Goal: Task Accomplishment & Management: Manage account settings

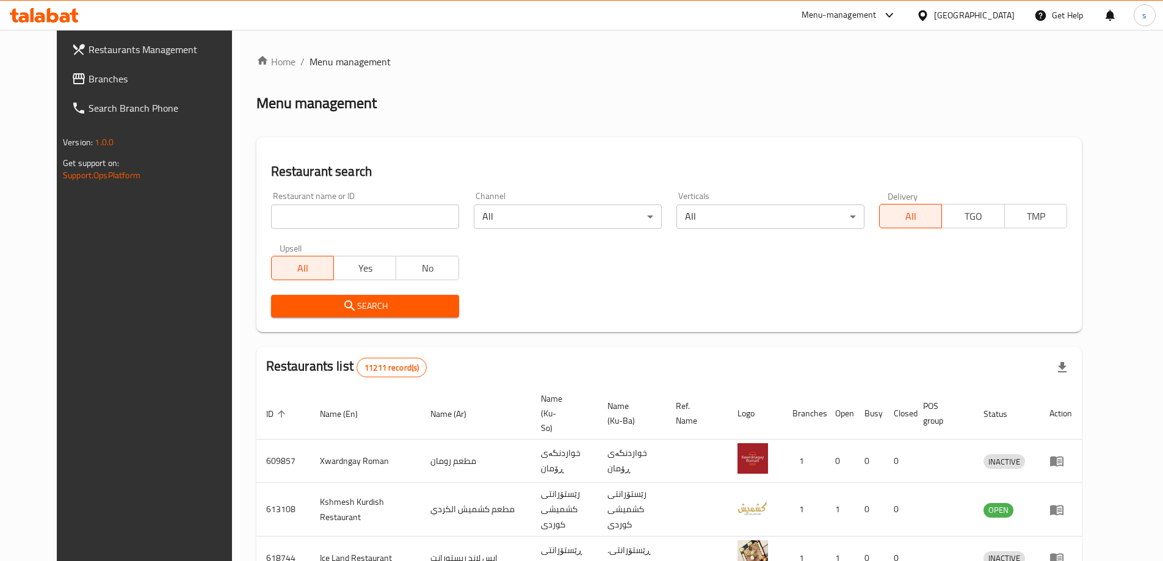
click at [300, 219] on input "search" at bounding box center [365, 217] width 188 height 24
paste input "677933"
type input "677933"
click button "Search" at bounding box center [365, 306] width 188 height 23
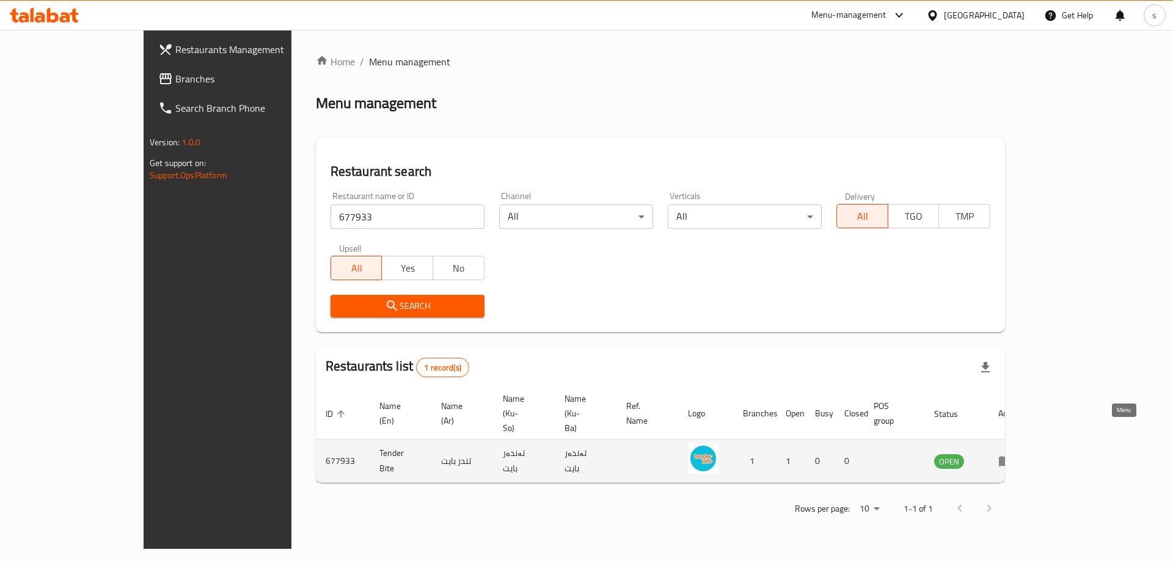
click at [1020, 454] on link "enhanced table" at bounding box center [1009, 461] width 23 height 15
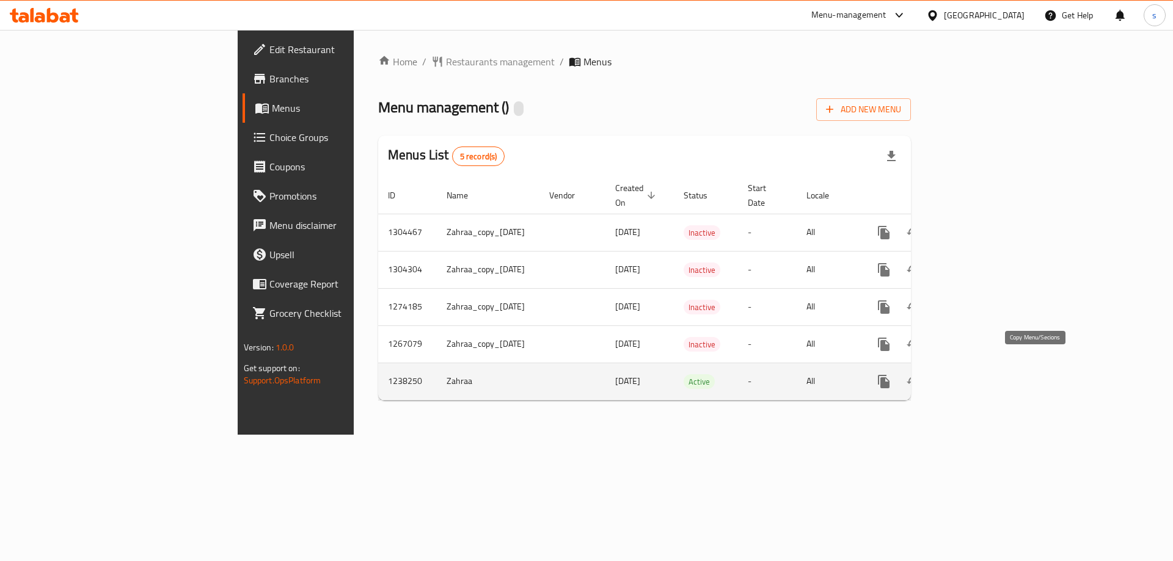
click at [891, 374] on icon "more" at bounding box center [883, 381] width 15 height 15
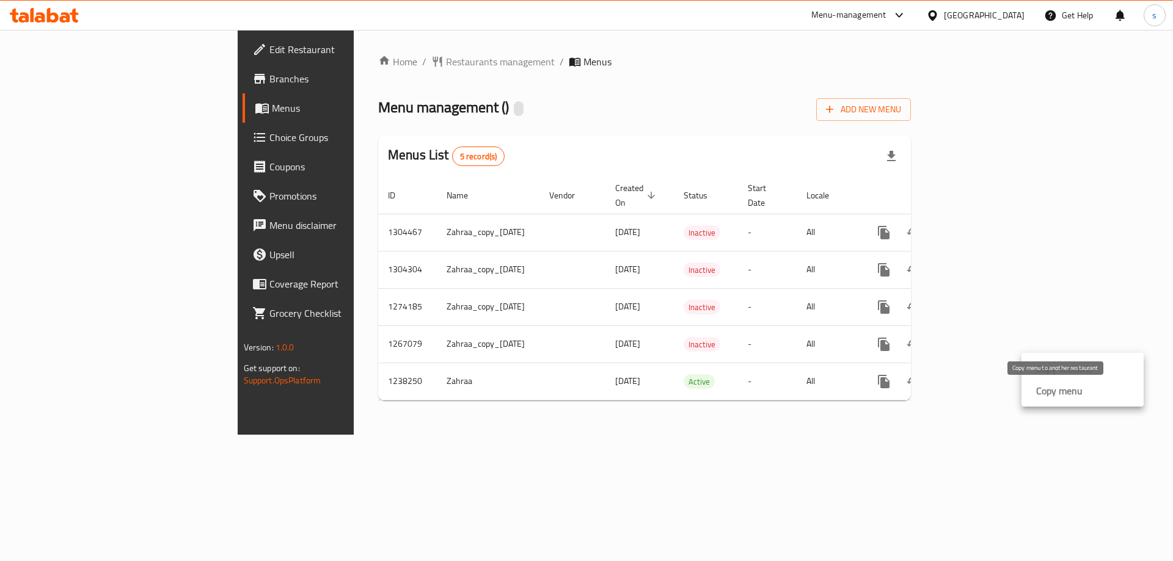
click at [1033, 390] on div "Copy menu" at bounding box center [1056, 391] width 51 height 15
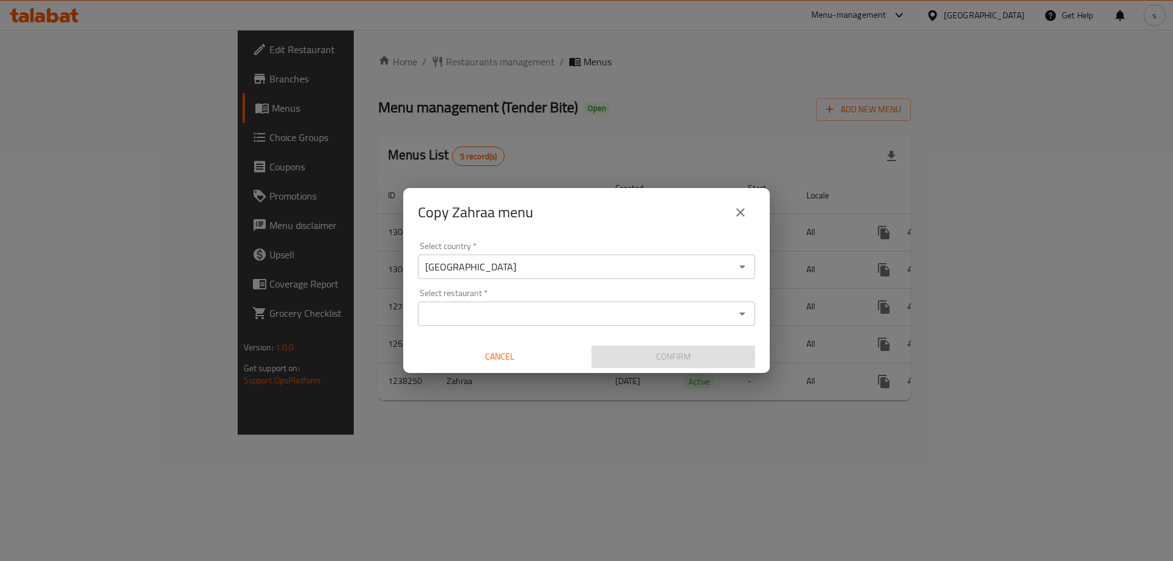
click at [478, 323] on div "Select restaurant *" at bounding box center [586, 314] width 337 height 24
paste input "677933"
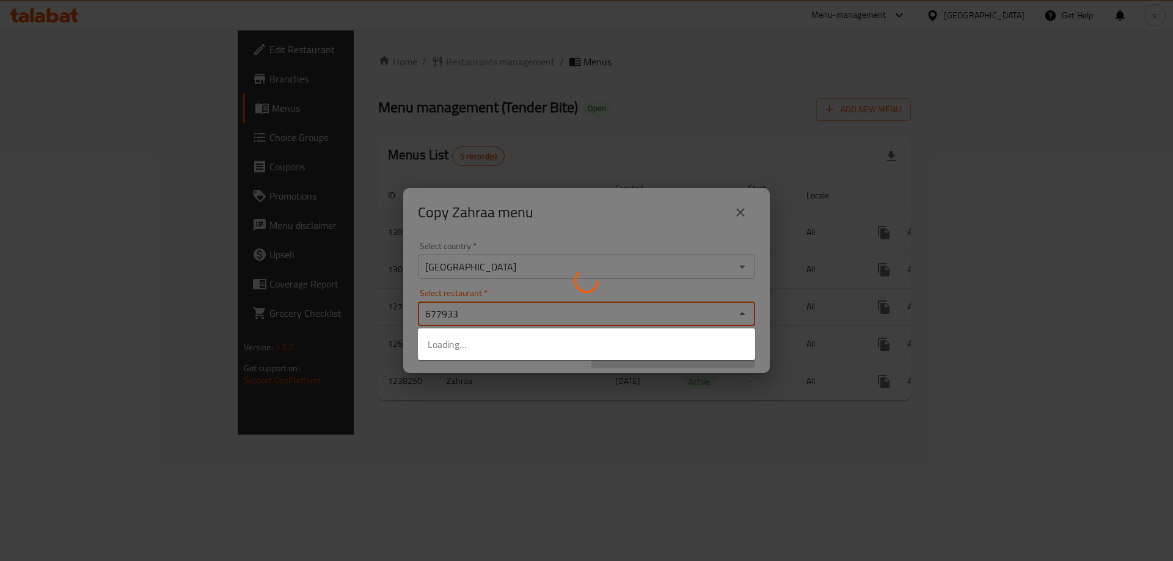
type input "677933"
click at [650, 446] on div at bounding box center [586, 280] width 1173 height 561
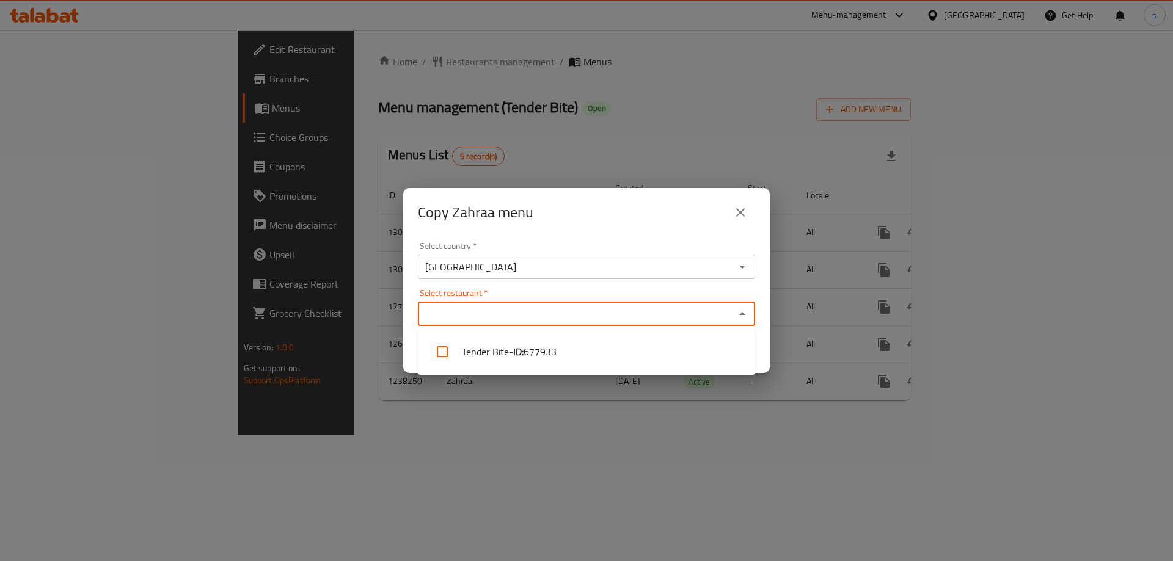
click at [503, 309] on input "Select restaurant   *" at bounding box center [576, 313] width 310 height 17
click at [504, 352] on li "Tender Bite - ID: 677933" at bounding box center [586, 351] width 337 height 37
checkbox input "true"
click at [674, 416] on div "Copy Zahraa menu Select country   * Iraq Select country * Select restaurant   *…" at bounding box center [586, 280] width 1173 height 561
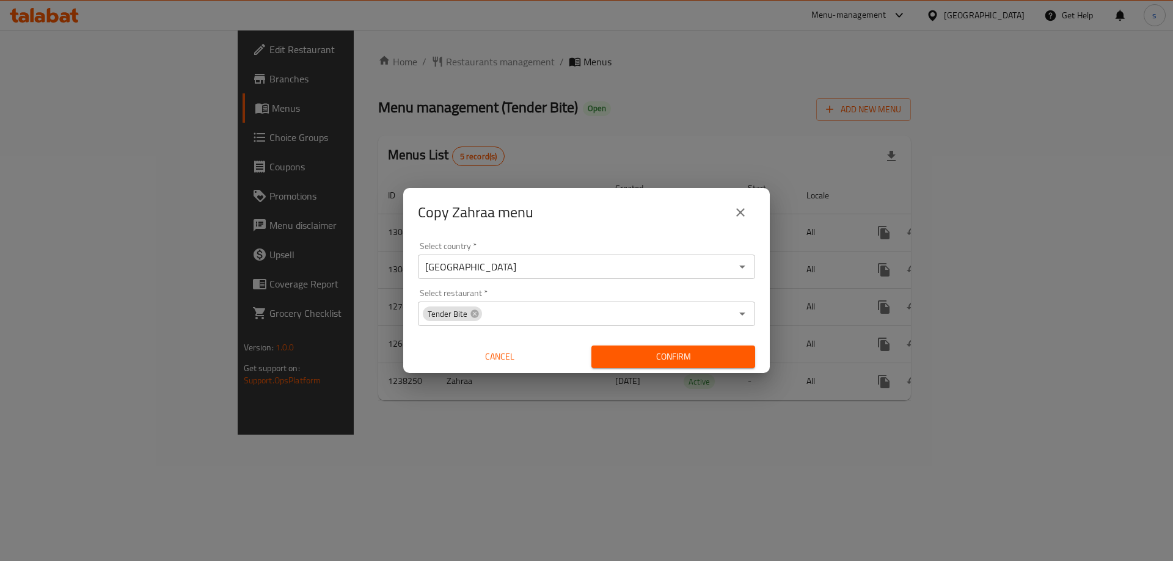
click at [666, 344] on div "Confirm" at bounding box center [672, 357] width 173 height 32
click at [666, 347] on button "Confirm" at bounding box center [673, 357] width 164 height 23
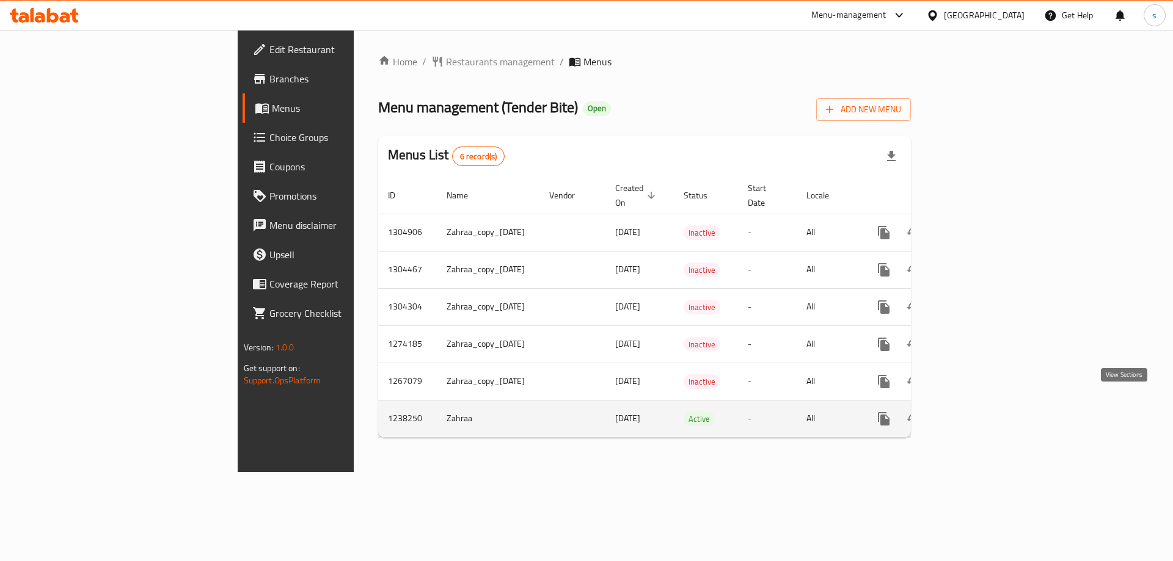
click at [979, 412] on icon "enhanced table" at bounding box center [971, 419] width 15 height 15
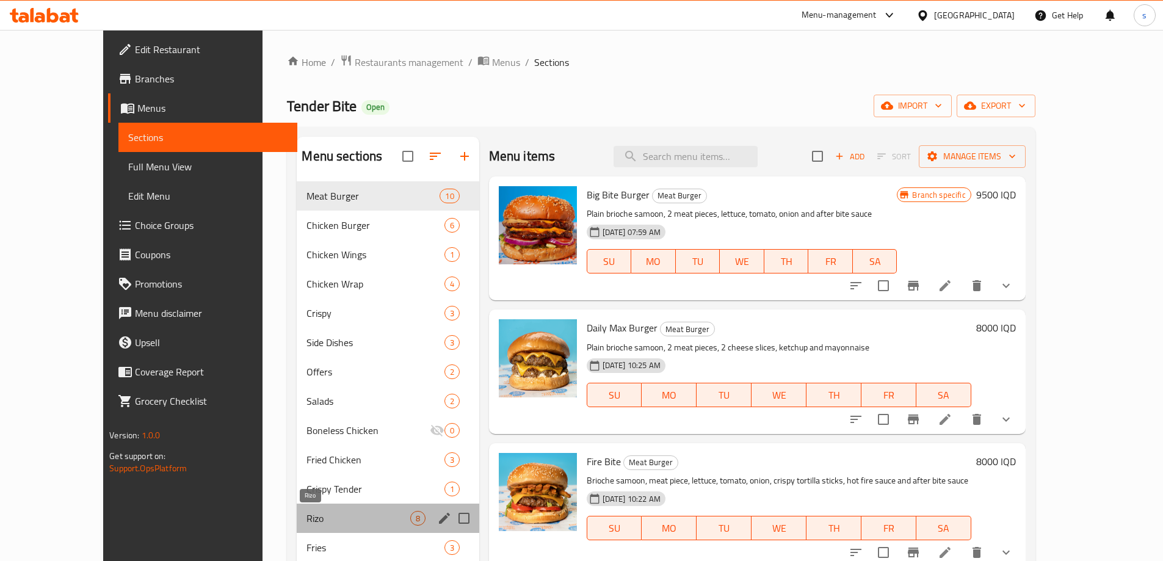
click at [307, 525] on span "Rizo" at bounding box center [358, 518] width 103 height 15
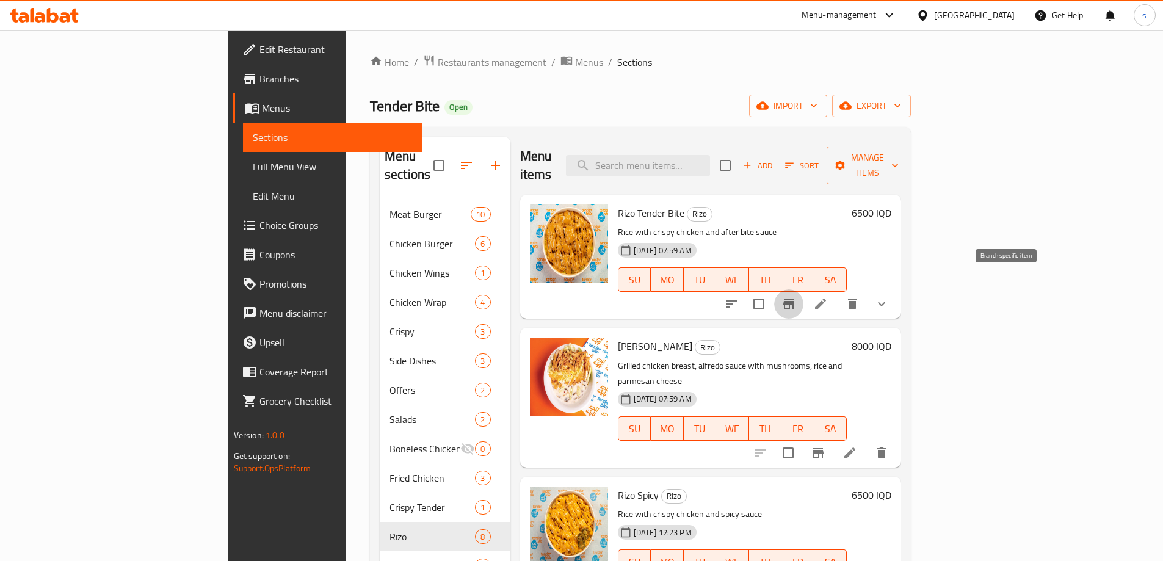
click at [804, 294] on button "Branch-specific-item" at bounding box center [788, 303] width 29 height 29
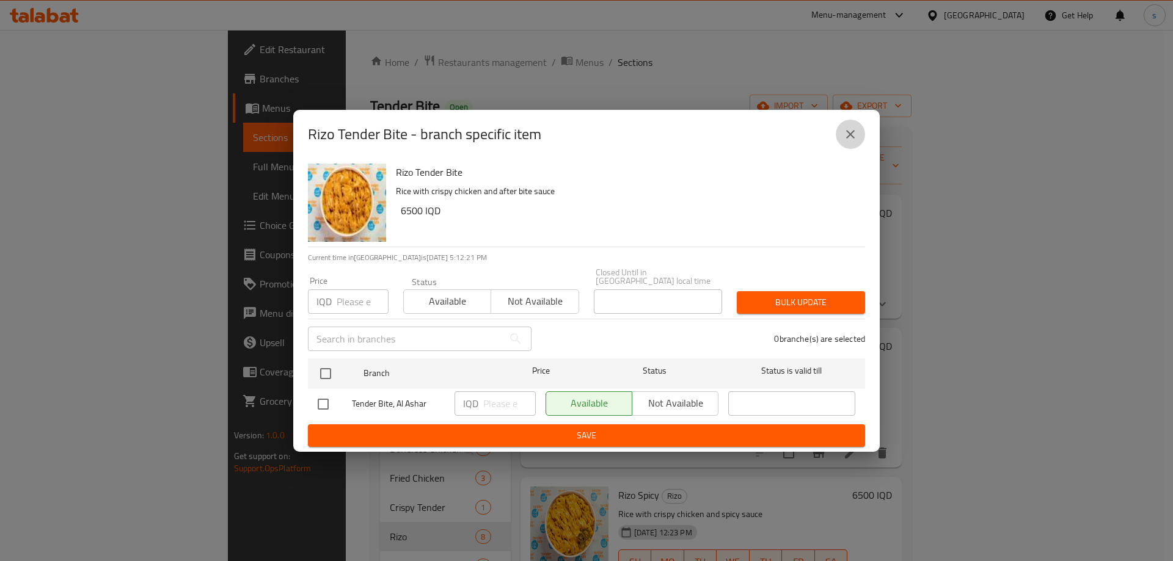
click at [846, 131] on icon "close" at bounding box center [850, 134] width 15 height 15
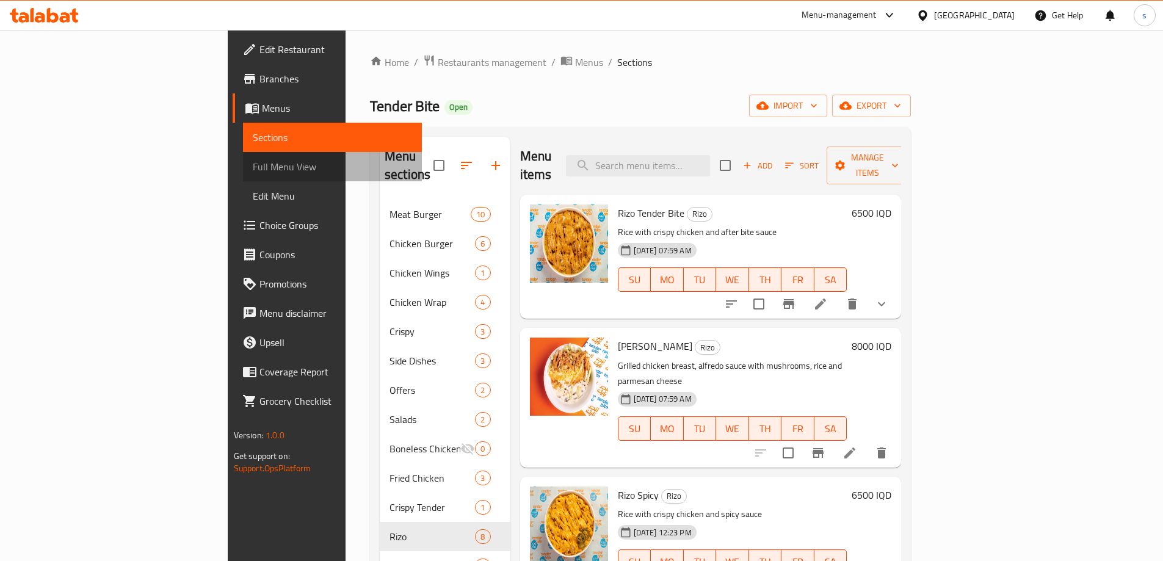
click at [253, 162] on span "Full Menu View" at bounding box center [332, 166] width 159 height 15
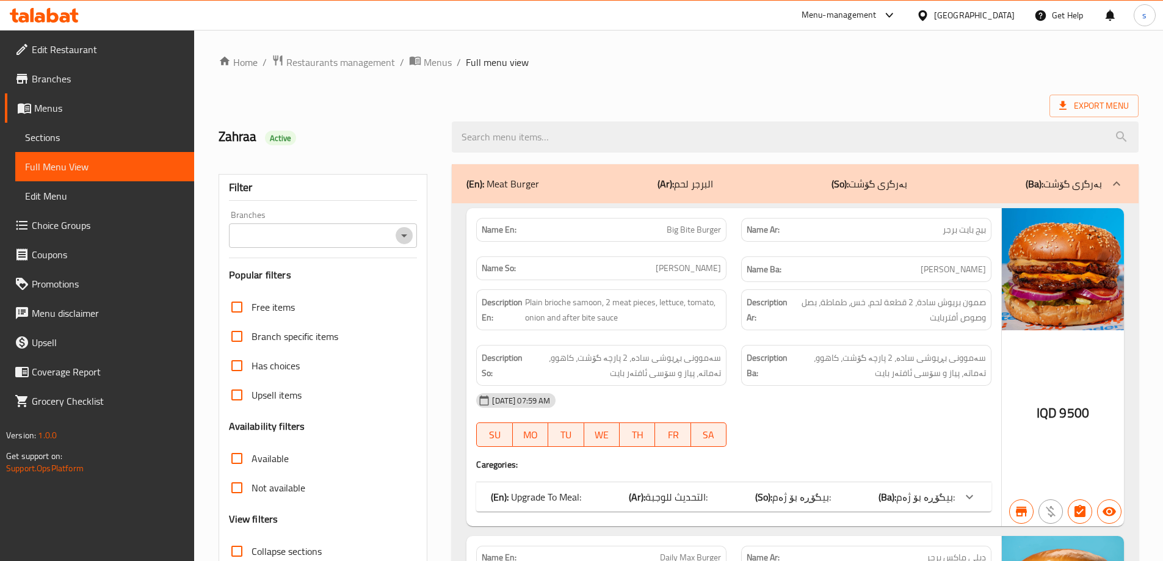
click at [396, 233] on button "Open" at bounding box center [404, 235] width 17 height 17
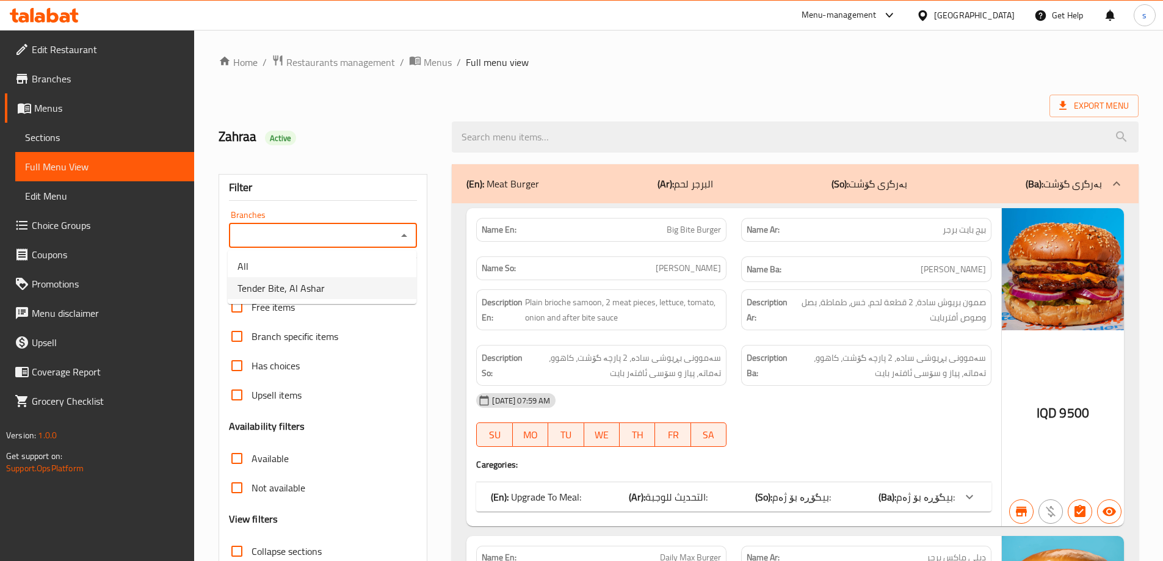
click at [384, 280] on li "Tender Bite, Al Ashar" at bounding box center [322, 288] width 189 height 22
type input "Tender Bite, Al Ashar"
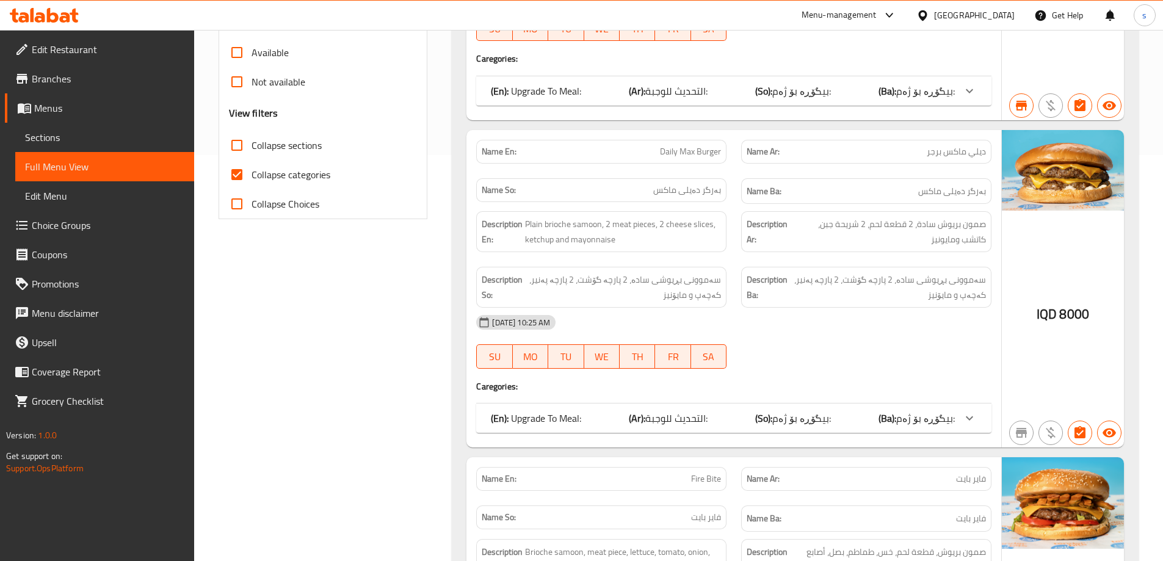
scroll to position [443, 0]
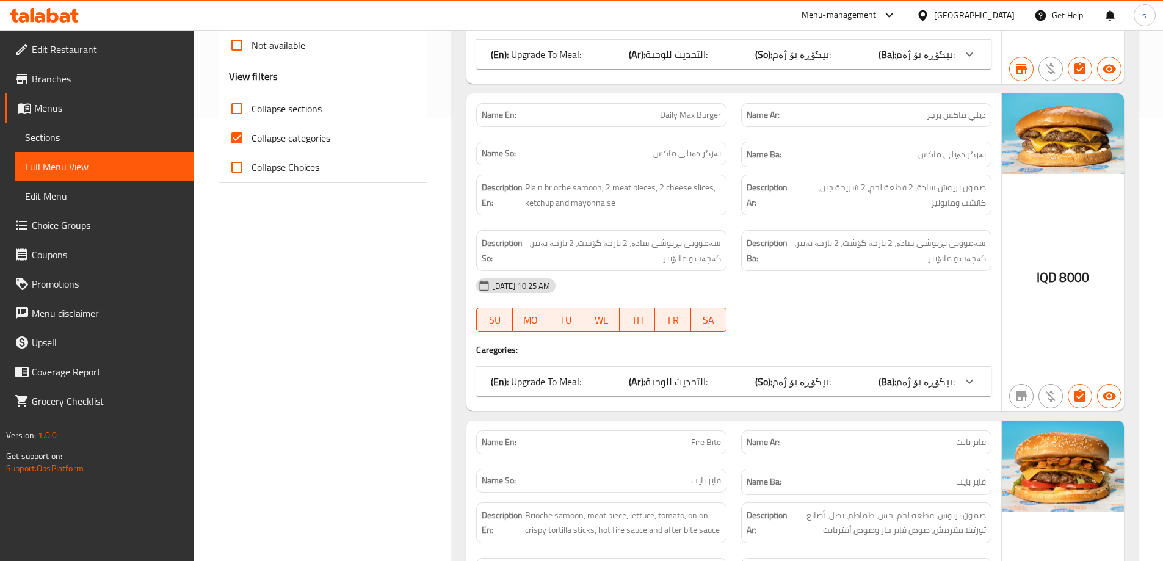
click at [236, 147] on input "Collapse categories" at bounding box center [236, 137] width 29 height 29
checkbox input "false"
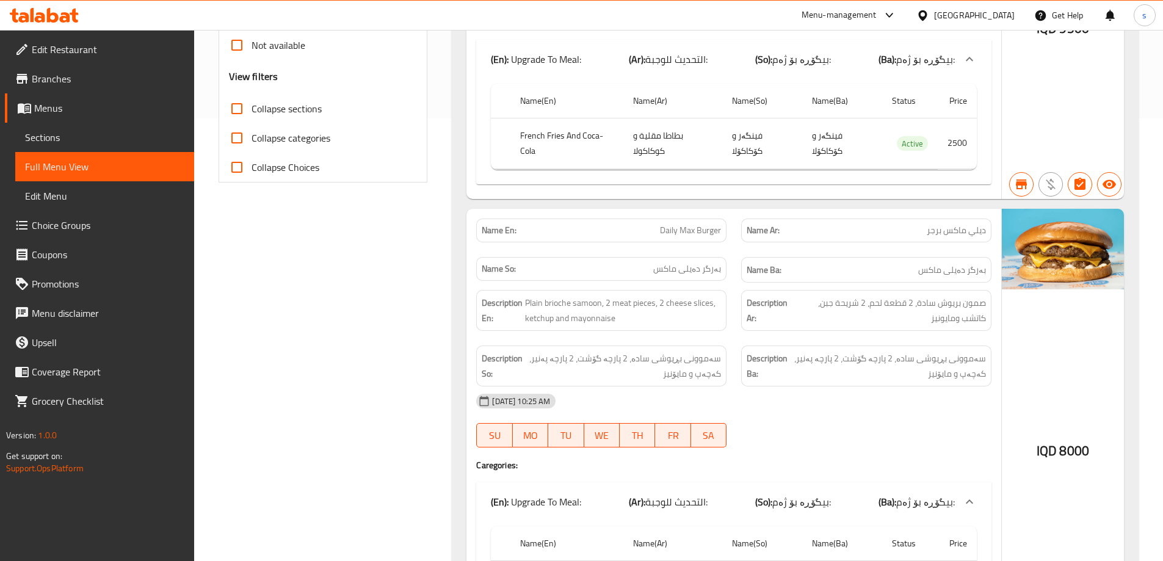
click at [239, 111] on input "Collapse sections" at bounding box center [236, 108] width 29 height 29
checkbox input "true"
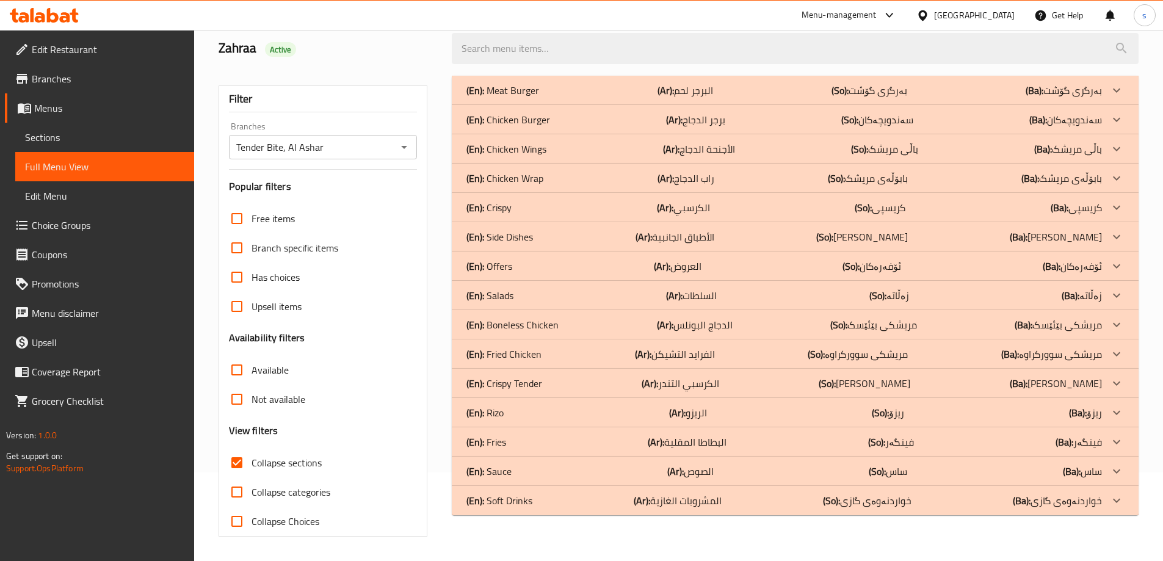
scroll to position [89, 0]
click at [519, 98] on div "(En): Rizo (Ar): الريزو (So): ریزۆ (Ba): ریزۆ" at bounding box center [785, 90] width 636 height 15
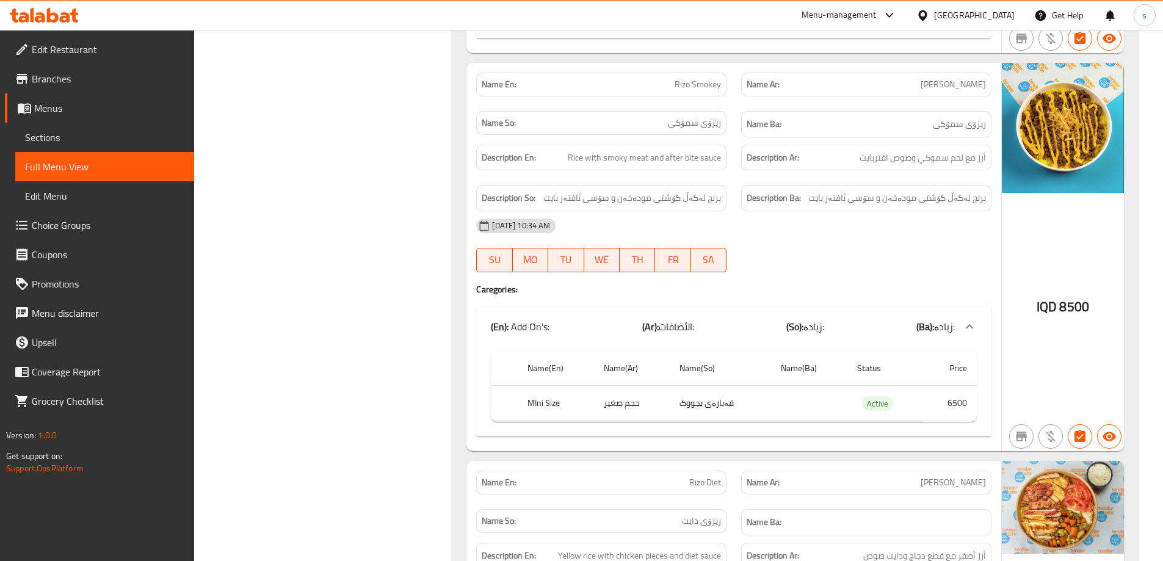
scroll to position [2755, 0]
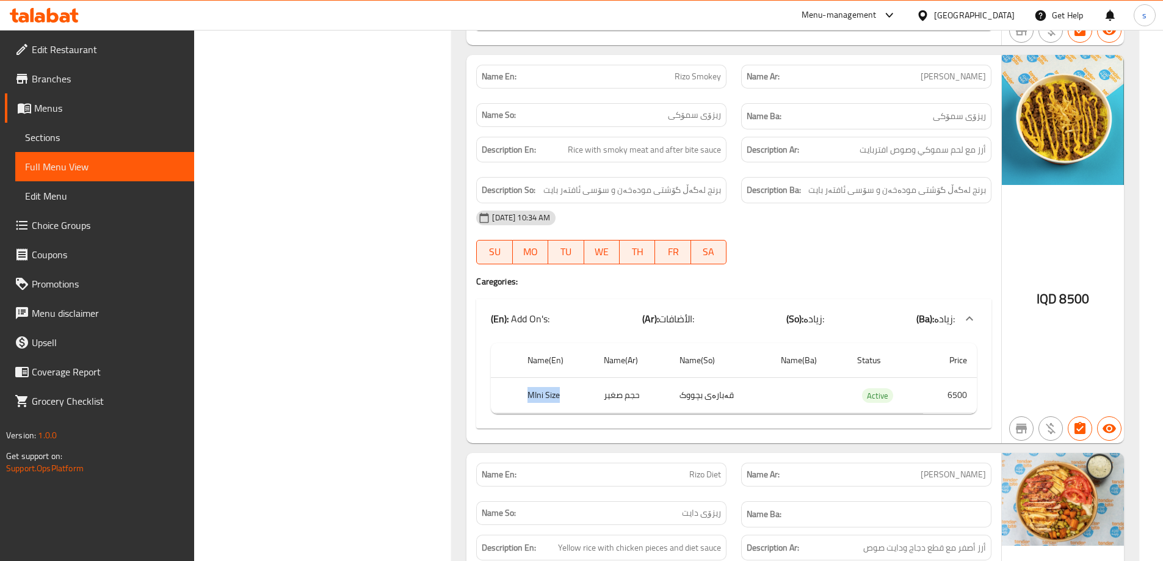
drag, startPoint x: 569, startPoint y: 384, endPoint x: 511, endPoint y: 393, distance: 58.8
copy tr "MIni Size"
click at [47, 24] on div at bounding box center [44, 15] width 89 height 24
click at [64, 15] on icon at bounding box center [44, 15] width 69 height 15
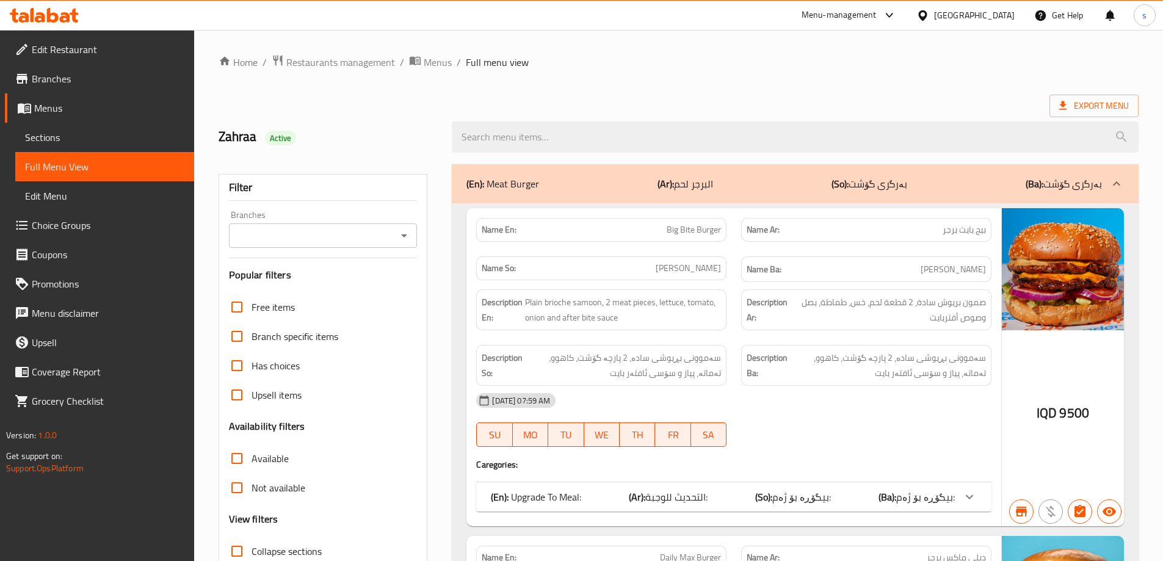
click at [62, 7] on div at bounding box center [44, 15] width 89 height 24
click at [64, 13] on icon at bounding box center [65, 17] width 10 height 10
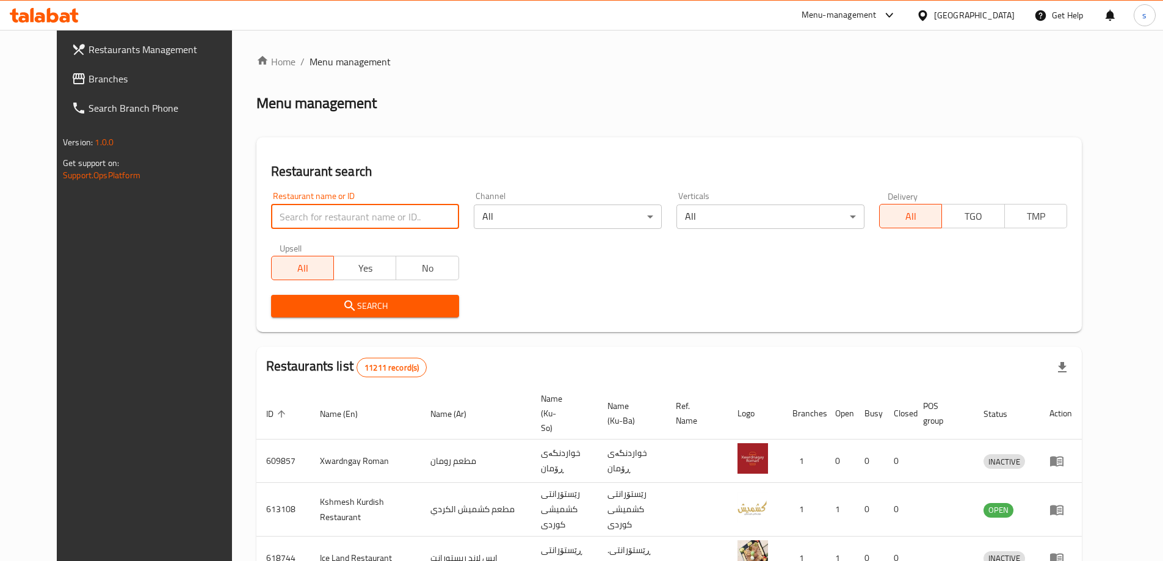
click at [308, 222] on input "search" at bounding box center [365, 217] width 188 height 24
paste input "677933"
type input "677933"
click button "Search" at bounding box center [365, 306] width 188 height 23
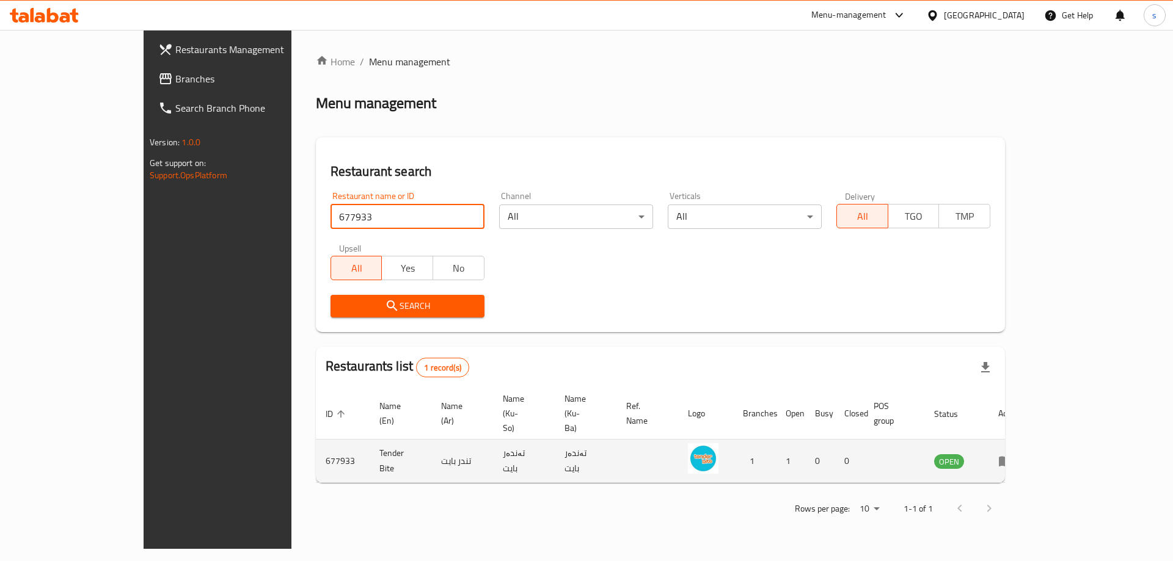
click at [1020, 454] on link "enhanced table" at bounding box center [1009, 461] width 23 height 15
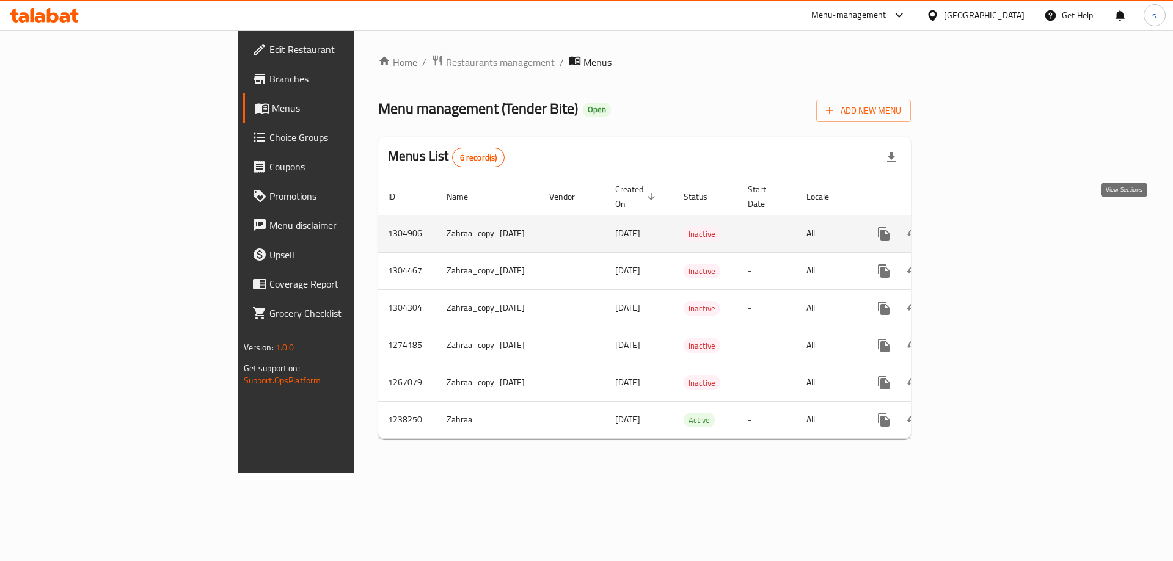
click at [977, 228] on icon "enhanced table" at bounding box center [971, 233] width 11 height 11
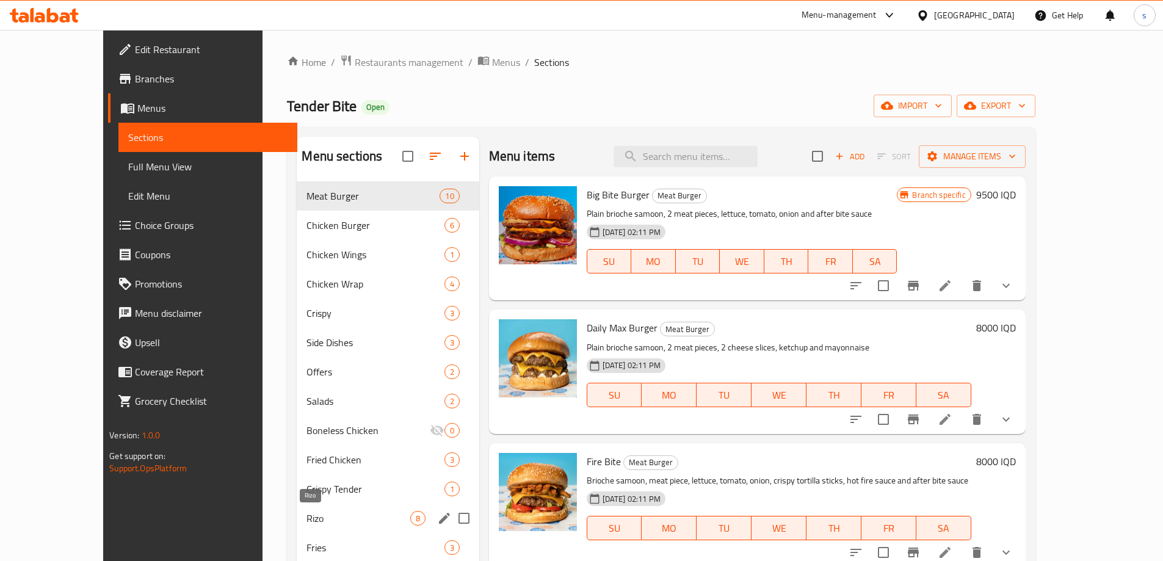
click at [307, 517] on span "Rizo" at bounding box center [358, 518] width 103 height 15
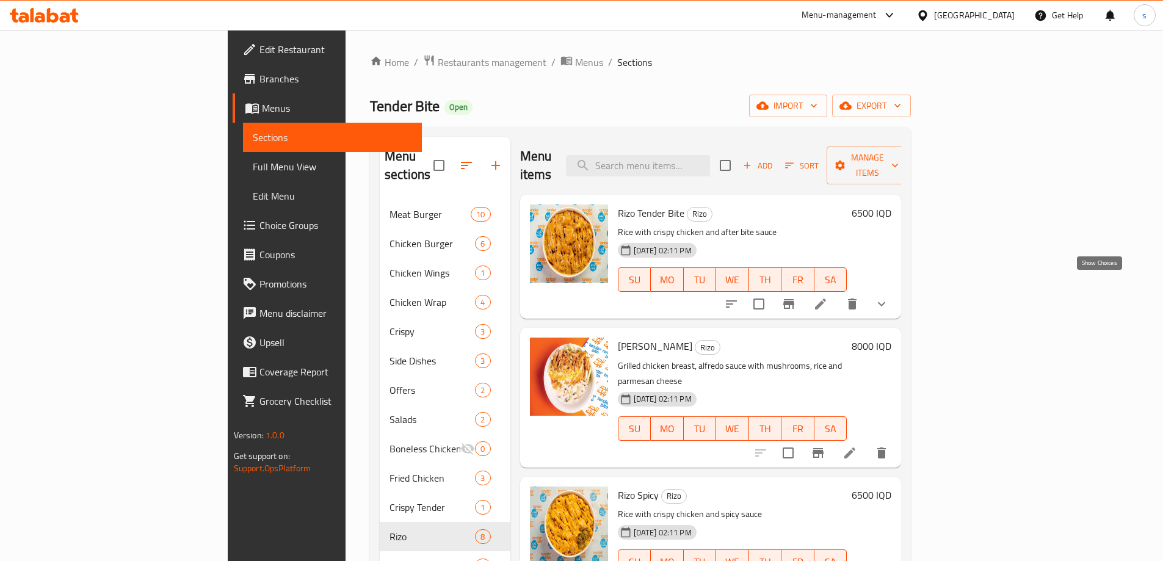
click at [889, 297] on icon "show more" at bounding box center [881, 304] width 15 height 15
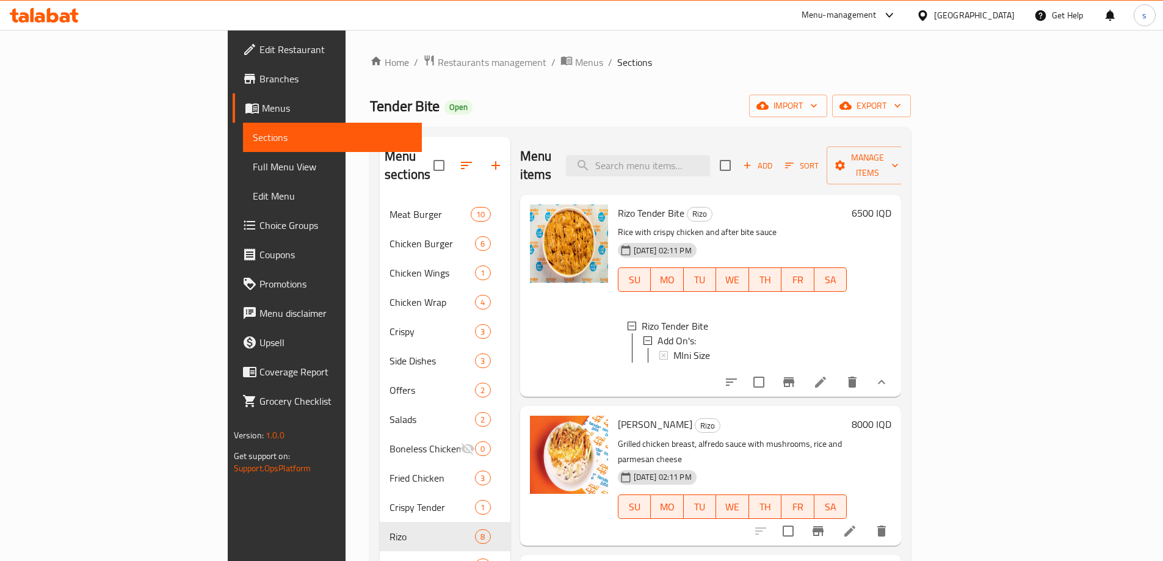
drag, startPoint x: 1119, startPoint y: 303, endPoint x: 1124, endPoint y: 329, distance: 26.6
click at [902, 329] on div "Menu items Add Sort Manage items Rizo Tender Bite Rizo Rice with crispy chicken…" at bounding box center [706, 417] width 391 height 561
click at [233, 235] on link "Choice Groups" at bounding box center [327, 225] width 189 height 29
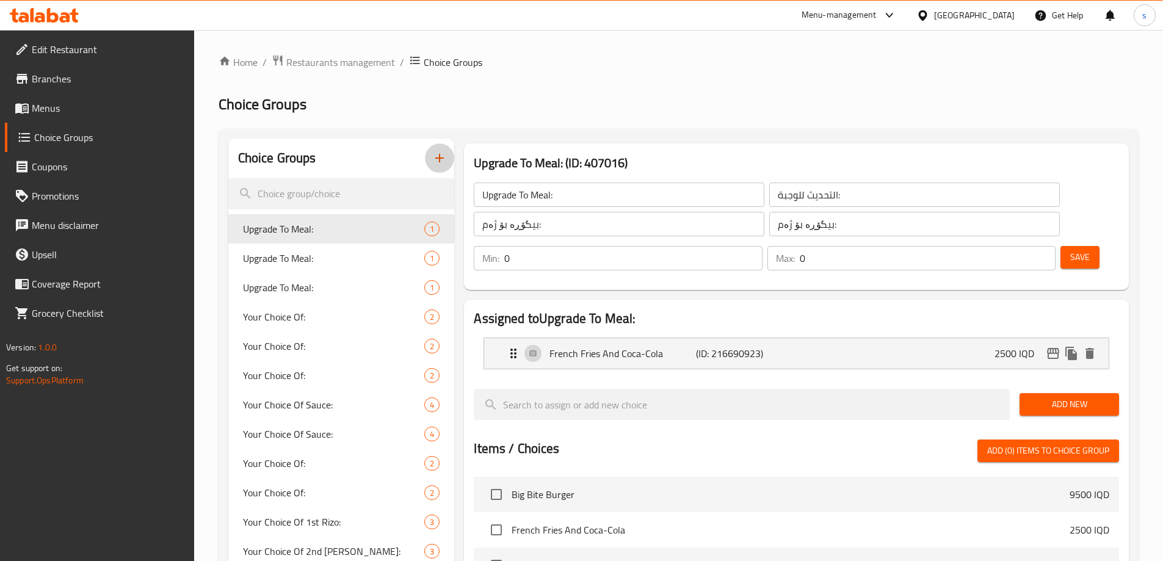
click at [443, 158] on icon "button" at bounding box center [439, 158] width 15 height 15
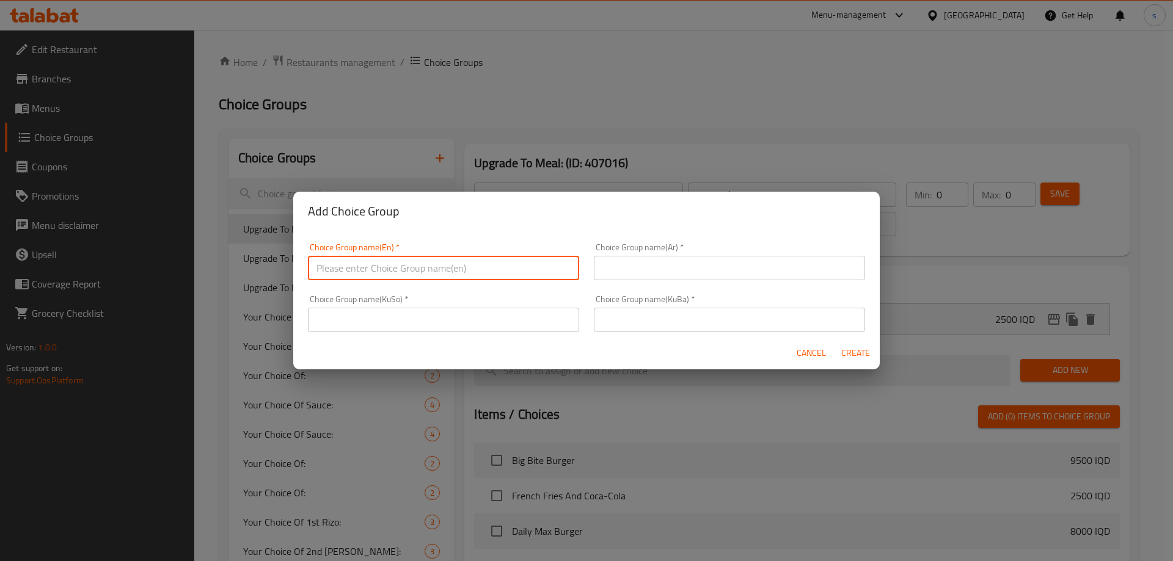
click at [347, 265] on input "text" at bounding box center [443, 268] width 271 height 24
type input "Your Choice Of :"
click at [705, 259] on input "text" at bounding box center [729, 268] width 271 height 24
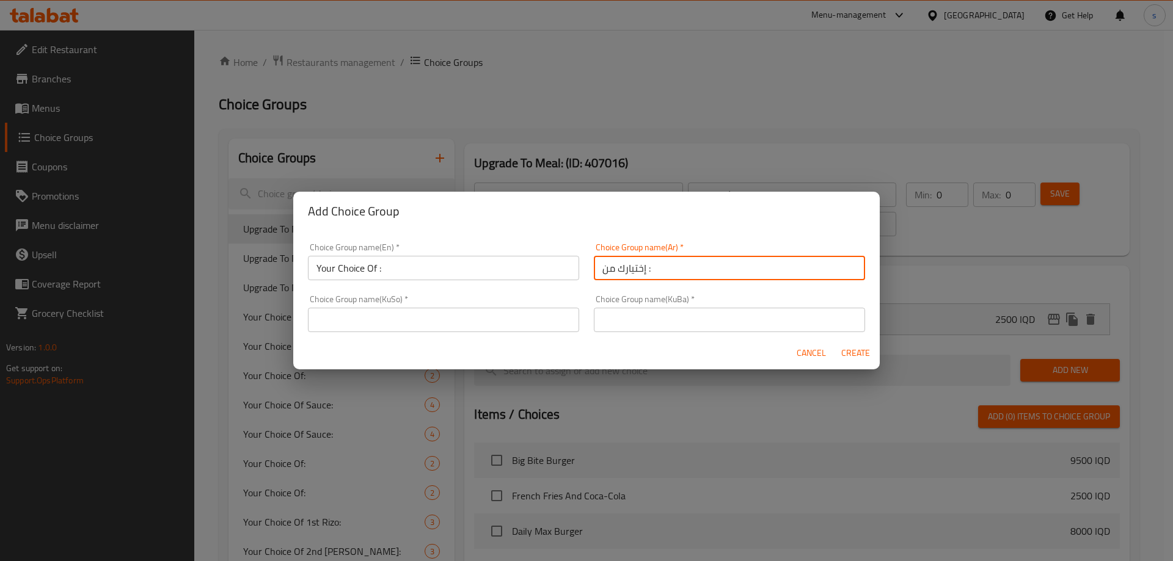
type input "إختيارك من :"
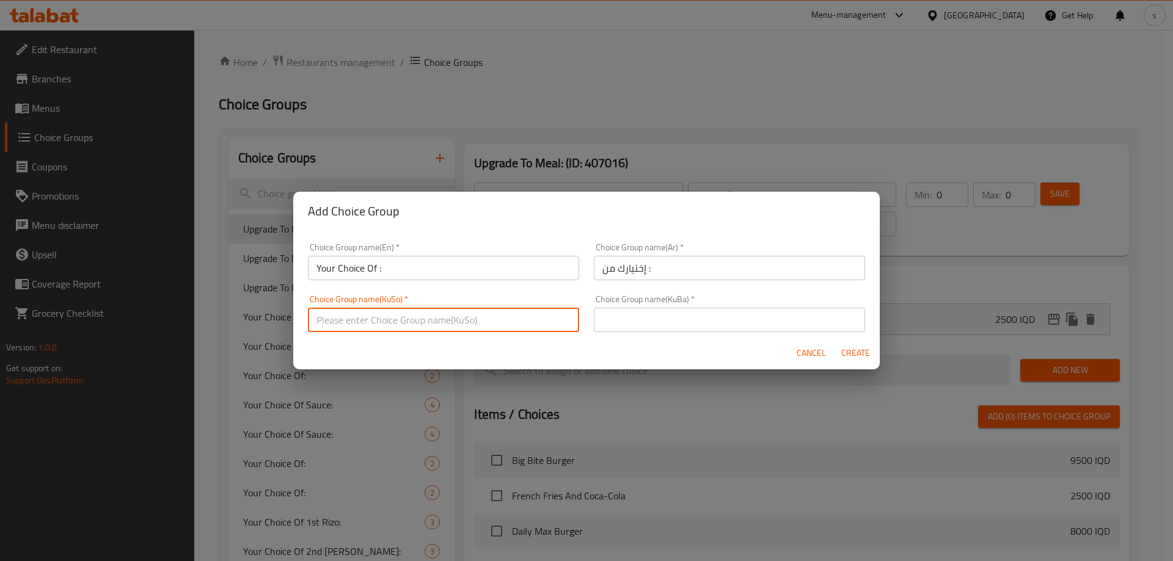
click at [396, 315] on input "text" at bounding box center [443, 320] width 271 height 24
type input "هەڵبژاردنت لە:"
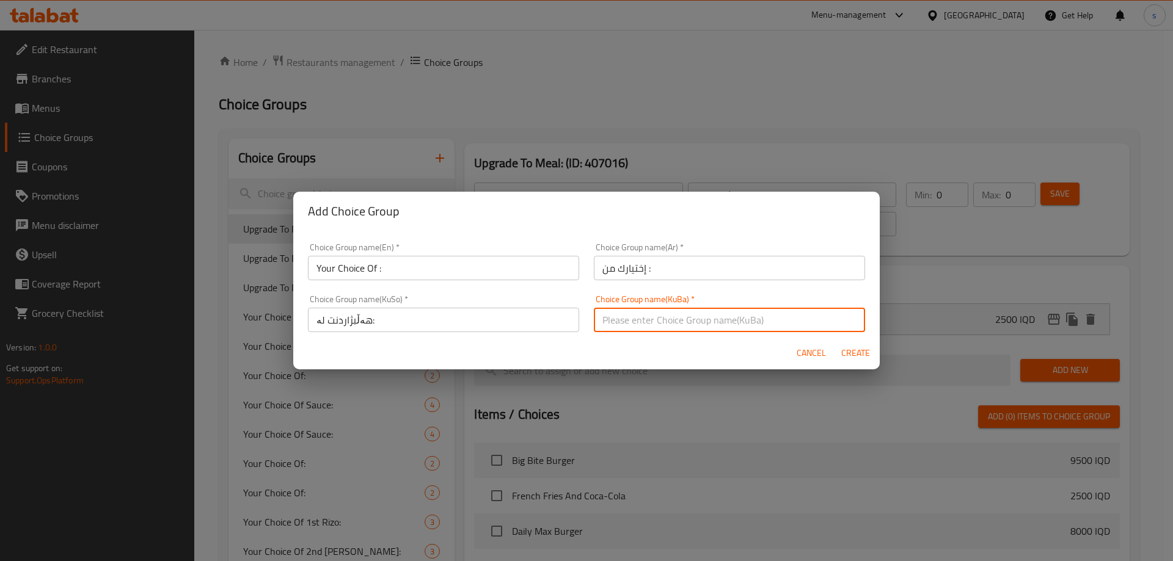
click at [669, 319] on input "text" at bounding box center [729, 320] width 271 height 24
type input "هەڵبژاردنت لە:"
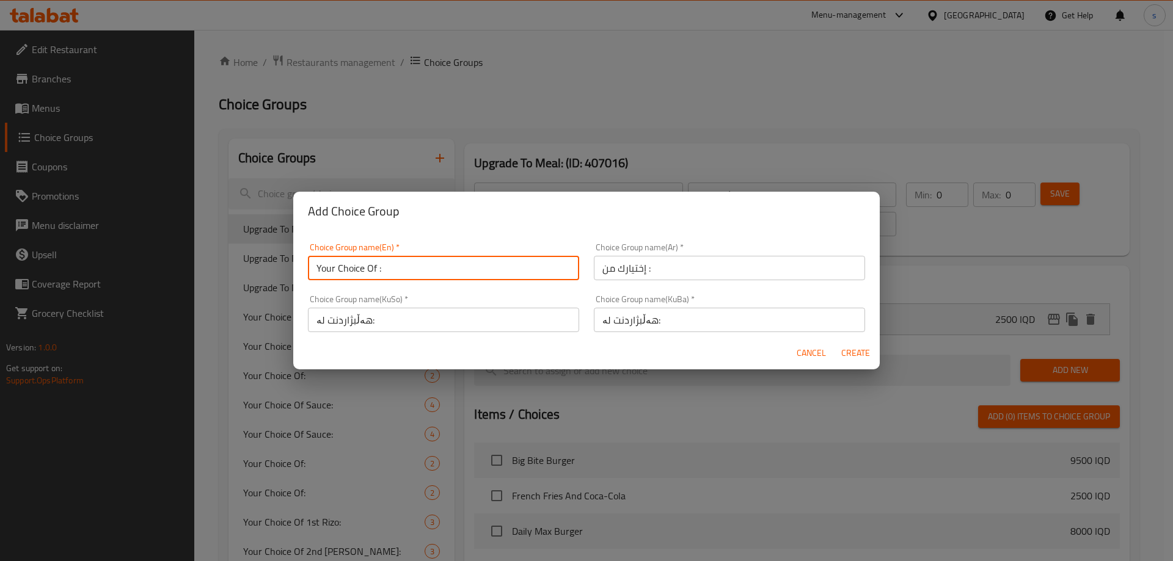
click at [437, 261] on input "Your Choice Of :" at bounding box center [443, 268] width 271 height 24
type input "Your Choice Of :"
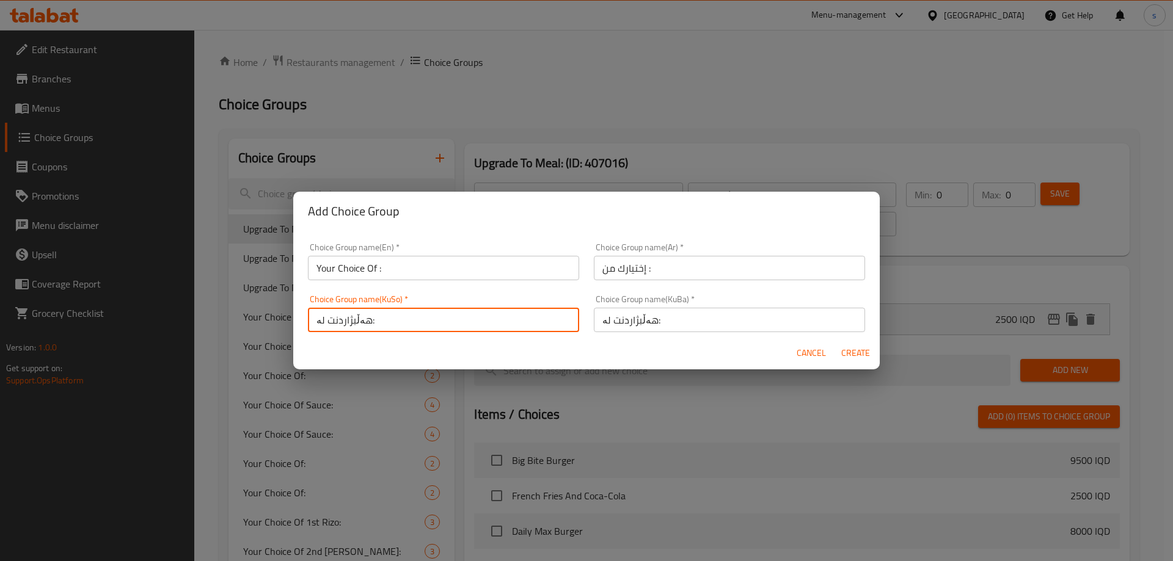
click at [497, 314] on input "هەڵبژاردنت لە:" at bounding box center [443, 320] width 271 height 24
type input "هەڵبژاردنت لە:"
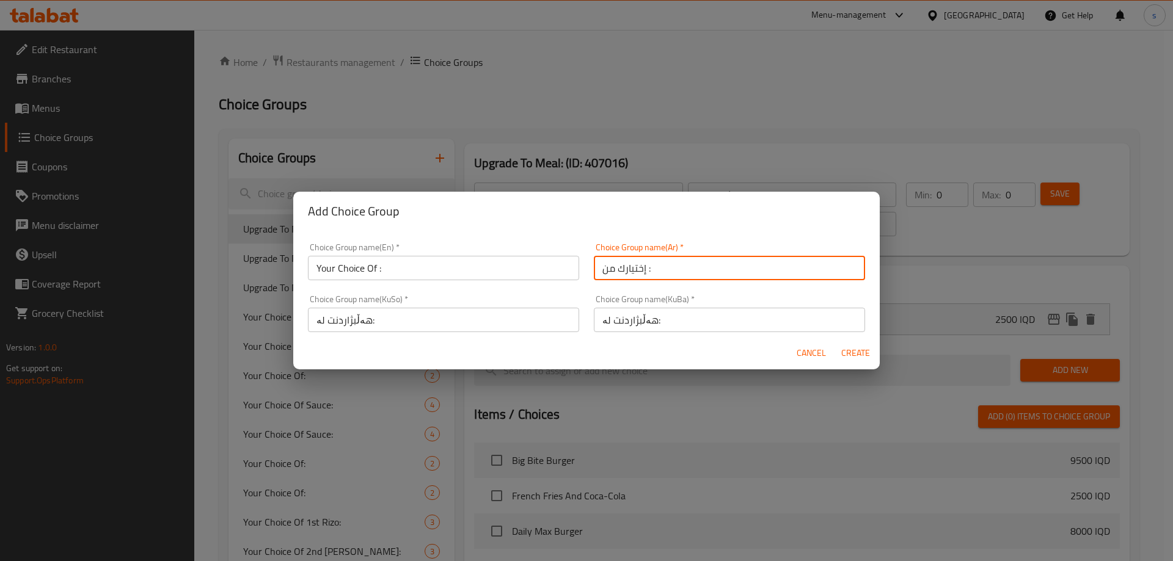
click at [725, 263] on input "إختيارك من :" at bounding box center [729, 268] width 271 height 24
type input "إختيارك من :"
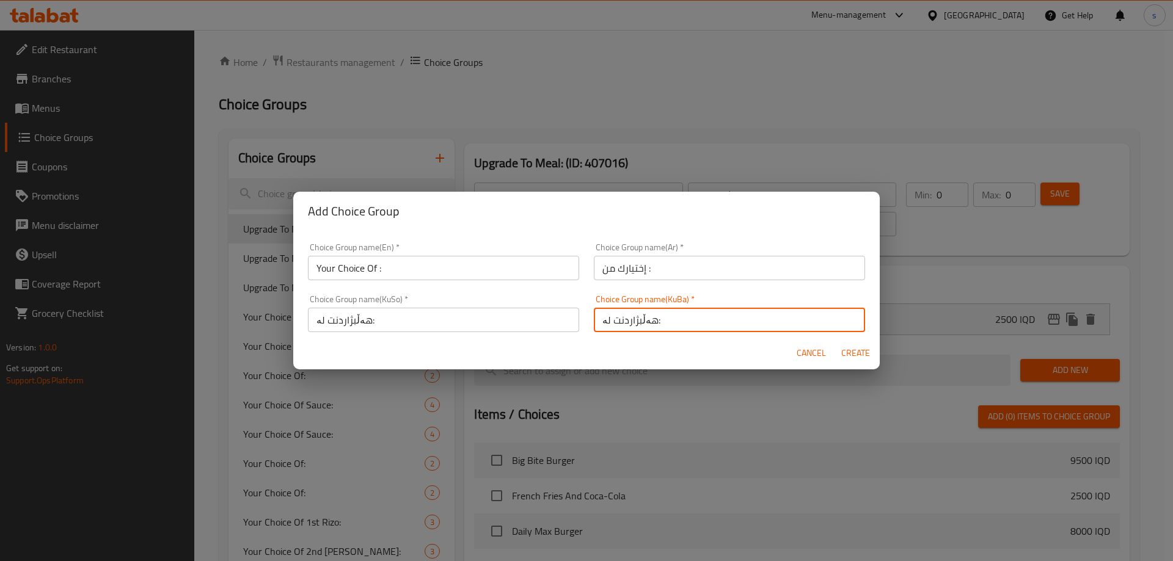
click at [753, 309] on input "هەڵبژاردنت لە:" at bounding box center [729, 320] width 271 height 24
type input "هەڵبژاردنت لە:"
click at [864, 350] on span "Create" at bounding box center [854, 353] width 29 height 15
type input "Your Choice Of :"
type input "إختيارك من :"
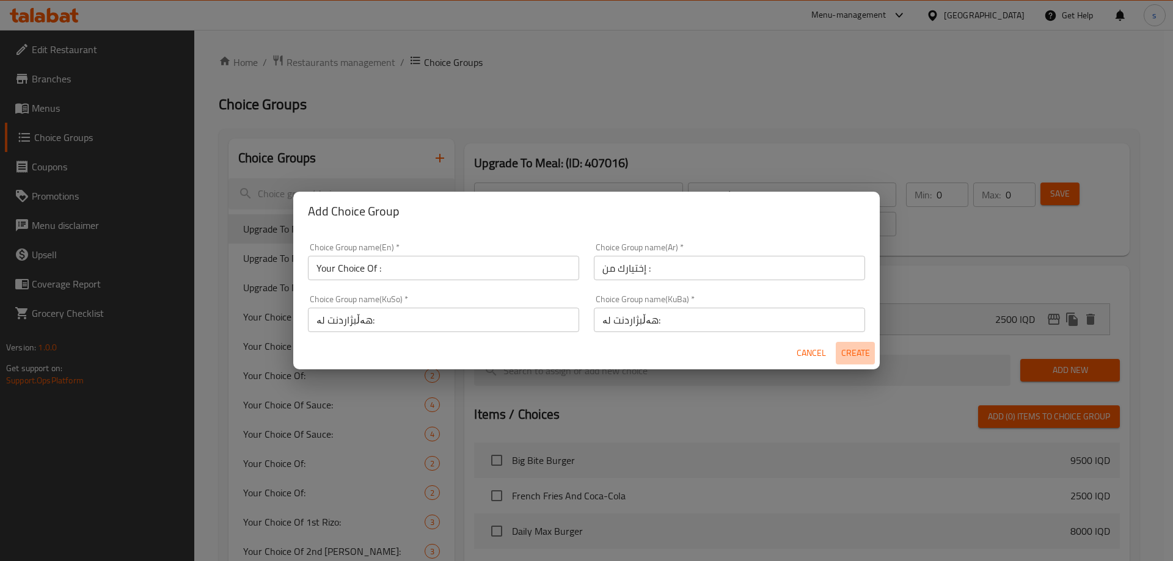
type input "هەڵبژاردنت لە:"
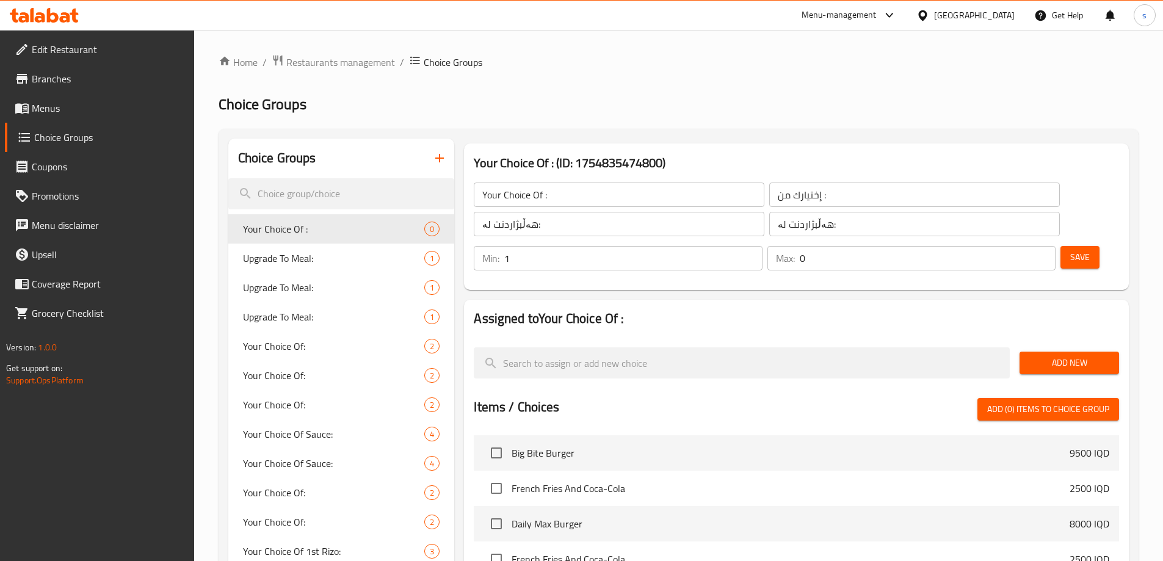
type input "1"
click at [762, 246] on input "1" at bounding box center [633, 258] width 258 height 24
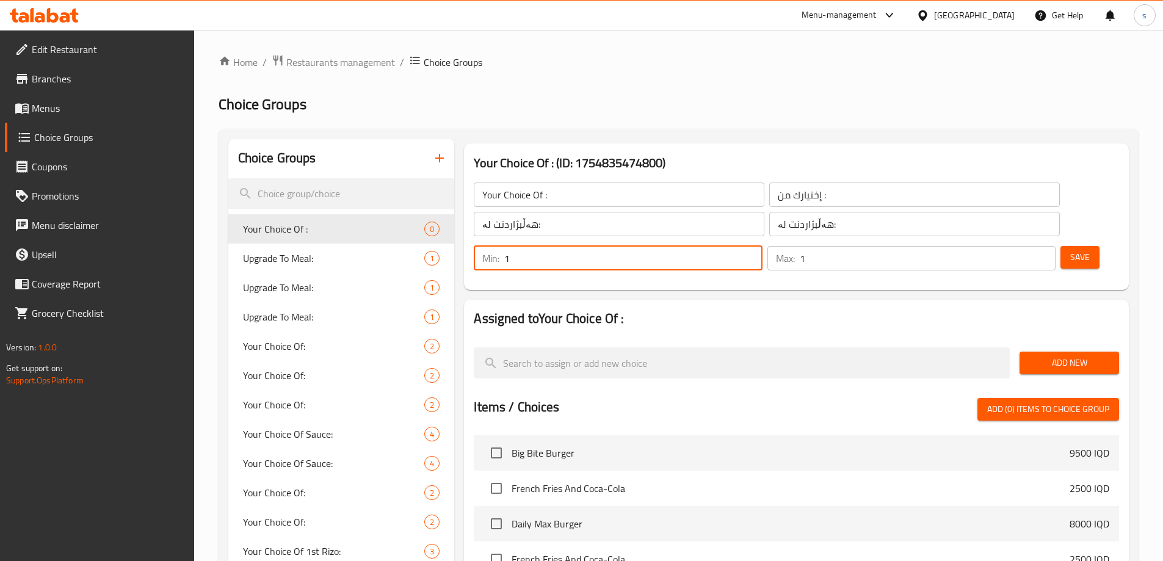
type input "1"
click at [1022, 246] on input "1" at bounding box center [928, 258] width 256 height 24
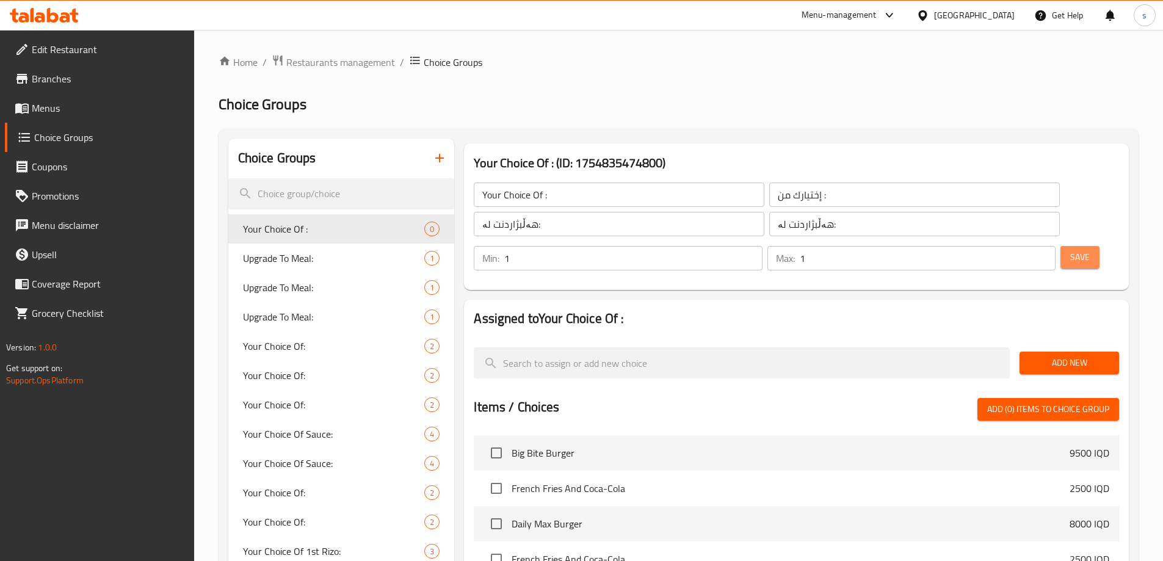
click at [1071, 250] on span "Save" at bounding box center [1081, 257] width 20 height 15
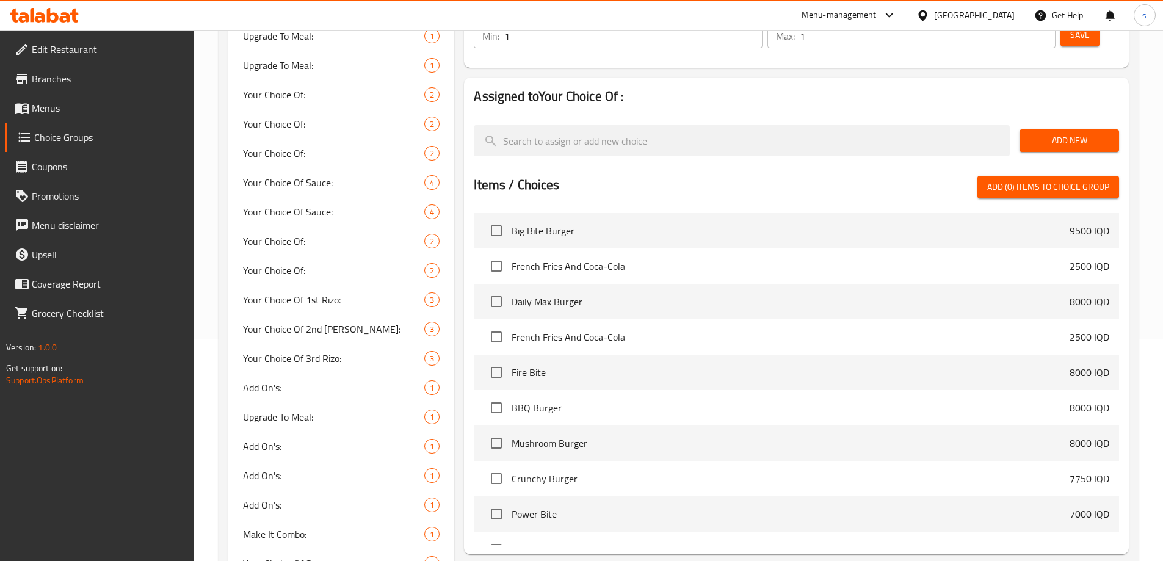
scroll to position [101, 0]
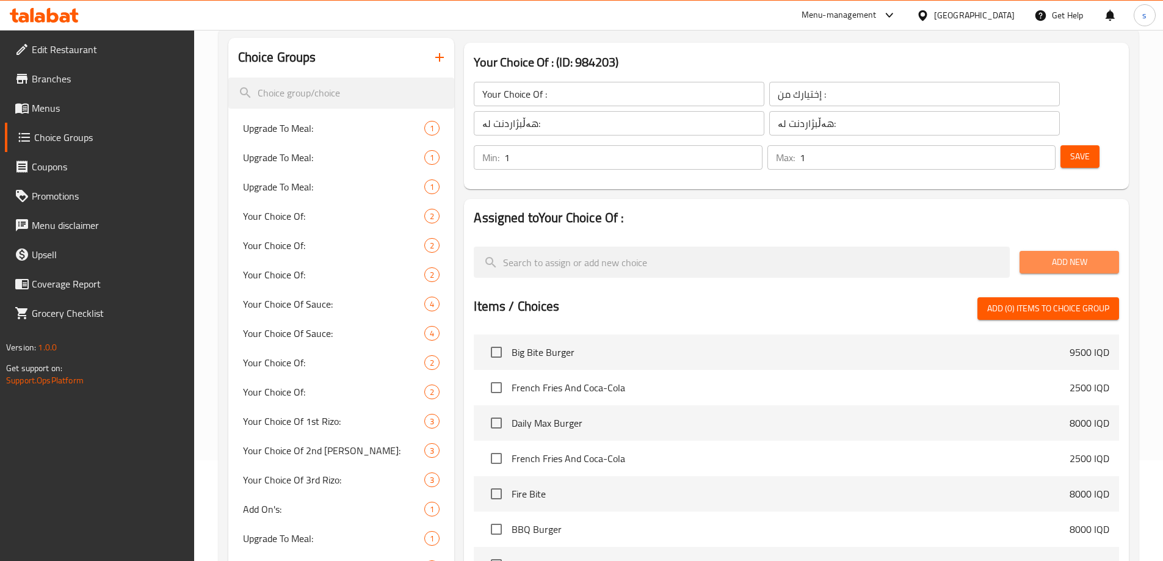
click at [1045, 255] on span "Add New" at bounding box center [1070, 262] width 80 height 15
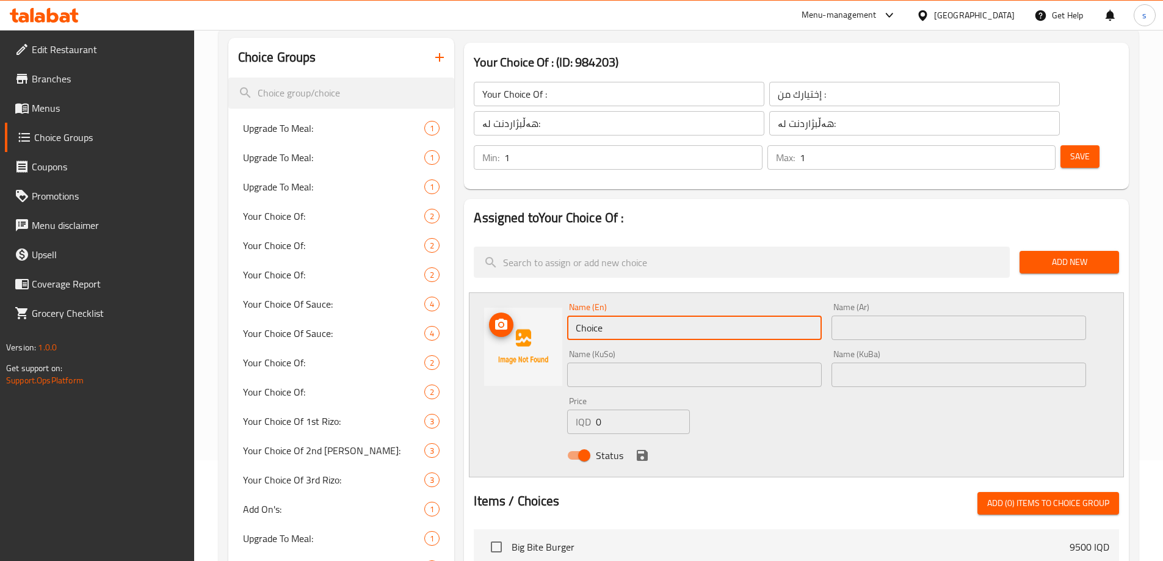
drag, startPoint x: 619, startPoint y: 296, endPoint x: 557, endPoint y: 296, distance: 62.3
click at [557, 296] on div "Name (En) Choice Name (En) Name (Ar) Name (Ar) Name (KuSo) Name (KuSo) Name (Ku…" at bounding box center [796, 385] width 655 height 185
paste input "MIni Siz"
drag, startPoint x: 588, startPoint y: 297, endPoint x: 595, endPoint y: 296, distance: 7.4
click at [589, 316] on input "MIni Size" at bounding box center [694, 328] width 255 height 24
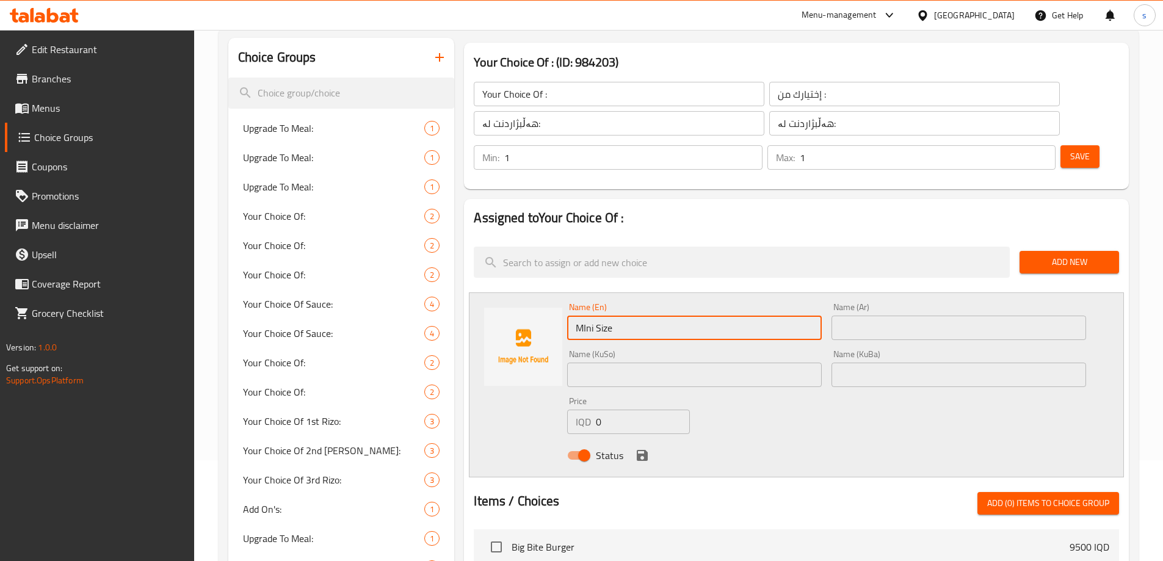
click at [589, 316] on input "MIni Size" at bounding box center [694, 328] width 255 height 24
type input "Mini Size"
click at [56, 12] on icon at bounding box center [44, 15] width 69 height 15
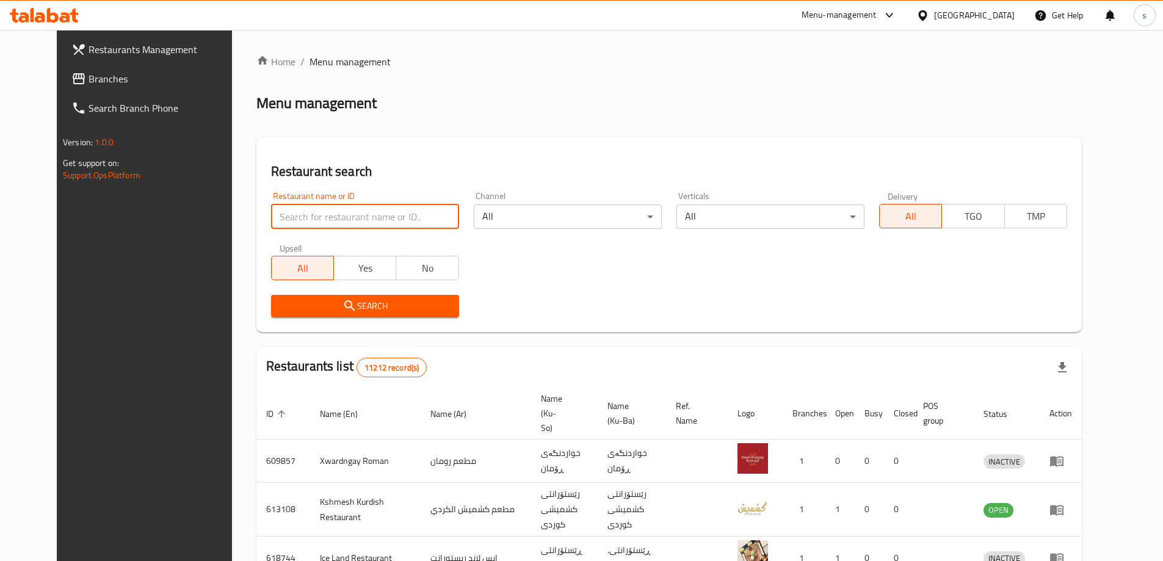
click at [289, 219] on input "search" at bounding box center [365, 217] width 188 height 24
paste input "Naz Restaurant"
type input "Naz Restaurant"
click button "Search" at bounding box center [365, 306] width 188 height 23
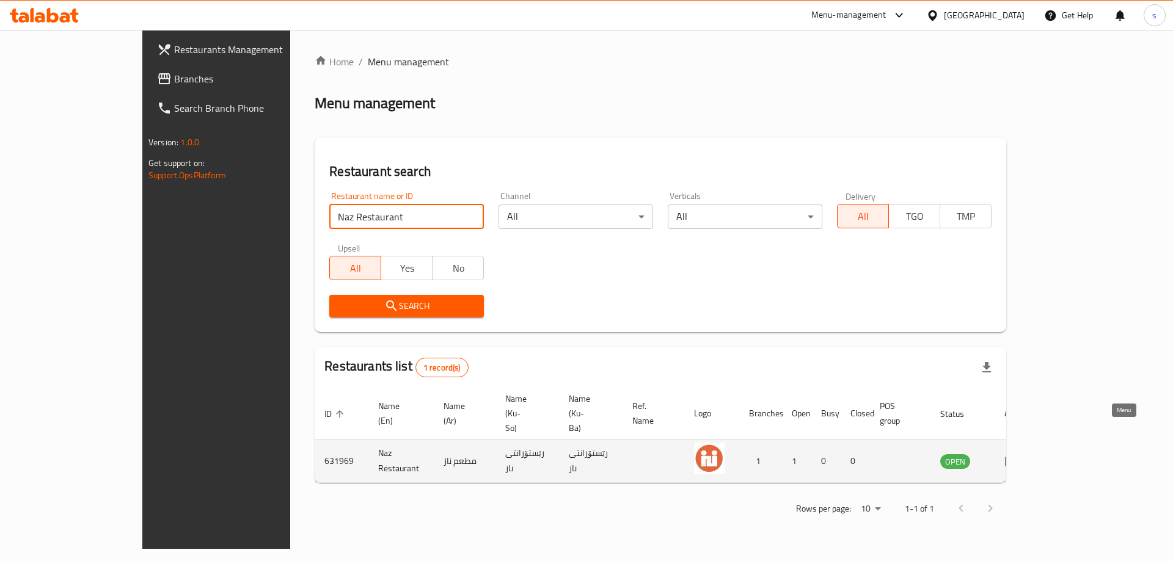
click at [1018, 457] on icon "enhanced table" at bounding box center [1011, 462] width 13 height 10
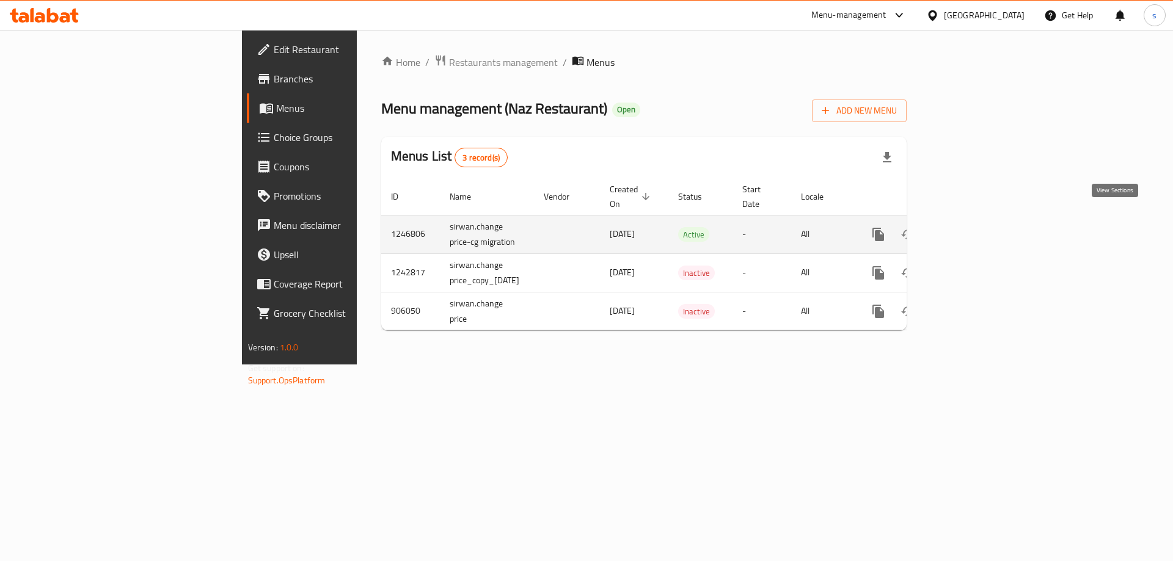
click at [972, 229] on icon "enhanced table" at bounding box center [966, 234] width 11 height 11
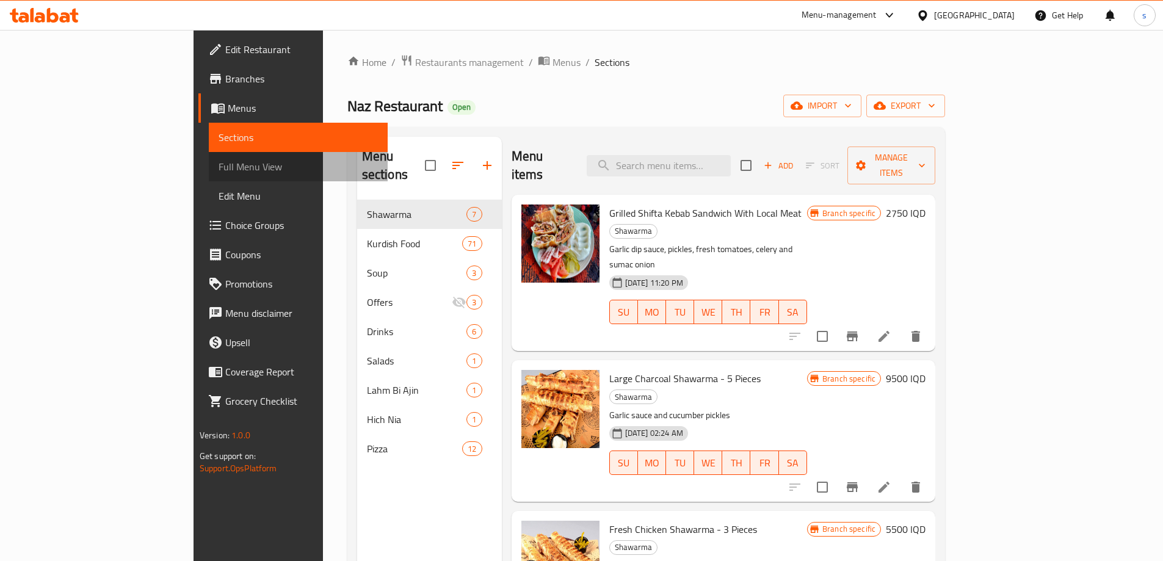
click at [219, 173] on span "Full Menu View" at bounding box center [298, 166] width 159 height 15
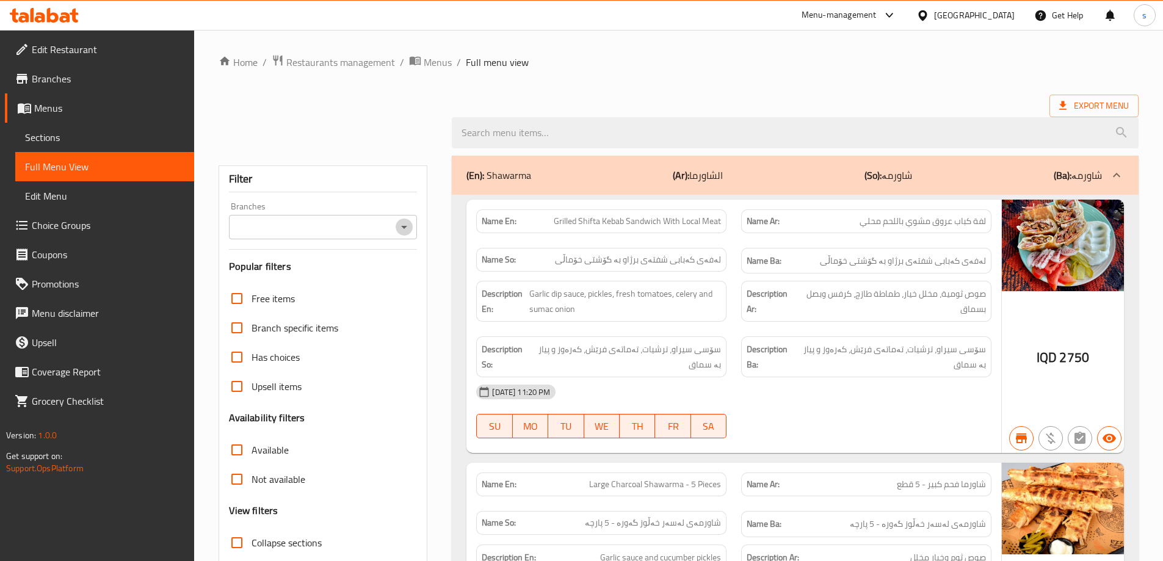
click at [404, 231] on icon "Open" at bounding box center [404, 227] width 15 height 15
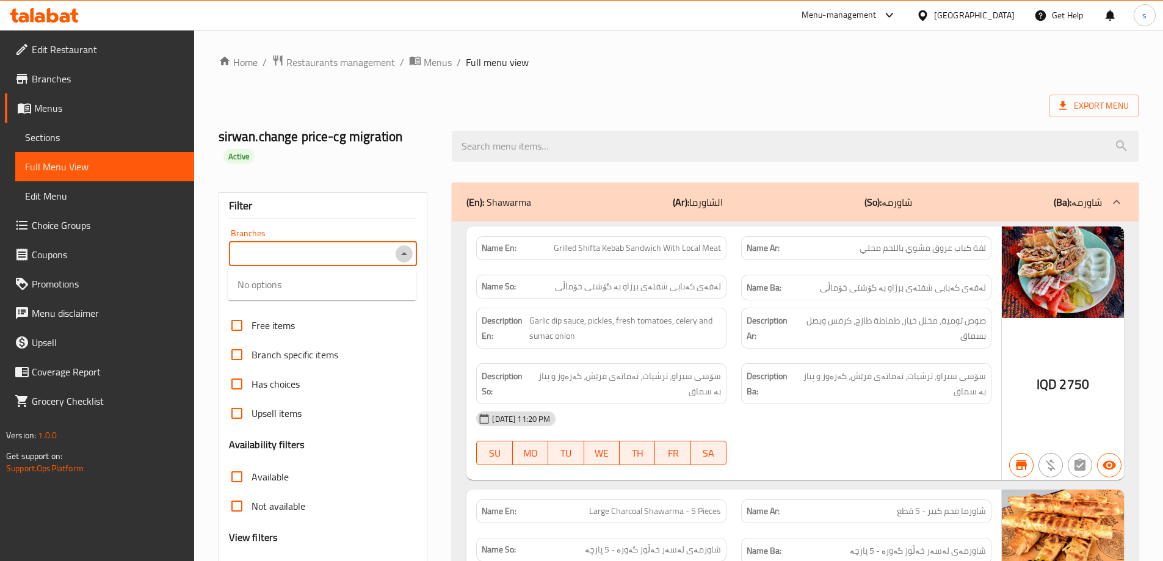
click at [403, 256] on icon "Close" at bounding box center [404, 254] width 15 height 15
click at [403, 256] on icon "Open" at bounding box center [404, 254] width 15 height 15
click at [397, 302] on li "Naz Restaurant, Bakhtari" at bounding box center [322, 307] width 189 height 22
type input "Naz Restaurant, Bakhtari"
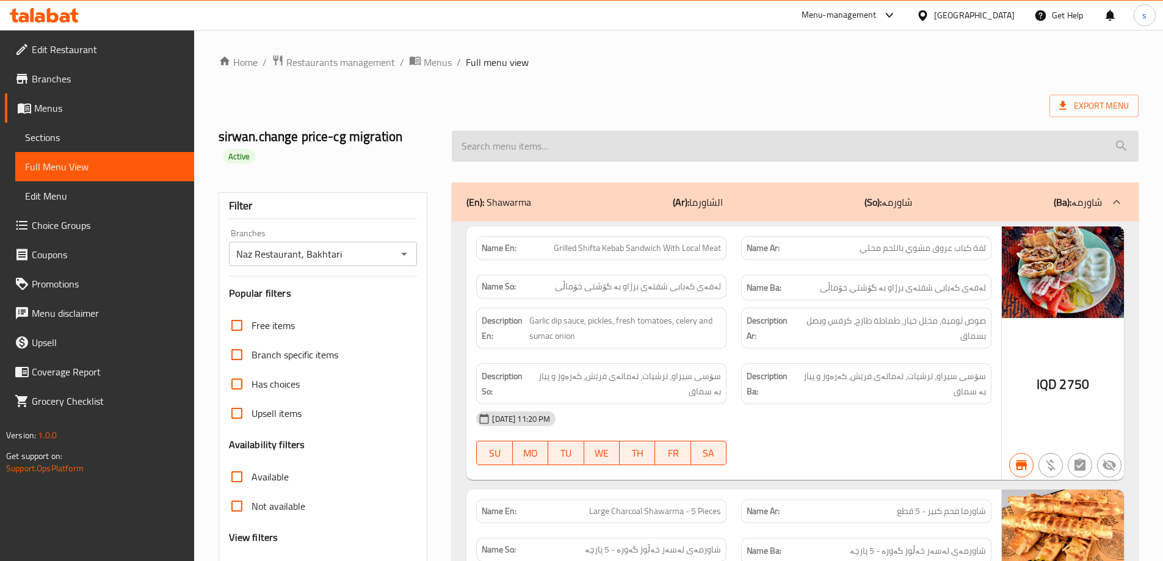
click at [494, 144] on input "search" at bounding box center [795, 146] width 687 height 31
paste input "3 Rice Kibbeh"
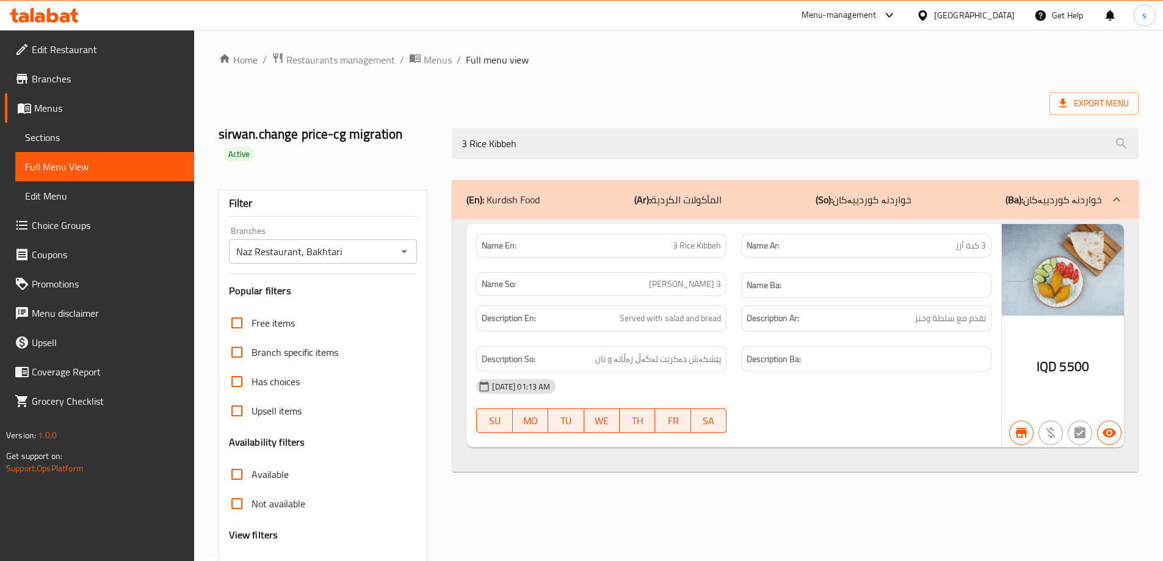
scroll to position [107, 0]
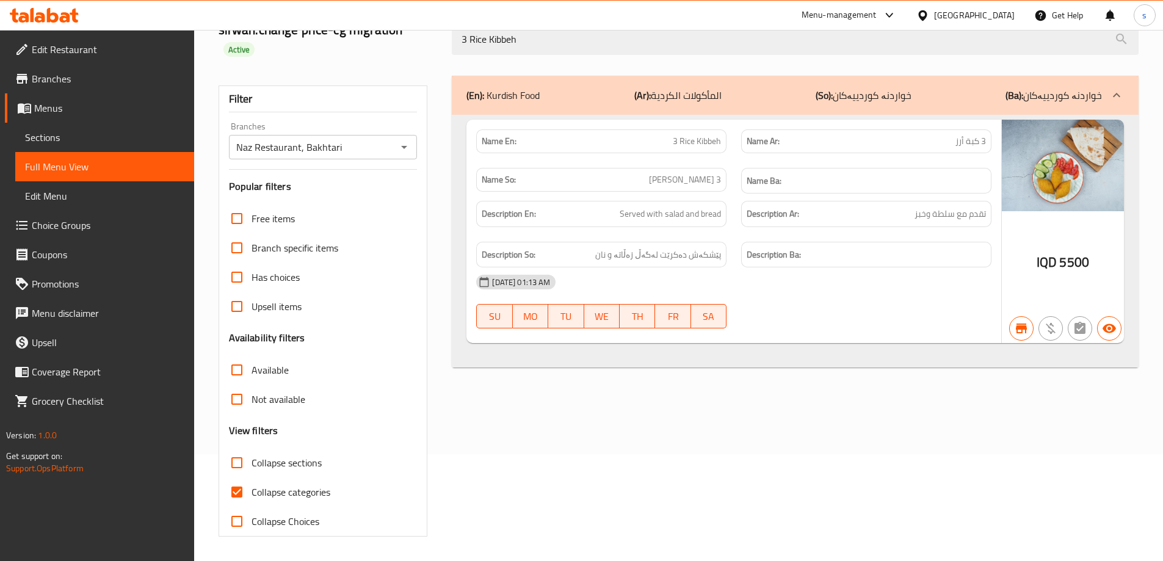
type input "3 Rice Kibbeh"
click at [239, 496] on input "Collapse categories" at bounding box center [236, 492] width 29 height 29
checkbox input "false"
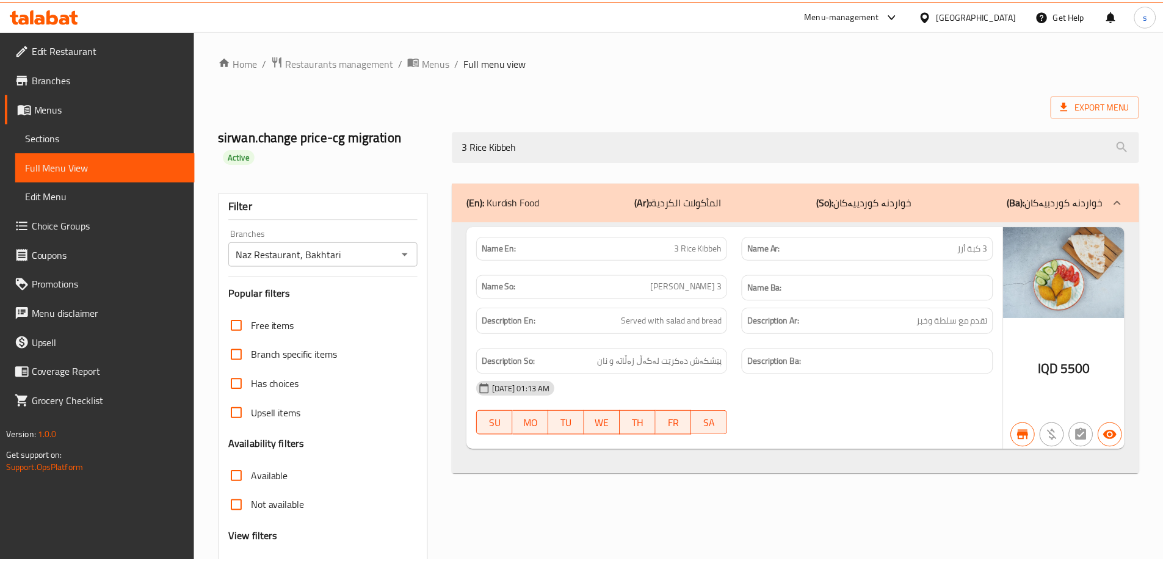
scroll to position [89, 0]
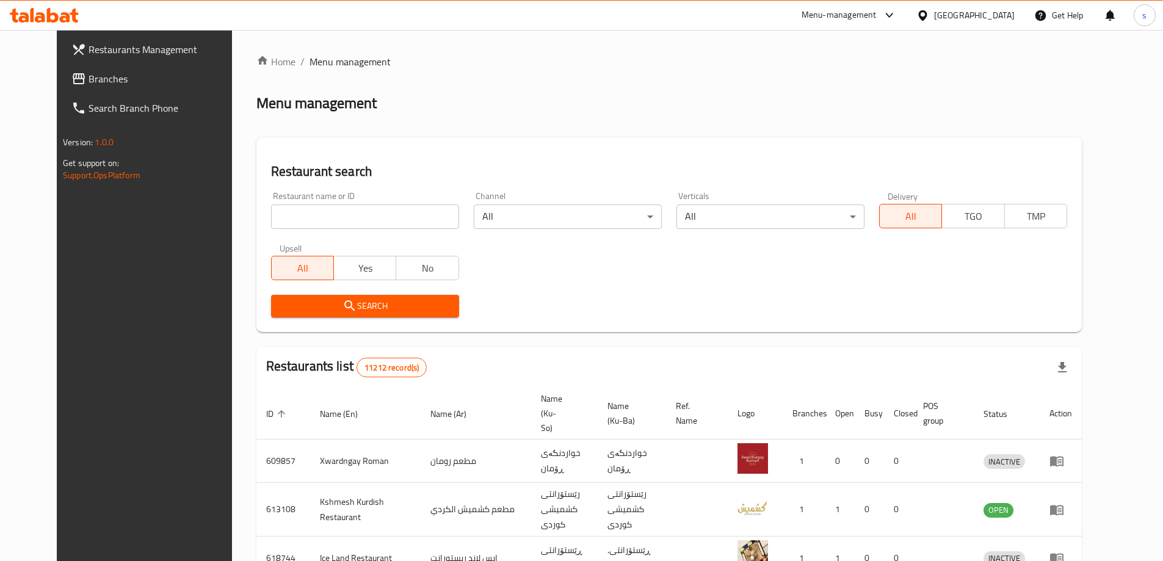
click at [286, 219] on input "search" at bounding box center [365, 217] width 188 height 24
paste input "772980"
click button "Search" at bounding box center [365, 306] width 188 height 23
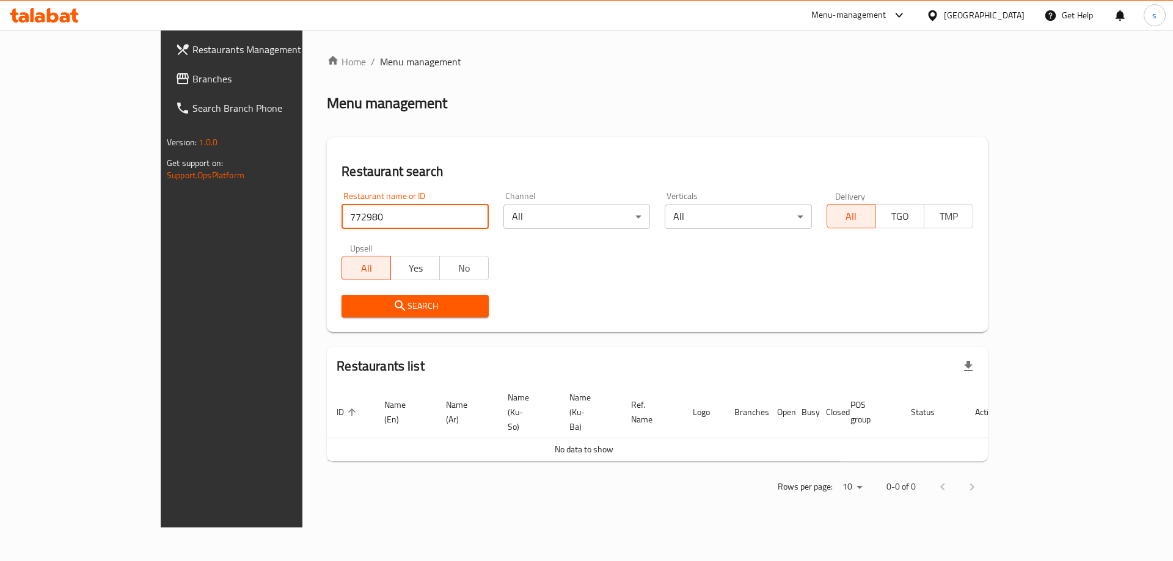
type input "772980"
click button "Search" at bounding box center [414, 306] width 147 height 23
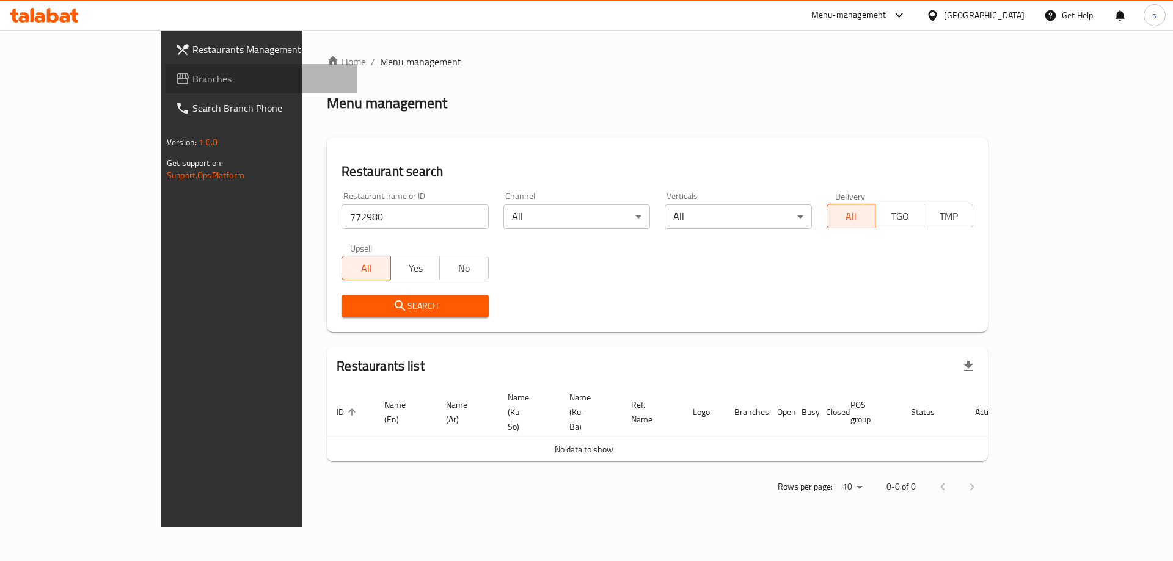
click at [192, 77] on span "Branches" at bounding box center [269, 78] width 155 height 15
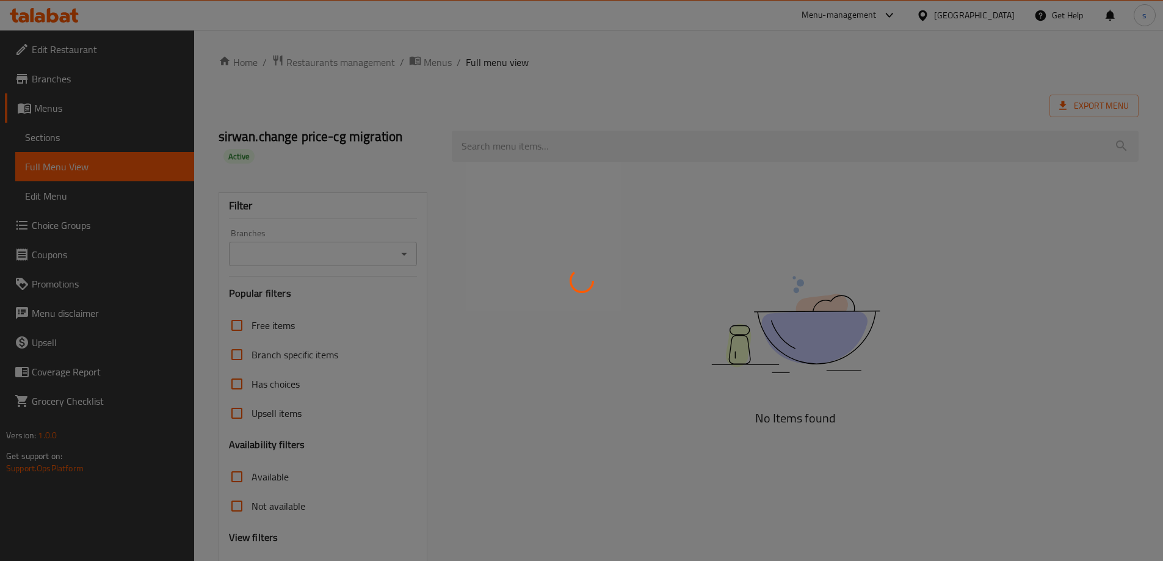
click at [398, 251] on div at bounding box center [581, 280] width 1163 height 561
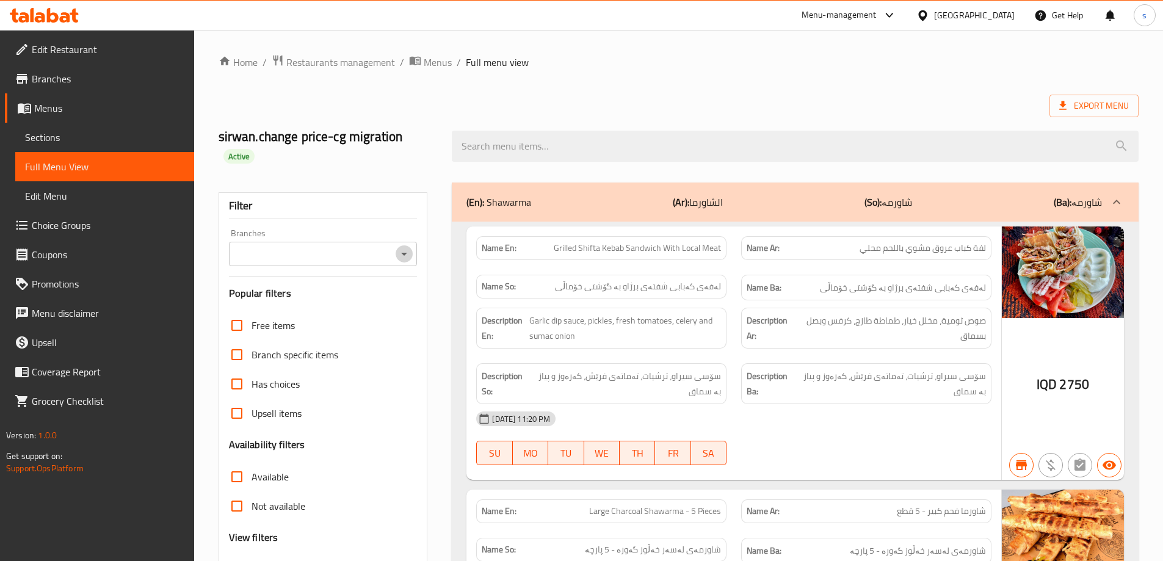
click at [412, 255] on icon "Open" at bounding box center [404, 254] width 15 height 15
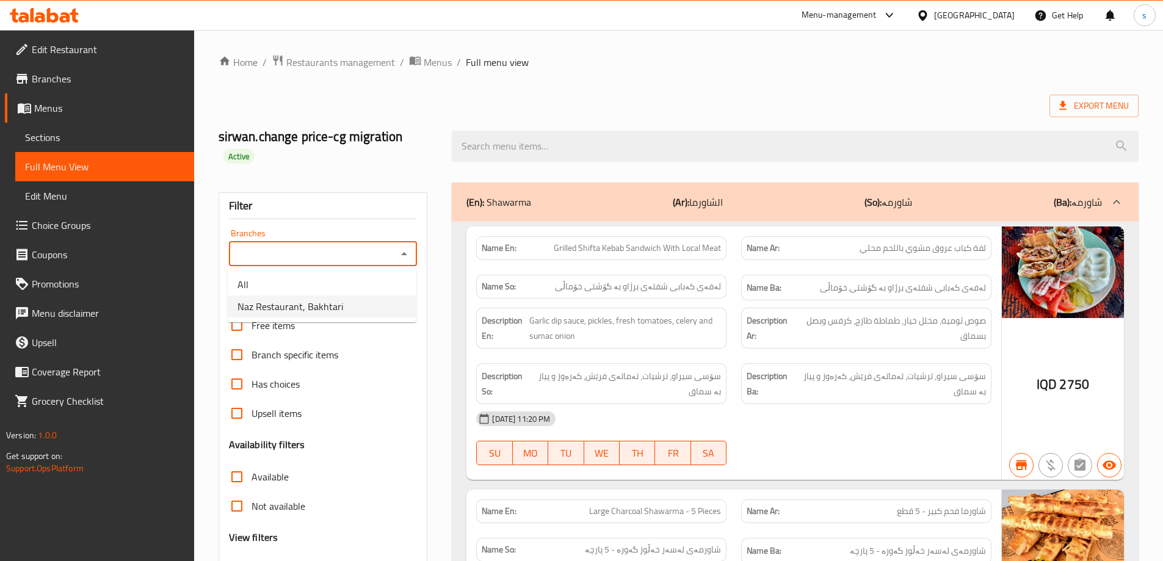
click at [395, 308] on li "Naz Restaurant, Bakhtari" at bounding box center [322, 307] width 189 height 22
type input "Naz Restaurant, Bakhtari"
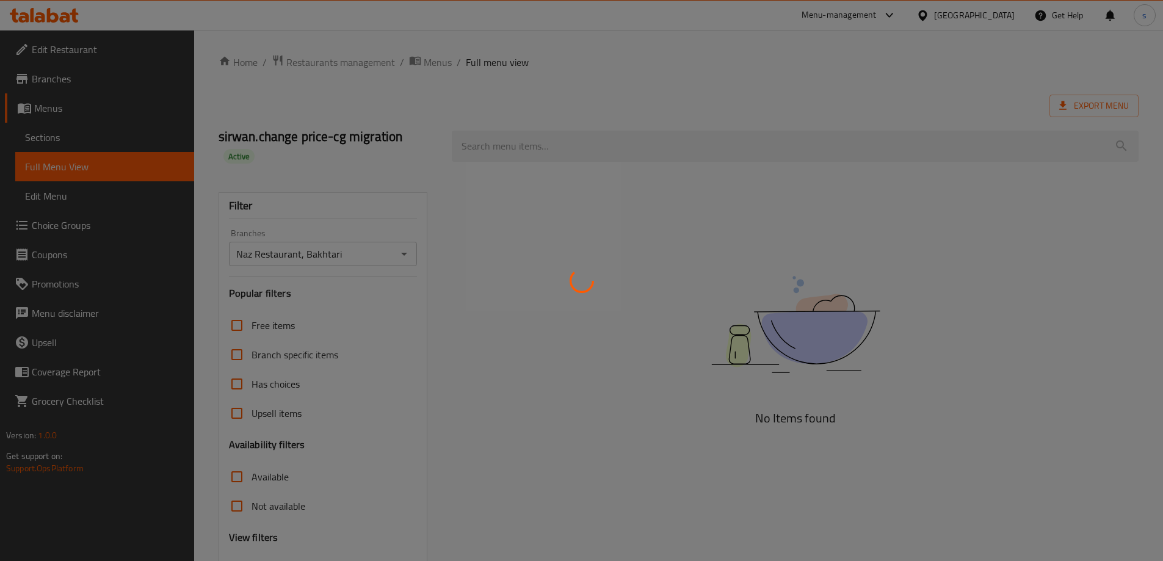
click at [510, 147] on div at bounding box center [581, 280] width 1163 height 561
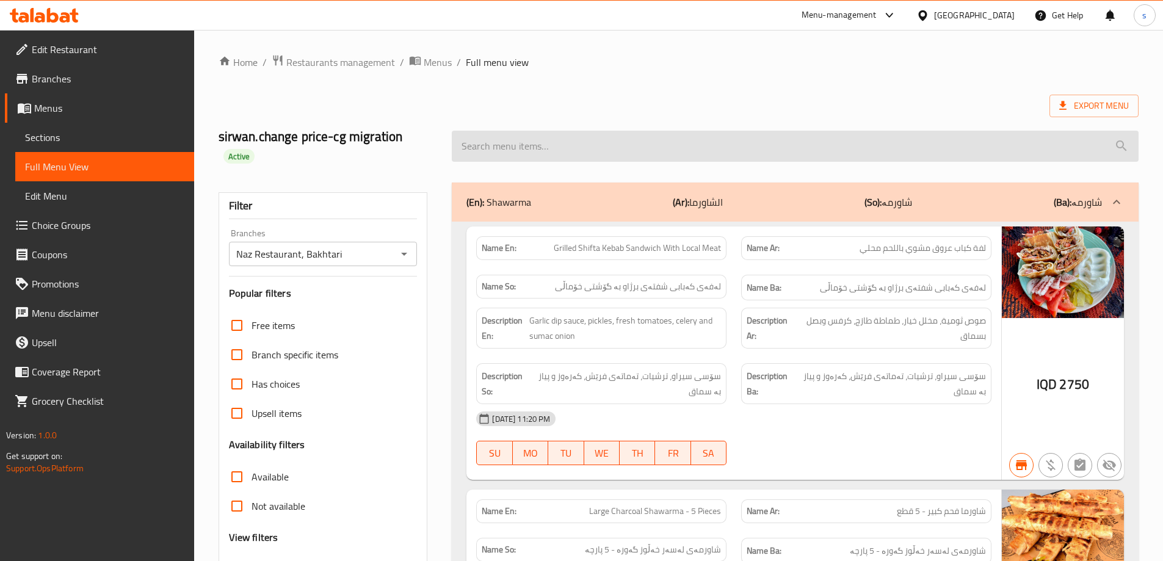
click at [493, 147] on input "search" at bounding box center [795, 146] width 687 height 31
paste input "Mix Plate - 2 Kibbeh And 3 Kebab Shifta"
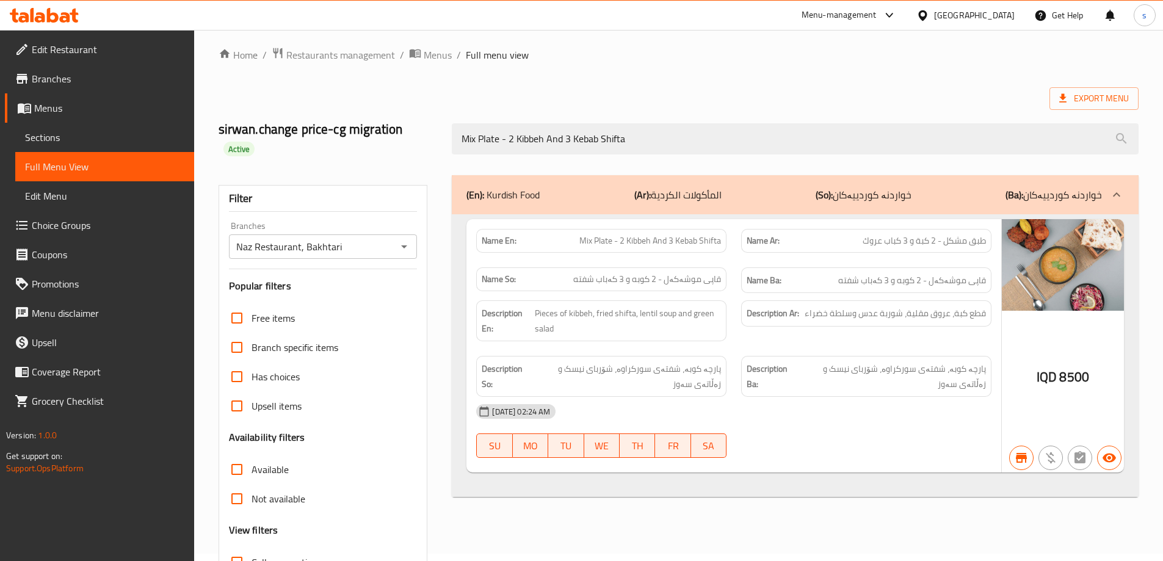
scroll to position [86, 0]
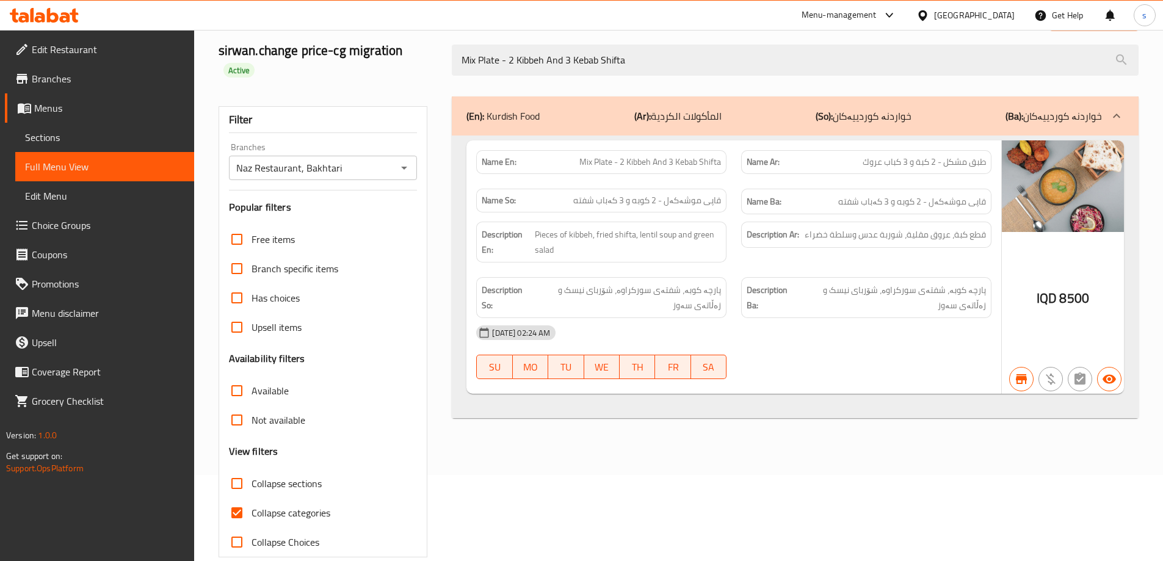
type input "Mix Plate - 2 Kibbeh And 3 Kebab Shifta"
click at [246, 511] on input "Collapse categories" at bounding box center [236, 512] width 29 height 29
checkbox input "false"
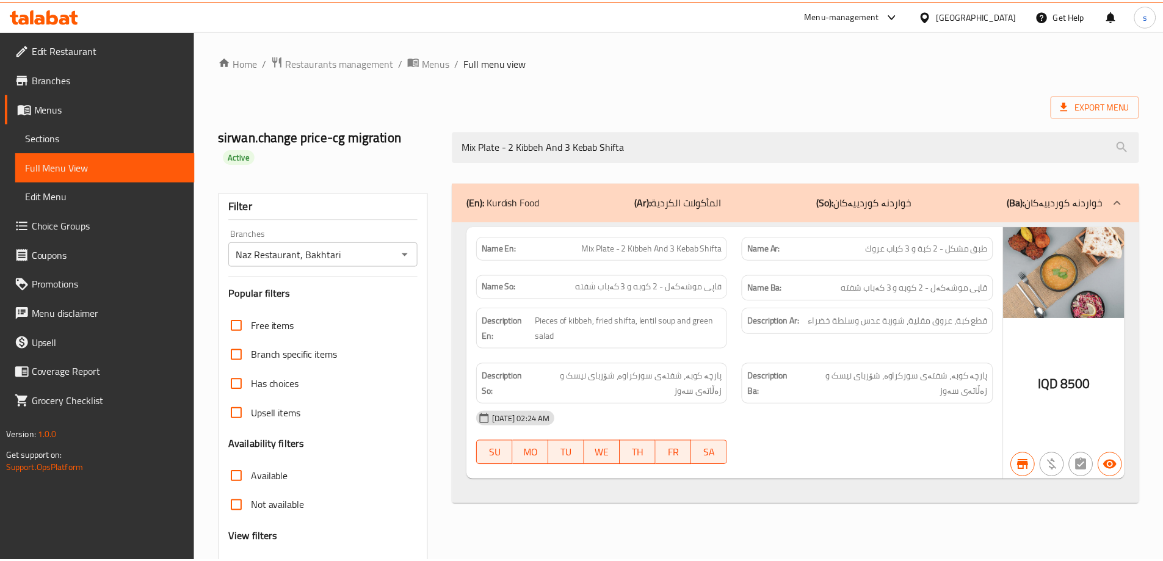
scroll to position [89, 0]
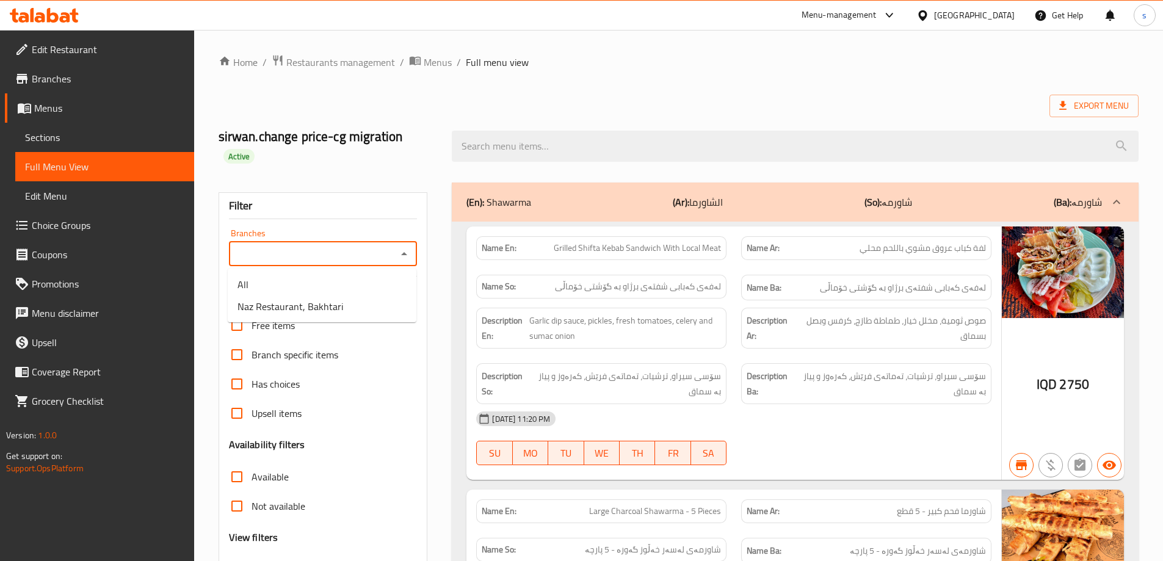
drag, startPoint x: 391, startPoint y: 261, endPoint x: 409, endPoint y: 255, distance: 18.7
click at [399, 260] on div "Branches" at bounding box center [323, 254] width 189 height 24
click at [409, 255] on icon "Close" at bounding box center [404, 254] width 15 height 15
click at [409, 255] on icon "Open" at bounding box center [404, 254] width 15 height 15
click at [387, 245] on input "Branches" at bounding box center [313, 253] width 161 height 17
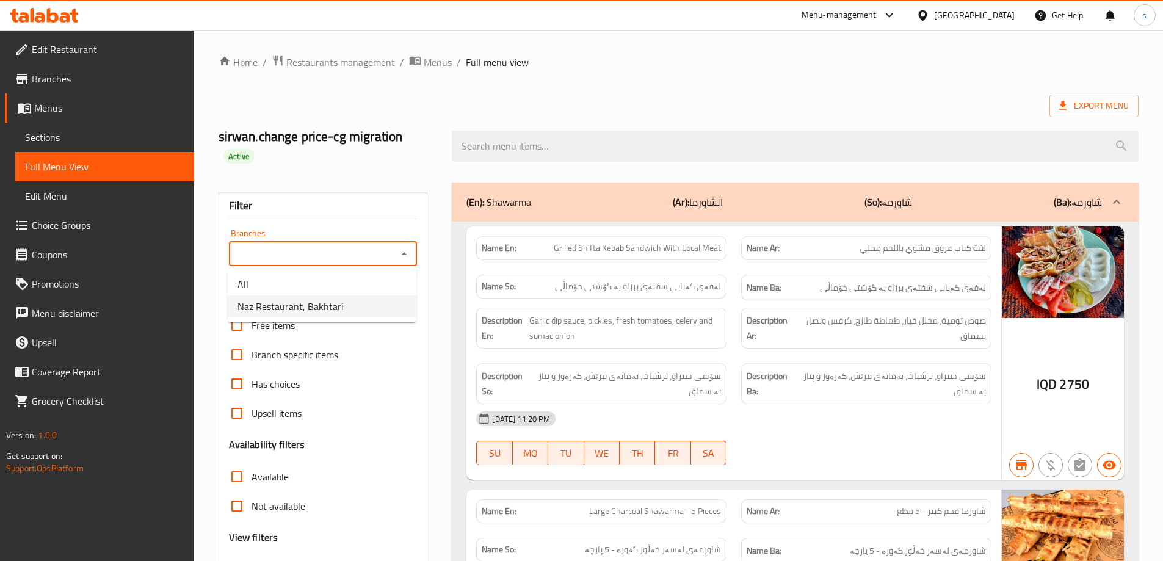
click at [380, 307] on li "Naz Restaurant, Bakhtari" at bounding box center [322, 307] width 189 height 22
type input "Naz Restaurant, Bakhtari"
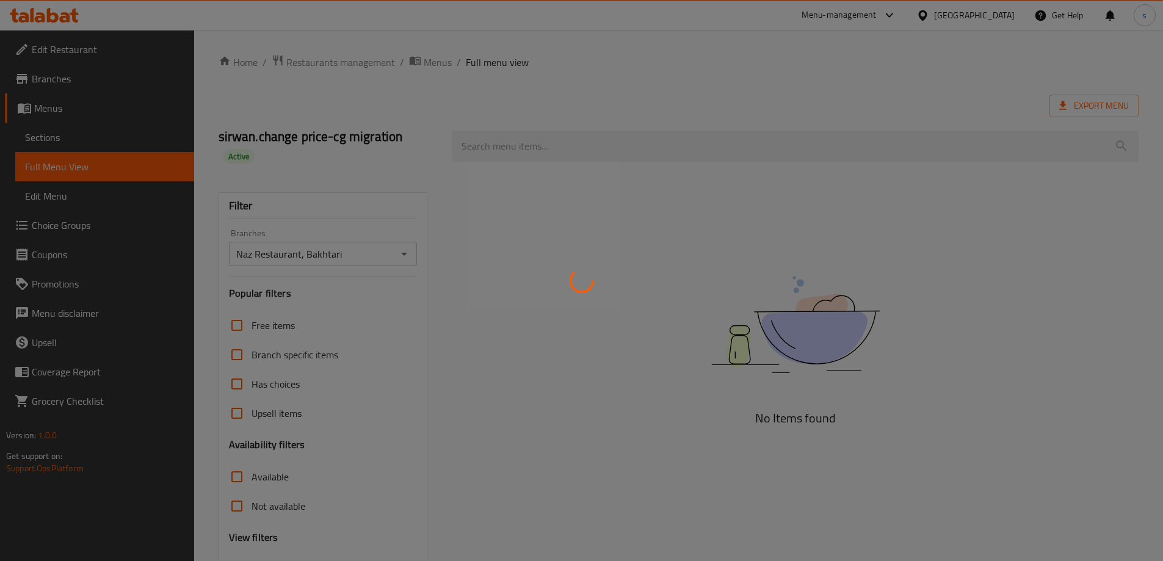
click at [504, 145] on div at bounding box center [581, 280] width 1163 height 561
click at [500, 144] on div at bounding box center [581, 280] width 1163 height 561
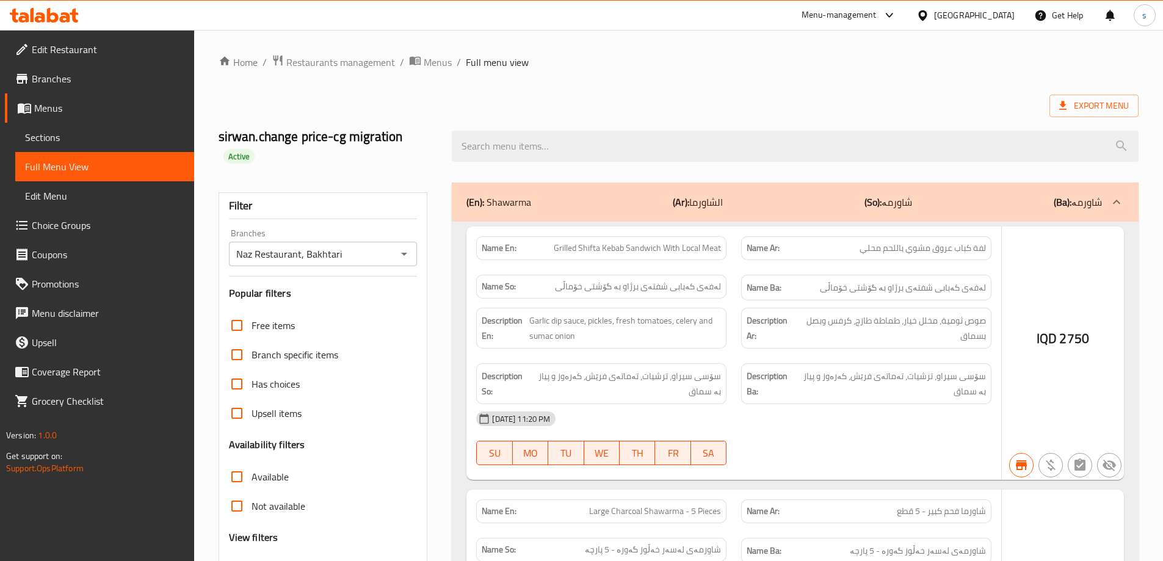
click at [500, 144] on div at bounding box center [581, 280] width 1163 height 561
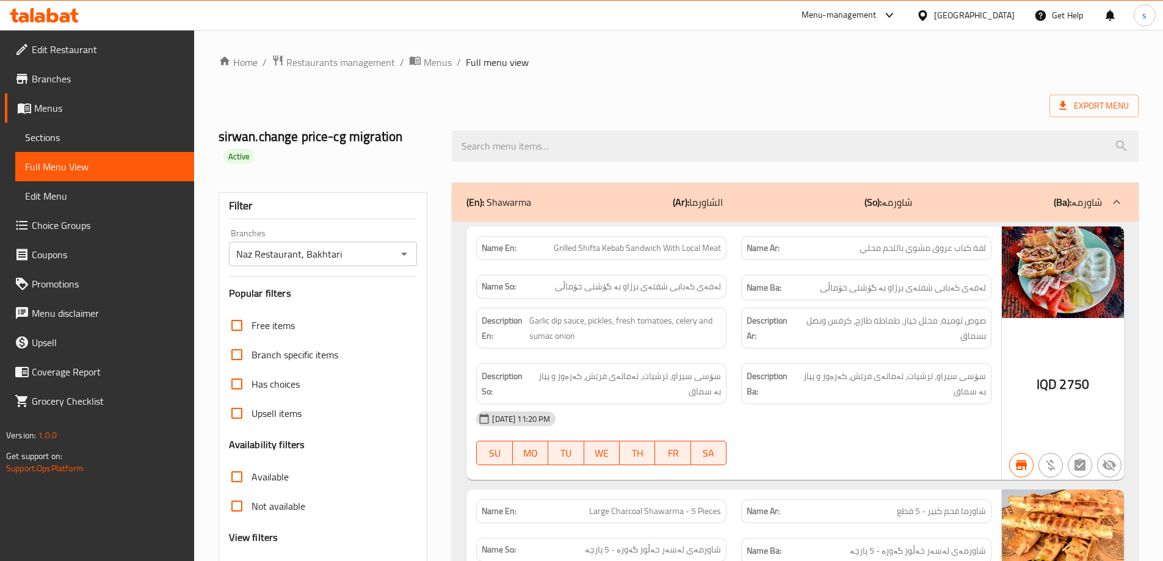
click at [500, 144] on input "search" at bounding box center [795, 146] width 687 height 31
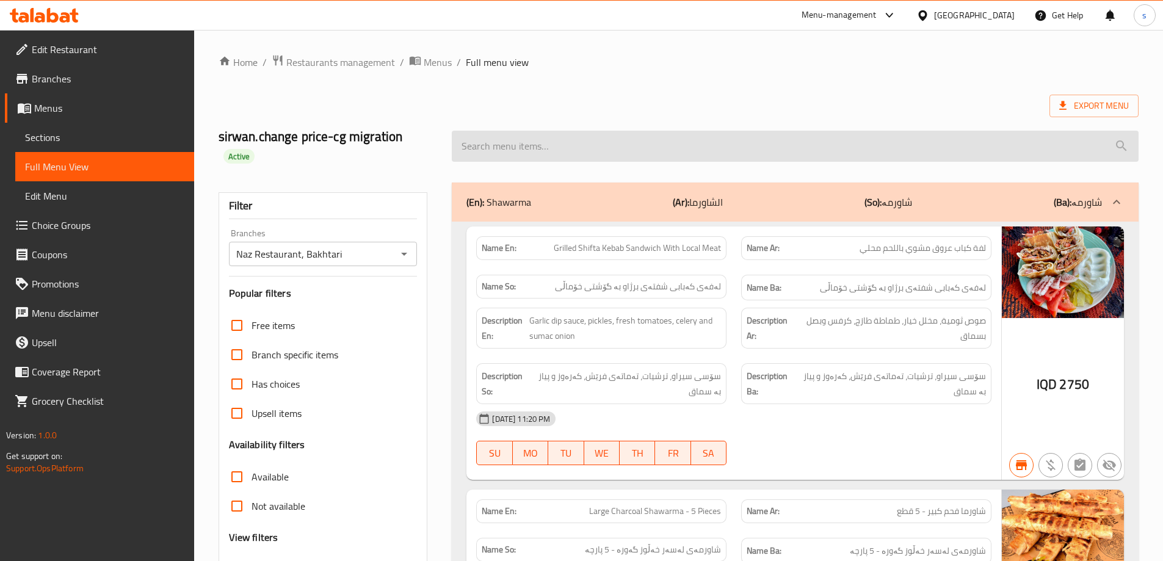
click at [485, 135] on input "search" at bounding box center [795, 146] width 687 height 31
paste input "Local Meat Shifta - 5 Pieces"
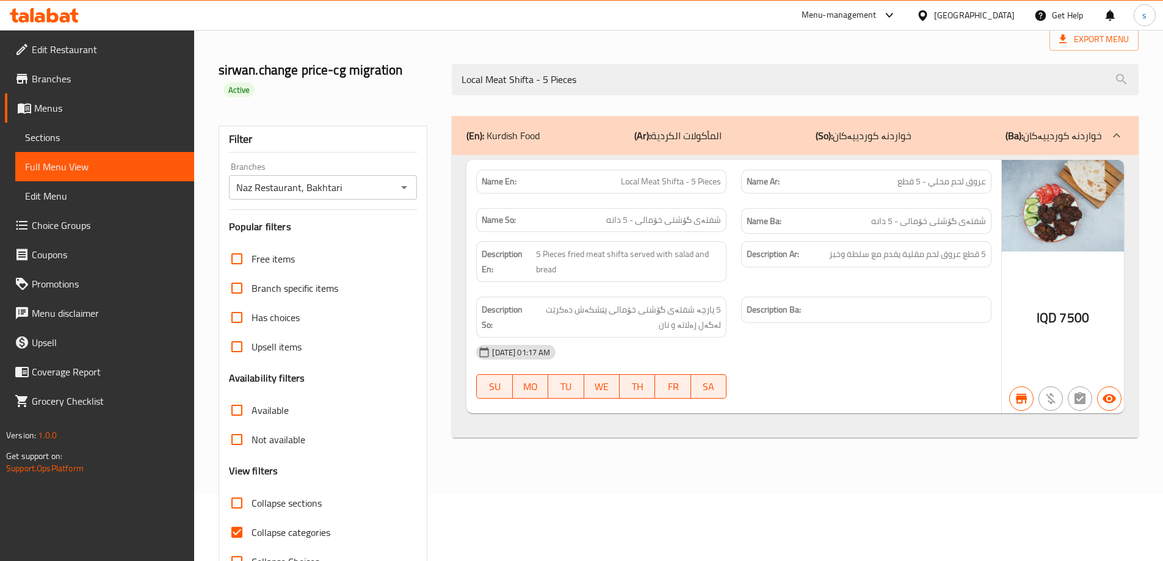
scroll to position [82, 0]
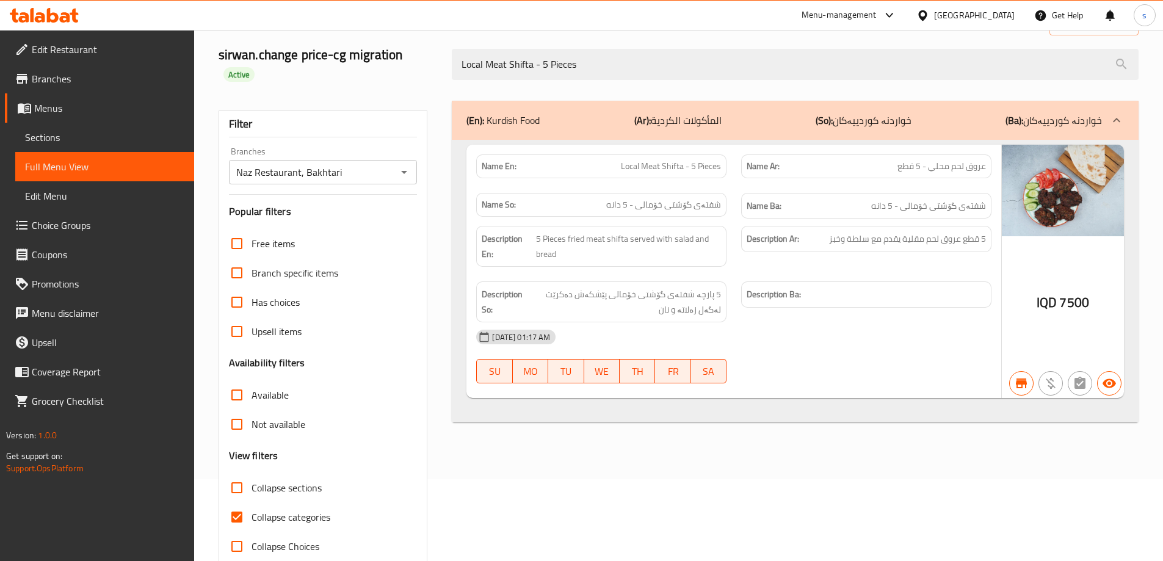
type input "Local Meat Shifta - 5 Pieces"
click at [239, 516] on input "Collapse categories" at bounding box center [236, 517] width 29 height 29
checkbox input "false"
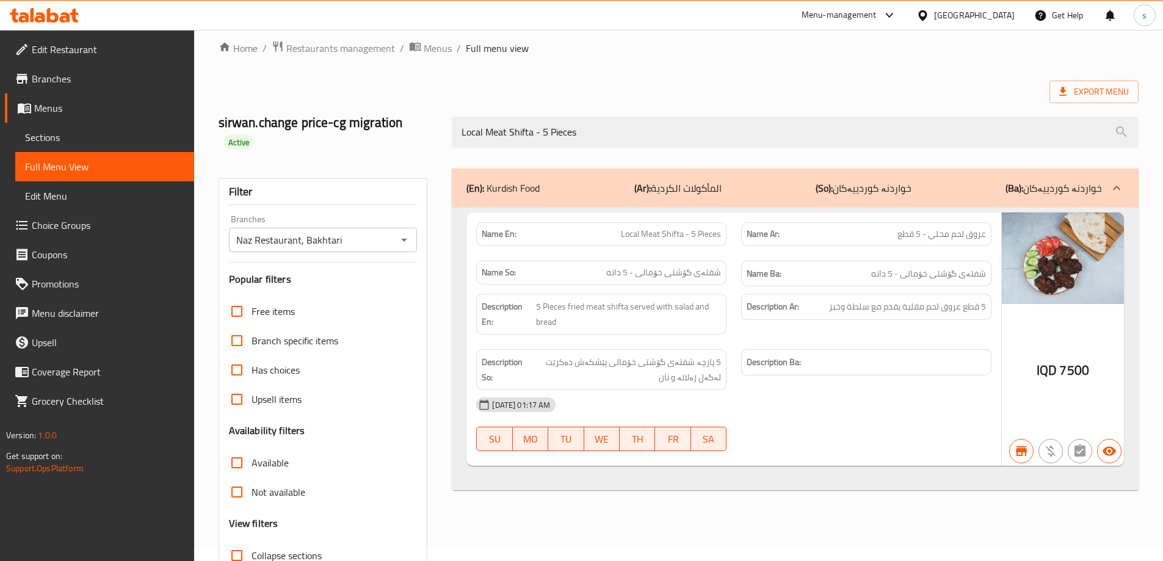
scroll to position [1, 0]
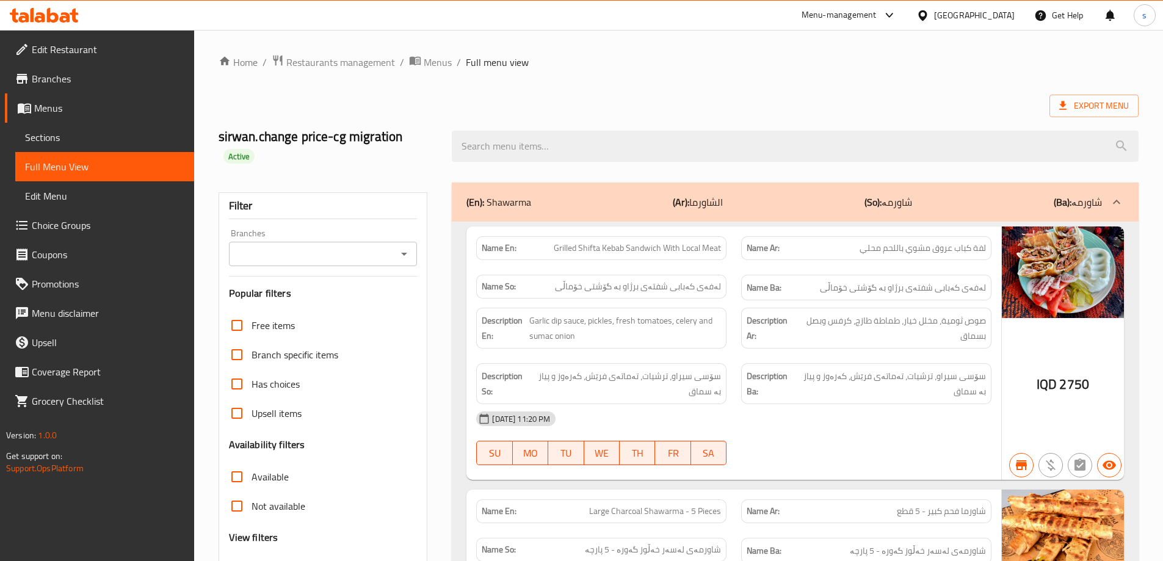
click at [401, 264] on div "Branches" at bounding box center [323, 254] width 189 height 24
click at [402, 252] on icon "Open" at bounding box center [404, 254] width 15 height 15
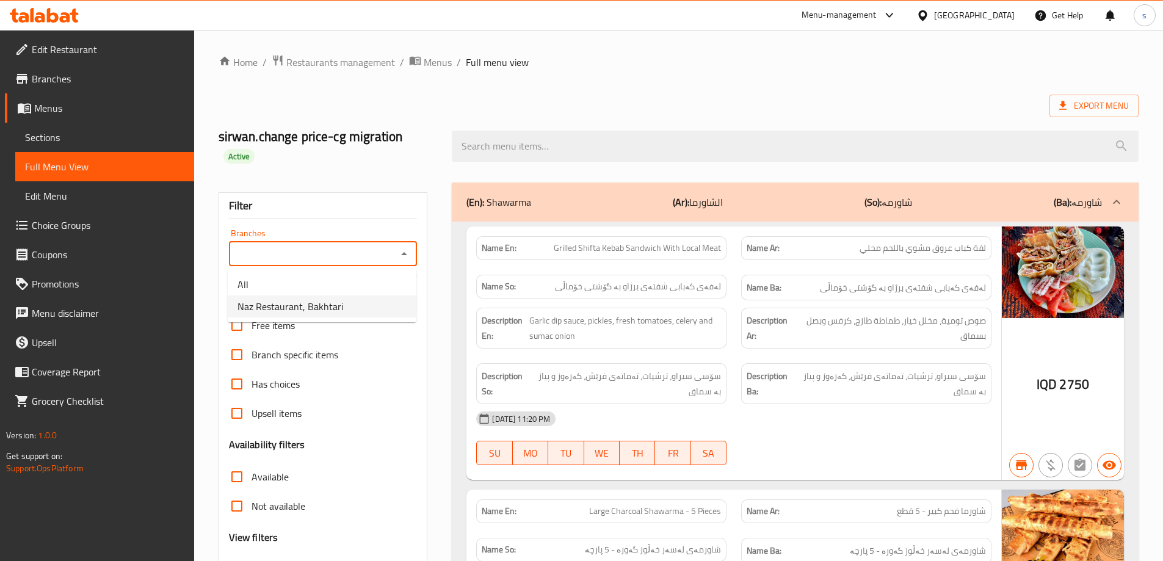
click at [384, 307] on li "Naz Restaurant, Bakhtari" at bounding box center [322, 307] width 189 height 22
type input "Naz Restaurant, Bakhtari"
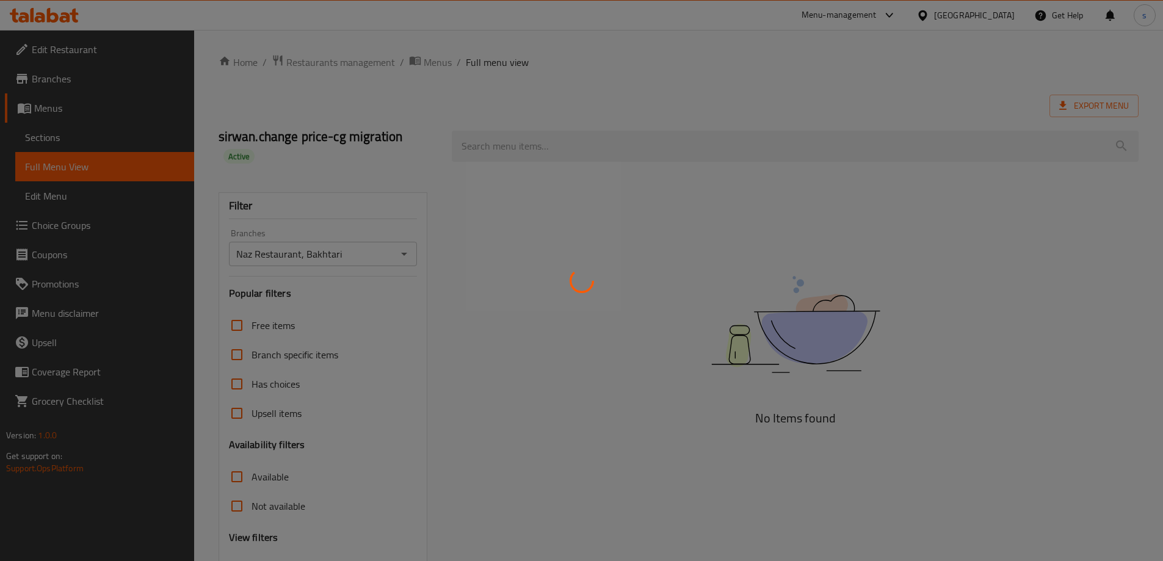
click at [543, 144] on div at bounding box center [581, 280] width 1163 height 561
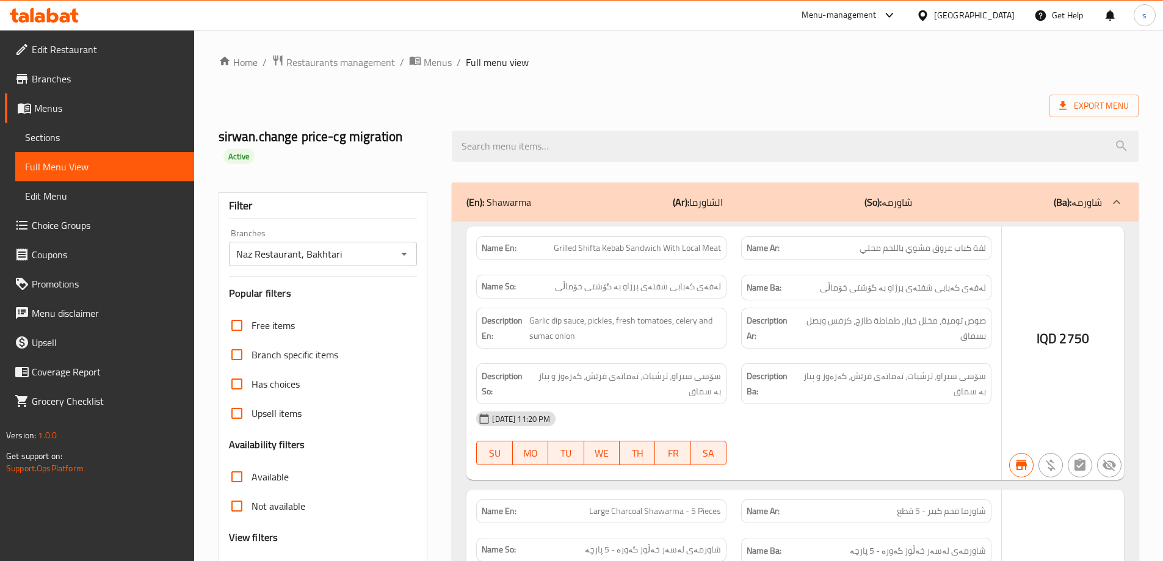
click at [543, 144] on div at bounding box center [581, 280] width 1163 height 561
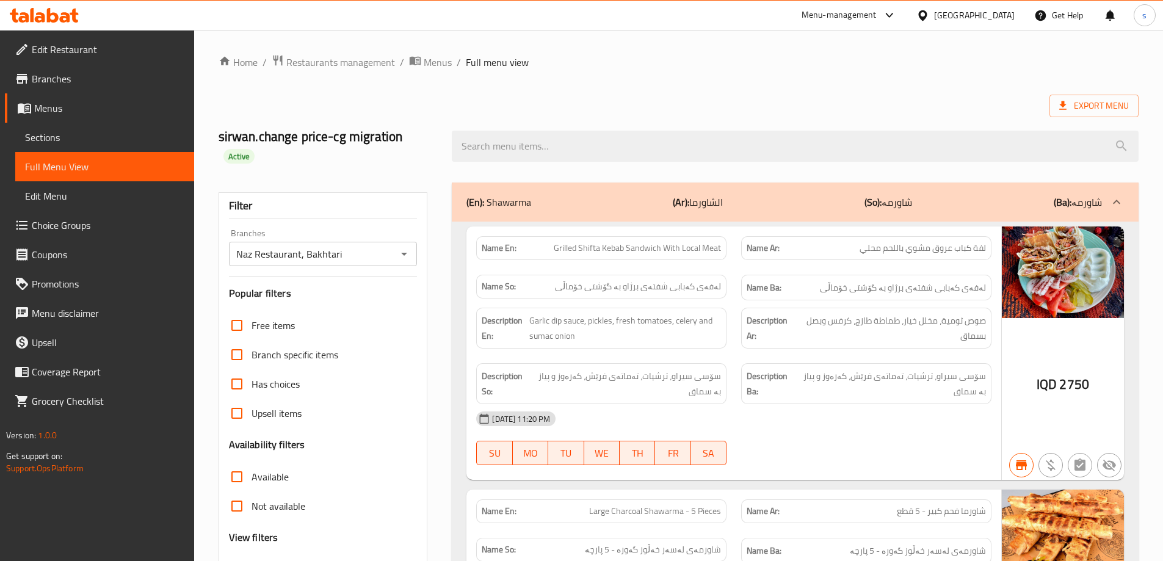
click at [543, 144] on input "search" at bounding box center [795, 146] width 687 height 31
paste input "Offer Shifta Kebab With Pomegranate Molasses Rice And Dolma"
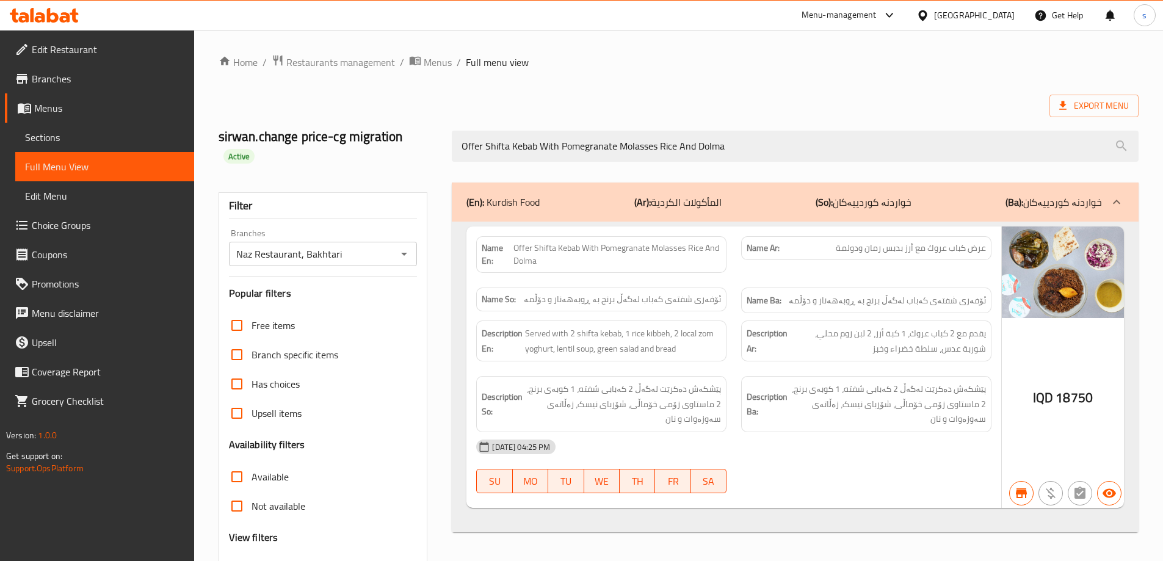
type input "Offer Shifta Kebab With Pomegranate Molasses Rice And Dolma"
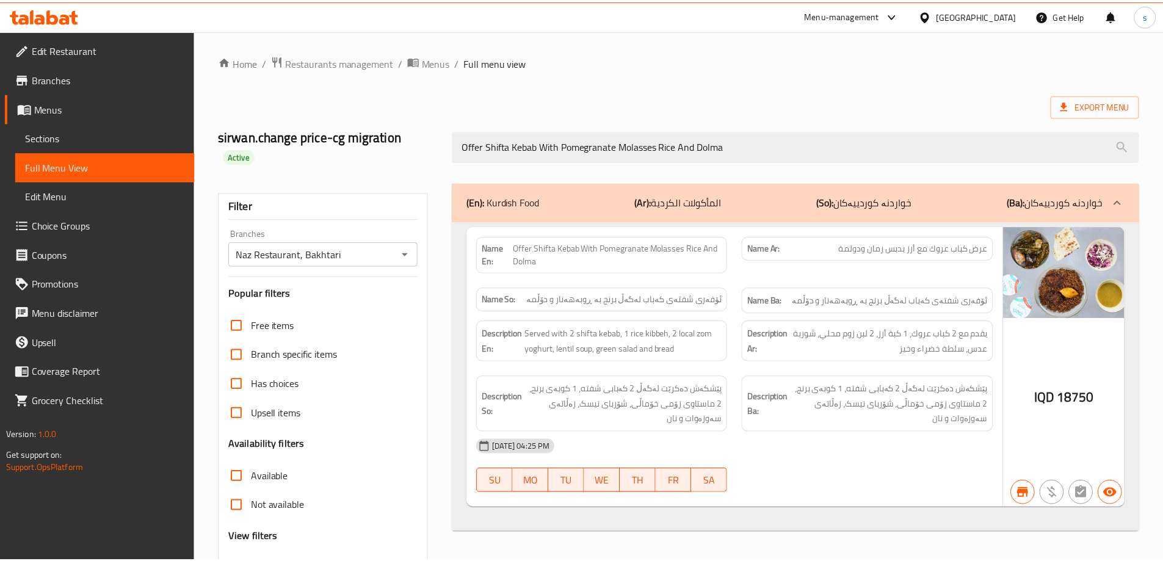
scroll to position [89, 0]
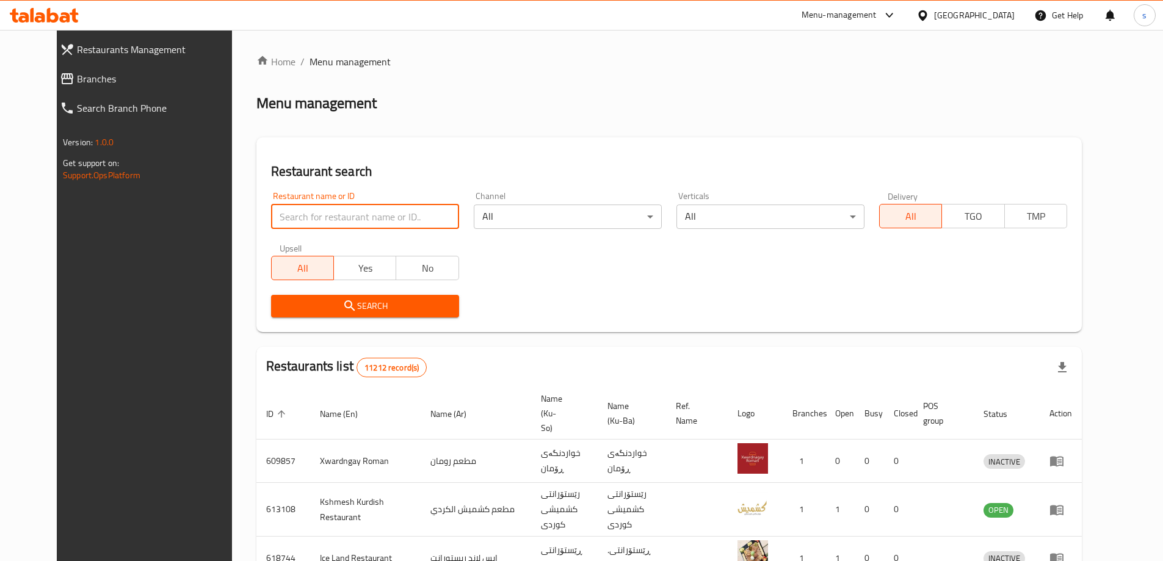
click at [271, 218] on input "search" at bounding box center [365, 217] width 188 height 24
paste input "670735"
type input "670735"
click button "Search" at bounding box center [365, 306] width 188 height 23
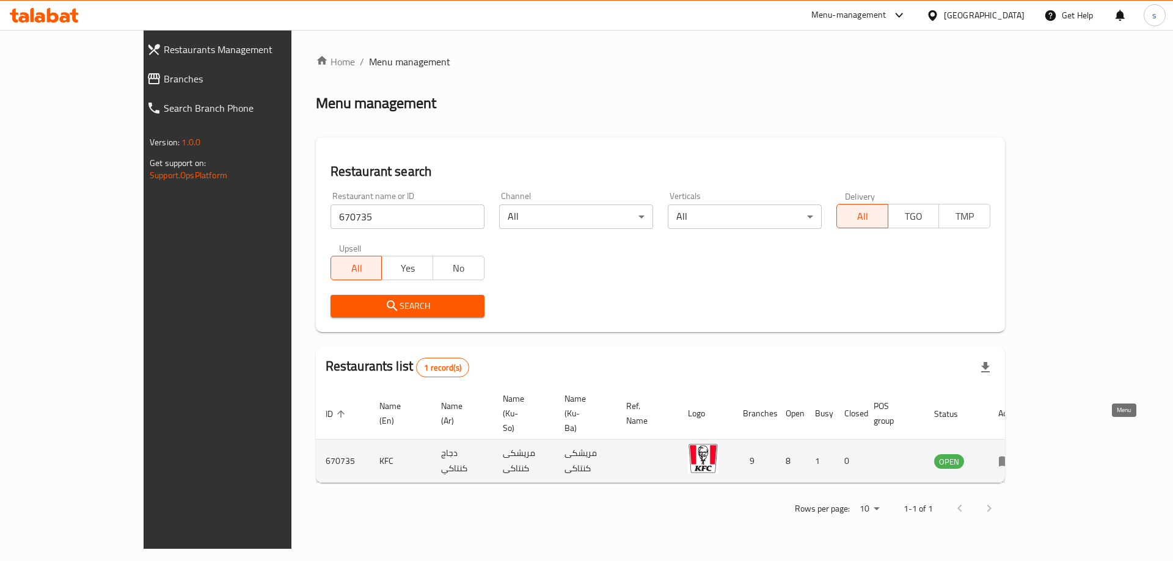
click at [1012, 457] on icon "enhanced table" at bounding box center [1004, 462] width 13 height 10
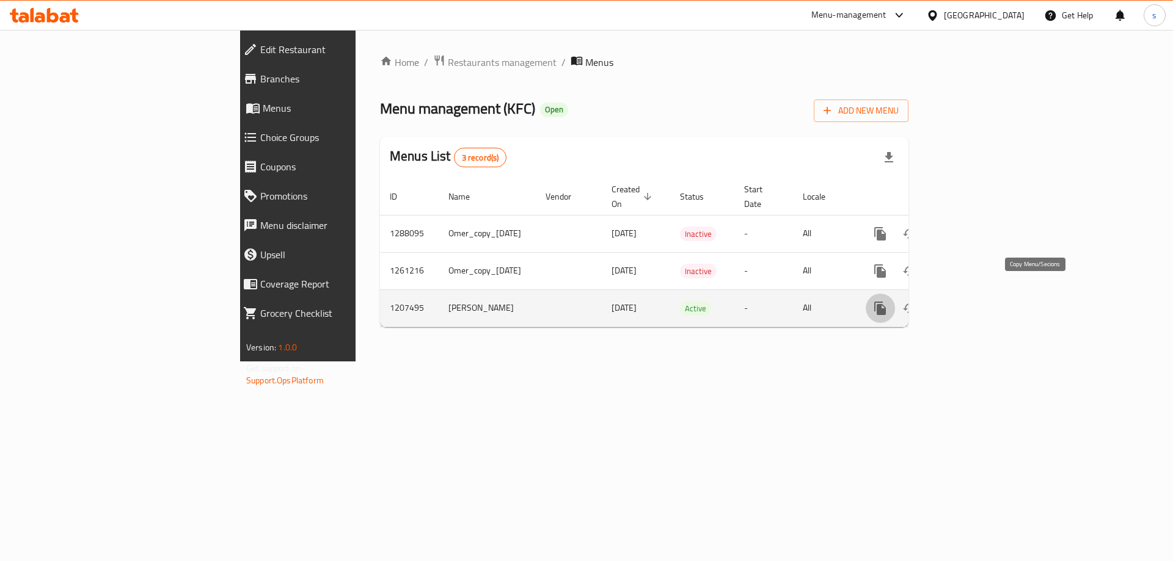
click at [885, 302] on icon "more" at bounding box center [880, 308] width 12 height 13
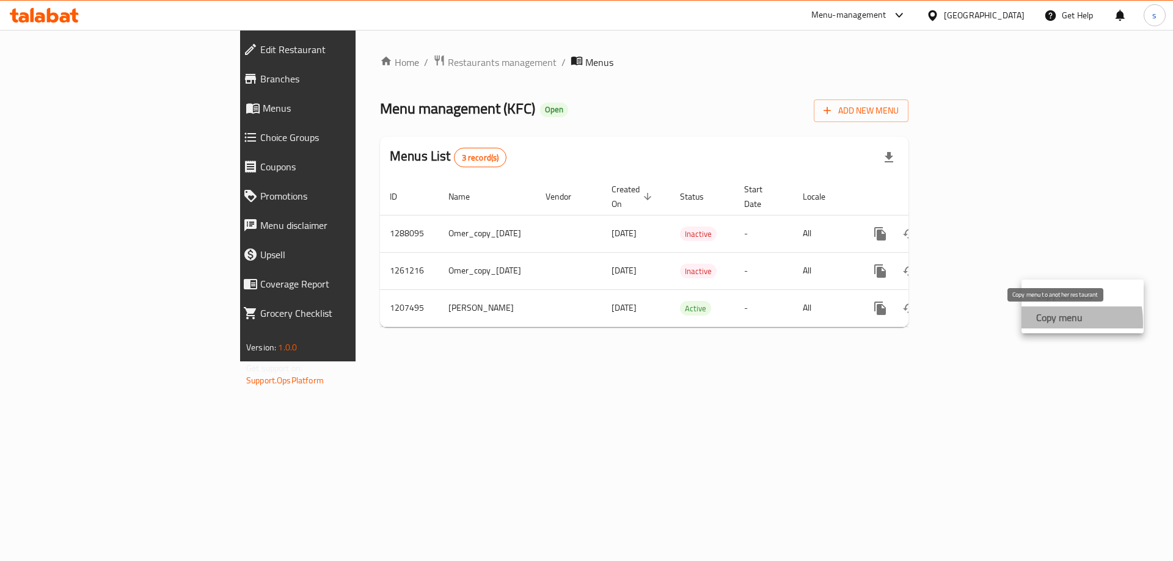
click at [1041, 323] on strong "Copy menu" at bounding box center [1059, 317] width 46 height 15
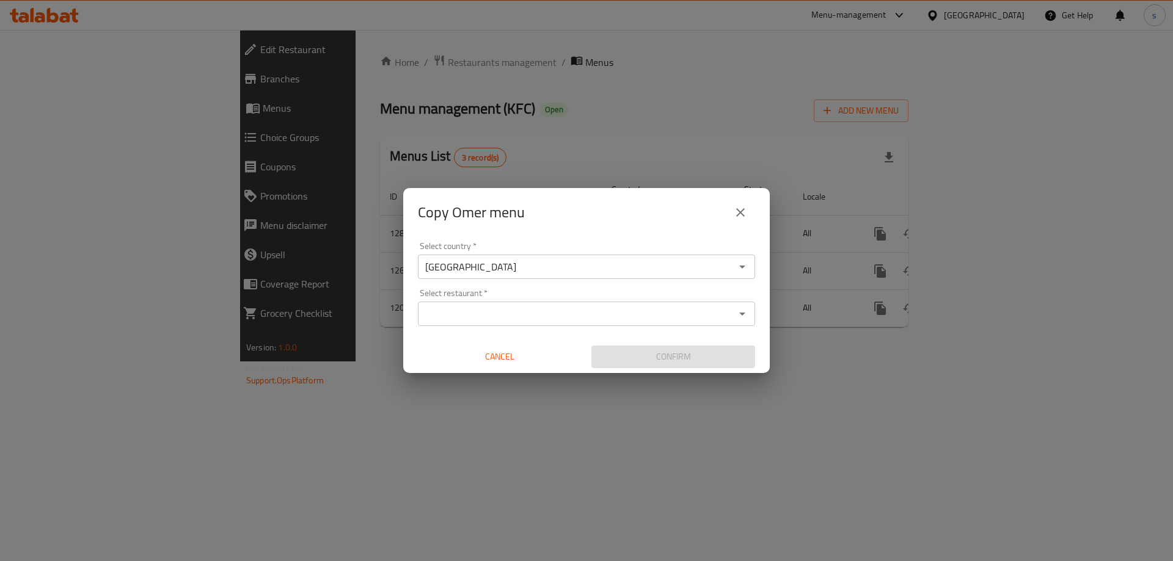
click at [452, 315] on input "Select restaurant   *" at bounding box center [576, 313] width 310 height 17
click at [493, 432] on div "Copy Omer menu Select country   * [GEOGRAPHIC_DATA] Select country * Select res…" at bounding box center [586, 280] width 1173 height 561
click at [456, 303] on div "Select restaurant *" at bounding box center [586, 314] width 337 height 24
click at [462, 316] on input "Select restaurant   *" at bounding box center [576, 313] width 310 height 17
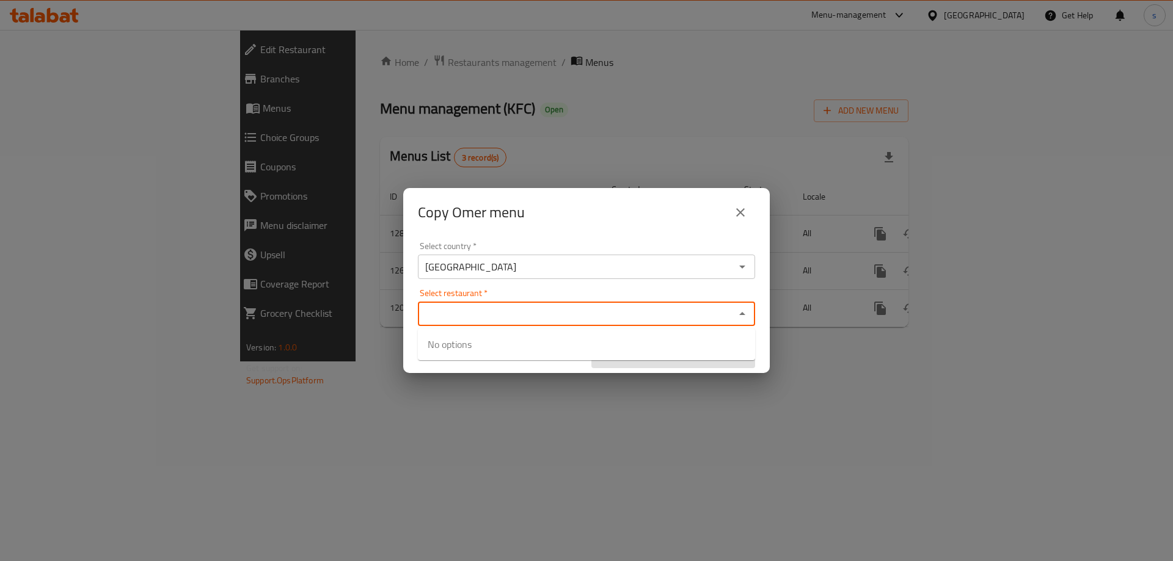
click at [437, 424] on div "Copy Omer menu Select country   * [GEOGRAPHIC_DATA] Select country * Select res…" at bounding box center [586, 280] width 1173 height 561
click at [460, 322] on input "Select restaurant   *" at bounding box center [576, 313] width 310 height 17
paste input "670735"
type input "670735"
click at [719, 411] on div "Copy Omer menu Select country   * [GEOGRAPHIC_DATA] Select country * Select res…" at bounding box center [586, 280] width 1173 height 561
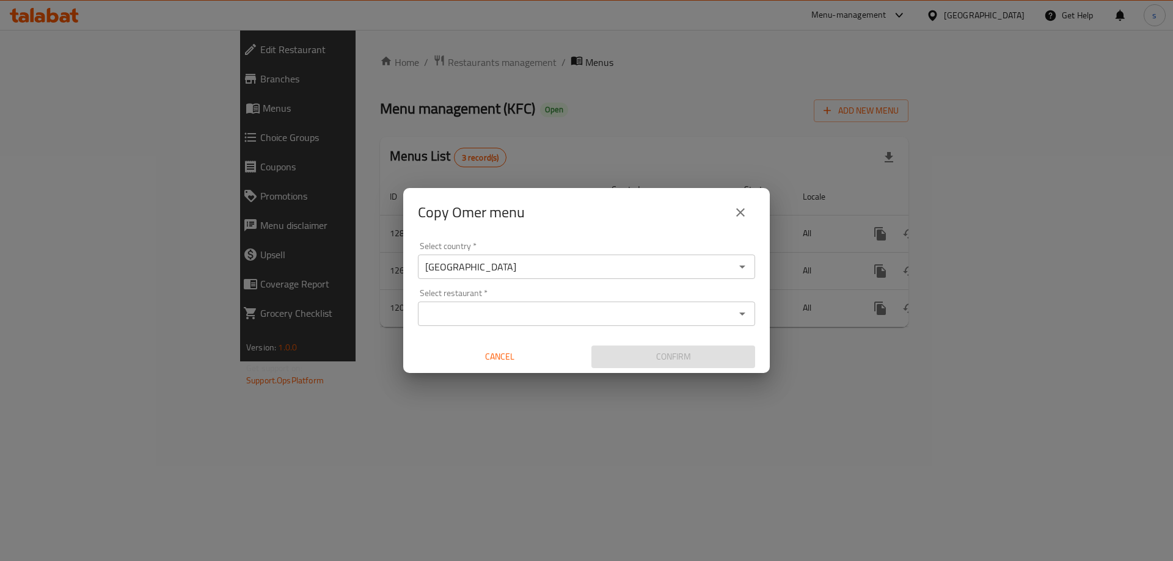
click at [480, 322] on div "Select restaurant *" at bounding box center [586, 314] width 337 height 24
click at [514, 413] on div "Copy Omer menu Select country   * [GEOGRAPHIC_DATA] Select country * Select res…" at bounding box center [586, 280] width 1173 height 561
click at [456, 313] on input "Select restaurant   *" at bounding box center [576, 313] width 310 height 17
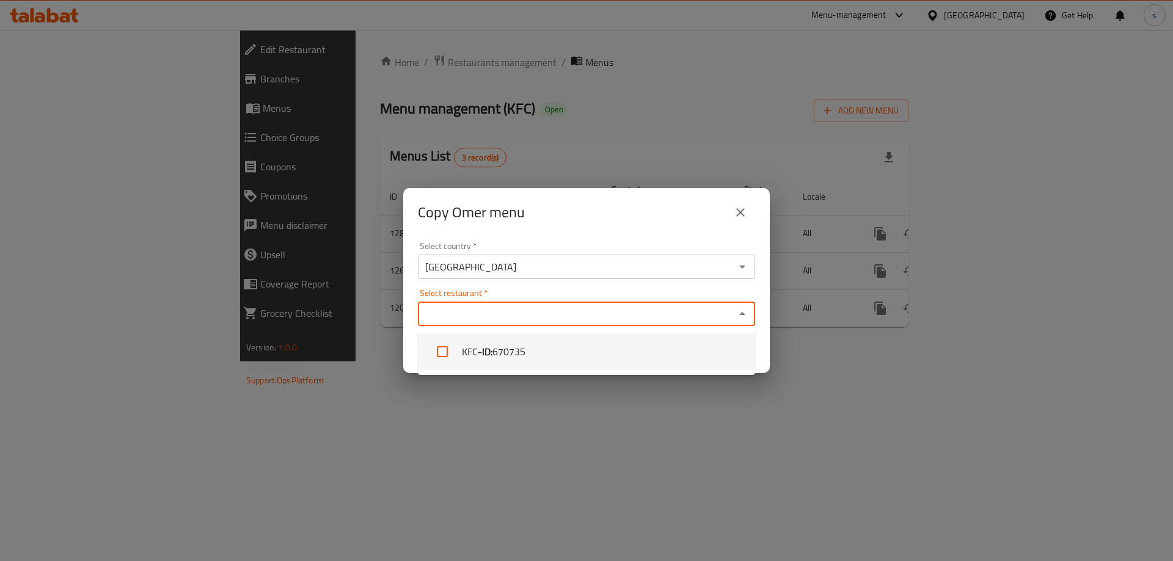
click at [448, 349] on input "checkbox" at bounding box center [441, 351] width 29 height 29
checkbox input "true"
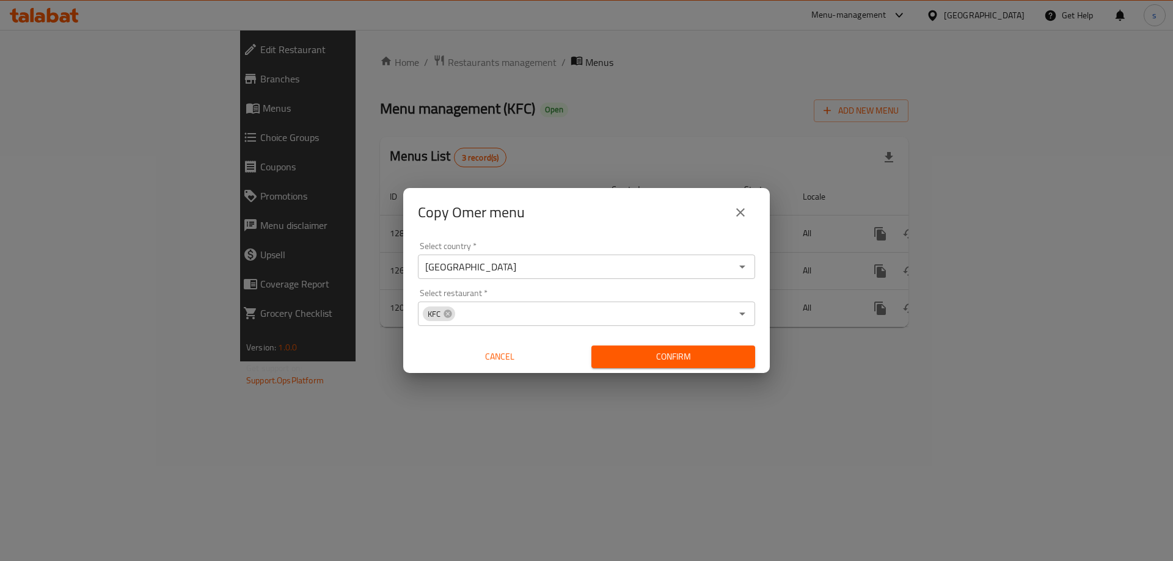
click at [474, 401] on div "Copy Omer menu Select country   * [GEOGRAPHIC_DATA] Select country * Select res…" at bounding box center [586, 280] width 1173 height 561
click at [659, 343] on div "Confirm" at bounding box center [672, 357] width 173 height 32
click at [656, 355] on span "Confirm" at bounding box center [673, 356] width 144 height 15
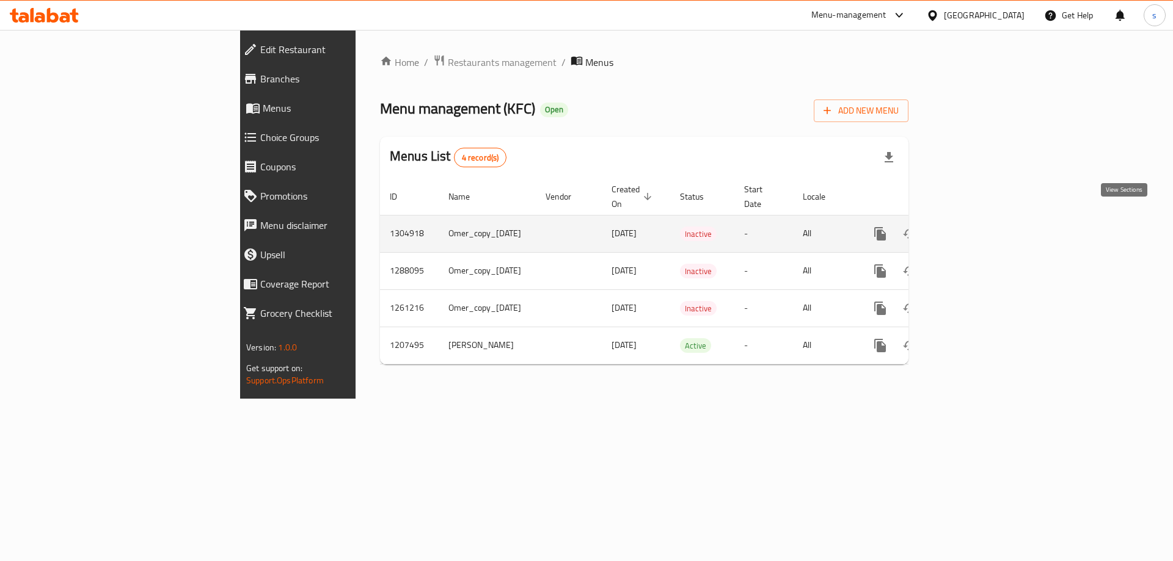
click at [975, 227] on icon "enhanced table" at bounding box center [968, 234] width 15 height 15
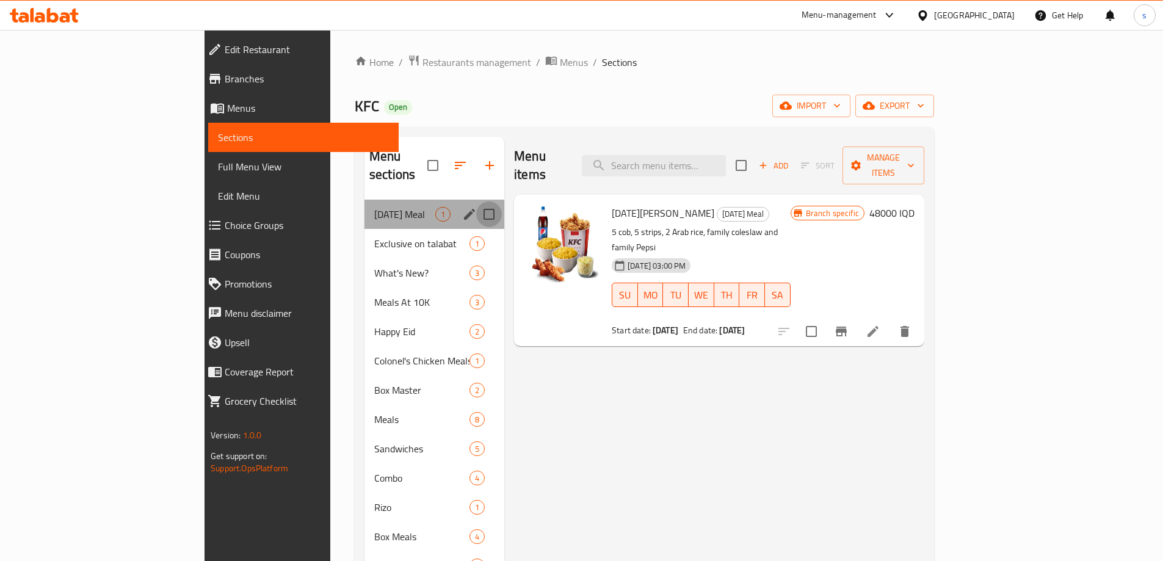
click at [476, 202] on input "Menu sections" at bounding box center [489, 215] width 26 height 26
checkbox input "true"
click at [443, 160] on icon "button" at bounding box center [448, 165] width 11 height 11
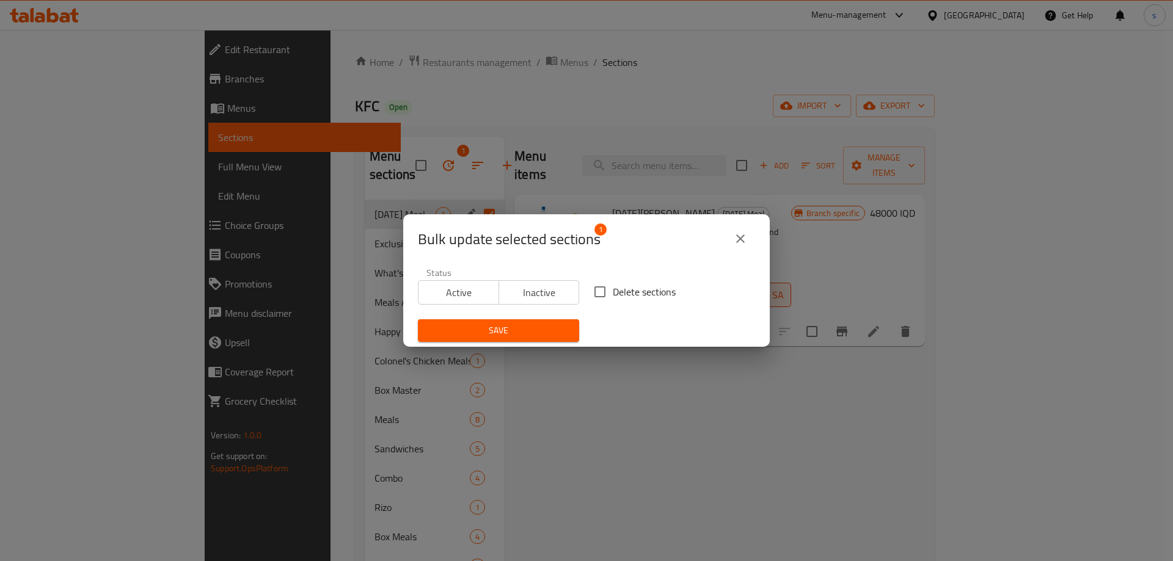
click at [691, 418] on div "Bulk update selected sections 1 Status Active Inactive Delete sections Save" at bounding box center [586, 280] width 1173 height 561
click at [747, 238] on button "close" at bounding box center [739, 238] width 29 height 29
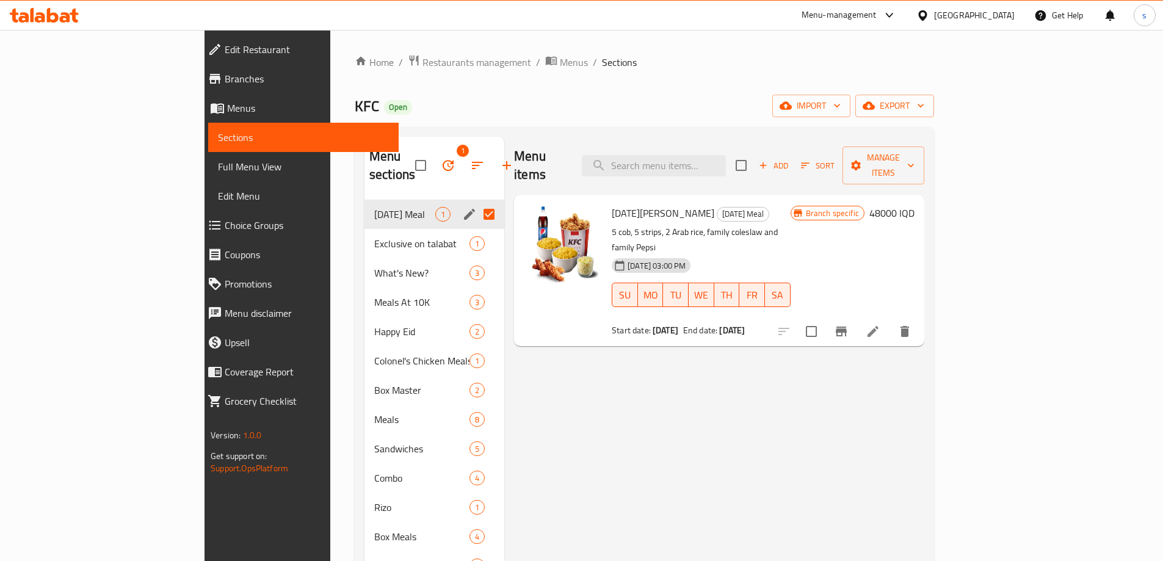
click at [218, 135] on span "Sections" at bounding box center [303, 137] width 171 height 15
click at [227, 109] on span "Menus" at bounding box center [308, 108] width 162 height 15
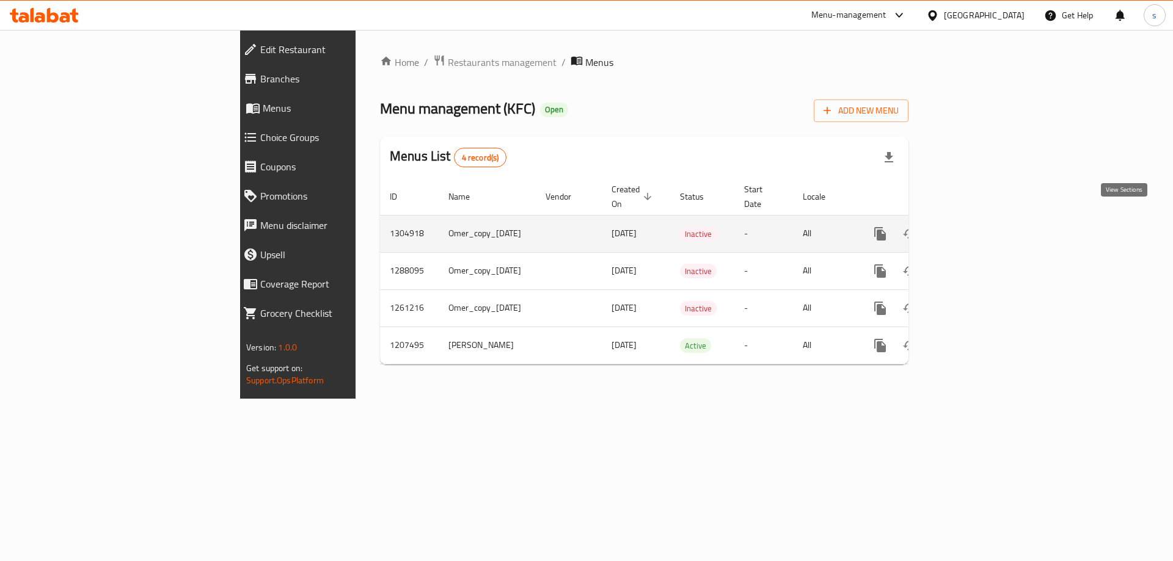
click at [975, 227] on icon "enhanced table" at bounding box center [968, 234] width 15 height 15
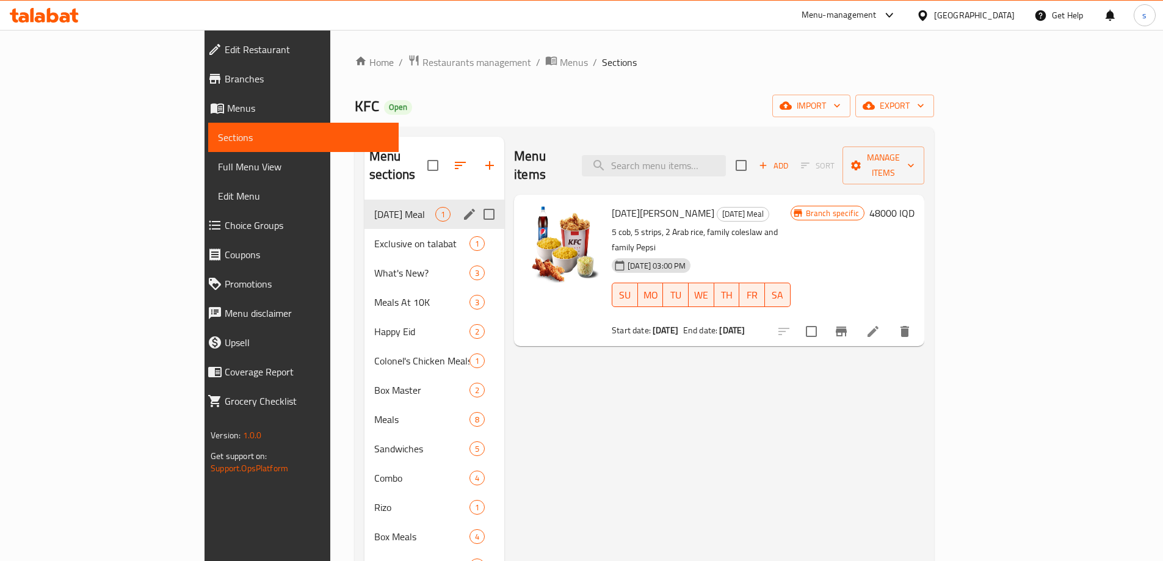
click at [476, 202] on input "Menu sections" at bounding box center [489, 215] width 26 height 26
checkbox input "true"
click at [434, 154] on button "button" at bounding box center [448, 165] width 29 height 29
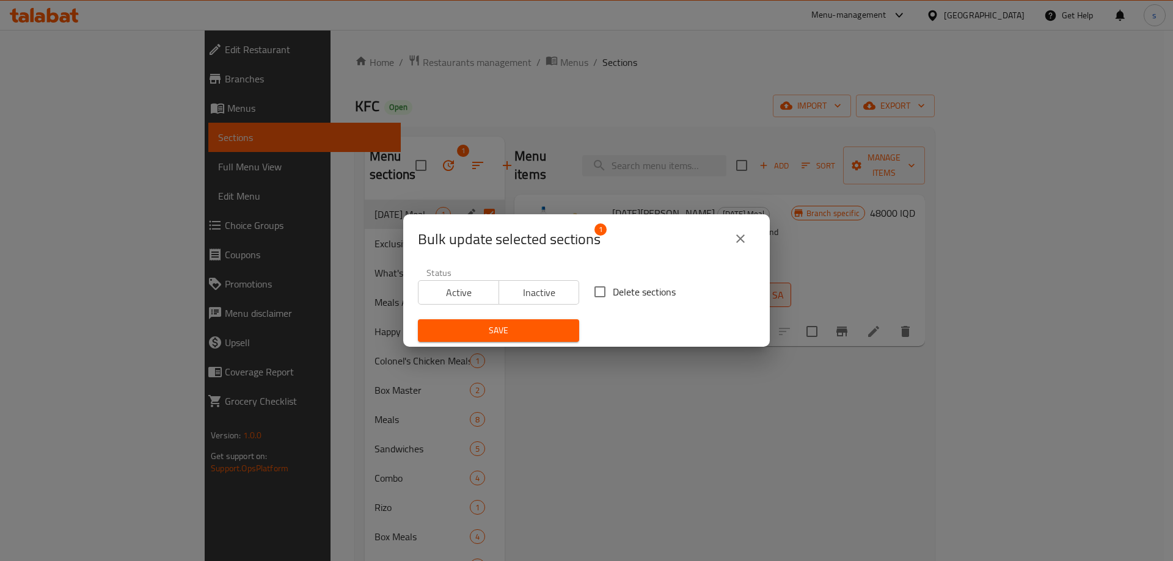
click at [599, 289] on input "Delete sections" at bounding box center [600, 292] width 26 height 26
checkbox input "true"
click at [500, 333] on span "Save" at bounding box center [498, 330] width 142 height 15
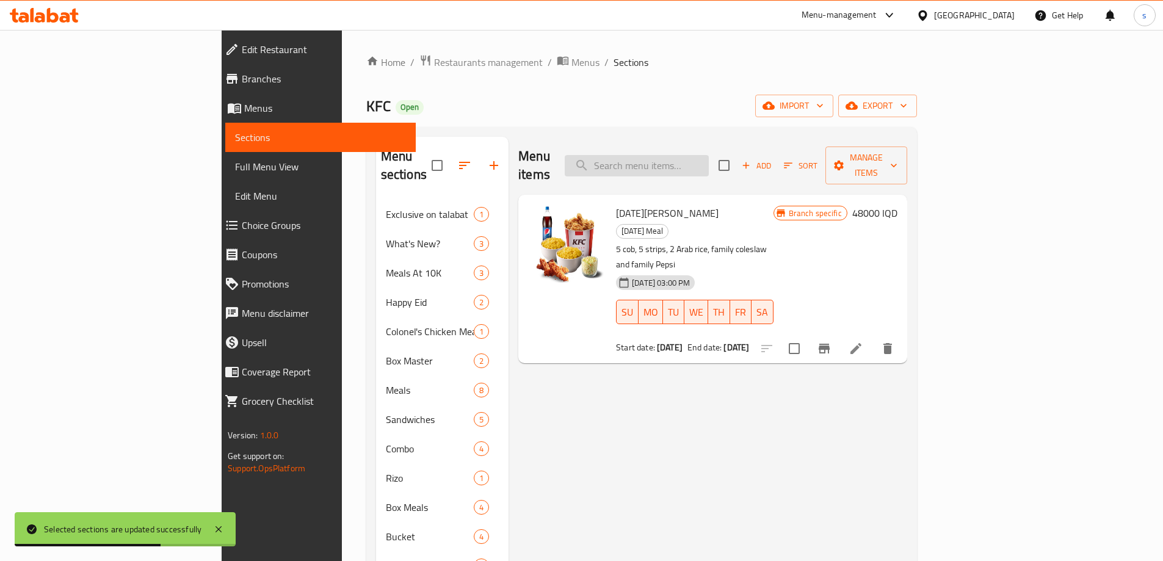
click at [688, 155] on input "search" at bounding box center [637, 165] width 144 height 21
paste input "Twister Charger Sandwich"
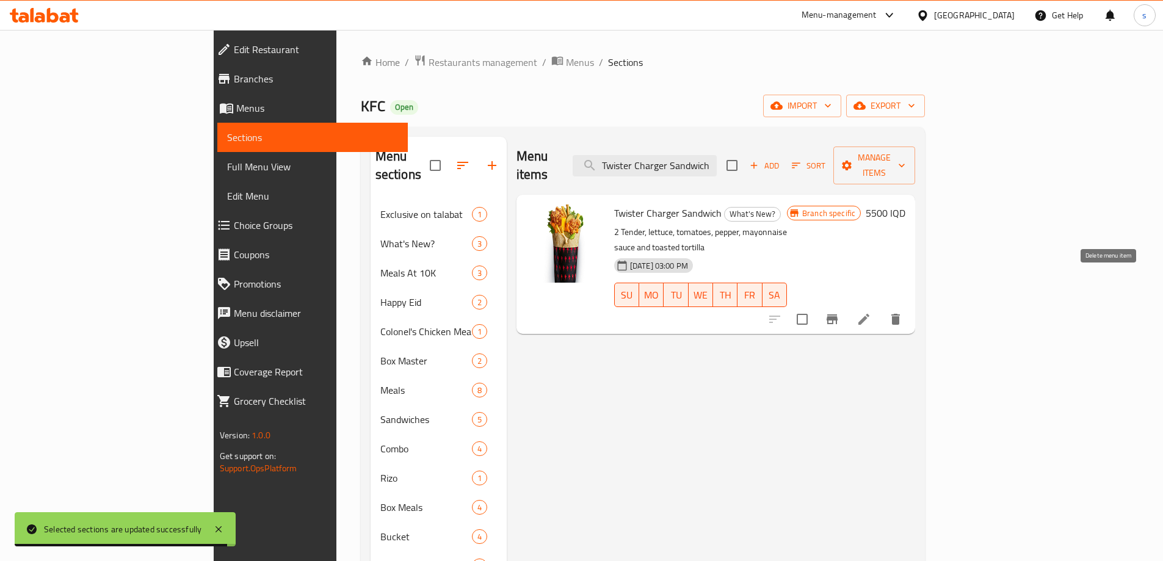
click at [903, 312] on icon "delete" at bounding box center [896, 319] width 15 height 15
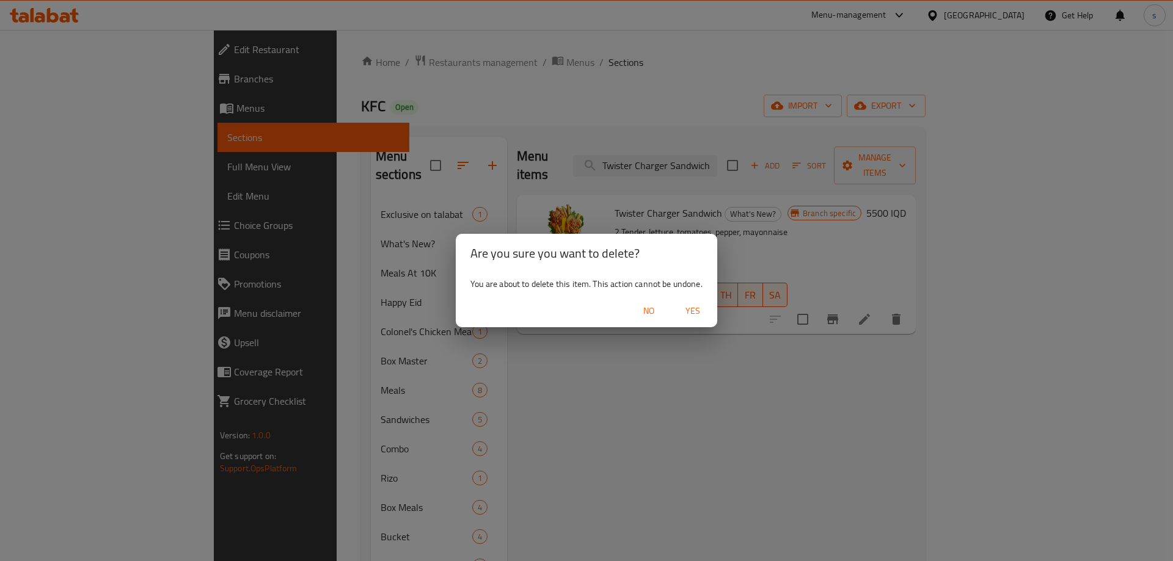
click at [684, 312] on span "Yes" at bounding box center [692, 311] width 29 height 15
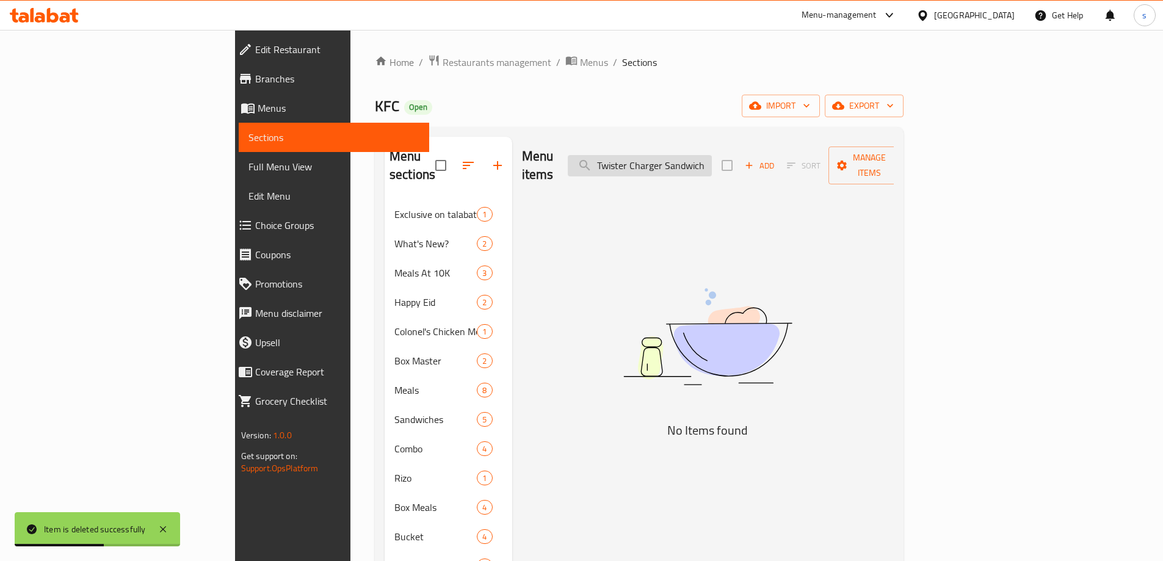
click at [712, 159] on input "Twister Charger Sandwich" at bounding box center [640, 165] width 144 height 21
paste input "Combo"
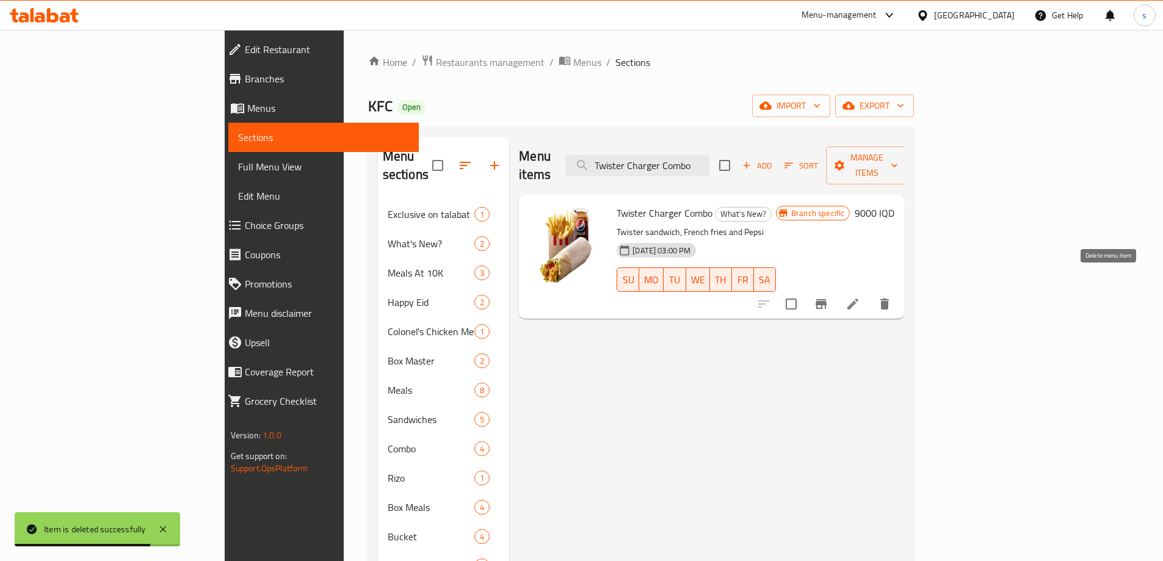
click at [892, 297] on icon "delete" at bounding box center [885, 304] width 15 height 15
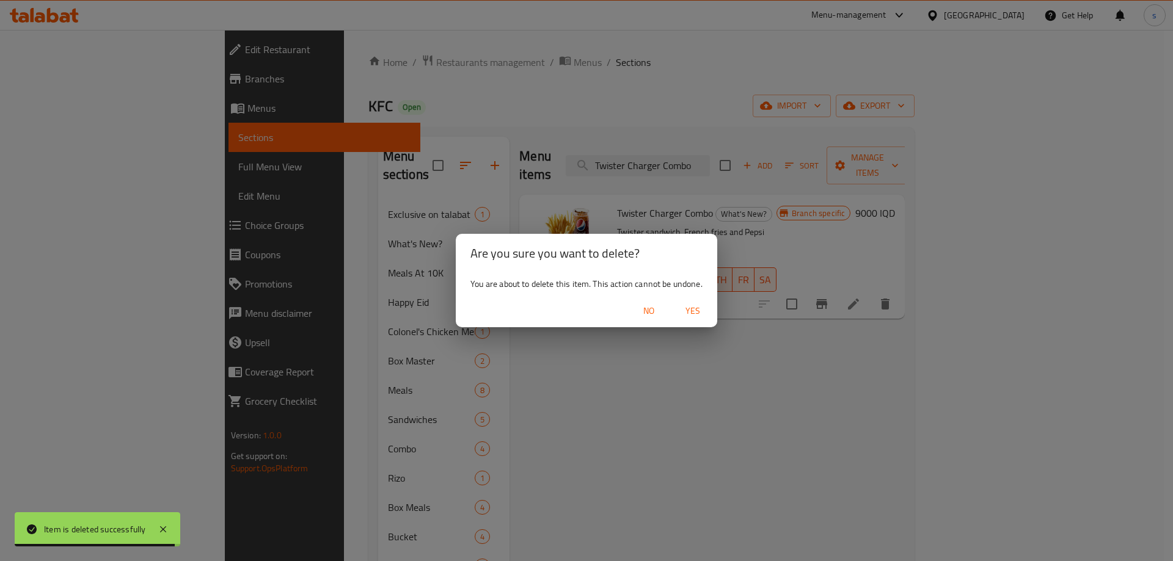
click at [700, 324] on div "No Yes" at bounding box center [586, 311] width 261 height 32
click at [698, 315] on span "Yes" at bounding box center [692, 311] width 29 height 15
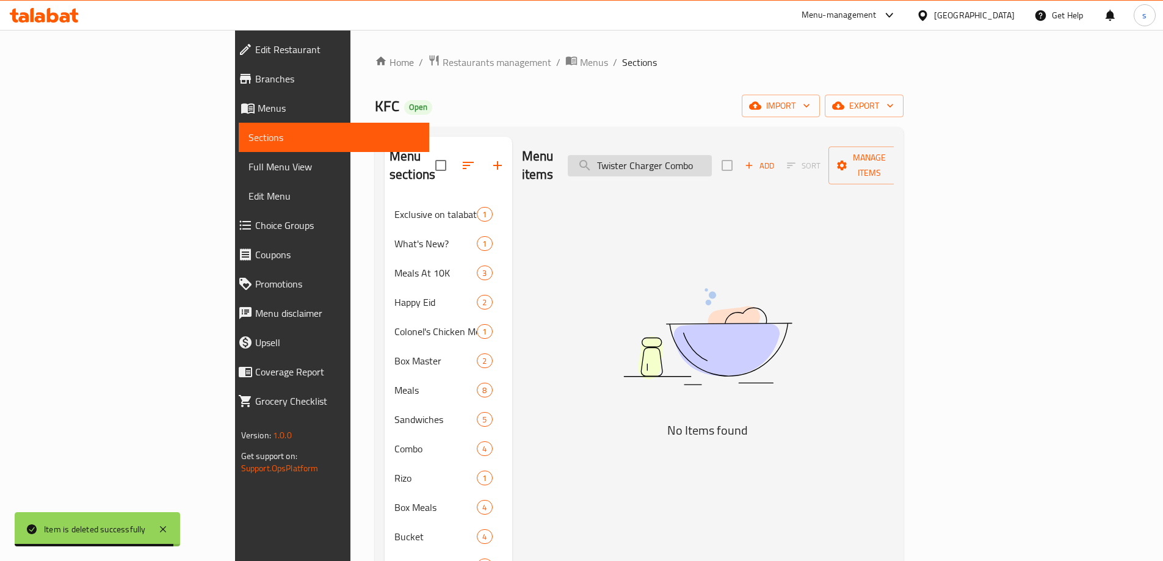
click at [705, 155] on input "Twister Charger Combo" at bounding box center [640, 165] width 144 height 21
paste input "Box"
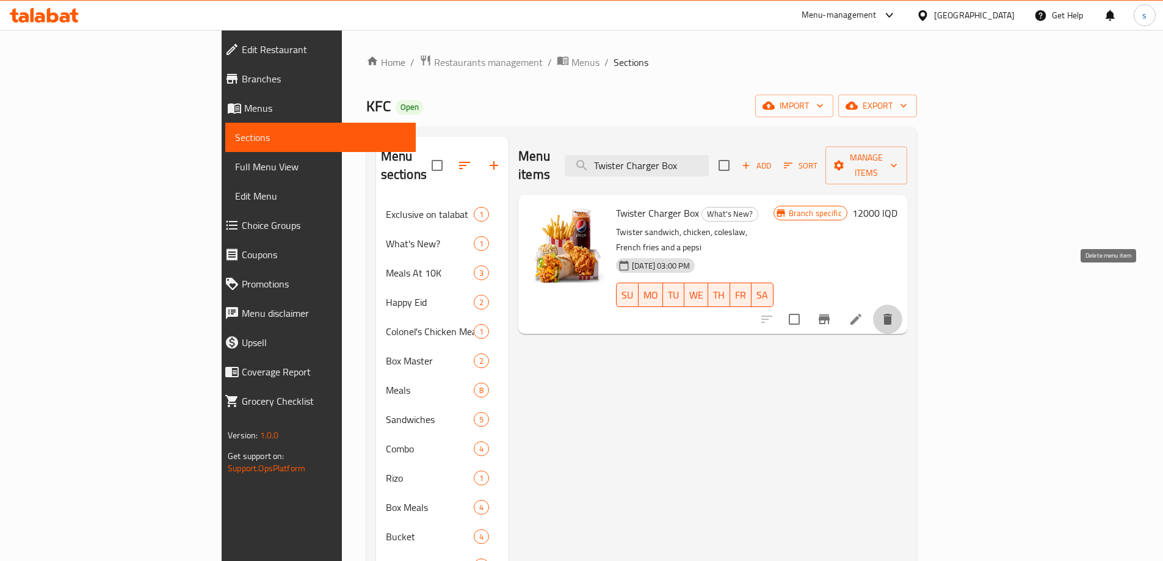
click at [892, 314] on icon "delete" at bounding box center [888, 319] width 9 height 11
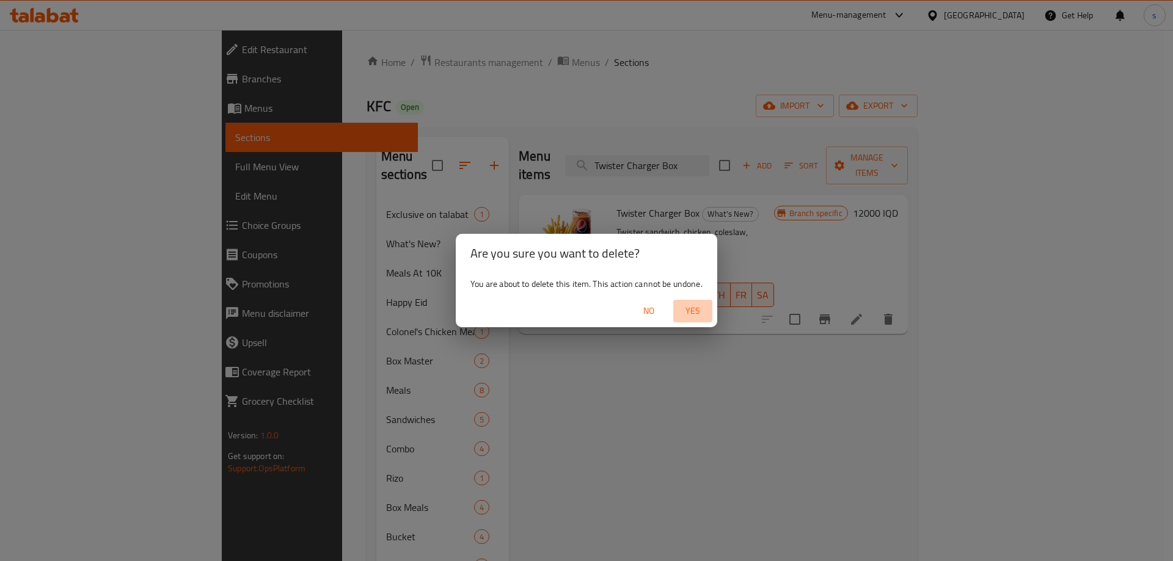
click at [698, 311] on span "Yes" at bounding box center [692, 311] width 29 height 15
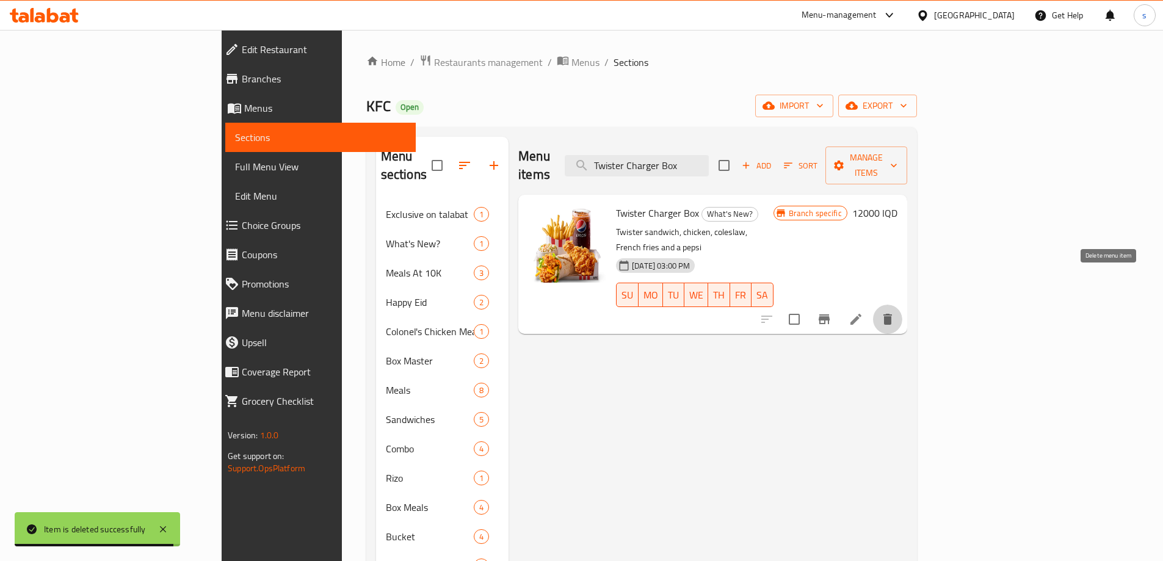
click at [895, 312] on icon "delete" at bounding box center [888, 319] width 15 height 15
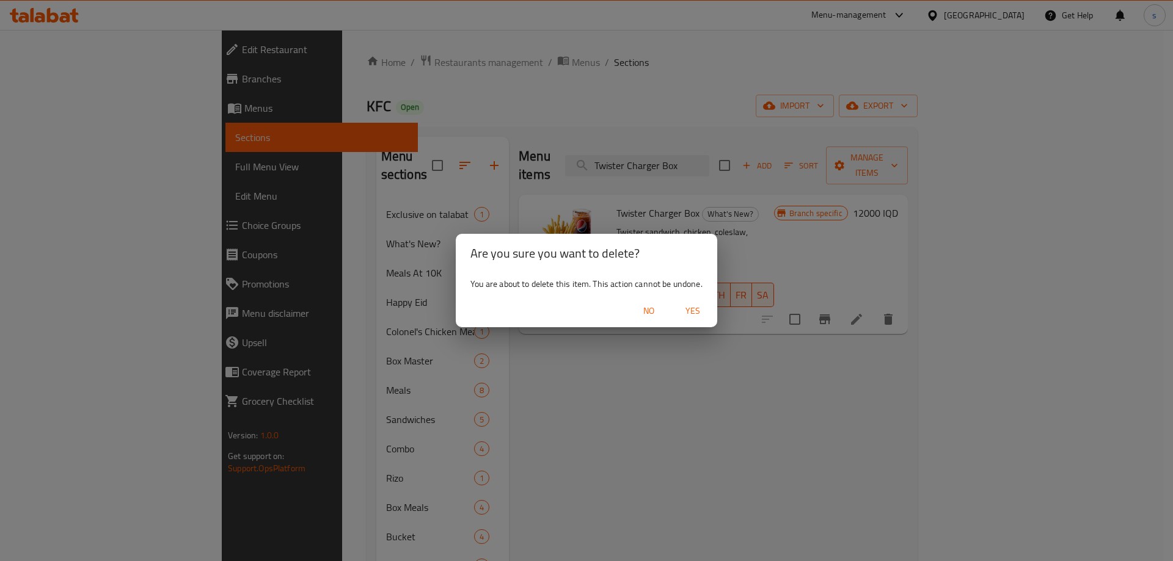
click at [688, 310] on span "Yes" at bounding box center [692, 311] width 29 height 15
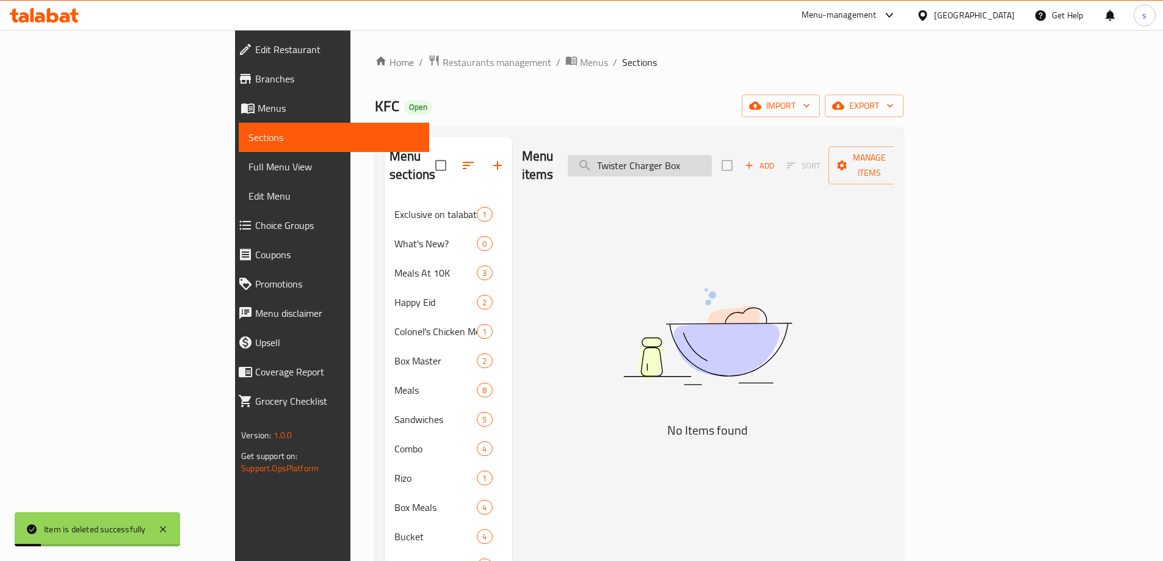
drag, startPoint x: 771, startPoint y: 159, endPoint x: 656, endPoint y: 164, distance: 114.9
click at [656, 164] on input "Twister Charger Box" at bounding box center [640, 165] width 144 height 21
paste input "Chicken And Rice Meal"
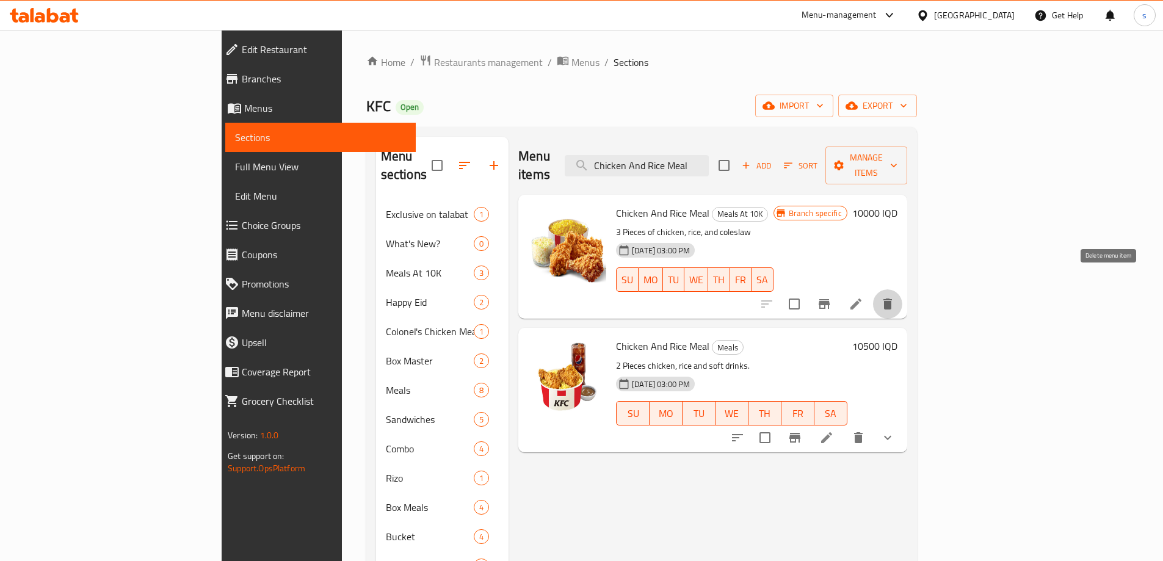
click at [895, 297] on icon "delete" at bounding box center [888, 304] width 15 height 15
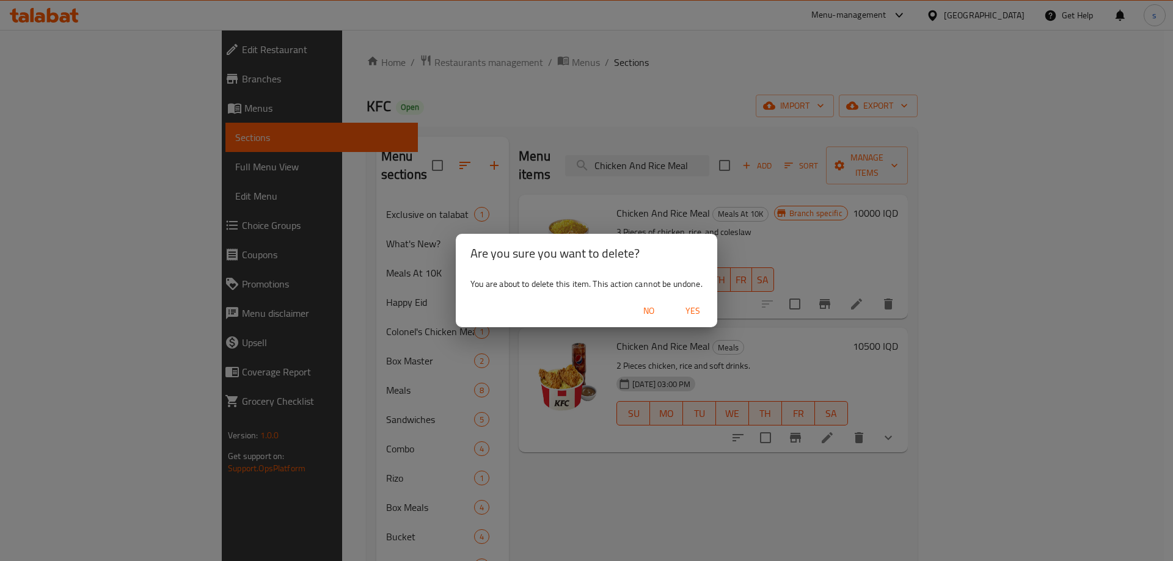
click at [701, 309] on span "Yes" at bounding box center [692, 311] width 29 height 15
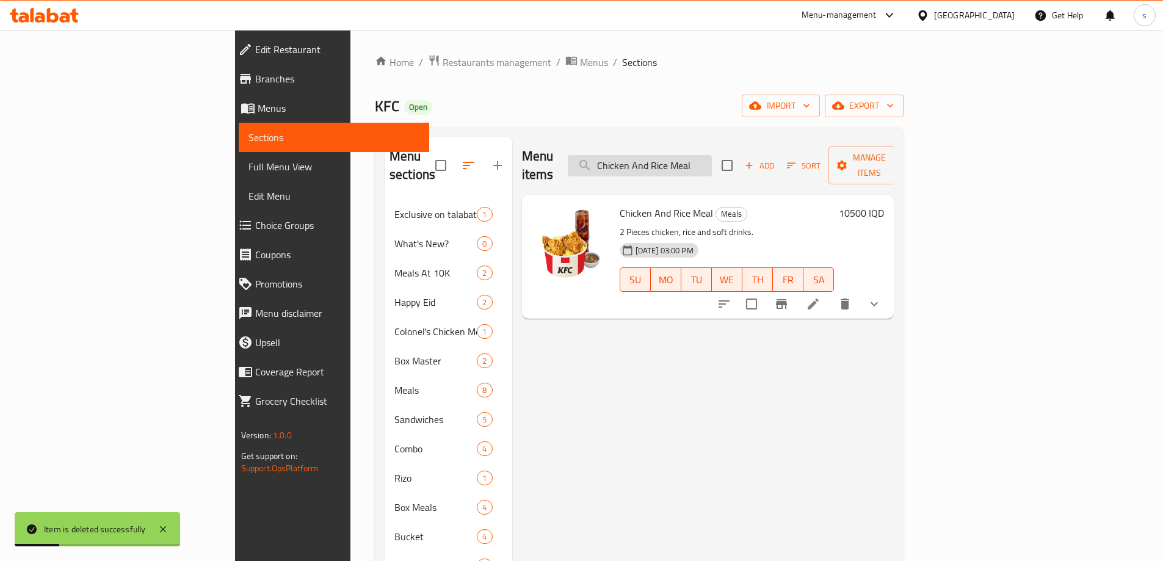
drag, startPoint x: 795, startPoint y: 152, endPoint x: 653, endPoint y: 155, distance: 141.7
click at [653, 155] on input "Chicken And Rice Meal" at bounding box center [640, 165] width 144 height 21
paste input "Offer"
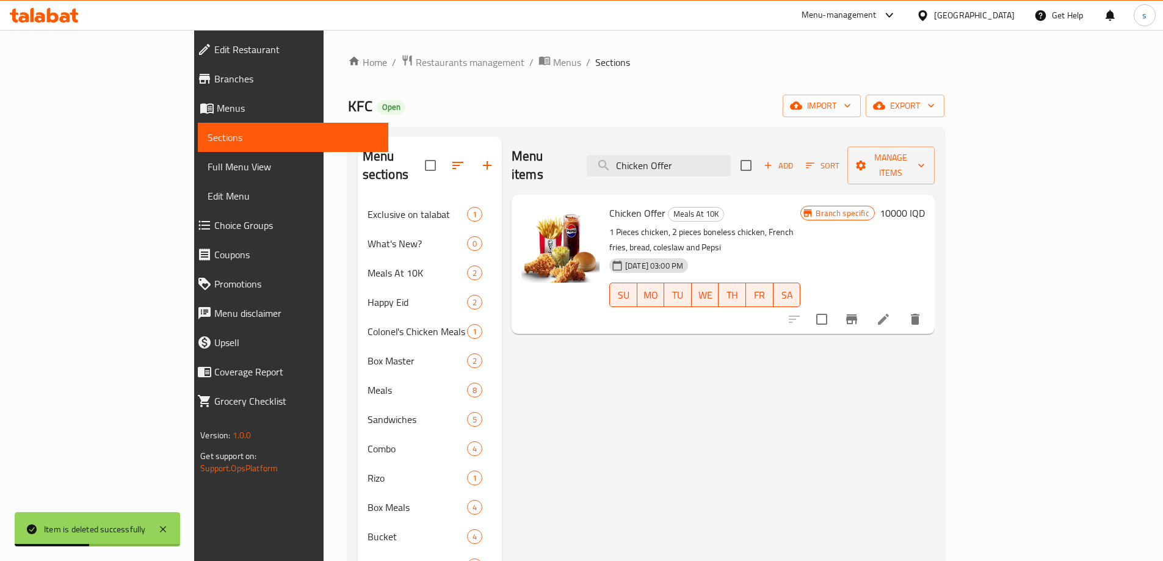
click at [923, 312] on icon "delete" at bounding box center [915, 319] width 15 height 15
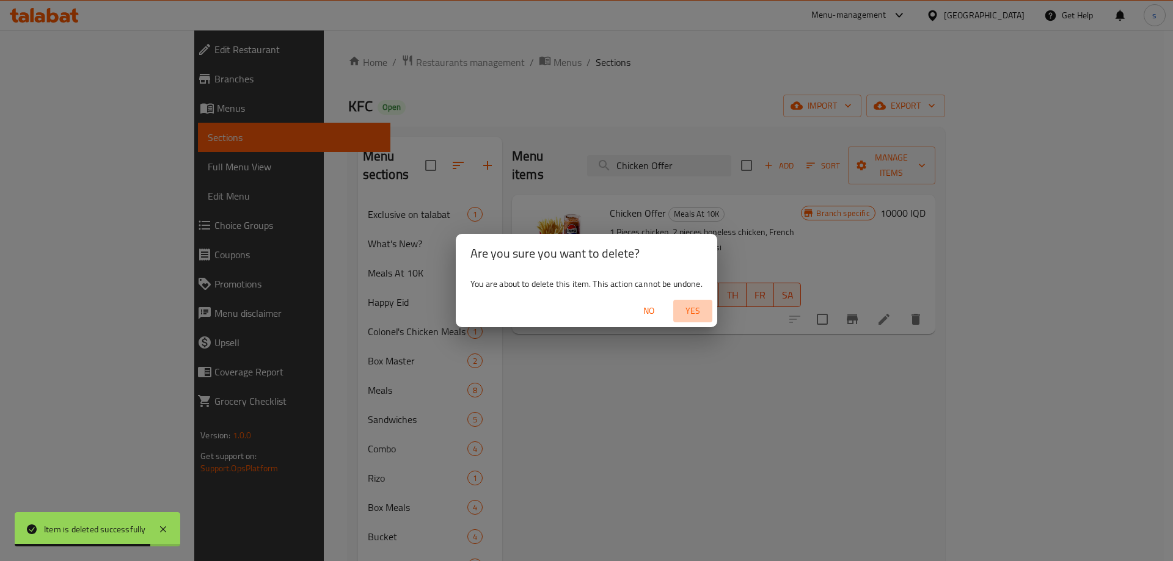
click at [694, 305] on span "Yes" at bounding box center [692, 311] width 29 height 15
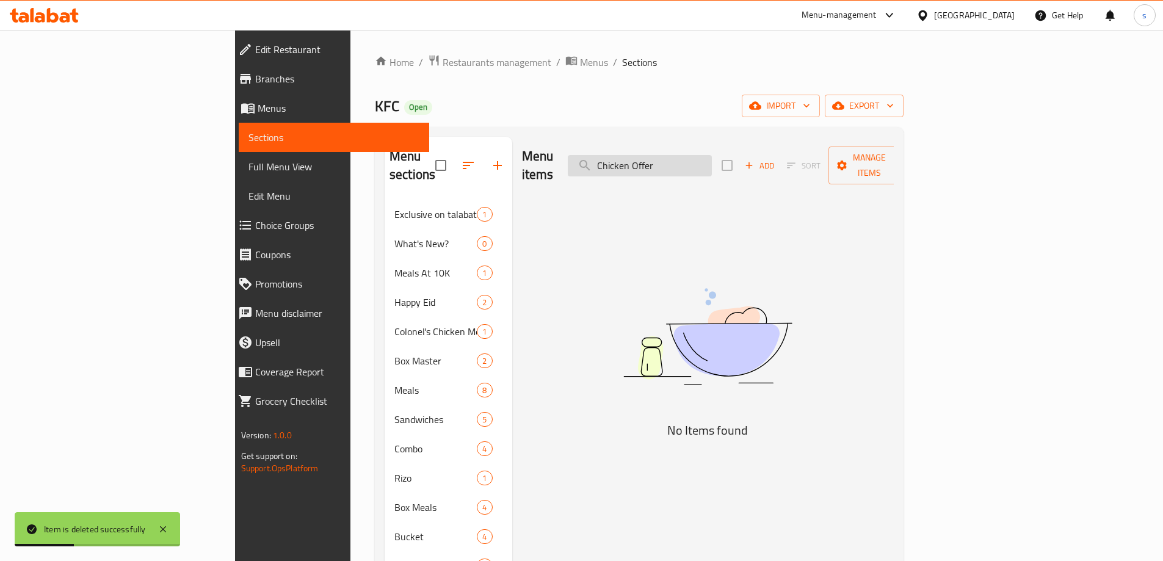
drag, startPoint x: 739, startPoint y: 156, endPoint x: 679, endPoint y: 165, distance: 60.5
click at [679, 165] on input "Chicken Offer" at bounding box center [640, 165] width 144 height 21
paste input "Zinger"
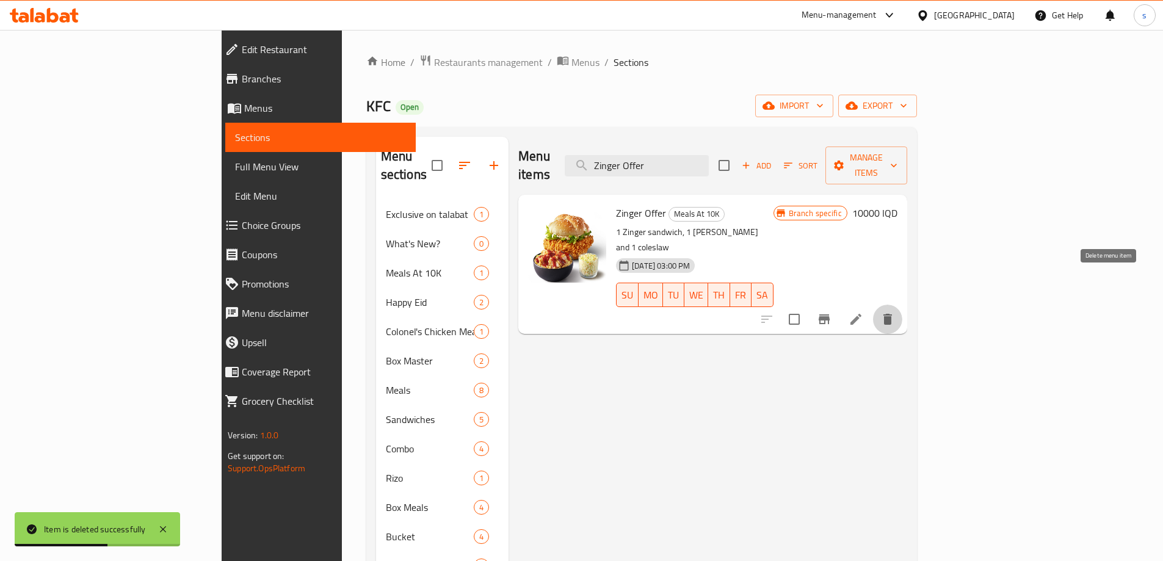
click at [895, 312] on icon "delete" at bounding box center [888, 319] width 15 height 15
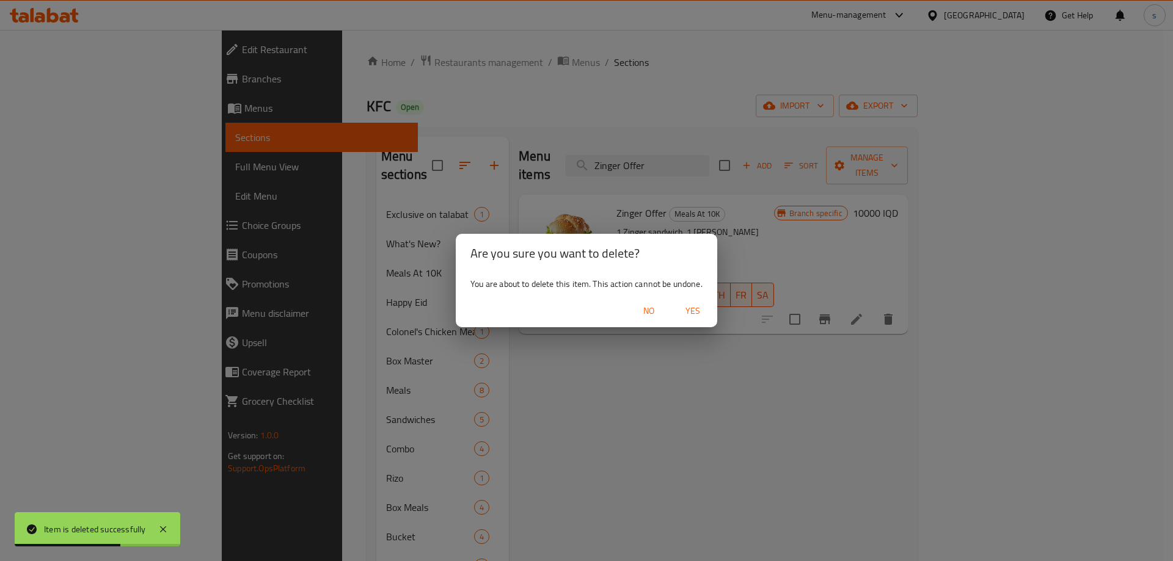
click at [697, 302] on button "Yes" at bounding box center [692, 311] width 39 height 23
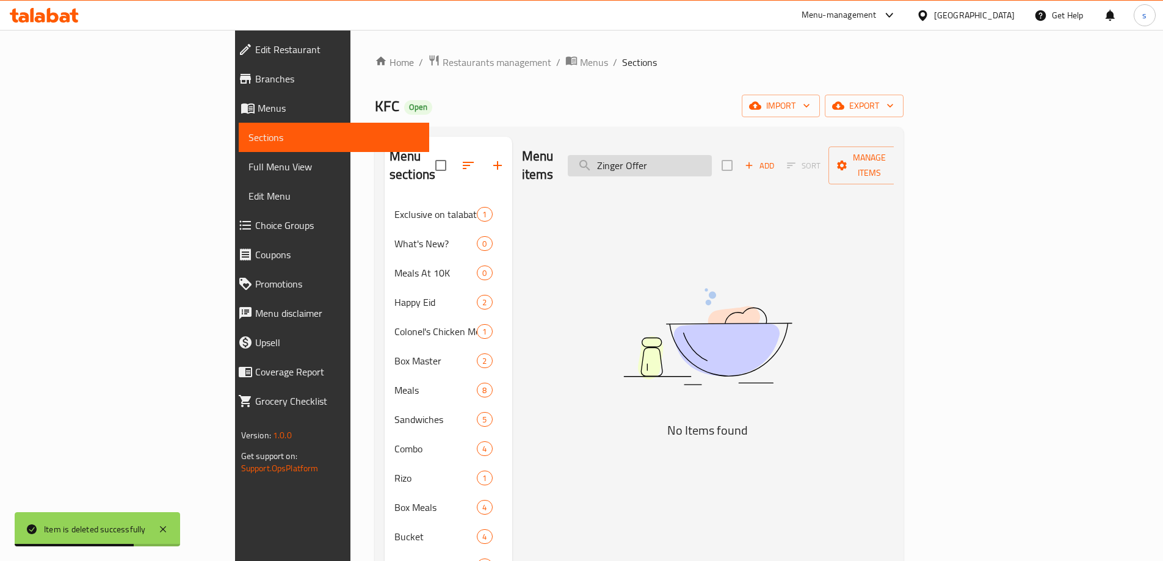
drag, startPoint x: 763, startPoint y: 140, endPoint x: 709, endPoint y: 161, distance: 58.4
click at [729, 154] on div "Menu items Zinger Offer Add Sort Manage items" at bounding box center [708, 166] width 373 height 58
drag, startPoint x: 749, startPoint y: 152, endPoint x: 667, endPoint y: 158, distance: 82.0
click at [667, 158] on input "Zinger Offer" at bounding box center [640, 165] width 144 height 21
paste input "Box Master Sandwich"
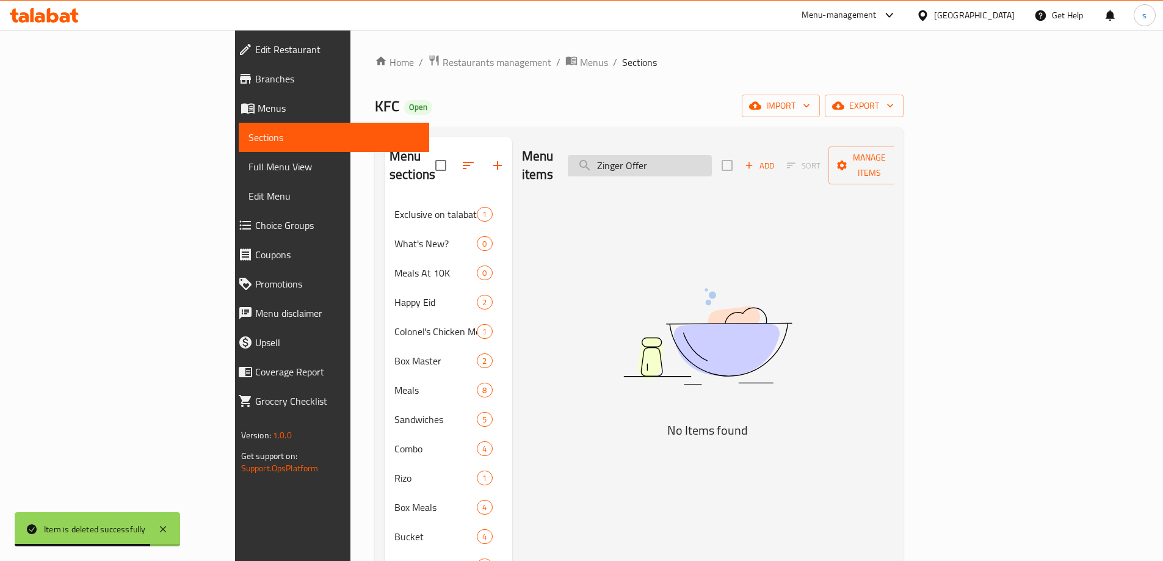
type input "Box Master Sandwich"
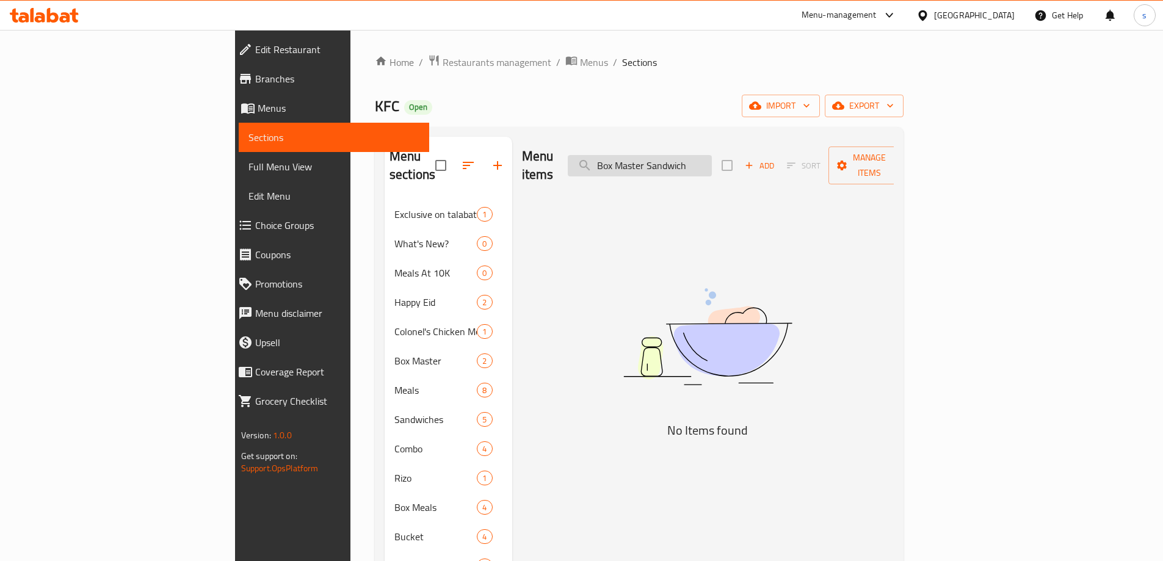
drag, startPoint x: 791, startPoint y: 156, endPoint x: 678, endPoint y: 159, distance: 113.6
click at [678, 159] on input "Box Master Sandwich" at bounding box center [640, 165] width 144 height 21
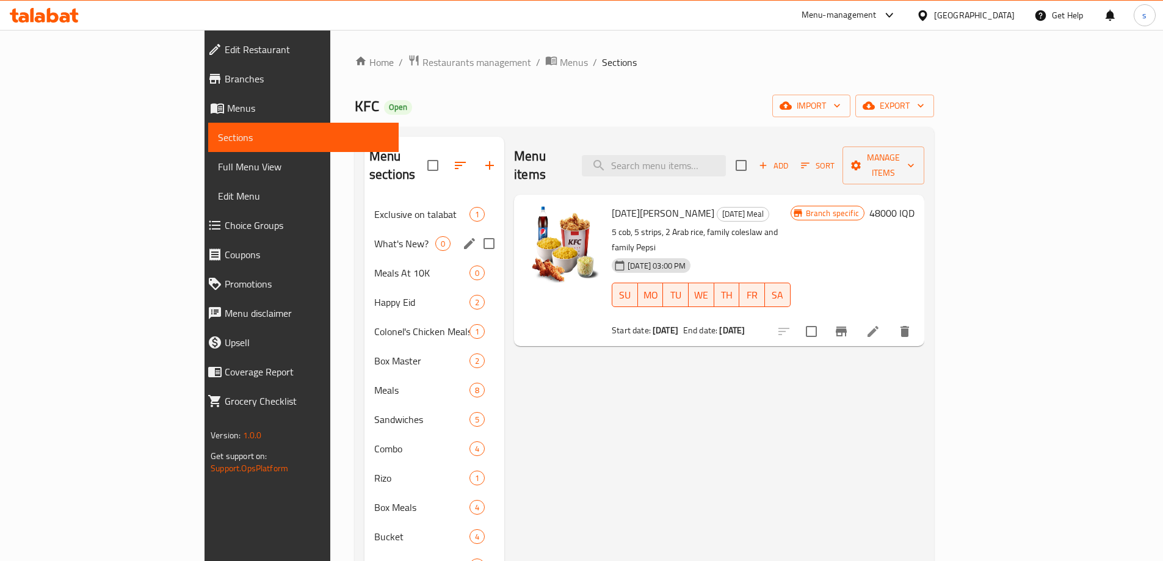
click at [374, 236] on span "What's New?" at bounding box center [404, 243] width 61 height 15
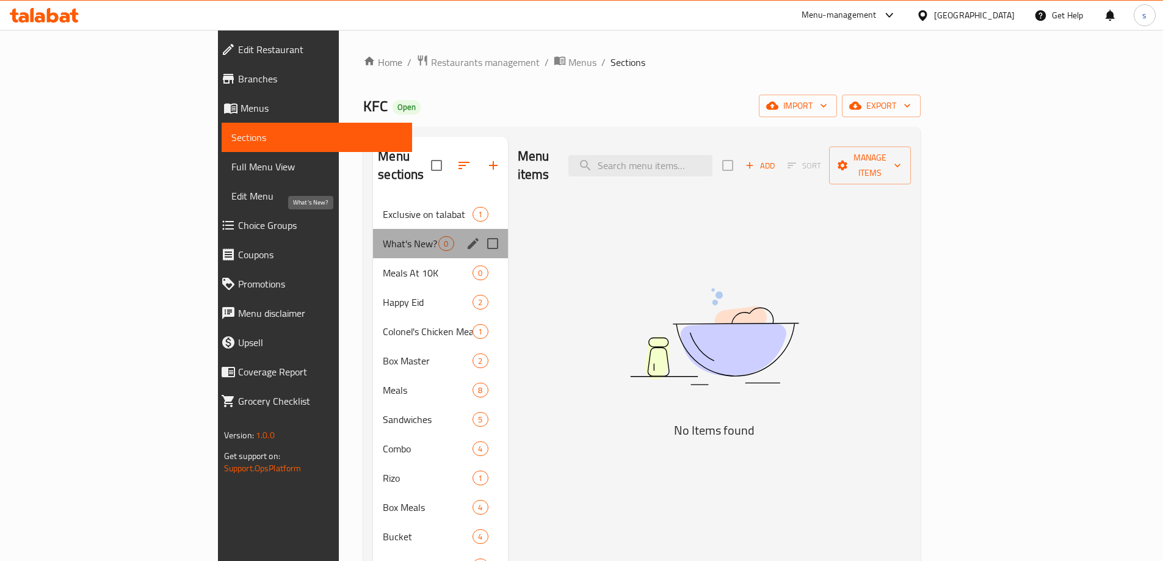
click at [383, 236] on span "What's New?" at bounding box center [411, 243] width 56 height 15
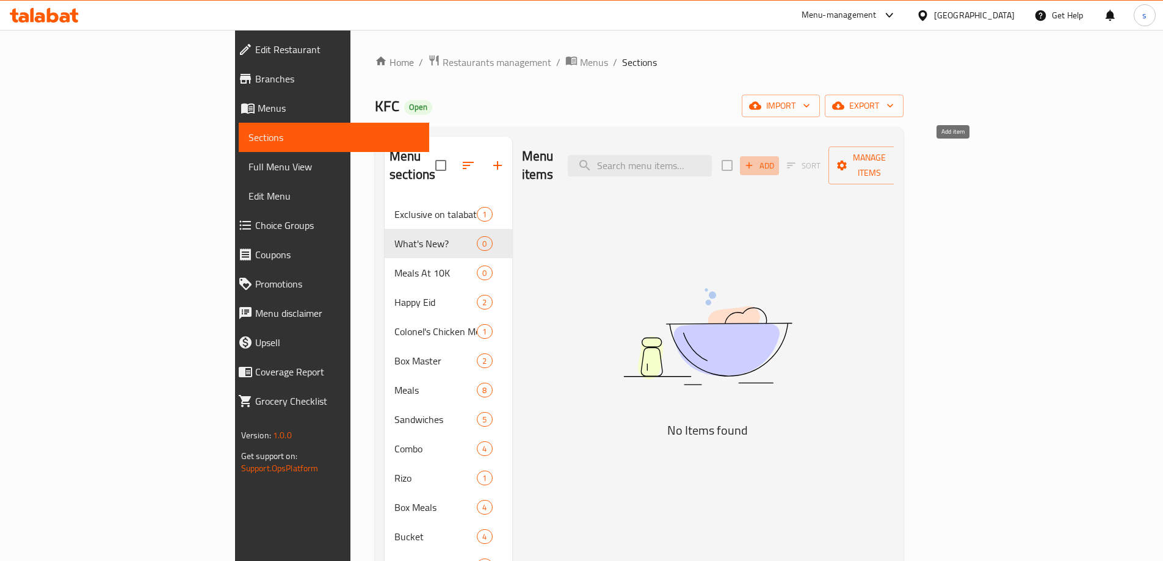
click at [755, 160] on icon "button" at bounding box center [749, 165] width 11 height 11
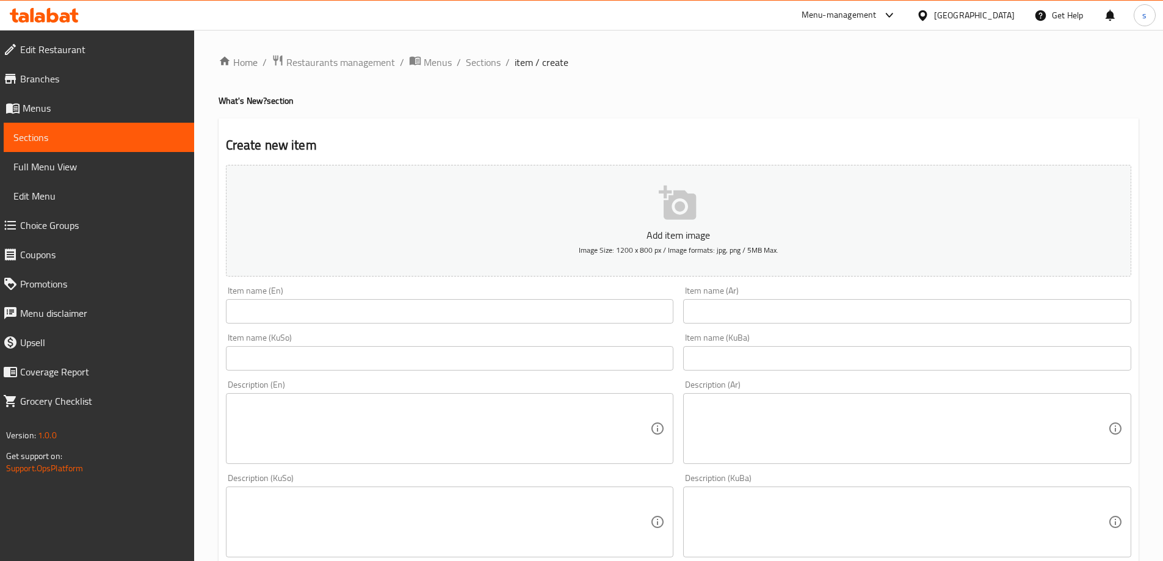
click at [340, 307] on input "text" at bounding box center [450, 311] width 448 height 24
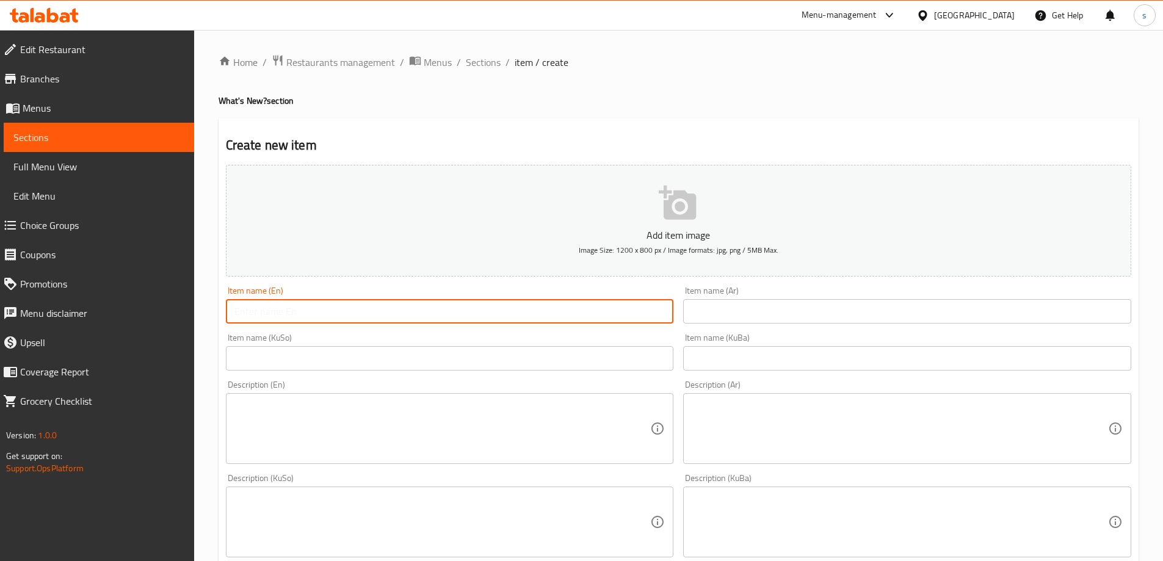
paste input "Box Master Combo"
type input "Box Master Combo"
click at [740, 314] on input "text" at bounding box center [907, 311] width 448 height 24
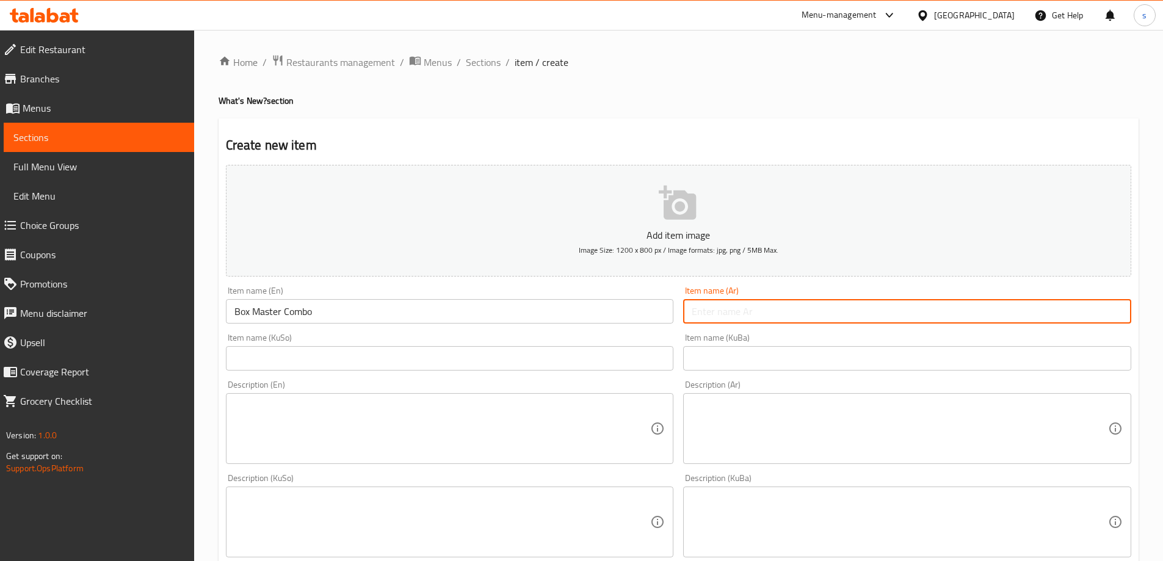
paste input "كومبو بوكس ماستر"
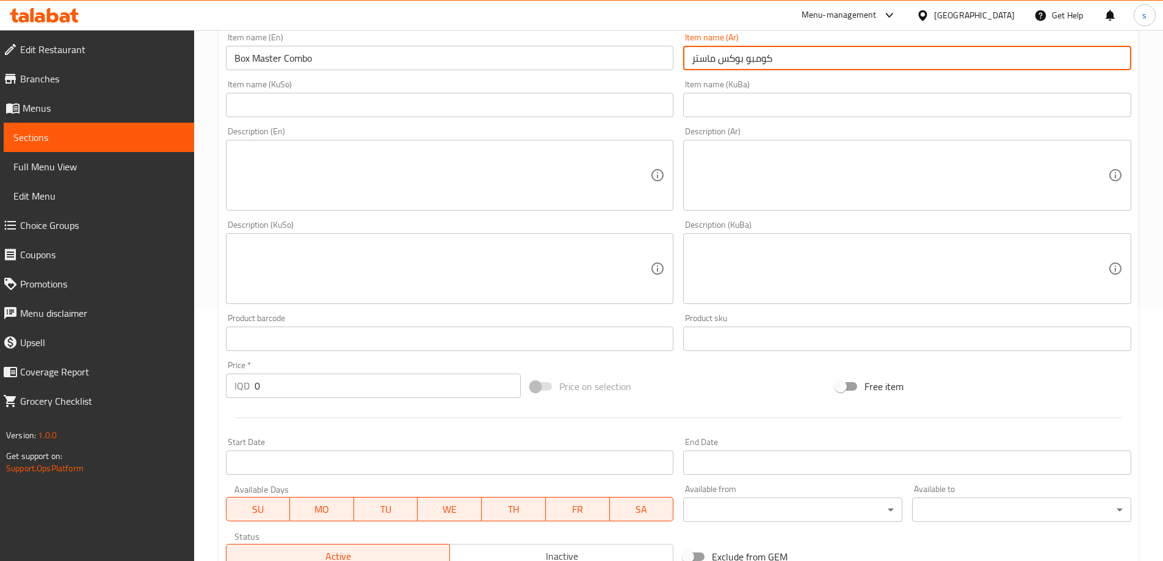
scroll to position [317, 0]
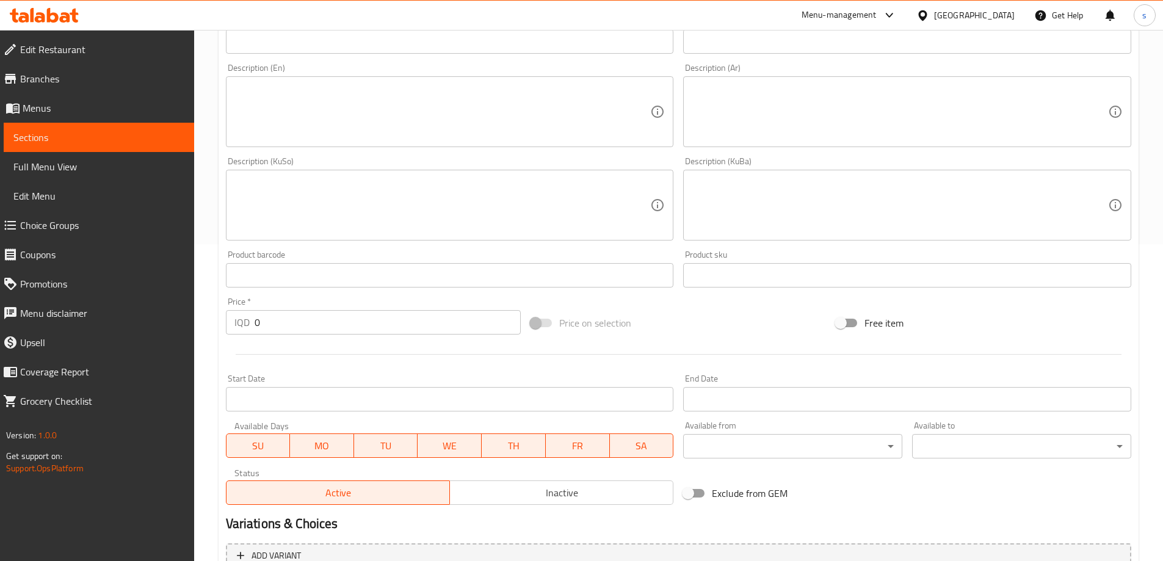
type input "كومبو بوكس ماستر"
drag, startPoint x: 274, startPoint y: 324, endPoint x: 217, endPoint y: 335, distance: 57.8
click at [217, 335] on div "Home / Restaurants management / Menus / Sections / item / create What's New? se…" at bounding box center [678, 199] width 969 height 973
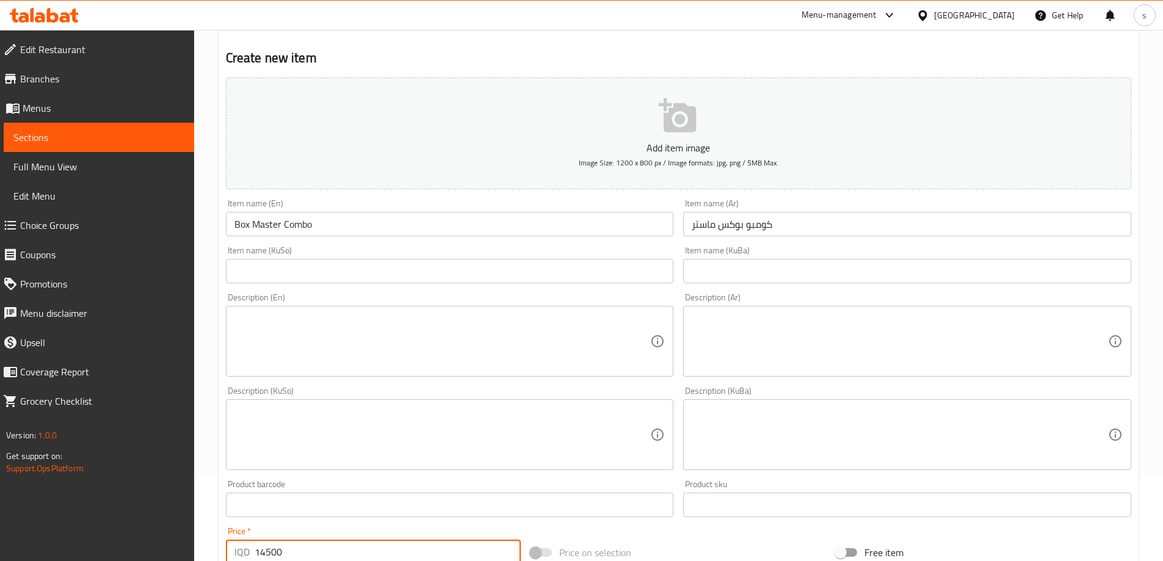
scroll to position [67, 0]
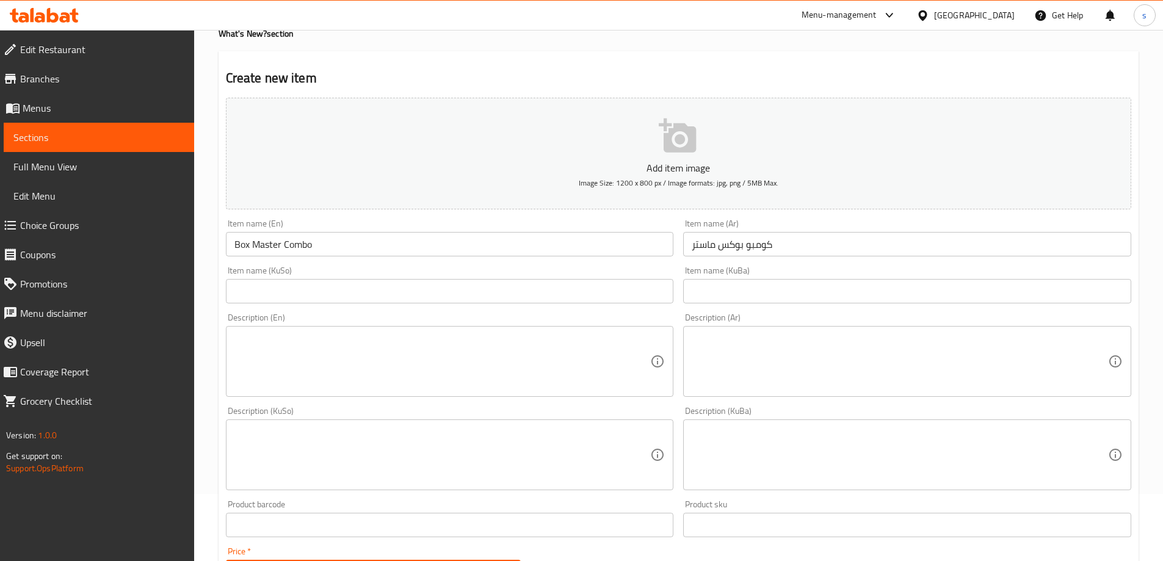
type input "14500"
click at [441, 294] on input "text" at bounding box center [450, 291] width 448 height 24
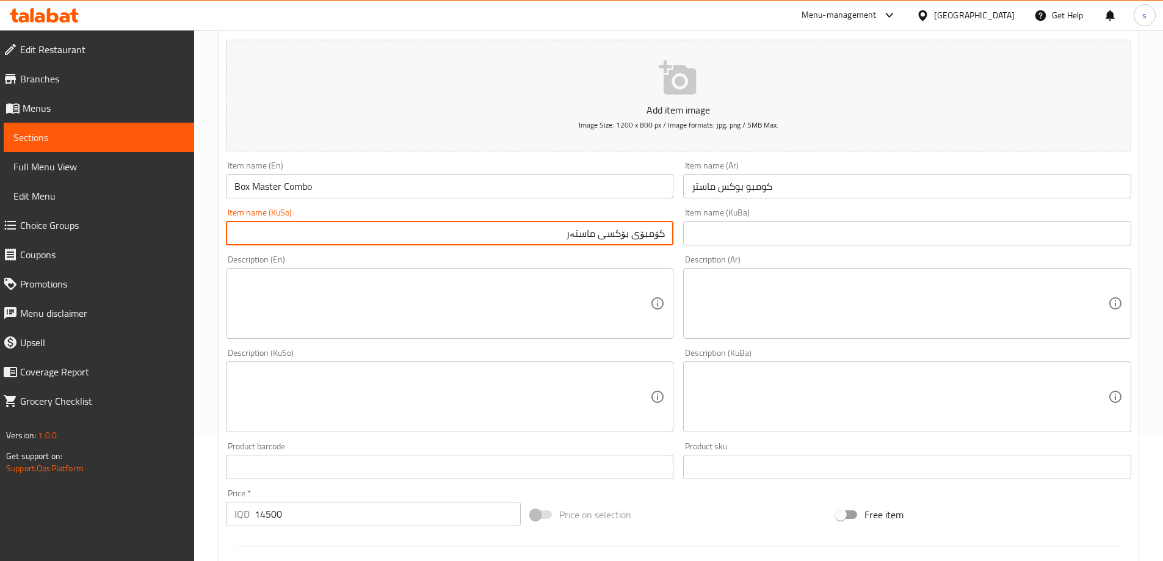
scroll to position [149, 0]
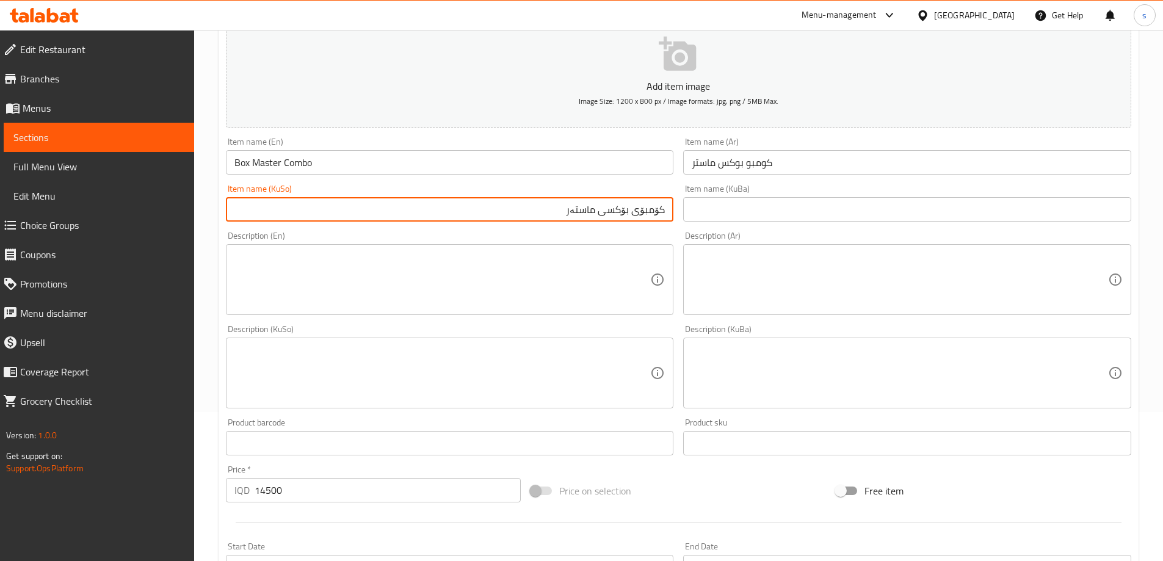
type input "کۆمبۆی بۆکسی ماستەر"
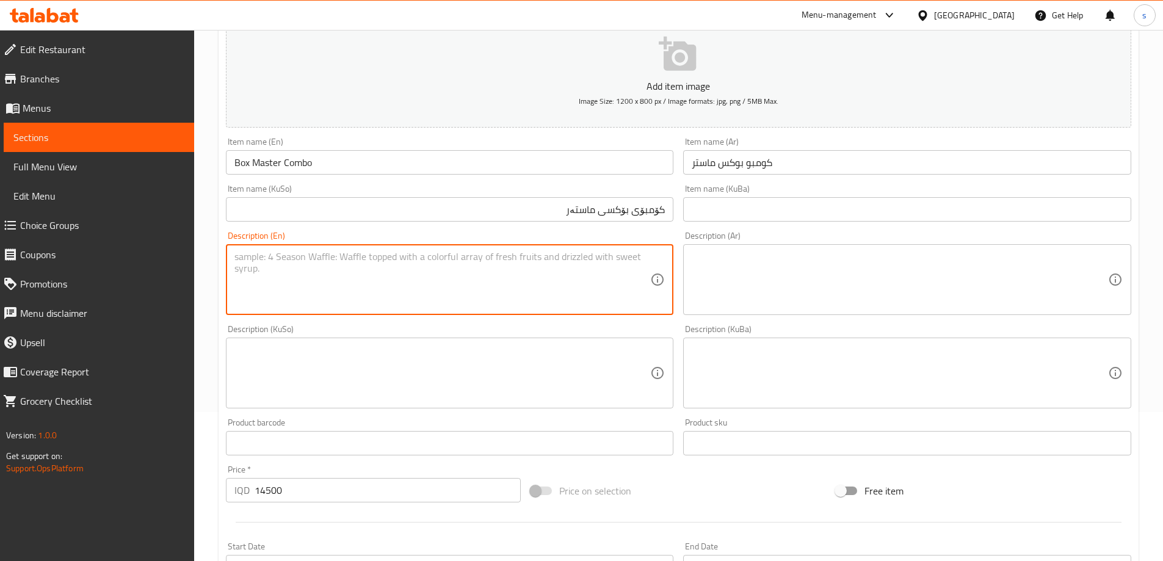
click at [490, 278] on textarea at bounding box center [443, 280] width 416 height 58
paste textarea "Chicken breast, sauce, lettuce, tomato, cheese and 2 pieces nachos"
type textarea "Chicken breast, sauce, lettuce, tomato, cheese and 2 pieces nachos"
click at [916, 282] on textarea at bounding box center [900, 280] width 416 height 58
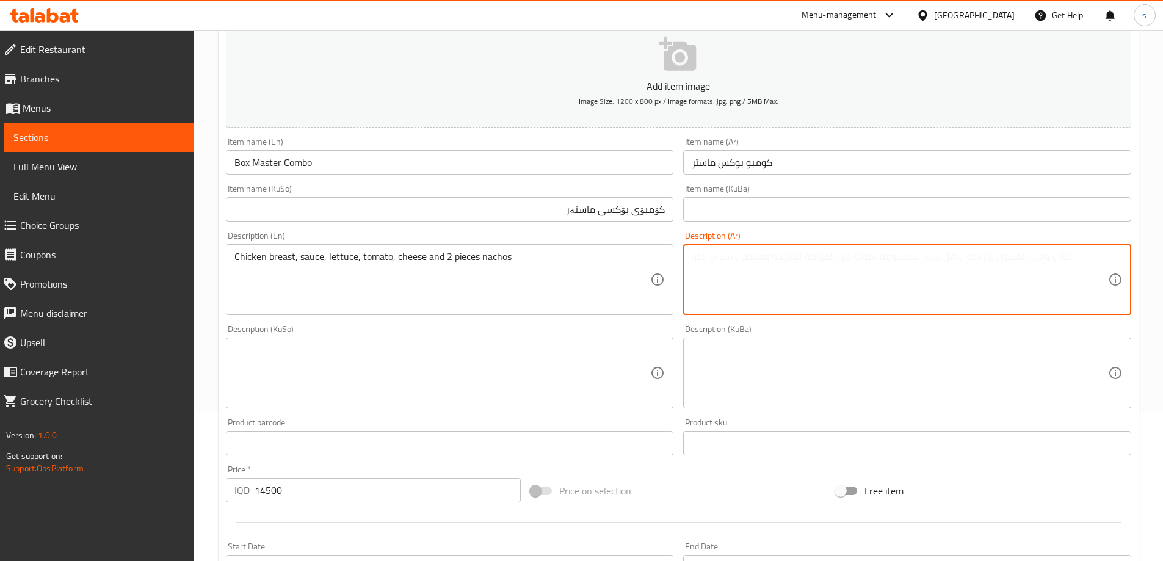
paste textarea "صدر دجاج، صلصة، خس، طماطم، جبن و 2 قطع ناتشوز"
type textarea "صدر دجاج، صلصة، خس، طماطم، جبن و 2 قطع ناتشوز"
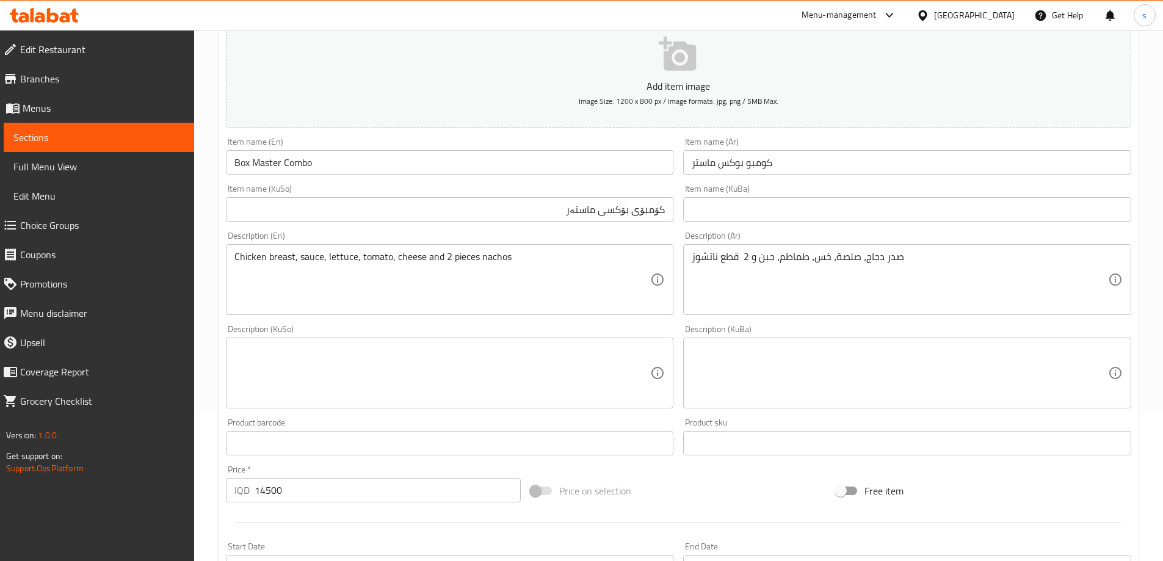
click at [606, 343] on div "Description (KuSo)" at bounding box center [450, 373] width 448 height 71
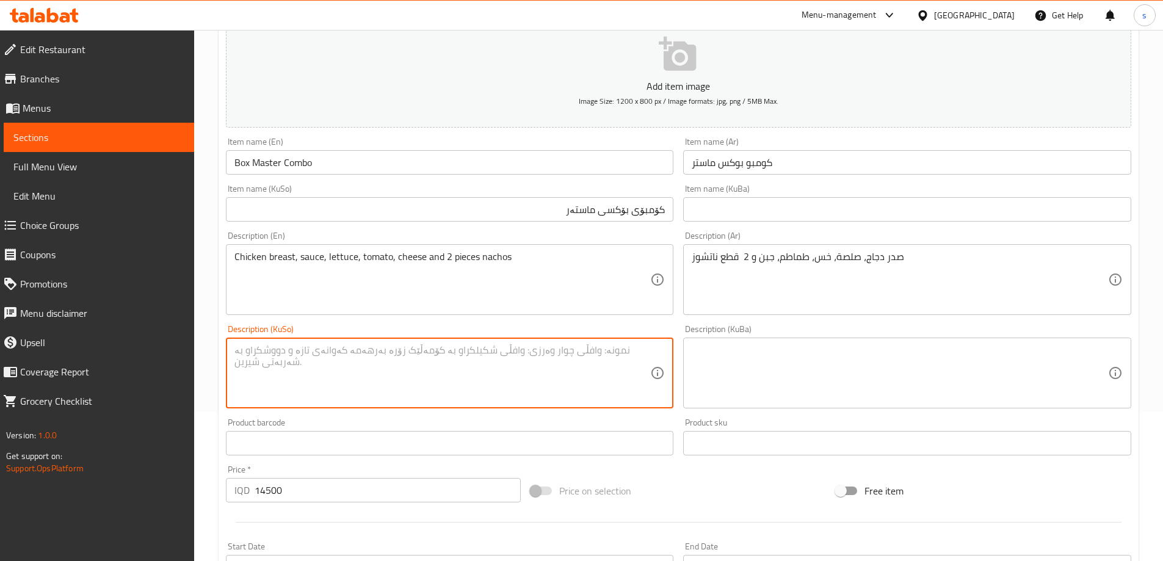
click at [622, 360] on textarea at bounding box center [443, 373] width 416 height 58
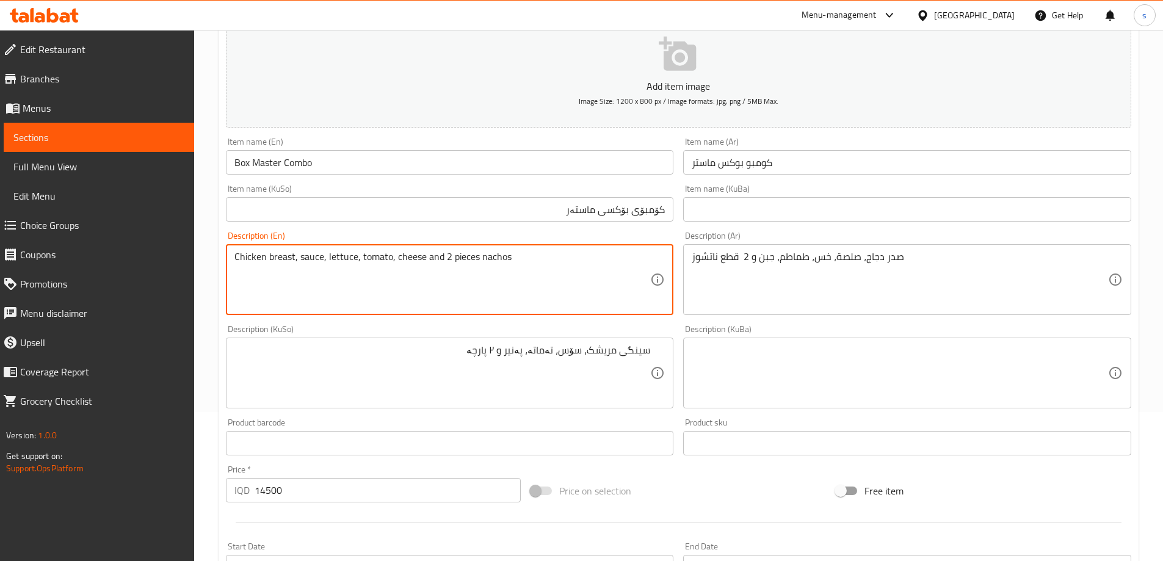
click at [496, 264] on textarea "Chicken breast, sauce, lettuce, tomato, cheese and 2 pieces nachos" at bounding box center [443, 280] width 416 height 58
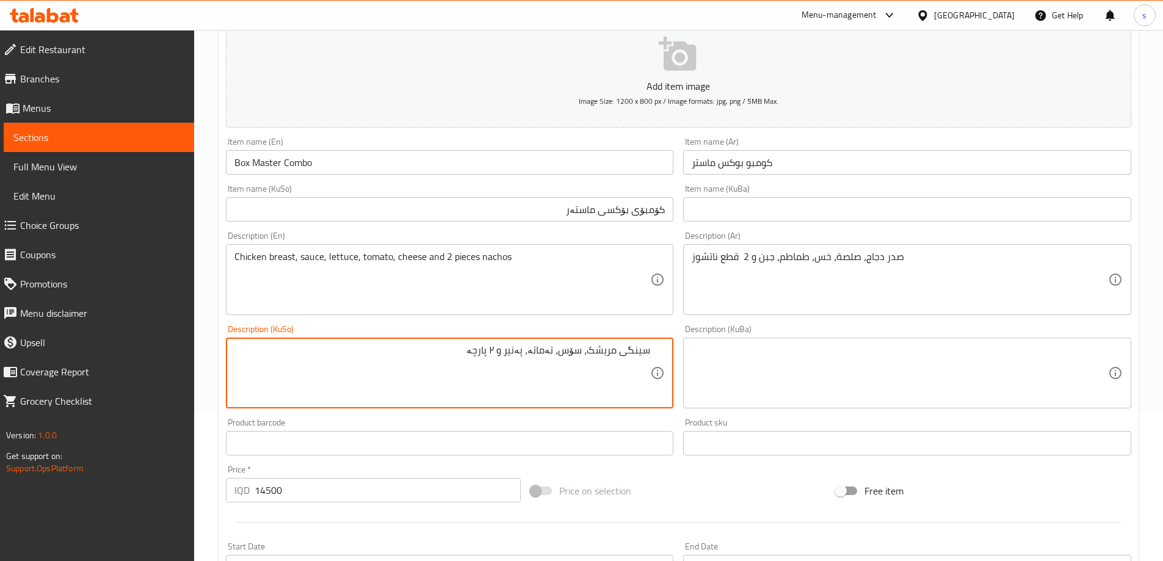
paste textarea "ناچۆز"
click at [498, 354] on textarea "سینگی مریشک، سۆس، تەماتە، پەنیر و ٢ پارچە ناچۆز" at bounding box center [443, 373] width 416 height 58
click at [556, 351] on textarea "سینگی مریشک، سۆس، تەماتە، پەنیر و 2 پارچە ناچۆز" at bounding box center [443, 373] width 416 height 58
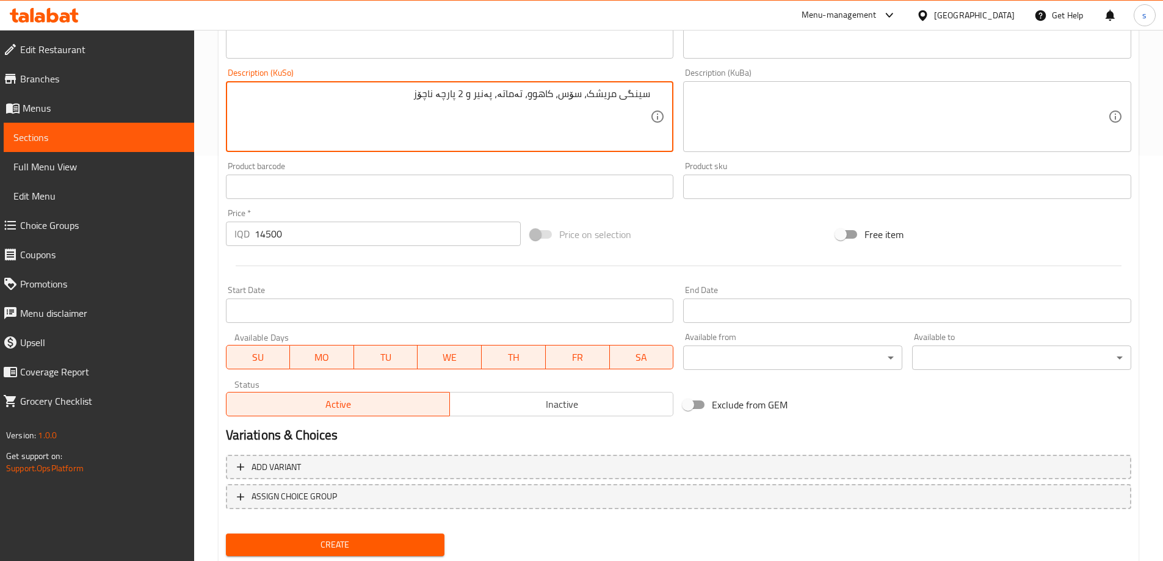
scroll to position [442, 0]
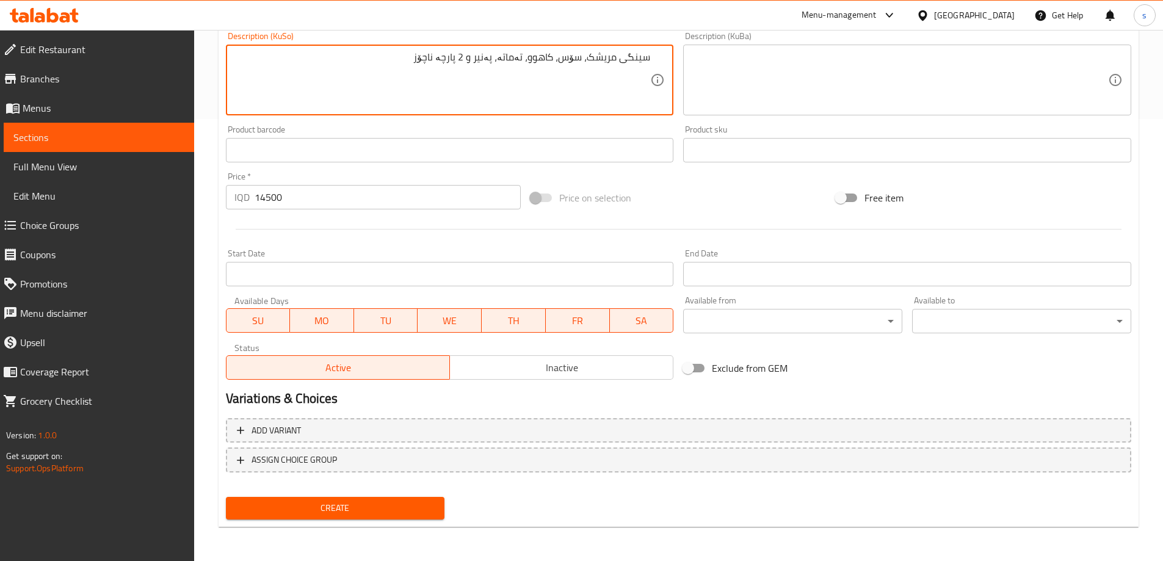
type textarea "سینگی مریشک، سۆس، کاهوو، تەماتە، پەنیر و 2 پارچە ناچۆز"
click at [283, 511] on span "Create" at bounding box center [336, 508] width 200 height 15
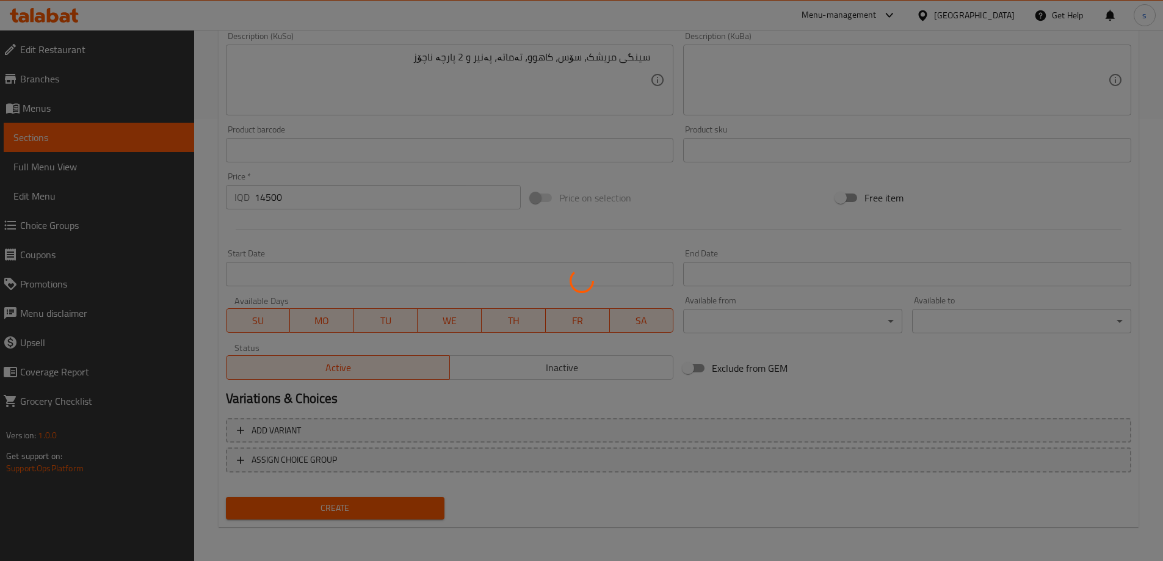
type input "0"
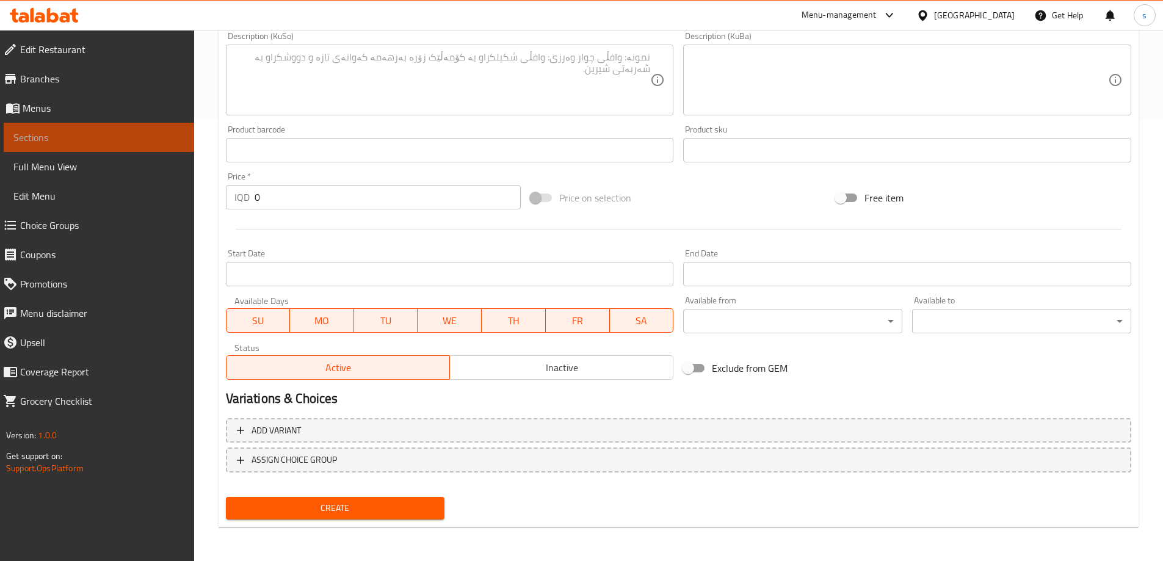
click at [113, 134] on span "Sections" at bounding box center [98, 137] width 171 height 15
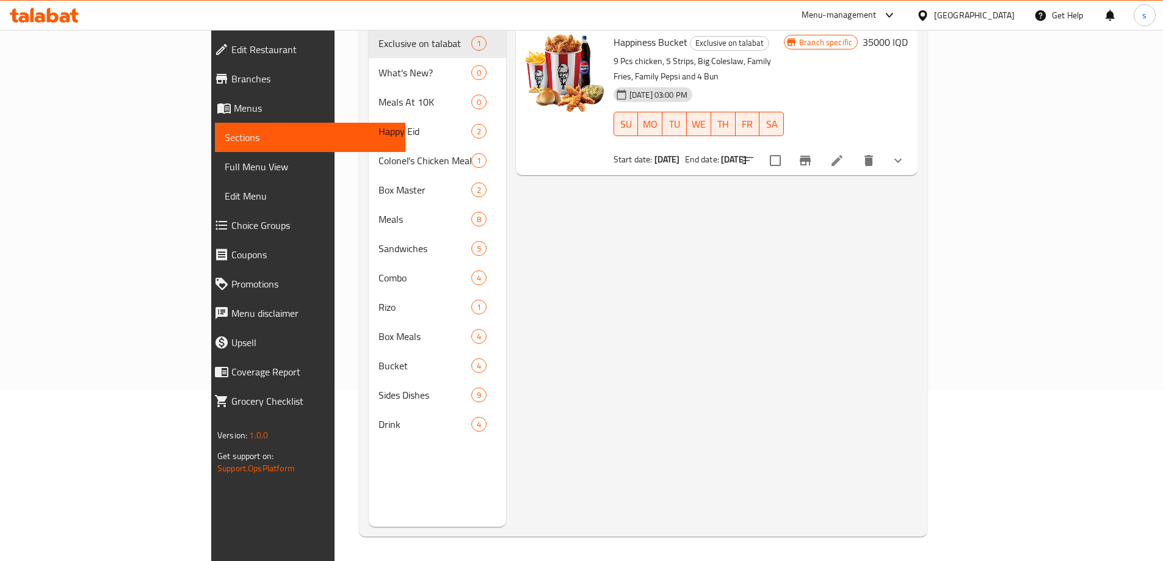
scroll to position [118, 0]
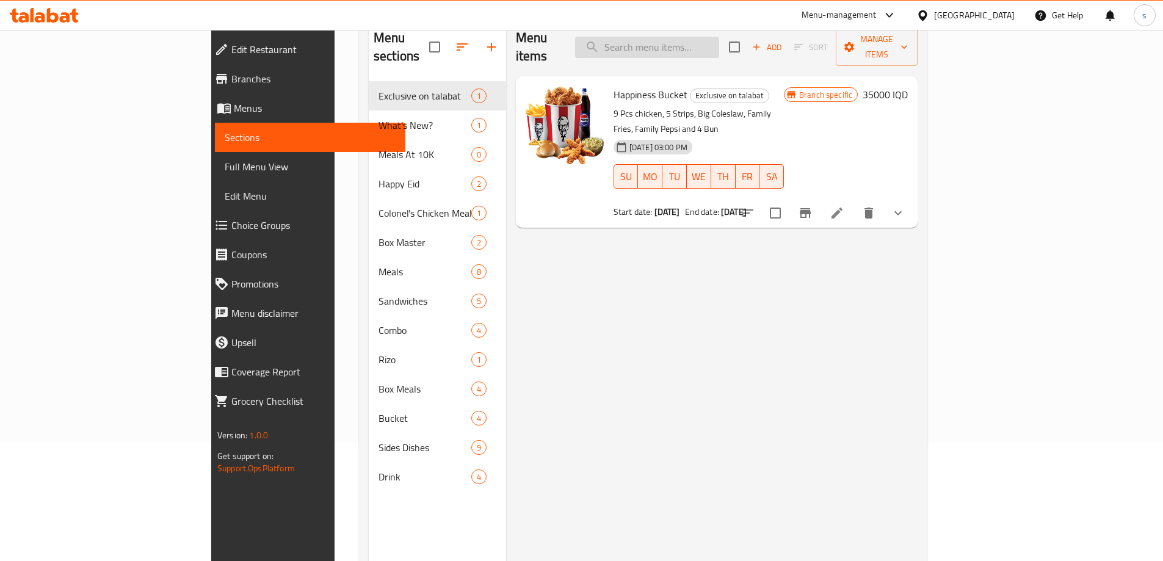
click at [719, 40] on input "search" at bounding box center [647, 47] width 144 height 21
paste input "Rizo"
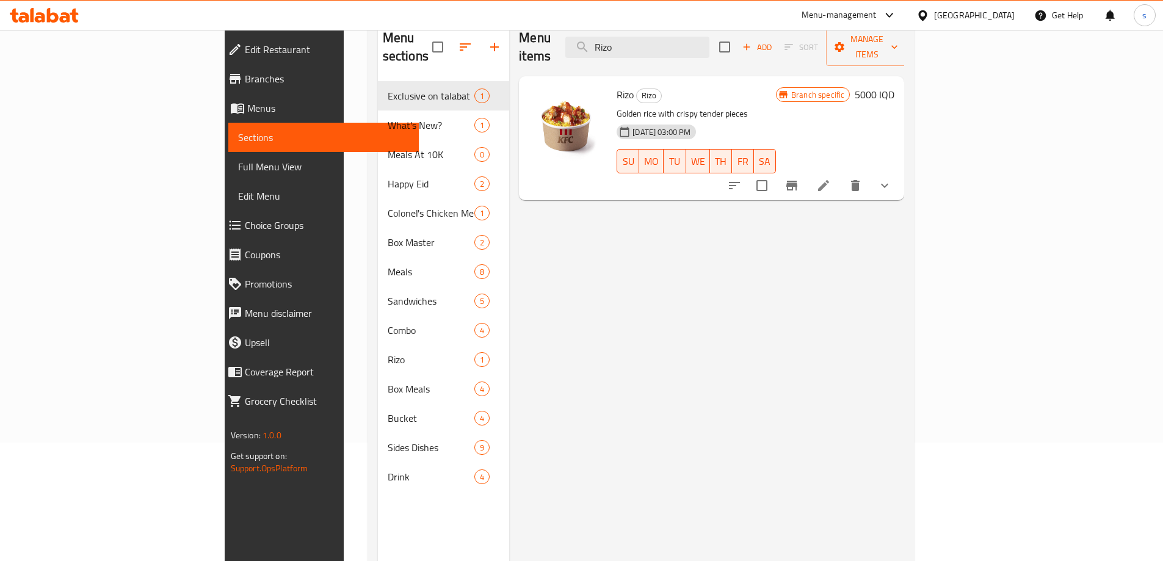
type input "Rizo"
click at [841, 176] on li at bounding box center [824, 186] width 34 height 22
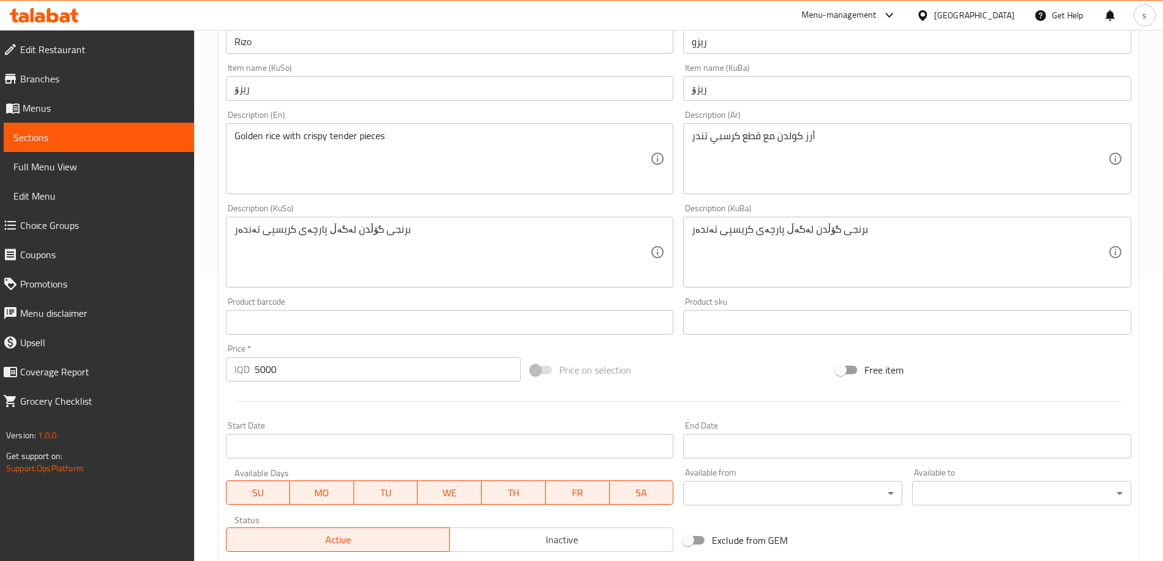
scroll to position [509, 0]
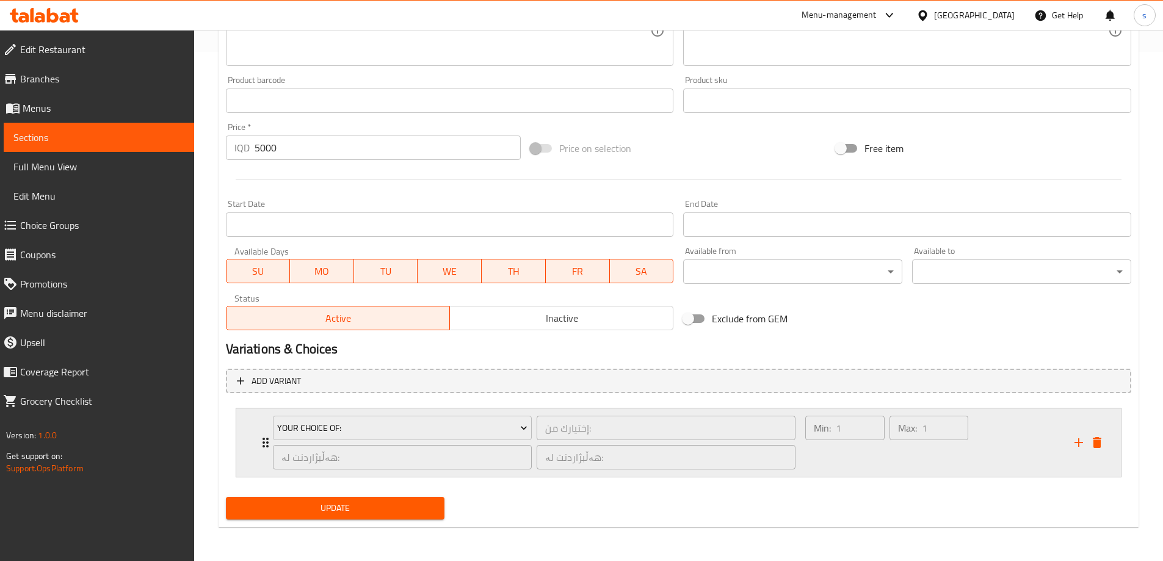
click at [925, 462] on div "Max: 1 ​" at bounding box center [929, 442] width 84 height 59
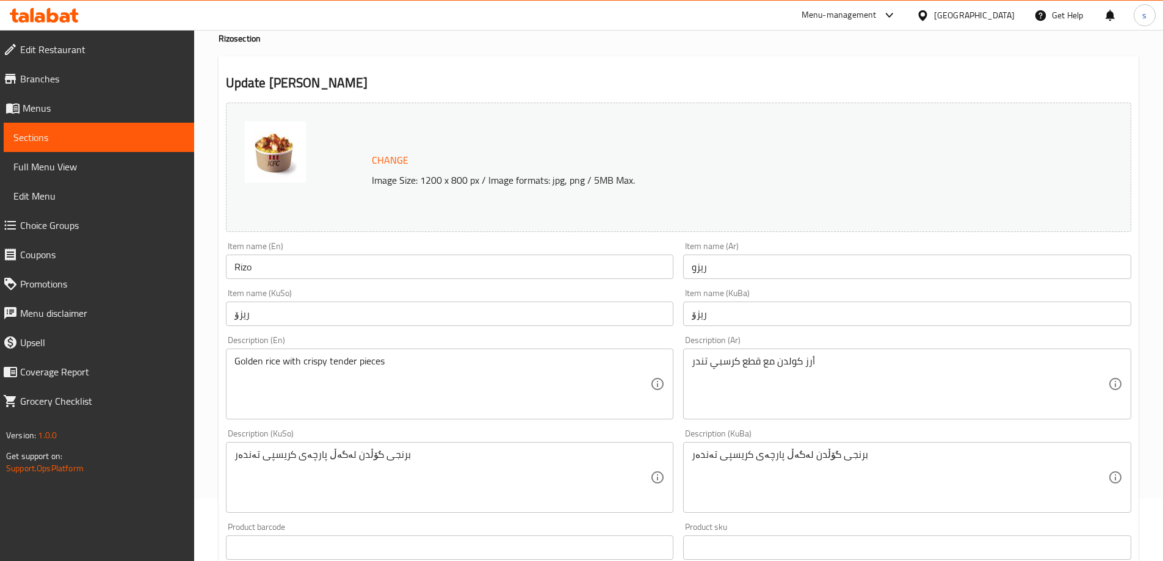
scroll to position [160, 0]
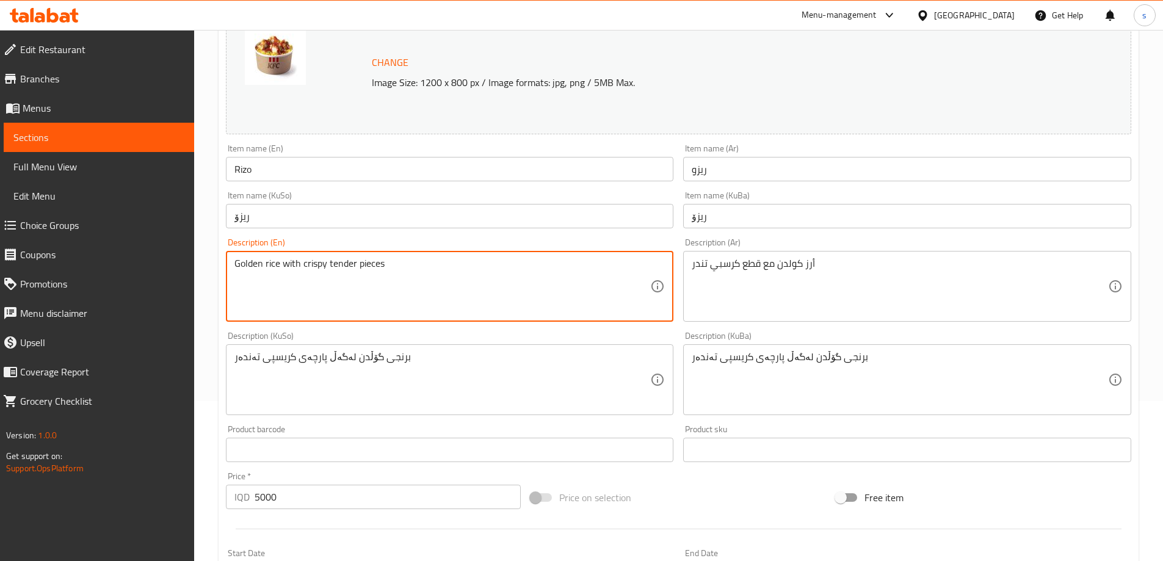
click at [508, 270] on textarea "Golden rice with crispy tender pieces" at bounding box center [443, 287] width 416 height 58
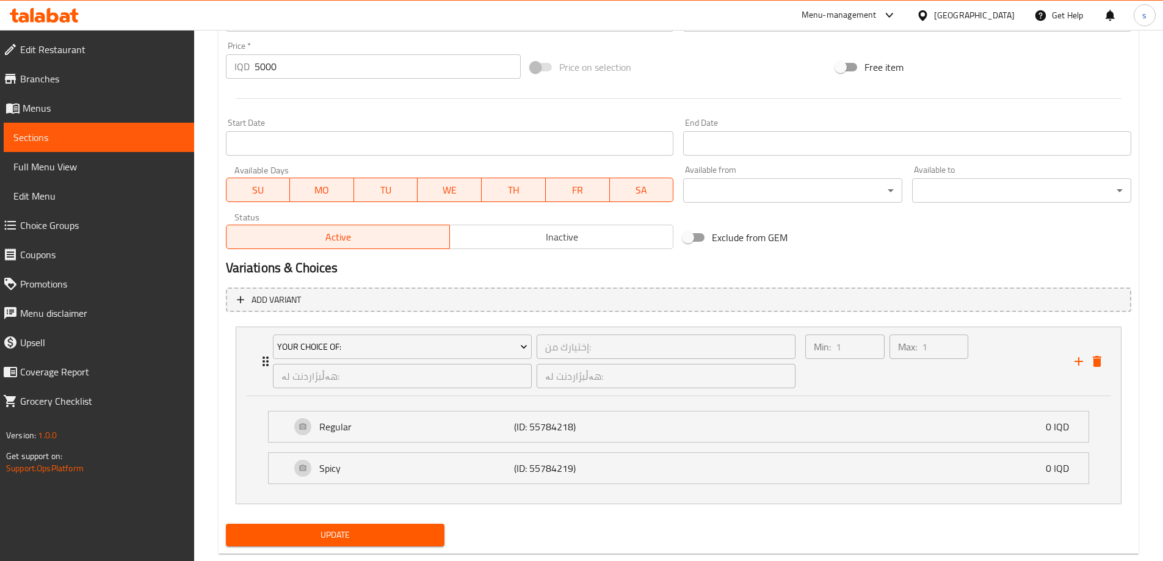
scroll to position [617, 0]
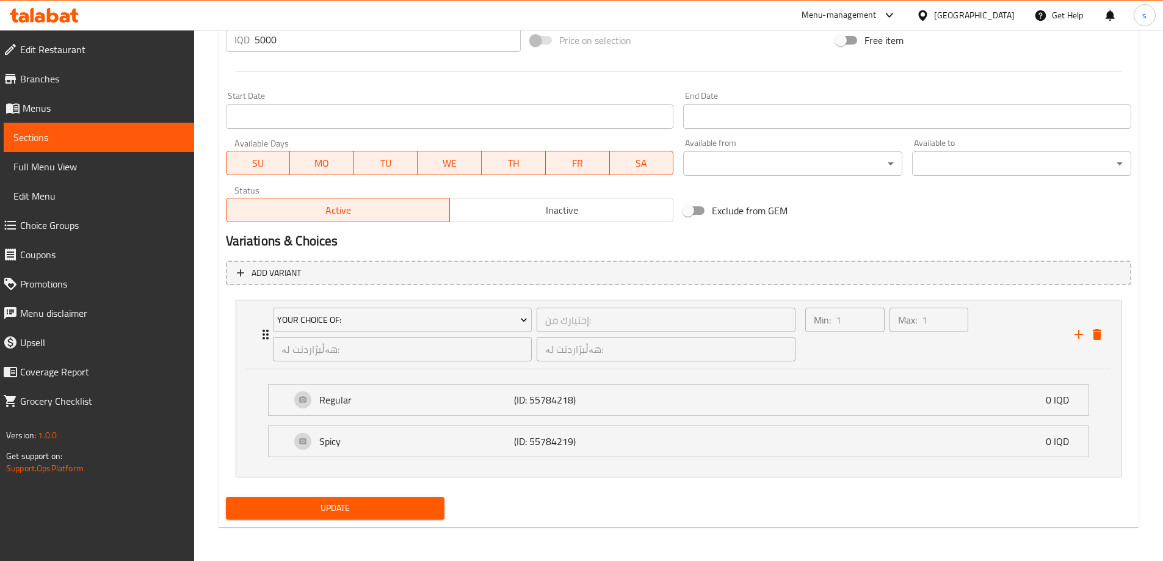
click at [382, 515] on span "Update" at bounding box center [336, 508] width 200 height 15
click at [100, 137] on span "Sections" at bounding box center [98, 137] width 171 height 15
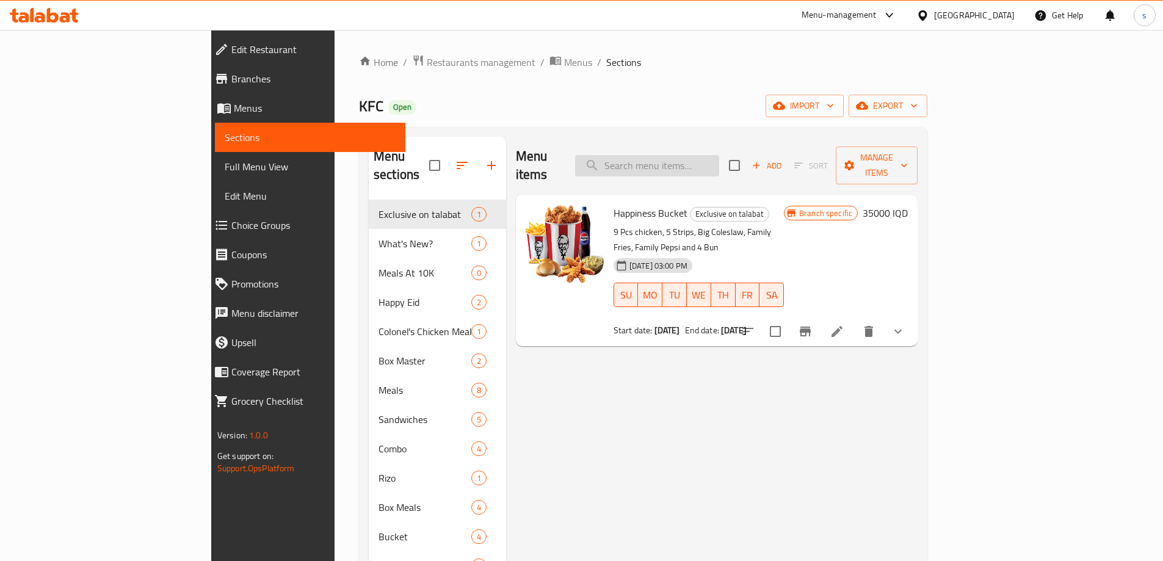
click at [719, 161] on input "search" at bounding box center [647, 165] width 144 height 21
click at [719, 157] on input "search" at bounding box center [647, 165] width 144 height 21
paste input "Rice Strips Meal"
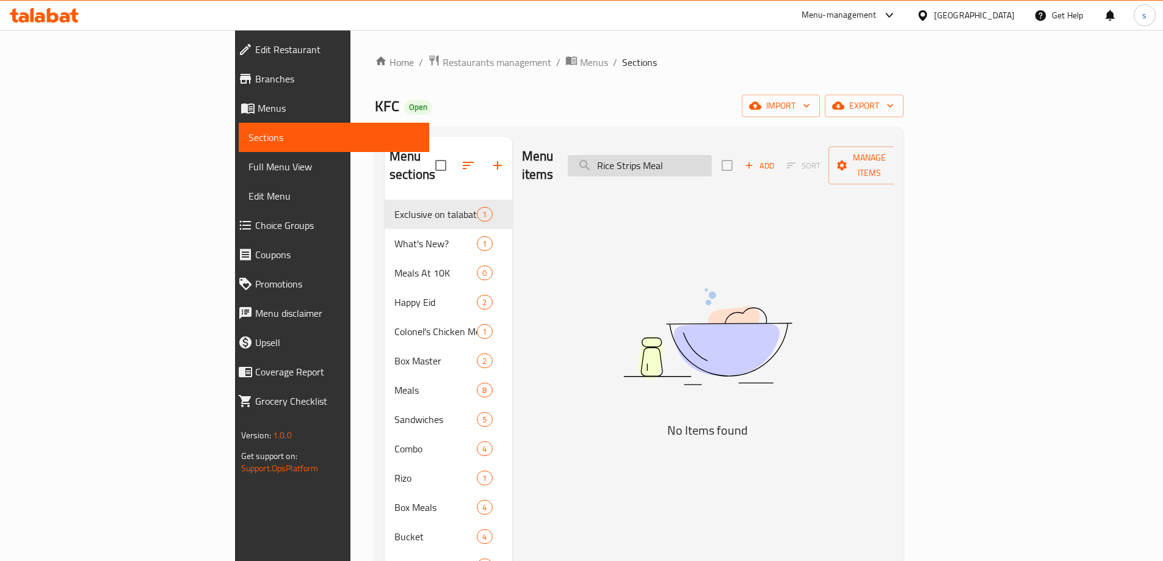
drag, startPoint x: 761, startPoint y: 164, endPoint x: 653, endPoint y: 163, distance: 108.1
click at [653, 163] on input "Rice Strips Meal" at bounding box center [640, 165] width 144 height 21
paste input "Chicken"
drag, startPoint x: 780, startPoint y: 156, endPoint x: 606, endPoint y: 164, distance: 174.2
click at [606, 164] on div "Menu items Rice Chicken Meal Add Sort Manage items" at bounding box center [708, 166] width 373 height 58
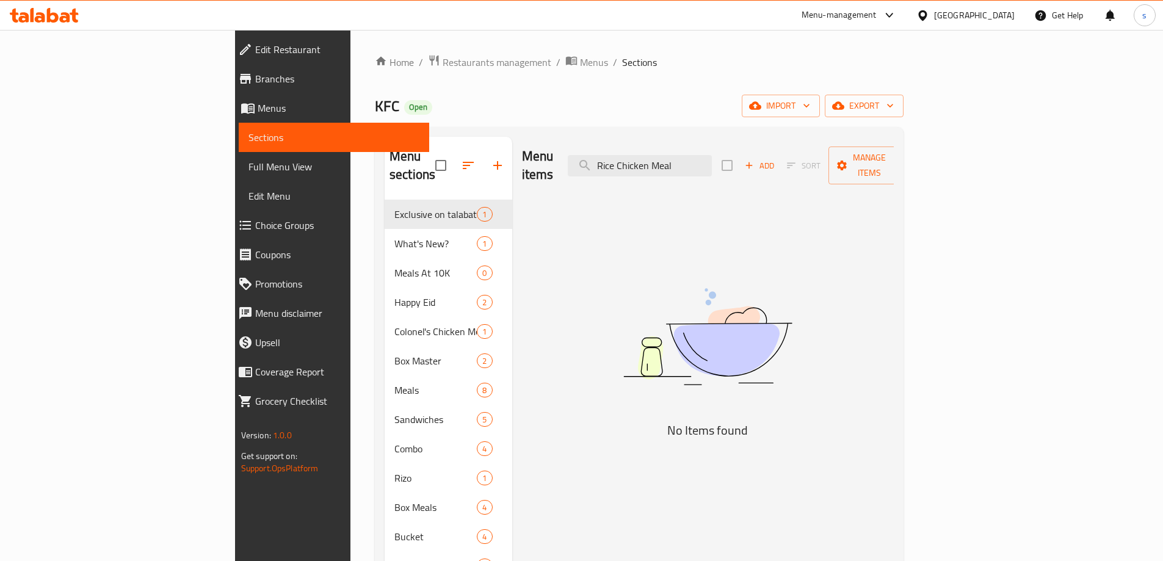
paste input "Twister Box"
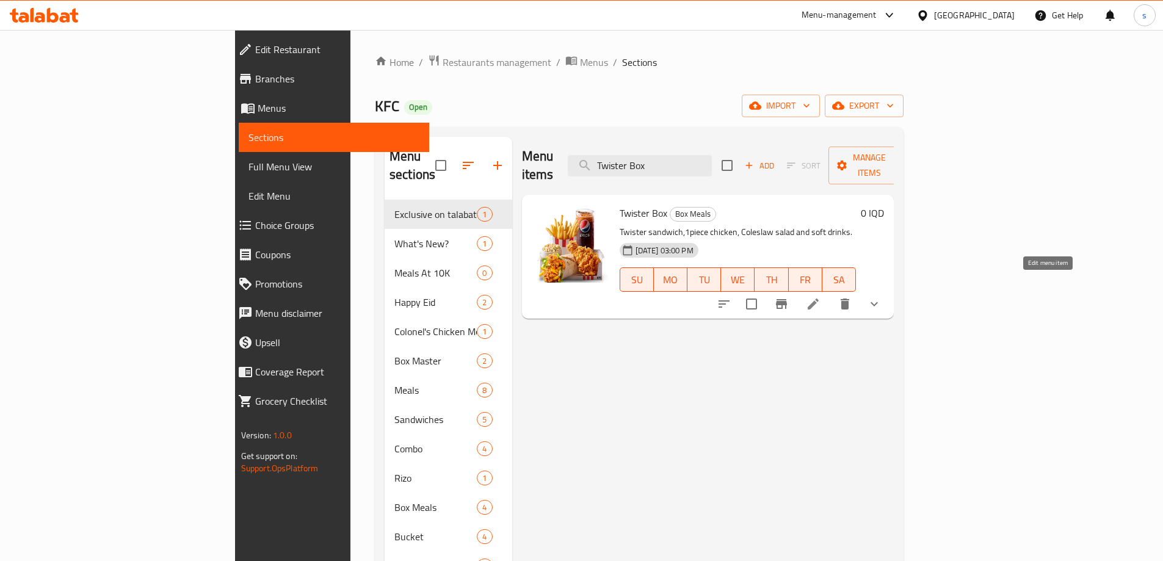
type input "Twister Box"
click at [821, 297] on icon at bounding box center [813, 304] width 15 height 15
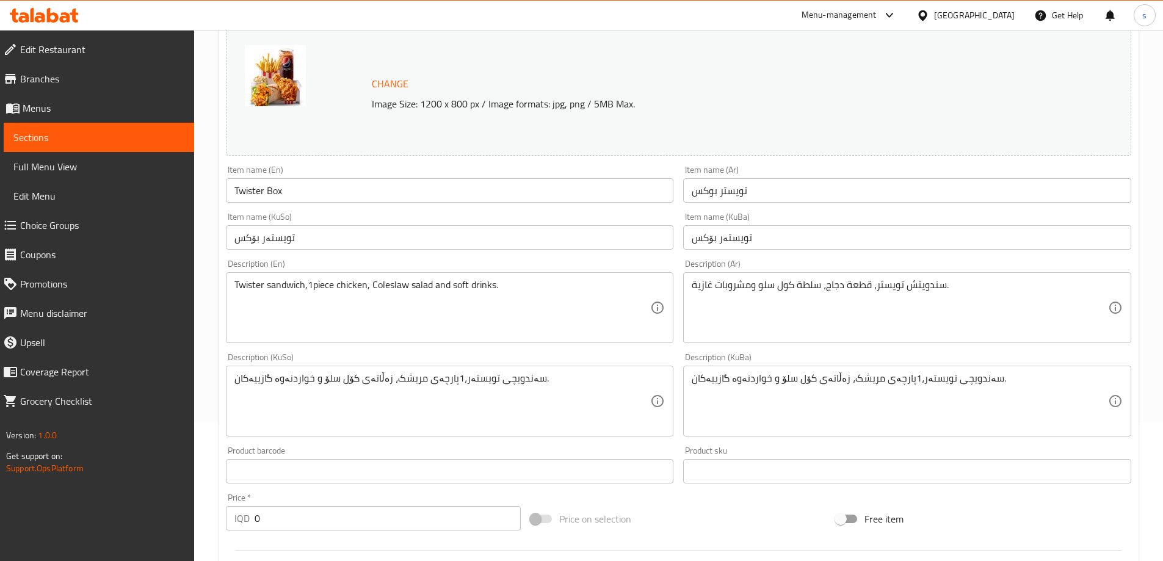
scroll to position [149, 0]
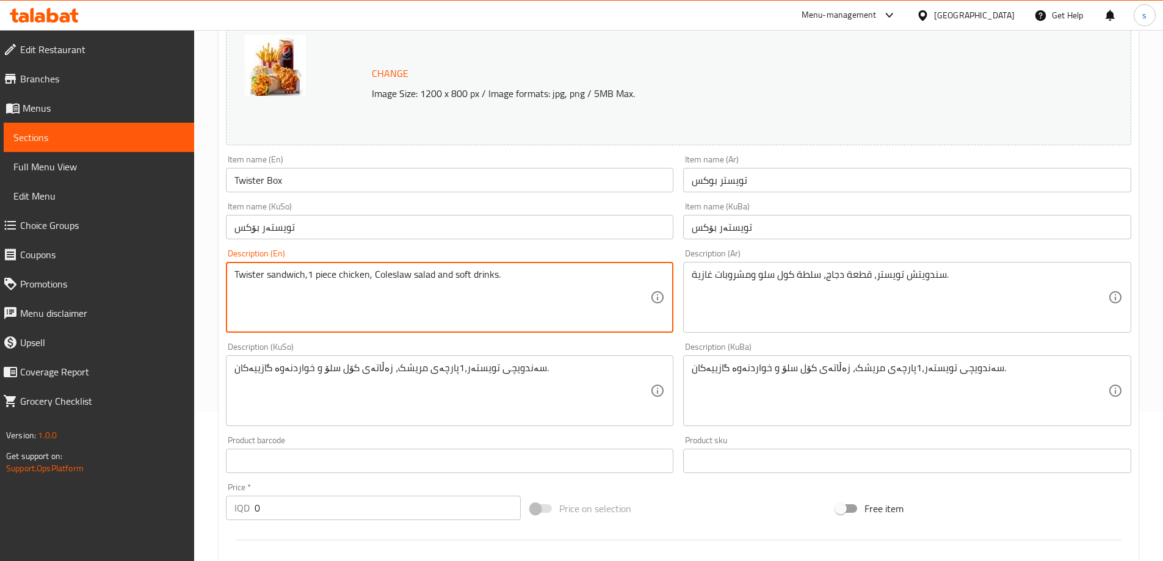
type textarea "Twister sandwich,1 piece chicken, Coleslaw salad and soft drinks."
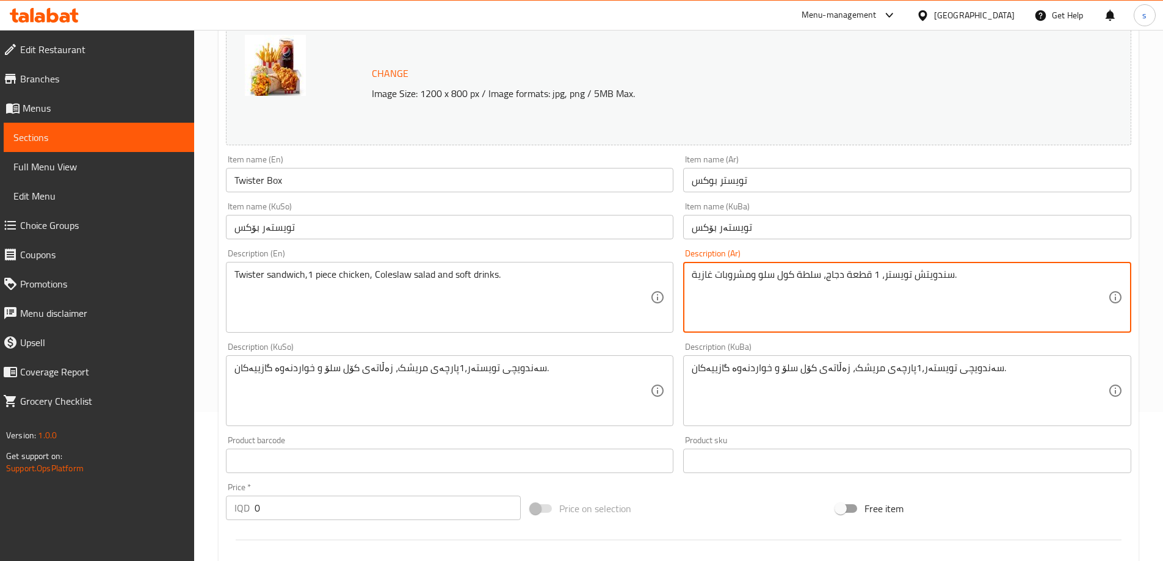
type textarea "سندويتش تويستر، 1 قطعة دجاج، سلطة كول سلو ومشروبات غازية."
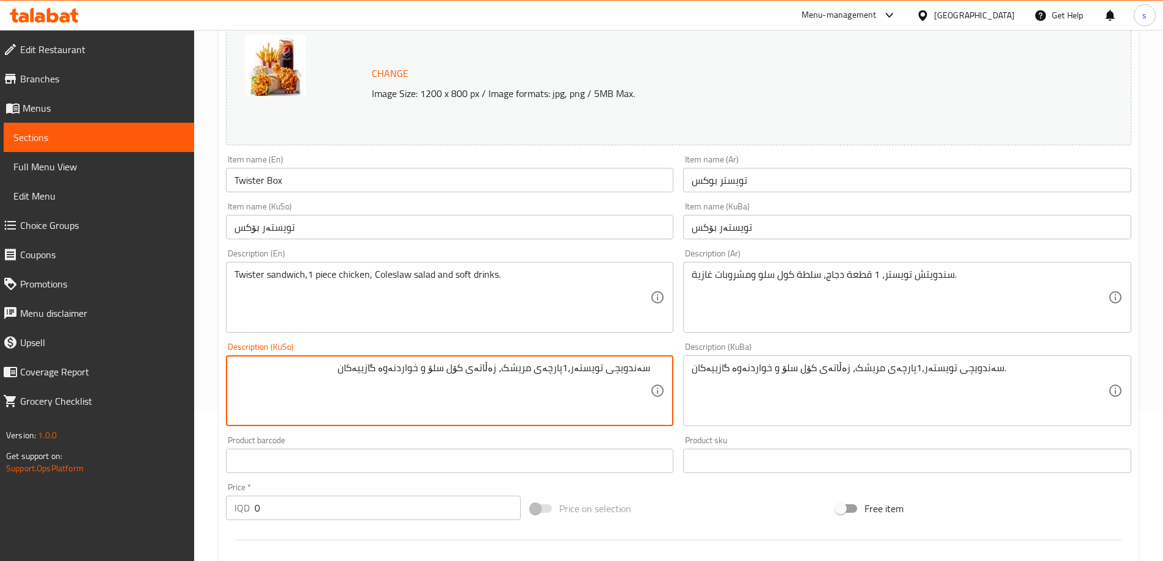
type textarea "سەندویچی تویستەر،1پارچەی مریشک، زەڵاتەی کۆل سلۆ و خواردنەوە گازییەکان"
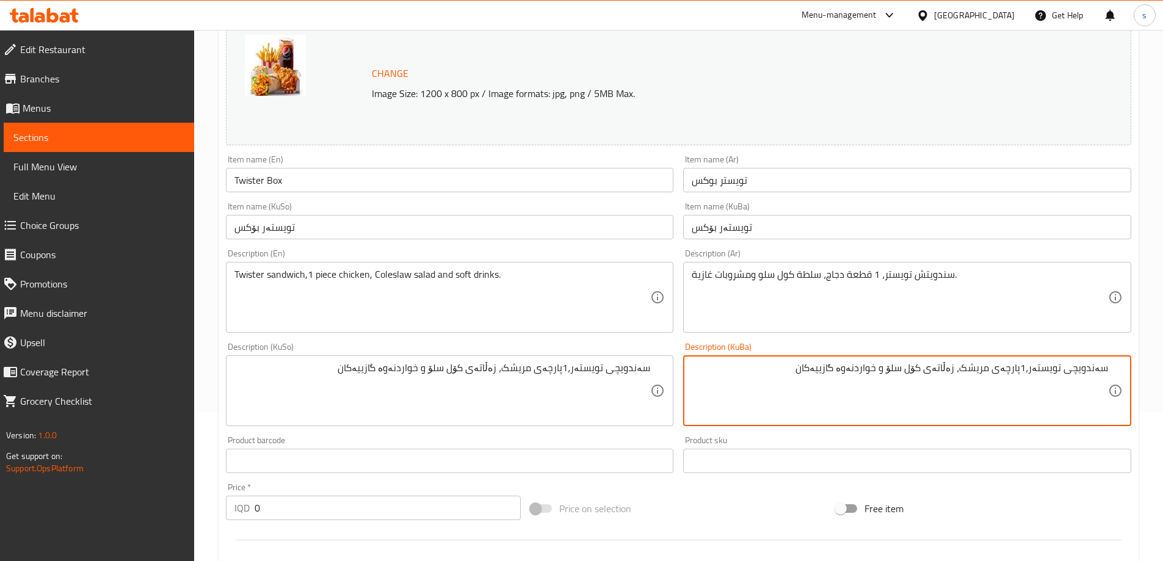
click at [1028, 373] on textarea "سەندویچی تویستەر،1پارچەی مریشک، زەڵاتەی کۆل سلۆ و خواردنەوە گازییەکان" at bounding box center [900, 391] width 416 height 58
type textarea "سەندویچی تویستەر،1 پارچەی مریشک، زەڵاتەی کۆل سلۆ و خواردنەوە گازییەکان"
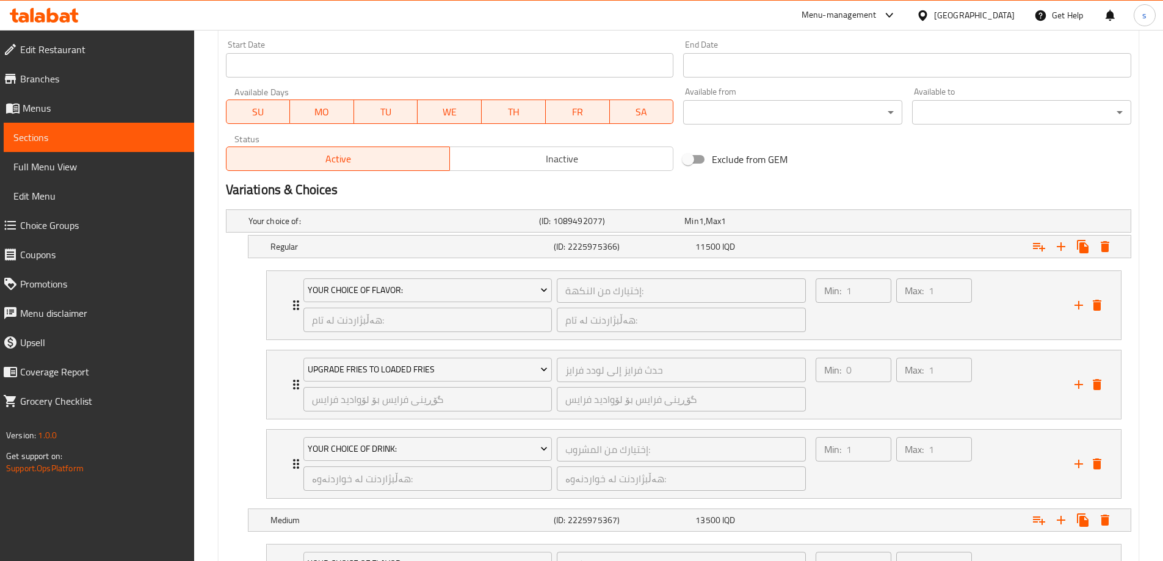
scroll to position [687, 0]
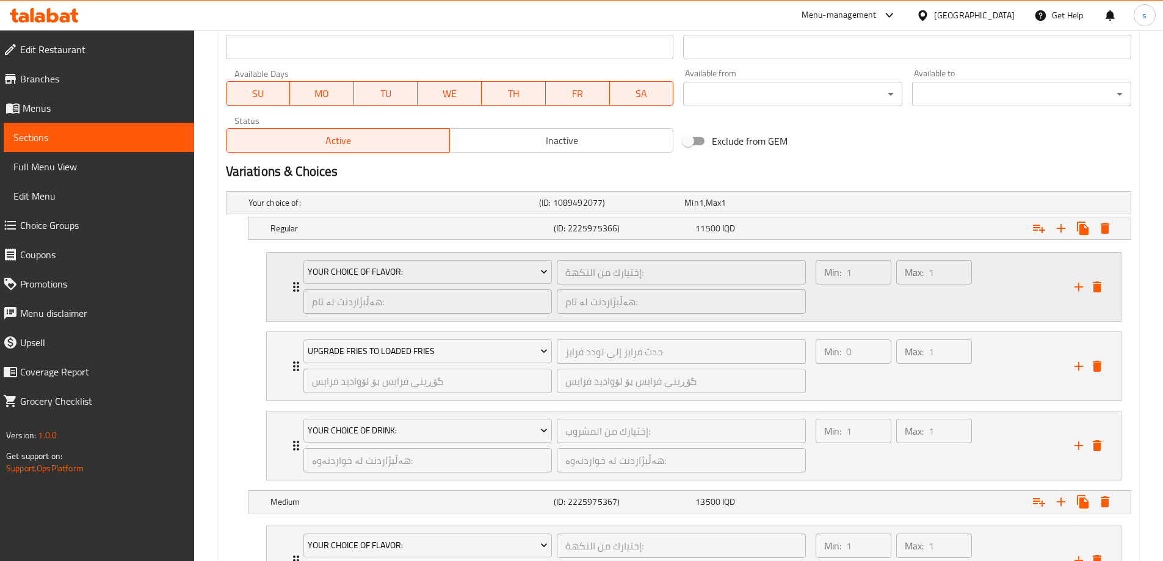
click at [1024, 305] on div "Min: 1 ​ Max: 1 ​" at bounding box center [938, 287] width 259 height 68
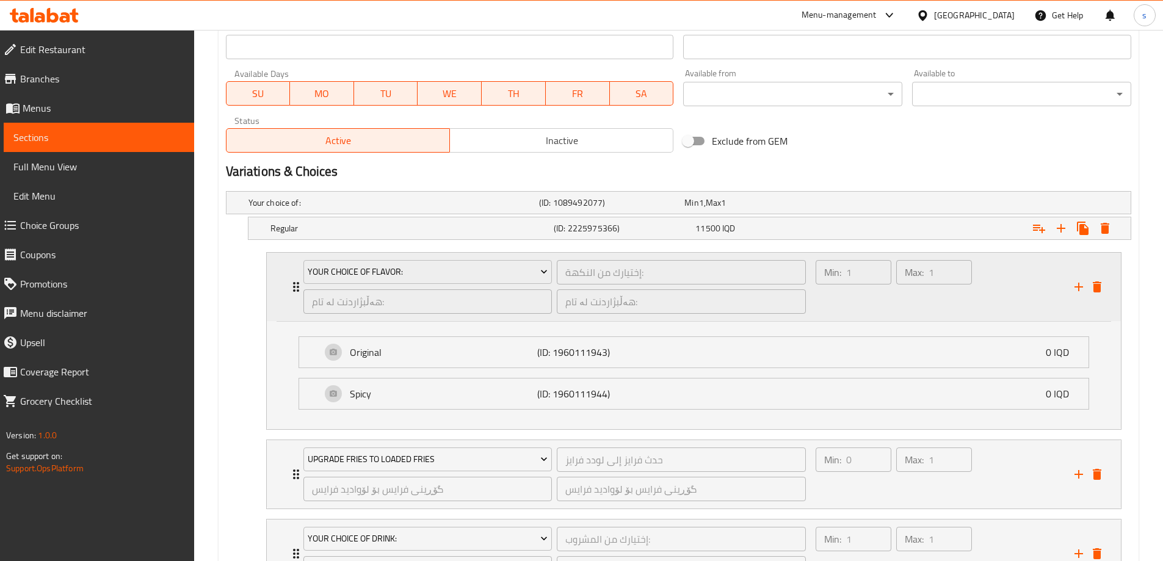
click at [1024, 305] on div "Min: 1 ​ Max: 1 ​" at bounding box center [938, 287] width 259 height 68
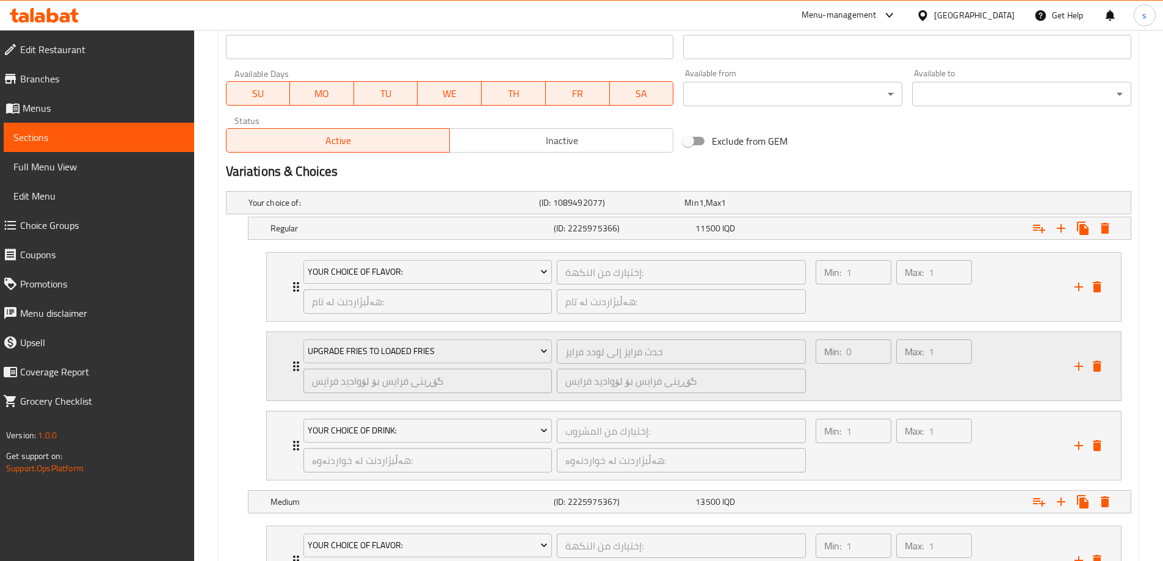
click at [1018, 366] on div "Min: 0 ​ Max: 1 ​" at bounding box center [938, 366] width 259 height 68
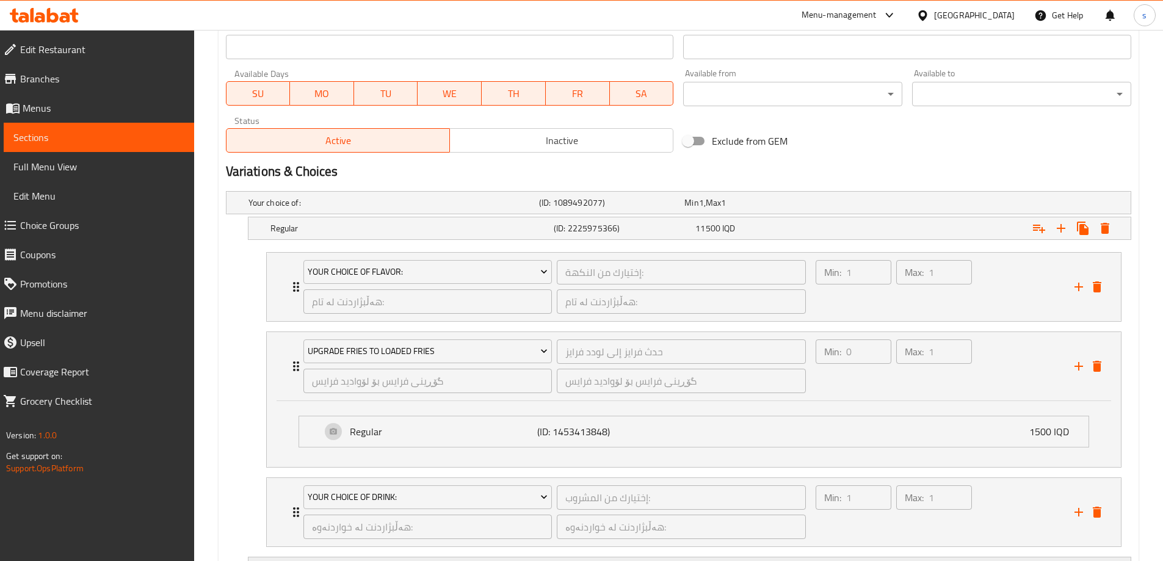
type textarea "سەندویچی تویستەر،1 پارچەی مریشک، زەڵاتەی کۆل سلۆ و خواردنەوە گازییەکان"
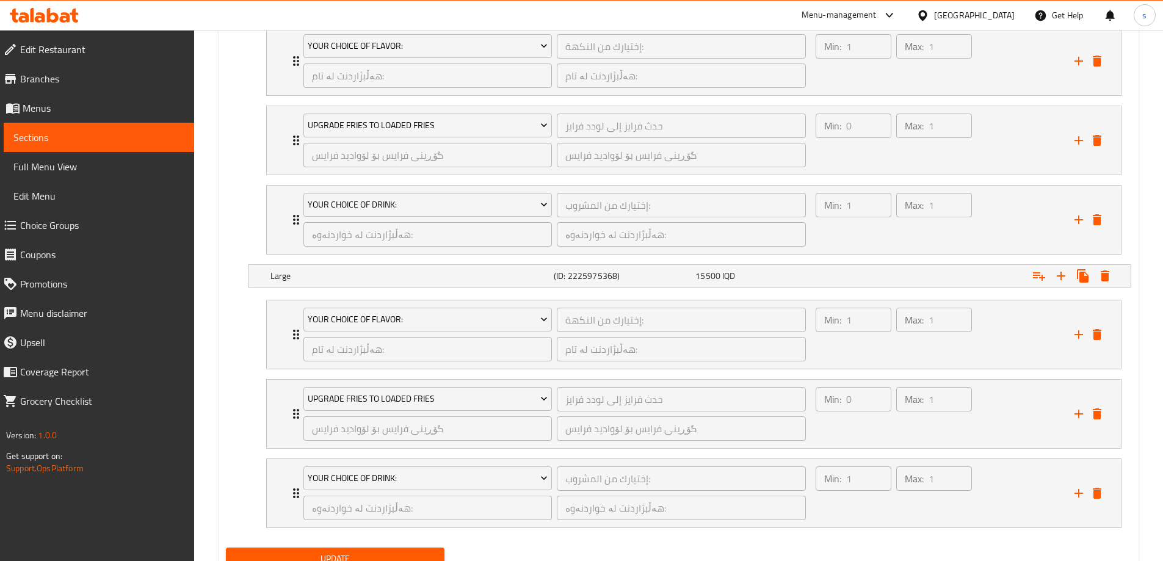
scroll to position [1304, 0]
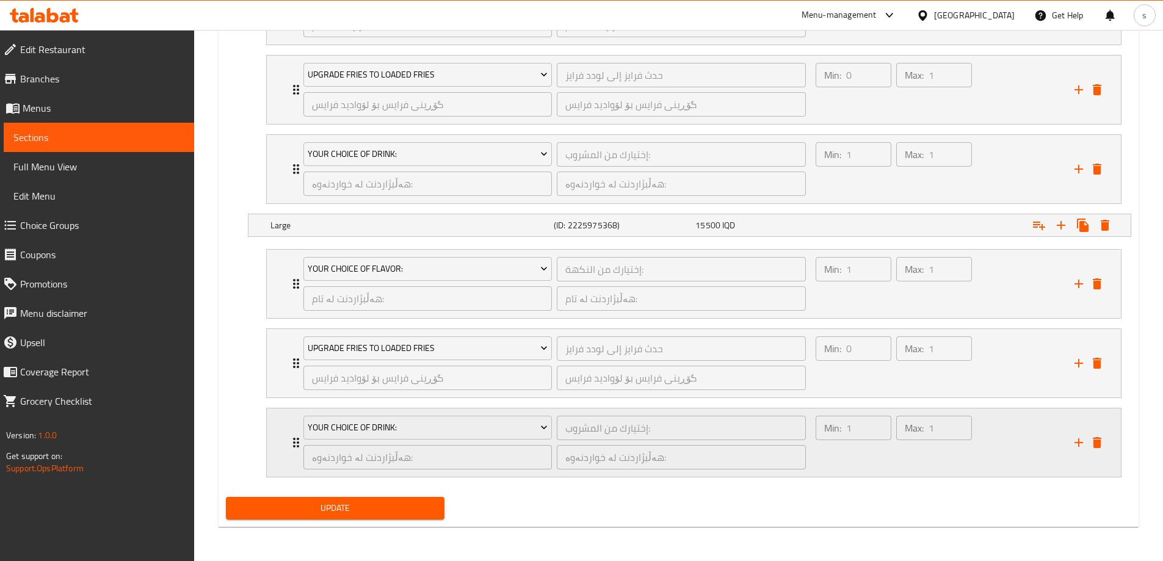
click at [1020, 459] on div "Min: 1 ​ Max: 1 ​" at bounding box center [938, 443] width 259 height 68
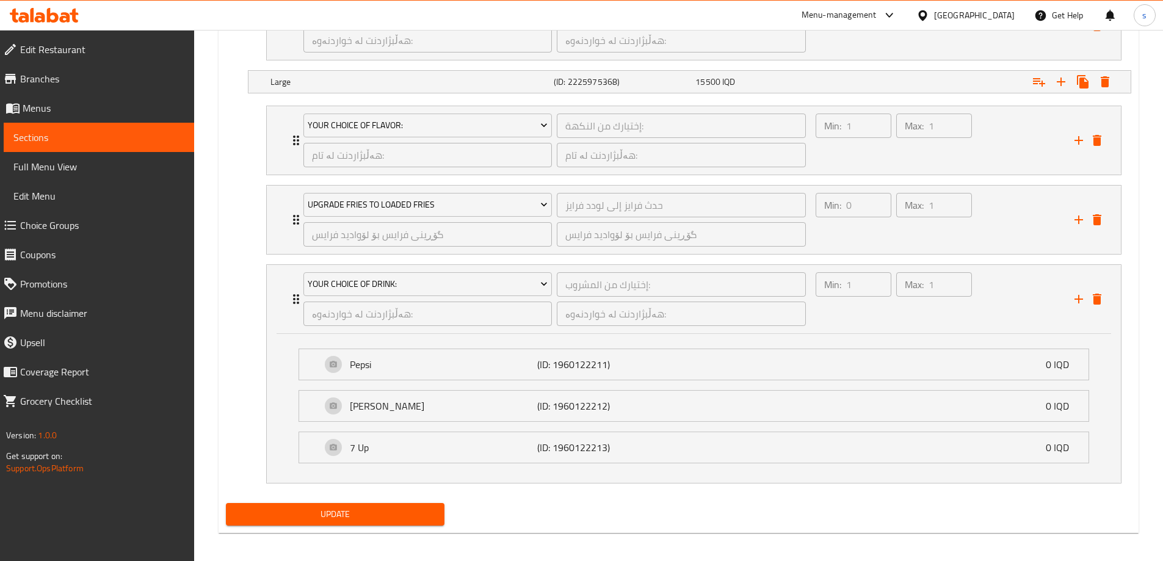
scroll to position [1453, 0]
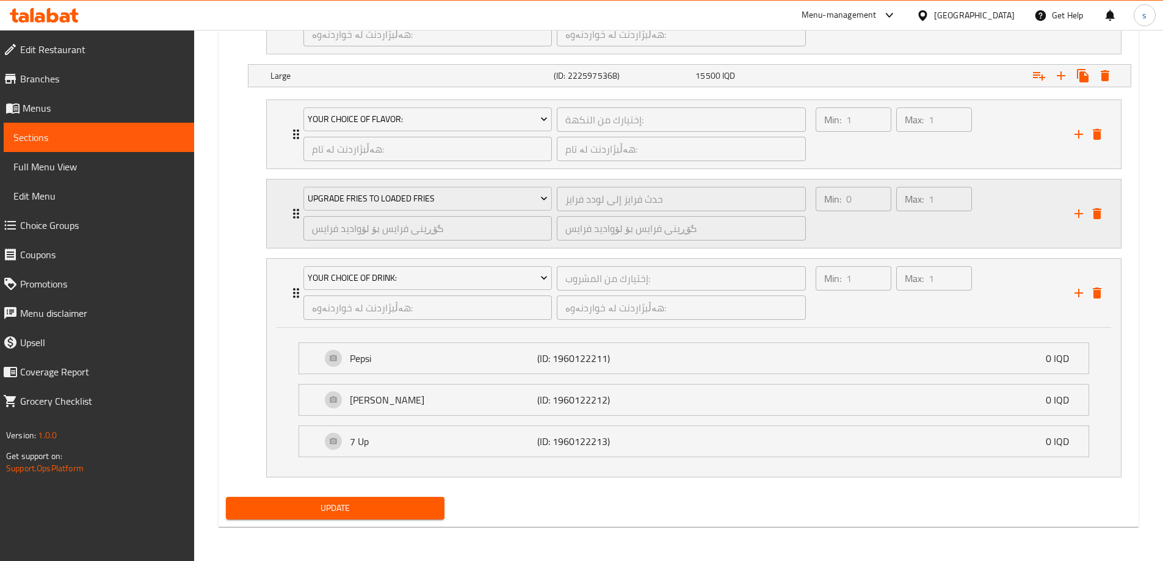
click at [1013, 211] on div "Min: 0 ​ Max: 1 ​" at bounding box center [938, 214] width 259 height 68
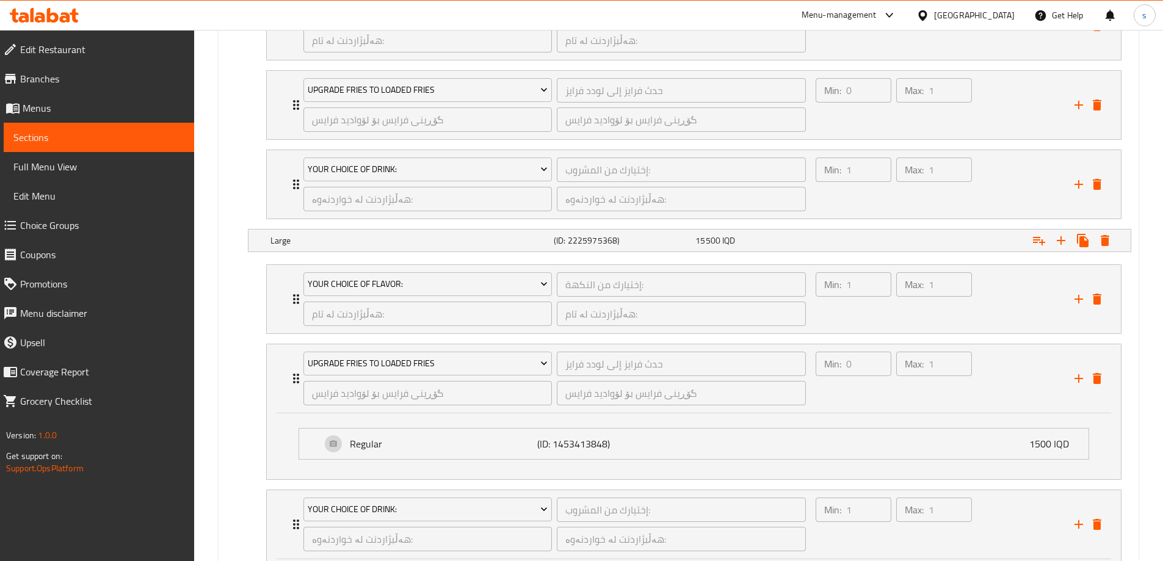
scroll to position [1520, 0]
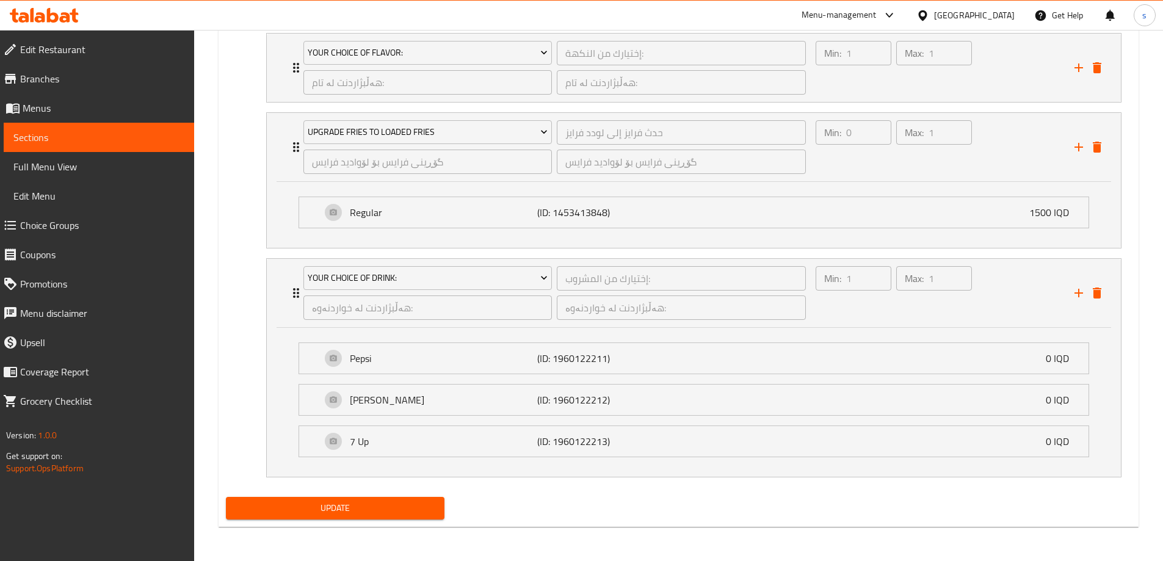
click at [369, 512] on span "Update" at bounding box center [336, 508] width 200 height 15
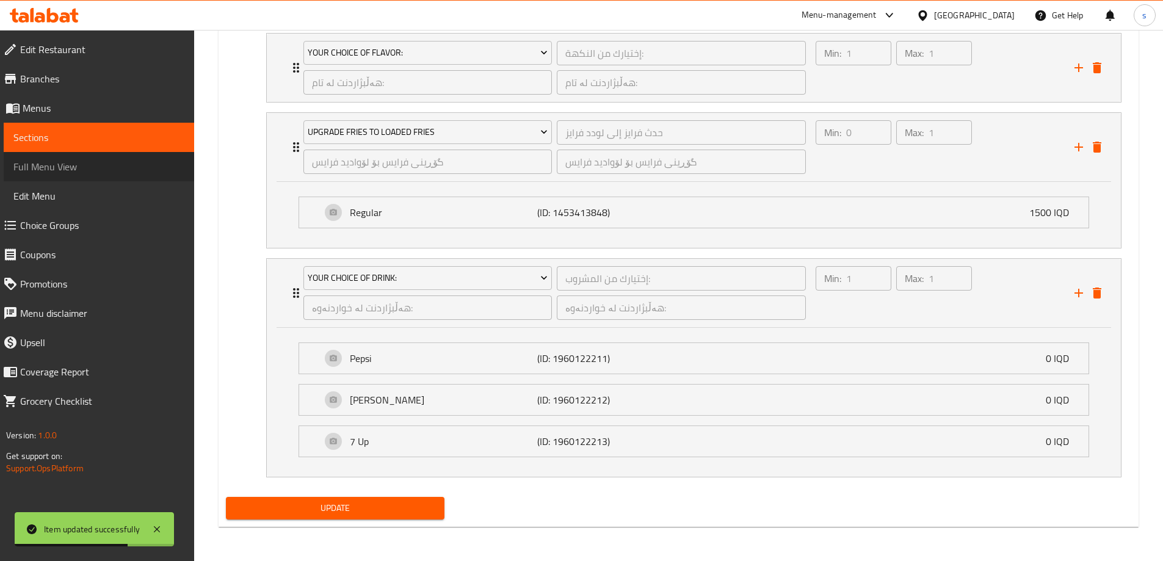
click at [63, 173] on span "Full Menu View" at bounding box center [98, 166] width 171 height 15
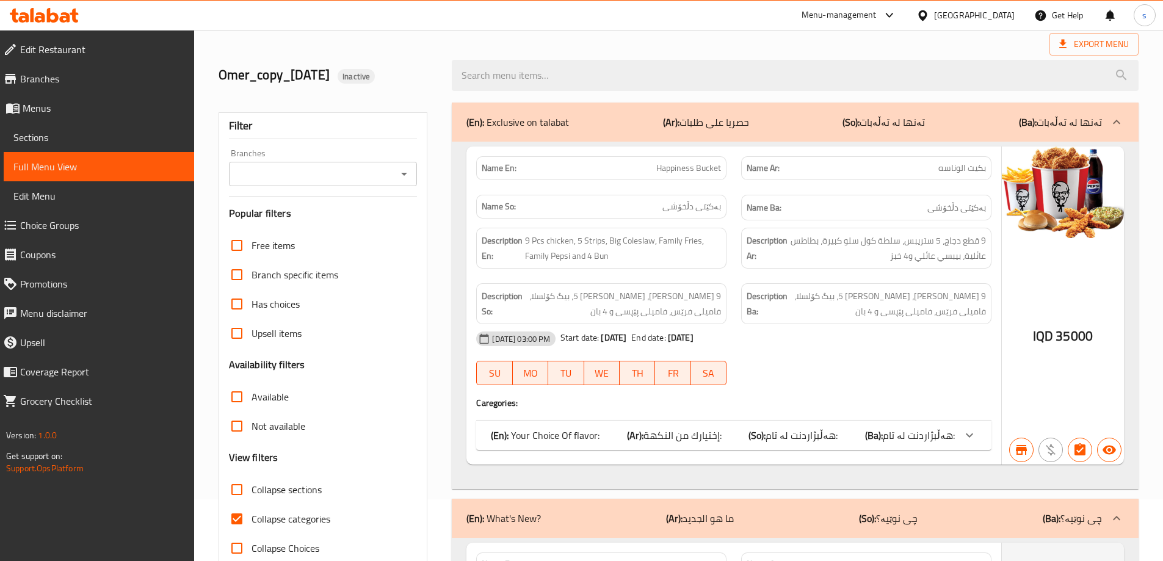
scroll to position [114, 0]
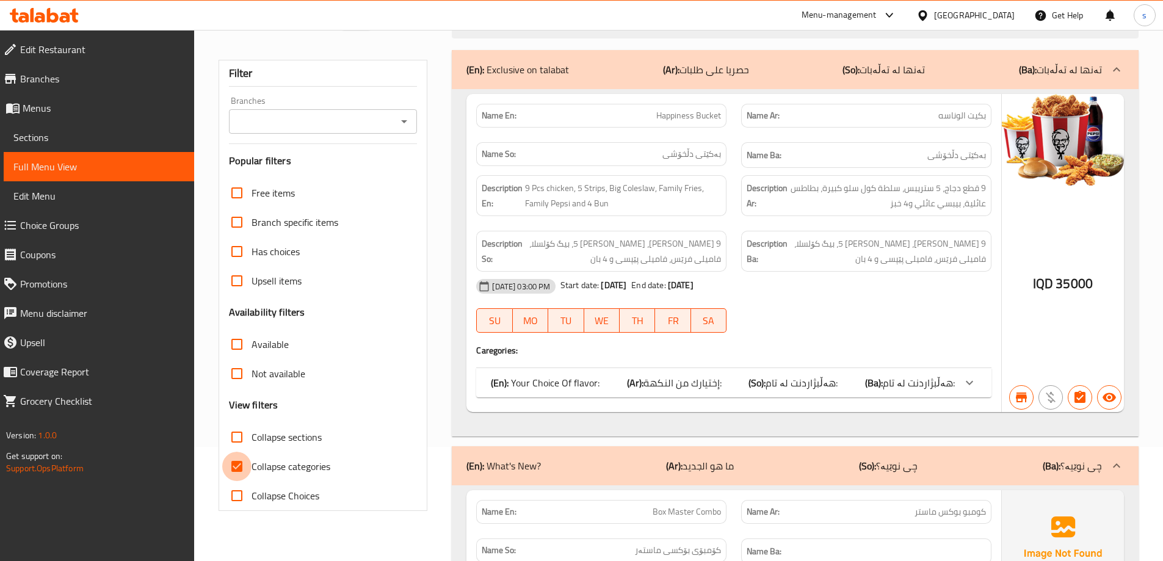
click at [237, 468] on input "Collapse categories" at bounding box center [236, 466] width 29 height 29
checkbox input "false"
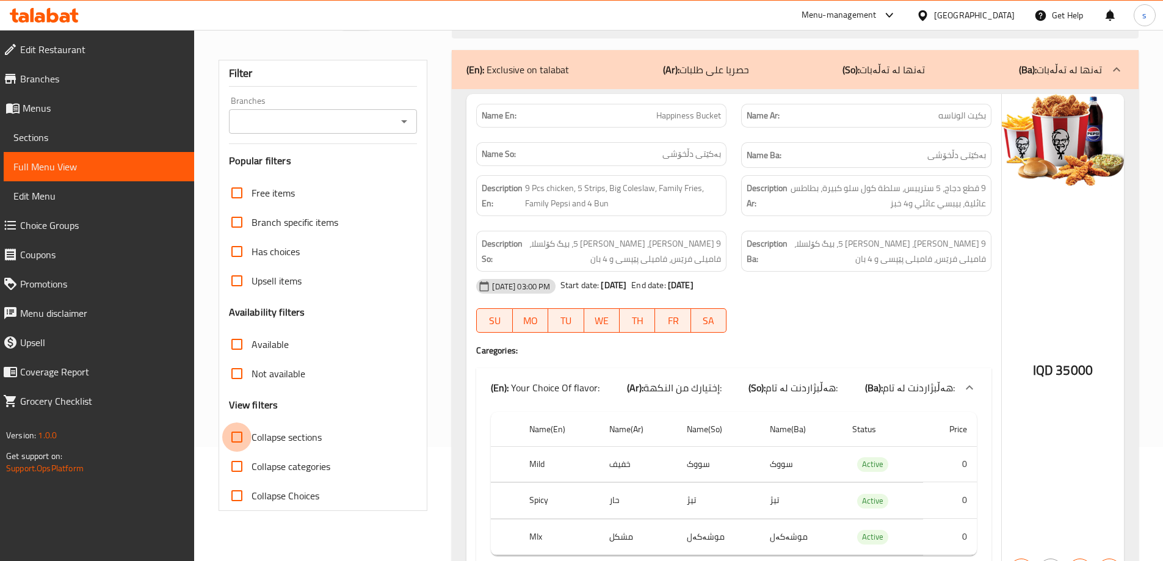
click at [239, 440] on input "Collapse sections" at bounding box center [236, 437] width 29 height 29
checkbox input "true"
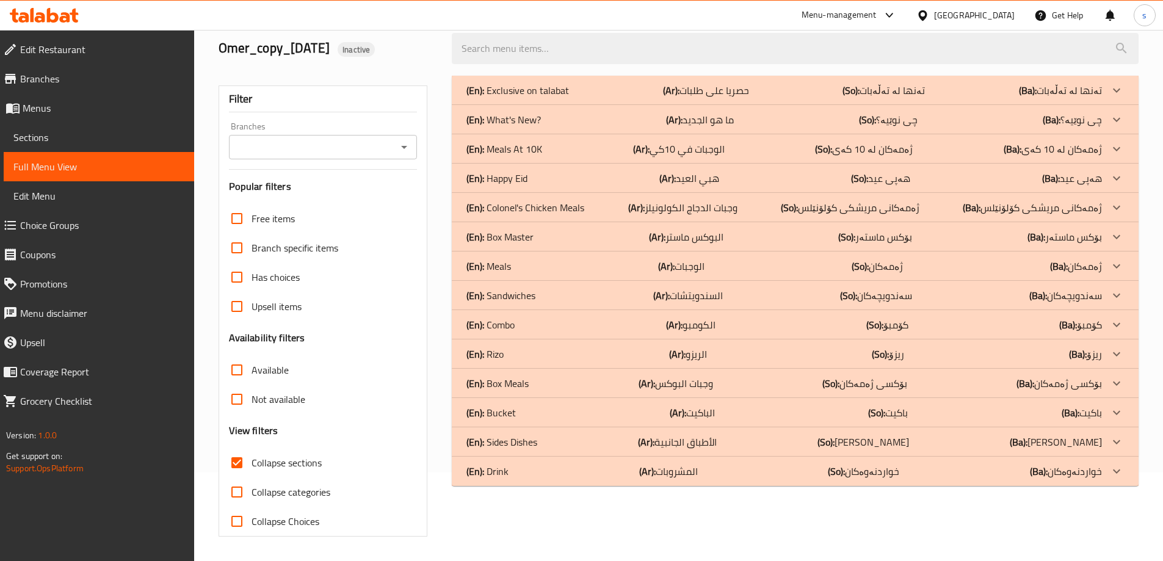
click at [380, 135] on div "Branches" at bounding box center [323, 147] width 189 height 24
click at [396, 122] on div "Branches Branches" at bounding box center [323, 140] width 189 height 37
click at [393, 144] on input "Branches" at bounding box center [313, 147] width 161 height 17
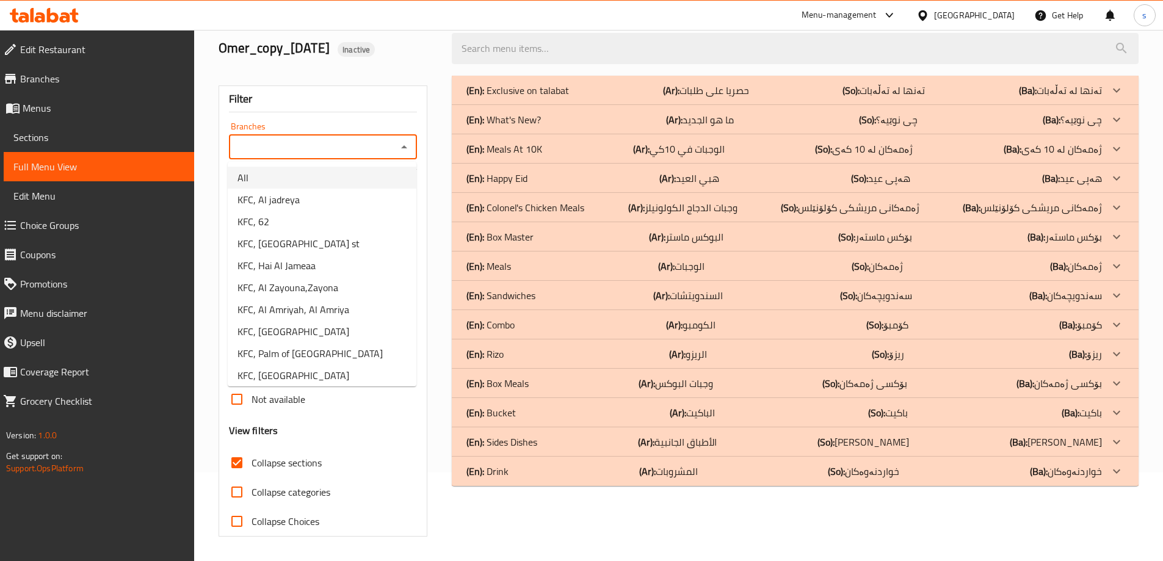
click at [385, 178] on li "All" at bounding box center [322, 178] width 189 height 22
type input "All"
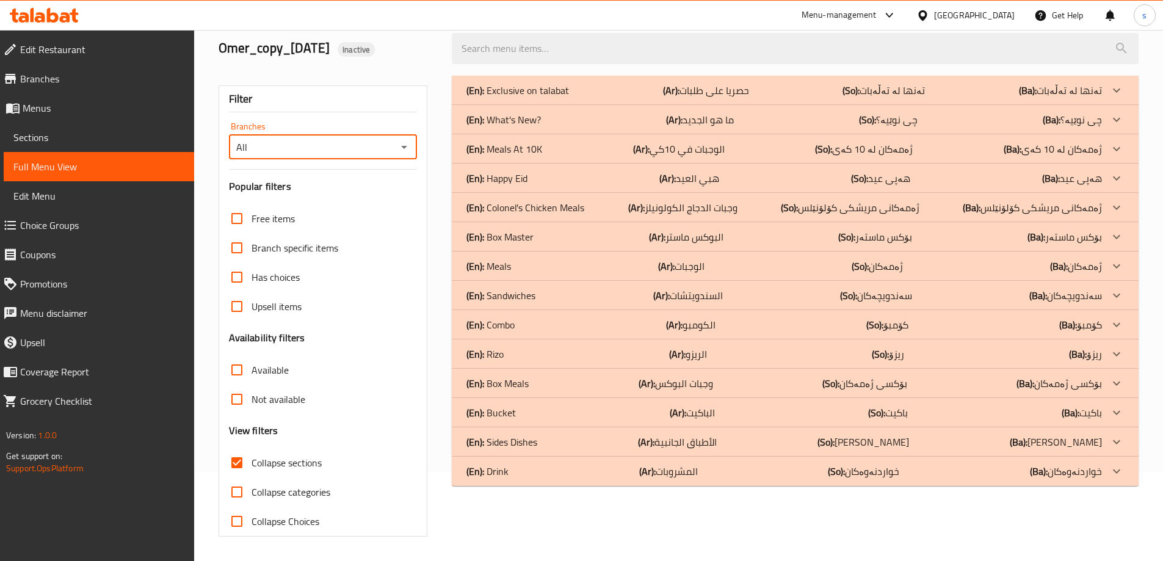
click at [54, 132] on span "Sections" at bounding box center [98, 137] width 171 height 15
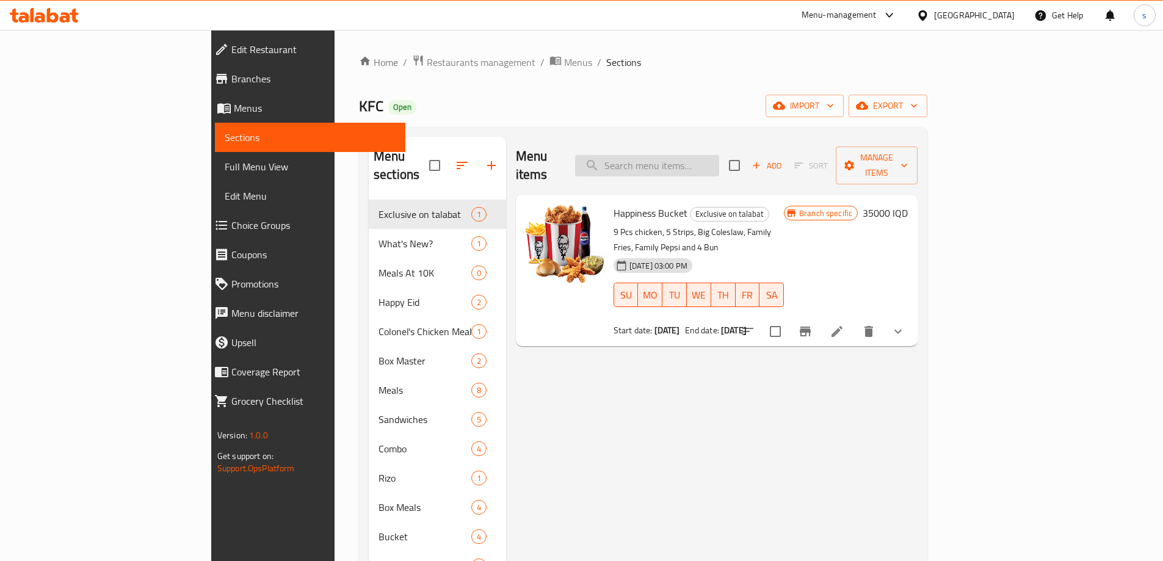
click at [694, 155] on input "search" at bounding box center [647, 165] width 144 height 21
paste input "Chicken Fillet Box"
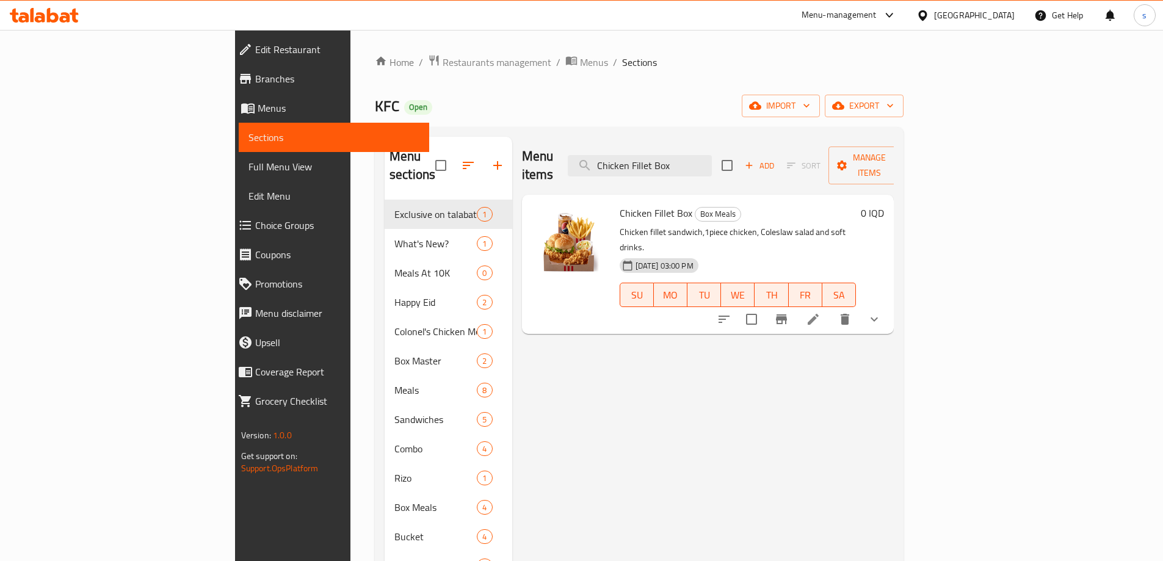
type input "Chicken Fillet Box"
click at [889, 305] on button "show more" at bounding box center [874, 319] width 29 height 29
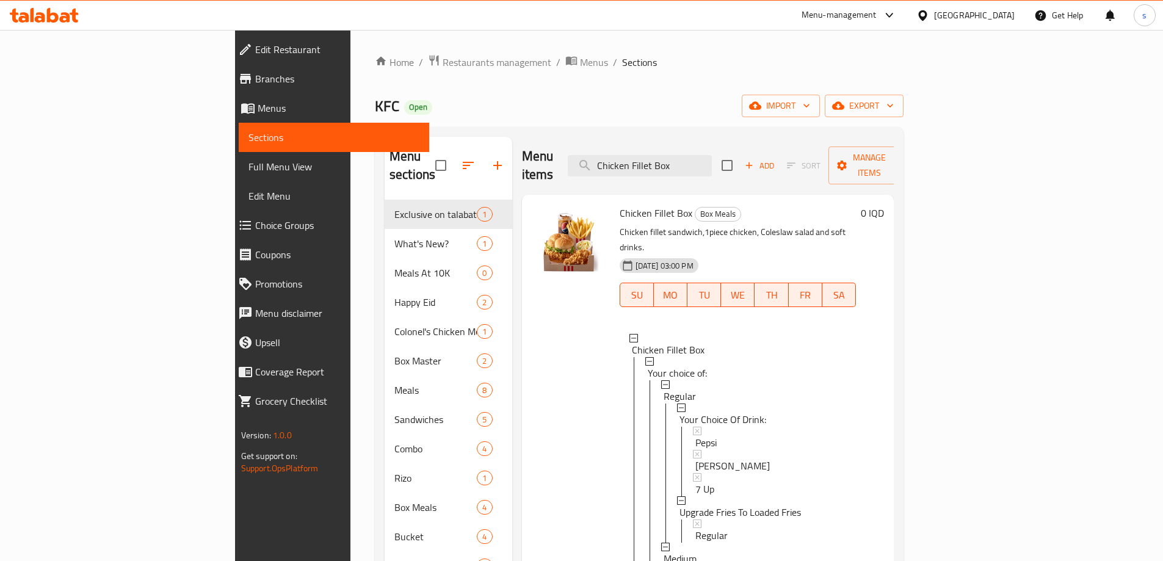
click at [730, 94] on div "Home / Restaurants management / Menus / Sections KFC Open import export Menu se…" at bounding box center [639, 380] width 529 height 653
drag, startPoint x: 774, startPoint y: 155, endPoint x: 644, endPoint y: 157, distance: 130.7
click at [644, 157] on div "Menu items Chicken Fillet Box Add Sort Manage items" at bounding box center [708, 166] width 373 height 58
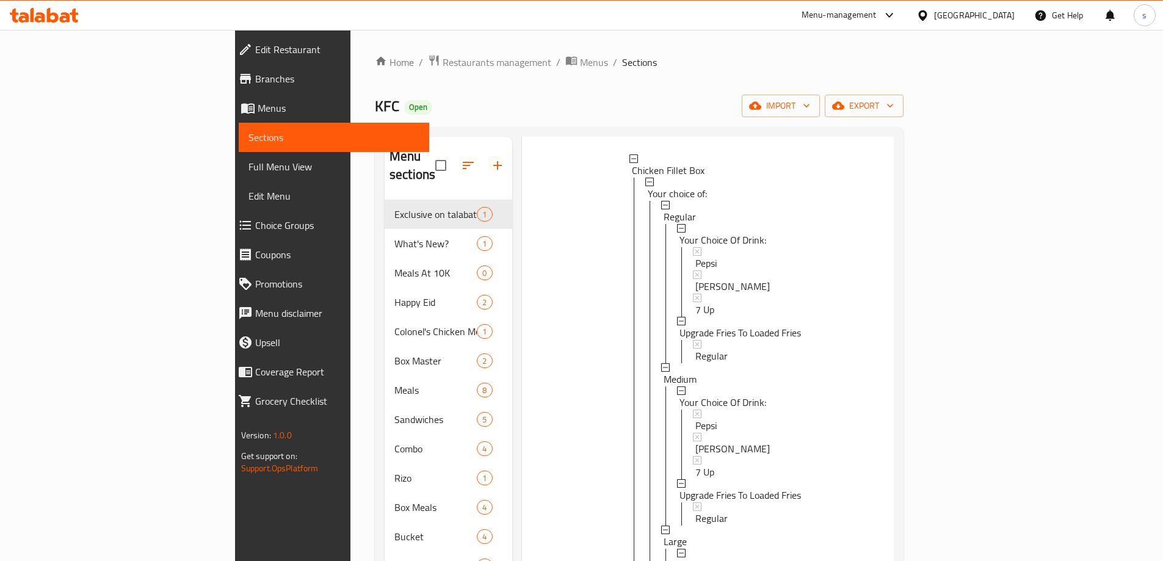
scroll to position [171, 0]
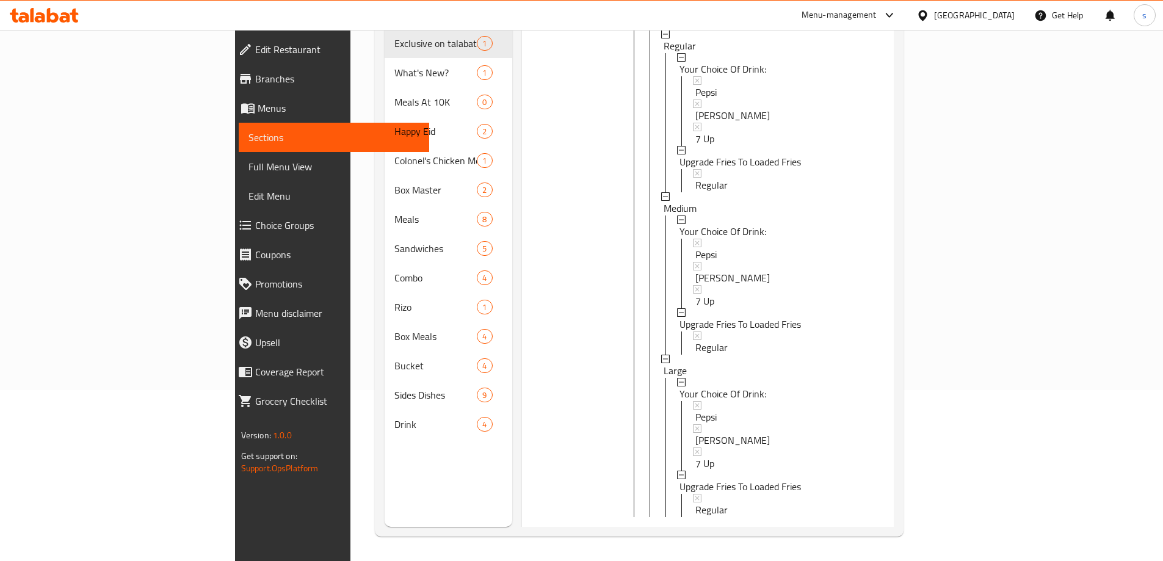
click at [831, 526] on li at bounding box center [813, 537] width 34 height 22
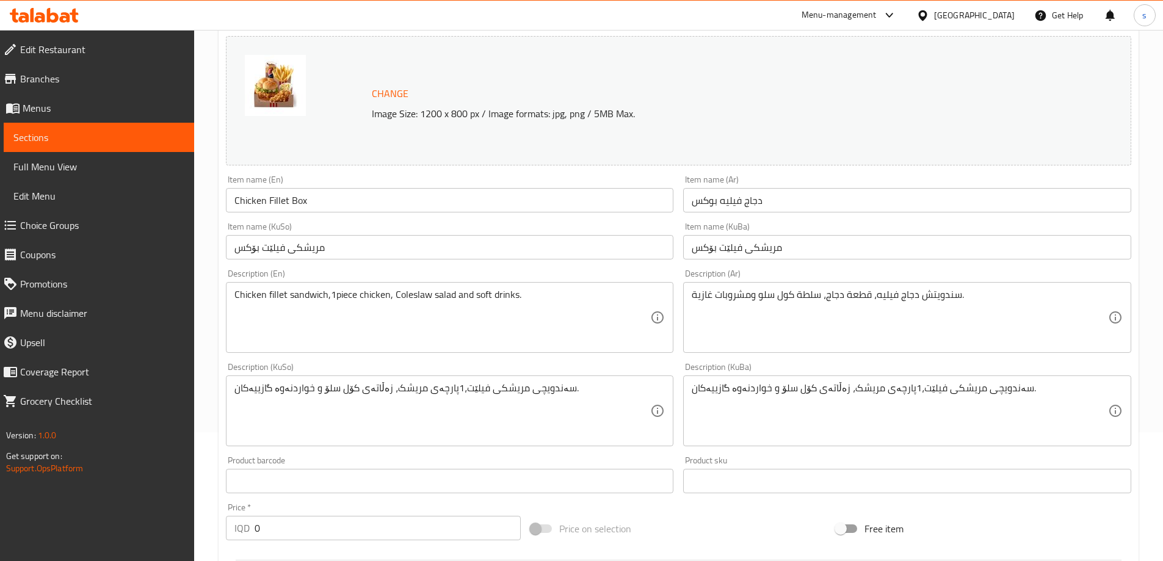
scroll to position [134, 0]
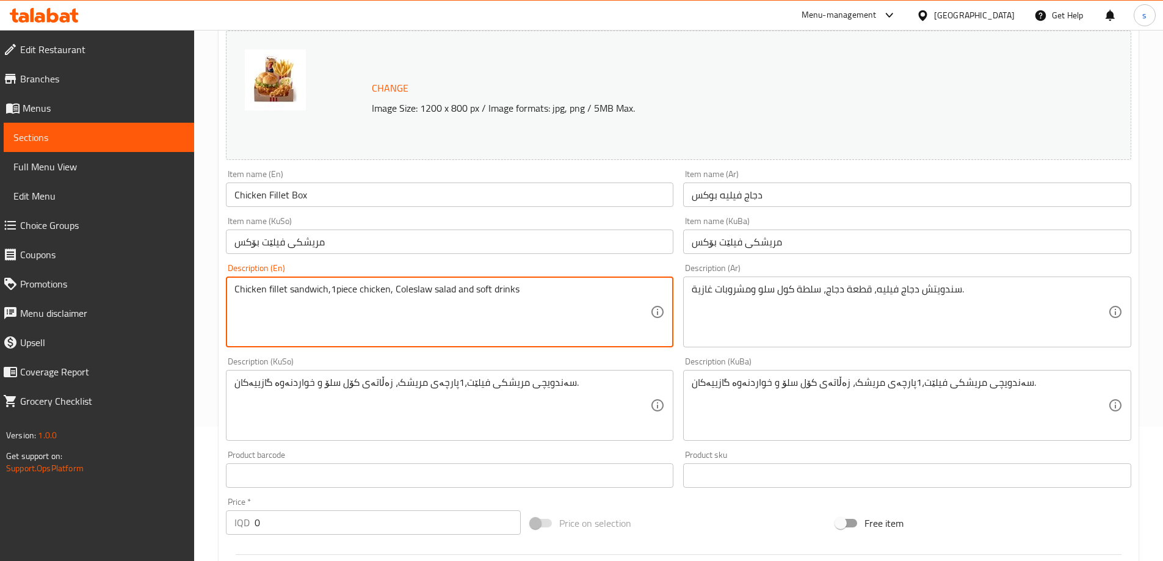
type textarea "Chicken fillet sandwich,1piece chicken, Coleslaw salad and soft drinks"
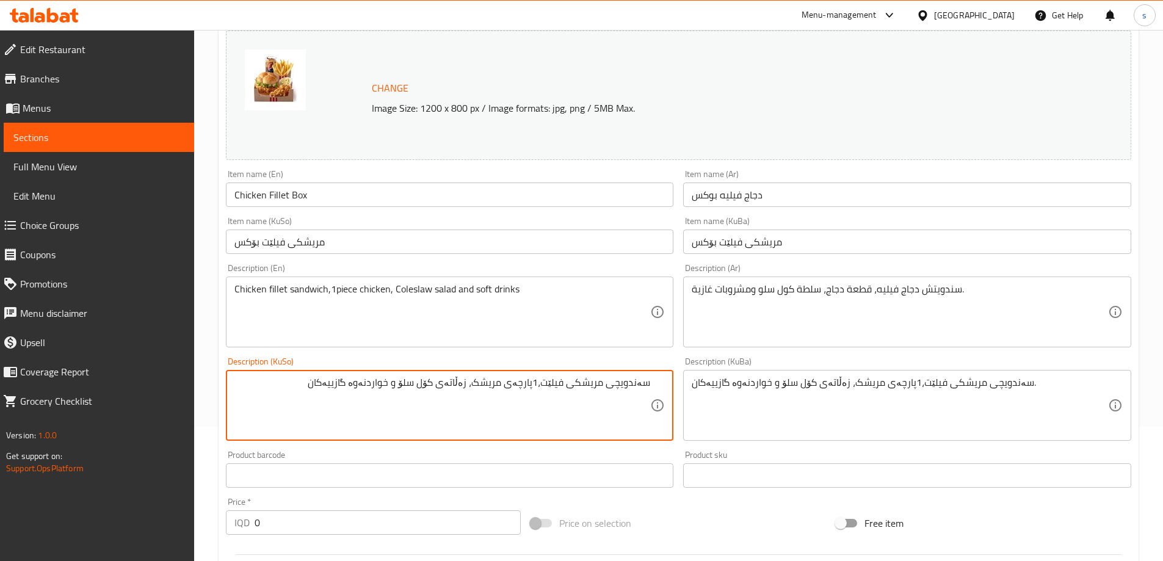
type textarea "سەندویچی مریشکی فیلێت،1پارچەی مریشک، زەڵاتەی کۆل سلۆ و خواردنەوە گازییەکان"
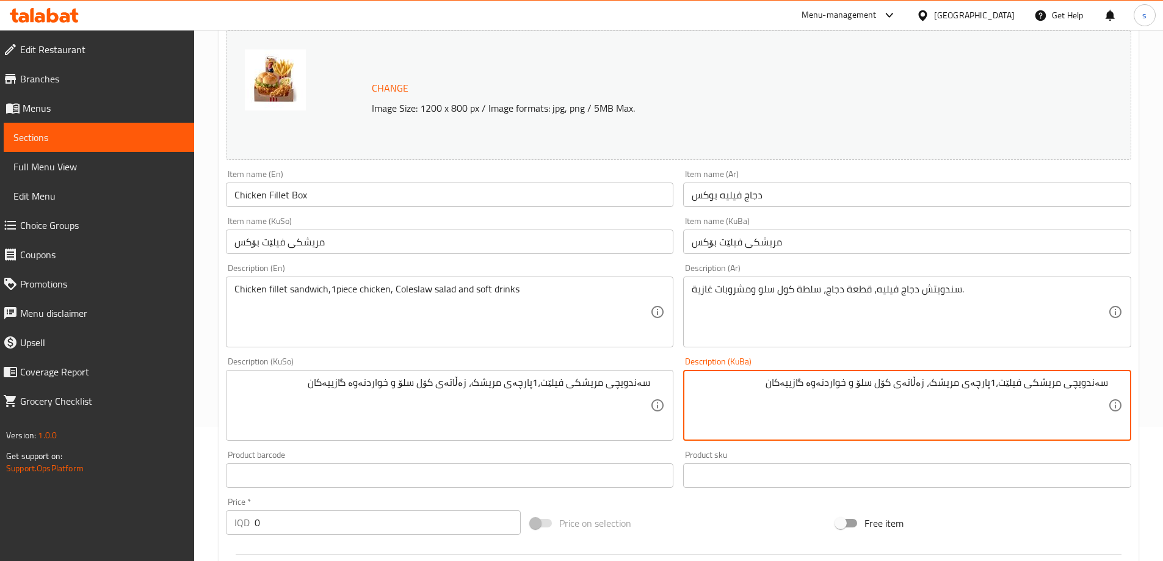
type textarea "سەندویچی مریشکی فیلێت،1پارچەی مریشک، زەڵاتەی کۆل سلۆ و خواردنەوە گازییەکان"
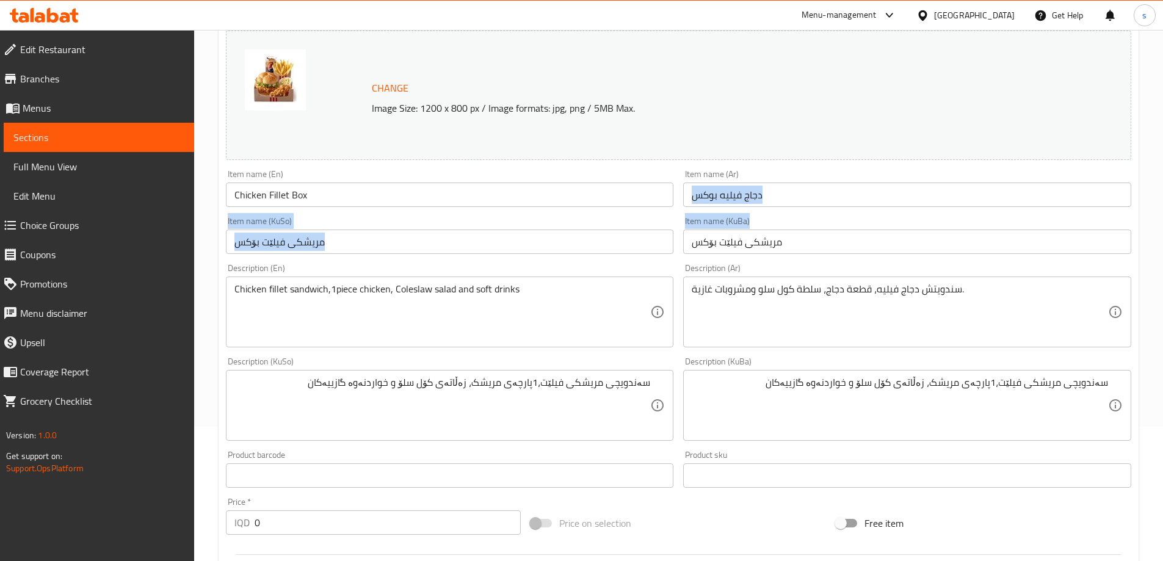
drag, startPoint x: 1159, startPoint y: 203, endPoint x: 1172, endPoint y: 231, distance: 31.4
click at [1163, 231] on html "​ Menu-management Iraq Get Help s Edit Restaurant Branches Menus Sections Full …" at bounding box center [581, 146] width 1163 height 561
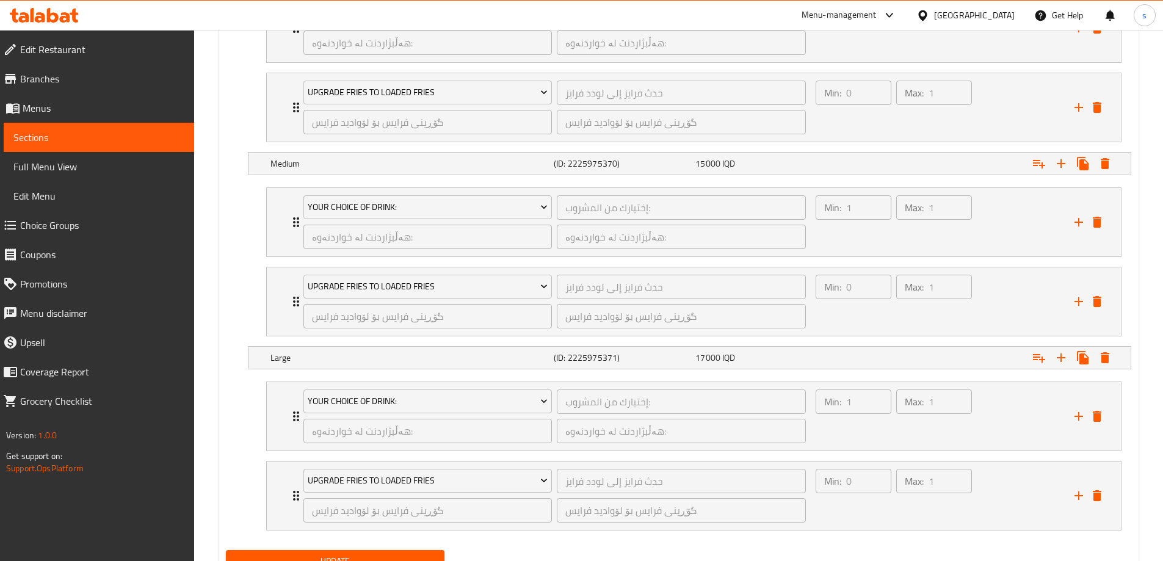
scroll to position [999, 0]
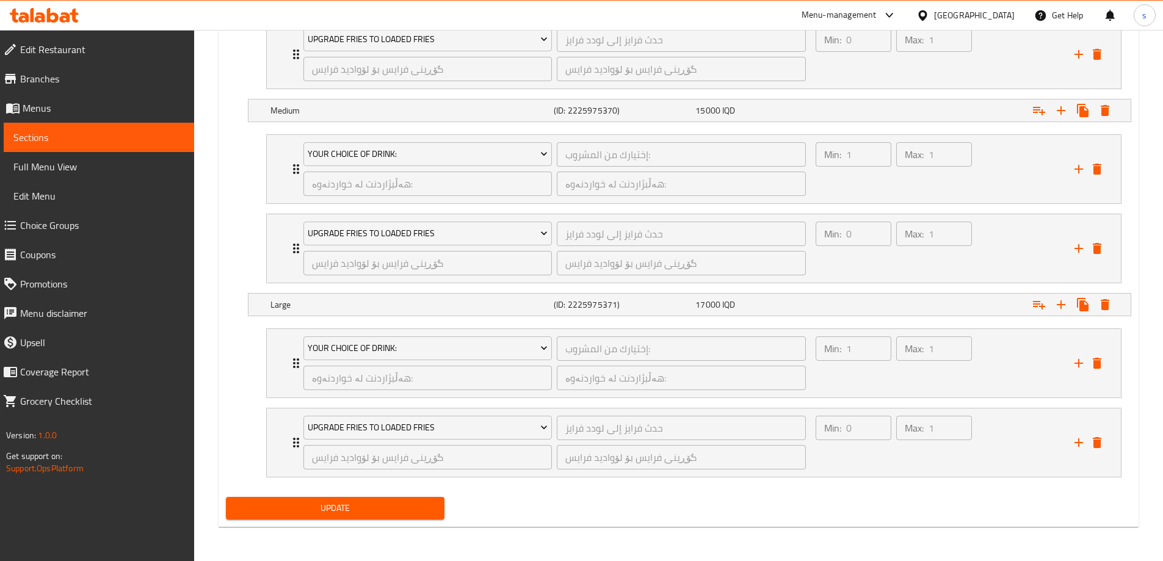
click at [379, 506] on span "Update" at bounding box center [336, 508] width 200 height 15
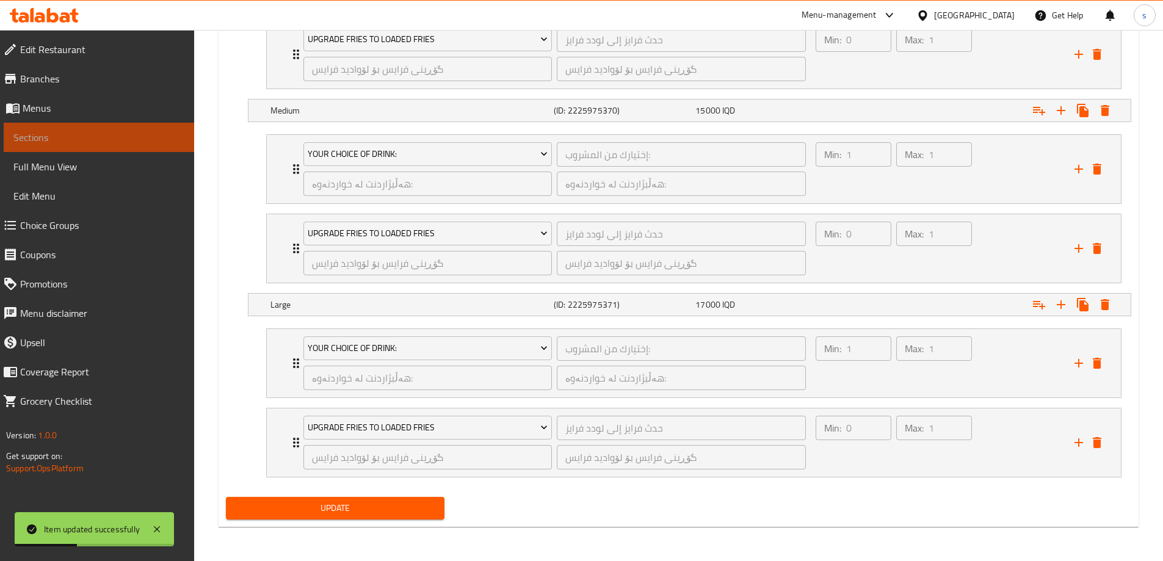
click at [39, 142] on span "Sections" at bounding box center [98, 137] width 171 height 15
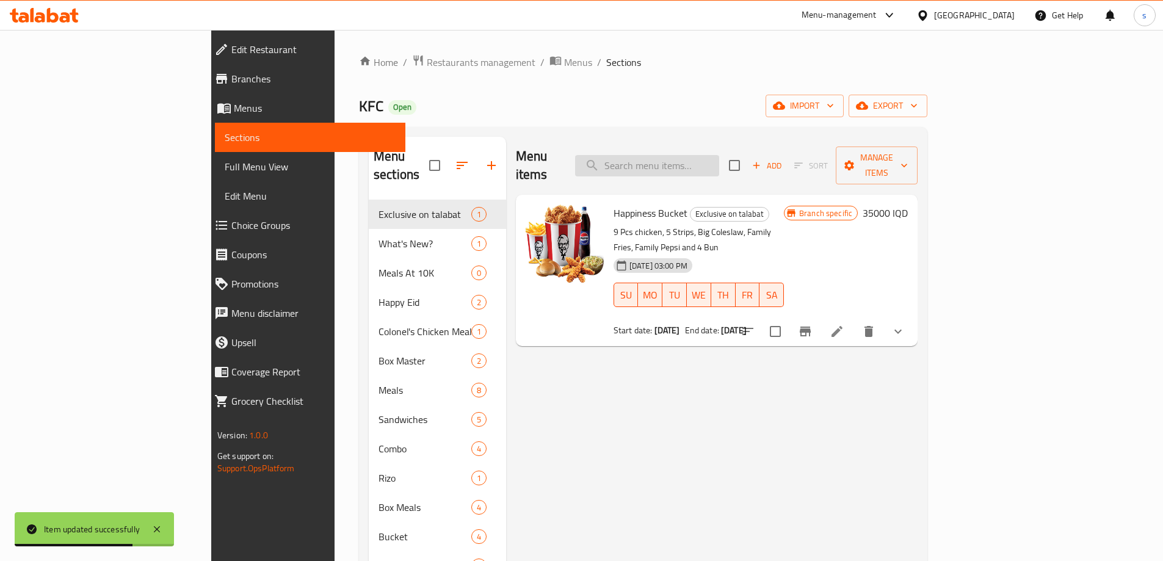
click at [717, 162] on input "search" at bounding box center [647, 165] width 144 height 21
paste input "Zinger Box"
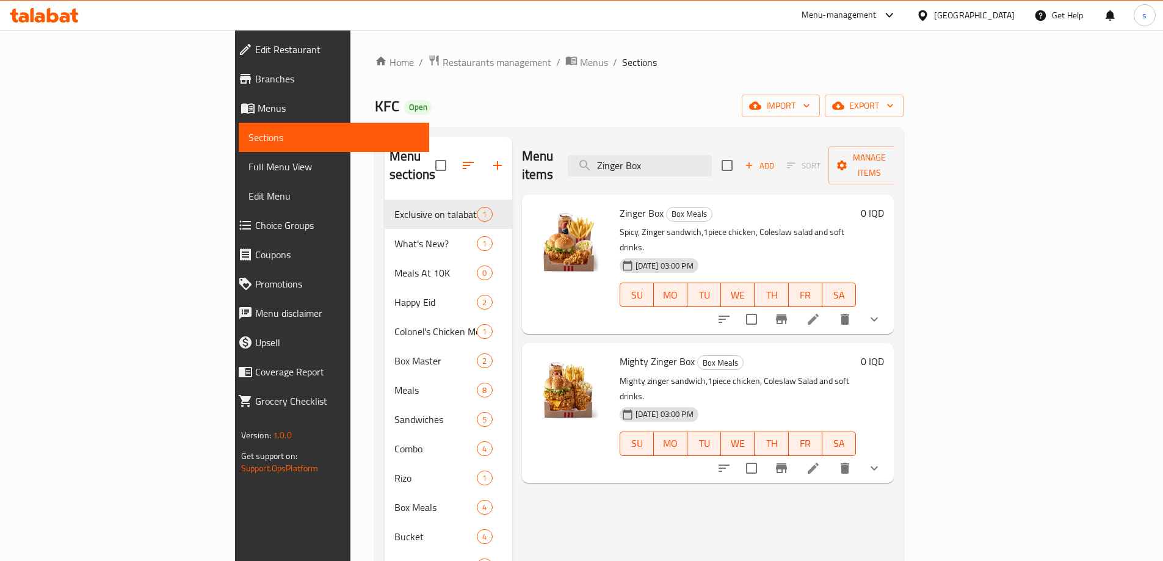
type input "Zinger Box"
click at [831, 308] on li at bounding box center [813, 319] width 34 height 22
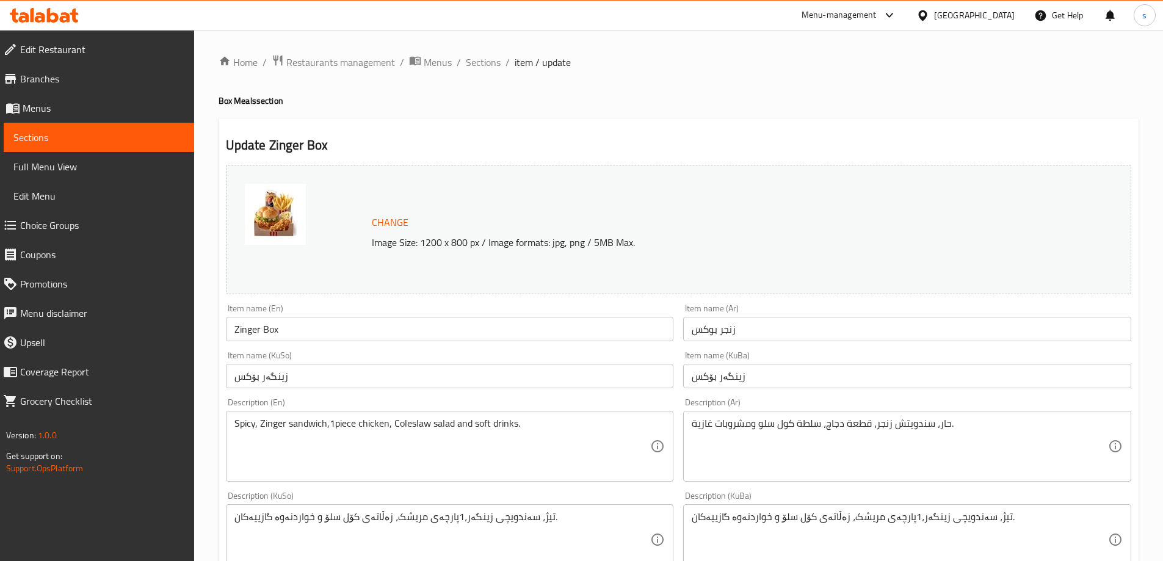
scroll to position [147, 0]
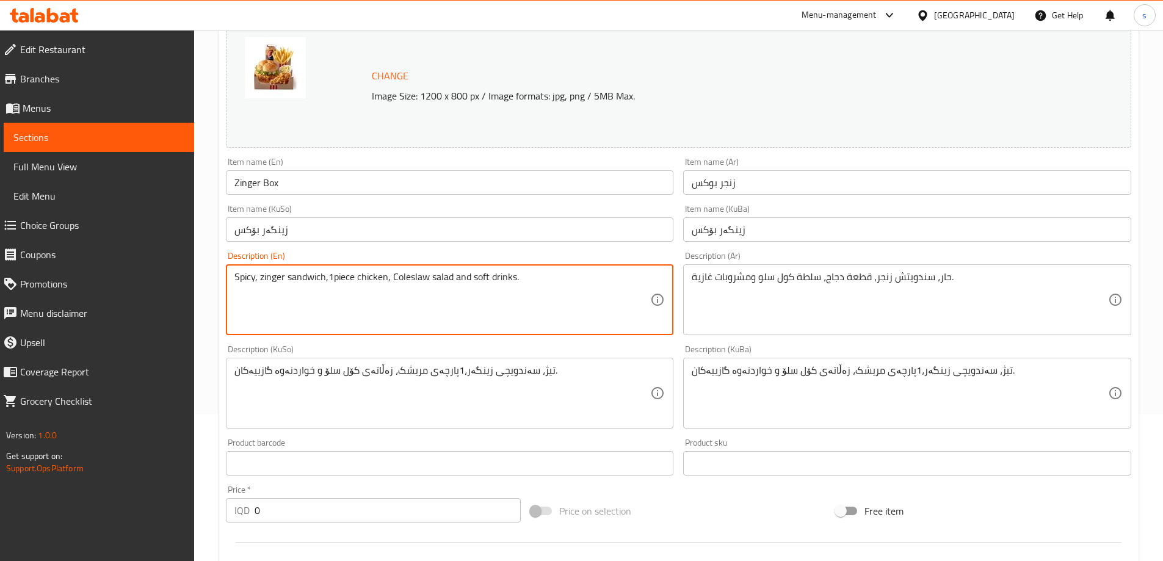
click at [335, 285] on textarea "Spicy, zinger sandwich,1piece chicken, Coleslaw salad and soft drinks." at bounding box center [443, 300] width 416 height 58
click at [400, 277] on textarea "Spicy, zinger sandwich,1 piece chicken, Coleslaw salad and soft drinks." at bounding box center [443, 300] width 416 height 58
click at [536, 280] on textarea "Spicy, zinger sandwich,1 piece chicken, coleslaw salad and soft drinks." at bounding box center [443, 300] width 416 height 58
type textarea "Spicy, zinger sandwich,1 piece chicken, coleslaw salad and soft drinks"
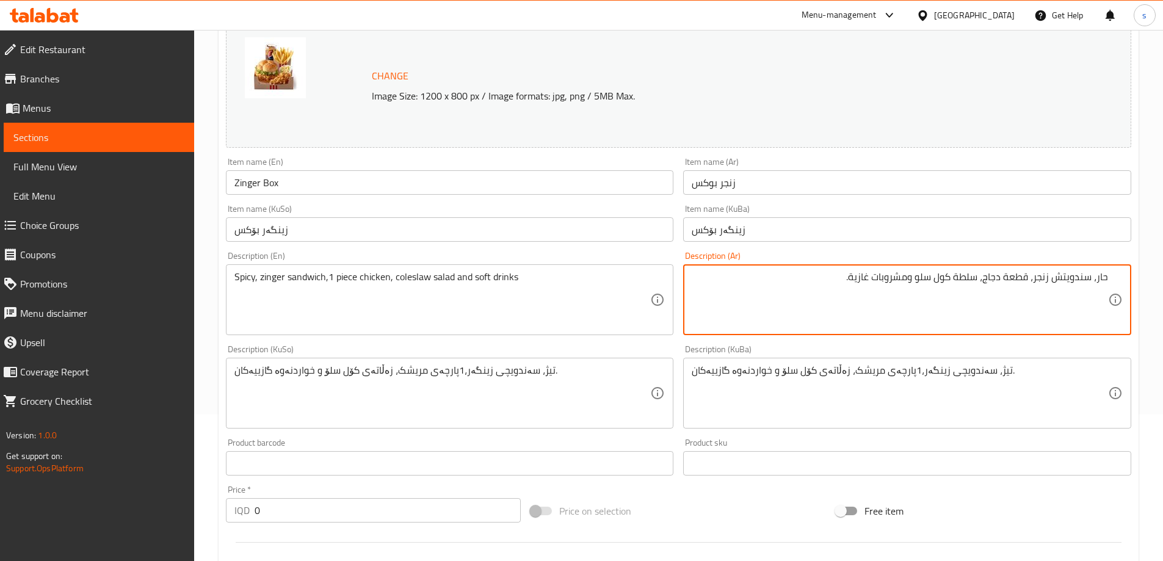
click at [834, 288] on textarea "حار، سندويتش زنجر، قطعة دجاج، سلطة كول سلو ومشروبات غازية." at bounding box center [900, 300] width 416 height 58
type textarea "حار، سندويتش زنجر، قطعة دجاج، سلطة كول سلو ومشروبات غازية"
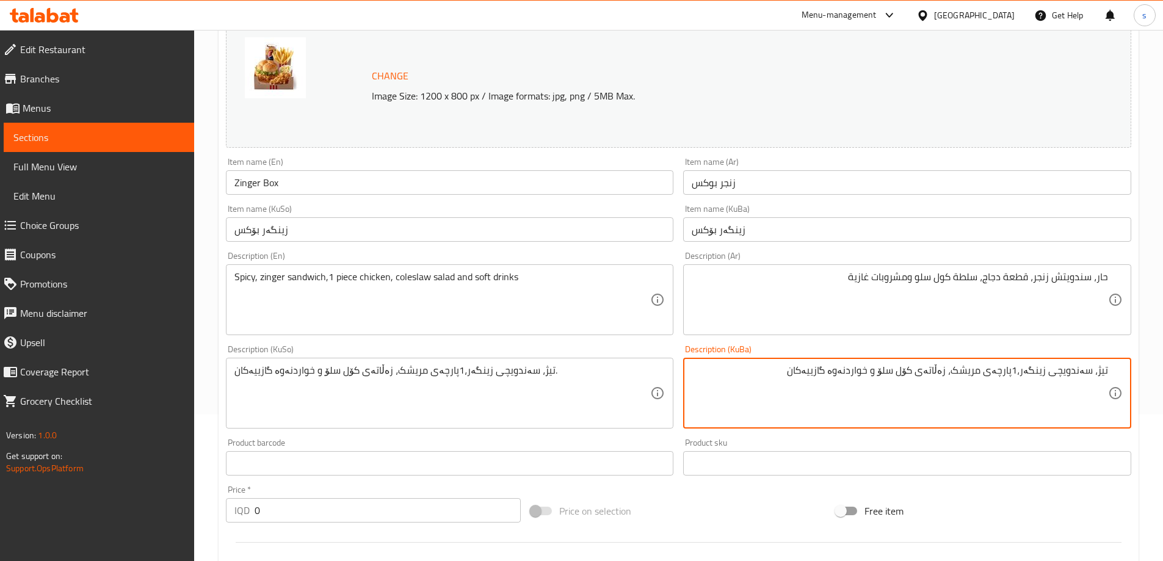
type textarea "تیژ، سەندویچی زینگەر،1پارچەی مریشک، زەڵاتەی کۆل سلۆ و خواردنەوە گازییەکان"
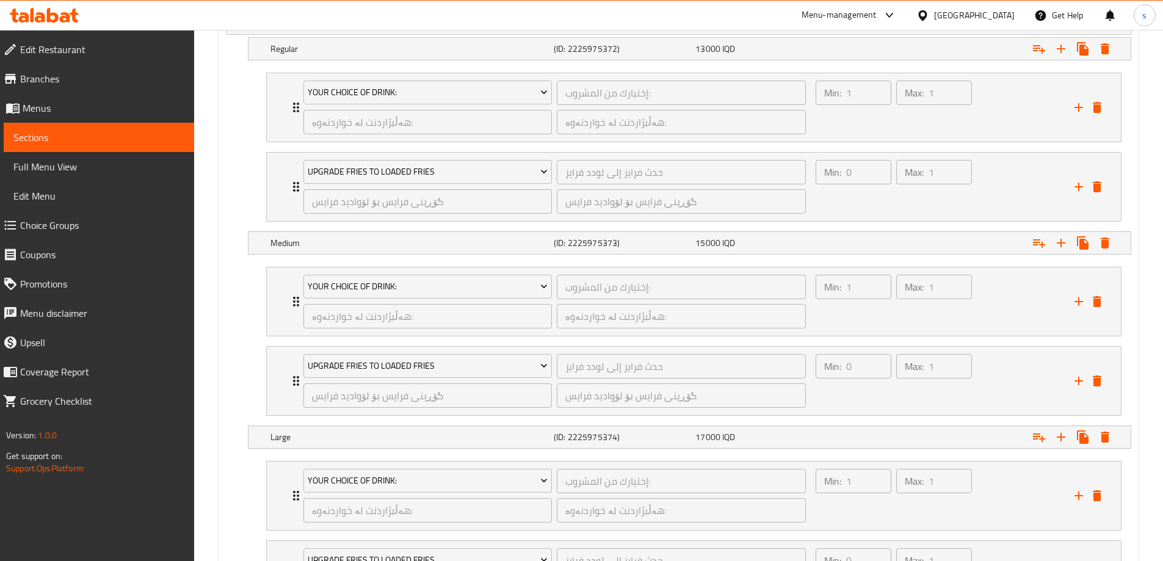
scroll to position [999, 0]
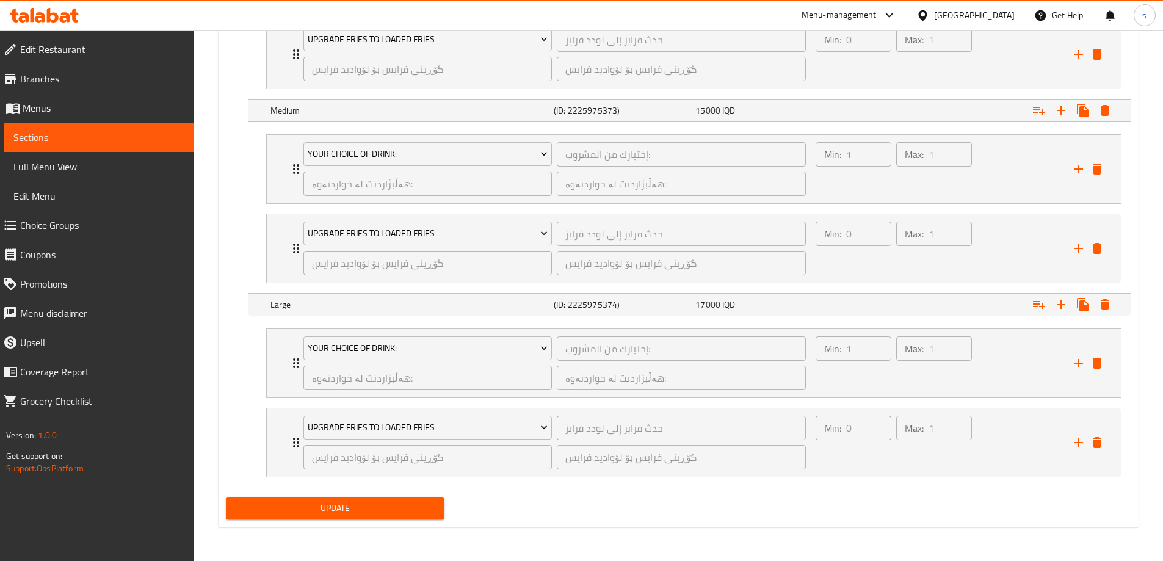
type textarea "تیژ، سەندویچی زینگەر،1پارچەی مریشک، زەڵاتەی کۆل سلۆ و خواردنەوە گازییەکان"
click at [337, 506] on span "Update" at bounding box center [336, 508] width 200 height 15
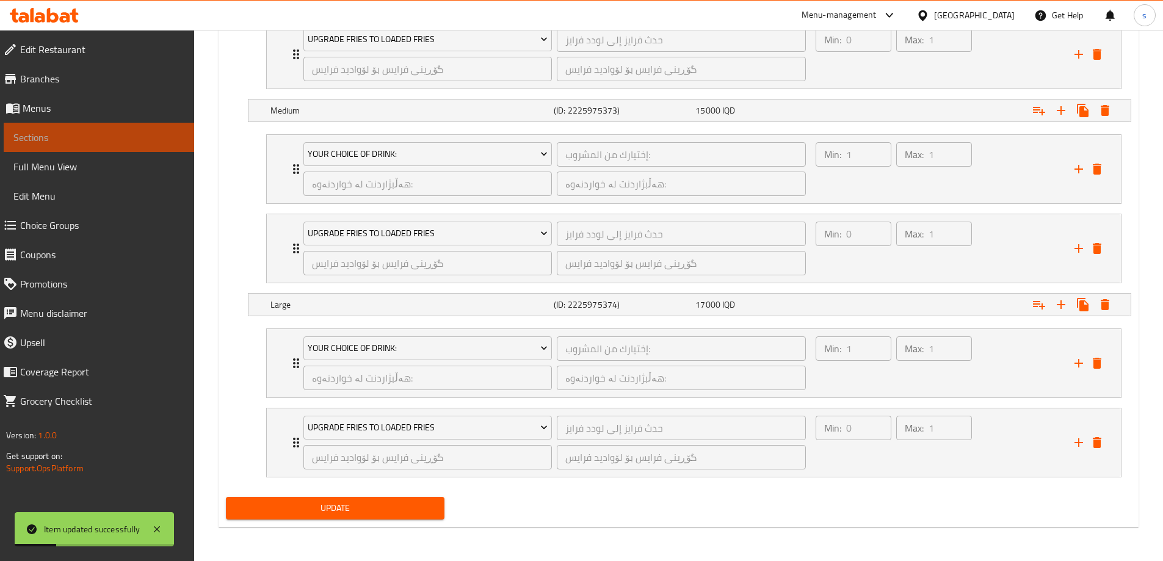
click at [75, 135] on span "Sections" at bounding box center [98, 137] width 171 height 15
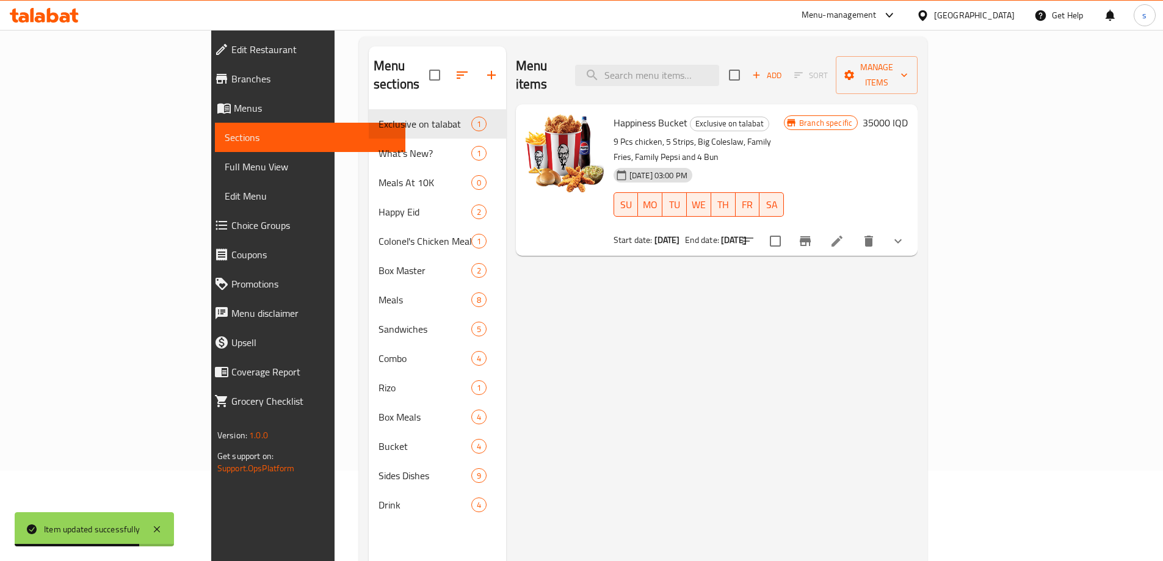
scroll to position [9, 0]
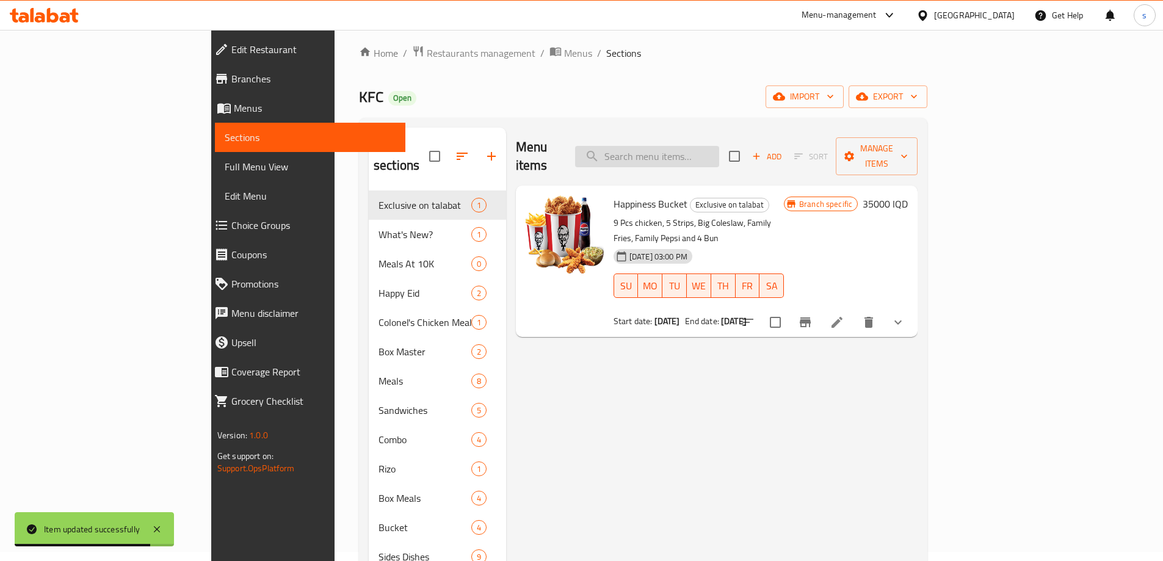
click at [711, 153] on input "search" at bounding box center [647, 156] width 144 height 21
paste input "Mighty Zinger Box"
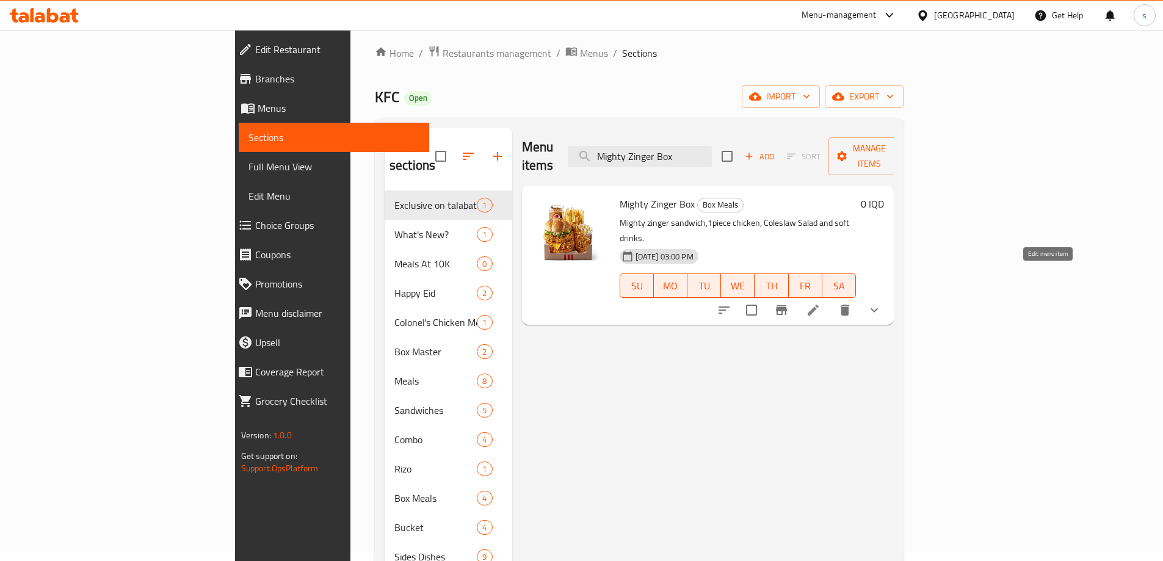
type input "Mighty Zinger Box"
click at [821, 303] on icon at bounding box center [813, 310] width 15 height 15
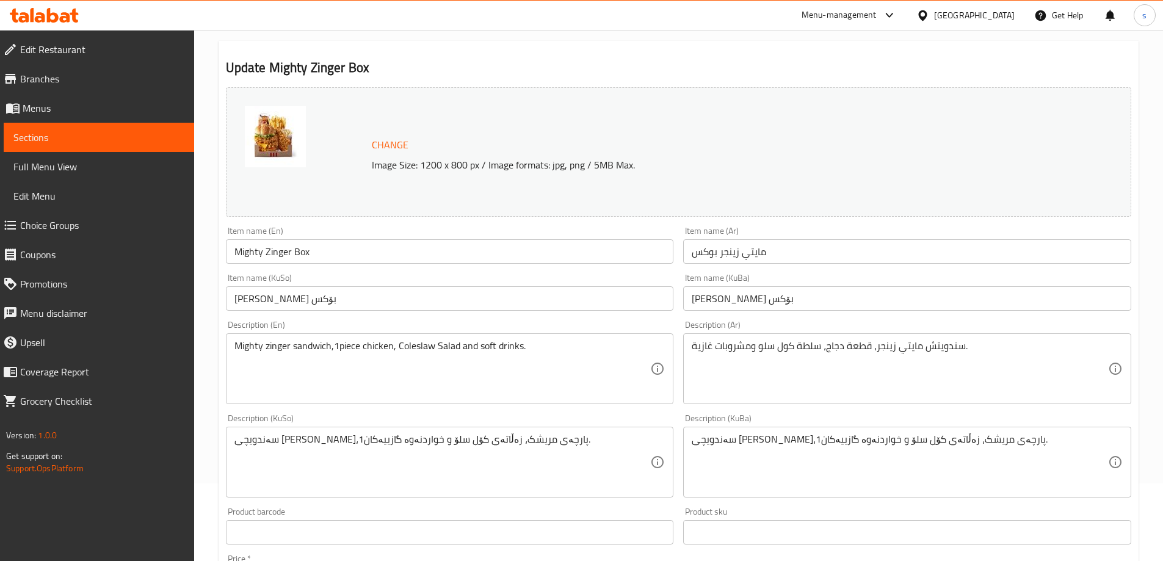
scroll to position [85, 0]
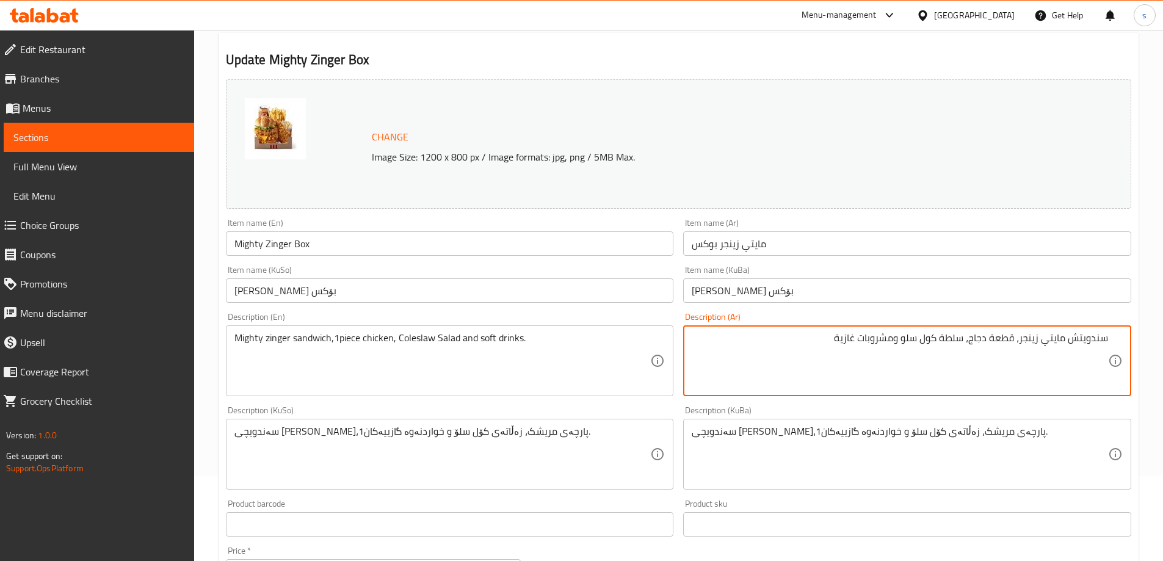
type textarea "سندويتش مايتي زينجر، قطعة دجاج، سلطة كول سلو ومشروبات غازية"
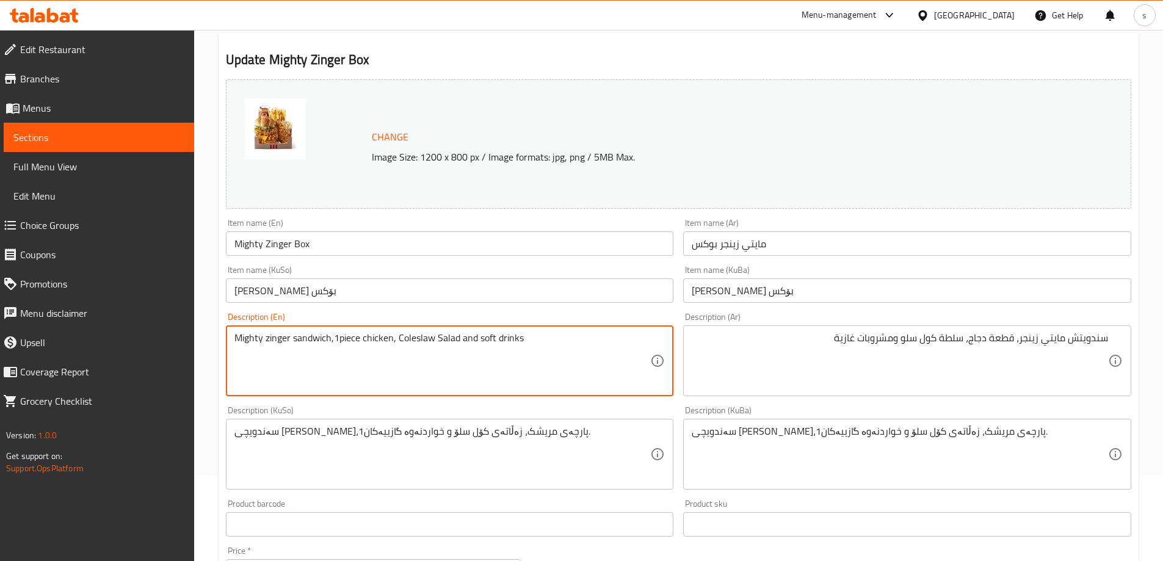
click at [438, 338] on textarea "Mighty zinger sandwich,1piece chicken, Coleslaw Salad and soft drinks" at bounding box center [443, 361] width 416 height 58
click at [536, 344] on textarea "Mighty zinger sandwich,1piece chicken, Coleslaw Salad and soft drinks" at bounding box center [443, 361] width 416 height 58
paste textarea "coleslaw s"
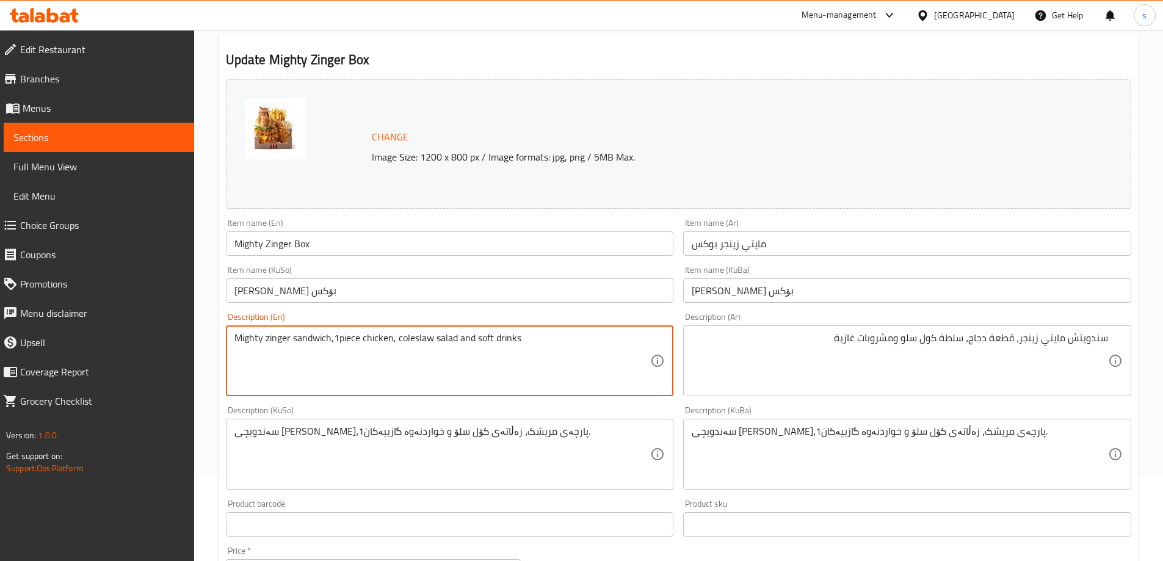
type textarea "Mighty zinger sandwich,1piece chicken, coleslaw salad and soft drinks"
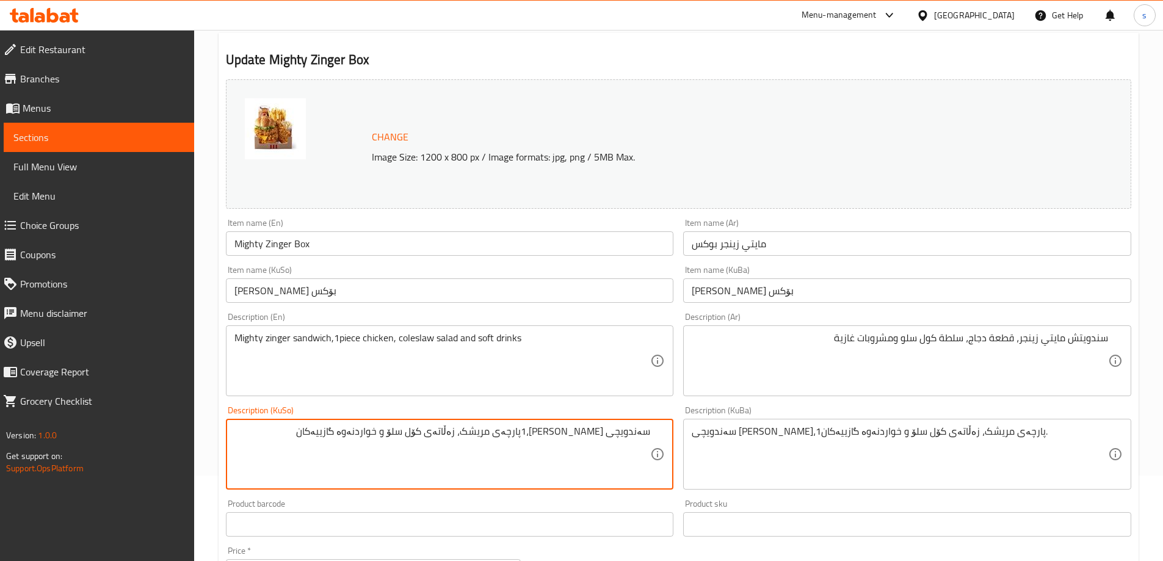
type textarea "سەندویچی [PERSON_NAME]،1پارچەی مریشک، زەڵاتەی کۆل سلۆ و خواردنەوە گازییەکان"
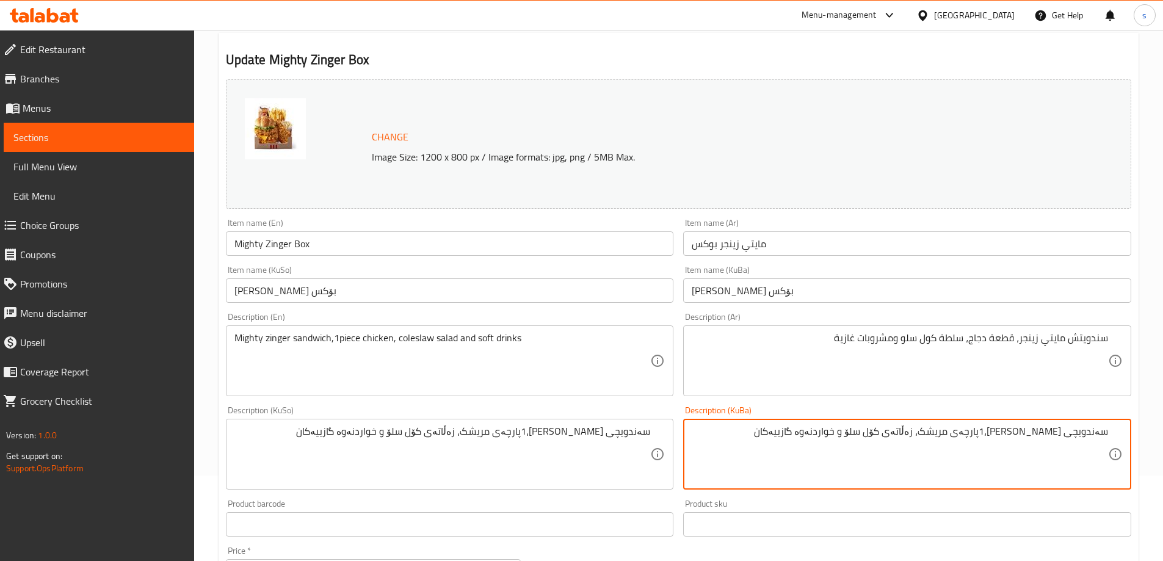
type textarea "سەندویچی [PERSON_NAME]،1پارچەی مریشک، زەڵاتەی کۆل سلۆ و خواردنەوە گازییەکان"
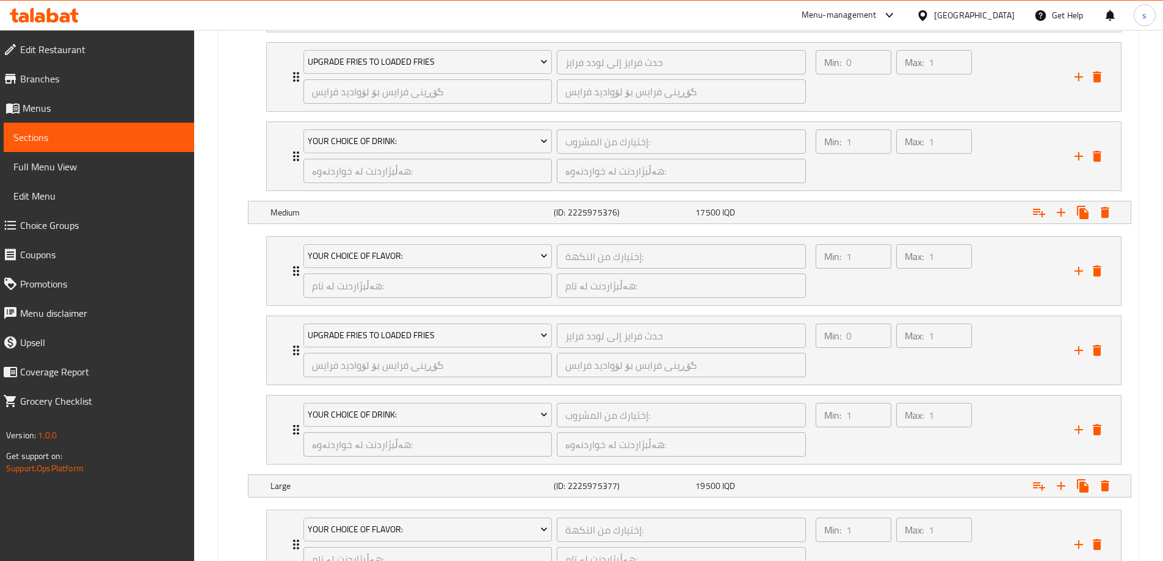
scroll to position [1237, 0]
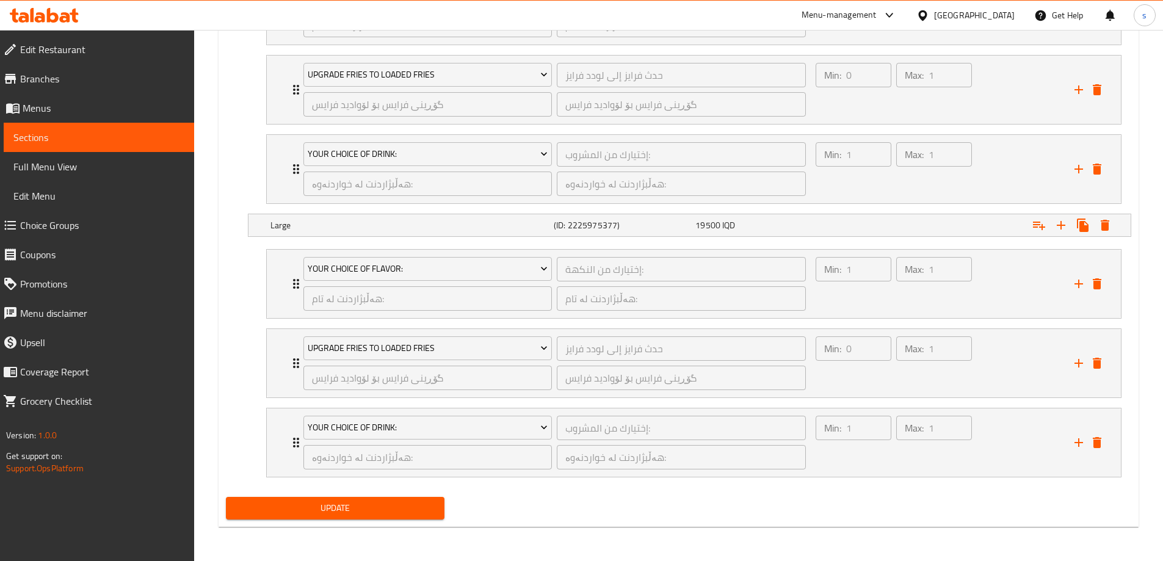
type textarea "Mighty zinger sandwich,1 piece chicken, coleslaw salad and soft drinks"
click at [253, 501] on span "Update" at bounding box center [336, 508] width 200 height 15
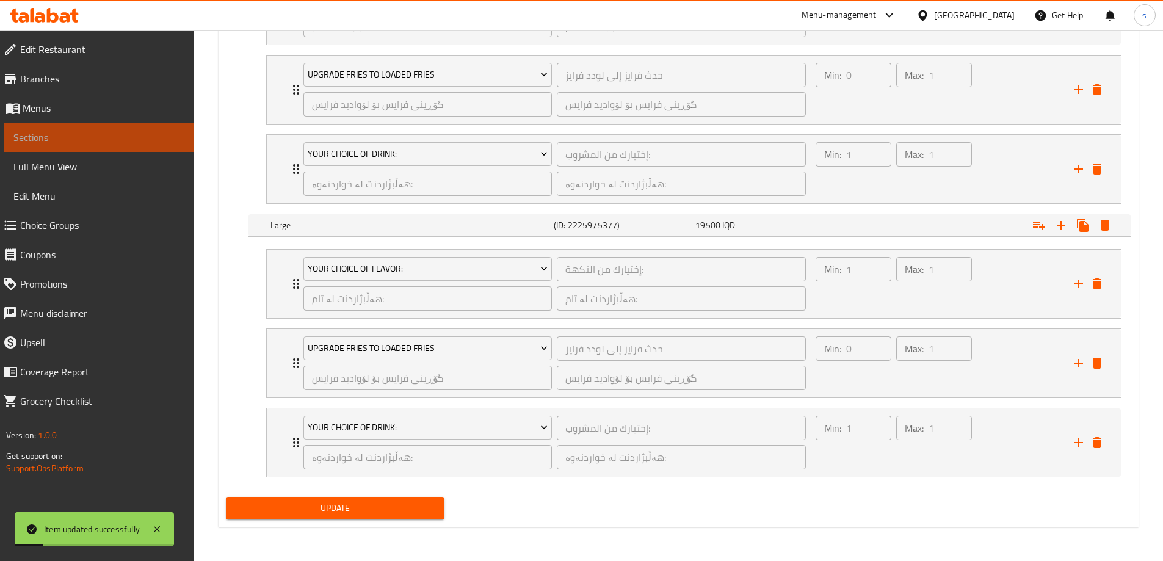
click at [48, 135] on span "Sections" at bounding box center [98, 137] width 171 height 15
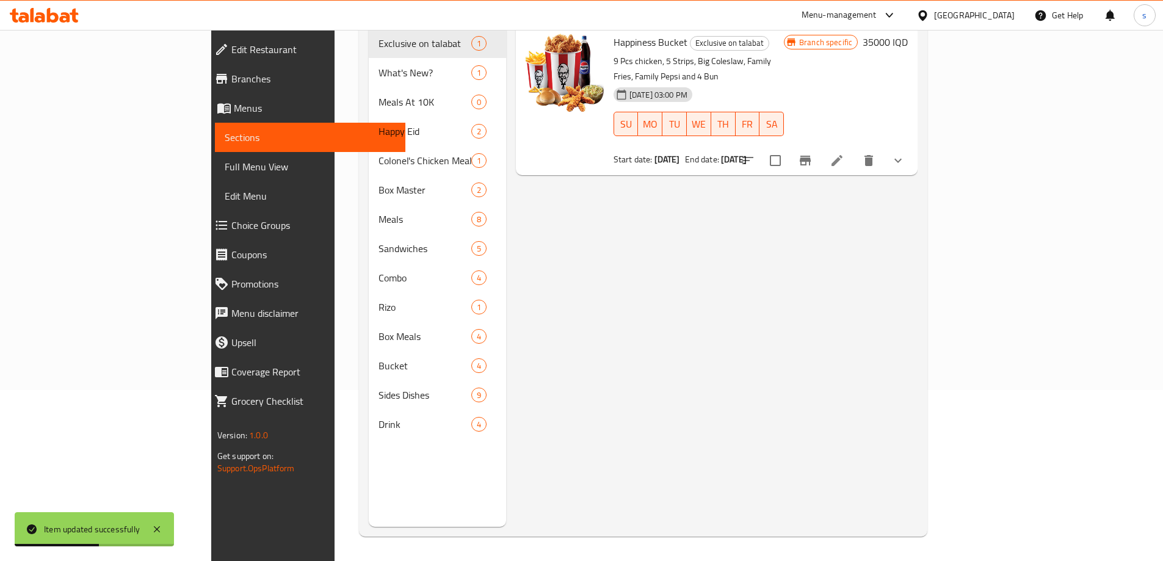
scroll to position [12, 0]
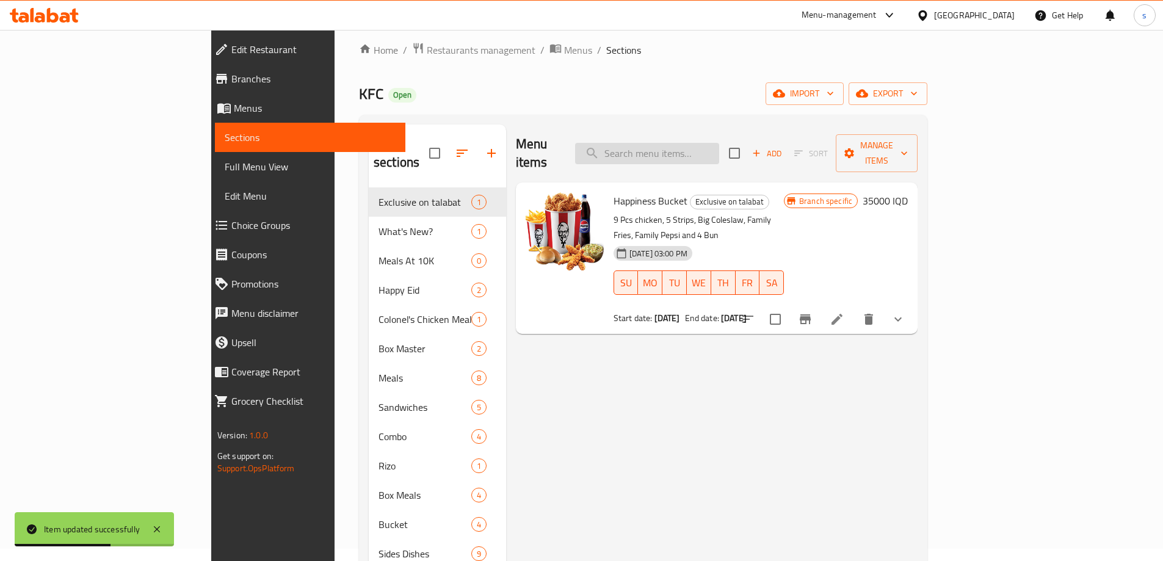
click at [719, 144] on input "search" at bounding box center [647, 153] width 144 height 21
paste input "Bucket - 8 Pieces"
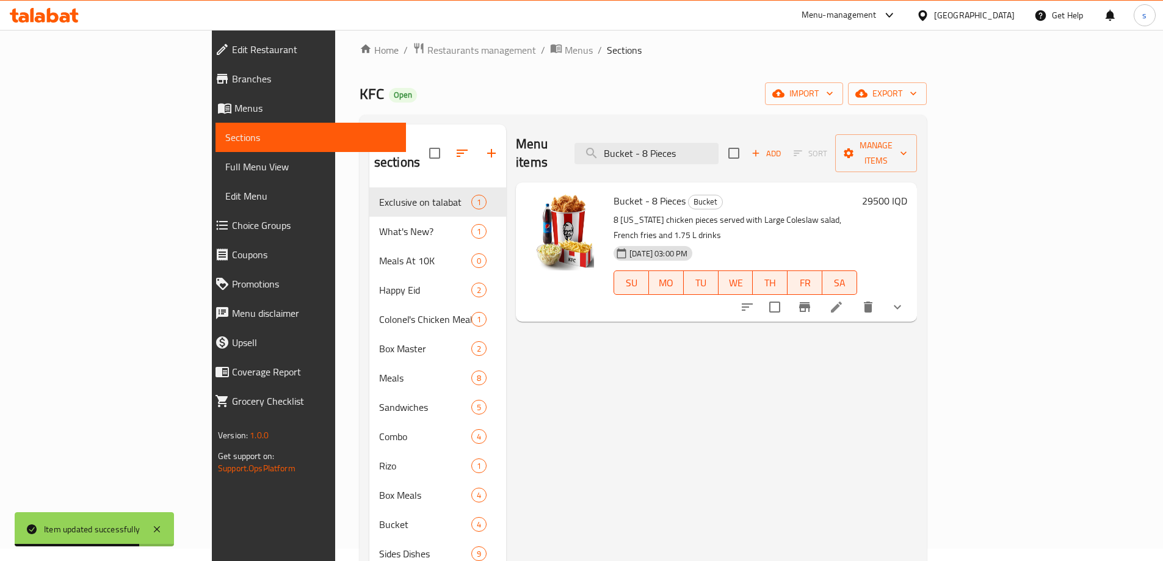
type input "Bucket - 8 Pieces"
click at [912, 293] on div at bounding box center [823, 307] width 180 height 29
click at [854, 296] on li at bounding box center [837, 307] width 34 height 22
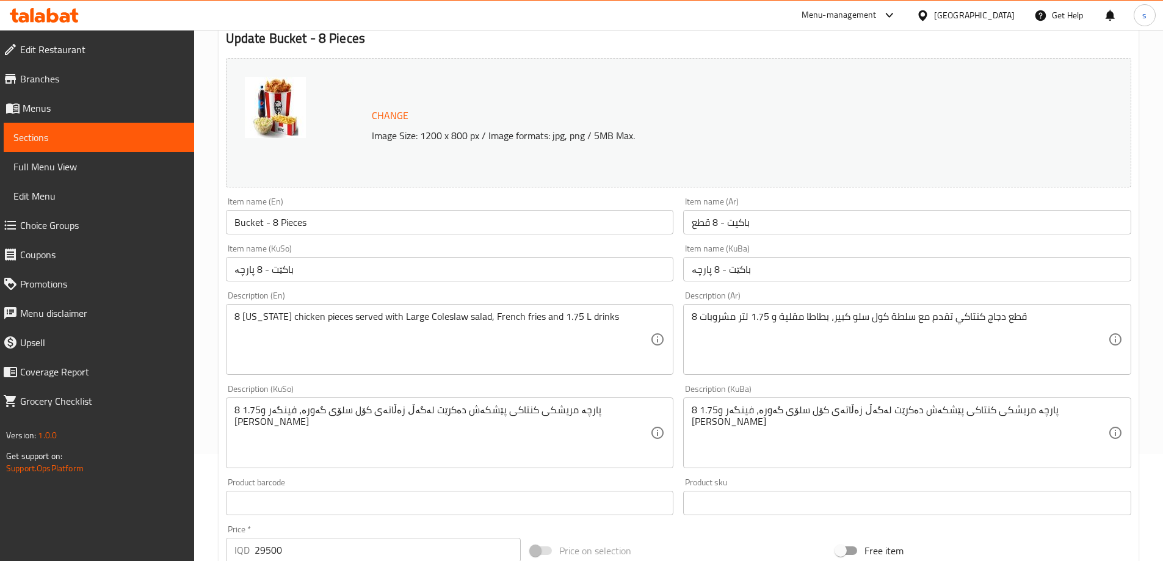
scroll to position [118, 0]
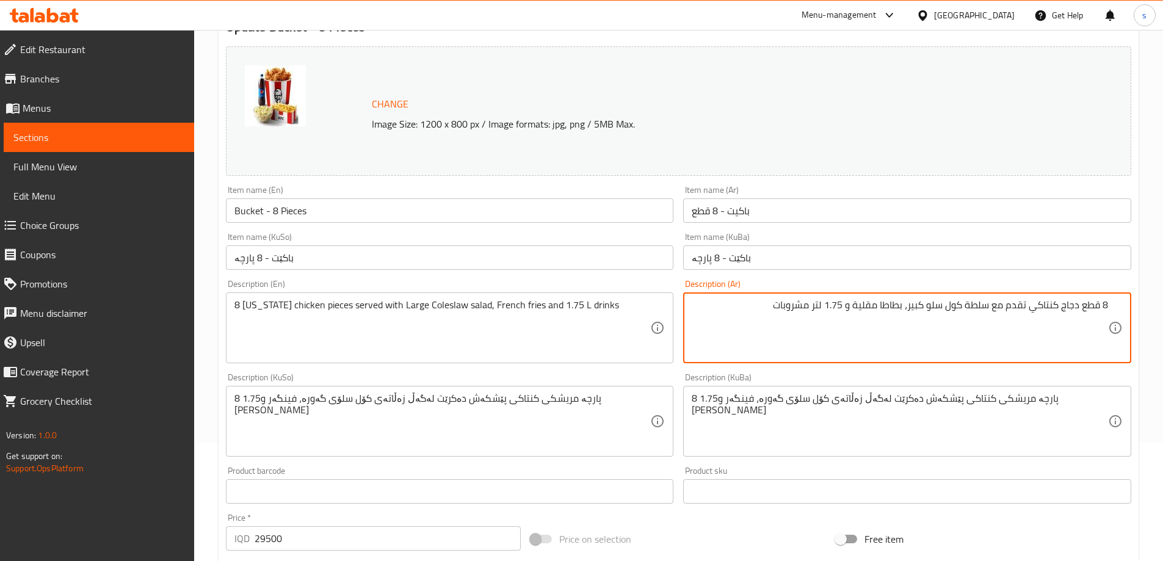
click at [844, 304] on textarea "8 قطع دجاج كنتاكي تقدم مع سلطة كول سلو كبير، بطاطا مقلية و 1.75 لتر مشروبات" at bounding box center [900, 328] width 416 height 58
click at [849, 311] on textarea "8 قطع دجاج كنتاكي تقدم مع سلطة كول سلو كبير، بطاطا مقلية و 1.75 لتر مشروبات" at bounding box center [900, 328] width 416 height 58
click at [845, 306] on textarea "8 قطع دجاج كنتاكي تقدم مع سلطة كول سلو كبير، بطاطا مقلية و 1.75 لتر مشروبات" at bounding box center [900, 328] width 416 height 58
type textarea "8 قطع دجاج كنتاكي تقدم مع سلطة كول سلو كبير، بطاطا مقلية و1.75 لتر مشروبات"
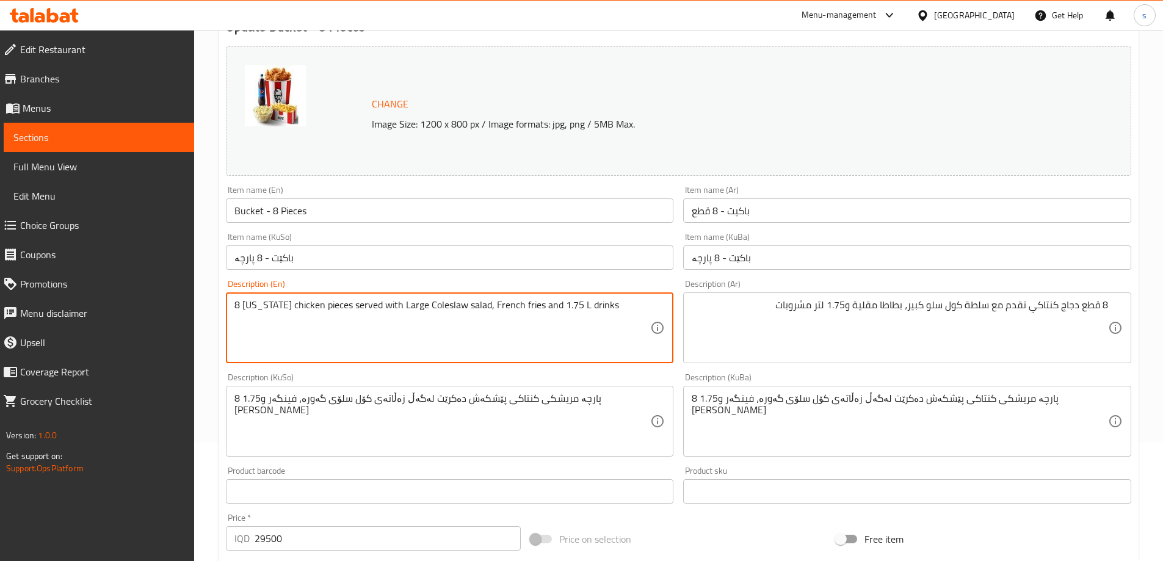
click at [619, 321] on textarea "8 Kentucky chicken pieces served with Large Coleslaw salad, French fries and 1.…" at bounding box center [443, 328] width 416 height 58
click at [531, 338] on textarea "8 Kentucky chicken pieces served with Large Coleslaw salad, French fries and 1.…" at bounding box center [443, 328] width 416 height 58
click at [392, 308] on textarea "8 Kentucky chicken pieces served with Large Coleslaw salad, French fries and 1.…" at bounding box center [443, 328] width 416 height 58
click at [415, 301] on textarea "8 Kentucky chicken pieces served with large Coleslaw salad, French fries and 1.…" at bounding box center [443, 328] width 416 height 58
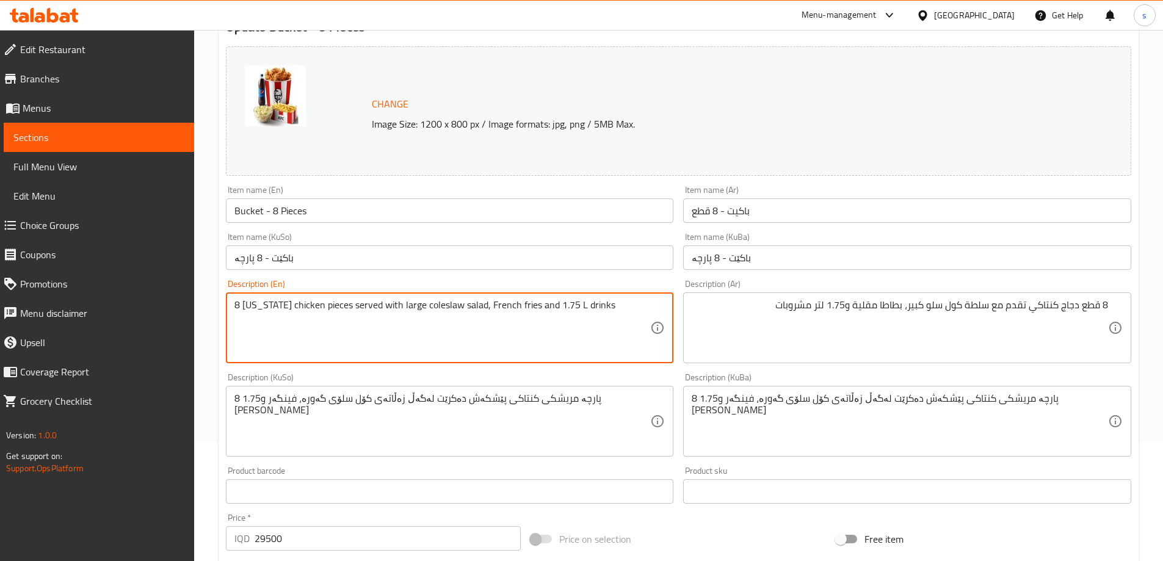
click at [569, 311] on textarea "8 Kentucky chicken pieces served with large coleslaw salad, French fries and 1.…" at bounding box center [443, 328] width 416 height 58
type textarea "8 [US_STATE] chicken pieces served with large coleslaw salad, French fries and …"
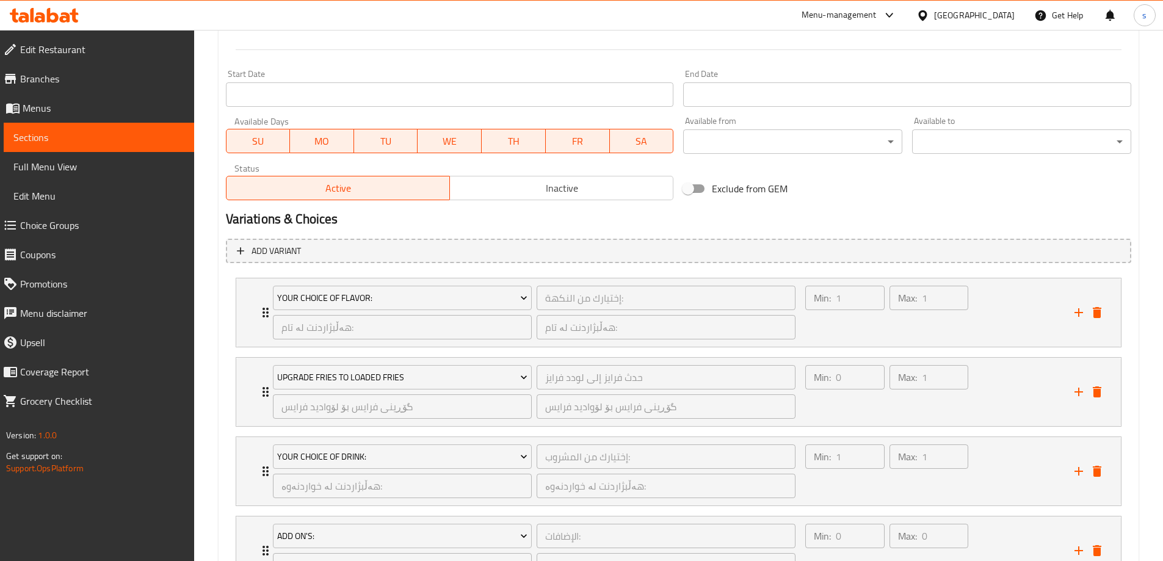
scroll to position [747, 0]
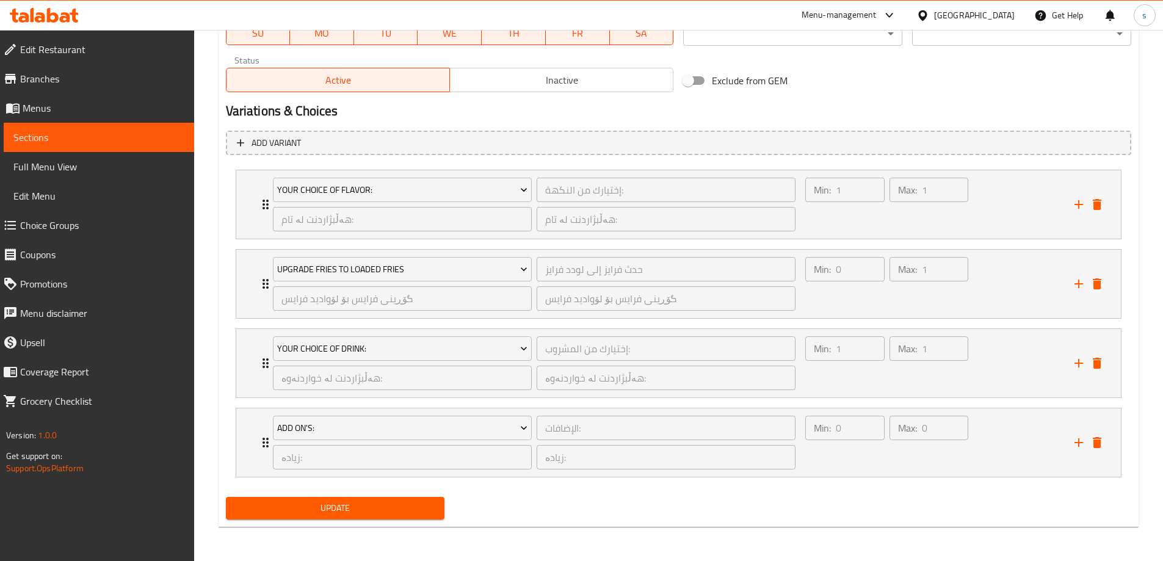
drag, startPoint x: 294, startPoint y: 487, endPoint x: 286, endPoint y: 507, distance: 21.1
click at [294, 491] on div "Add variant Your Choice Of Flavor: إختيارك من النكهة: ​ هەڵبژاردنت لە تام: ​ هە…" at bounding box center [678, 309] width 915 height 367
click at [286, 507] on span "Update" at bounding box center [336, 508] width 200 height 15
click at [77, 142] on span "Sections" at bounding box center [98, 137] width 171 height 15
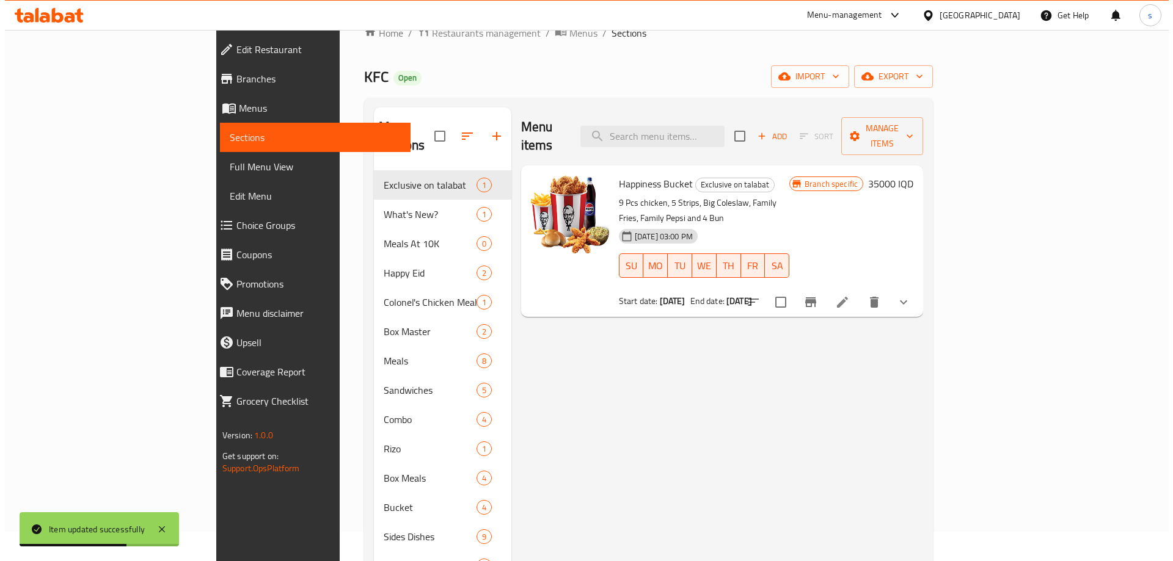
scroll to position [28, 0]
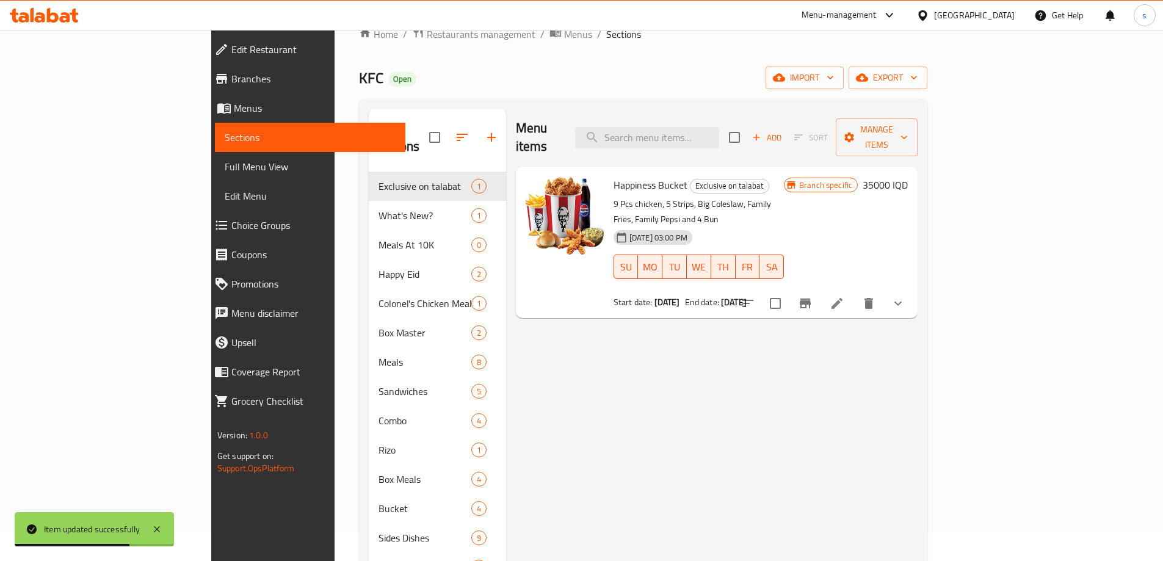
click at [709, 116] on div "Menu items Add Sort Manage items" at bounding box center [717, 138] width 402 height 58
click at [710, 127] on input "search" at bounding box center [647, 137] width 144 height 21
paste input "Bucket - 8 Pieces"
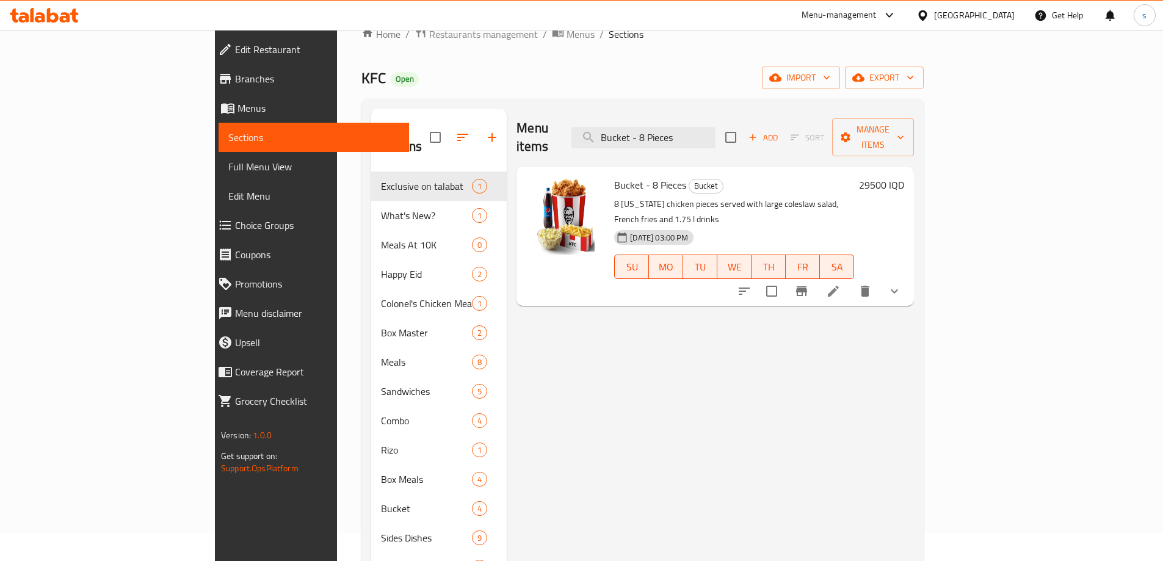
type input "Bucket - 8 Pieces"
click at [807, 286] on icon "Branch-specific-item" at bounding box center [801, 291] width 11 height 10
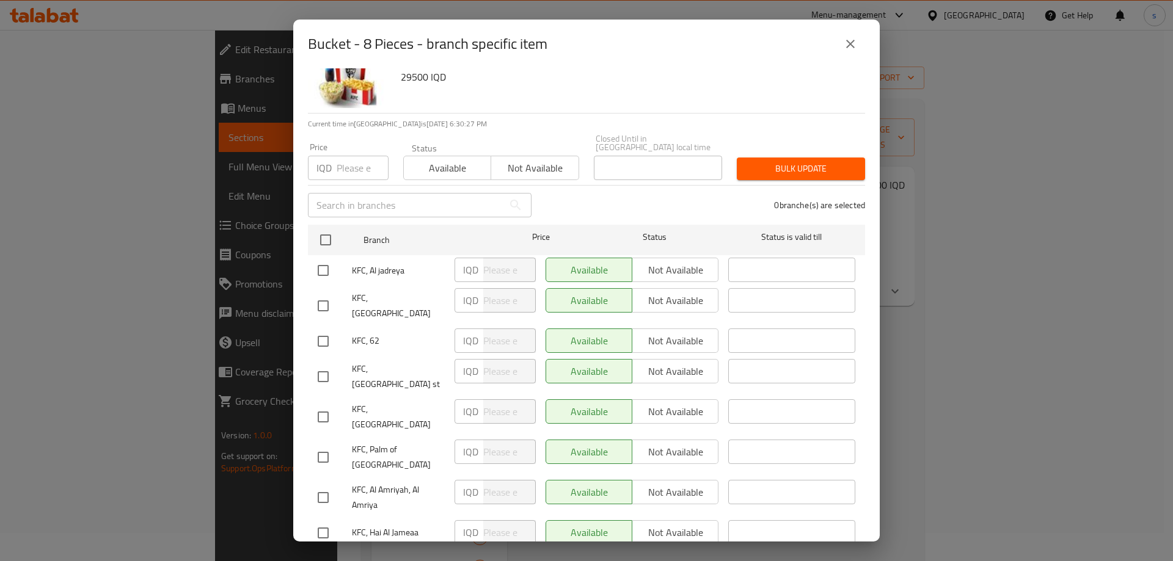
scroll to position [65, 0]
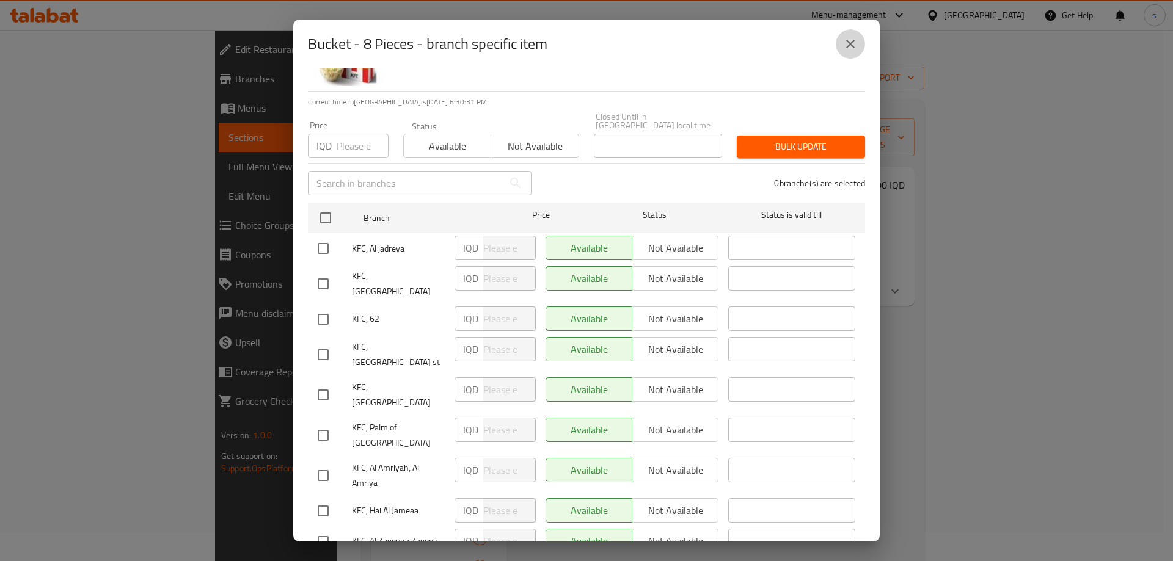
click at [851, 42] on icon "close" at bounding box center [850, 44] width 15 height 15
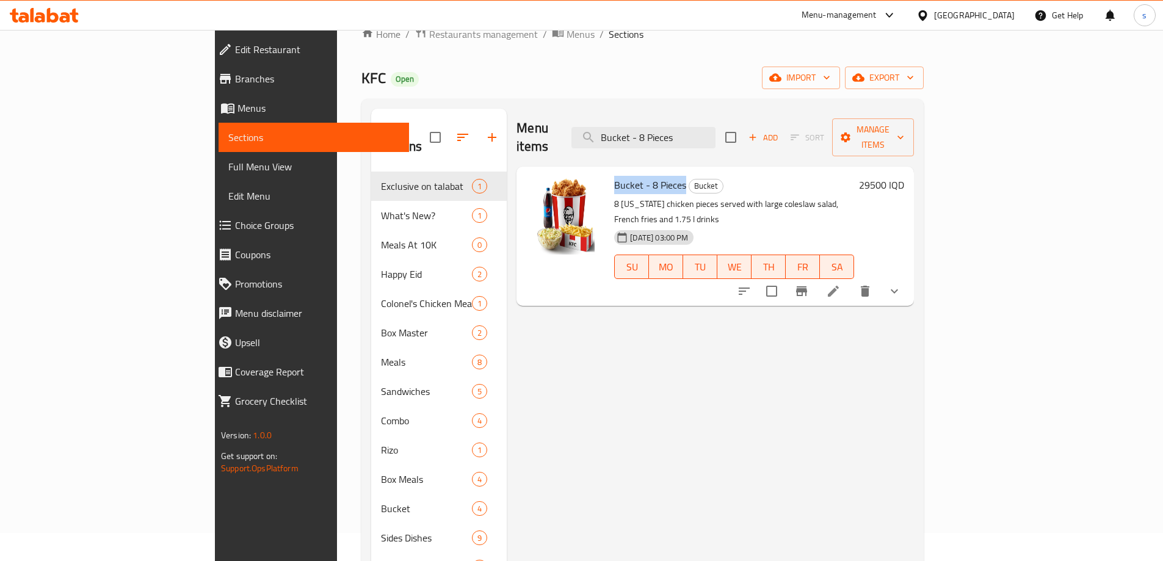
drag, startPoint x: 561, startPoint y: 173, endPoint x: 631, endPoint y: 173, distance: 70.2
click at [631, 176] on span "Bucket - 8 Pieces" at bounding box center [650, 185] width 72 height 18
copy span "Bucket - 8 Pieces"
click at [716, 130] on input "Bucket - 8 Pieces" at bounding box center [644, 137] width 144 height 21
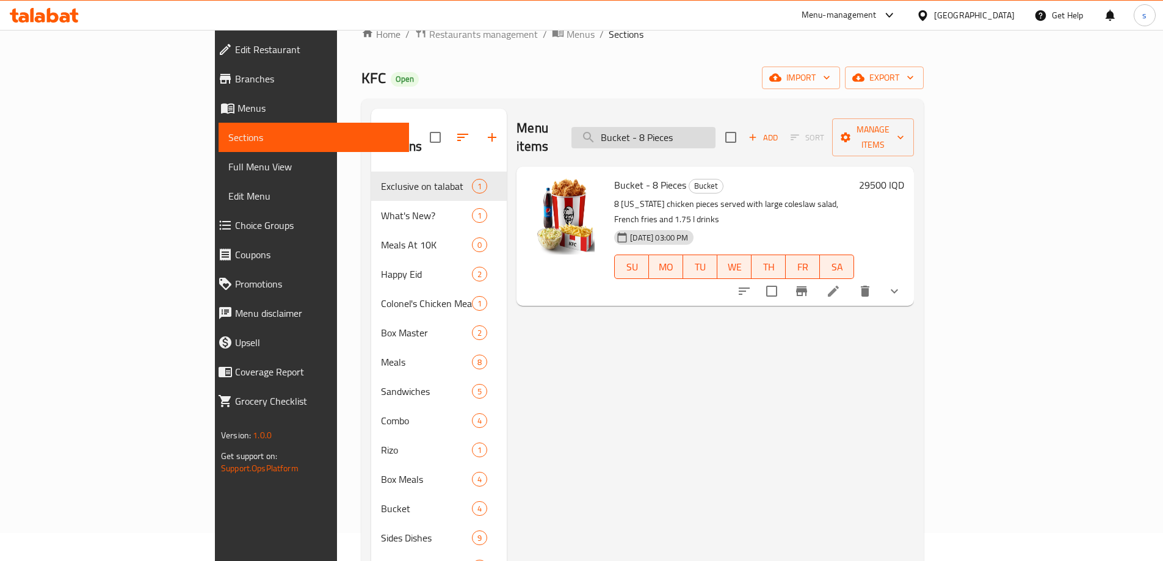
click at [716, 130] on input "Bucket - 8 Pieces" at bounding box center [644, 137] width 144 height 21
click at [809, 284] on icon "Branch-specific-item" at bounding box center [801, 291] width 15 height 15
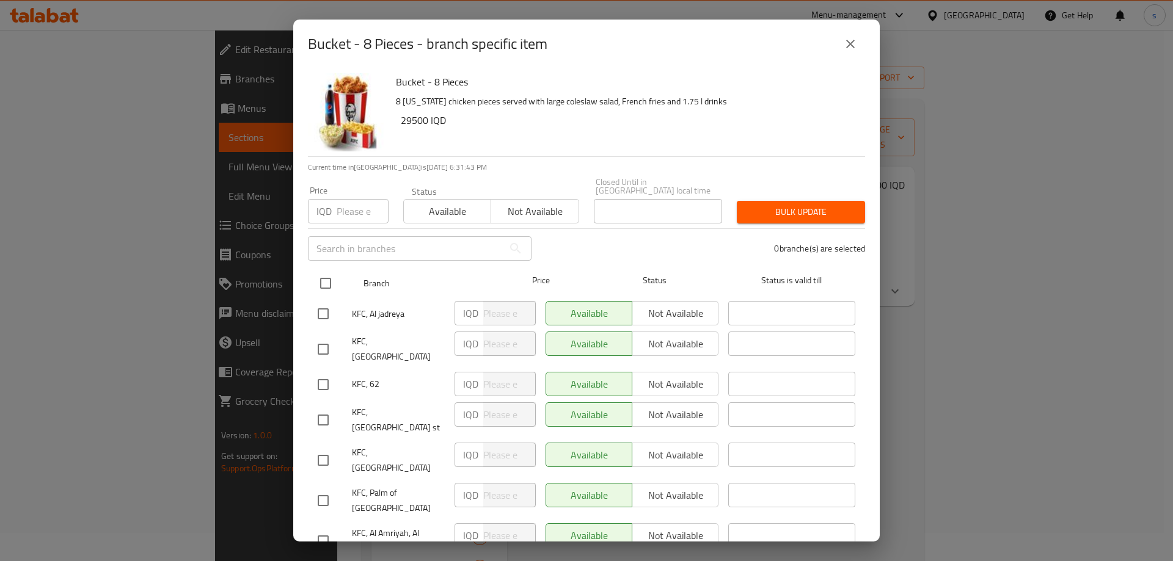
click at [324, 275] on input "checkbox" at bounding box center [326, 284] width 26 height 26
checkbox input "true"
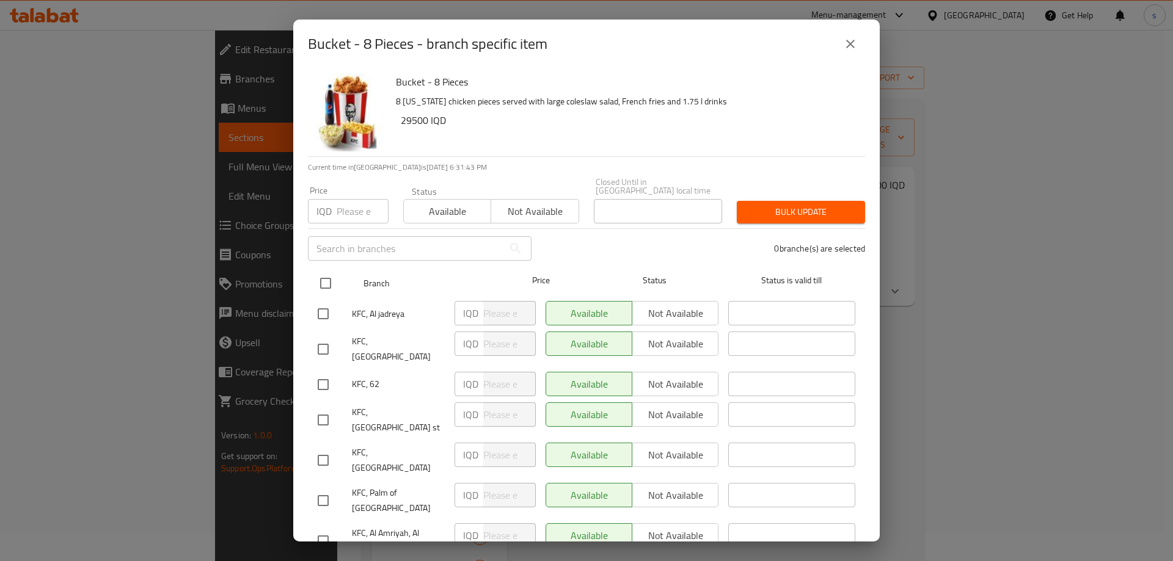
checkbox input "true"
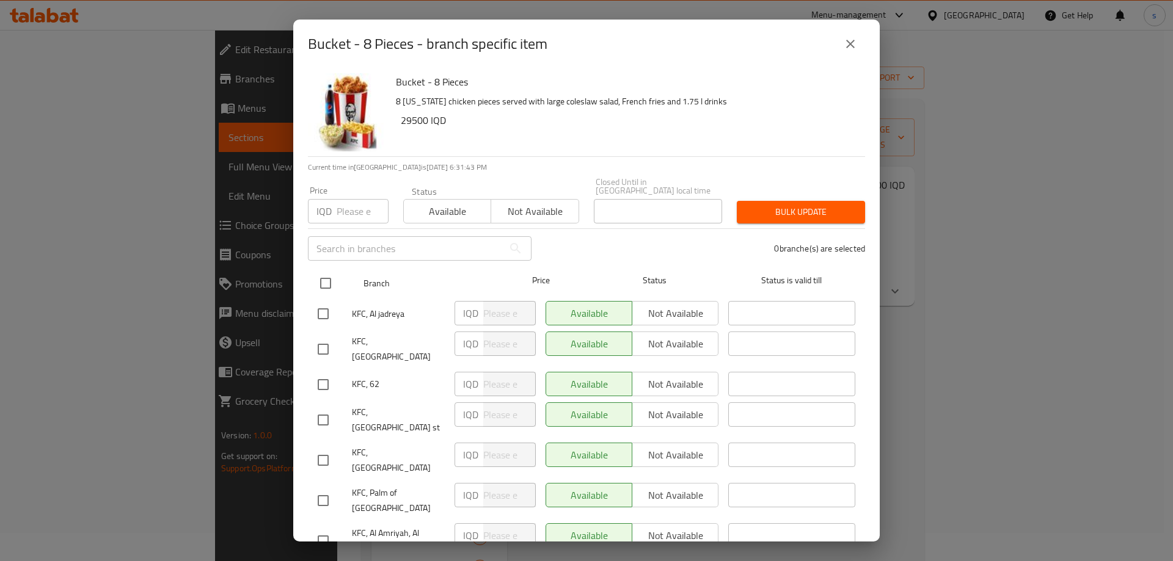
checkbox input "true"
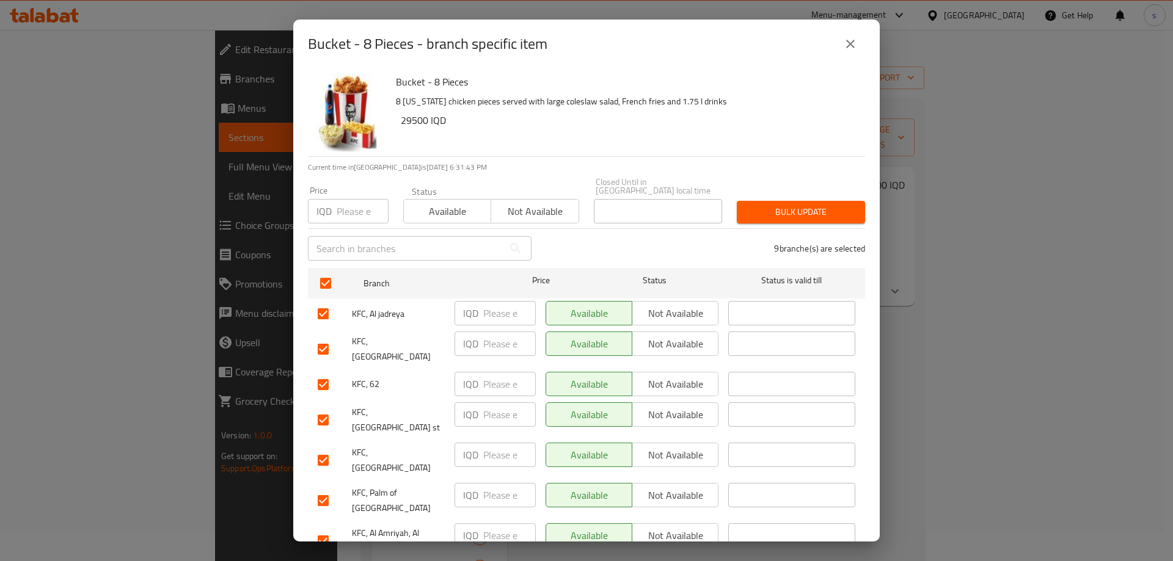
click at [494, 304] on input "number" at bounding box center [509, 313] width 53 height 24
paste input "29500"
type input "29500"
click at [488, 332] on input "number" at bounding box center [509, 344] width 53 height 24
paste input "29500"
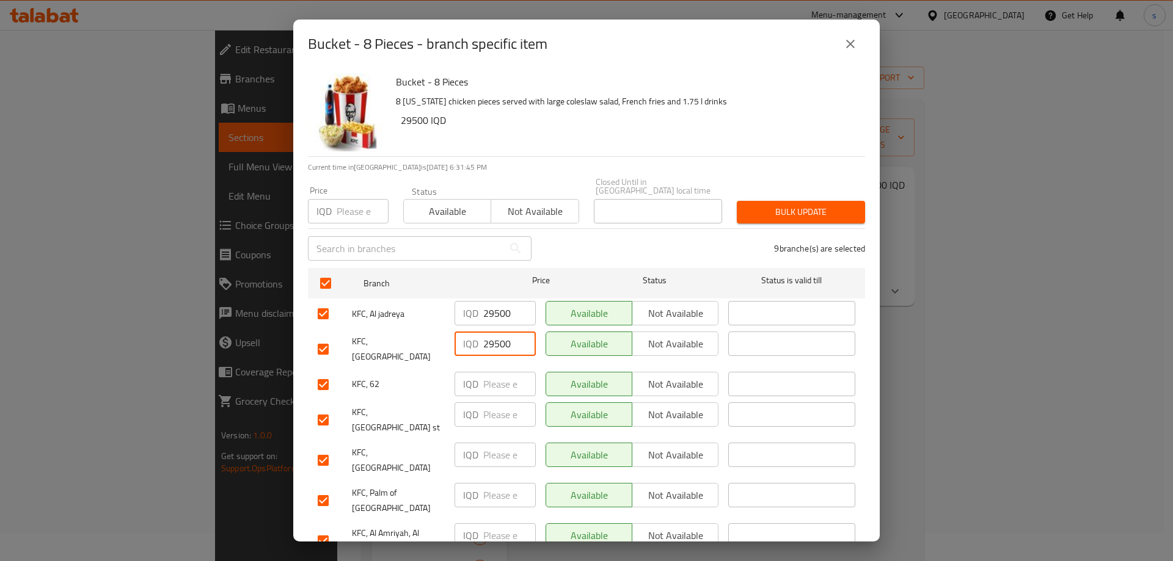
type input "29500"
click at [488, 372] on input "number" at bounding box center [509, 384] width 53 height 24
paste input "29500"
type input "29500"
click at [493, 402] on input "number" at bounding box center [509, 414] width 53 height 24
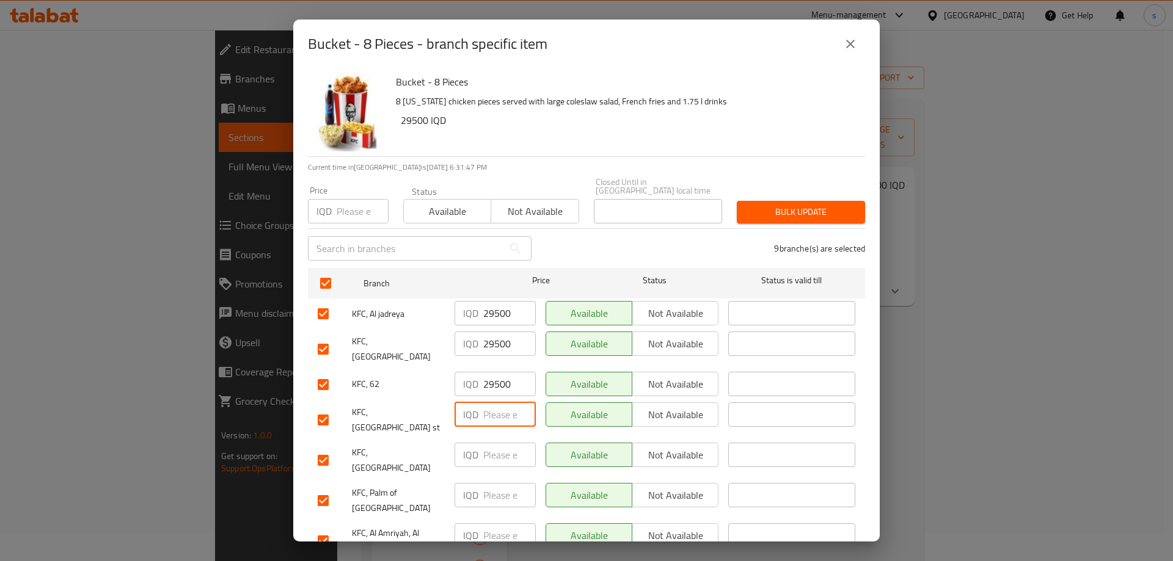
paste input "29500"
type input "29500"
click at [490, 443] on input "number" at bounding box center [509, 455] width 53 height 24
paste input "29500"
type input "29500"
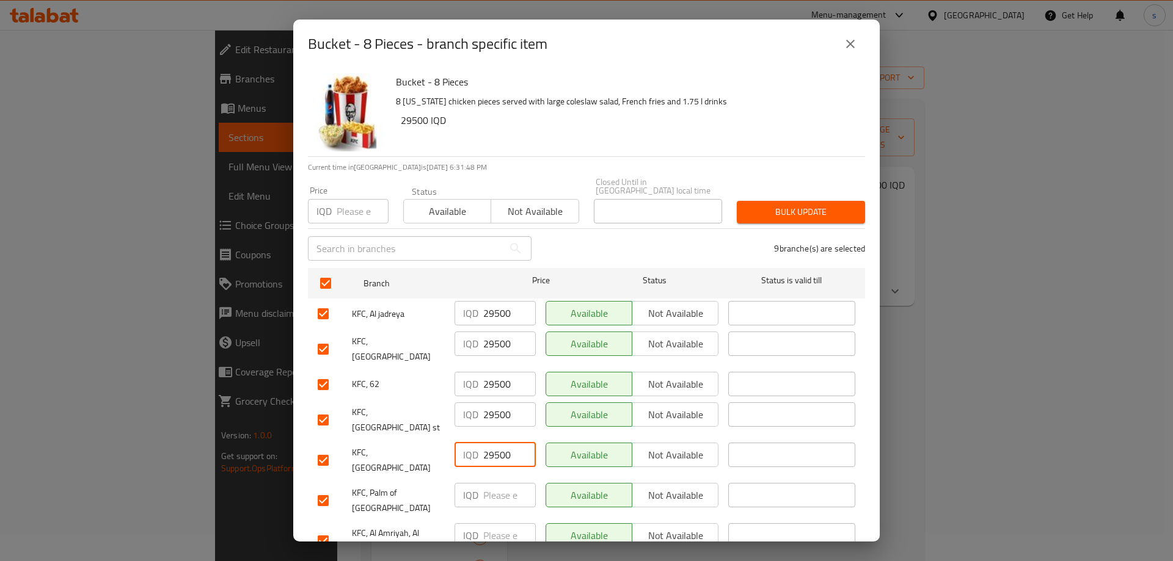
click at [487, 483] on input "number" at bounding box center [509, 495] width 53 height 24
paste input "29500"
type input "29500"
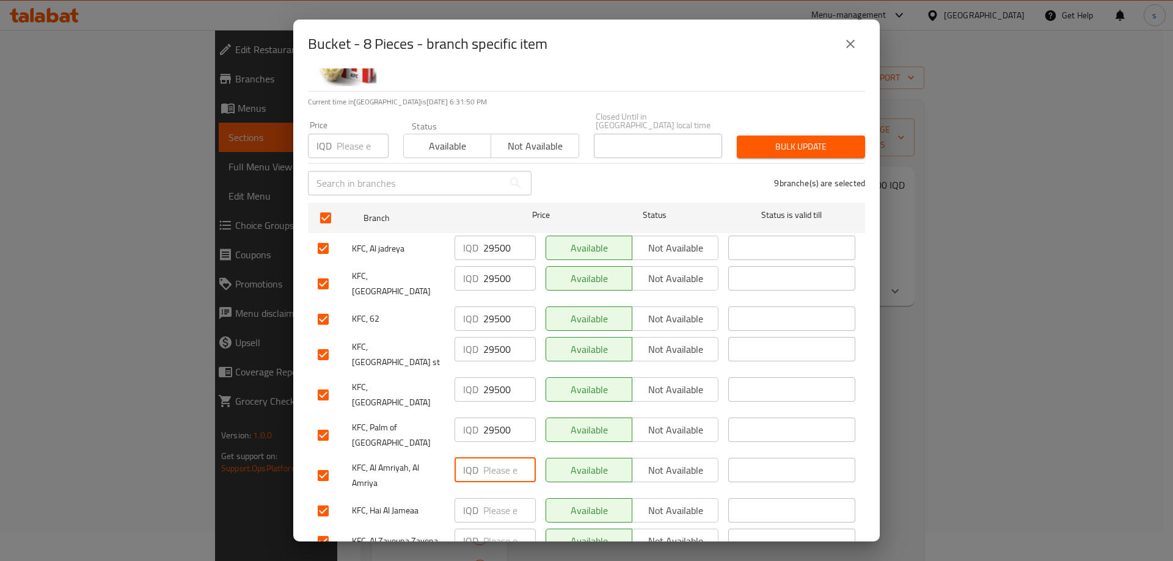
click at [488, 458] on input "number" at bounding box center [509, 470] width 53 height 24
paste input "29500"
type input "29500"
click at [491, 498] on input "number" at bounding box center [509, 510] width 53 height 24
paste input "29500"
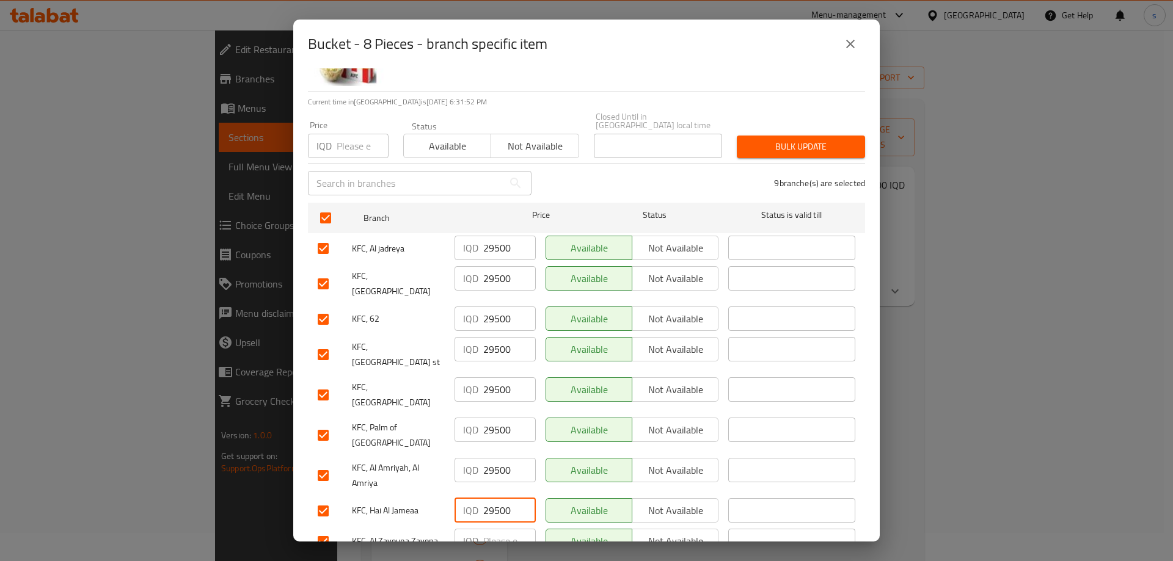
type input "29500"
click at [494, 529] on input "number" at bounding box center [509, 541] width 53 height 24
paste input "29500"
type input "29500"
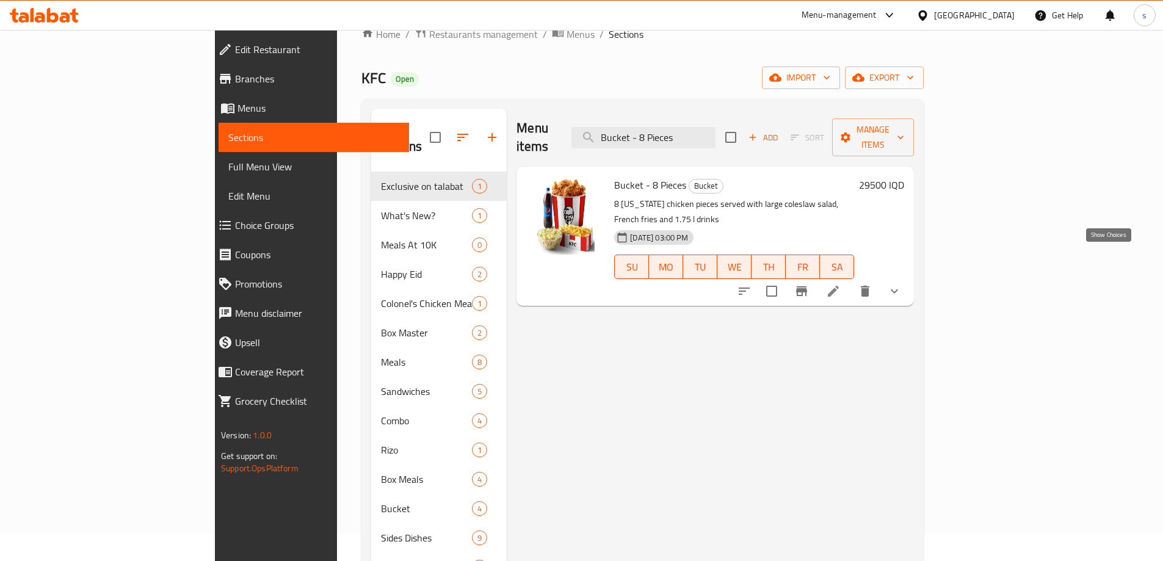
click at [898, 289] on icon "show more" at bounding box center [894, 291] width 7 height 4
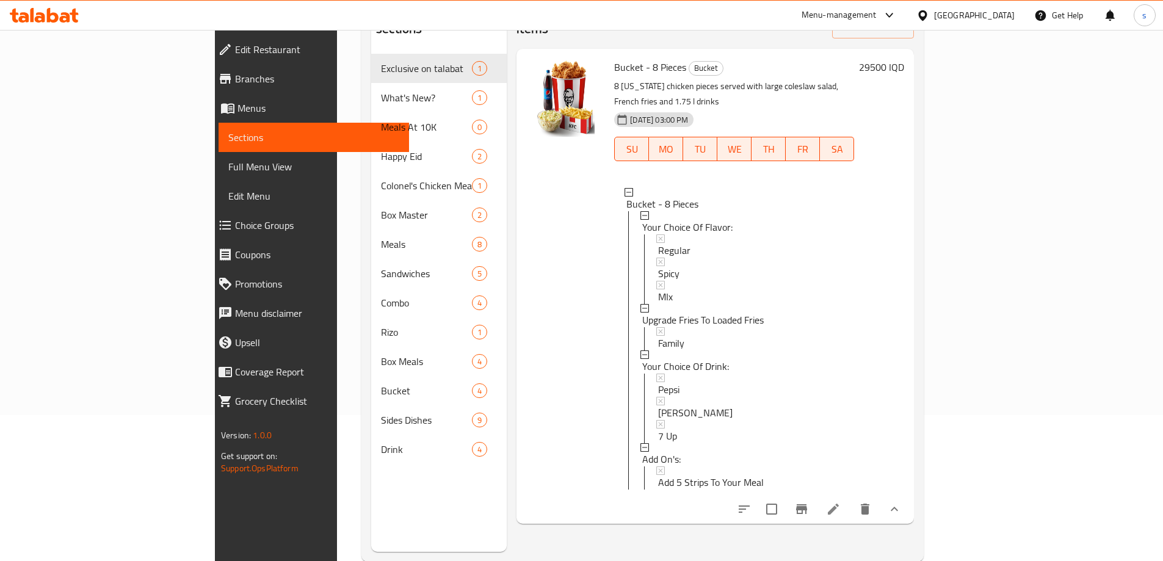
scroll to position [171, 0]
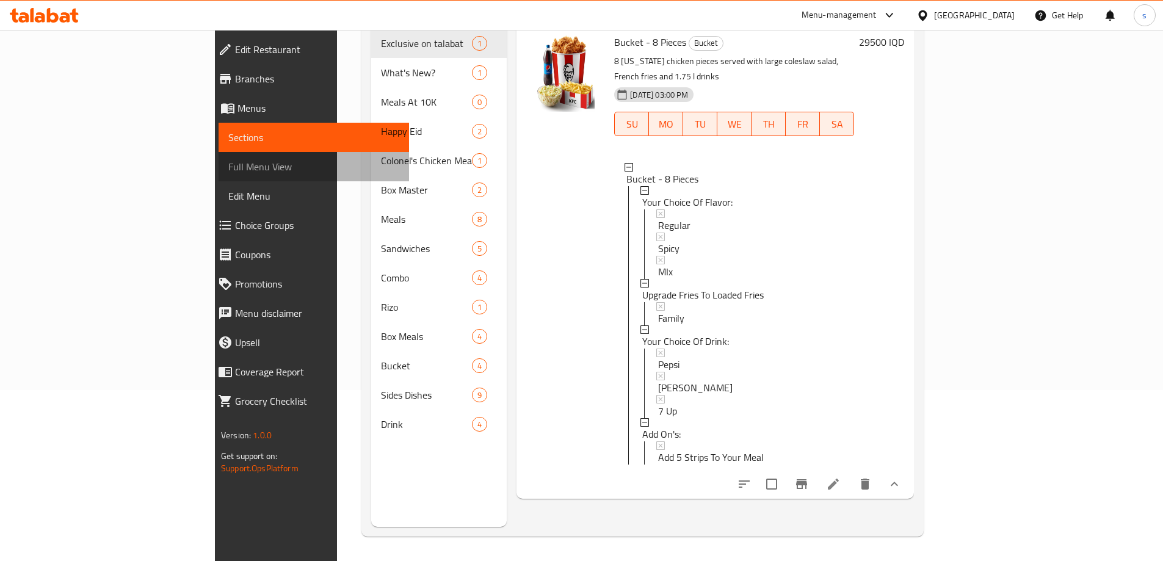
click at [228, 165] on span "Full Menu View" at bounding box center [313, 166] width 171 height 15
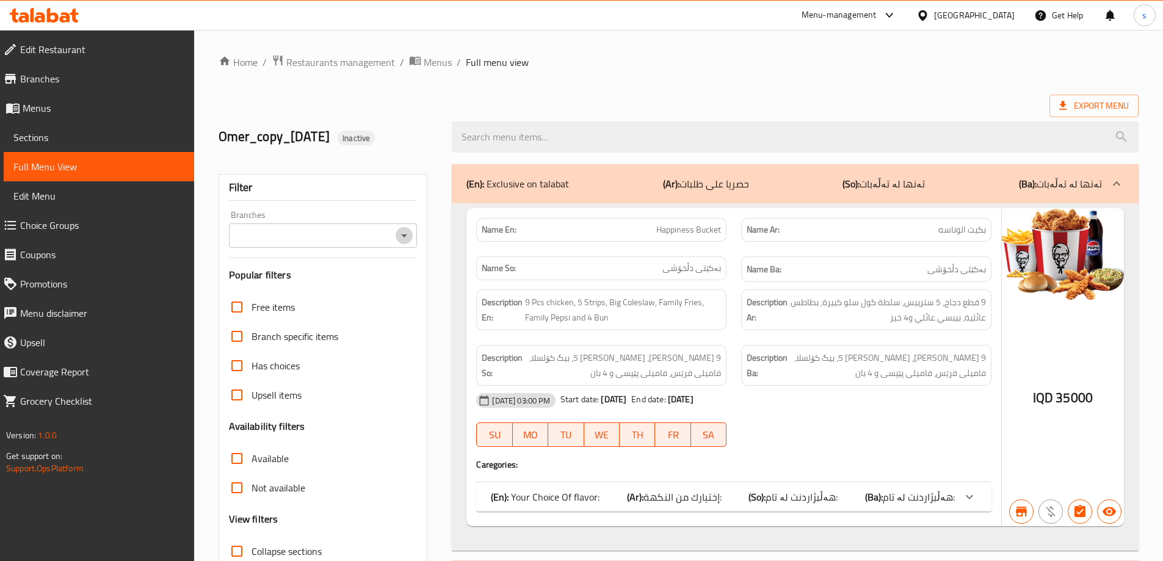
click at [409, 232] on icon "Open" at bounding box center [404, 235] width 15 height 15
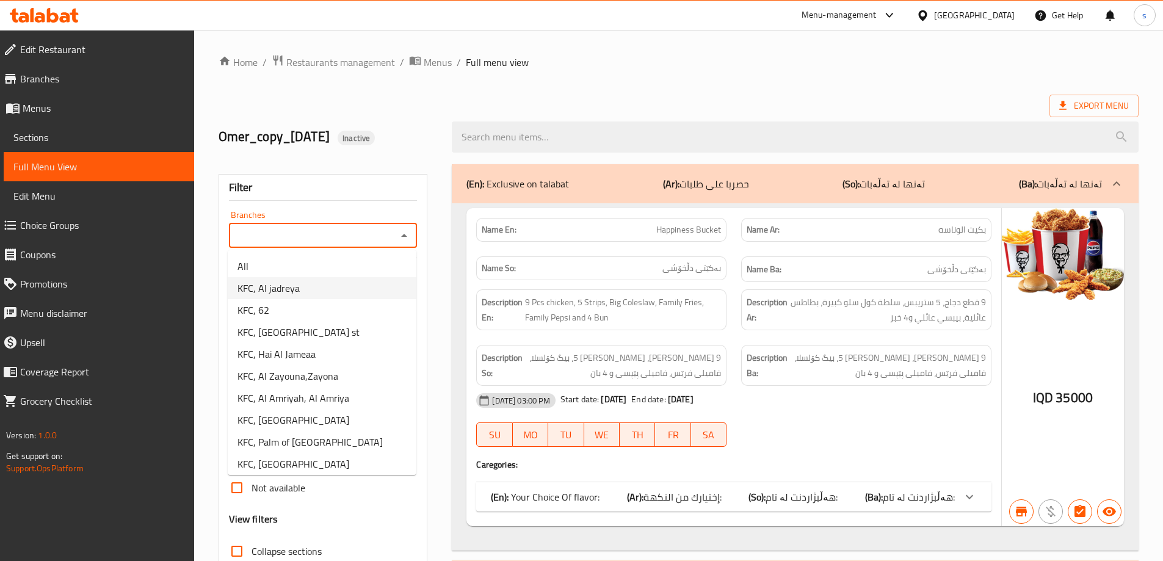
click at [339, 288] on li "KFC, Al jadreya" at bounding box center [322, 288] width 189 height 22
type input "KFC, Al jadreya"
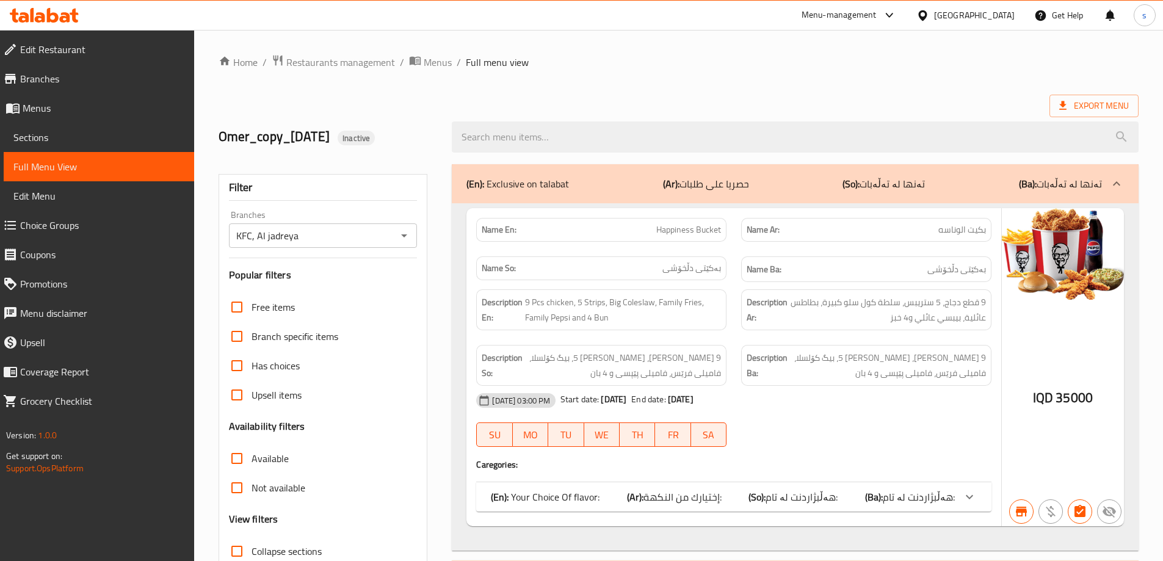
click at [575, 125] on input "search" at bounding box center [795, 137] width 687 height 31
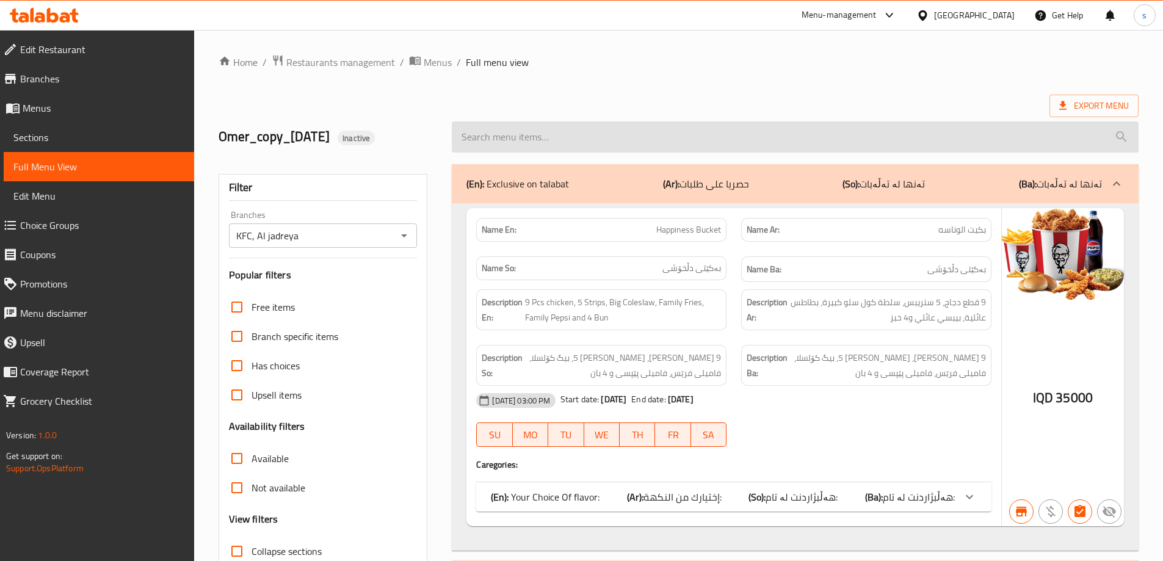
click at [553, 128] on input "search" at bounding box center [795, 137] width 687 height 31
click at [583, 146] on input "search" at bounding box center [795, 137] width 687 height 31
paste input "Bucket - 8 Pieces"
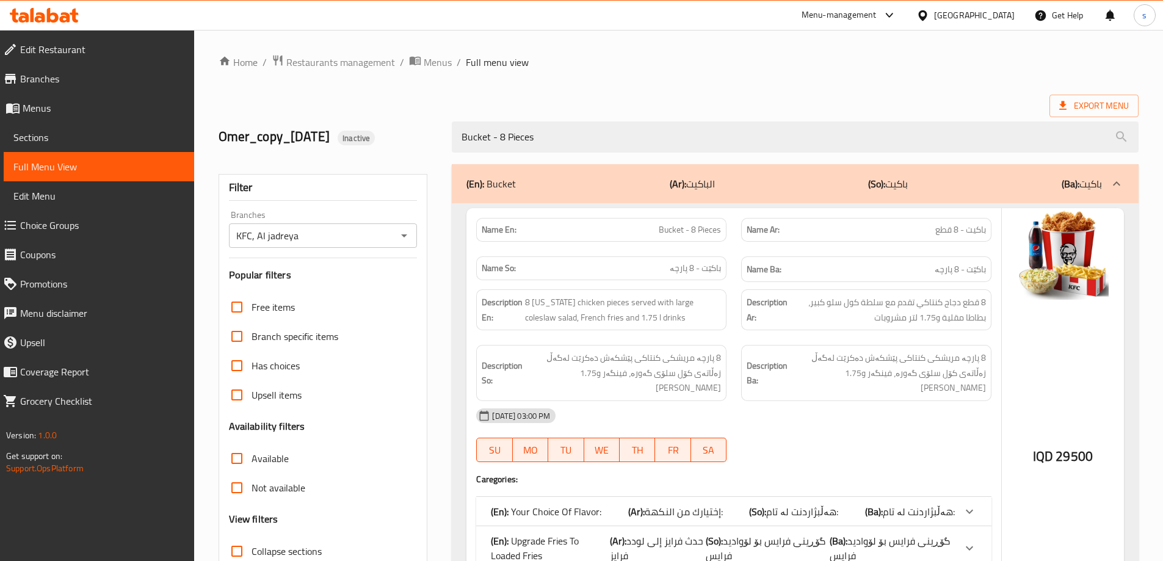
scroll to position [117, 0]
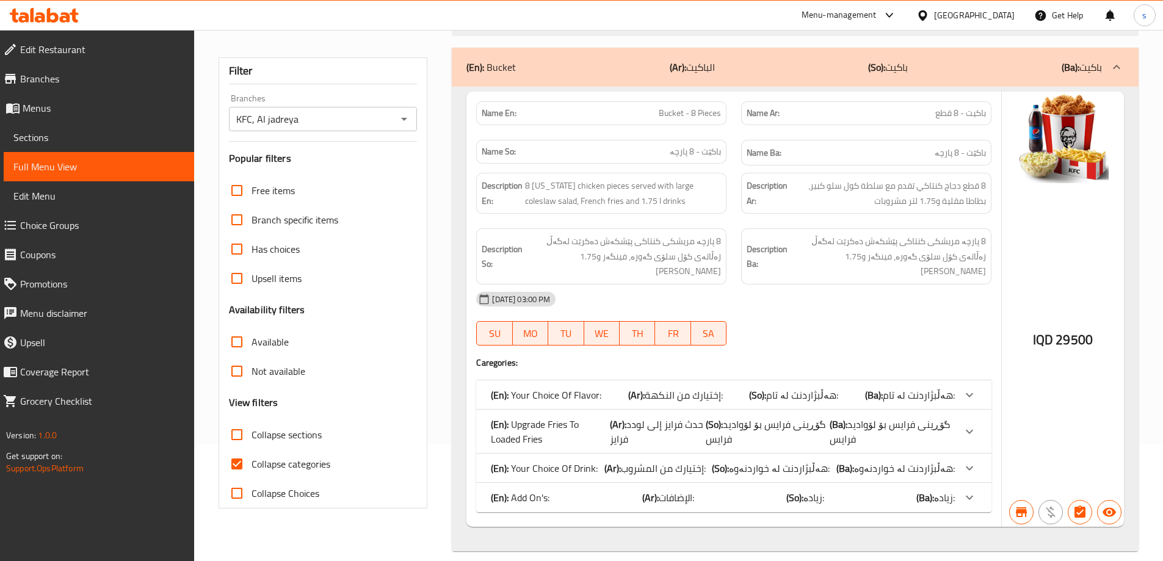
type input "Bucket - 8 Pieces"
click at [234, 467] on input "Collapse categories" at bounding box center [236, 463] width 29 height 29
checkbox input "false"
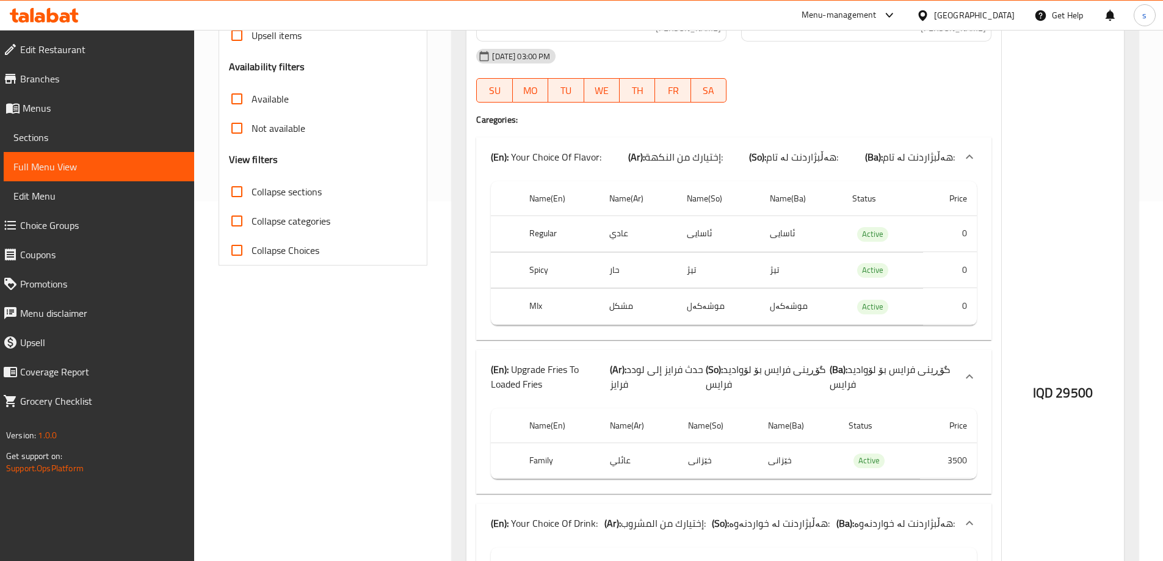
scroll to position [0, 0]
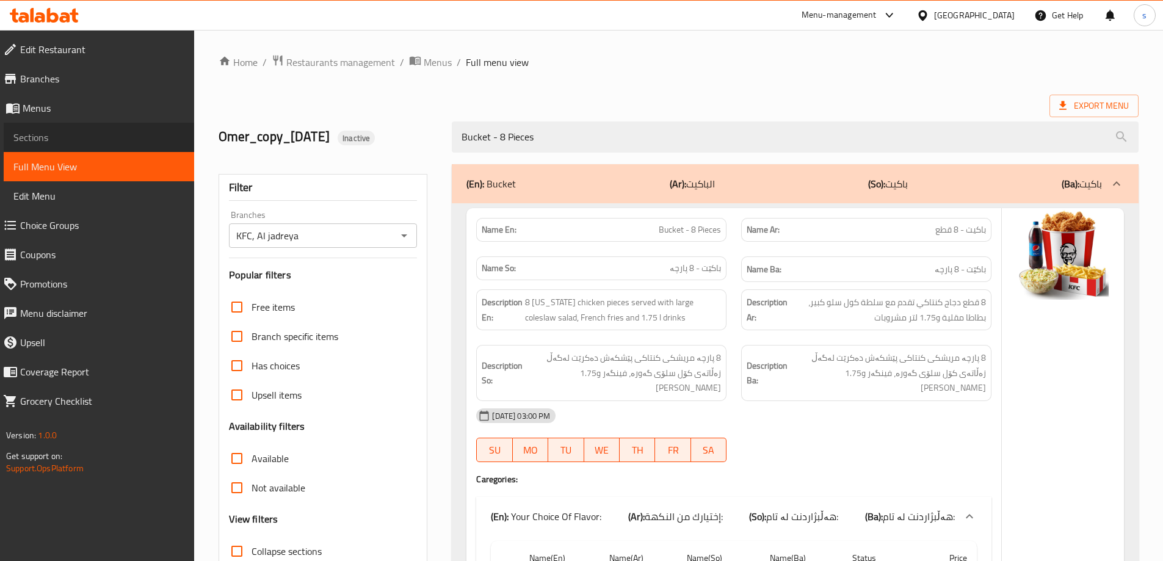
click at [67, 144] on span "Sections" at bounding box center [98, 137] width 171 height 15
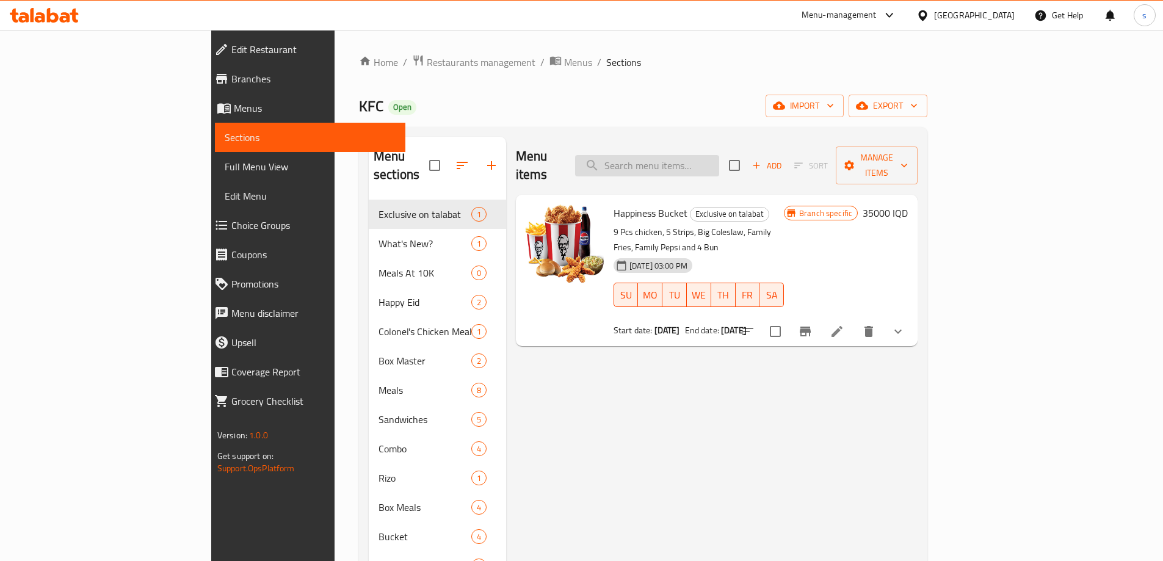
click at [719, 156] on input "search" at bounding box center [647, 165] width 144 height 21
paste input "Bucket - 12 Pieces"
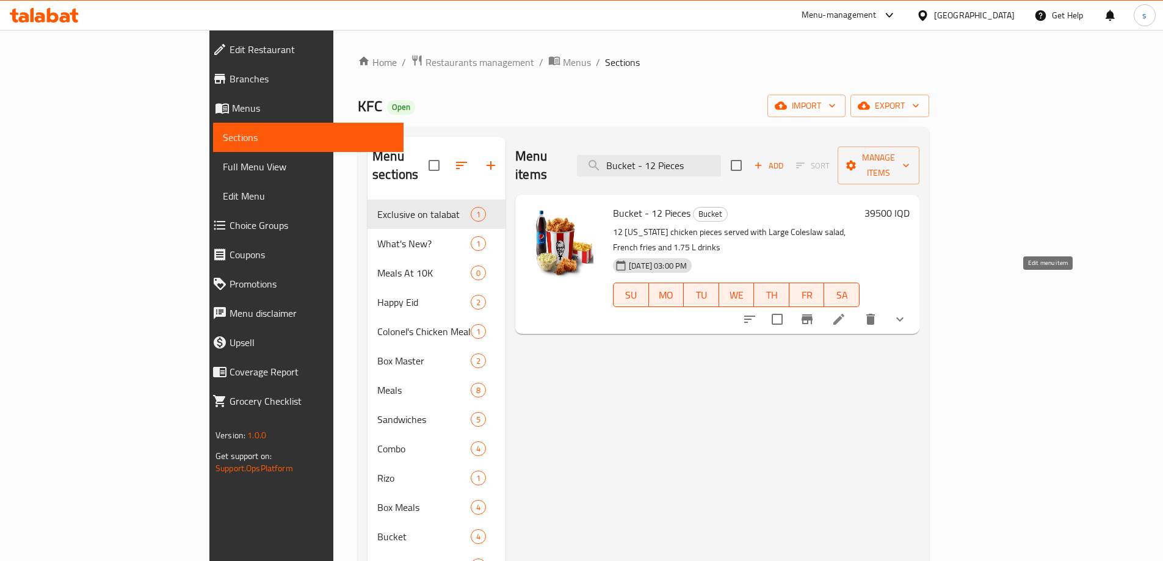
type input "Bucket - 12 Pieces"
click at [845, 314] on icon at bounding box center [839, 319] width 11 height 11
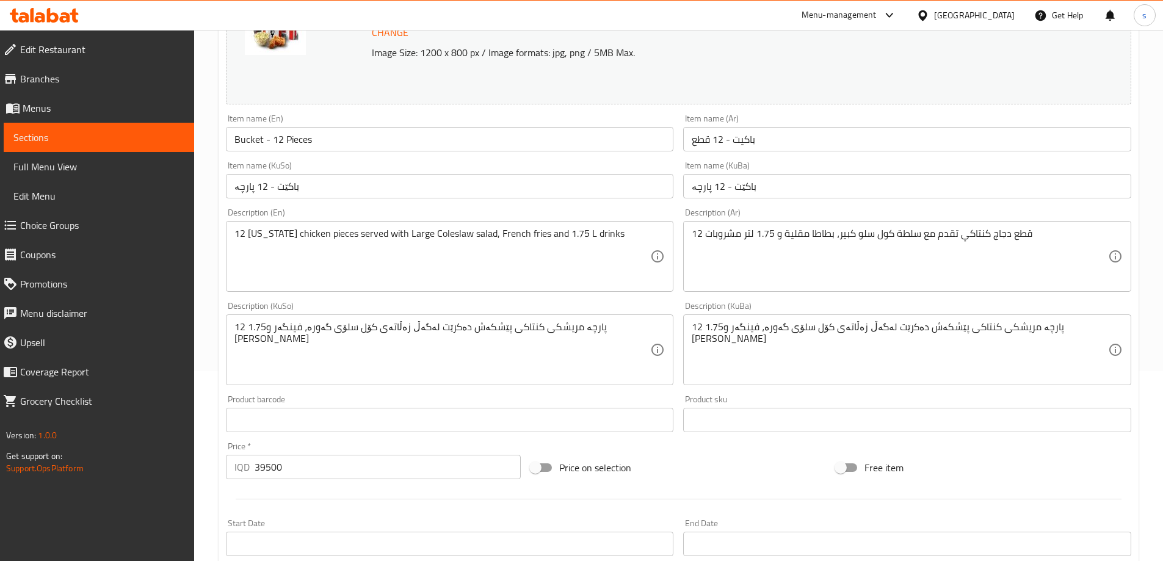
scroll to position [238, 0]
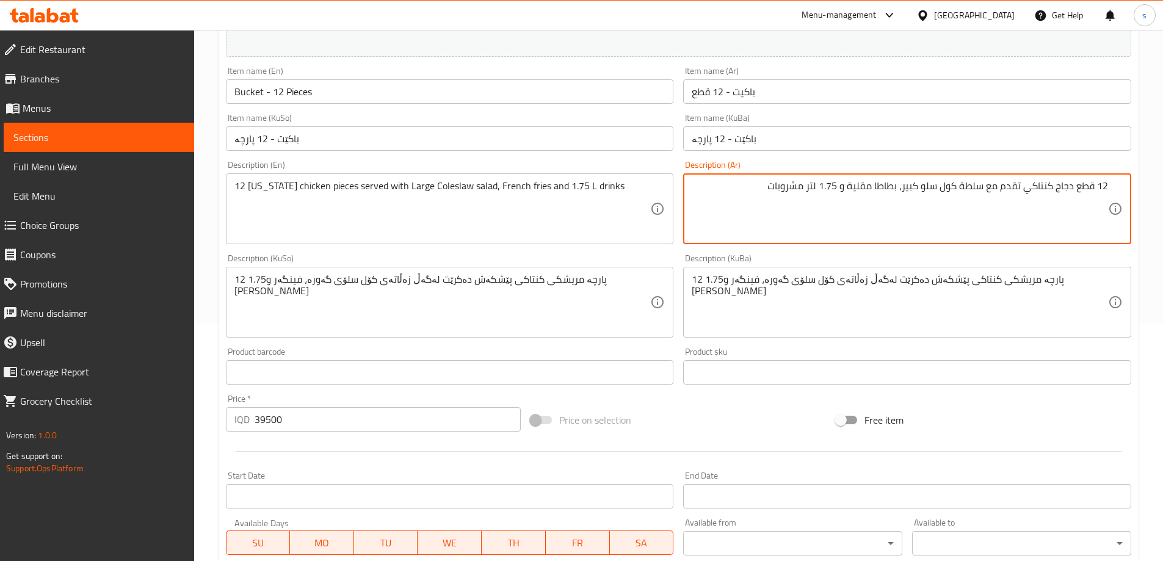
click at [837, 187] on textarea "12 قطع دجاج كنتاكي تقدم مع سلطة كول سلو كبير، بطاطا مقلية و 1.75 لتر مشروبات" at bounding box center [900, 209] width 416 height 58
type textarea "12 قطع دجاج كنتاكي تقدم مع سلطة كول سلو كبير، بطاطا مقلية و1.75 لتر مشروبات"
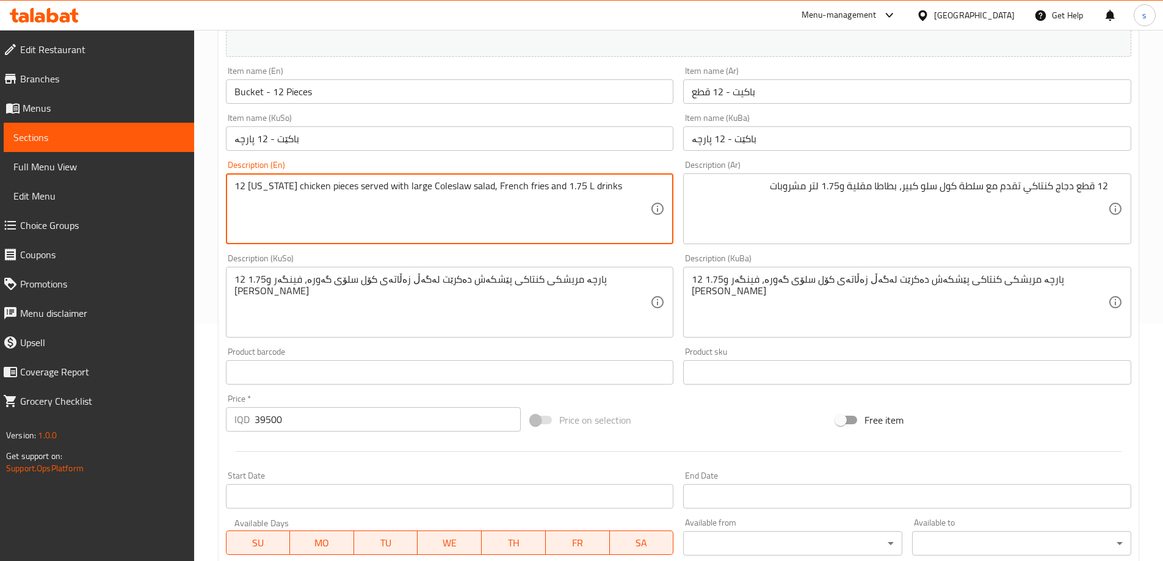
click at [421, 185] on textarea "12 Kentucky chicken pieces served with large Coleslaw salad, French fries and 1…" at bounding box center [443, 209] width 416 height 58
click at [572, 189] on textarea "12 Kentucky chicken pieces served with large coleslaw salad, French fries and 1…" at bounding box center [443, 209] width 416 height 58
type textarea "12 [US_STATE] chicken pieces served with large coleslaw salad, French fries and…"
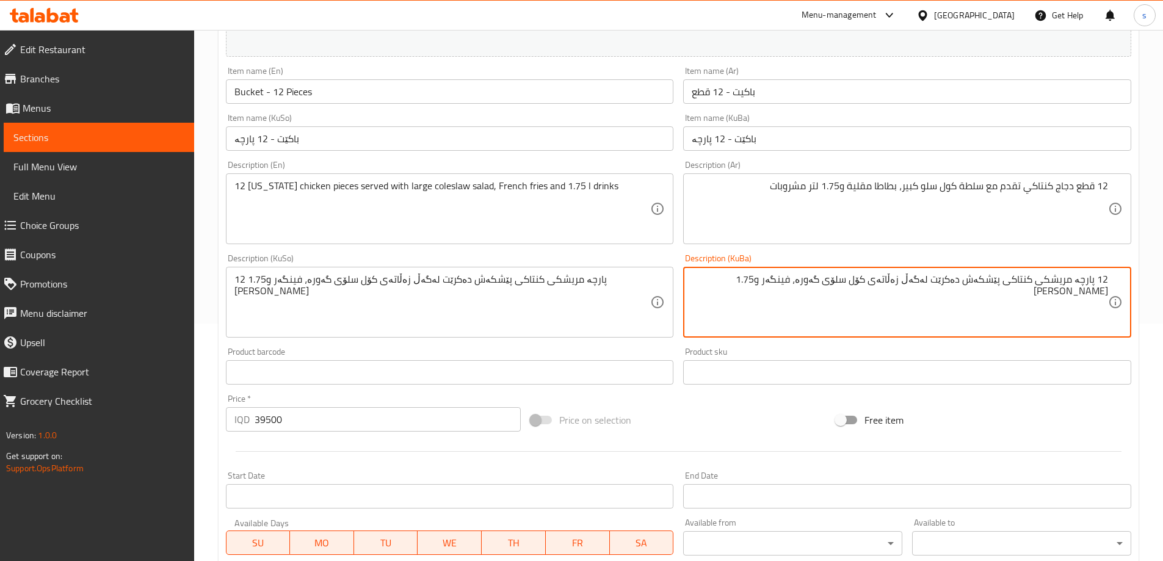
click at [783, 286] on textarea "12 پارچە مریشکی کنتاکی پێشکەش دەکرێت لەگەڵ زەڵاتەی کۆل سلۆی گەورە، فینگەر و1.75…" at bounding box center [900, 303] width 416 height 58
click at [766, 304] on textarea "12 پارچە مریشکی کنتاکی پێشکەش دەکرێت لەگەڵ زەڵاتەی کۆل سلۆی گەورە، فینگەر و 1.7…" at bounding box center [900, 303] width 416 height 58
type textarea "12 پارچە مریشکی کنتاکی پێشکەش دەکرێت لەگەڵ زەڵاتەی کۆل سلۆی گەورە، فینگەر و 1.7…"
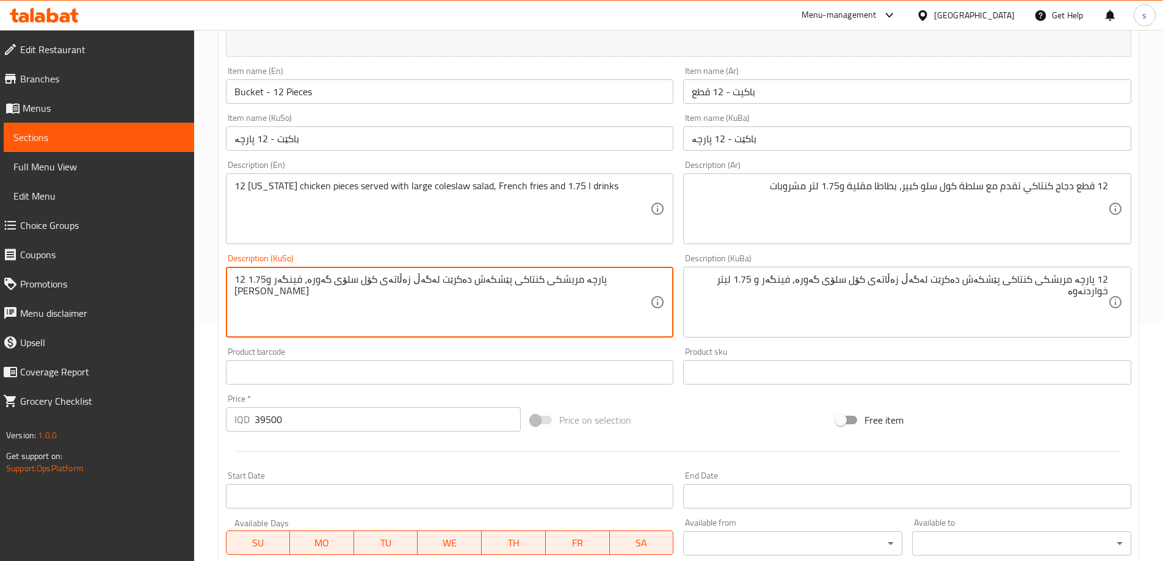
click at [469, 300] on textarea "12 پارچە مریشکی کنتاکی پێشکەش دەکرێت لەگەڵ زەڵاتەی کۆل سلۆی گەورە، فینگەر و1.75…" at bounding box center [443, 303] width 416 height 58
paste textarea
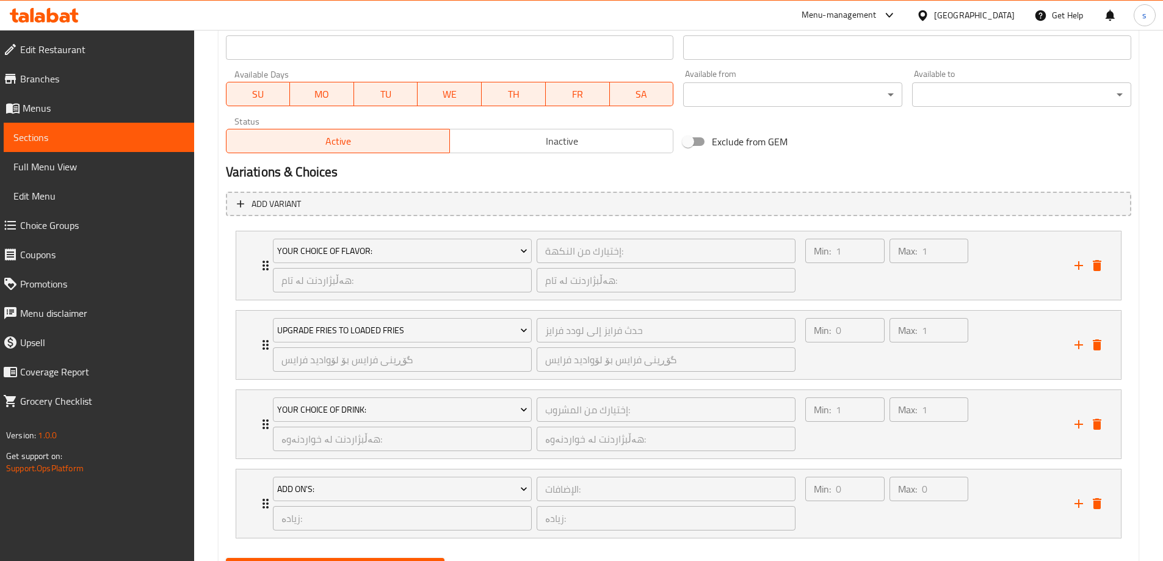
scroll to position [747, 0]
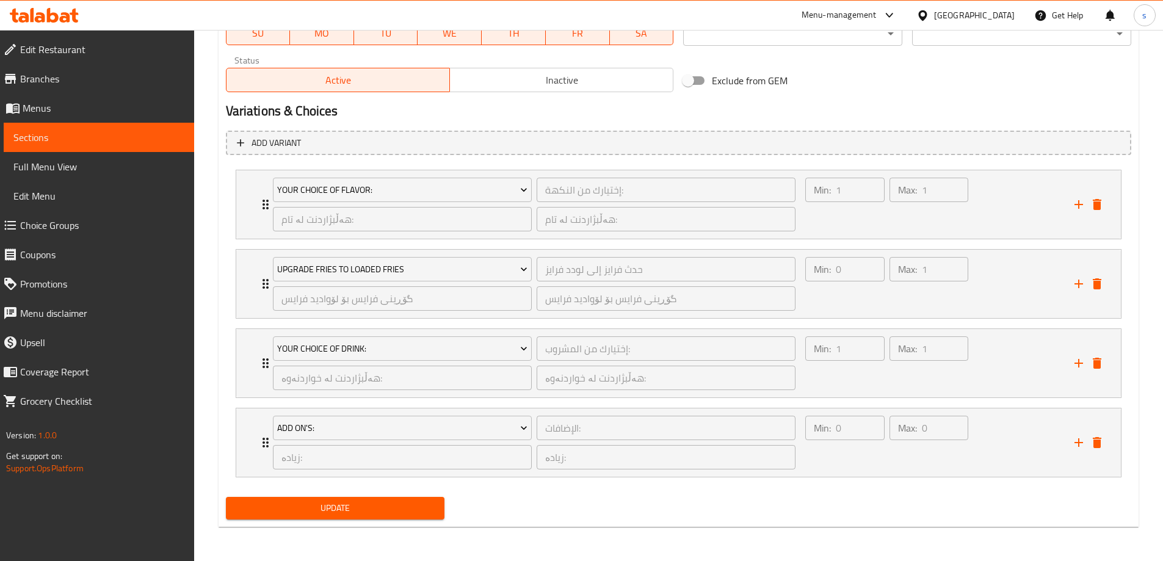
type textarea "12 پارچە مریشکی کنتاکی پێشکەش دەکرێت لەگەڵ زەڵاتەی کۆل سلۆی گەورە، فینگەر و 1.7…"
click at [1033, 438] on div "Min: 0 ​ Max: 0 ​" at bounding box center [932, 443] width 269 height 68
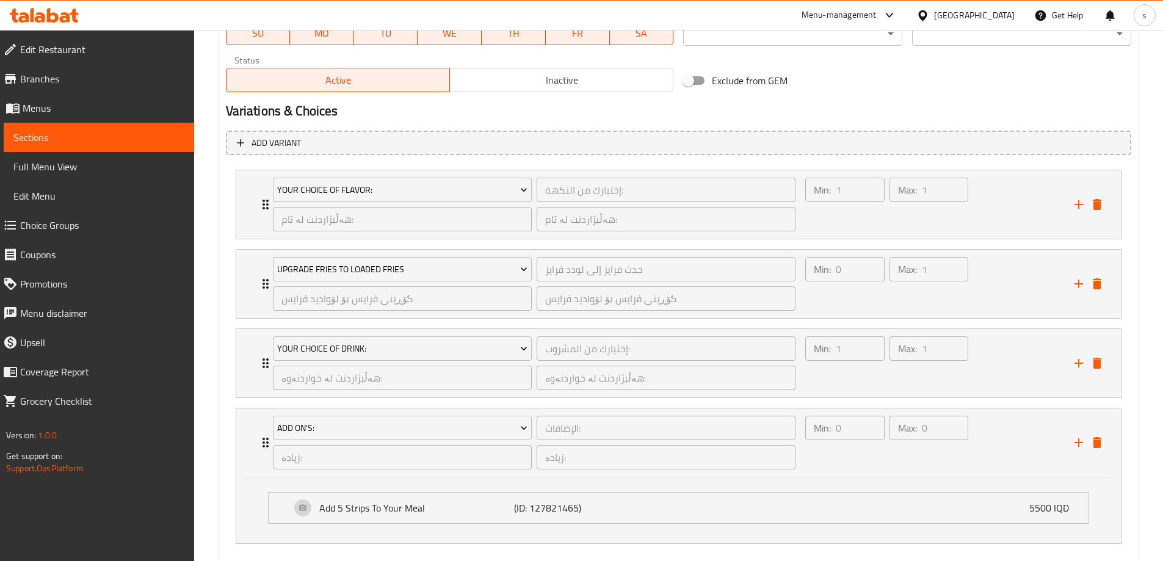
scroll to position [814, 0]
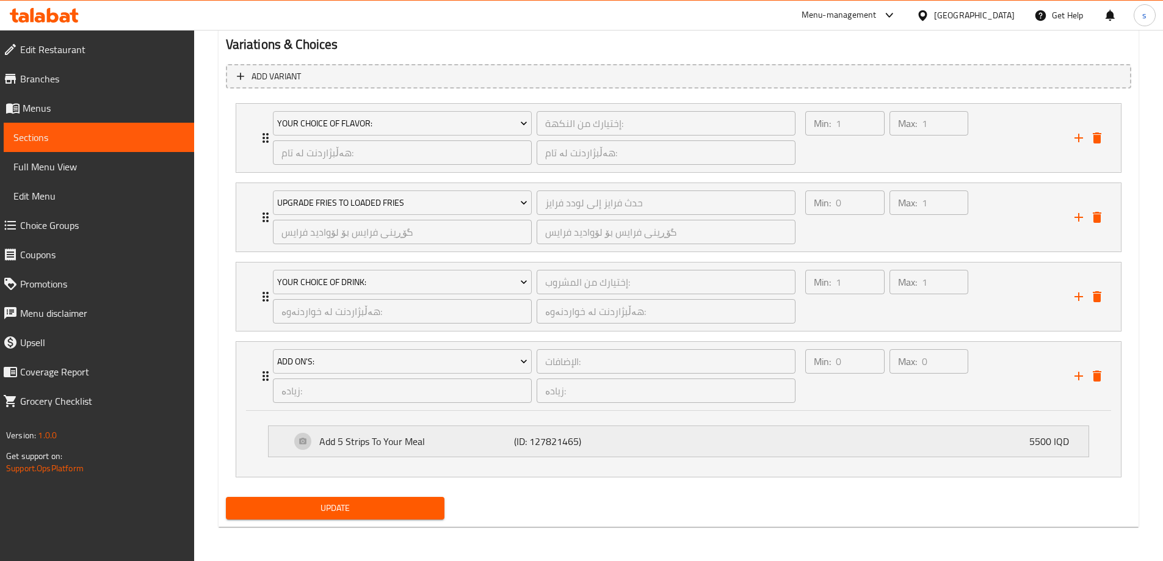
click at [896, 448] on div "Add 5 Strips To Your Meal (ID: 127821465) 5500 IQD" at bounding box center [683, 441] width 784 height 31
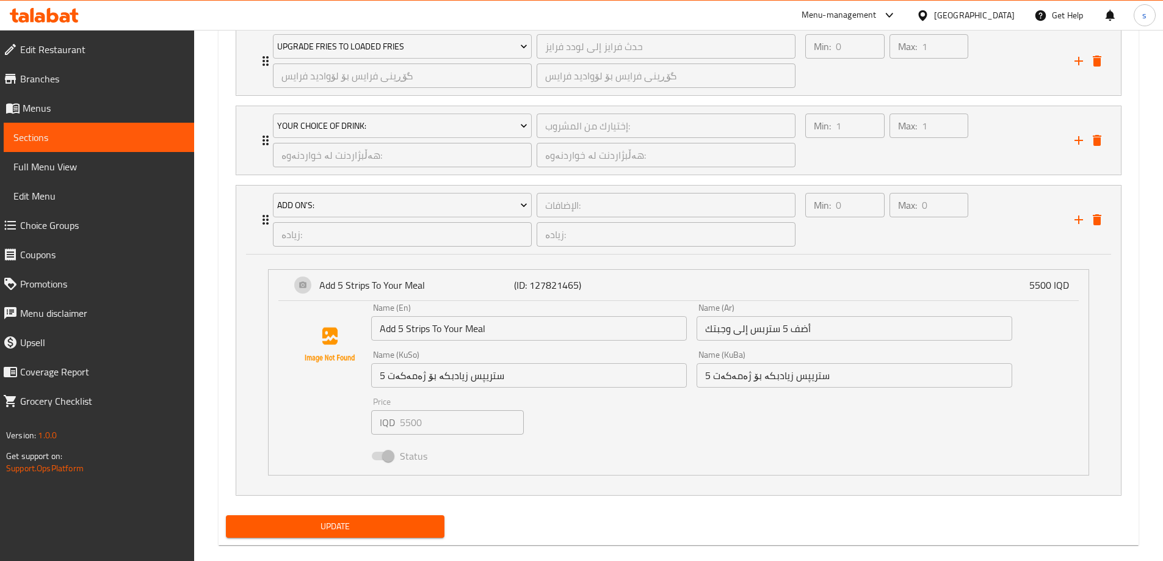
scroll to position [989, 0]
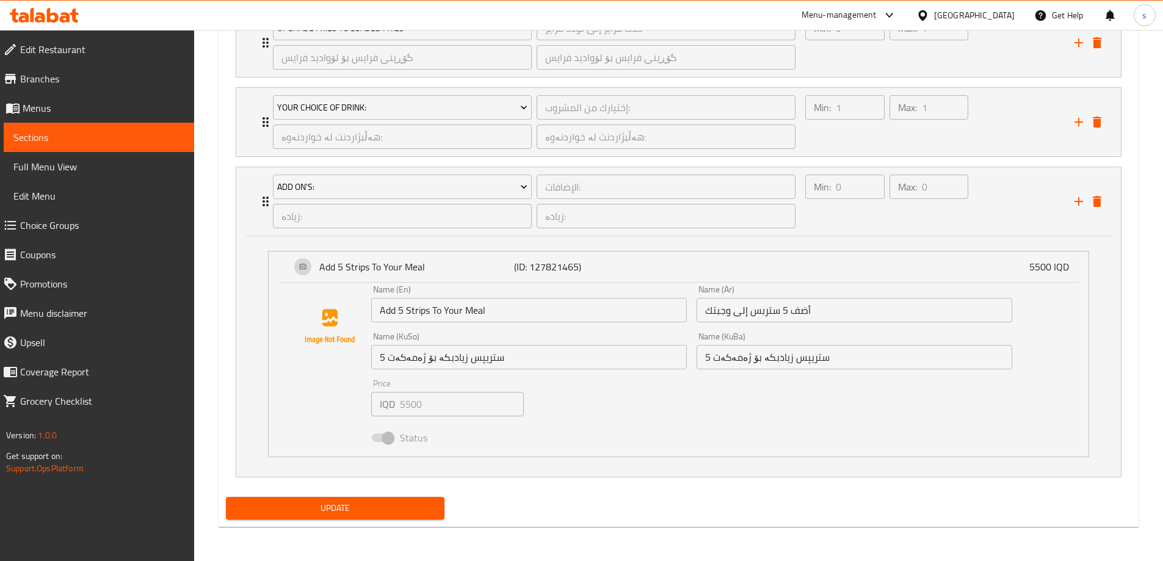
click at [371, 501] on span "Update" at bounding box center [336, 508] width 200 height 15
click at [87, 136] on span "Sections" at bounding box center [98, 137] width 171 height 15
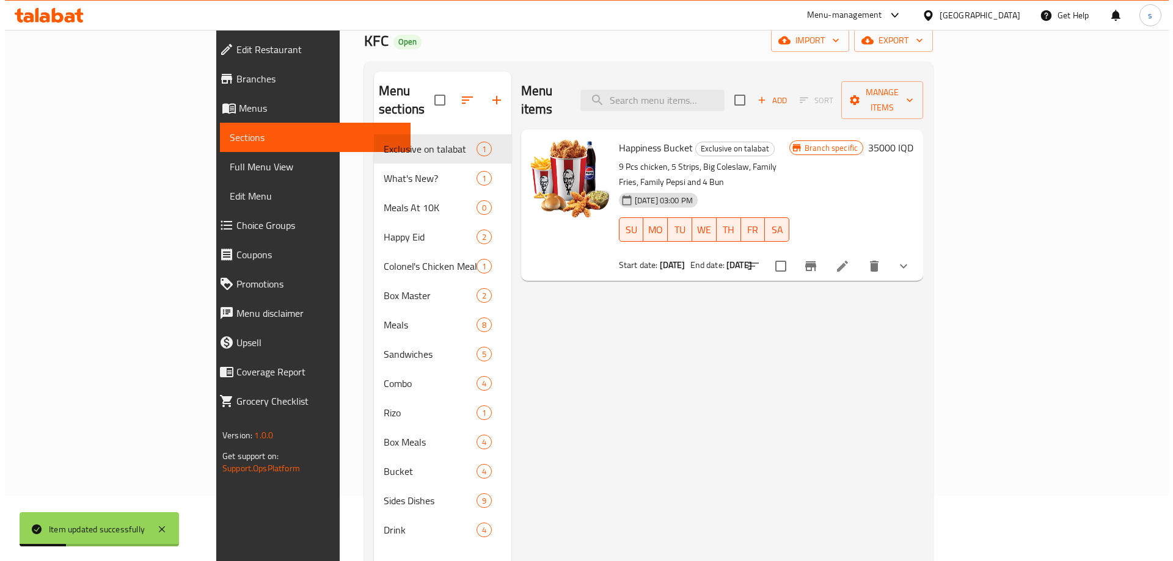
scroll to position [19, 0]
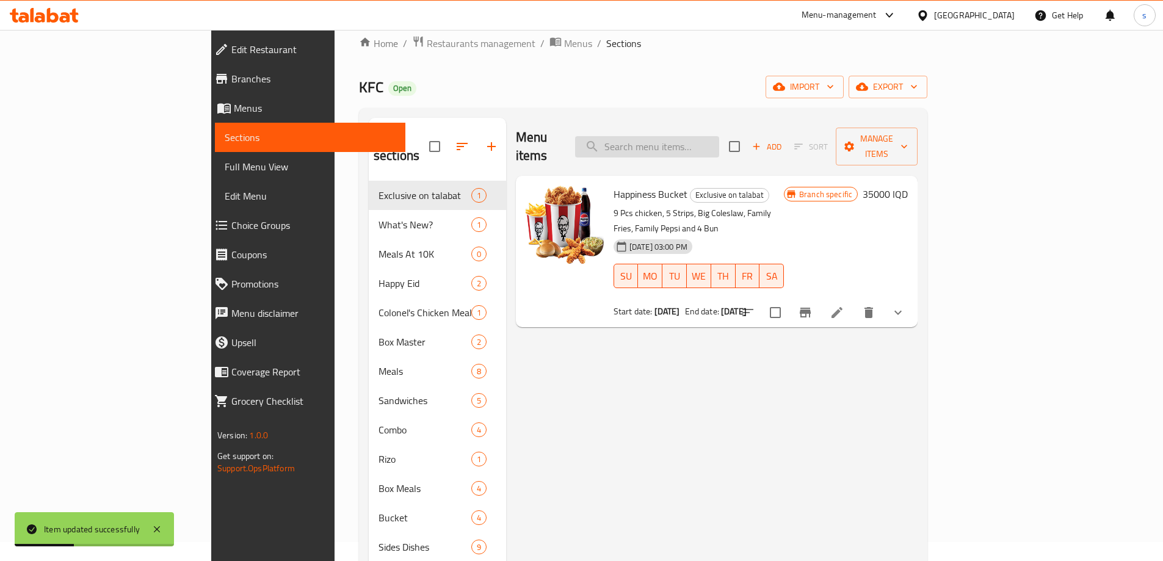
click at [719, 138] on input "search" at bounding box center [647, 146] width 144 height 21
paste input "Bucket - 12 Pieces"
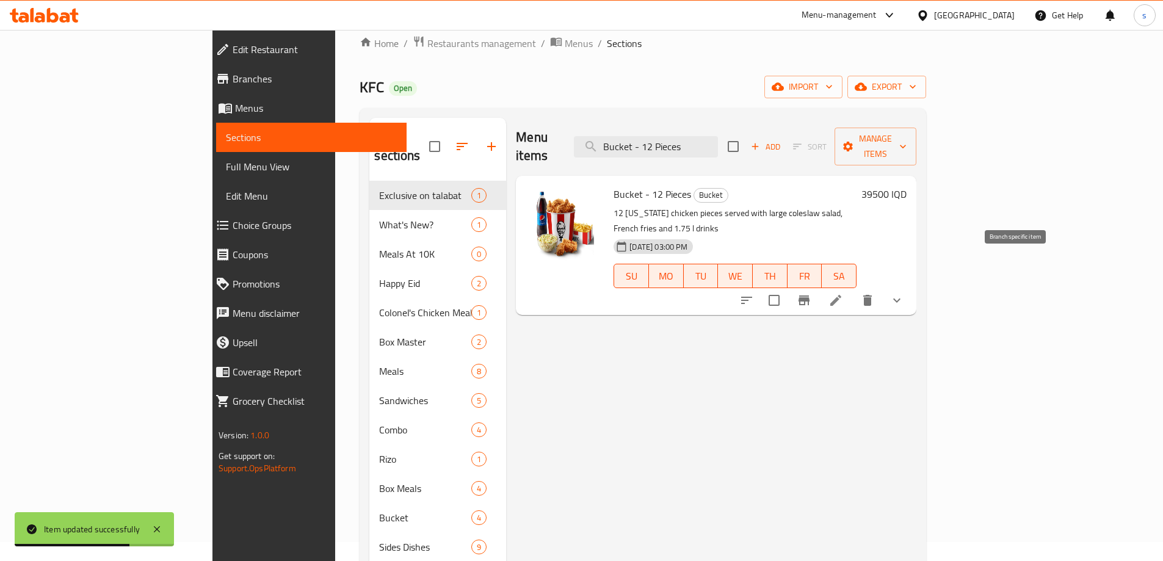
type input "Bucket - 12 Pieces"
click at [810, 296] on icon "Branch-specific-item" at bounding box center [804, 301] width 11 height 10
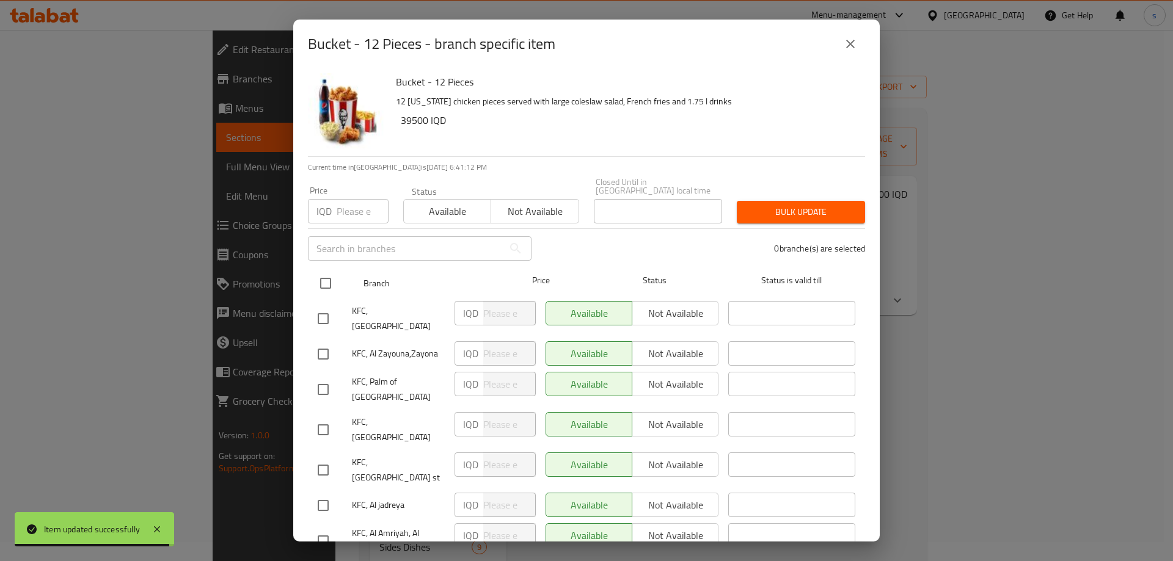
click at [324, 280] on input "checkbox" at bounding box center [326, 284] width 26 height 26
checkbox input "true"
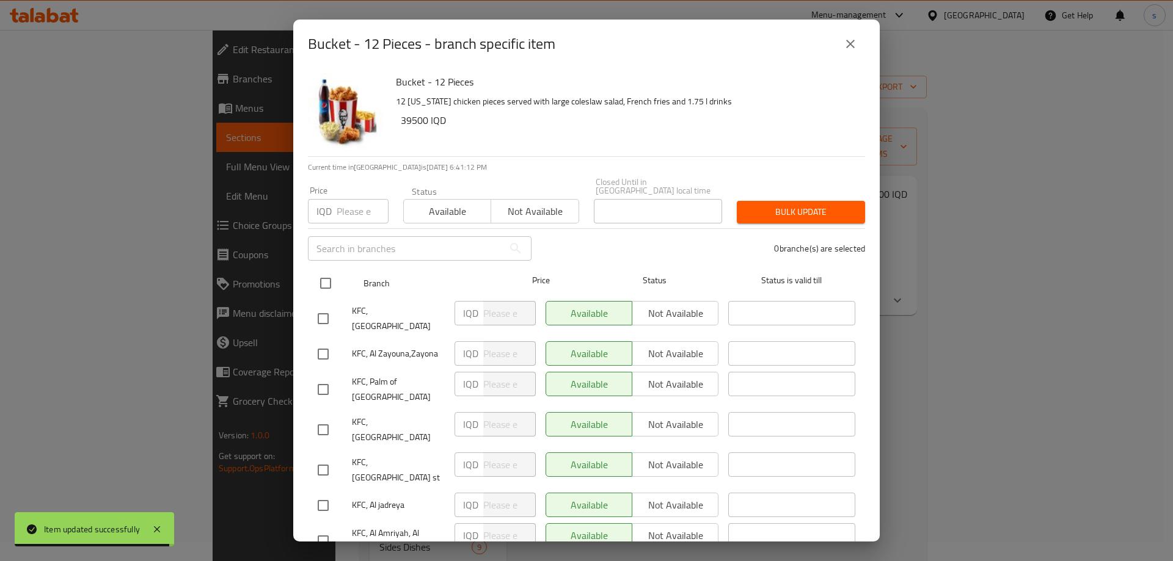
checkbox input "true"
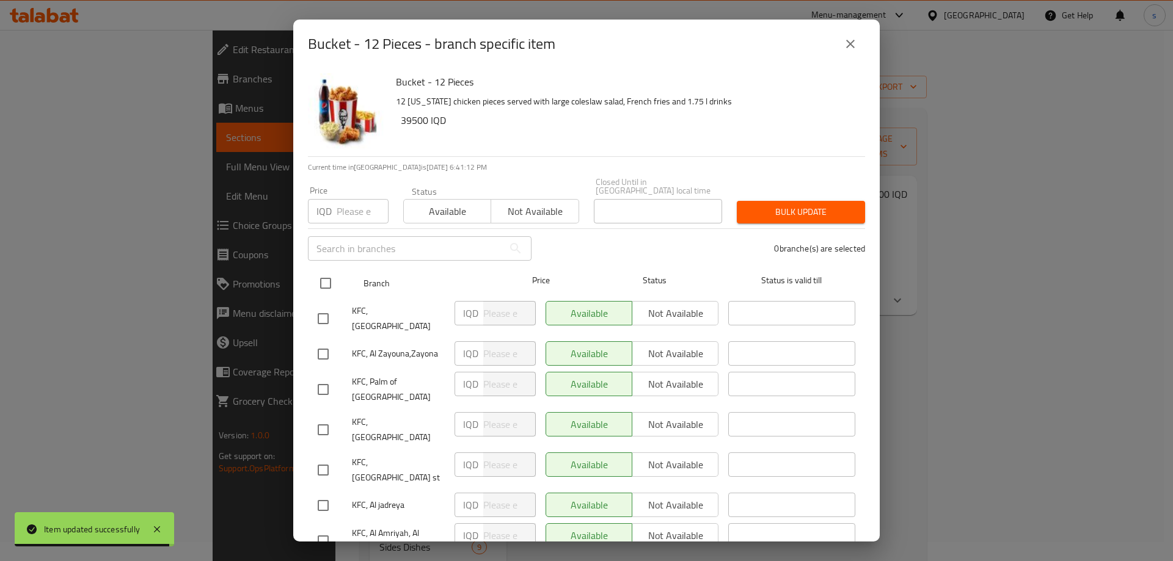
checkbox input "true"
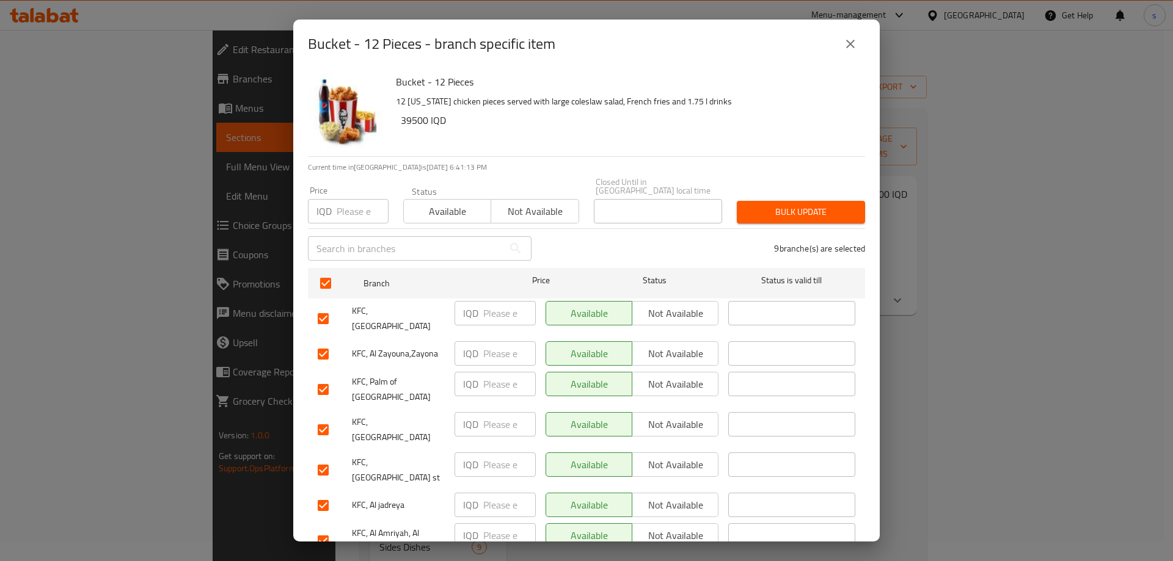
scroll to position [65, 0]
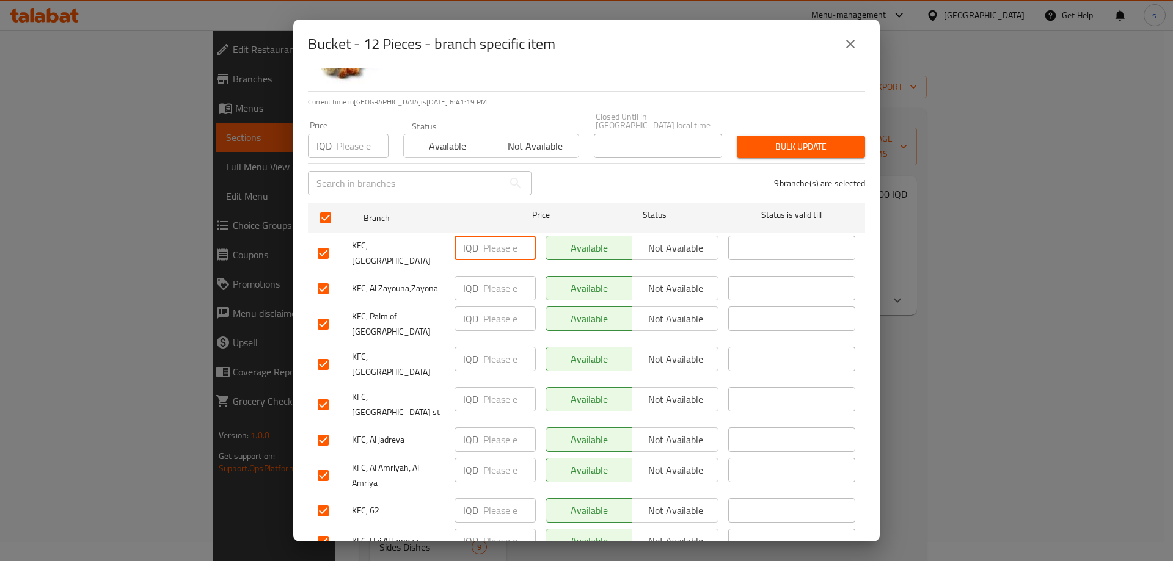
click at [492, 238] on input "number" at bounding box center [509, 248] width 53 height 24
paste input "39500"
type input "39500"
click at [492, 276] on input "number" at bounding box center [509, 288] width 53 height 24
paste input "39500"
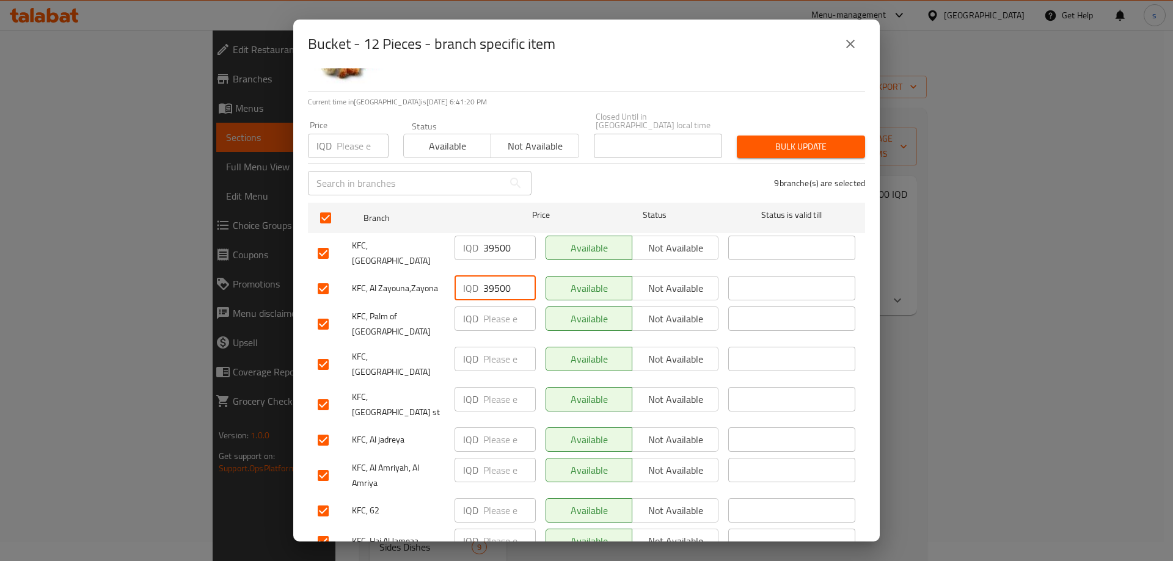
type input "39500"
click at [502, 307] on input "number" at bounding box center [509, 319] width 53 height 24
paste input "39500"
type input "39500"
click at [502, 347] on input "number" at bounding box center [509, 359] width 53 height 24
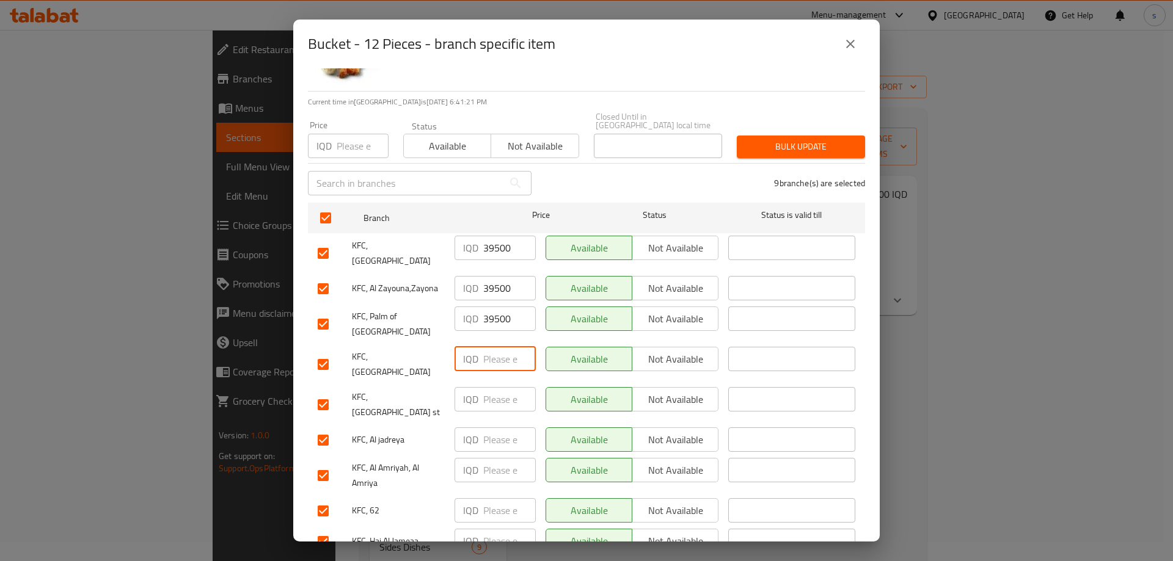
paste input "39500"
type input "39500"
click at [497, 387] on input "number" at bounding box center [509, 399] width 53 height 24
paste input "39500"
type input "39500"
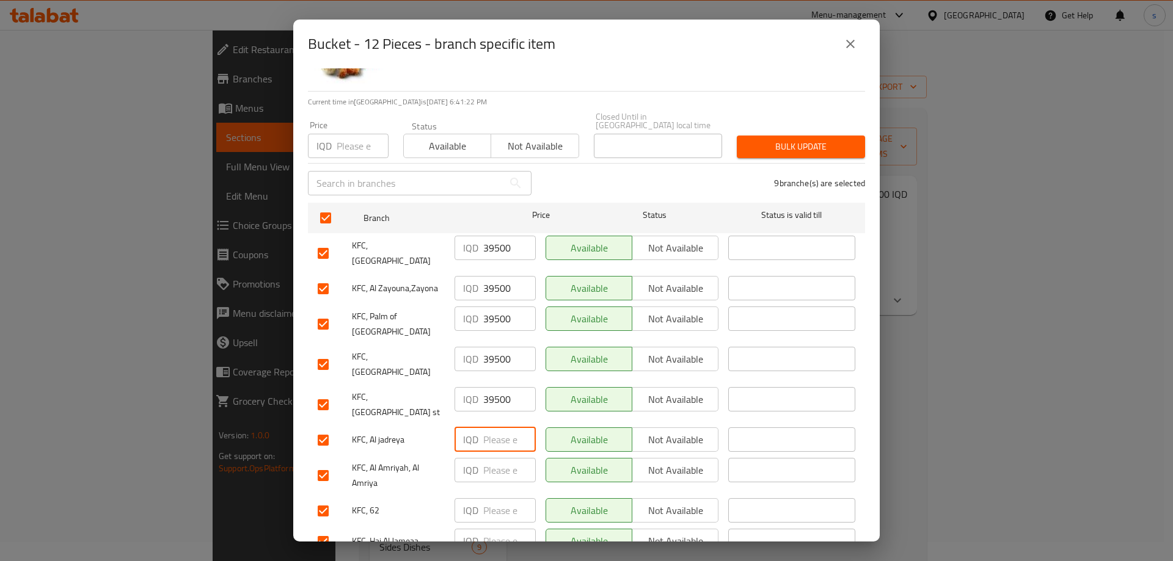
click at [494, 427] on input "number" at bounding box center [509, 439] width 53 height 24
paste input "39500"
type input "39500"
click at [491, 458] on input "number" at bounding box center [509, 470] width 53 height 24
paste input "39500"
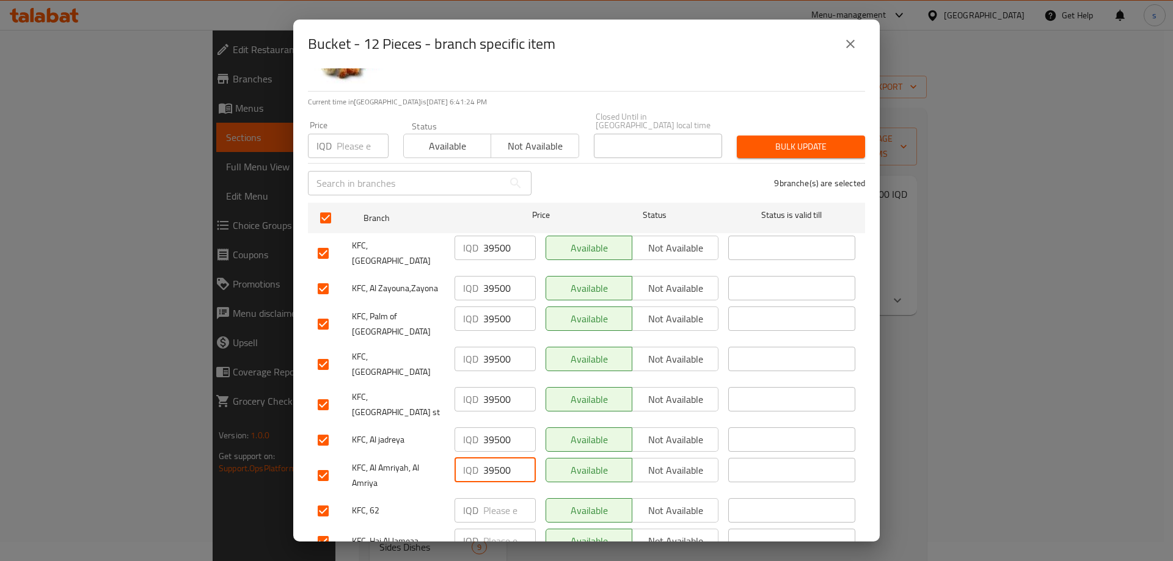
type input "39500"
click at [484, 498] on input "number" at bounding box center [509, 510] width 53 height 24
paste input "39500"
type input "39500"
click at [491, 529] on input "number" at bounding box center [509, 541] width 53 height 24
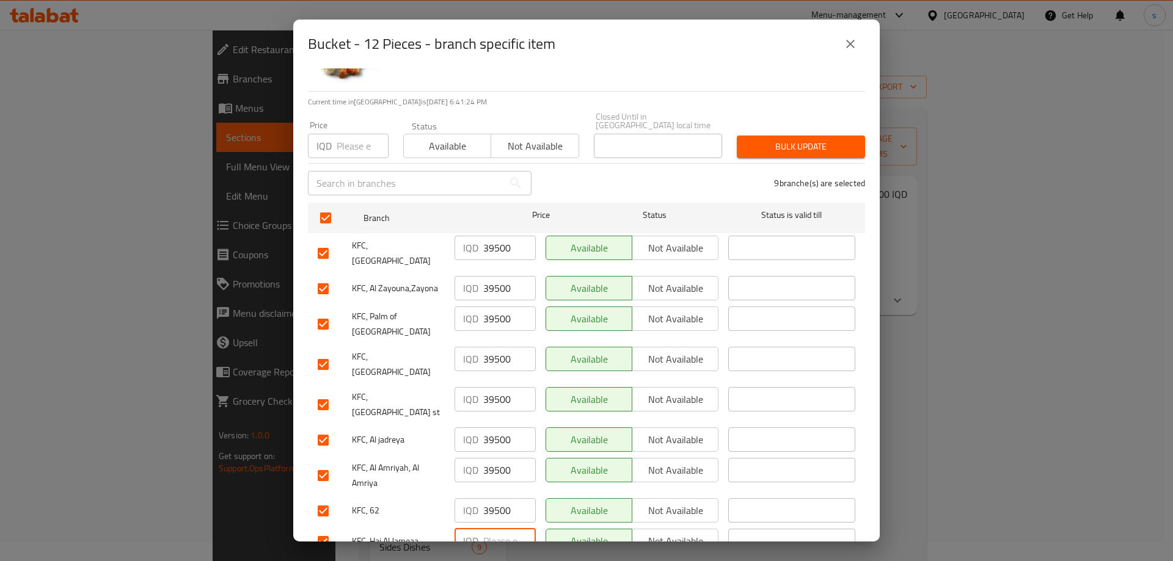
paste input "39500"
type input "39500"
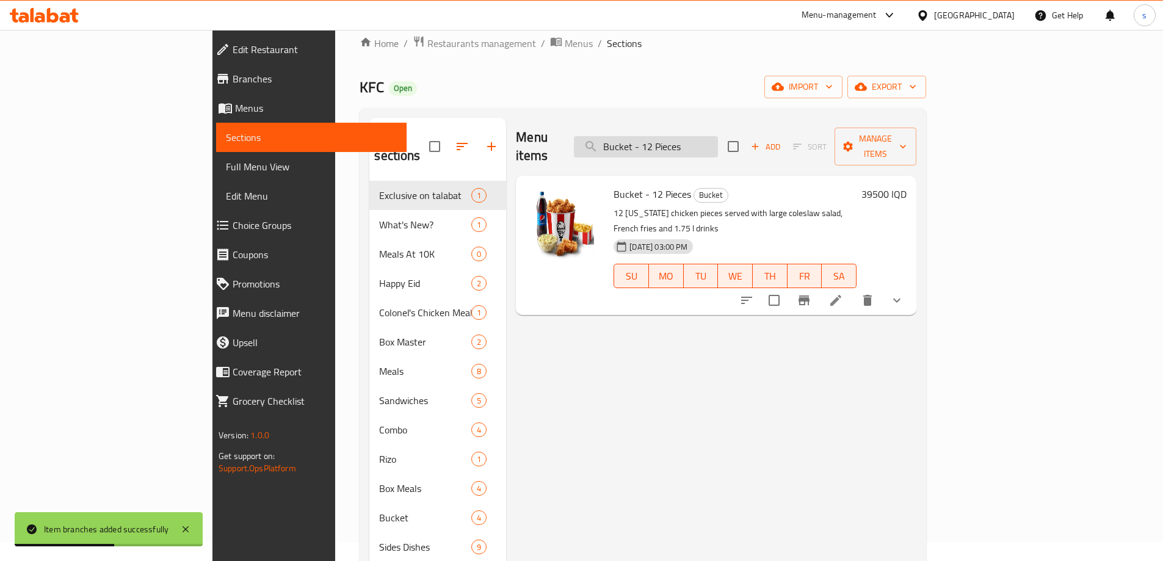
drag, startPoint x: 779, startPoint y: 142, endPoint x: 660, endPoint y: 146, distance: 118.5
click at [660, 146] on input "Bucket - 12 Pieces" at bounding box center [646, 146] width 144 height 21
paste input "Rizo"
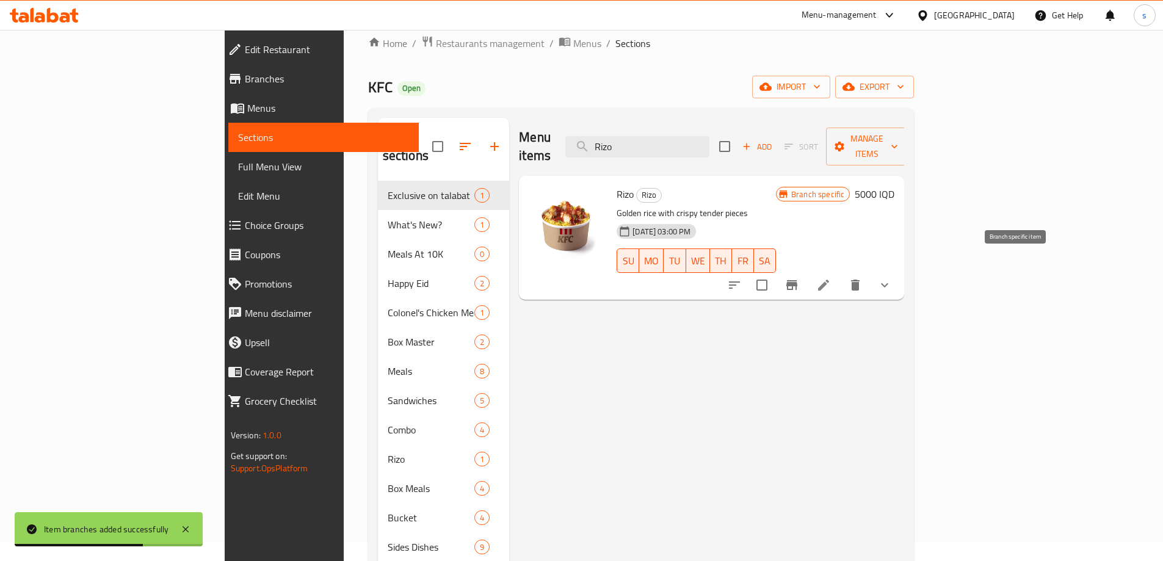
type input "Rizo"
click at [798, 280] on icon "Branch-specific-item" at bounding box center [792, 285] width 11 height 10
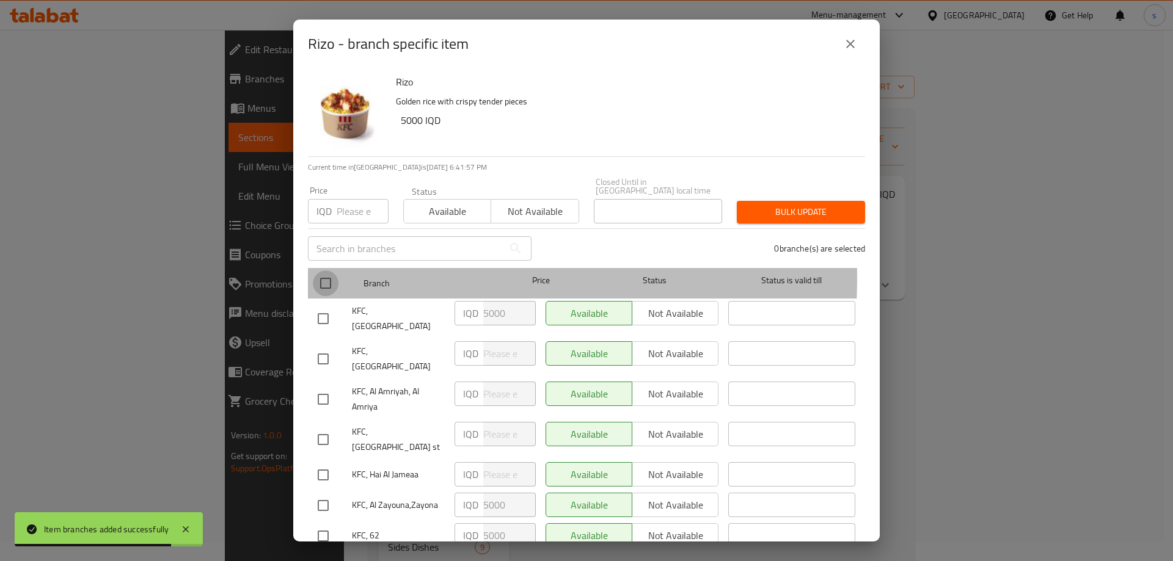
click at [315, 271] on input "checkbox" at bounding box center [326, 284] width 26 height 26
checkbox input "true"
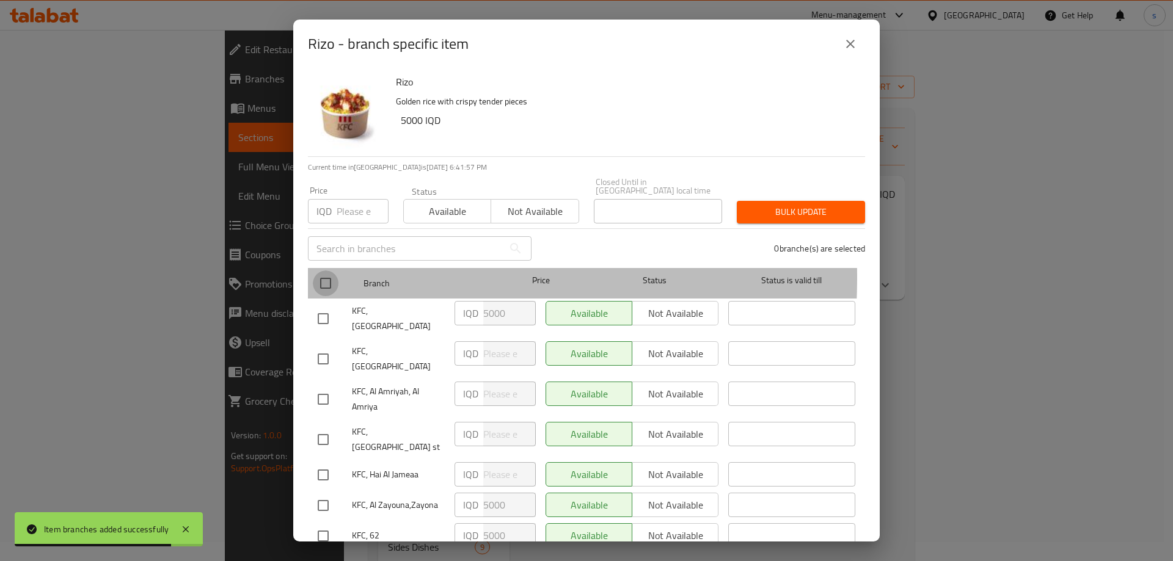
checkbox input "true"
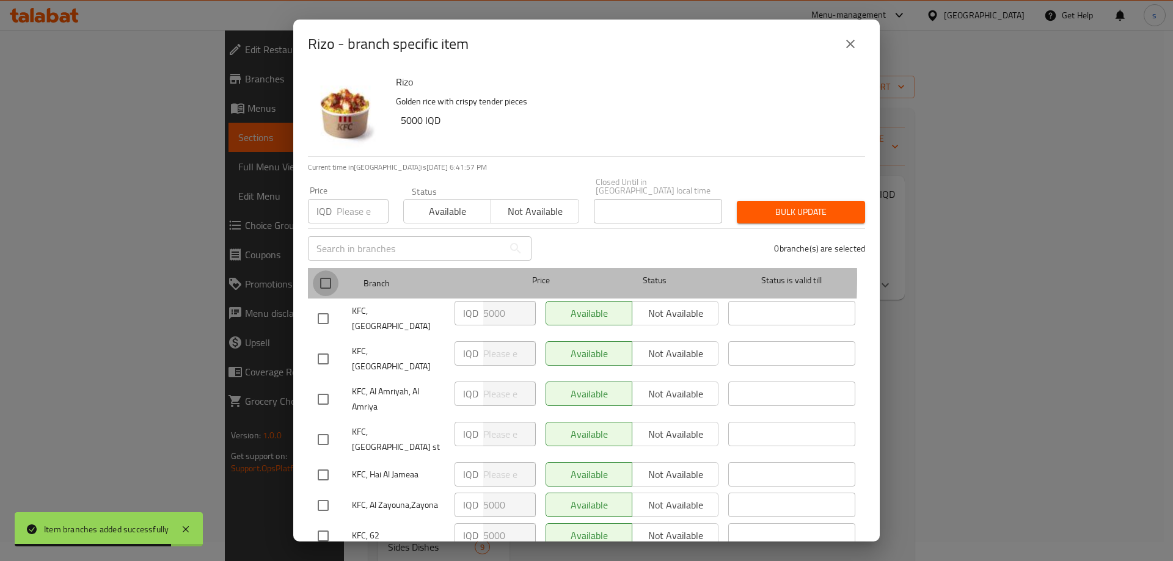
checkbox input "true"
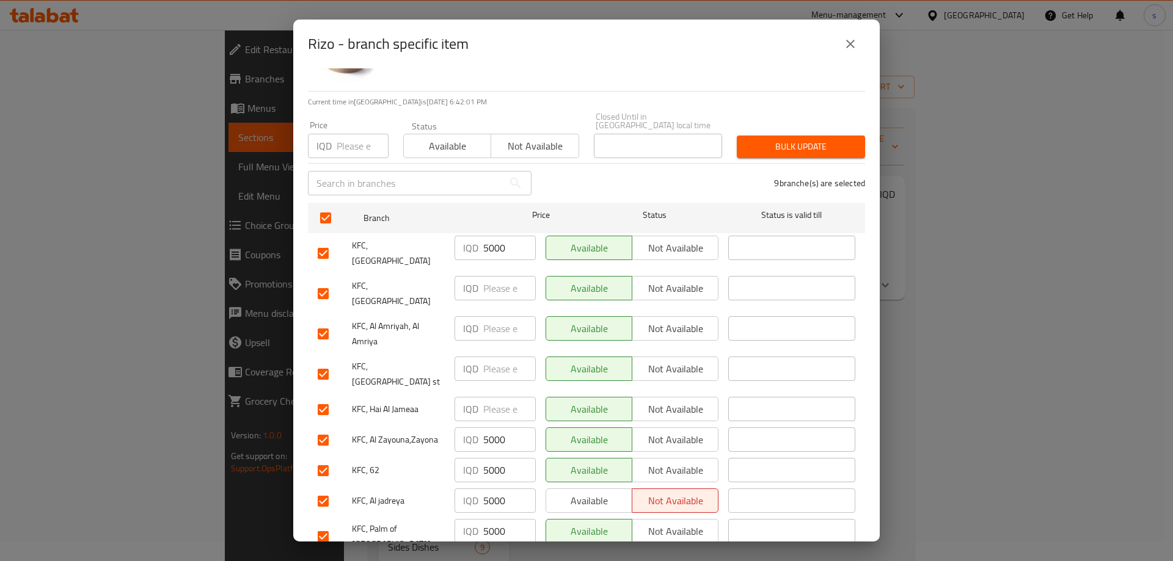
click at [488, 397] on input "number" at bounding box center [509, 409] width 53 height 24
type input "5000"
click at [496, 357] on input "number" at bounding box center [509, 369] width 53 height 24
type input "5000"
click at [498, 316] on input "number" at bounding box center [509, 328] width 53 height 24
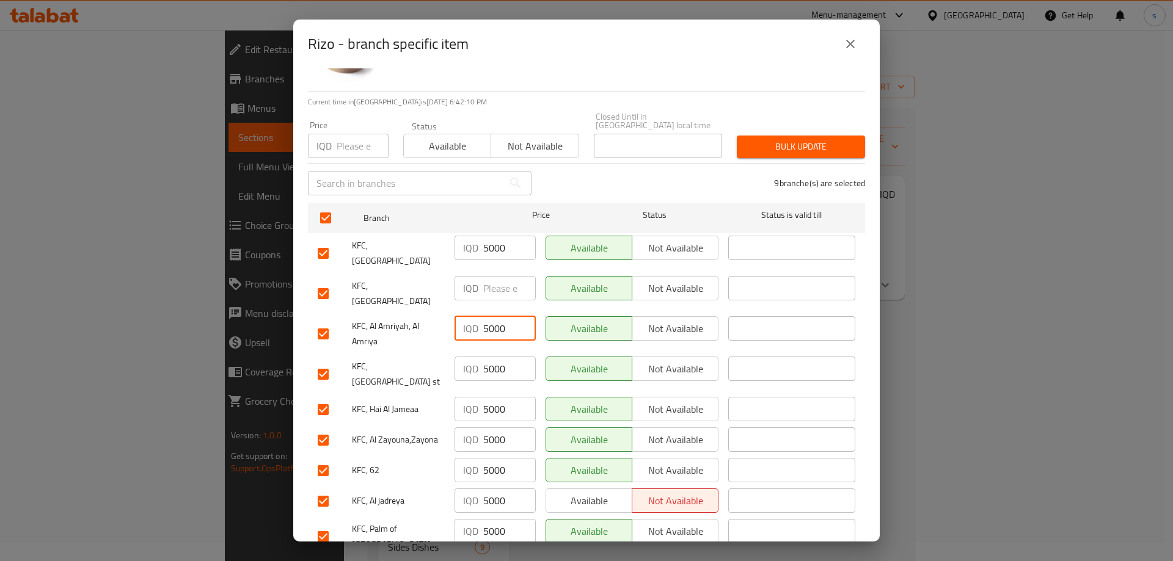
type input "5000"
click at [491, 278] on input "number" at bounding box center [509, 288] width 53 height 24
type input "5000"
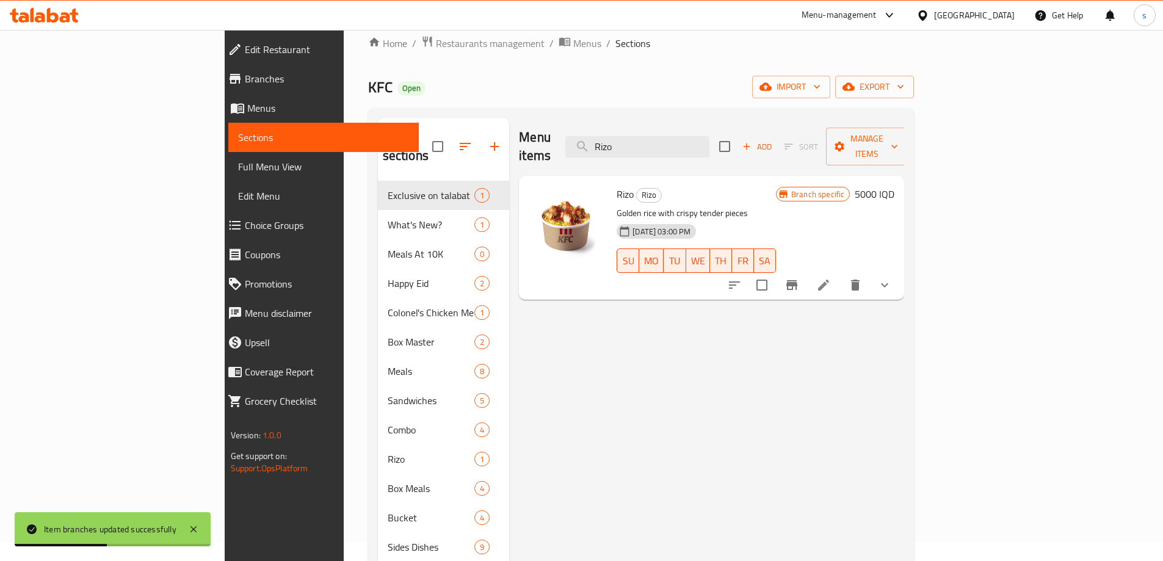
drag, startPoint x: 727, startPoint y: 145, endPoint x: 658, endPoint y: 156, distance: 69.8
click at [658, 156] on div "Menu items Rizo Add Sort Manage items" at bounding box center [711, 147] width 385 height 58
paste input "Box Master Comb"
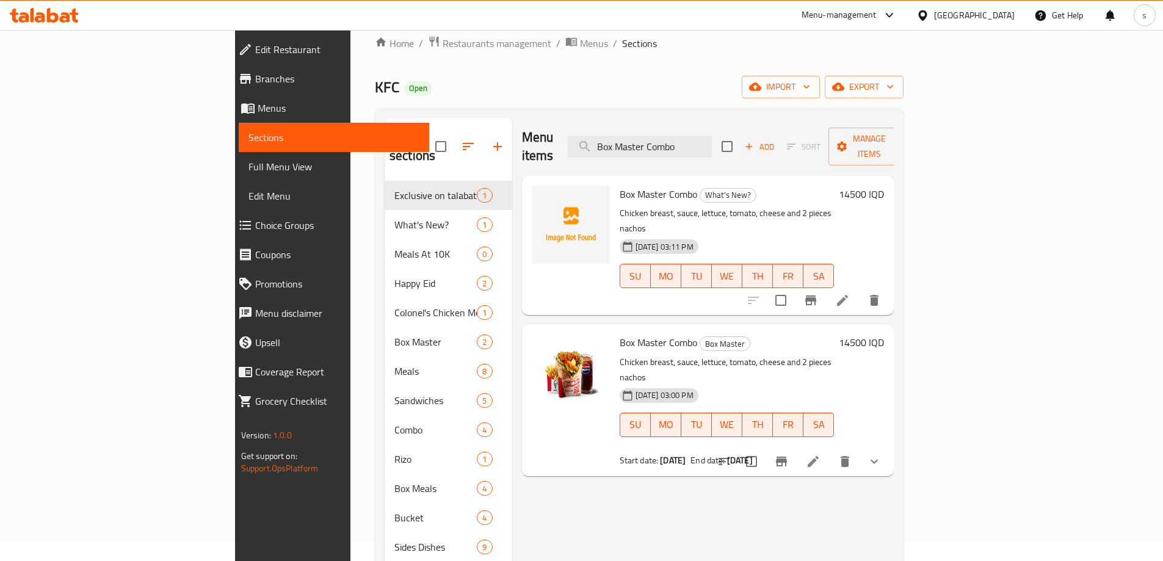
type input "Box Master Combo"
click at [818, 293] on icon "Branch-specific-item" at bounding box center [811, 300] width 15 height 15
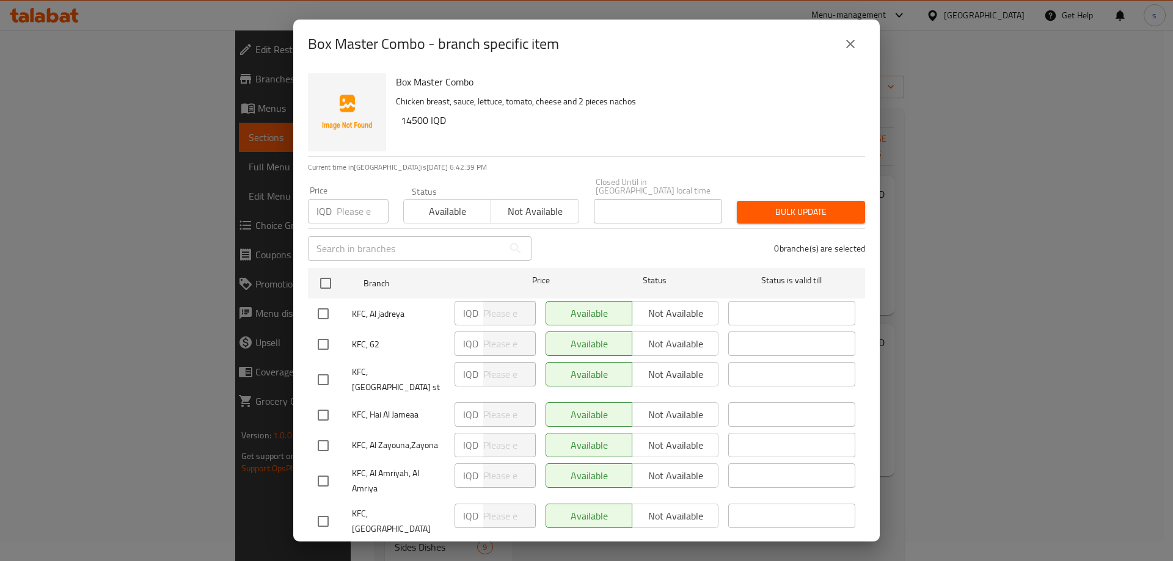
click at [843, 45] on icon "close" at bounding box center [850, 44] width 15 height 15
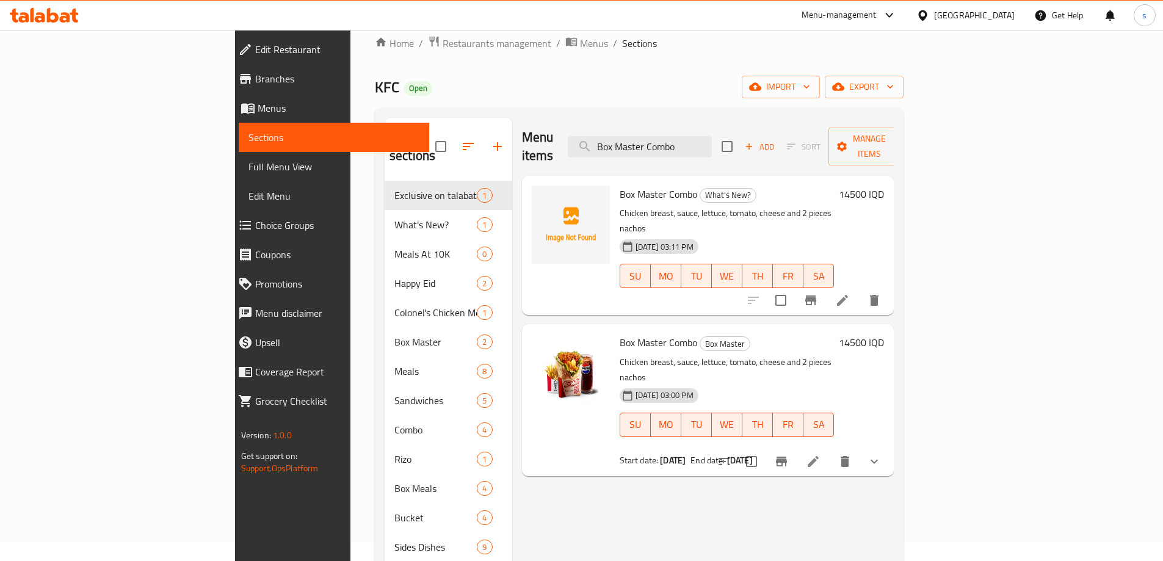
click at [860, 289] on li at bounding box center [843, 300] width 34 height 22
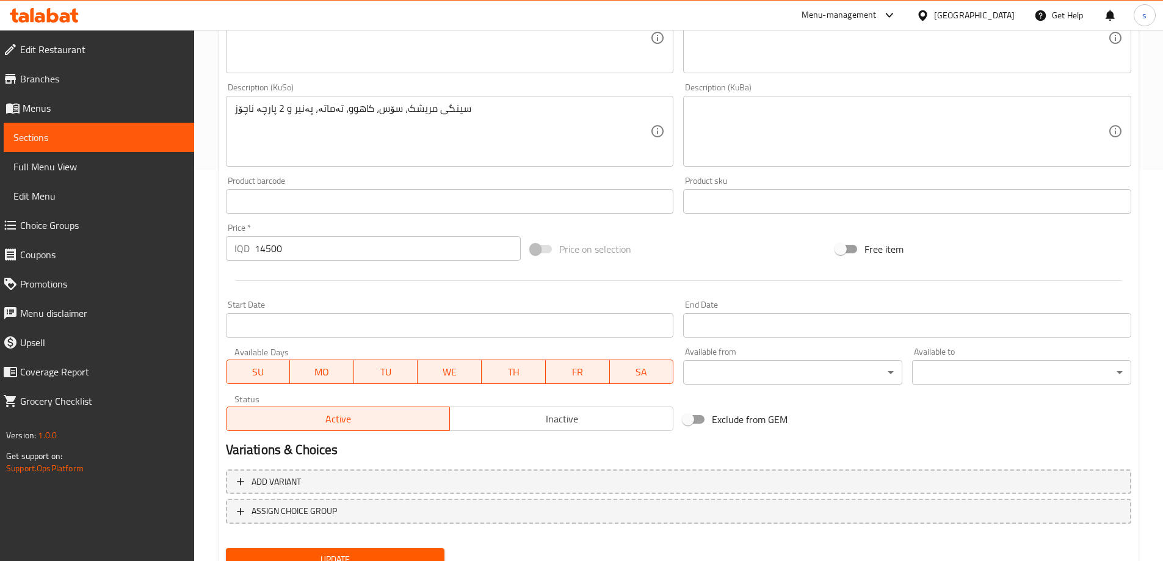
scroll to position [442, 0]
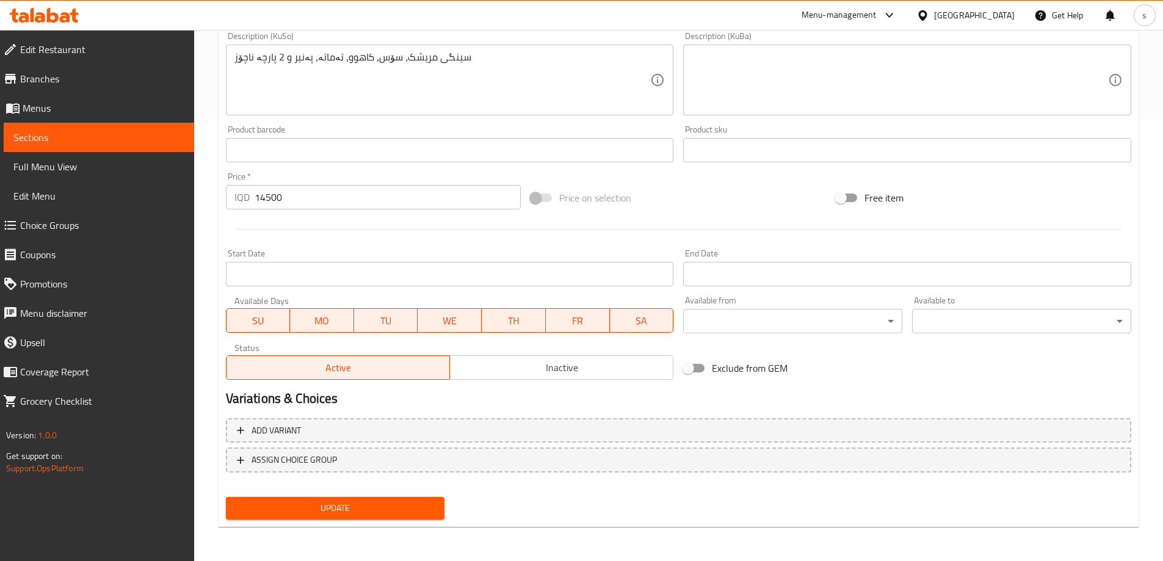
click at [373, 504] on span "Update" at bounding box center [336, 508] width 200 height 15
click at [100, 138] on span "Sections" at bounding box center [98, 137] width 171 height 15
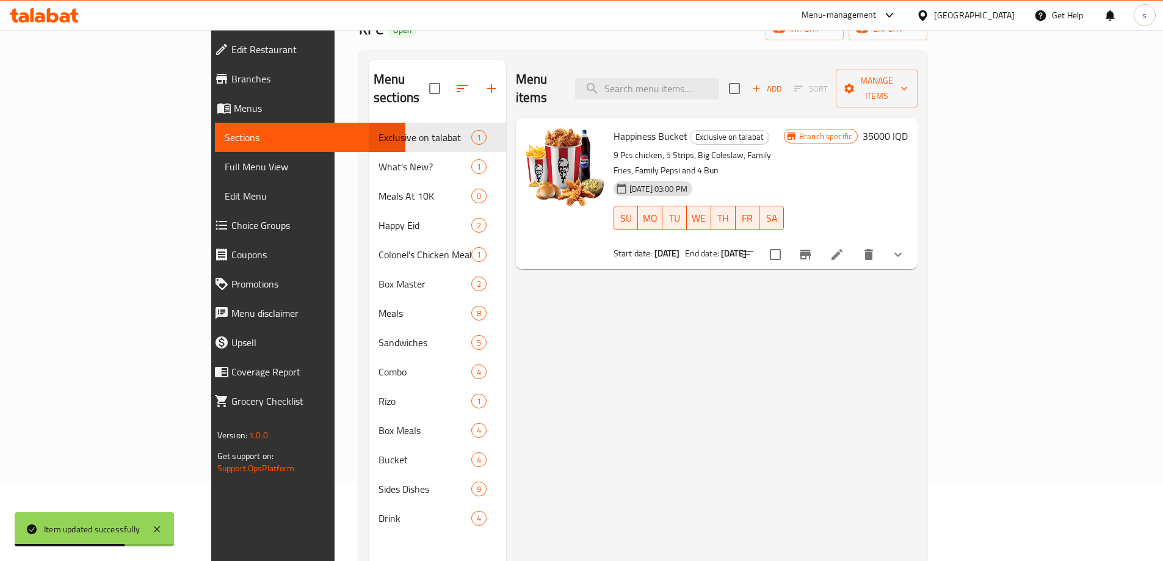
scroll to position [20, 0]
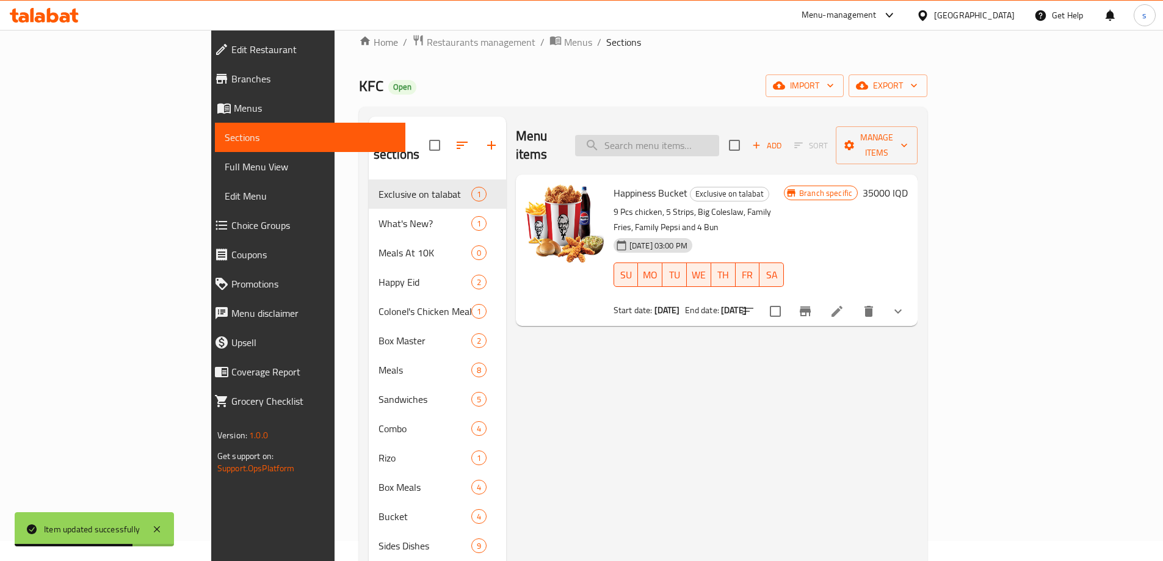
click at [719, 142] on input "search" at bounding box center [647, 145] width 144 height 21
paste input "Bucket - 18 Pieces"
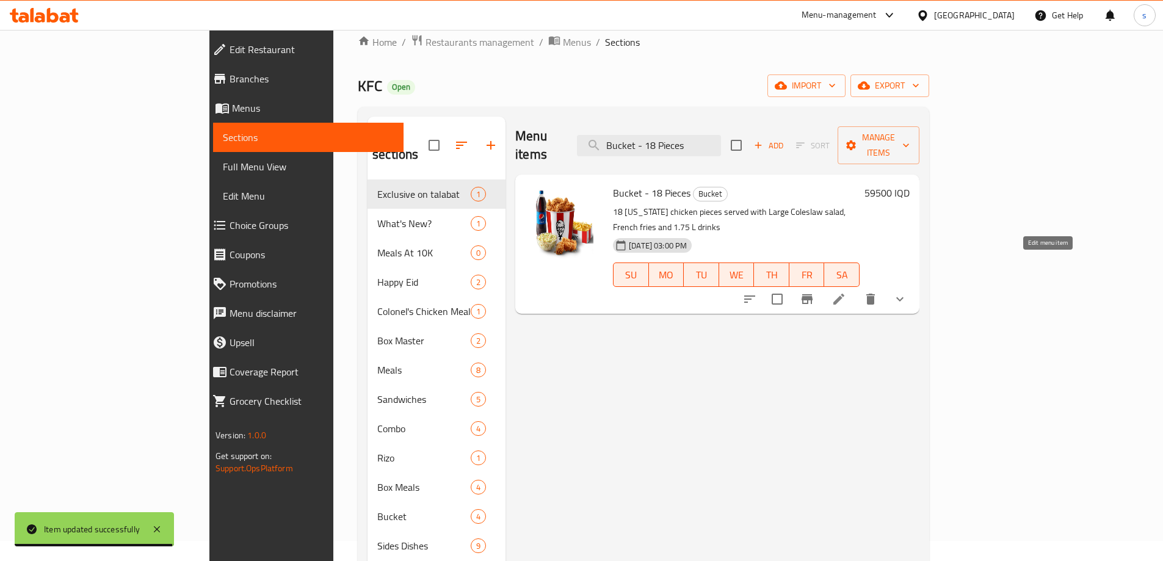
type input "Bucket - 18 Pieces"
click at [846, 292] on icon at bounding box center [839, 299] width 15 height 15
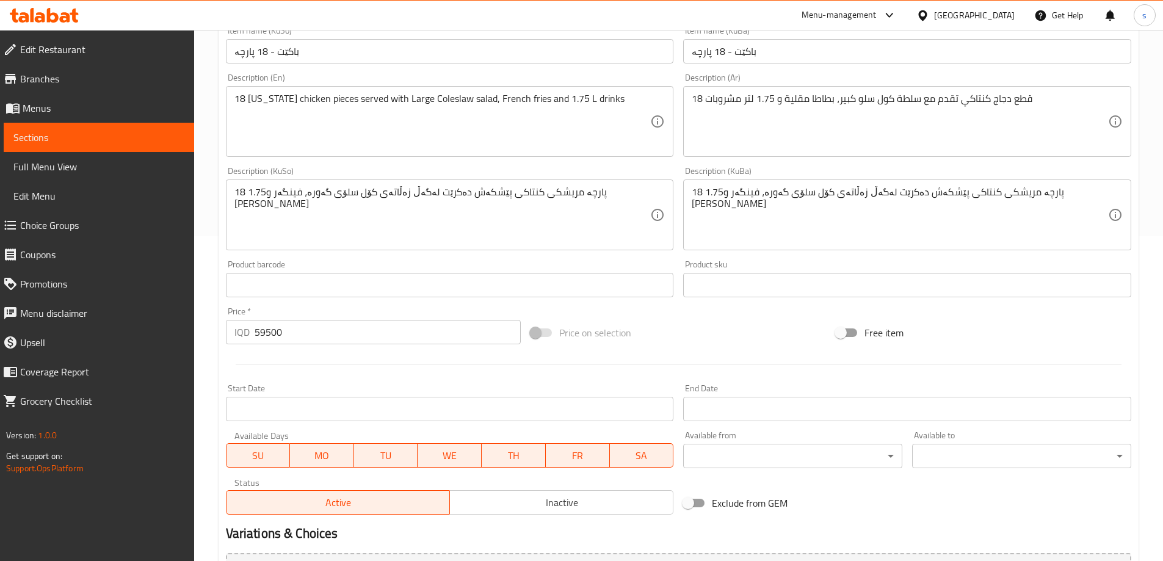
scroll to position [295, 0]
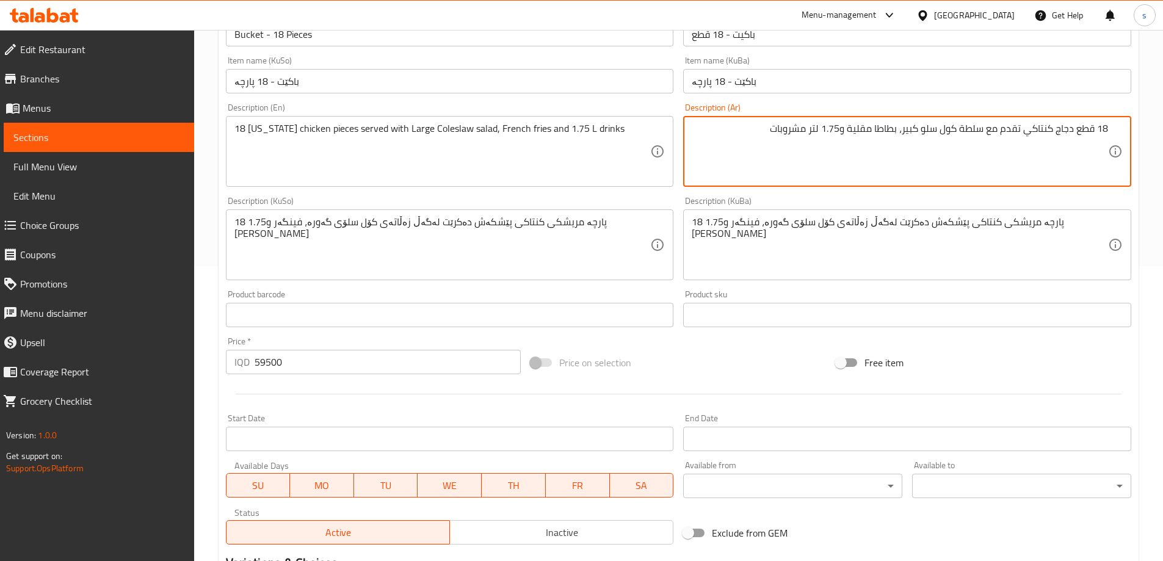
type textarea "18 قطع دجاج كنتاكي تقدم مع سلطة كول سلو كبير، بطاطا مقلية و1.75 لتر مشروبات"
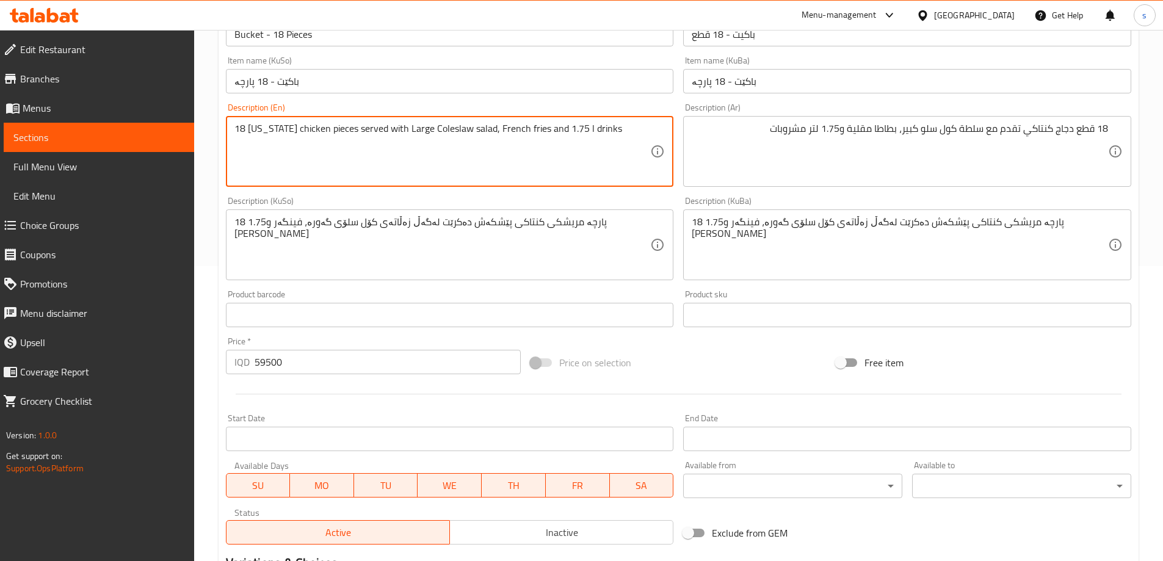
click at [424, 131] on textarea "18 Kentucky chicken pieces served with Large Coleslaw salad, French fries and 1…" at bounding box center [443, 152] width 416 height 58
drag, startPoint x: 404, startPoint y: 131, endPoint x: 398, endPoint y: 133, distance: 6.8
click at [398, 133] on textarea "18 Kentucky chicken pieces served with Large coleslaw salad, French fries and 1…" at bounding box center [443, 152] width 416 height 58
type textarea "18 [US_STATE] chicken pieces served with large coleslaw salad, French fries and…"
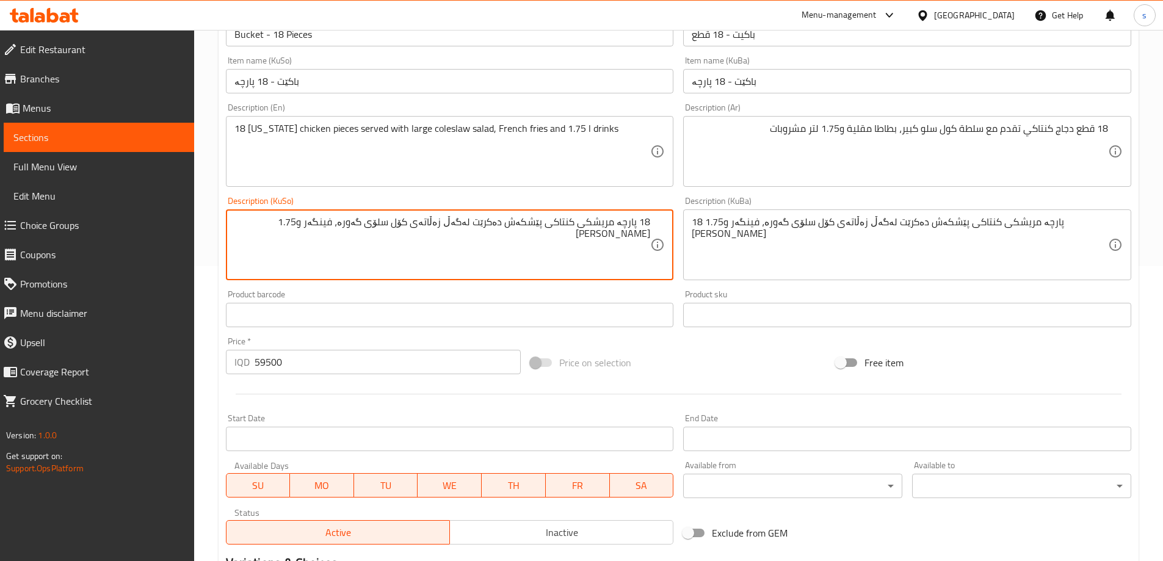
click at [327, 223] on textarea "18 پارچە مریشکی کنتاکی پێشکەش دەکرێت لەگەڵ زەڵاتەی کۆل سلۆی گەورە، فینگەر و1.75…" at bounding box center [443, 245] width 416 height 58
click at [555, 251] on textarea "18 پارچە مریشکی کنتاکی پێشکەش دەکرێت لەگەڵ زەڵاتەی کۆل سلۆی گەورە، فینگەر و 1.7…" at bounding box center [443, 245] width 416 height 58
type textarea "18 پارچە مریشکی کنتاکی پێشکەش دەکرێت لەگەڵ زەڵاتەی کۆل سلۆی گەورە، فینگەر و 1.7…"
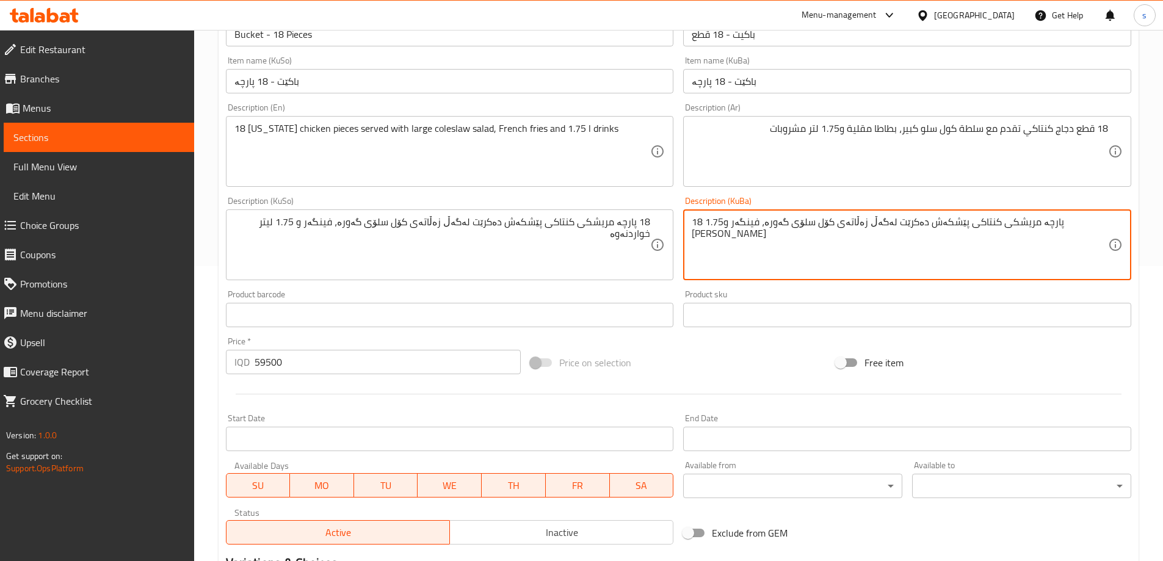
click at [773, 260] on textarea "18 پارچە مریشکی کنتاکی پێشکەش دەکرێت لەگەڵ زەڵاتەی کۆل سلۆی گەورە، فینگەر و1.75…" at bounding box center [900, 245] width 416 height 58
paste textarea
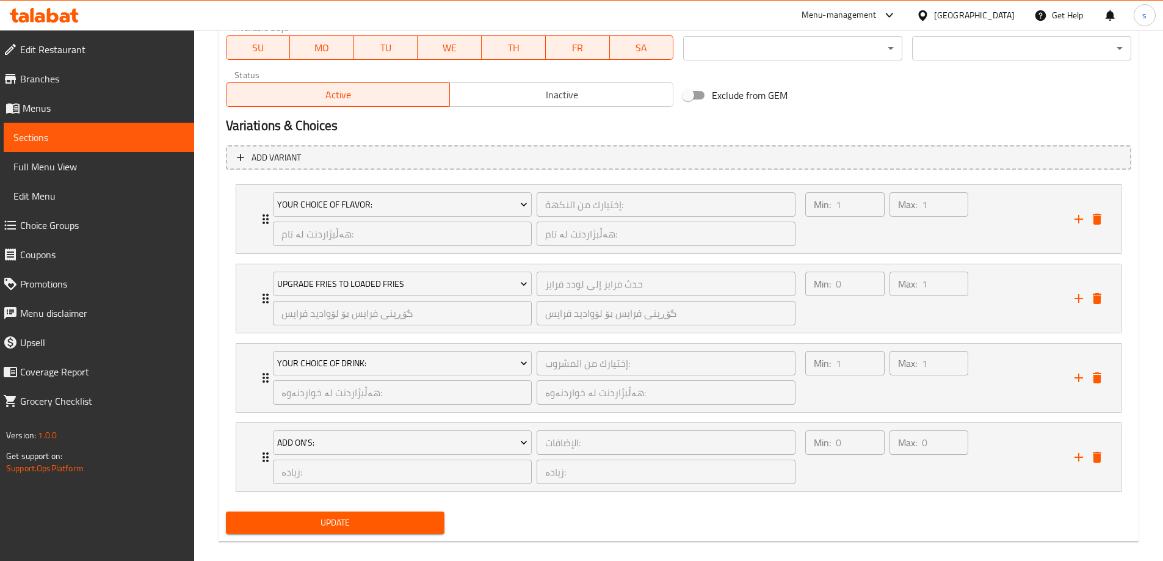
scroll to position [747, 0]
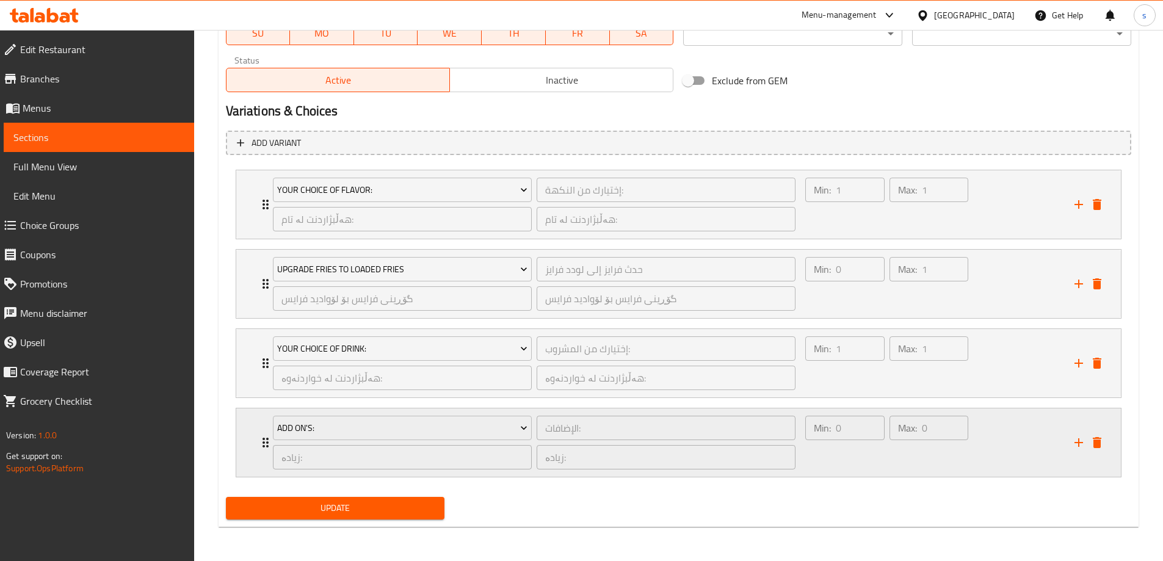
click at [877, 459] on div "Min: 0 ​" at bounding box center [845, 442] width 84 height 59
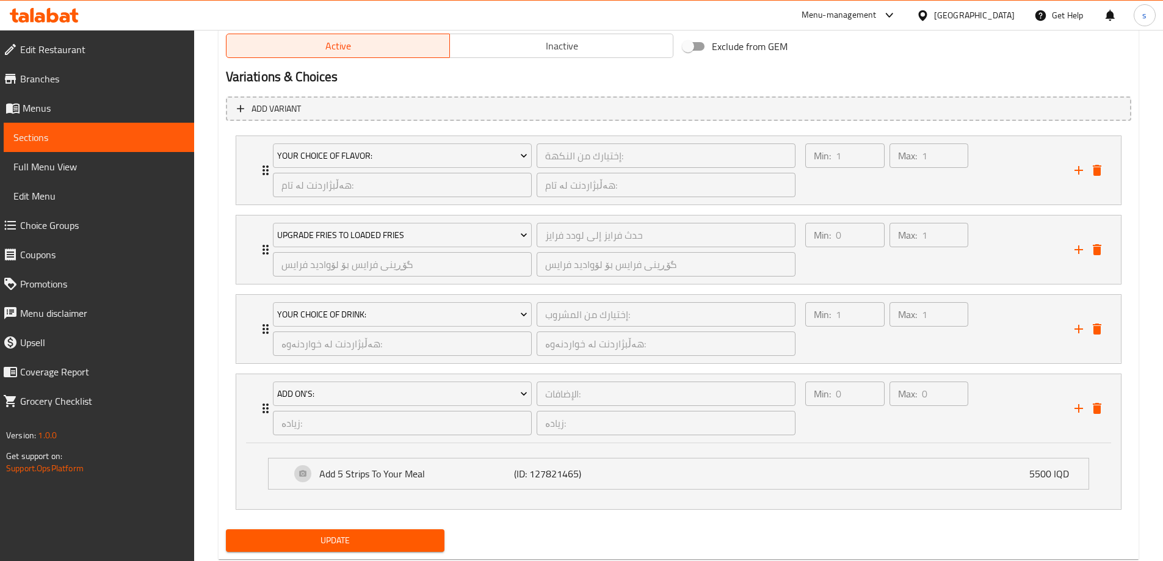
scroll to position [814, 0]
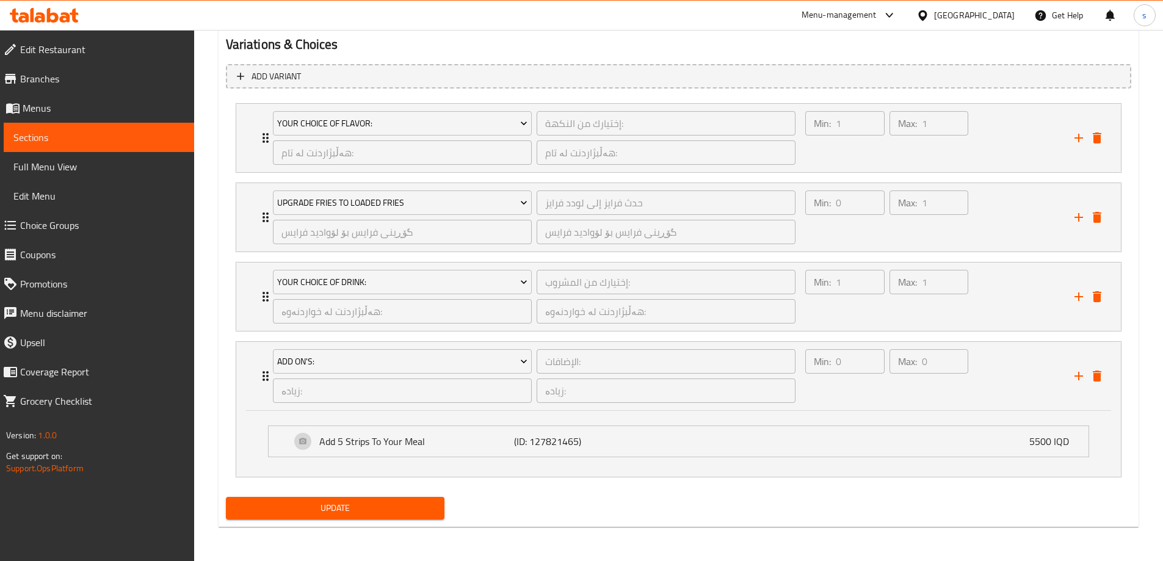
type textarea "18 پارچە مریشکی کنتاکی پێشکەش دەکرێت لەگەڵ زەڵاتەی کۆل سلۆی گەورە، فینگەر و 1.7…"
click at [349, 509] on span "Update" at bounding box center [336, 508] width 200 height 15
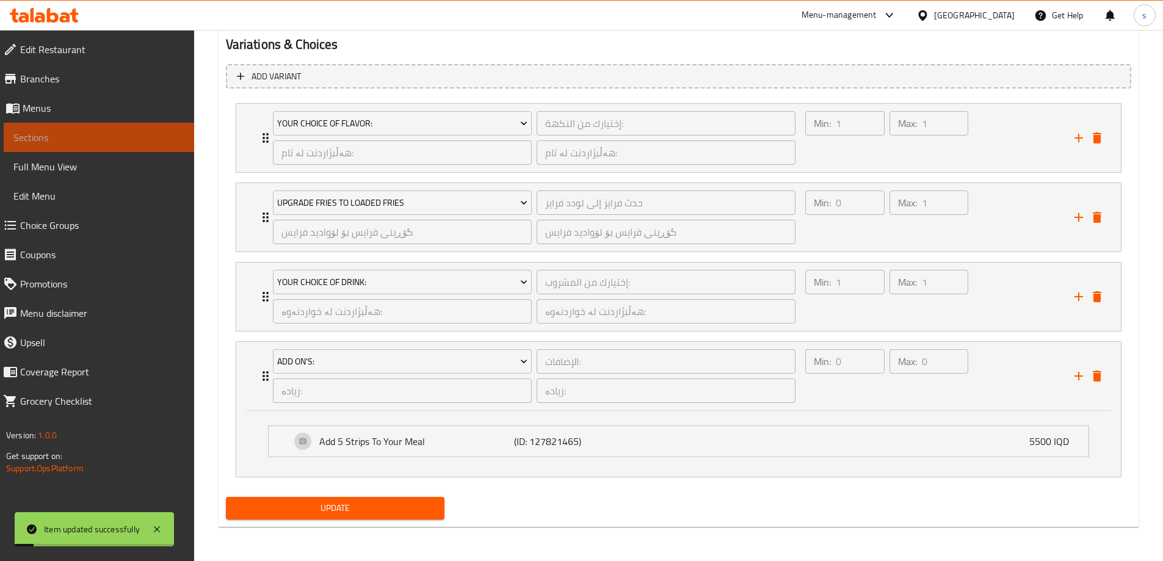
click at [72, 140] on span "Sections" at bounding box center [98, 137] width 171 height 15
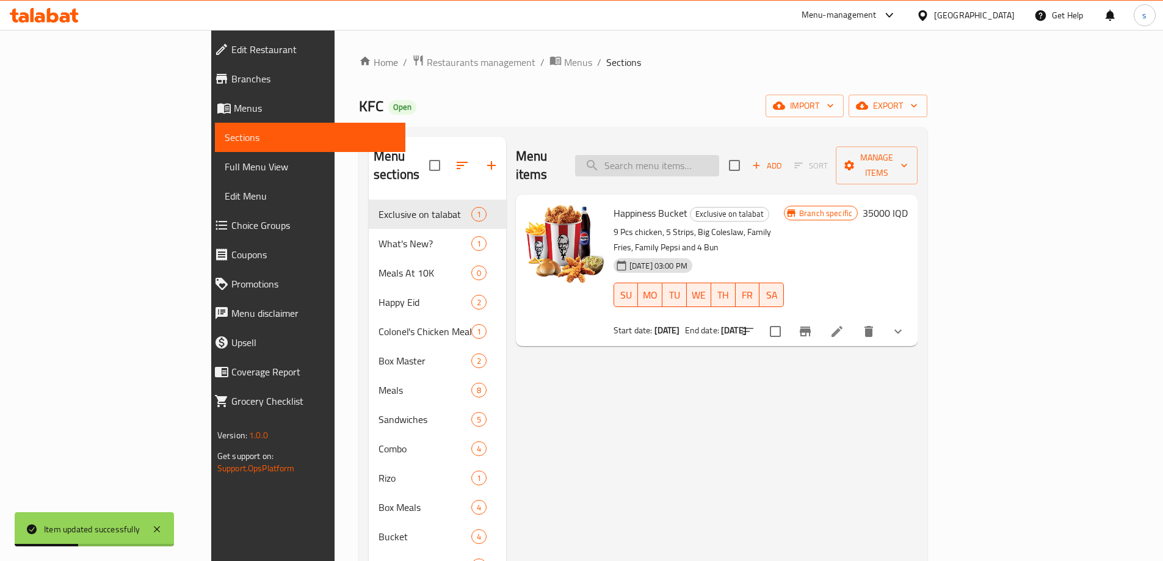
click at [707, 158] on input "search" at bounding box center [647, 165] width 144 height 21
paste input "Bucket - 18 Pieces"
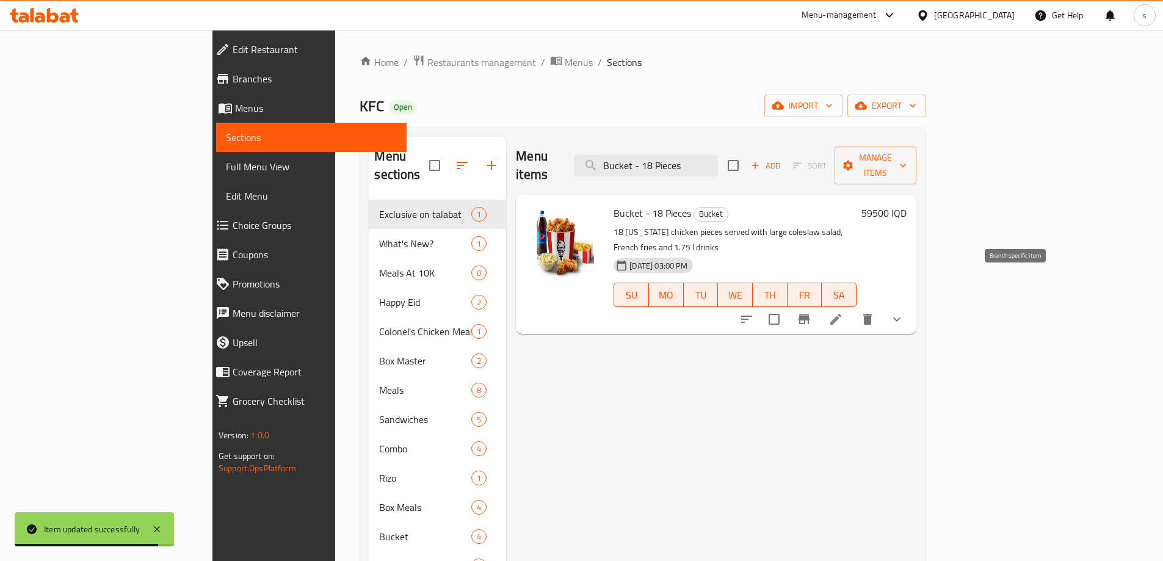
type input "Bucket - 18 Pieces"
click at [819, 305] on button "Branch-specific-item" at bounding box center [804, 319] width 29 height 29
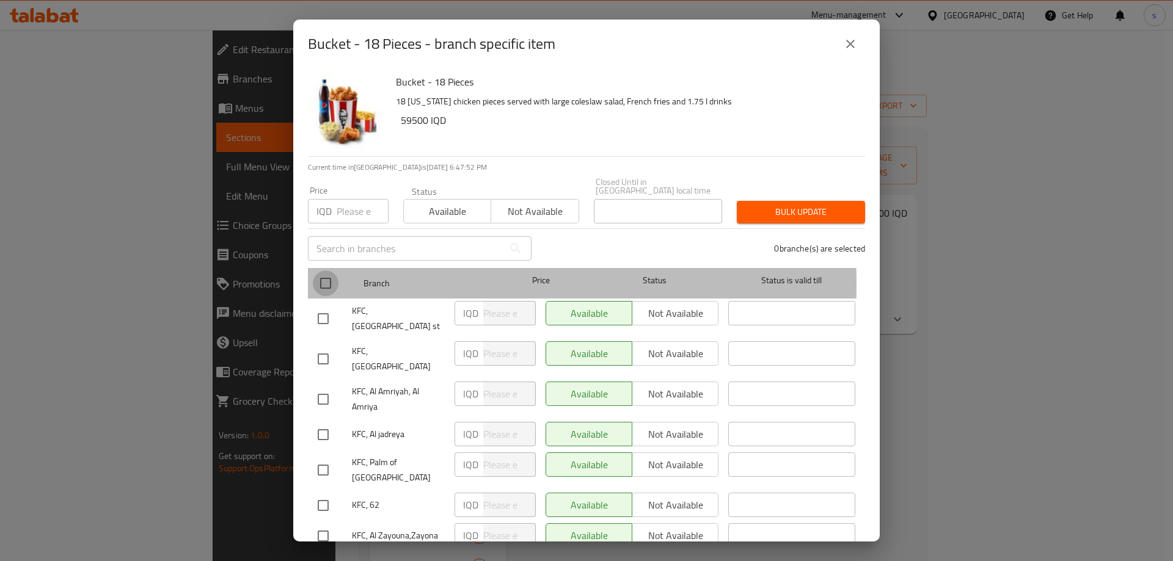
click at [329, 275] on input "checkbox" at bounding box center [326, 284] width 26 height 26
checkbox input "true"
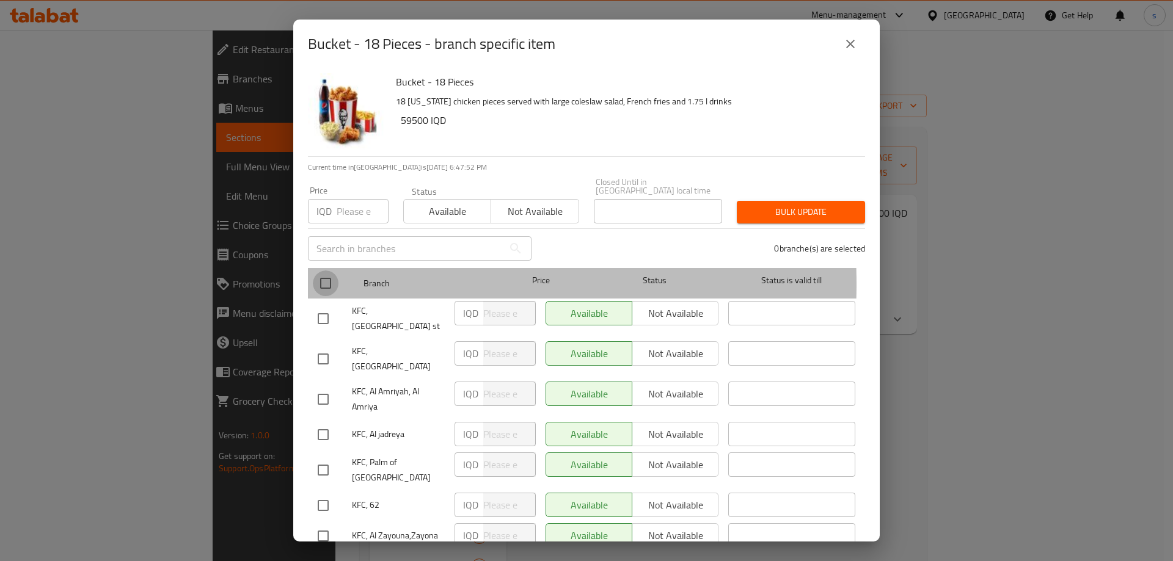
checkbox input "true"
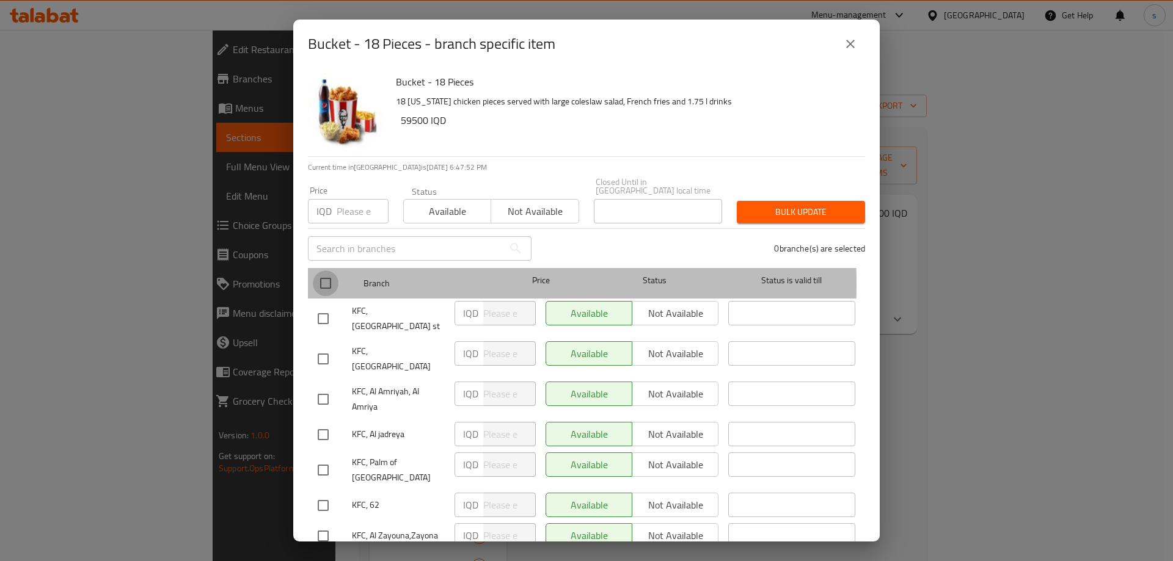
checkbox input "true"
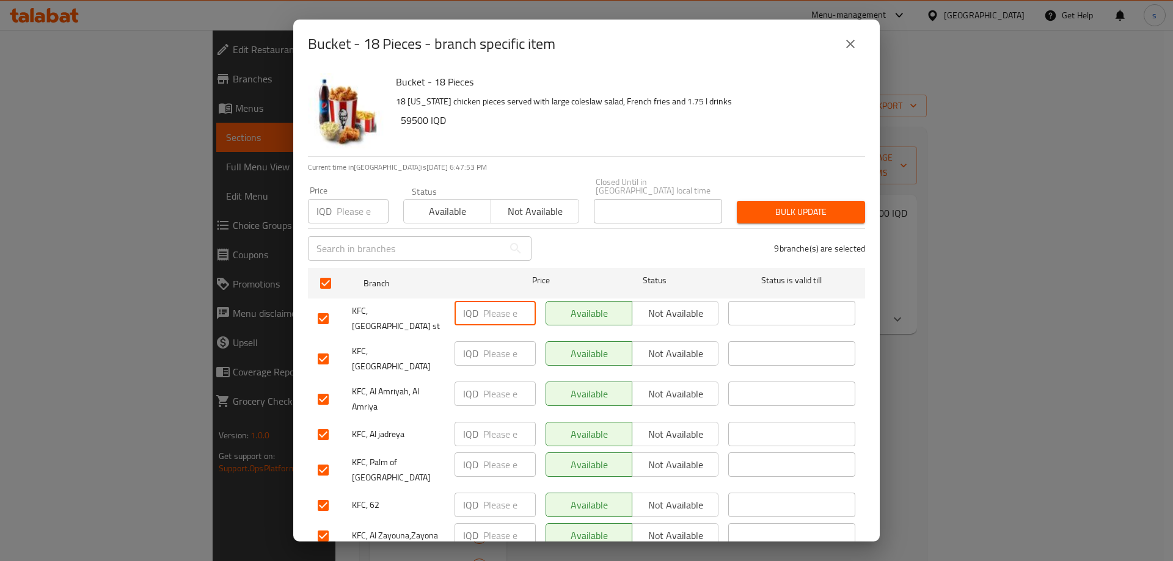
click at [493, 313] on input "number" at bounding box center [509, 313] width 53 height 24
paste input "59500"
type input "59500"
click at [498, 341] on input "number" at bounding box center [509, 353] width 53 height 24
paste input "59500"
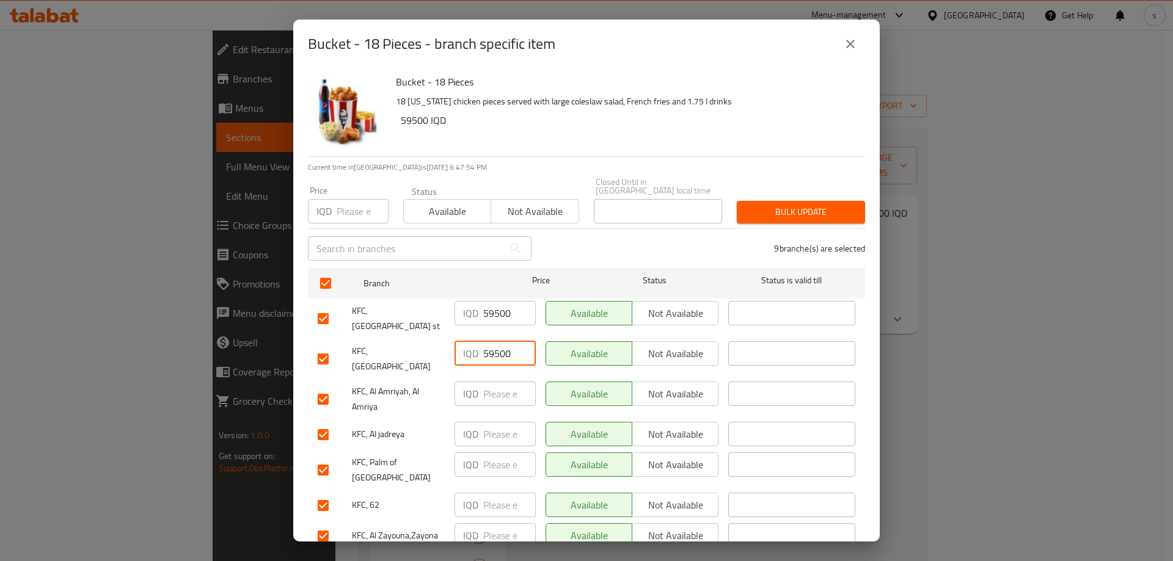
type input "59500"
click at [501, 382] on input "number" at bounding box center [509, 394] width 53 height 24
paste input "59500"
type input "59500"
click at [501, 417] on div "IQD ​" at bounding box center [494, 434] width 91 height 35
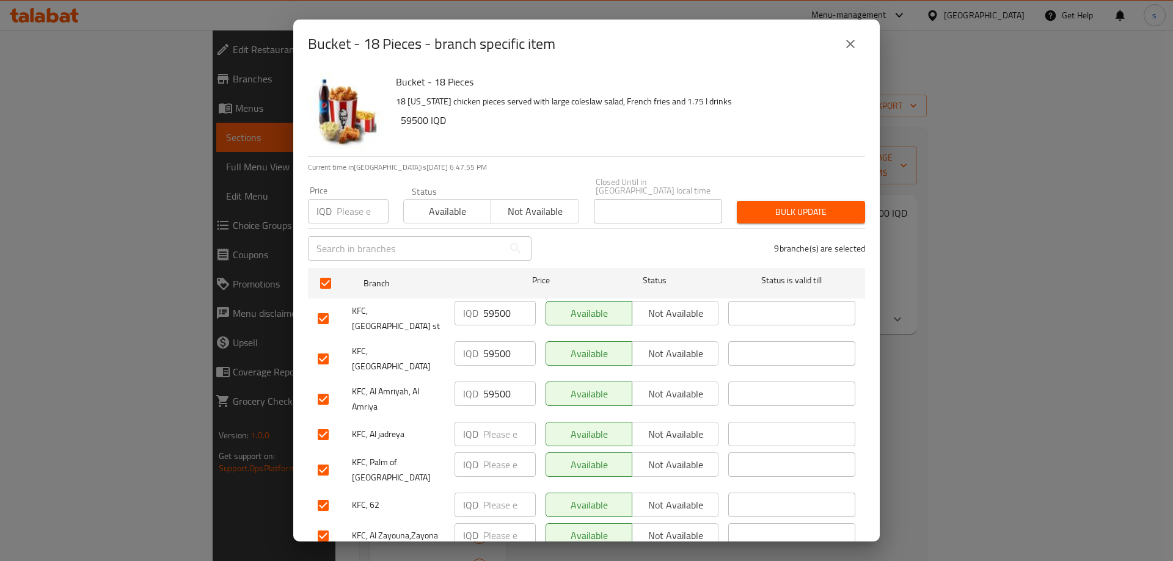
click at [501, 422] on input "number" at bounding box center [509, 434] width 53 height 24
paste input "59500"
type input "59500"
click at [498, 453] on input "number" at bounding box center [509, 465] width 53 height 24
paste input "59500"
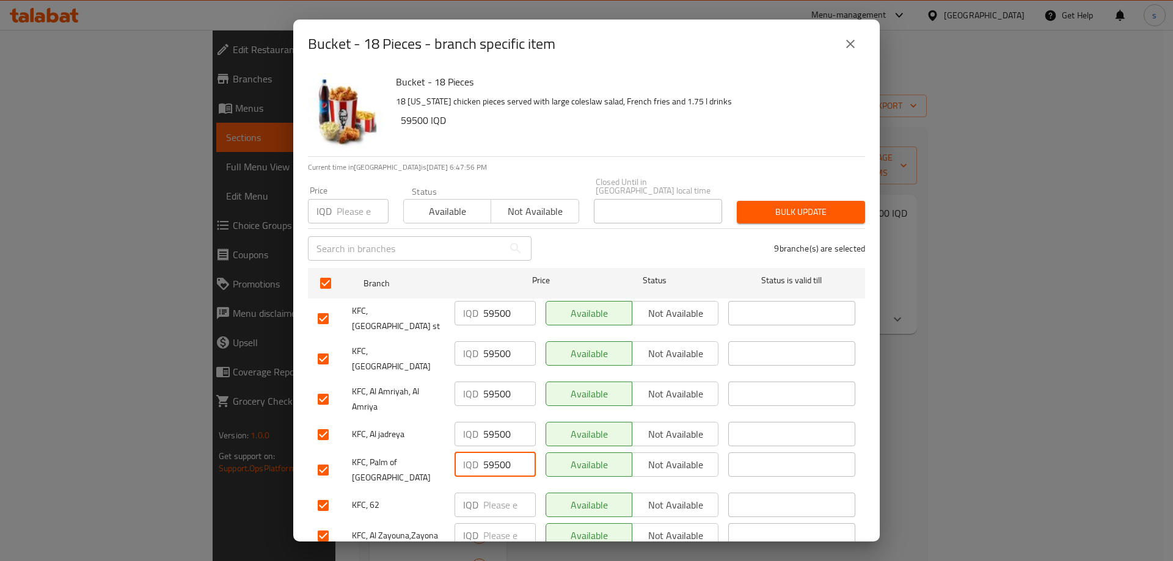
type input "59500"
click at [496, 493] on input "number" at bounding box center [509, 505] width 53 height 24
paste input "59500"
type input "59500"
click at [869, 381] on div "Bucket - 18 Pieces 18 Kentucky chicken pieces served with large coleslaw salad,…" at bounding box center [586, 304] width 586 height 473
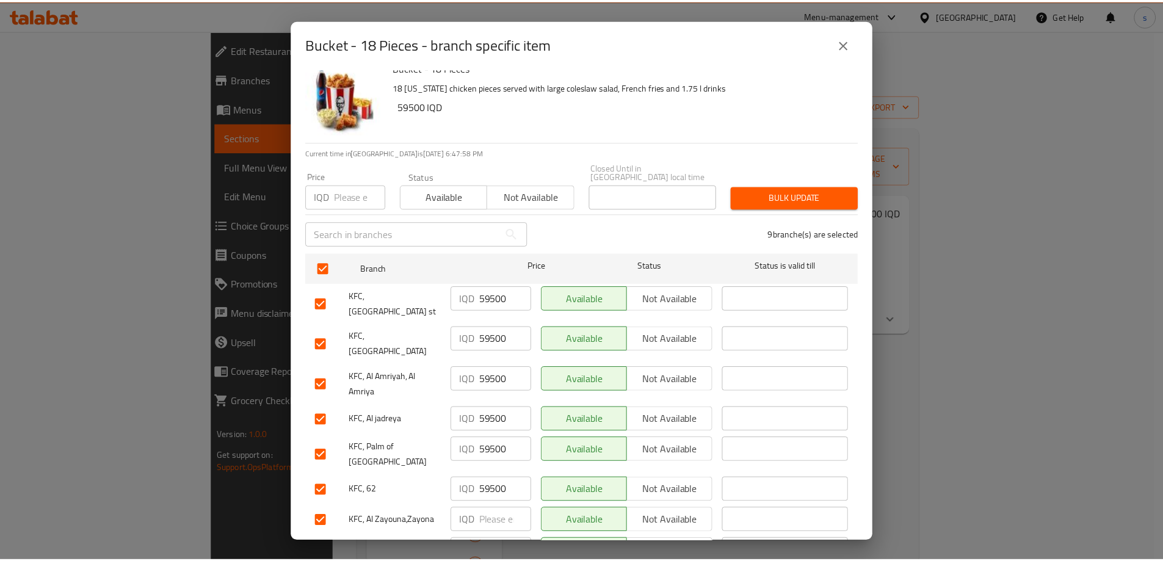
scroll to position [65, 0]
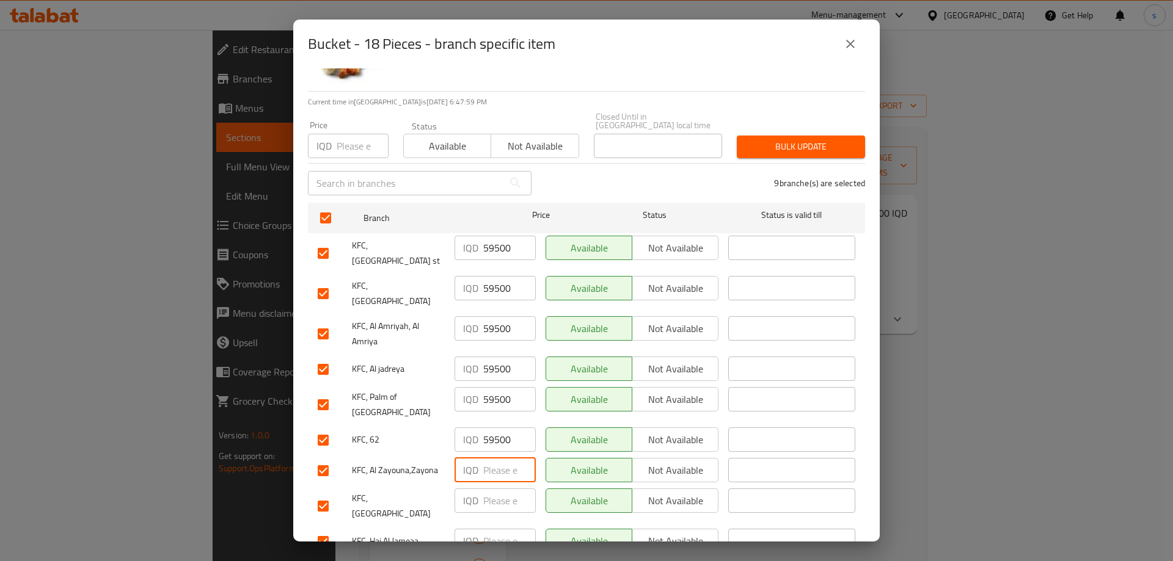
click at [489, 458] on input "number" at bounding box center [509, 470] width 53 height 24
paste input "59500"
type input "59500"
click at [500, 489] on input "number" at bounding box center [509, 501] width 53 height 24
paste input "59500"
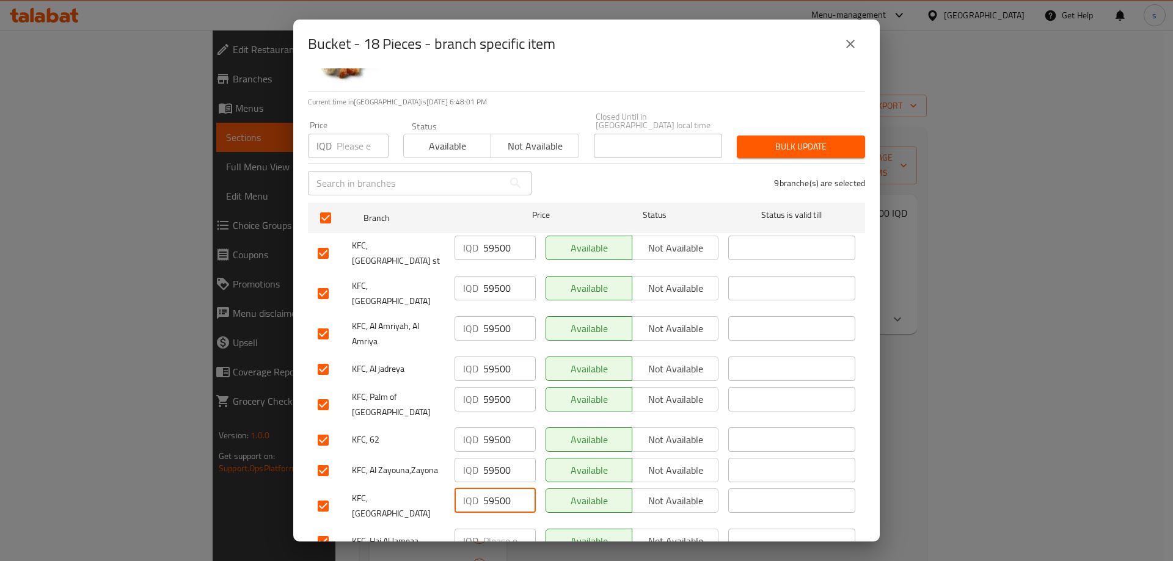
type input "59500"
click at [495, 529] on input "number" at bounding box center [509, 541] width 53 height 24
paste input "59500"
type input "59500"
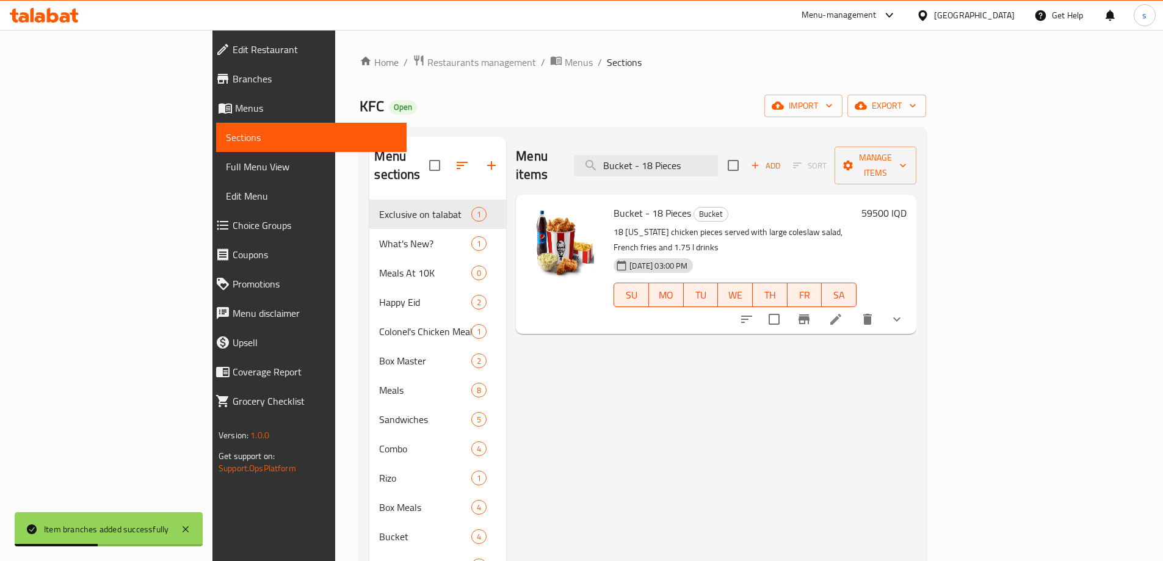
drag, startPoint x: 775, startPoint y: 158, endPoint x: 651, endPoint y: 161, distance: 124.0
click at [651, 161] on div "Menu items Bucket - 18 Pieces Add Sort Manage items" at bounding box center [716, 166] width 401 height 58
paste input "20 Pieces Strips - Family Bucket"
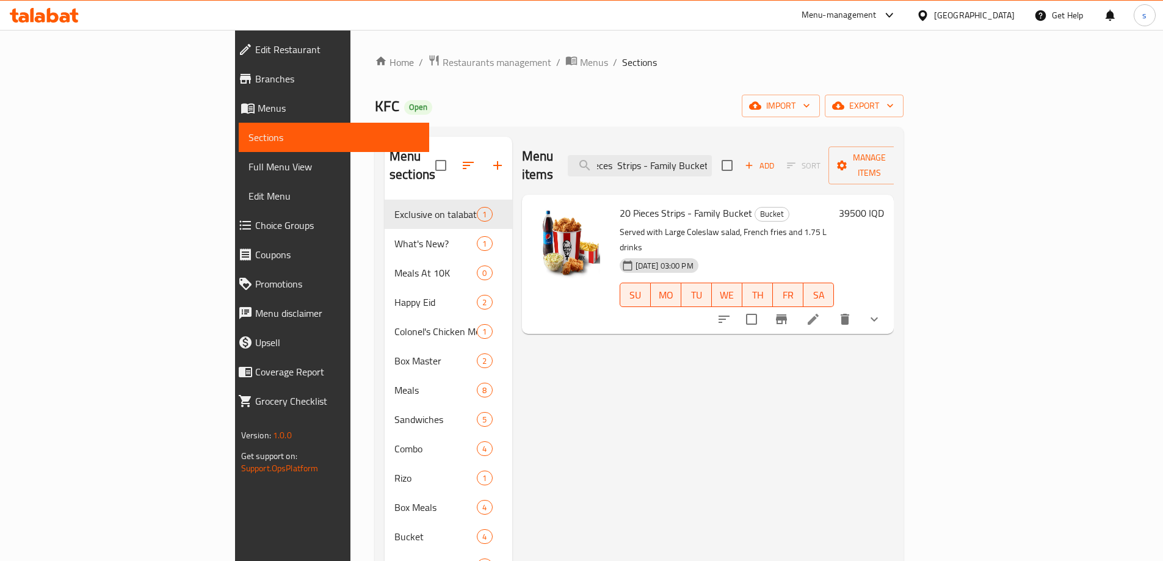
type input "20 Pieces Strips - Family Bucket"
click at [821, 312] on icon at bounding box center [813, 319] width 15 height 15
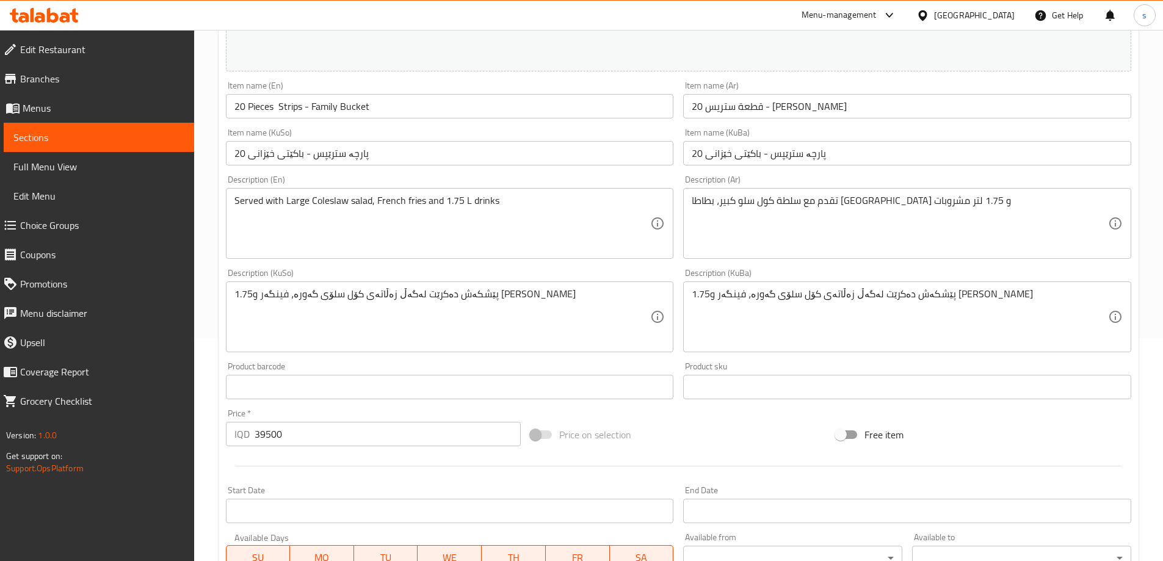
scroll to position [233, 0]
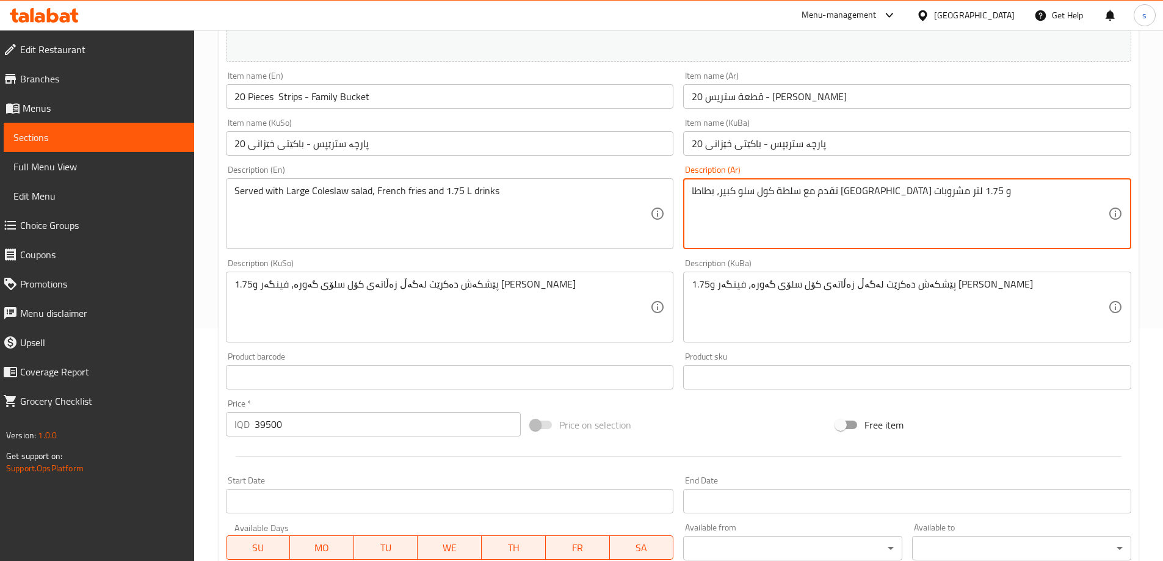
drag, startPoint x: 763, startPoint y: 197, endPoint x: 763, endPoint y: 187, distance: 9.8
click at [763, 187] on textarea "تقدم مع سلطة كول سلو كبير، بطاطا مقلية و 1.75 لتر مشروبات" at bounding box center [900, 214] width 416 height 58
click at [778, 209] on textarea "تقدم مع سلطة كول سلو كبير، بطاطا مقلية و 1.75 لتر مشروبات" at bounding box center [900, 214] width 416 height 58
click at [924, 199] on textarea "تقدم مع سلطة كول سلو كبير، بطاطا مقلية و 1.75 لتر مشروبات" at bounding box center [900, 214] width 416 height 58
type textarea "تقدم مع سلطة كول سلو كبير، بطاطا مقلية و1.75 لتر مشروبات"
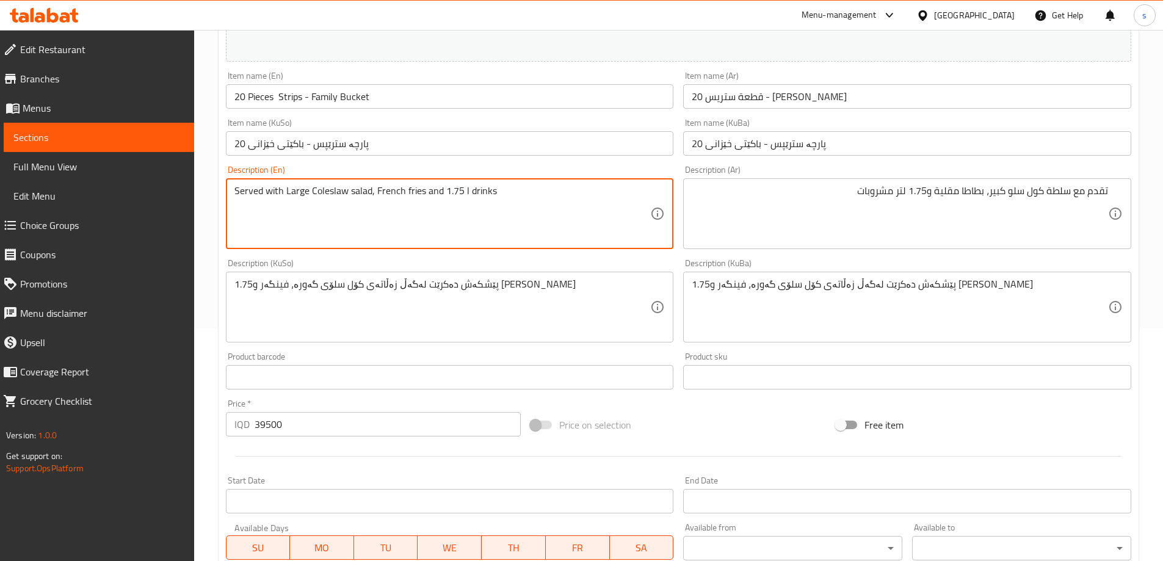
click at [310, 191] on textarea "Served with Large Coleslaw salad, French fries and 1.75 l drinks" at bounding box center [443, 214] width 416 height 58
drag, startPoint x: 291, startPoint y: 192, endPoint x: 284, endPoint y: 194, distance: 7.0
click at [284, 194] on textarea "Served with Large coleslaw salad, French fries and 1.75 l drinks" at bounding box center [443, 214] width 416 height 58
type textarea "Served with large coleslaw salad, French fries and 1.75 l drinks"
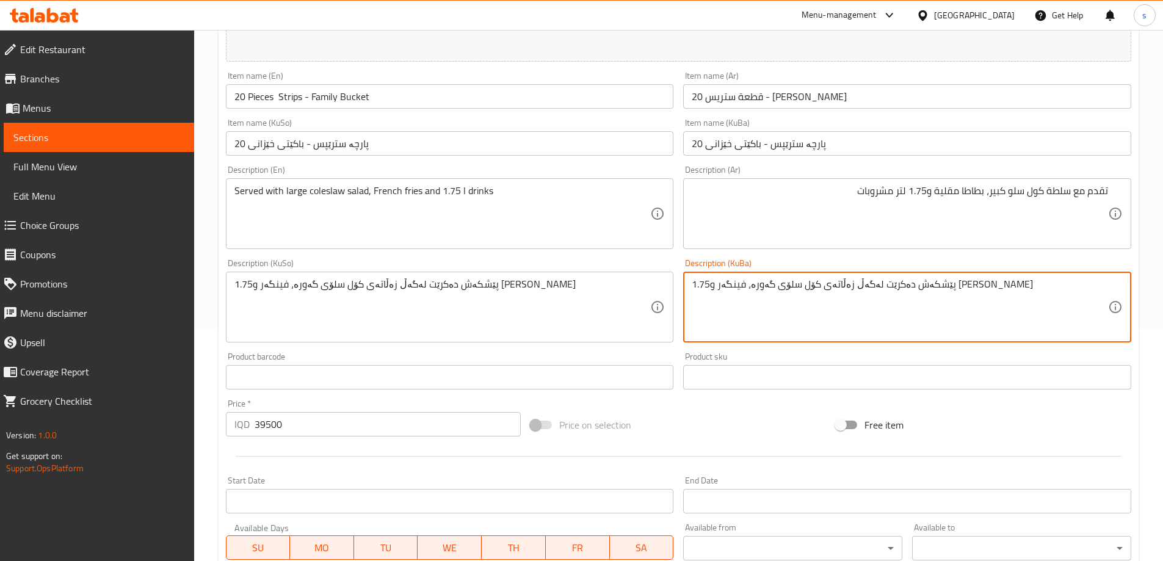
click at [885, 317] on textarea "پێشکەش دەکرێت لەگەڵ زەڵاتەی کۆل سلۆی گەورە، فینگەر و1.75 لیتر خواردنەوە" at bounding box center [900, 307] width 416 height 58
click at [888, 282] on textarea "پێشکەش دەکرێت لەگەڵ زەڵاتەی کۆل سلۆی گەورە، فینگەر و1.75 لیتر خواردنەوە" at bounding box center [900, 307] width 416 height 58
type textarea "پێشکەش دەکرێت لەگەڵ زەڵاتەی کۆل سلۆی گەورە، فینگەر و 1.75 لیتر خواردنەوە"
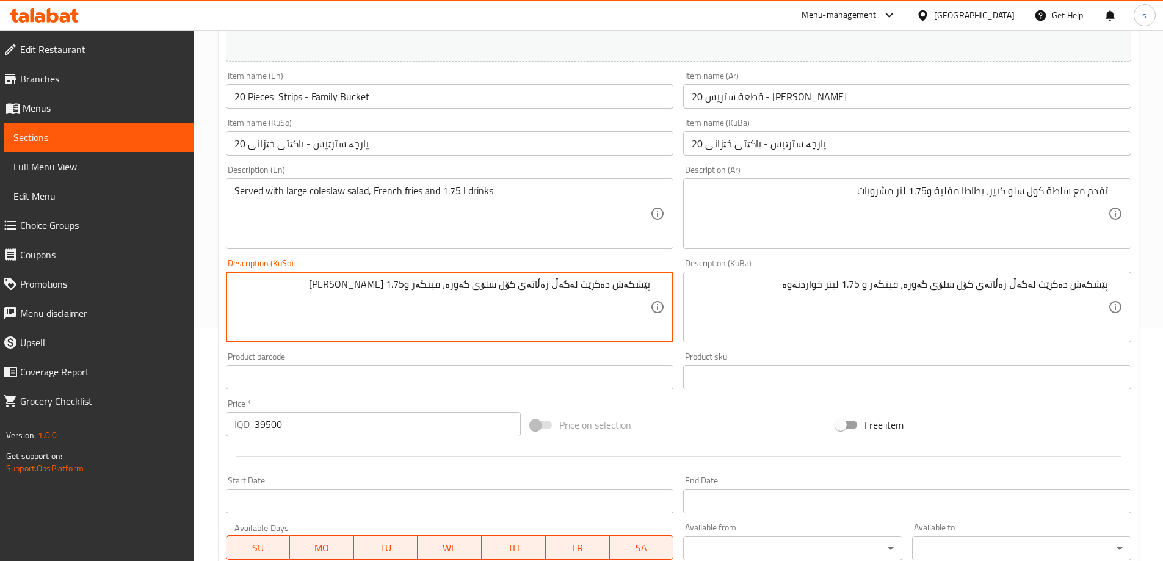
click at [432, 282] on textarea "پێشکەش دەکرێت لەگەڵ زەڵاتەی کۆل سلۆی گەورە، فینگەر و1.75 لیتر خواردنەوە" at bounding box center [443, 307] width 416 height 58
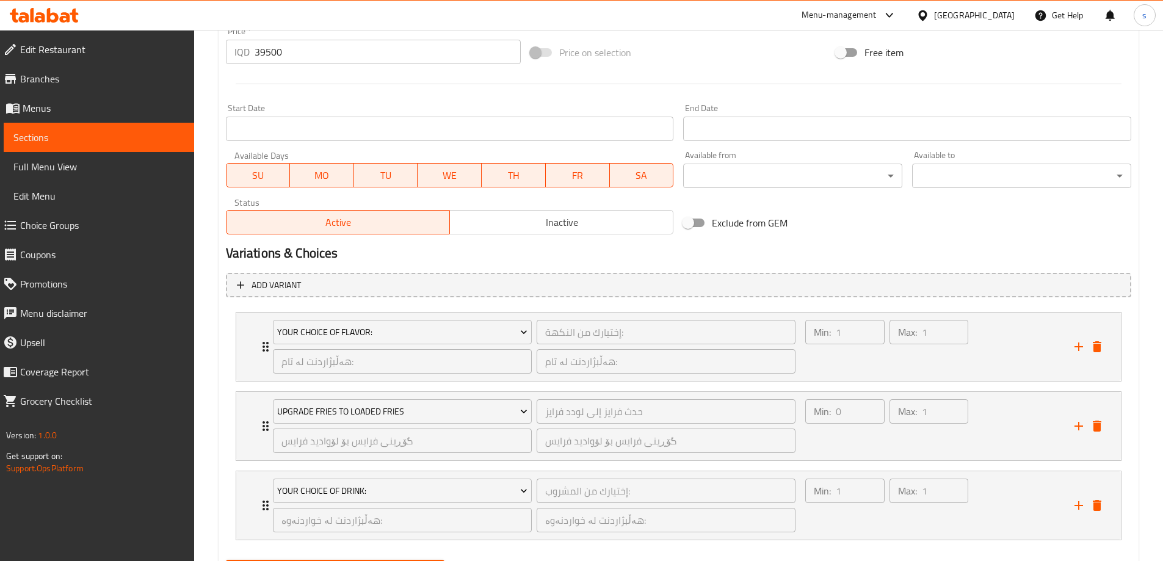
scroll to position [668, 0]
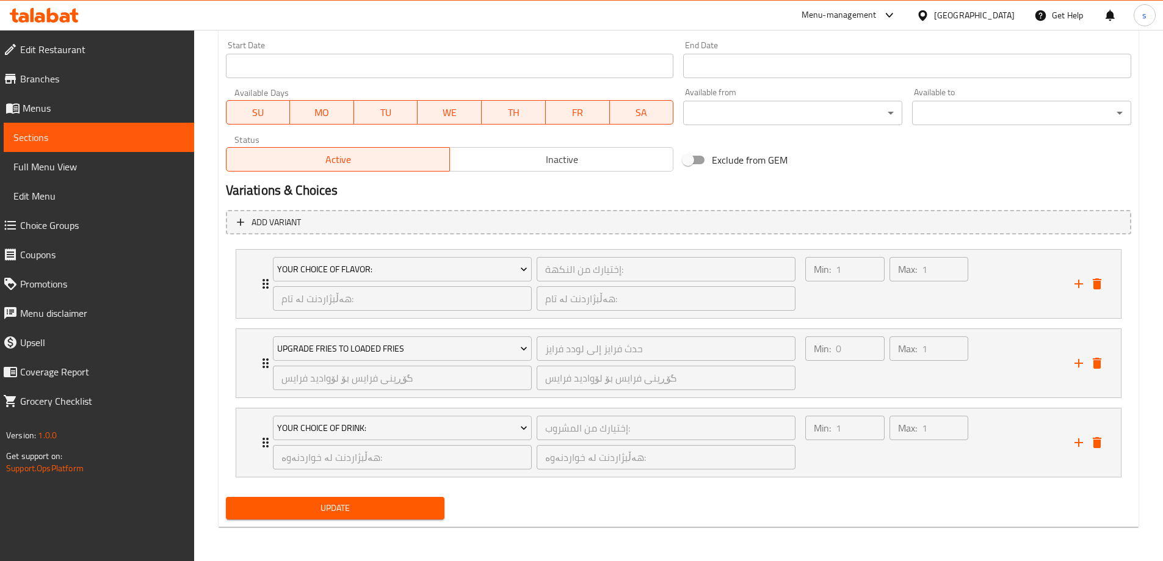
type textarea "پێشکەش دەکرێت لەگەڵ زەڵاتەی کۆل سلۆی گەورە، فینگەر و 1.75 لیتر خواردنەوە"
click at [891, 462] on div "Max: 1 ​" at bounding box center [929, 442] width 84 height 59
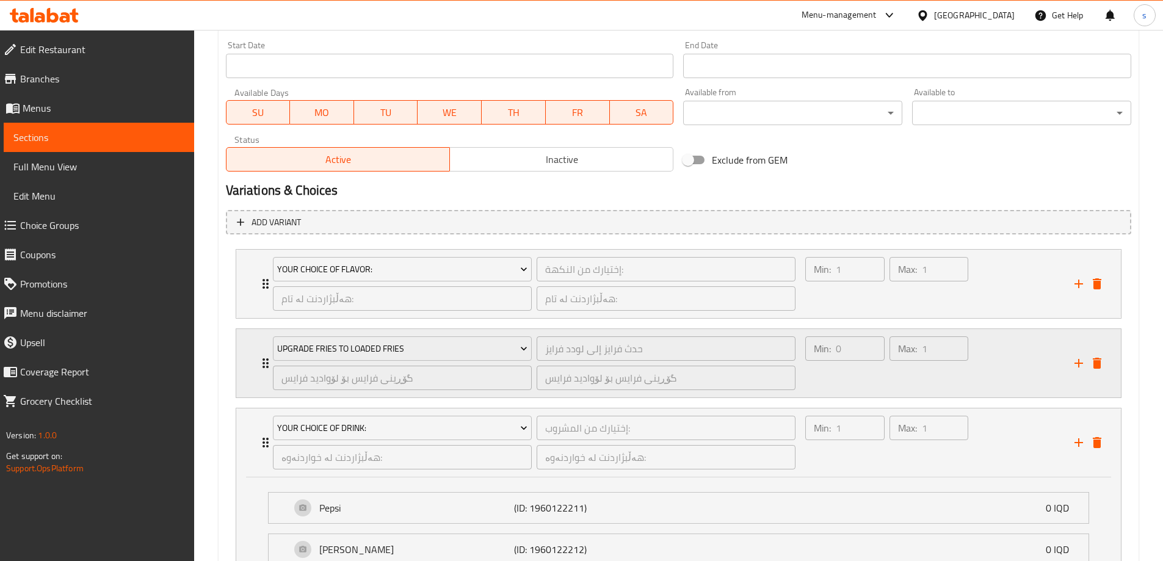
click at [967, 394] on div "Min: 0 ​ Max: 1 ​" at bounding box center [887, 364] width 173 height 64
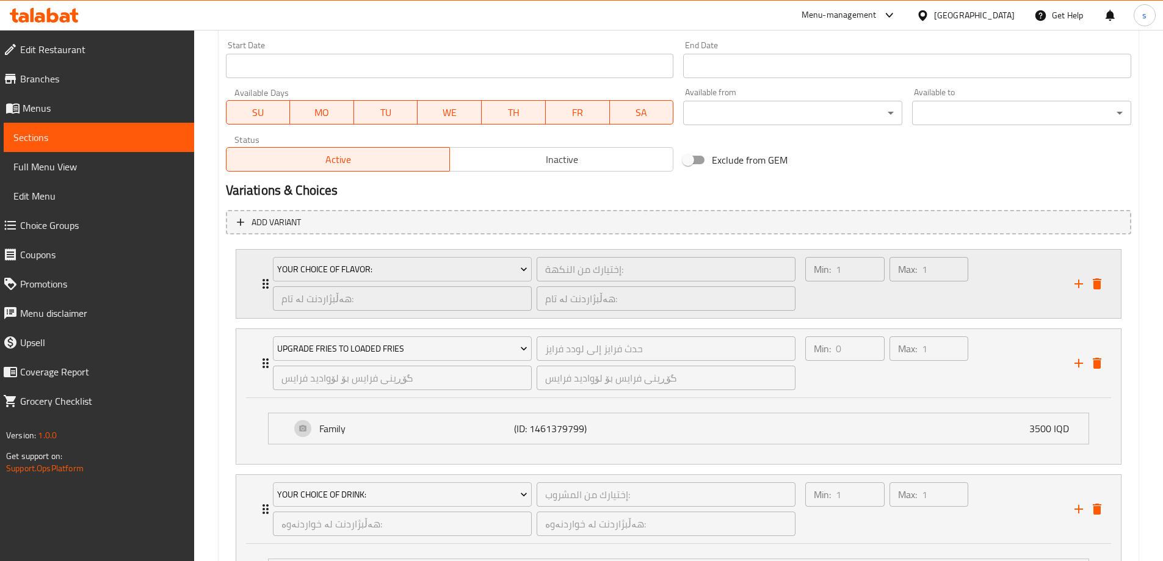
click at [1003, 301] on div "Min: 1 ​ Max: 1 ​" at bounding box center [932, 284] width 269 height 68
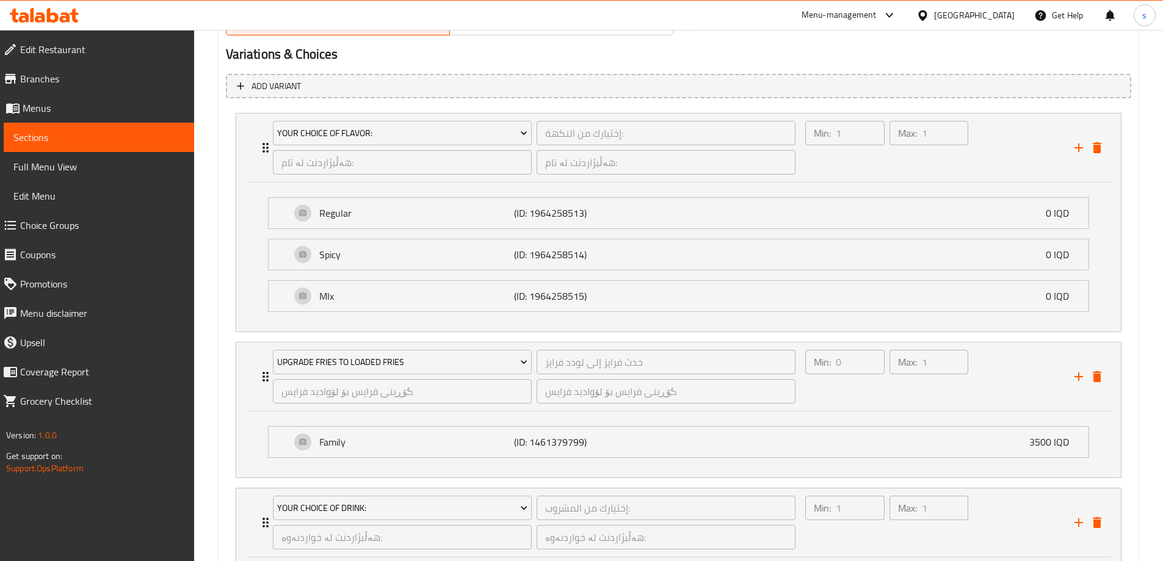
scroll to position [746, 0]
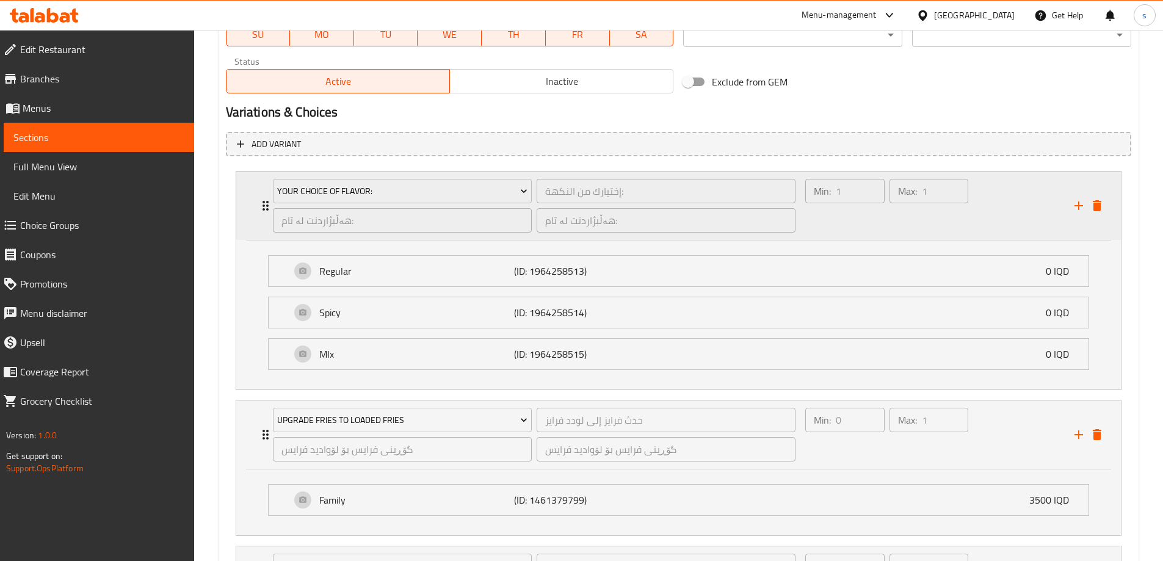
click at [994, 213] on div "Min: 1 ​ Max: 1 ​" at bounding box center [932, 206] width 269 height 68
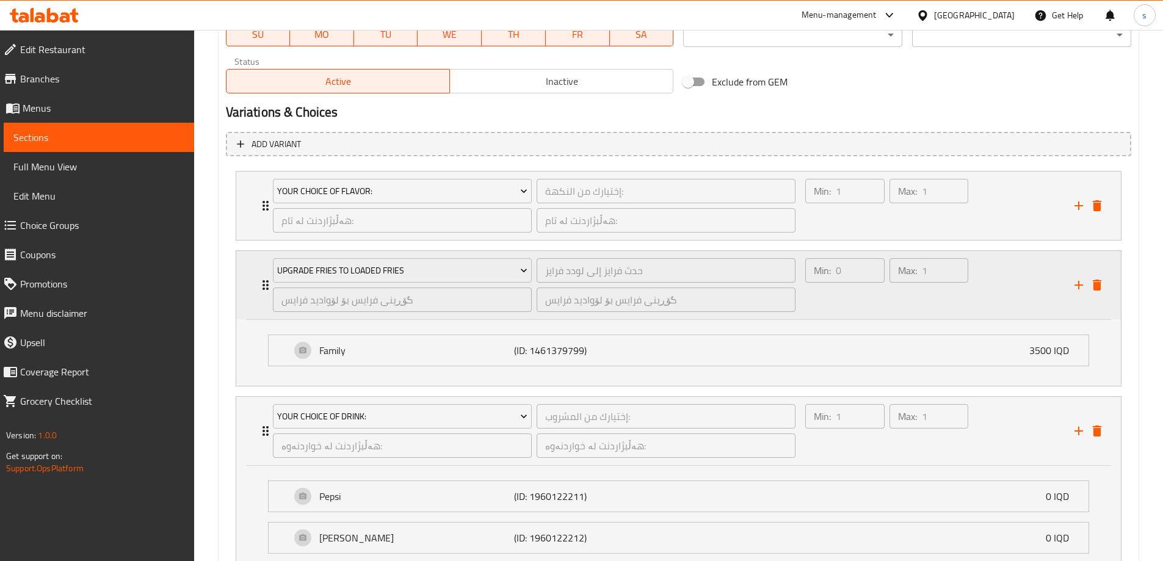
click at [1003, 287] on div "Min: 0 ​ Max: 1 ​" at bounding box center [932, 285] width 269 height 68
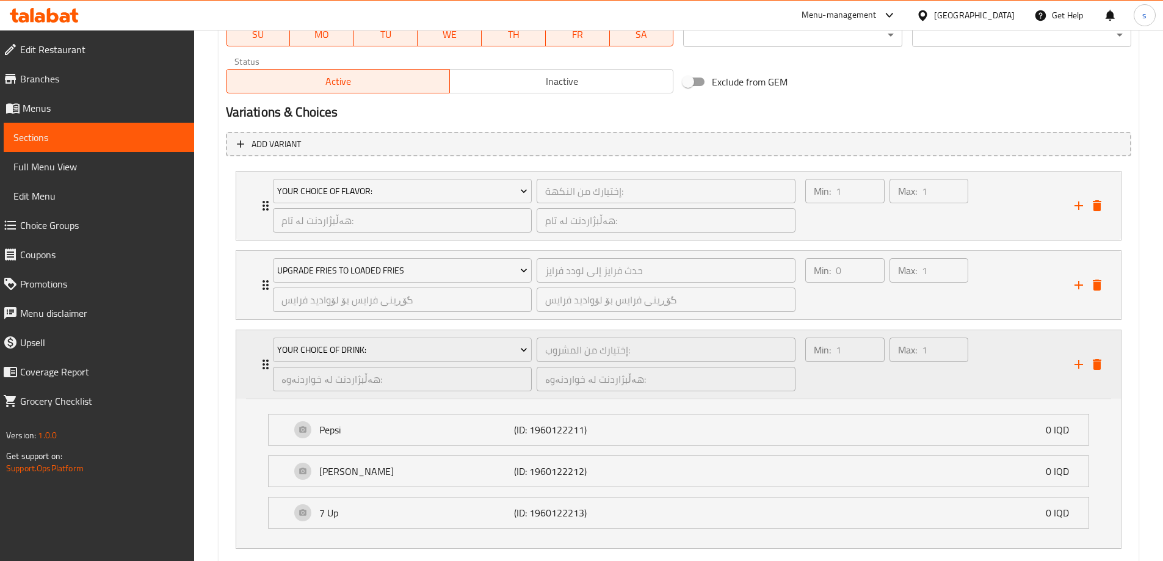
click at [1000, 368] on div "Min: 1 ​ Max: 1 ​" at bounding box center [932, 364] width 269 height 68
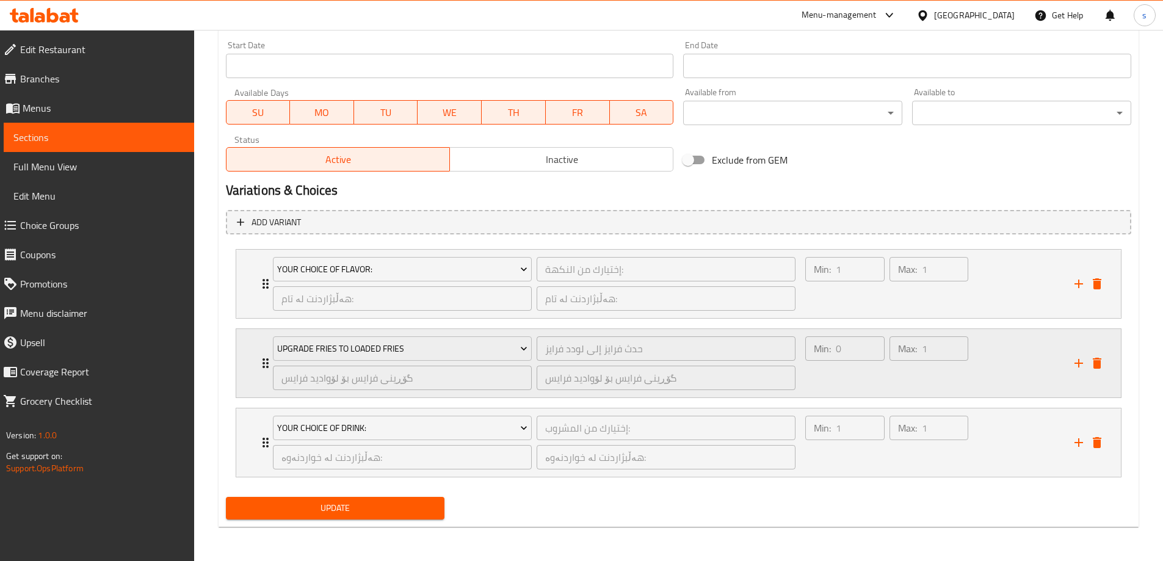
scroll to position [668, 0]
click at [1078, 442] on icon "add" at bounding box center [1079, 442] width 9 height 9
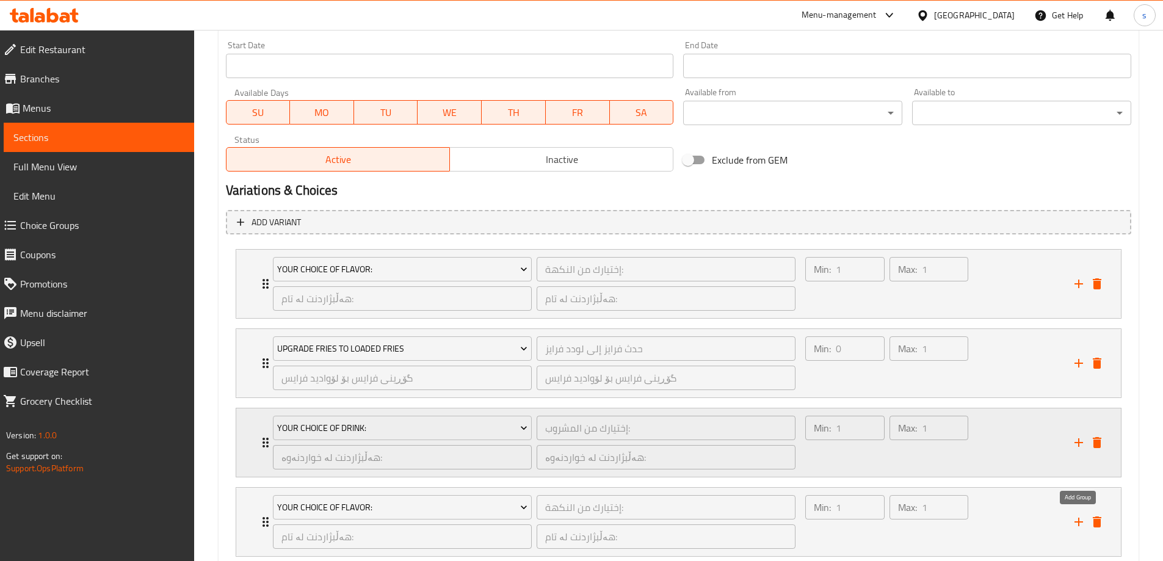
scroll to position [746, 0]
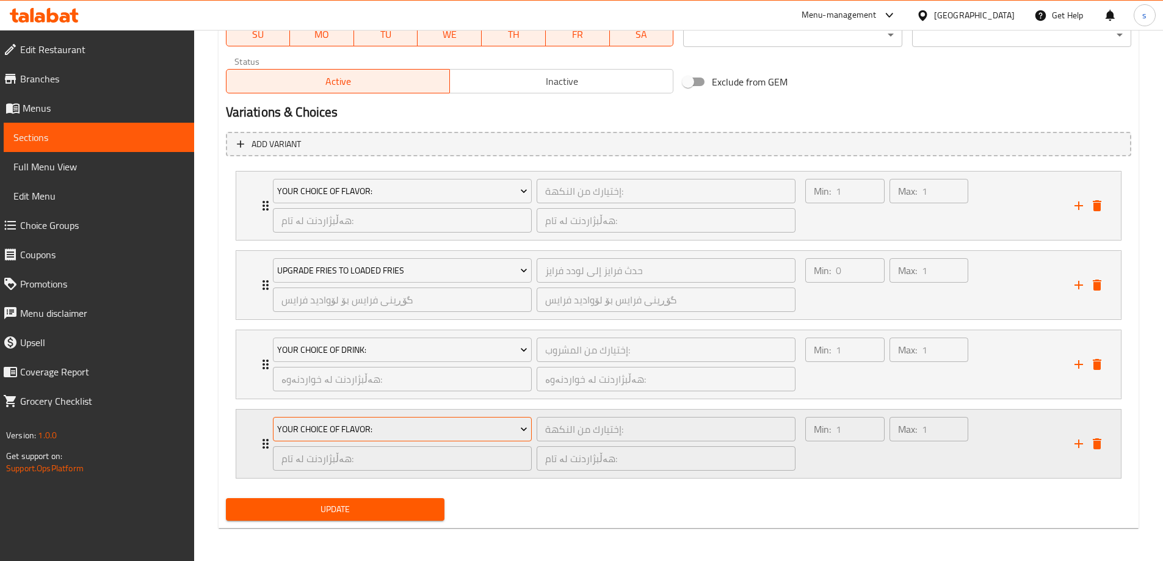
click at [512, 428] on span "Your Choice Of Flavor:" at bounding box center [402, 429] width 250 height 15
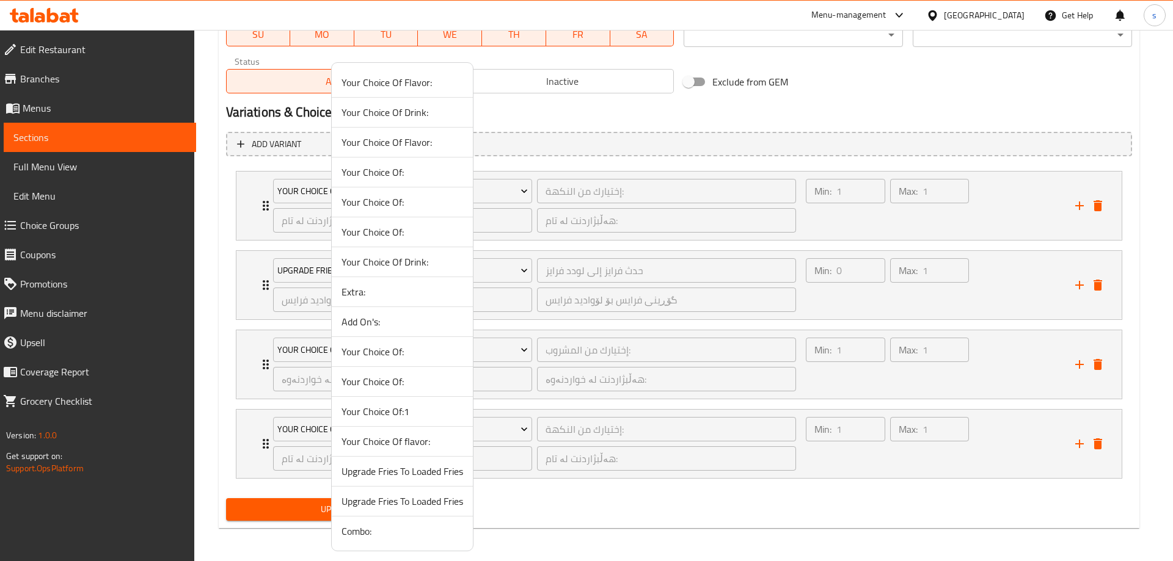
click at [416, 327] on span "Add On's:" at bounding box center [402, 322] width 122 height 15
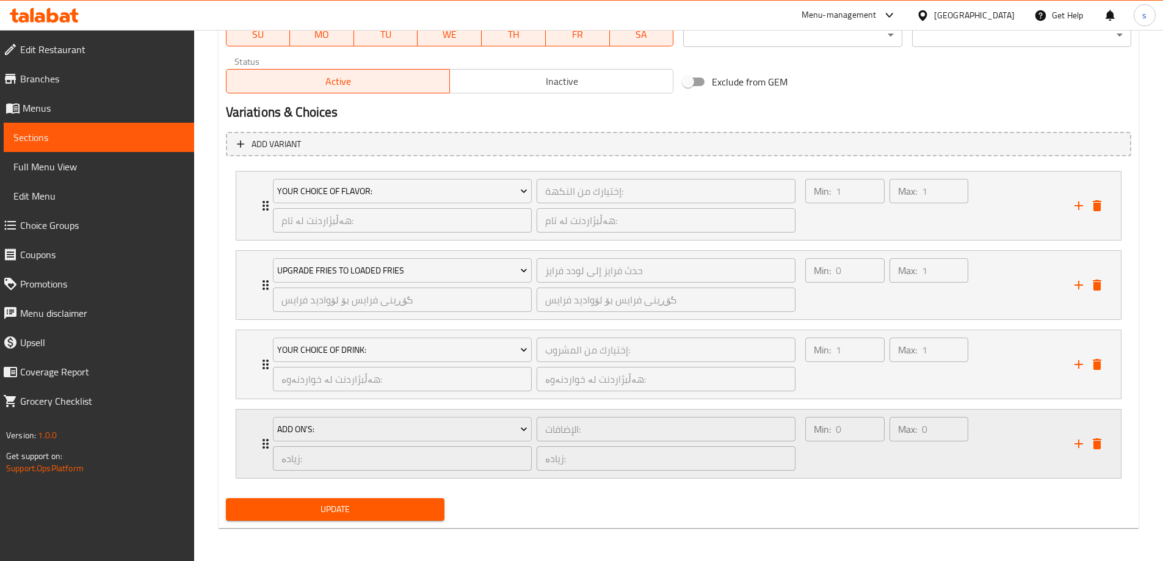
click at [876, 461] on div "Min: 0 ​" at bounding box center [845, 444] width 84 height 59
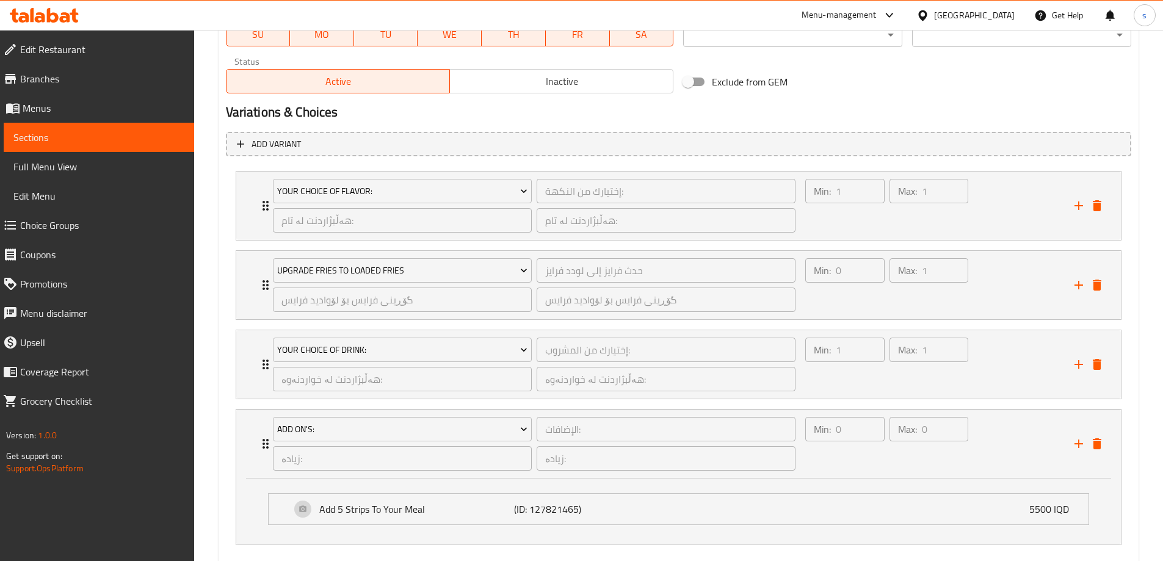
scroll to position [814, 0]
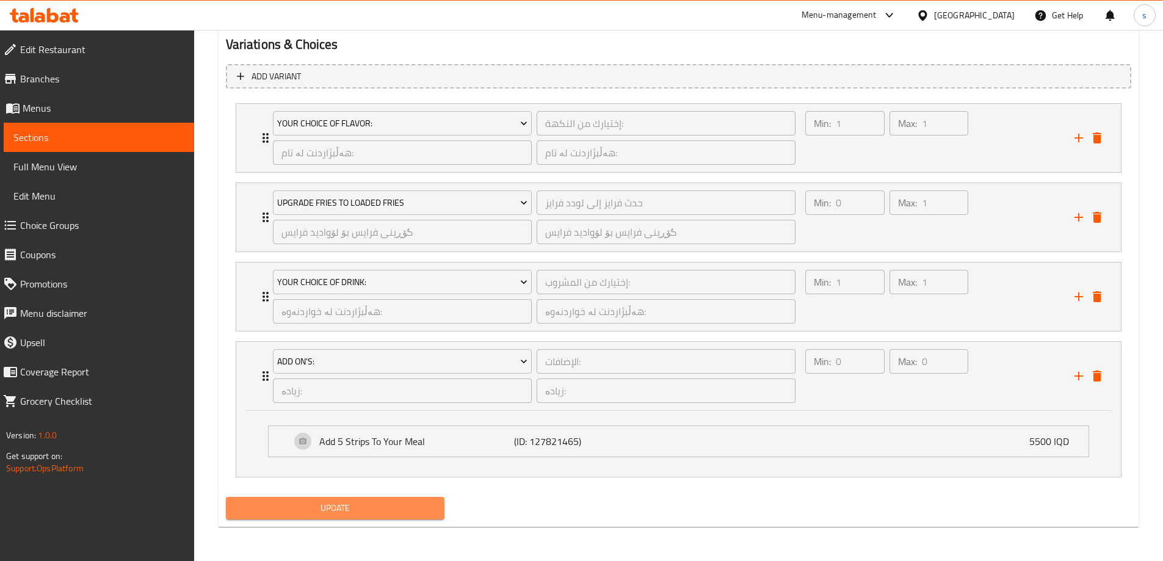
click at [398, 507] on span "Update" at bounding box center [336, 508] width 200 height 15
click at [391, 496] on div "Update" at bounding box center [335, 508] width 229 height 32
click at [389, 504] on span "Update" at bounding box center [336, 508] width 200 height 15
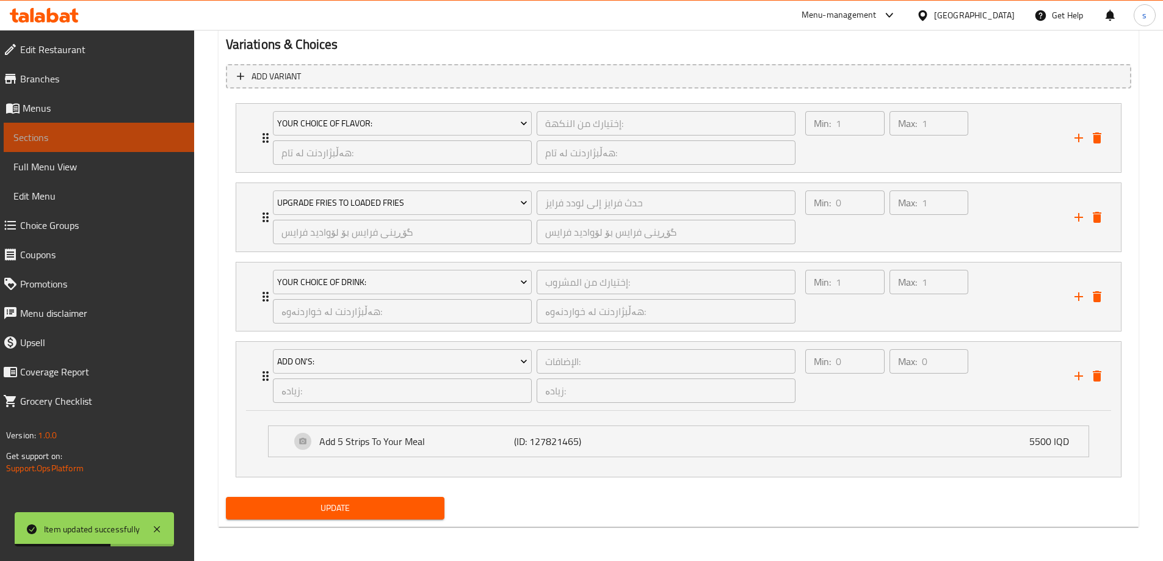
click at [59, 139] on span "Sections" at bounding box center [98, 137] width 171 height 15
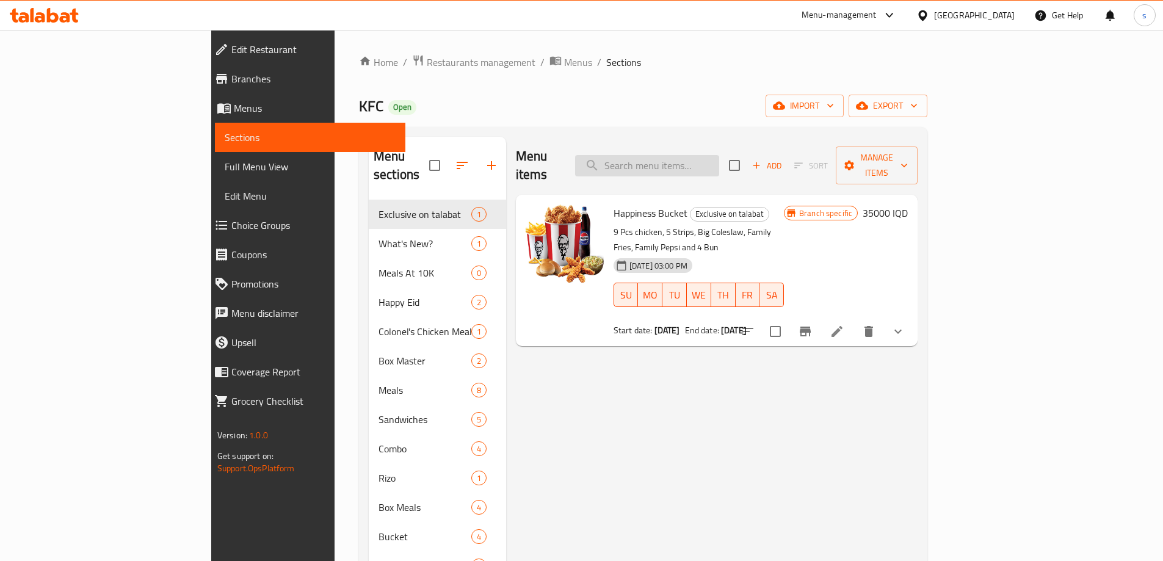
click at [719, 155] on input "search" at bounding box center [647, 165] width 144 height 21
paste input "20 Pieces Strips - Family Bucket"
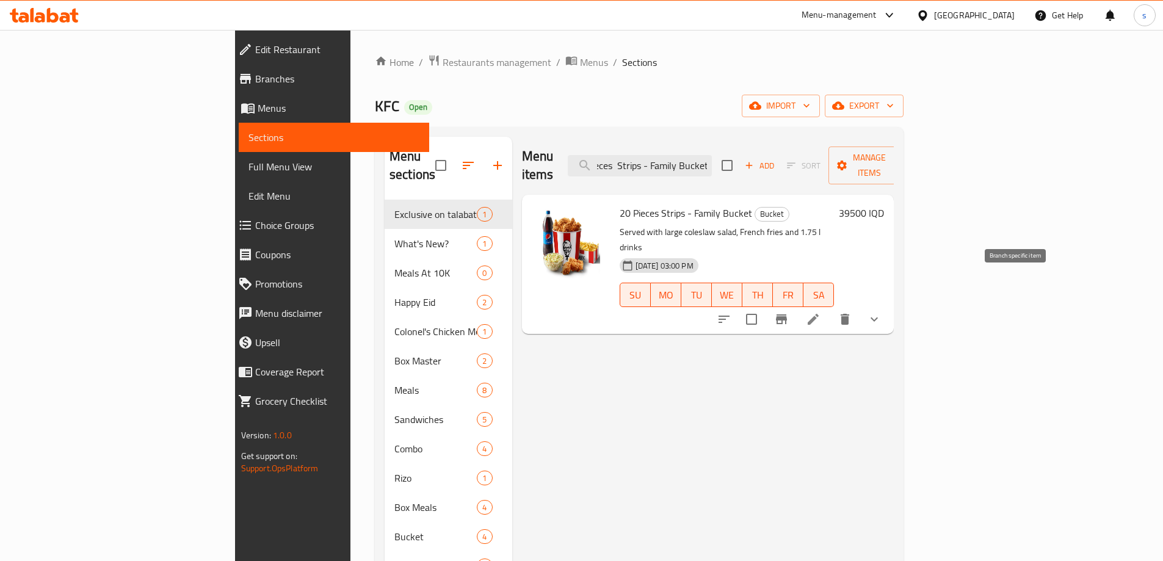
type input "20 Pieces Strips - Family Bucket"
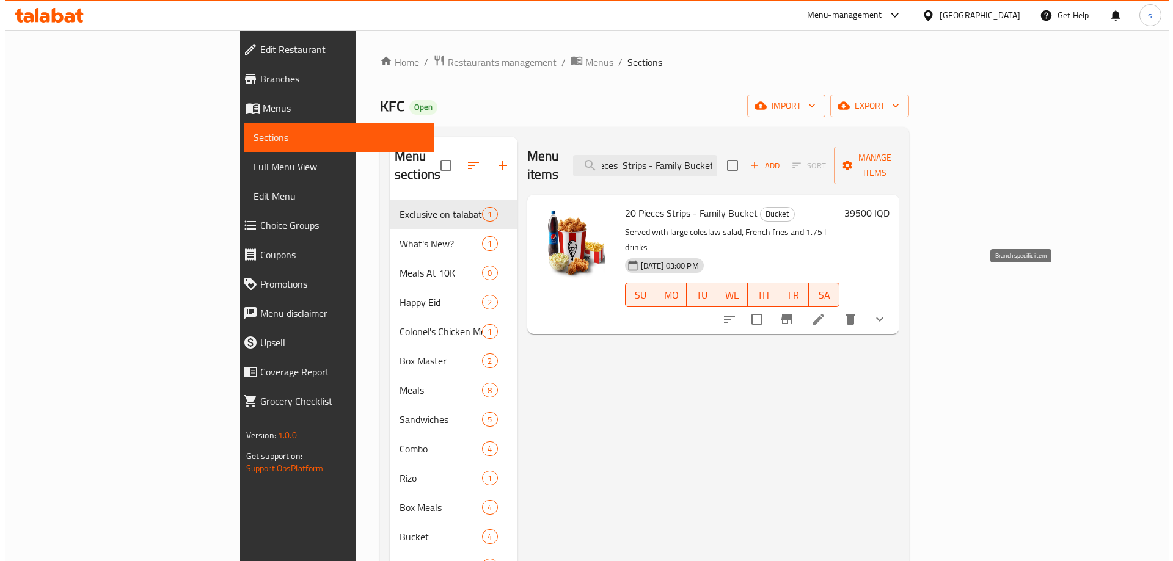
scroll to position [0, 0]
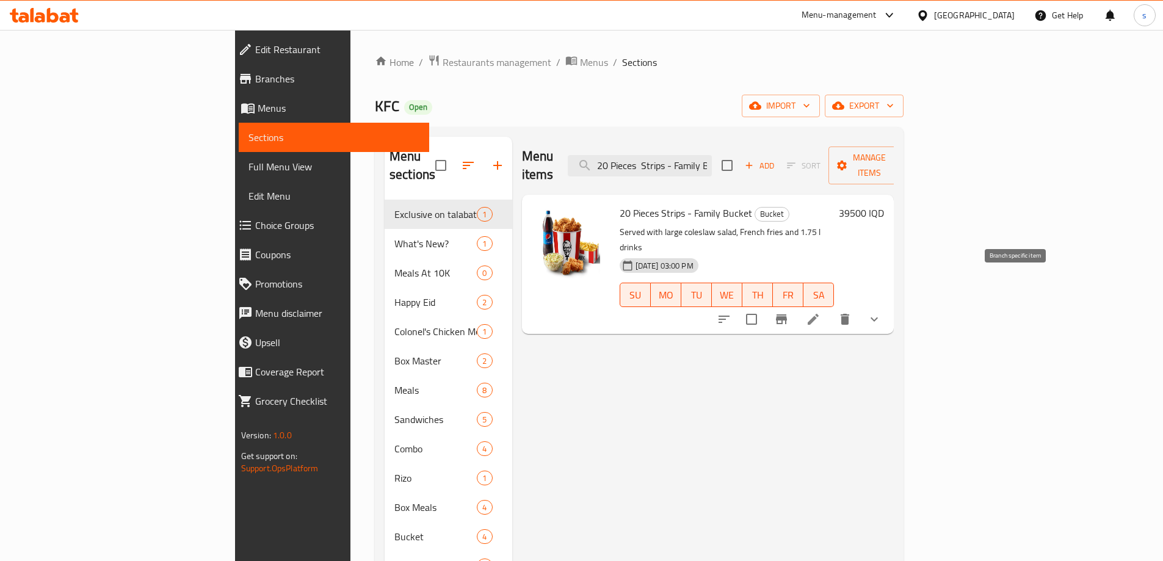
click at [789, 312] on icon "Branch-specific-item" at bounding box center [781, 319] width 15 height 15
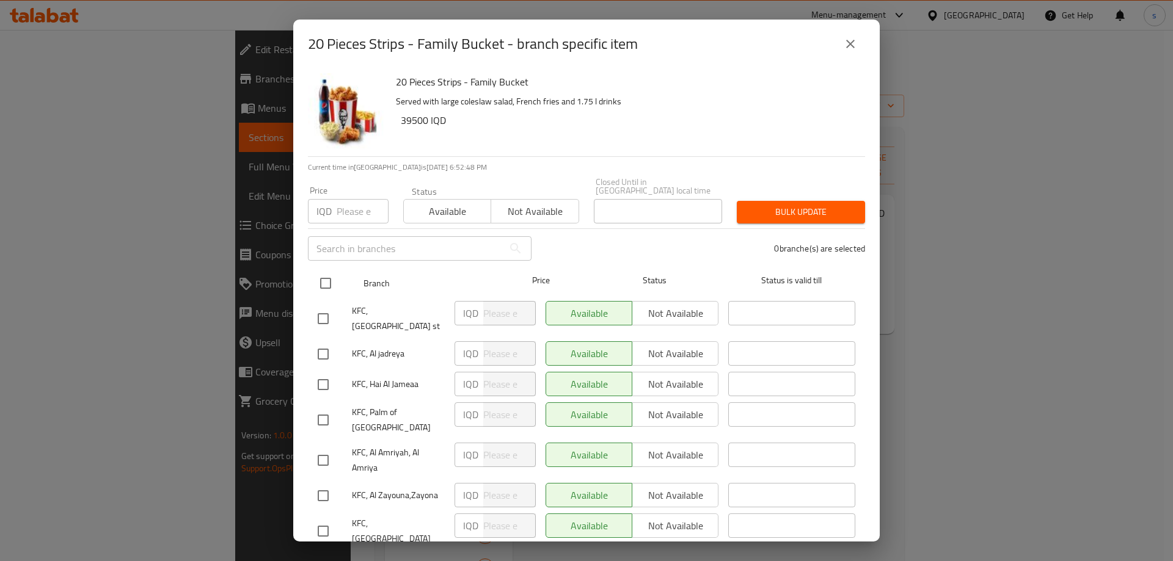
click at [329, 274] on input "checkbox" at bounding box center [326, 284] width 26 height 26
checkbox input "true"
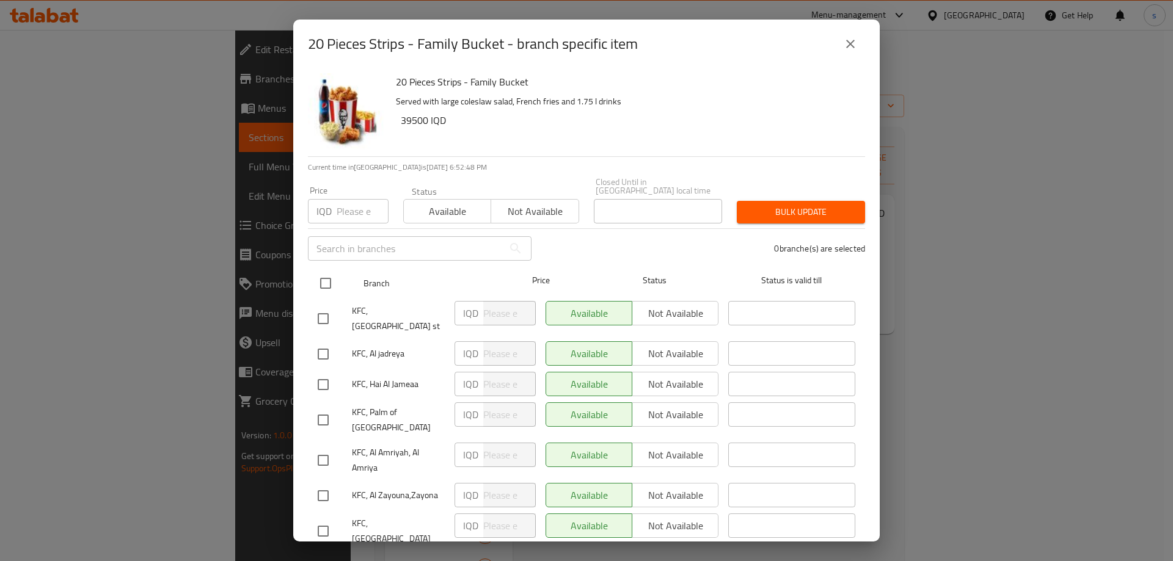
checkbox input "true"
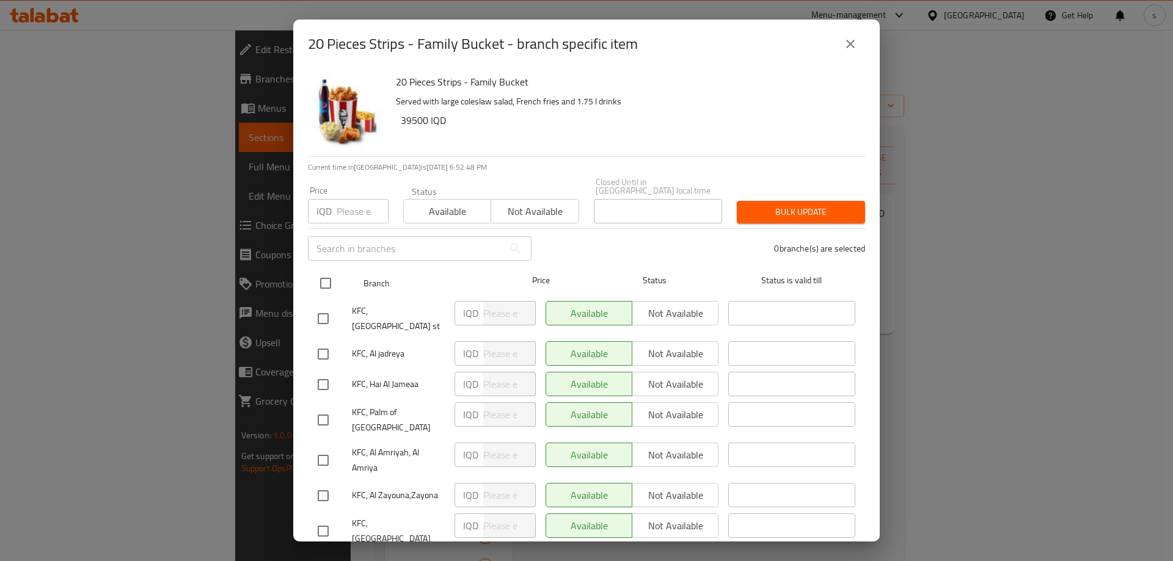
checkbox input "true"
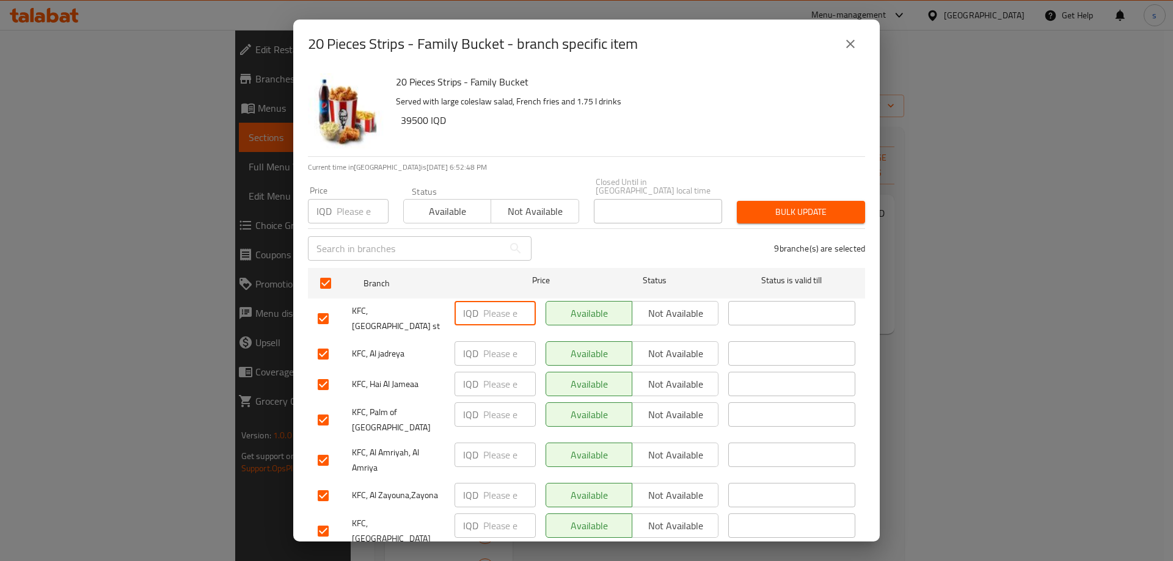
click at [483, 304] on input "number" at bounding box center [509, 313] width 53 height 24
paste input "39500"
type input "39500"
click at [493, 341] on input "number" at bounding box center [509, 353] width 53 height 24
paste input "39500"
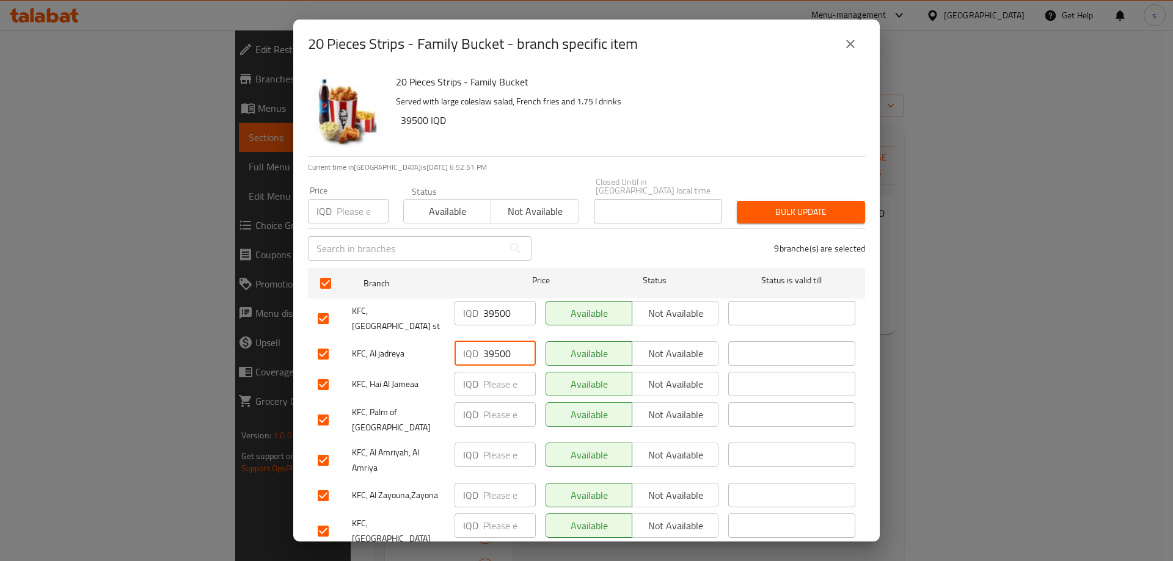
type input "39500"
click at [495, 372] on input "number" at bounding box center [509, 384] width 53 height 24
paste input "39500"
type input "39500"
click at [498, 402] on input "number" at bounding box center [509, 414] width 53 height 24
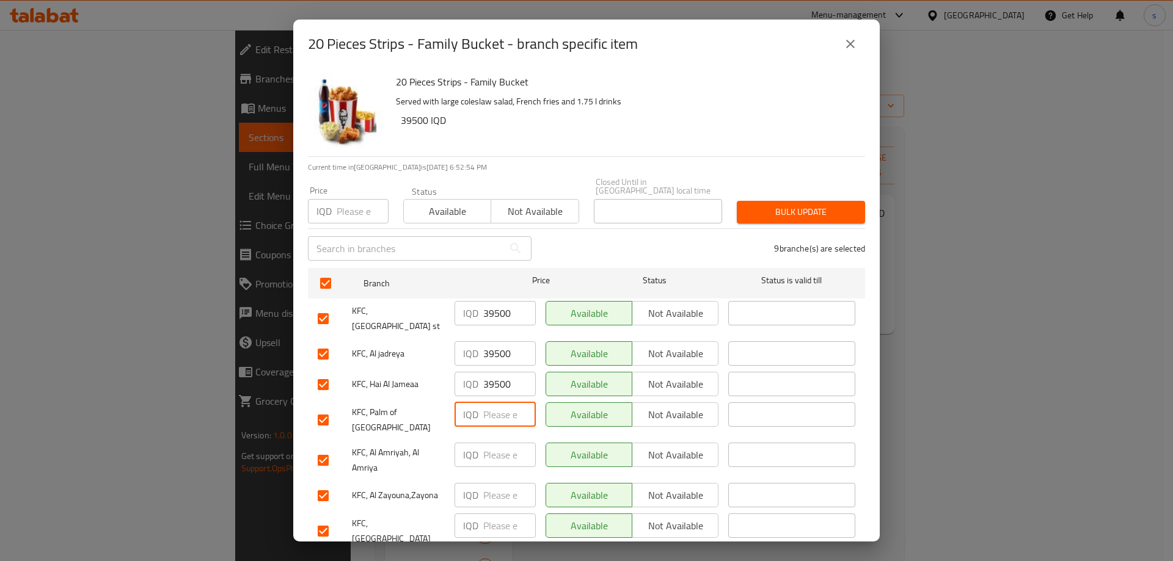
paste input "39500"
type input "39500"
click at [491, 443] on input "number" at bounding box center [509, 455] width 53 height 24
paste input "39500"
type input "39500"
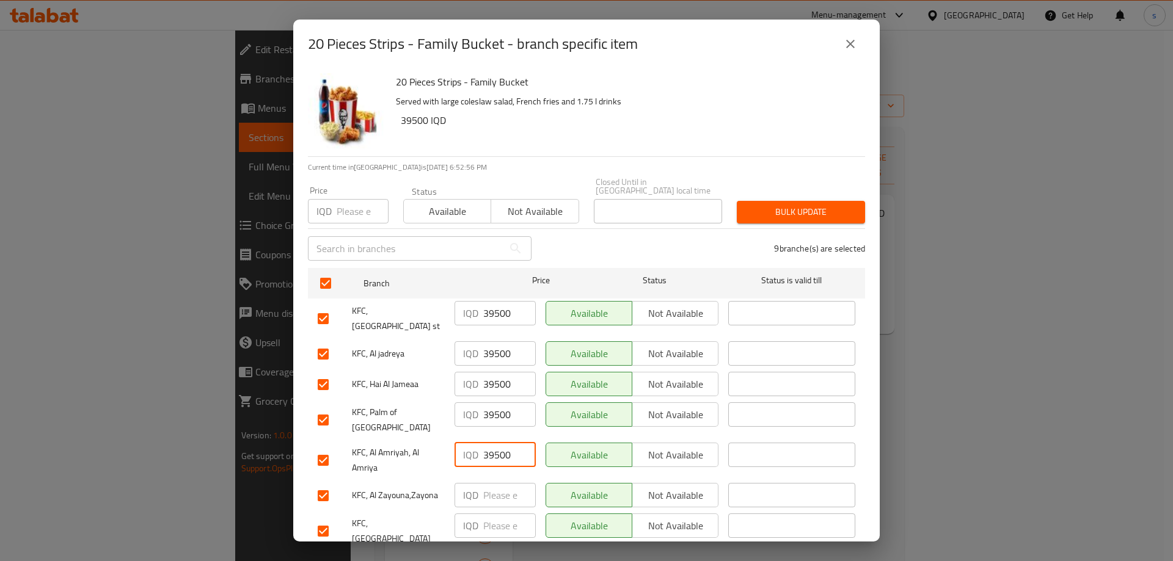
scroll to position [65, 0]
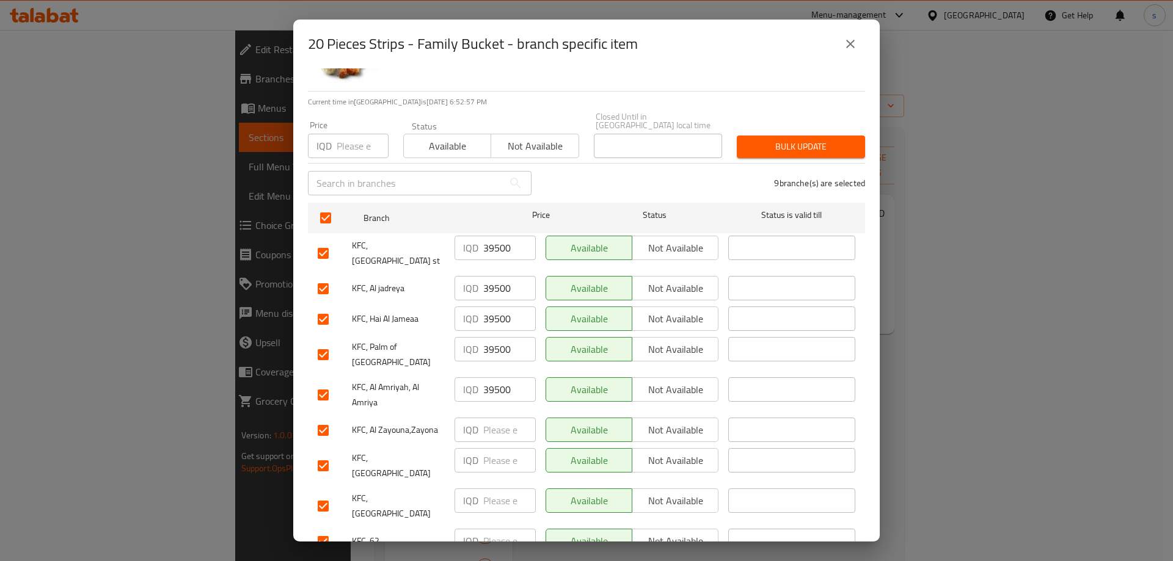
click at [494, 418] on input "number" at bounding box center [509, 430] width 53 height 24
paste input "39500"
type input "39500"
click at [490, 448] on input "number" at bounding box center [509, 460] width 53 height 24
click at [496, 524] on div "IQD ​" at bounding box center [494, 541] width 91 height 35
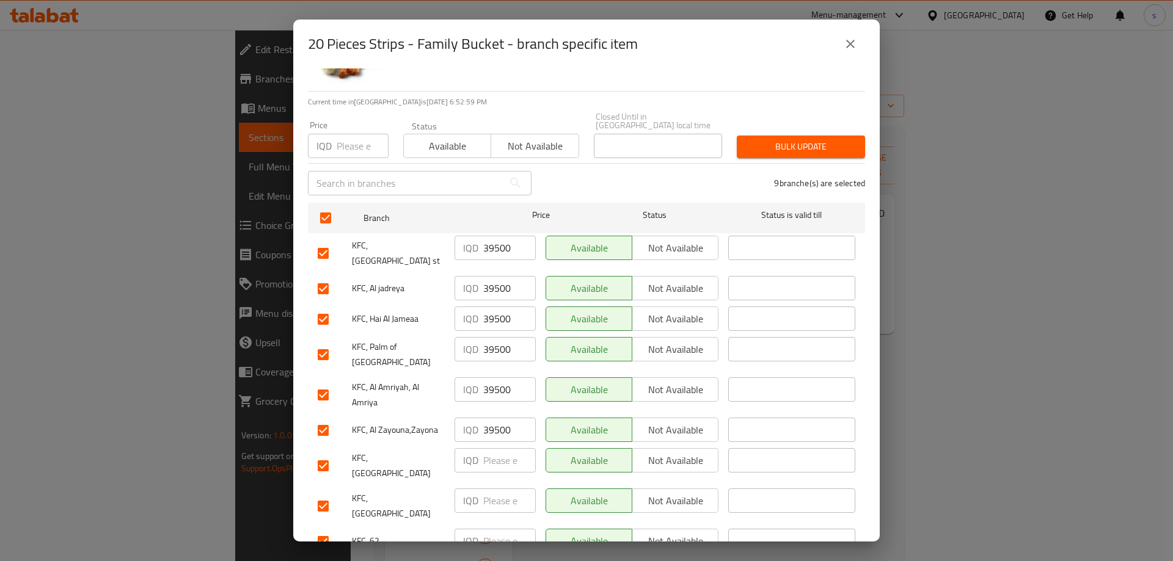
click at [496, 489] on input "number" at bounding box center [509, 501] width 53 height 24
paste input "39500"
type input "39500"
click at [491, 448] on input "number" at bounding box center [509, 460] width 53 height 24
paste input "39500"
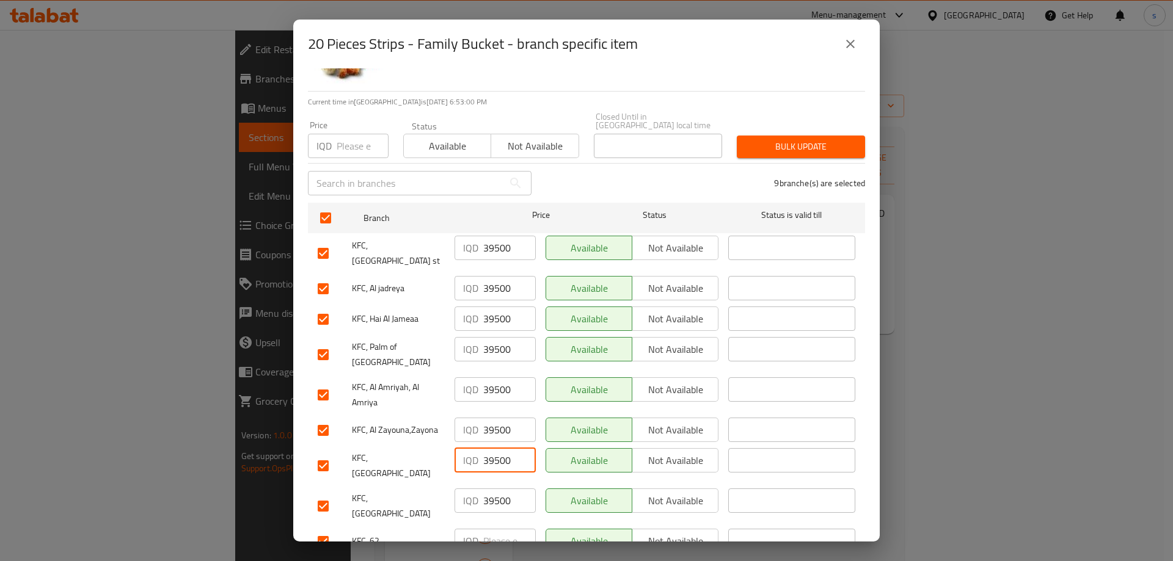
type input "39500"
click at [496, 529] on input "number" at bounding box center [509, 541] width 53 height 24
paste input "39500"
type input "39500"
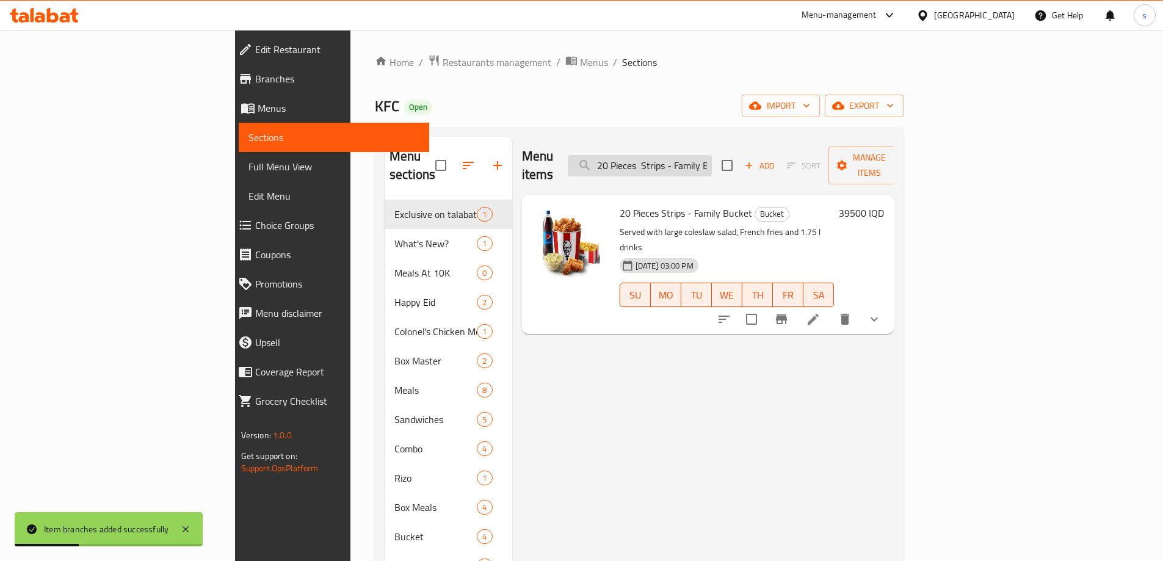
click at [712, 159] on input "20 Pieces Strips - Family Bucket" at bounding box center [640, 165] width 144 height 21
paste input "Big Filler Combo"
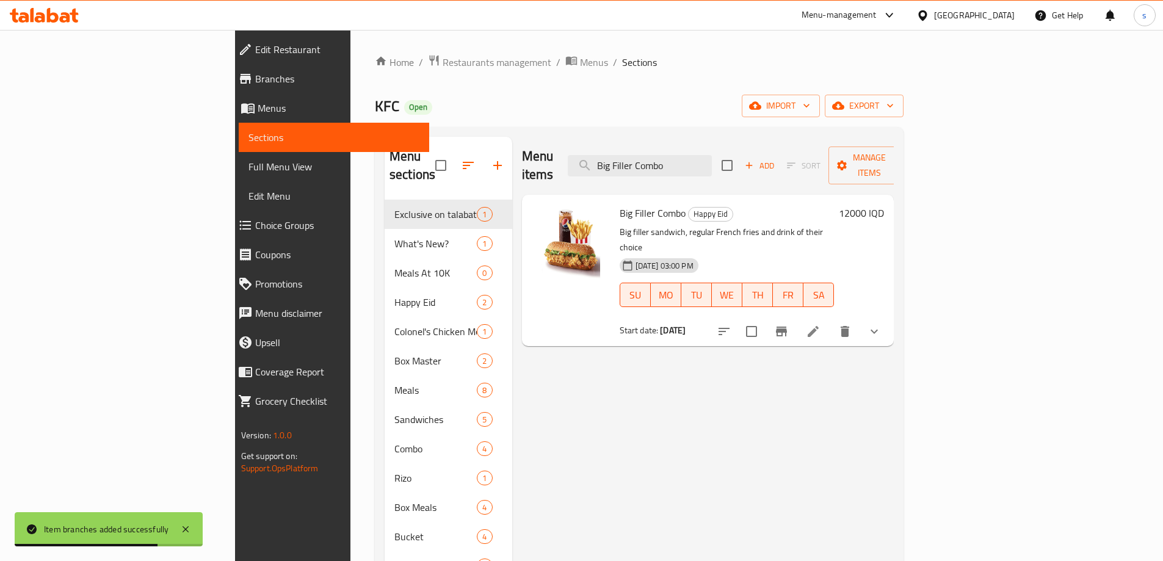
type input "Big Filler Combo"
click at [787, 327] on icon "Branch-specific-item" at bounding box center [781, 332] width 11 height 10
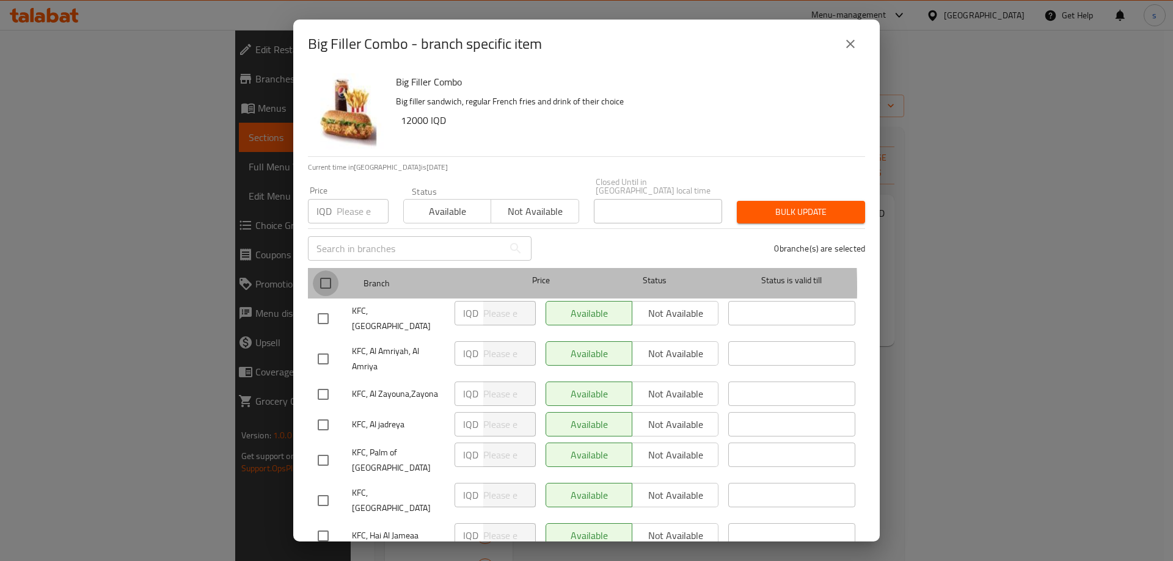
click at [325, 279] on input "checkbox" at bounding box center [326, 284] width 26 height 26
checkbox input "true"
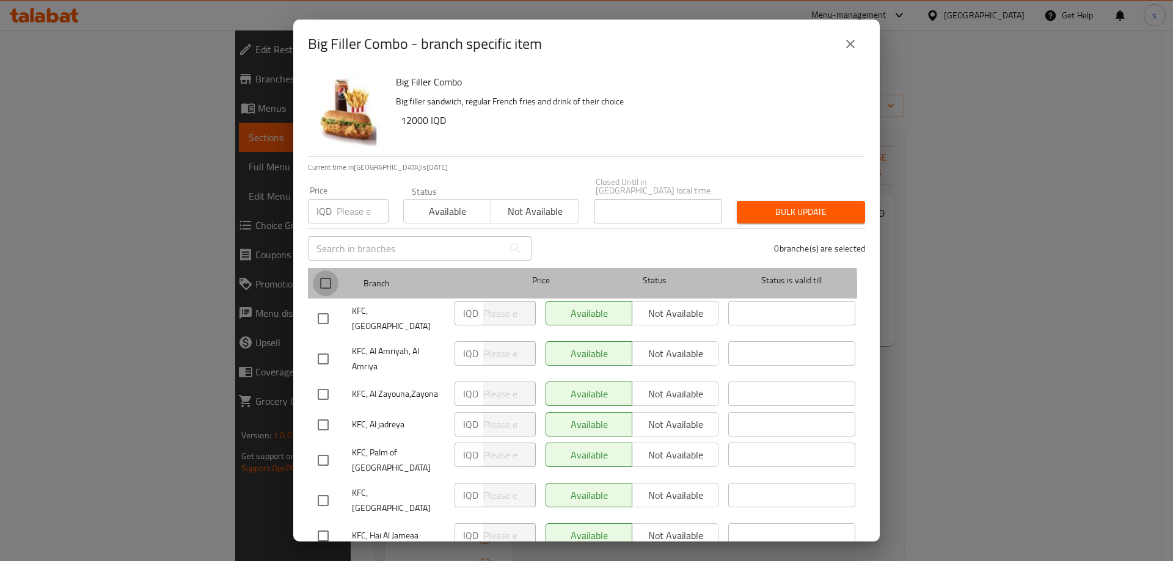
checkbox input "true"
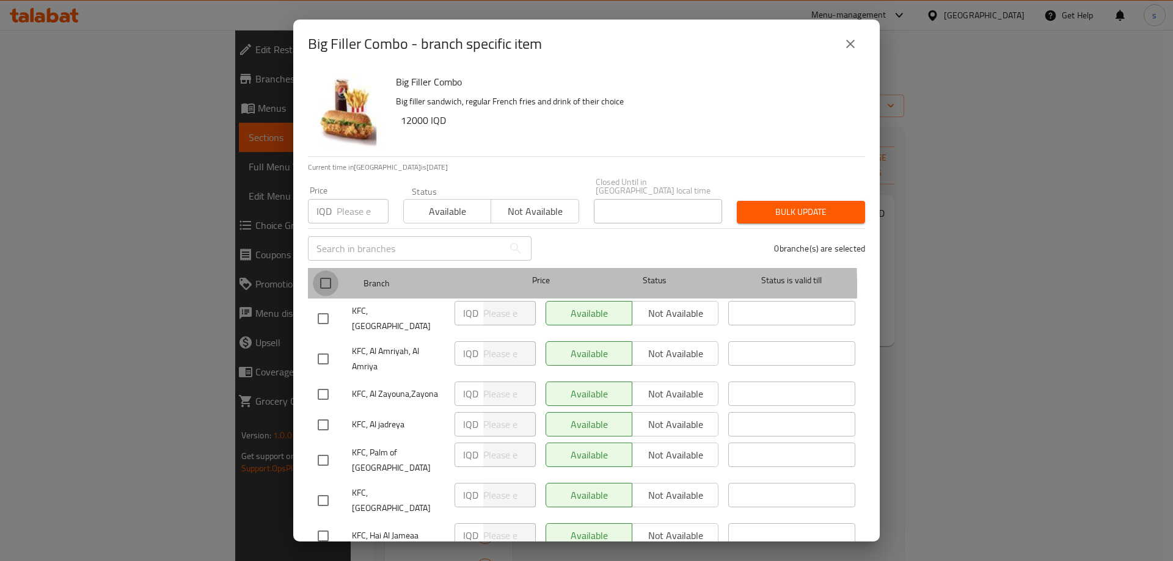
checkbox input "true"
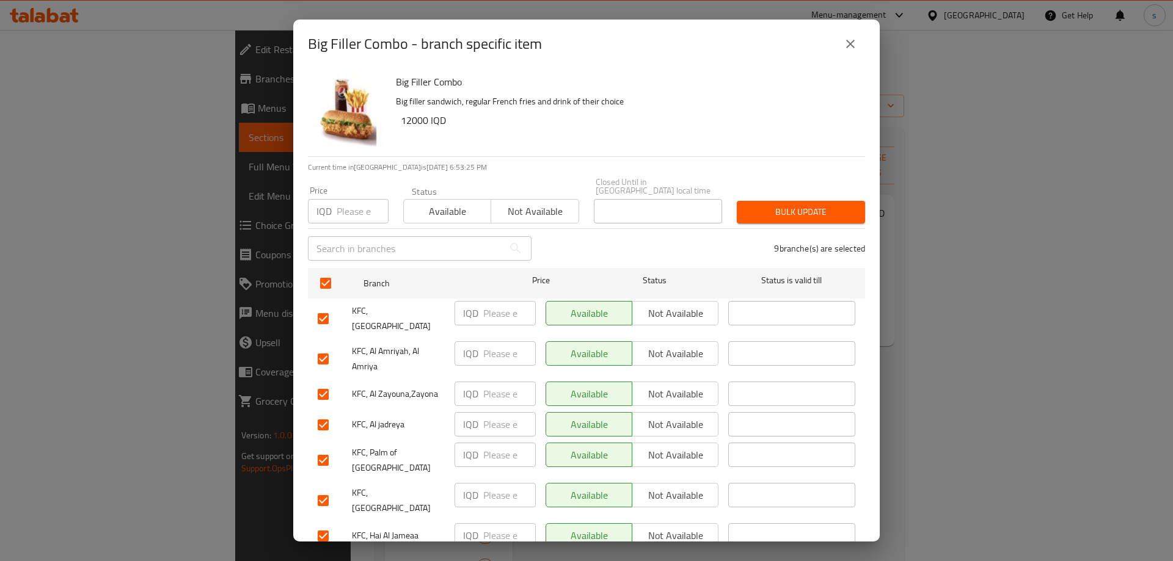
click at [505, 301] on input "number" at bounding box center [509, 313] width 53 height 24
paste input "12000"
type input "12000"
click at [493, 347] on input "number" at bounding box center [509, 353] width 53 height 24
paste input "12000"
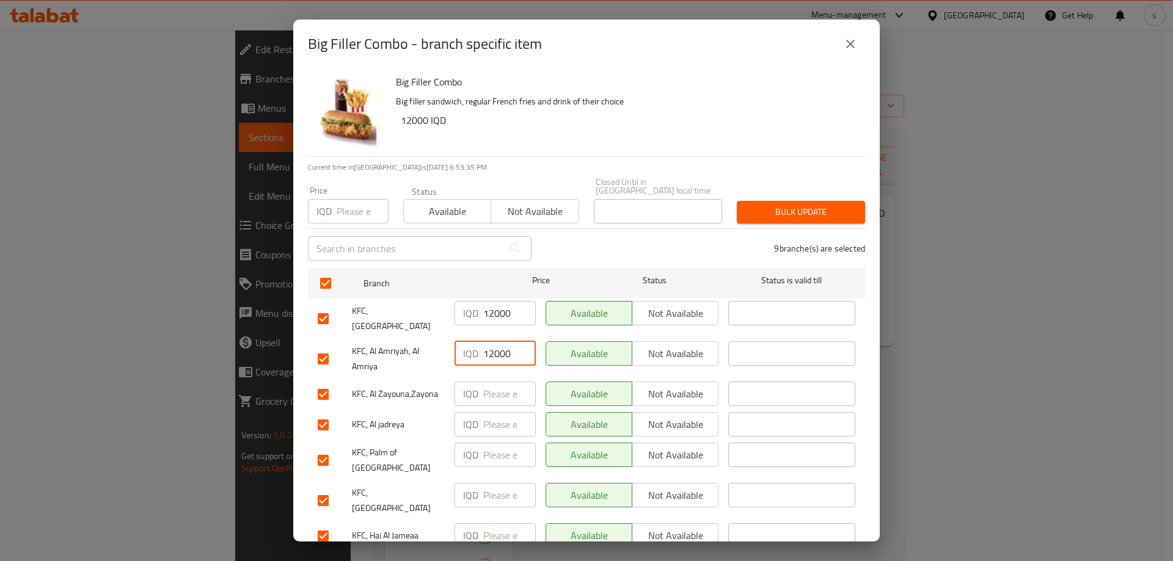
type input "12000"
click at [495, 382] on input "number" at bounding box center [509, 394] width 53 height 24
paste input "12000"
type input "12000"
click at [488, 412] on input "number" at bounding box center [509, 424] width 53 height 24
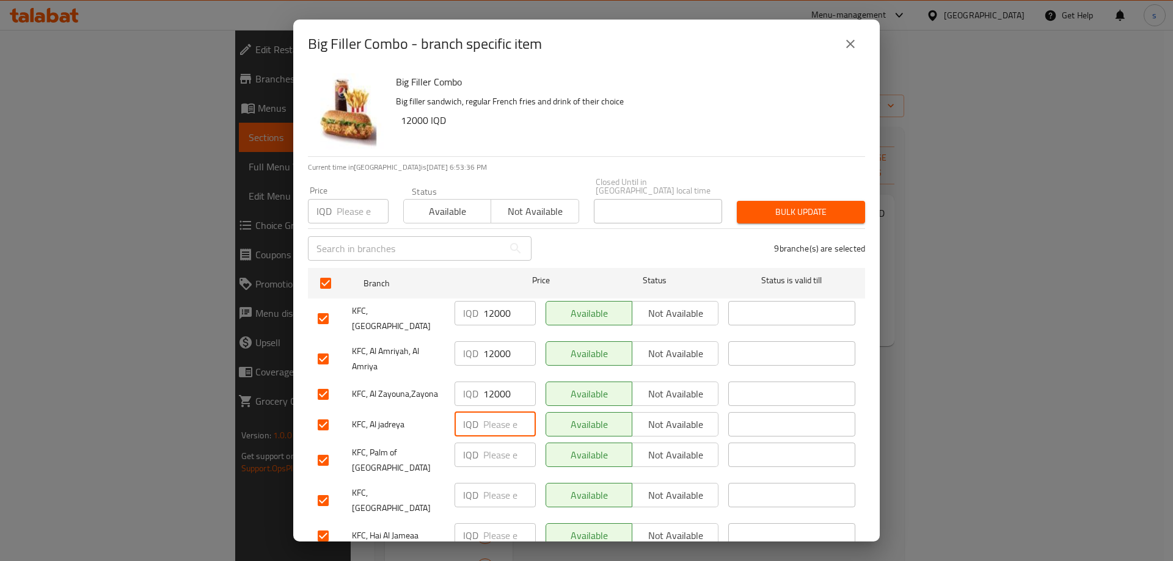
paste input "12000"
type input "12000"
click at [493, 446] on input "number" at bounding box center [509, 455] width 53 height 24
paste input "12000"
type input "12000"
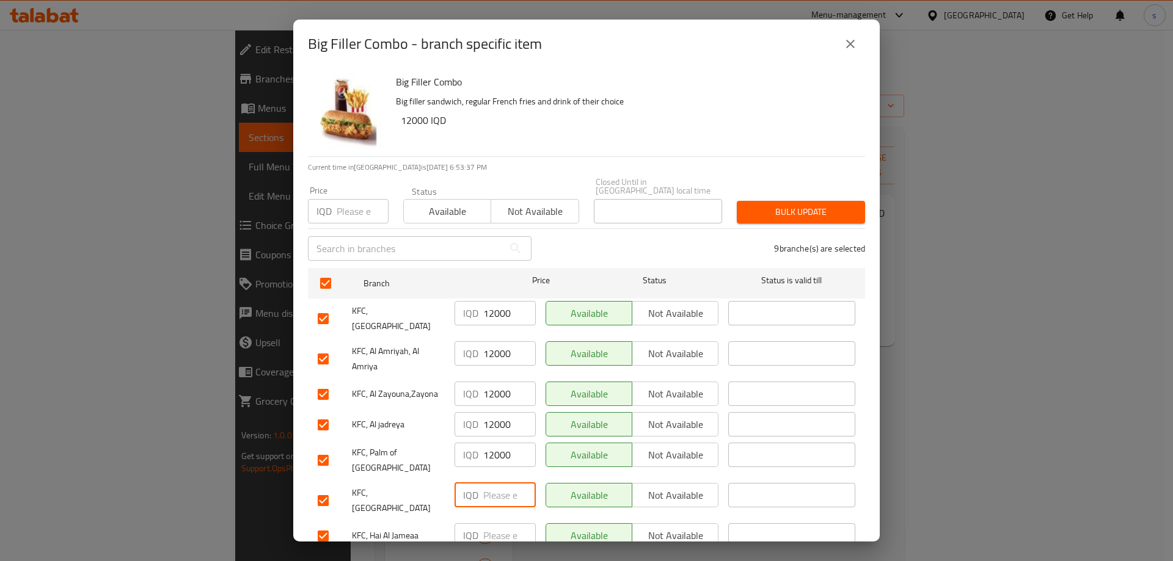
click at [490, 483] on input "number" at bounding box center [509, 495] width 53 height 24
paste input "12000"
type input "12000"
click at [492, 523] on input "number" at bounding box center [509, 535] width 53 height 24
paste input "12000"
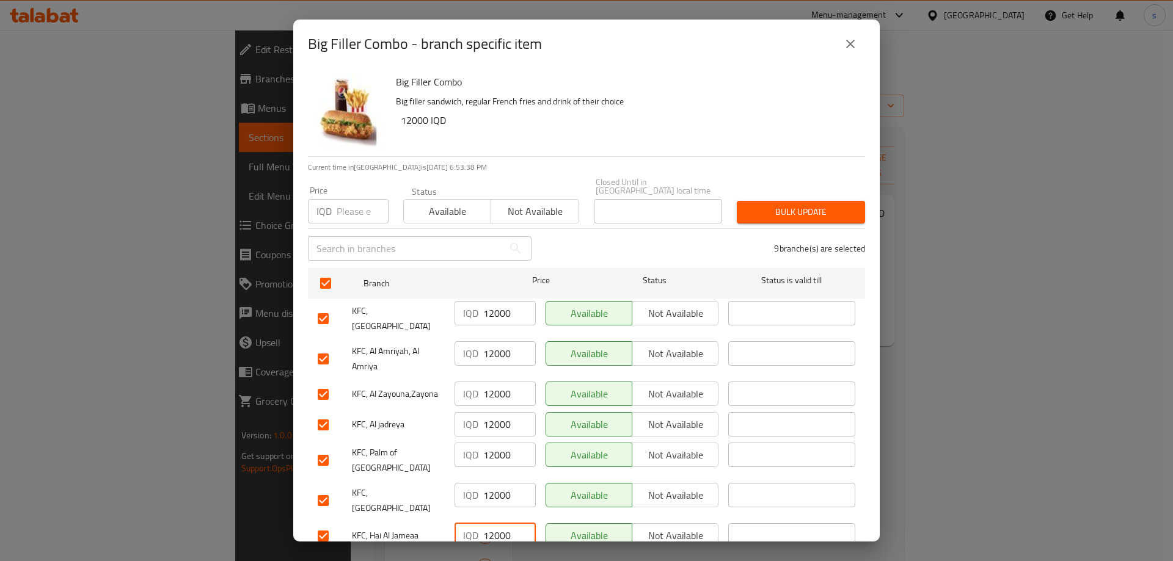
type input "12000"
click at [497, 554] on input "number" at bounding box center [509, 566] width 53 height 24
paste input "12000"
type input "12000"
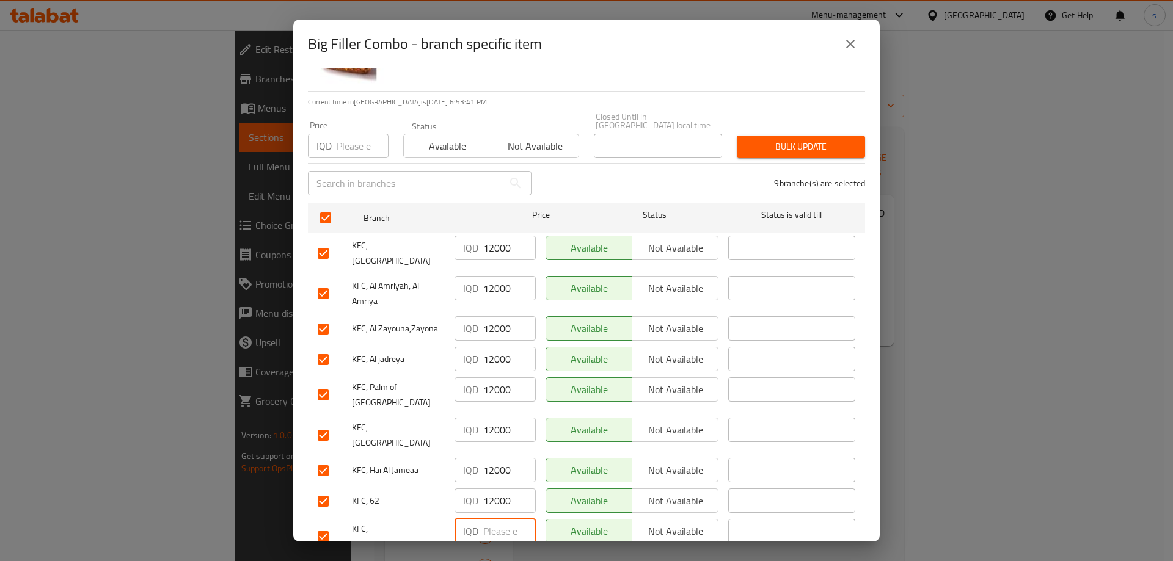
click at [512, 519] on input "number" at bounding box center [509, 531] width 53 height 24
paste input "12000"
type input "12000"
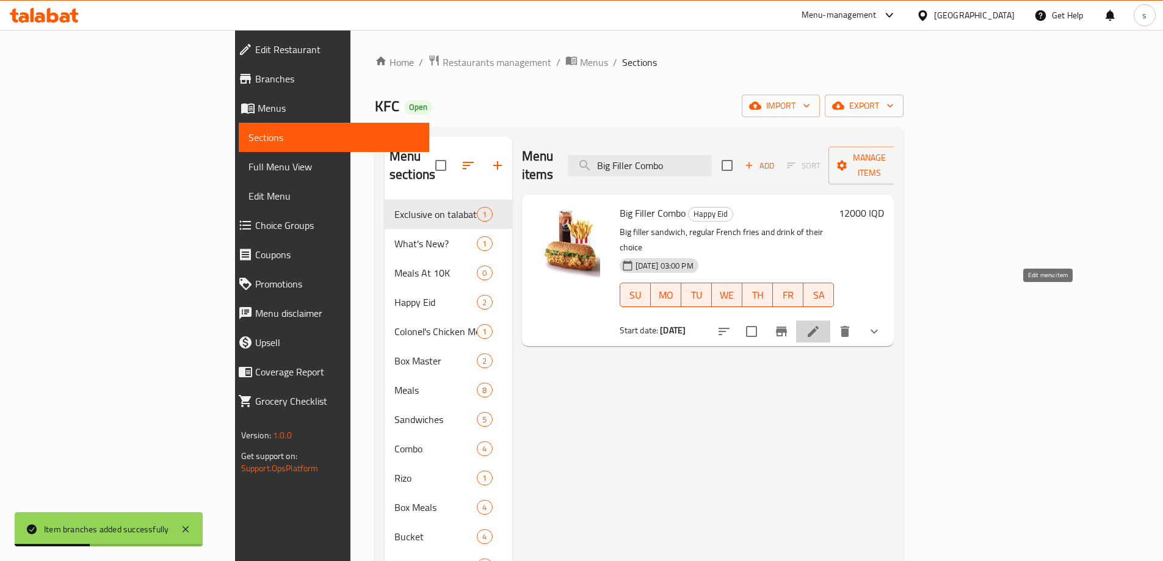
click at [821, 324] on icon at bounding box center [813, 331] width 15 height 15
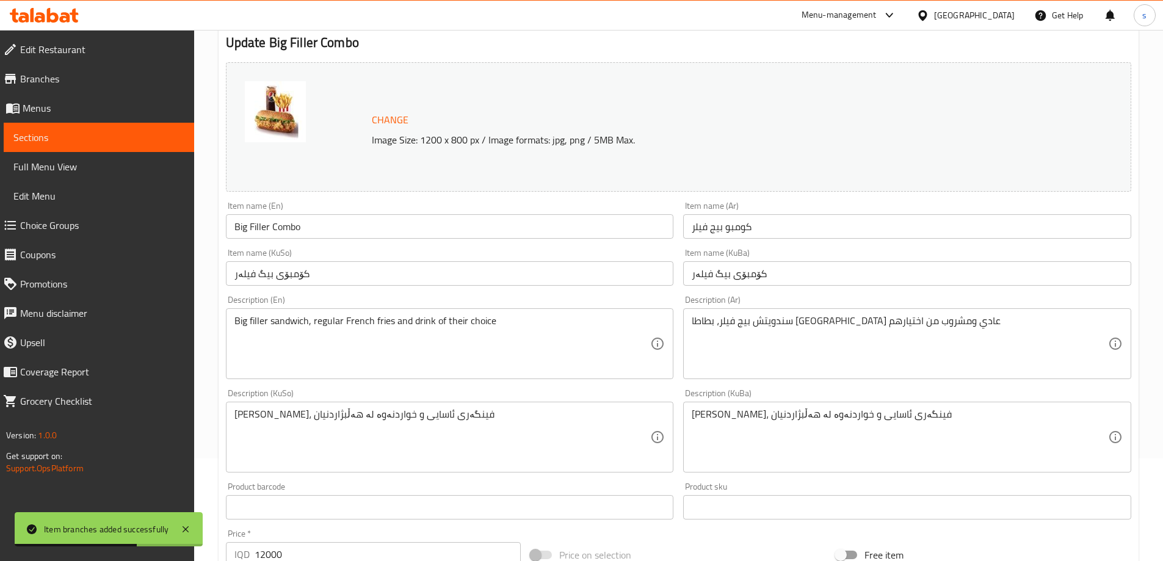
scroll to position [118, 0]
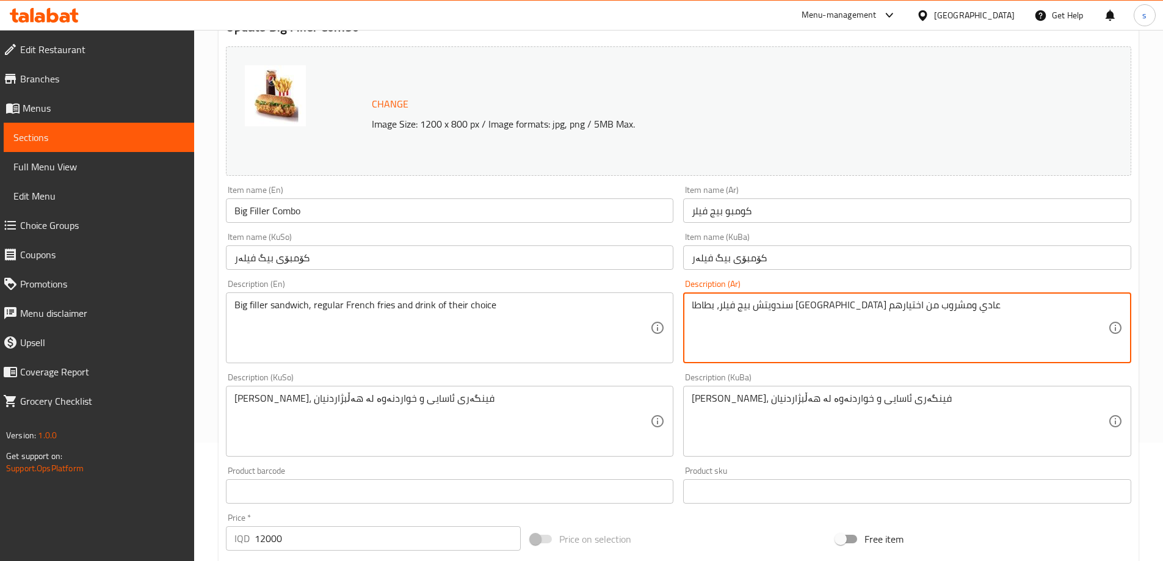
click at [806, 330] on textarea "سندويتش بيج فيلر، بطاطا مقلية عادي ومشروب من اختيارهم" at bounding box center [900, 328] width 416 height 58
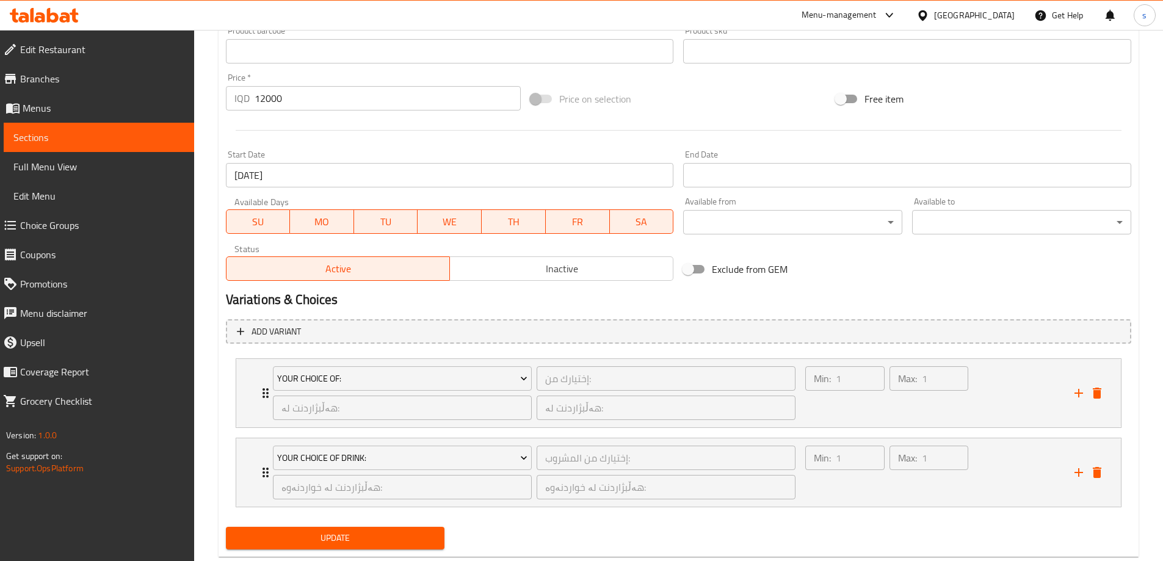
scroll to position [589, 0]
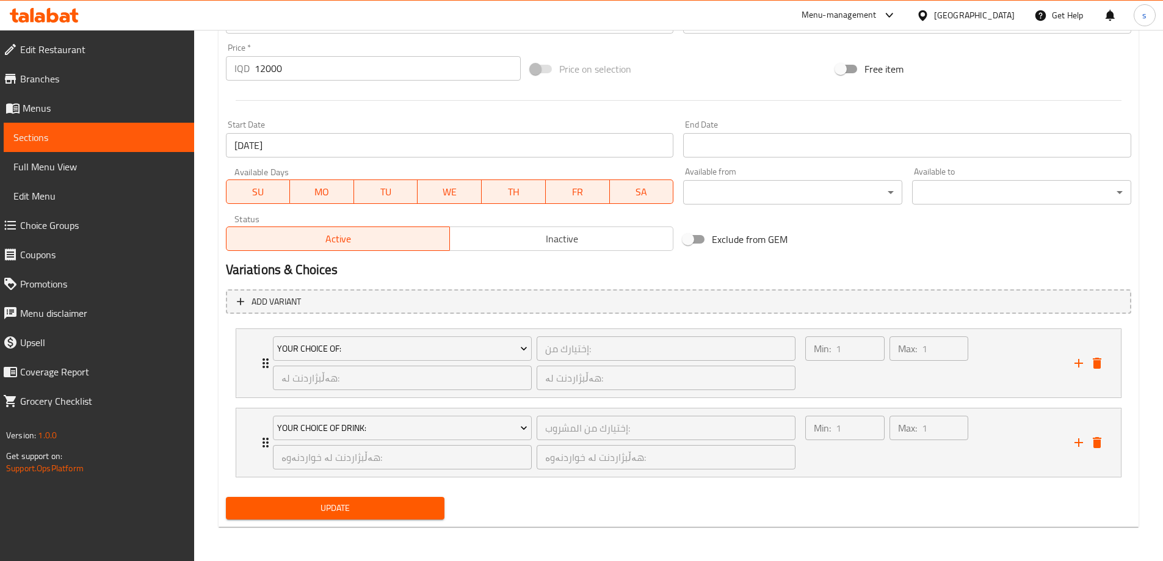
click at [361, 512] on span "Update" at bounding box center [336, 508] width 200 height 15
click at [920, 459] on div "Max: 1 ​" at bounding box center [929, 442] width 84 height 59
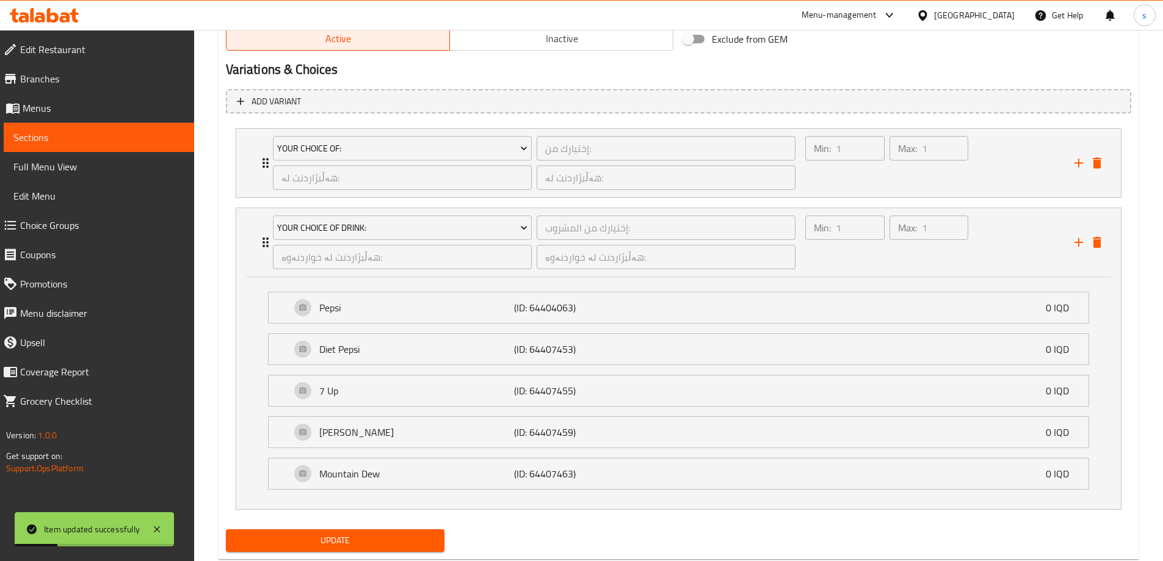
scroll to position [809, 0]
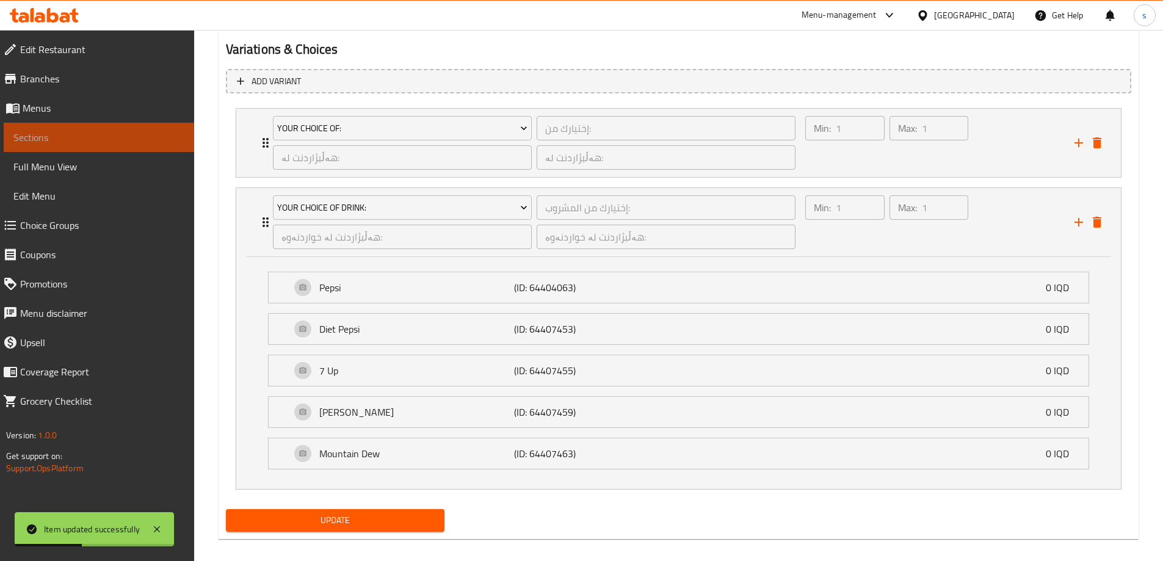
click at [96, 134] on span "Sections" at bounding box center [98, 137] width 171 height 15
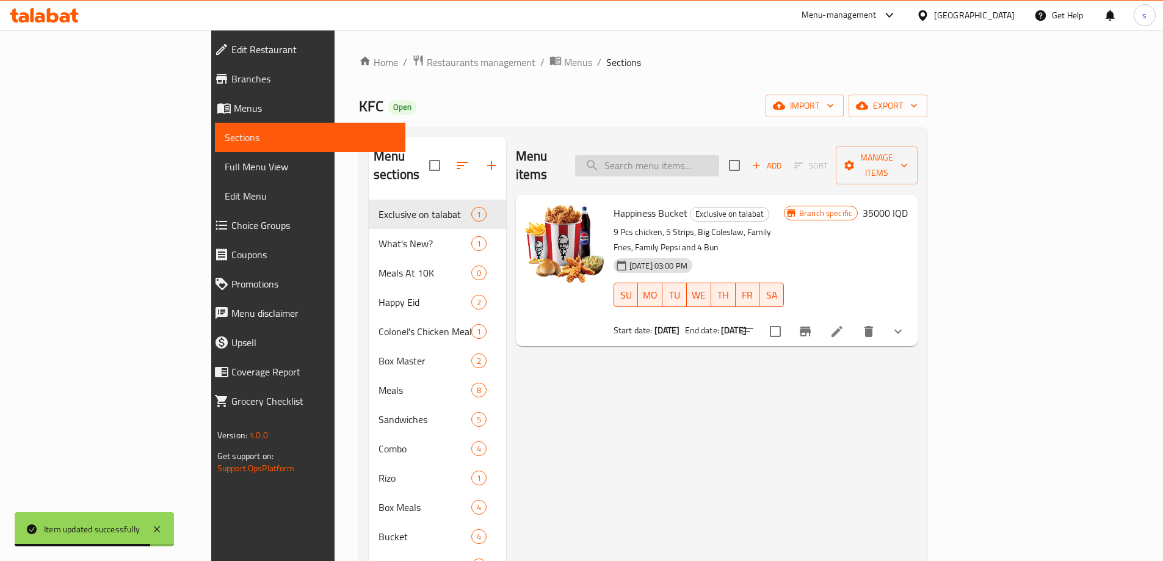
click at [719, 155] on input "search" at bounding box center [647, 165] width 144 height 21
type input "v"
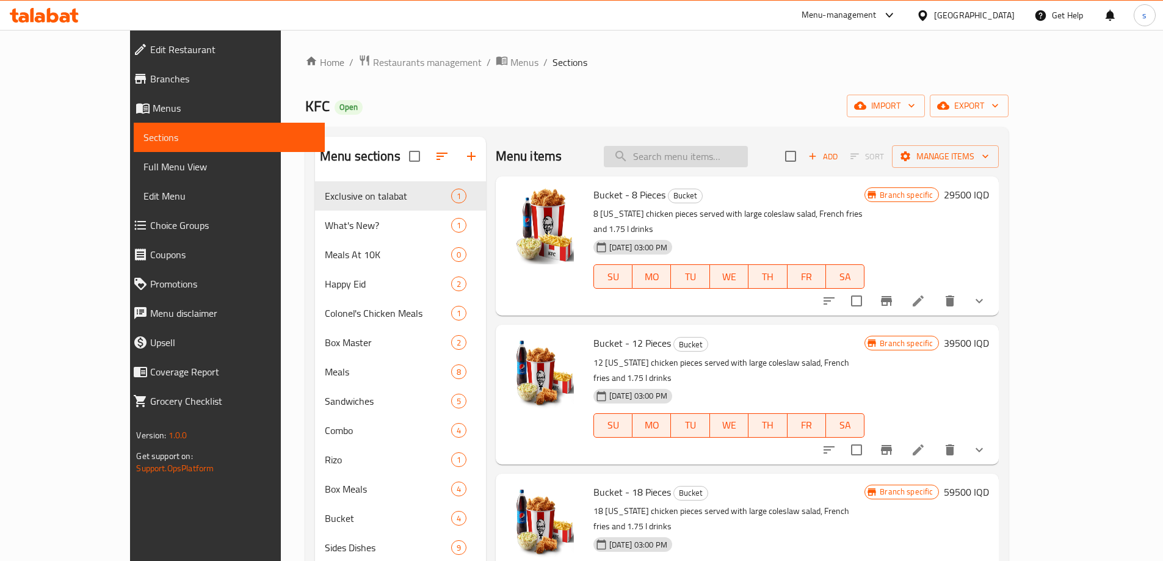
paste input "Twister Combo"
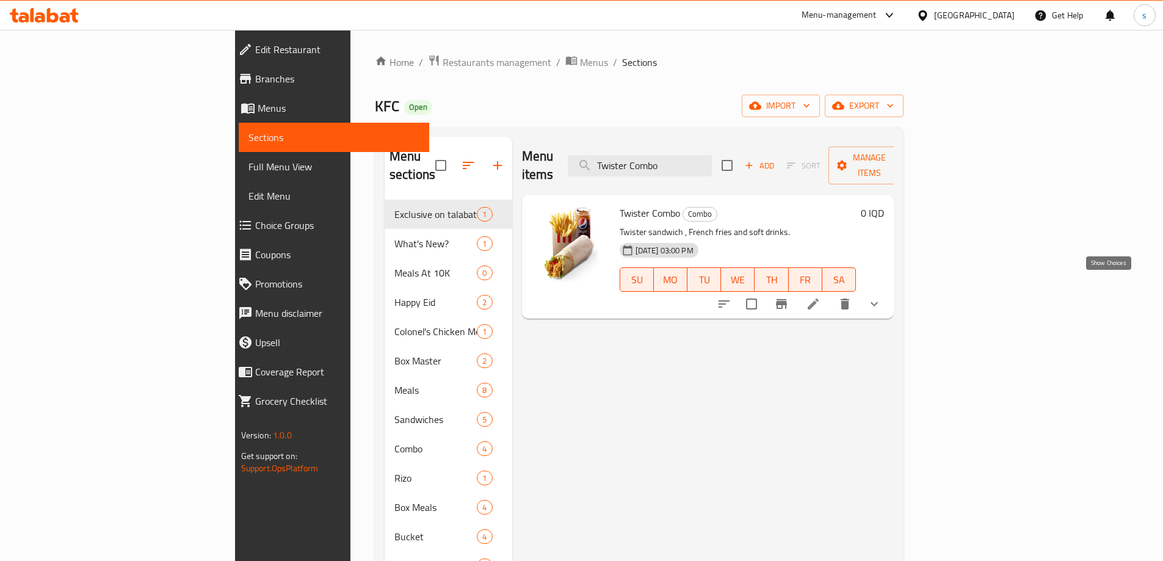
type input "Twister Combo"
click at [878, 302] on icon "show more" at bounding box center [874, 304] width 7 height 4
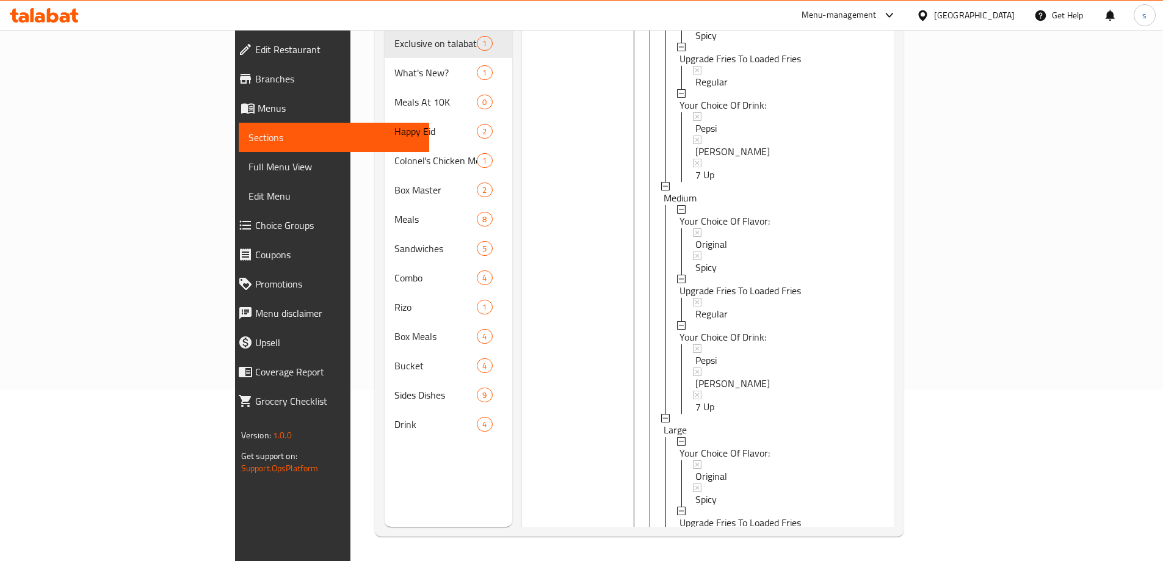
scroll to position [388, 0]
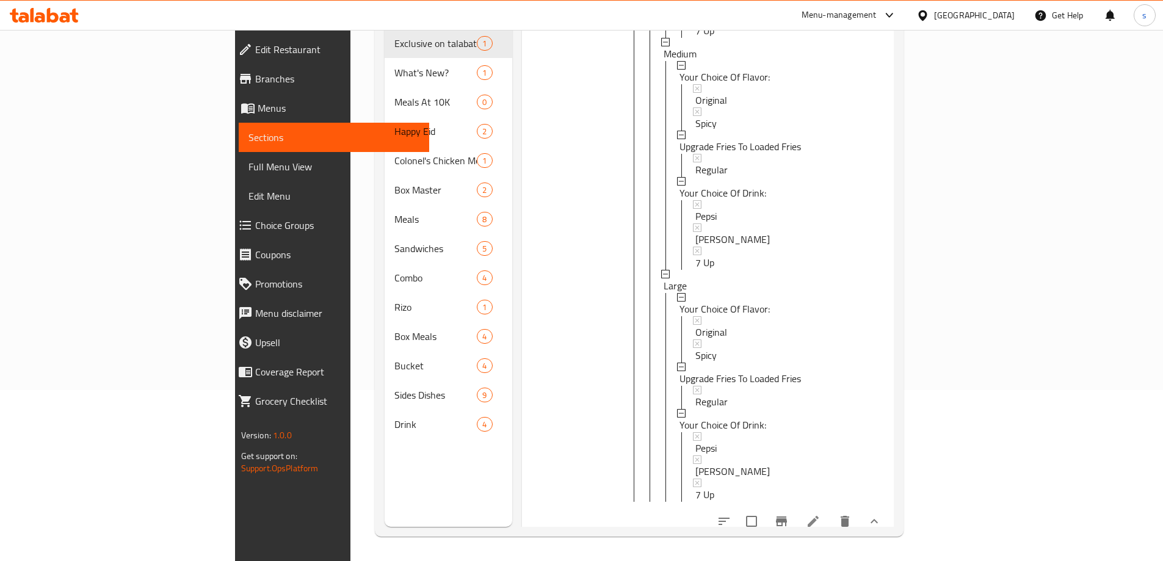
click at [819, 516] on icon at bounding box center [813, 521] width 11 height 11
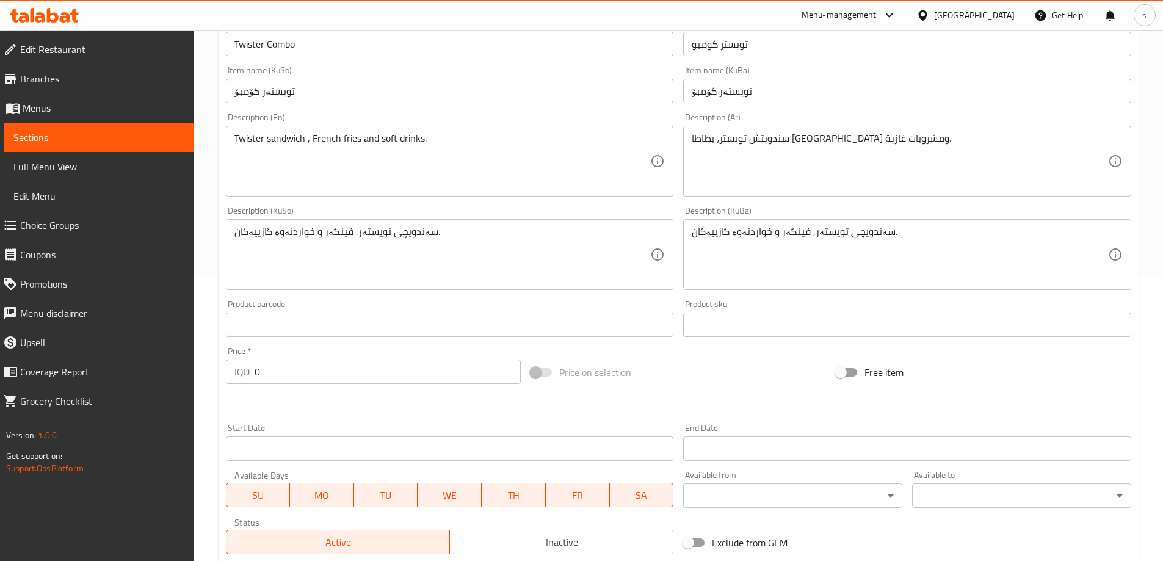
scroll to position [267, 0]
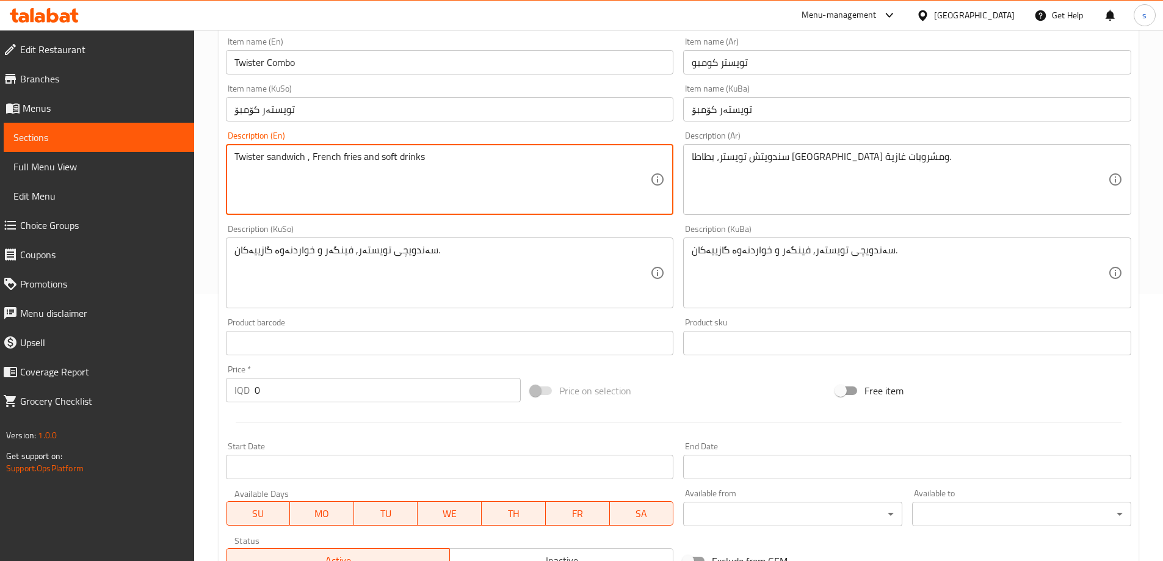
type textarea "Twister sandwich , French fries and soft drinks"
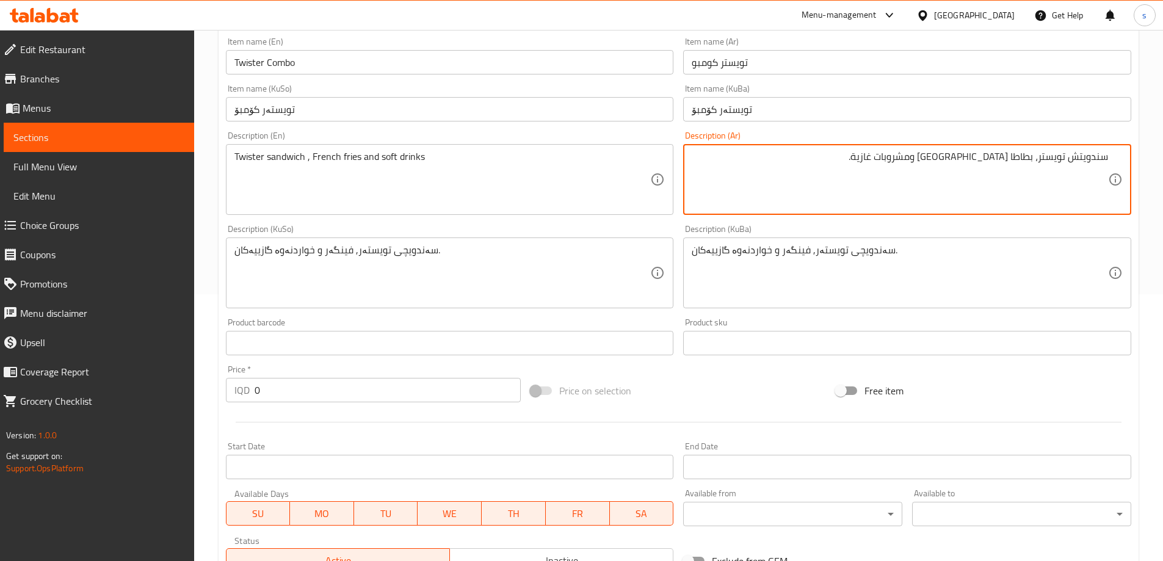
click at [760, 151] on textarea "سندويتش تويستر، بطاطا مقلية ومشروبات غازية." at bounding box center [900, 180] width 416 height 58
type textarea "سندويتش تويستر، بطاطا مقلية ومشروبات غازية"
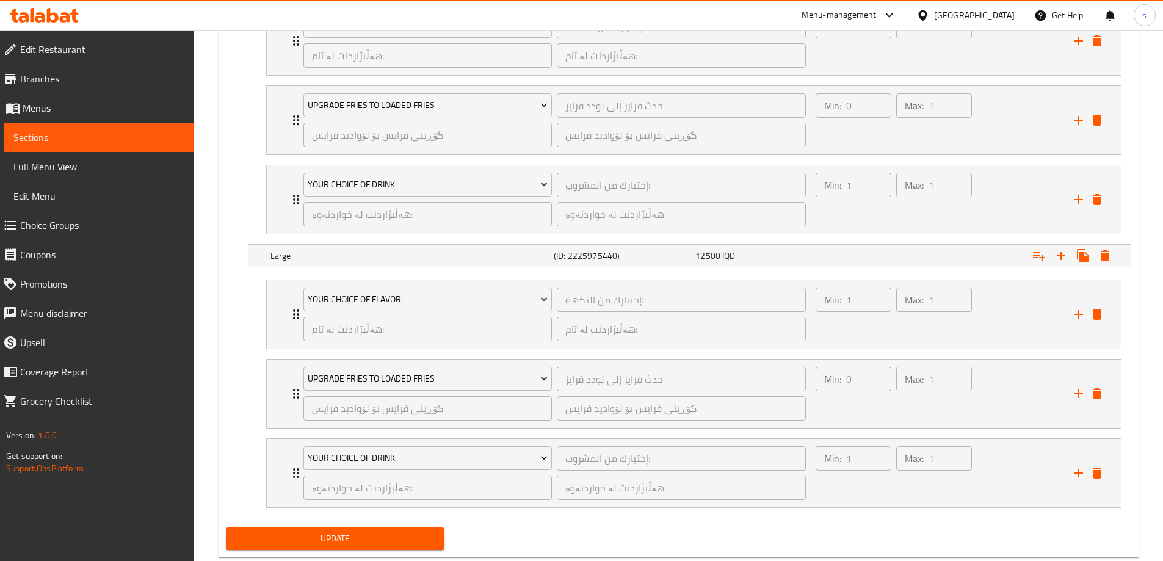
scroll to position [1237, 0]
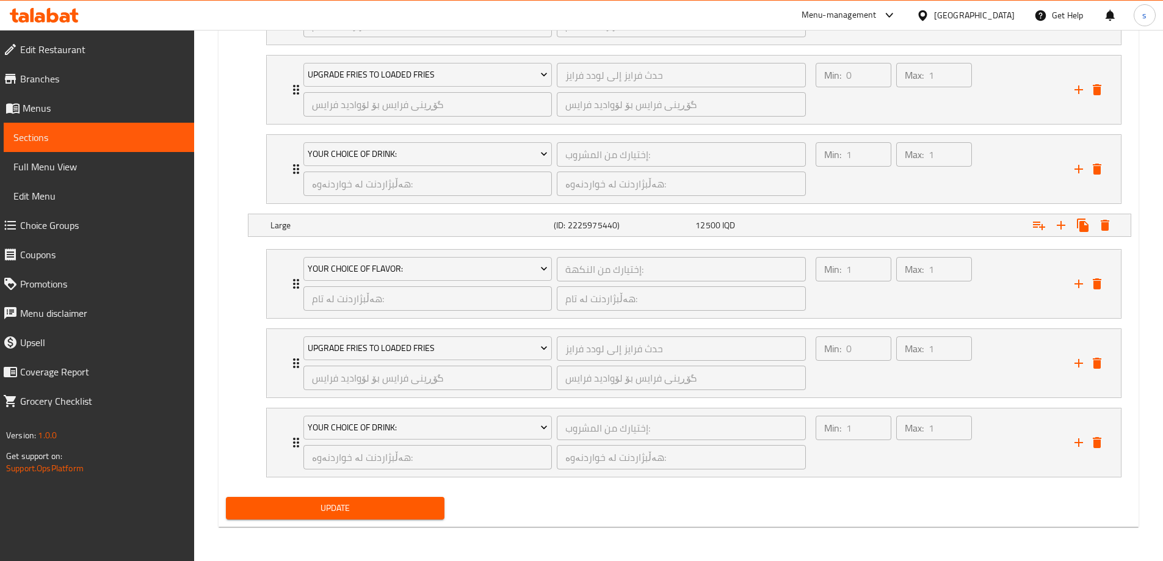
click at [376, 517] on button "Update" at bounding box center [335, 508] width 219 height 23
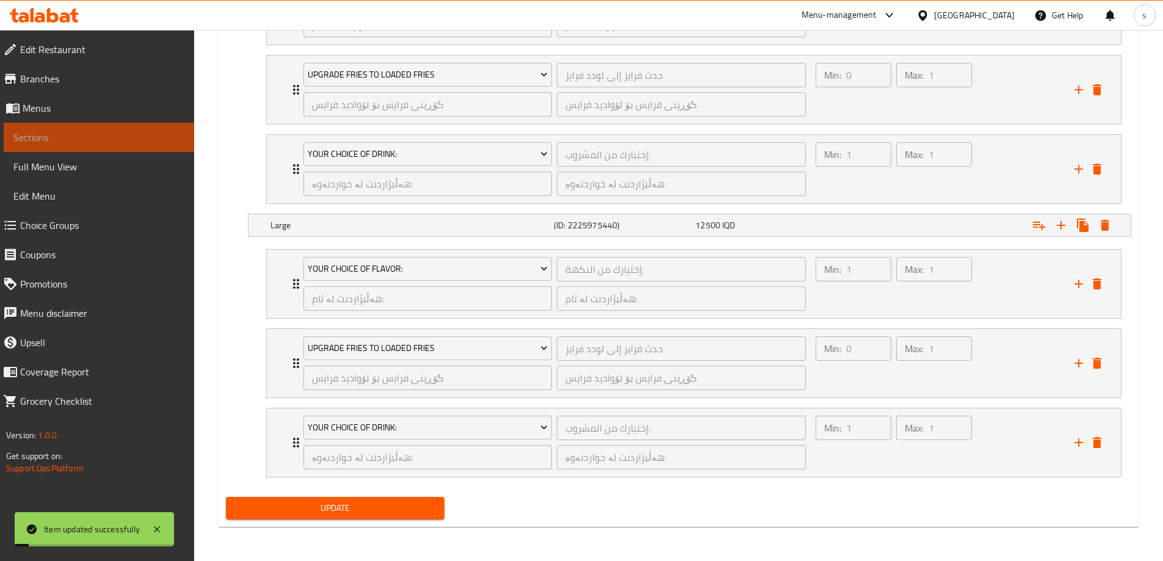
click at [107, 138] on span "Sections" at bounding box center [98, 137] width 171 height 15
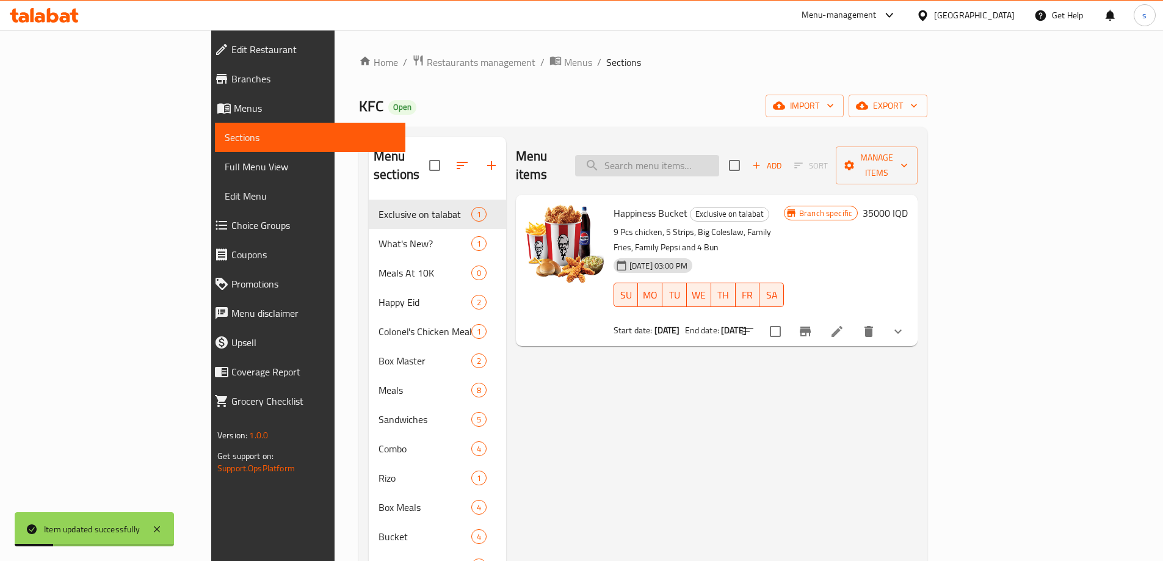
click at [719, 155] on input "search" at bounding box center [647, 165] width 144 height 21
paste input "Zinger Combo"
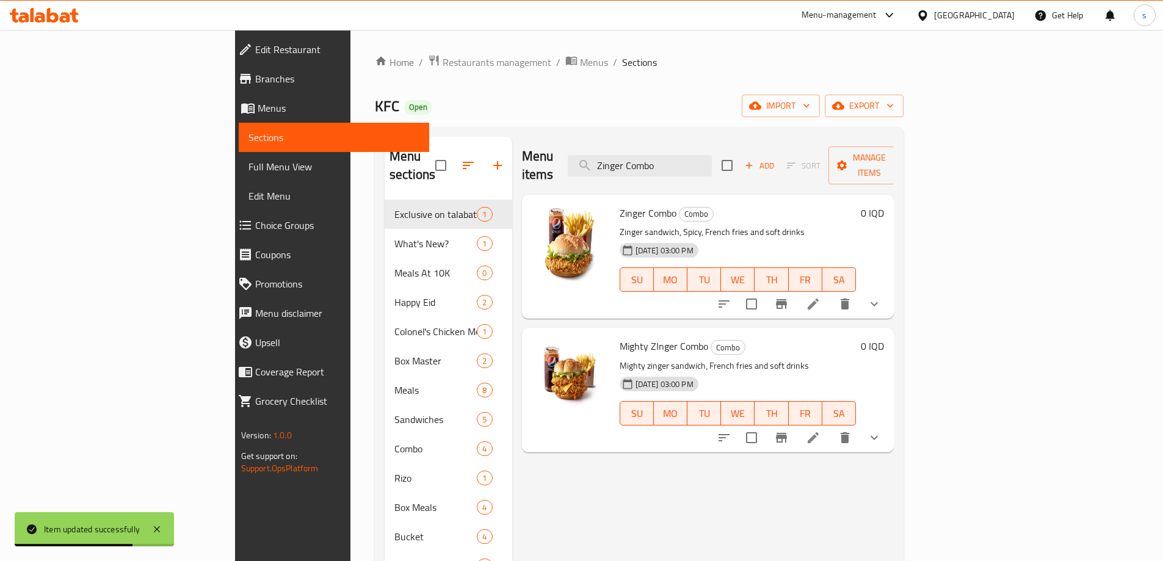
type input "Zinger Combo"
click at [821, 297] on icon at bounding box center [813, 304] width 15 height 15
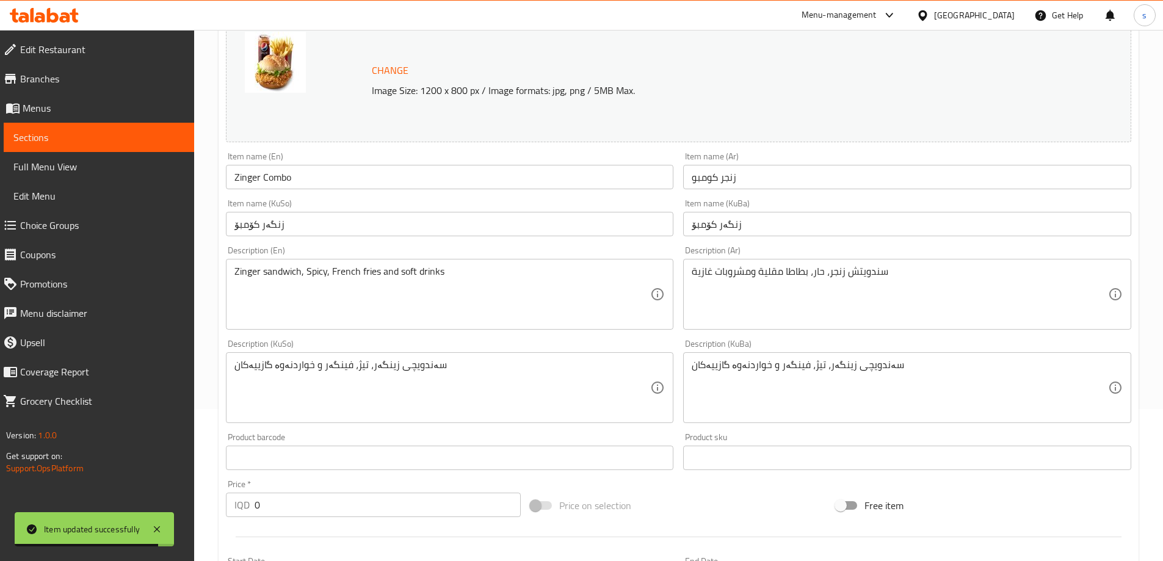
scroll to position [156, 0]
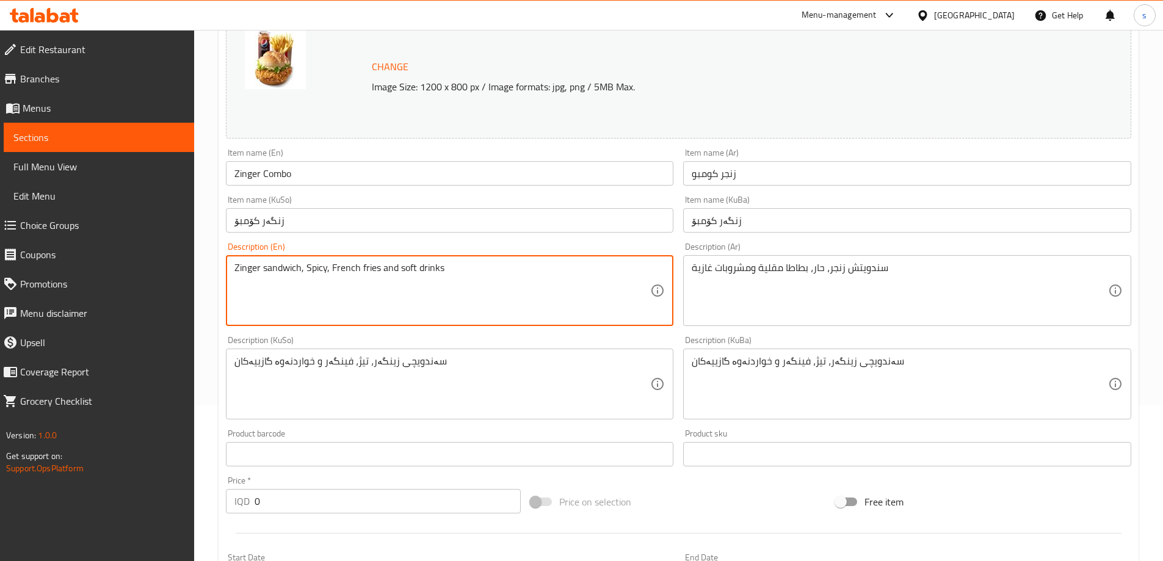
click at [307, 267] on textarea "Zinger sandwich, Spicy, French fries and soft drinks" at bounding box center [443, 291] width 416 height 58
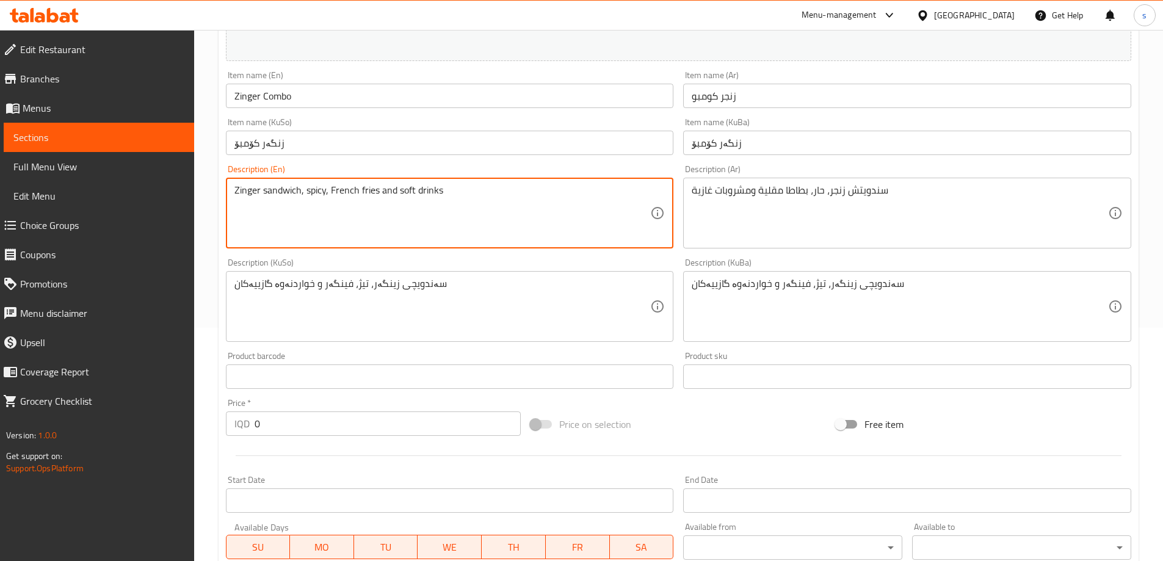
scroll to position [110, 0]
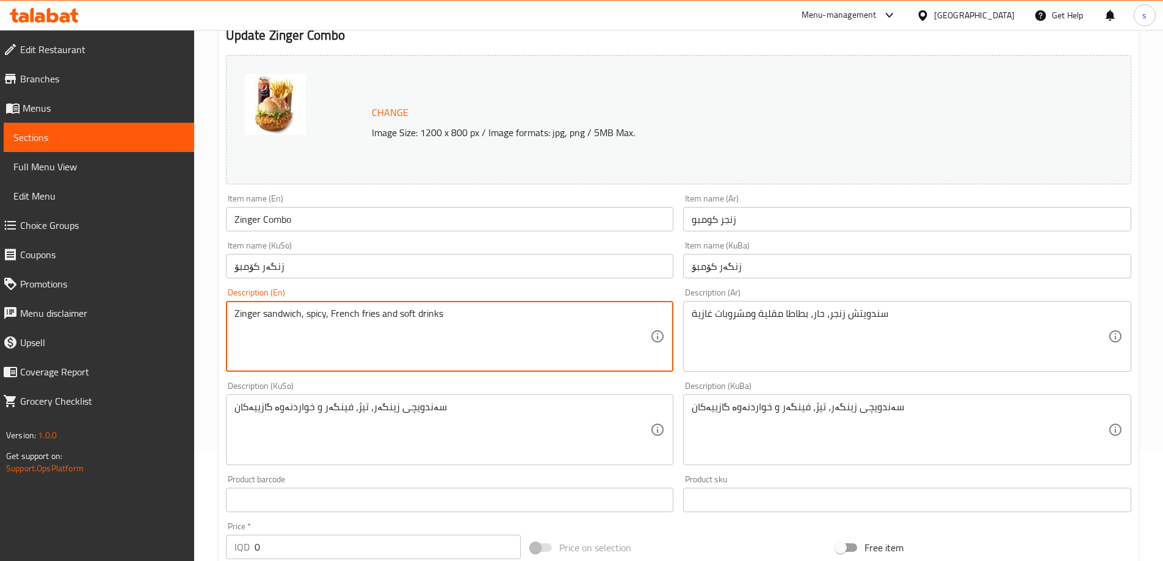
type textarea "Zinger sandwich, spicy, French fries and soft drinks"
click at [638, 270] on input "زنگەر کۆمبۆ" at bounding box center [450, 266] width 448 height 24
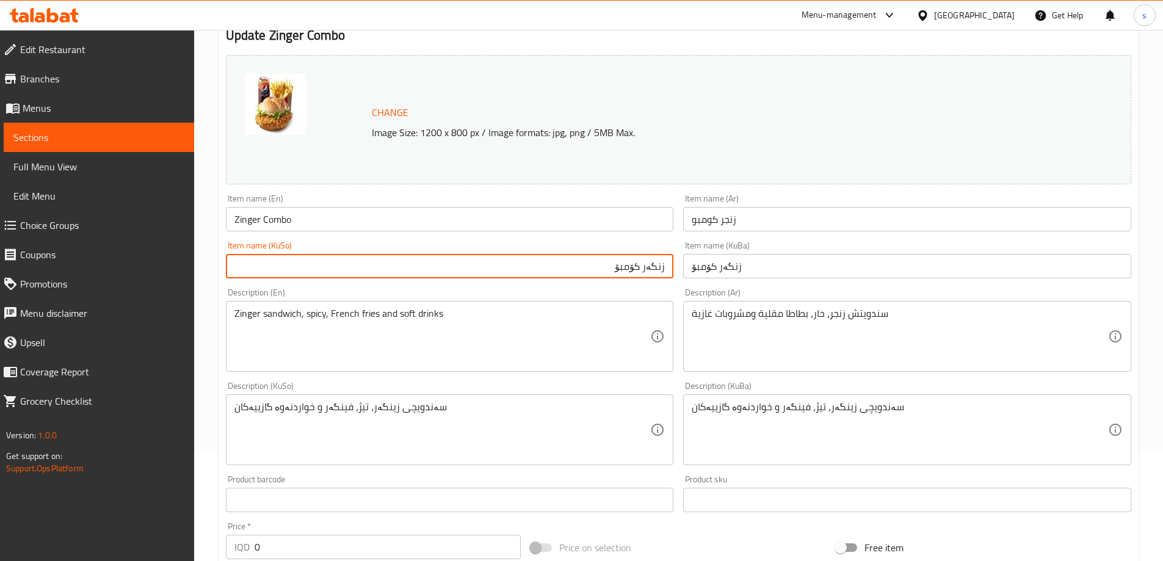
click at [662, 267] on input "زنگەر کۆمبۆ" at bounding box center [450, 266] width 448 height 24
type input "زینگەری کۆمبۆ"
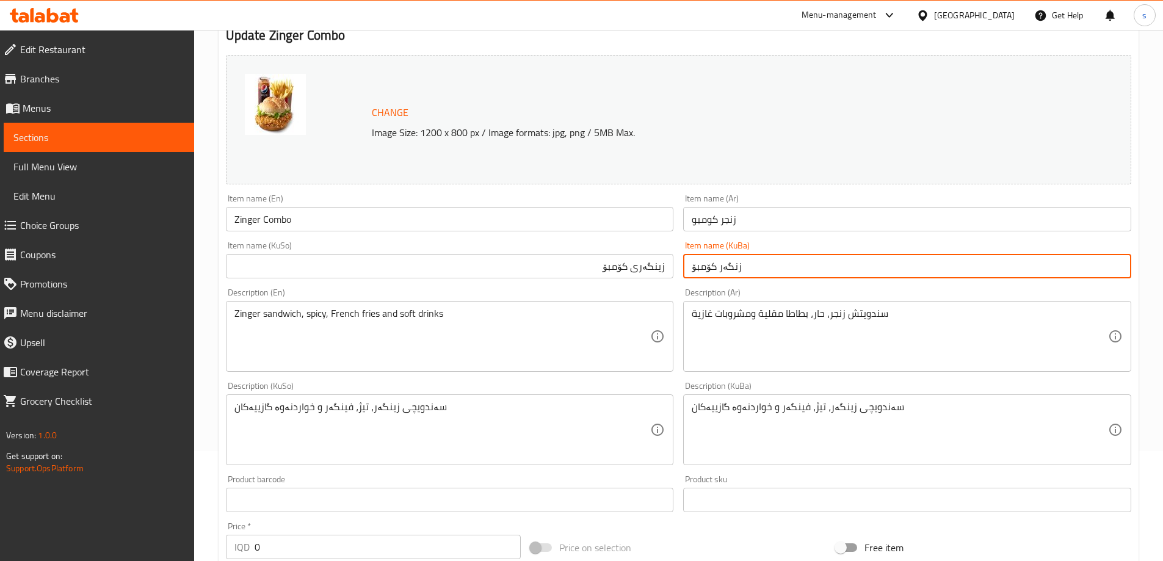
drag, startPoint x: 773, startPoint y: 271, endPoint x: 634, endPoint y: 275, distance: 139.3
click at [634, 275] on div "Change Image Size: 1200 x 800 px / Image formats: jpg, png / 5MB Max. Item name…" at bounding box center [678, 392] width 915 height 685
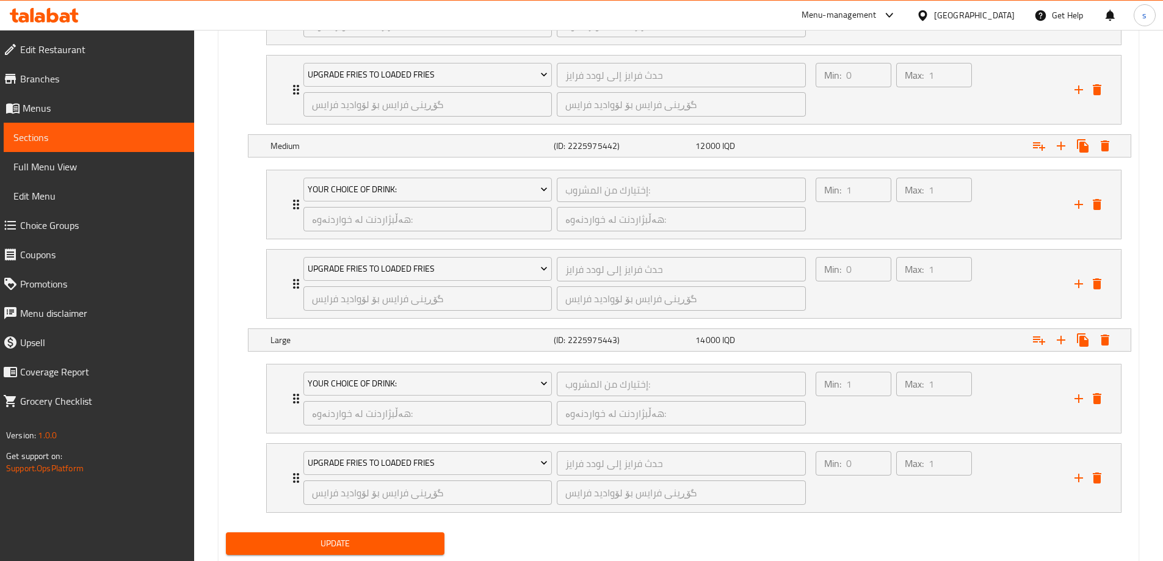
scroll to position [999, 0]
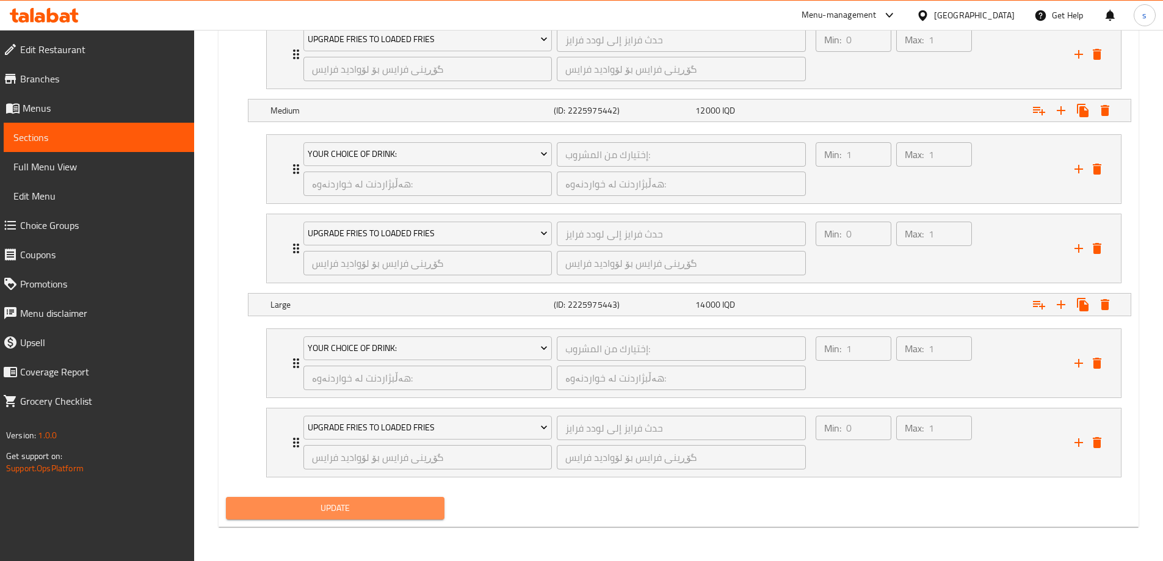
click at [356, 508] on span "Update" at bounding box center [336, 508] width 200 height 15
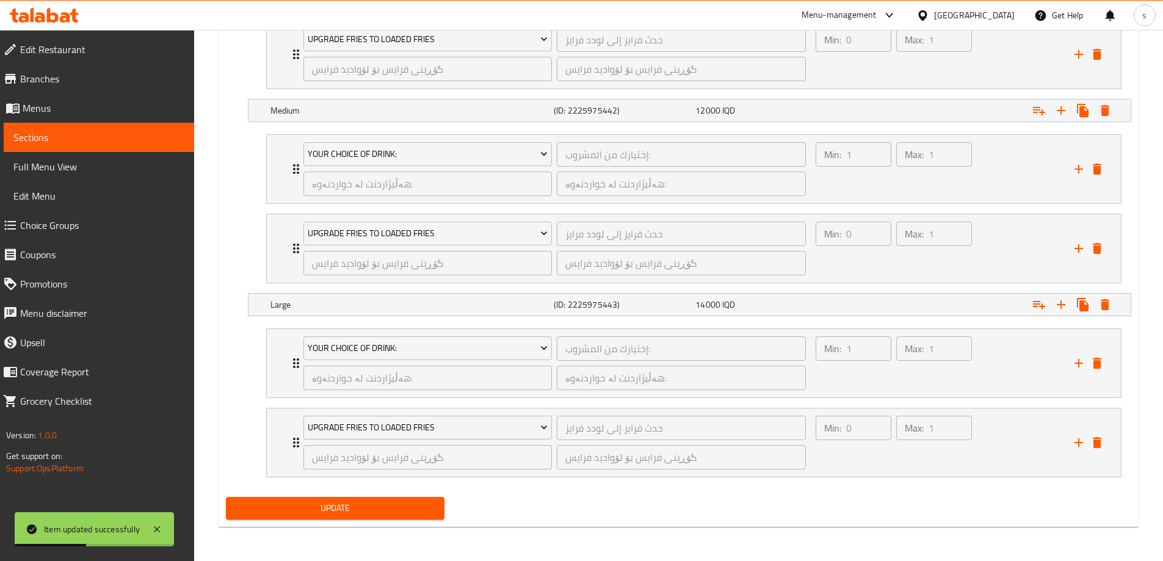
click at [122, 136] on span "Sections" at bounding box center [98, 137] width 171 height 15
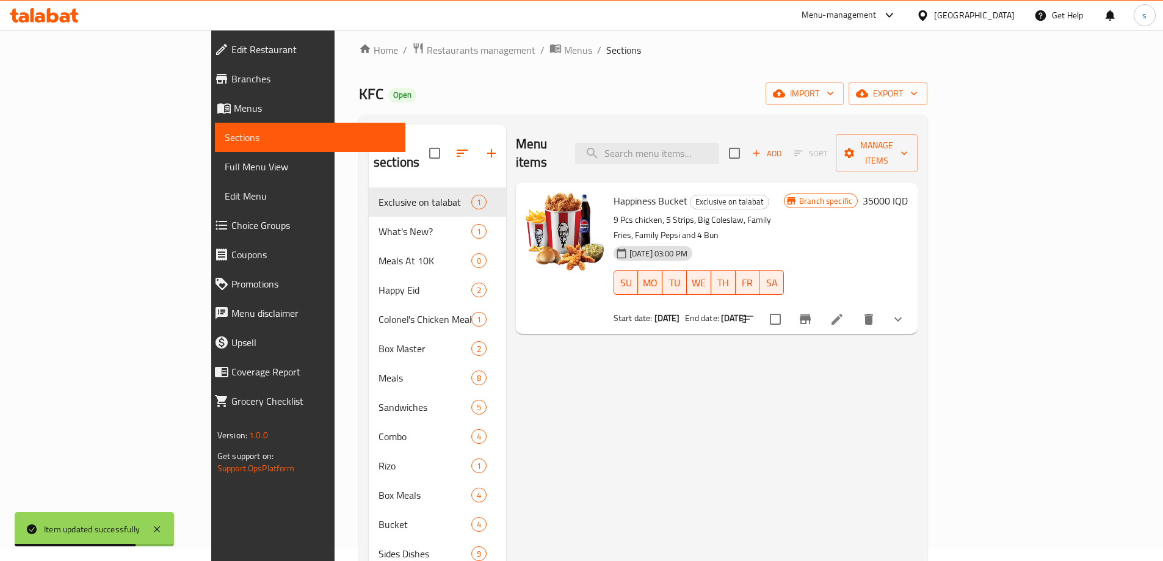
scroll to position [7, 0]
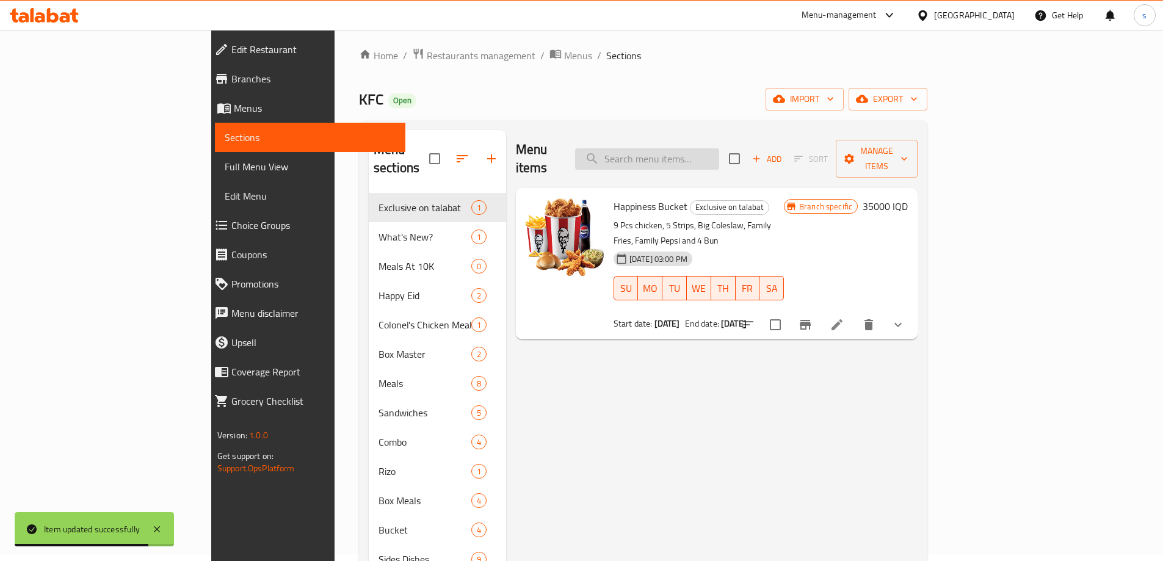
click at [719, 151] on input "search" at bounding box center [647, 158] width 144 height 21
paste input "Chicken Fillet Combo"
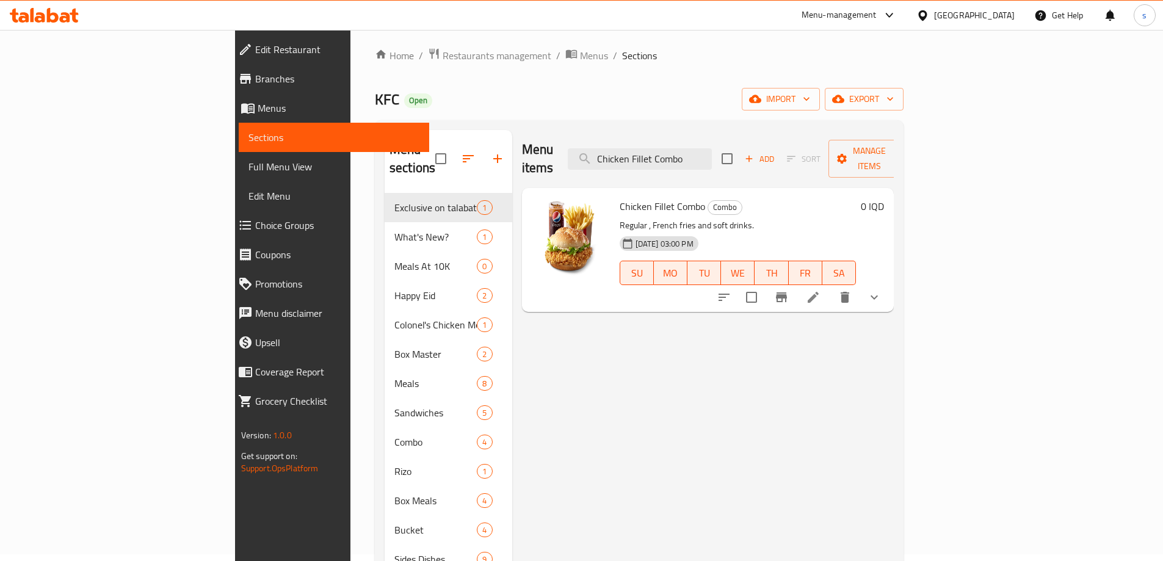
type input "Chicken Fillet Combo"
click at [831, 286] on li at bounding box center [813, 297] width 34 height 22
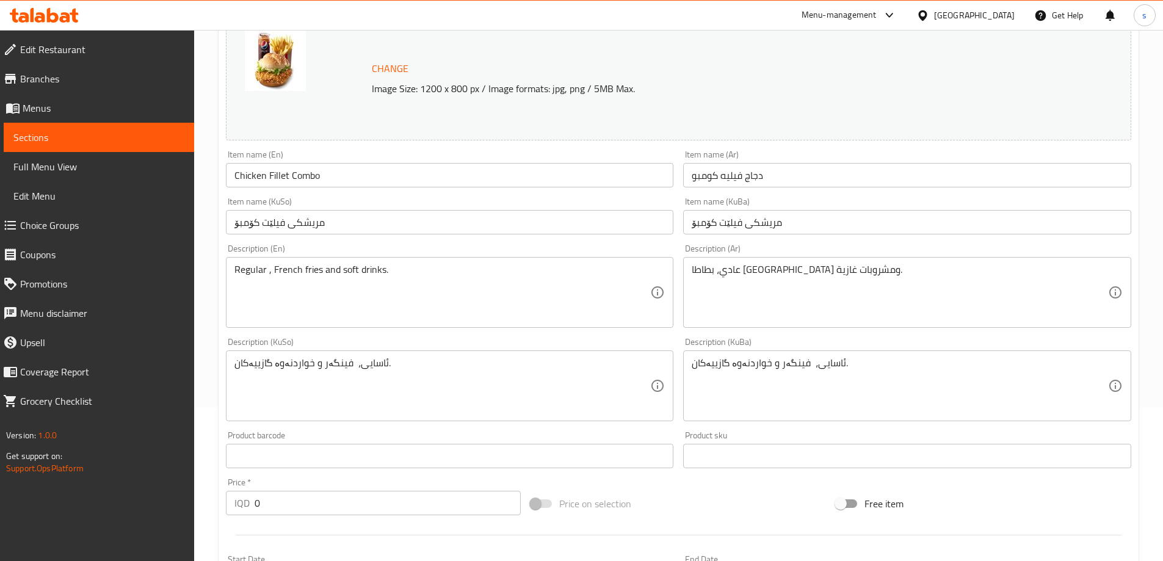
scroll to position [187, 0]
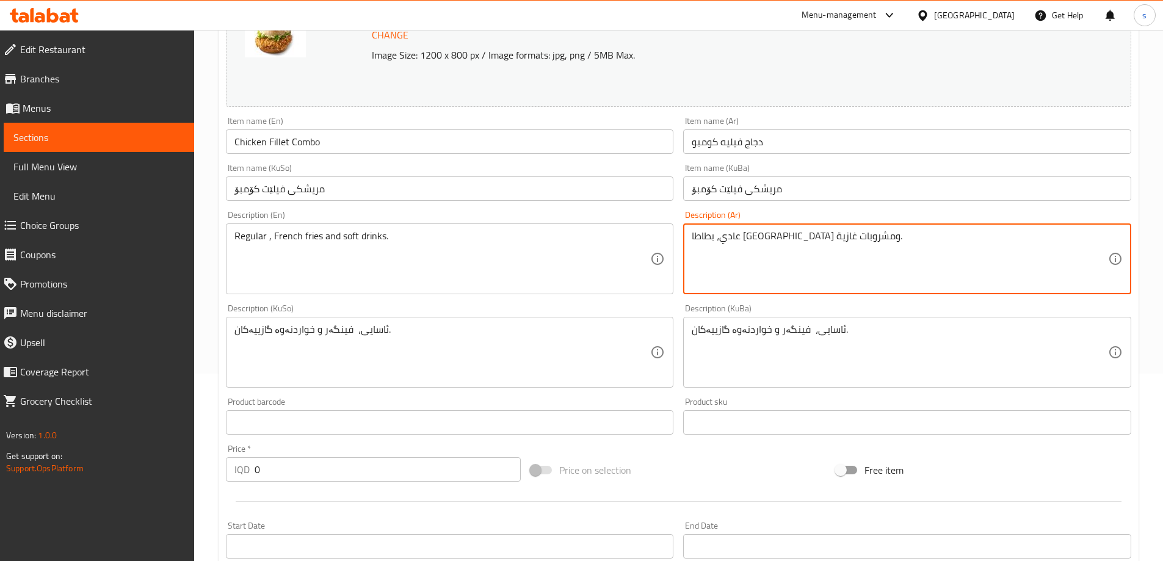
click at [933, 261] on textarea "عادي، بطاطا مقلية ومشروبات غازية." at bounding box center [900, 259] width 416 height 58
type textarea "عادي، بطاطا مقلية ومشروبات غازية"
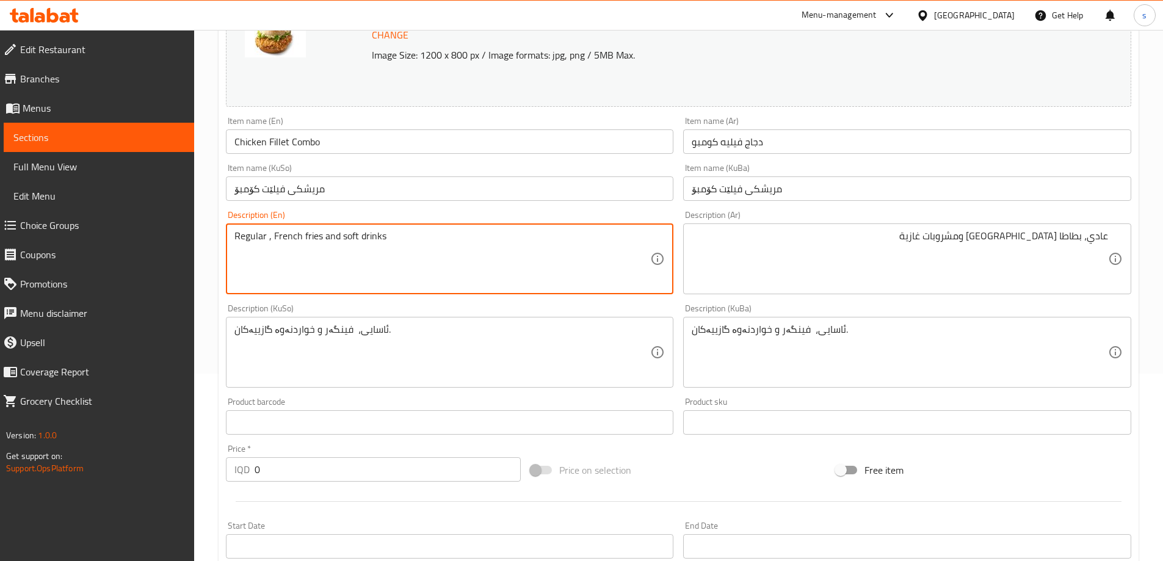
click at [268, 239] on textarea "Regular , French fries and soft drinks" at bounding box center [443, 259] width 416 height 58
type textarea "Regular, French fries and soft drinks"
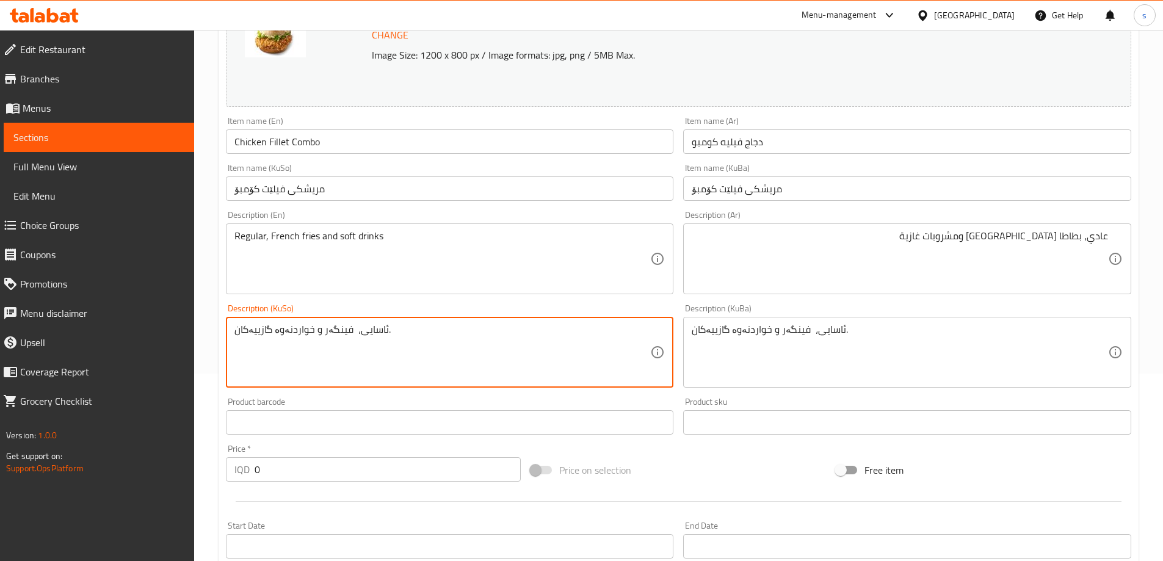
click at [626, 363] on textarea "ئاسایی، فینگەر و خواردنەوە گازییەکان." at bounding box center [443, 353] width 416 height 58
type textarea "ئاسایی، فینگەر و خواردنەوە گازییەکان"
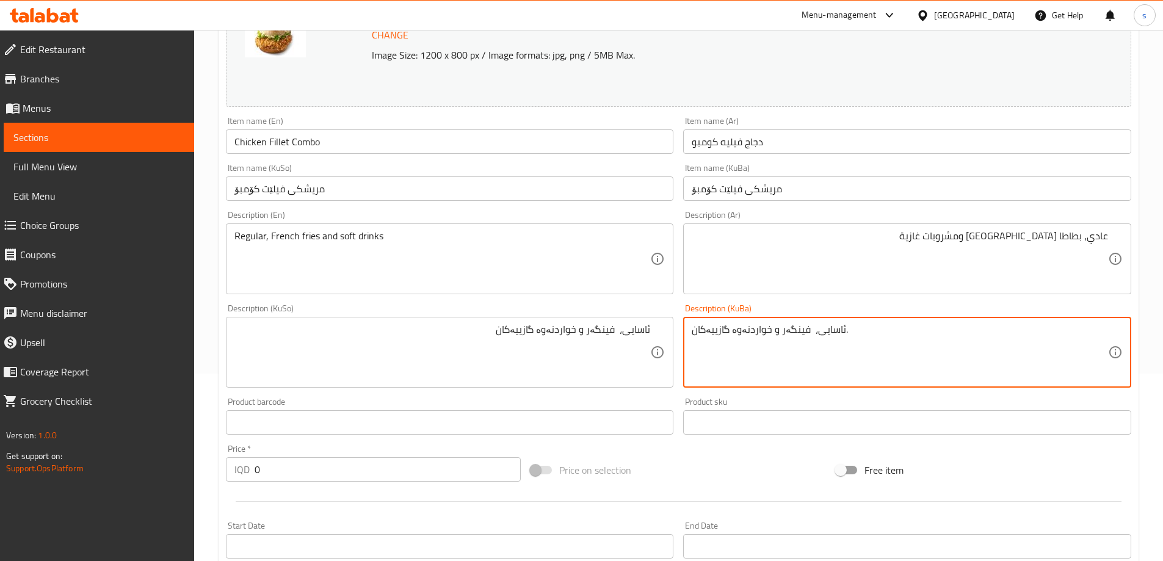
click at [813, 369] on textarea "ئاسایی، فینگەر و خواردنەوە گازییەکان." at bounding box center [900, 353] width 416 height 58
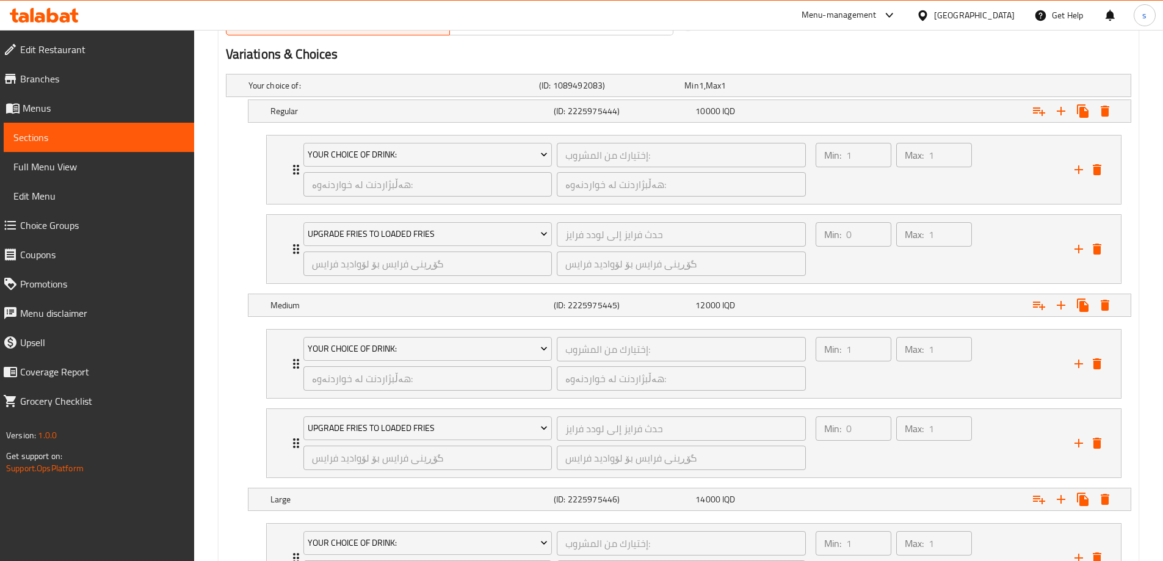
scroll to position [999, 0]
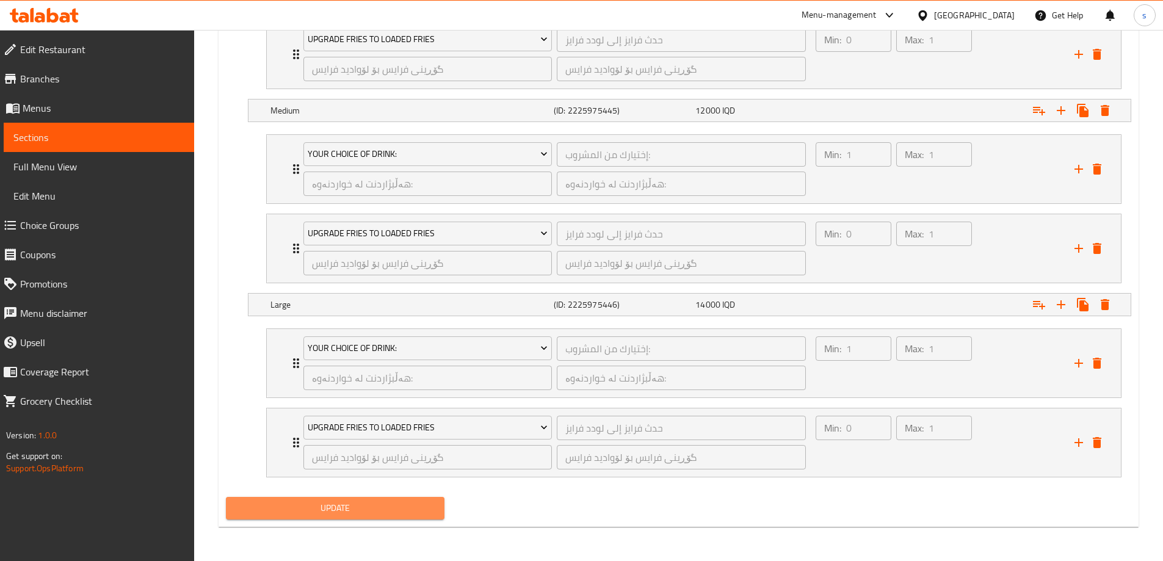
click at [357, 509] on span "Update" at bounding box center [336, 508] width 200 height 15
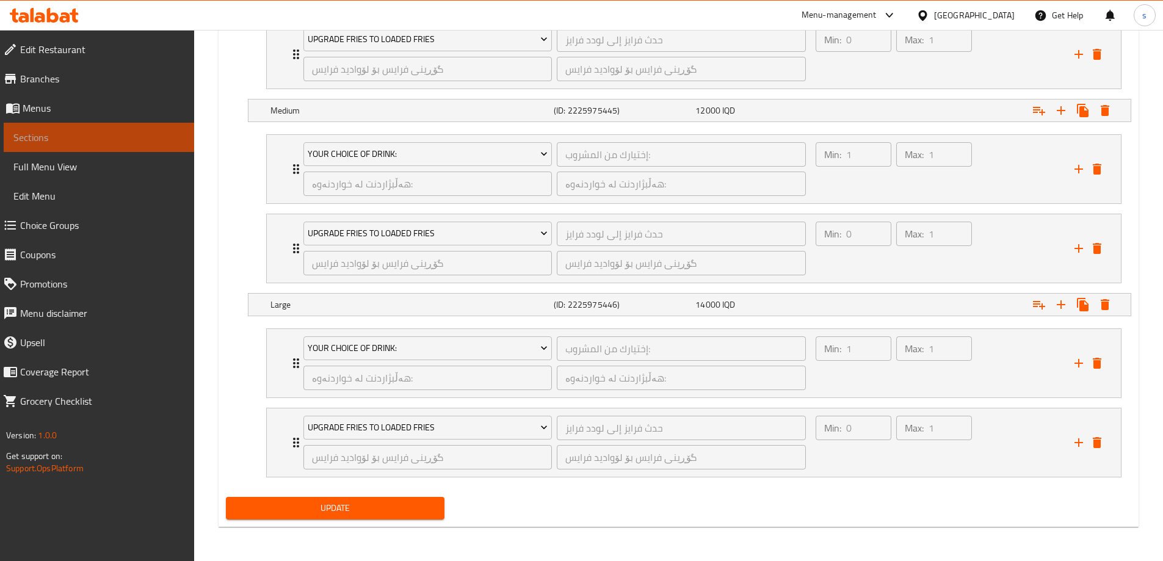
click at [46, 143] on span "Sections" at bounding box center [98, 137] width 171 height 15
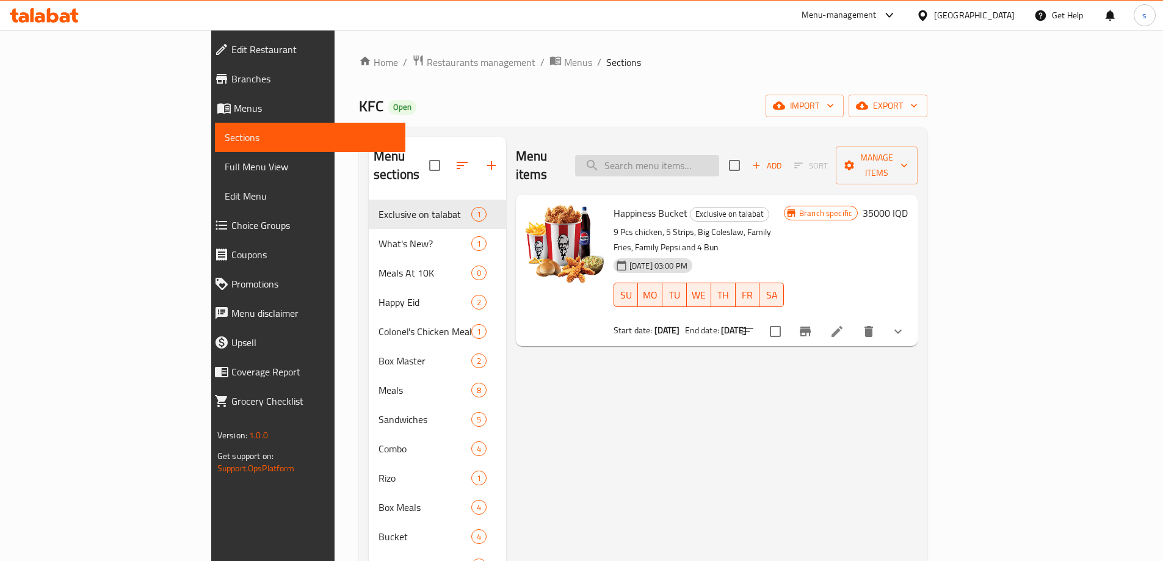
click at [719, 161] on input "search" at bounding box center [647, 165] width 144 height 21
paste input "Mighty ZInger Combo"
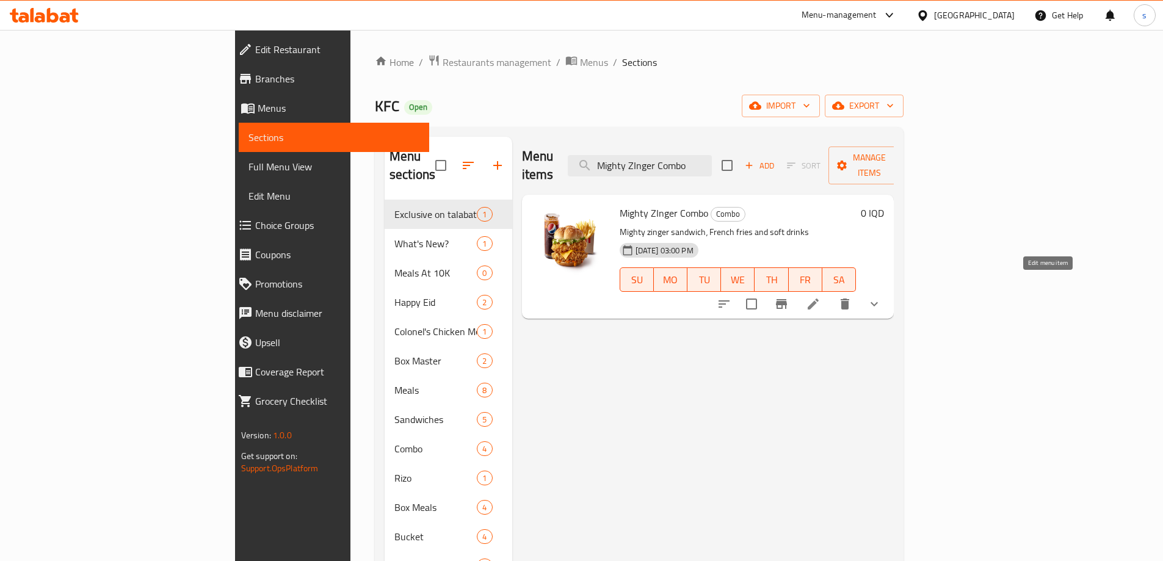
type input "Mighty ZInger Combo"
click at [819, 299] on icon at bounding box center [813, 304] width 11 height 11
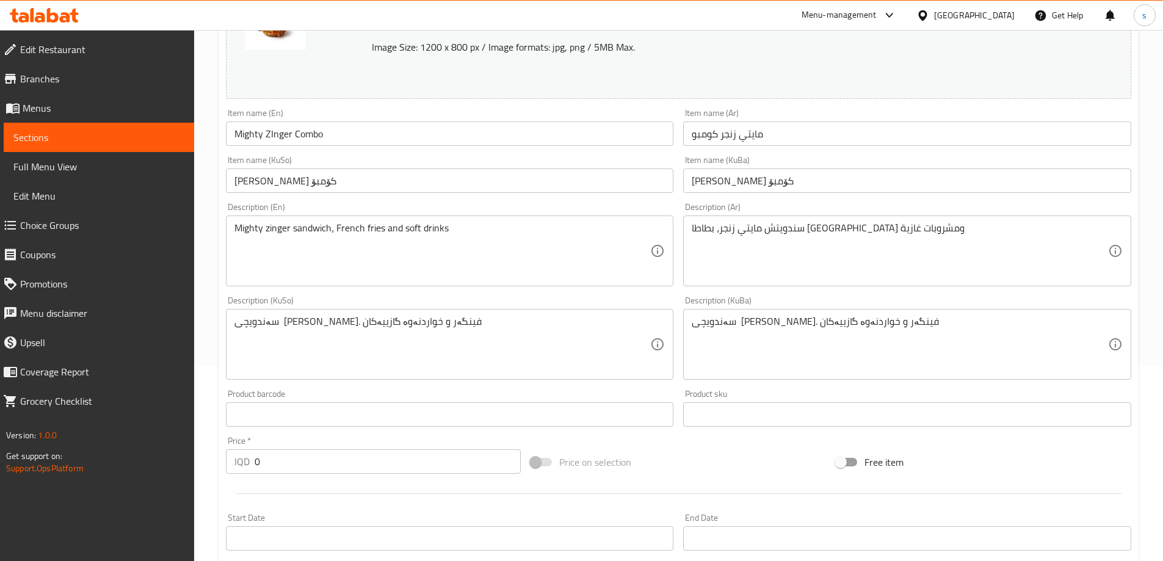
scroll to position [220, 0]
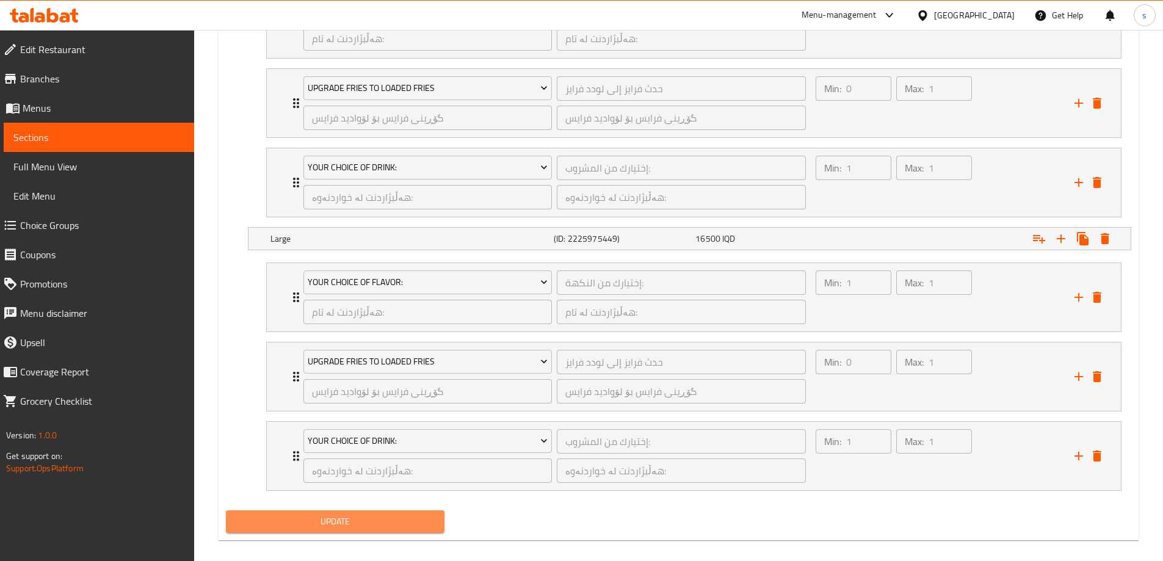
click at [376, 511] on button "Update" at bounding box center [335, 522] width 219 height 23
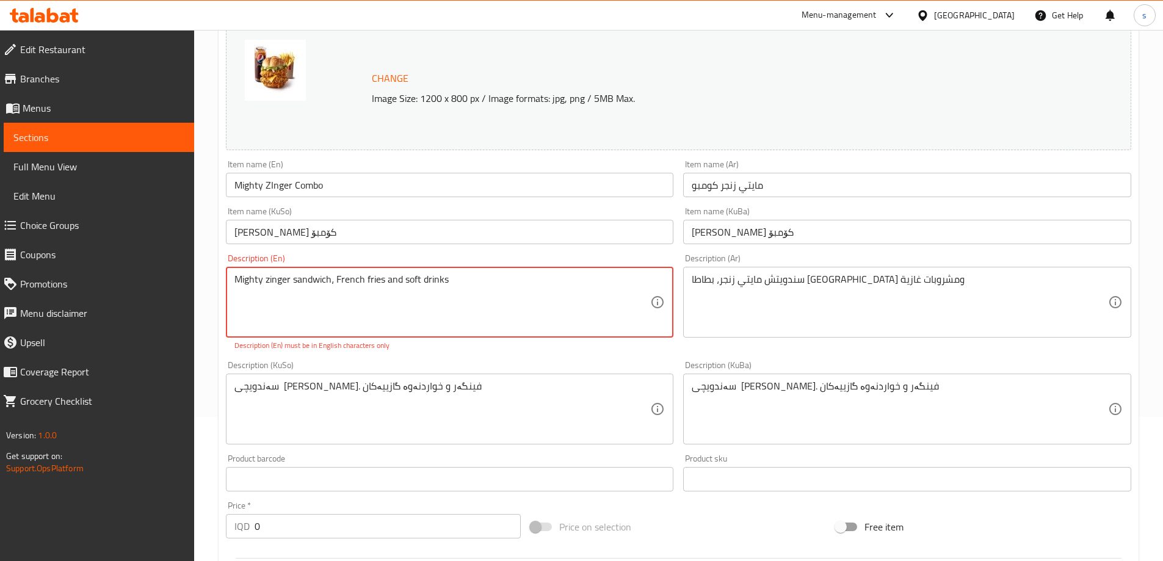
click at [502, 313] on textarea "Mighty zinger sandwich، French fries and soft drinks" at bounding box center [443, 303] width 416 height 58
click at [490, 293] on textarea "Mighty zinger sandwich، French fries and soft drinks" at bounding box center [443, 303] width 416 height 58
click at [487, 365] on div "Description (KuSo) سەندویچی مایتی زینگەر. فینگەر و خواردنەوە گازییەکان Descript…" at bounding box center [450, 403] width 448 height 84
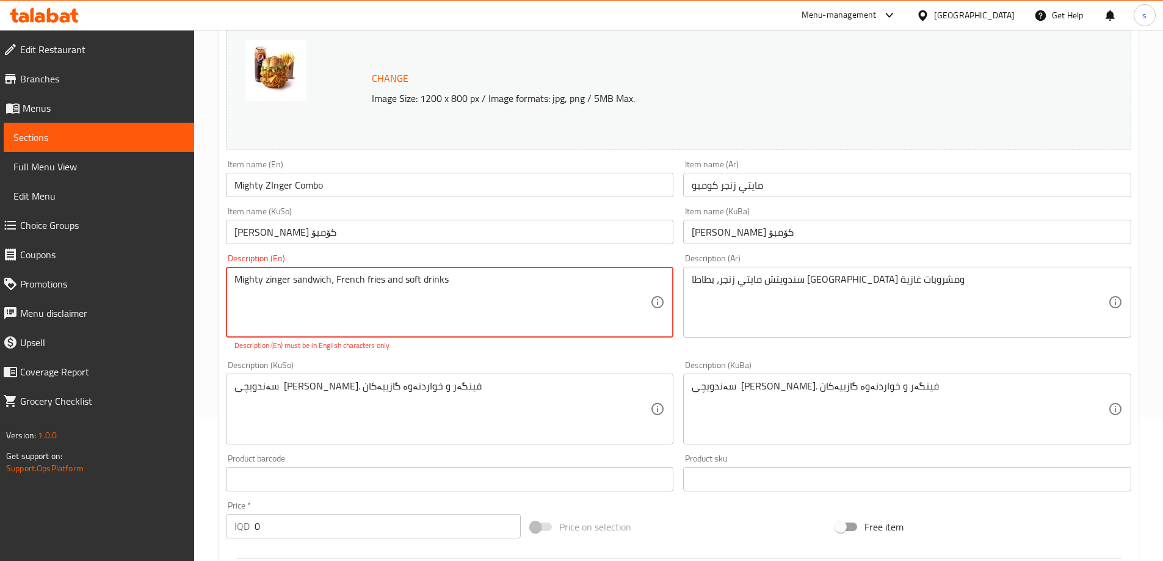
click at [494, 293] on textarea "Mighty zinger sandwich، French fries and soft drinks" at bounding box center [443, 303] width 416 height 58
paste textarea ","
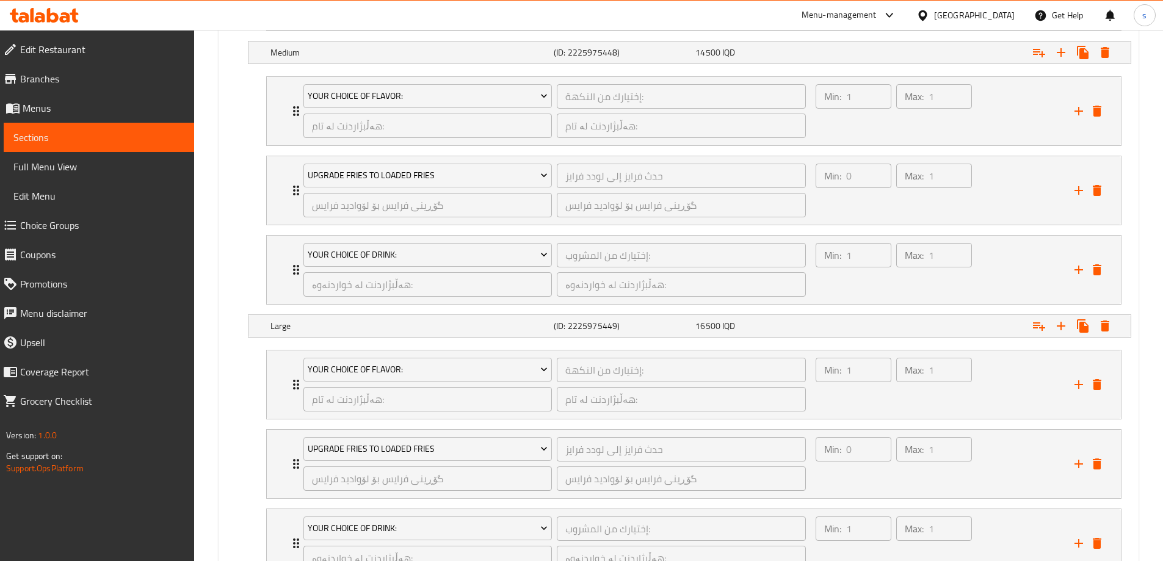
scroll to position [1237, 0]
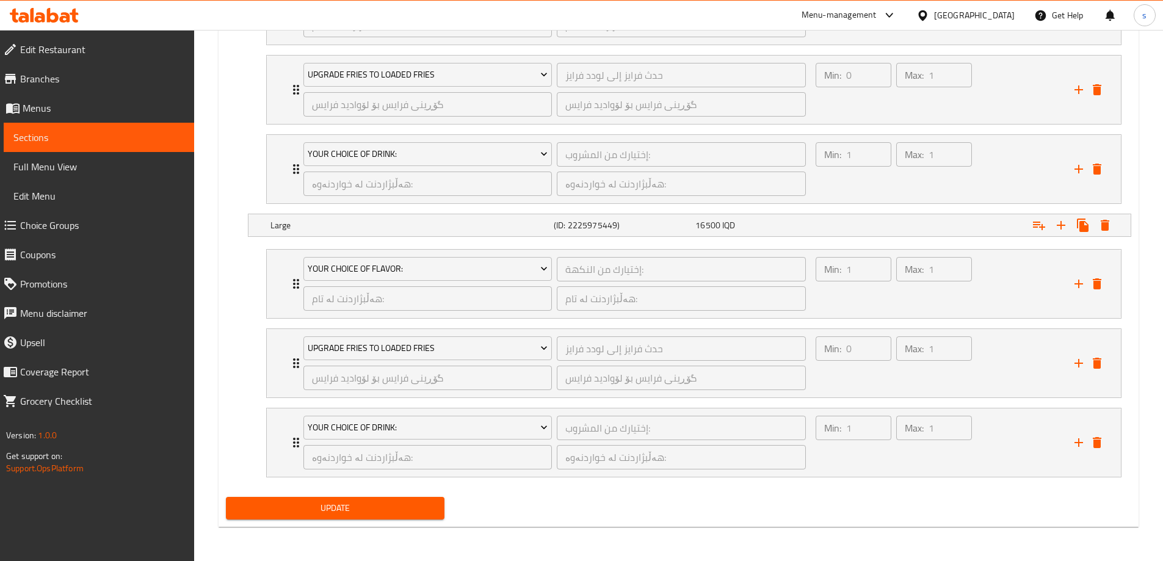
type textarea "Mighty zinger sandwich, French fries and soft drinks"
click at [380, 505] on span "Update" at bounding box center [336, 508] width 200 height 15
click at [79, 137] on span "Sections" at bounding box center [98, 137] width 171 height 15
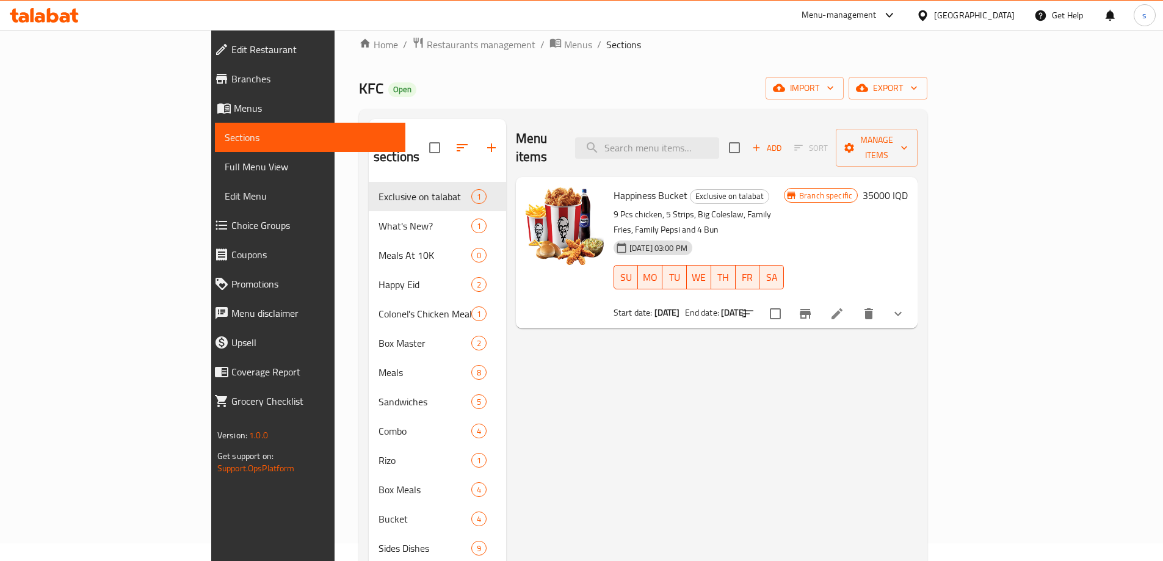
scroll to position [5, 0]
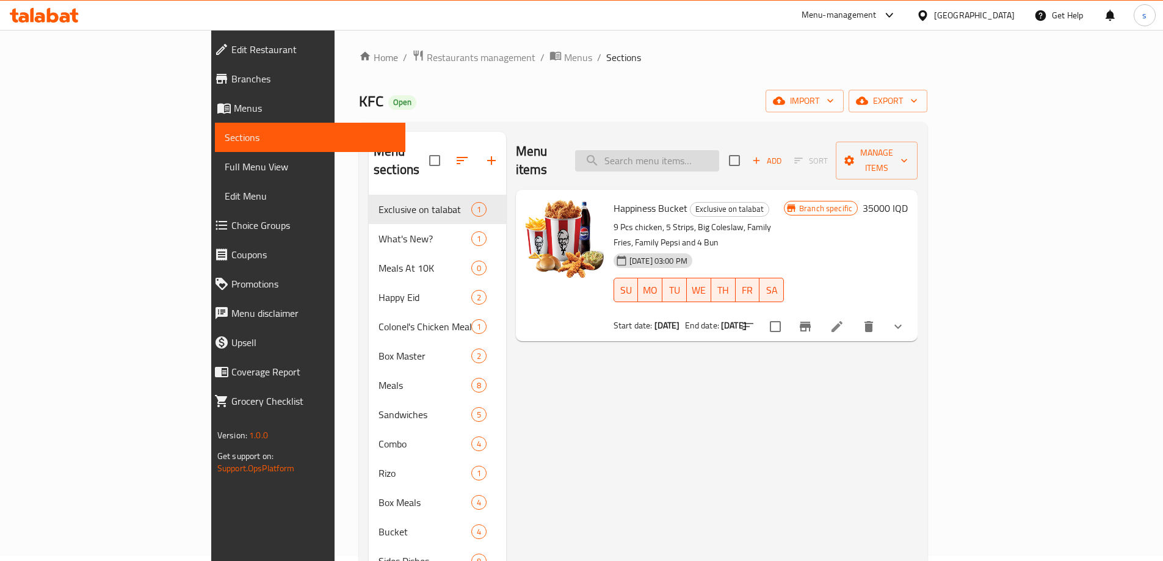
click at [719, 156] on input "search" at bounding box center [647, 160] width 144 height 21
paste input "Super Dinner"
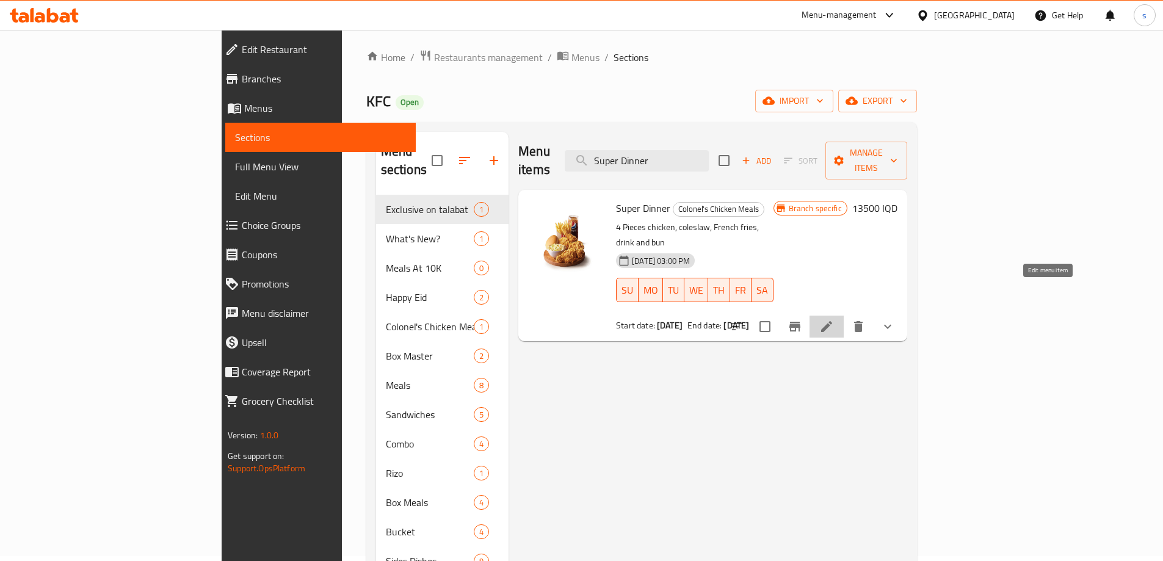
click at [834, 319] on icon at bounding box center [827, 326] width 15 height 15
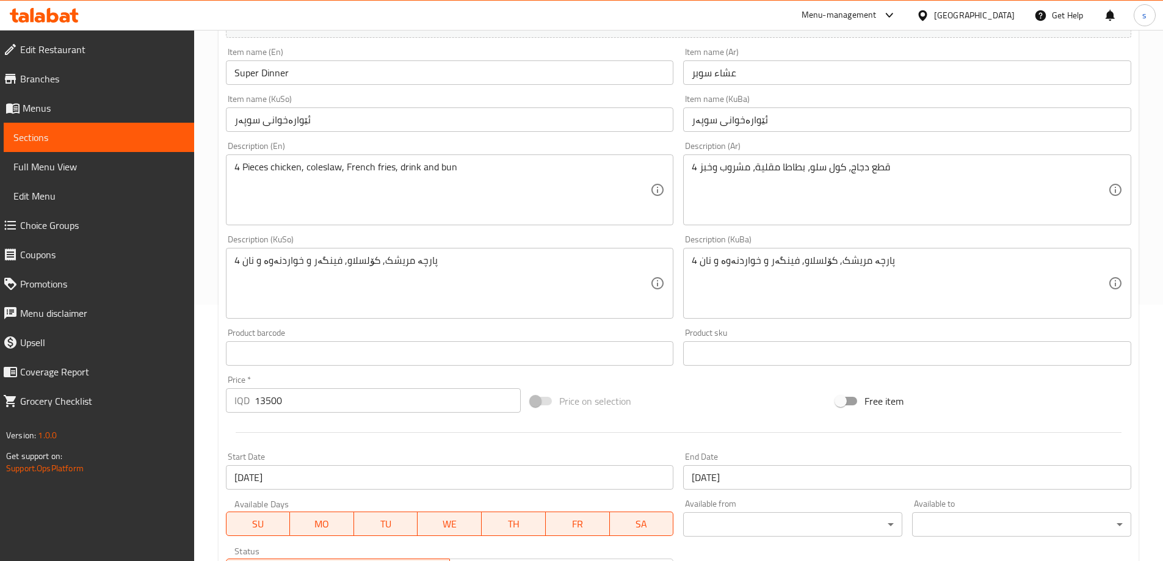
scroll to position [264, 0]
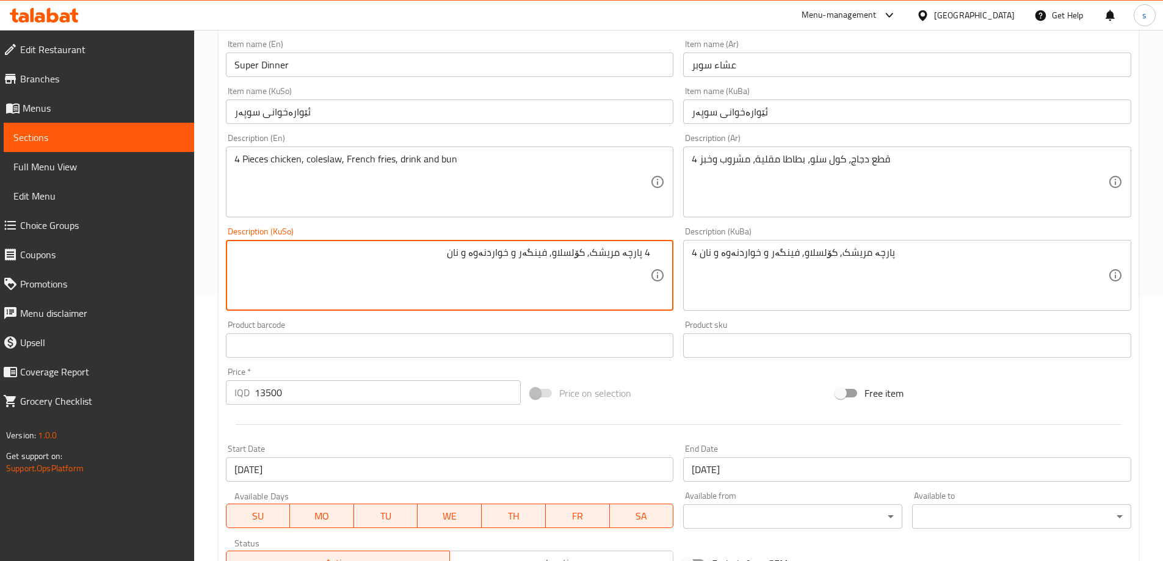
click at [575, 258] on textarea "4 پارچە مریشک, کۆلسلاو, فینگەر و خواردنەوە و نان" at bounding box center [443, 276] width 416 height 58
drag, startPoint x: 458, startPoint y: 249, endPoint x: 692, endPoint y: 249, distance: 233.9
click at [692, 249] on div "Change Image Size: 1200 x 800 px / Image formats: jpg, png / 5MB Max. Item name…" at bounding box center [678, 238] width 915 height 685
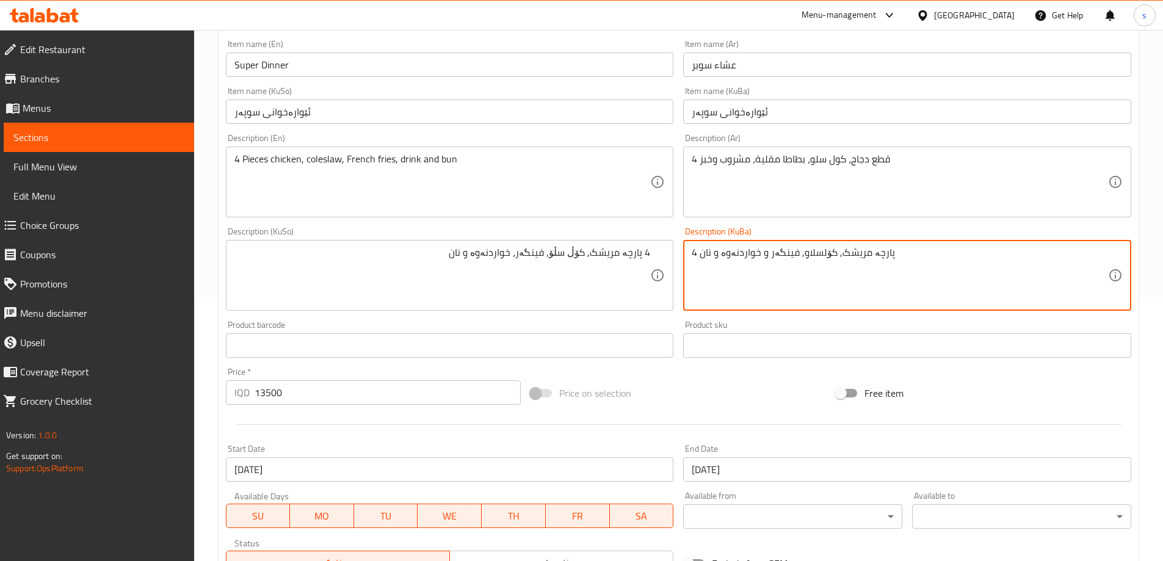
drag, startPoint x: 961, startPoint y: 253, endPoint x: 636, endPoint y: 272, distance: 325.4
paste textarea "ڵ سڵۆ, فینگەر،"
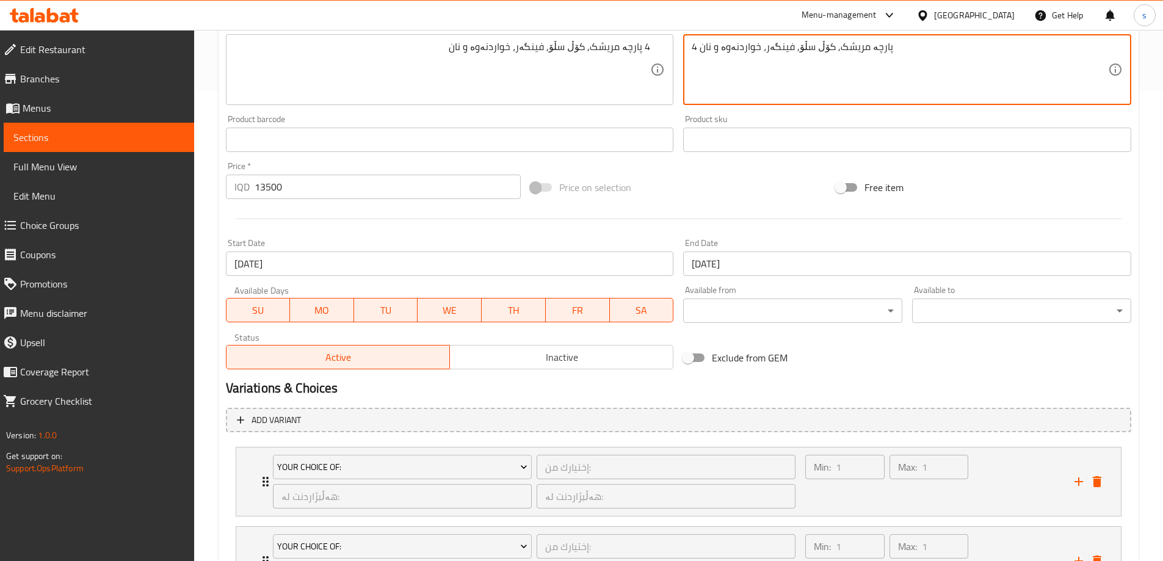
scroll to position [589, 0]
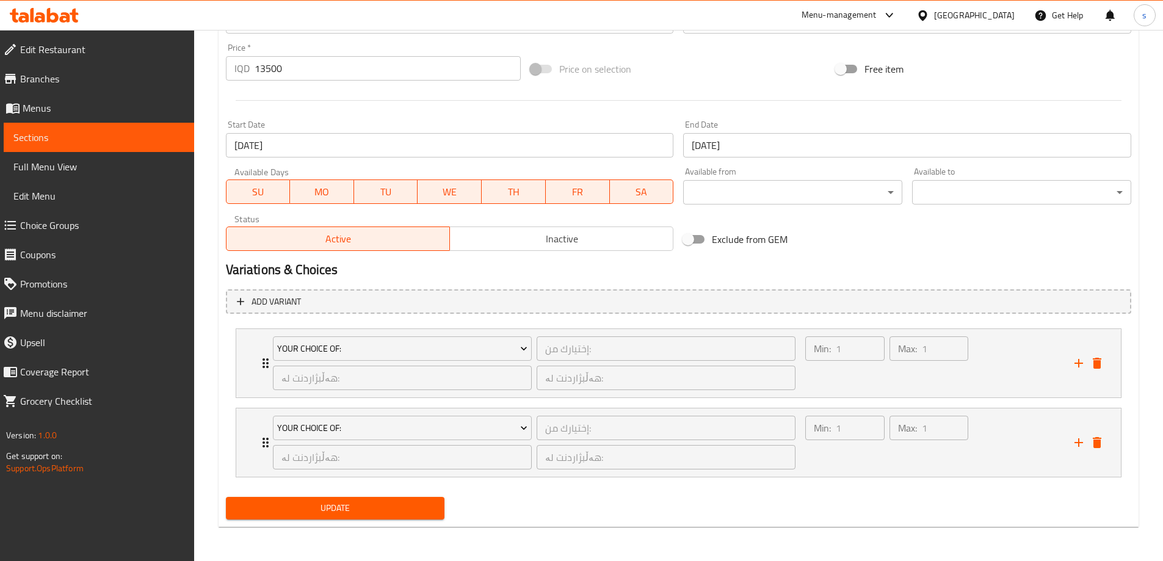
click at [329, 509] on span "Update" at bounding box center [336, 508] width 200 height 15
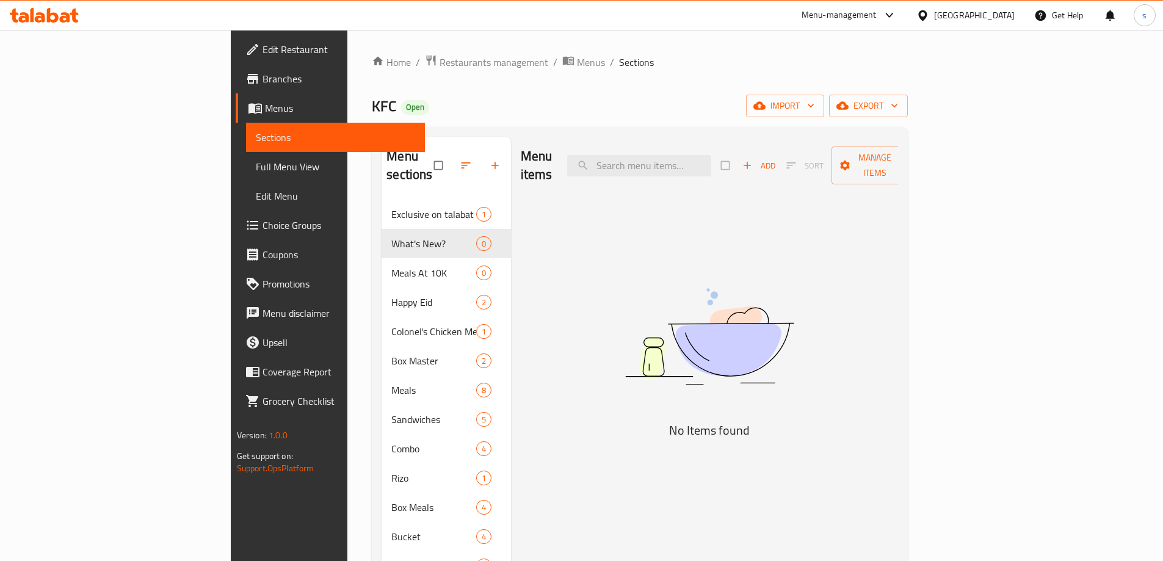
click at [256, 142] on span "Sections" at bounding box center [335, 137] width 159 height 15
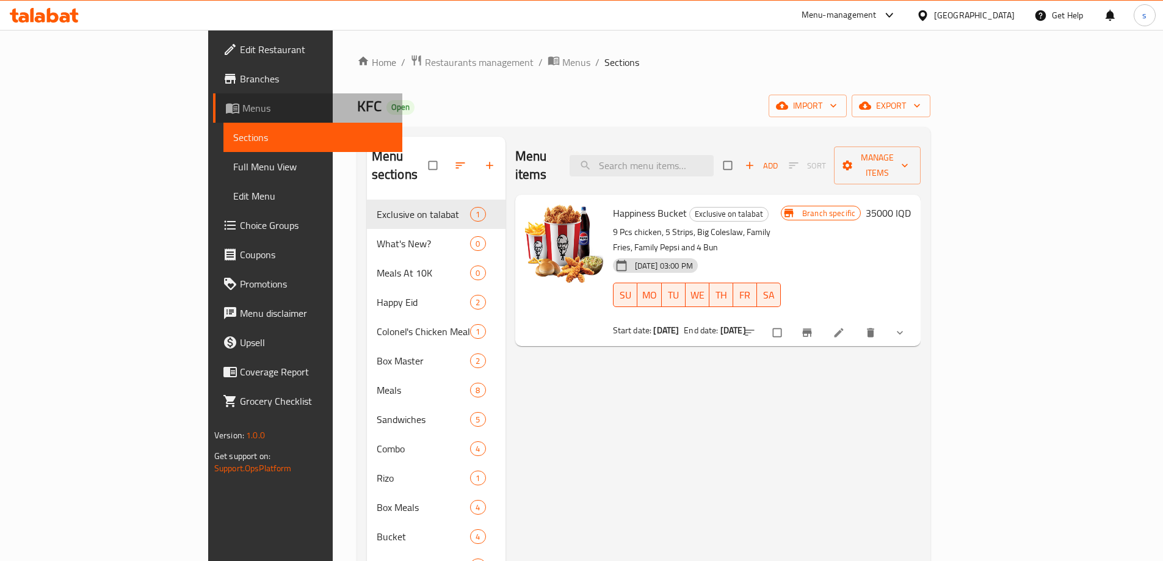
click at [242, 107] on span "Menus" at bounding box center [317, 108] width 150 height 15
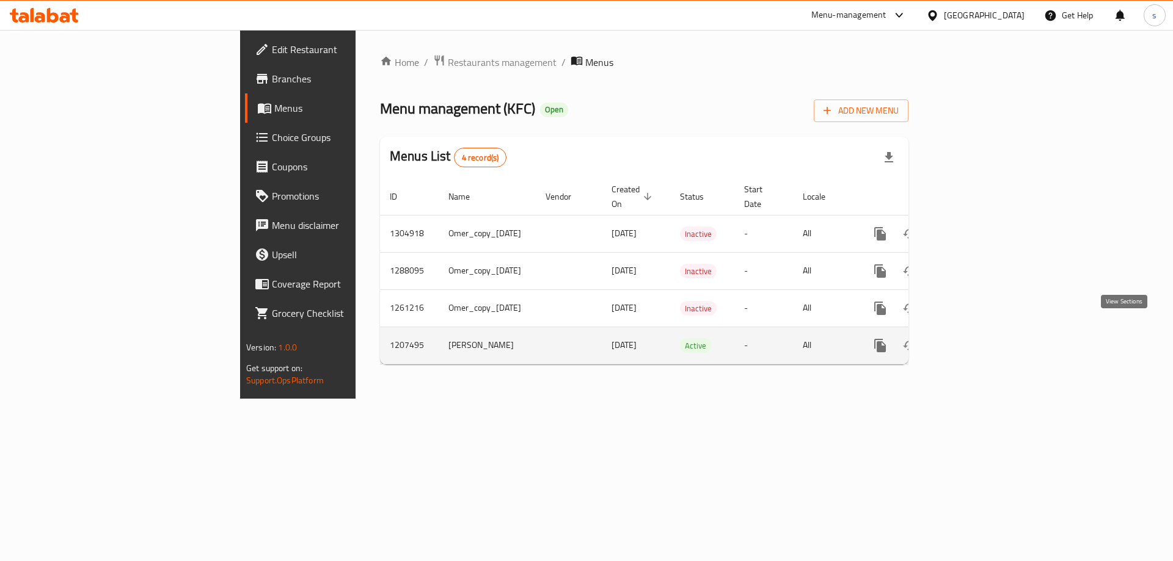
click at [975, 338] on icon "enhanced table" at bounding box center [968, 345] width 15 height 15
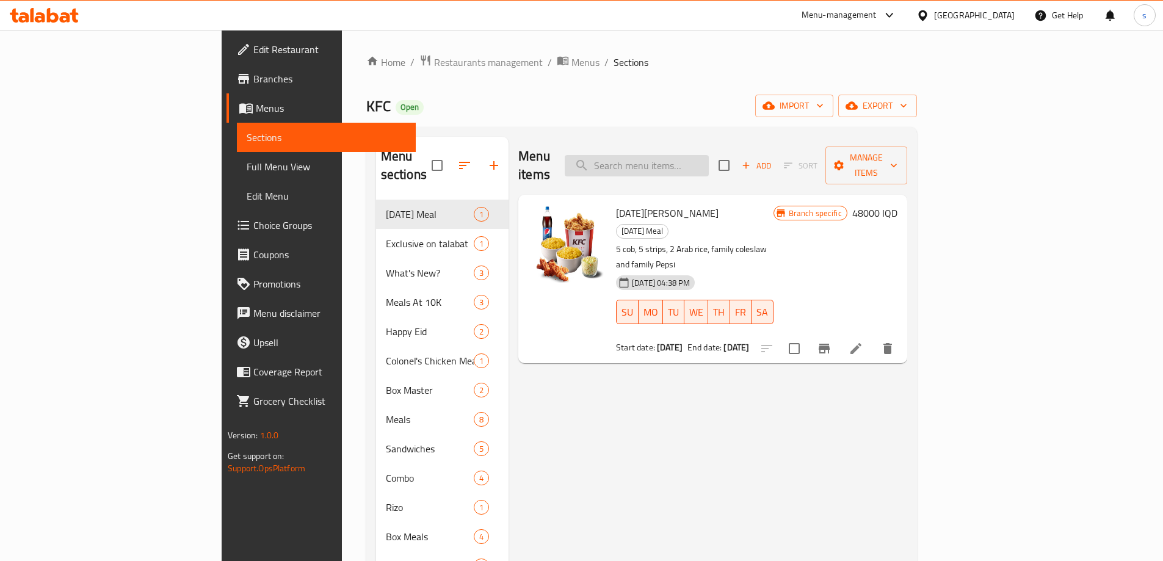
click at [709, 156] on input "search" at bounding box center [637, 165] width 144 height 21
paste input "Box Master Sandwich"
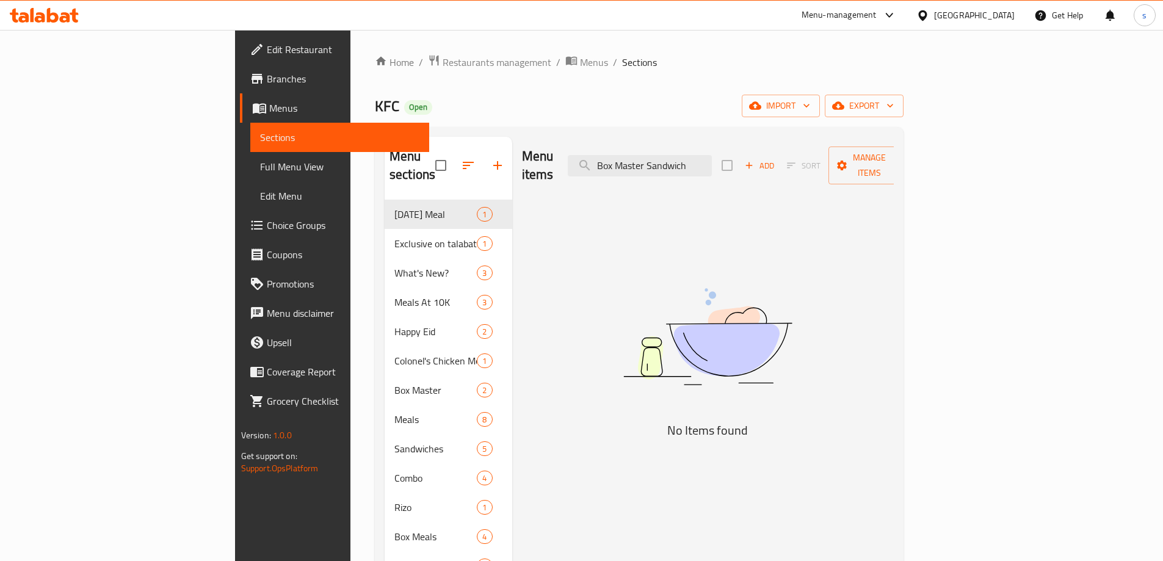
type input "Box Master Sandwich"
click at [269, 108] on span "Menus" at bounding box center [344, 108] width 150 height 15
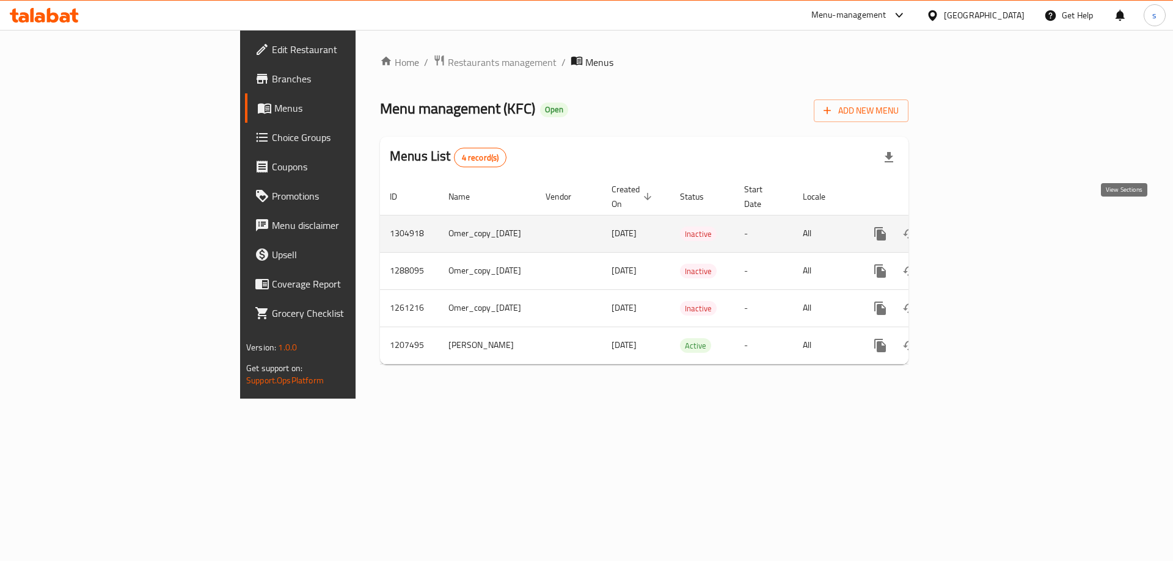
click at [983, 222] on link "enhanced table" at bounding box center [967, 233] width 29 height 29
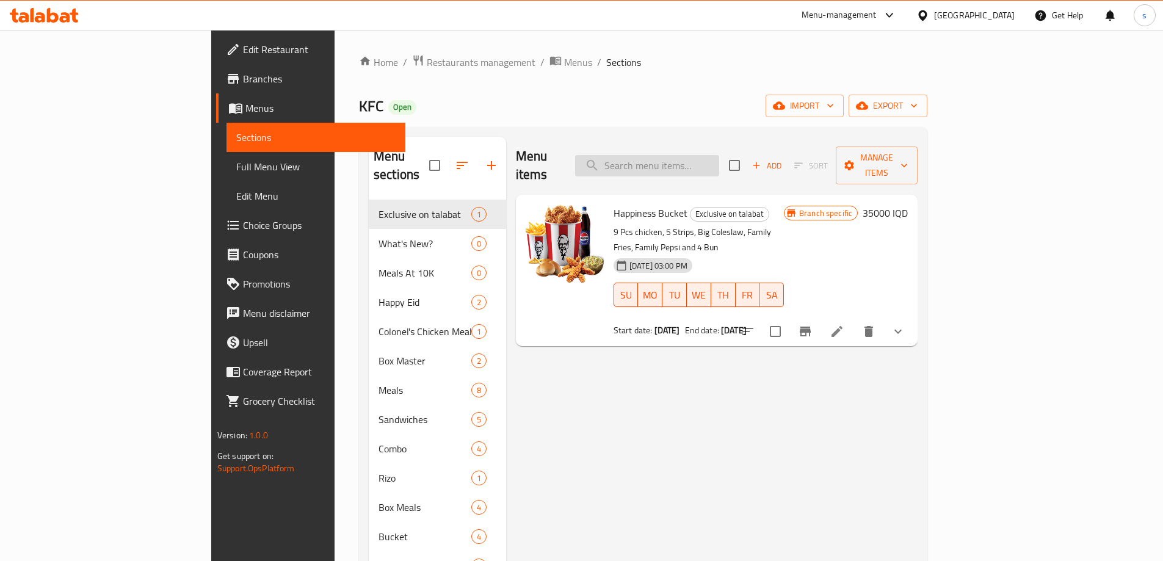
click at [719, 158] on input "search" at bounding box center [647, 165] width 144 height 21
paste input "Box Master Combo"
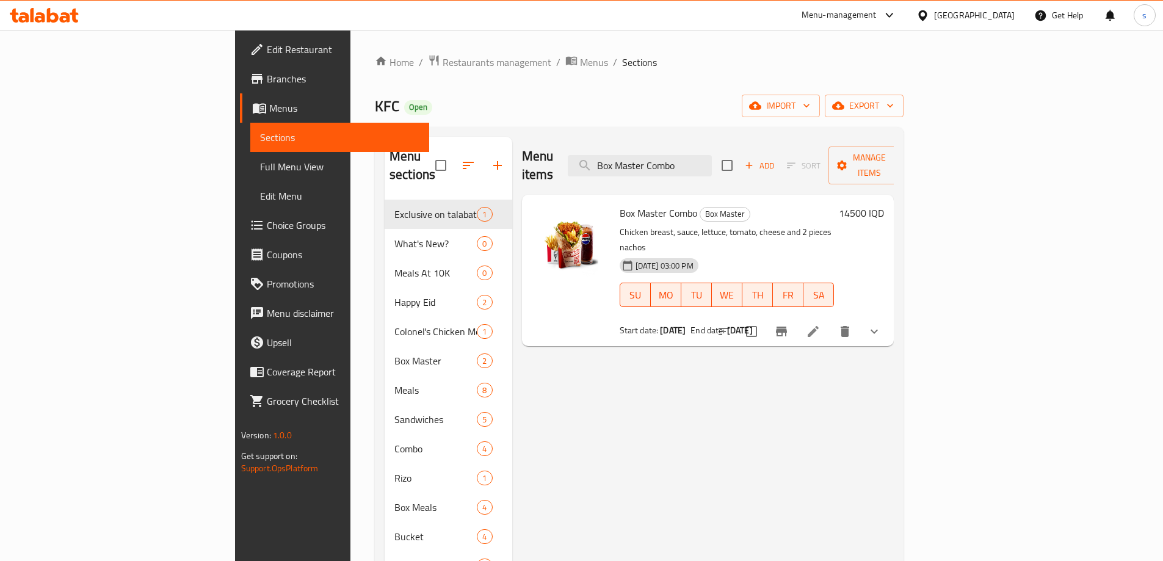
type input "Box Master Combo"
click at [821, 324] on icon at bounding box center [813, 331] width 15 height 15
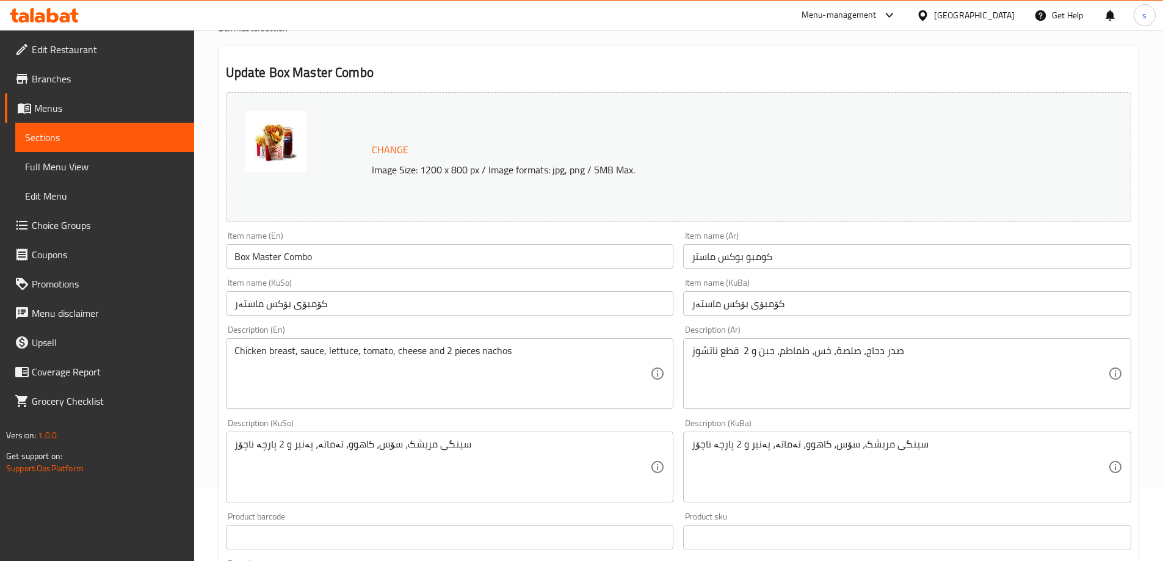
scroll to position [142, 0]
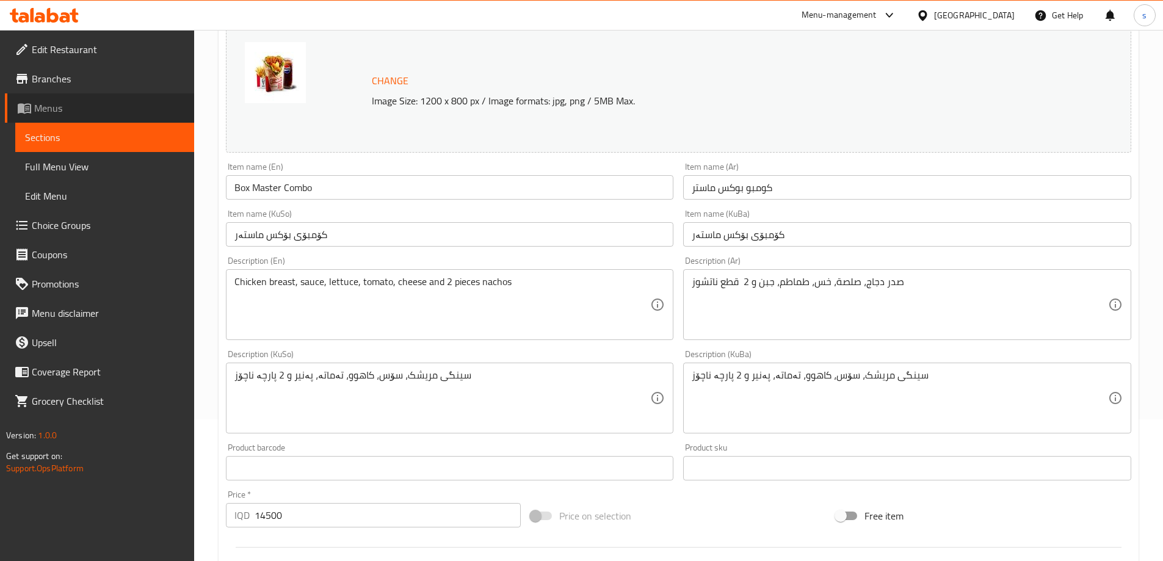
click at [48, 104] on span "Menus" at bounding box center [109, 108] width 150 height 15
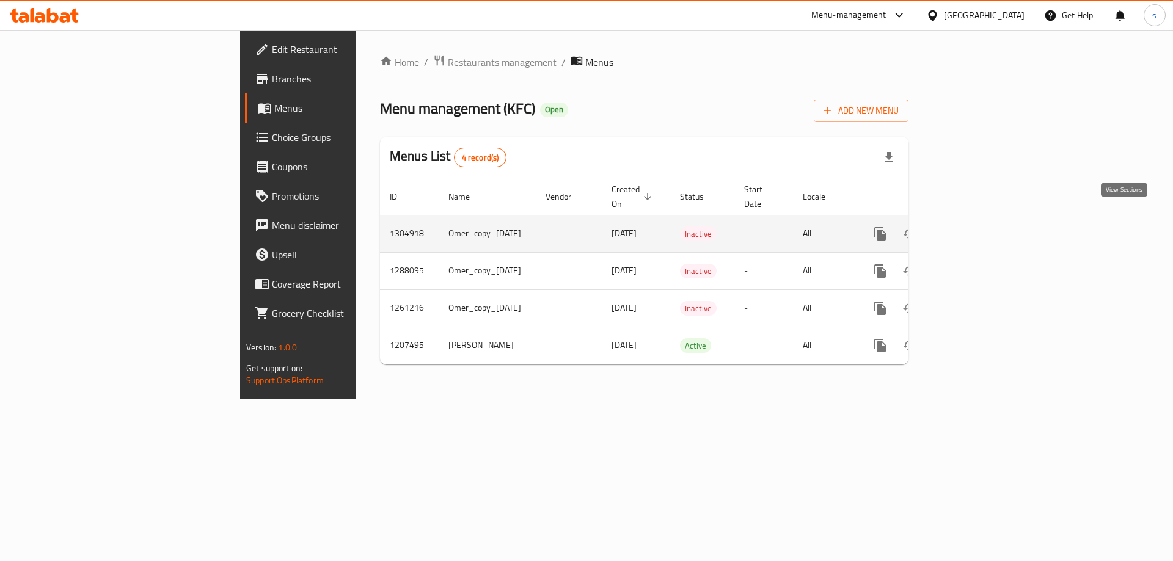
click at [983, 219] on link "enhanced table" at bounding box center [967, 233] width 29 height 29
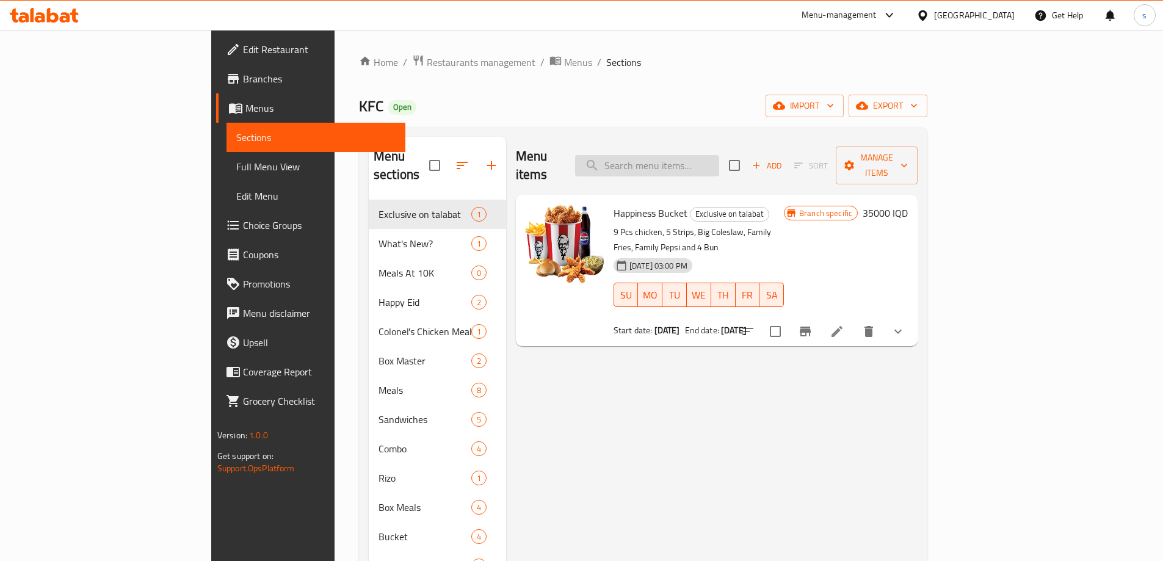
click at [711, 162] on input "search" at bounding box center [647, 165] width 144 height 21
paste input "Rizo"
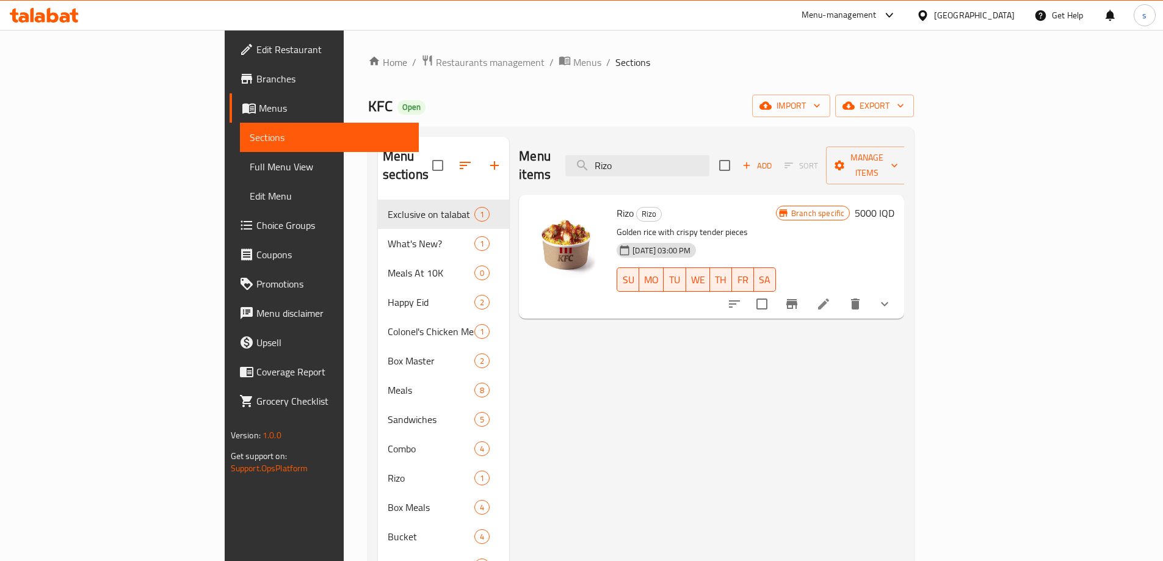
type input "Rizo"
click at [240, 151] on link "Sections" at bounding box center [329, 137] width 179 height 29
click at [250, 160] on span "Full Menu View" at bounding box center [329, 166] width 159 height 15
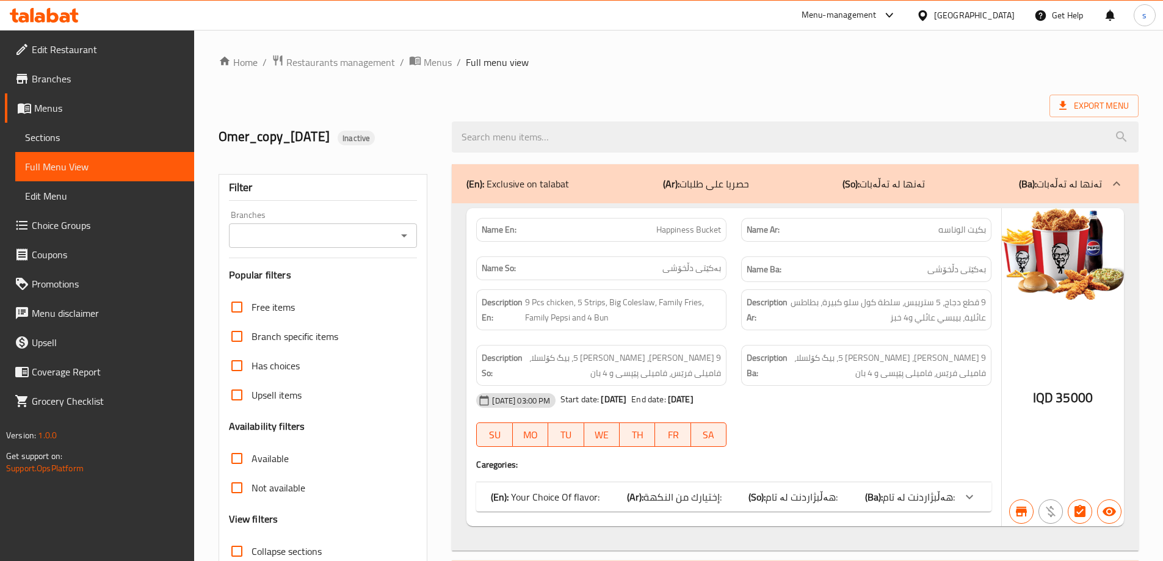
click at [409, 237] on icon "Open" at bounding box center [404, 235] width 15 height 15
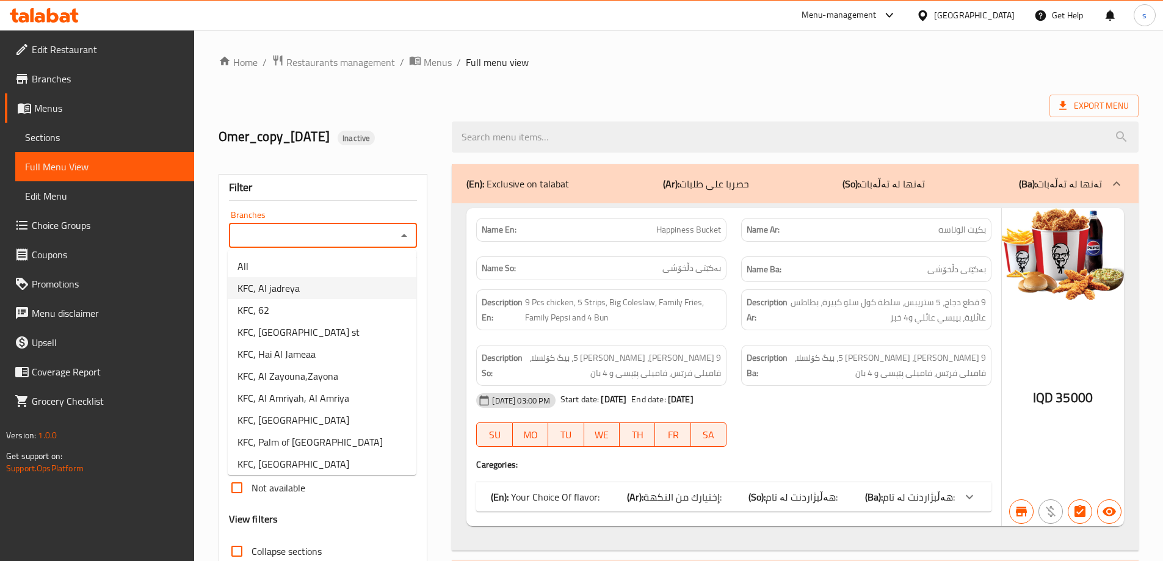
click at [328, 288] on li "KFC, Al jadreya" at bounding box center [322, 288] width 189 height 22
type input "KFC, Al jadreya"
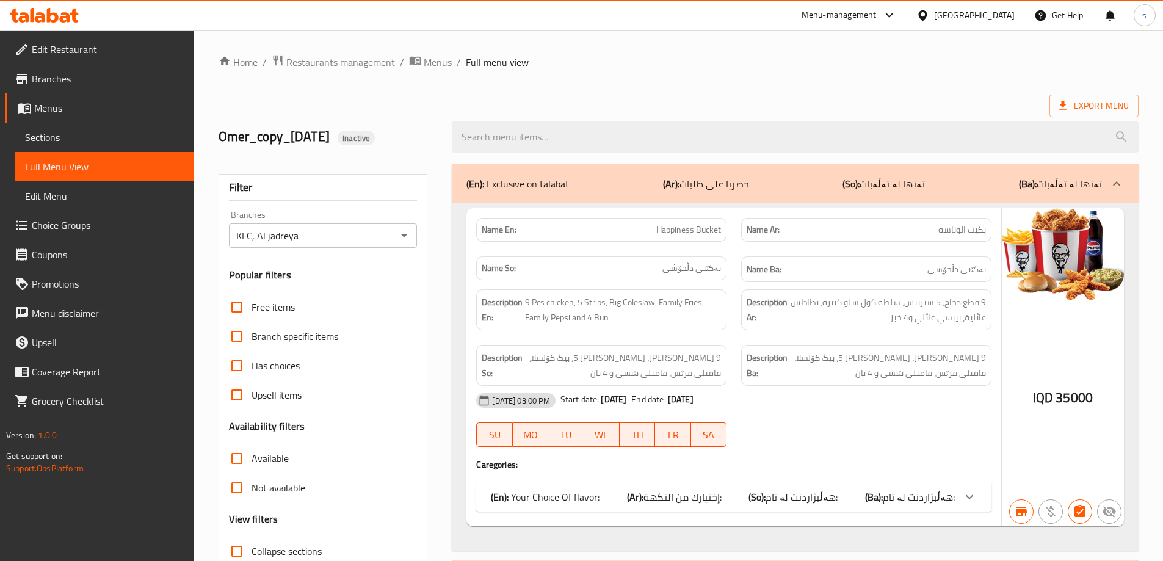
click at [533, 136] on div at bounding box center [581, 280] width 1163 height 561
click at [533, 136] on input "search" at bounding box center [795, 137] width 687 height 31
paste input "Bucket - 8 Pieces"
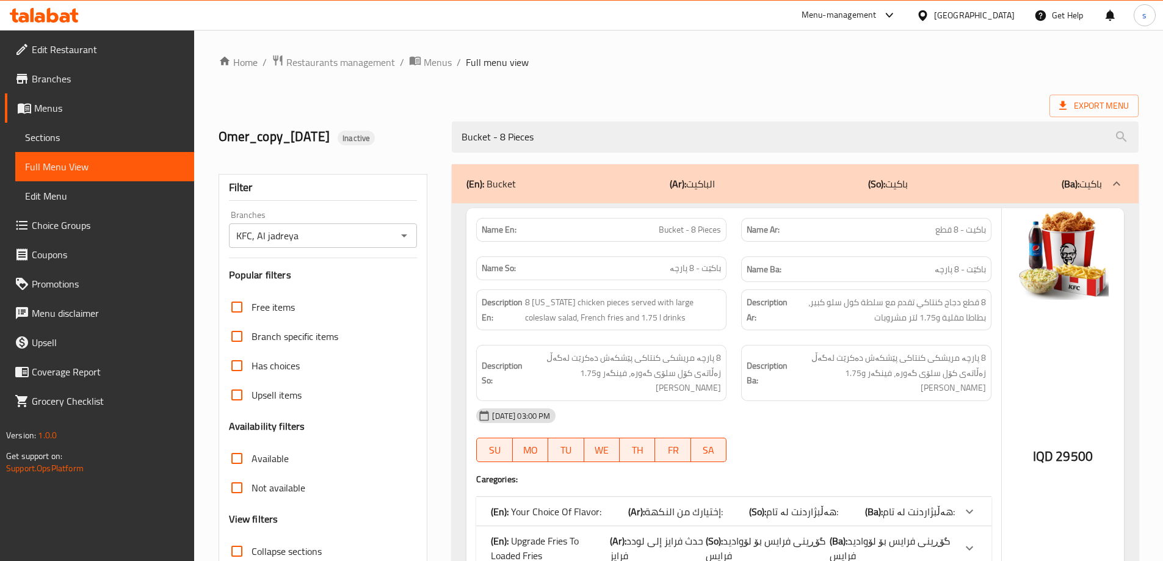
scroll to position [117, 0]
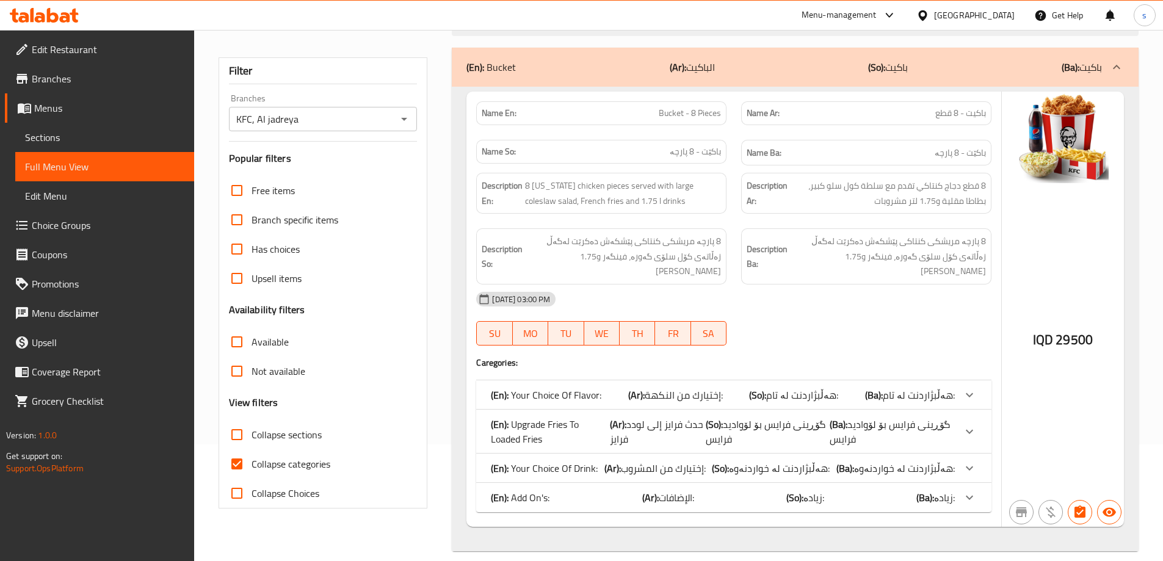
click at [408, 127] on div at bounding box center [404, 119] width 16 height 17
type input "Bucket - 8 Pieces"
click at [397, 125] on icon "Open" at bounding box center [404, 119] width 15 height 15
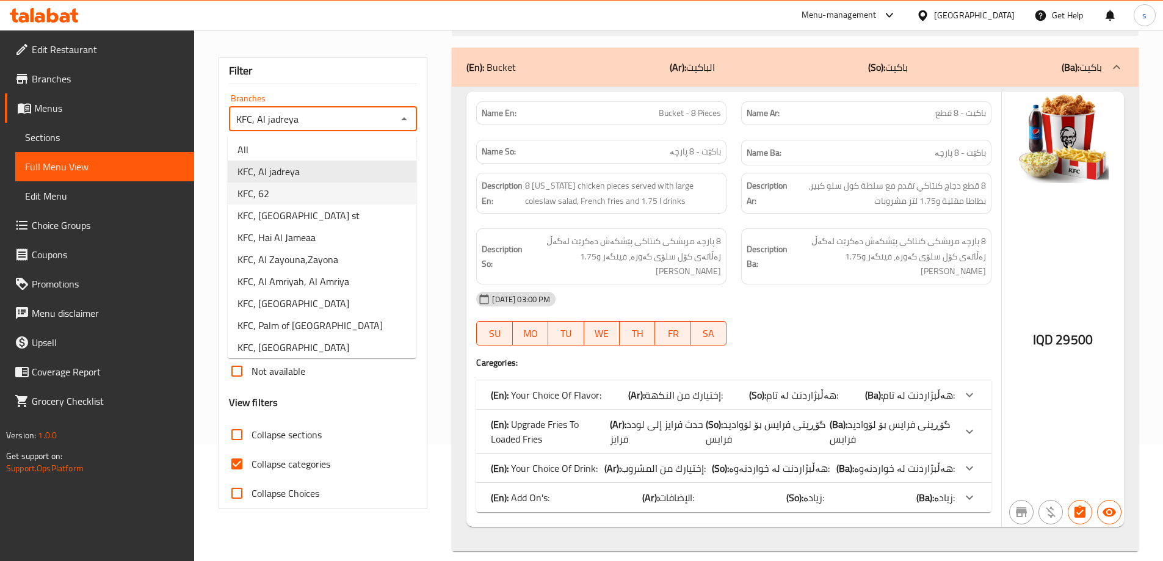
click at [379, 188] on li "KFC, 62" at bounding box center [322, 194] width 189 height 22
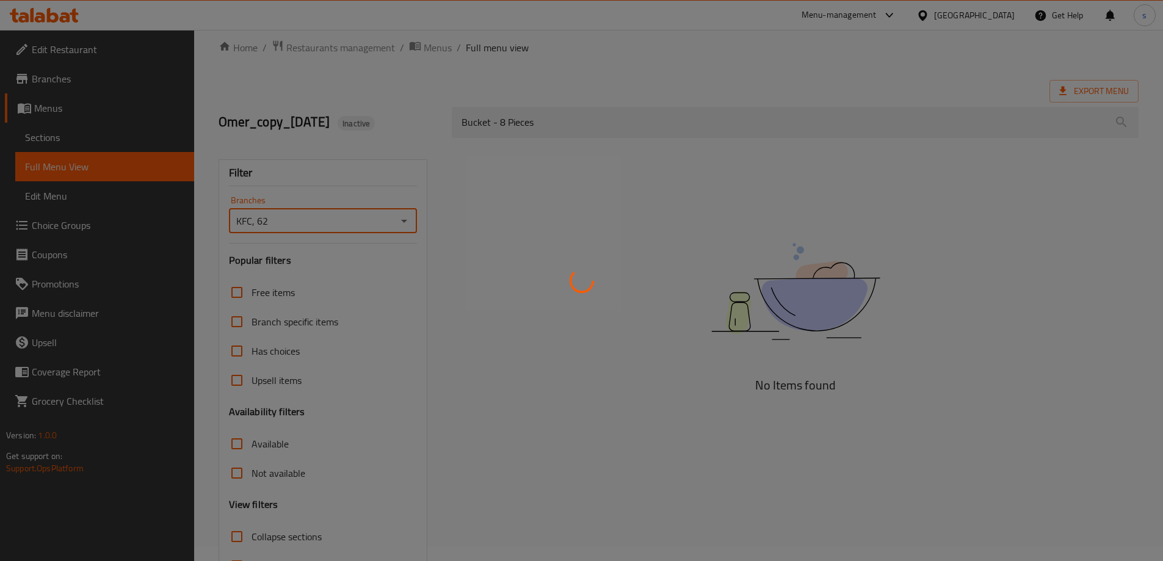
scroll to position [0, 0]
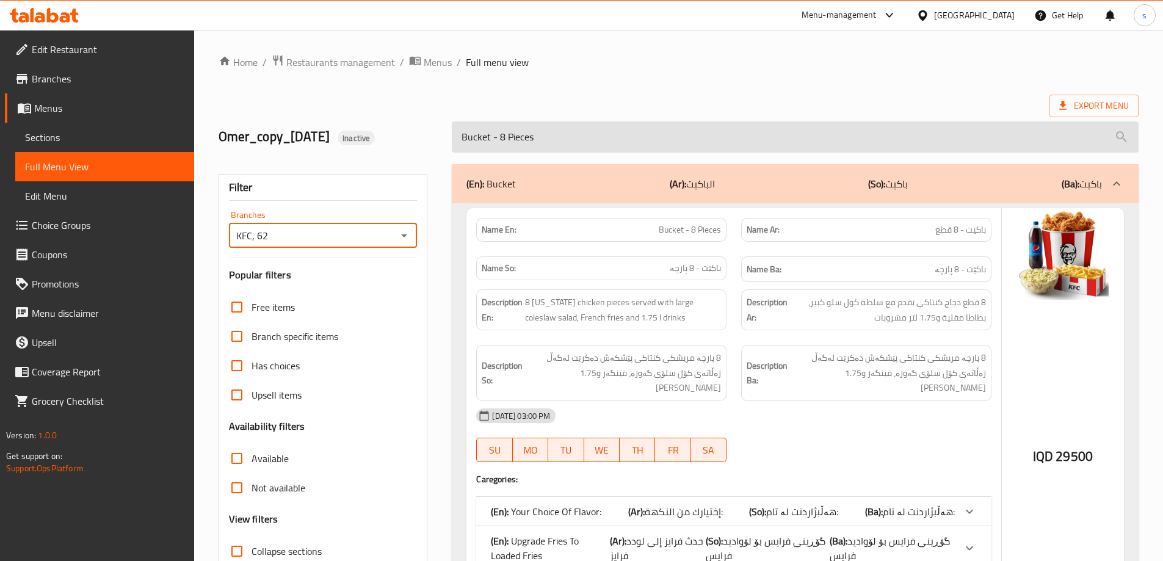
click at [556, 142] on input "Bucket - 8 Pieces" at bounding box center [795, 137] width 687 height 31
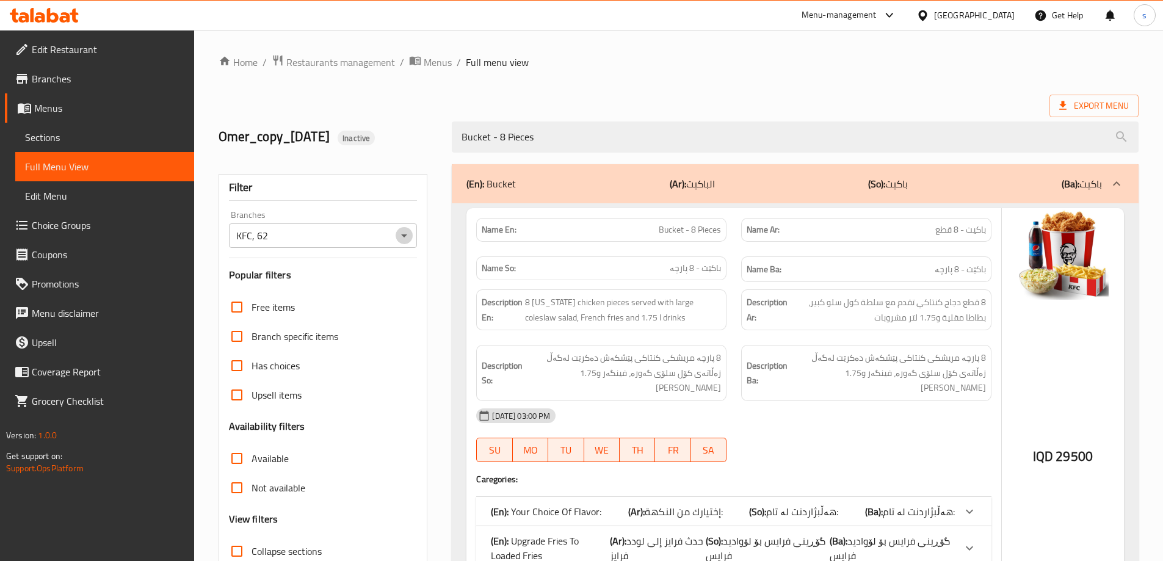
click at [404, 233] on icon "Open" at bounding box center [404, 235] width 15 height 15
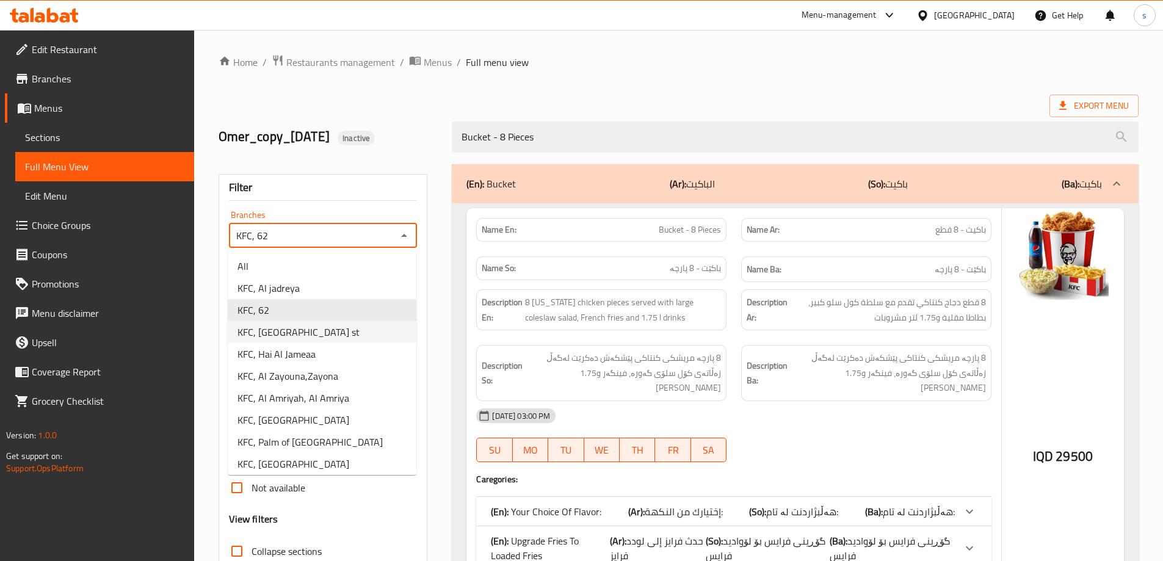
click at [385, 325] on li "KFC, [GEOGRAPHIC_DATA] st" at bounding box center [322, 332] width 189 height 22
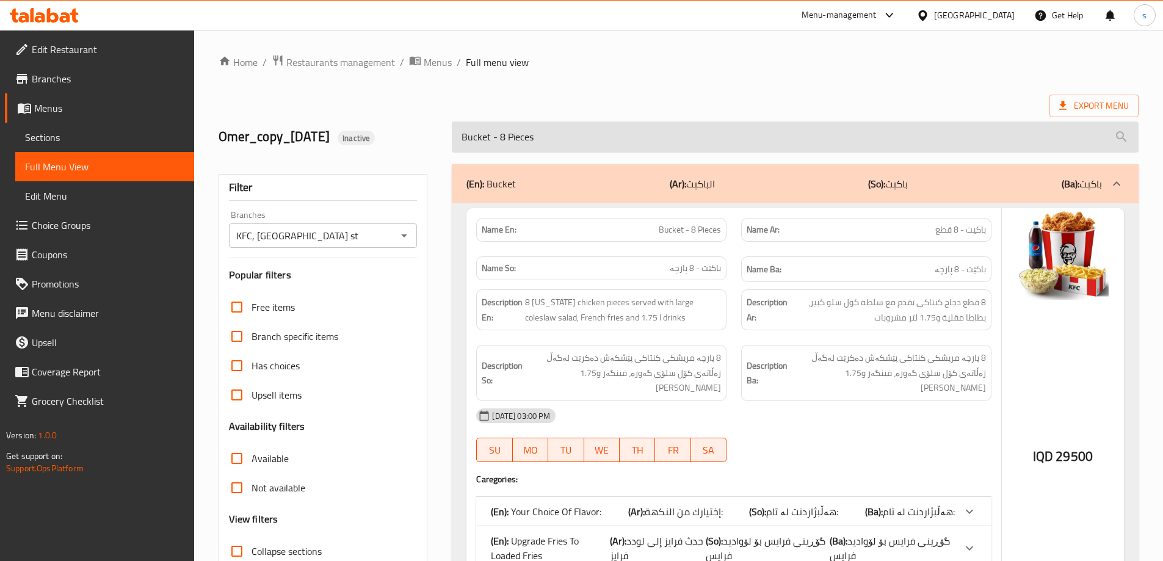
click at [543, 143] on input "Bucket - 8 Pieces" at bounding box center [795, 137] width 687 height 31
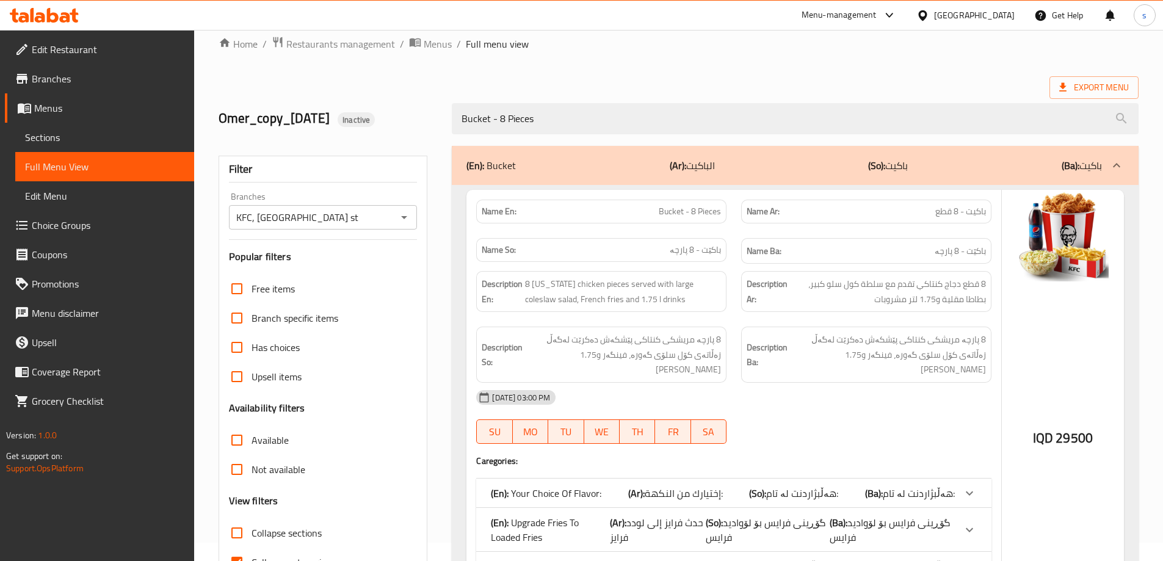
scroll to position [1, 0]
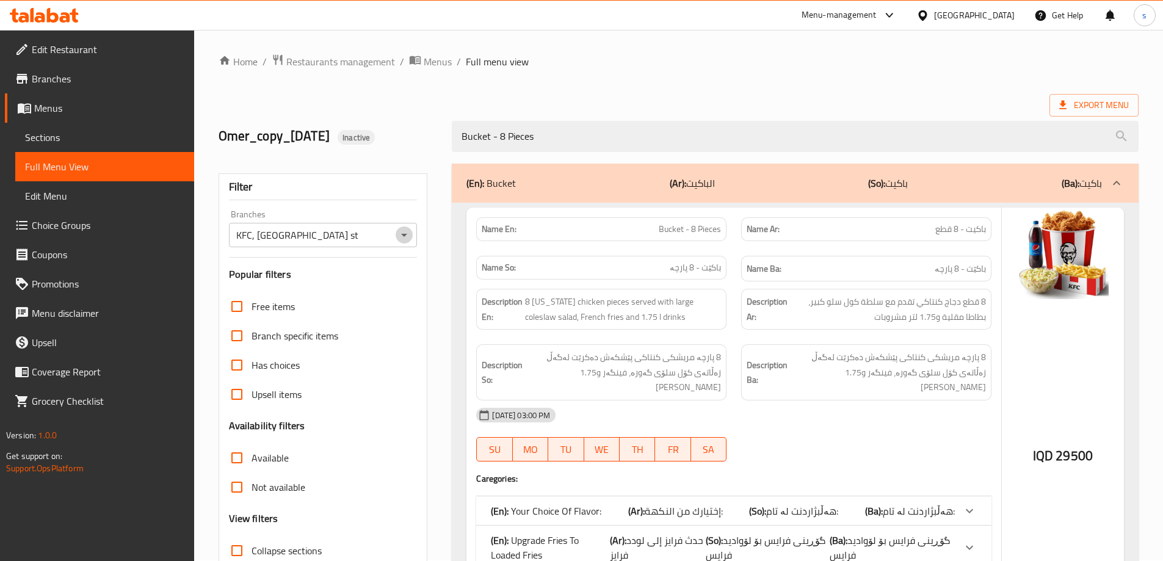
click at [403, 235] on icon "Open" at bounding box center [404, 235] width 6 height 3
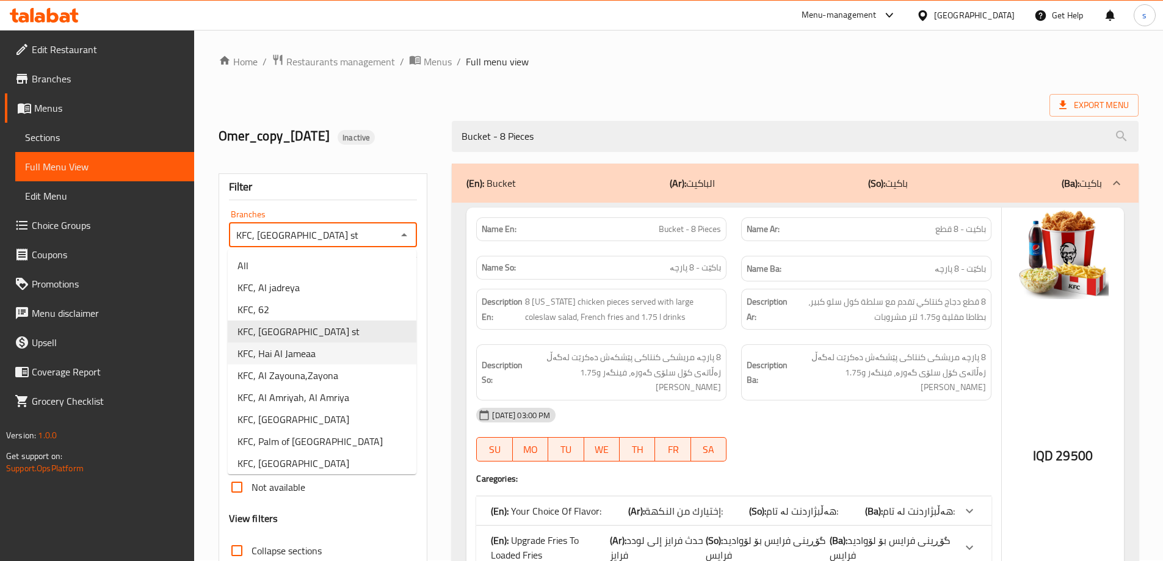
click at [339, 357] on li "KFC, Hai Al Jameaa" at bounding box center [322, 354] width 189 height 22
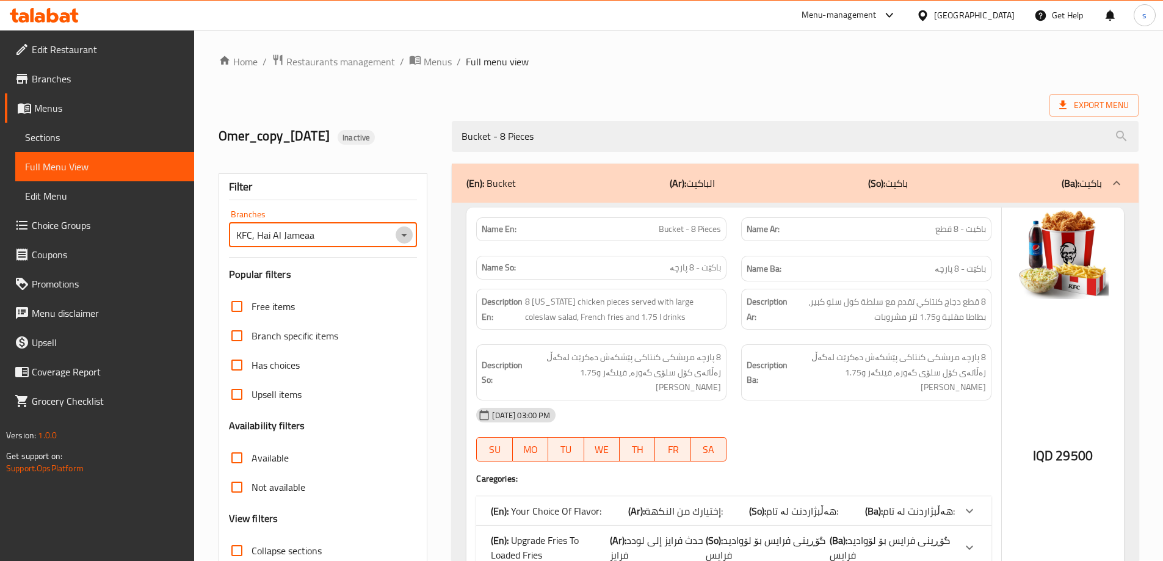
click at [403, 228] on icon "Open" at bounding box center [404, 235] width 15 height 15
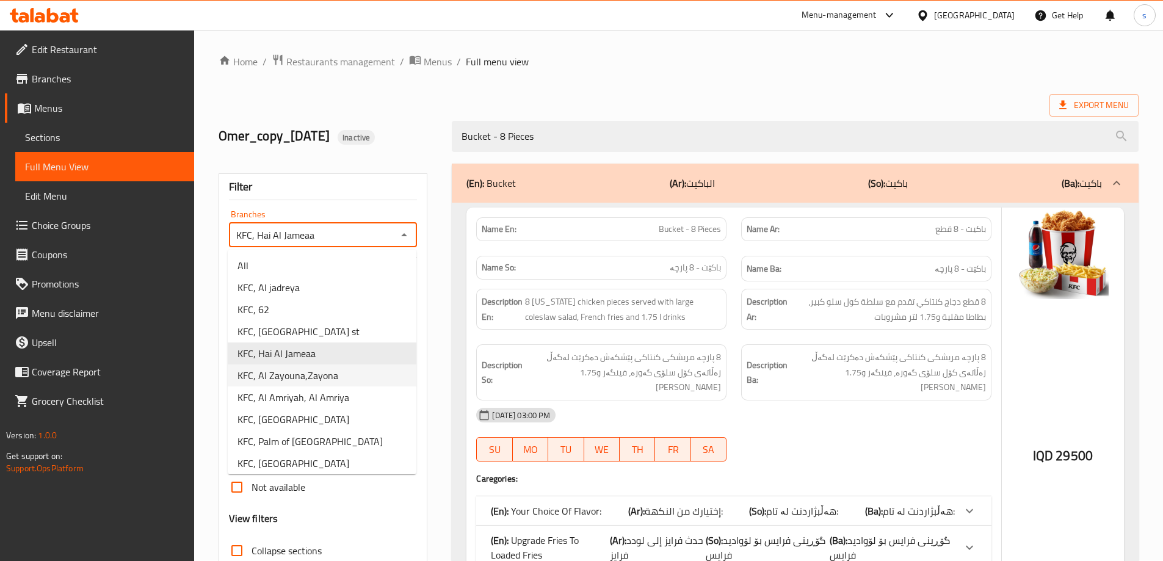
click at [360, 371] on li "KFC, Al Zayouna,Zayona" at bounding box center [322, 376] width 189 height 22
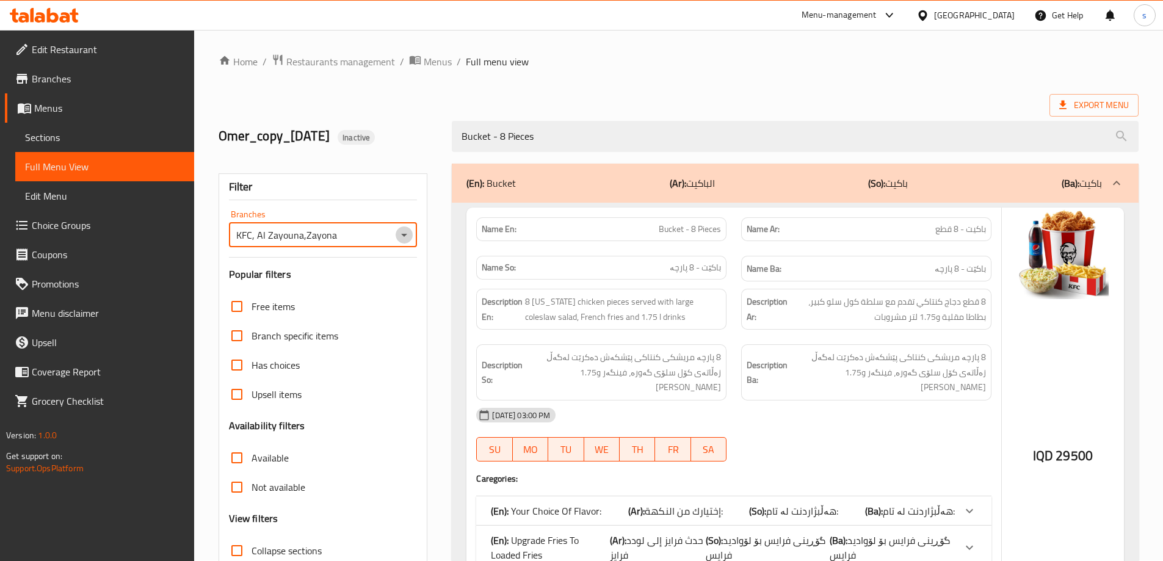
click at [403, 232] on icon "Open" at bounding box center [404, 235] width 15 height 15
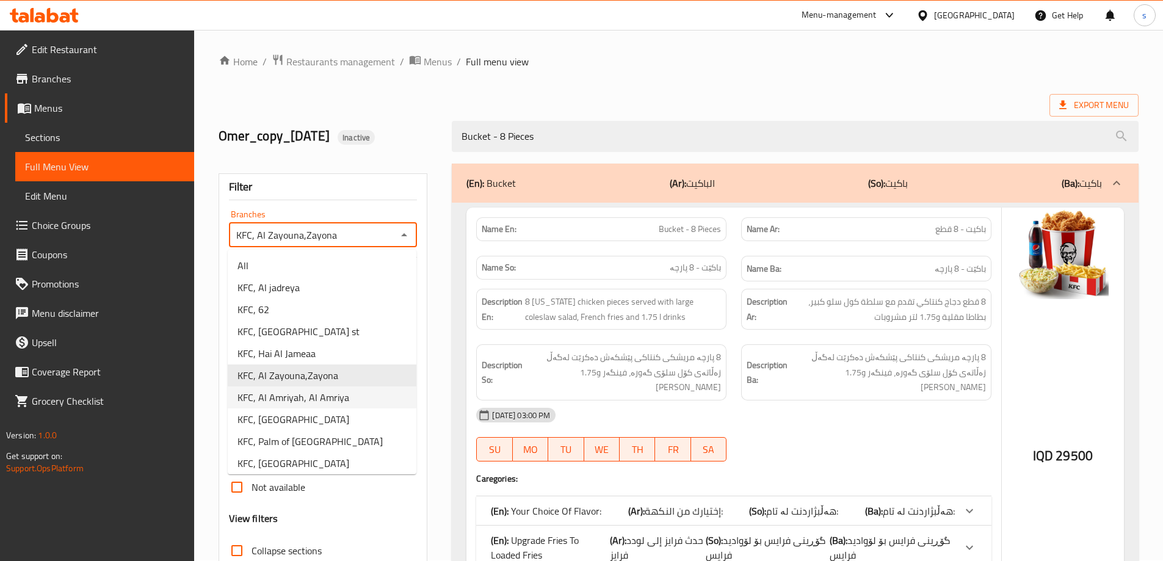
click at [350, 398] on li "KFC, Al Amriyah, Al Amriya" at bounding box center [322, 398] width 189 height 22
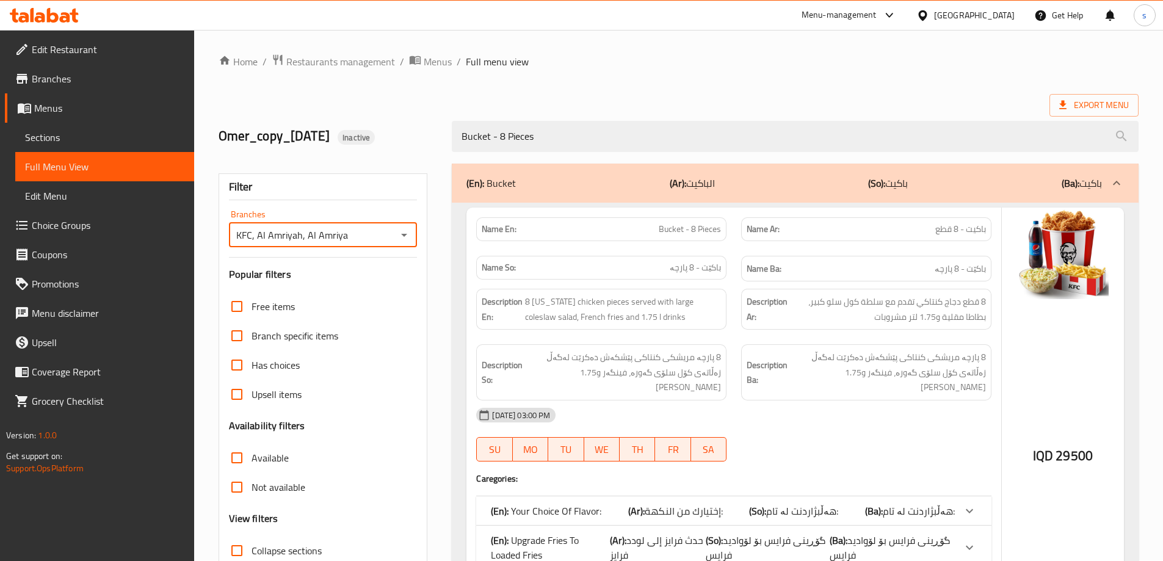
click at [404, 234] on icon "Open" at bounding box center [404, 235] width 6 height 3
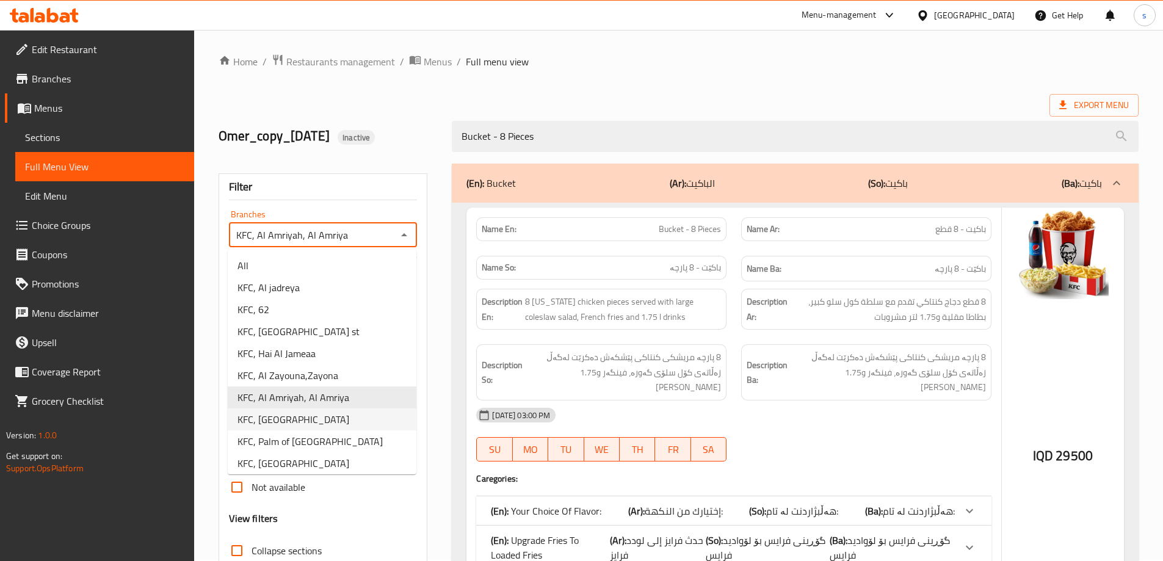
click at [335, 416] on li "KFC, [GEOGRAPHIC_DATA]" at bounding box center [322, 420] width 189 height 22
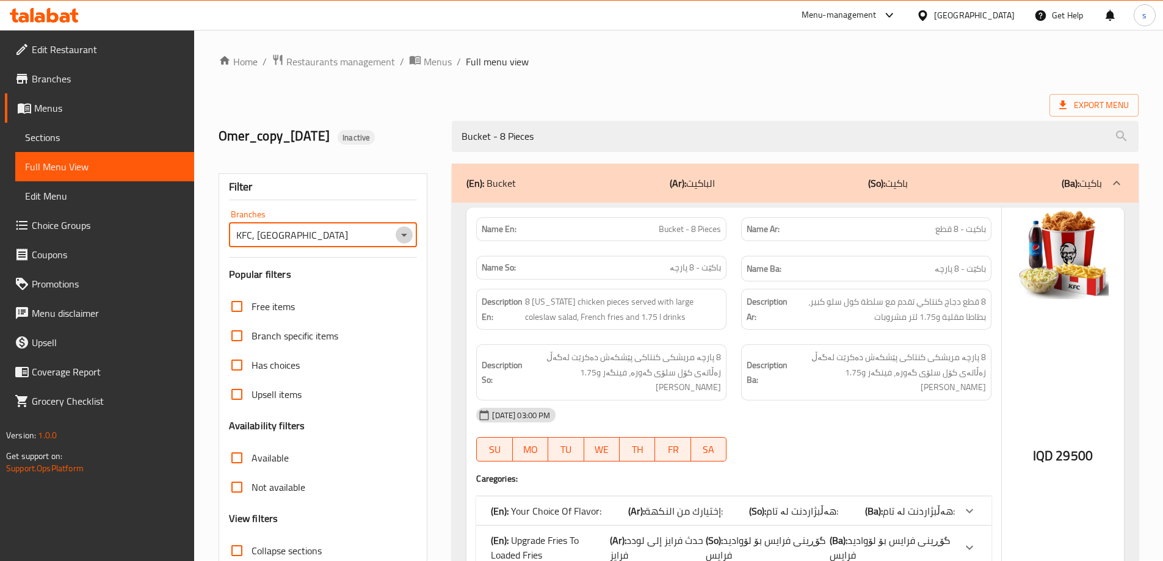
click at [402, 236] on icon "Open" at bounding box center [404, 235] width 15 height 15
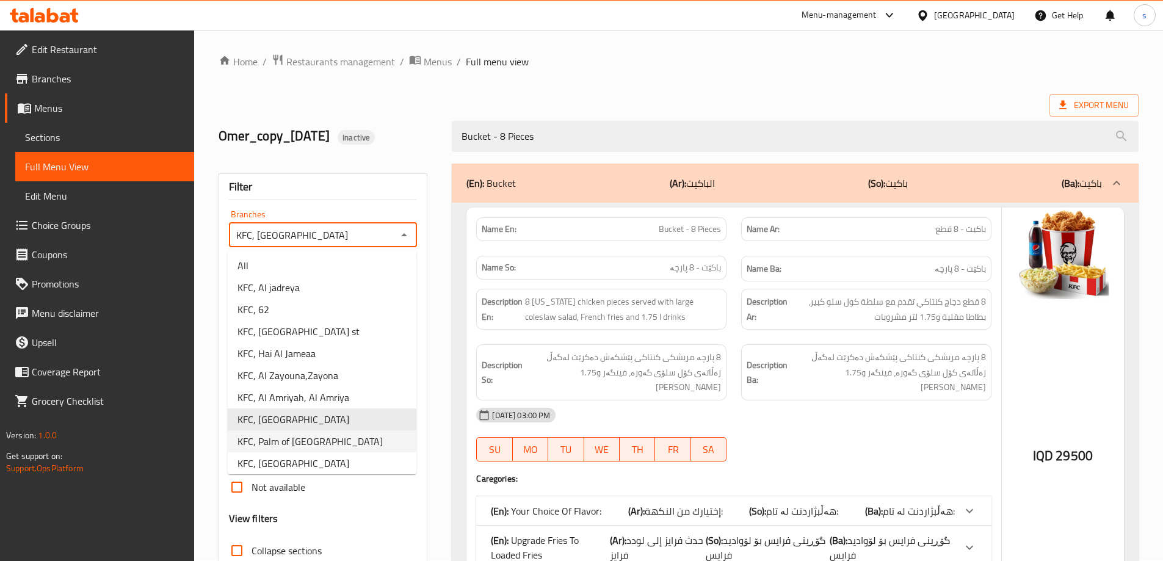
click at [328, 443] on span "KFC, Palm of [GEOGRAPHIC_DATA]" at bounding box center [310, 441] width 145 height 15
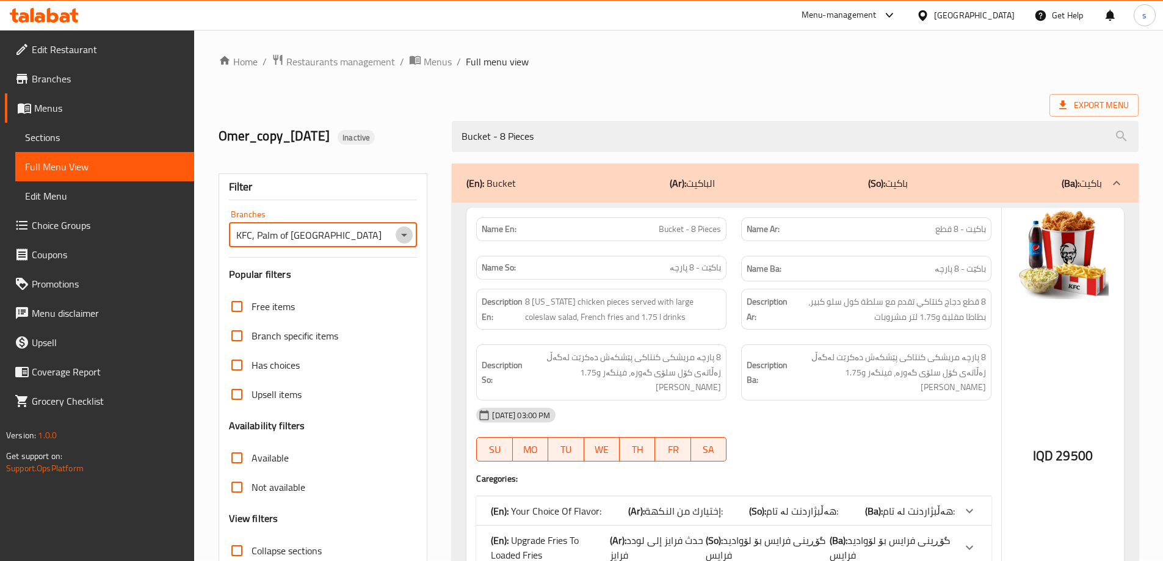
click at [407, 234] on icon "Open" at bounding box center [404, 235] width 6 height 3
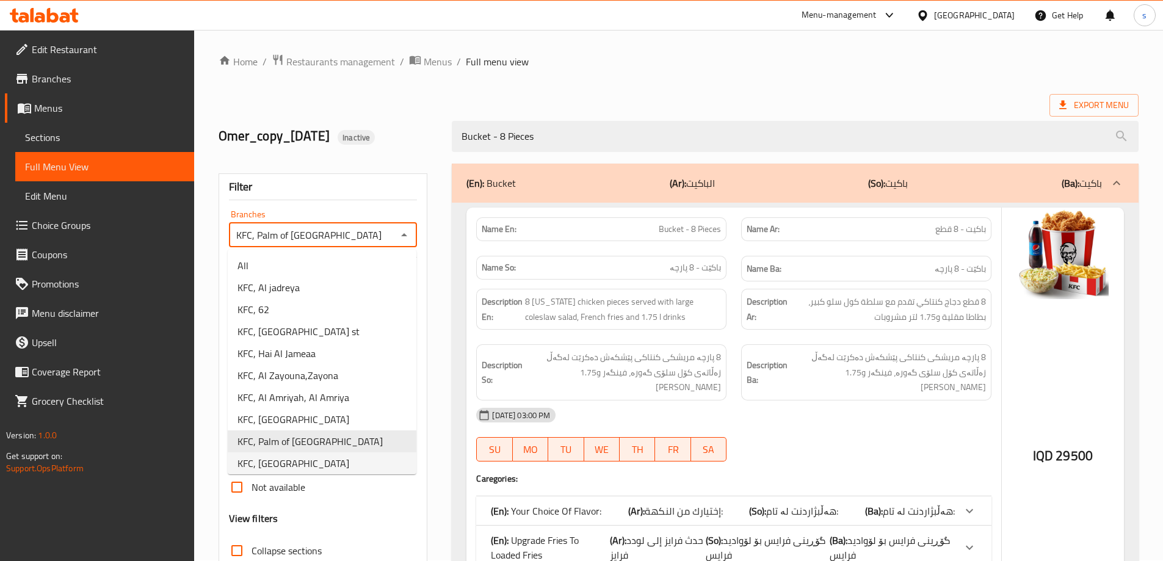
click at [354, 461] on li "KFC, [GEOGRAPHIC_DATA]" at bounding box center [322, 464] width 189 height 22
type input "KFC, [GEOGRAPHIC_DATA]"
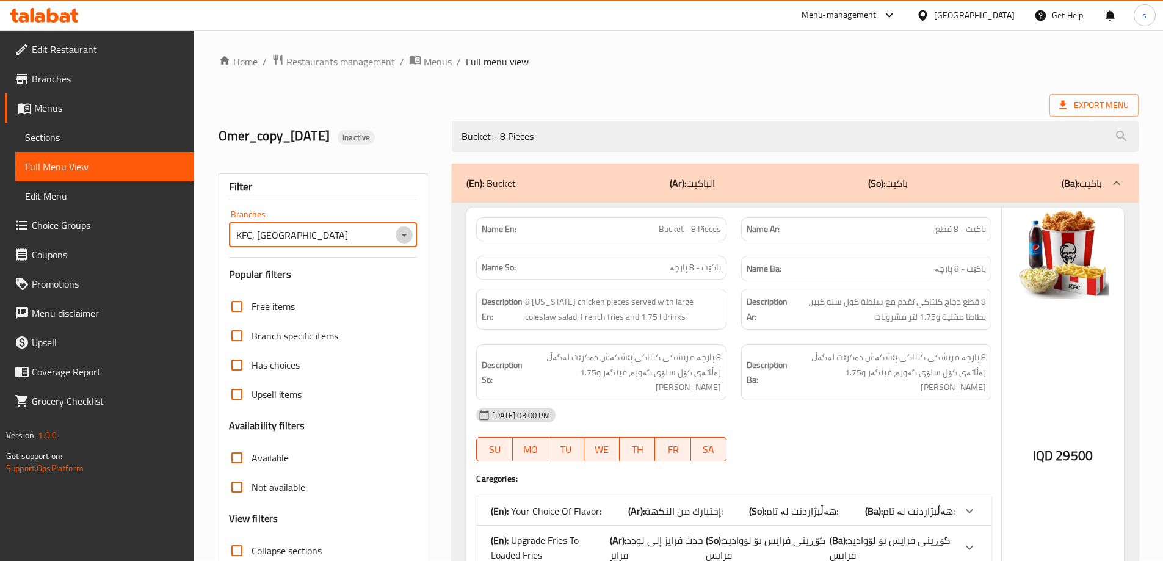
click at [409, 236] on icon "Open" at bounding box center [404, 235] width 15 height 15
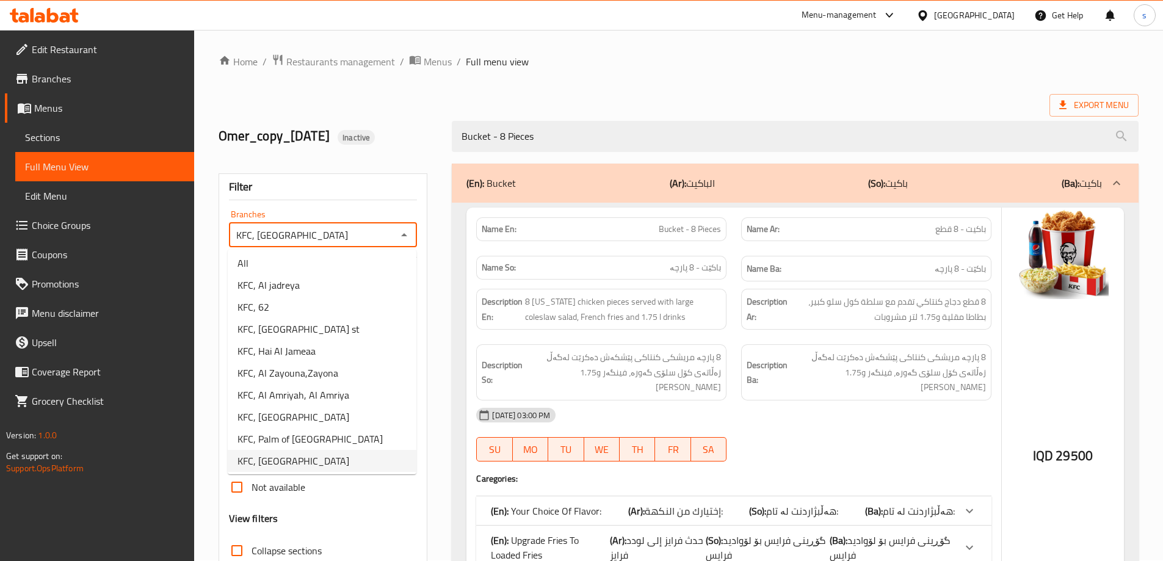
scroll to position [5, 0]
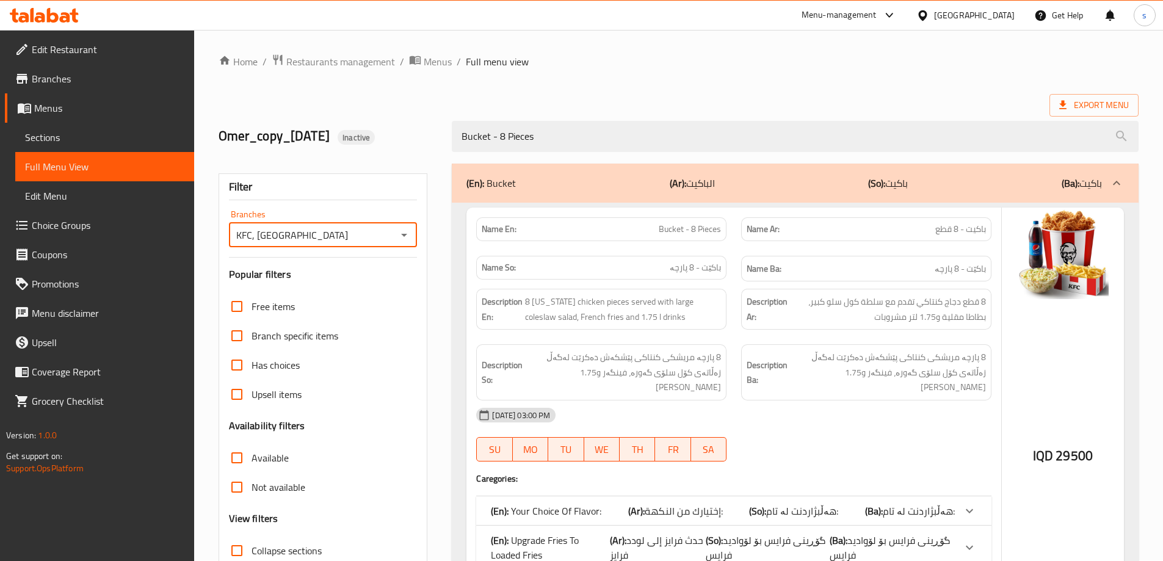
click at [85, 110] on span "Menus" at bounding box center [109, 108] width 150 height 15
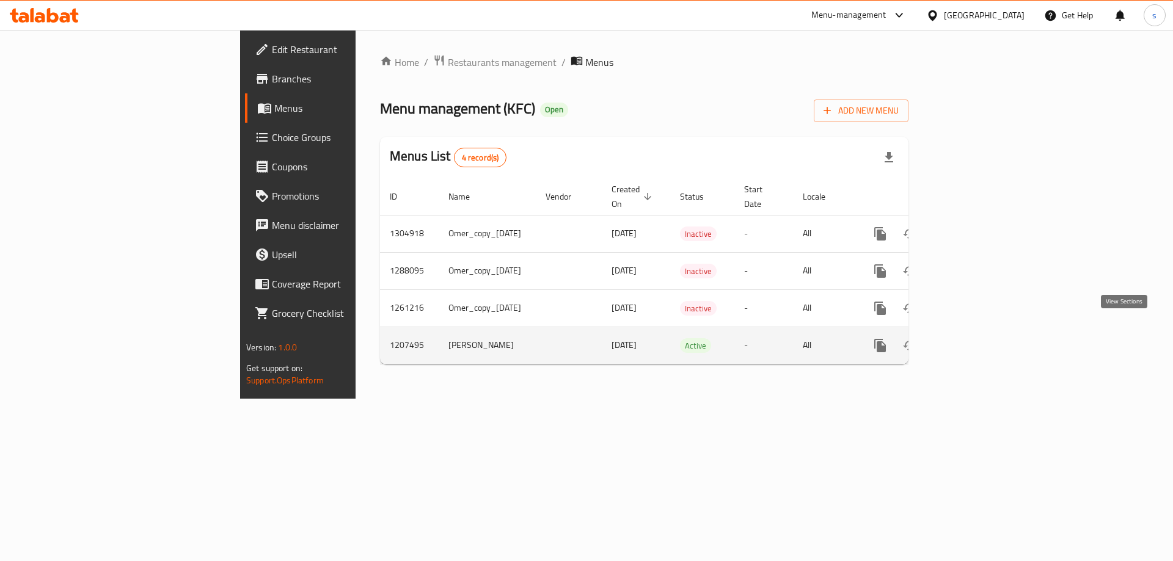
click at [975, 338] on icon "enhanced table" at bounding box center [968, 345] width 15 height 15
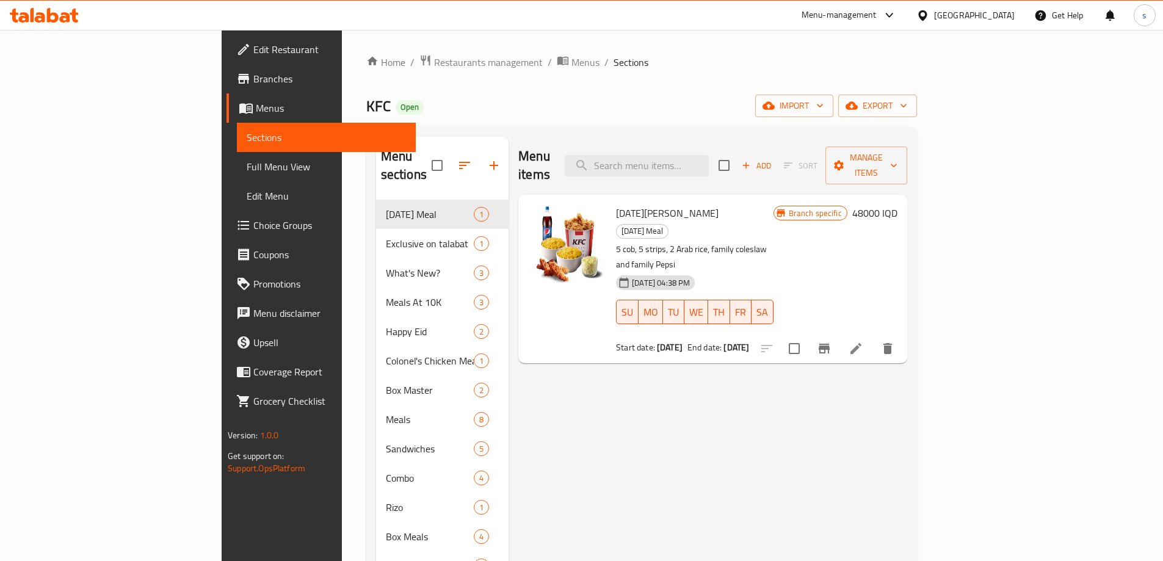
click at [723, 169] on div "Menu items Add Sort Manage items" at bounding box center [712, 166] width 389 height 58
click at [709, 158] on input "search" at bounding box center [637, 165] width 144 height 21
paste input "Box Master Combo"
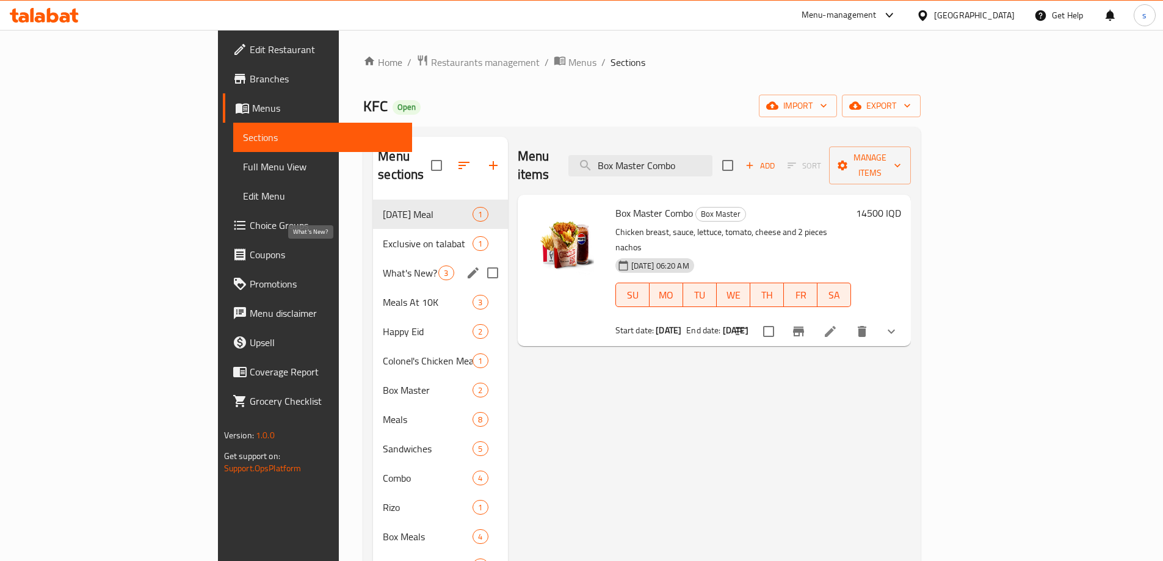
type input "Box Master Combo"
click at [383, 266] on span "What's New?" at bounding box center [411, 273] width 56 height 15
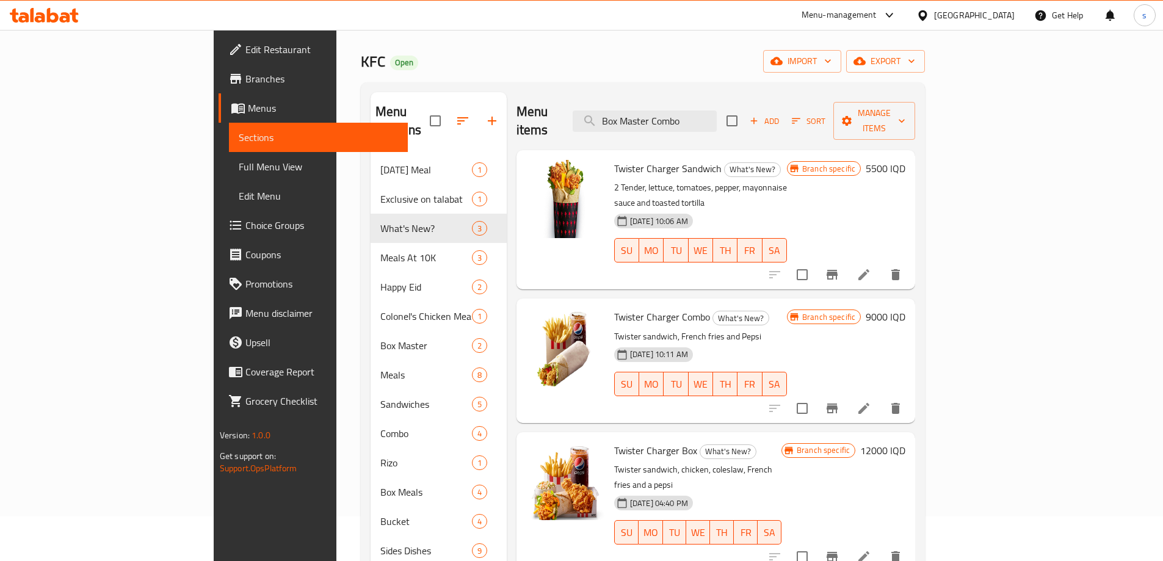
scroll to position [43, 0]
click at [717, 112] on input "Box Master Combo" at bounding box center [645, 122] width 144 height 21
drag, startPoint x: 796, startPoint y: 108, endPoint x: 685, endPoint y: 120, distance: 112.4
click at [685, 120] on div "Menu items Box Master Combo Add Sort Manage items" at bounding box center [716, 122] width 399 height 58
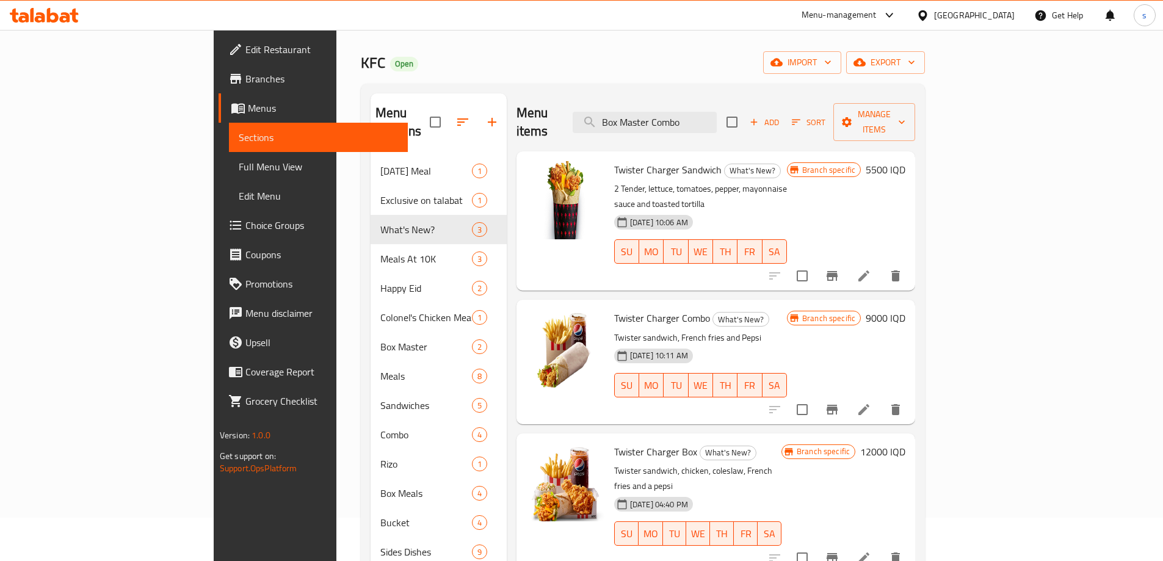
click at [855, 81] on div "Home / Restaurants management / Menus / Sections KFC Open import export Menu se…" at bounding box center [643, 337] width 565 height 653
click at [717, 114] on input "Box Master Combo" at bounding box center [645, 122] width 144 height 21
click at [677, 45] on div "Home / Restaurants management / Menus / Sections KFC Open import export Menu se…" at bounding box center [643, 337] width 565 height 653
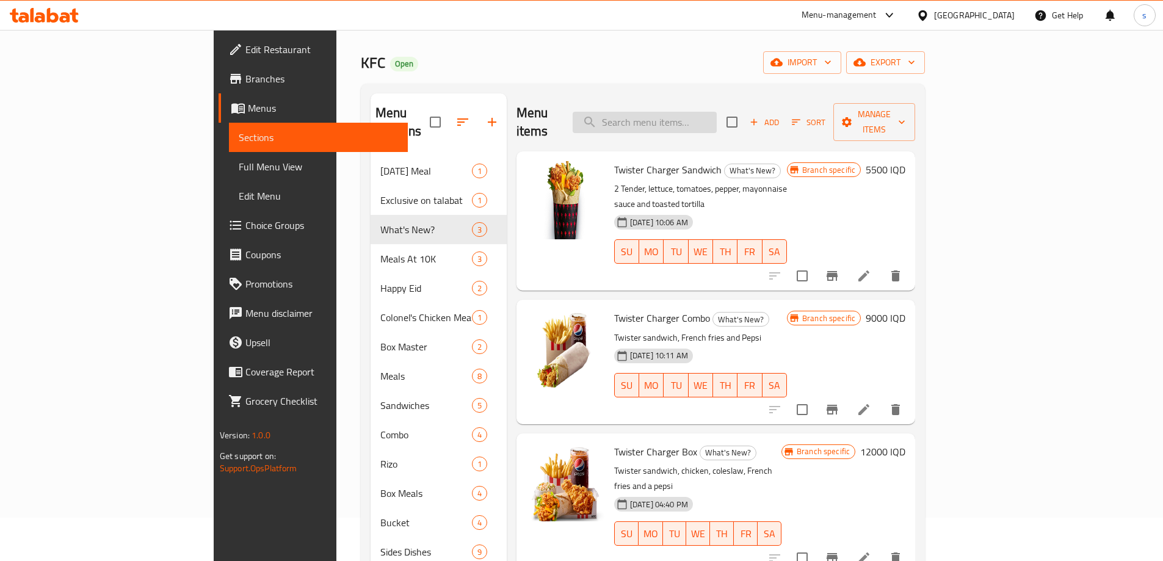
click at [712, 112] on input "search" at bounding box center [645, 122] width 144 height 21
paste input "Box Master Combo"
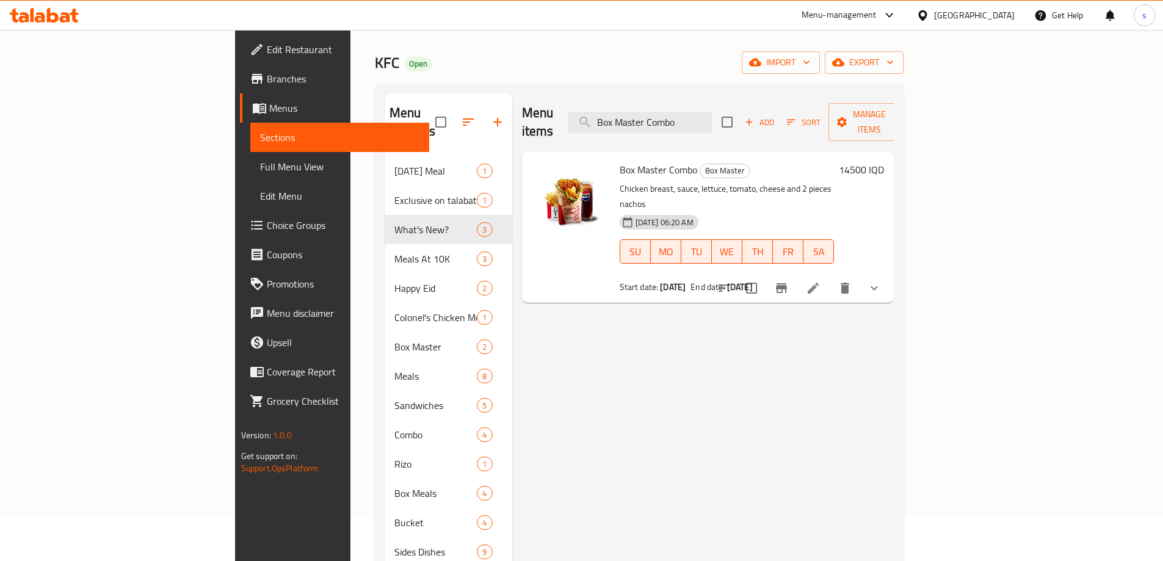
type input "Box Master Combo"
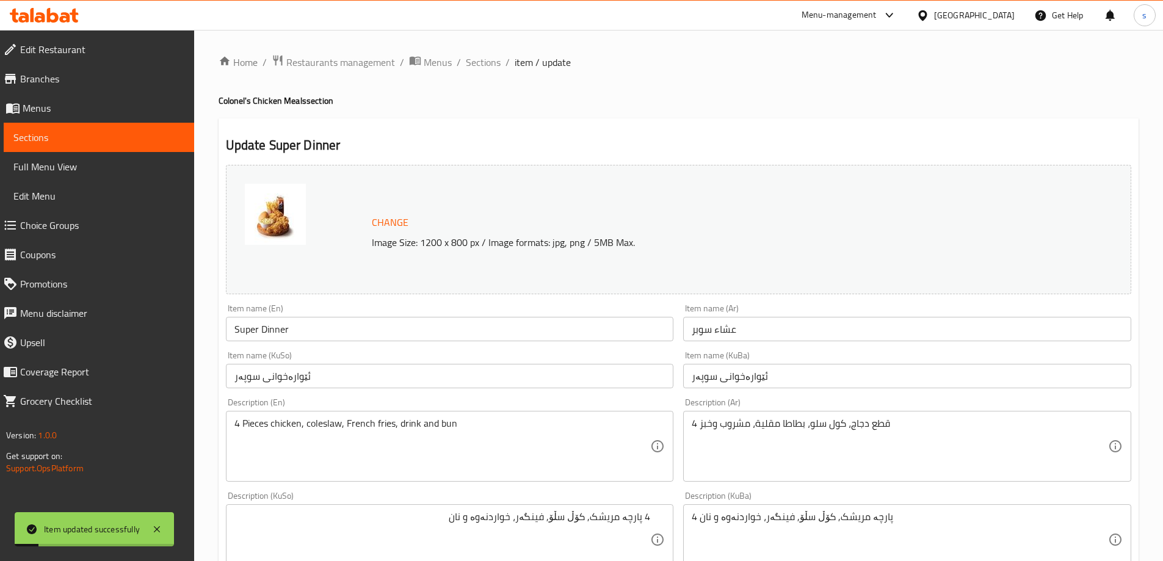
scroll to position [589, 0]
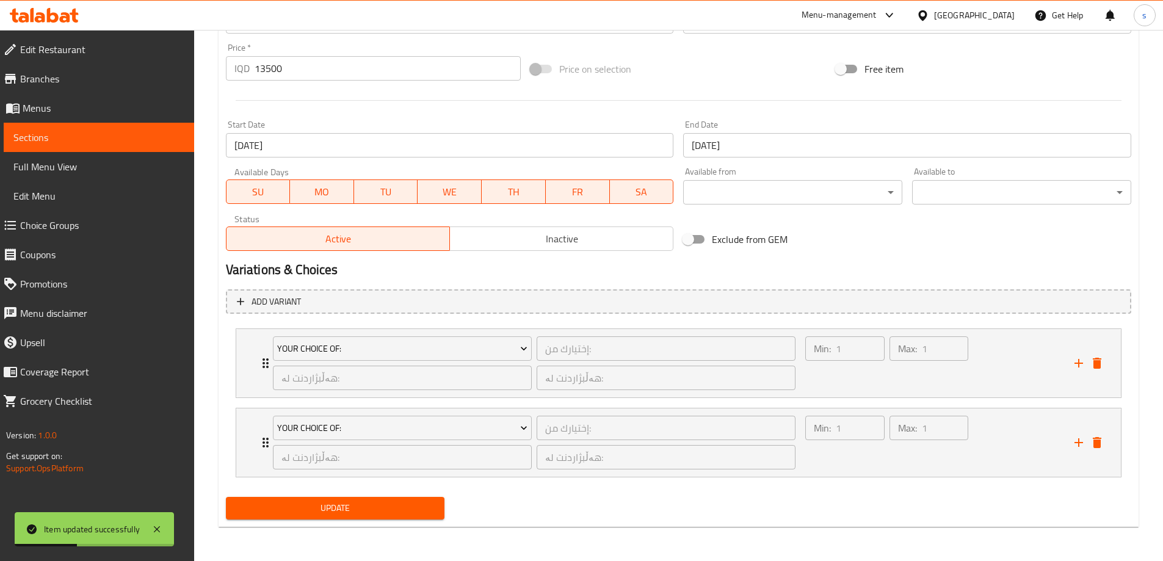
click at [127, 134] on span "Sections" at bounding box center [98, 137] width 171 height 15
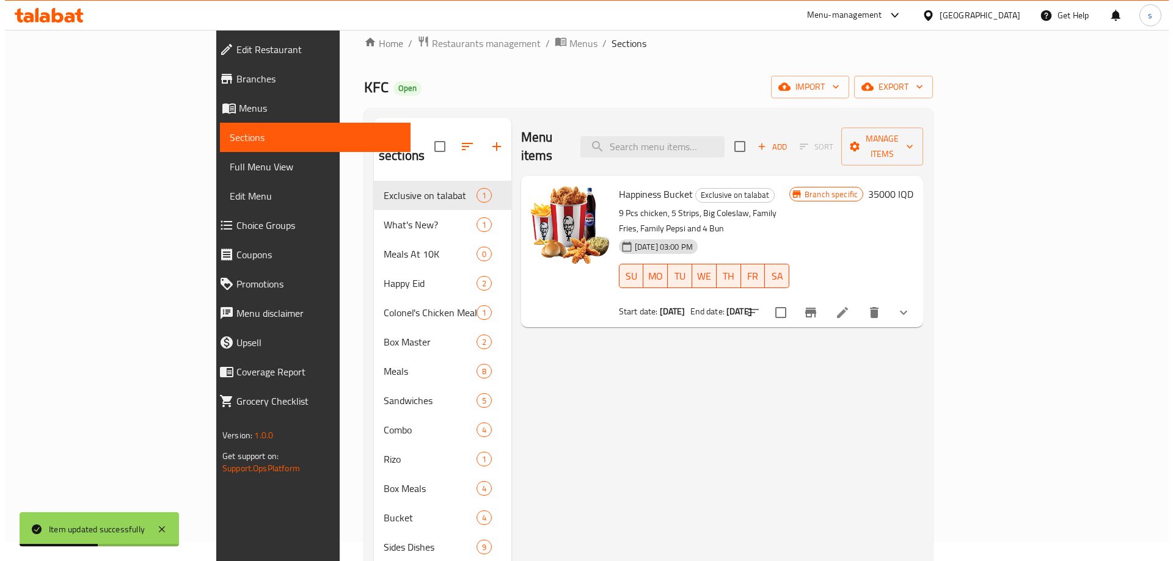
scroll to position [1, 0]
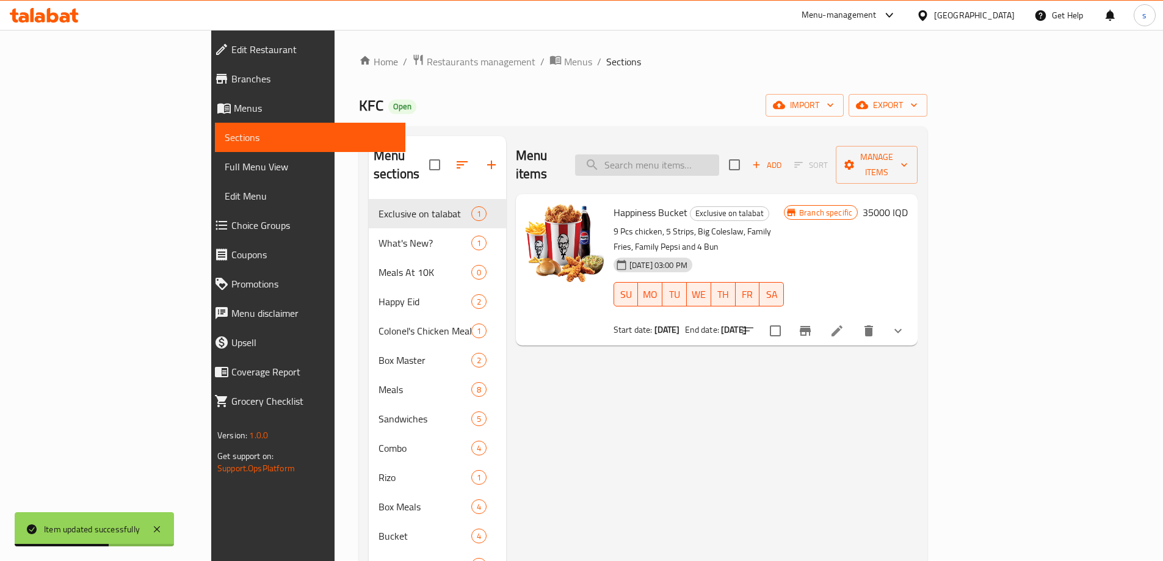
click at [719, 164] on input "search" at bounding box center [647, 165] width 144 height 21
paste input "Super Dinner"
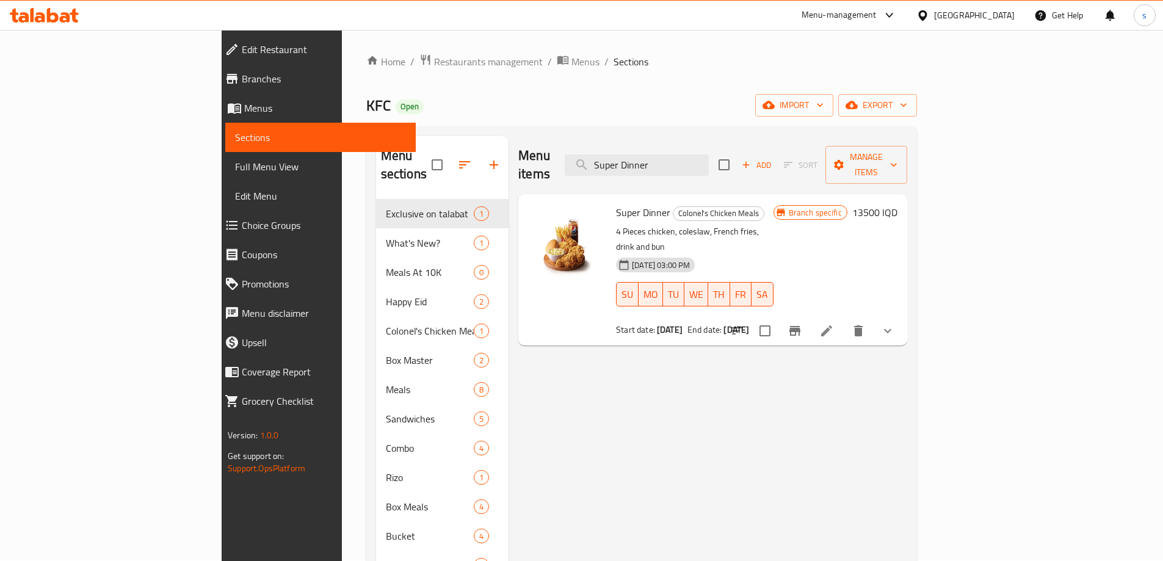
type input "Super Dinner"
click at [802, 324] on icon "Branch-specific-item" at bounding box center [795, 331] width 15 height 15
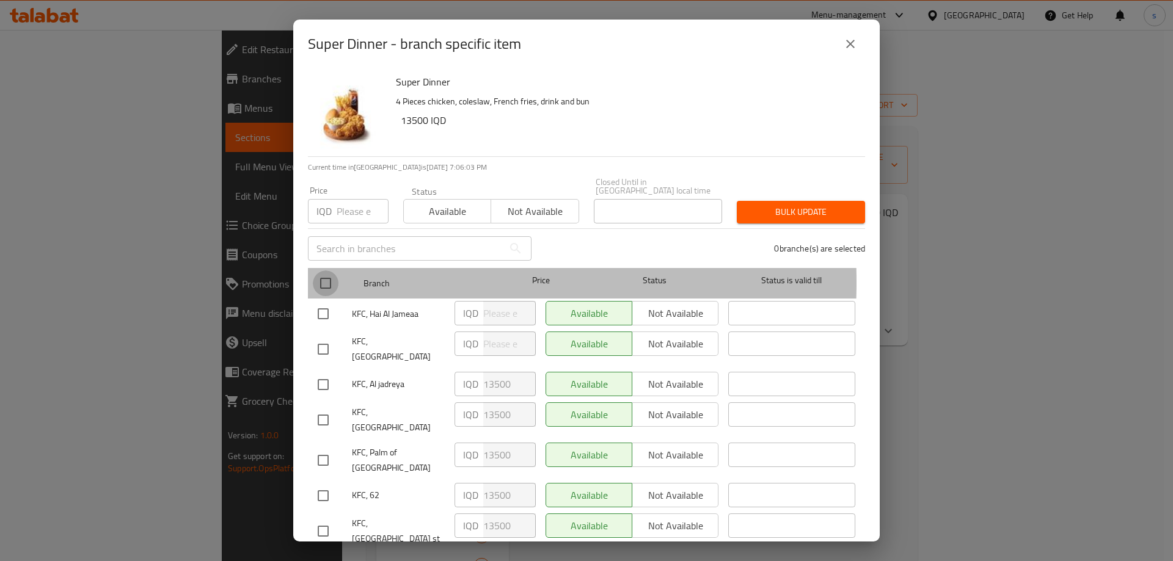
click at [321, 274] on input "checkbox" at bounding box center [326, 284] width 26 height 26
checkbox input "true"
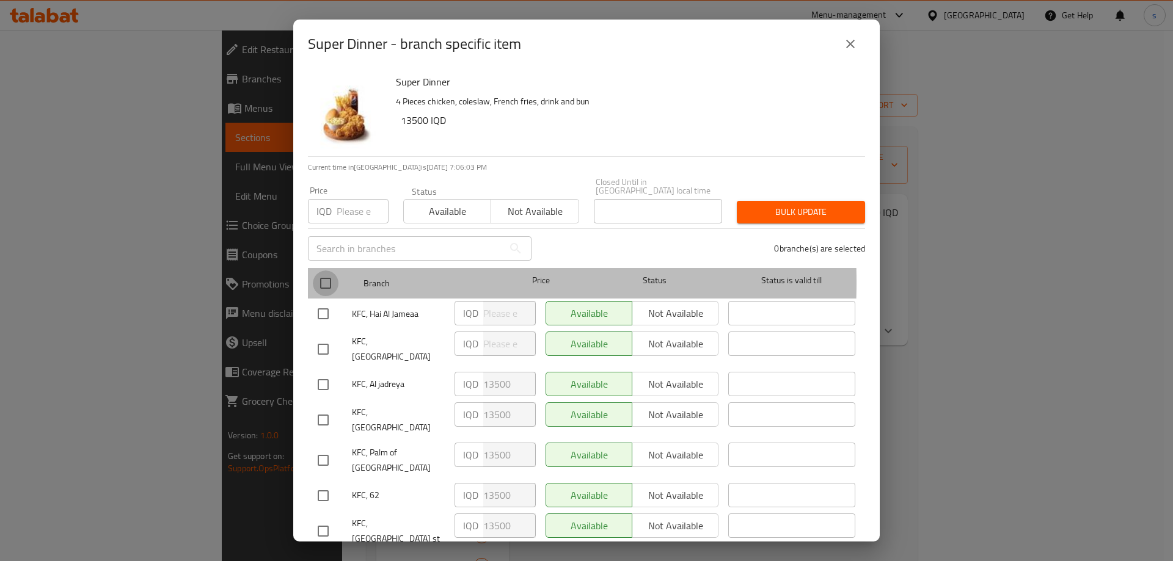
checkbox input "true"
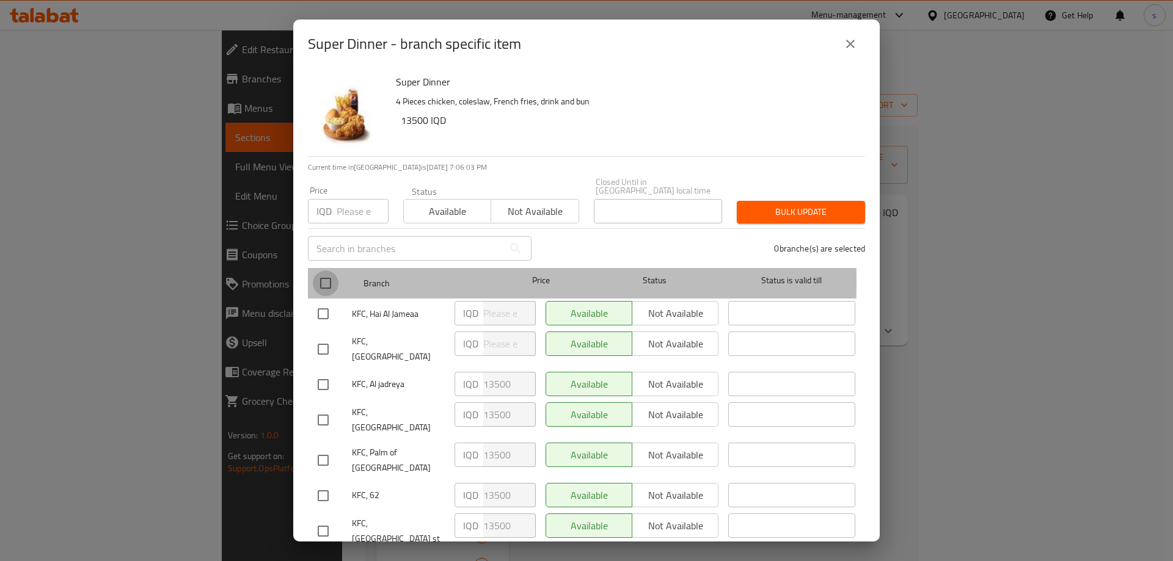
checkbox input "true"
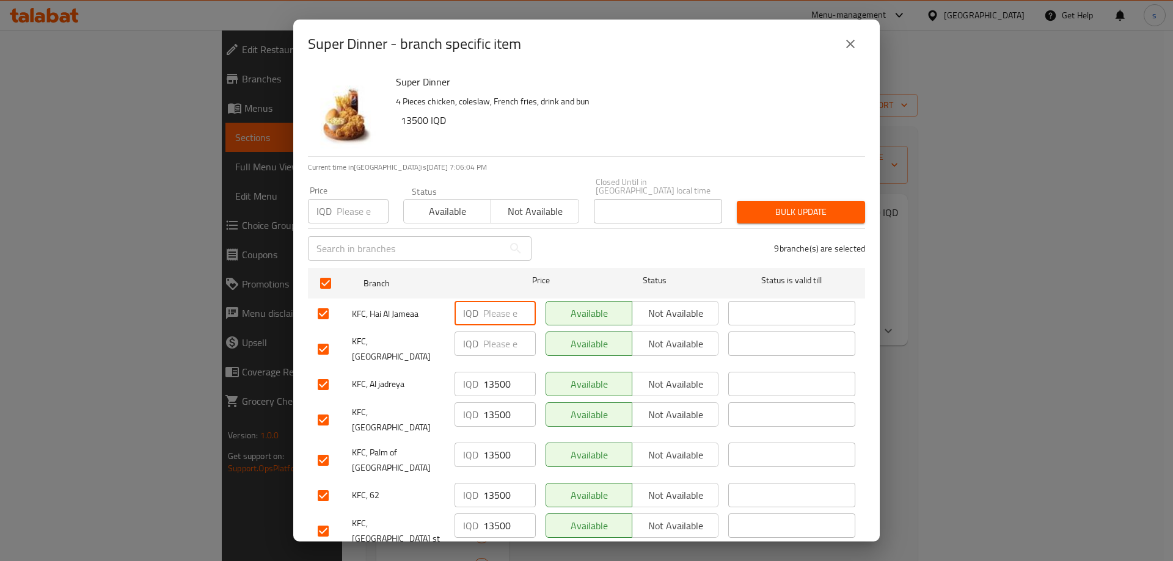
click at [503, 306] on input "number" at bounding box center [509, 313] width 53 height 24
paste input "13500"
type input "13500"
click at [490, 340] on input "number" at bounding box center [509, 344] width 53 height 24
paste input "13500"
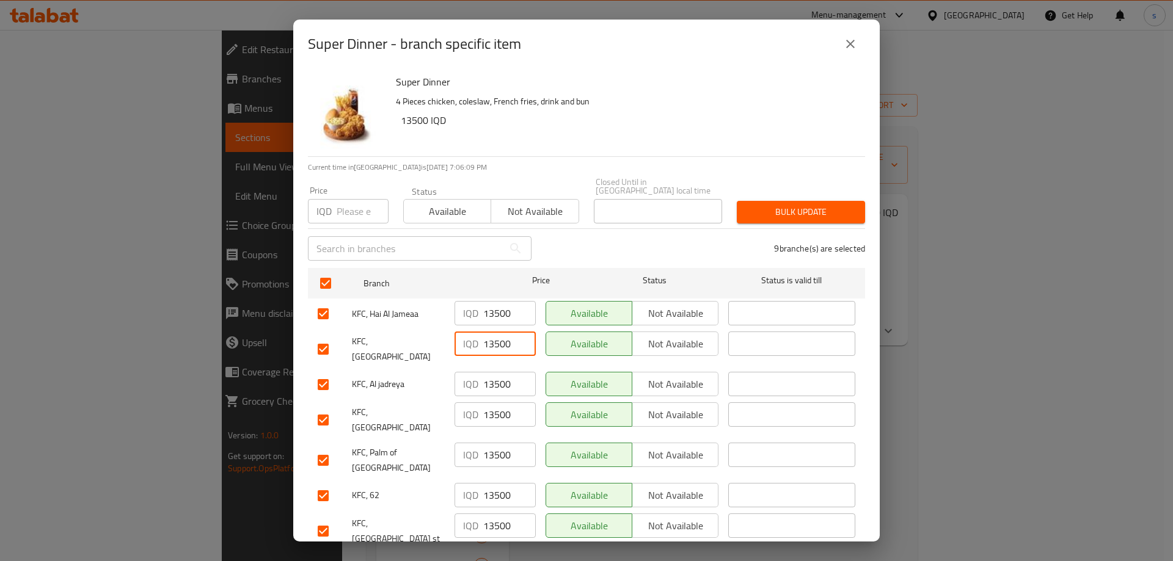
type input "13500"
drag, startPoint x: 879, startPoint y: 304, endPoint x: 878, endPoint y: 313, distance: 9.8
click at [878, 313] on div "Super Dinner - branch specific item Super Dinner 4 Pieces chicken, coleslaw, Fr…" at bounding box center [586, 280] width 1173 height 561
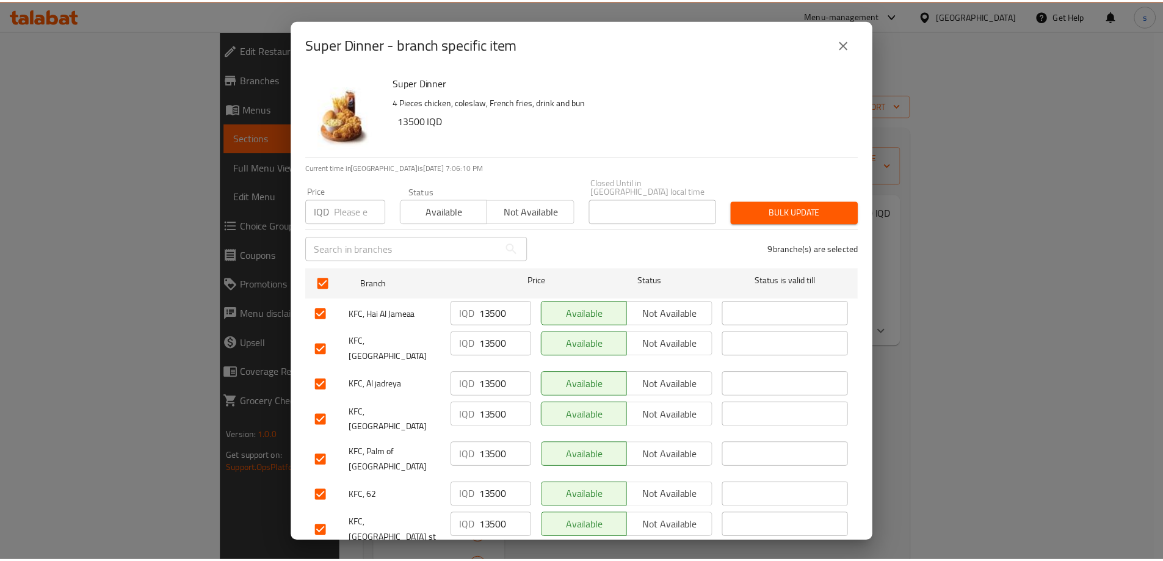
scroll to position [65, 0]
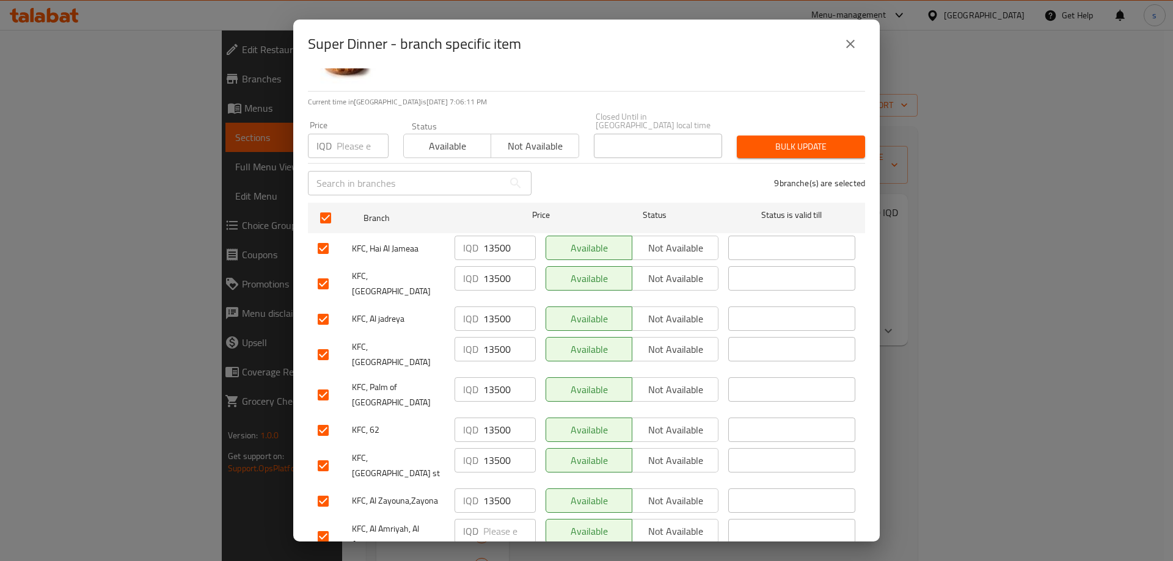
click at [492, 519] on input "number" at bounding box center [509, 531] width 53 height 24
paste input "13500"
type input "13500"
click at [550, 537] on div "Super Dinner 4 Pieces chicken, coleslaw, French fries, drink and bun 13500 IQD …" at bounding box center [586, 304] width 586 height 473
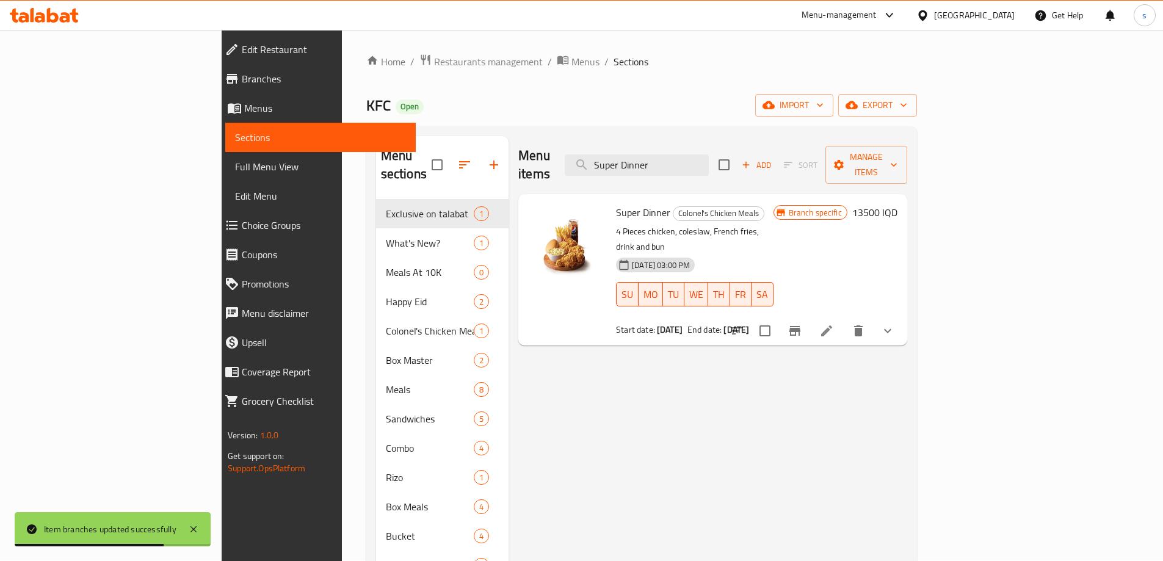
drag, startPoint x: 758, startPoint y: 155, endPoint x: 647, endPoint y: 165, distance: 112.2
click at [647, 165] on div "Menu items Super Dinner Add Sort Manage items" at bounding box center [712, 165] width 389 height 58
paste input "Dinner Meal"
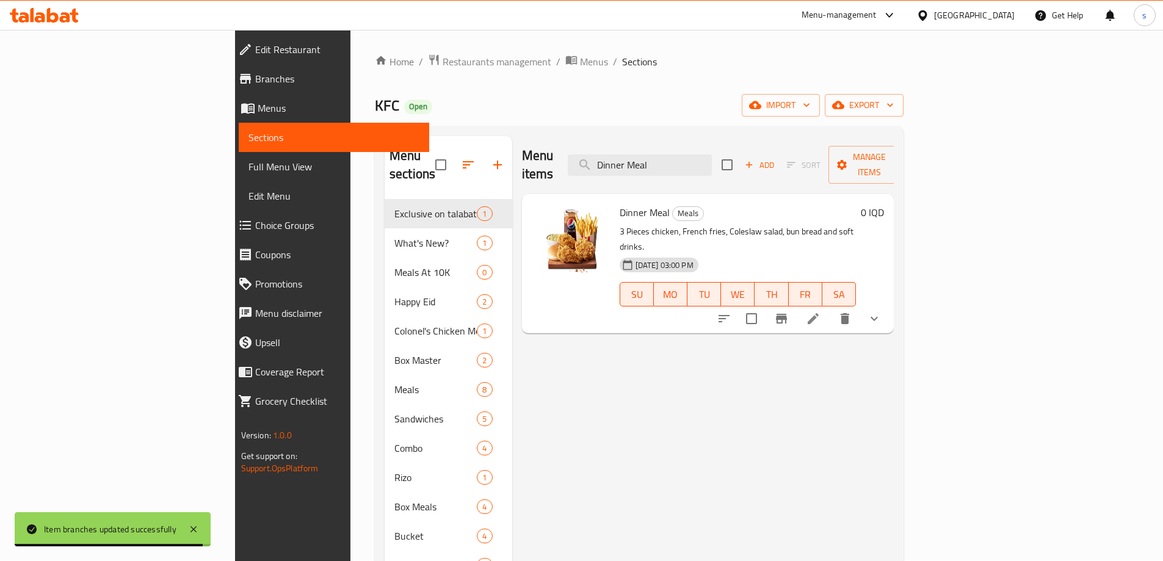
type input "Dinner Meal"
click at [821, 311] on icon at bounding box center [813, 318] width 15 height 15
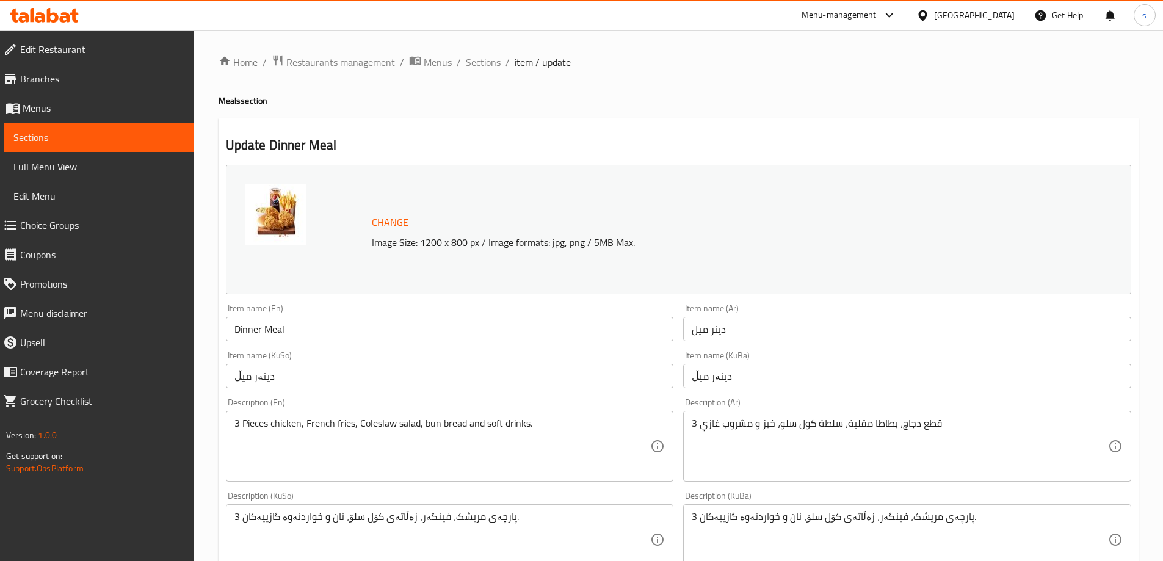
scroll to position [89, 0]
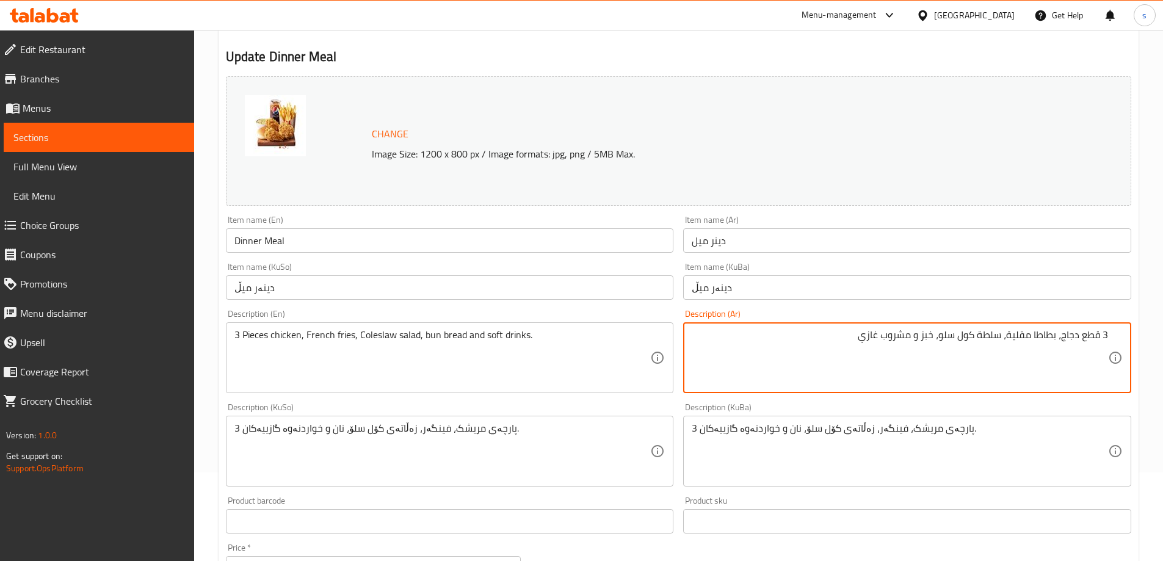
click at [827, 362] on textarea "3 قطع دجاج، بطاطا مقلية، سلطة كول سلو، خبز و مشروب غازي" at bounding box center [900, 358] width 416 height 58
click at [910, 341] on textarea "3 قطع دجاج، بطاطا مقلية، سلطة كول سلو، خبز و مشروب غازي" at bounding box center [900, 358] width 416 height 58
type textarea "3 قطع دجاج، بطاطا مقلية، سلطة كول سلو، خبز ومشروب غازي"
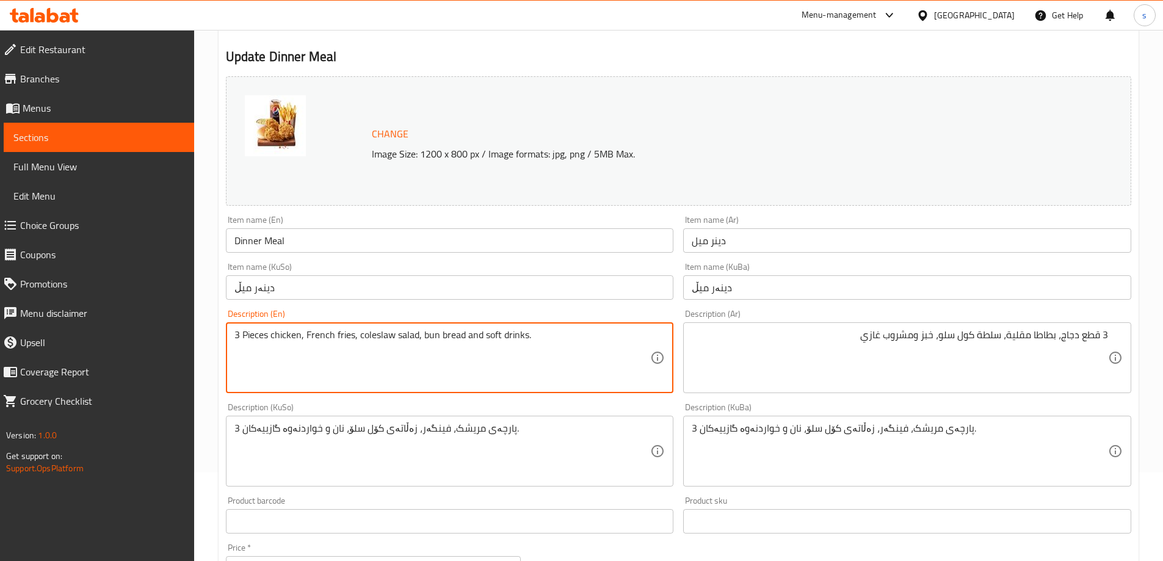
click at [555, 366] on textarea "3 Pieces chicken, French fries, coleslaw salad, bun bread and soft drinks." at bounding box center [443, 358] width 416 height 58
type textarea "3 Pieces chicken, French fries, coleslaw salad, bun bread and soft drinks"
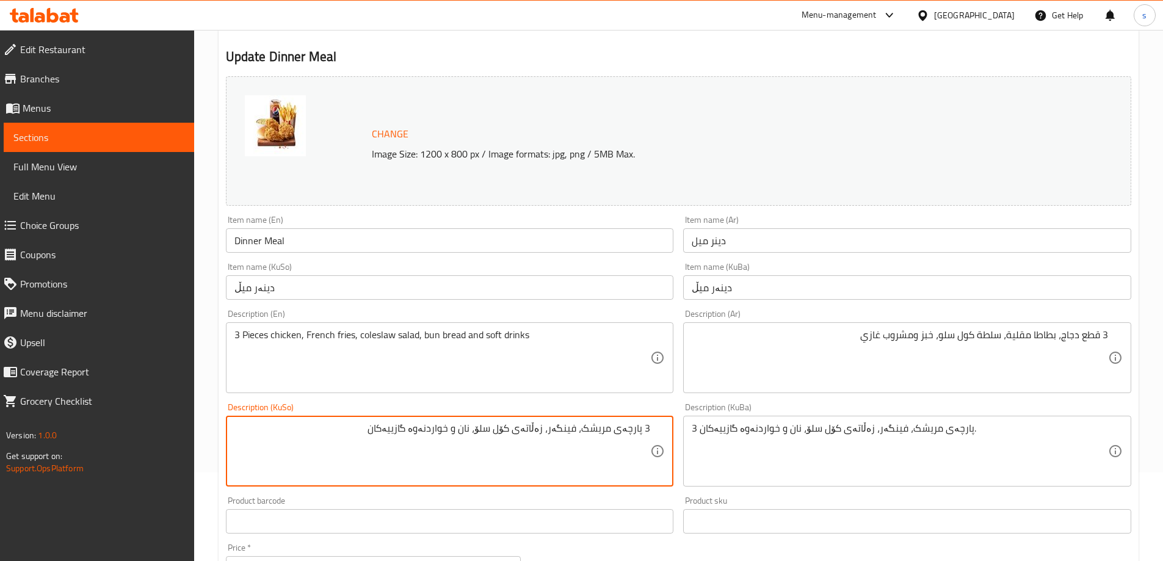
click at [338, 423] on textarea "3 پارچەی مریشک، فینگەر، زەڵاتەی کۆل سلۆ، نان و خواردنەوە گازییەکان" at bounding box center [443, 452] width 416 height 58
type textarea "3 پارچەی مریشک، فینگەر، زەڵاتەی کۆل سلۆ، نان و خواردنەوە گازی"
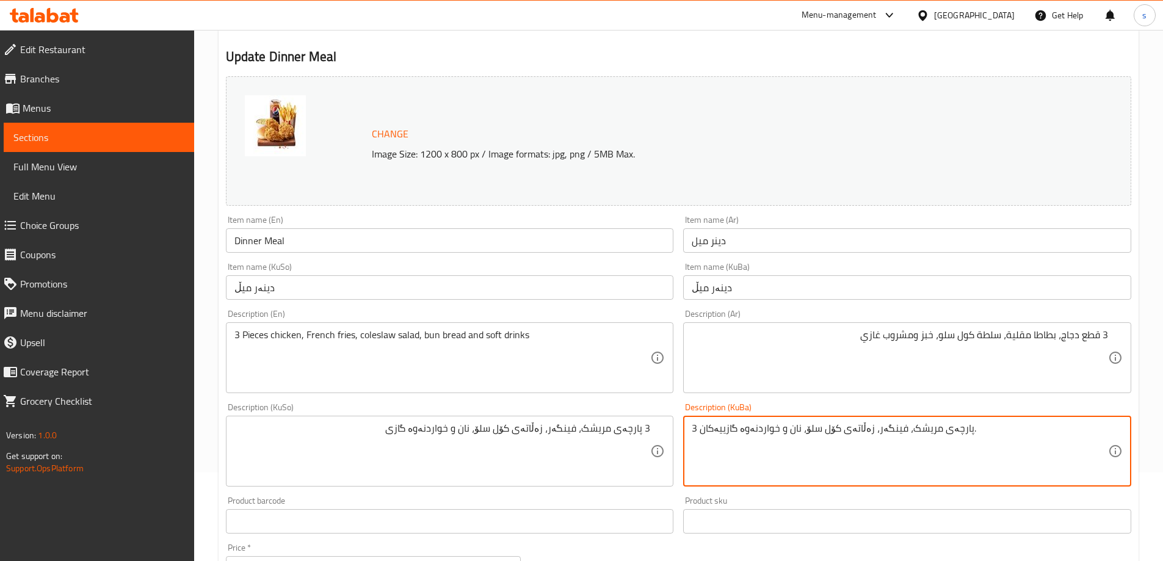
click at [956, 459] on textarea "3 پارچەی مریشک، فینگەر، زەڵاتەی کۆل سلۆ، نان و خواردنەوە گازییەکان." at bounding box center [900, 452] width 416 height 58
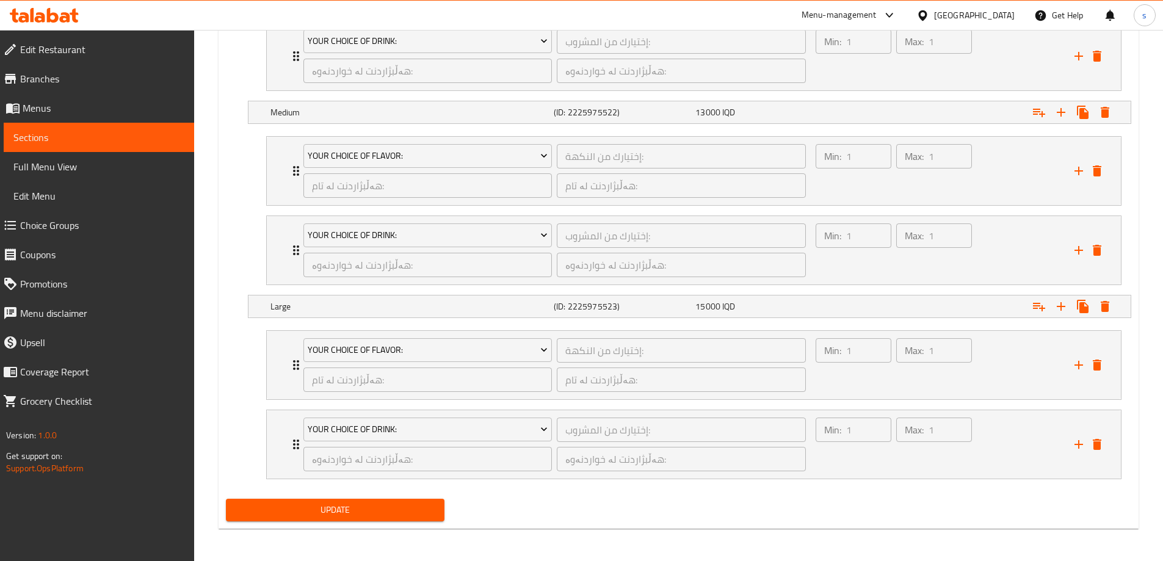
scroll to position [999, 0]
click at [360, 501] on span "Update" at bounding box center [336, 508] width 200 height 15
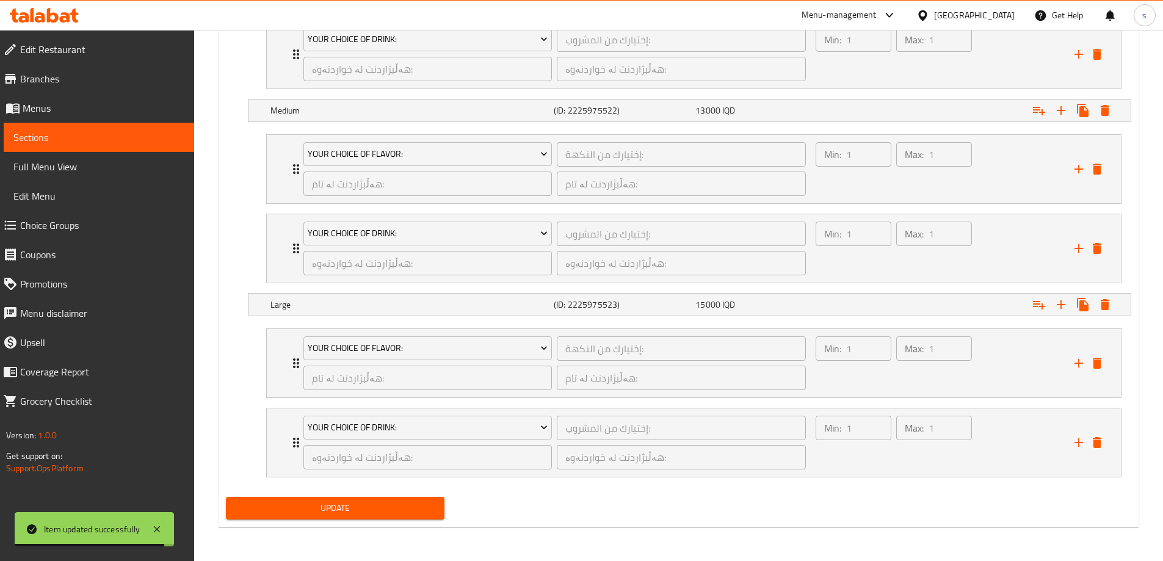
click at [71, 131] on span "Sections" at bounding box center [98, 137] width 171 height 15
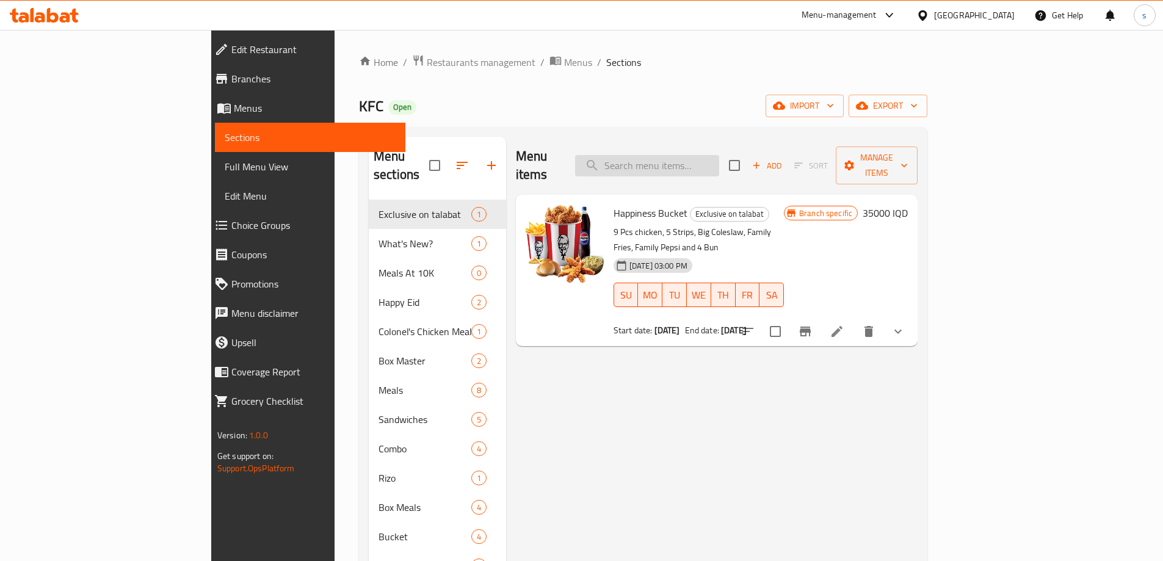
click at [719, 160] on input "search" at bounding box center [647, 165] width 144 height 21
paste input "Strips Meal"
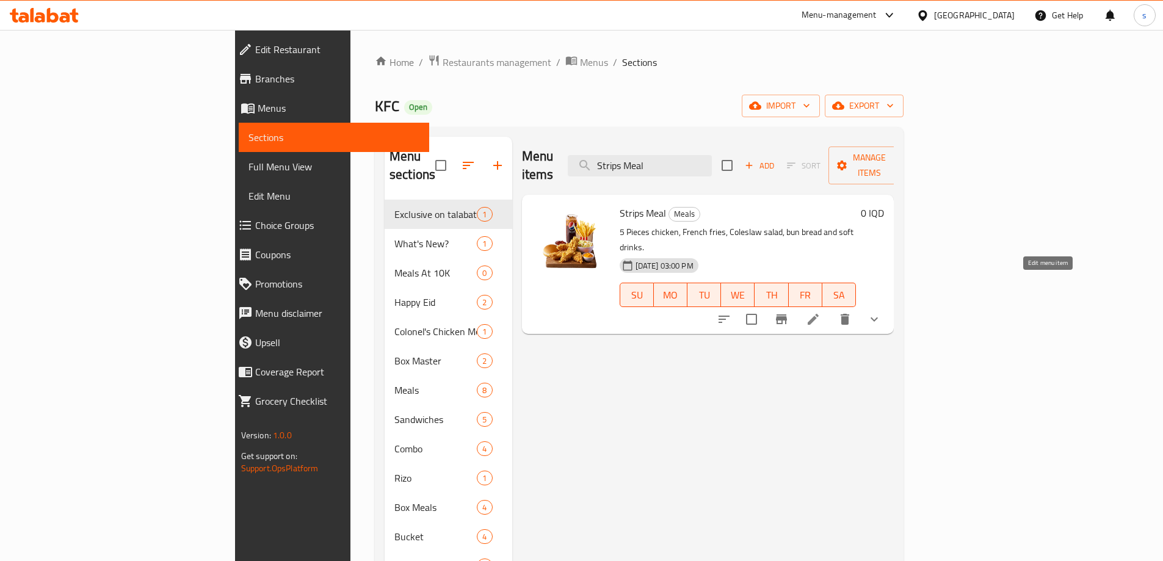
type input "Strips Meal"
click at [821, 312] on icon at bounding box center [813, 319] width 15 height 15
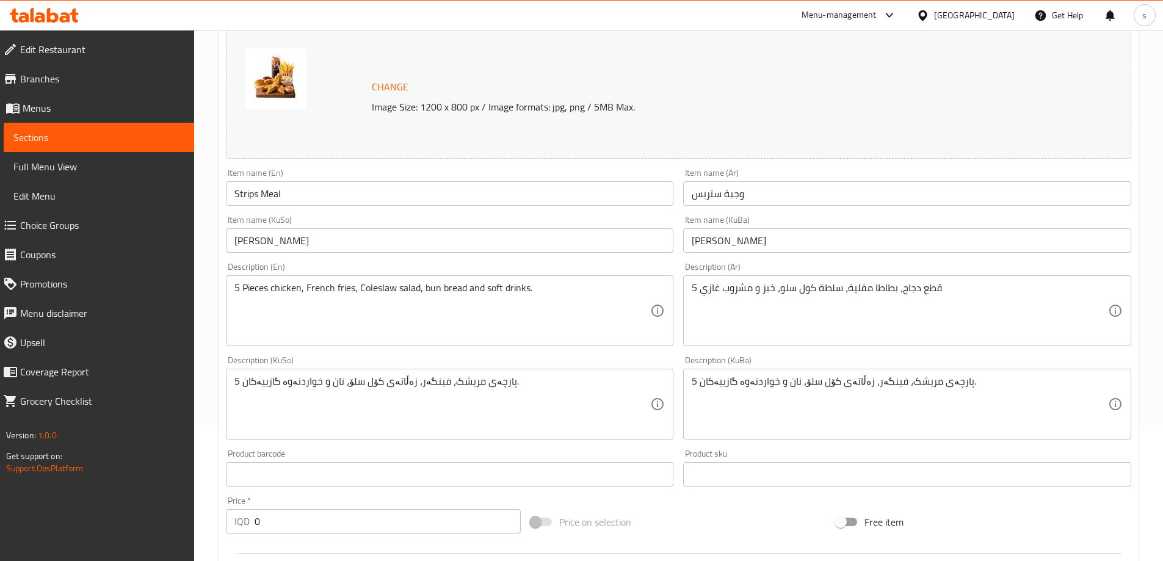
scroll to position [132, 0]
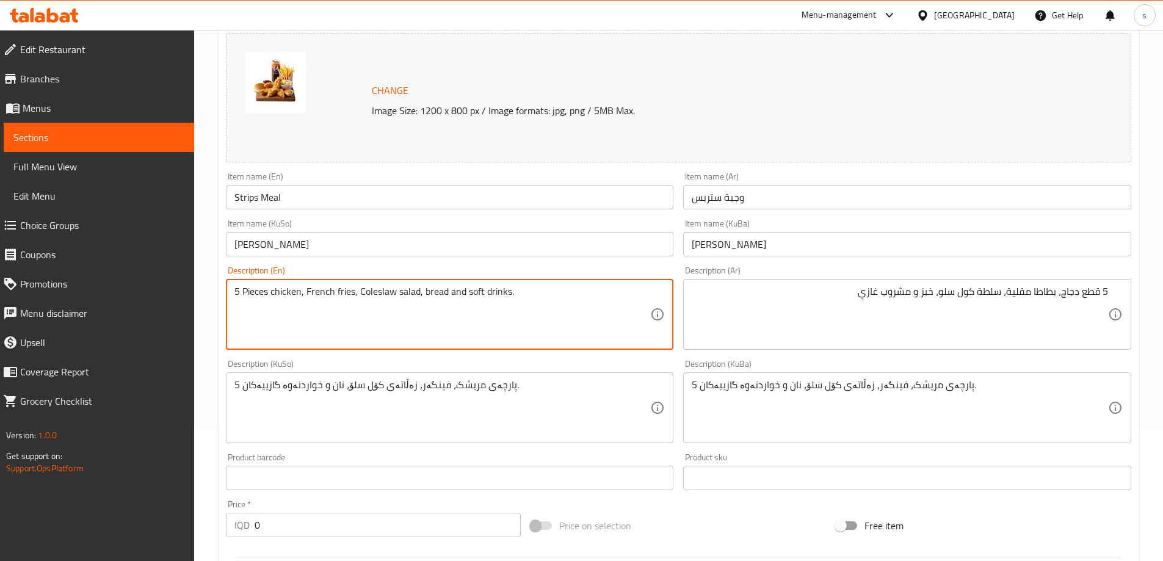
type textarea "5 Pieces chicken, French fries, Coleslaw salad, bread and soft drinks."
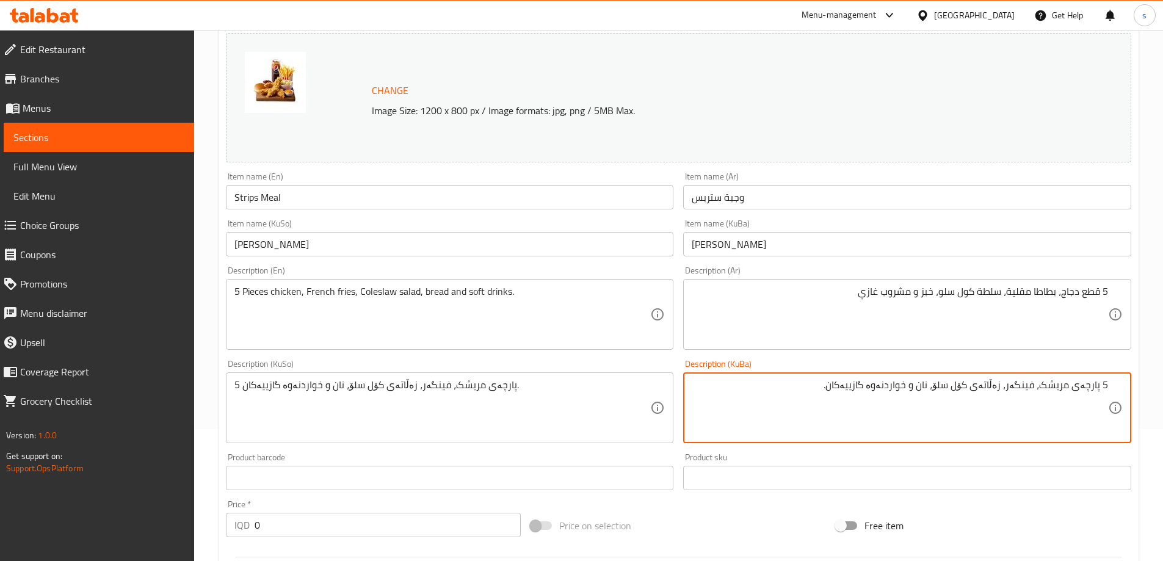
drag, startPoint x: 964, startPoint y: 392, endPoint x: 978, endPoint y: 404, distance: 18.7
click at [964, 391] on textarea "5 پارچەی مریشک، فینگەر، زەڵاتەی کۆل سلۆ، نان و خواردنەوە گازییەکان." at bounding box center [900, 408] width 416 height 58
click at [819, 383] on textarea "5 پارچەی مریشک، فینگەر، زەڵاتەی کۆڵ سڵۆ، نان و خواردنەوە گازی" at bounding box center [900, 408] width 416 height 58
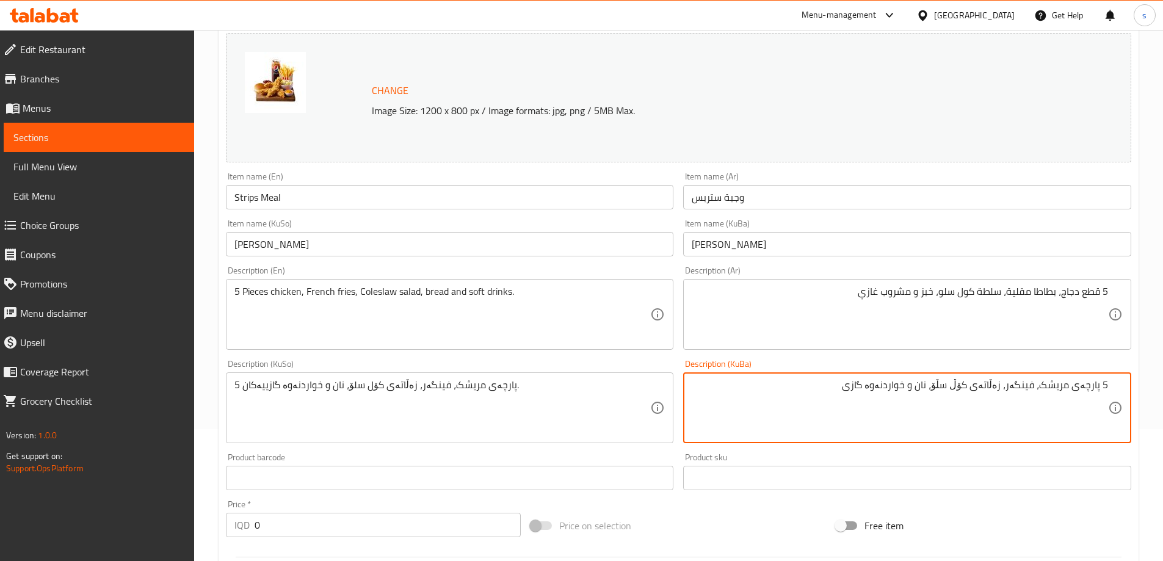
type textarea "5 پارچەی مریشک، فینگەر، زەڵاتەی کۆڵ سڵۆ، نان و خواردنەوە گازی"
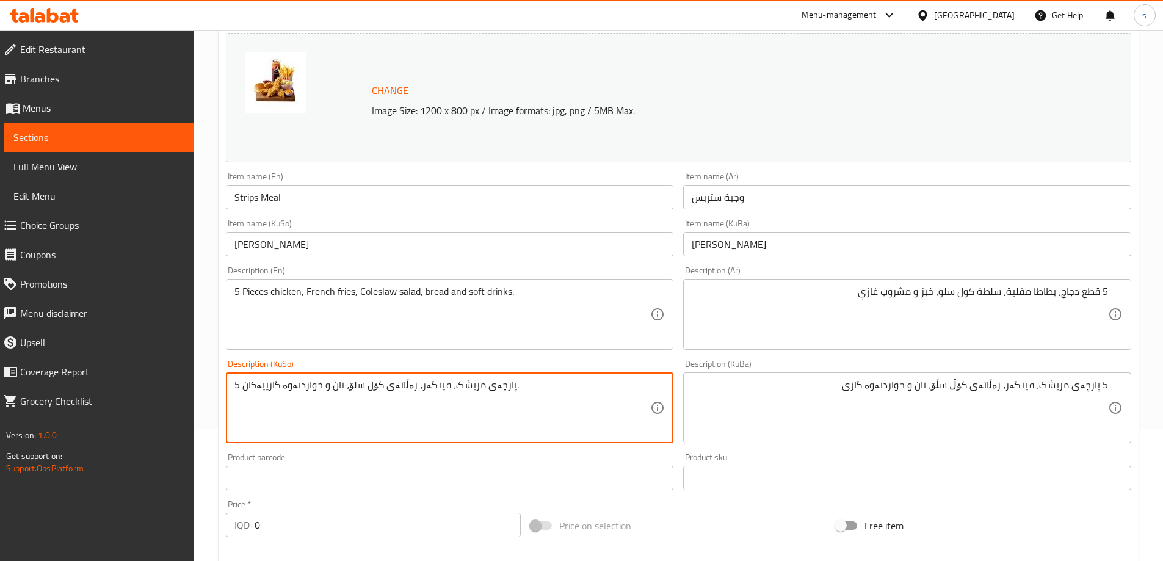
click at [565, 385] on textarea "5 پارچەی مریشک، فینگەر، زەڵاتەی کۆل سلۆ، نان و خواردنەوە گازییەکان." at bounding box center [443, 408] width 416 height 58
paste textarea "ڵ سڵۆ، نان و خواردنەوە گازی"
type textarea "5 پارچەی مریشک، فینگەر، زەڵاتەی کۆڵ سڵۆ، نان و خواردنەوە گازی"
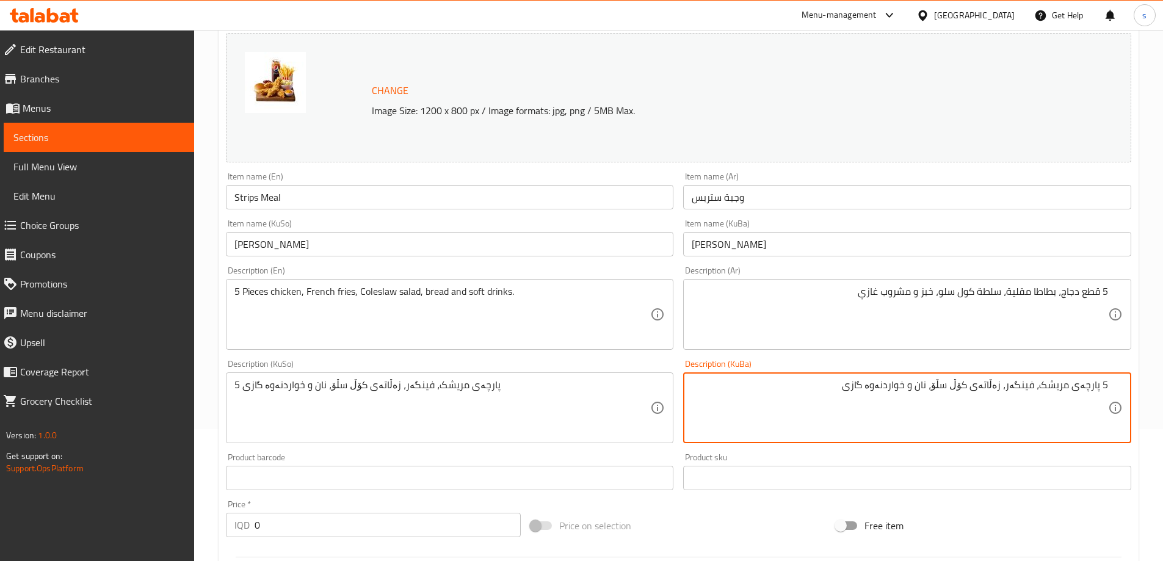
click at [852, 410] on textarea "5 پارچەی مریشک، فینگەر، زەڵاتەی کۆڵ سڵۆ، نان و خواردنەوە گازی" at bounding box center [900, 408] width 416 height 58
click at [700, 409] on textarea "5 پارچەی مریشک، فینگەر، زەڵاتەی کۆڵ سڵۆ، نان و خواردنەوە گازی" at bounding box center [900, 408] width 416 height 58
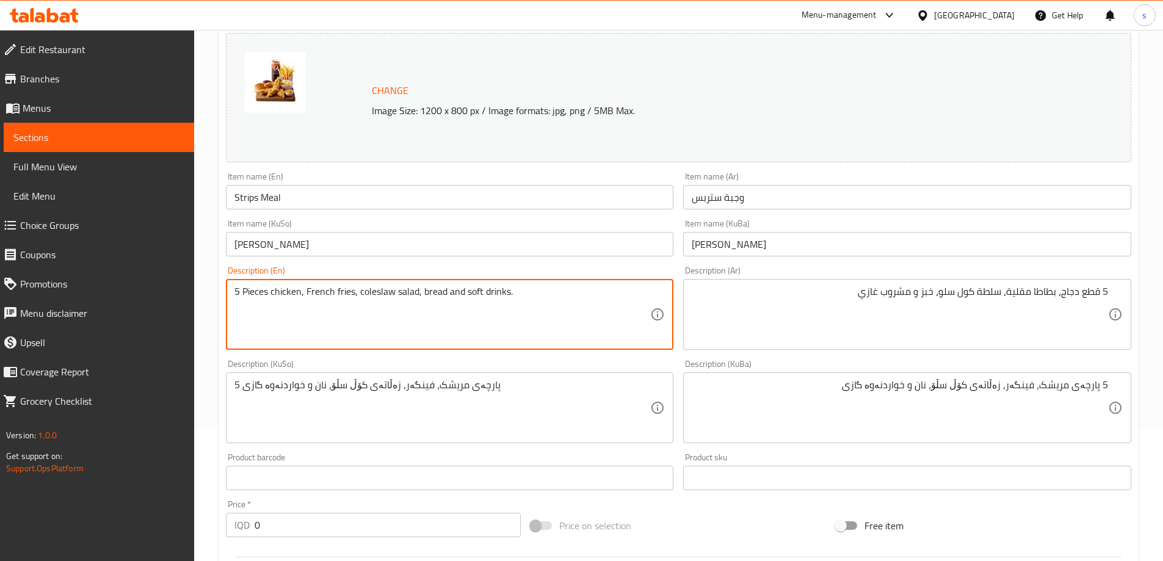
click at [607, 326] on textarea "5 Pieces chicken, French fries, coleslaw salad, bread and soft drinks." at bounding box center [443, 315] width 416 height 58
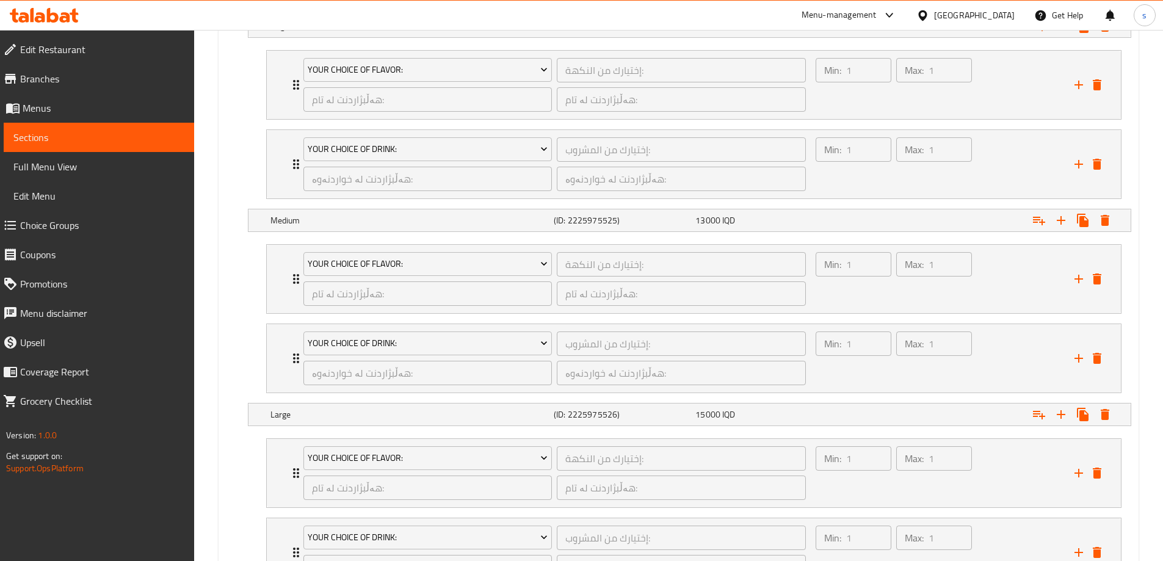
scroll to position [999, 0]
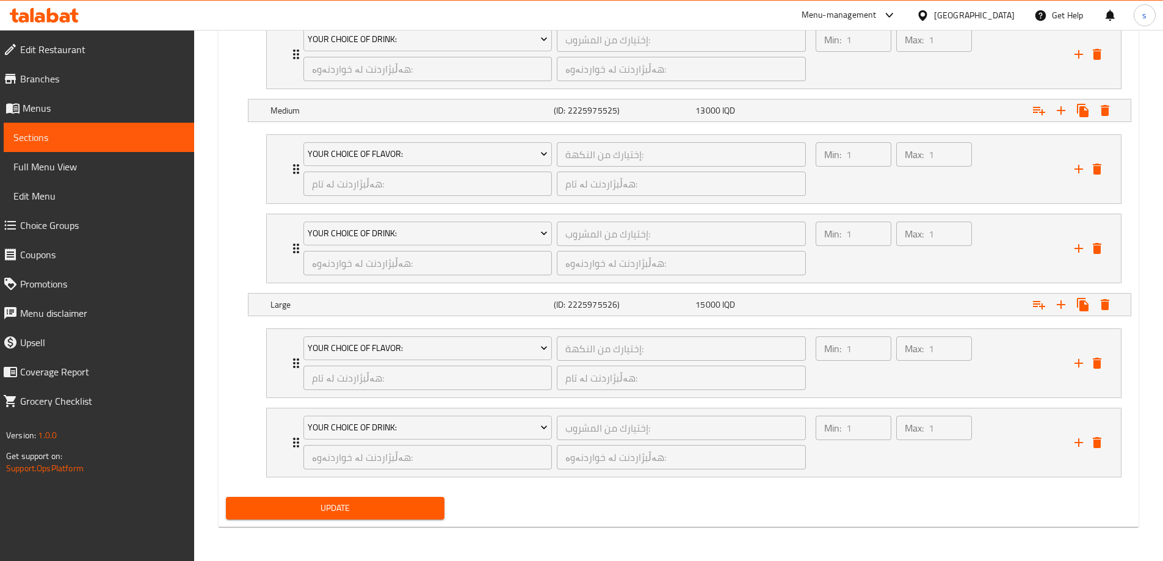
type textarea "5 Pieces chicken, French fries, coleslaw salad, bread and soft drink"
click at [374, 518] on button "Update" at bounding box center [335, 508] width 219 height 23
click at [59, 133] on span "Sections" at bounding box center [98, 137] width 171 height 15
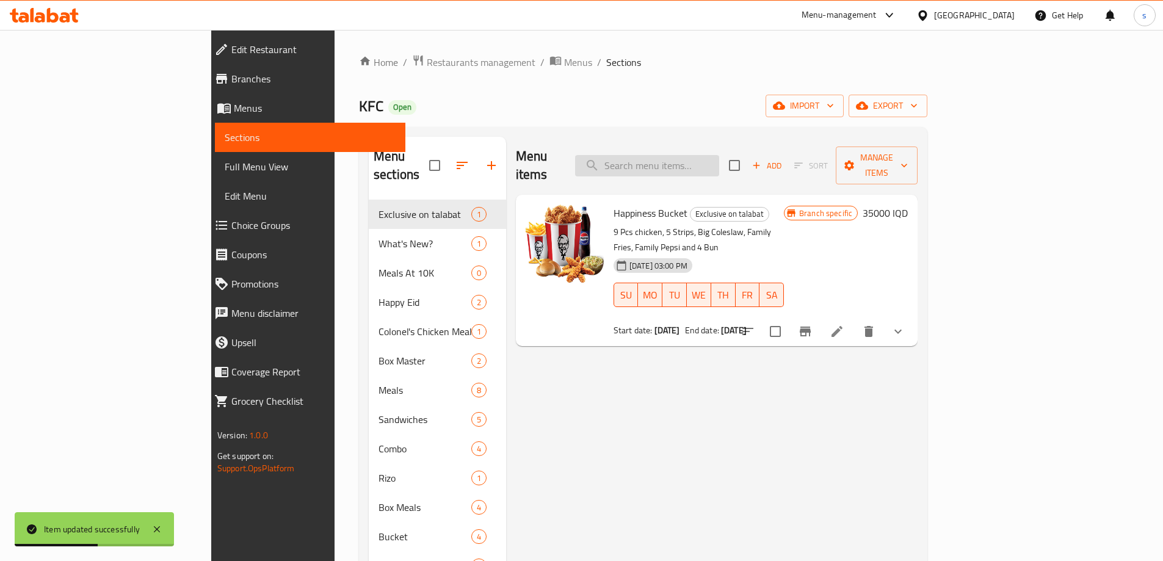
click at [719, 160] on input "search" at bounding box center [647, 165] width 144 height 21
paste input "Snack Meal"
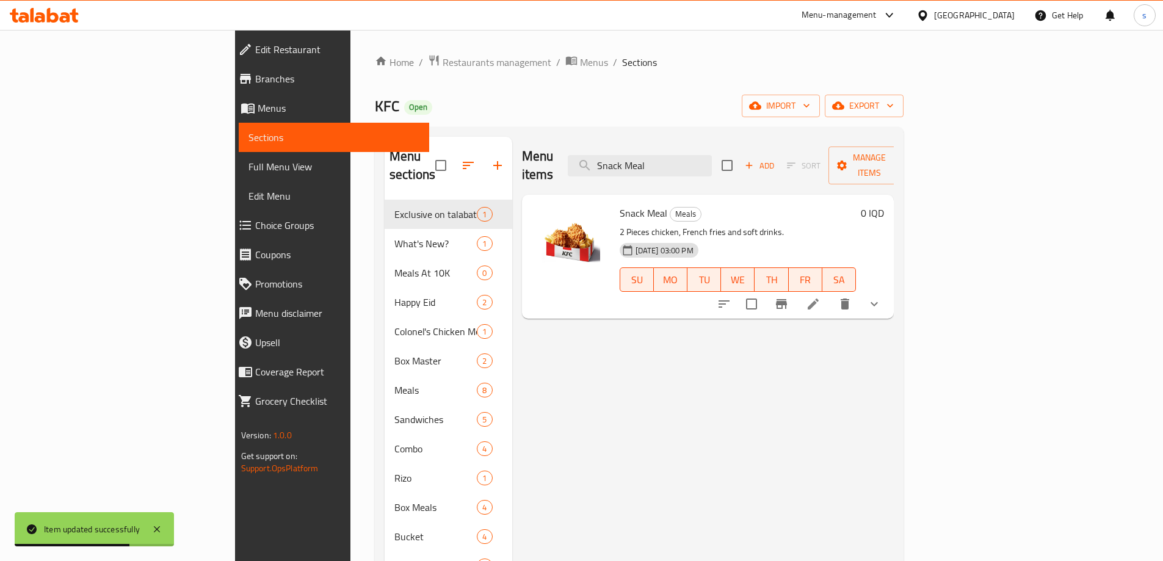
type input "Snack Meal"
click at [831, 293] on li at bounding box center [813, 304] width 34 height 22
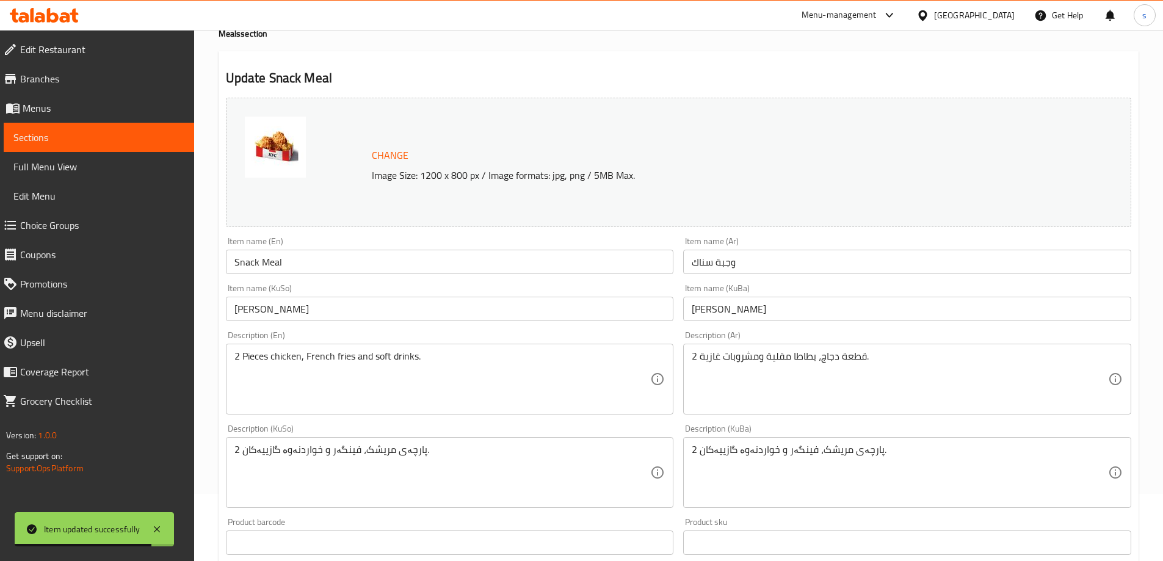
scroll to position [69, 0]
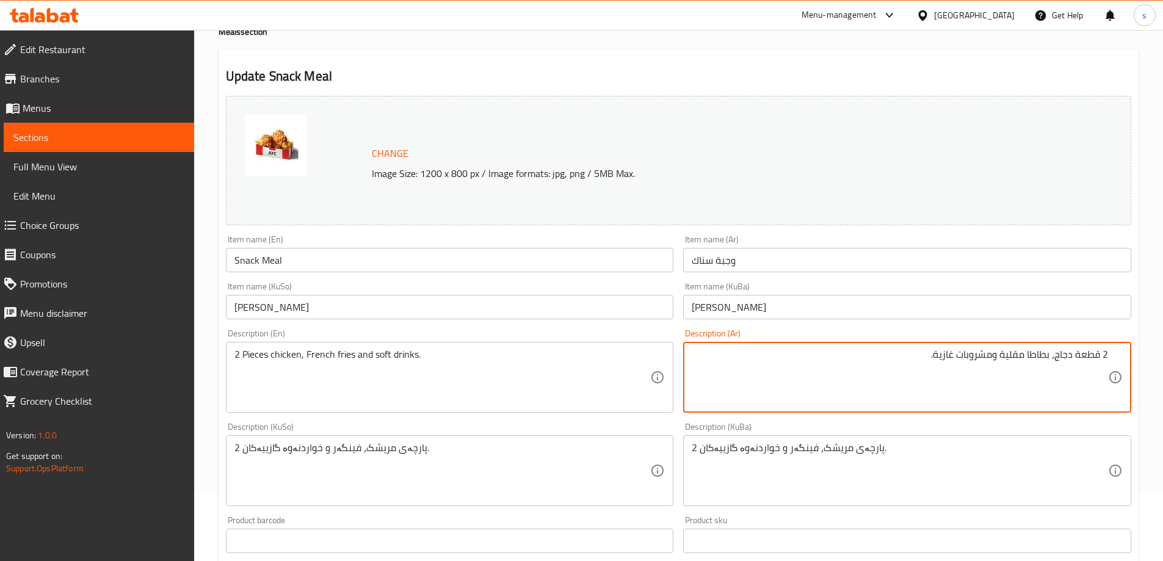
click at [867, 352] on textarea "2 قطعة دجاج، بطاطا مقلية ومشروبات غازية." at bounding box center [900, 378] width 416 height 58
type textarea "2 قطعة دجاج، بطاطا مقلية ومشروبات غازية"
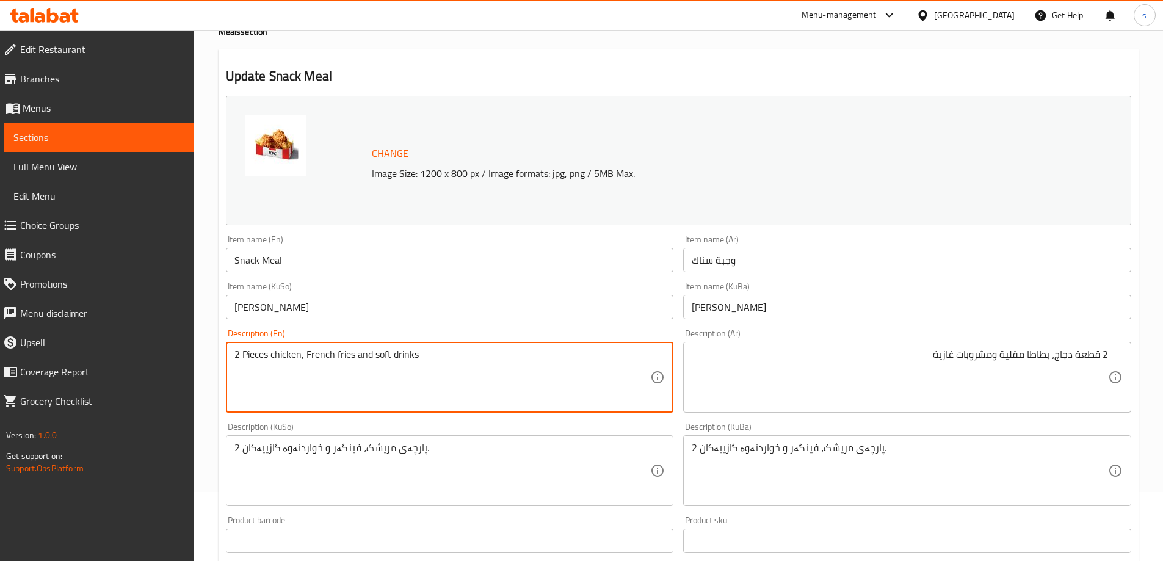
scroll to position [166, 0]
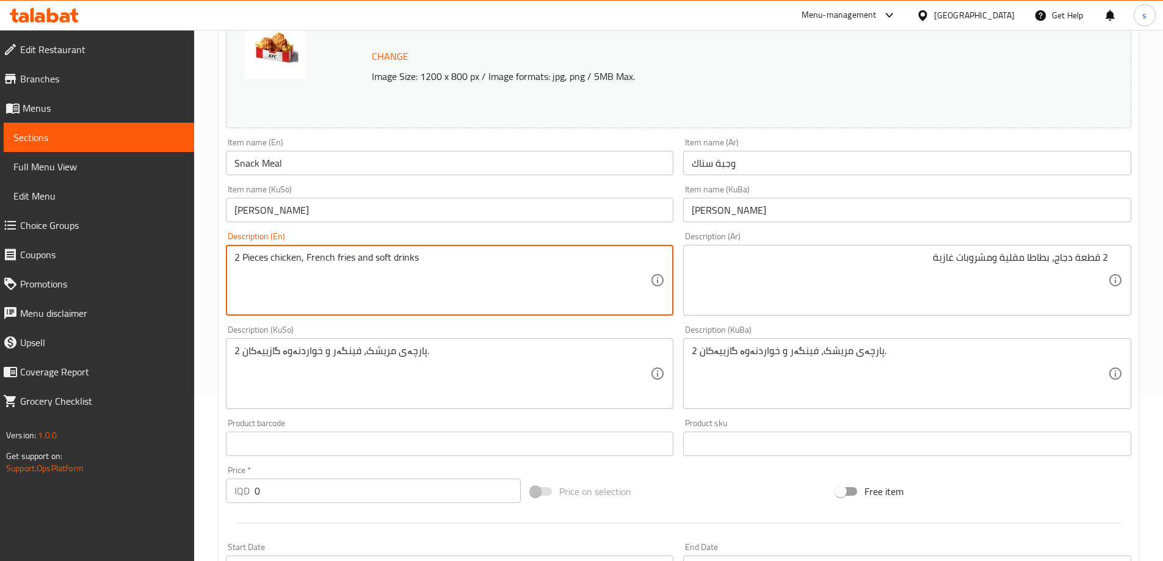
type textarea "2 Pieces chicken, French fries and soft drinks"
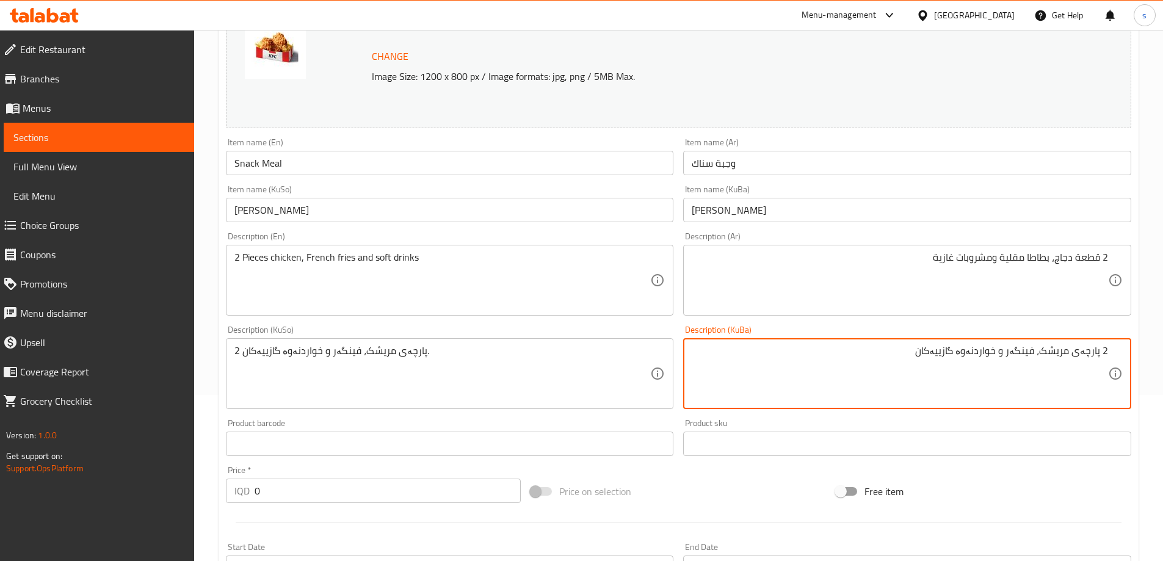
type textarea "2 پارچەی مریشک، فینگەر و خواردنەوە گازییەکان"
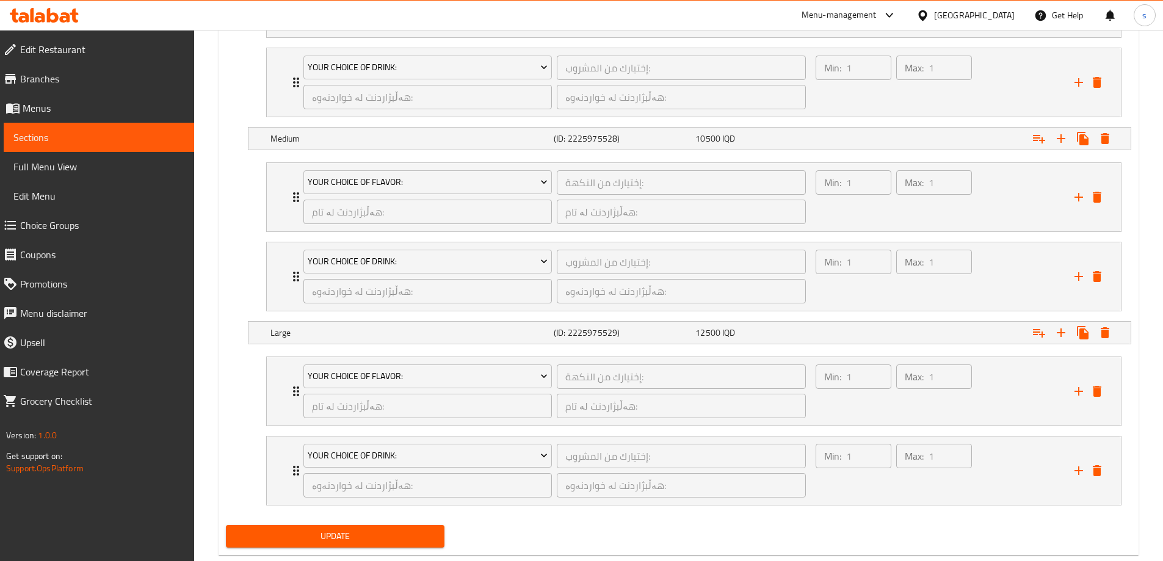
scroll to position [999, 0]
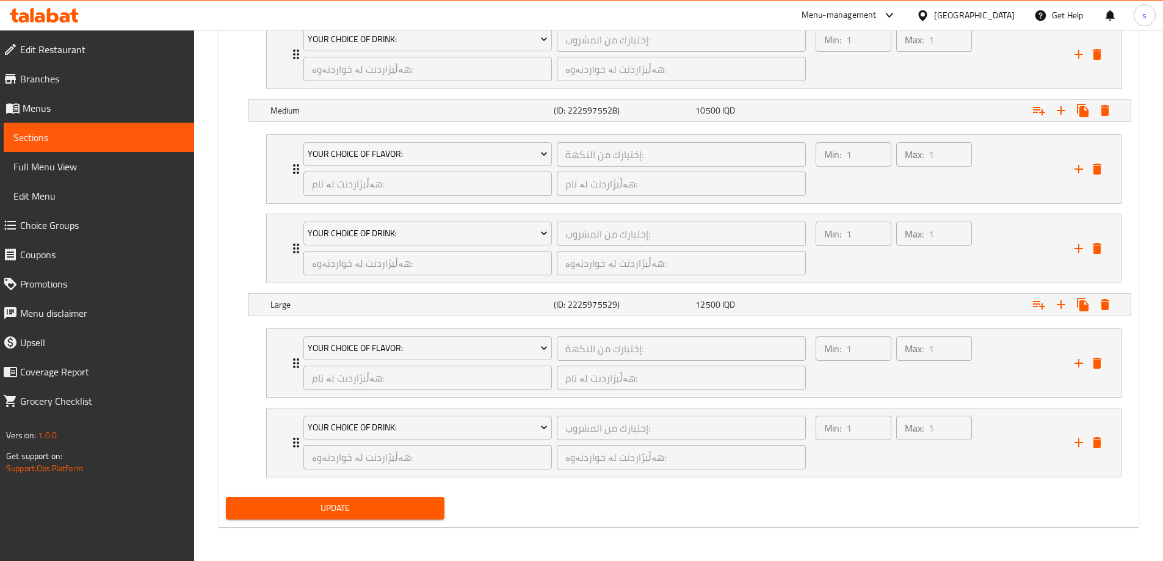
type textarea "2 پارچەی مریشک، فینگەر و خواردنەوە گازییەکان"
click at [274, 501] on span "Update" at bounding box center [336, 508] width 200 height 15
click at [78, 139] on span "Sections" at bounding box center [98, 137] width 171 height 15
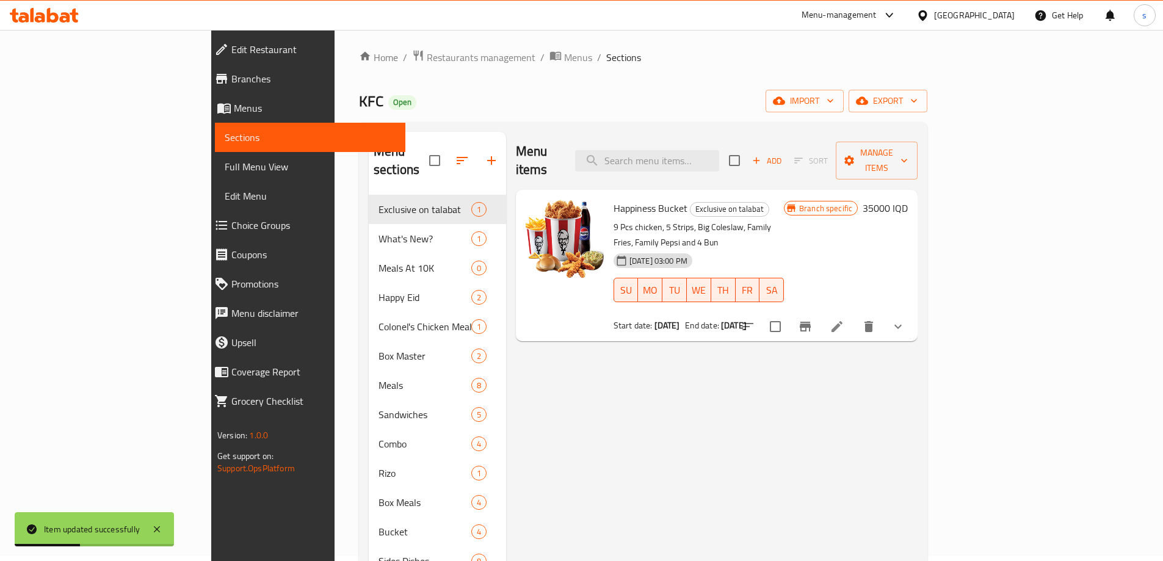
scroll to position [3, 0]
click at [700, 152] on input "search" at bounding box center [647, 162] width 144 height 21
paste input "My Bucket"
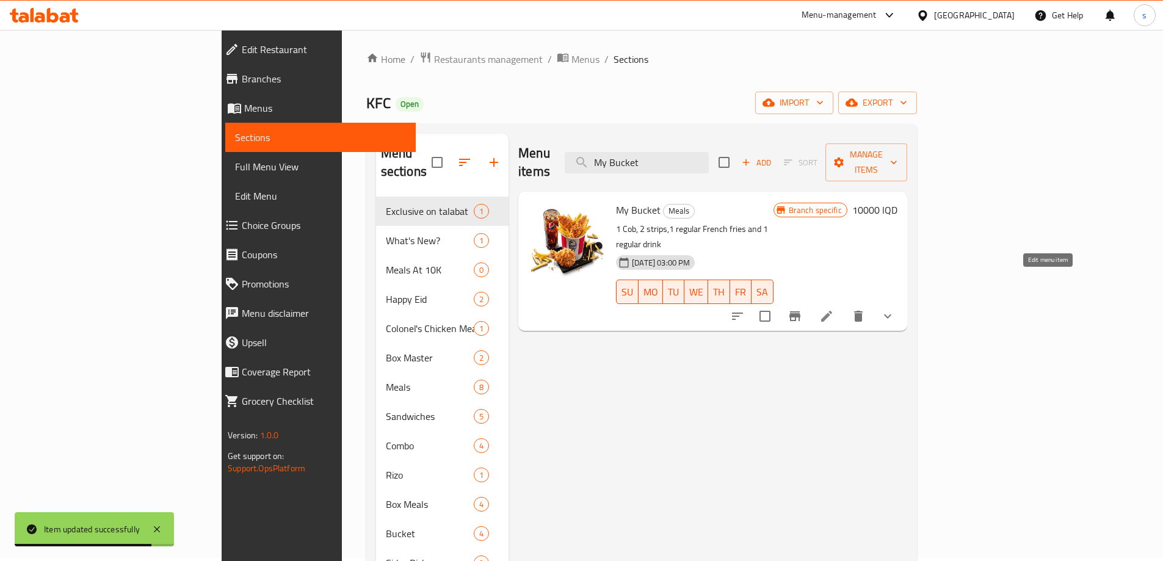
type input "My Bucket"
click at [832, 311] on icon at bounding box center [826, 316] width 11 height 11
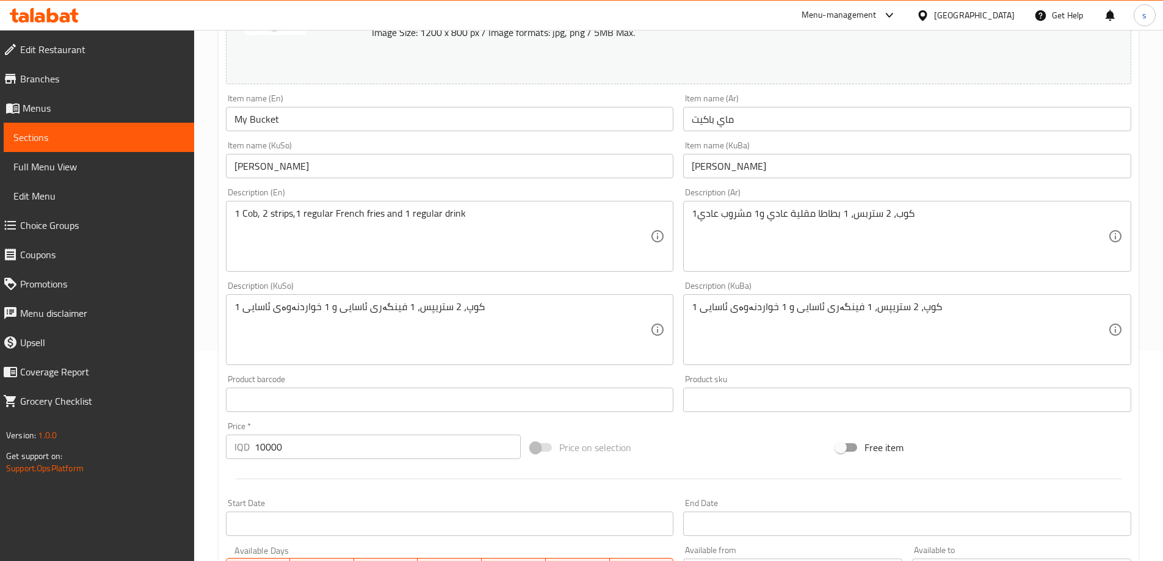
scroll to position [249, 0]
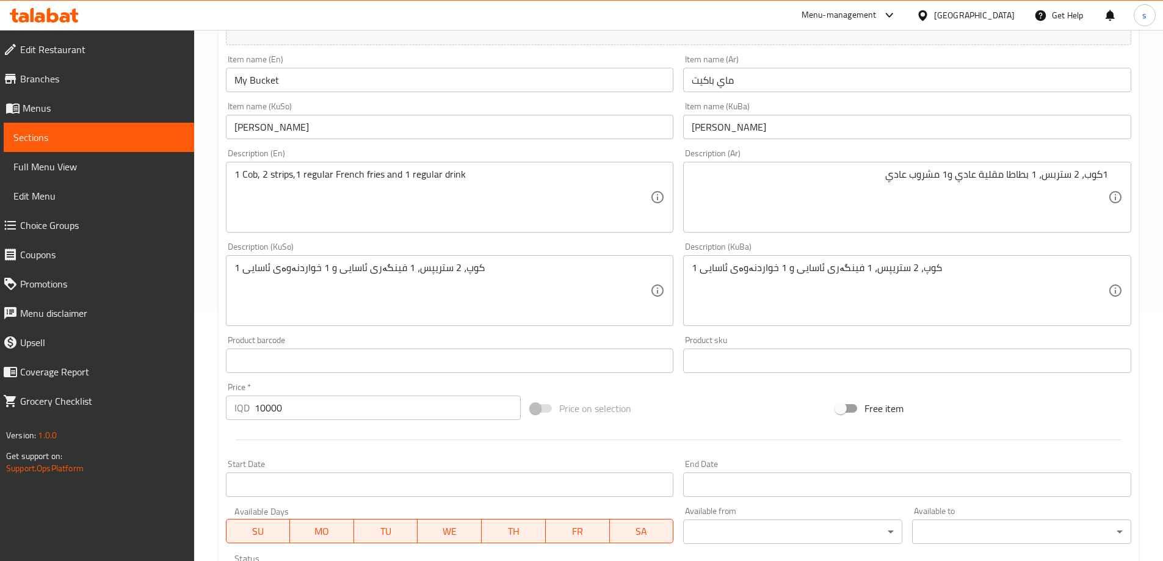
click at [325, 230] on div "1 Cob, 2 strips,1 regular French fries and 1 regular drink Description (En)" at bounding box center [450, 197] width 448 height 71
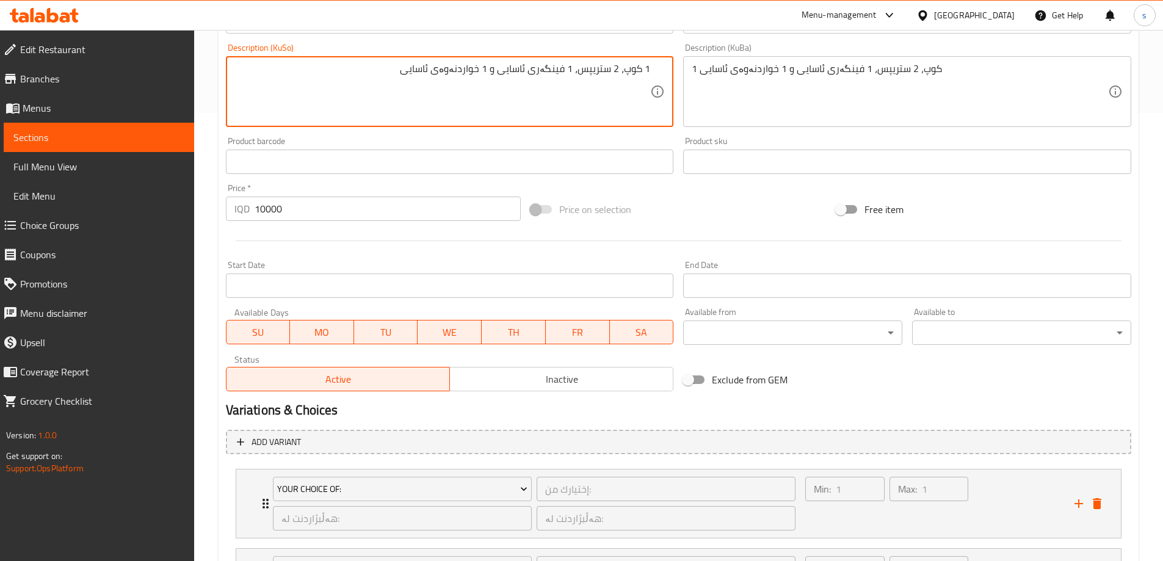
scroll to position [668, 0]
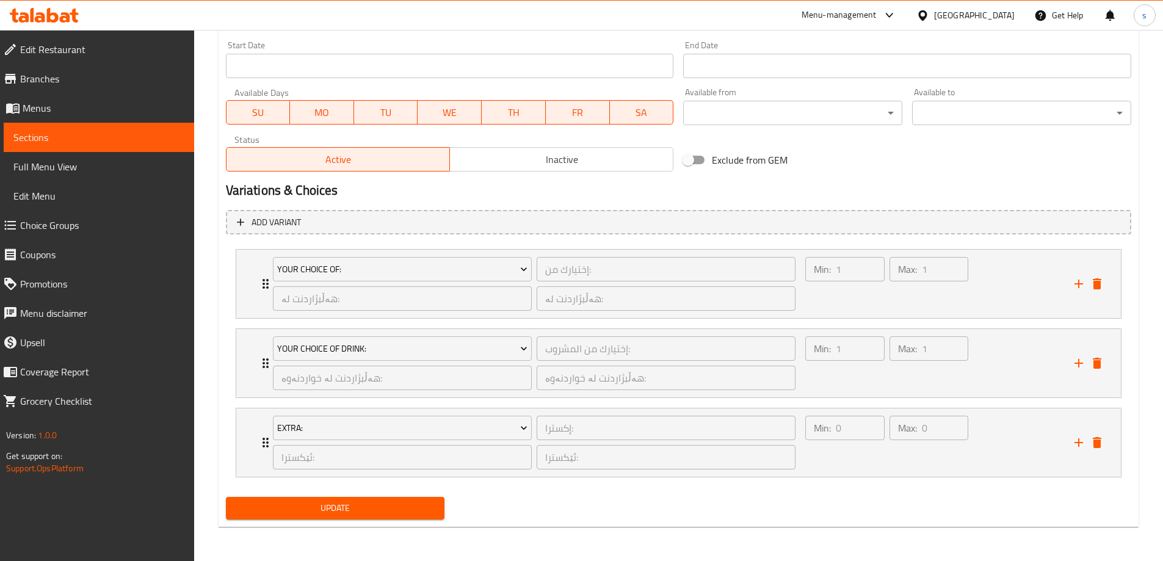
click at [283, 504] on span "Update" at bounding box center [336, 508] width 200 height 15
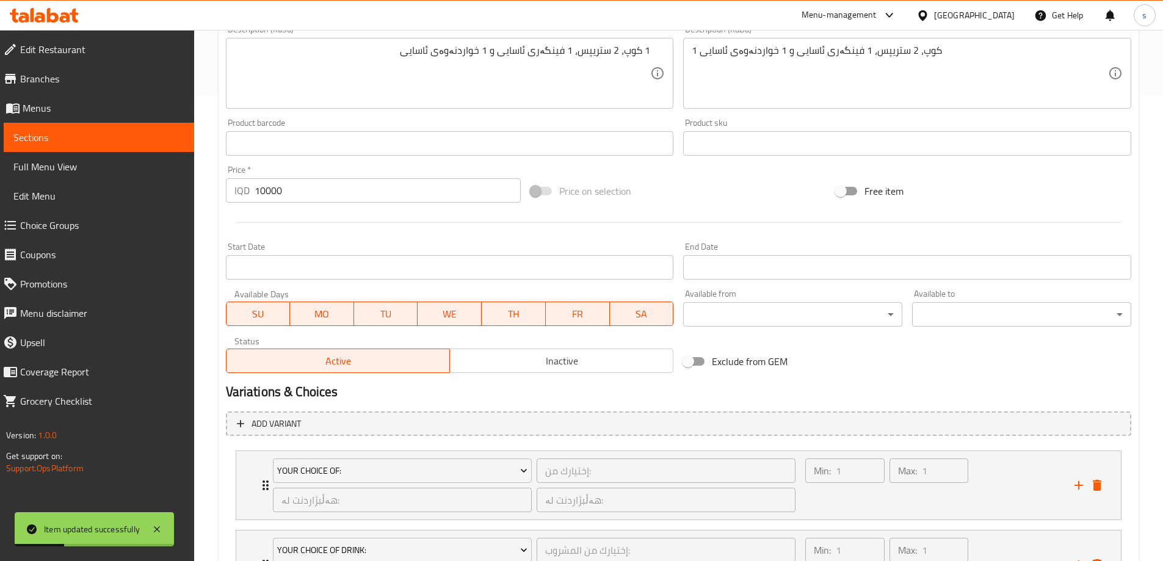
scroll to position [464, 0]
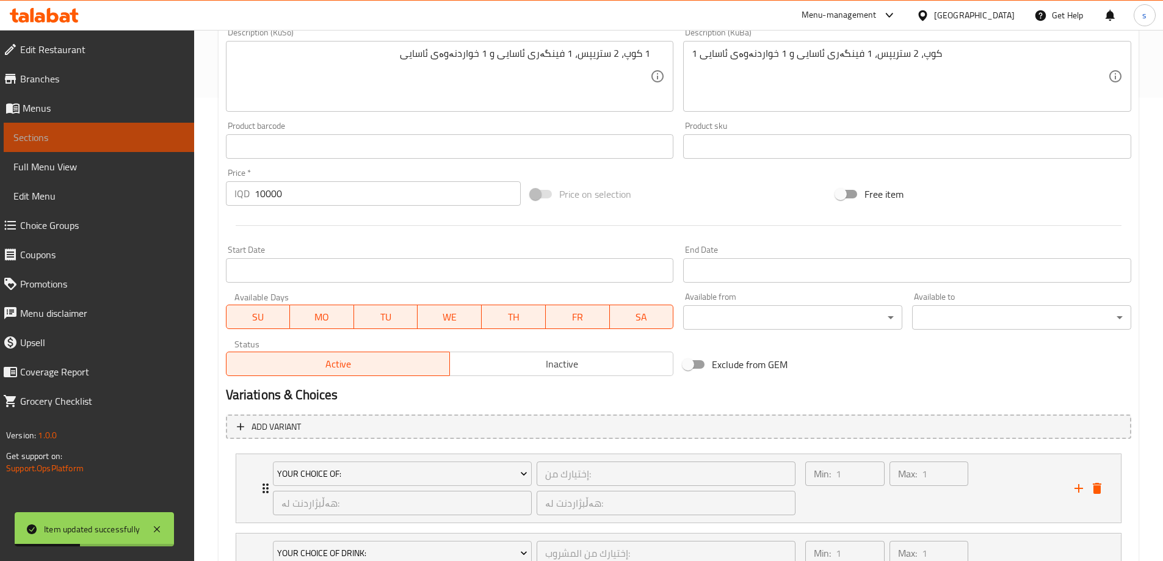
click at [39, 137] on span "Sections" at bounding box center [98, 137] width 171 height 15
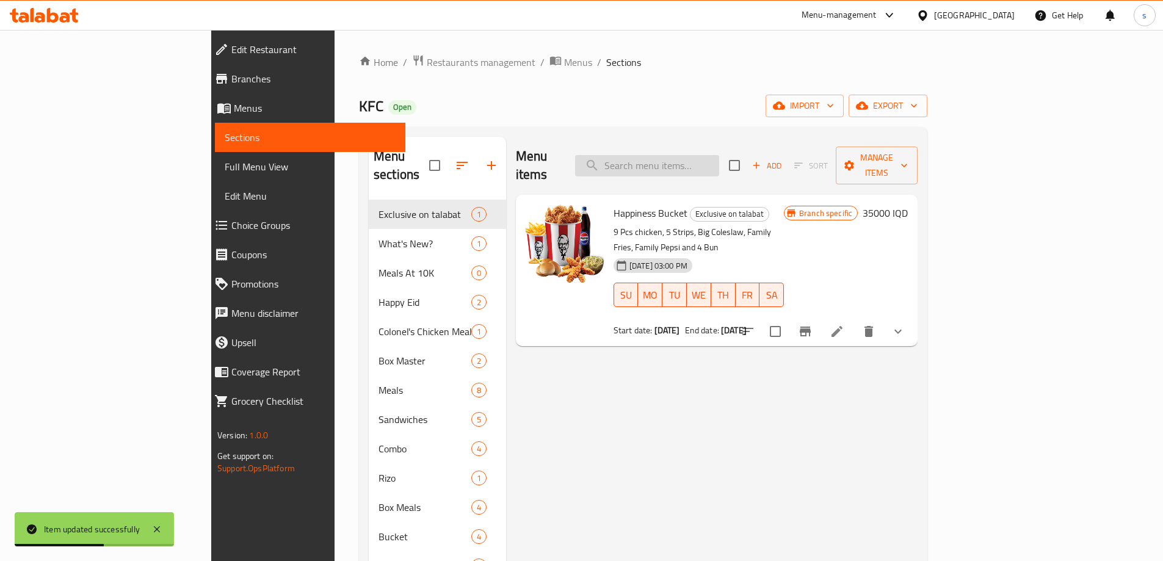
click at [719, 155] on input "search" at bounding box center [647, 165] width 144 height 21
paste input "My Bucket"
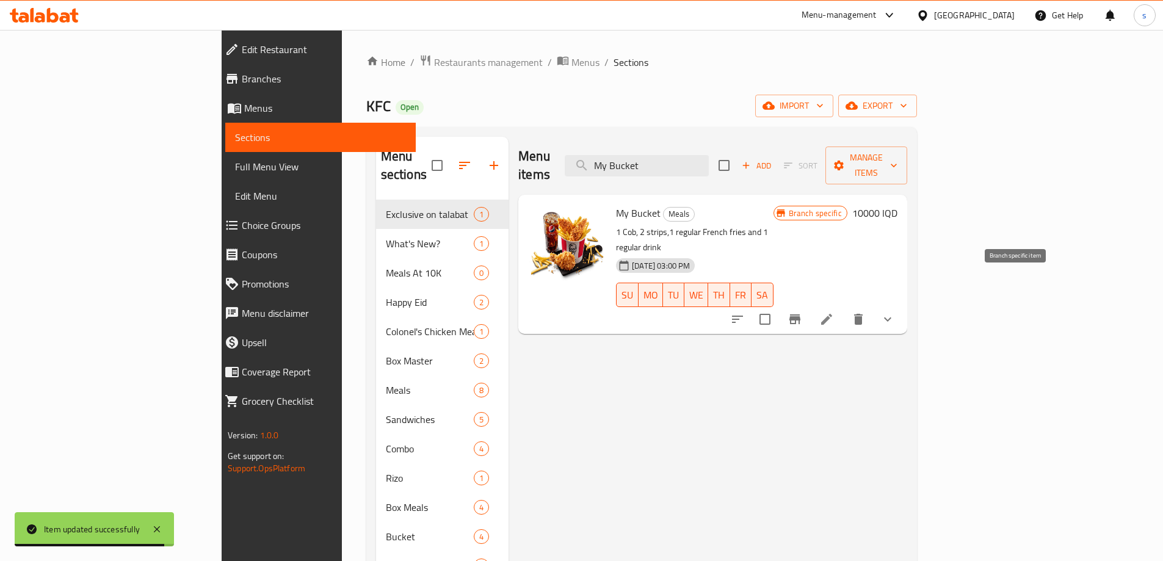
type input "My Bucket"
click at [802, 312] on icon "Branch-specific-item" at bounding box center [795, 319] width 15 height 15
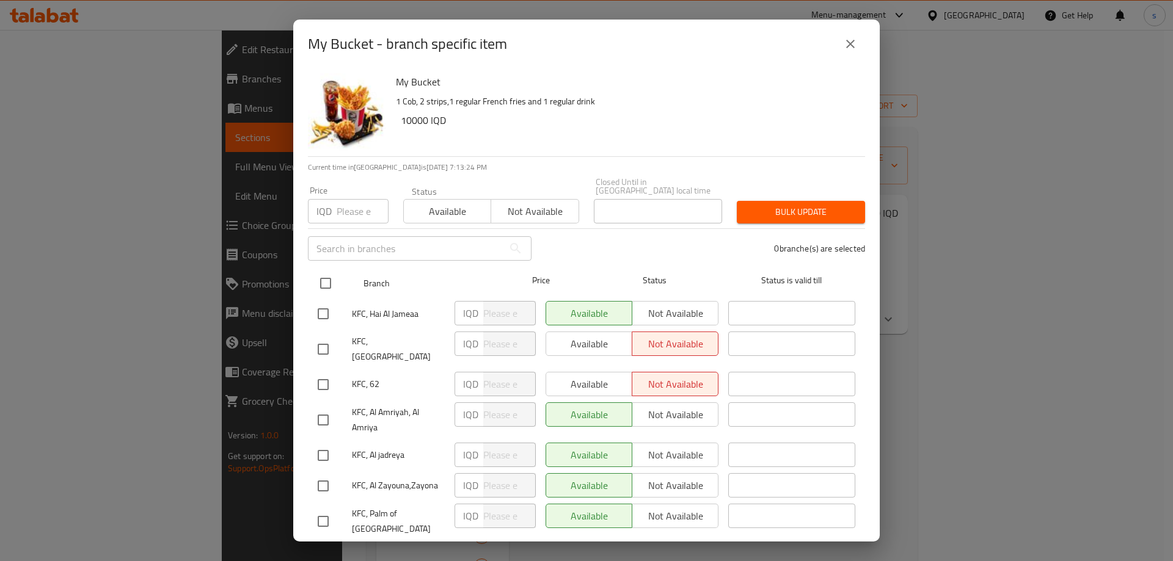
click at [329, 271] on input "checkbox" at bounding box center [326, 284] width 26 height 26
checkbox input "true"
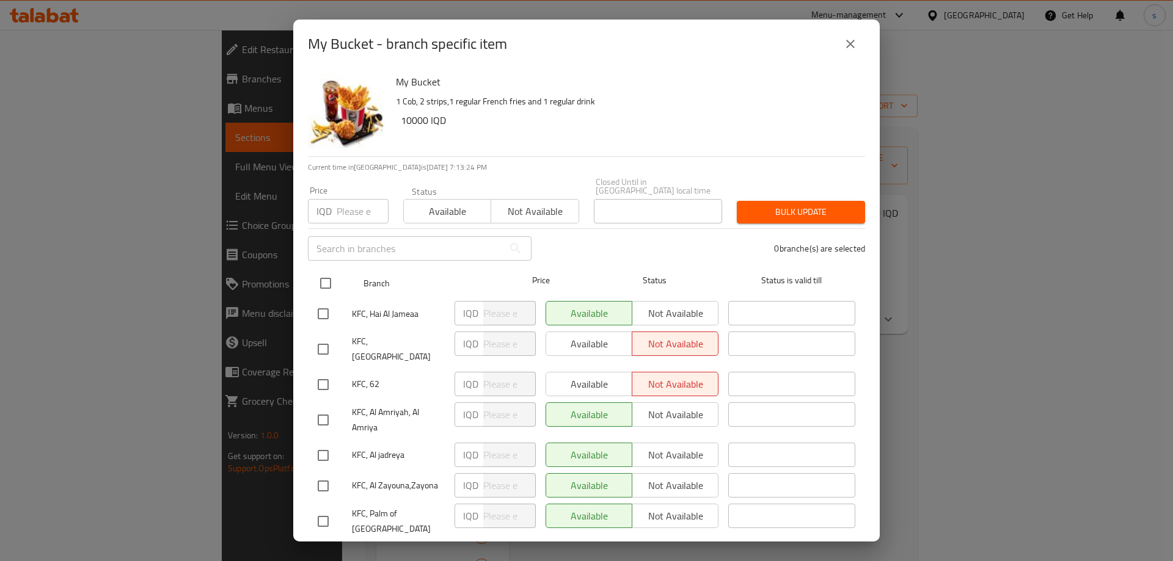
checkbox input "true"
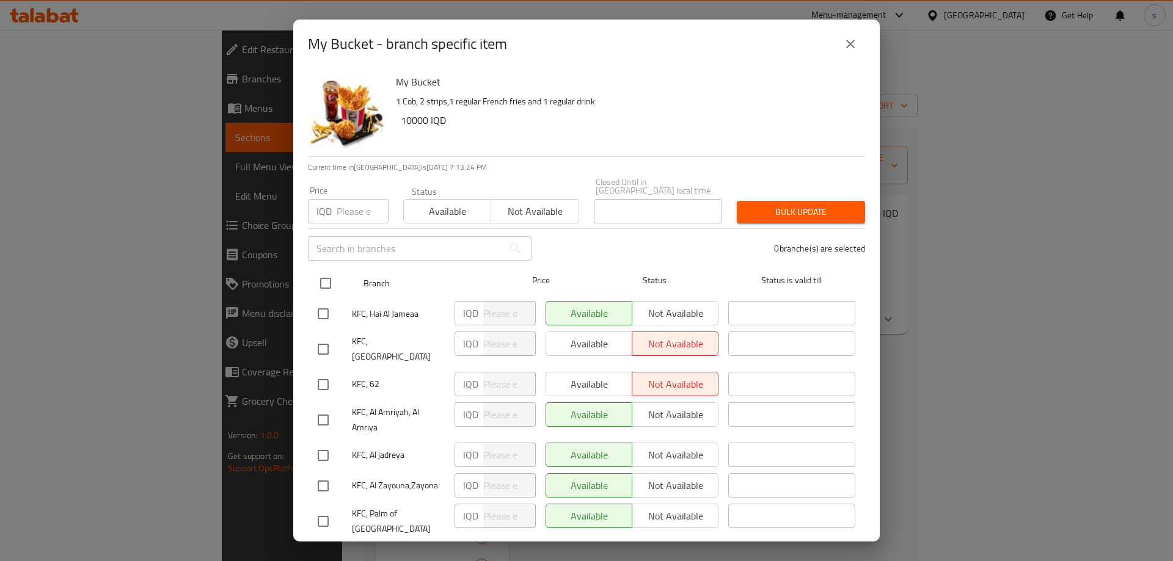
checkbox input "true"
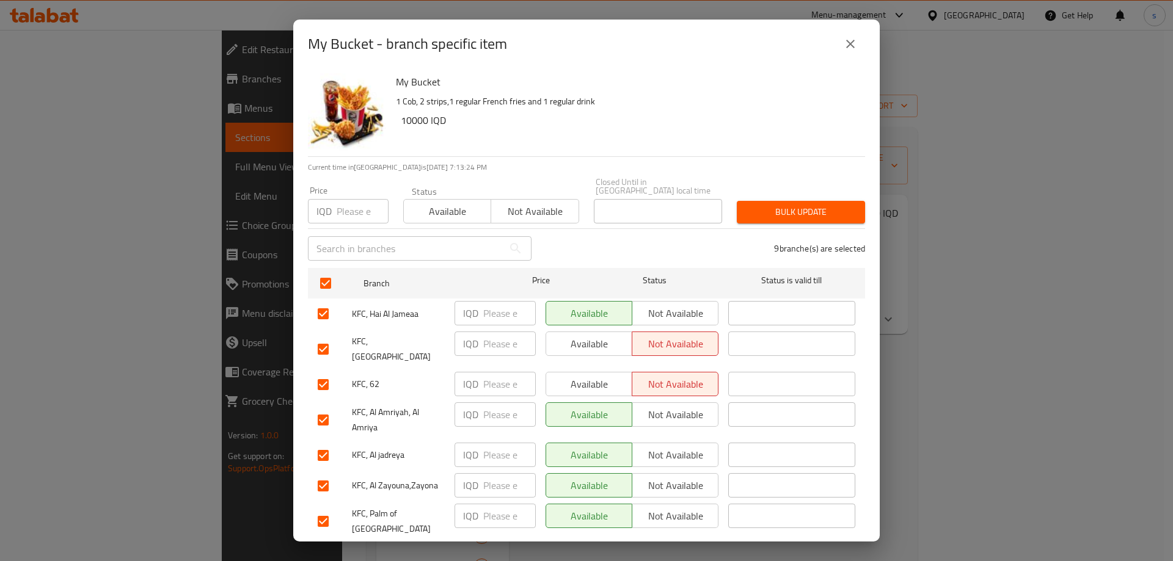
click at [484, 305] on input "number" at bounding box center [509, 313] width 53 height 24
type input "10000"
click at [499, 332] on input "number" at bounding box center [509, 344] width 53 height 24
type input "10000"
click at [492, 372] on input "number" at bounding box center [509, 384] width 53 height 24
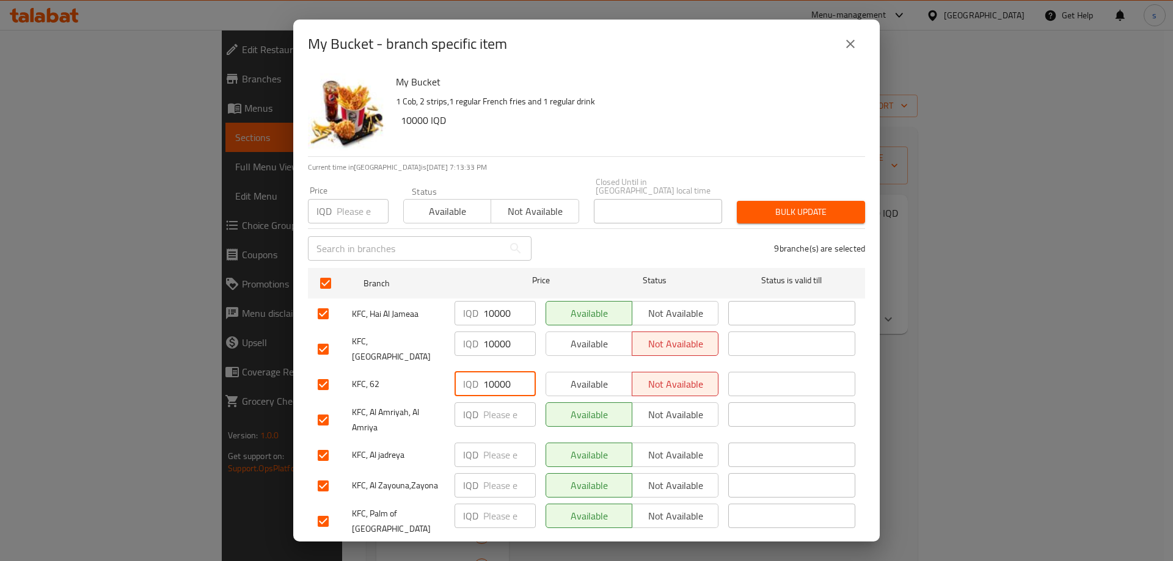
type input "10000"
click at [504, 404] on input "number" at bounding box center [509, 414] width 53 height 24
type input "10000"
type input "-1"
click at [519, 443] on input "-1" at bounding box center [509, 455] width 53 height 24
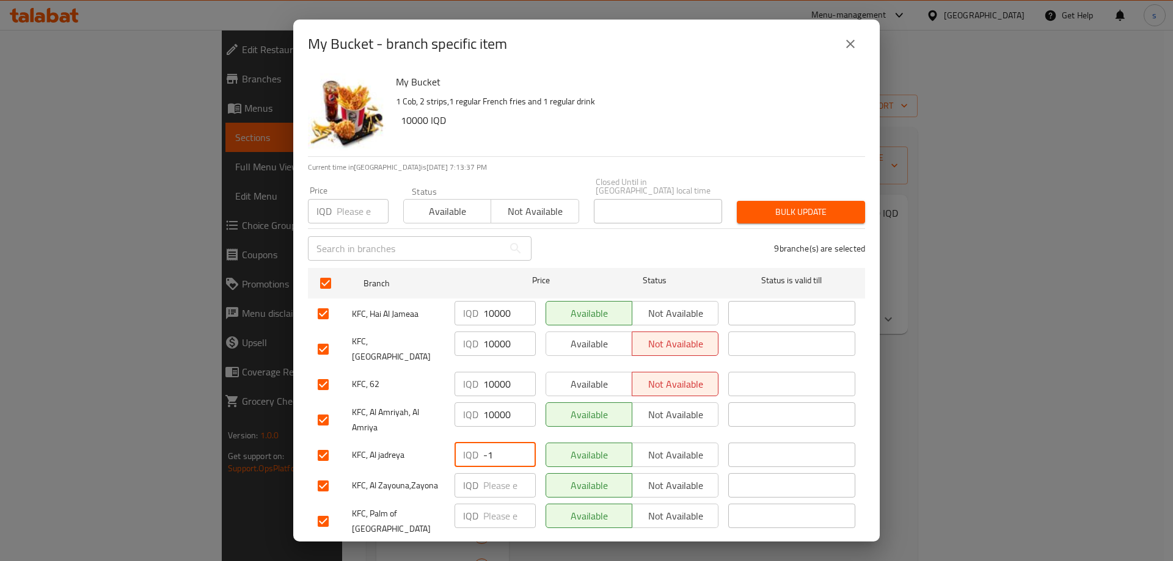
click at [496, 443] on input "-1" at bounding box center [509, 455] width 53 height 24
type input "10000"
click at [494, 474] on input "number" at bounding box center [509, 485] width 53 height 24
type input "10000"
click at [492, 504] on input "number" at bounding box center [509, 516] width 53 height 24
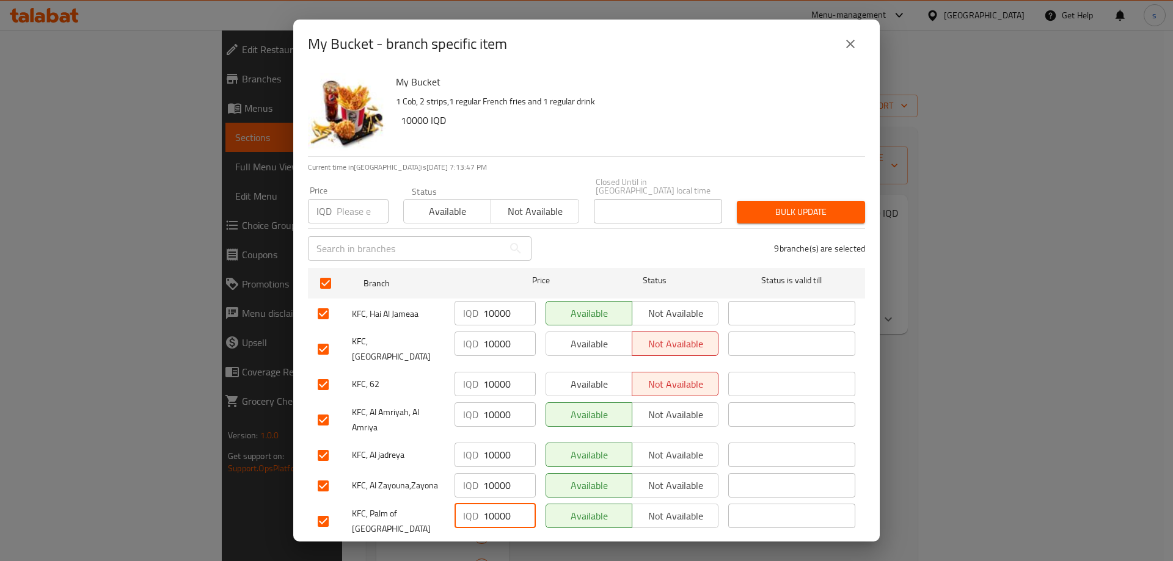
type input "10000"
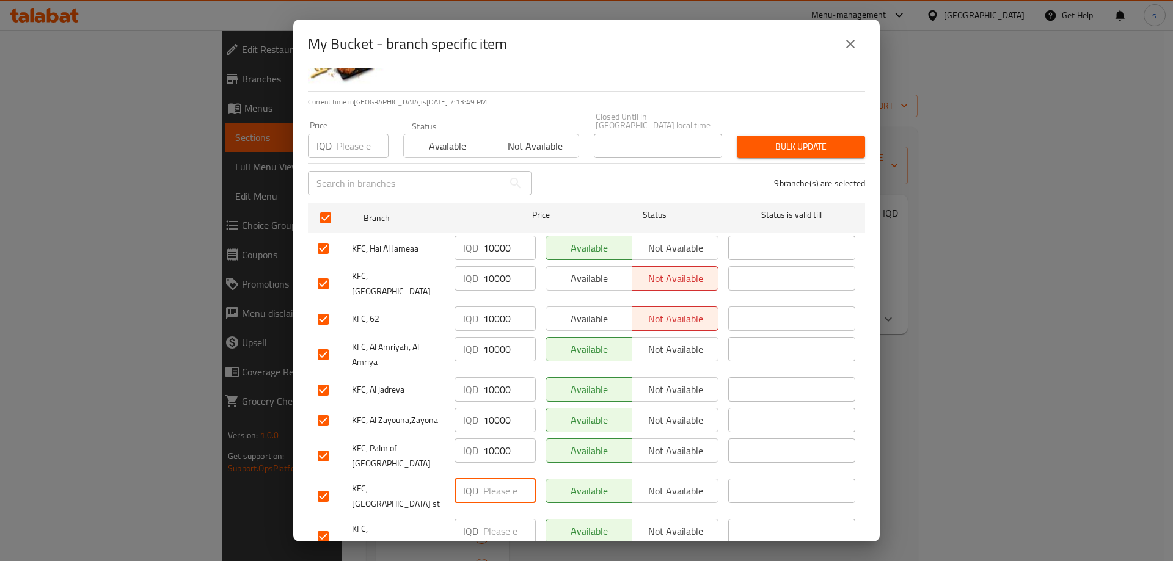
click at [486, 479] on input "number" at bounding box center [509, 491] width 53 height 24
click at [493, 479] on input "10000" at bounding box center [509, 491] width 53 height 24
type input "10000"
click at [487, 519] on input "number" at bounding box center [509, 531] width 53 height 24
click at [489, 519] on input "10000" at bounding box center [509, 531] width 53 height 24
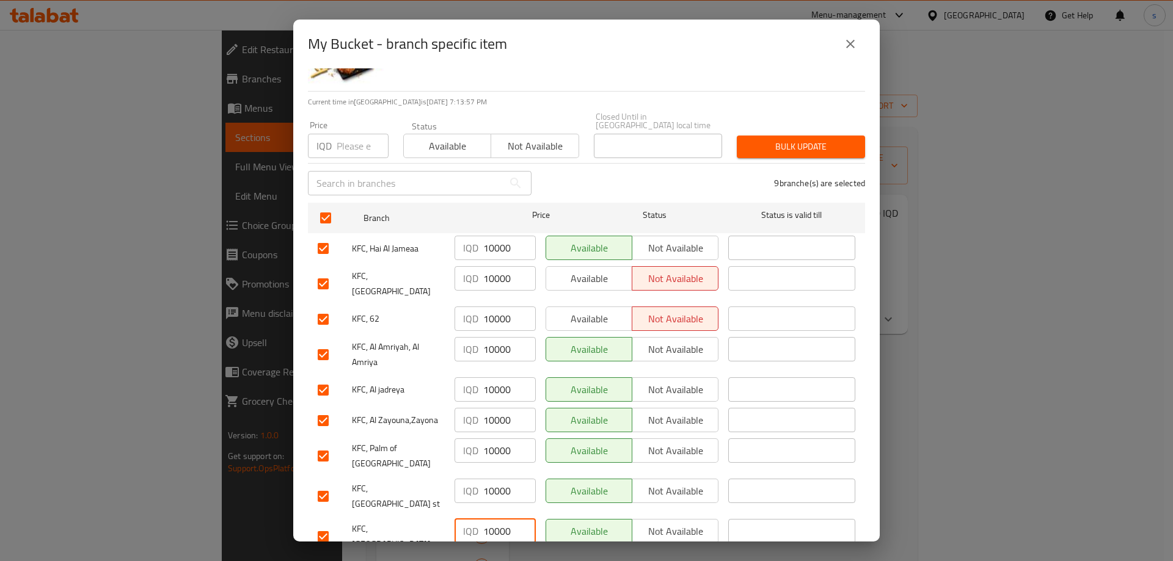
click at [493, 519] on input "10000" at bounding box center [509, 531] width 53 height 24
type input "10000"
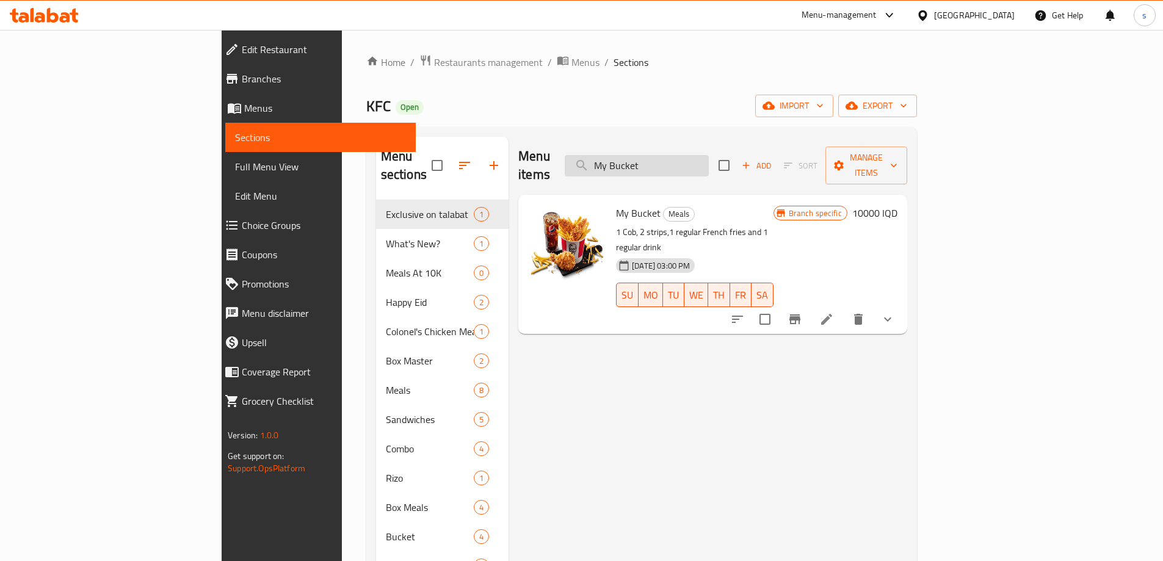
drag, startPoint x: 762, startPoint y: 145, endPoint x: 693, endPoint y: 159, distance: 71.0
click at [693, 159] on div "Menu items My Bucket Add Sort Manage items" at bounding box center [712, 166] width 389 height 58
click at [709, 155] on input "My Bucket" at bounding box center [637, 165] width 144 height 21
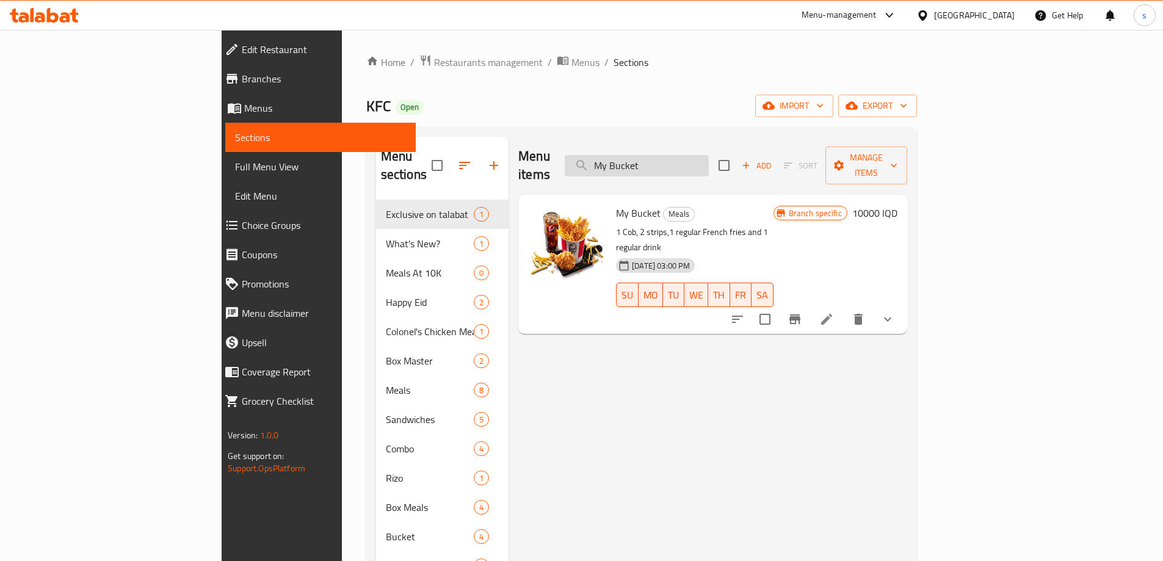
paste input "Kids Meal Strips"
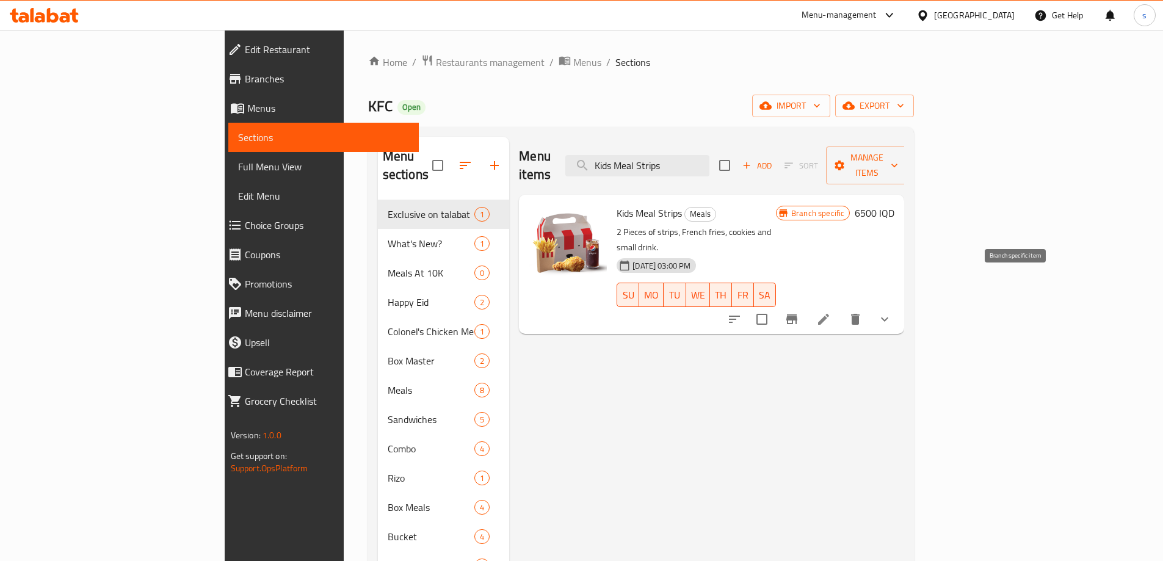
type input "Kids Meal Strips"
click at [807, 305] on button "Branch-specific-item" at bounding box center [791, 319] width 29 height 29
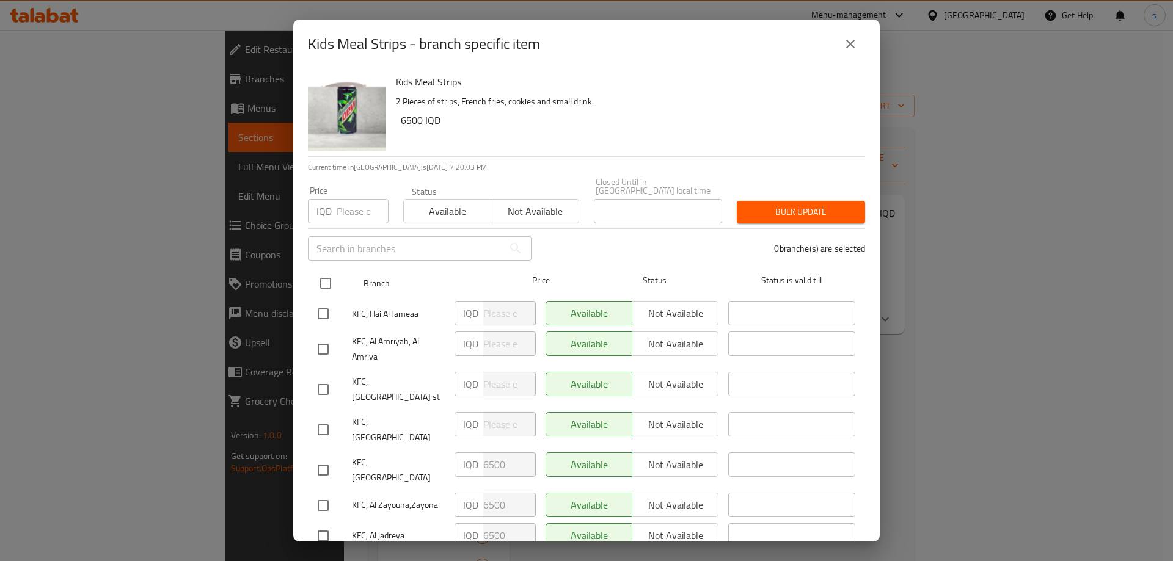
click at [330, 271] on input "checkbox" at bounding box center [326, 284] width 26 height 26
checkbox input "true"
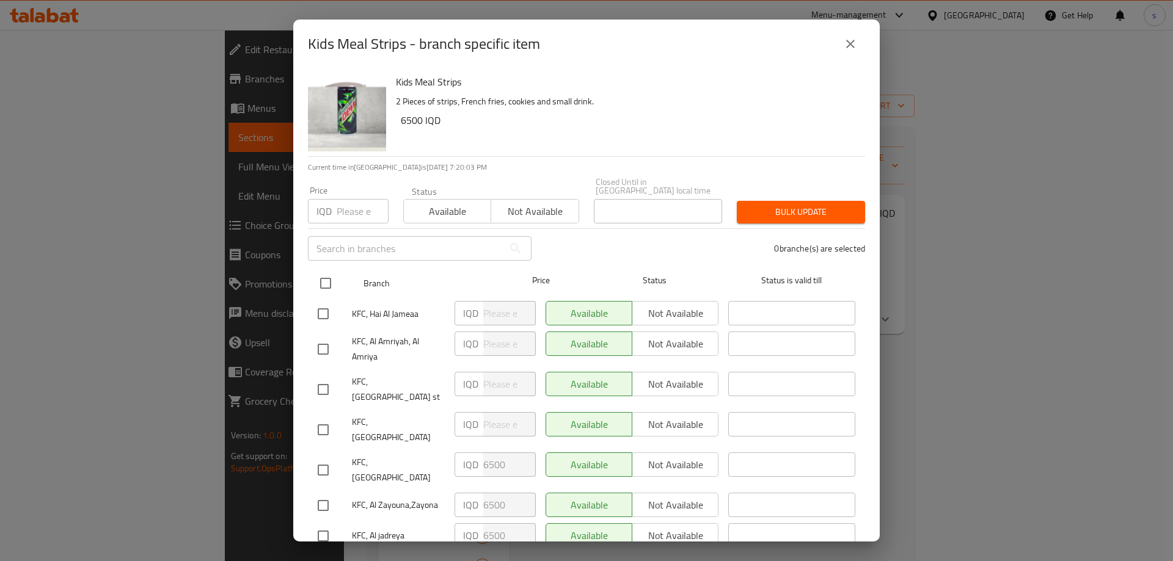
checkbox input "true"
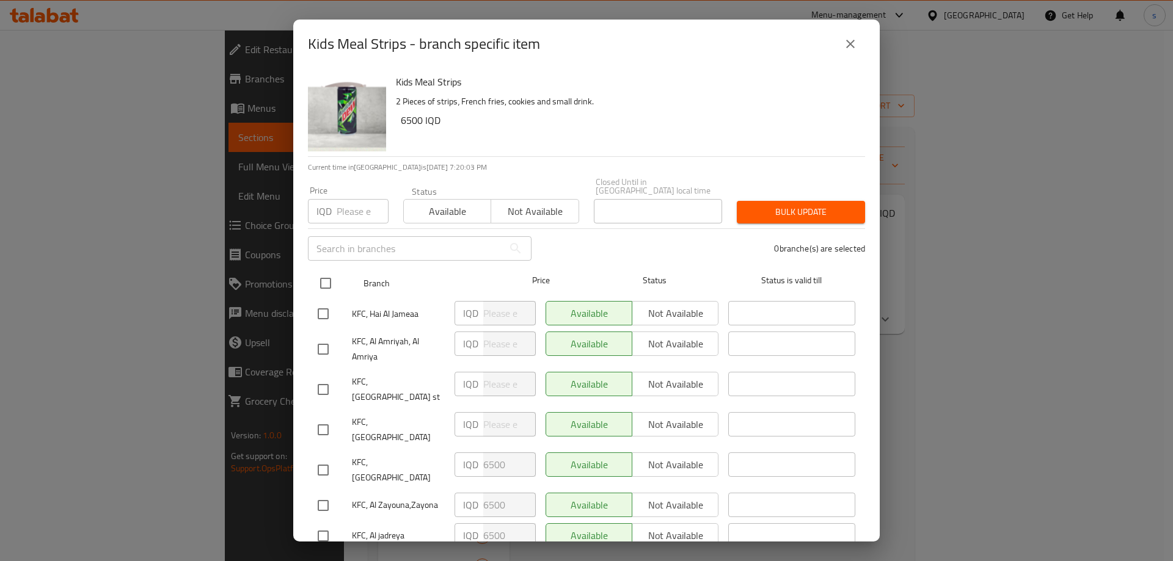
checkbox input "true"
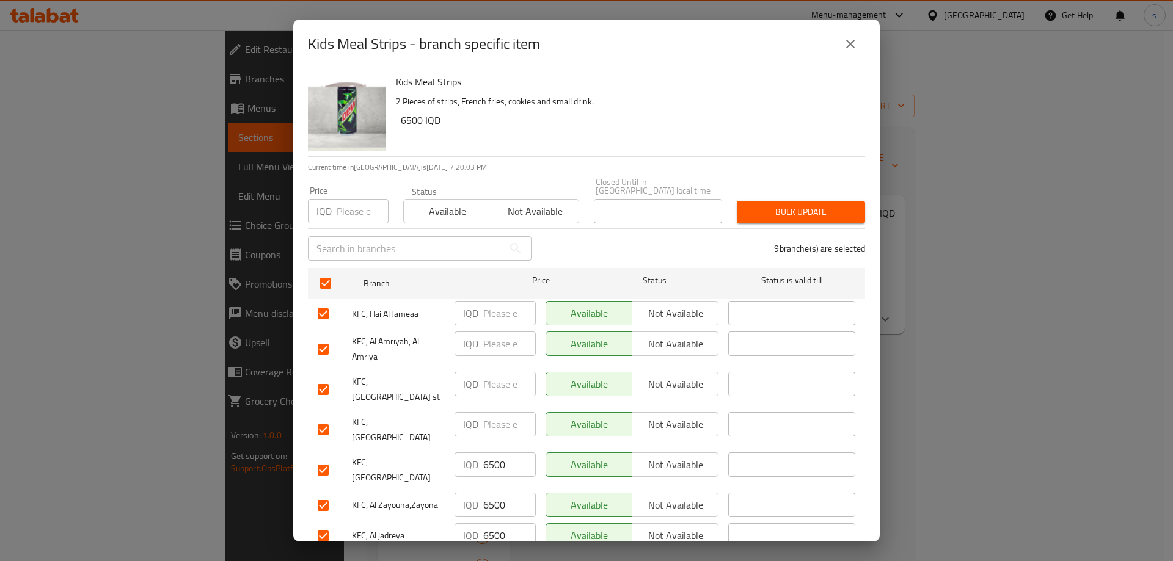
click at [499, 306] on input "number" at bounding box center [509, 313] width 53 height 24
paste input "6500"
type input "6500"
click at [499, 340] on input "number" at bounding box center [509, 344] width 53 height 24
paste input "6500"
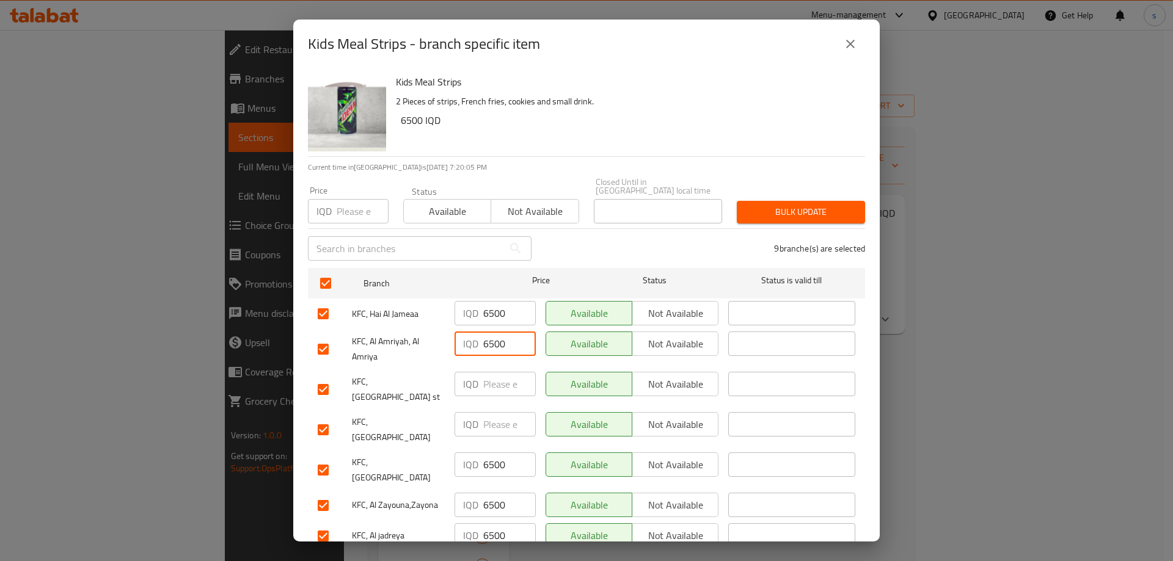
type input "6500"
click at [499, 367] on div "IQD ​" at bounding box center [494, 389] width 91 height 45
click at [496, 372] on input "number" at bounding box center [509, 384] width 53 height 24
paste input "6500"
type input "6500"
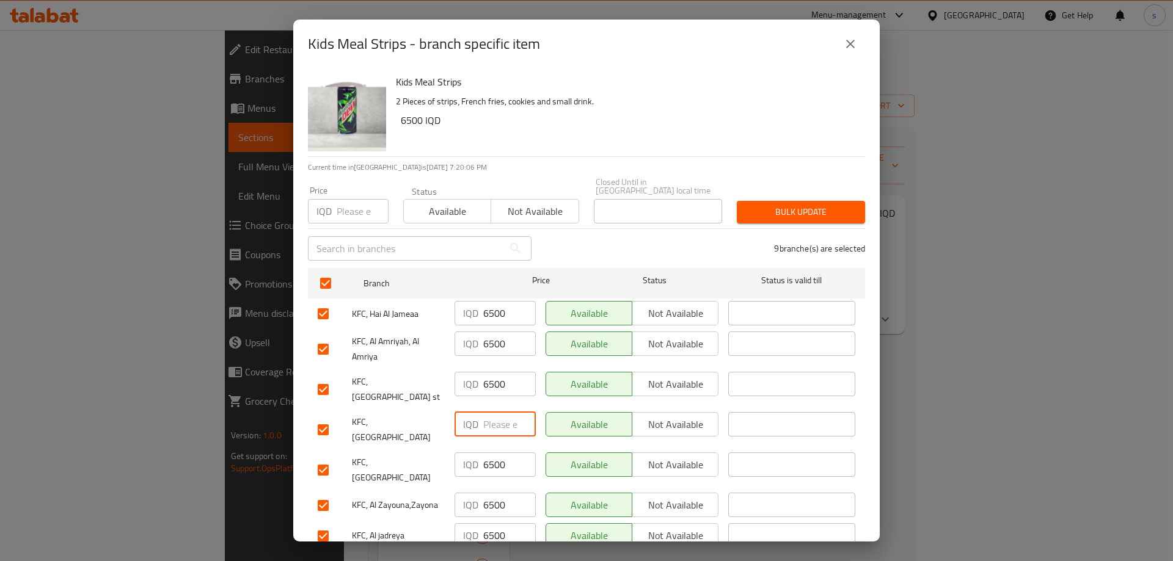
click at [493, 412] on input "number" at bounding box center [509, 424] width 53 height 24
paste input "6500"
type input "6500"
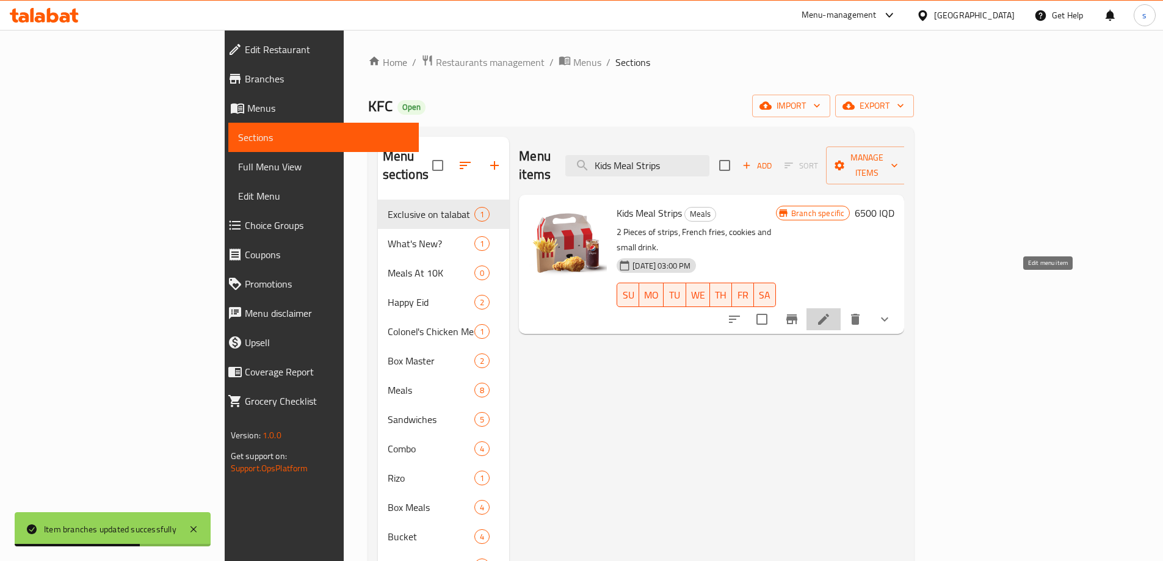
click at [831, 312] on icon at bounding box center [823, 319] width 15 height 15
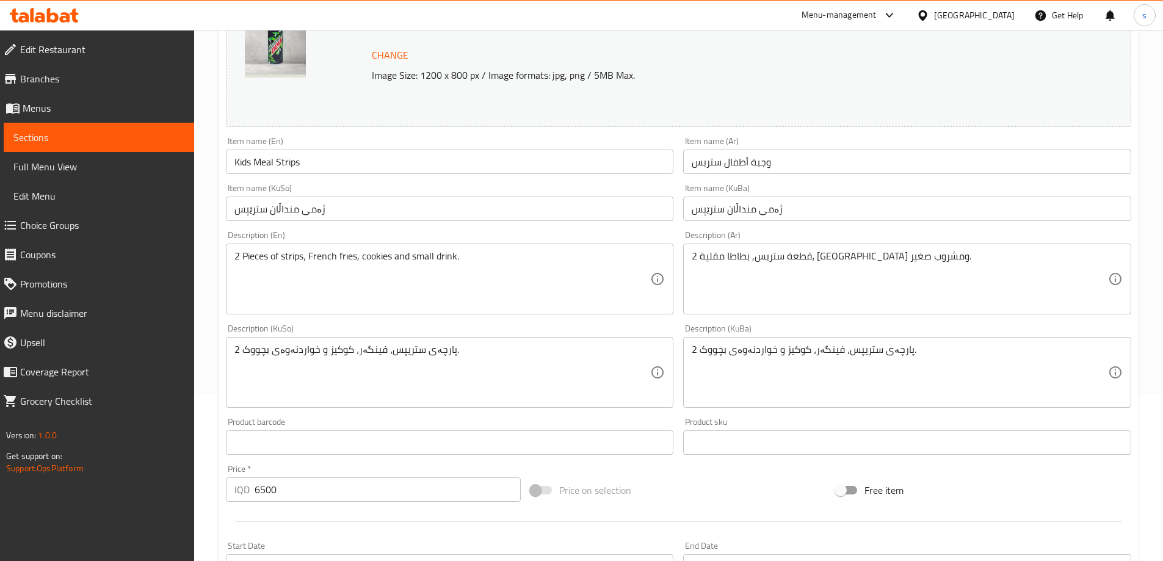
scroll to position [210, 0]
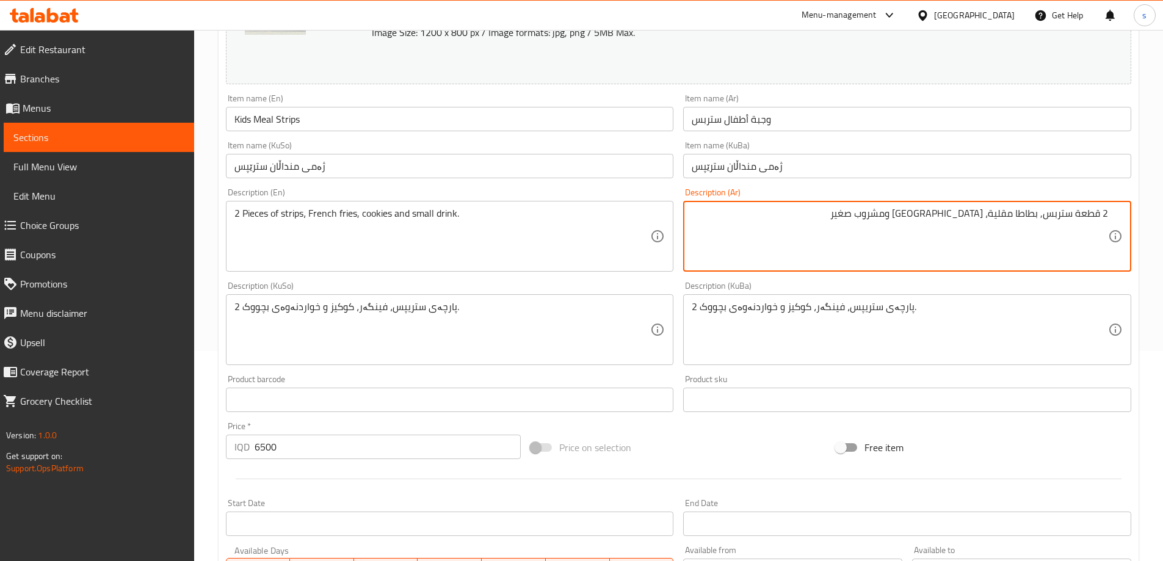
click at [958, 224] on textarea "2 قطعة ستربس, بطاطا مقلية، كوكيز ومشروب صغير" at bounding box center [900, 237] width 416 height 58
type textarea "2 قطعة ستربس, بطاطا مقلية، ومشروب صغير"
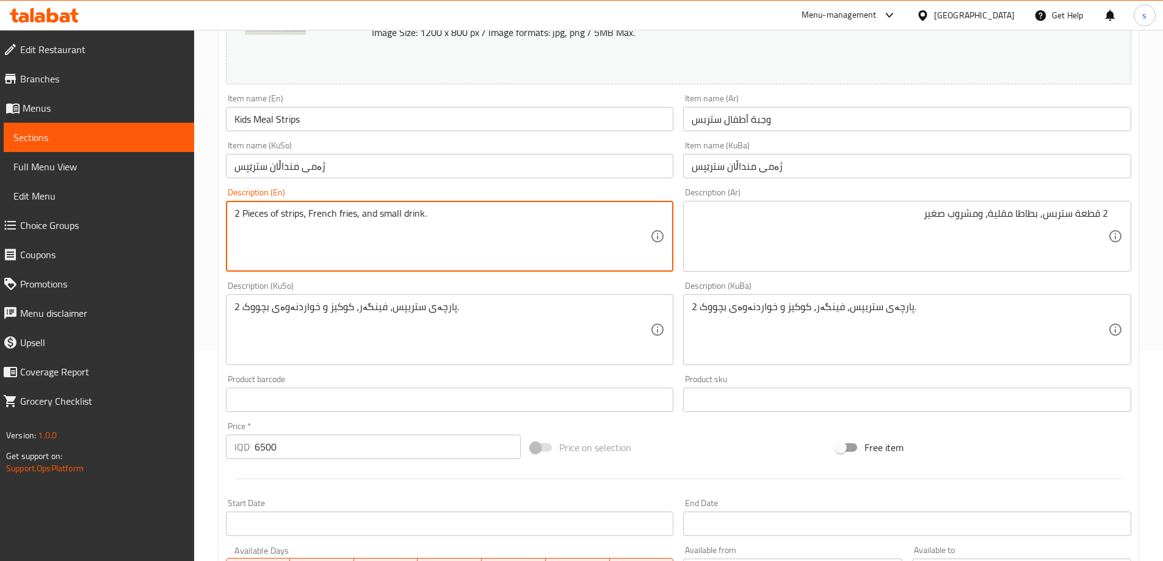
type textarea "2 Pieces of strips، French fries, and small drink."
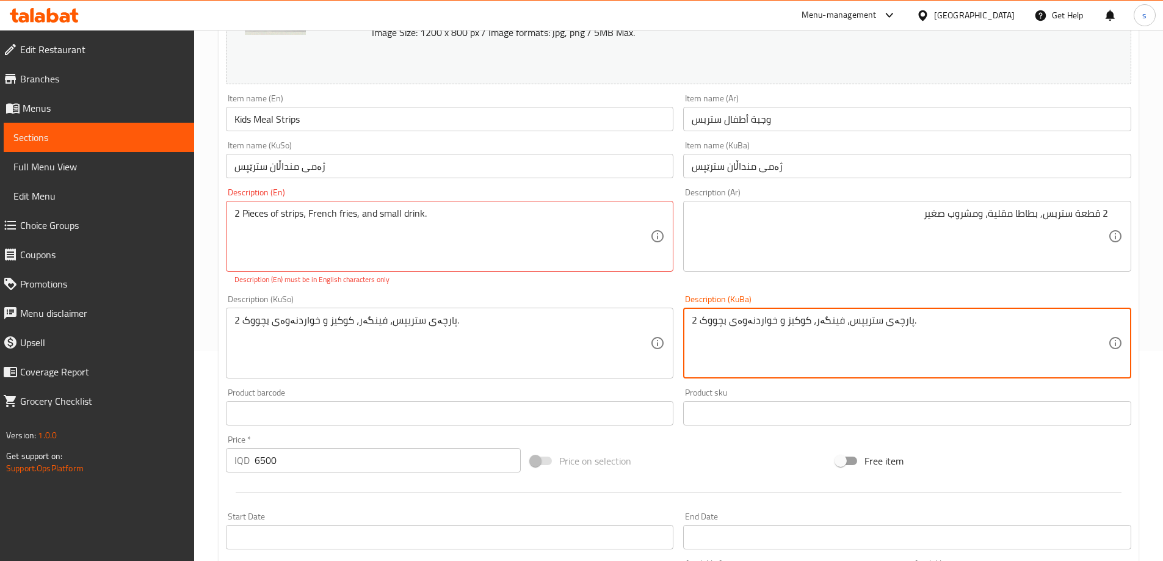
click at [802, 343] on textarea "2 پارچەی ستریپس، فینگەر، کوکیز و خواردنەوەی بچووک." at bounding box center [900, 344] width 416 height 58
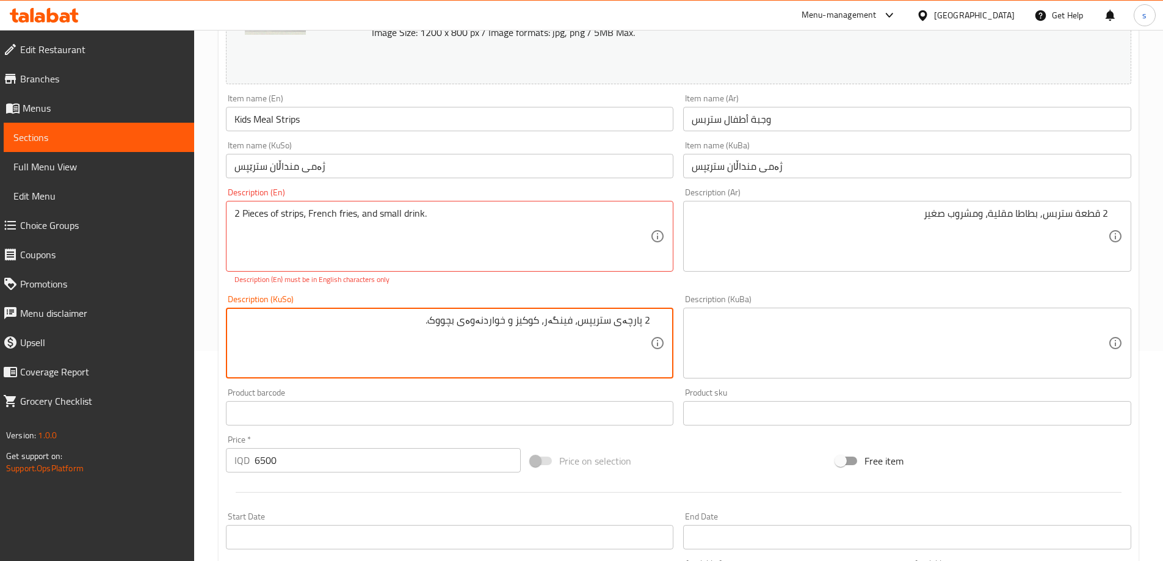
click at [536, 325] on textarea "2 پارچەی ستریپس، فینگەر، کوکیز و خواردنەوەی بچووک." at bounding box center [443, 344] width 416 height 58
type textarea "2 پارچەی ستریپس، فینگەر و خواردنەوەی بچووک."
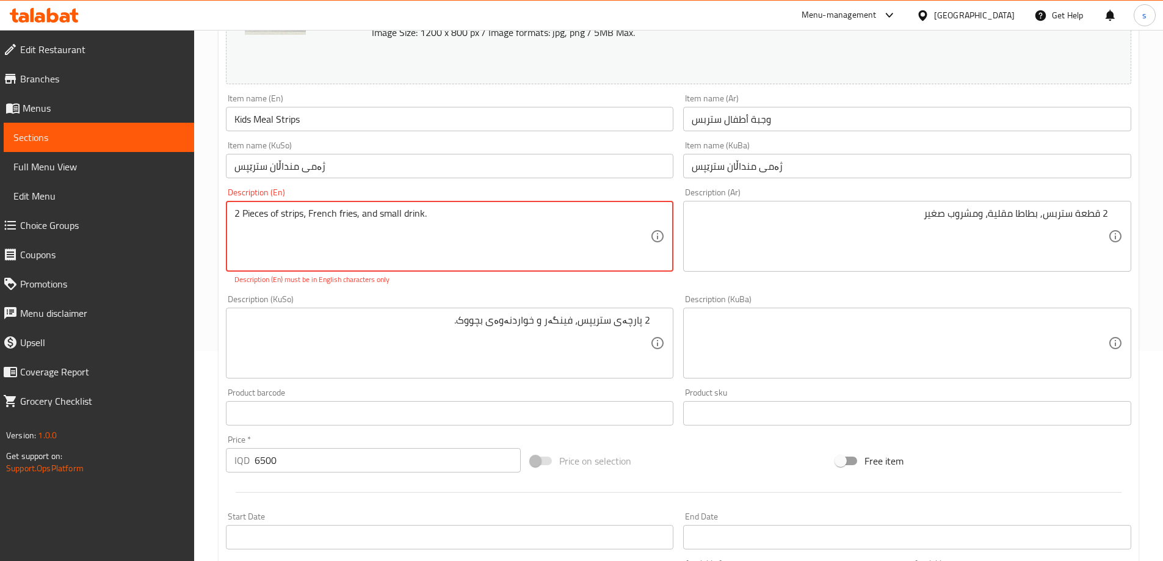
click at [358, 218] on textarea "2 Pieces of strips، French fries, and small drink." at bounding box center [443, 237] width 416 height 58
click at [501, 214] on textarea "2 Pieces of strips، French fries and small drink." at bounding box center [443, 237] width 416 height 58
type textarea "2 Pieces of strips, French fries and small drink"
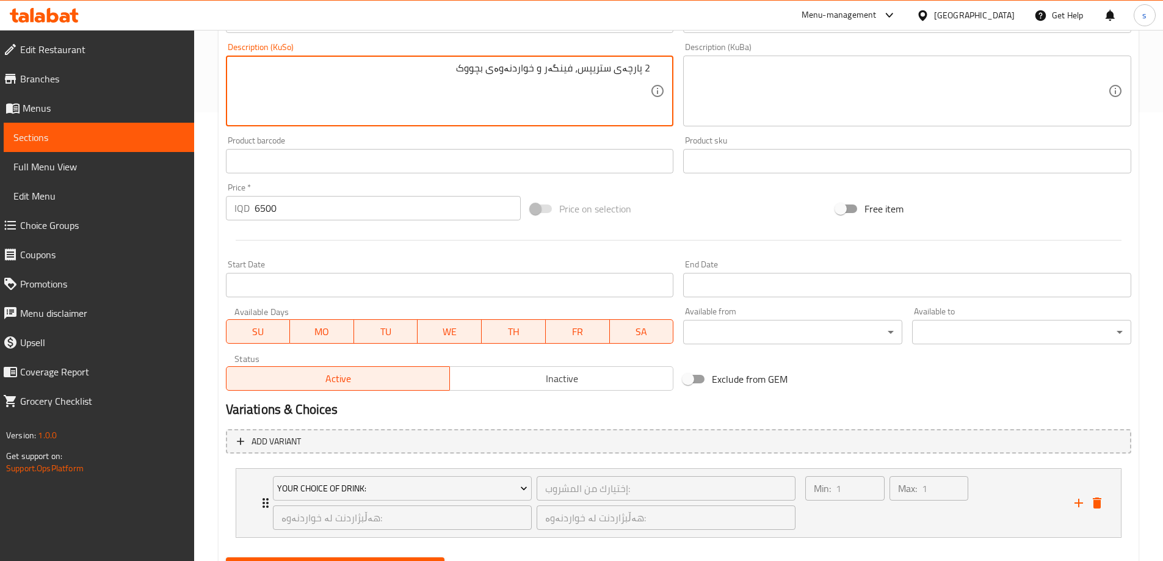
scroll to position [509, 0]
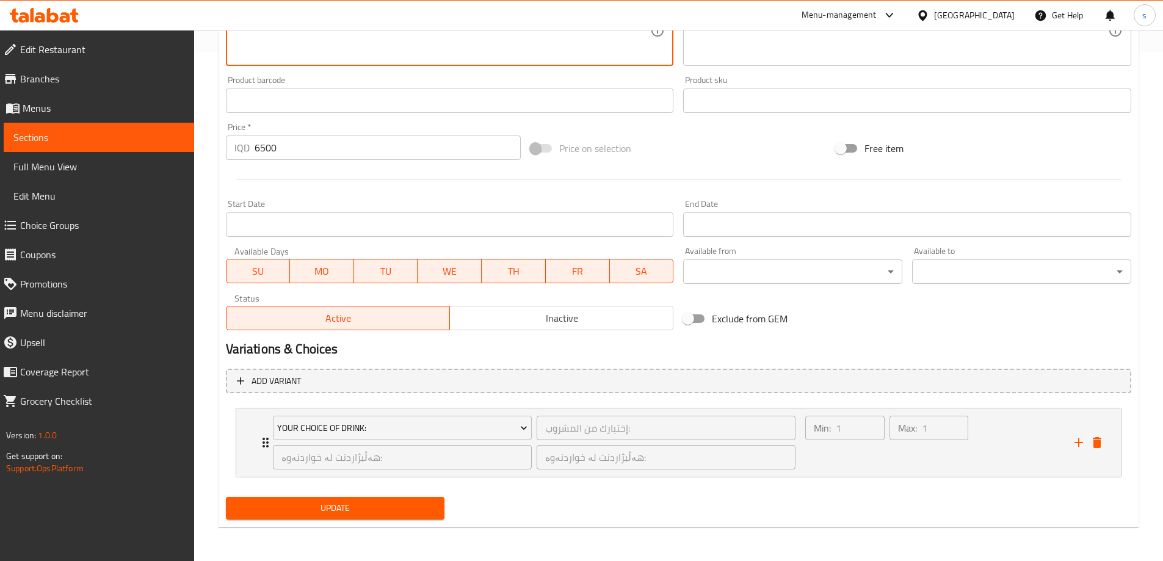
type textarea "2 پارچەی ستریپس، فینگەر و خواردنەوەی بچووک"
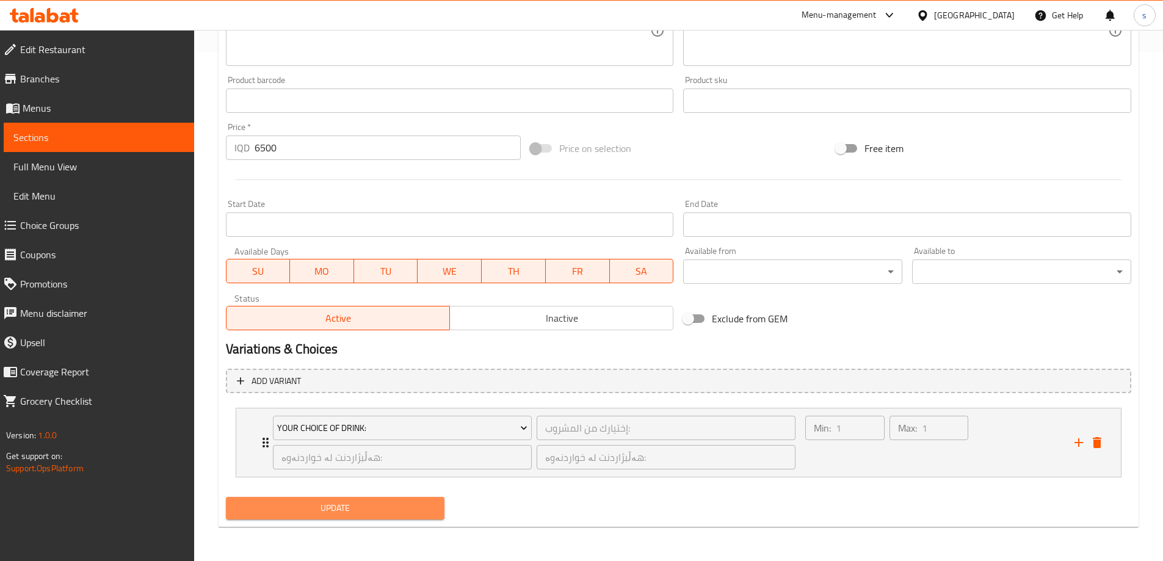
click at [392, 512] on span "Update" at bounding box center [336, 508] width 200 height 15
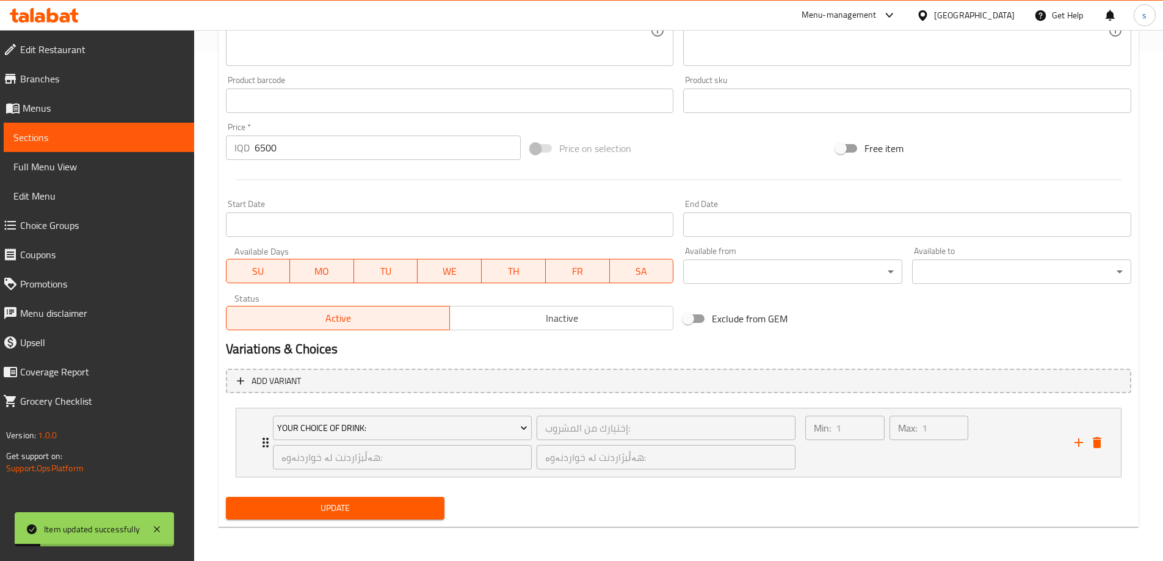
click at [128, 142] on span "Sections" at bounding box center [98, 137] width 171 height 15
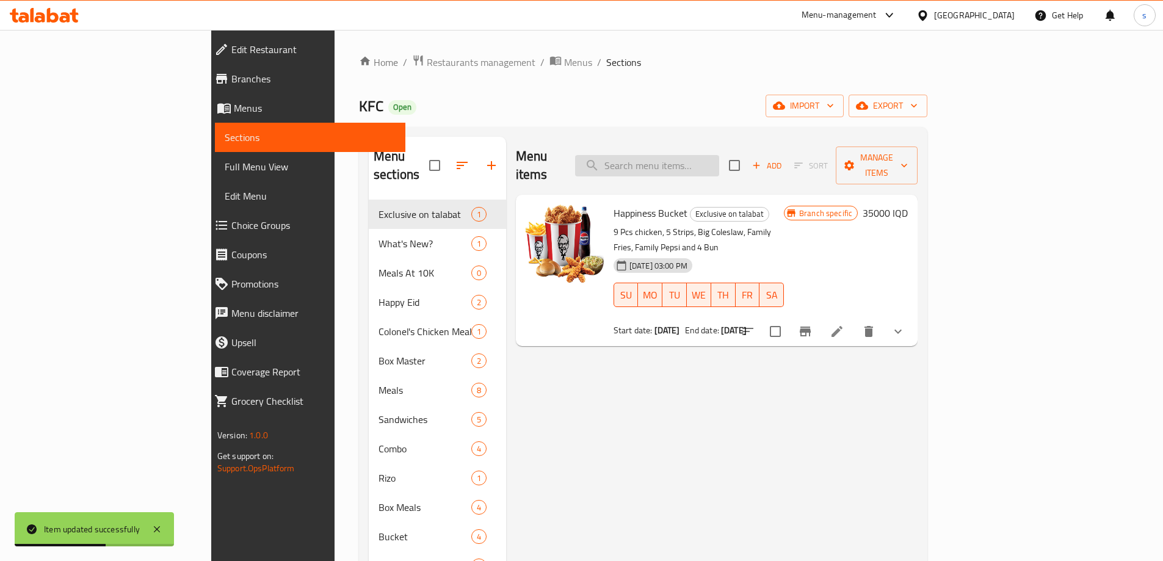
click at [719, 159] on input "search" at bounding box center [647, 165] width 144 height 21
paste input "Kids Meal Chicken"
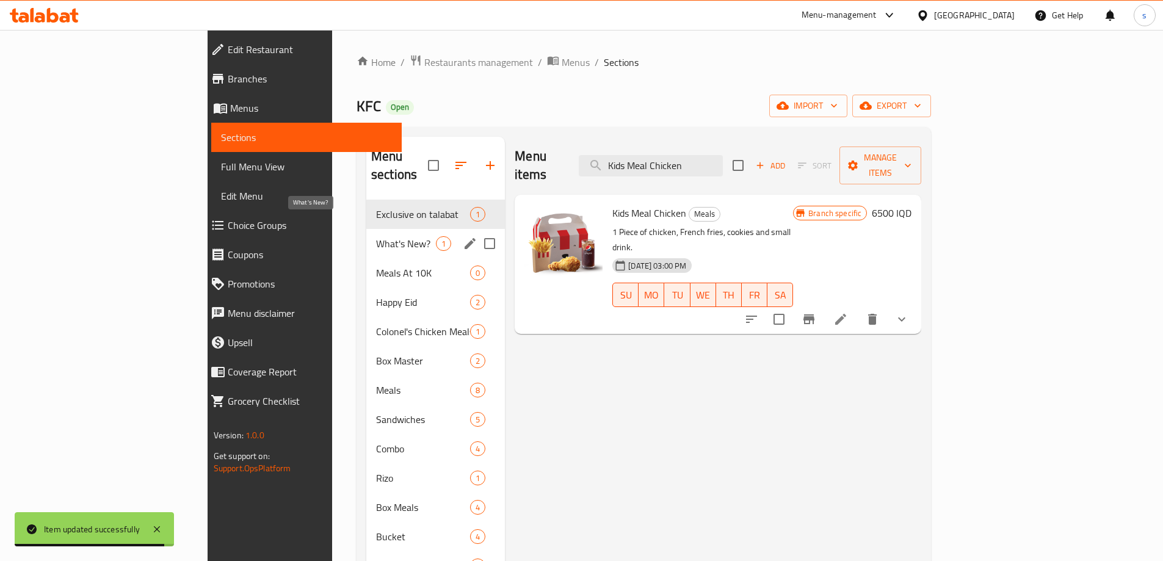
type input "Kids Meal Chicken"
click at [376, 236] on span "What's New?" at bounding box center [406, 243] width 60 height 15
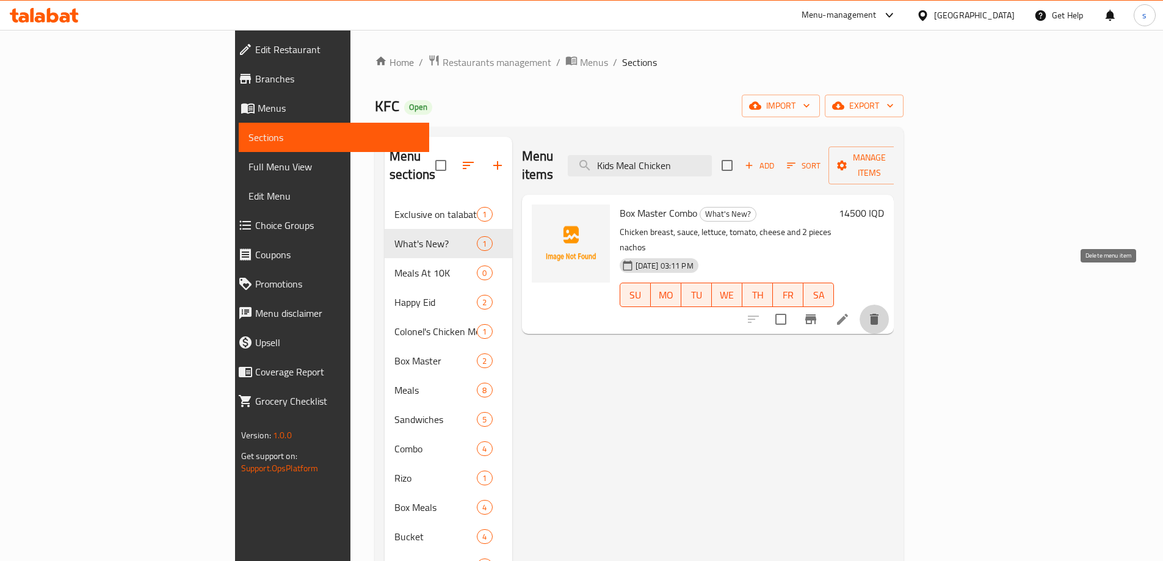
click at [889, 305] on button "delete" at bounding box center [874, 319] width 29 height 29
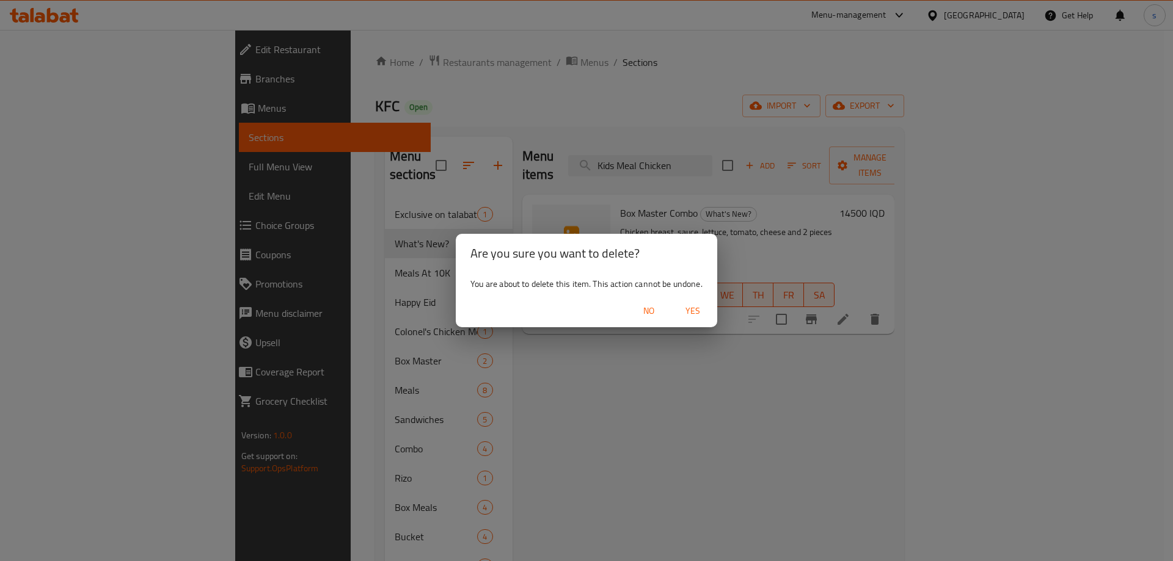
click at [691, 309] on span "Yes" at bounding box center [692, 311] width 29 height 15
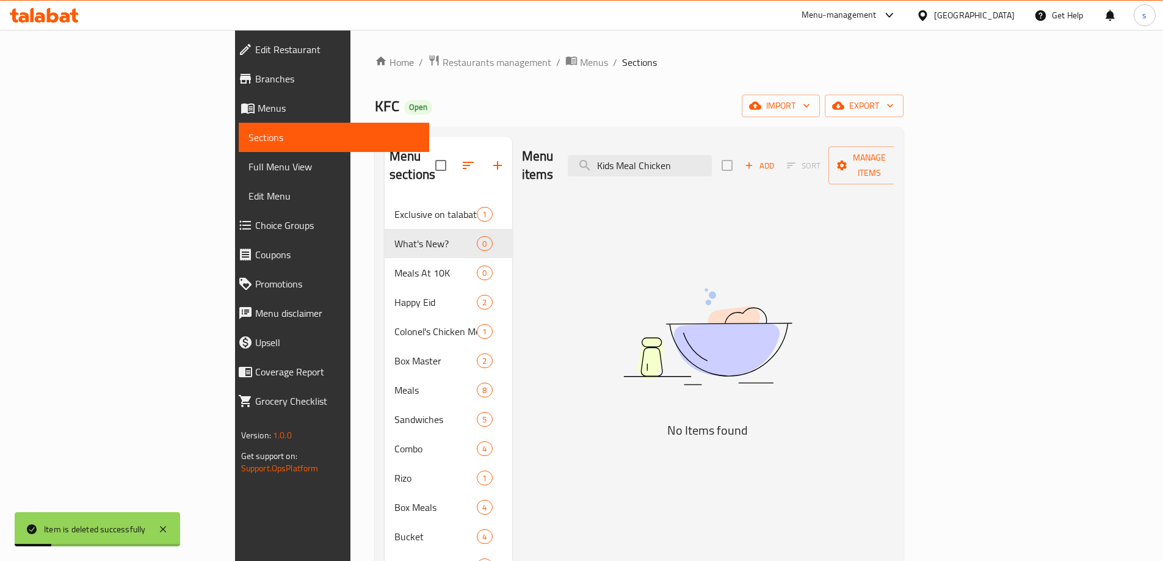
drag, startPoint x: 786, startPoint y: 161, endPoint x: 667, endPoint y: 175, distance: 119.9
click at [667, 175] on div "Menu items Kids Meal Chicken Add Sort Manage items" at bounding box center [708, 166] width 373 height 58
click at [712, 155] on input "search" at bounding box center [640, 165] width 144 height 21
paste input "Kids Meal Chicken"
type input "Kids Meal Chicken"
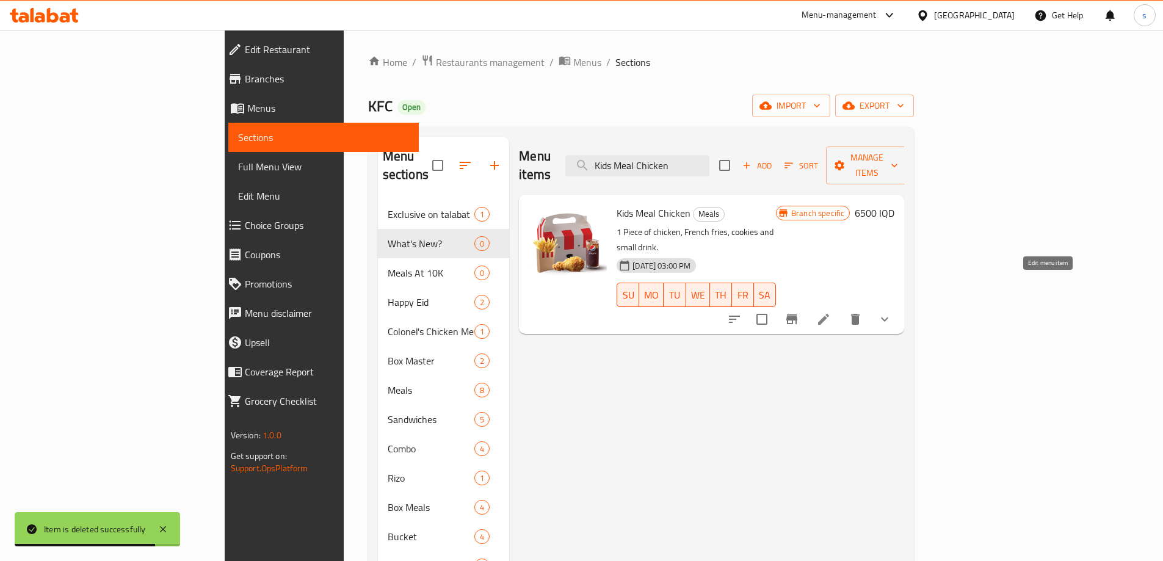
click at [831, 312] on icon at bounding box center [823, 319] width 15 height 15
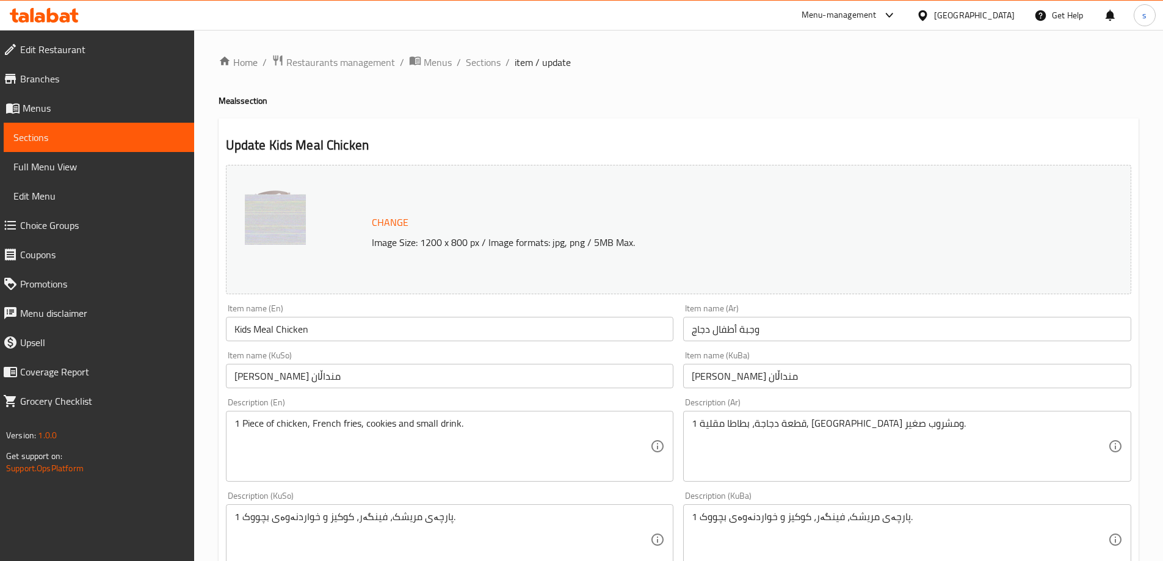
drag, startPoint x: 1152, startPoint y: 264, endPoint x: 1158, endPoint y: 280, distance: 17.8
click at [1158, 280] on div "Home / Restaurants management / Menus / Sections / item / update Meals section …" at bounding box center [678, 550] width 969 height 1041
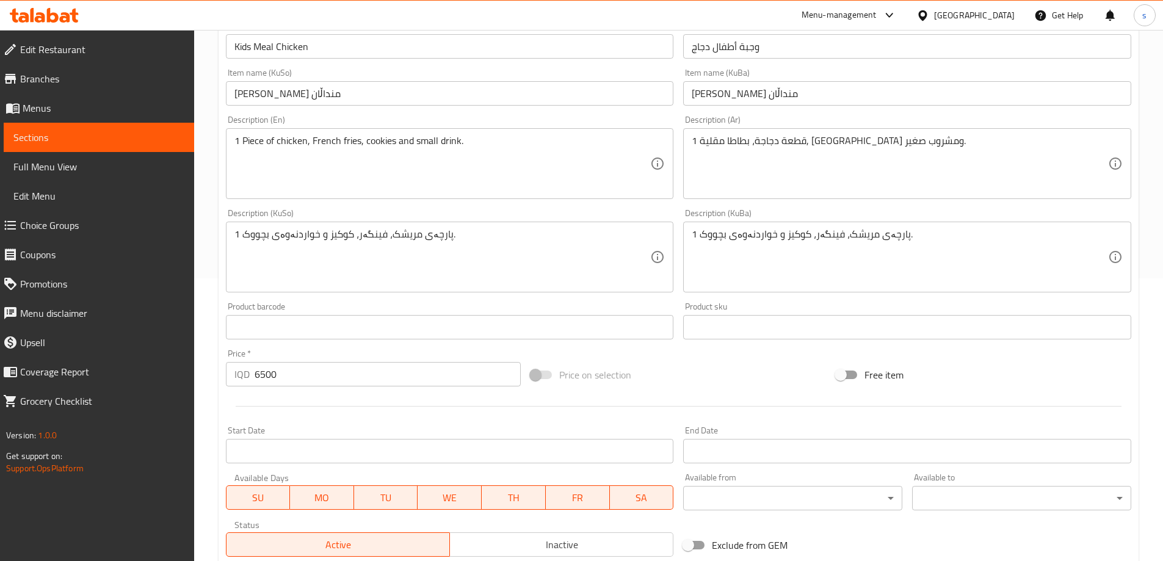
scroll to position [296, 0]
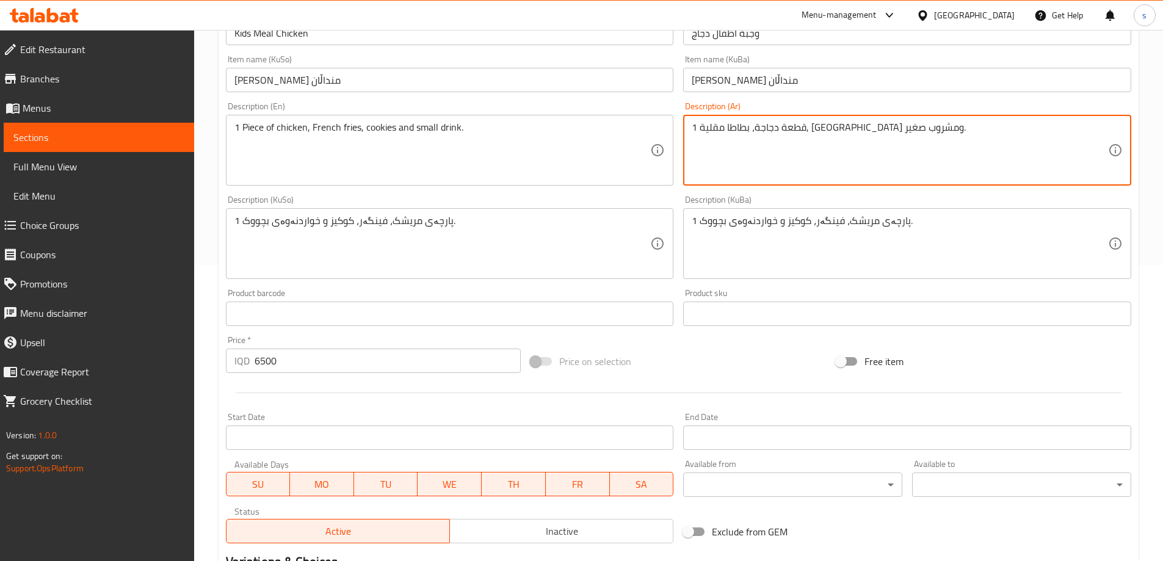
click at [909, 160] on textarea "1 قطعة دجاجة، بطاطا مقلية, كوكيز ومشروب صغير." at bounding box center [900, 151] width 416 height 58
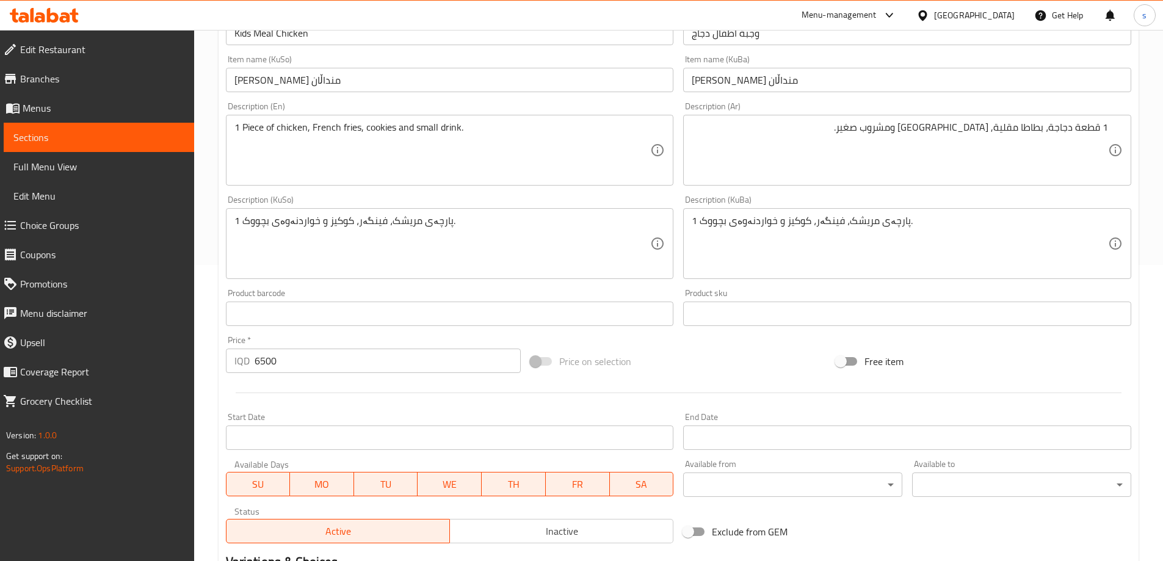
click at [865, 139] on textarea "1 قطعة دجاجة، بطاطا مقلية, كوكيز ومشروب صغير." at bounding box center [900, 151] width 416 height 58
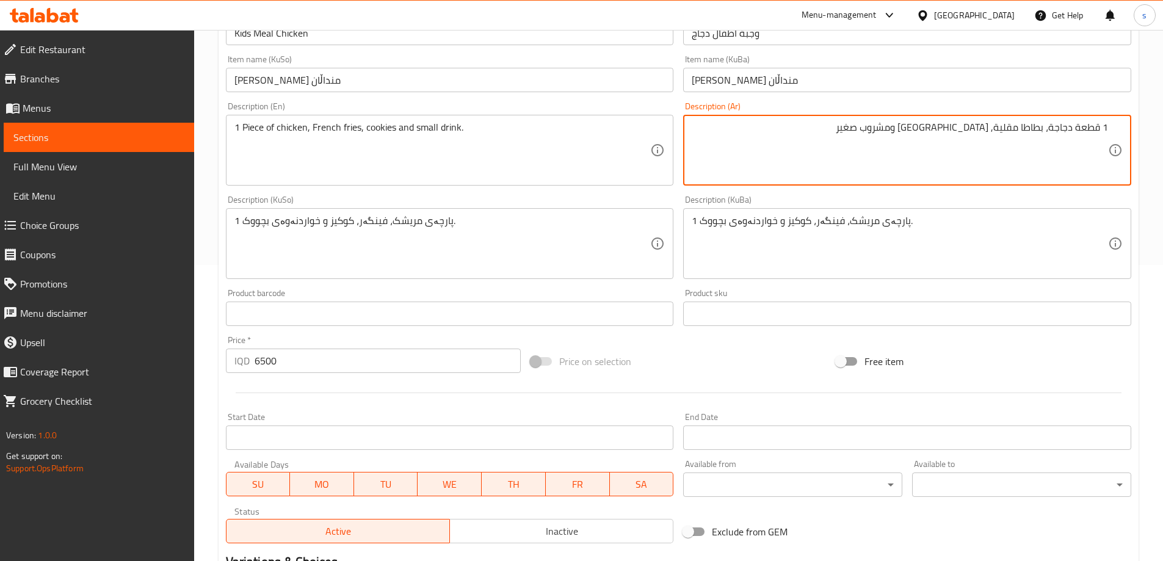
click at [980, 134] on textarea "1 قطعة دجاجة، بطاطا مقلية, كوكيز ومشروب صغير" at bounding box center [900, 151] width 416 height 58
type textarea "1 قطعة دجاجة، بطاطا مقلية ومشروب صغير"
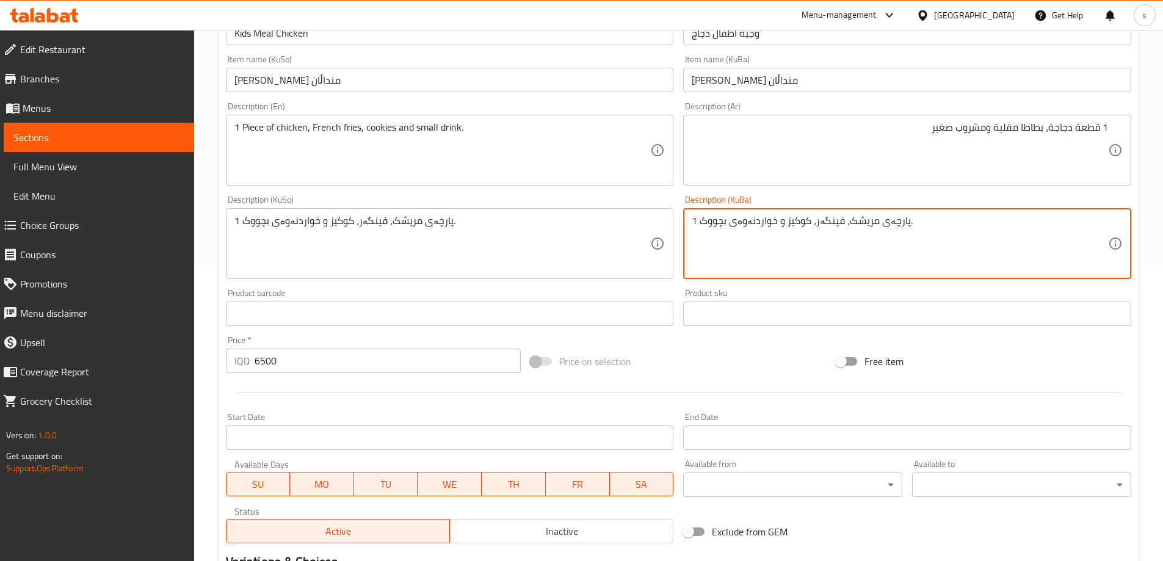
click at [994, 253] on textarea "1 پارچەی مریشک، فینگەر، کوکیز و خواردنەوەی بچووک." at bounding box center [900, 244] width 416 height 58
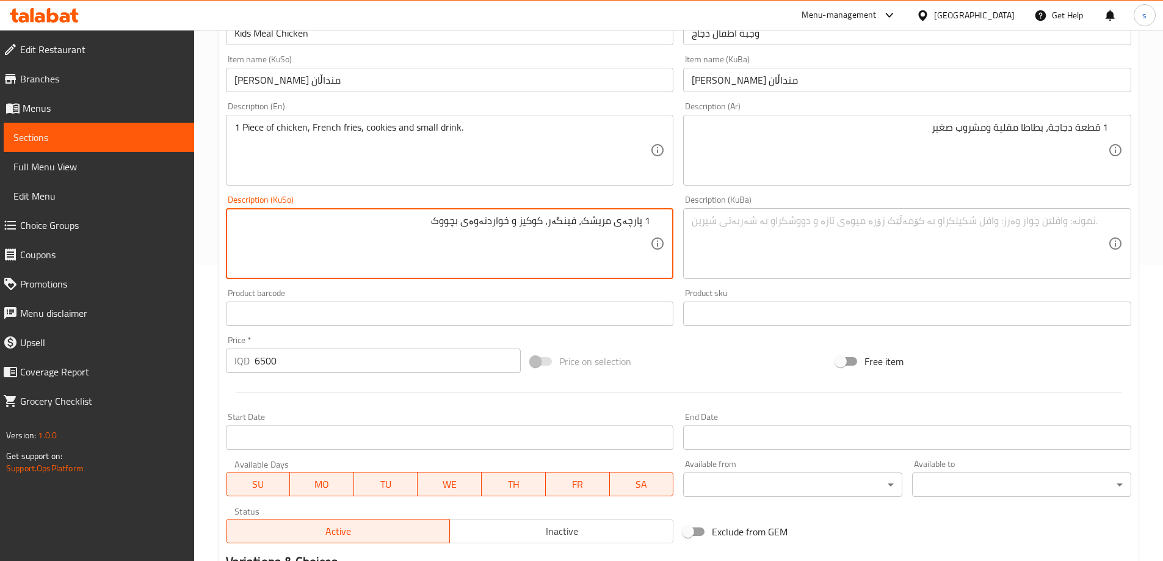
click at [535, 231] on textarea "1 پارچەی مریشک، فینگەر، کوکیز و خواردنەوەی بچووک" at bounding box center [443, 244] width 416 height 58
type textarea "1 پارچەی مریشک، فینگەر و خواردنەوەی بچووک"
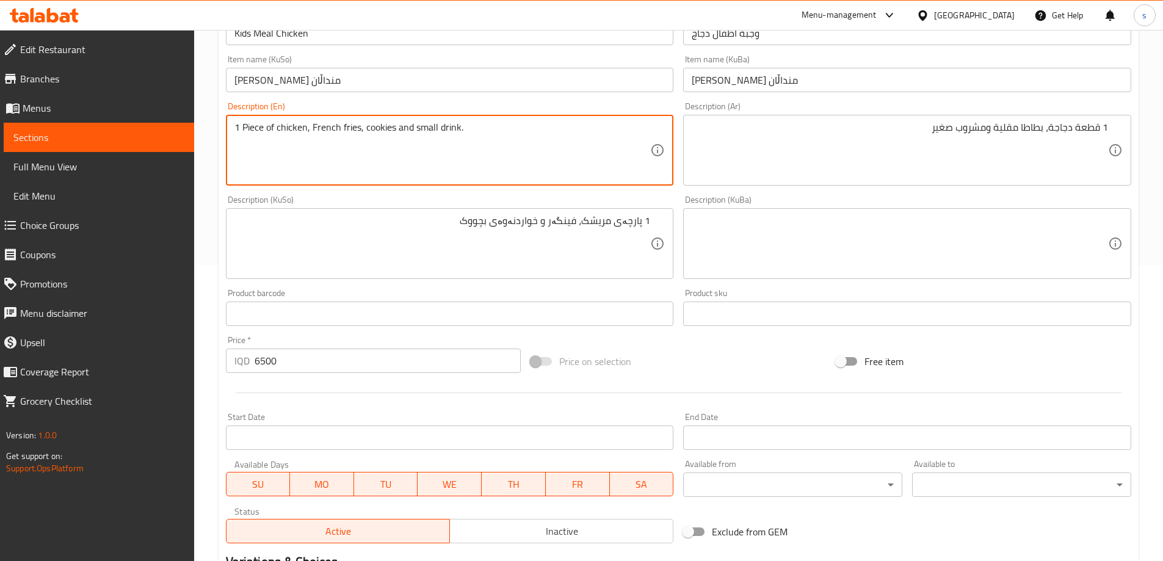
click at [382, 131] on textarea "1 Piece of chicken, French fries, cookies and small drink." at bounding box center [443, 151] width 416 height 58
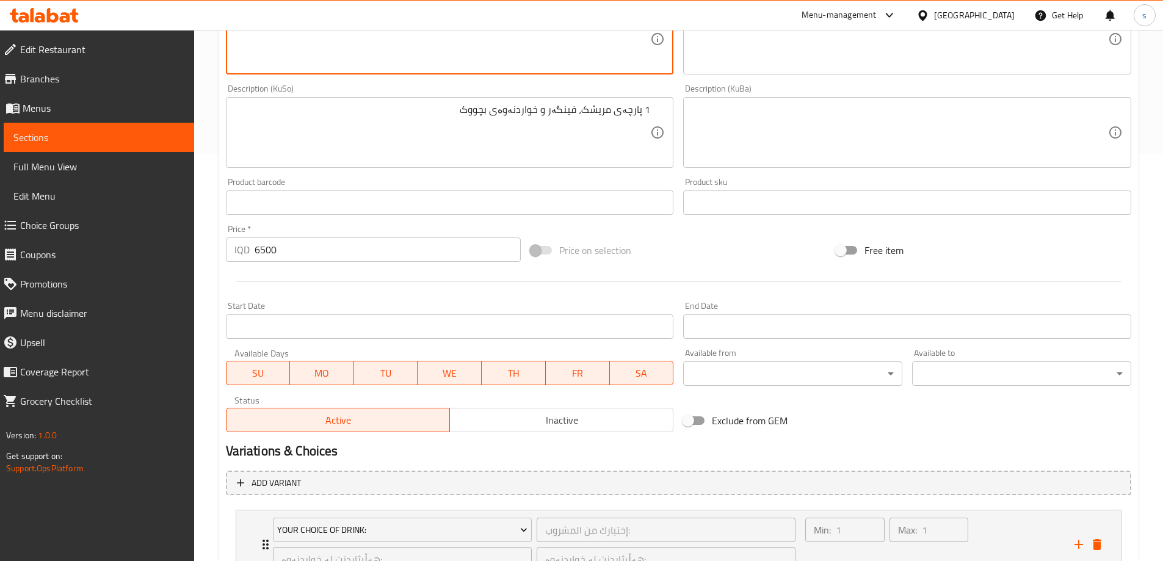
scroll to position [509, 0]
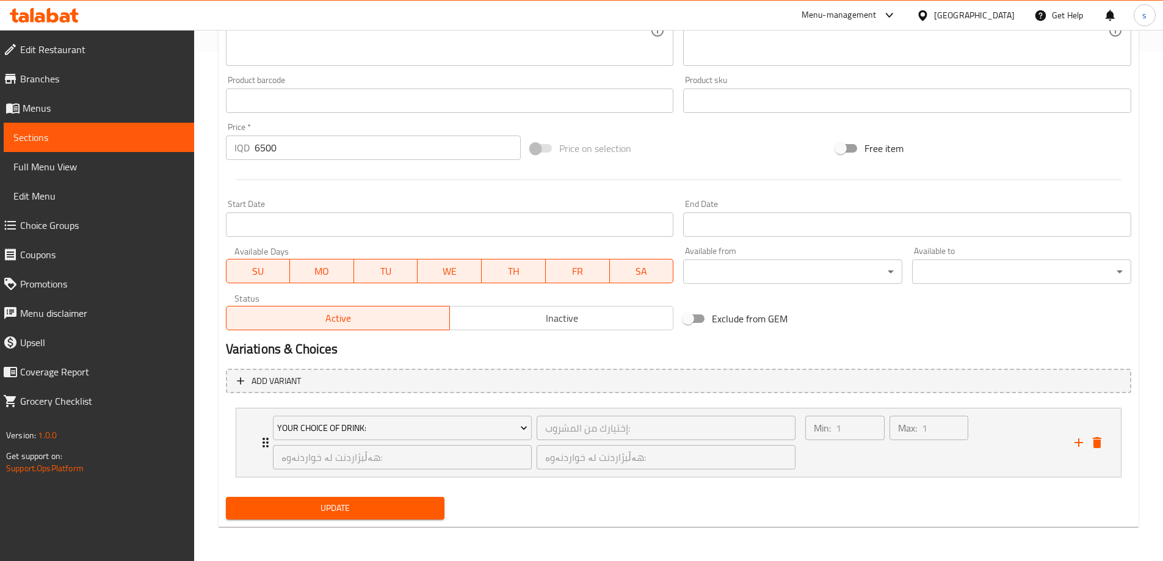
type textarea "1 Piece of chicken, French fries and small drink."
click at [283, 515] on span "Update" at bounding box center [336, 508] width 200 height 15
click at [73, 133] on span "Sections" at bounding box center [98, 137] width 171 height 15
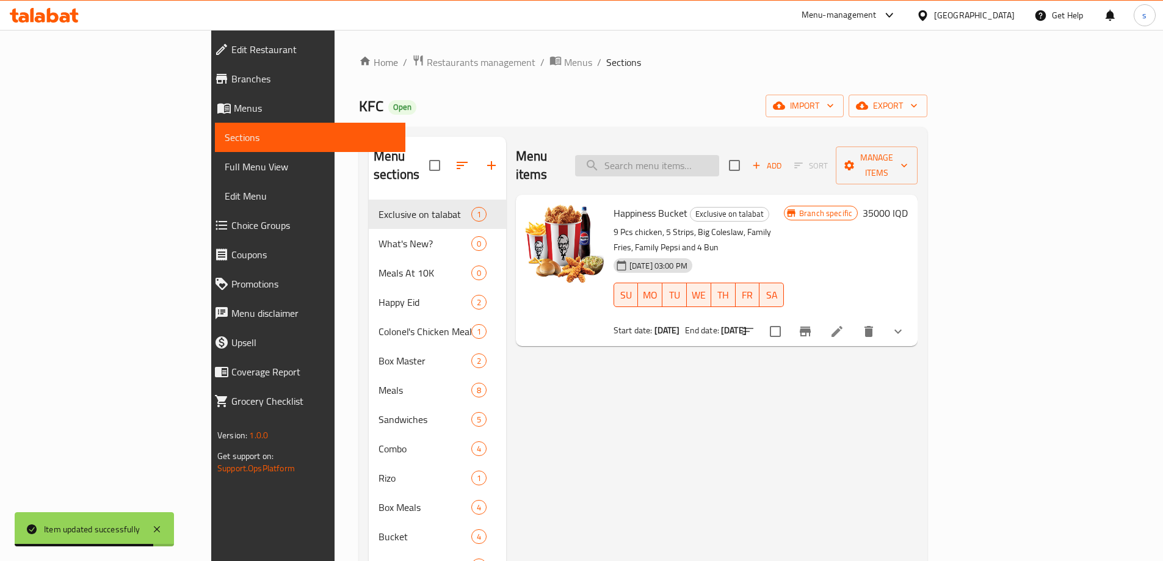
click at [711, 155] on input "search" at bounding box center [647, 165] width 144 height 21
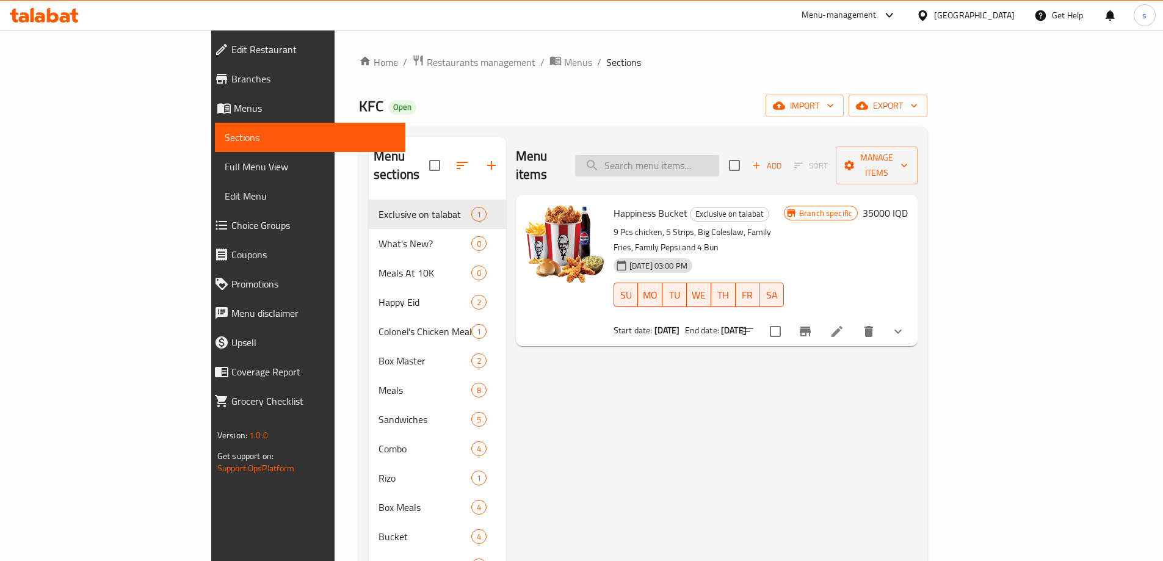
paste input "Kids Meal Chicken"
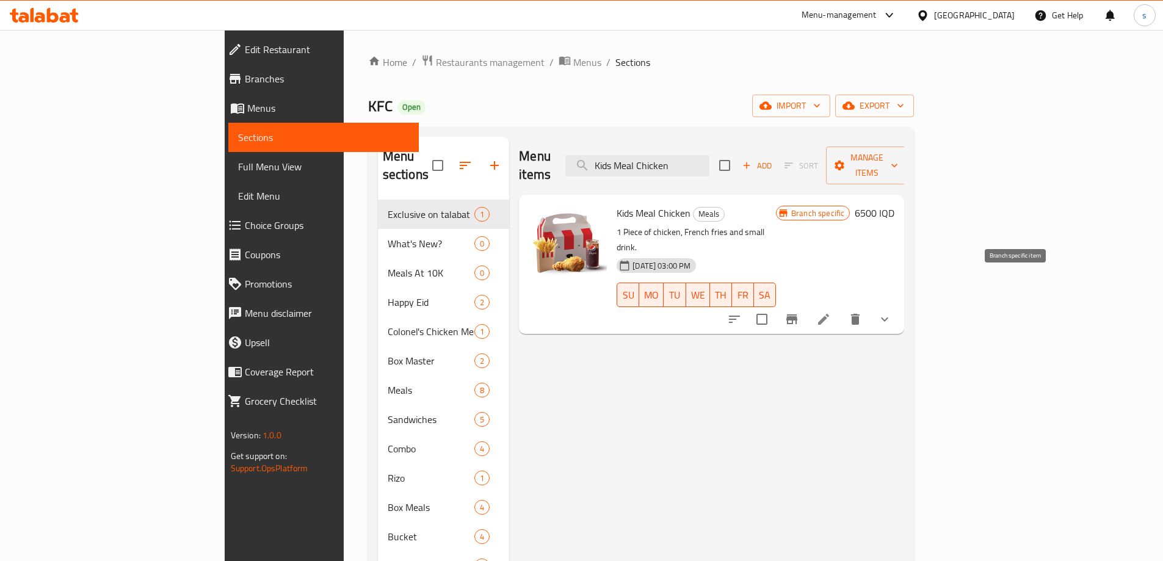
type input "Kids Meal Chicken"
click at [807, 305] on button "Branch-specific-item" at bounding box center [791, 319] width 29 height 29
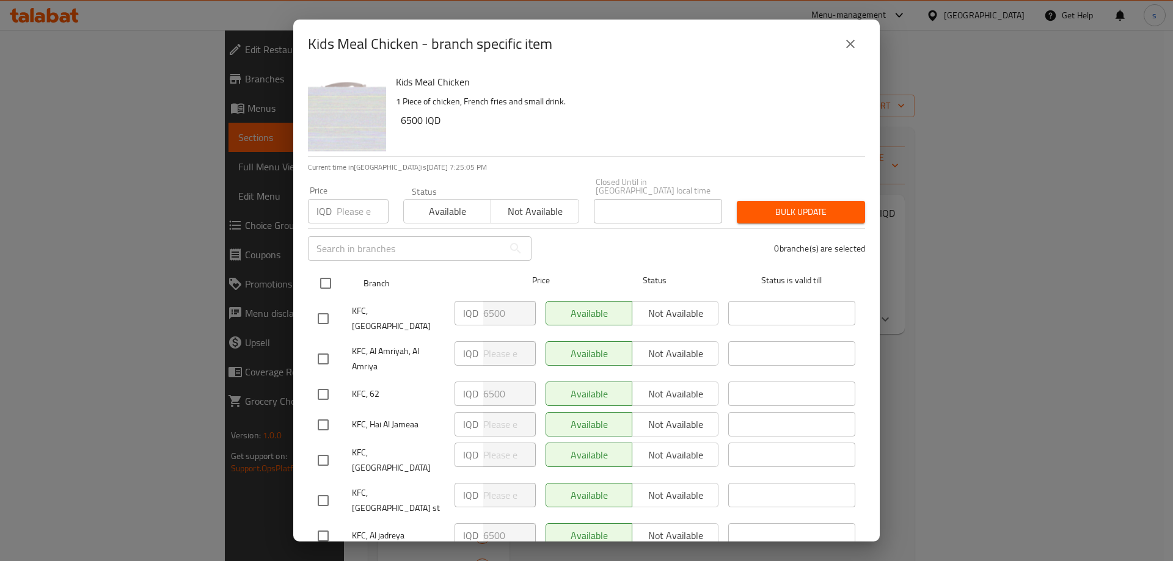
click at [329, 272] on input "checkbox" at bounding box center [326, 284] width 26 height 26
checkbox input "true"
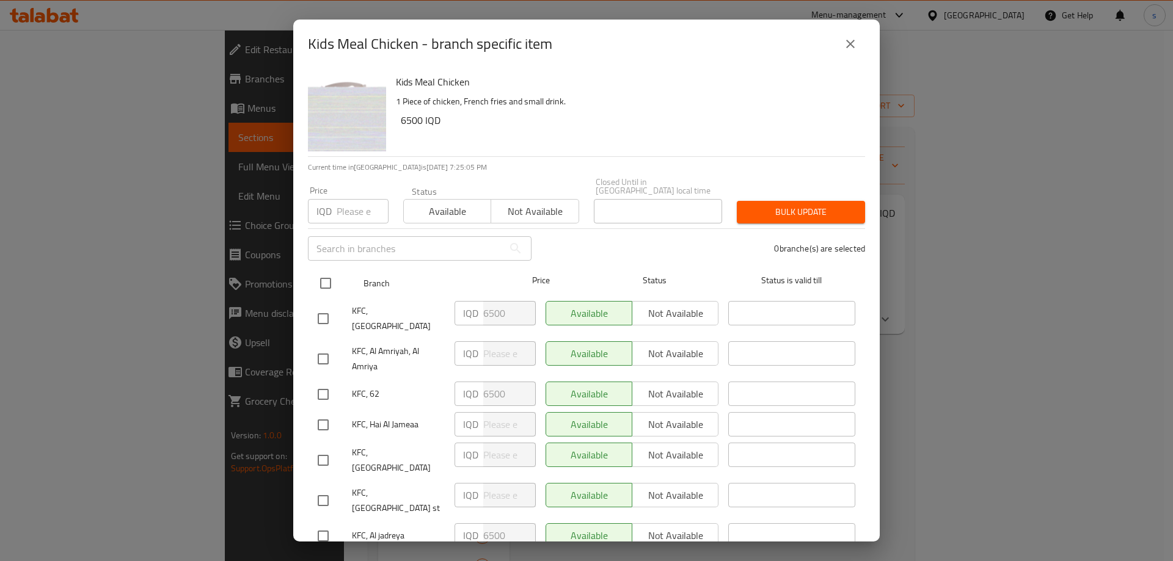
checkbox input "true"
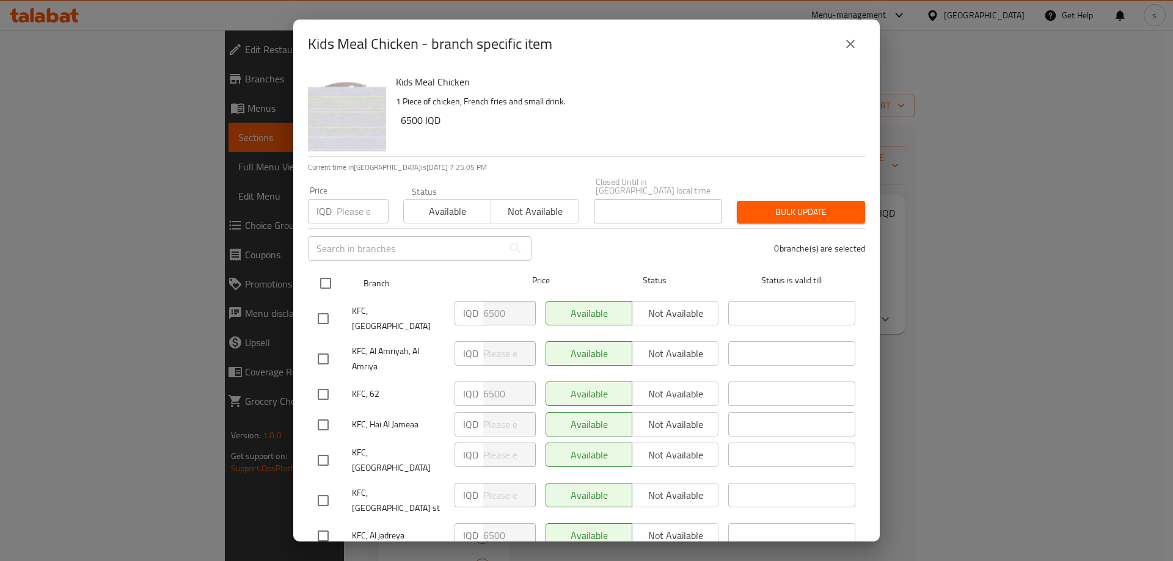
checkbox input "true"
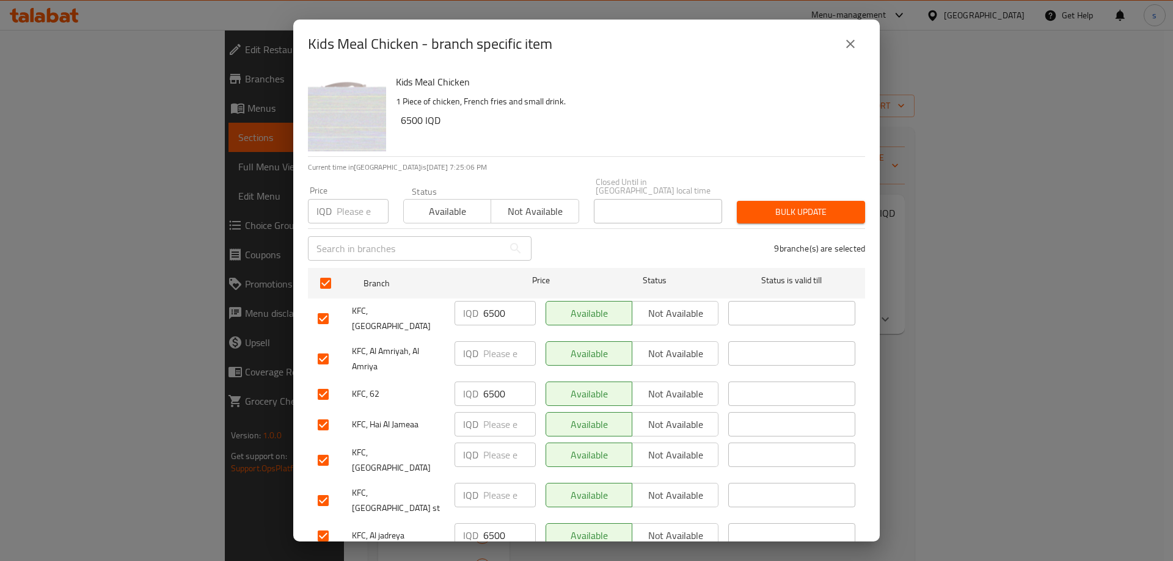
click at [507, 341] on input "number" at bounding box center [509, 353] width 53 height 24
paste input "6500"
type input "6500"
click at [490, 415] on input "number" at bounding box center [509, 424] width 53 height 24
paste input "6500"
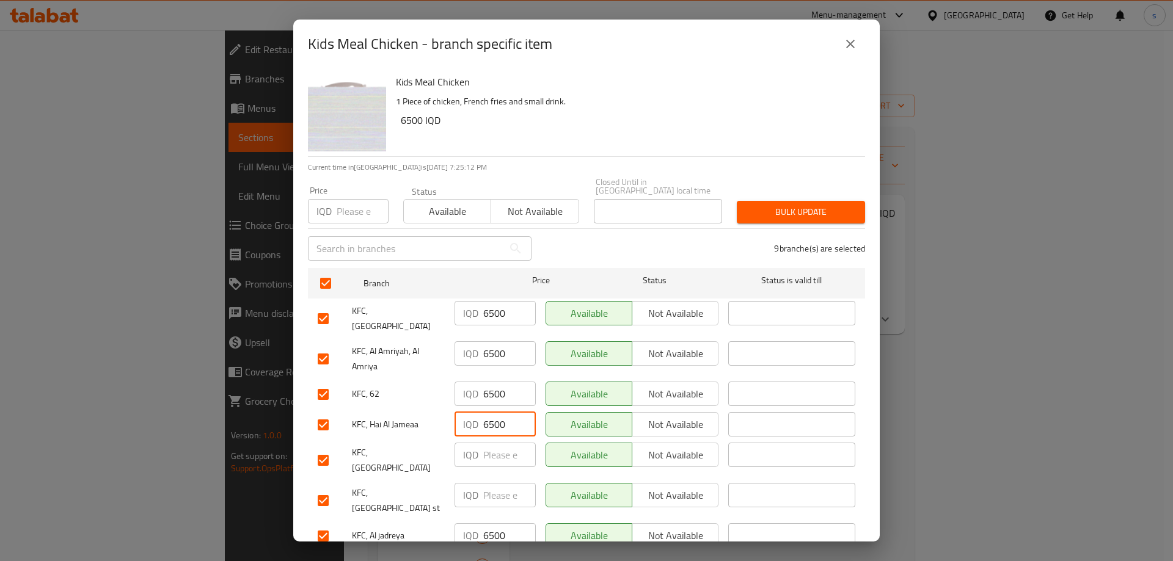
type input "6500"
click at [500, 443] on input "number" at bounding box center [509, 455] width 53 height 24
paste input "6500"
type input "6500"
click at [496, 483] on input "number" at bounding box center [509, 495] width 53 height 24
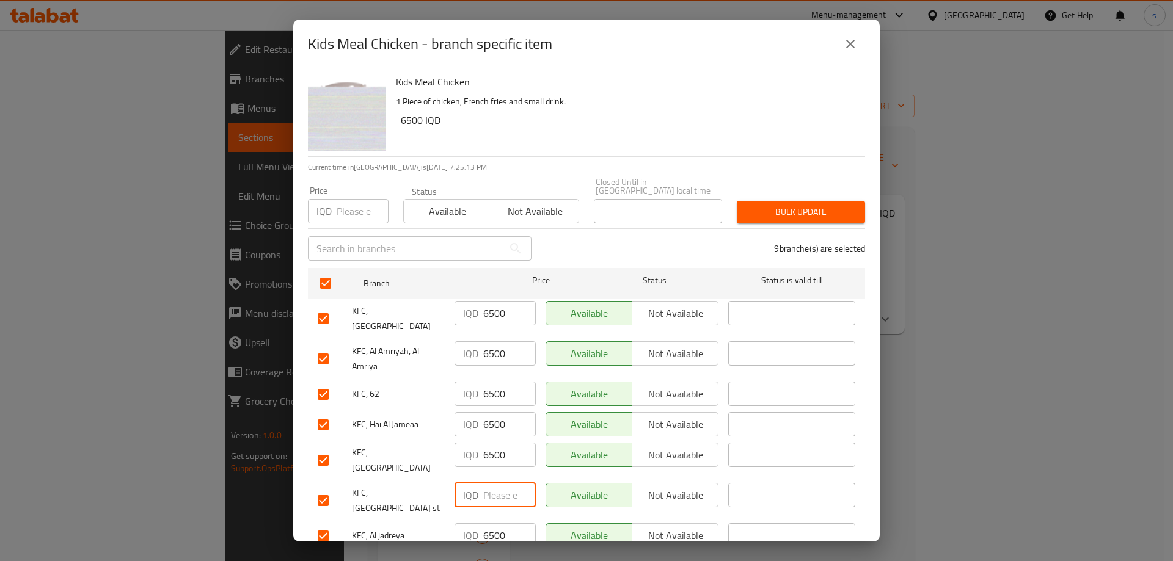
paste input "6500"
type input "6500"
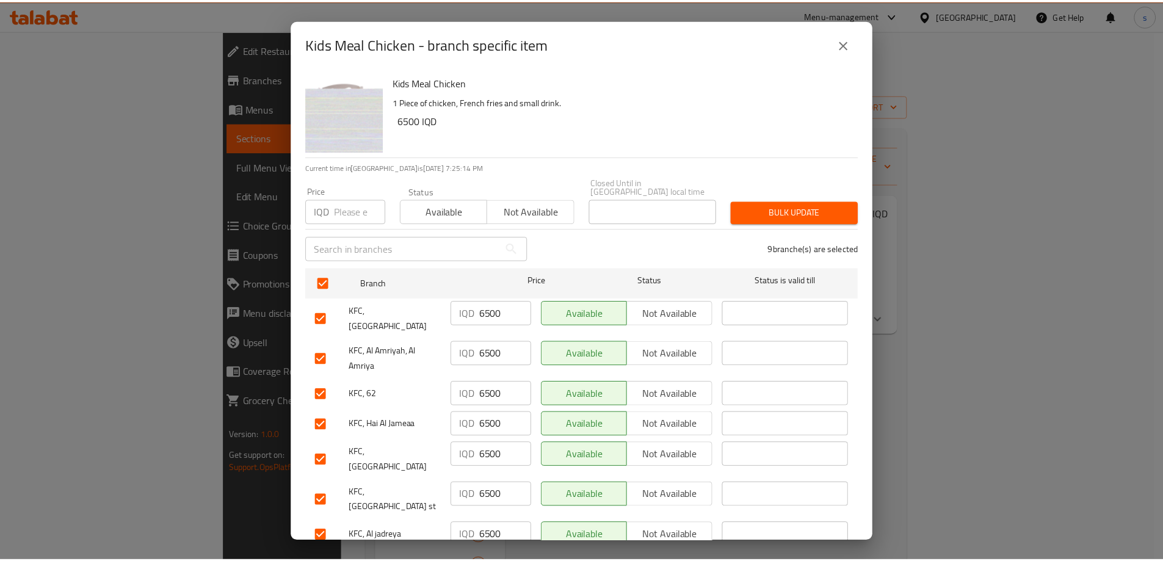
scroll to position [65, 0]
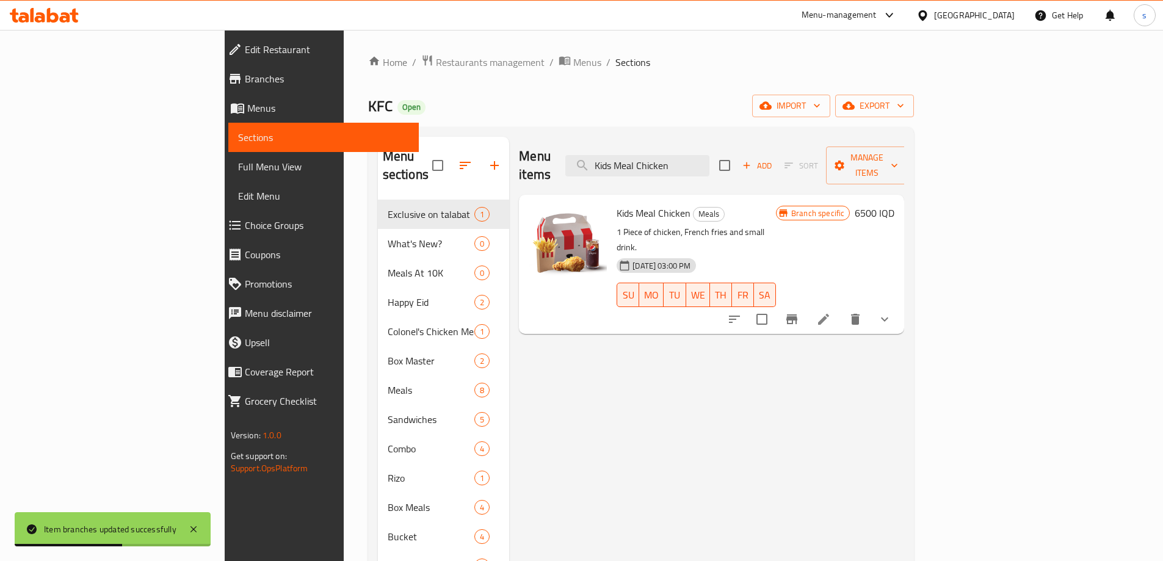
drag, startPoint x: 773, startPoint y: 156, endPoint x: 649, endPoint y: 173, distance: 125.8
click at [649, 173] on div "Menu items Kids Meal Chicken Add Sort Manage items" at bounding box center [711, 166] width 385 height 58
paste input "Cheddar Cheese Sauce"
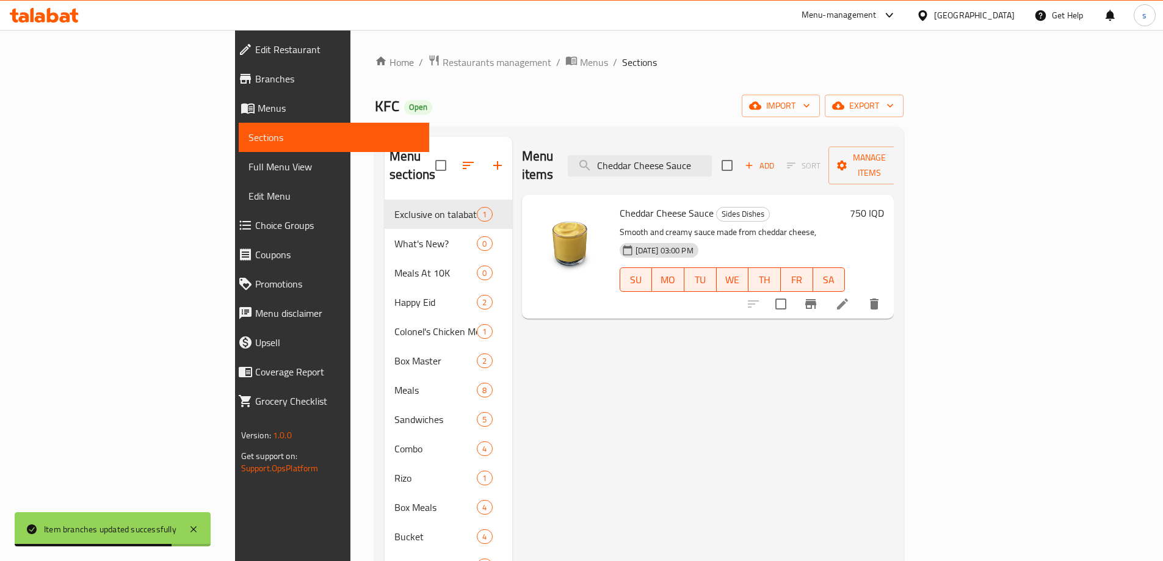
type input "Cheddar Cheese Sauce"
click at [860, 293] on li at bounding box center [843, 304] width 34 height 22
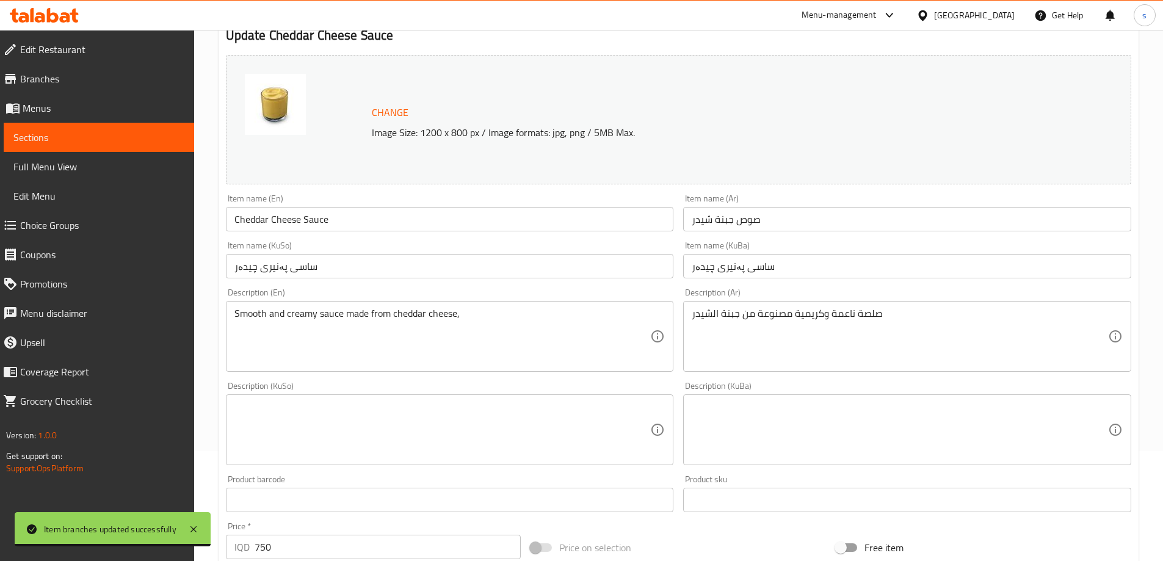
scroll to position [187, 0]
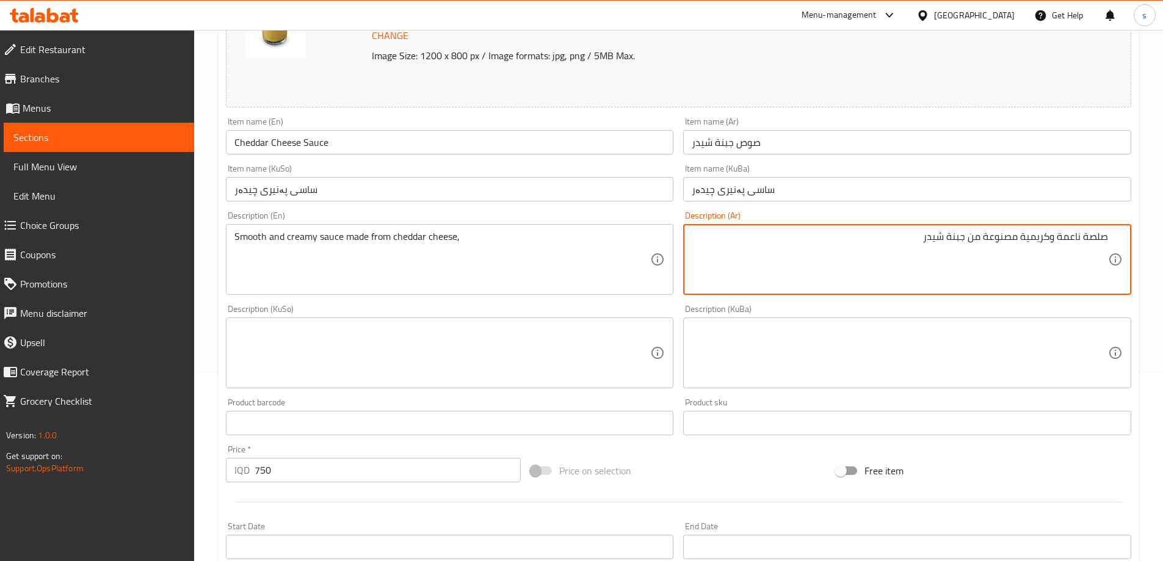
type textarea "صلصة ناعمة وكريمية مصنوعة من جبنة شيدر"
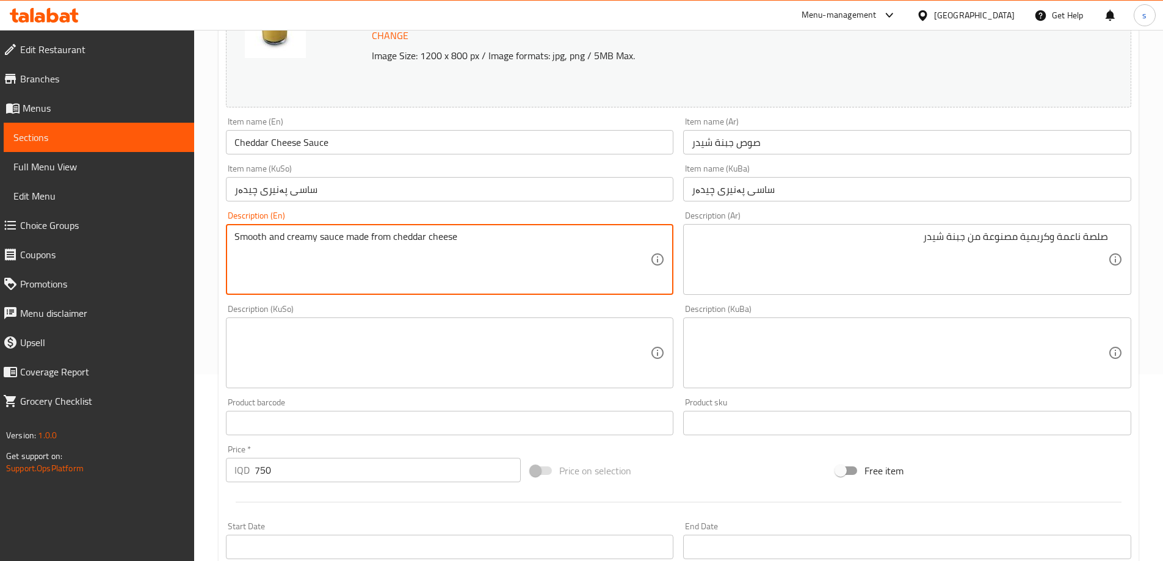
type textarea "Smooth and creamy sauce made from cheddar cheese"
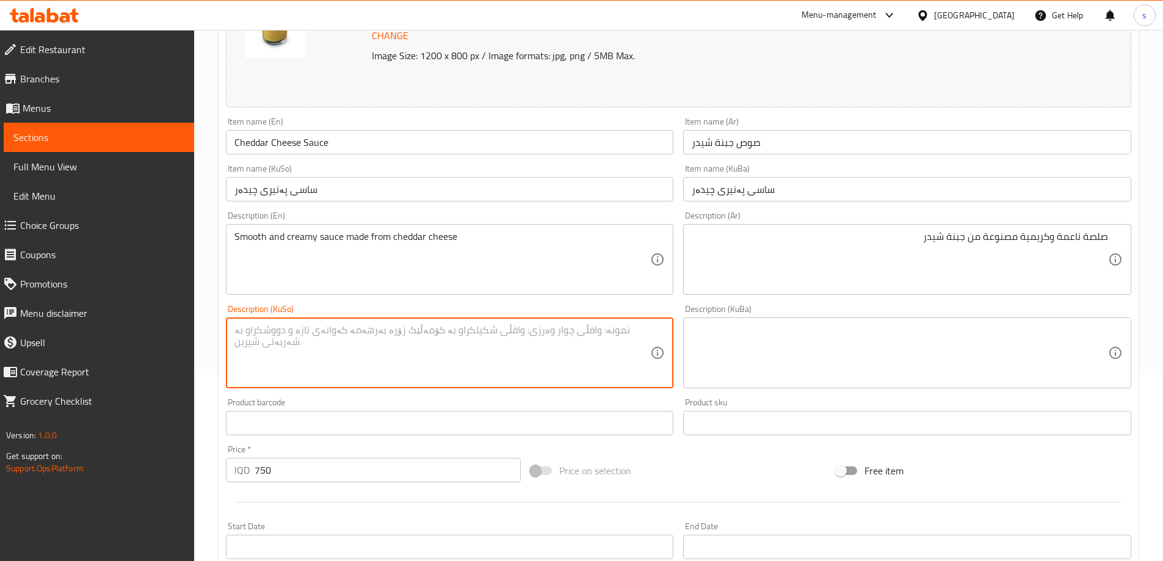
click at [511, 349] on textarea at bounding box center [443, 353] width 416 height 58
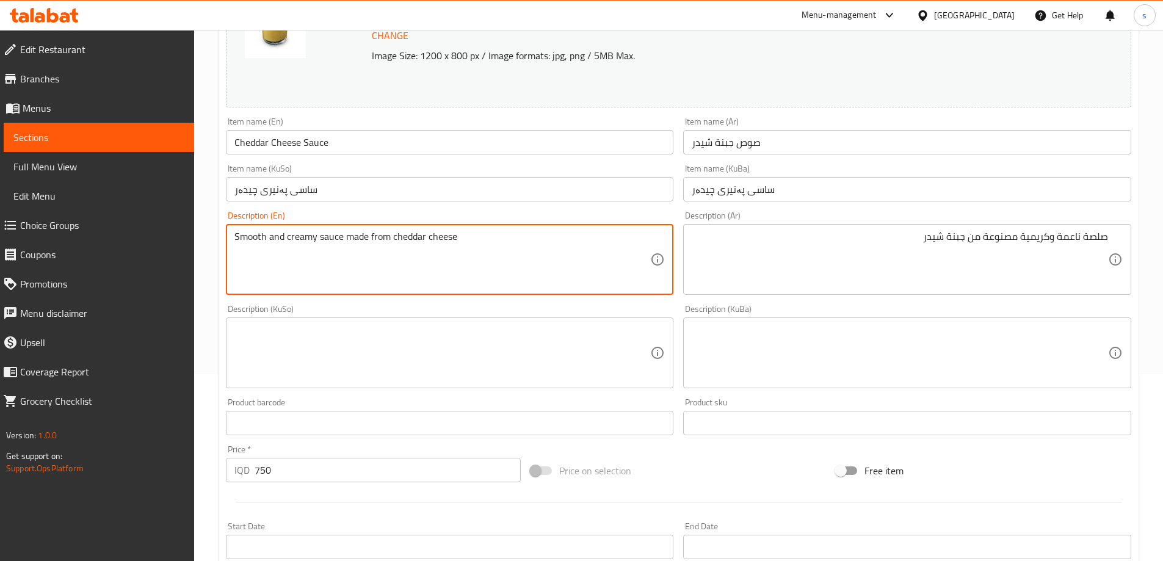
click at [546, 261] on textarea "Smooth and creamy sauce made from cheddar cheese" at bounding box center [443, 260] width 416 height 58
click at [558, 368] on textarea at bounding box center [443, 353] width 416 height 58
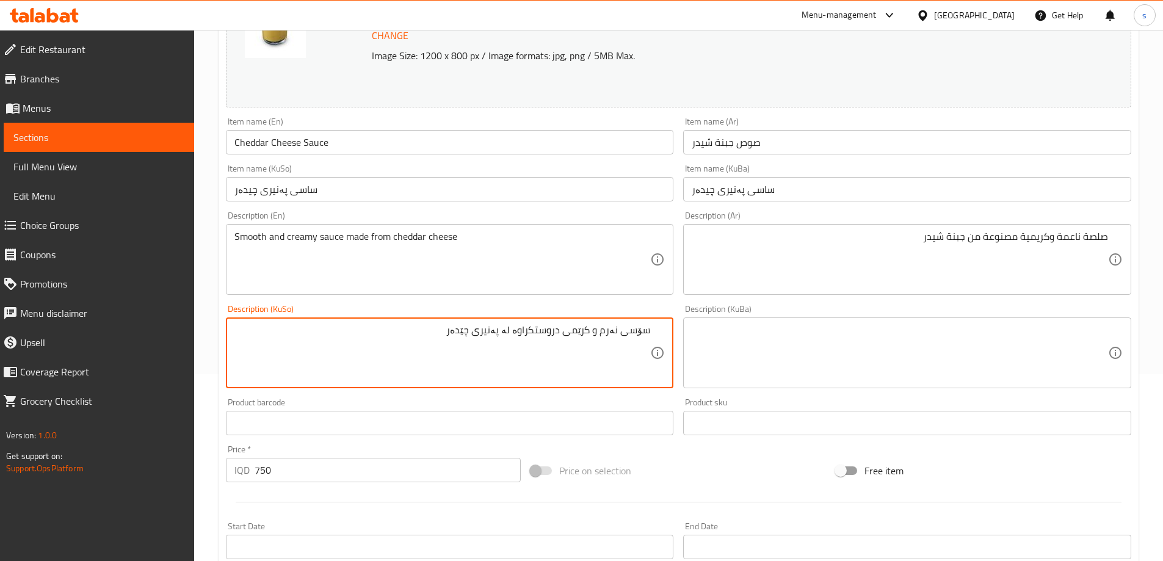
type textarea "سۆسی نەرم و کرێمی دروستکراوە لە پەنیری چێدەر"
click at [791, 345] on textarea at bounding box center [900, 353] width 416 height 58
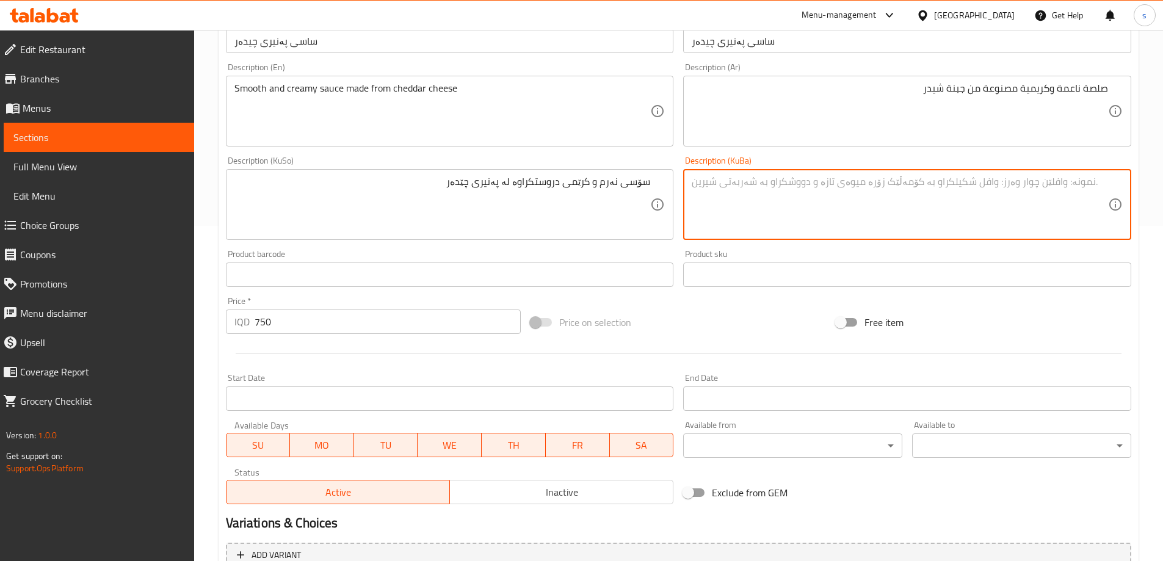
scroll to position [460, 0]
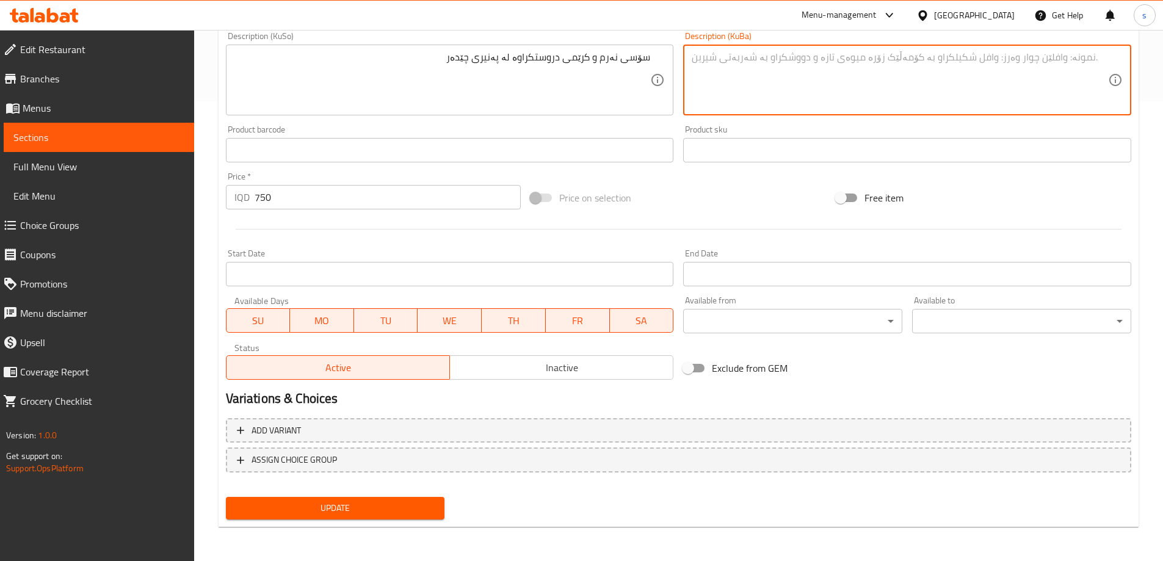
click at [346, 496] on div "Update" at bounding box center [335, 508] width 229 height 32
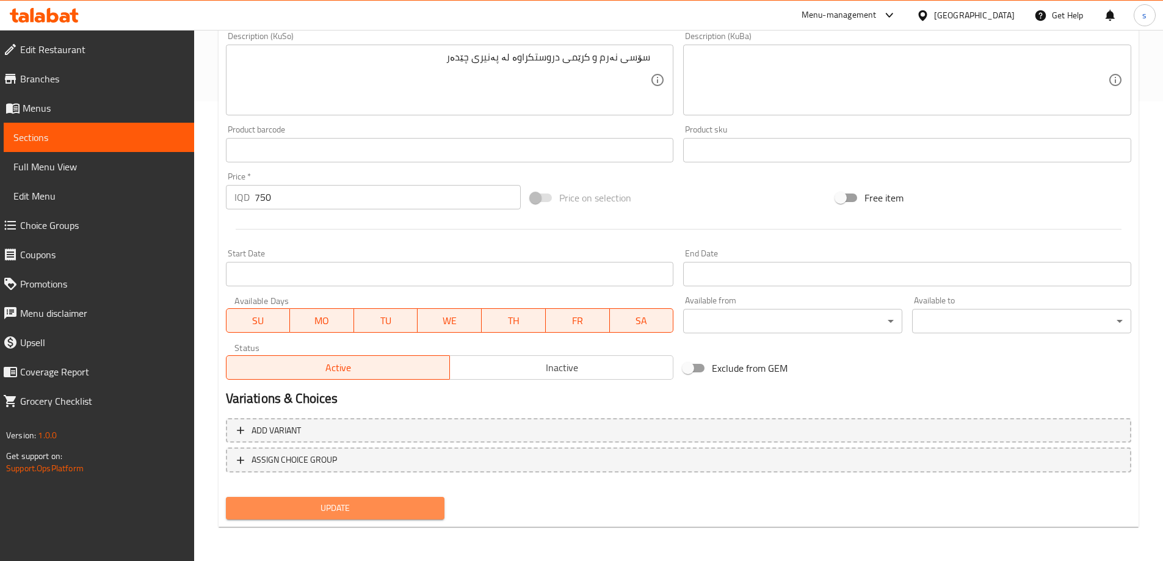
click at [342, 514] on span "Update" at bounding box center [336, 508] width 200 height 15
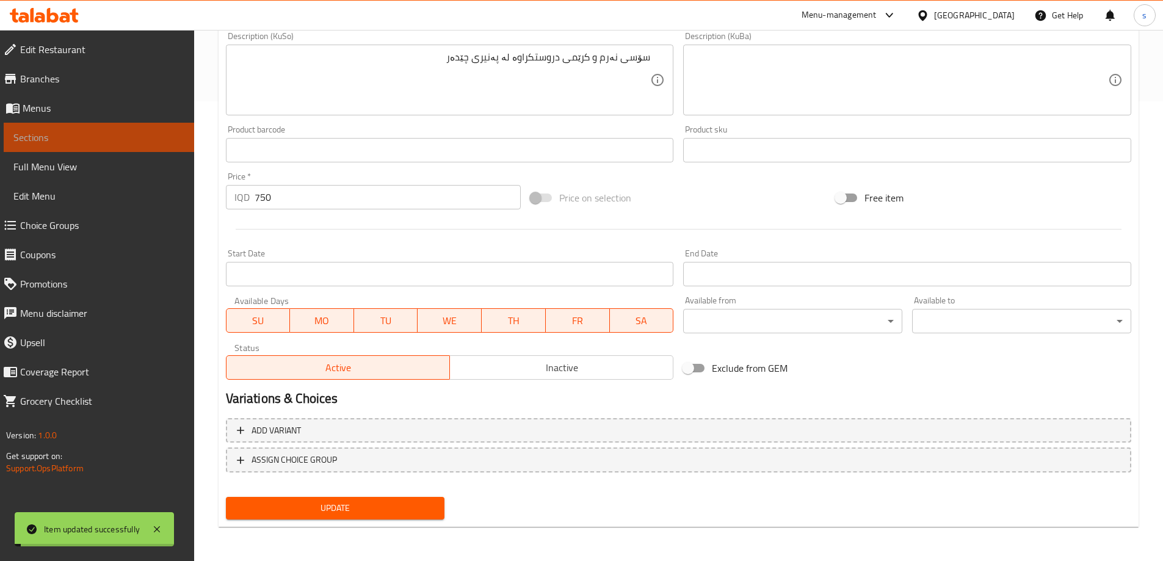
click at [75, 137] on span "Sections" at bounding box center [98, 137] width 171 height 15
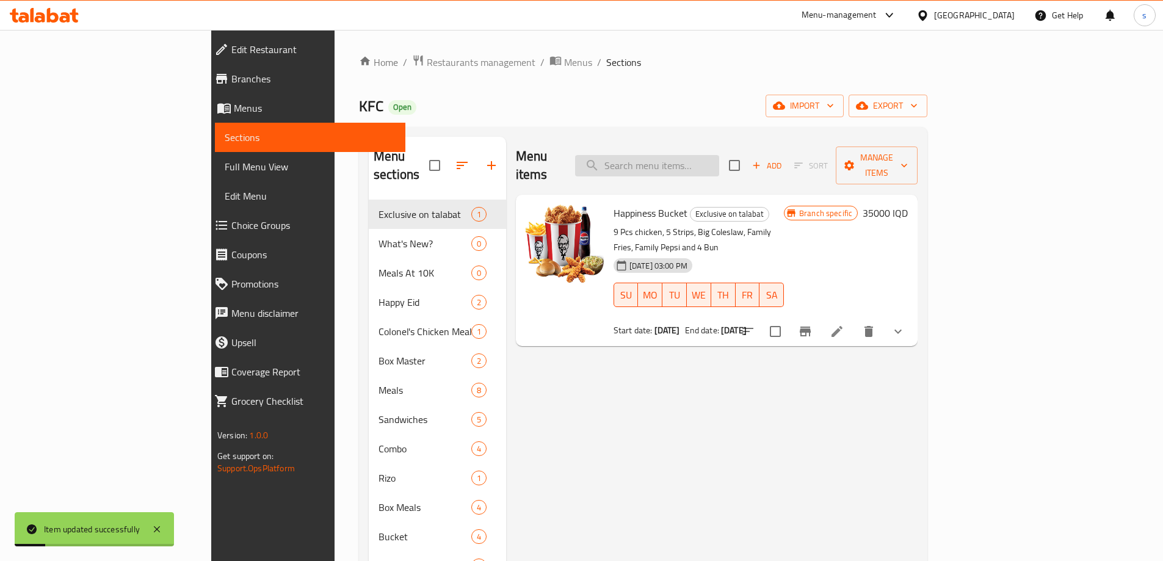
click at [719, 159] on input "search" at bounding box center [647, 165] width 144 height 21
paste input "Cheddar Cheese Sauce"
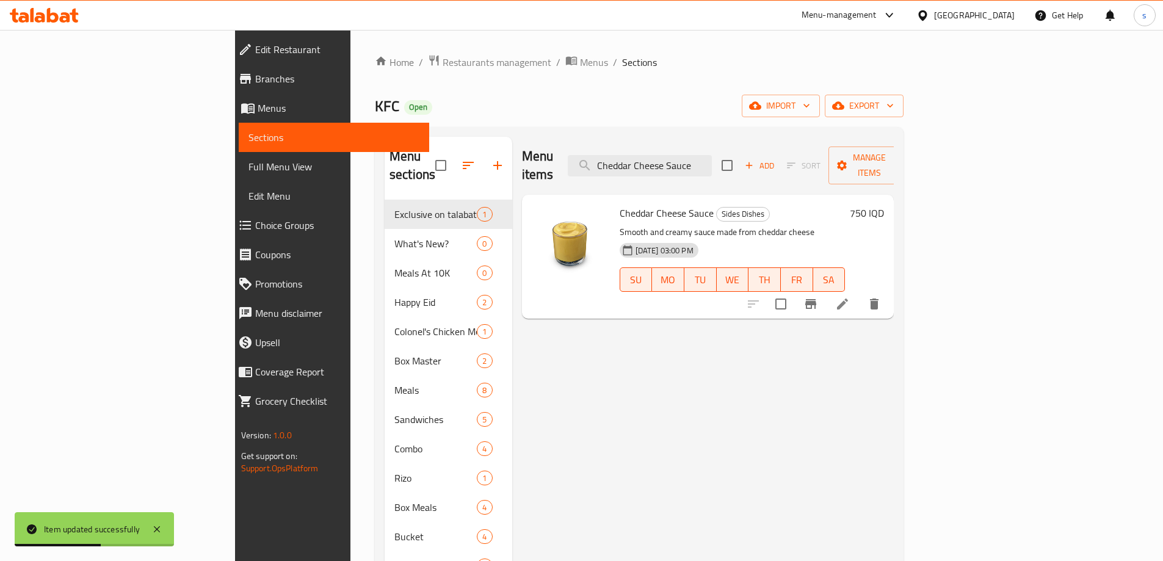
type input "Cheddar Cheese Sauce"
click at [816, 299] on icon "Branch-specific-item" at bounding box center [810, 304] width 11 height 10
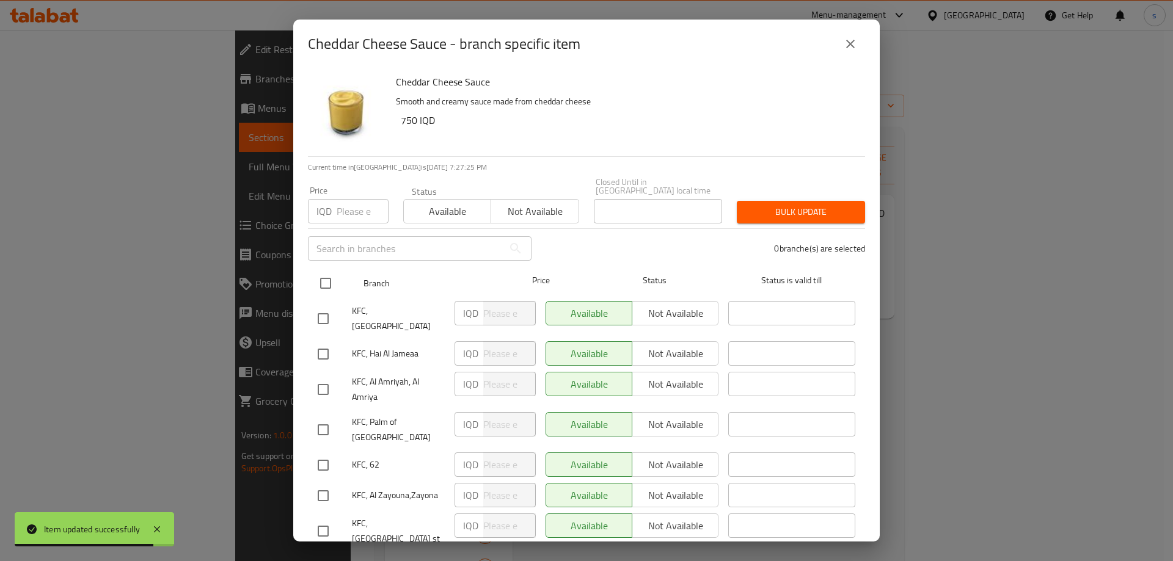
click at [320, 281] on input "checkbox" at bounding box center [326, 284] width 26 height 26
checkbox input "true"
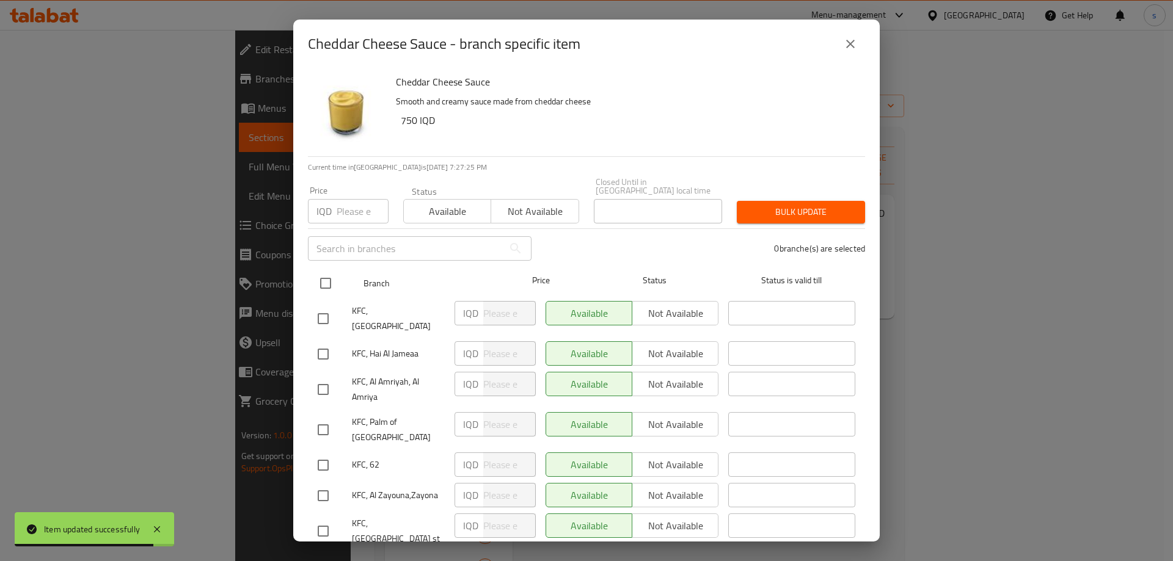
checkbox input "true"
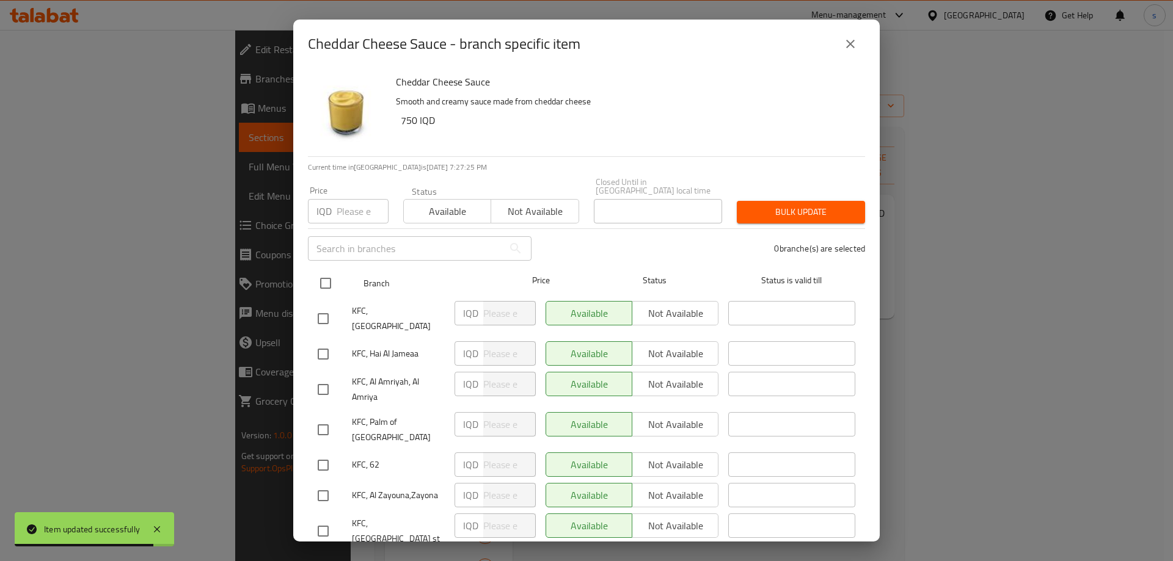
checkbox input "true"
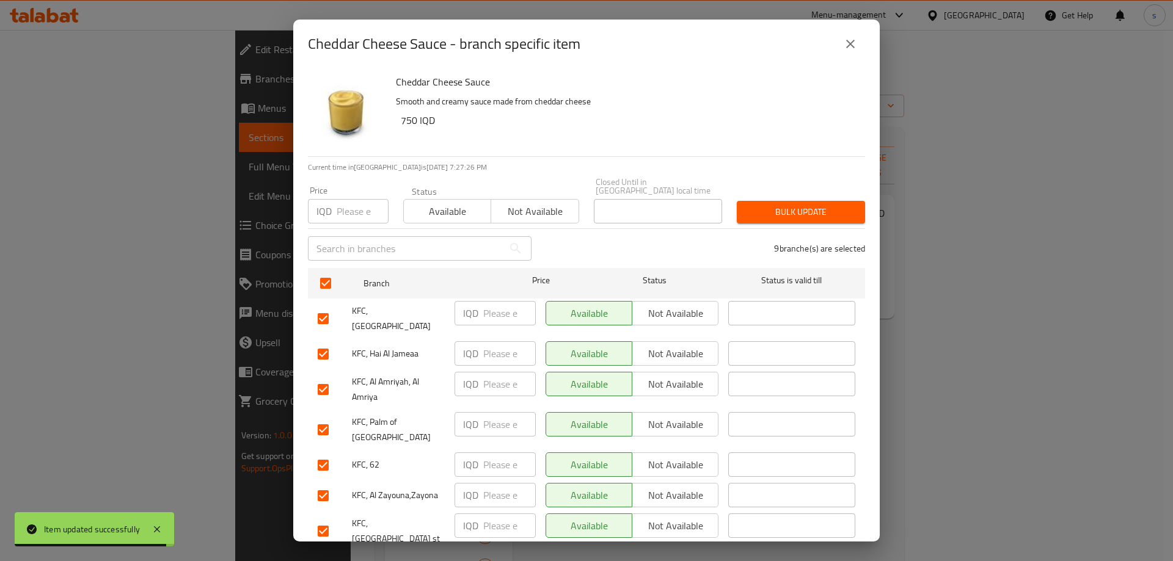
click at [500, 301] on input "number" at bounding box center [509, 313] width 53 height 24
paste input "750"
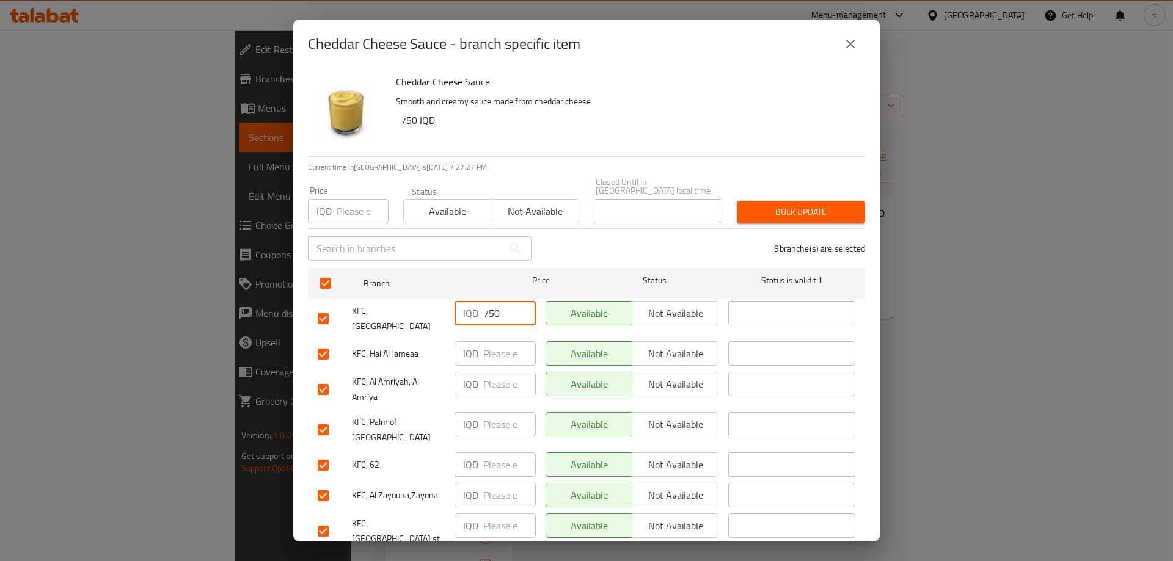
type input "750"
click at [493, 341] on input "number" at bounding box center [509, 353] width 53 height 24
paste input "750"
type input "750"
click at [496, 372] on input "number" at bounding box center [509, 384] width 53 height 24
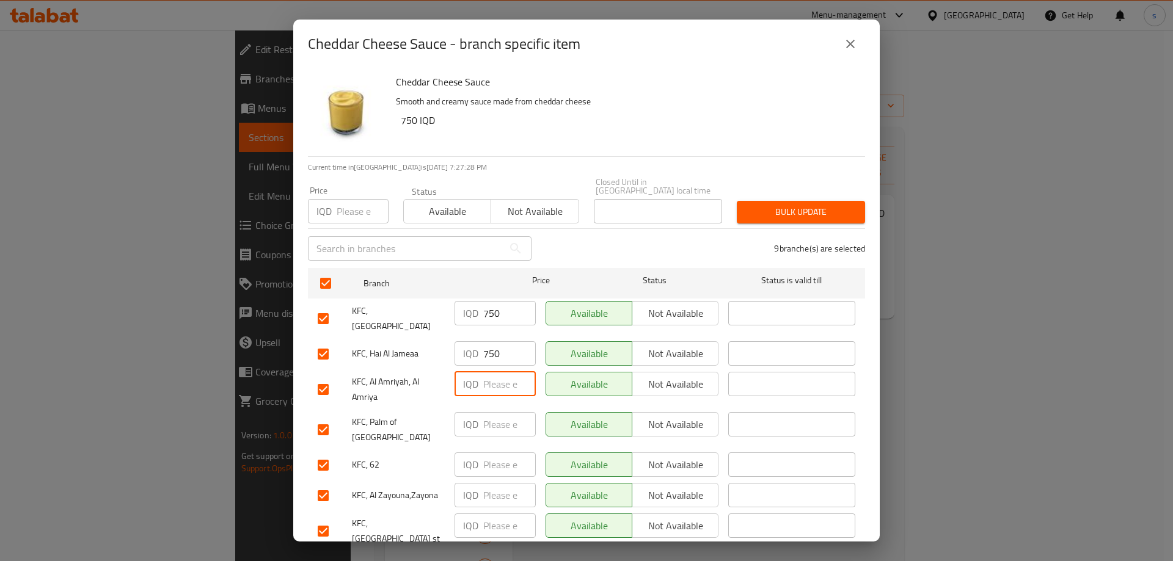
paste input "750"
type input "750"
click at [492, 412] on input "number" at bounding box center [509, 424] width 53 height 24
paste input "750"
type input "750"
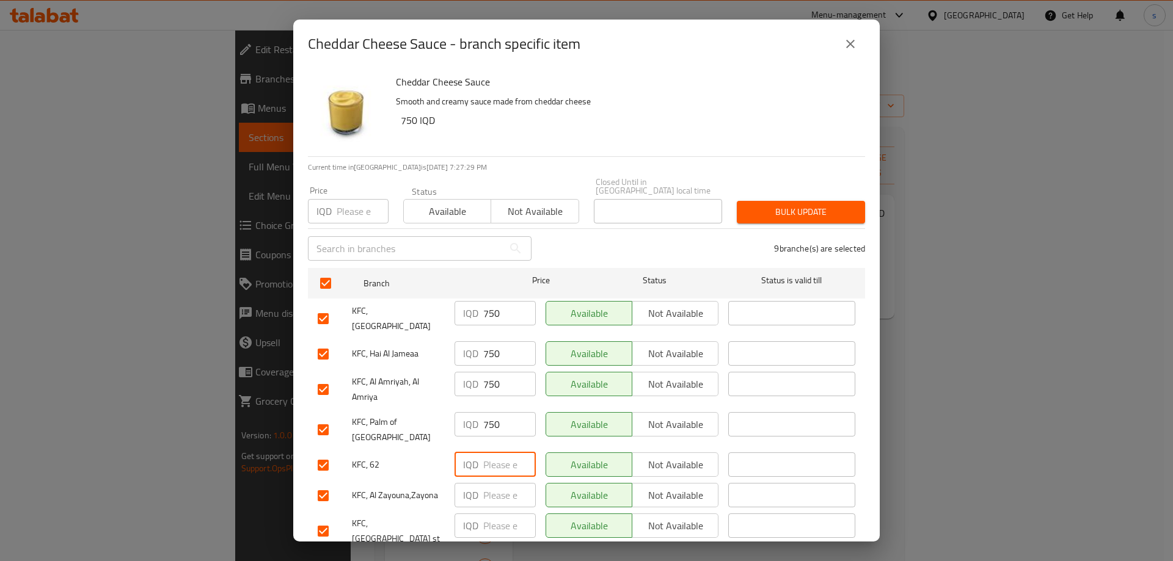
click at [489, 453] on input "number" at bounding box center [509, 465] width 53 height 24
paste input "750"
type input "750"
click at [490, 483] on input "number" at bounding box center [509, 495] width 53 height 24
paste input "750"
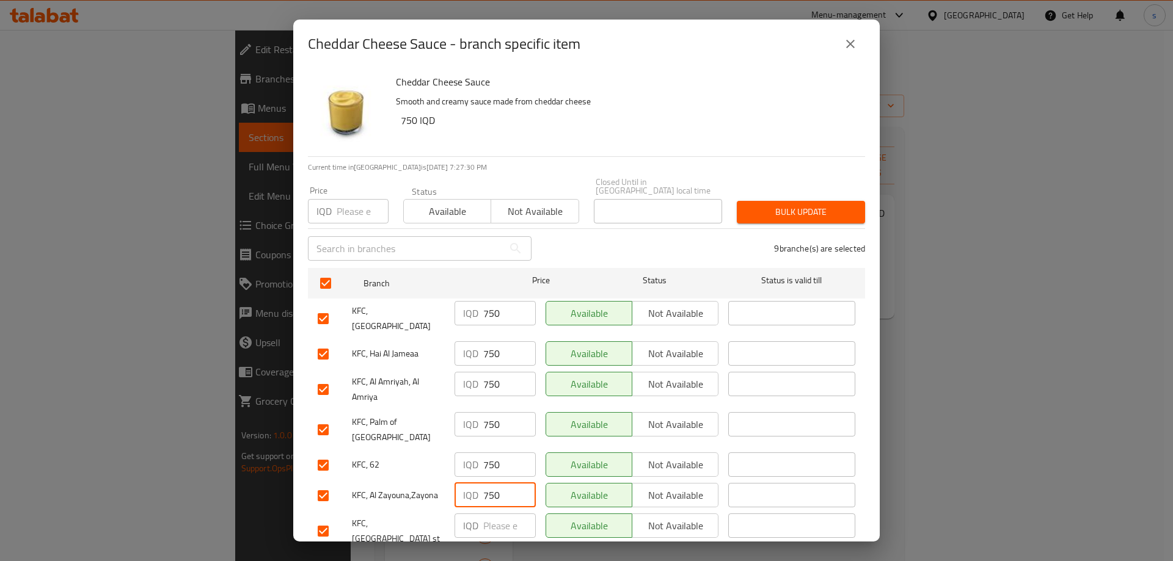
type input "750"
click at [495, 549] on div "IQD ​" at bounding box center [494, 571] width 91 height 45
click at [495, 514] on input "number" at bounding box center [509, 526] width 53 height 24
paste input "750"
type input "750"
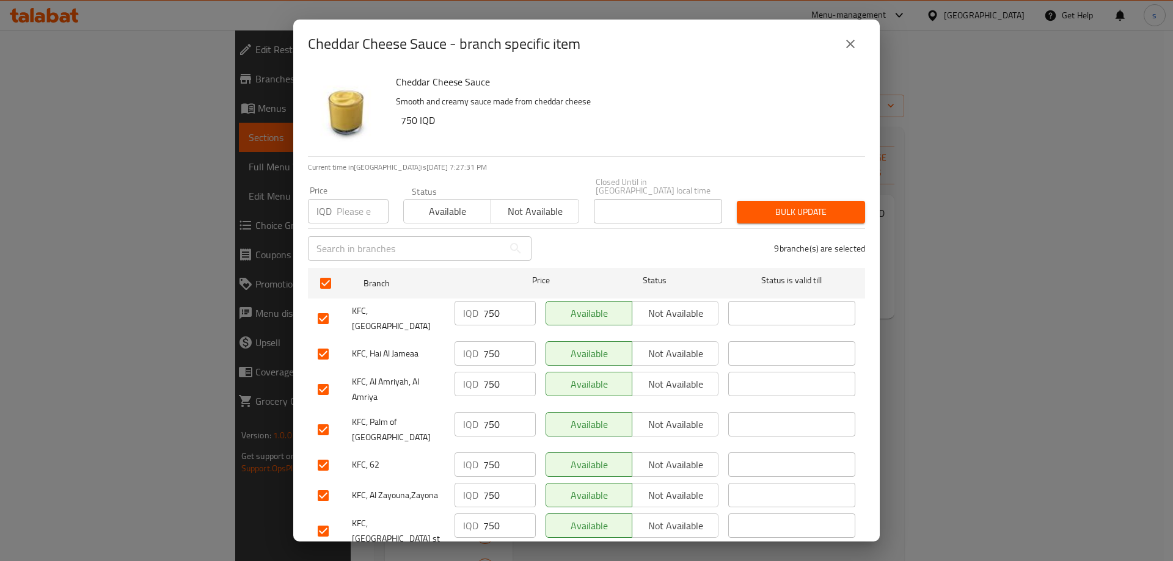
click at [495, 554] on input "number" at bounding box center [509, 566] width 53 height 24
paste input "750"
type input "750"
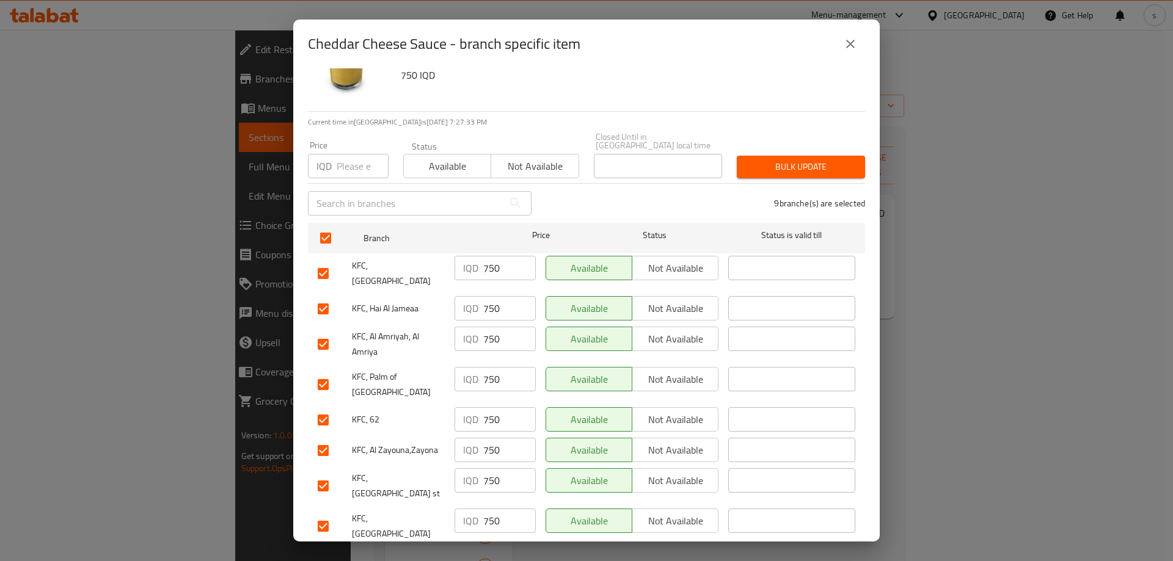
scroll to position [65, 0]
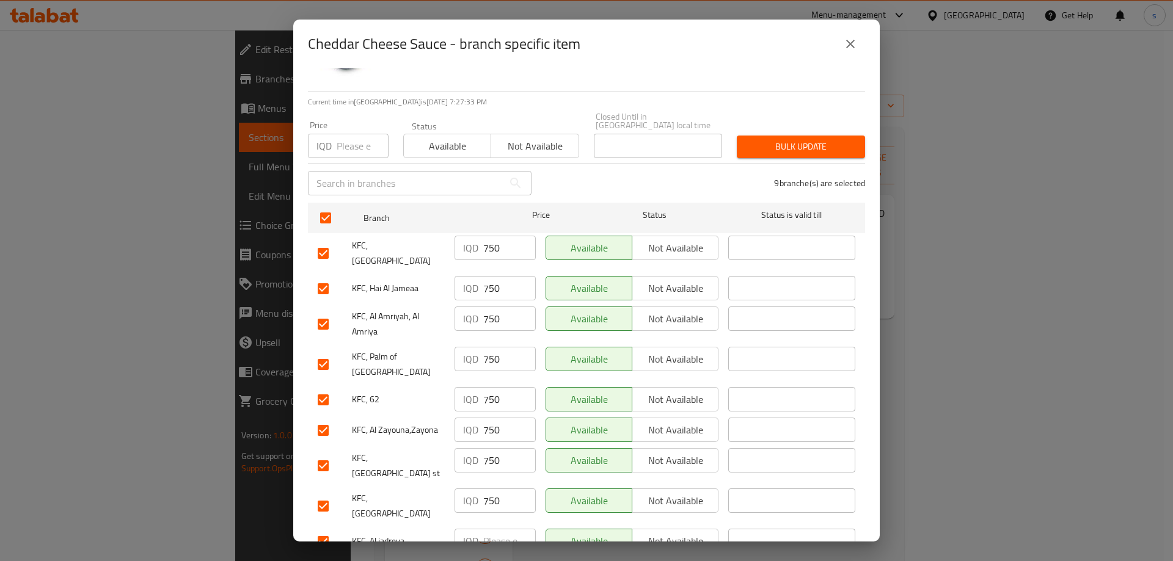
click at [492, 529] on input "number" at bounding box center [509, 541] width 53 height 24
paste input "750"
type input "750"
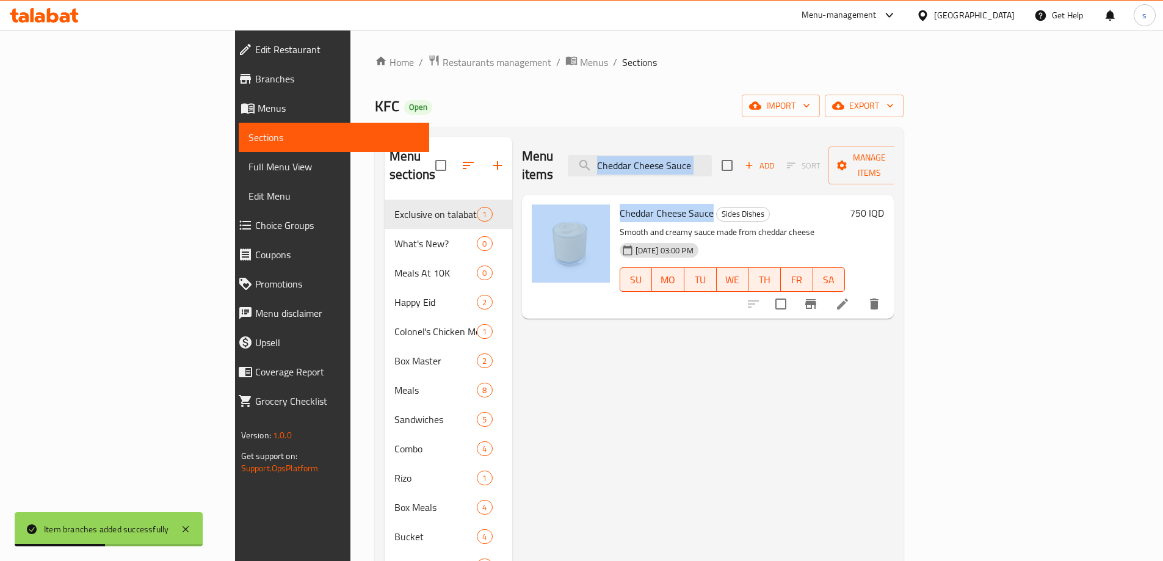
drag, startPoint x: 797, startPoint y: 158, endPoint x: 653, endPoint y: 180, distance: 145.3
click at [653, 180] on div "Menu items Cheddar Cheese Sauce Add Sort Manage items Cheddar Cheese Sauce Side…" at bounding box center [703, 417] width 382 height 561
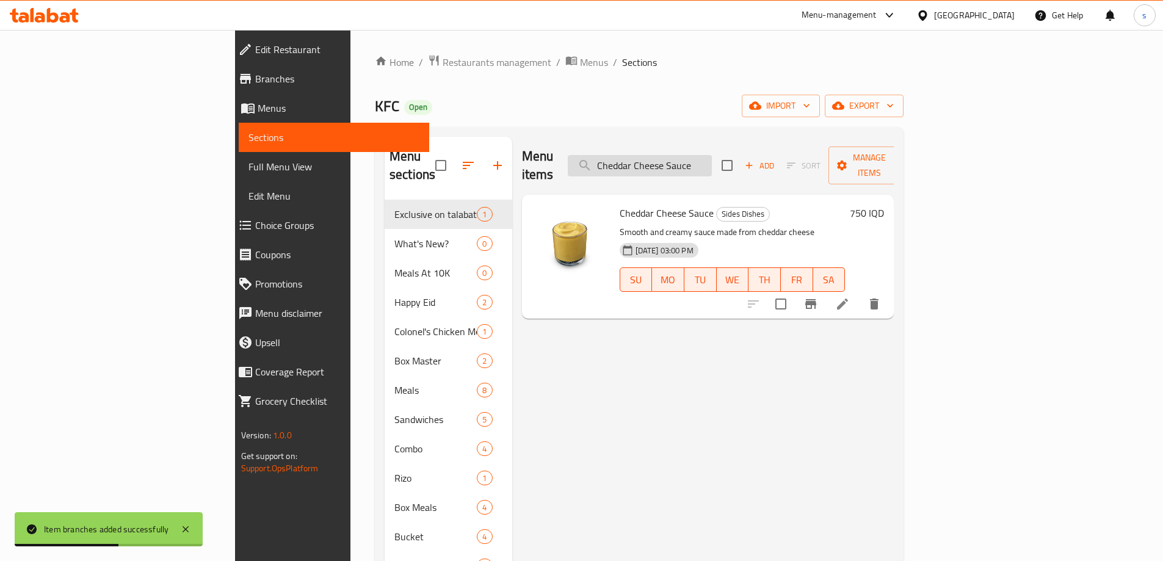
click at [712, 157] on input "Cheddar Cheese Sauce" at bounding box center [640, 165] width 144 height 21
paste input "BBQ Sauce"
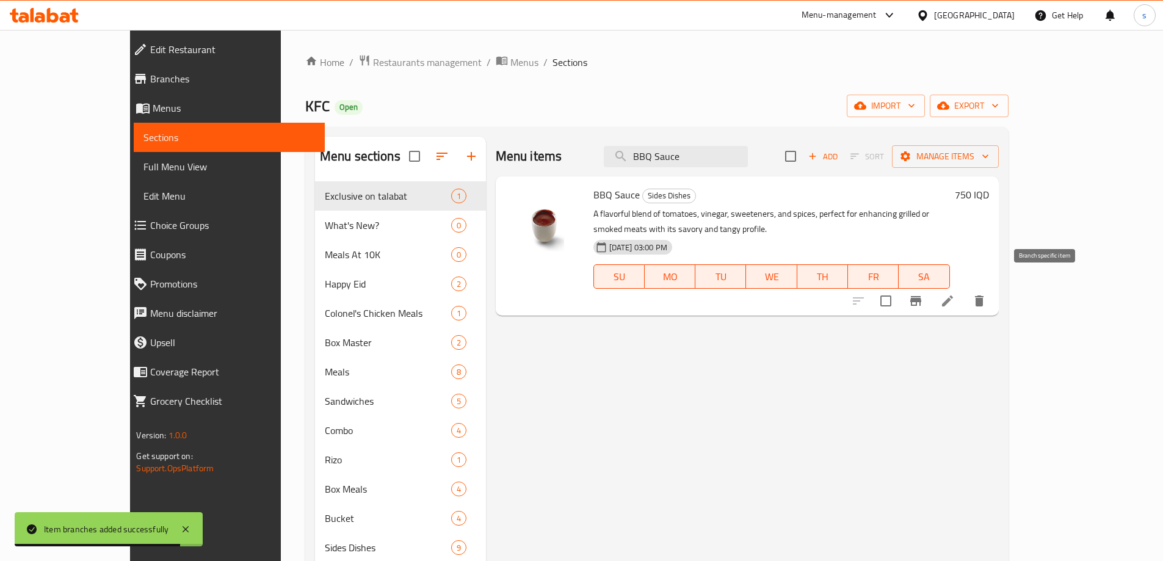
type input "BBQ Sauce"
click at [923, 294] on icon "Branch-specific-item" at bounding box center [916, 301] width 15 height 15
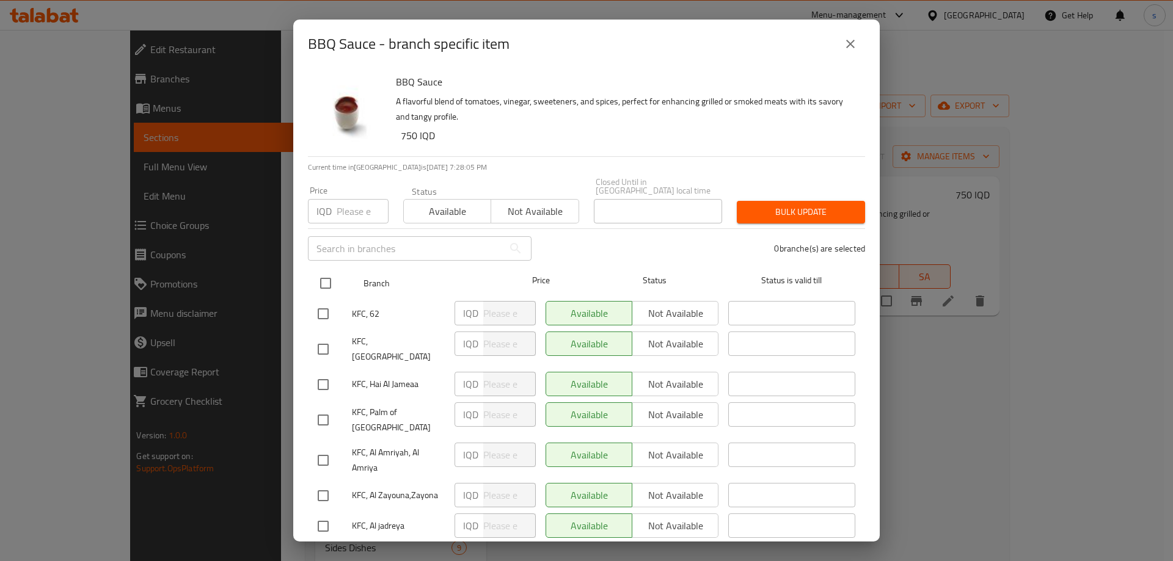
click at [330, 275] on input "checkbox" at bounding box center [326, 284] width 26 height 26
checkbox input "true"
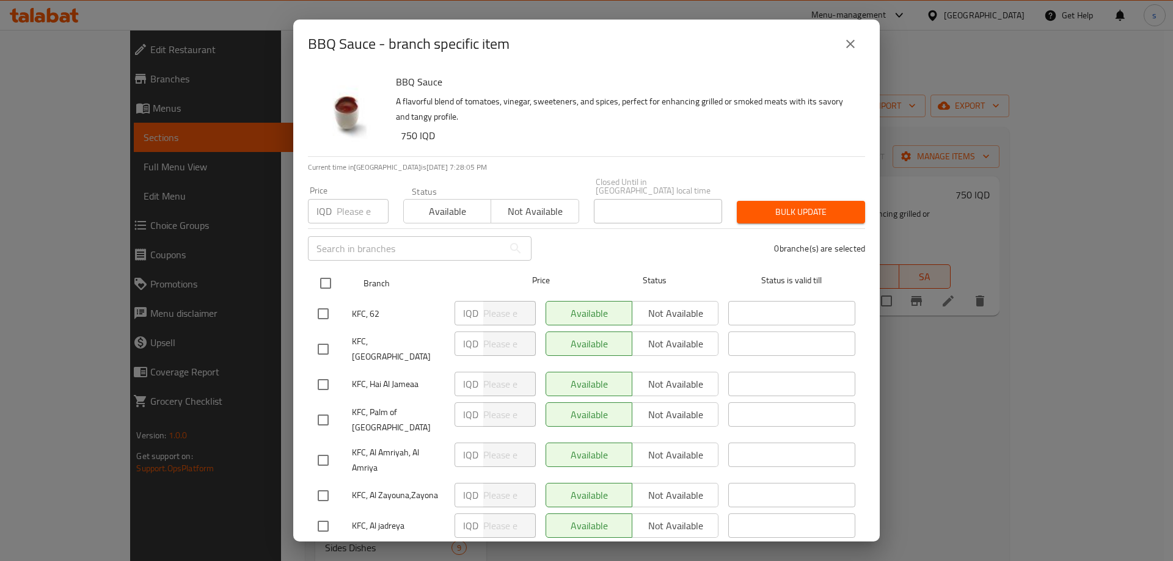
checkbox input "true"
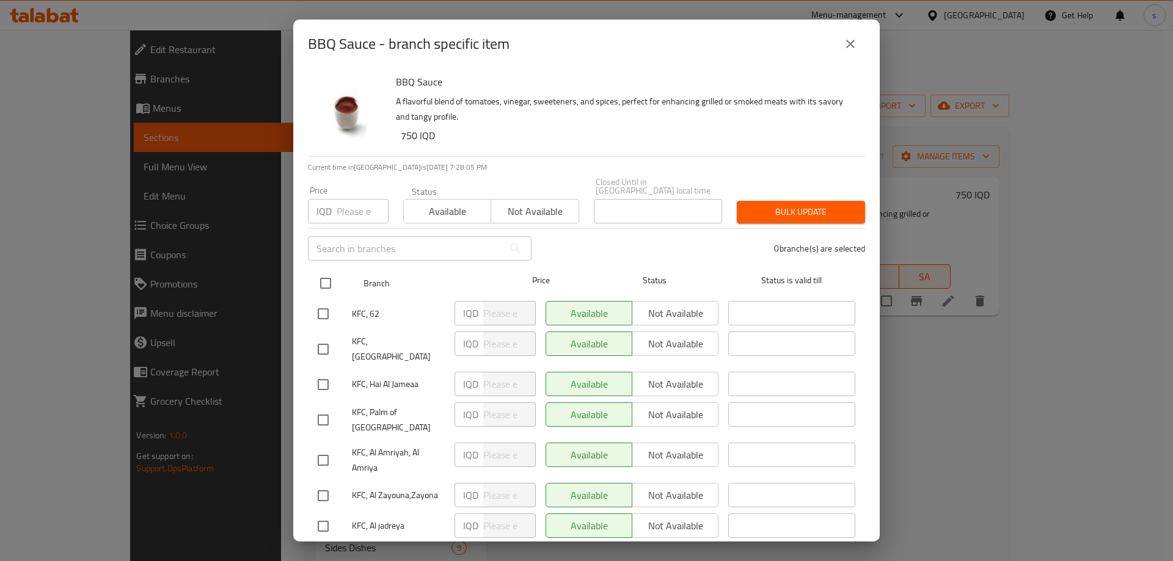
checkbox input "true"
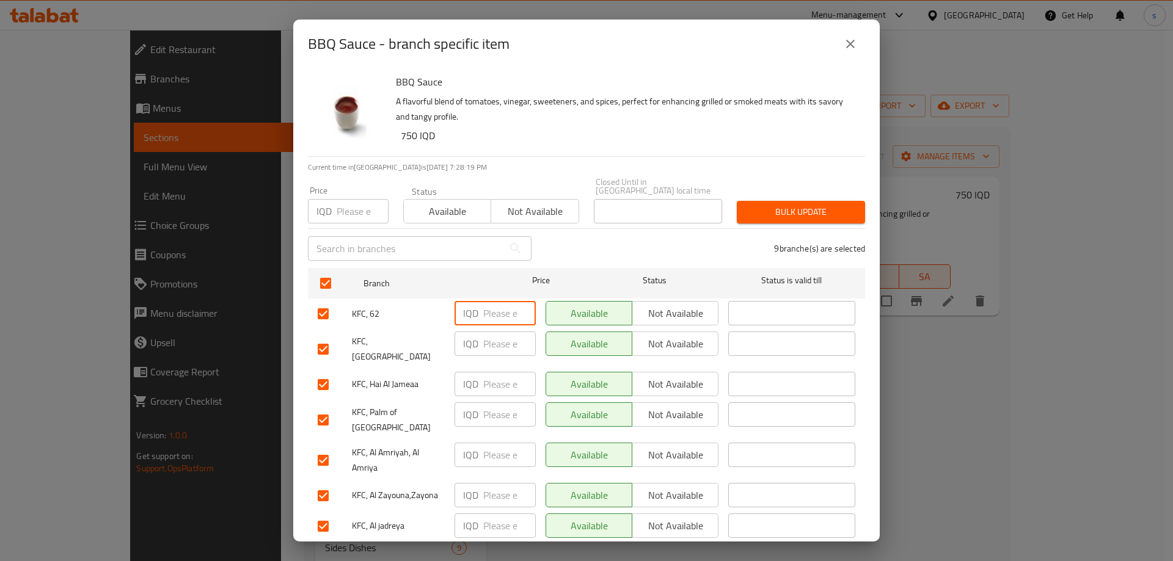
click at [493, 301] on input "number" at bounding box center [509, 313] width 53 height 24
paste input "750"
type input "750"
click at [486, 332] on input "number" at bounding box center [509, 344] width 53 height 24
paste input "750"
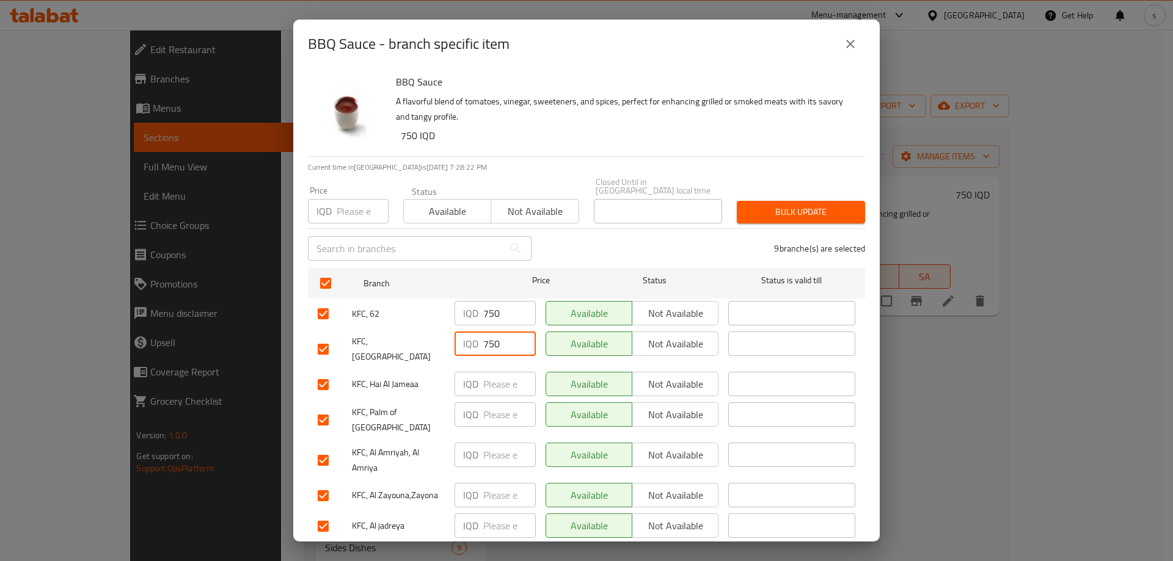
type input "750"
click at [496, 372] on input "number" at bounding box center [509, 384] width 53 height 24
paste input "750"
type input "750"
click at [496, 402] on input "number" at bounding box center [509, 414] width 53 height 24
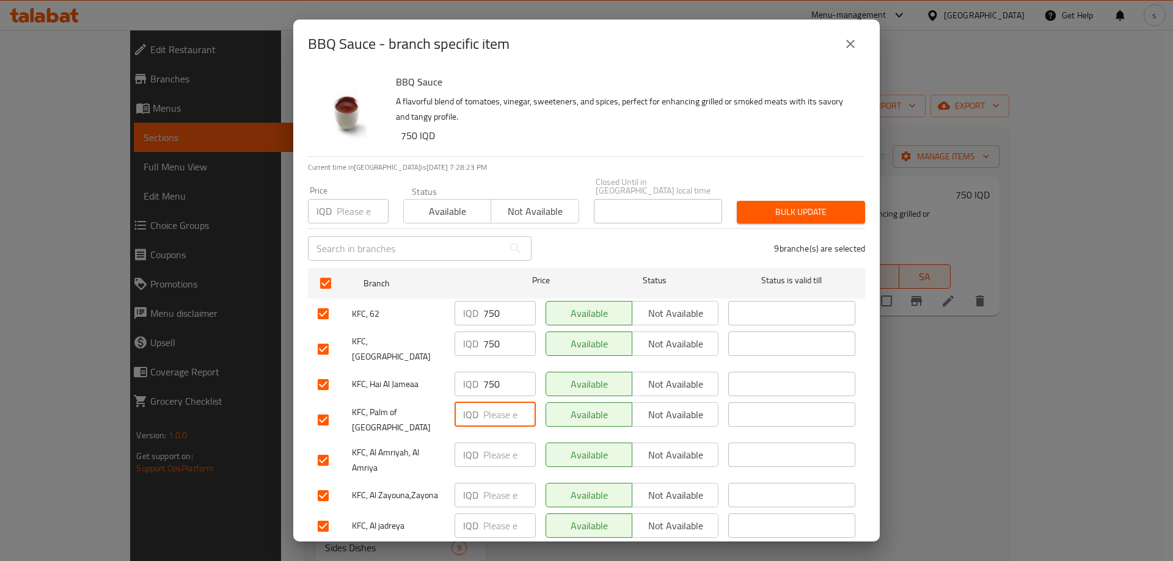
paste input "750"
type input "750"
click at [493, 443] on input "number" at bounding box center [509, 455] width 53 height 24
paste input "750"
type input "750"
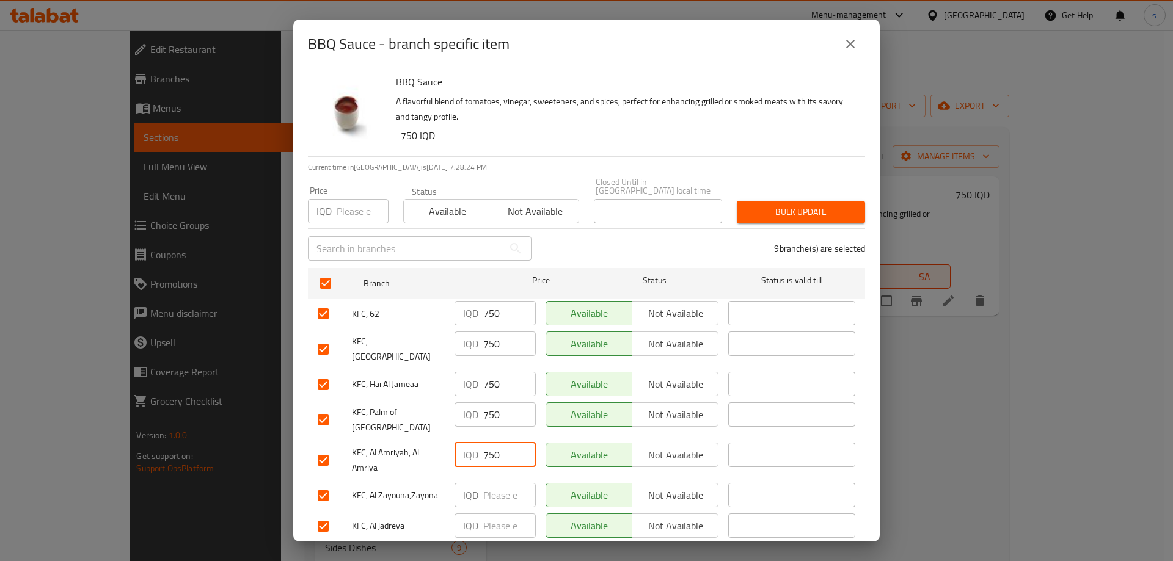
click at [504, 483] on input "number" at bounding box center [509, 495] width 53 height 24
paste input "750"
type input "750"
click at [503, 514] on input "number" at bounding box center [509, 526] width 53 height 24
paste input "750"
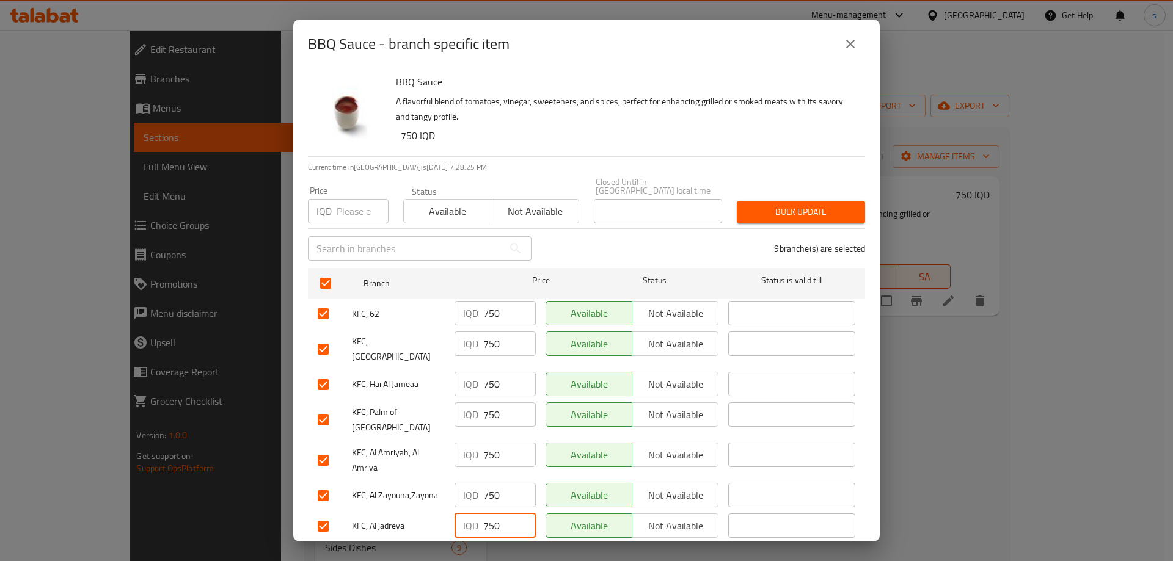
type input "750"
click at [503, 544] on input "number" at bounding box center [509, 556] width 53 height 24
paste input "750"
type input "750"
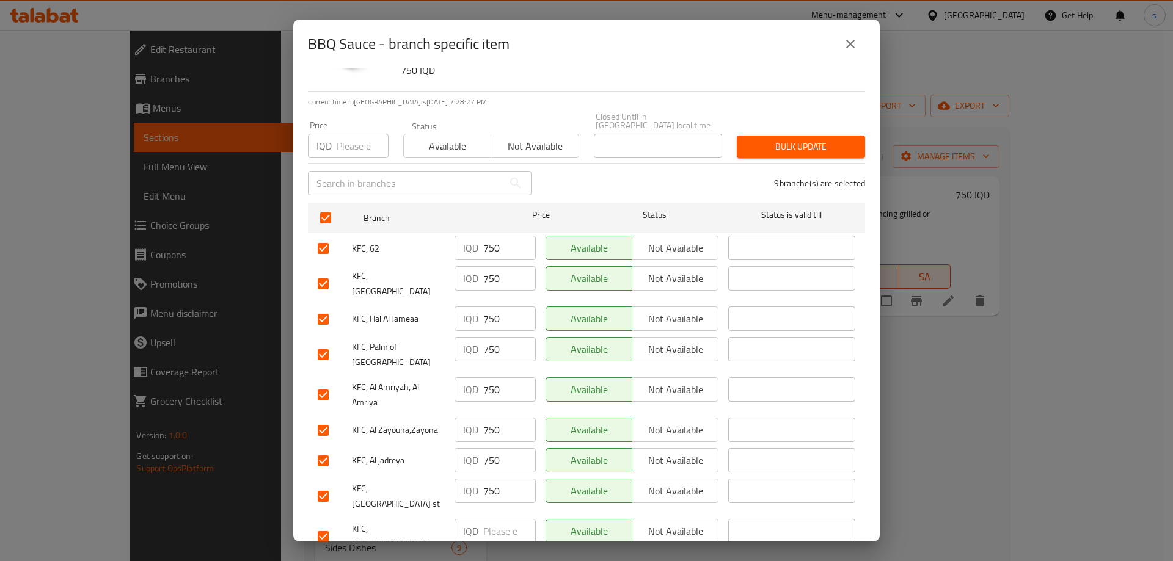
click at [489, 519] on input "number" at bounding box center [509, 531] width 53 height 24
paste input "750"
type input "750"
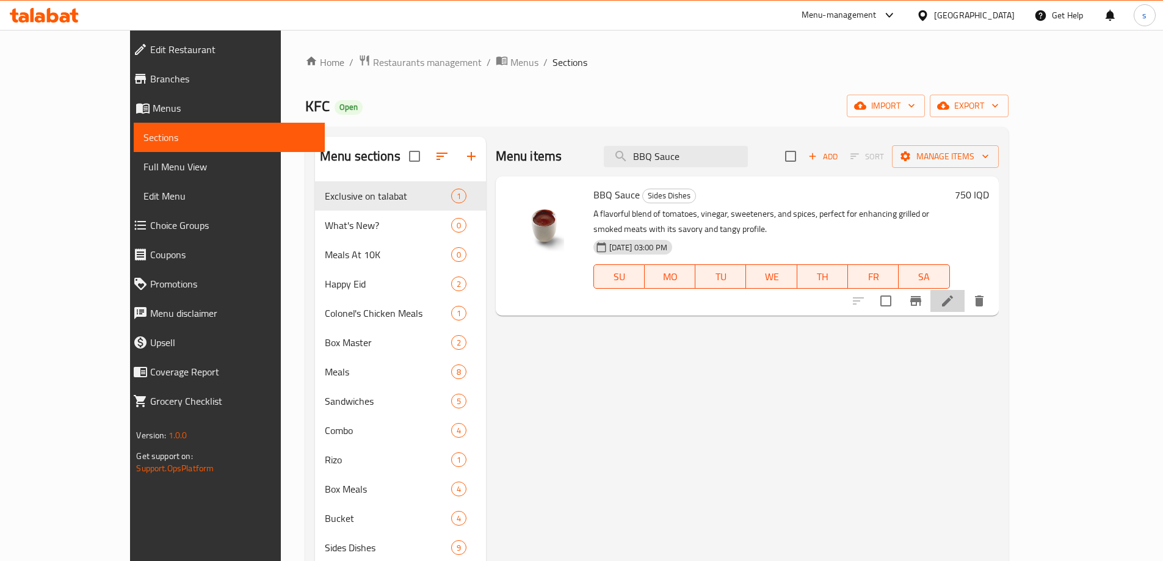
click at [965, 290] on li at bounding box center [948, 301] width 34 height 22
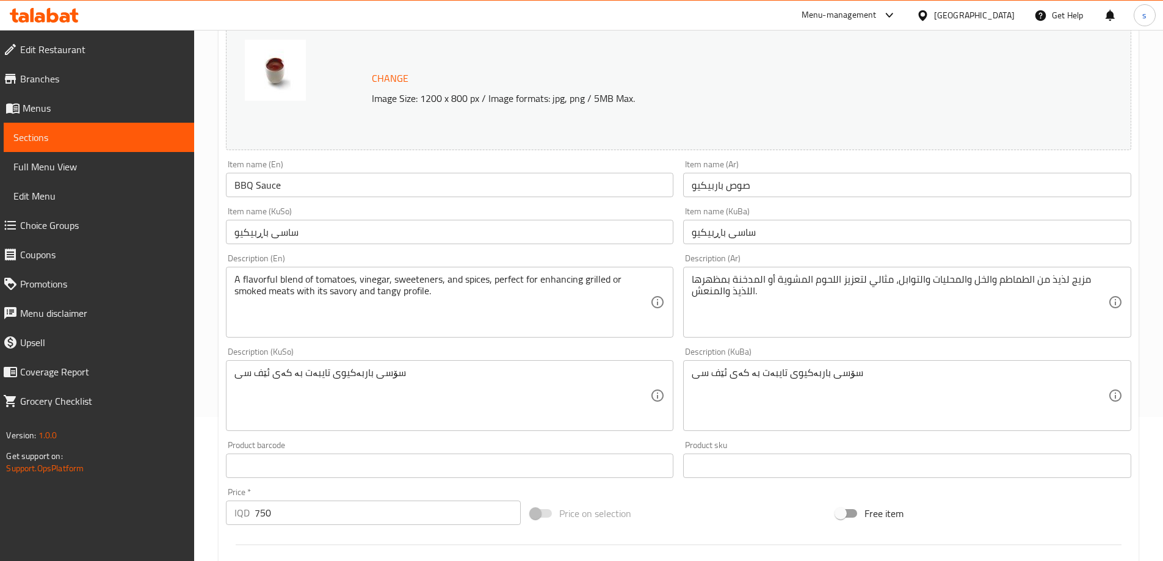
scroll to position [149, 0]
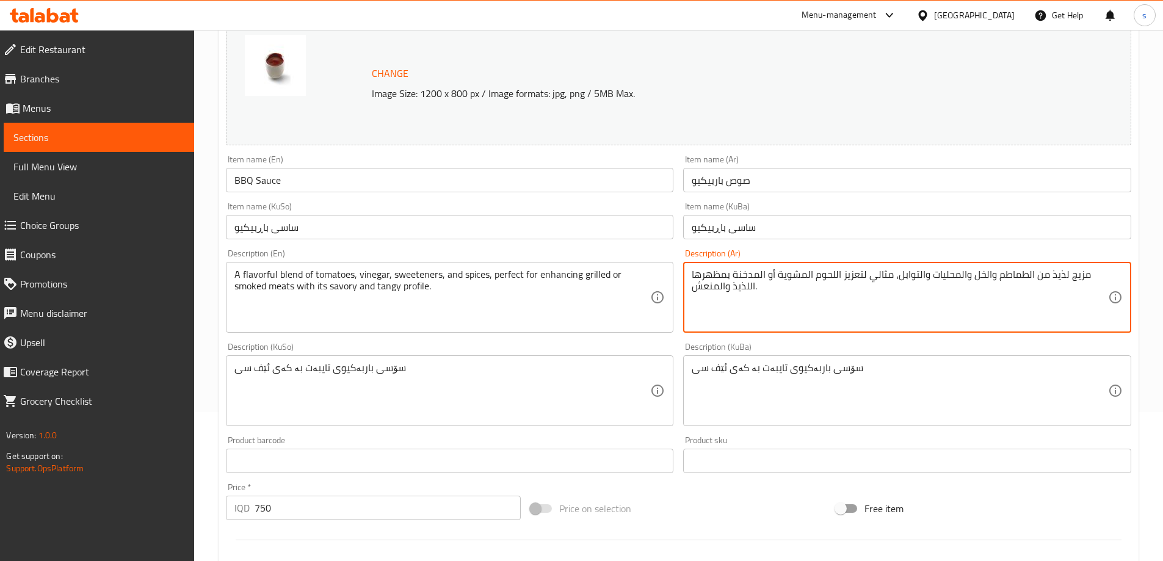
click at [898, 304] on textarea "مزيج لذيذ من الطماطم والخل والمحليات والتوابل، مثالي لتعزيز اللحوم المشوية أو ا…" at bounding box center [900, 298] width 416 height 58
click at [809, 305] on textarea "مزيج لذيذ من الطماطم والخل والمحليات والتوابل، مثالي لتعزيز اللحوم المشوية أو ا…" at bounding box center [900, 298] width 416 height 58
paste textarea "مزيج لذيذ من الطماطم والخل والمحليات والتوابل، مثالي لتعزيز اللحوم المشوية أو ا…"
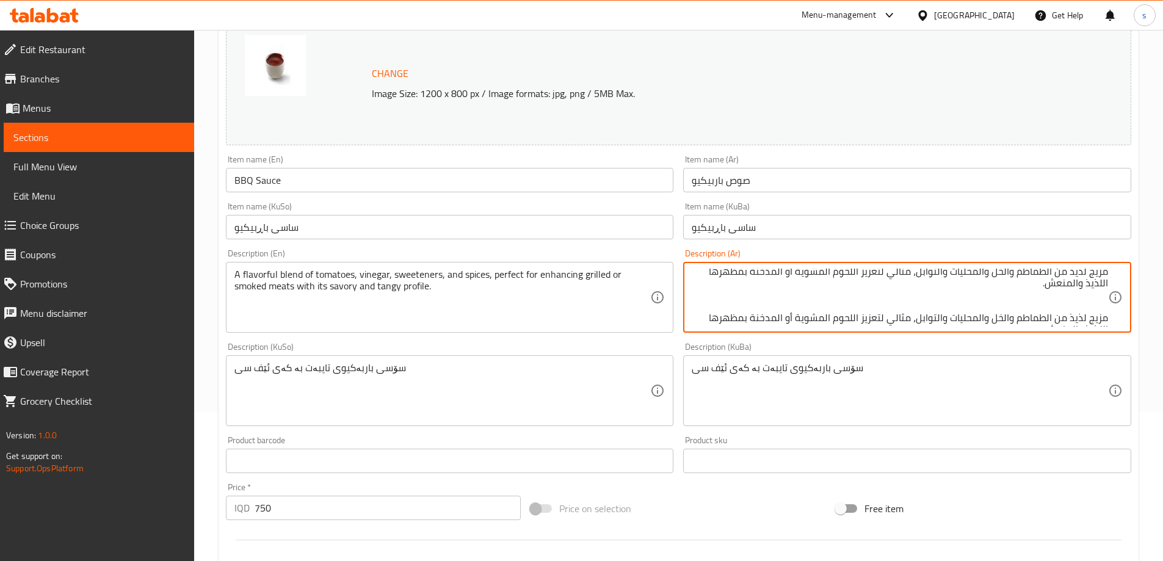
scroll to position [15, 0]
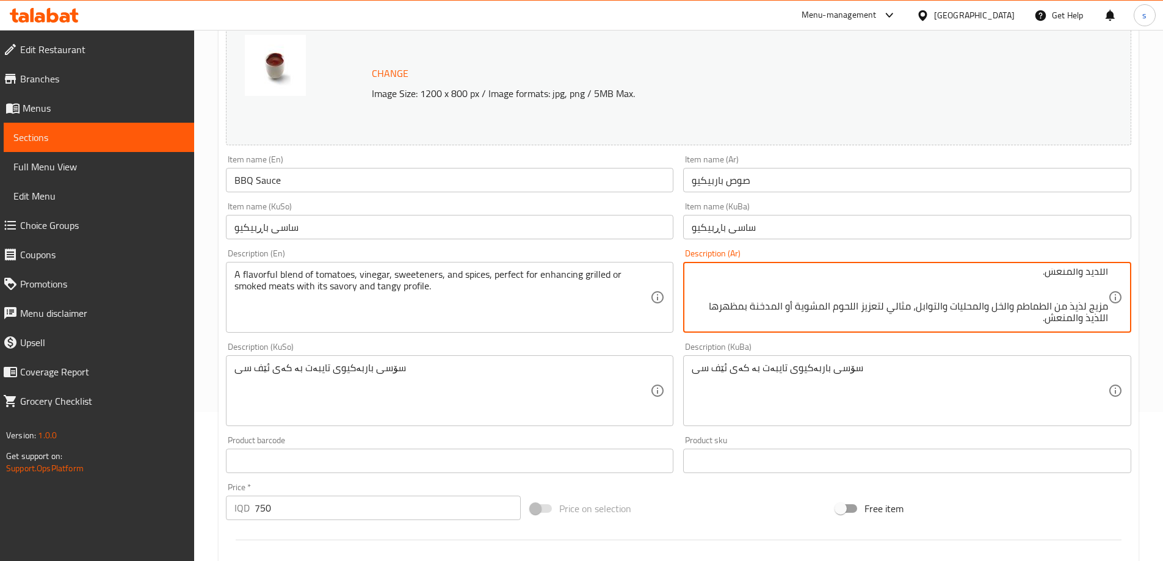
click at [996, 322] on textarea "مزيج لذيذ من الطماطم والخل والمحليات والتوابل، مثالي لتعزيز اللحوم المشوية أو ا…" at bounding box center [900, 298] width 416 height 58
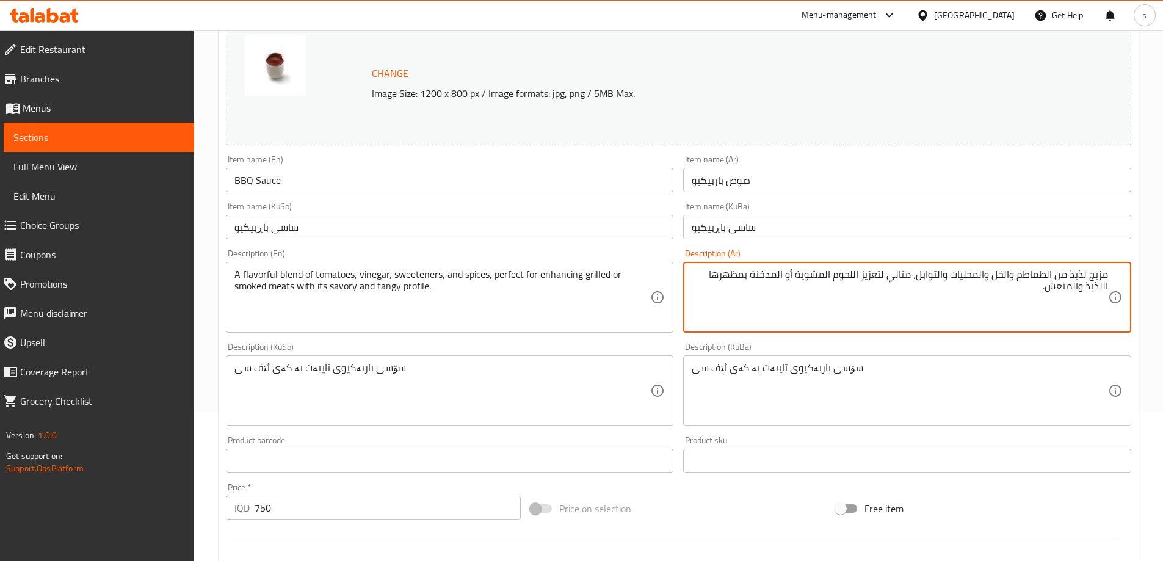
scroll to position [0, 0]
click at [1006, 299] on textarea "مزيج لذيذ من الطماطم والخل والمحليات والتوابل، مثالي لتعزيز اللحوم المشوية أو ا…" at bounding box center [900, 298] width 416 height 58
type textarea "مزيج لذيذ من طماطم، خل، محليات، توابل، مثالي لتعزيز لحوم مشوية أو مدخنة بمظهرها…"
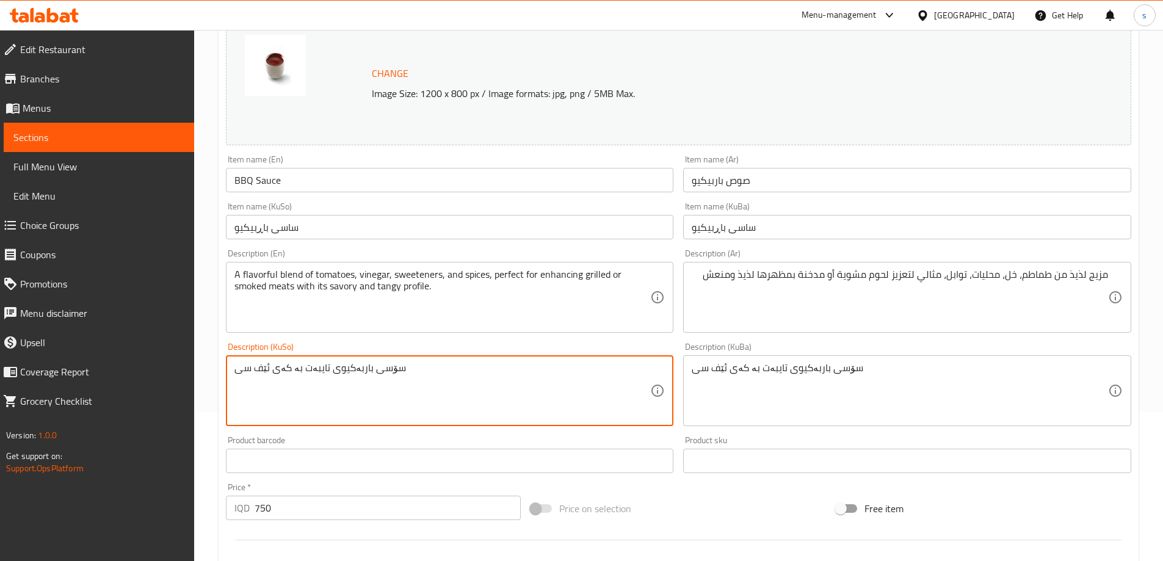
click at [512, 367] on textarea "سۆسی باربەکیوی تایبەت بە کەی ئێف سی" at bounding box center [443, 391] width 416 height 58
click at [533, 388] on textarea "سۆسی باربەکیوی تایبەت بە کەی ئێف سی" at bounding box center [443, 391] width 416 height 58
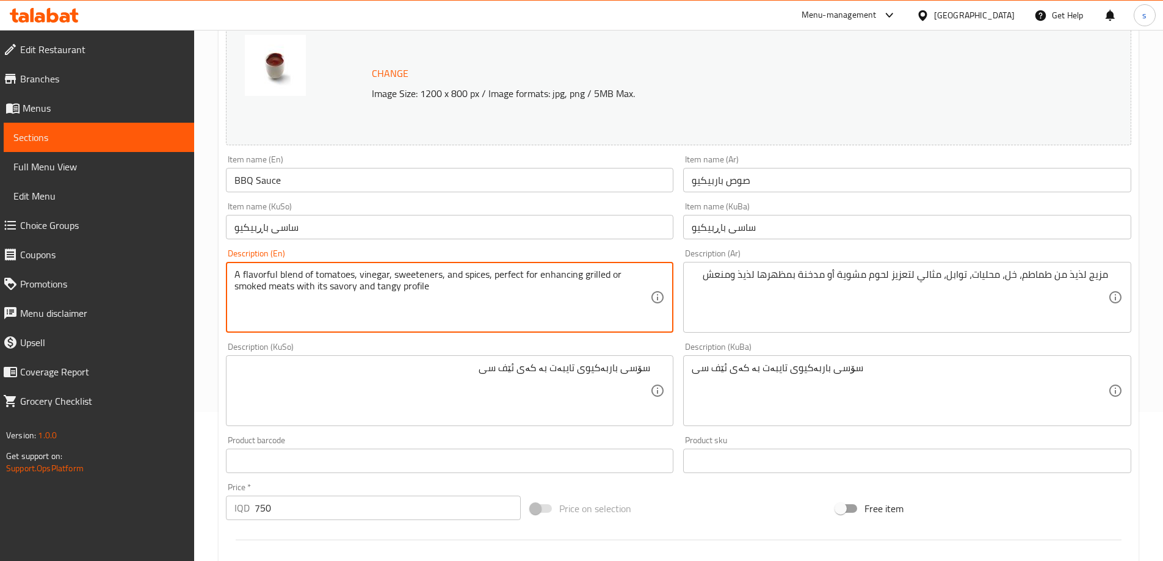
type textarea "A flavorful blend of tomatoes, vinegar, sweeteners, and spices, perfect for enh…"
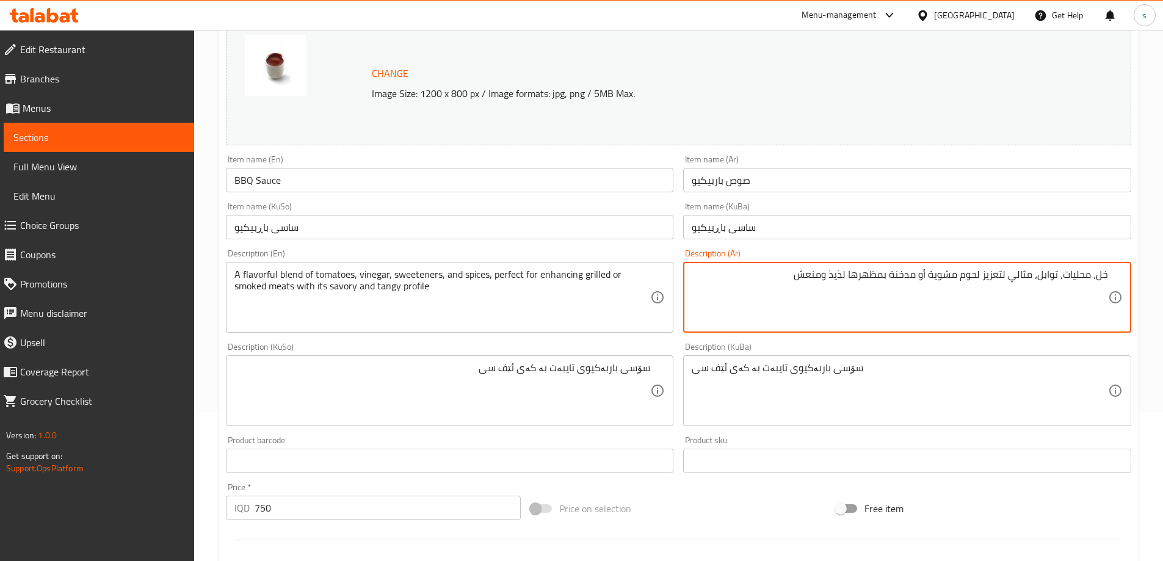
drag, startPoint x: 986, startPoint y: 277, endPoint x: 1038, endPoint y: 358, distance: 95.5
click at [991, 283] on textarea "خل، محليات، توابل، مثالي لتعزيز لحوم مشوية أو مدخنة بمظهرها لذيذ ومنعش" at bounding box center [900, 298] width 416 height 58
drag, startPoint x: 840, startPoint y: 285, endPoint x: 942, endPoint y: 282, distance: 102.6
click at [942, 282] on textarea "خل، محليات، توابل، لحوم مشوية أو مدخنة بمظهرها لذيذ ومنعش" at bounding box center [900, 298] width 416 height 58
type textarea "خل، محليات، توابل، لحوم مشوية أو مدخنة"
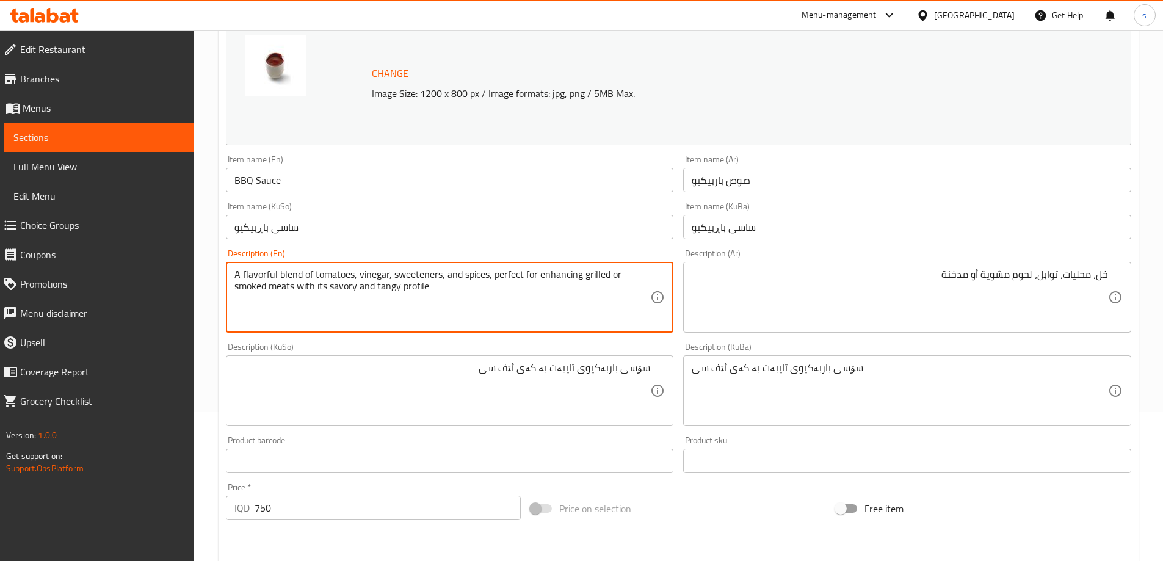
drag, startPoint x: 478, startPoint y: 286, endPoint x: 166, endPoint y: 234, distance: 316.3
type textarea "v"
paste textarea "A flavorful blend of tomatoes, vinegar, sweeteners, and spices, perfect for enh…"
click at [453, 288] on textarea "A flavorful blend of tomatoes, vinegar, sweeteners, and spices, perfect for enh…" at bounding box center [443, 298] width 416 height 58
drag, startPoint x: 453, startPoint y: 288, endPoint x: 296, endPoint y: 294, distance: 157.1
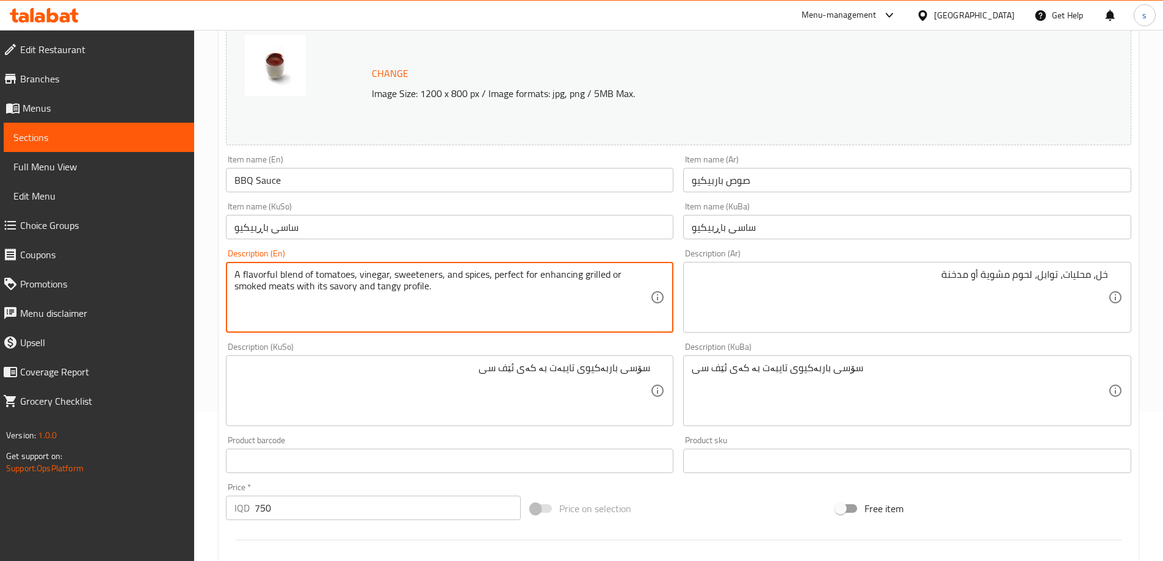
click at [296, 294] on textarea "A flavorful blend of tomatoes, vinegar, sweeteners, and spices, perfect for enh…" at bounding box center [443, 298] width 416 height 58
click at [244, 272] on textarea "A flavorful blend of tomatoes, vinegar, sweeteners, spices, grilled or smoked m…" at bounding box center [443, 298] width 416 height 58
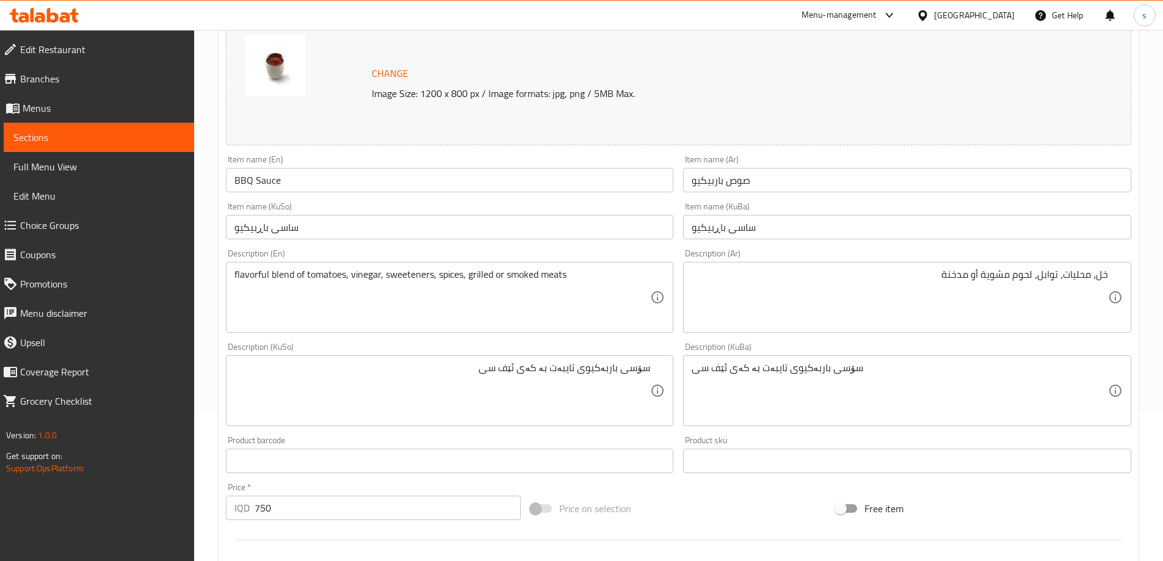
click at [1112, 277] on div "خل، محليات، توابل، لحوم مشوية أو مدخنة Description (Ar)" at bounding box center [907, 297] width 448 height 71
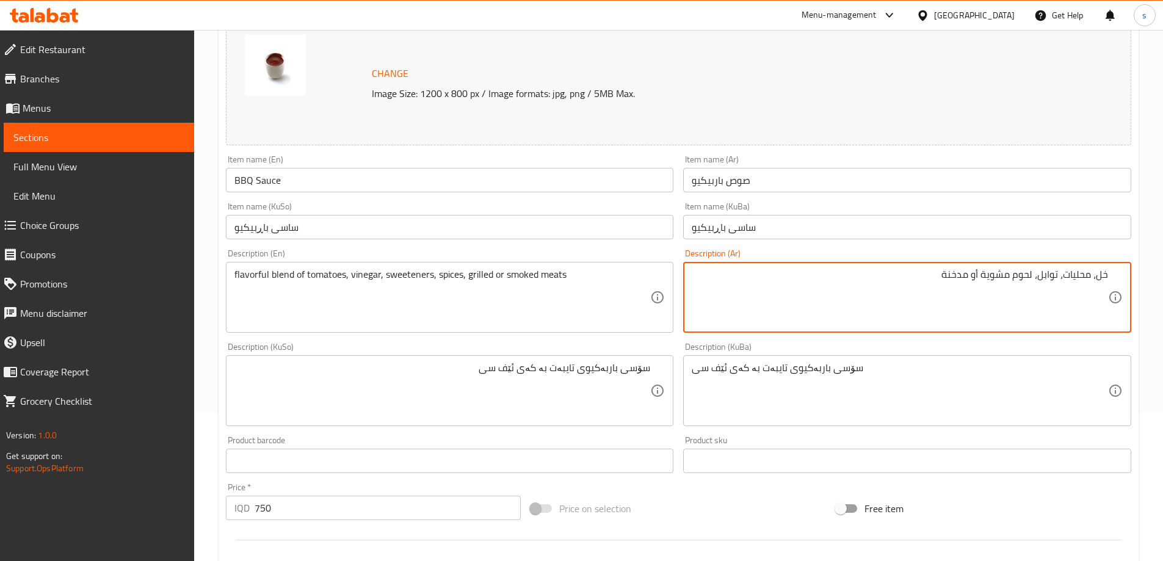
drag, startPoint x: 1099, startPoint y: 277, endPoint x: 1125, endPoint y: 274, distance: 26.5
click at [1125, 274] on div "خل، محليات، توابل، لحوم مشوية أو مدخنة Description (Ar)" at bounding box center [907, 297] width 448 height 71
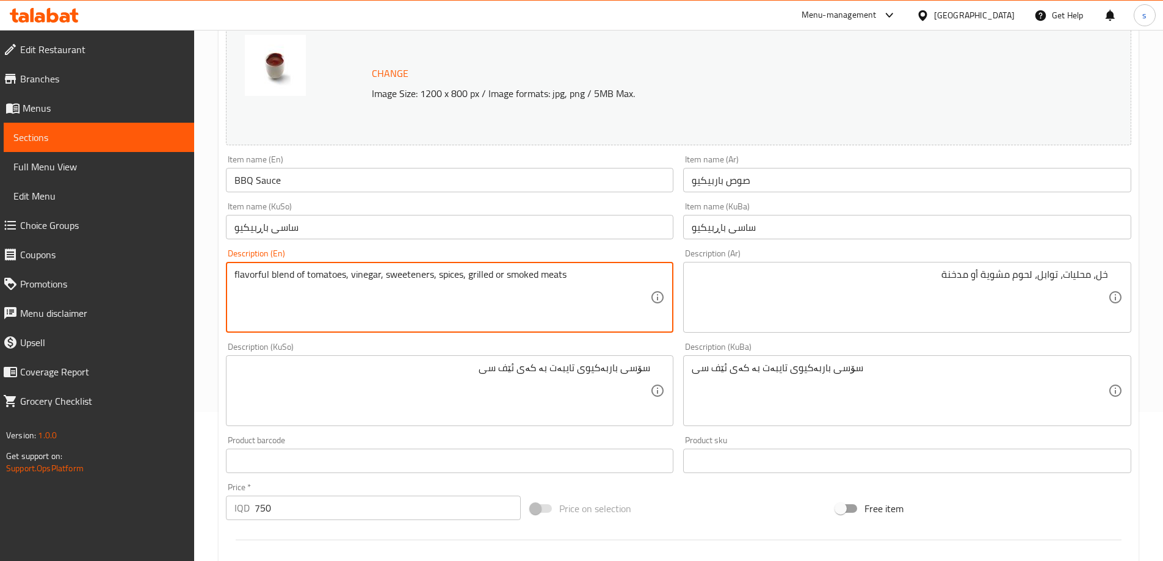
drag, startPoint x: 351, startPoint y: 279, endPoint x: 380, endPoint y: 280, distance: 29.9
paste textarea "Visnaga"
drag, startPoint x: 345, startPoint y: 278, endPoint x: 219, endPoint y: 279, distance: 125.8
click at [219, 279] on div "Update BBQ Sauce Change Image Size: 1200 x 800 px / Image formats: jpg, png / 5…" at bounding box center [679, 403] width 920 height 869
type textarea "flavorful blend of tomatoes, Visnaga, sweeteners, spices, grilled or smoked mea…"
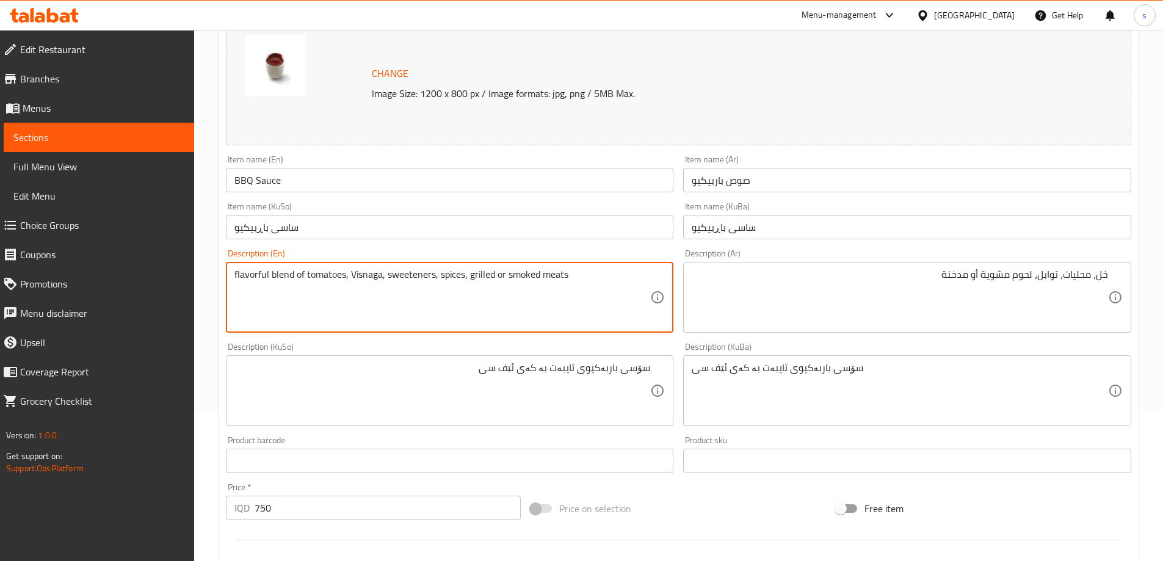
click at [1111, 271] on div "خل، محليات، توابل، لحوم مشوية أو مدخنة Description (Ar)" at bounding box center [907, 297] width 448 height 71
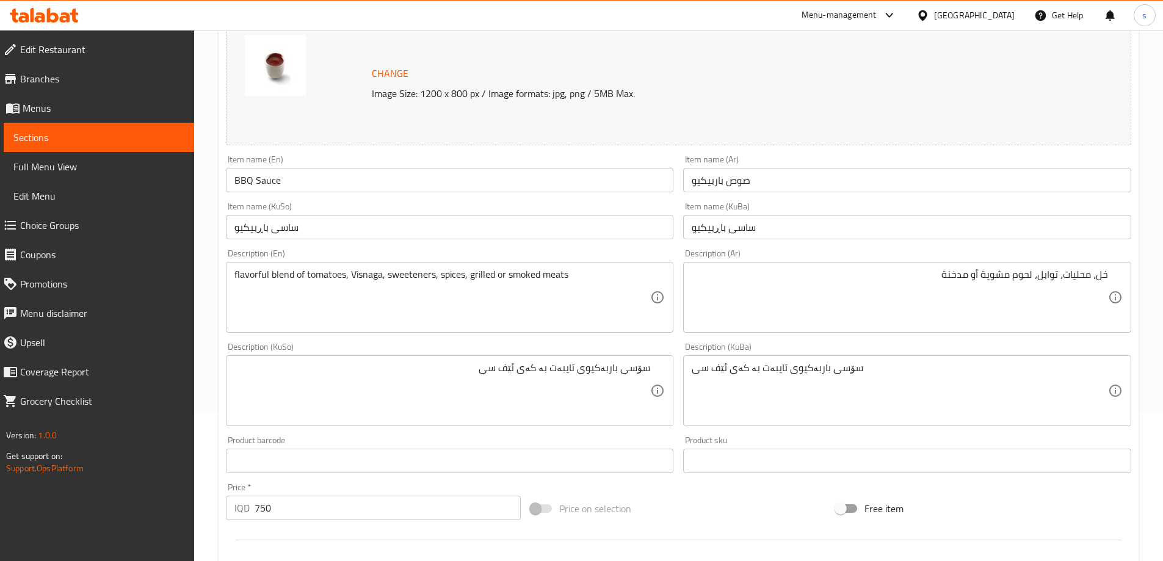
click at [1109, 280] on div "خل، محليات، توابل، لحوم مشوية أو مدخنة Description (Ar)" at bounding box center [907, 297] width 448 height 71
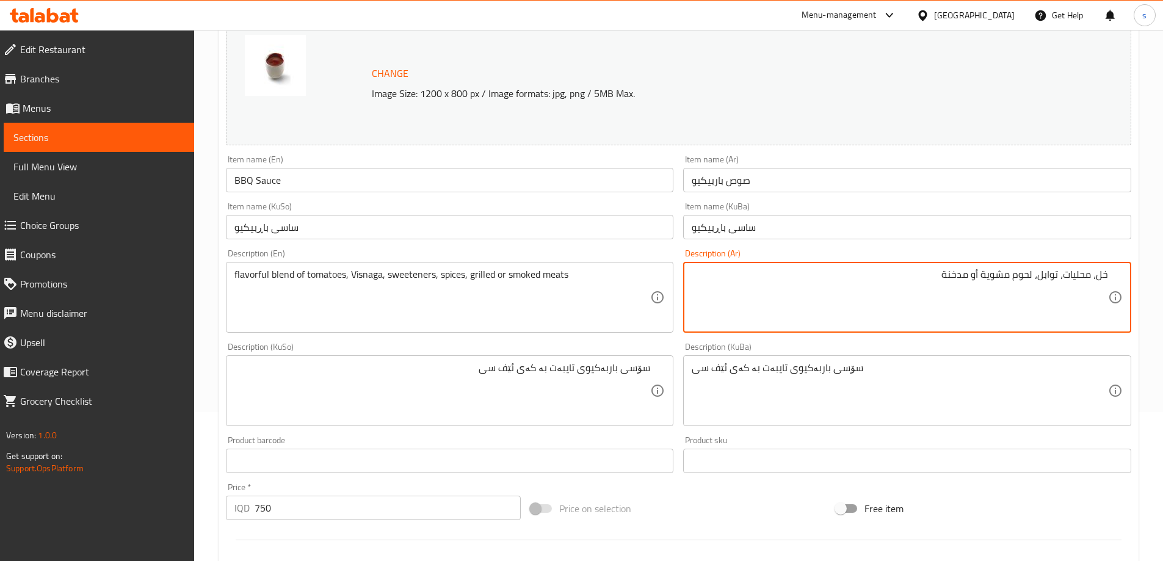
click at [1103, 276] on textarea "خل، محليات، توابل، لحوم مشوية أو مدخنة" at bounding box center [900, 298] width 416 height 58
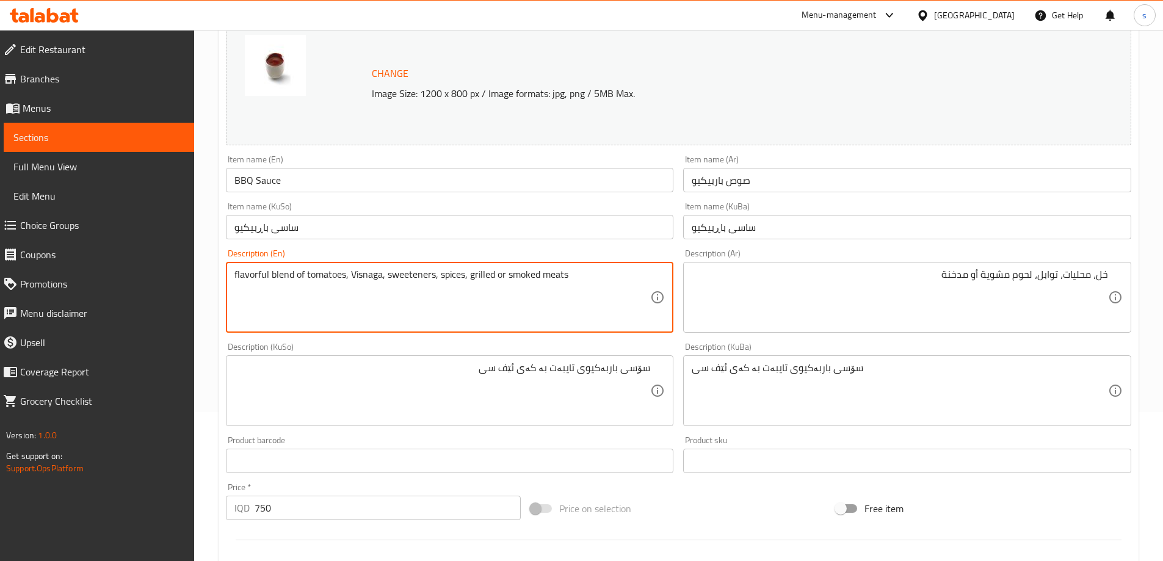
click at [279, 285] on textarea "flavorful blend of tomatoes, Visnaga, sweeteners, spices, grilled or smoked mea…" at bounding box center [443, 298] width 416 height 58
click at [283, 258] on div "Description (En) flavorful blend of tomatoes, Visnaga, sweeteners, spices, gril…" at bounding box center [450, 291] width 448 height 84
click at [275, 274] on textarea "flavorful blend of tomatoes, Visnaga, sweeteners, spices, grilled or smoked mea…" at bounding box center [443, 298] width 416 height 58
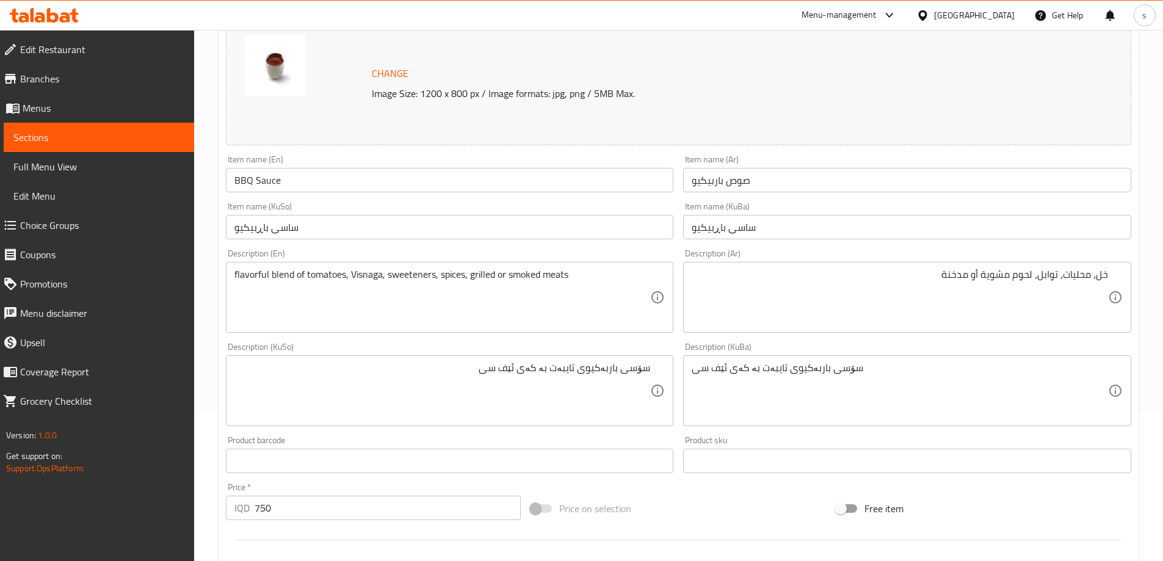
click at [1119, 274] on div "خل، محليات، توابل، لحوم مشوية أو مدخنة Description (Ar)" at bounding box center [907, 297] width 448 height 71
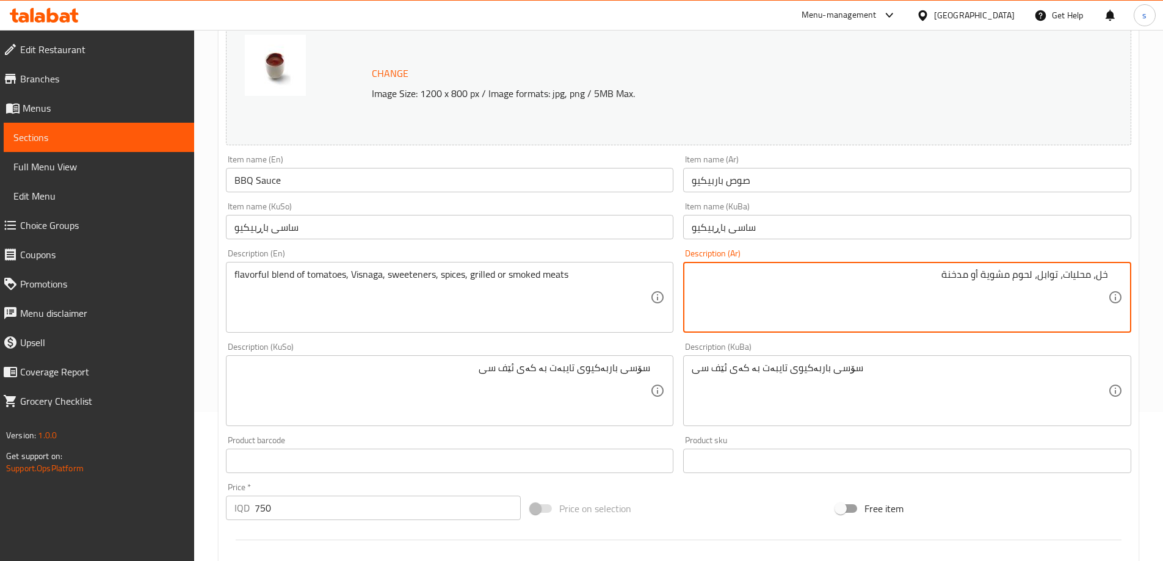
click at [1111, 274] on div "خل، محليات، توابل، لحوم مشوية أو مدخنة Description (Ar)" at bounding box center [907, 297] width 448 height 71
paste textarea "خلاط"
type textarea "خلاط من طماطم، خل، محليات، توابل، لحوم مشوية أو مدخنة"
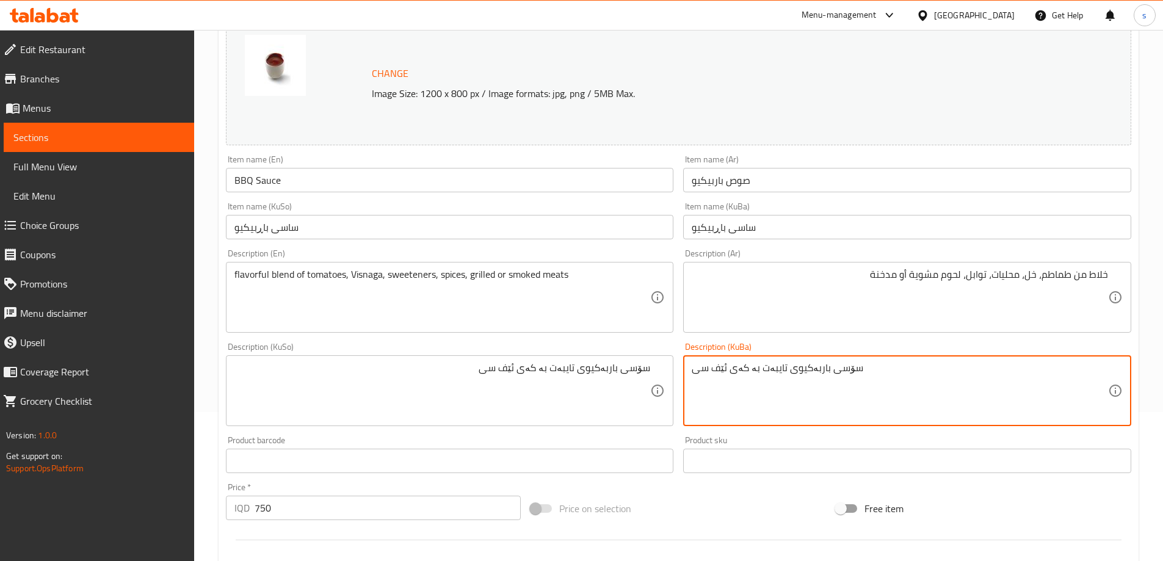
click at [843, 384] on textarea "سۆسی باربەکیوی تایبەت بە کەی ئێف سی" at bounding box center [900, 391] width 416 height 58
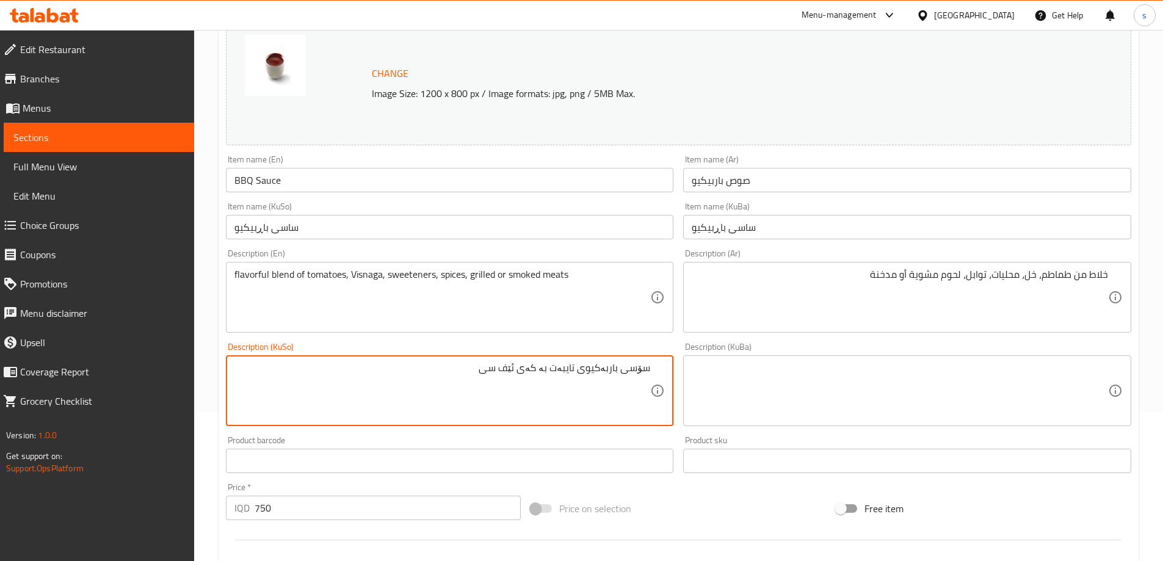
click at [435, 390] on textarea "سۆسی باربەکیوی تایبەت بە کەی ئێف سی" at bounding box center [443, 391] width 416 height 58
type textarea "تێکلکراوەی تەماتە،"
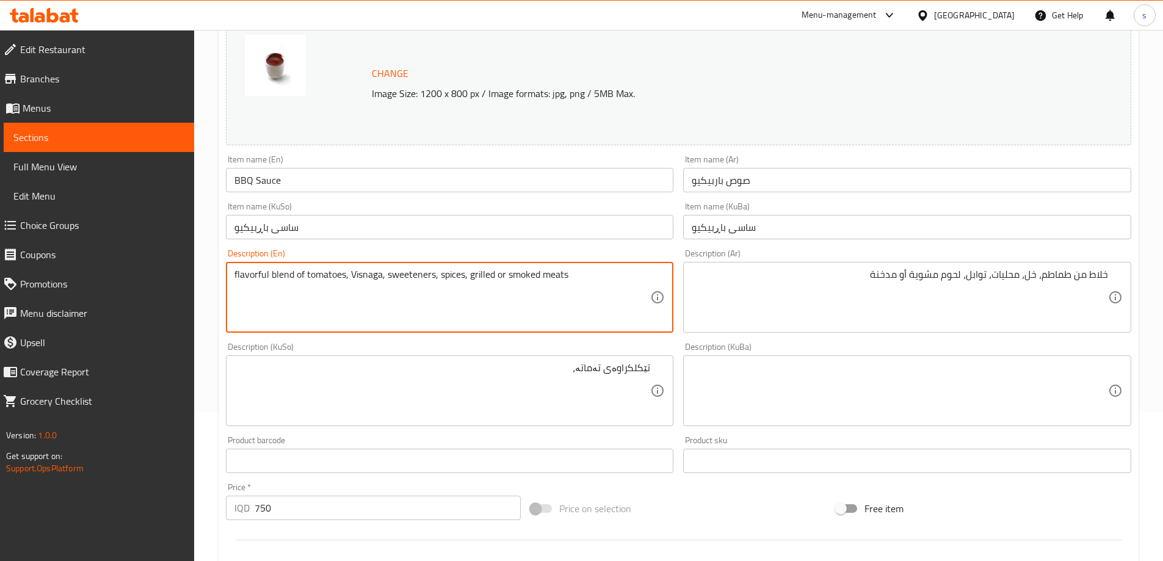
click at [373, 272] on textarea "flavorful blend of tomatoes, Visnaga, sweeteners, spices, grilled or smoked mea…" at bounding box center [443, 298] width 416 height 58
paste textarea "negar"
click at [355, 274] on textarea "flavorful blend of tomatoes, Vinegar, sweeteners, spices, grilled or smoked mea…" at bounding box center [443, 298] width 416 height 58
type textarea "flavorful blend of tomatoes, vinegar, sweeteners, spices, grilled or smoked mea…"
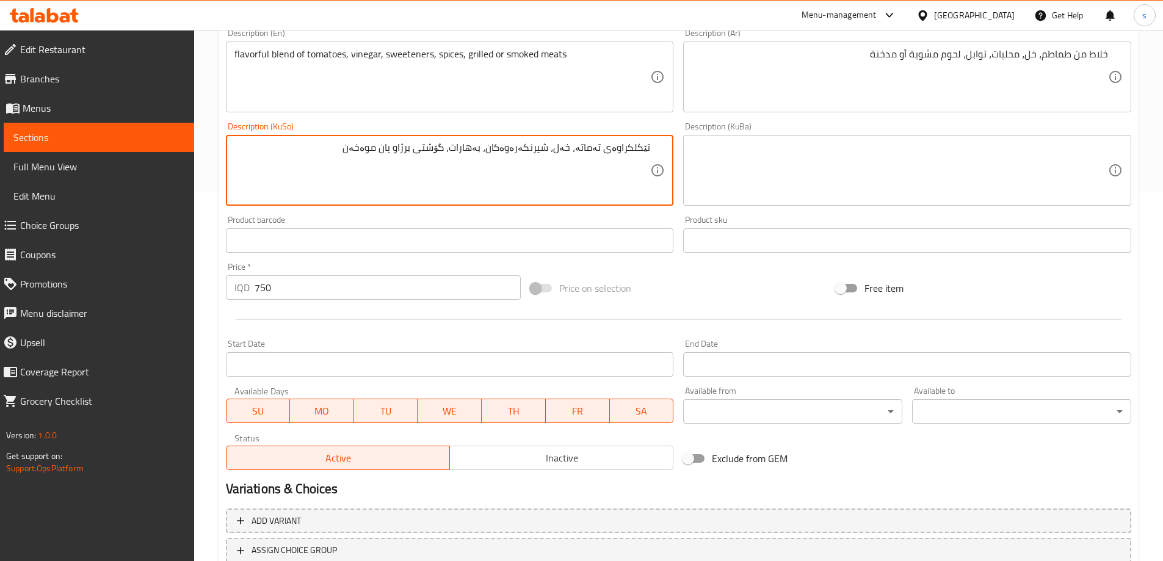
scroll to position [460, 0]
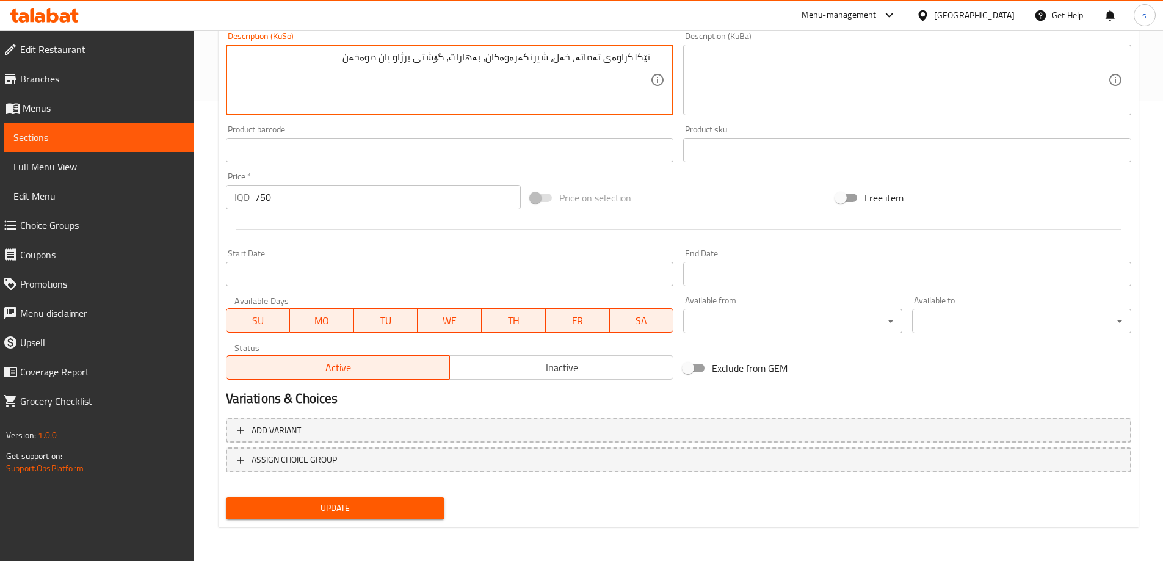
type textarea "تێکلکراوەی تەماتە، خەل، شیرنکەرەوەکان، بەهارات، گۆشتی برژاو یان موەخەن"
click at [324, 512] on span "Update" at bounding box center [336, 508] width 200 height 15
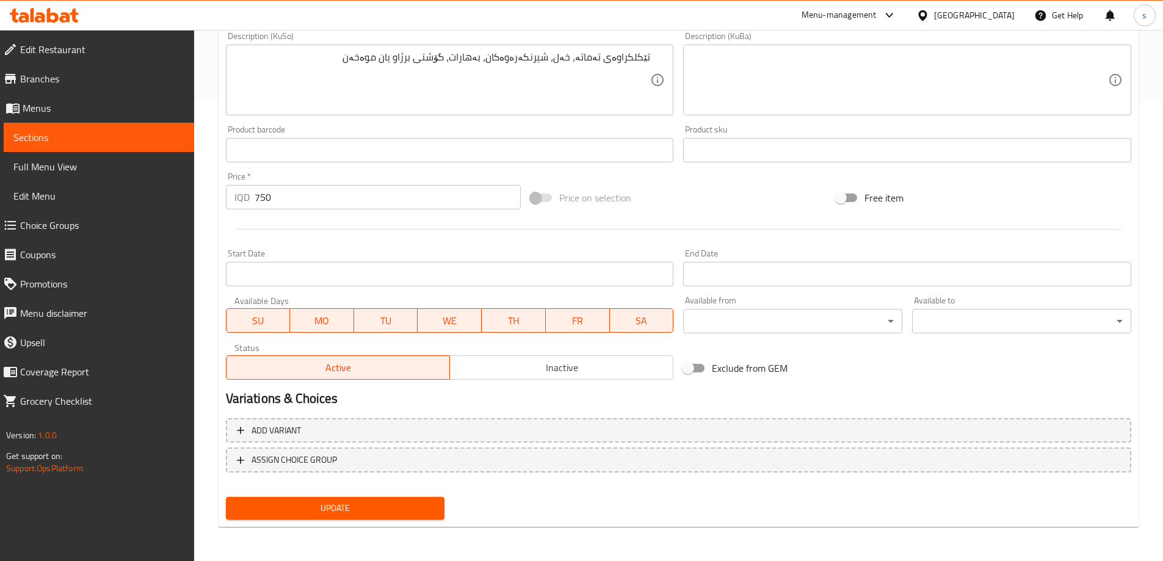
click at [361, 498] on button "Update" at bounding box center [335, 508] width 219 height 23
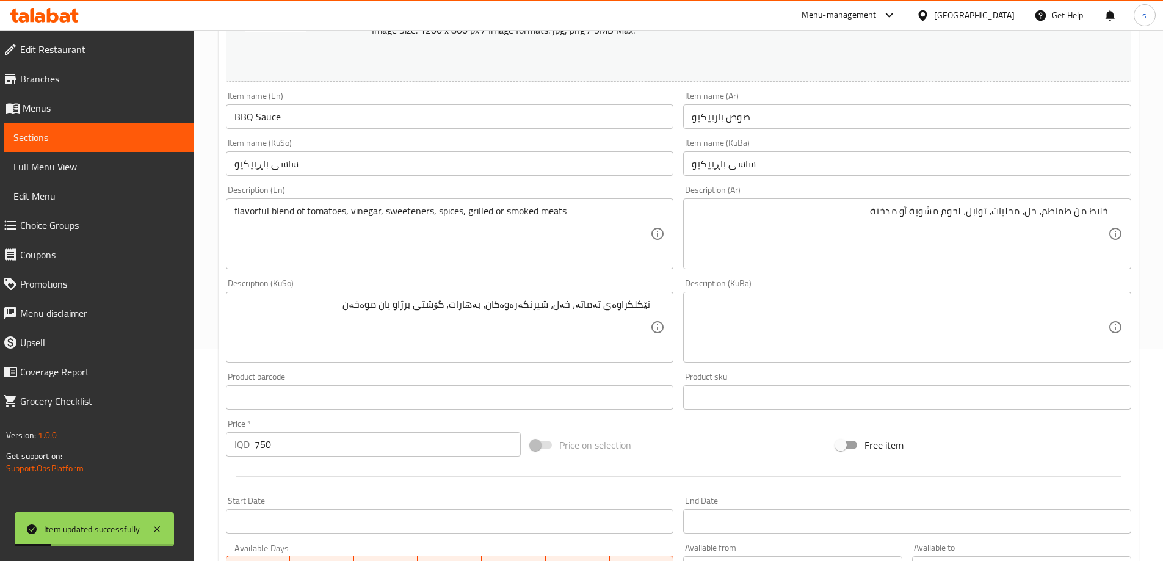
scroll to position [210, 0]
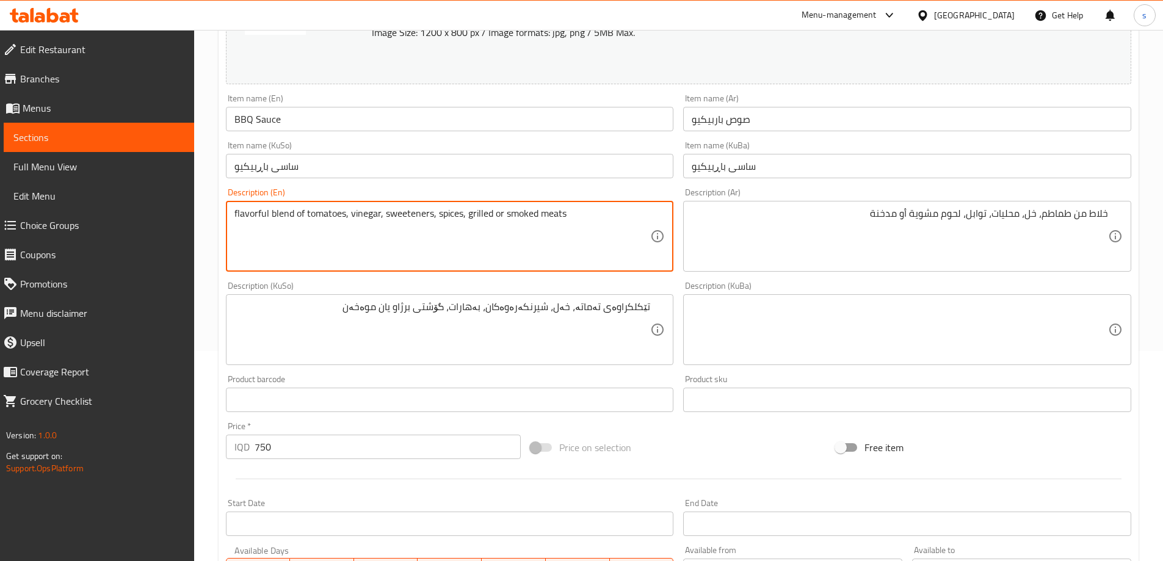
click at [542, 255] on textarea "flavorful blend of tomatoes, vinegar, sweeteners, spices, grilled or smoked mea…" at bounding box center [443, 237] width 416 height 58
paste textarea "Blend of tomatoes, vinegars, sweeteners and spices"
type textarea "Blend of tomatoes, vinegars, sweeteners and spices"
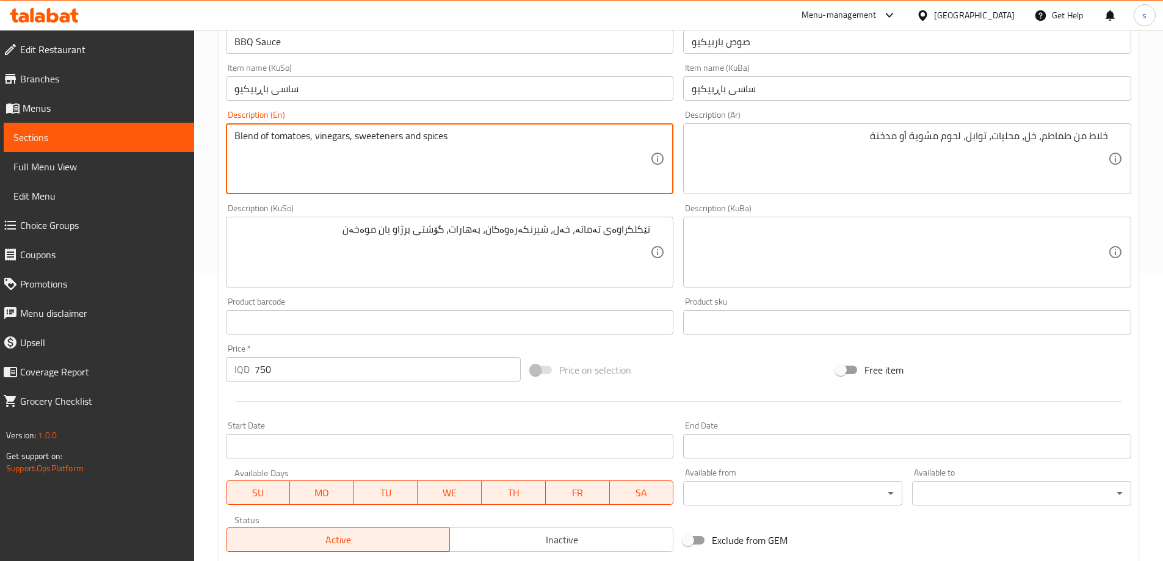
scroll to position [137, 0]
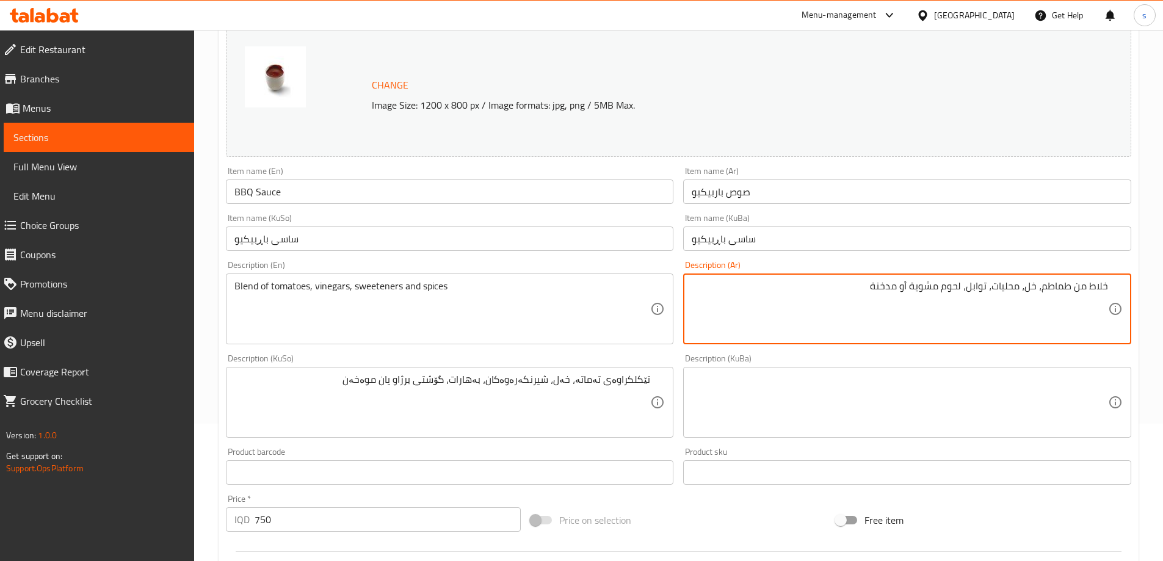
click at [855, 292] on textarea "خلاط من طماطم، خل، محليات، توابل، لحوم مشوية أو مدخنة" at bounding box center [900, 309] width 416 height 58
drag, startPoint x: 991, startPoint y: 293, endPoint x: 991, endPoint y: 356, distance: 62.9
click at [991, 303] on textarea "خلاط من طماطم، خل، محليات، توابل" at bounding box center [900, 309] width 416 height 58
type textarea "خلاط من طماطم، خل، محليات وتوابل"
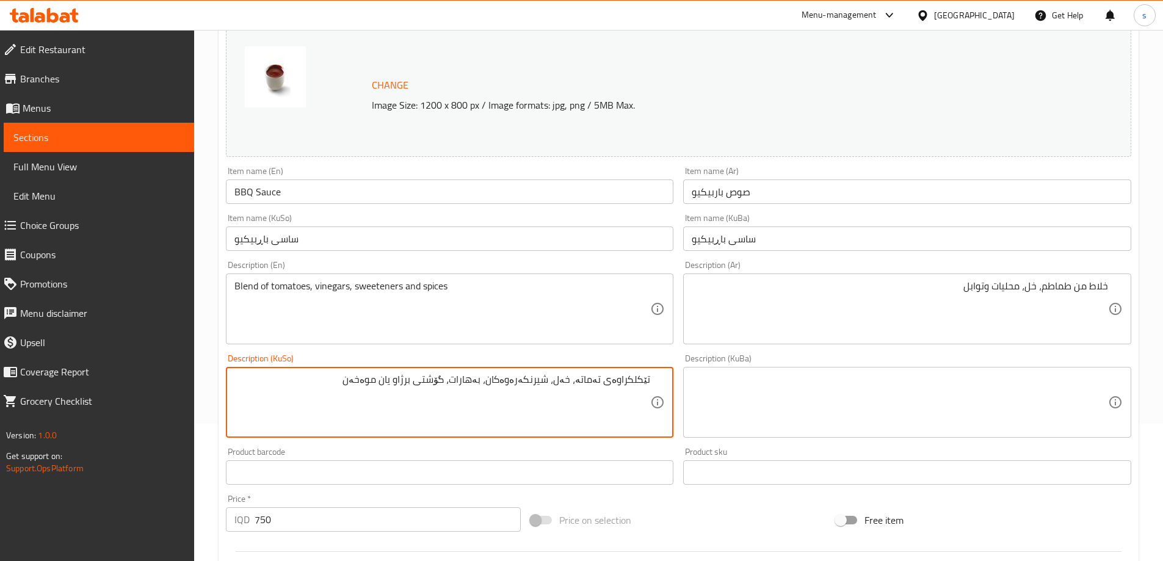
drag, startPoint x: 467, startPoint y: 384, endPoint x: 335, endPoint y: 399, distance: 132.1
click at [501, 385] on textarea "تێکلکراوەی تەماتە، خەل، شیرنکەرەوەکان، بەهارات" at bounding box center [443, 403] width 416 height 58
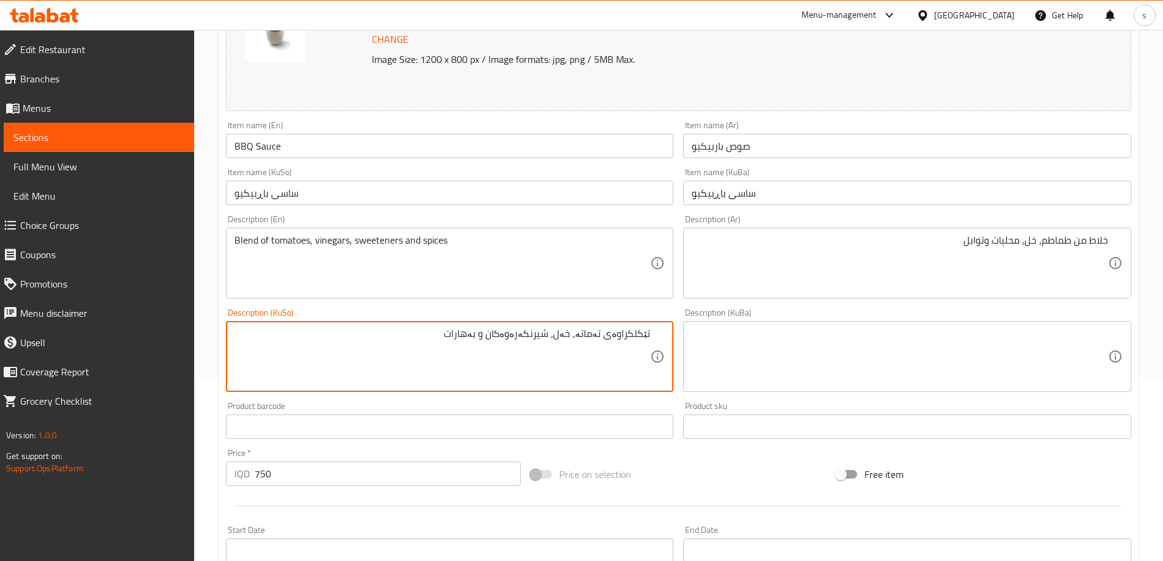
scroll to position [460, 0]
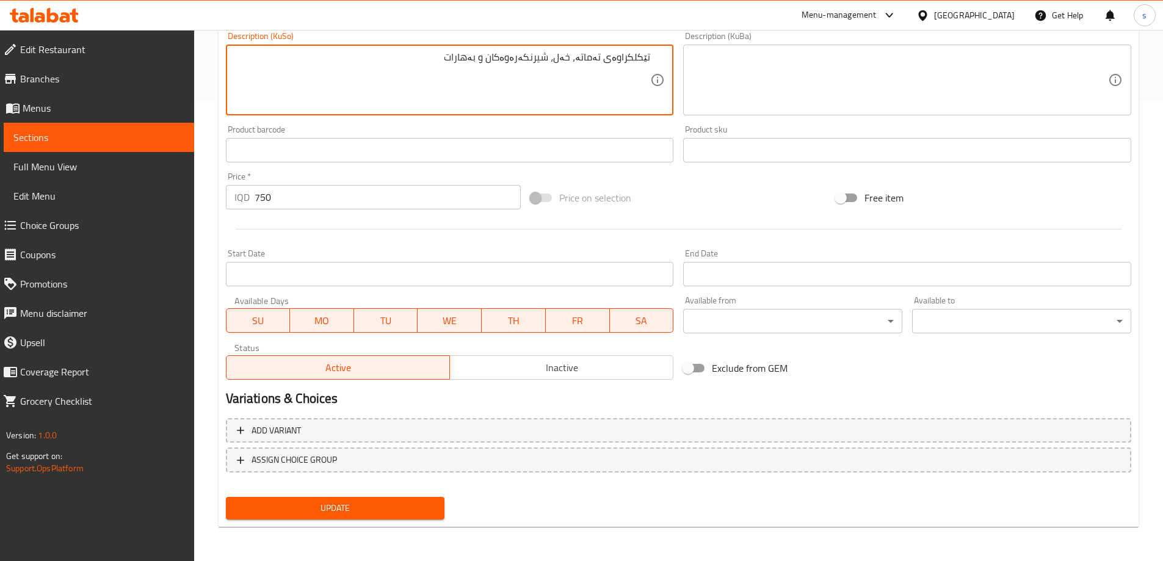
type textarea "تێکلکراوەی تەماتە، خەل، شیرنکەرەوەکان و بەهارات"
click at [353, 512] on span "Update" at bounding box center [336, 508] width 200 height 15
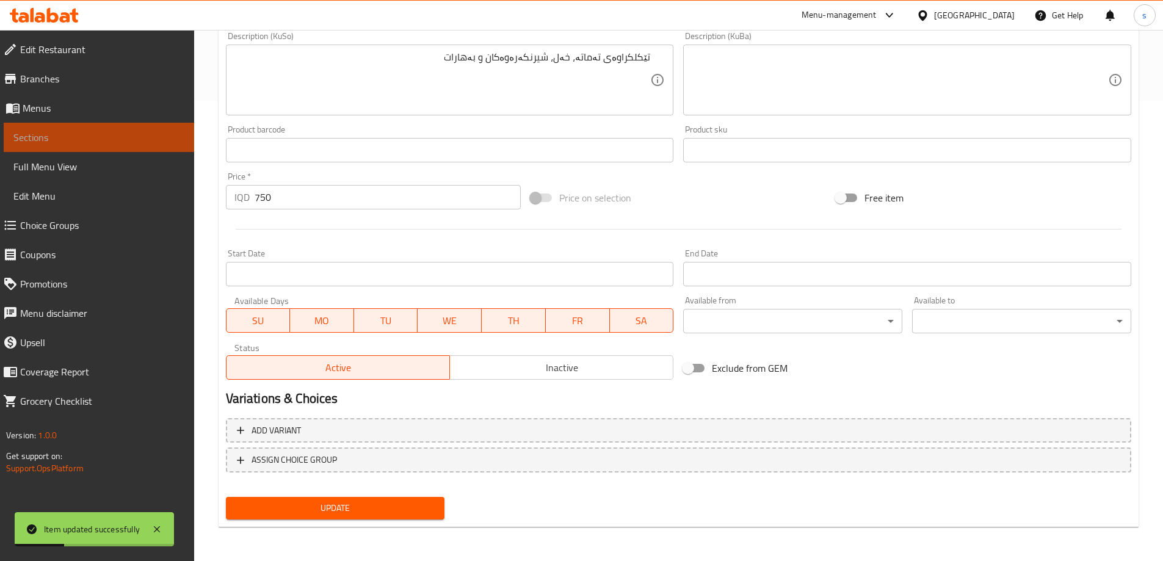
click at [56, 143] on span "Sections" at bounding box center [98, 137] width 171 height 15
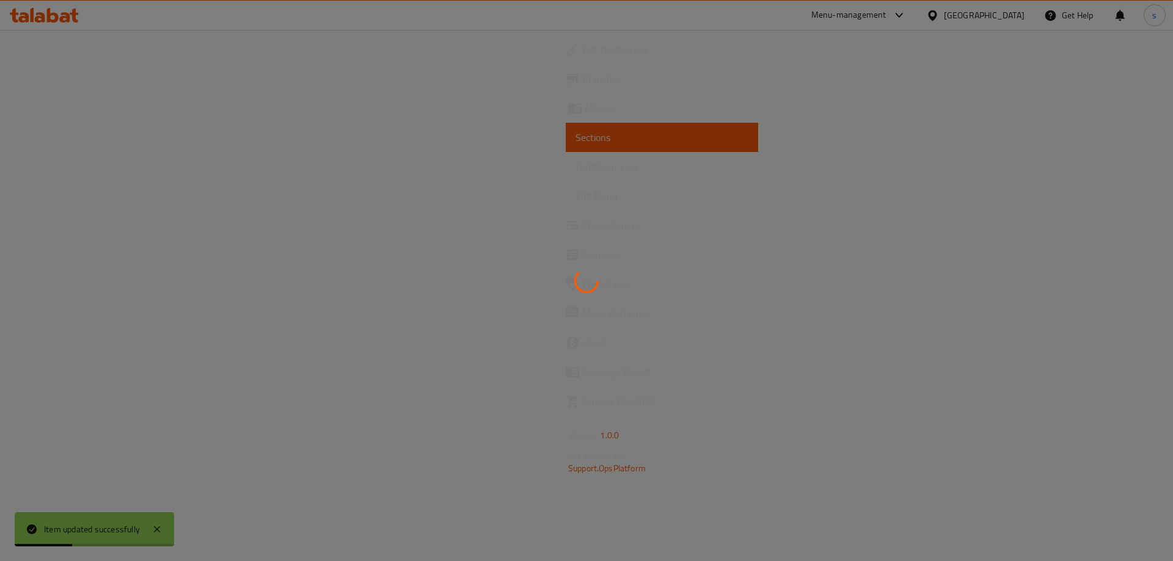
drag, startPoint x: 1172, startPoint y: 485, endPoint x: 1172, endPoint y: 422, distance: 62.9
click at [1163, 425] on div at bounding box center [586, 280] width 1173 height 561
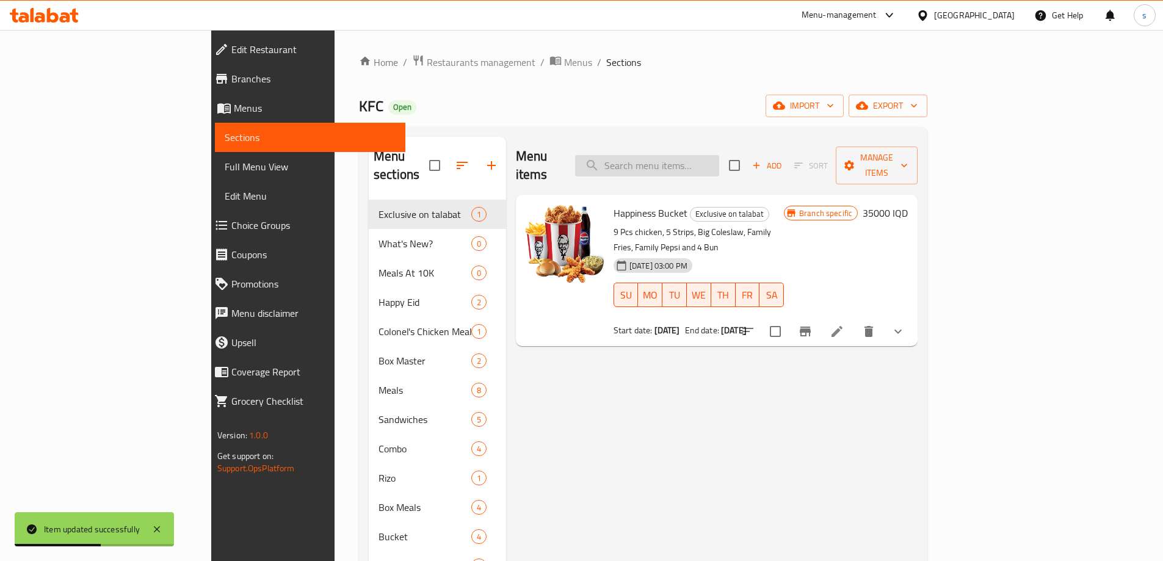
click at [699, 155] on input "search" at bounding box center [647, 165] width 144 height 21
paste input "Garlic Sauce"
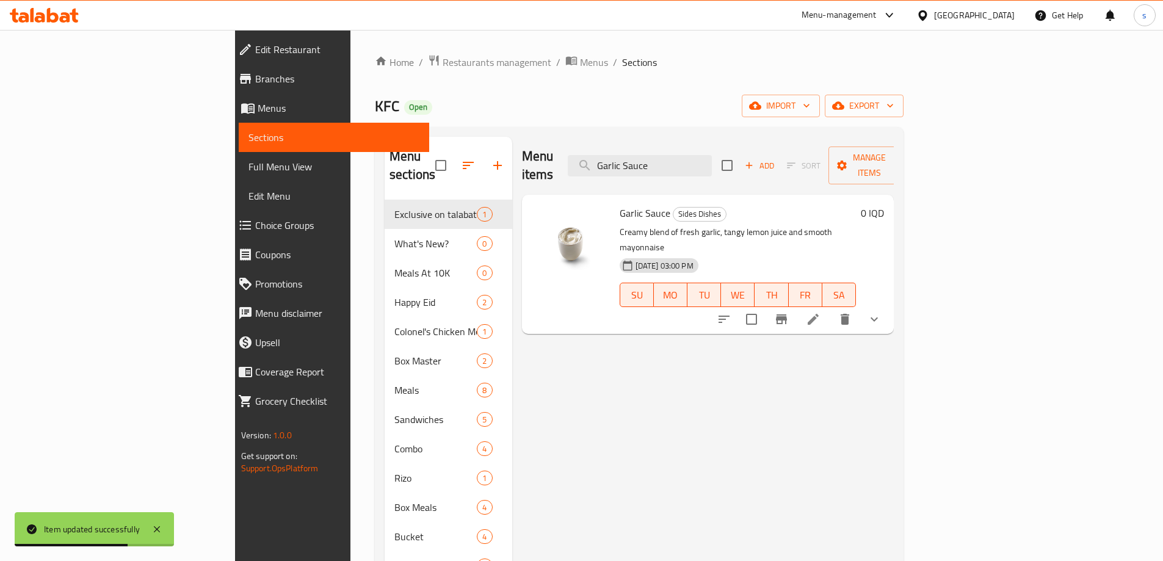
type input "Garlic Sauce"
click at [819, 314] on icon at bounding box center [813, 319] width 11 height 11
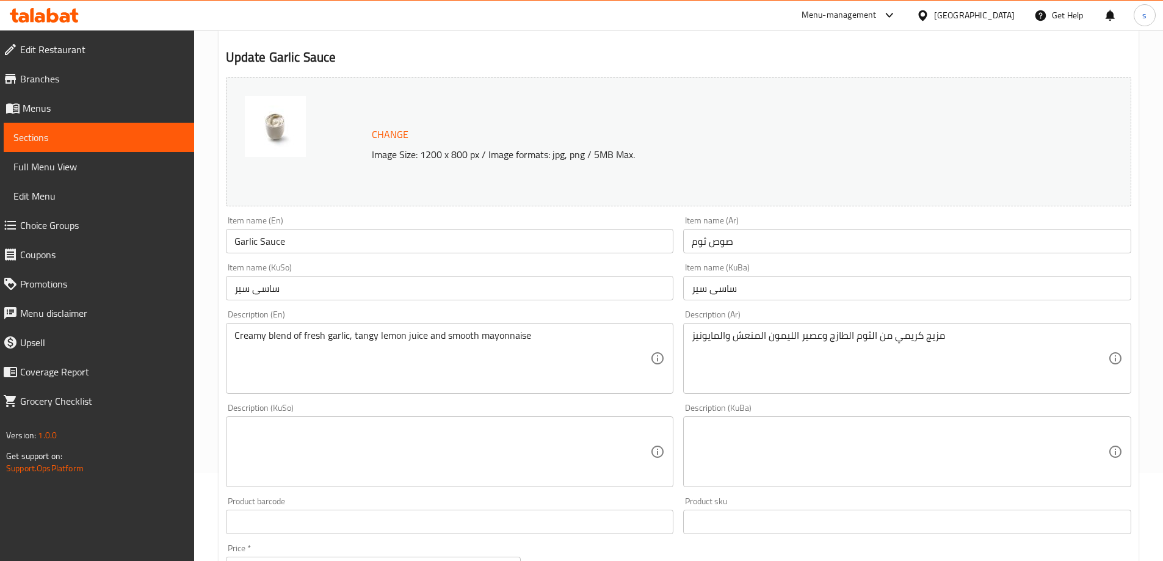
scroll to position [94, 0]
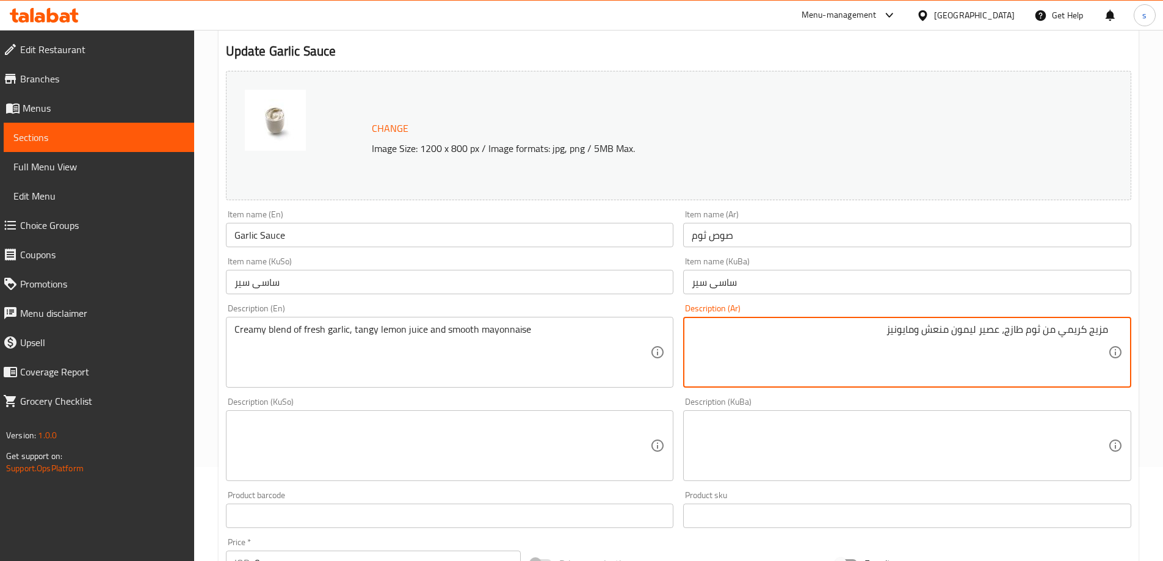
type textarea "مزيج كريمي من ثوم طازج، عصير ليمون منعش ومايونيز"
click at [498, 435] on textarea at bounding box center [443, 446] width 416 height 58
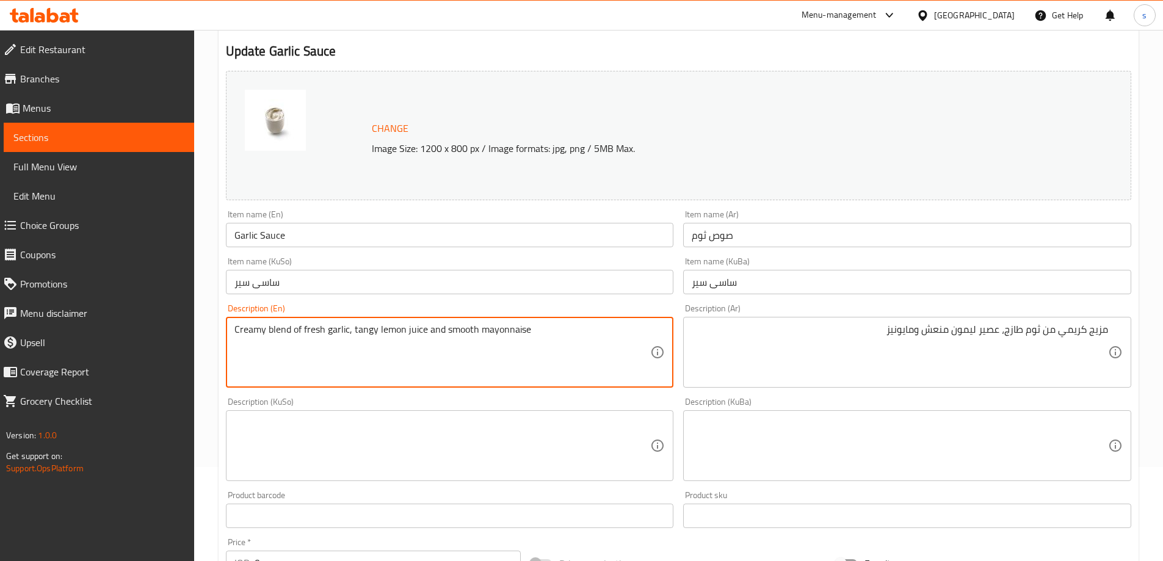
click at [550, 351] on textarea "Creamy blend of fresh garlic, tangy lemon juice and smooth mayonnaise" at bounding box center [443, 353] width 416 height 58
click at [591, 363] on textarea "Creamy blend of fresh garlic, tangy lemon juice and smooth mayonnaise" at bounding box center [443, 353] width 416 height 58
click at [369, 337] on textarea "Creamy blend of fresh garlic, tangy lemon juice and smooth mayonnaise" at bounding box center [443, 353] width 416 height 58
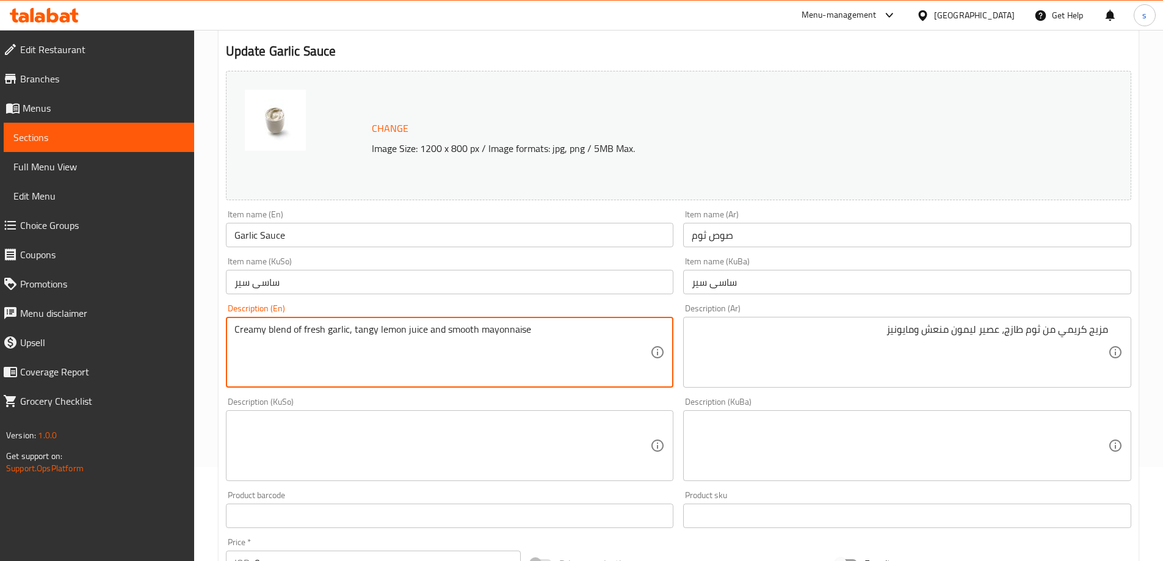
click at [460, 332] on textarea "Creamy blend of fresh garlic, tangy lemon juice and smooth mayonnaise" at bounding box center [443, 353] width 416 height 58
type textarea "Creamy blend of fresh garlic, tangy lemon juice and mayonnaise"
click at [576, 457] on textarea at bounding box center [443, 446] width 416 height 58
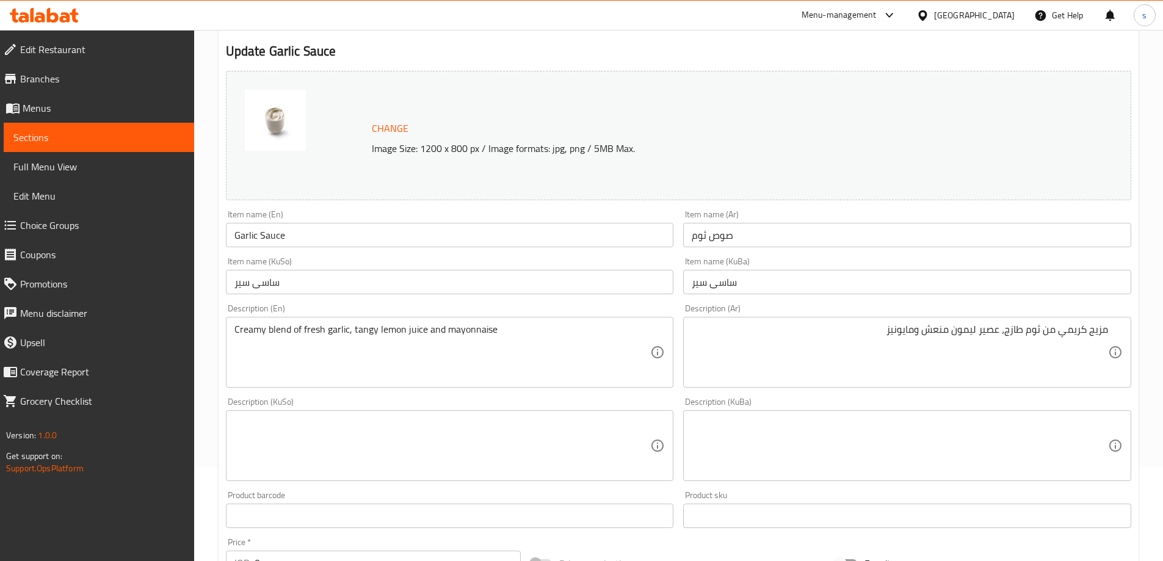
click at [576, 457] on textarea at bounding box center [443, 446] width 416 height 58
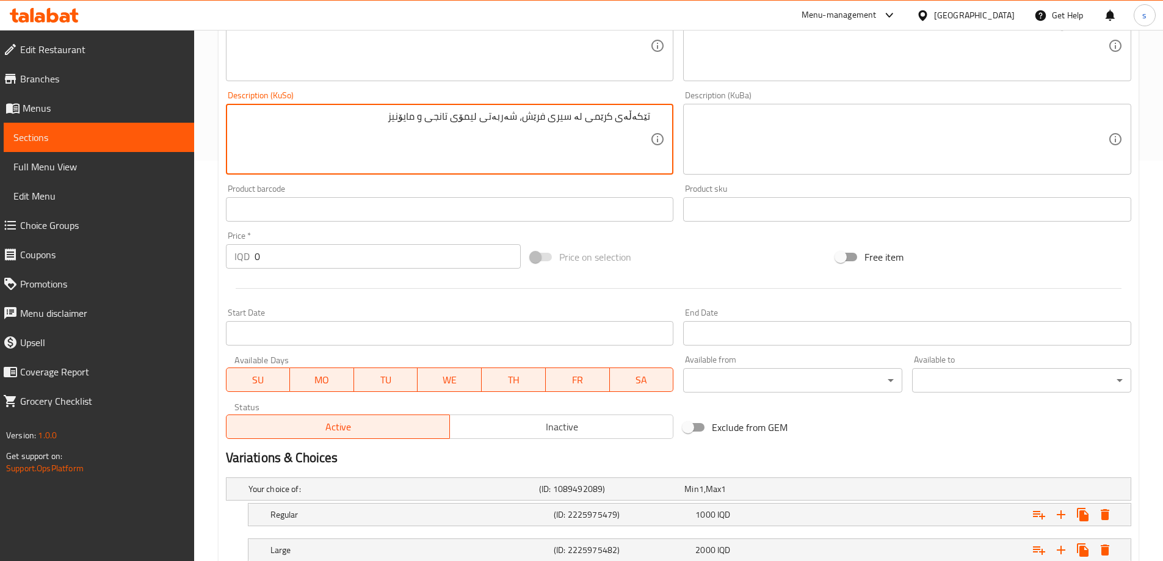
scroll to position [487, 0]
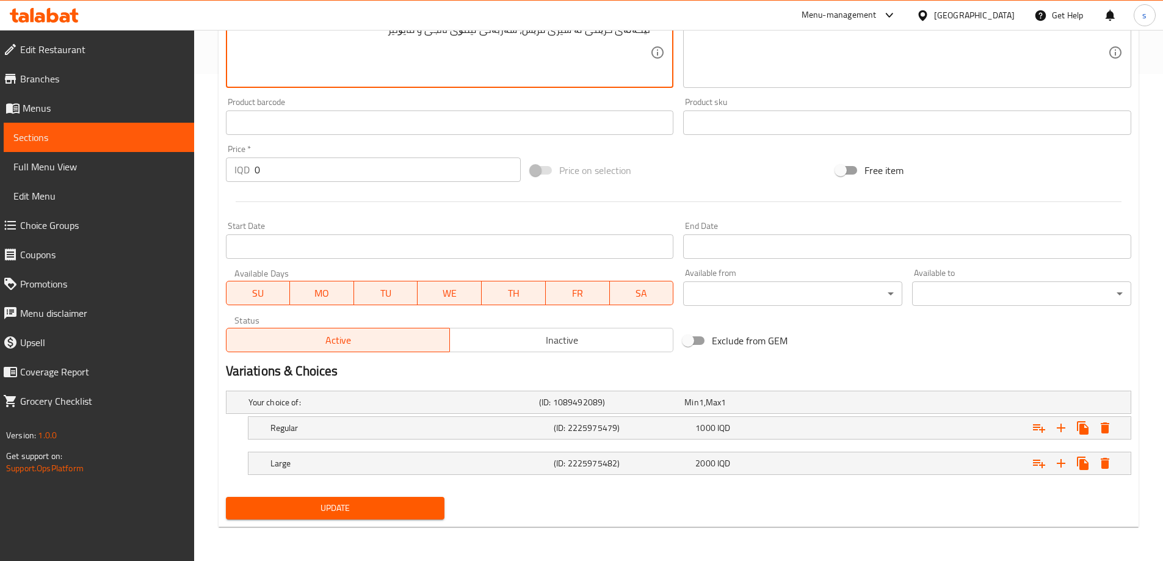
type textarea "تێکەڵەی کرێمی لە سیری فرێش، شەربەتی لیمۆی تانجی و مایۆنیز"
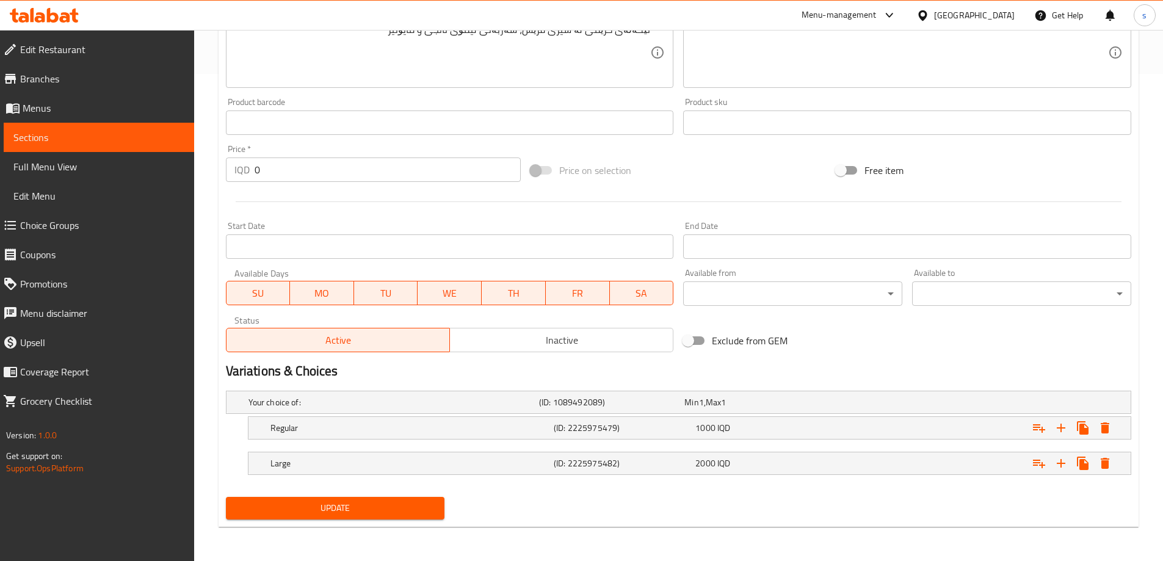
click at [288, 521] on div "Update" at bounding box center [335, 508] width 229 height 32
click at [293, 511] on span "Update" at bounding box center [336, 508] width 200 height 15
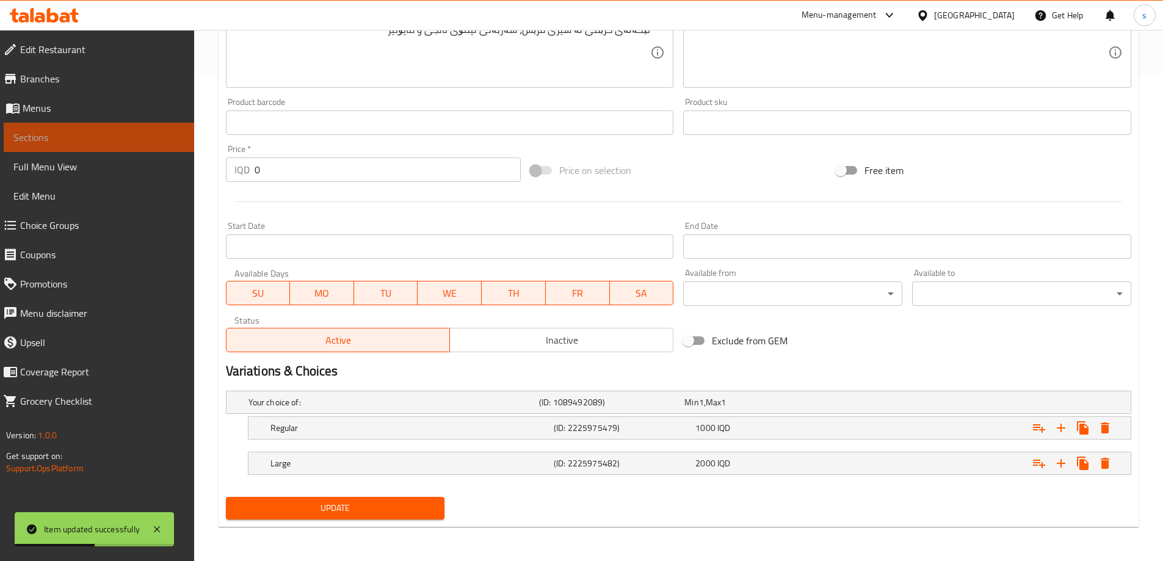
click at [82, 133] on span "Sections" at bounding box center [98, 137] width 171 height 15
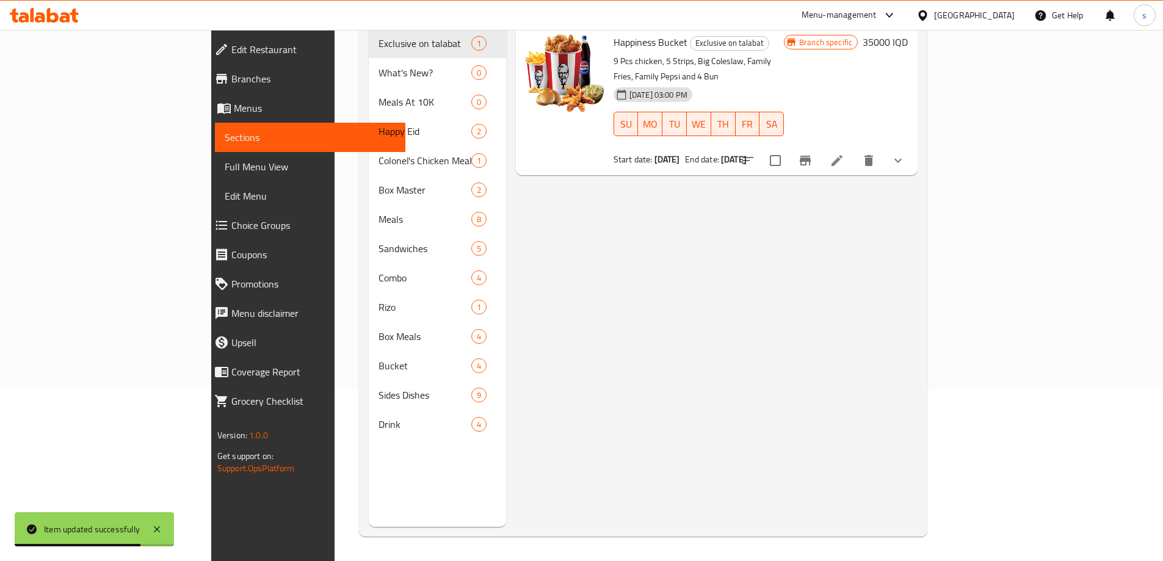
scroll to position [9, 0]
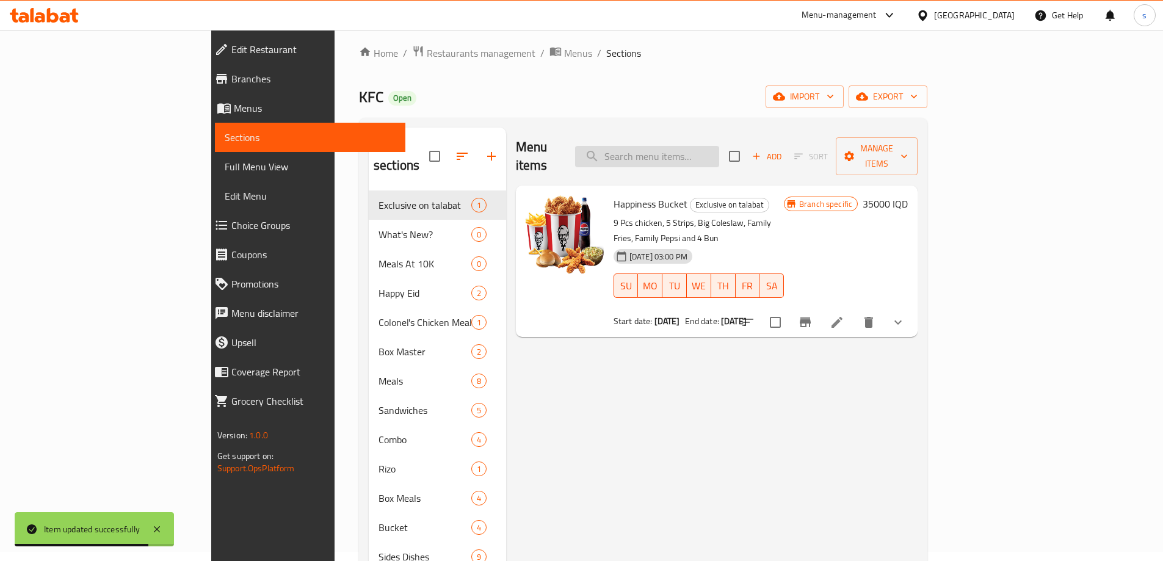
click at [694, 156] on input "search" at bounding box center [647, 156] width 144 height 21
paste input "Popcorn"
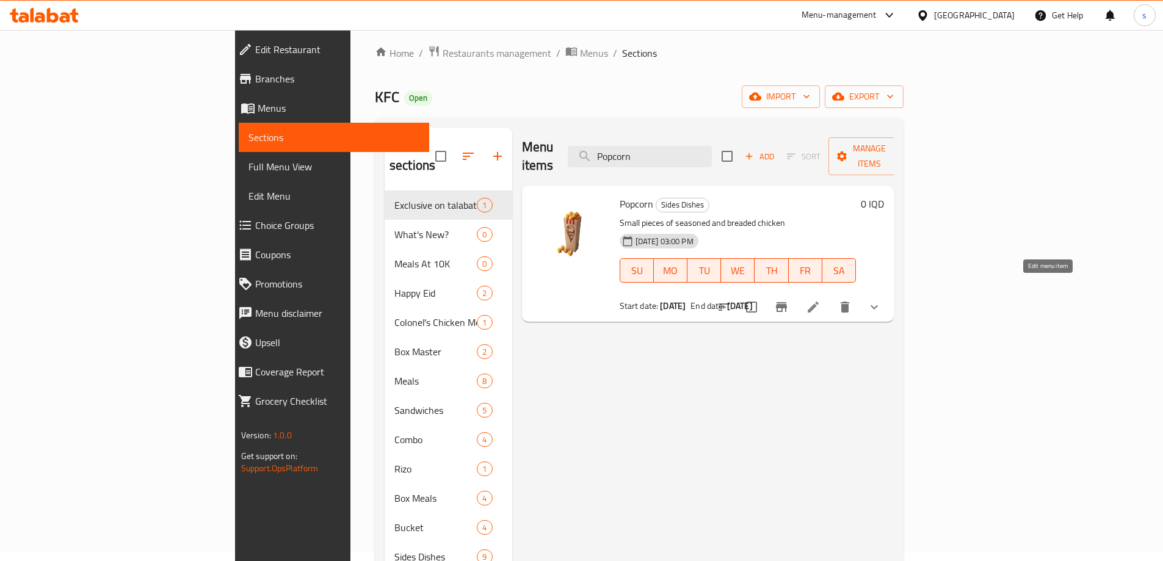
type input "Popcorn"
click at [821, 300] on icon at bounding box center [813, 307] width 15 height 15
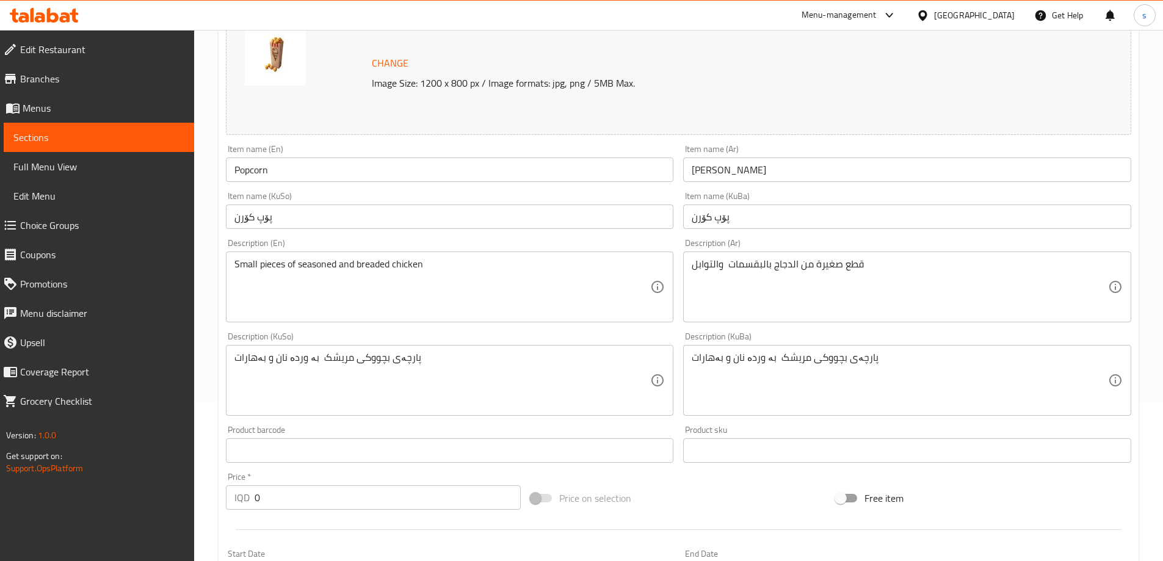
scroll to position [164, 0]
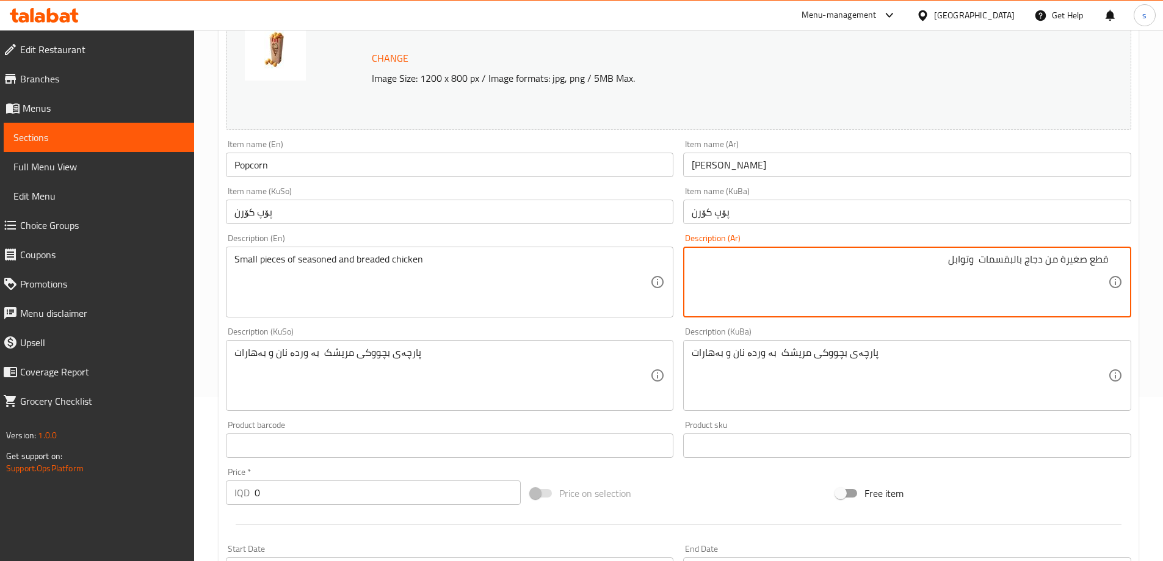
type textarea "قطع صغيرة من دجاج بالبقسمات وتوابل"
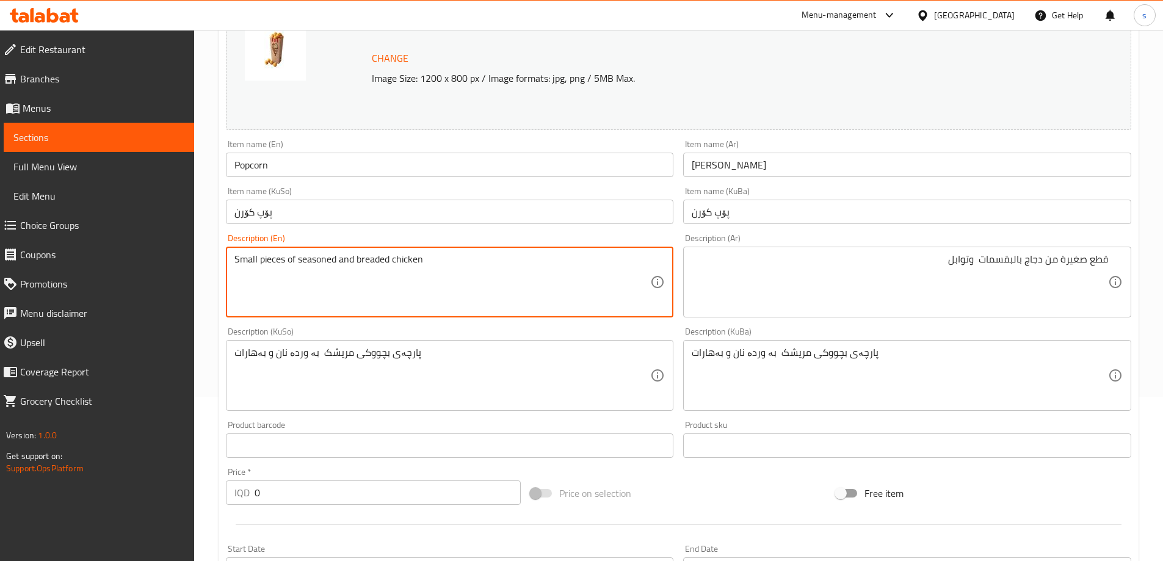
click at [569, 296] on textarea "Small pieces of seasoned and breaded chicken" at bounding box center [443, 282] width 416 height 58
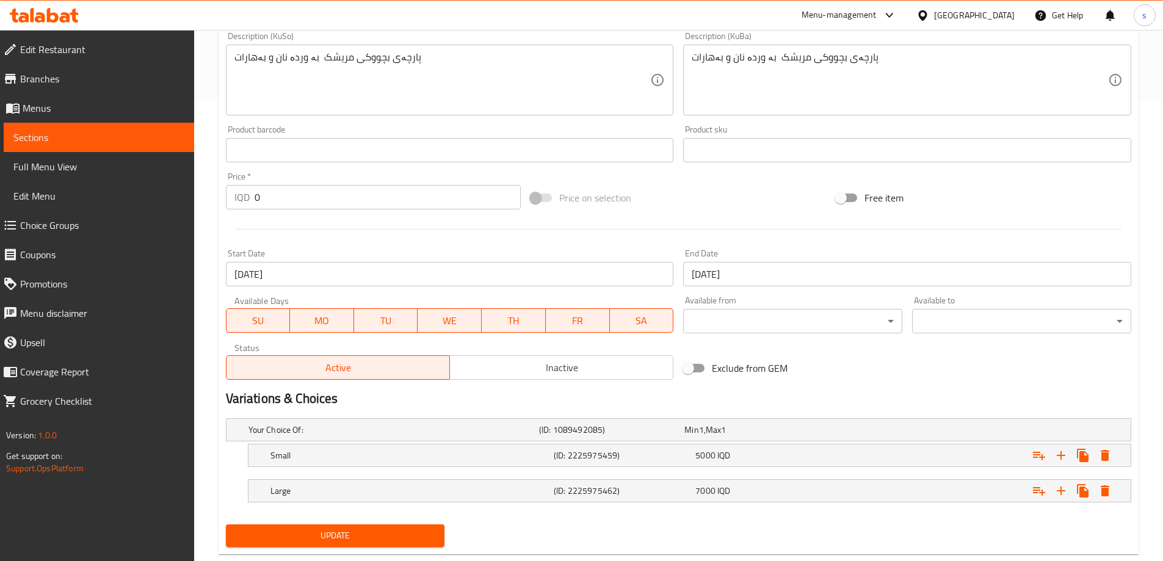
scroll to position [487, 0]
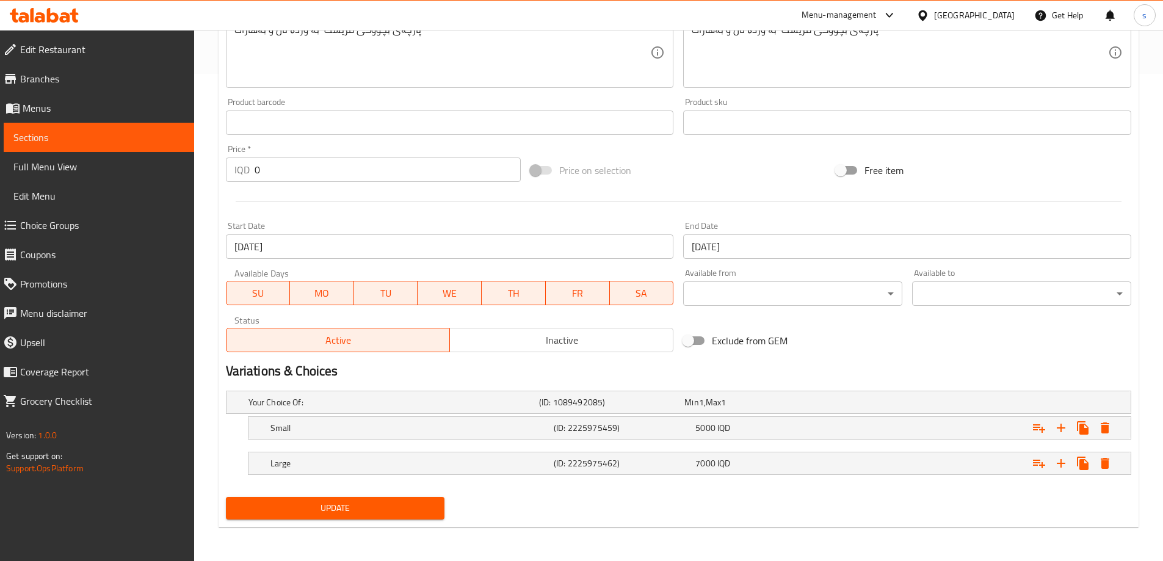
click at [349, 503] on span "Update" at bounding box center [336, 508] width 200 height 15
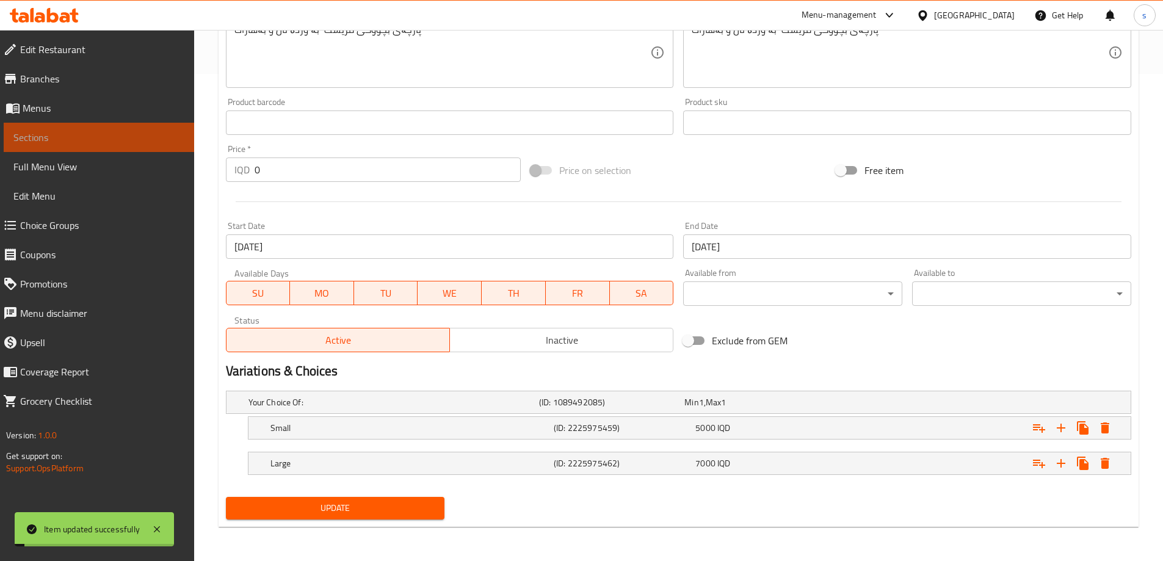
click at [112, 149] on link "Sections" at bounding box center [99, 137] width 191 height 29
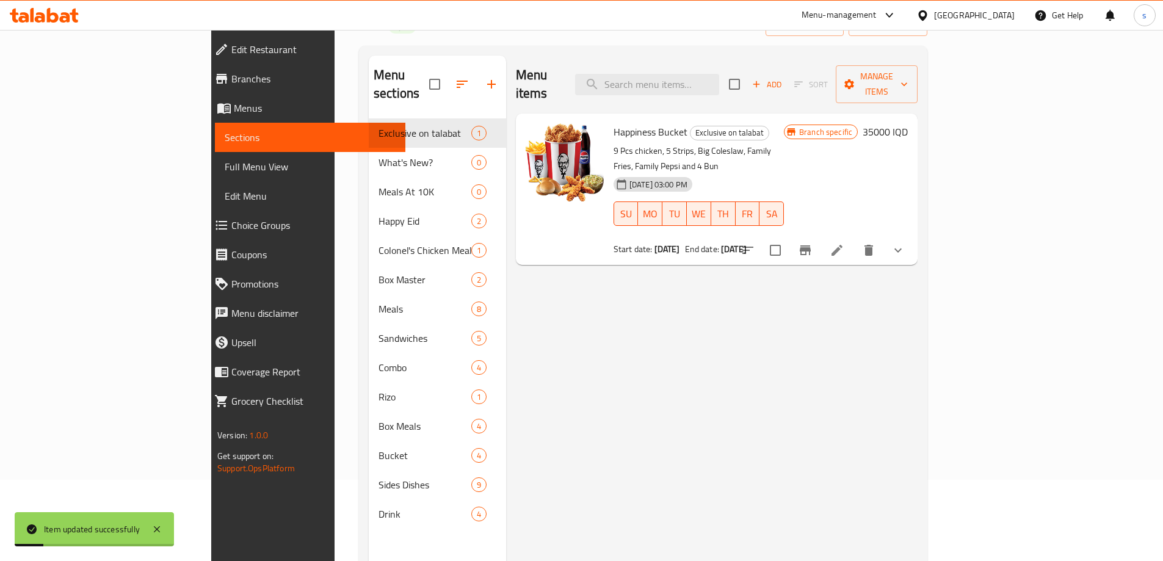
scroll to position [78, 0]
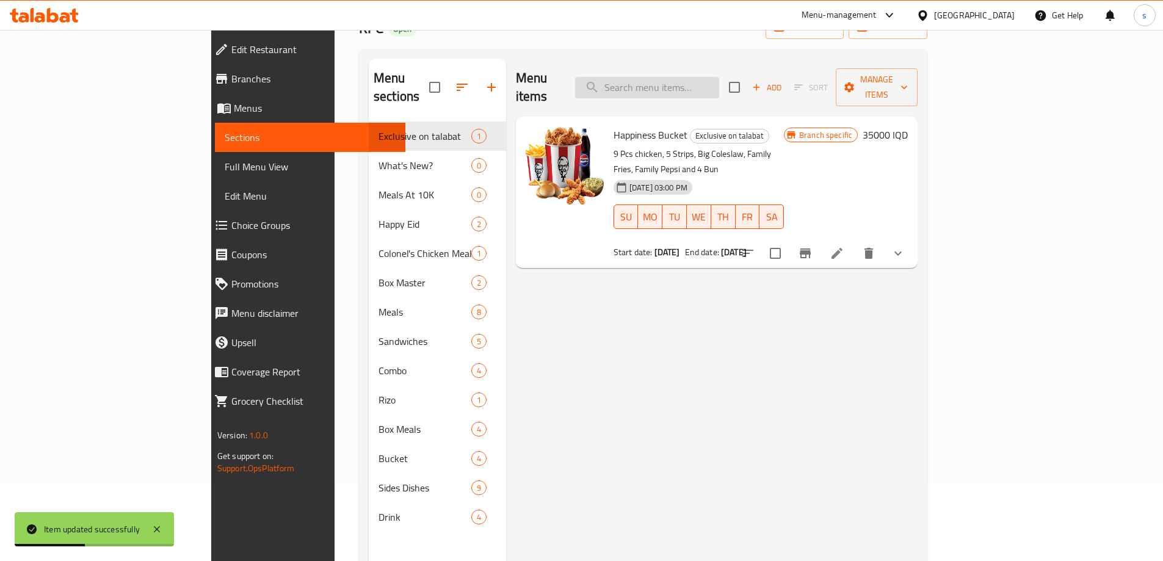
click at [719, 79] on input "search" at bounding box center [647, 87] width 144 height 21
paste input "Bun"
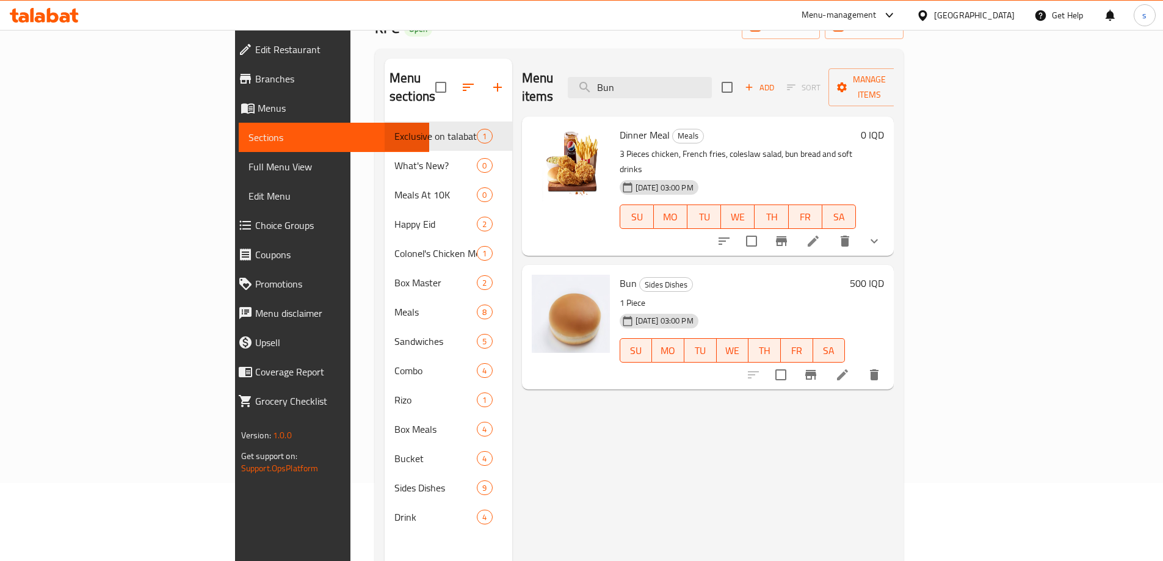
type input "Bun"
click at [850, 368] on icon at bounding box center [842, 375] width 15 height 15
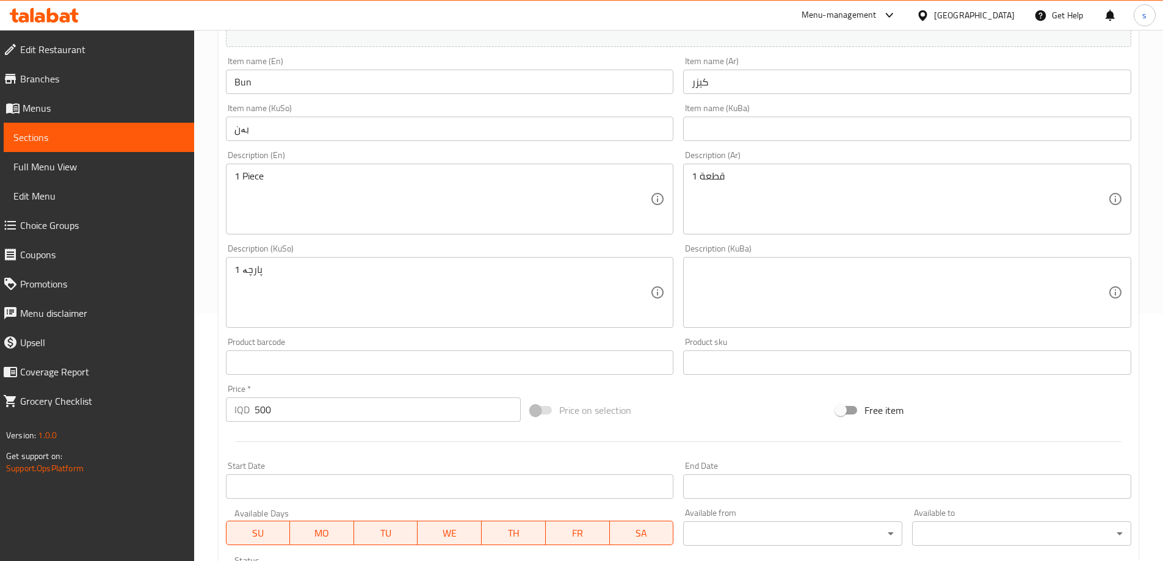
scroll to position [294, 0]
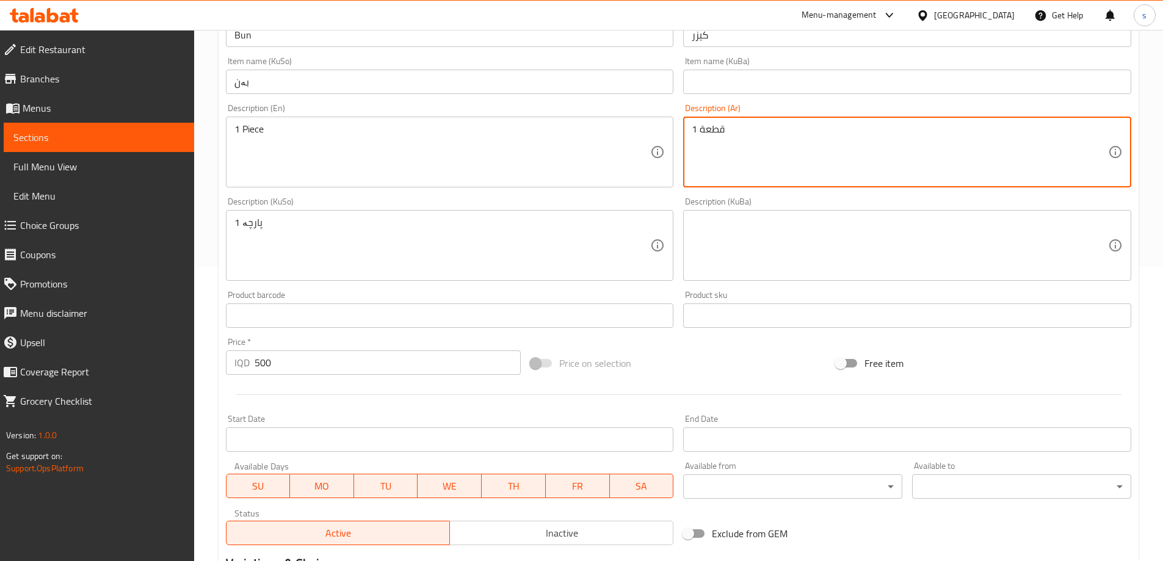
click at [771, 156] on textarea "1 قطعة" at bounding box center [900, 152] width 416 height 58
paste textarea "ه خبز"
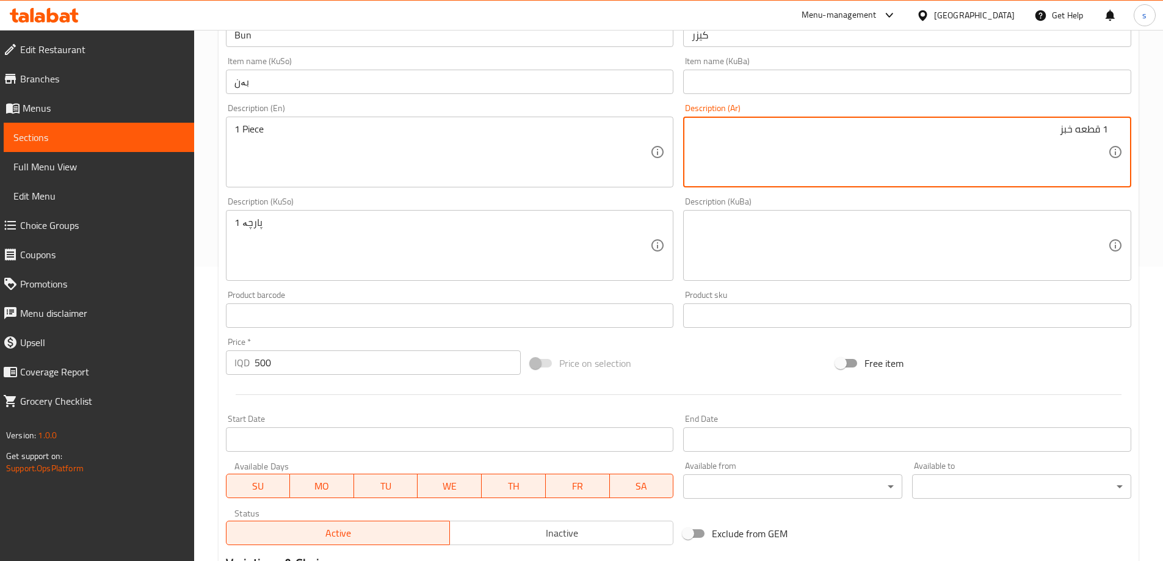
type textarea "1 قطعه خبز"
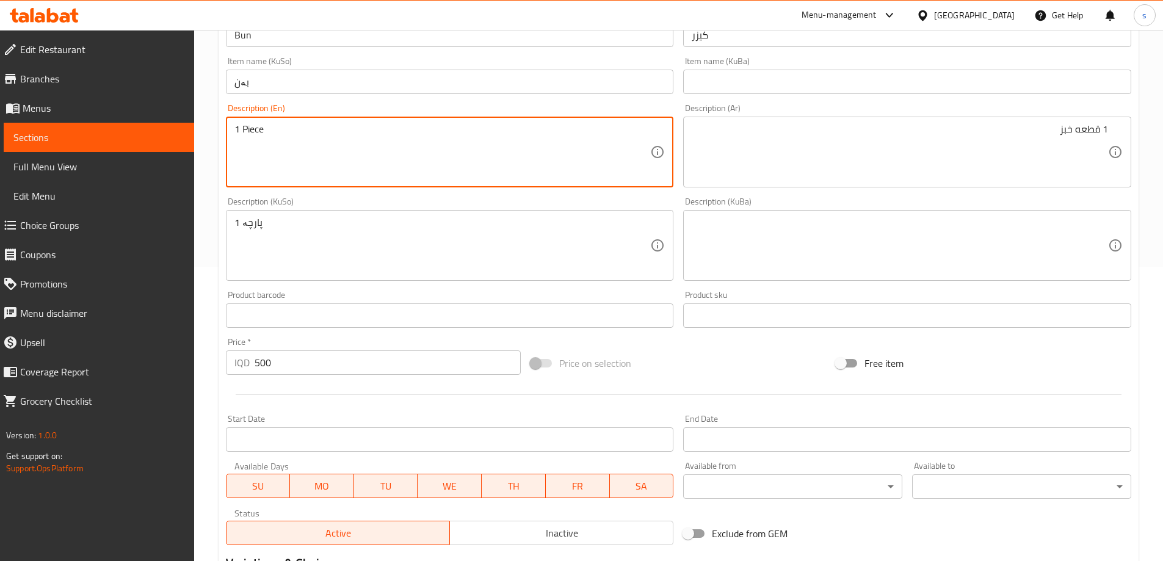
click at [244, 129] on textarea "1 Piece" at bounding box center [443, 152] width 416 height 58
click at [302, 134] on textarea "1 Piece" at bounding box center [443, 152] width 416 height 58
type textarea "1 Piece bun"
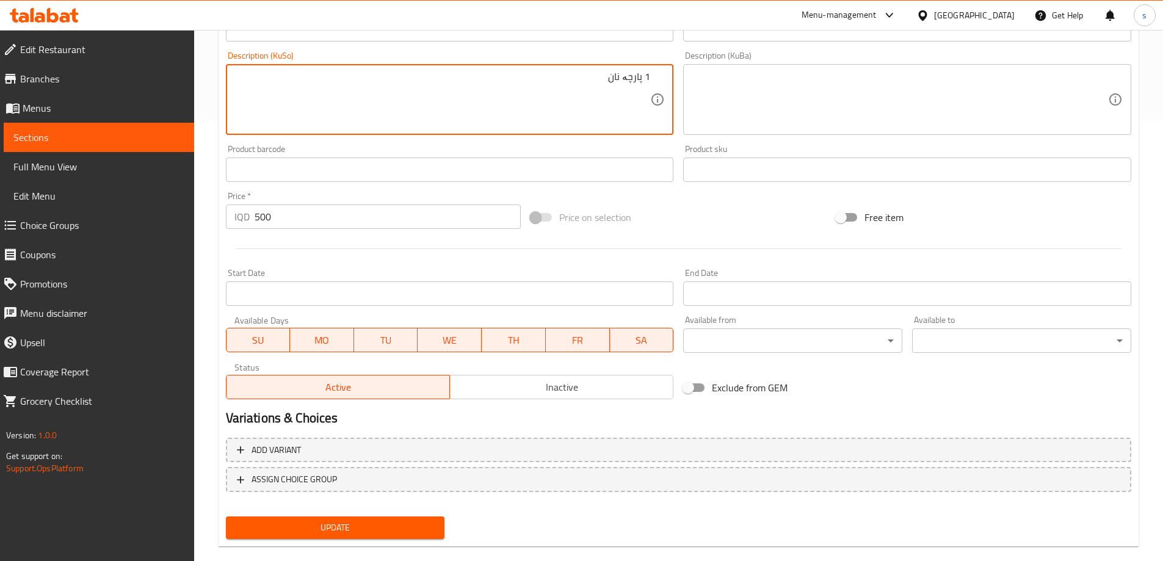
scroll to position [442, 0]
type textarea "1 پارچە نان"
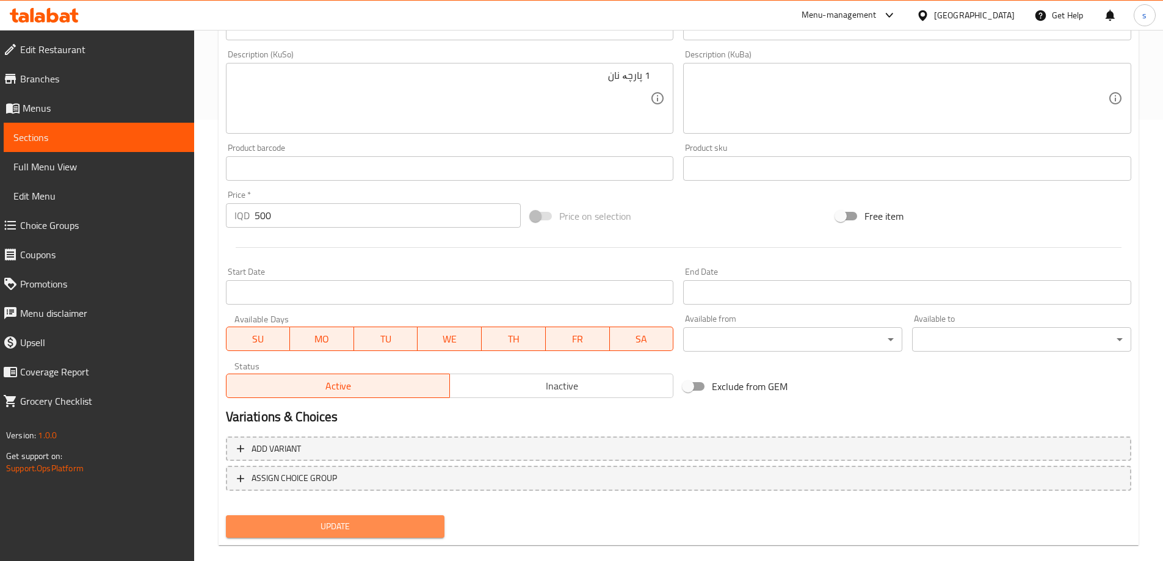
click at [409, 526] on span "Update" at bounding box center [336, 526] width 200 height 15
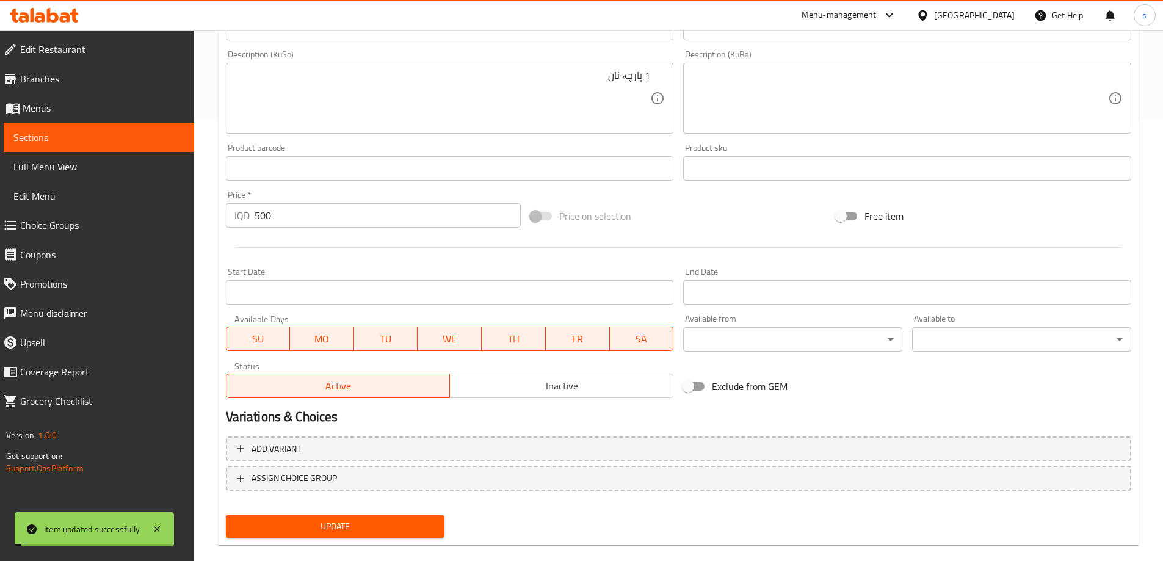
click at [63, 139] on span "Sections" at bounding box center [98, 137] width 171 height 15
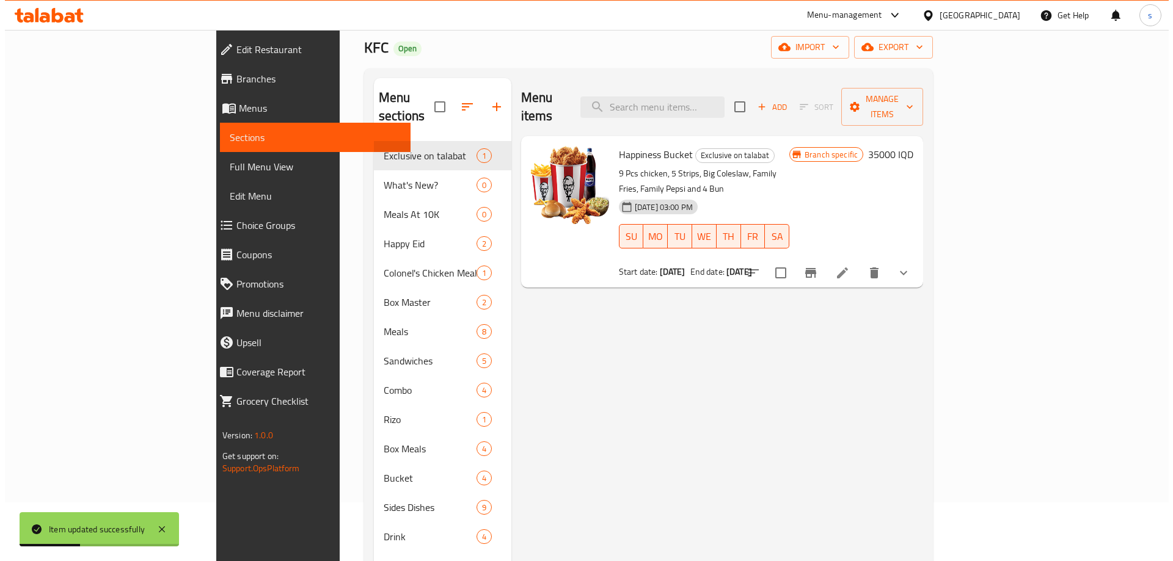
scroll to position [49, 0]
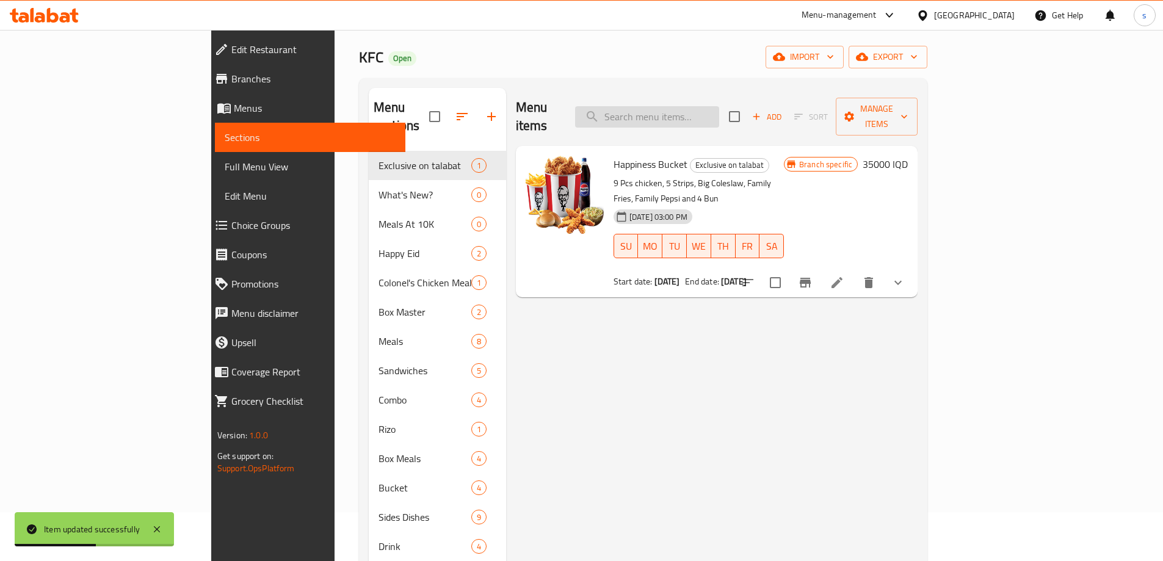
click at [689, 110] on input "search" at bounding box center [647, 116] width 144 height 21
paste input "Bun"
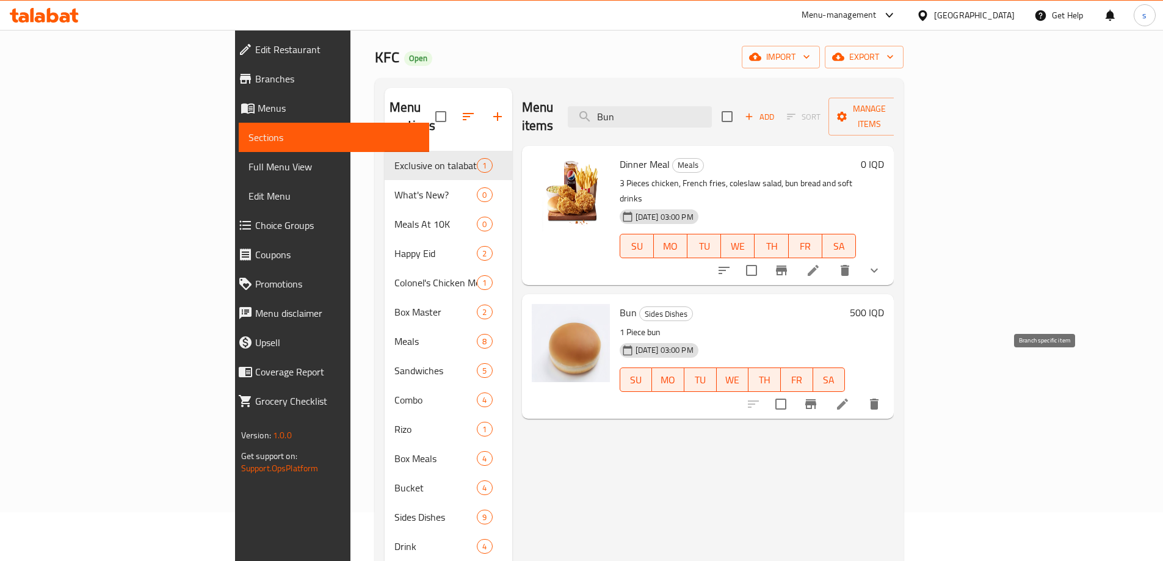
type input "Bun"
click at [818, 397] on icon "Branch-specific-item" at bounding box center [811, 404] width 15 height 15
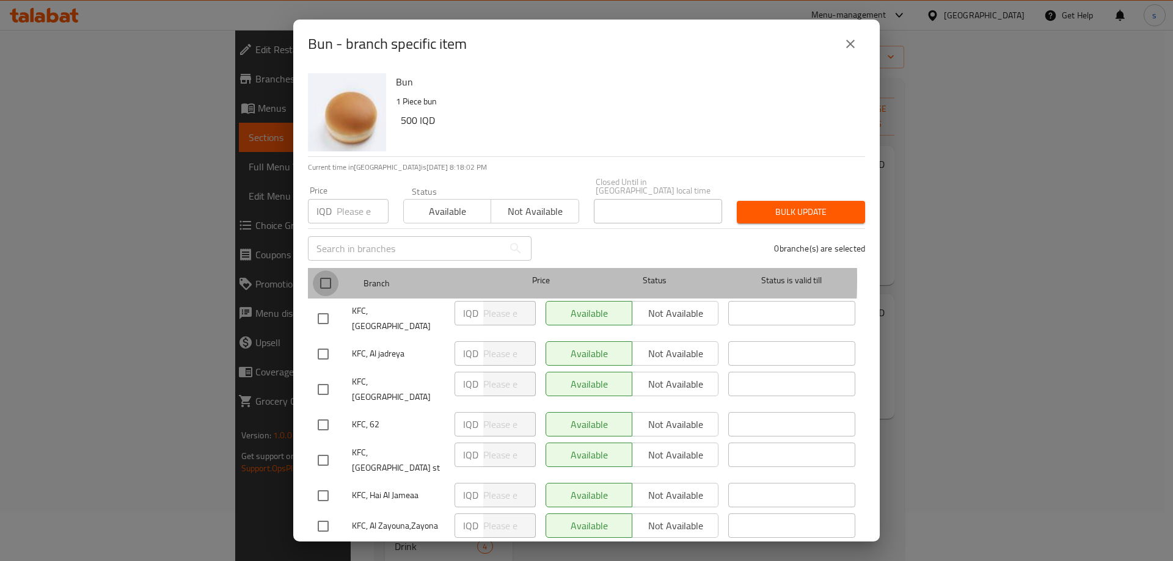
click at [329, 271] on input "checkbox" at bounding box center [326, 284] width 26 height 26
checkbox input "true"
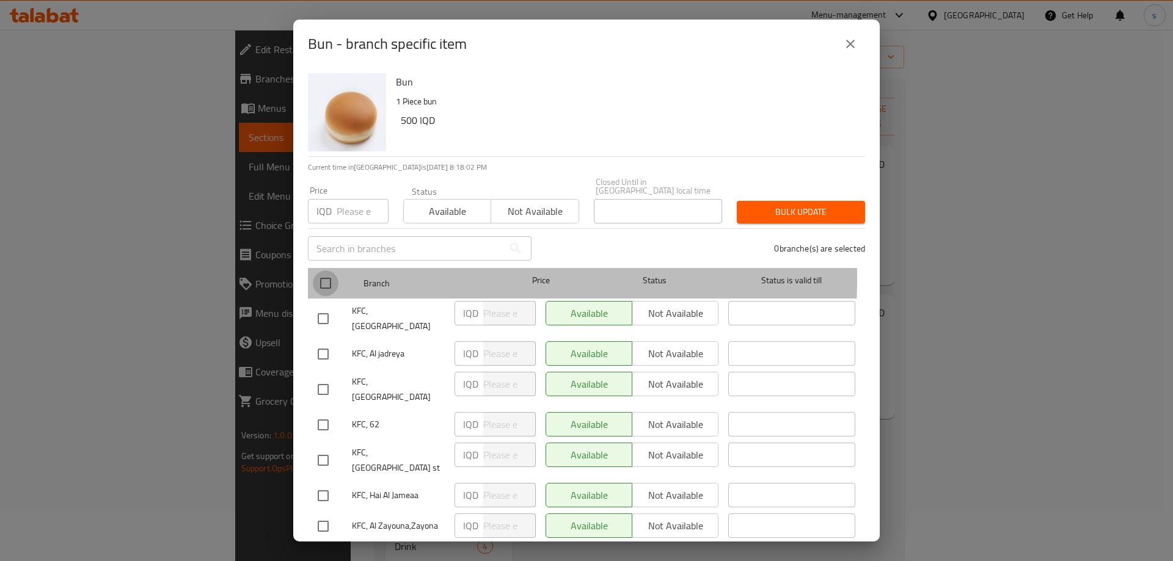
checkbox input "true"
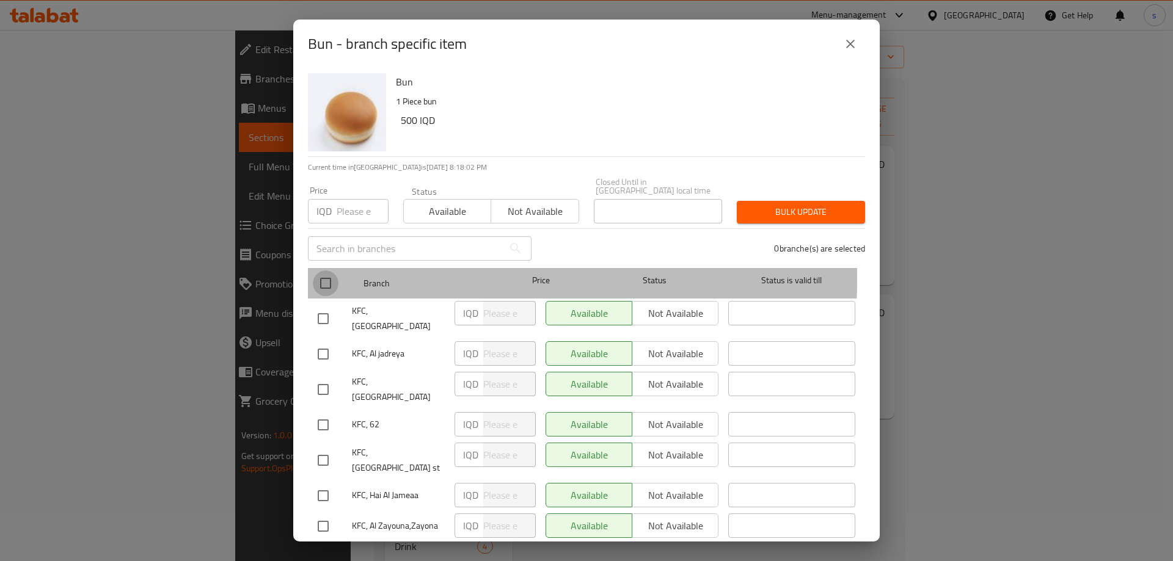
checkbox input "true"
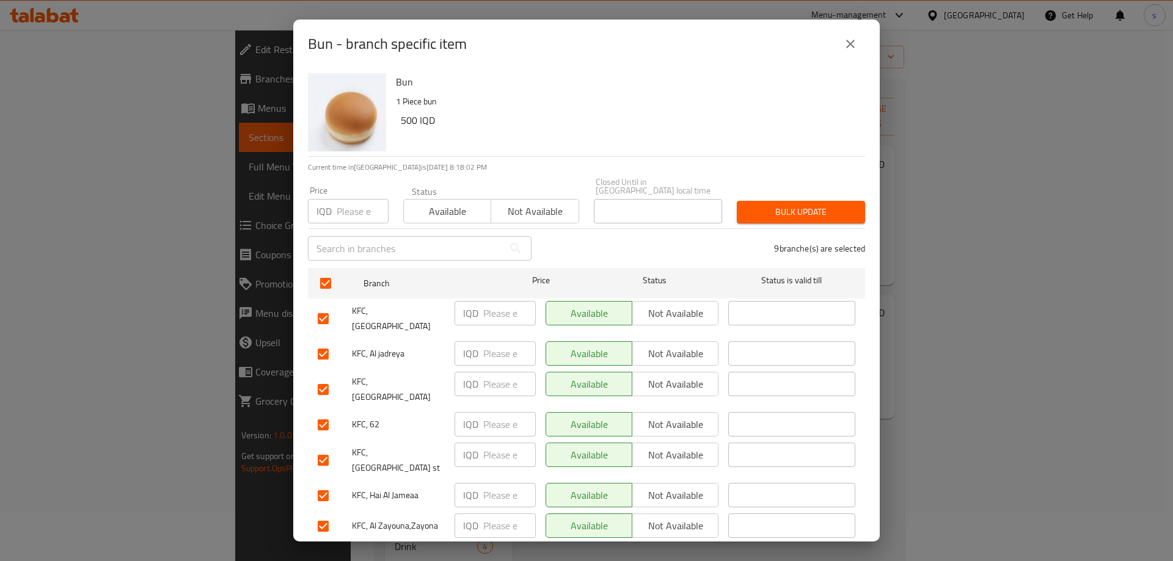
click at [484, 301] on input "number" at bounding box center [509, 313] width 53 height 24
paste input "500"
type input "500"
click at [485, 367] on div "IQD ​" at bounding box center [494, 389] width 91 height 45
click at [485, 341] on input "number" at bounding box center [509, 353] width 53 height 24
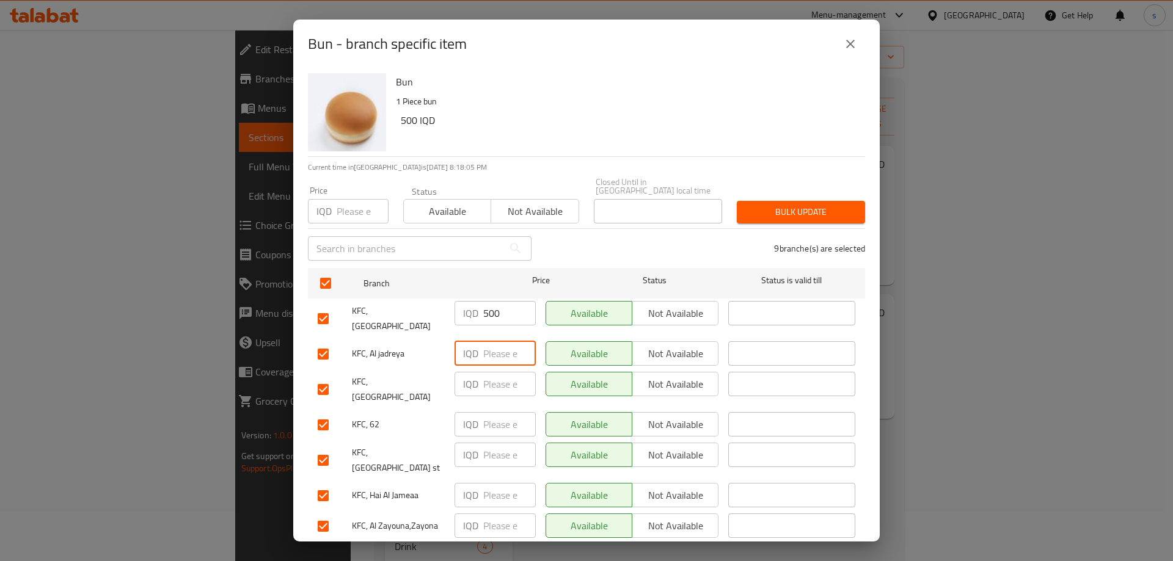
paste input "500"
type input "500"
click at [488, 372] on input "number" at bounding box center [509, 384] width 53 height 24
paste input "500"
type input "500"
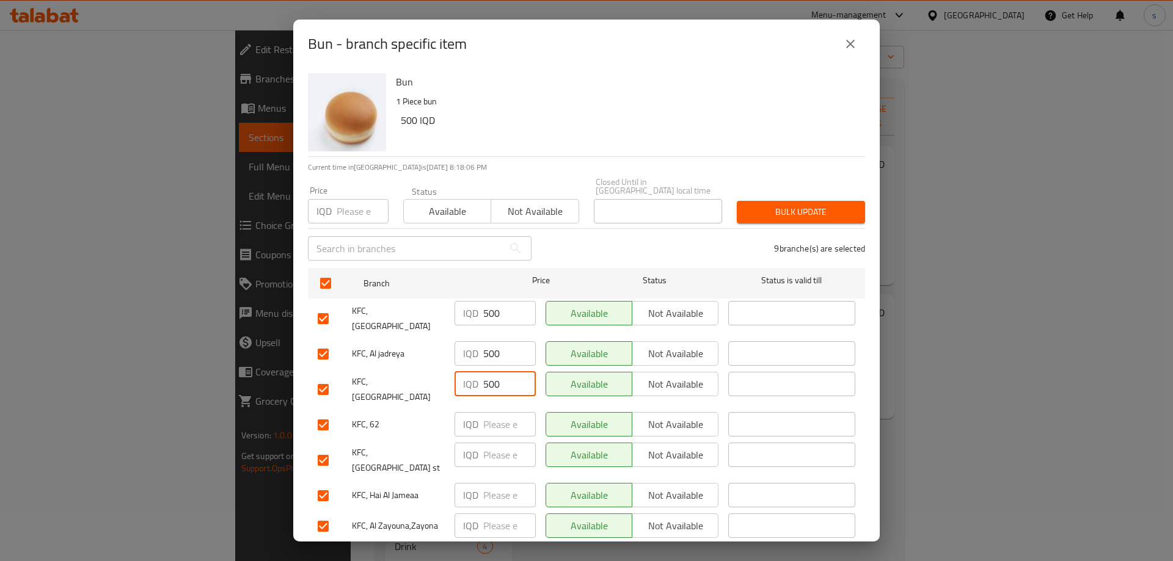
click at [490, 412] on input "number" at bounding box center [509, 424] width 53 height 24
paste input "500"
type input "500"
click at [491, 443] on input "number" at bounding box center [509, 455] width 53 height 24
paste input "500"
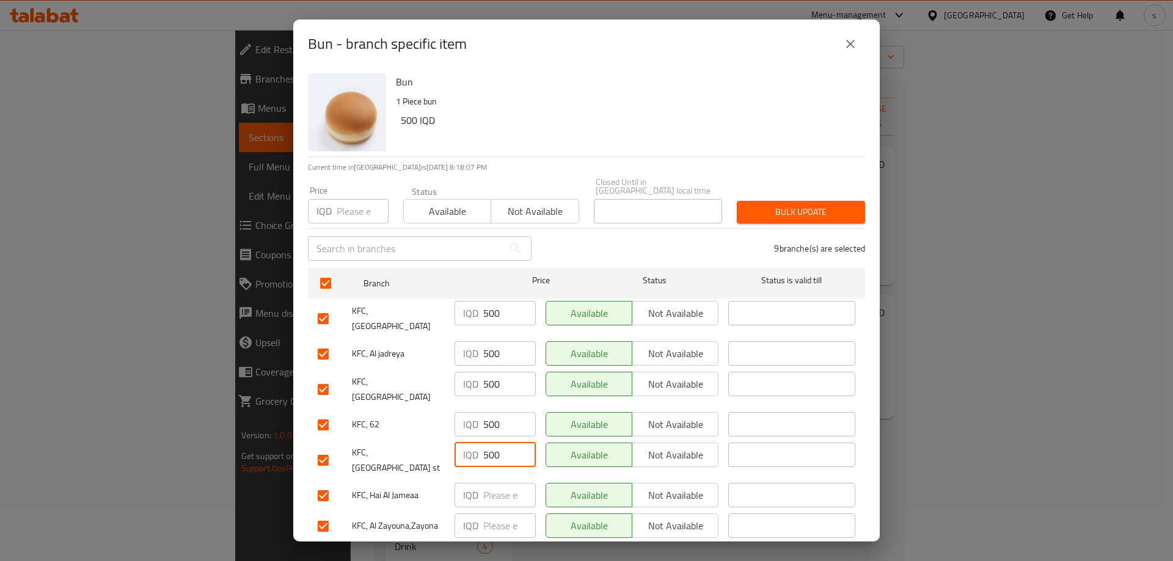
type input "500"
click at [495, 483] on input "number" at bounding box center [509, 495] width 53 height 24
click at [497, 483] on input "number" at bounding box center [509, 495] width 53 height 24
paste input "500"
type input "500"
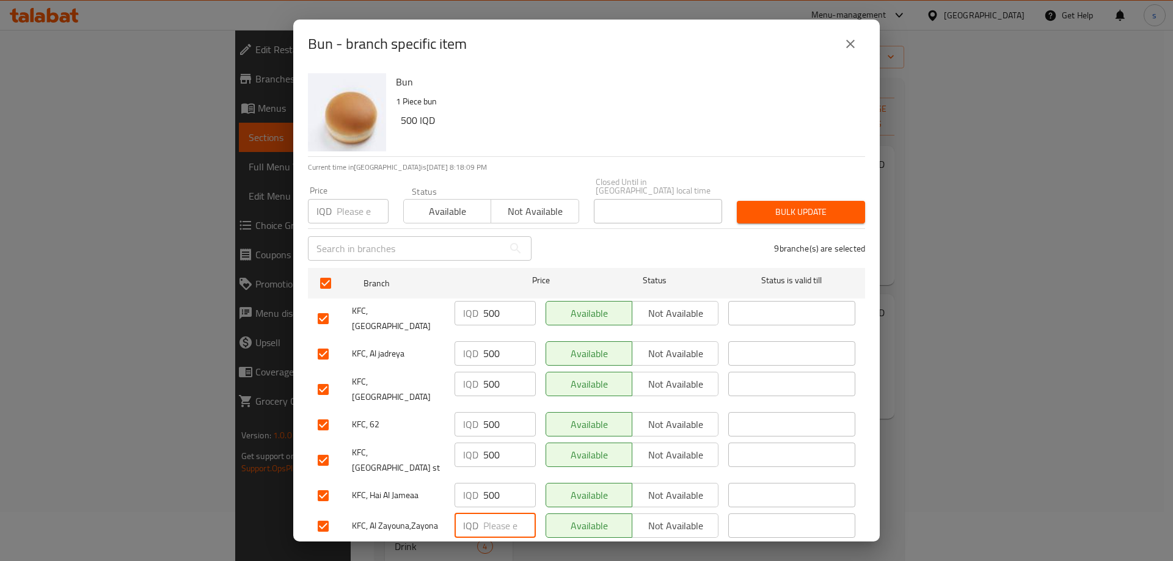
click at [502, 514] on input "number" at bounding box center [509, 526] width 53 height 24
paste input "500"
type input "500"
click at [502, 544] on input "number" at bounding box center [509, 556] width 53 height 24
paste input "500"
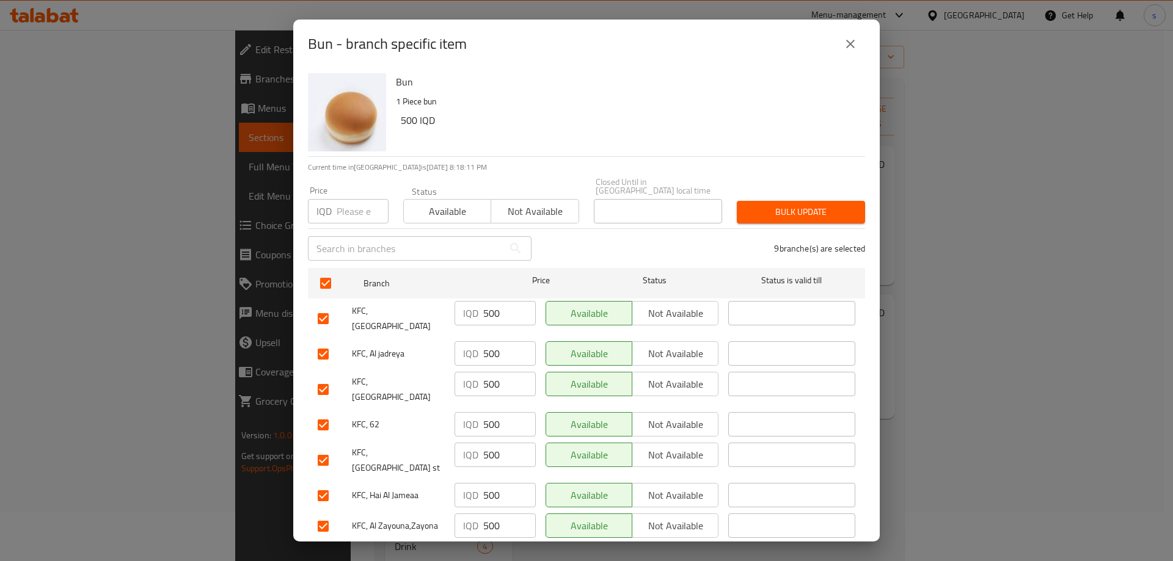
type input "500"
drag, startPoint x: 881, startPoint y: 434, endPoint x: 879, endPoint y: 445, distance: 10.5
click at [879, 445] on div "Bun - branch specific item Bun 1 Piece bun 500 IQD Current time in Iraq is 10 A…" at bounding box center [586, 280] width 1173 height 561
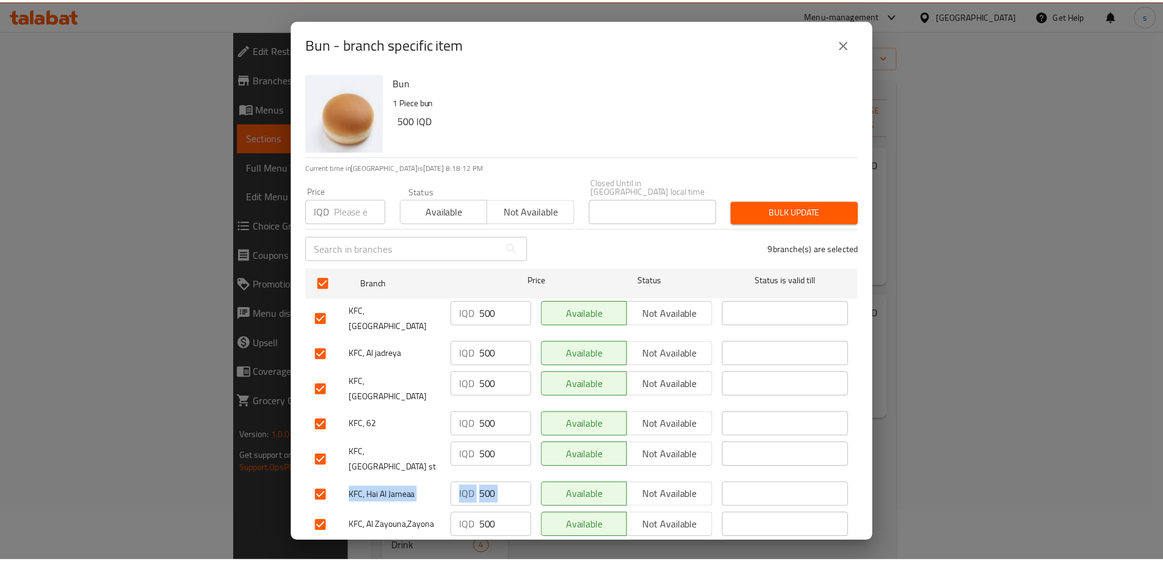
scroll to position [65, 0]
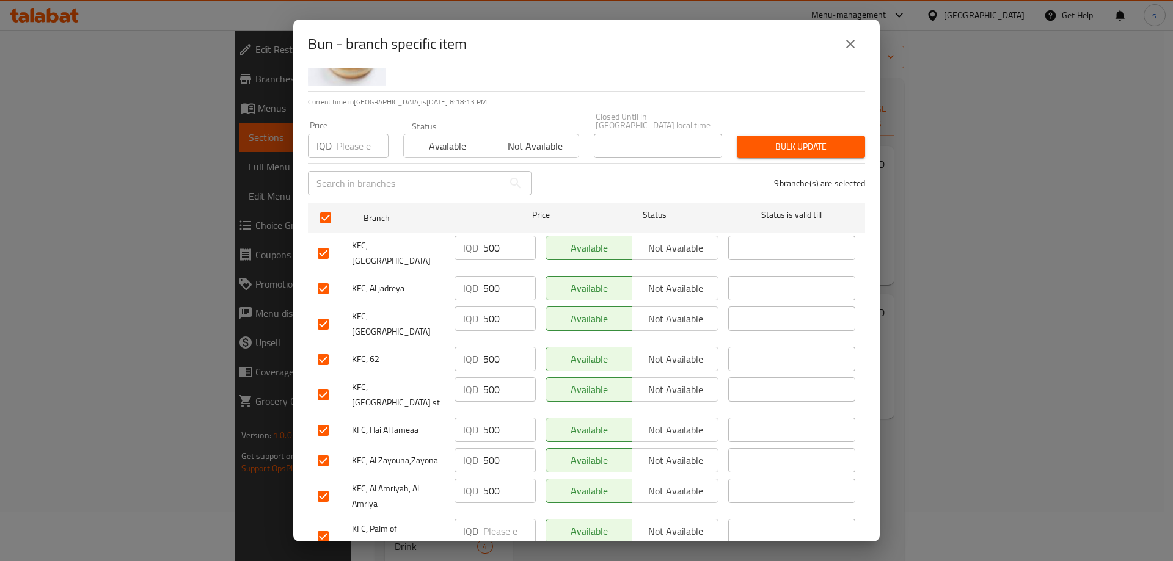
drag, startPoint x: 484, startPoint y: 485, endPoint x: 506, endPoint y: 493, distance: 22.6
click at [487, 519] on input "number" at bounding box center [509, 531] width 53 height 24
paste input "500"
type input "500"
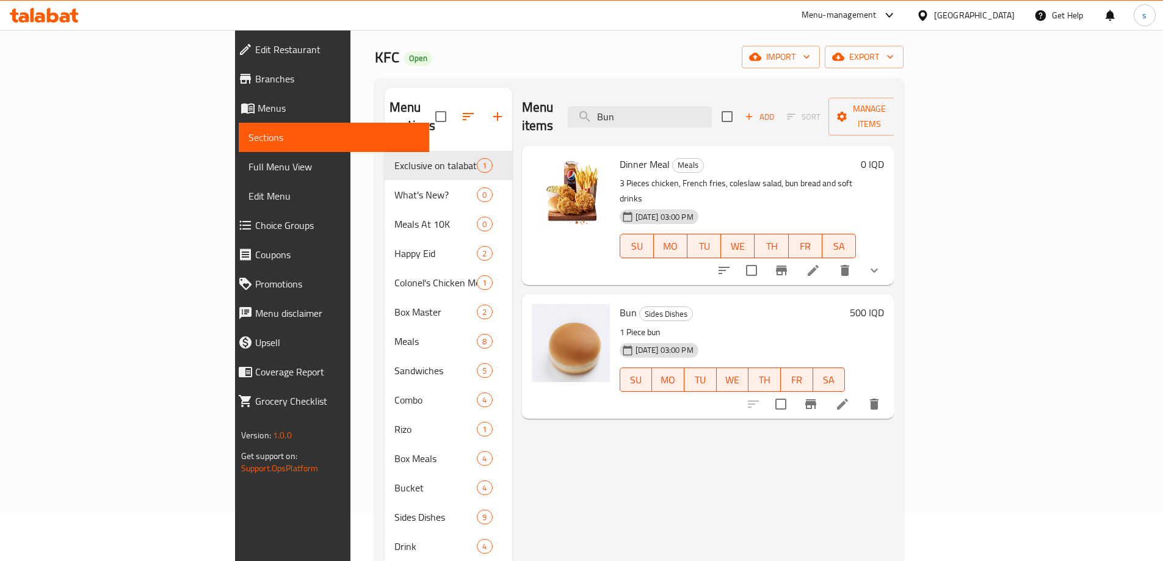
drag, startPoint x: 719, startPoint y: 112, endPoint x: 674, endPoint y: 121, distance: 46.1
click at [674, 121] on div "Menu items Bun Add Sort Manage items" at bounding box center [708, 117] width 373 height 58
type input "v"
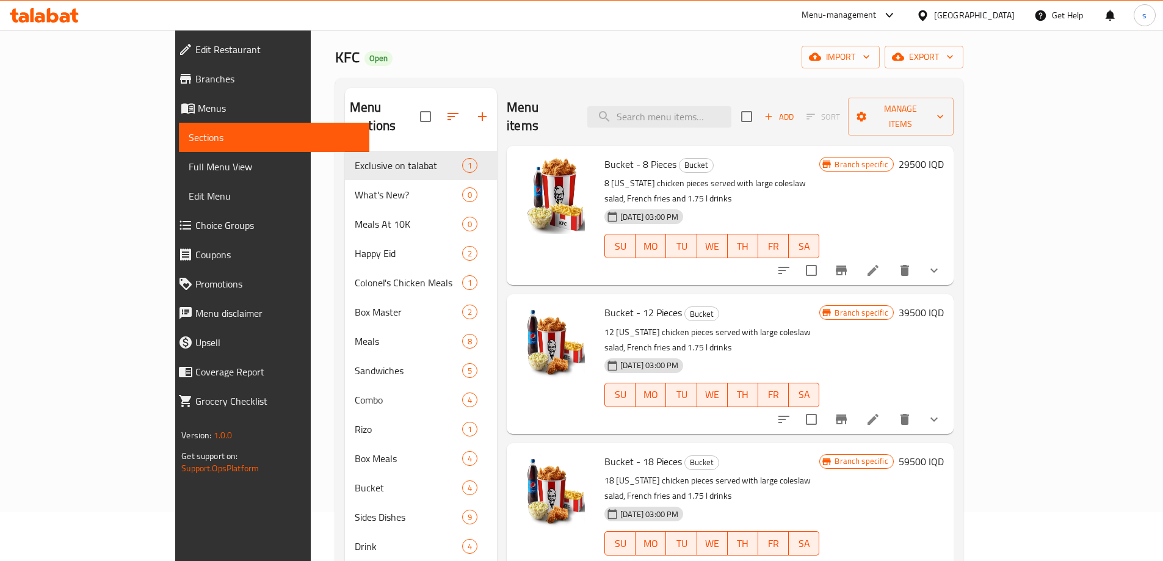
paste input "Fries"
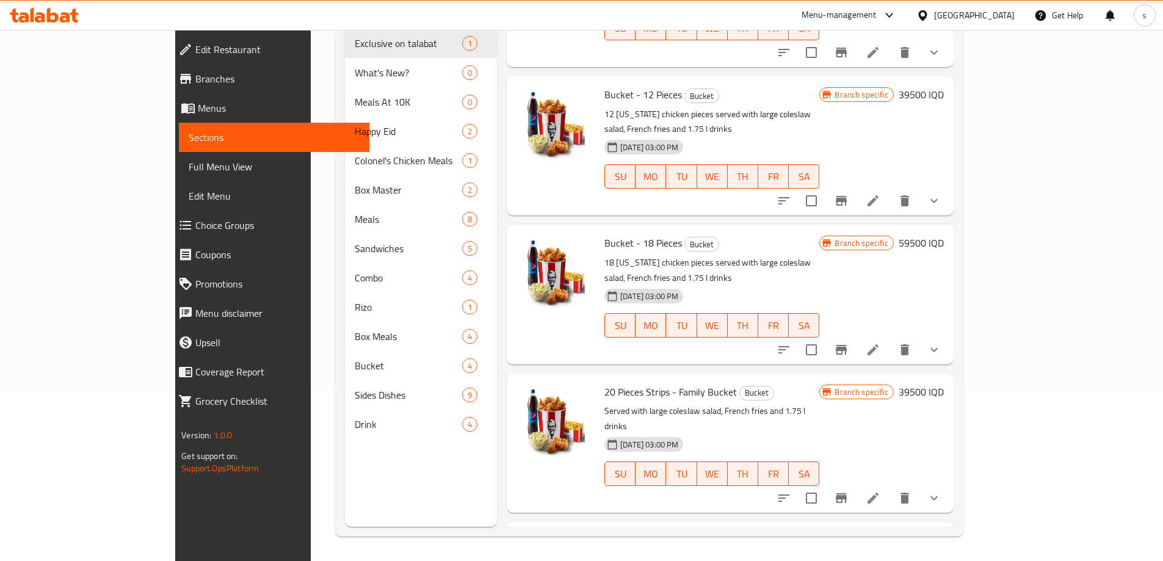
scroll to position [2186, 0]
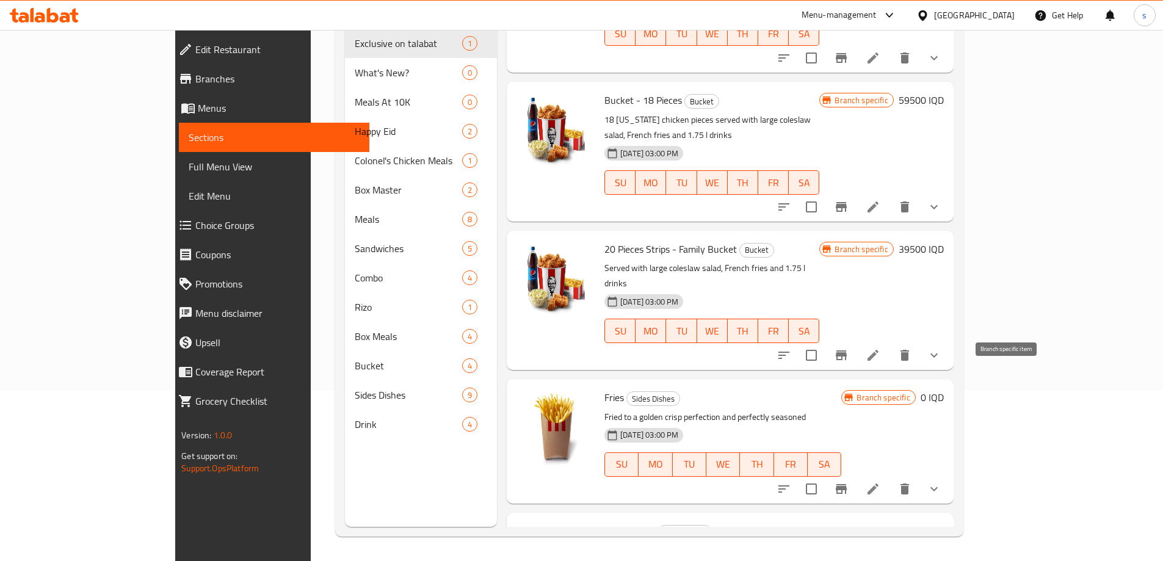
type input "Fries"
click at [856, 475] on button "Branch-specific-item" at bounding box center [841, 489] width 29 height 29
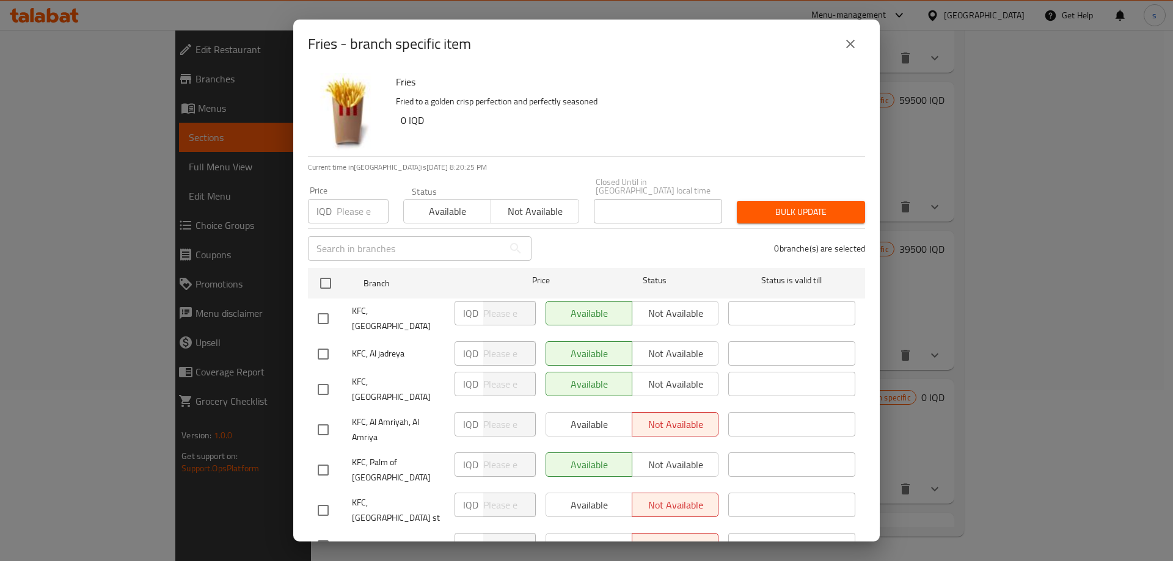
click at [861, 43] on button "close" at bounding box center [849, 43] width 29 height 29
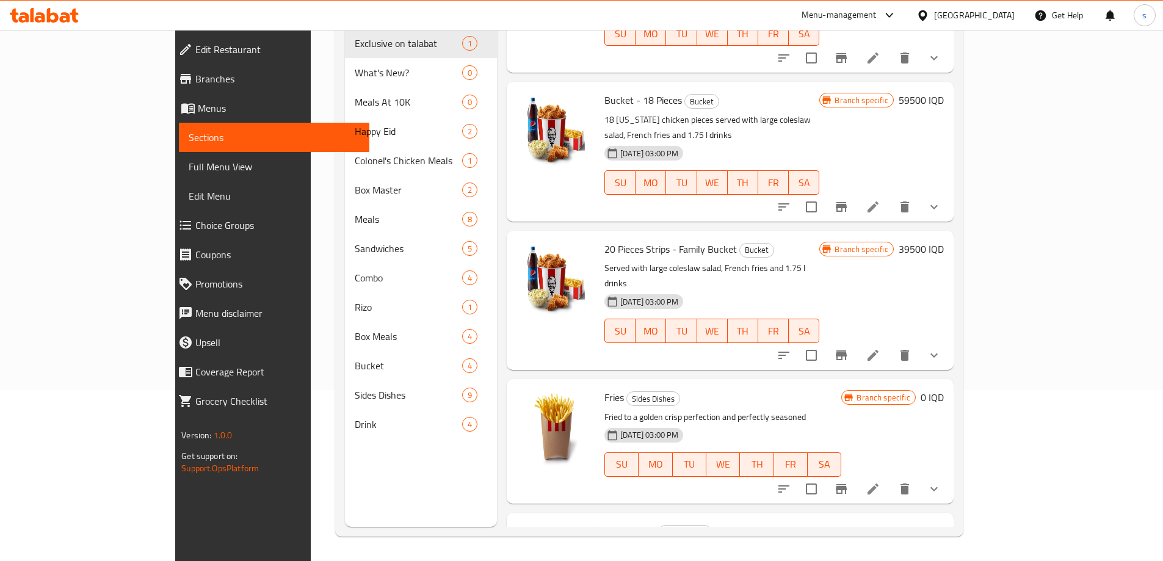
click at [879, 484] on icon at bounding box center [873, 489] width 11 height 11
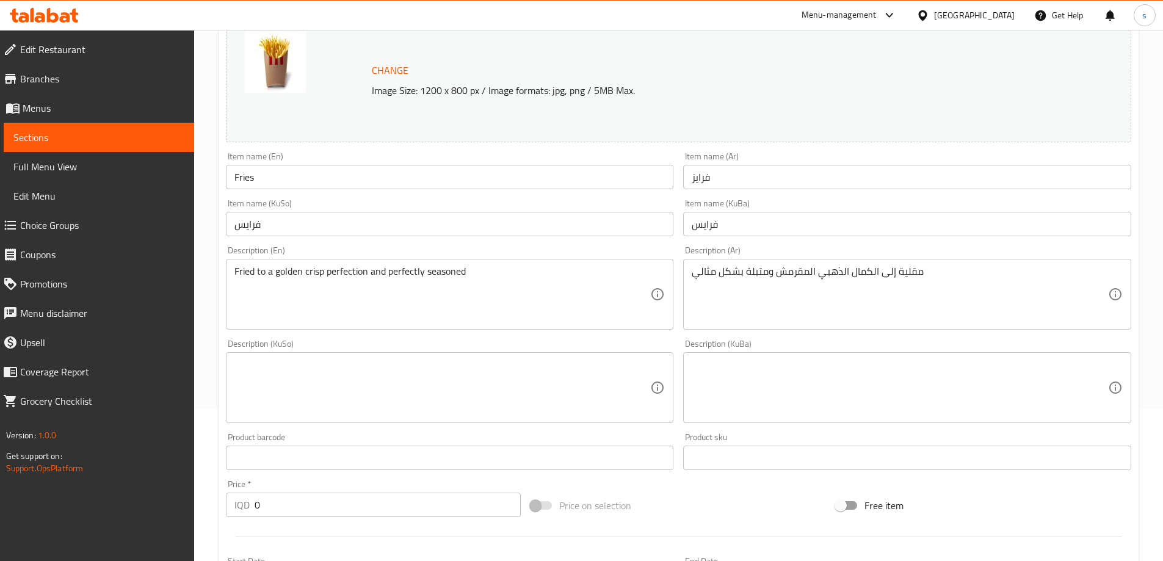
scroll to position [163, 0]
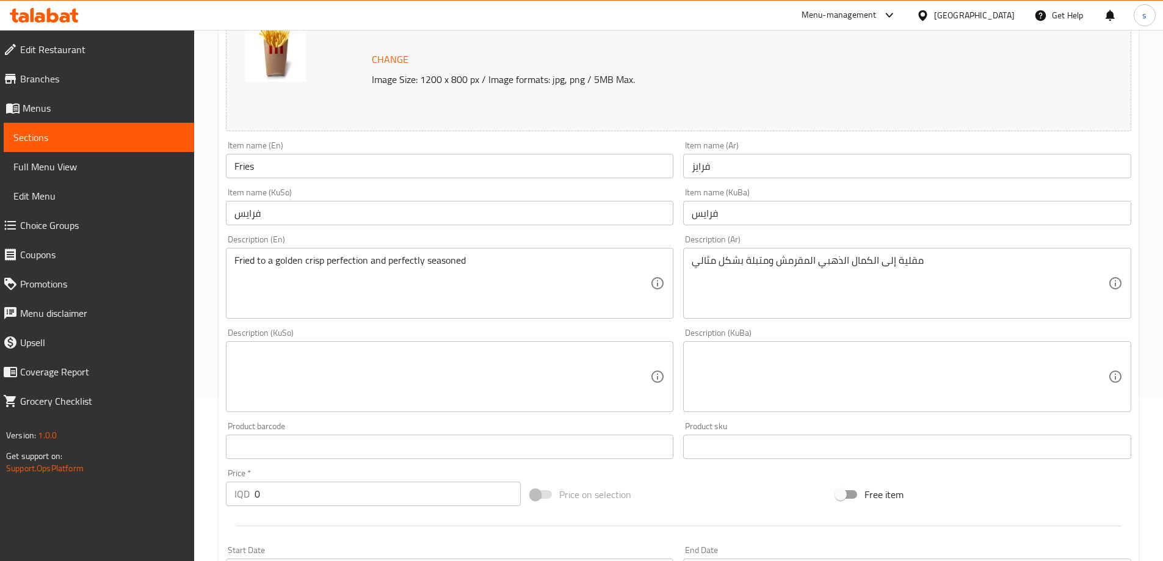
click at [797, 322] on div "Description (Ar) مقلية إلى الكمال الذهبي المقرمش ومتبلة بشكل مثالي Description …" at bounding box center [907, 276] width 458 height 93
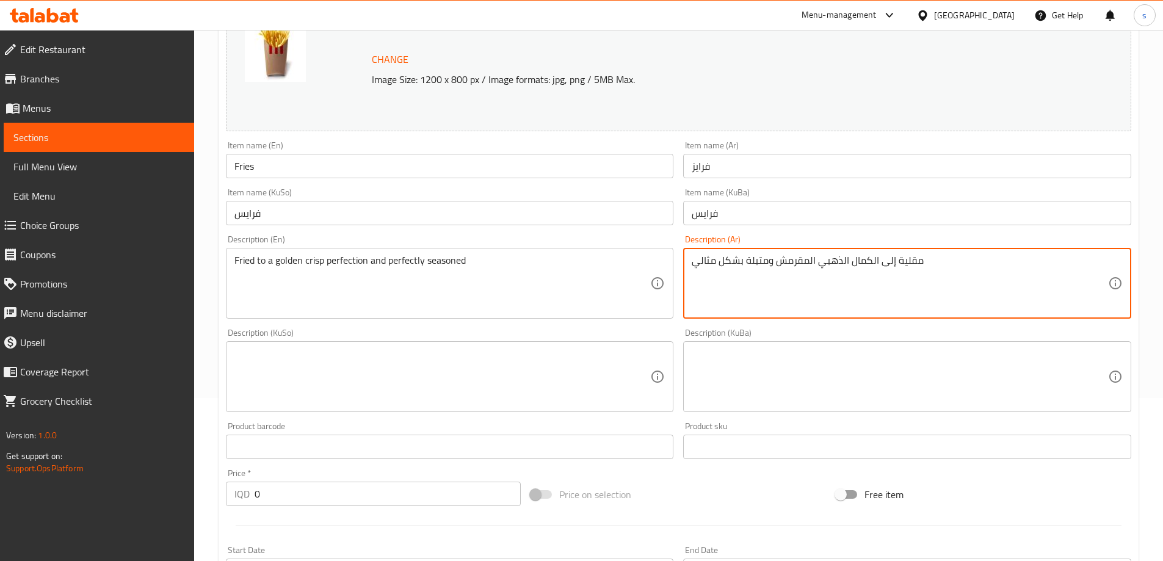
click at [825, 291] on textarea "مقلية إلى الكمال الذهبي المقرمش ومتبلة بشكل مثالي" at bounding box center [900, 284] width 416 height 58
paste textarea "بطاطا الكولونيل المقلية"
type textarea "بطاطا الكولونيل المقلية"
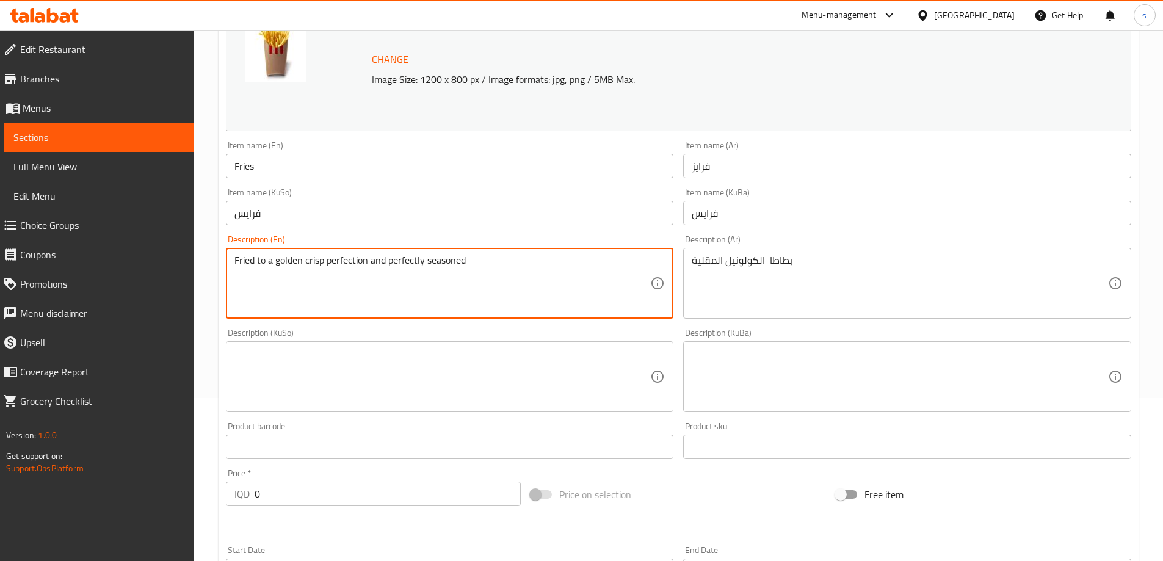
click at [448, 295] on textarea "Fried to a golden crisp perfection and perfectly seasoned" at bounding box center [443, 284] width 416 height 58
paste textarea
type textarea "Fried to a golden crisp perfection and perfectly seasoned"
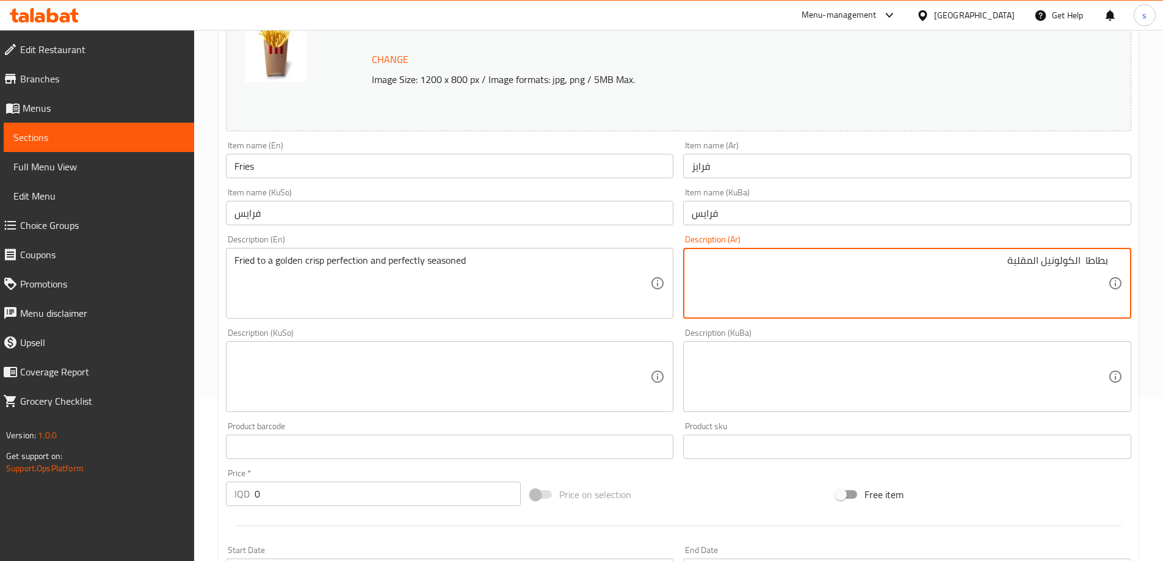
click at [889, 273] on textarea "بطاطا الكولونيل المقلية" at bounding box center [900, 284] width 416 height 58
type textarea "بطاطا كولونيل مقلية"
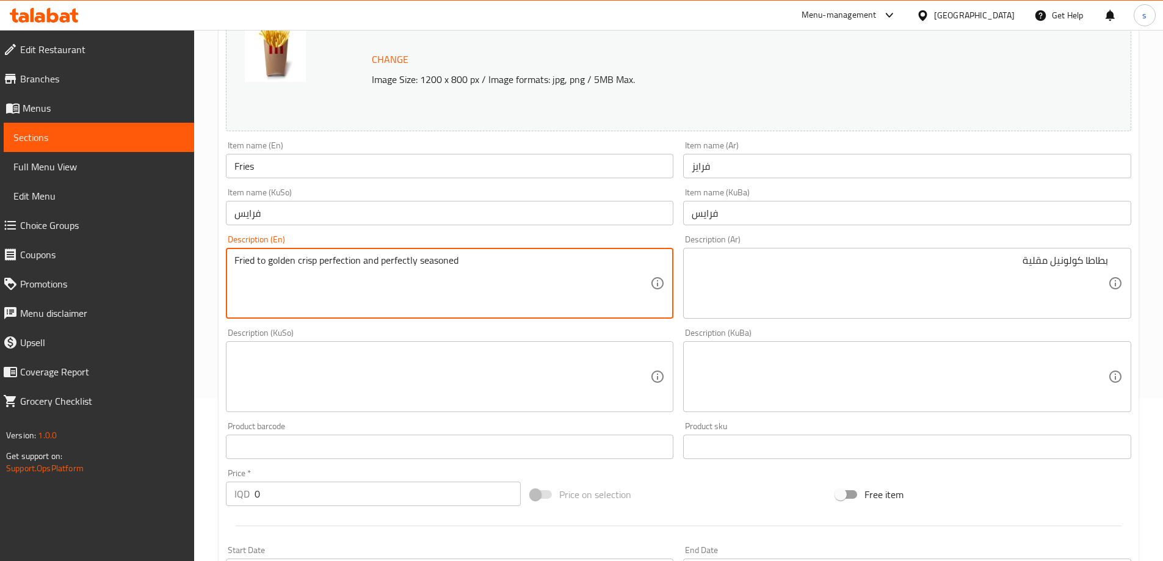
click at [316, 262] on textarea "Fried to golden crisp perfection and perfectly seasoned" at bounding box center [443, 284] width 416 height 58
click at [354, 264] on textarea "Fried to golden crispy perfection and perfectly seasoned" at bounding box center [443, 284] width 416 height 58
click at [356, 264] on textarea "Fried to golden crispy and perfectly seasoned" at bounding box center [443, 284] width 416 height 58
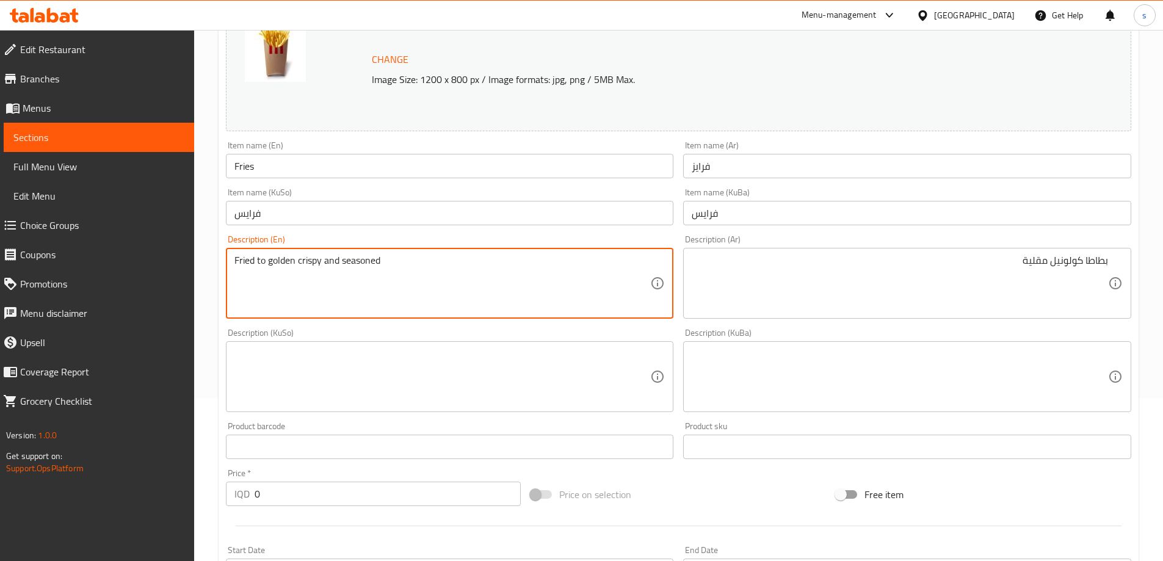
type textarea "Fried to golden crispy and seasoned"
click at [361, 264] on textarea "Fried to golden crispy and seasoned" at bounding box center [443, 284] width 416 height 58
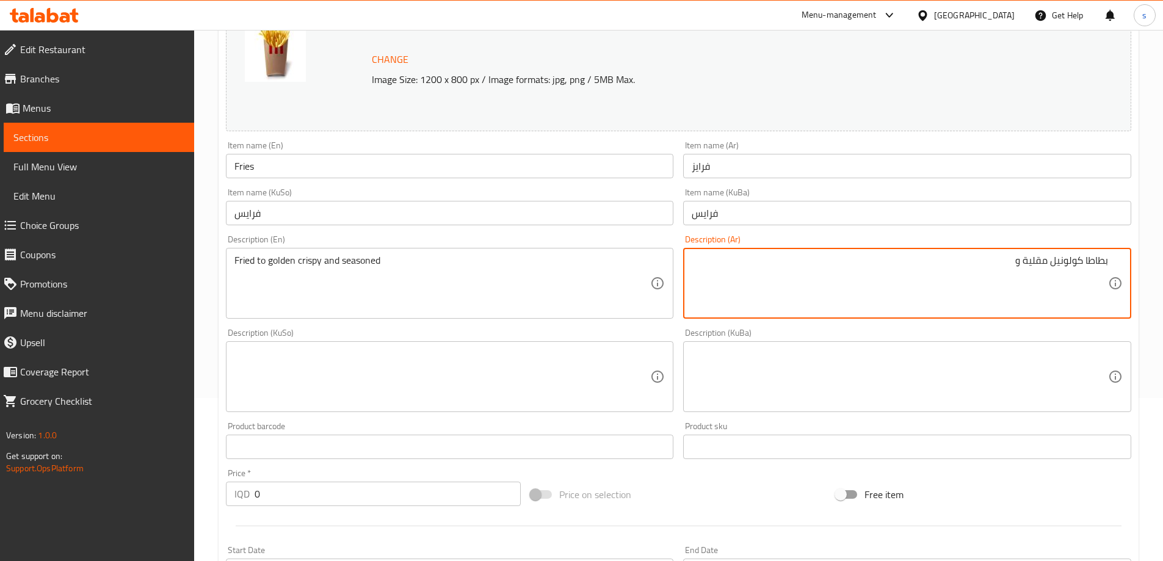
paste textarea "متبل"
type textarea "بطاطا كولونيل مقلية ومتبل"
click at [596, 365] on textarea at bounding box center [443, 377] width 416 height 58
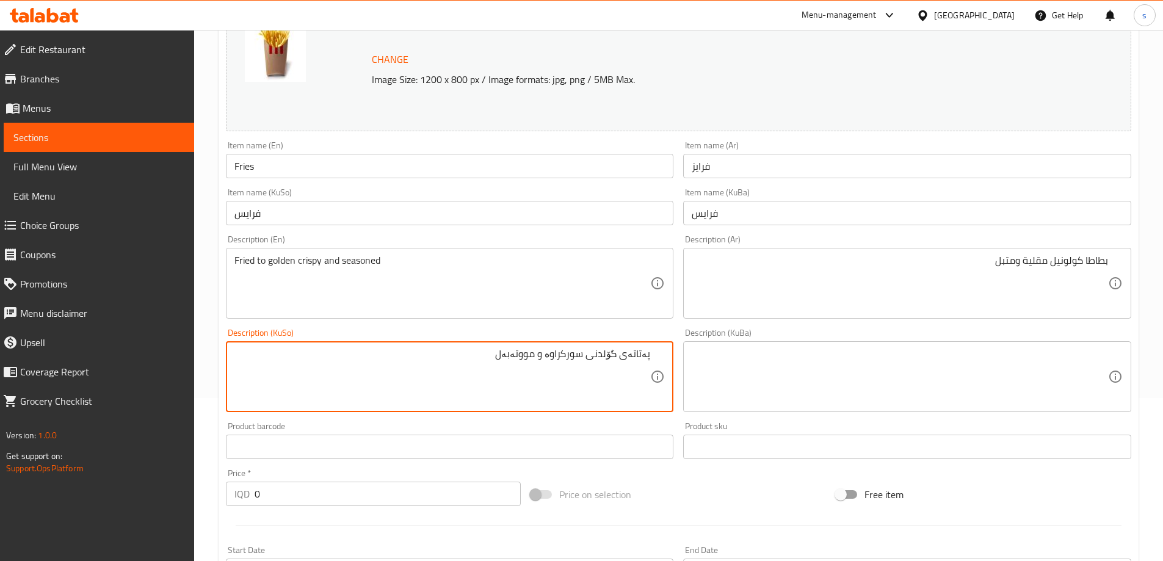
type textarea "پەتاتەی گۆلدنی سورکراوە و مووتەبەل"
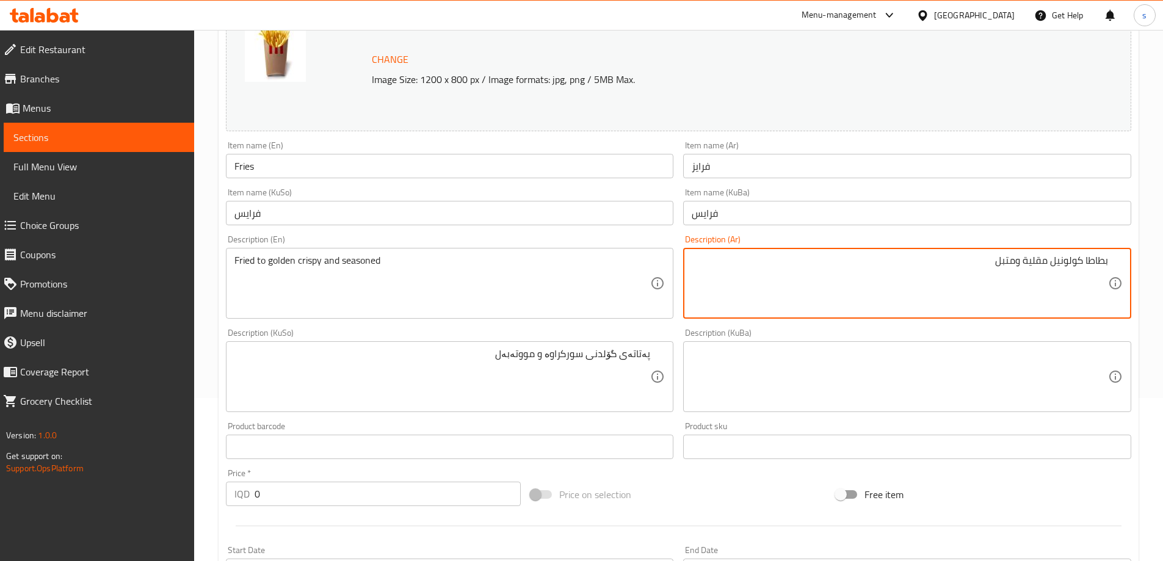
click at [1065, 269] on textarea "بطاطا كولونيل مقلية ومتبل" at bounding box center [900, 284] width 416 height 58
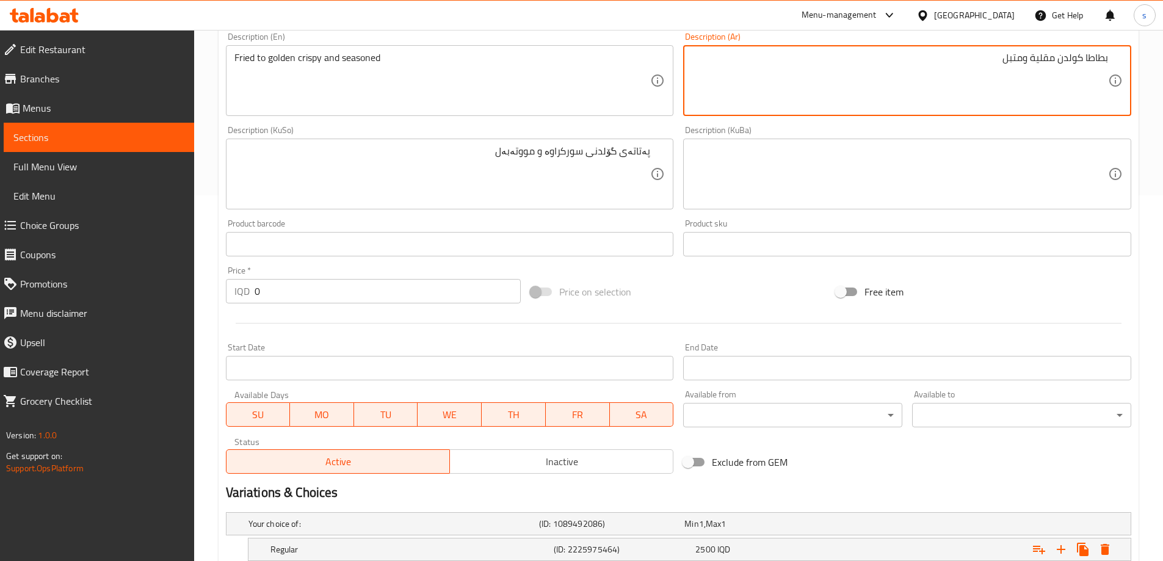
scroll to position [523, 0]
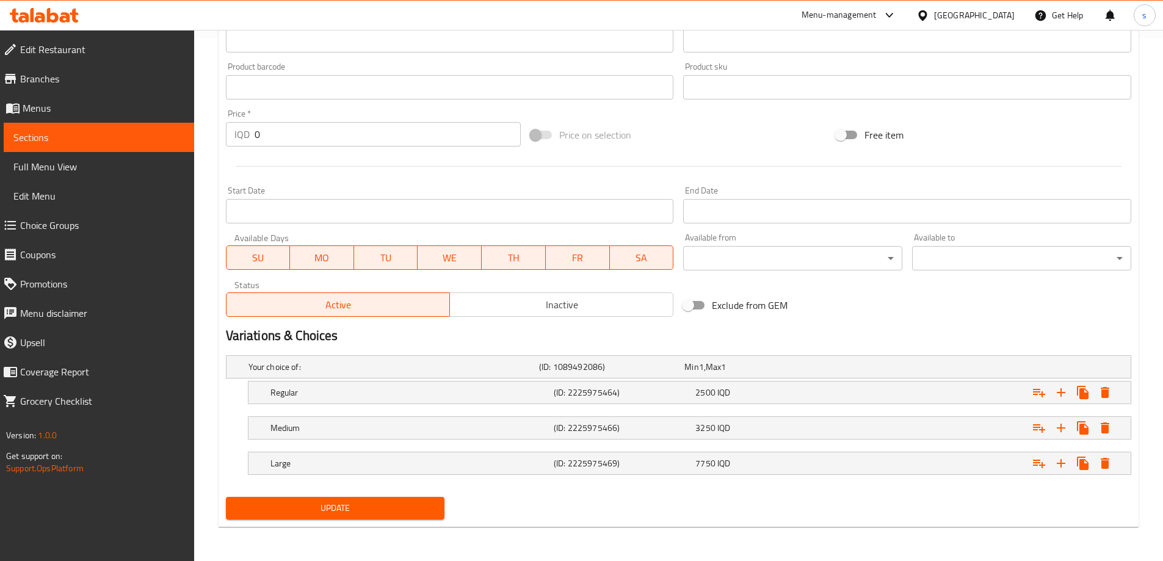
type textarea "بطاطا كولدن مقلية ومتبل"
click at [335, 507] on span "Update" at bounding box center [336, 508] width 200 height 15
click at [78, 136] on span "Sections" at bounding box center [98, 137] width 171 height 15
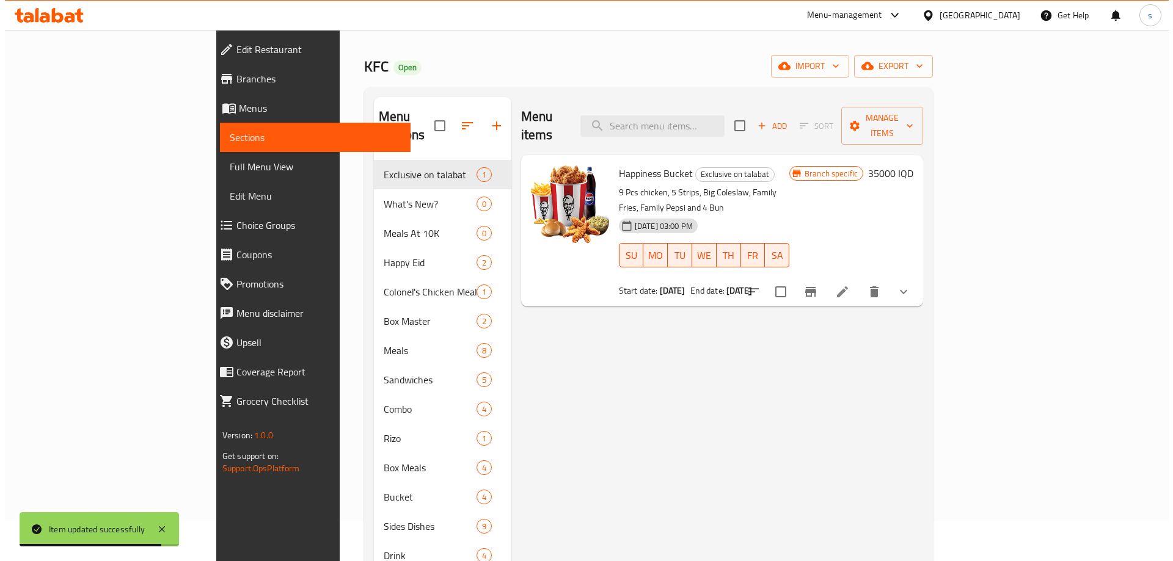
scroll to position [9, 0]
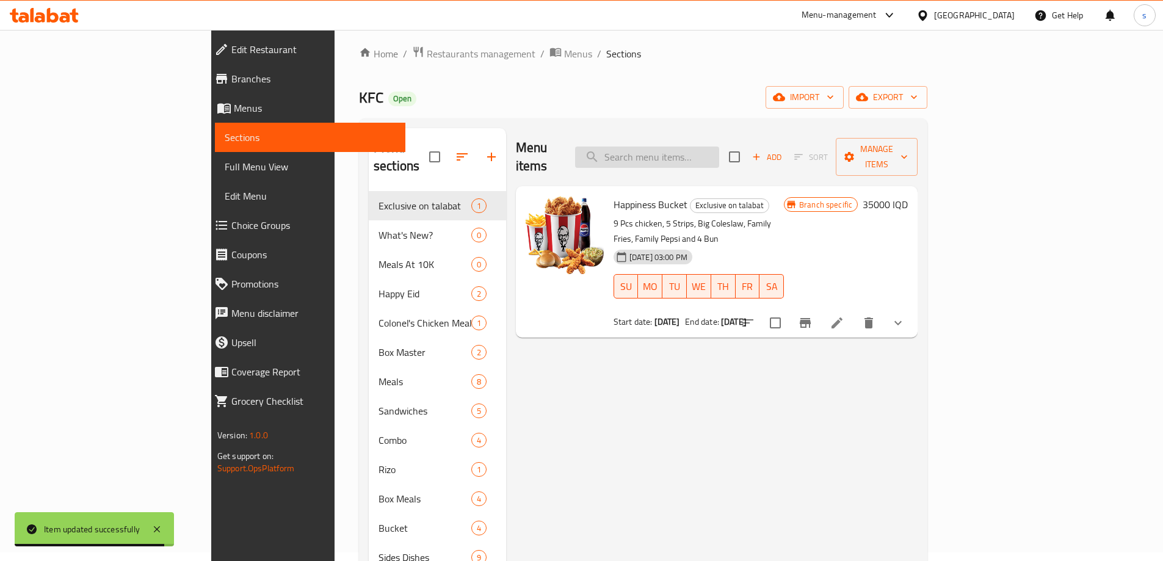
click at [719, 147] on input "search" at bounding box center [647, 157] width 144 height 21
paste input "Arabic Rice"
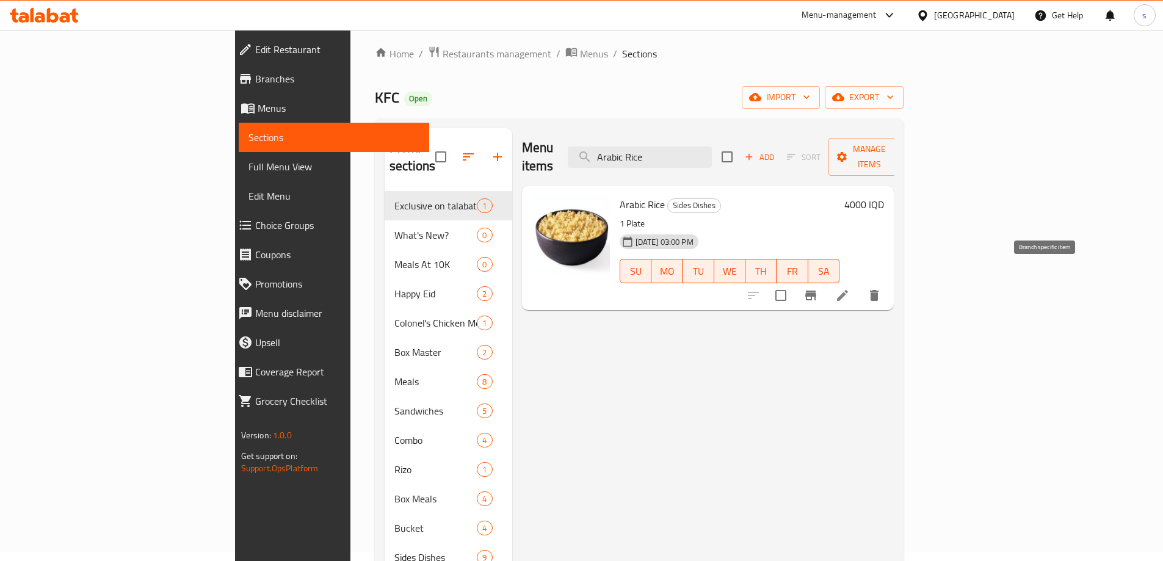
type input "Arabic Rice"
click at [816, 291] on icon "Branch-specific-item" at bounding box center [810, 296] width 11 height 10
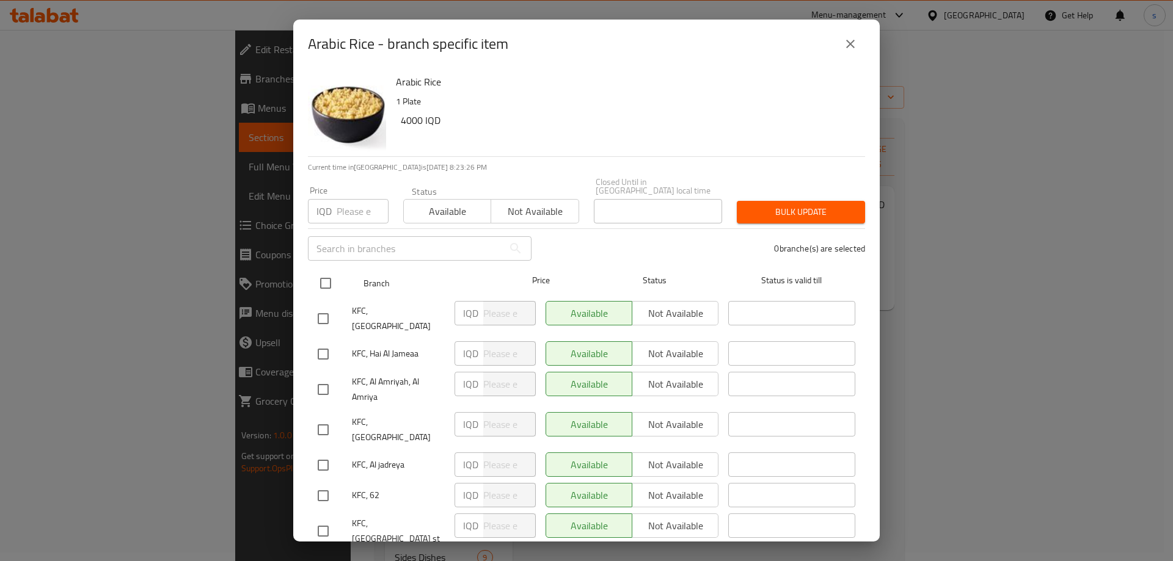
click at [329, 273] on input "checkbox" at bounding box center [326, 284] width 26 height 26
checkbox input "true"
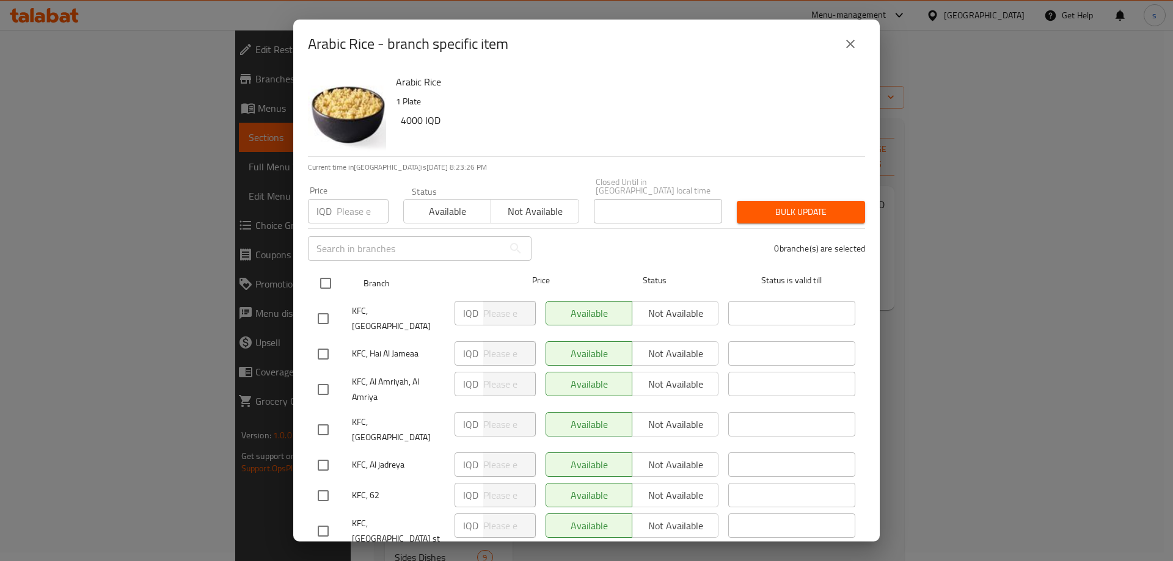
checkbox input "true"
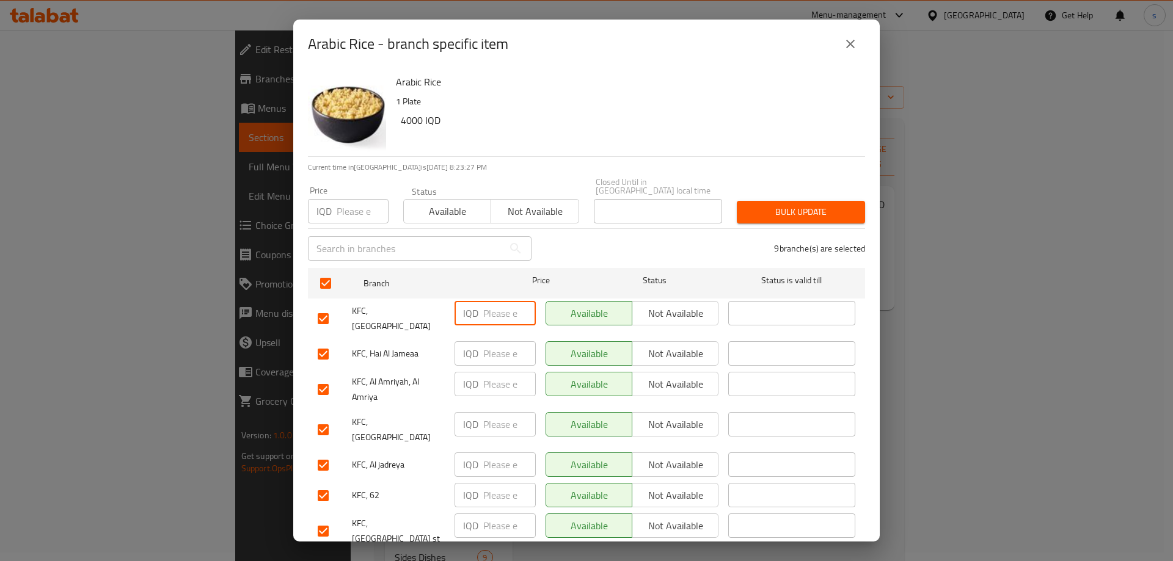
click at [493, 304] on input "number" at bounding box center [509, 313] width 53 height 24
paste input "4000"
click at [501, 341] on input "number" at bounding box center [509, 353] width 53 height 24
paste input "4000"
click at [501, 372] on input "number" at bounding box center [509, 384] width 53 height 24
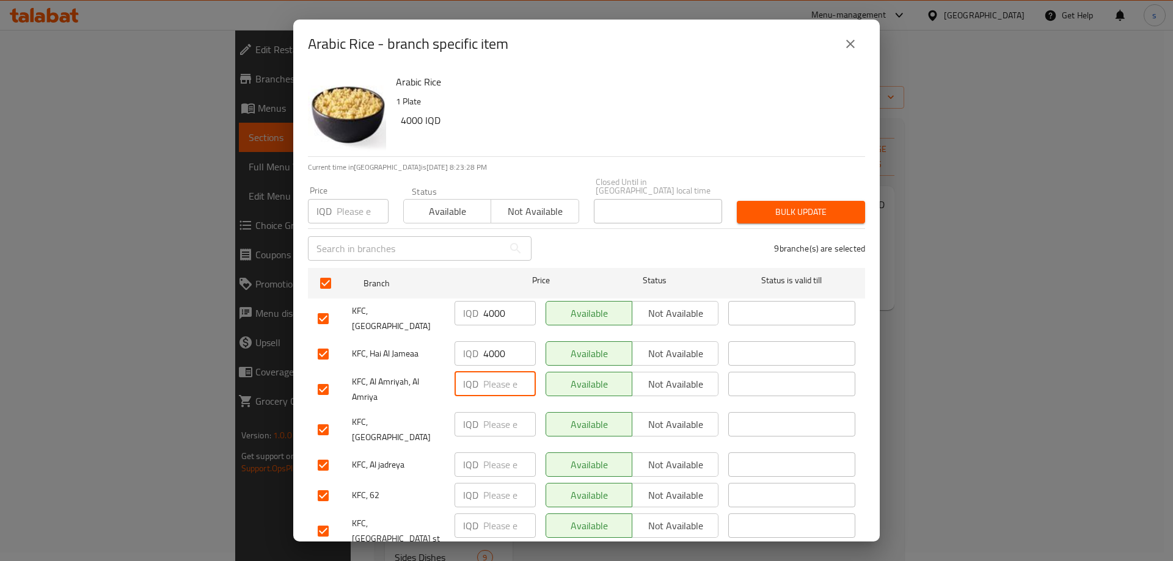
paste input "4000"
click at [498, 412] on input "number" at bounding box center [509, 424] width 53 height 24
paste input "4000"
click at [504, 453] on input "number" at bounding box center [509, 465] width 53 height 24
paste input "4000"
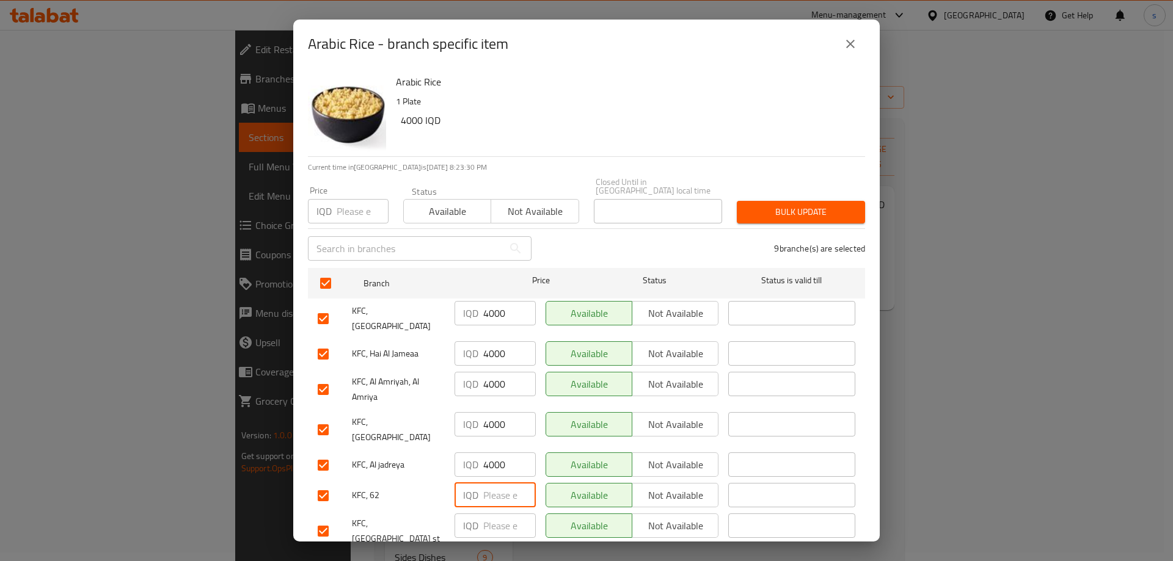
click at [506, 483] on input "number" at bounding box center [509, 495] width 53 height 24
paste input "4000"
click at [508, 514] on input "number" at bounding box center [509, 526] width 53 height 24
paste input "4000"
click at [503, 554] on input "number" at bounding box center [509, 566] width 53 height 24
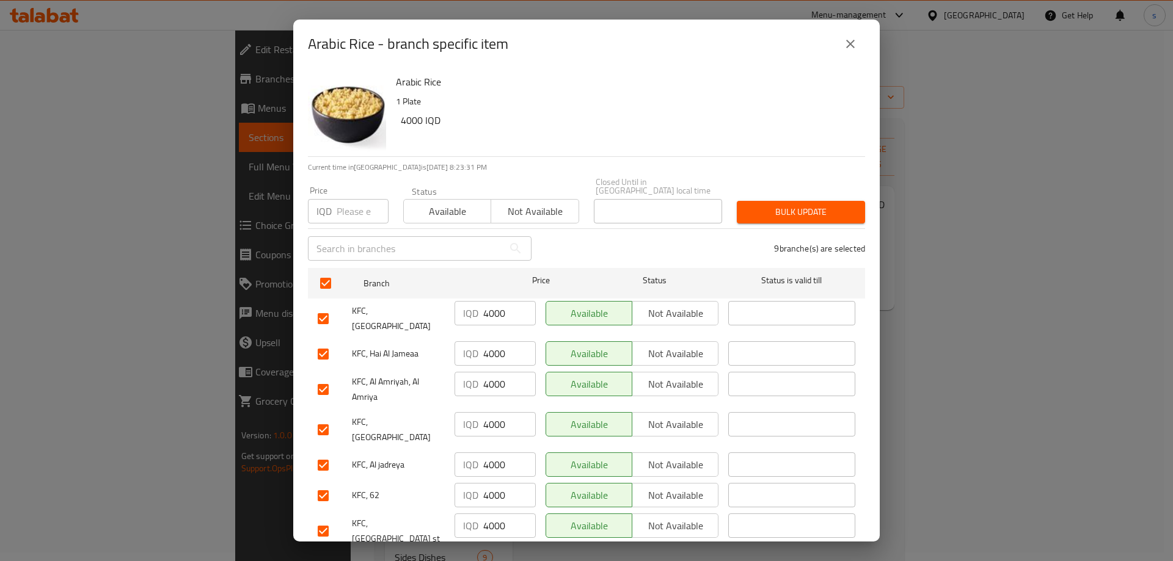
paste input "4000"
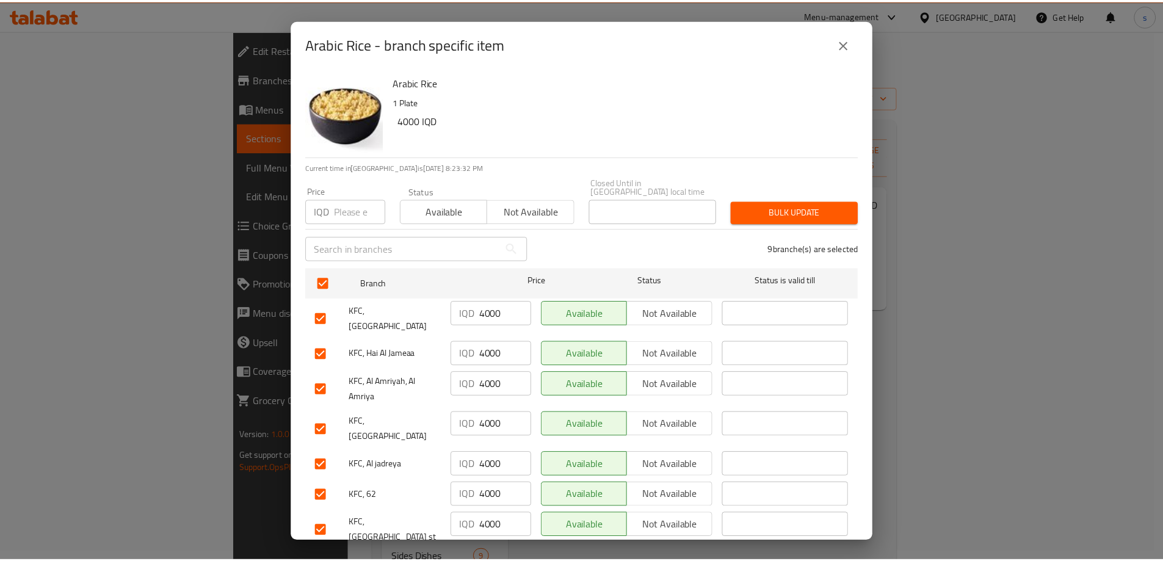
scroll to position [65, 0]
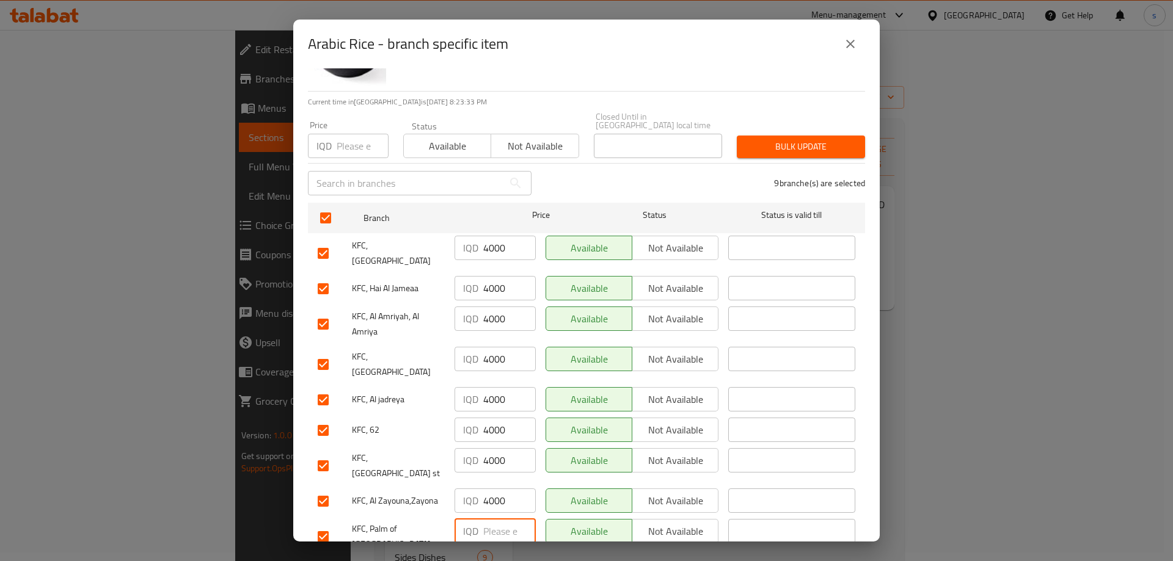
click at [486, 519] on input "number" at bounding box center [509, 531] width 53 height 24
paste input "4000"
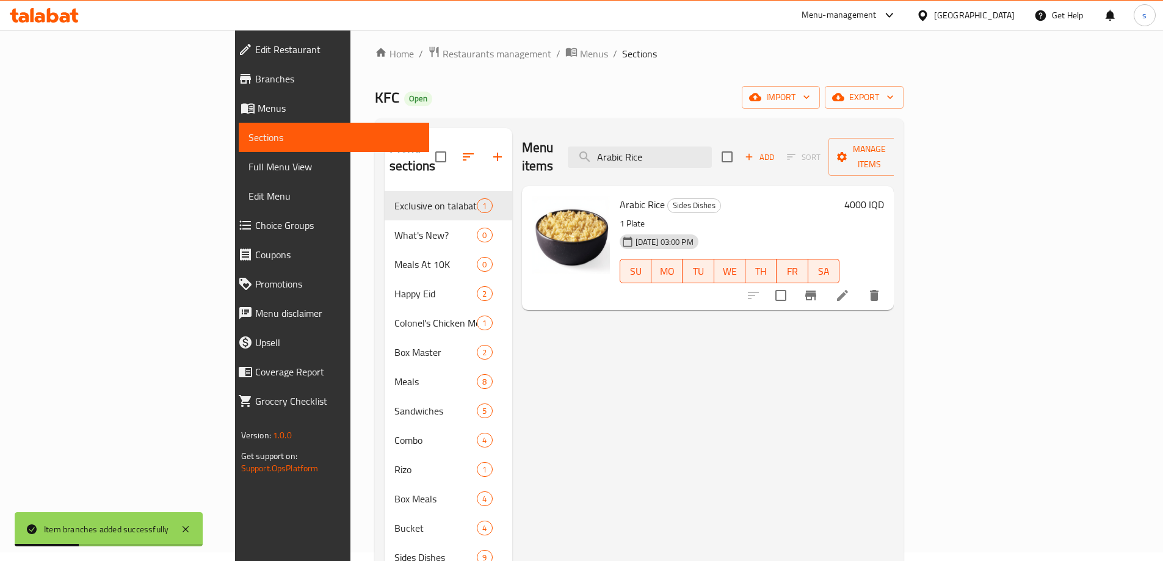
click at [850, 288] on icon at bounding box center [842, 295] width 15 height 15
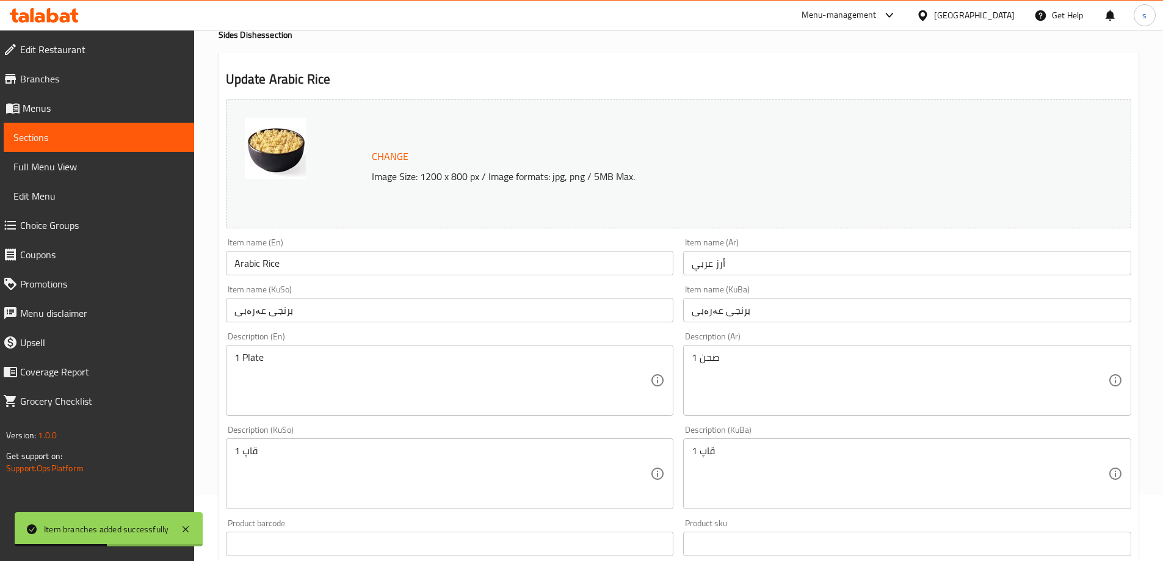
scroll to position [101, 0]
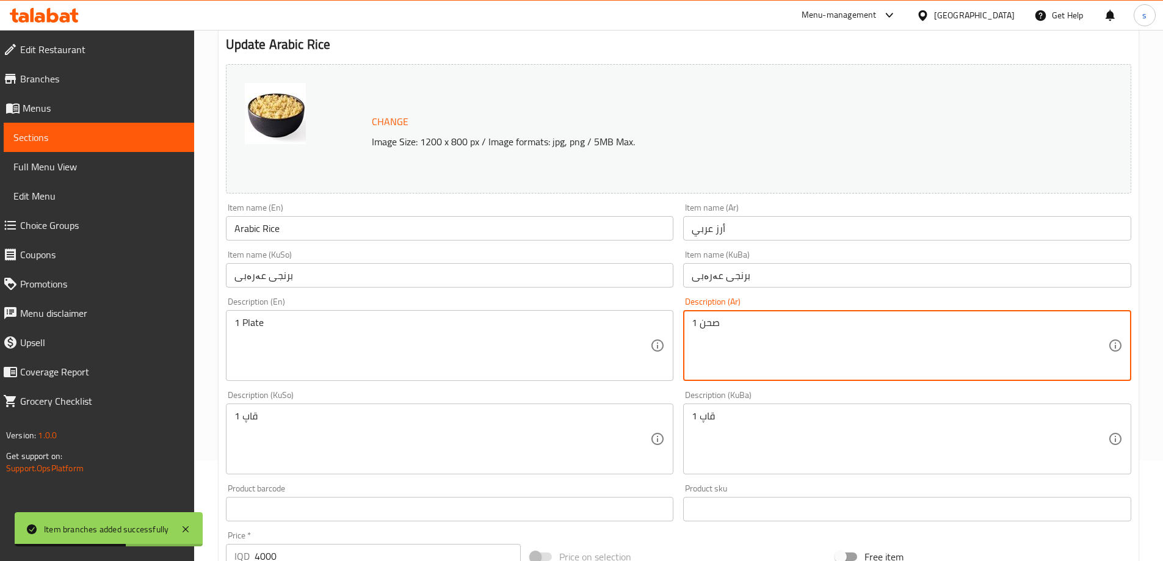
click at [778, 355] on textarea "1 صحن" at bounding box center [900, 346] width 416 height 58
paste textarea "صحن ارز عربي بخلطه الكولونيل"
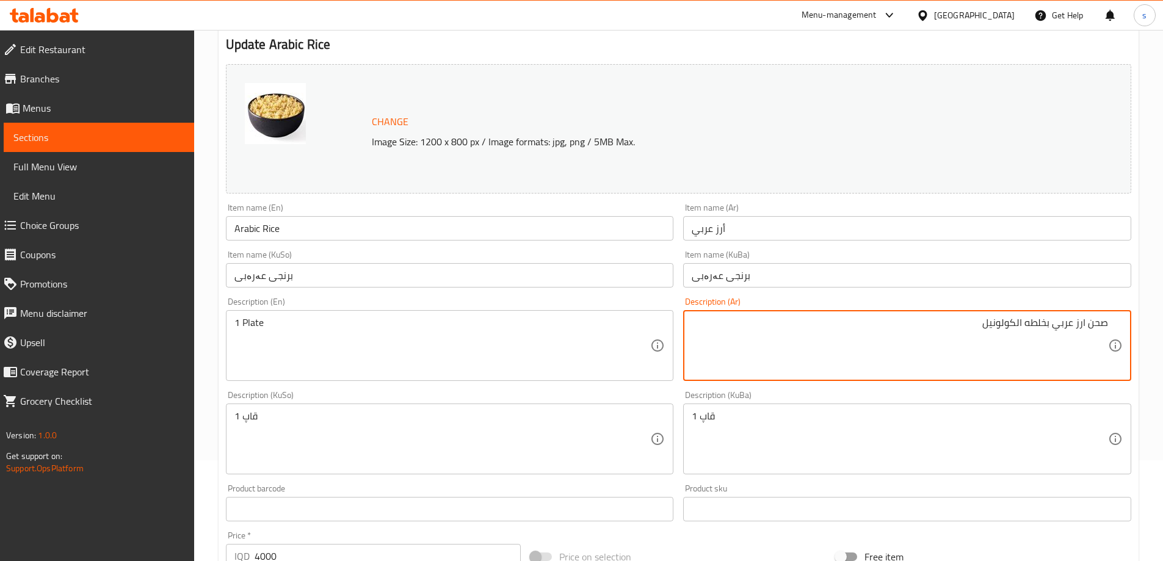
click at [1016, 329] on textarea "صحن ارز عربي بخلطه الكولونيل" at bounding box center [900, 346] width 416 height 58
drag, startPoint x: 967, startPoint y: 330, endPoint x: 1130, endPoint y: 323, distance: 163.2
click at [1130, 323] on div "صحن ارز عربي بخلطه كولونيل Description (Ar)" at bounding box center [907, 345] width 448 height 71
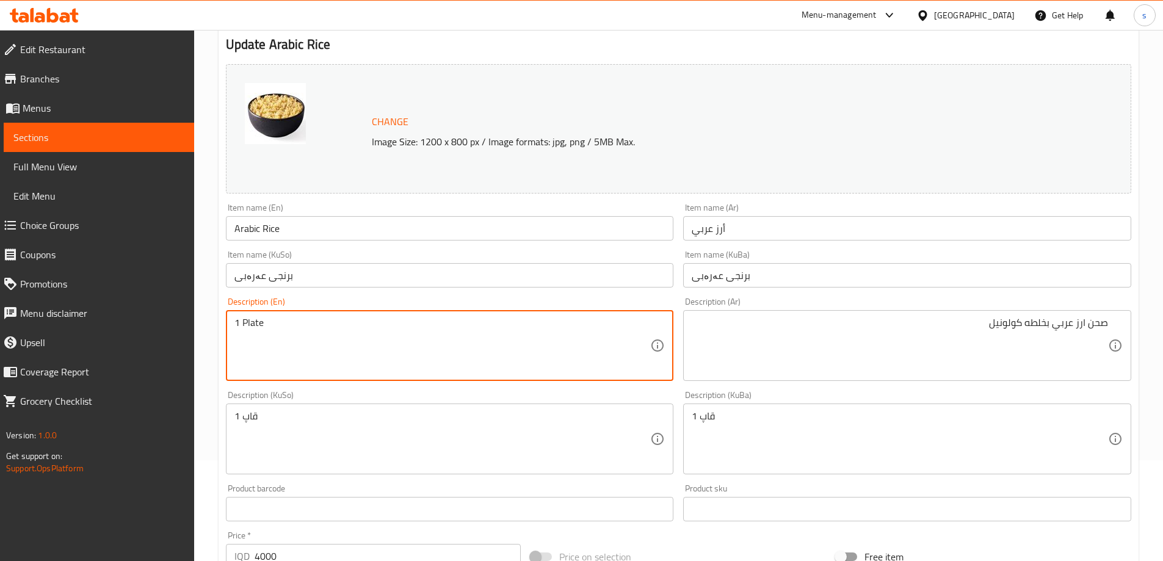
click at [464, 338] on textarea "1 Plate" at bounding box center [443, 346] width 416 height 58
paste textarea "Arabic rice dish with Colonel blend"
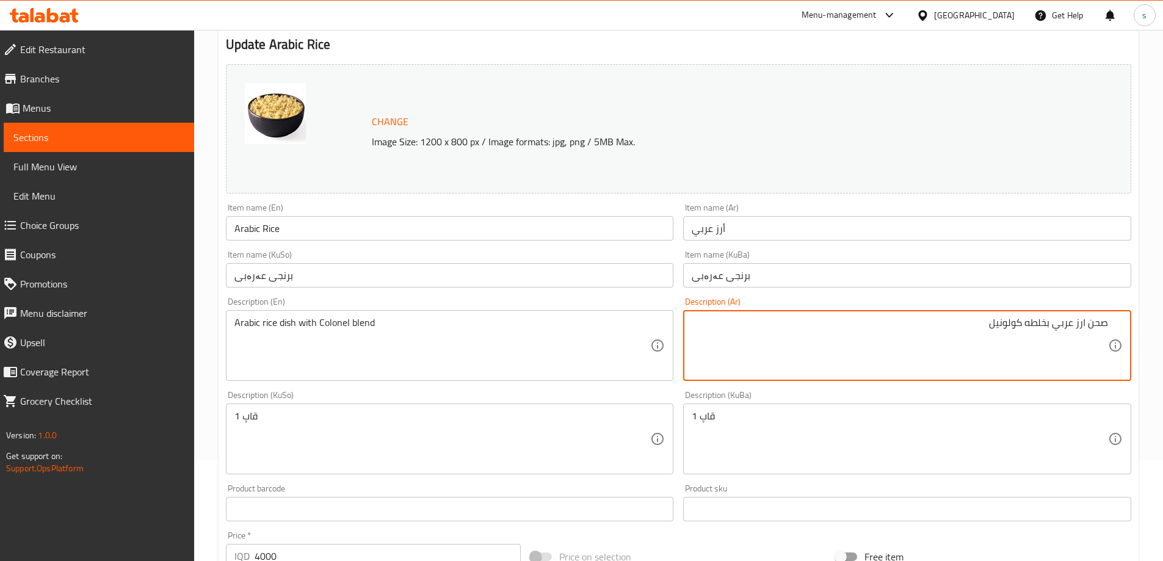
click at [793, 349] on textarea "صحن ارز عربي بخلطه كولونيل" at bounding box center [900, 346] width 416 height 58
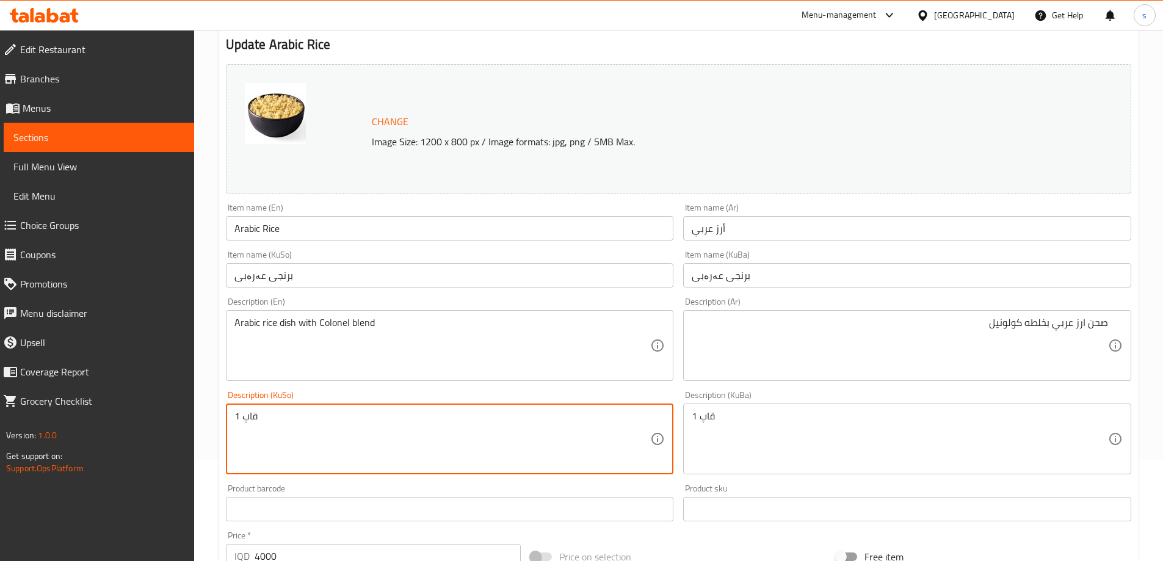
click at [493, 442] on textarea "1 قاپ" at bounding box center [443, 439] width 416 height 58
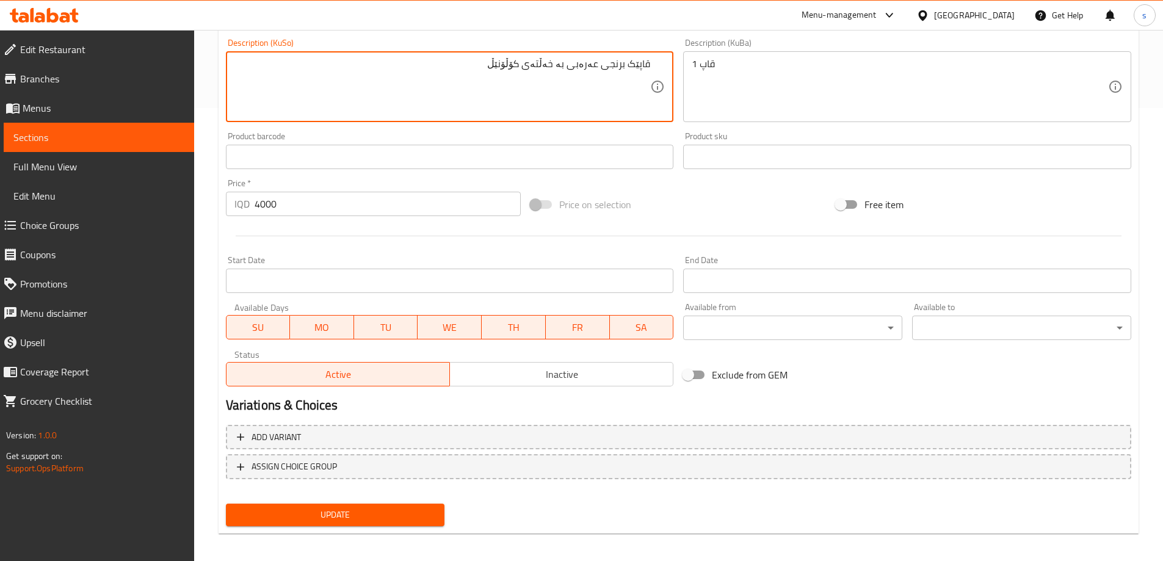
scroll to position [460, 0]
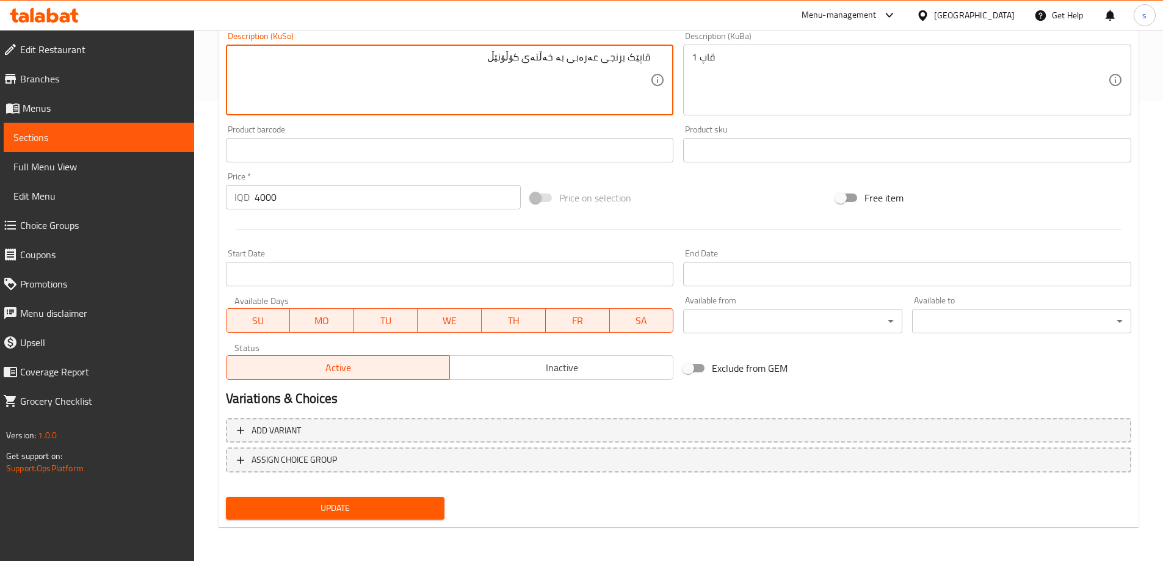
click at [361, 501] on span "Update" at bounding box center [336, 508] width 200 height 15
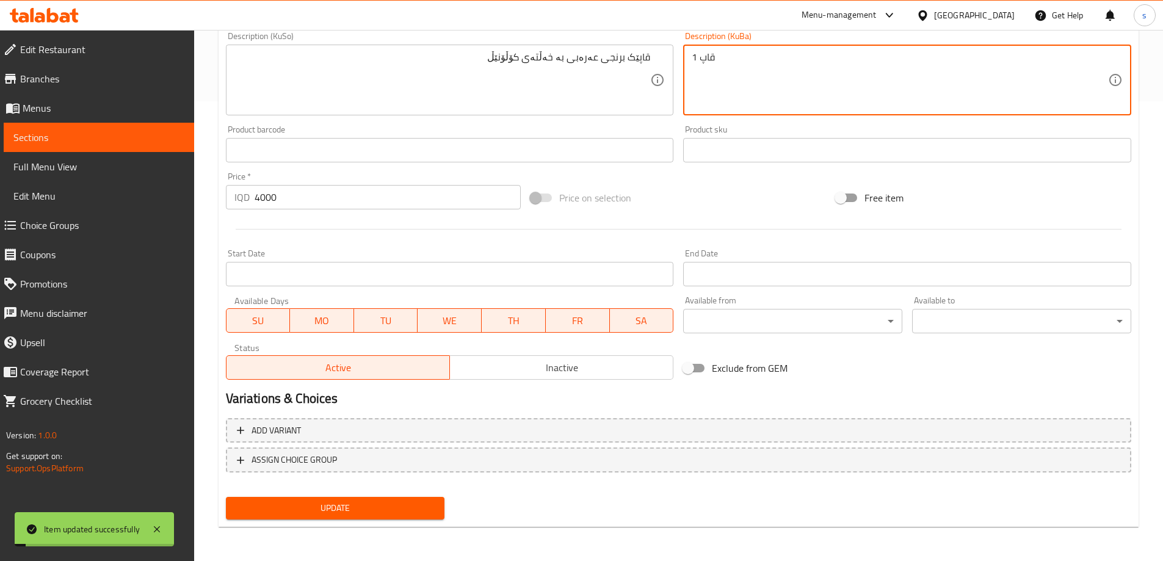
click at [733, 73] on textarea "1 قاپ" at bounding box center [900, 80] width 416 height 58
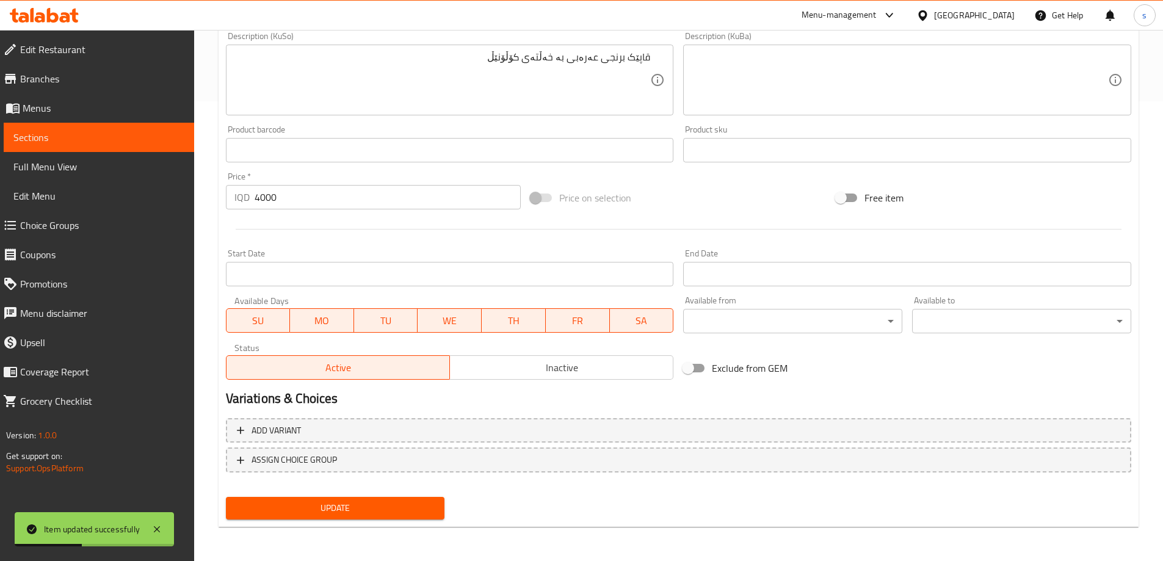
click at [327, 503] on div "Update" at bounding box center [335, 508] width 229 height 32
click at [327, 503] on span "Update" at bounding box center [336, 508] width 200 height 15
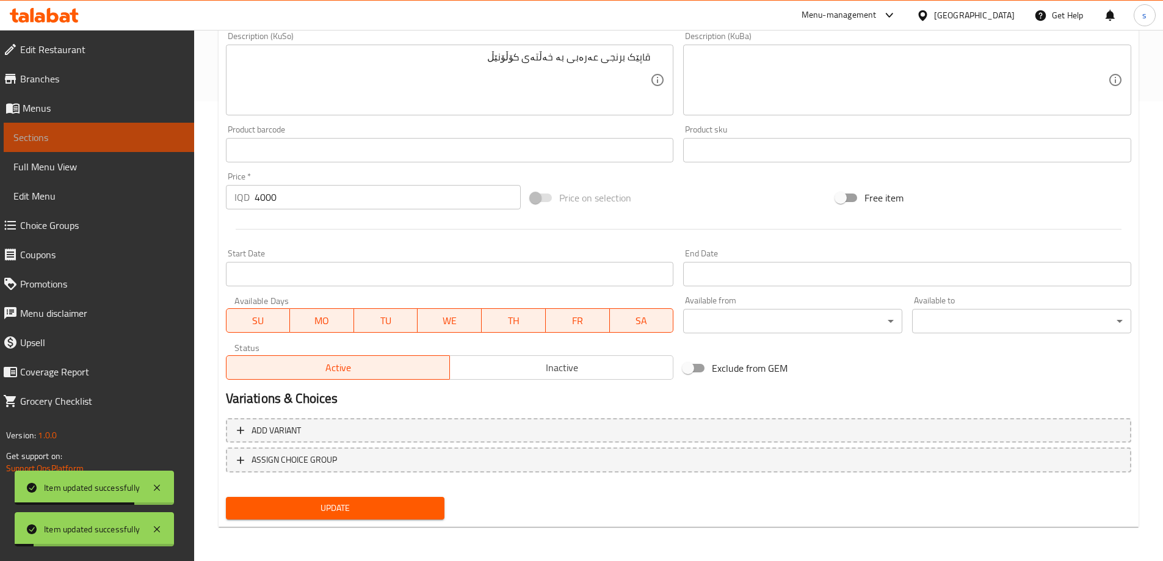
click at [99, 132] on span "Sections" at bounding box center [98, 137] width 171 height 15
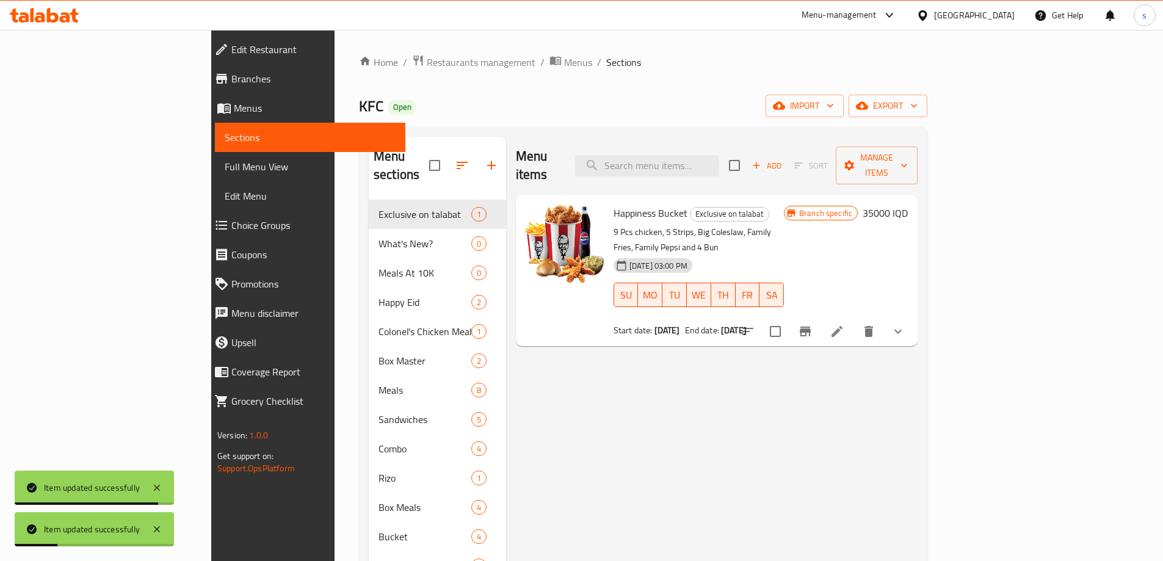
click at [716, 169] on div "Menu items Add Sort Manage items" at bounding box center [717, 166] width 402 height 58
click at [717, 155] on input "search" at bounding box center [647, 165] width 144 height 21
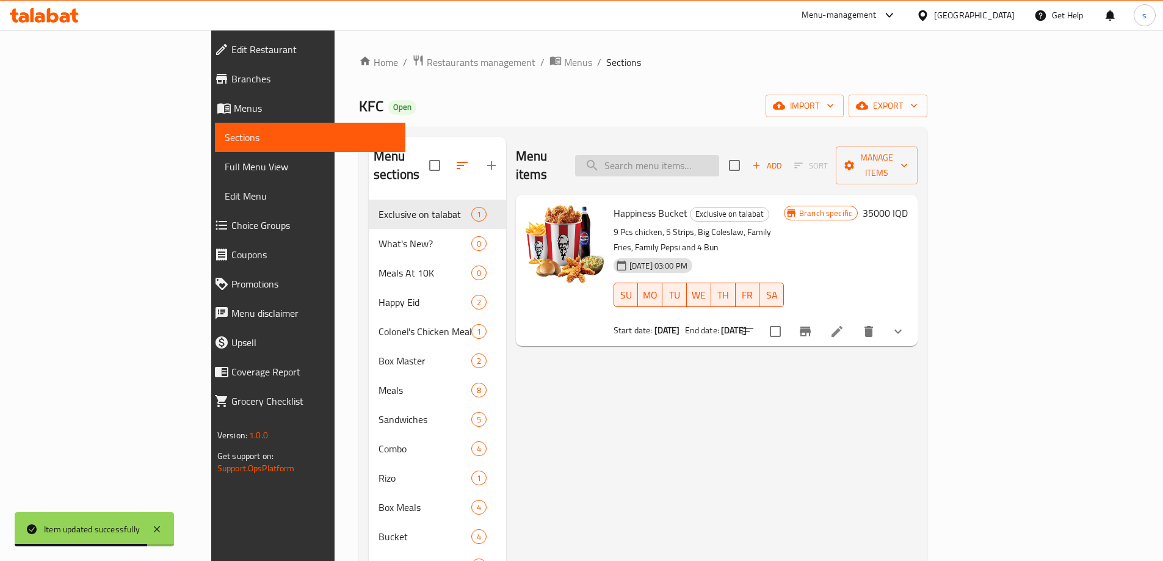
paste input "Loaded Fries"
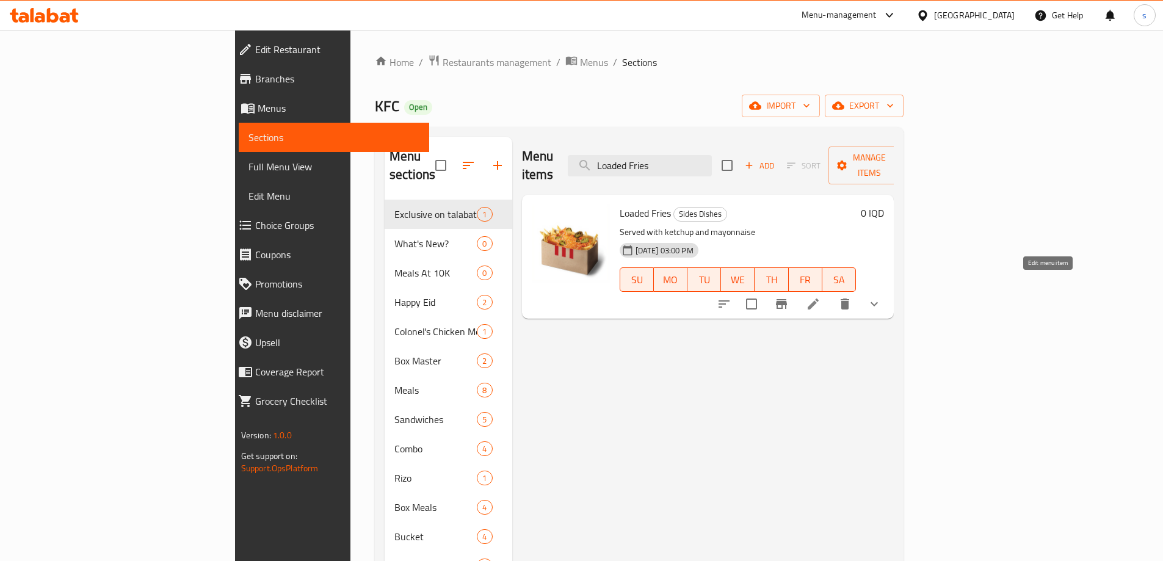
click at [821, 297] on icon at bounding box center [813, 304] width 15 height 15
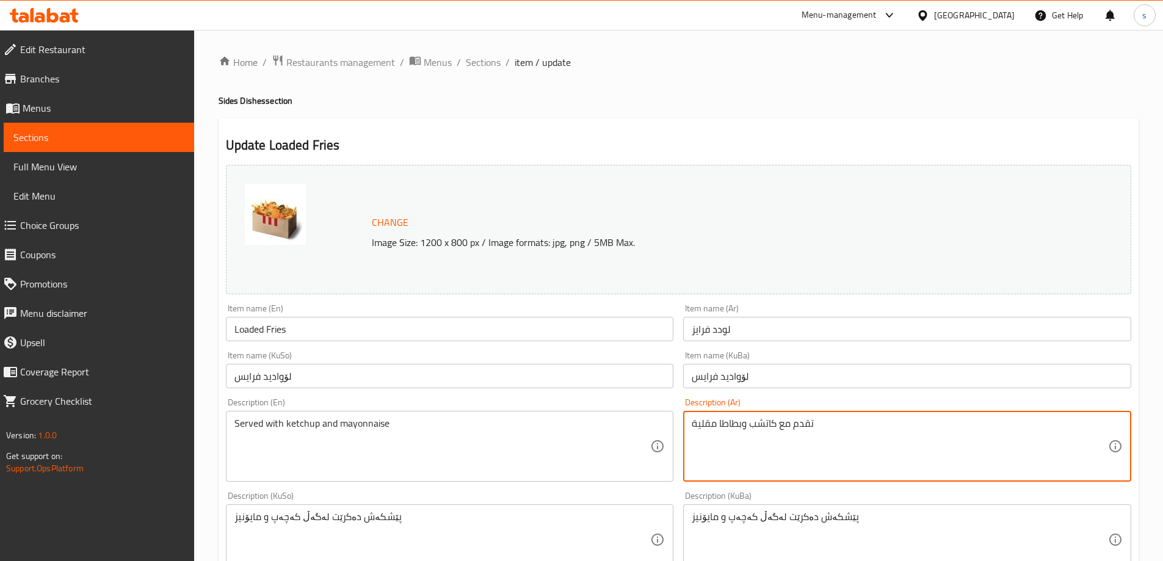
click at [882, 450] on textarea "تقدم مع كاتشب وبطاطا مقلية" at bounding box center [900, 447] width 416 height 58
paste textarea "طاطا مقلية تقدم مع الجبن والهالوبينو"
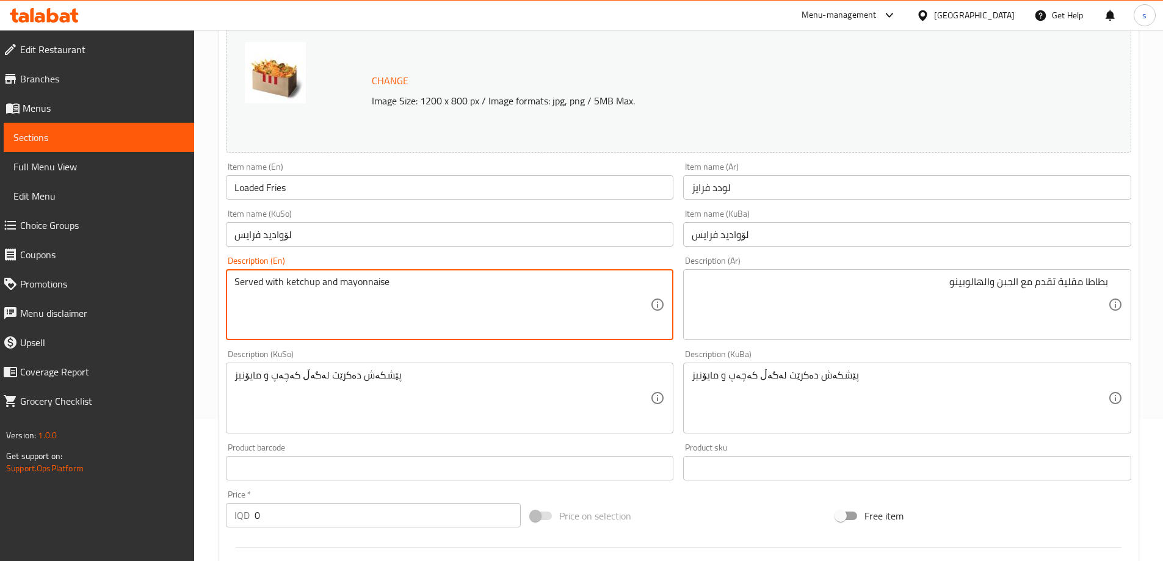
click at [482, 296] on textarea "Served with ketchup and mayonnaise" at bounding box center [443, 305] width 416 height 58
paste textarea "French fries served with cheese and jalapeno"
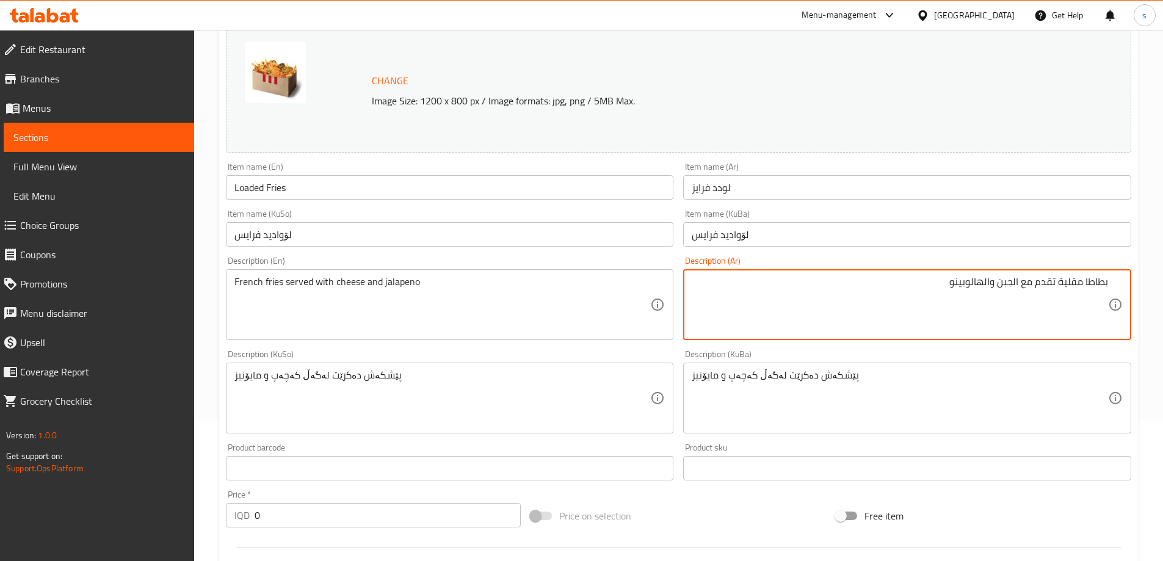
click at [862, 314] on textarea "بطاطا مقلية تقدم مع الجبن والهالوبينو" at bounding box center [900, 305] width 416 height 58
paste textarea "بن وهالوبينو"
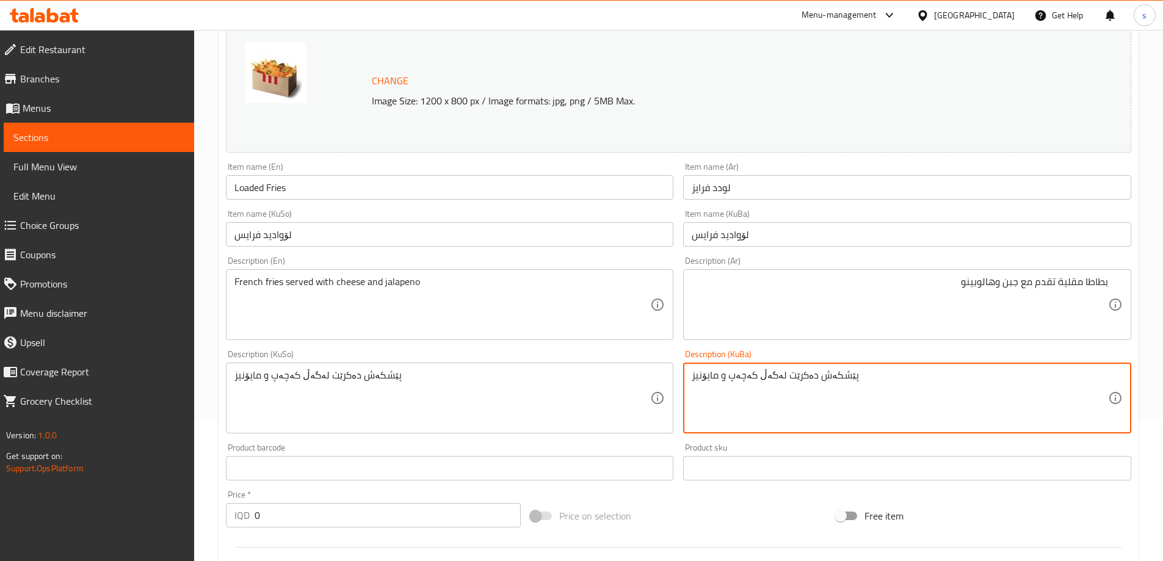
click at [800, 391] on textarea "پێشکەش دەکرێت لەگەڵ کەچەپ و مایۆنیز" at bounding box center [900, 398] width 416 height 58
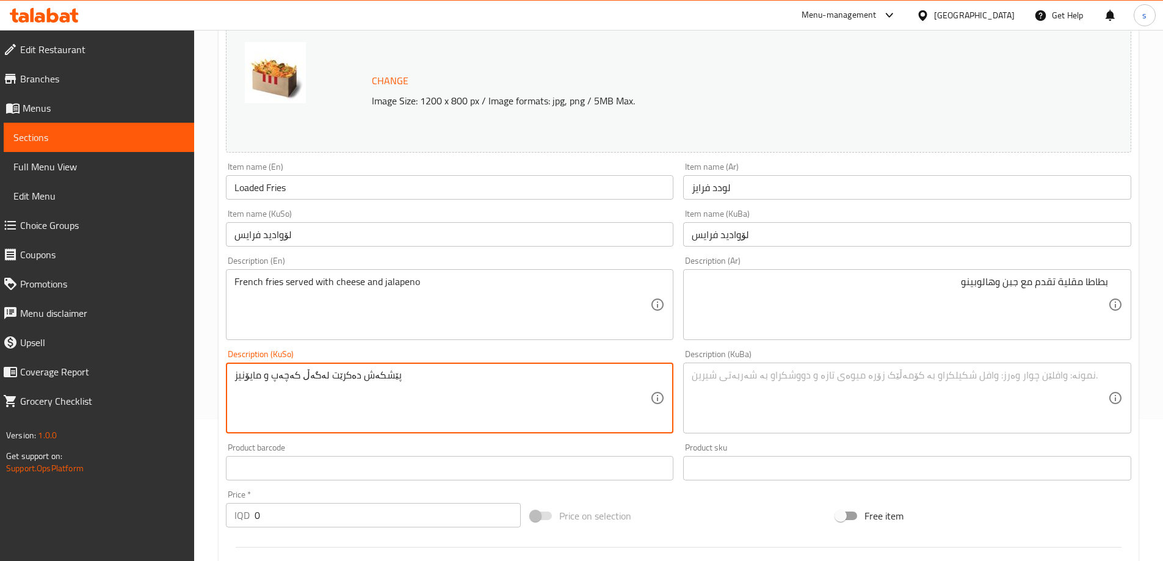
click at [574, 393] on textarea "پێشکەش دەکرێت لەگەڵ کەچەپ و مایۆنیز" at bounding box center [443, 398] width 416 height 58
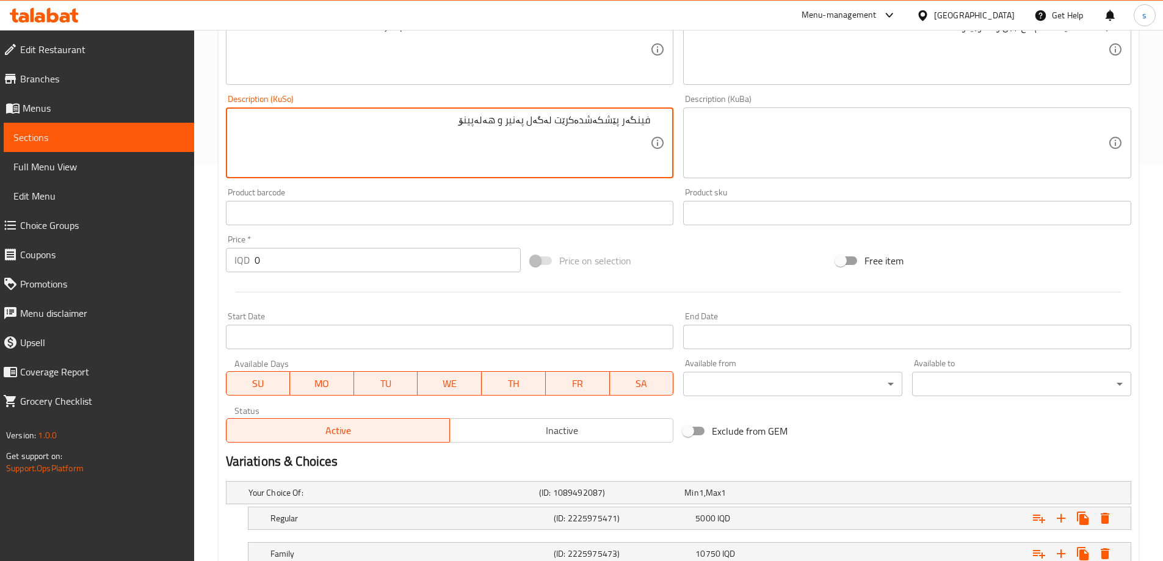
scroll to position [487, 0]
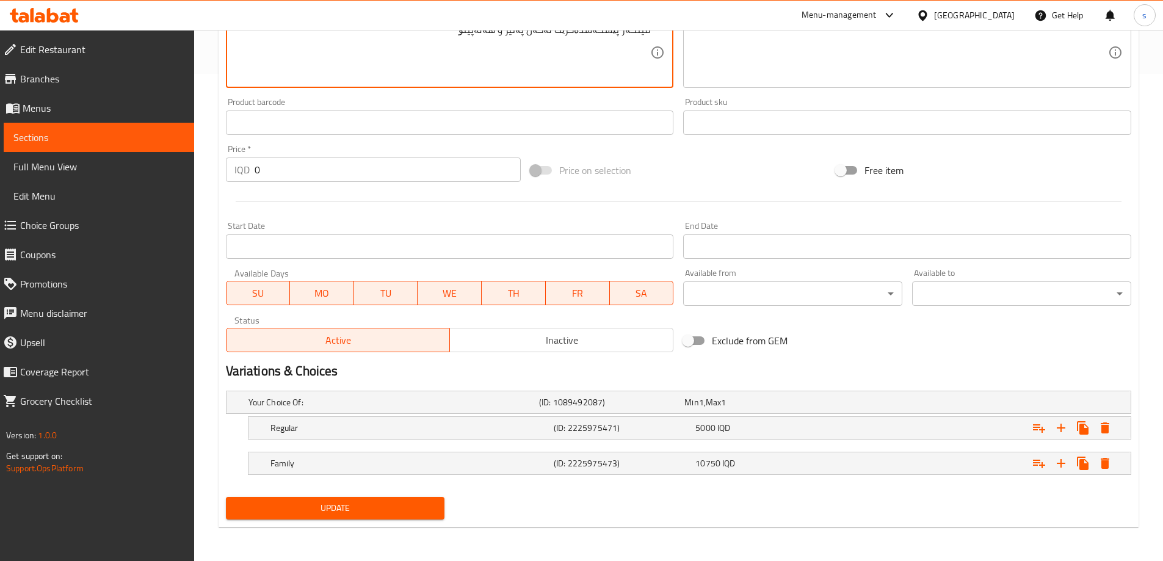
click at [358, 519] on button "Update" at bounding box center [335, 508] width 219 height 23
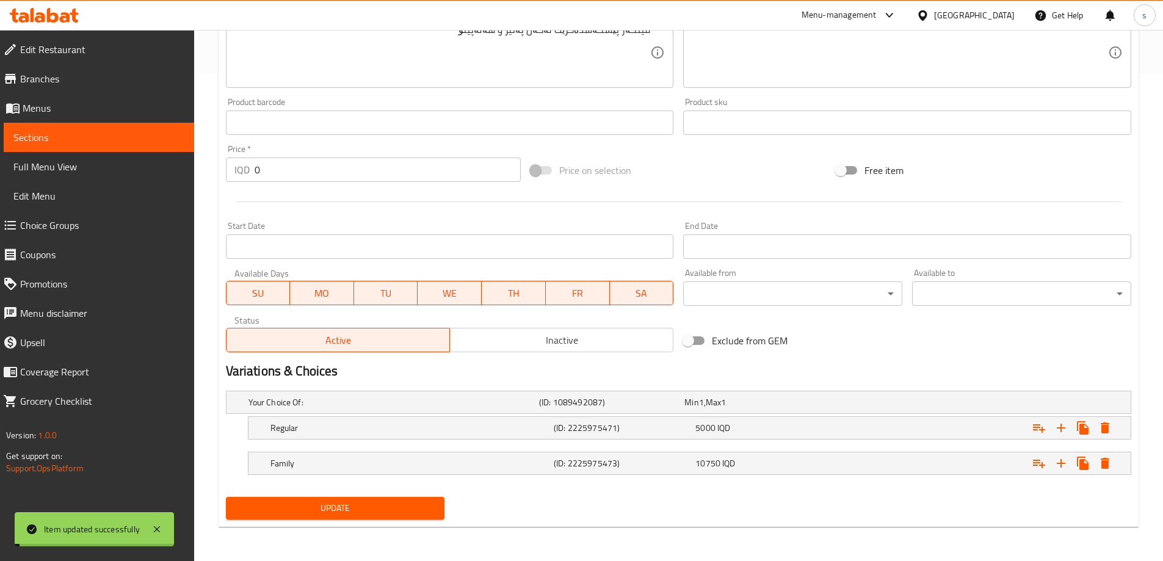
click at [55, 135] on span "Sections" at bounding box center [98, 137] width 171 height 15
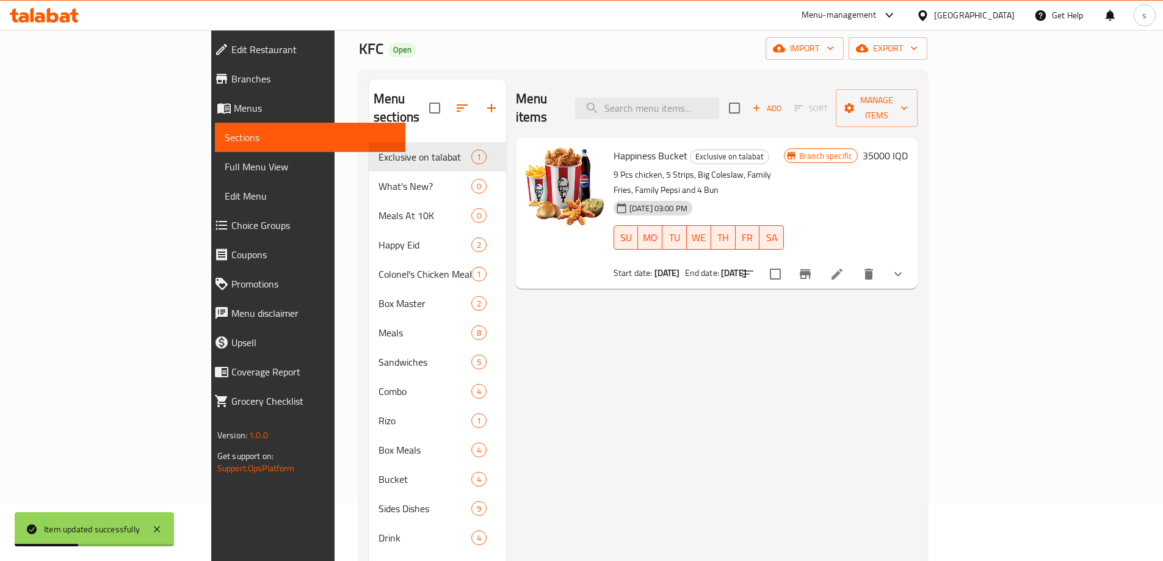
scroll to position [25, 0]
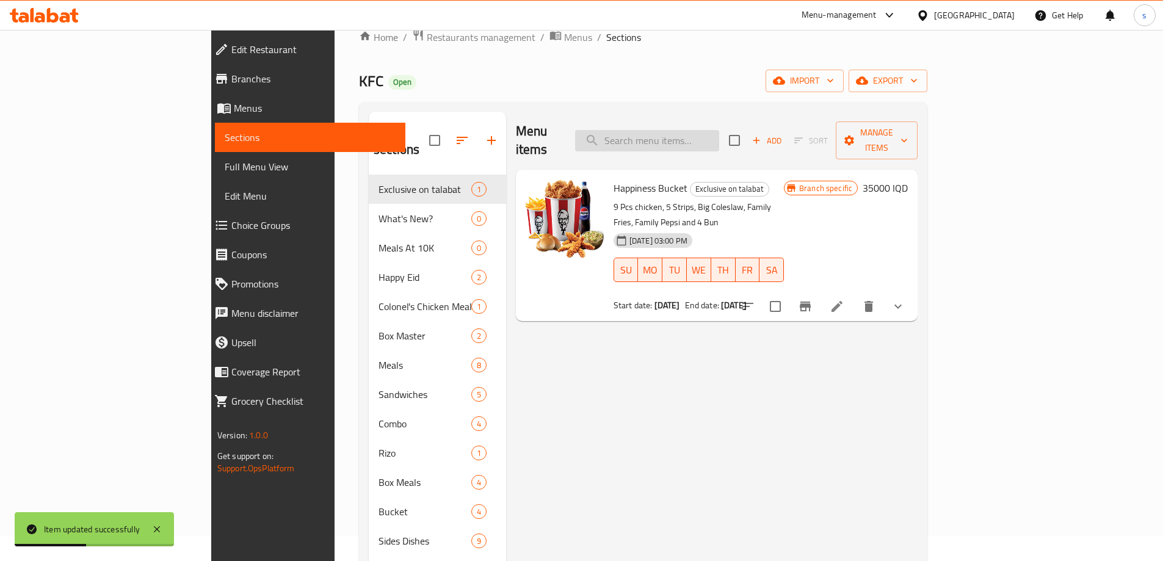
click at [719, 130] on input "search" at bounding box center [647, 140] width 144 height 21
paste input "Coleslaw Salad"
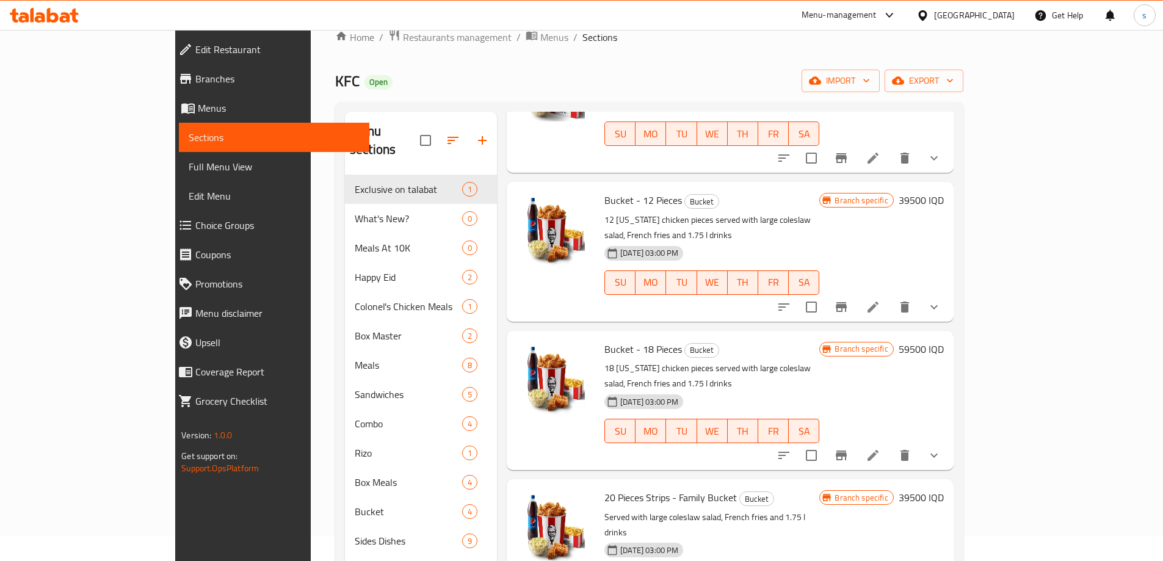
scroll to position [171, 0]
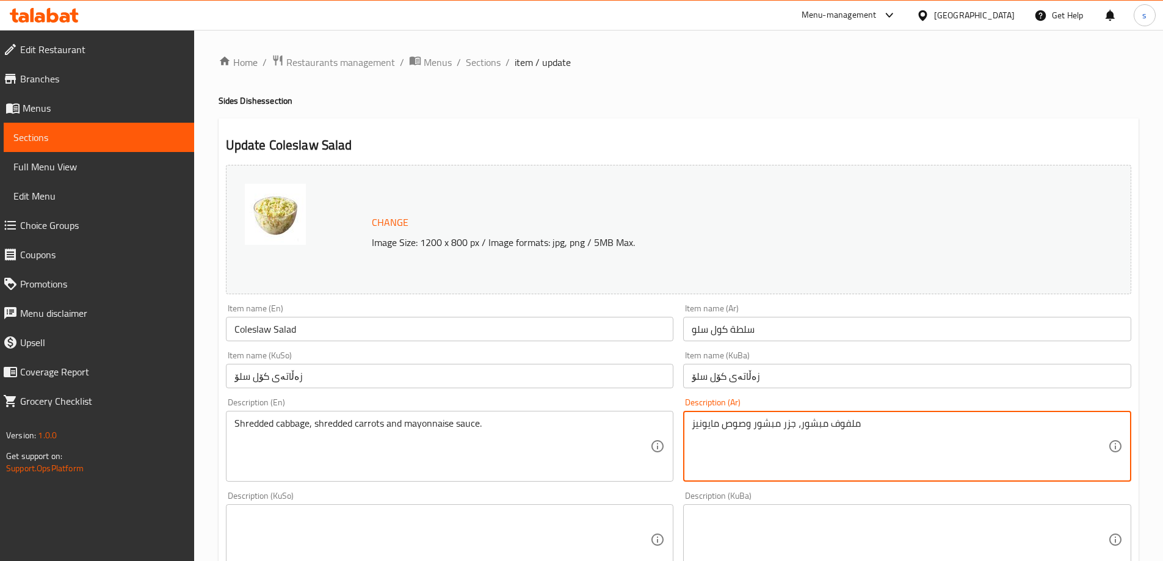
click at [875, 443] on textarea "ملفوف مبشور، جزر مبشور وصوص مايونيز" at bounding box center [900, 447] width 416 height 58
click at [843, 457] on textarea "ملفوف مبشور، جزر مبشور وصوص مايونيز" at bounding box center [900, 447] width 416 height 58
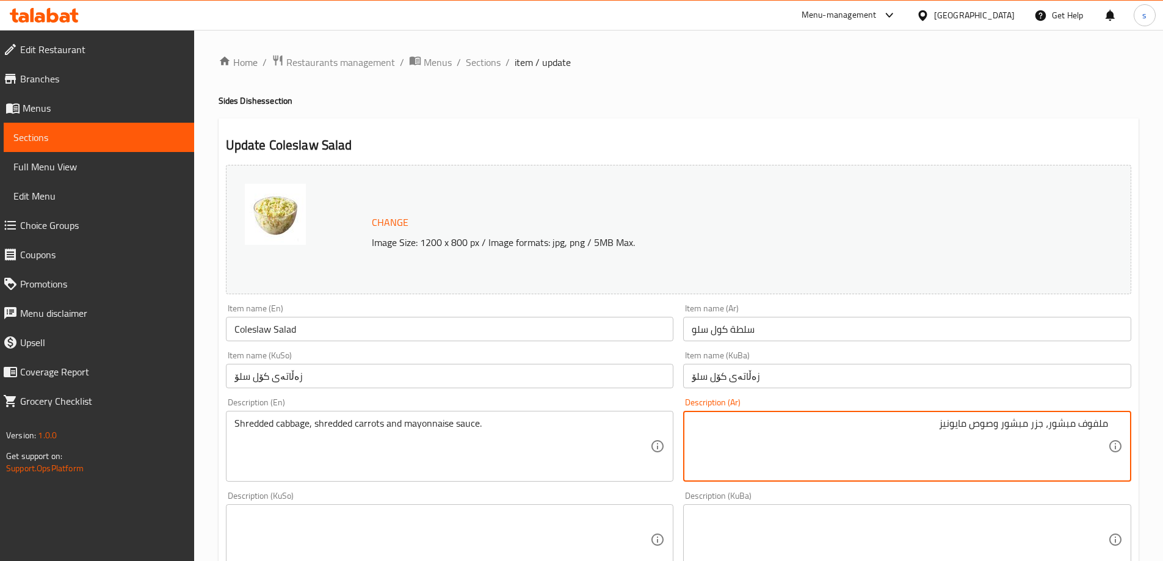
click at [987, 460] on textarea "ملفوف مبشور، جزر مبشور وصوص مايونيز" at bounding box center [900, 447] width 416 height 58
click at [1017, 429] on textarea "ملفوف مبشور، جزر مبشور وصوص مايونيز" at bounding box center [900, 447] width 416 height 58
click at [1070, 429] on textarea "ملفوف مبشور، جزر وصوص مايونيز" at bounding box center [900, 447] width 416 height 58
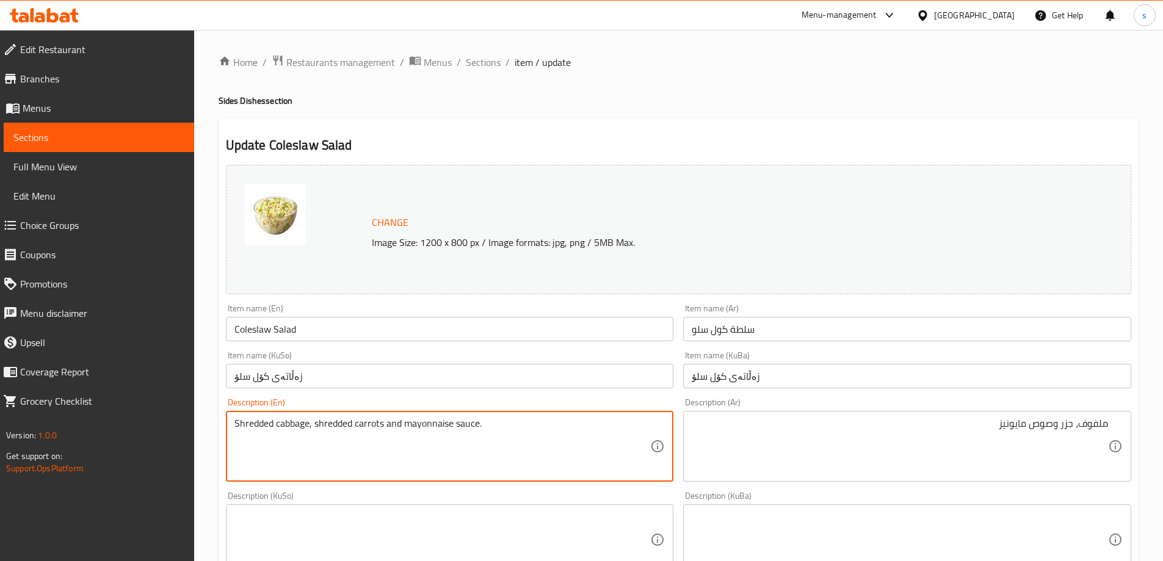
click at [258, 427] on textarea "Shredded cabbage, shredded carrots and mayonnaise sauce." at bounding box center [443, 447] width 416 height 58
click at [441, 438] on textarea "cabbage, carrots and mayonnaise sauce." at bounding box center [443, 447] width 416 height 58
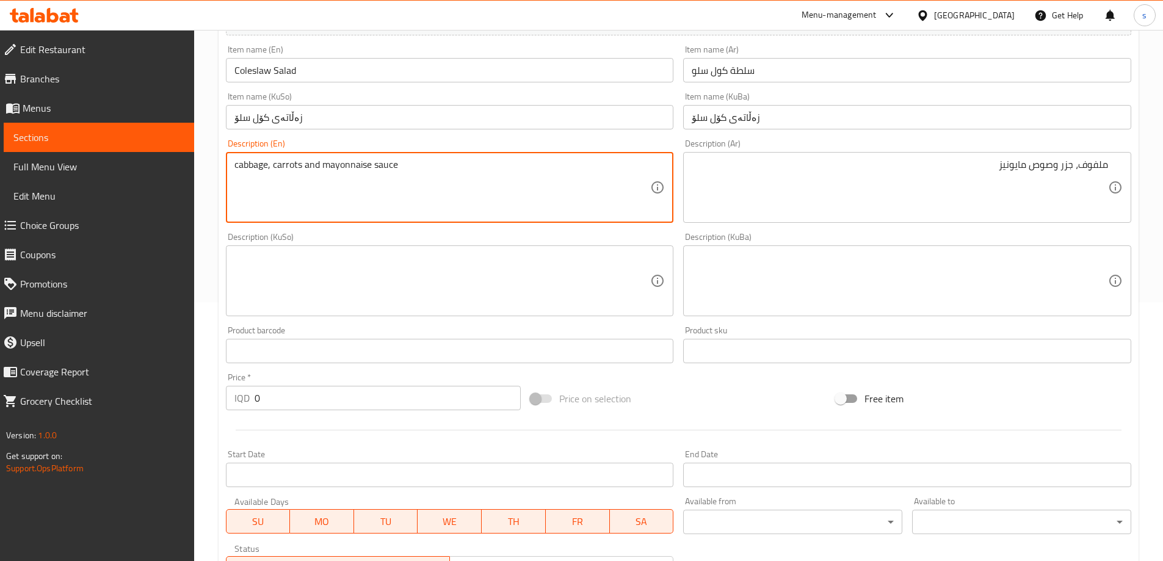
scroll to position [264, 0]
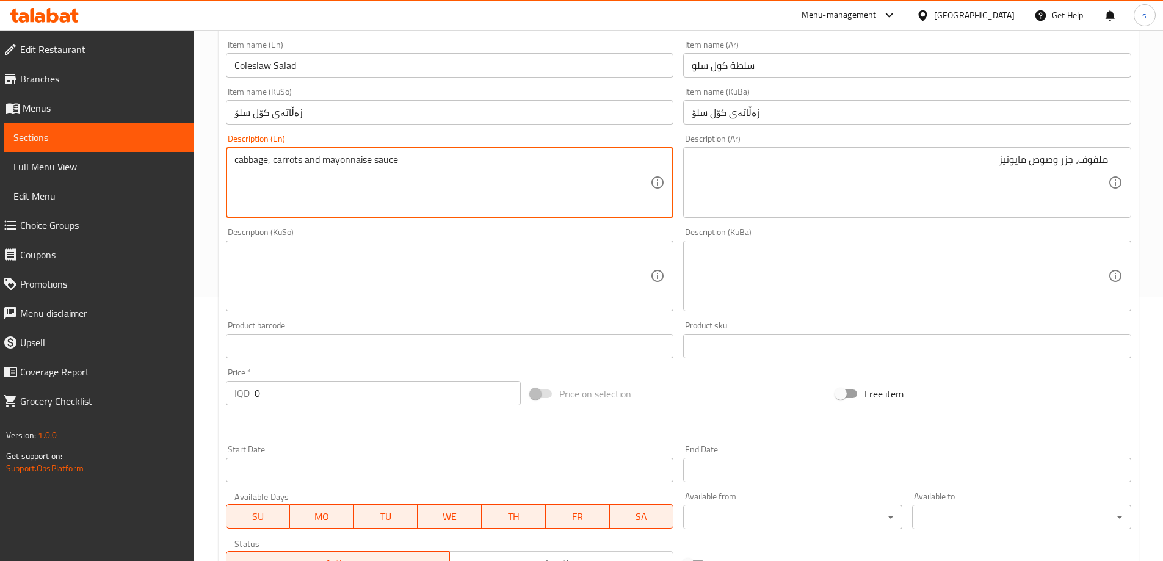
click at [624, 306] on div "Description (KuSo)" at bounding box center [450, 276] width 448 height 71
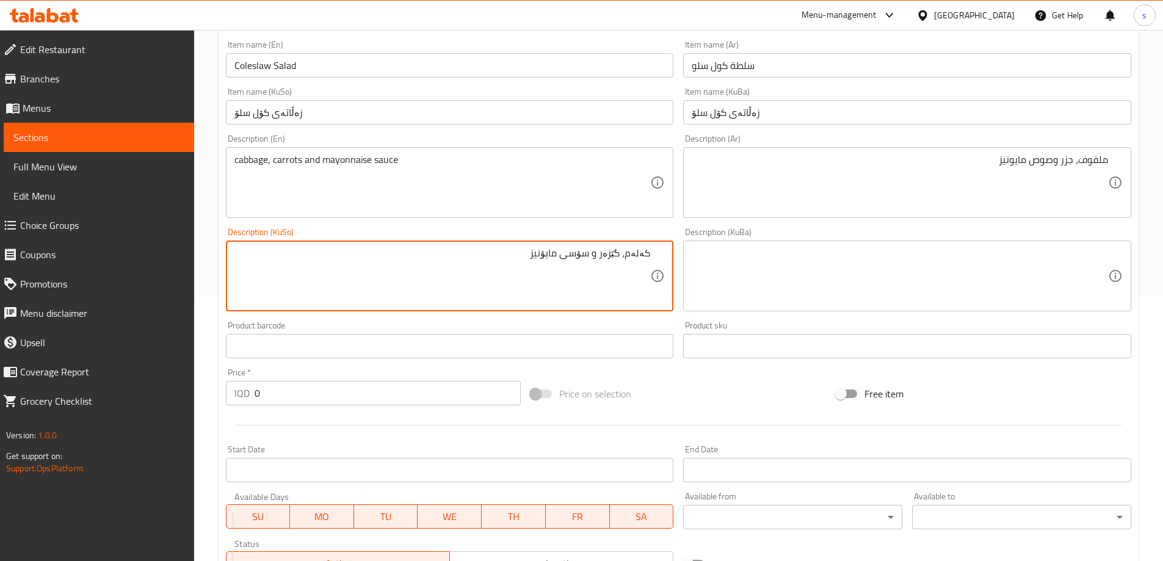
scroll to position [487, 0]
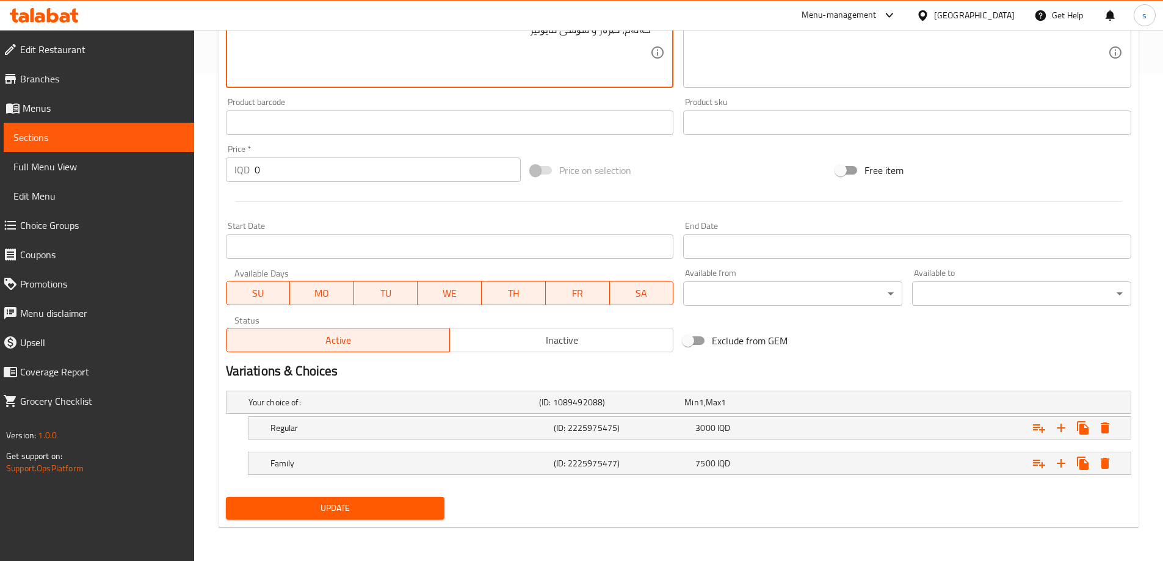
click at [352, 514] on span "Update" at bounding box center [336, 508] width 200 height 15
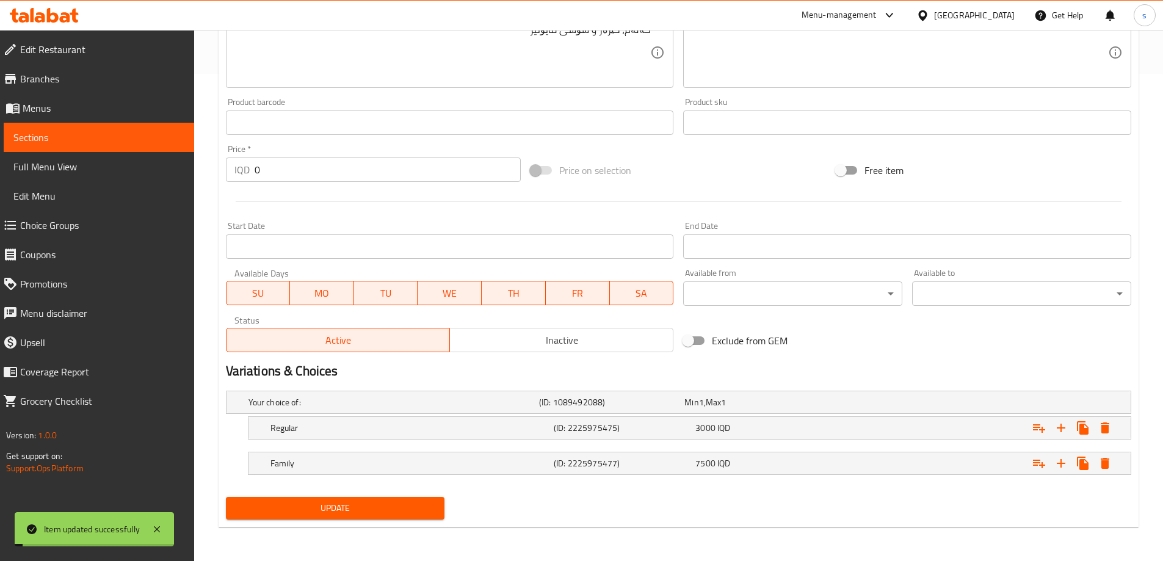
click at [71, 129] on link "Sections" at bounding box center [99, 137] width 191 height 29
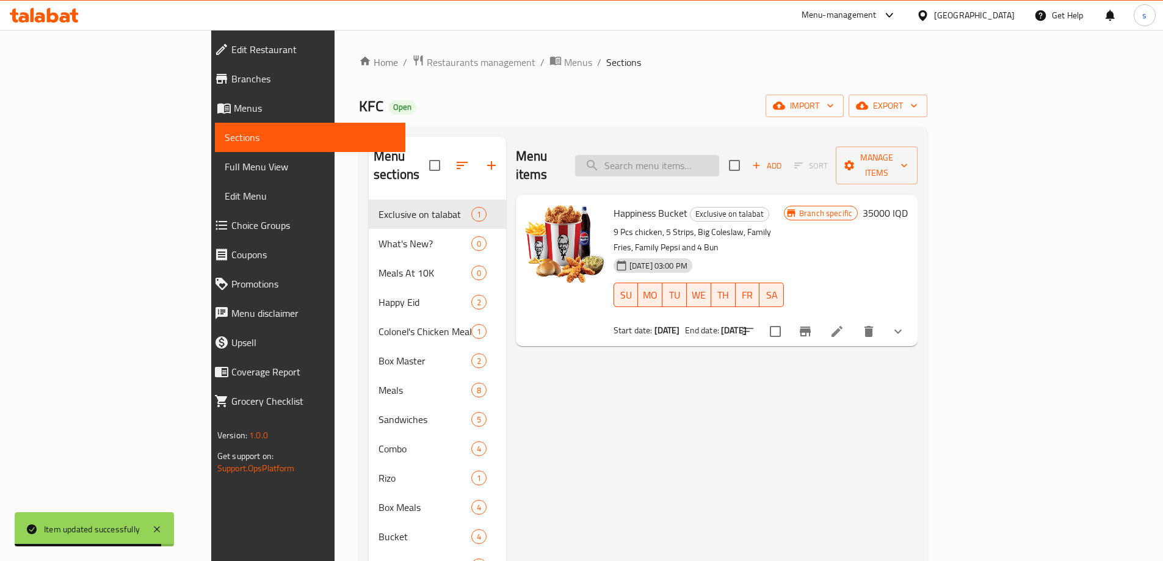
click at [710, 155] on input "search" at bounding box center [647, 165] width 144 height 21
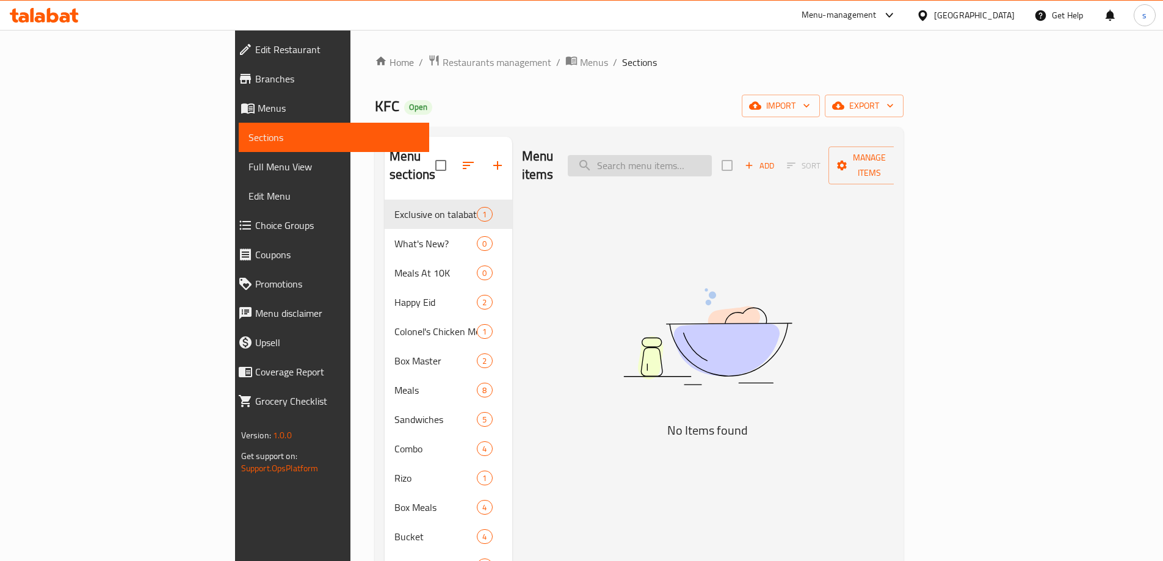
paste input "Pepsi"
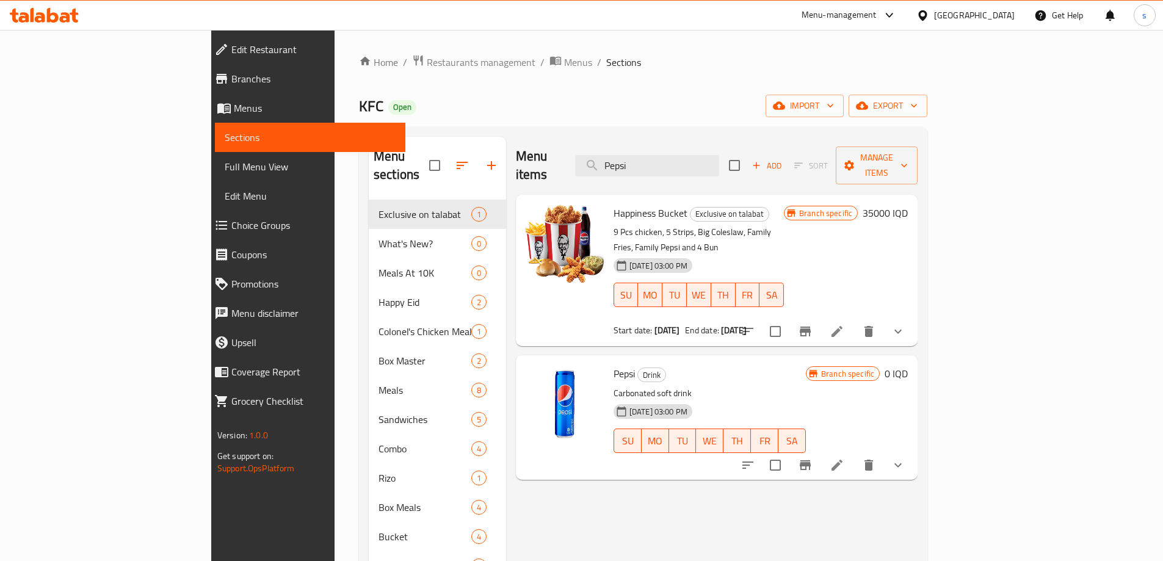
click at [854, 454] on li at bounding box center [837, 465] width 34 height 22
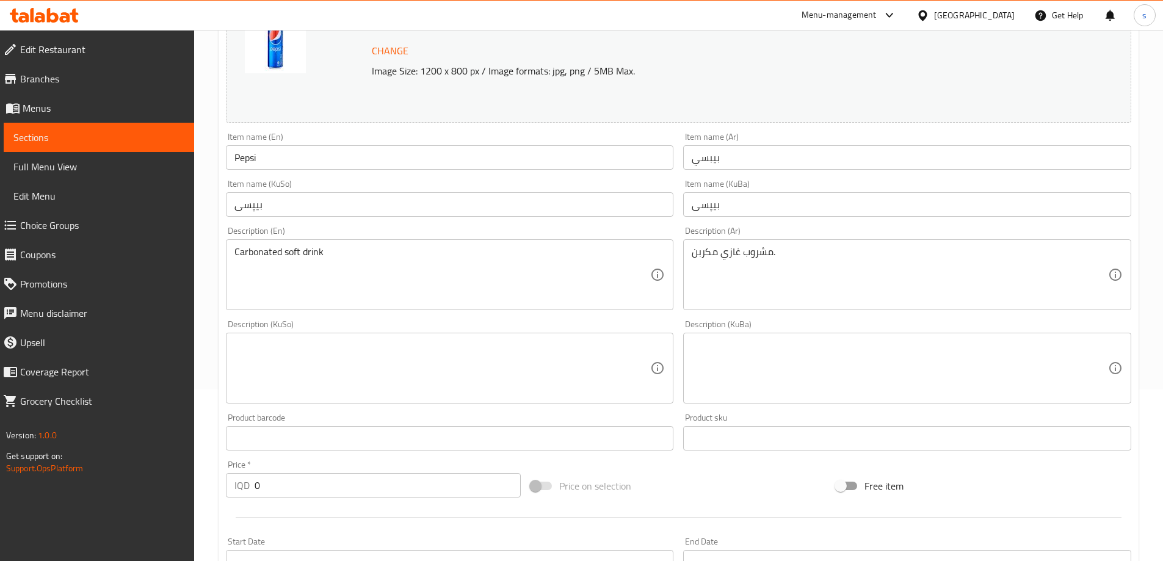
scroll to position [208, 0]
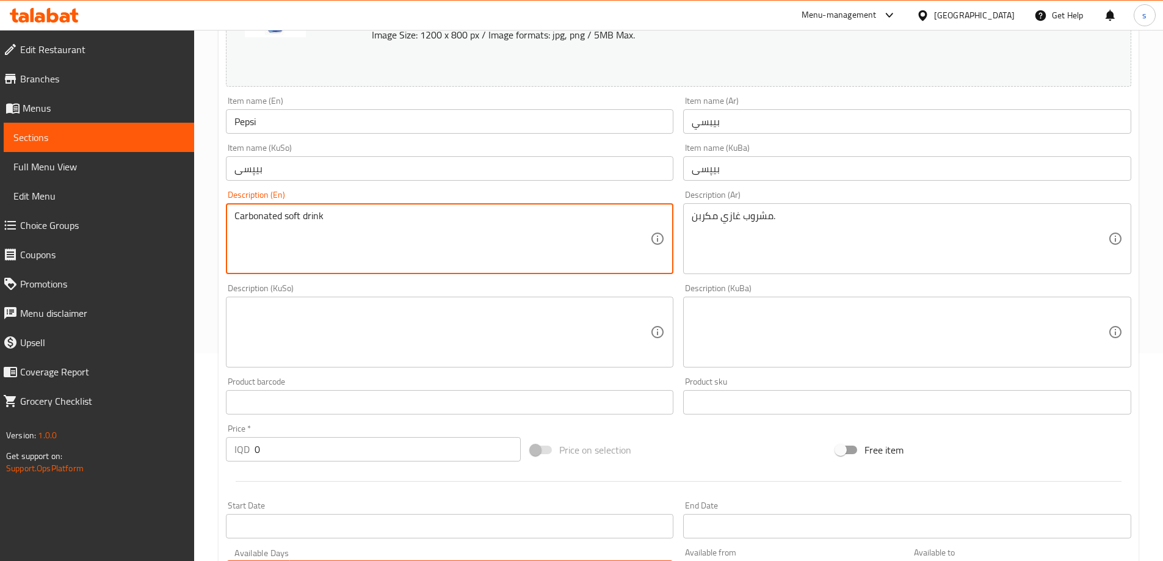
click at [264, 219] on textarea "Carbonated soft drink" at bounding box center [443, 239] width 416 height 58
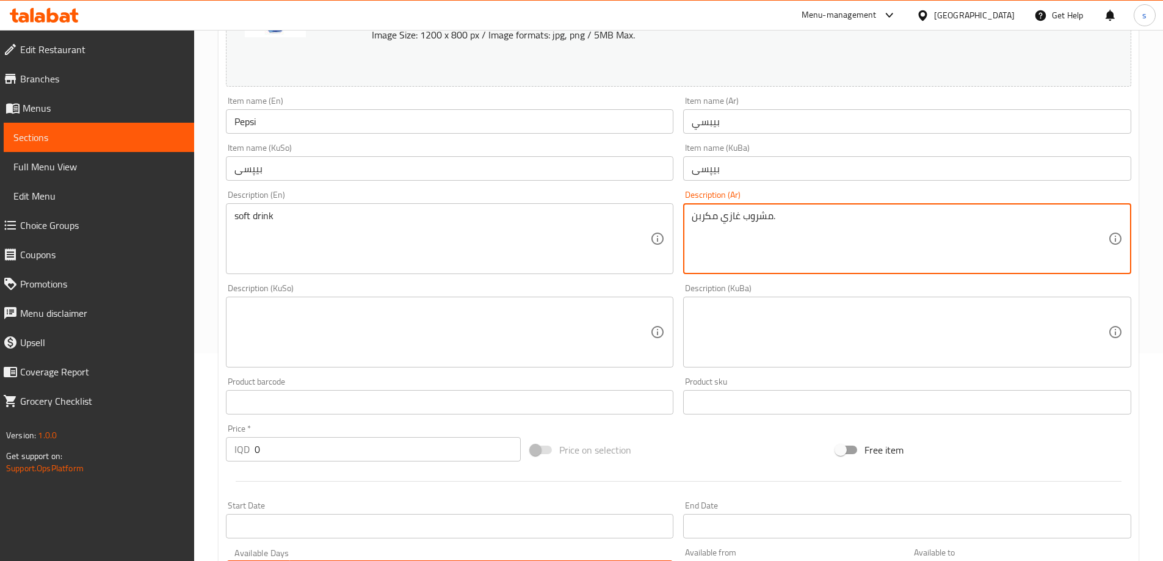
click at [704, 224] on textarea "مشروب غازي مكربن." at bounding box center [900, 239] width 416 height 58
click at [602, 325] on textarea at bounding box center [443, 333] width 416 height 58
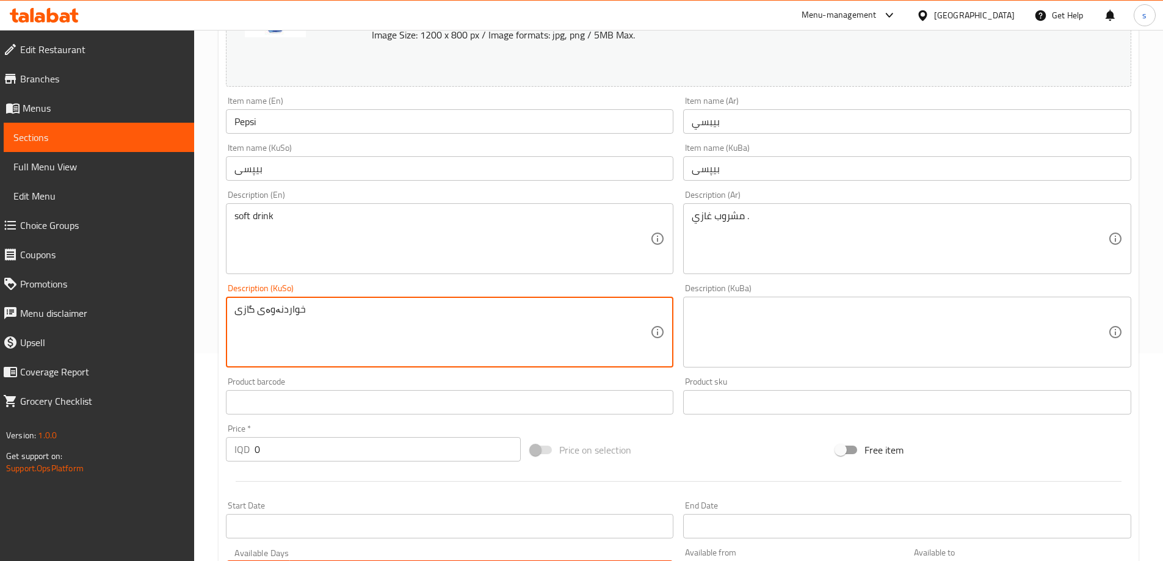
click at [514, 337] on textarea "خواردنەوەی گازی" at bounding box center [443, 333] width 416 height 58
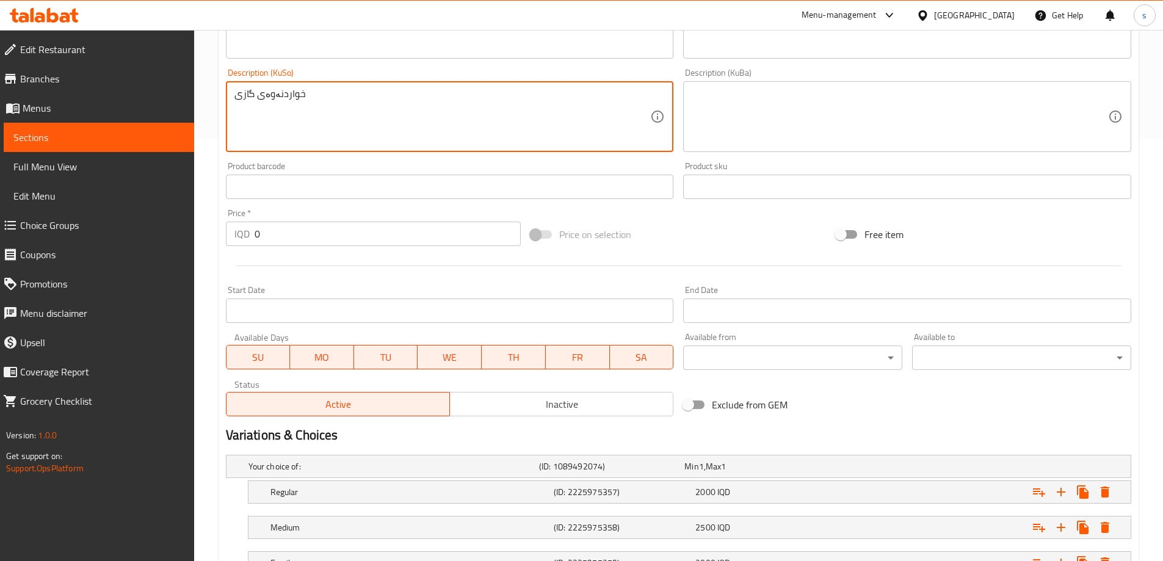
scroll to position [484, 0]
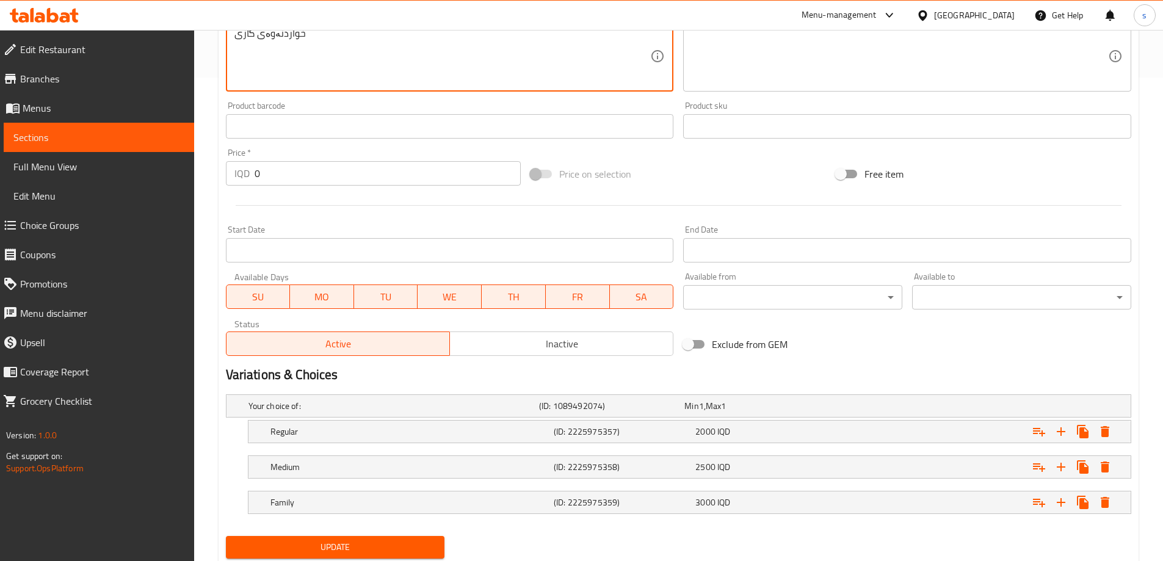
click at [326, 557] on button "Update" at bounding box center [335, 547] width 219 height 23
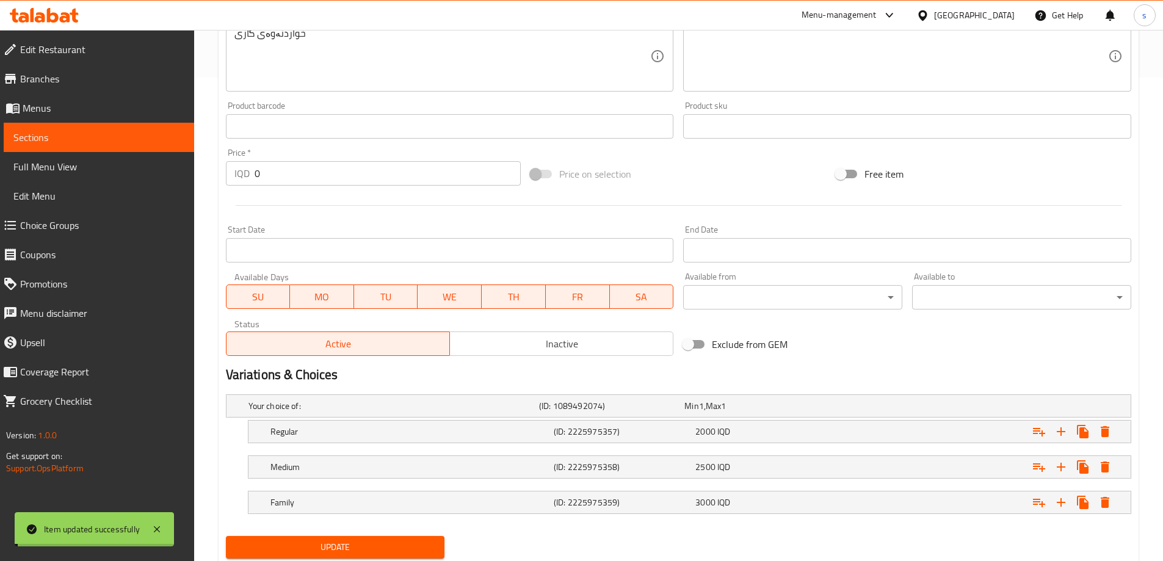
click at [74, 137] on span "Sections" at bounding box center [98, 137] width 171 height 15
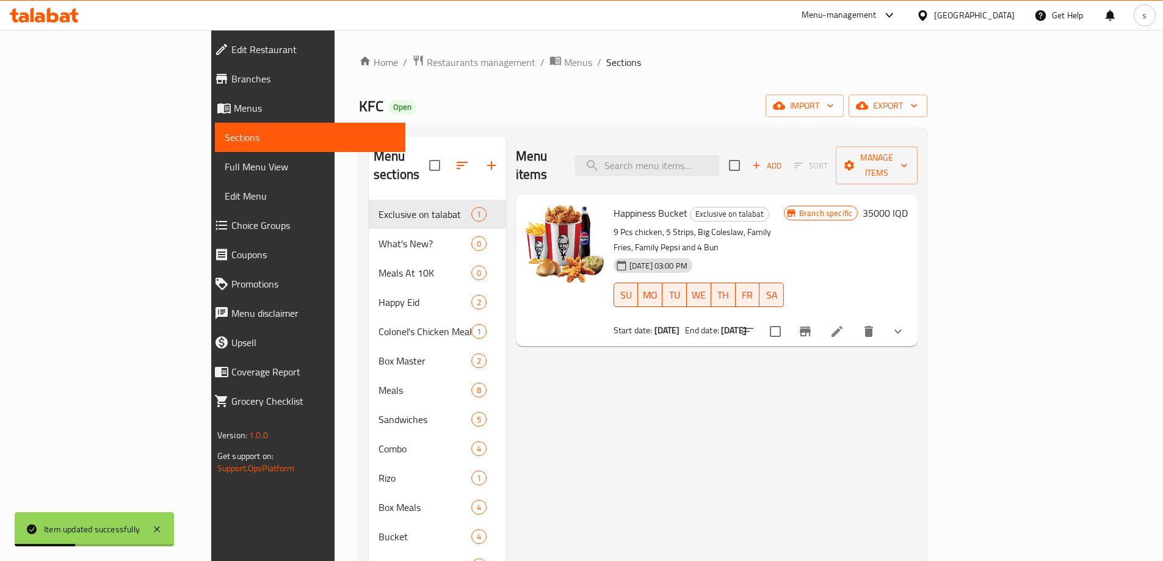
scroll to position [171, 0]
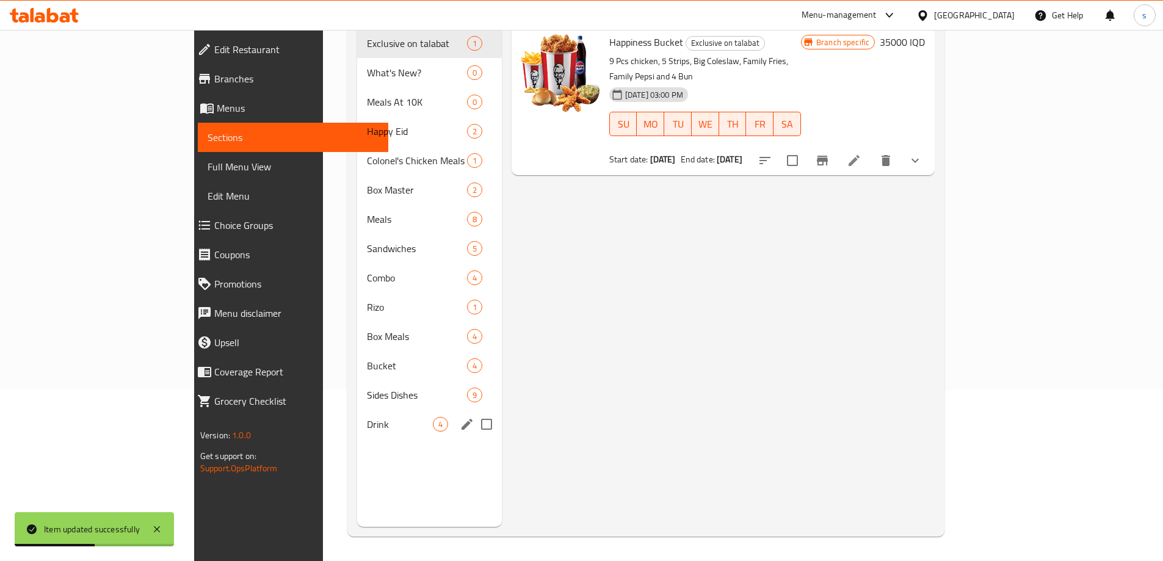
click at [367, 417] on span "Drink" at bounding box center [399, 424] width 65 height 15
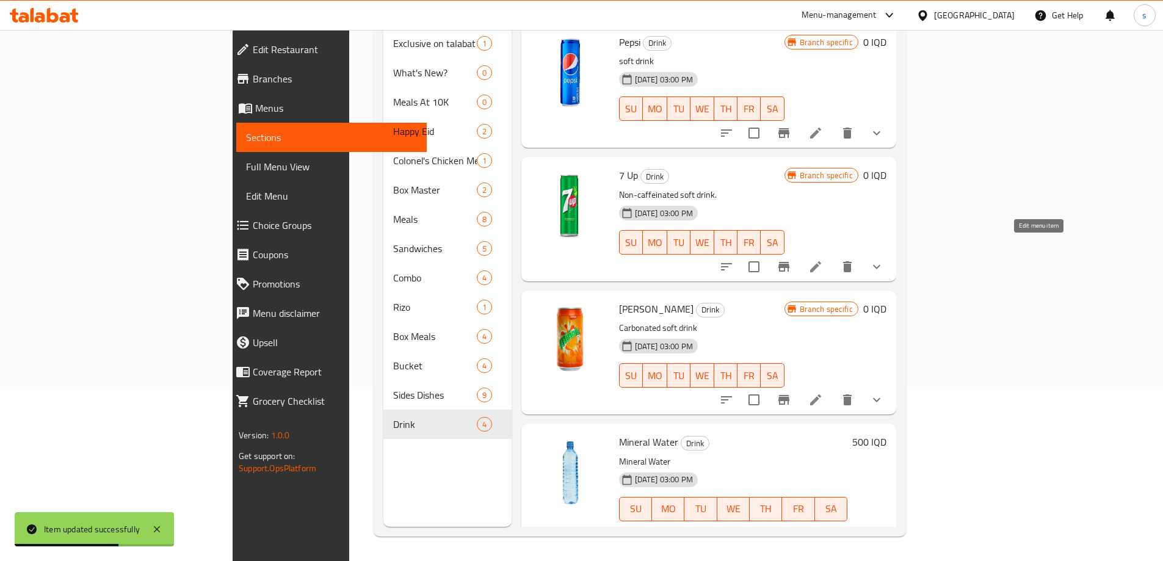
click at [821, 261] on icon at bounding box center [815, 266] width 11 height 11
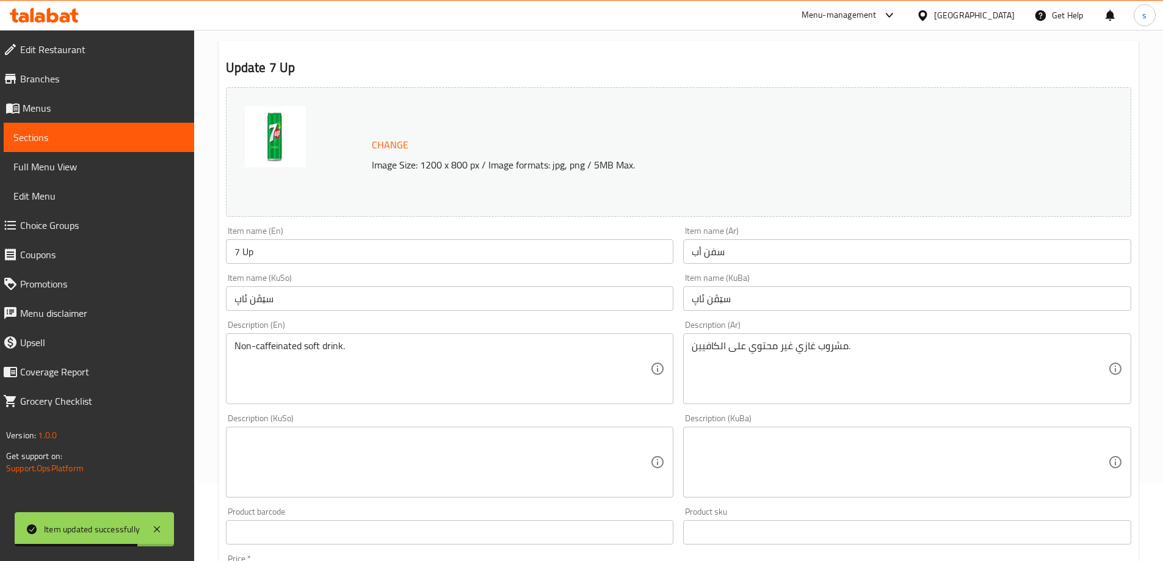
scroll to position [124, 0]
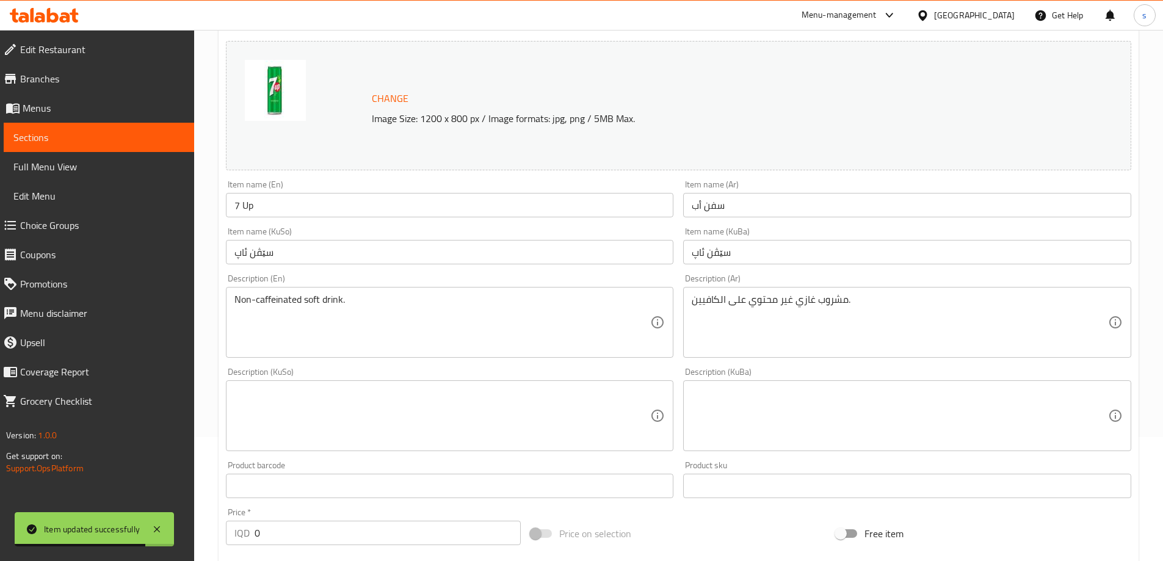
click at [393, 433] on textarea at bounding box center [443, 416] width 416 height 58
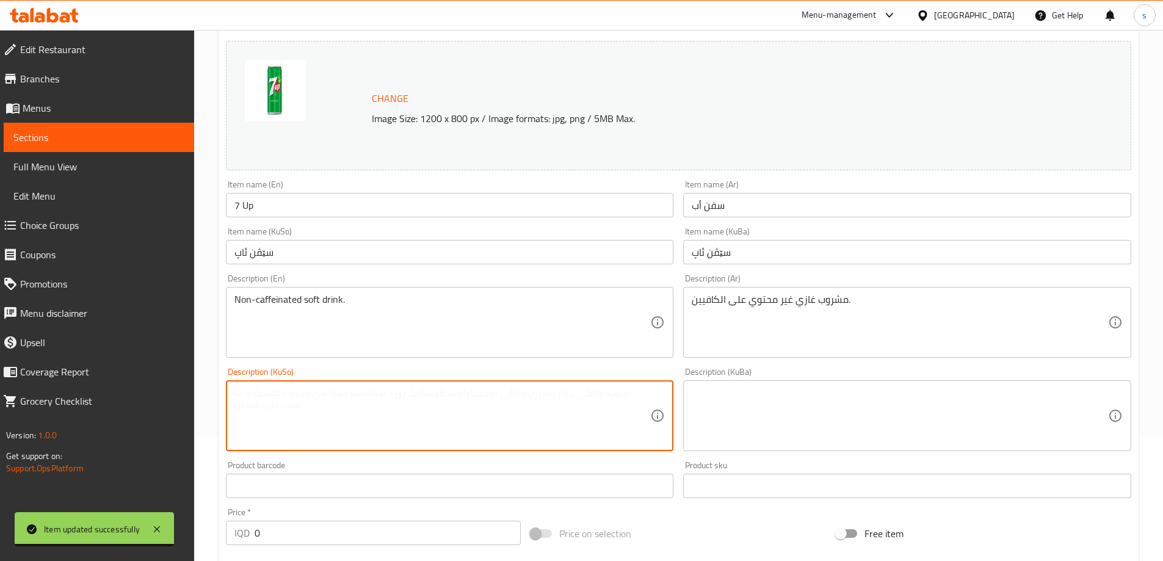
paste textarea "خواردنەوەی گازی"
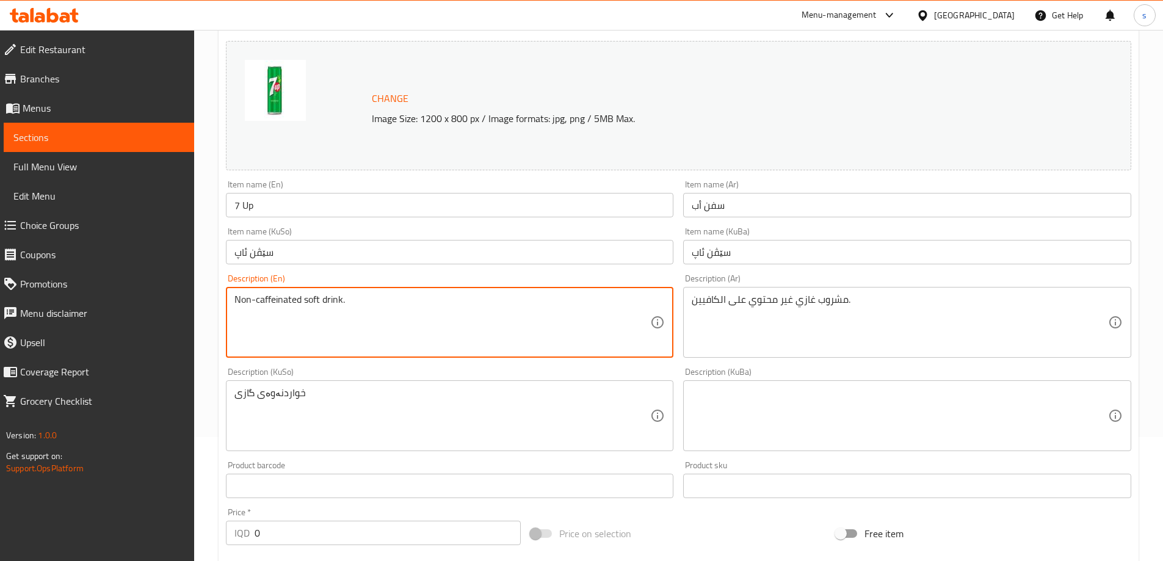
drag, startPoint x: 304, startPoint y: 305, endPoint x: 192, endPoint y: 308, distance: 111.2
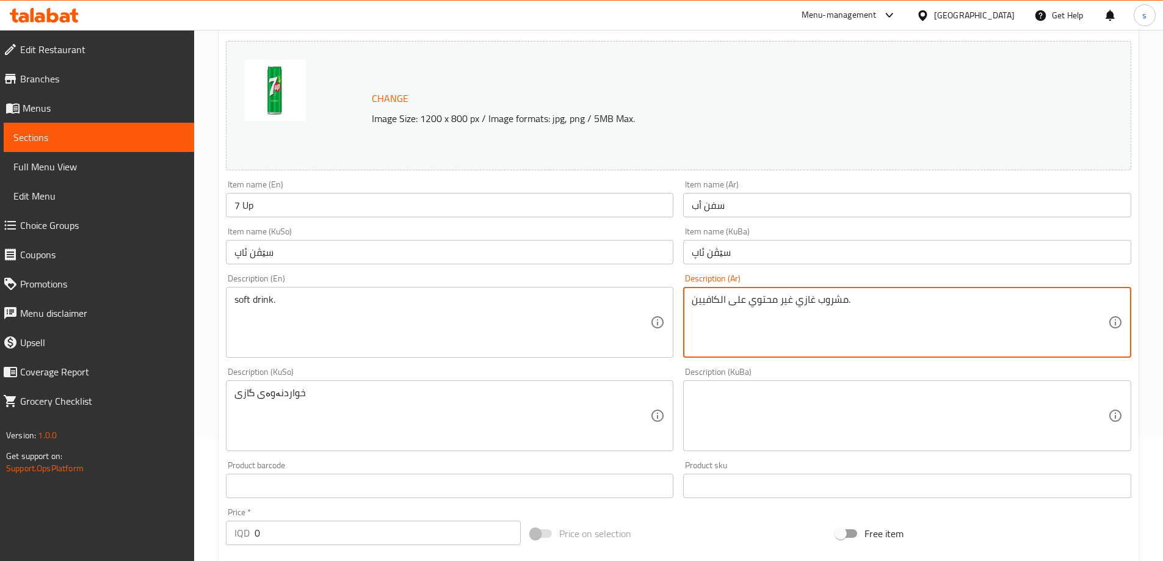
drag, startPoint x: 794, startPoint y: 305, endPoint x: 670, endPoint y: 316, distance: 124.4
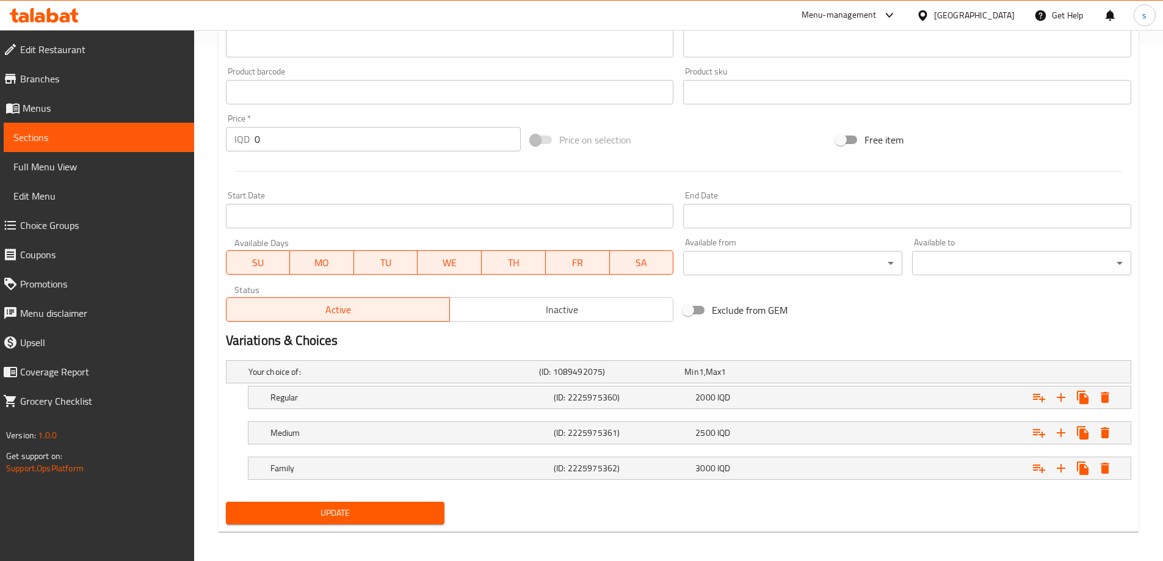
scroll to position [523, 0]
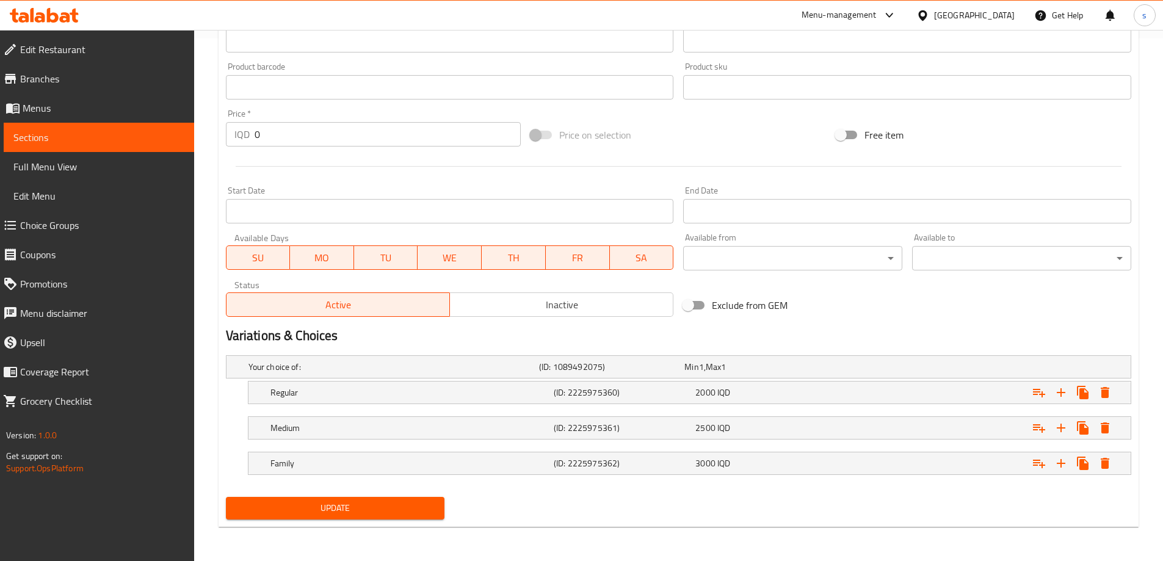
click at [372, 517] on button "Update" at bounding box center [335, 508] width 219 height 23
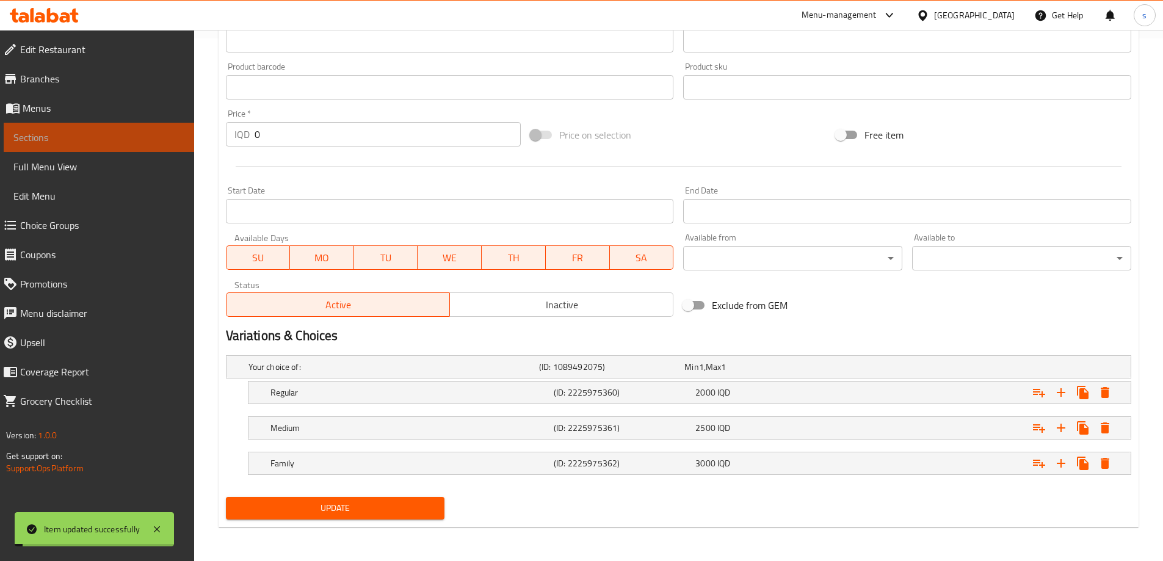
click at [115, 134] on span "Sections" at bounding box center [98, 137] width 171 height 15
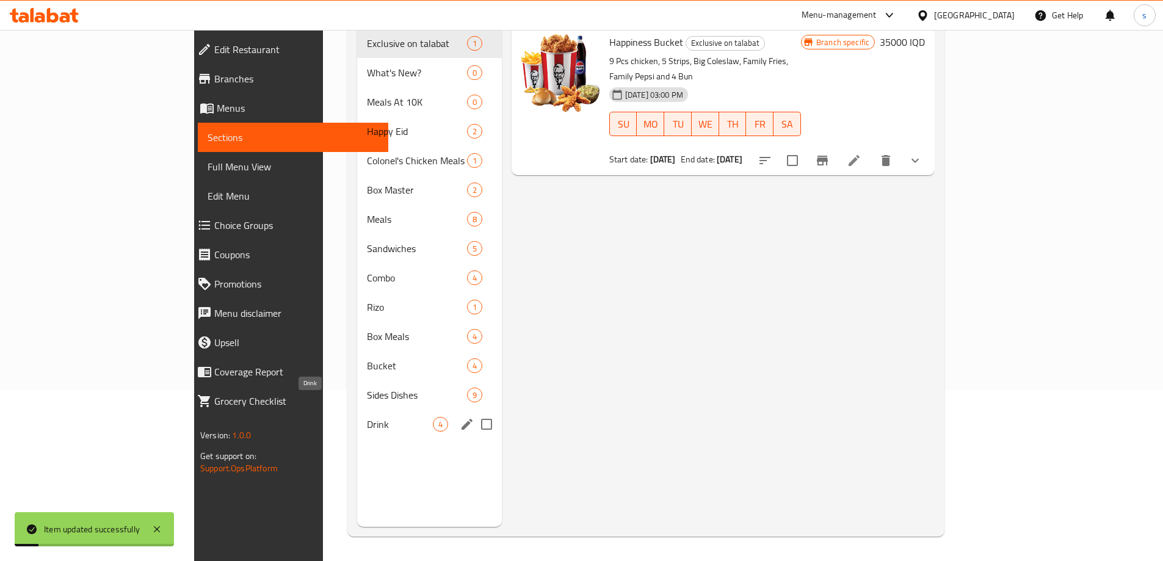
click at [357, 415] on div "Drink 4" at bounding box center [429, 424] width 144 height 29
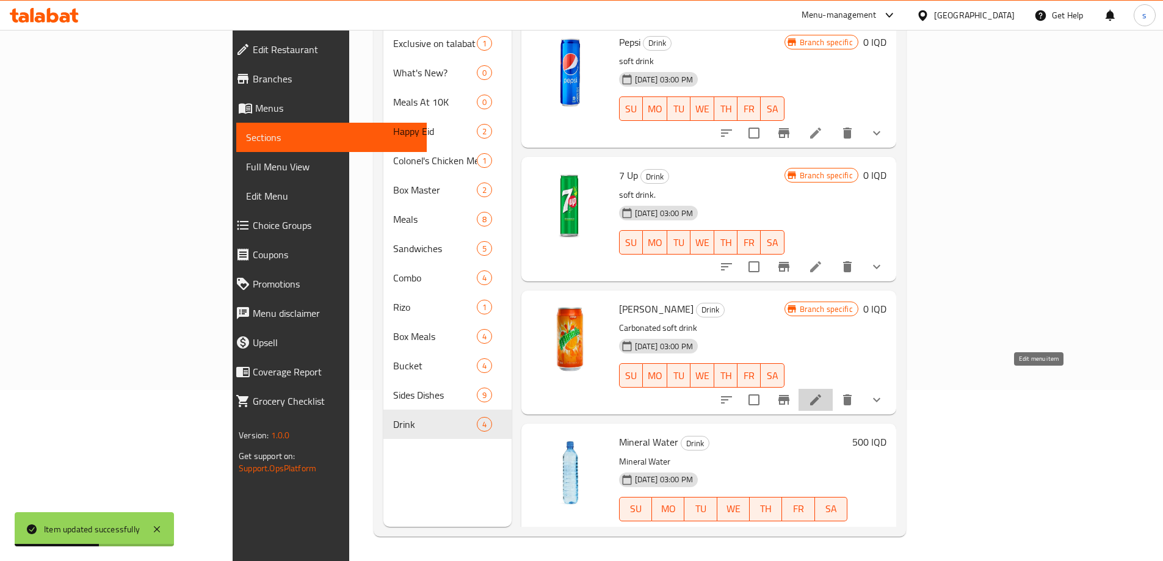
click at [823, 393] on icon at bounding box center [816, 400] width 15 height 15
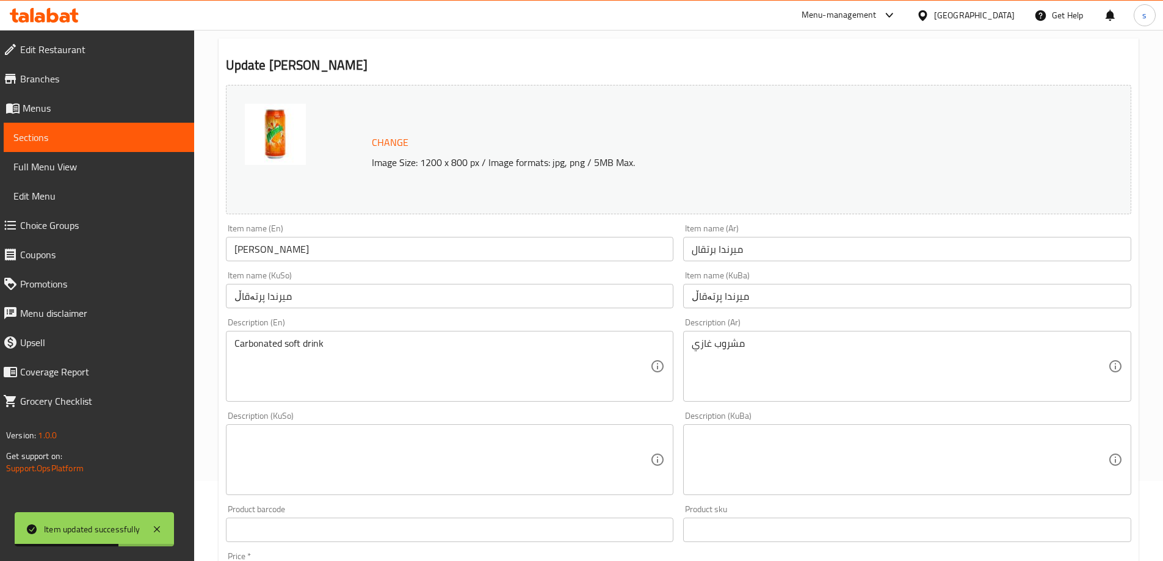
scroll to position [221, 0]
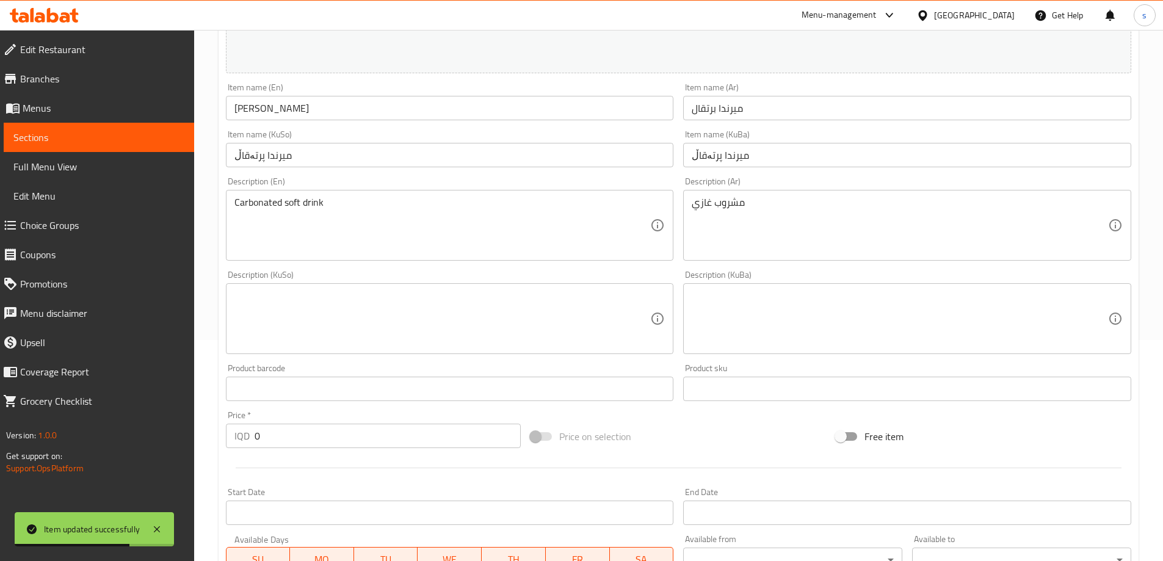
click at [446, 319] on textarea at bounding box center [443, 319] width 416 height 58
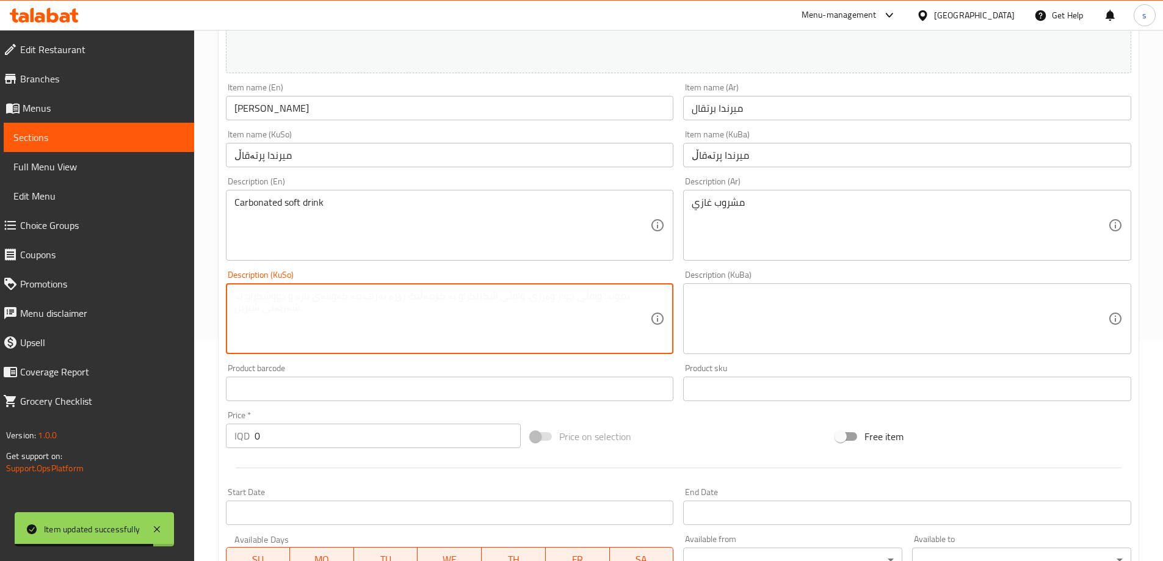
paste textarea "خواردنەوەی گازی"
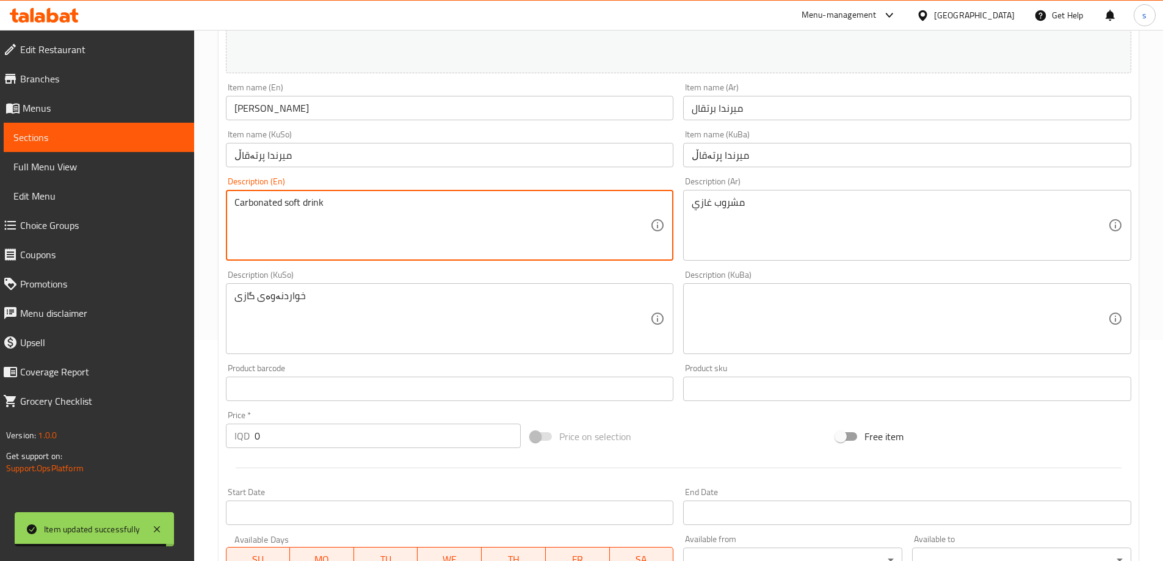
click at [249, 203] on textarea "Carbonated soft drink" at bounding box center [443, 226] width 416 height 58
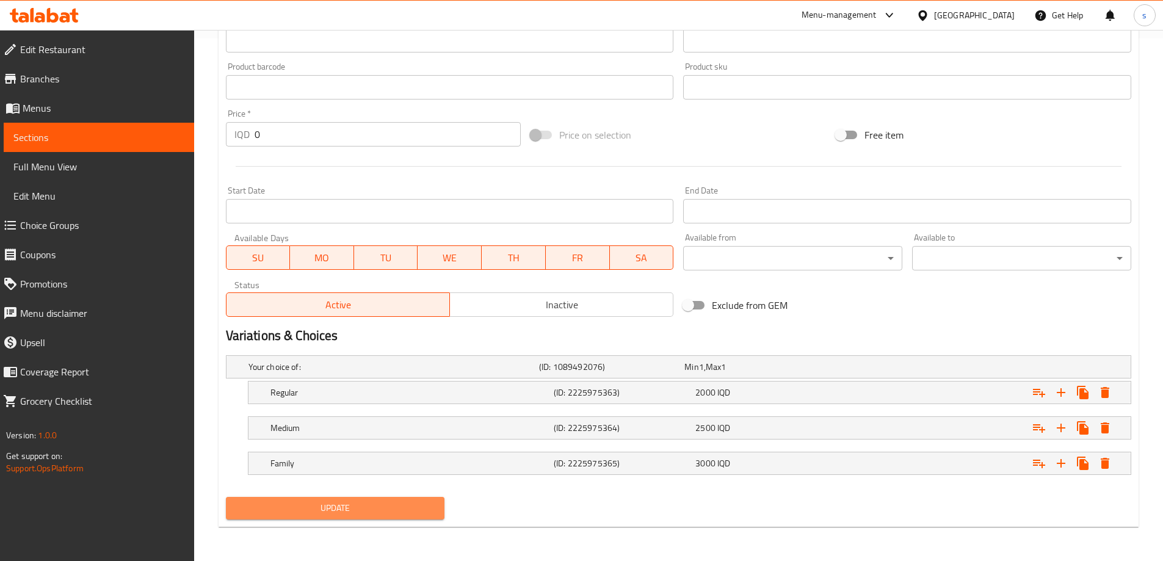
click at [399, 515] on span "Update" at bounding box center [336, 508] width 200 height 15
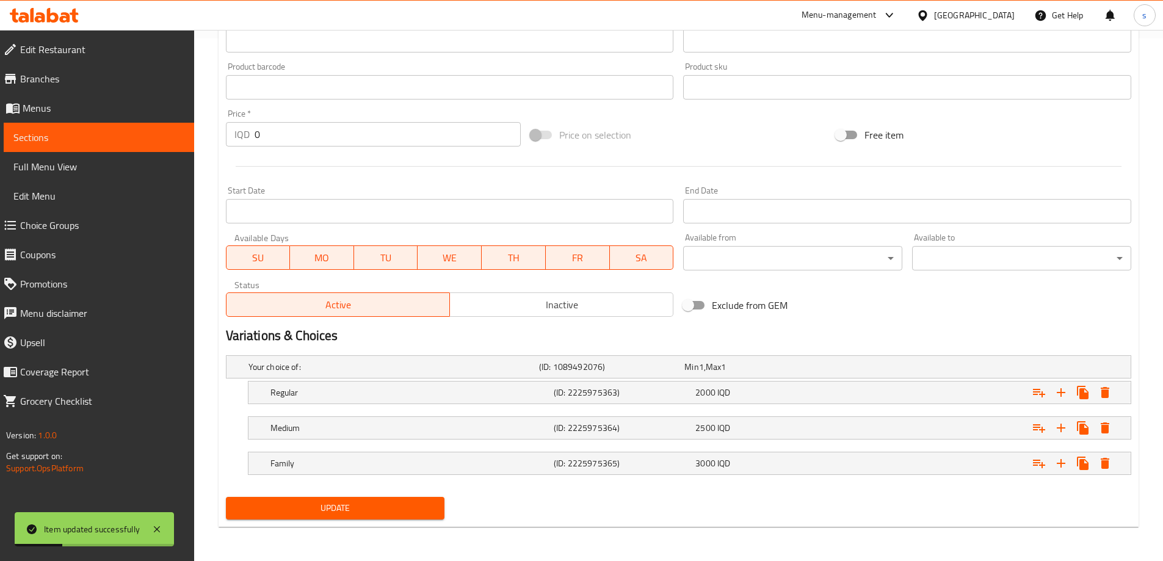
click at [49, 143] on span "Sections" at bounding box center [98, 137] width 171 height 15
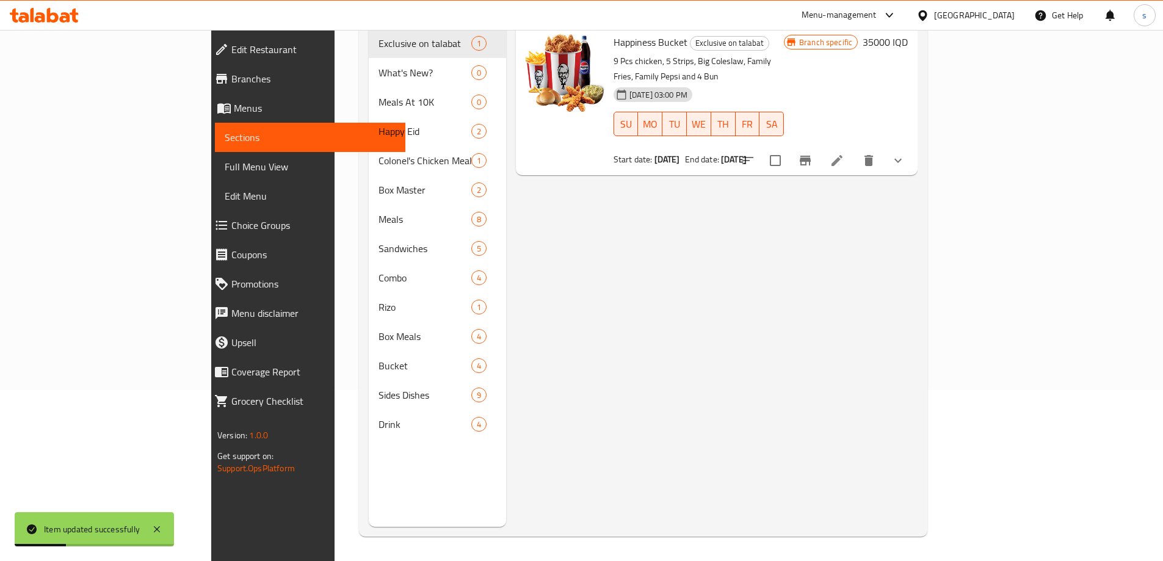
scroll to position [171, 0]
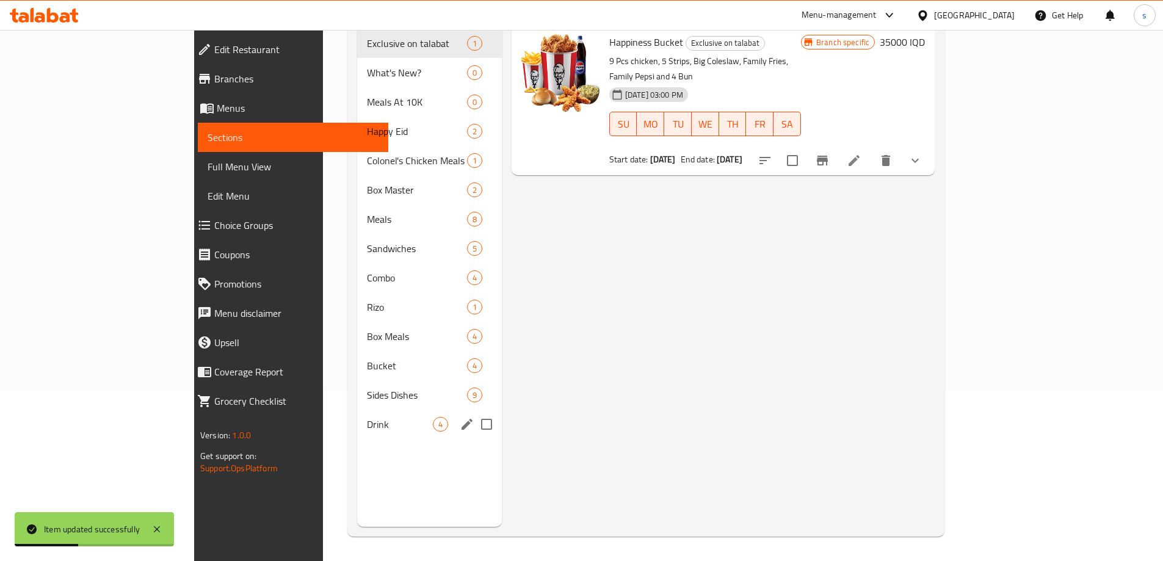
click at [357, 410] on div "Drink 4" at bounding box center [429, 424] width 144 height 29
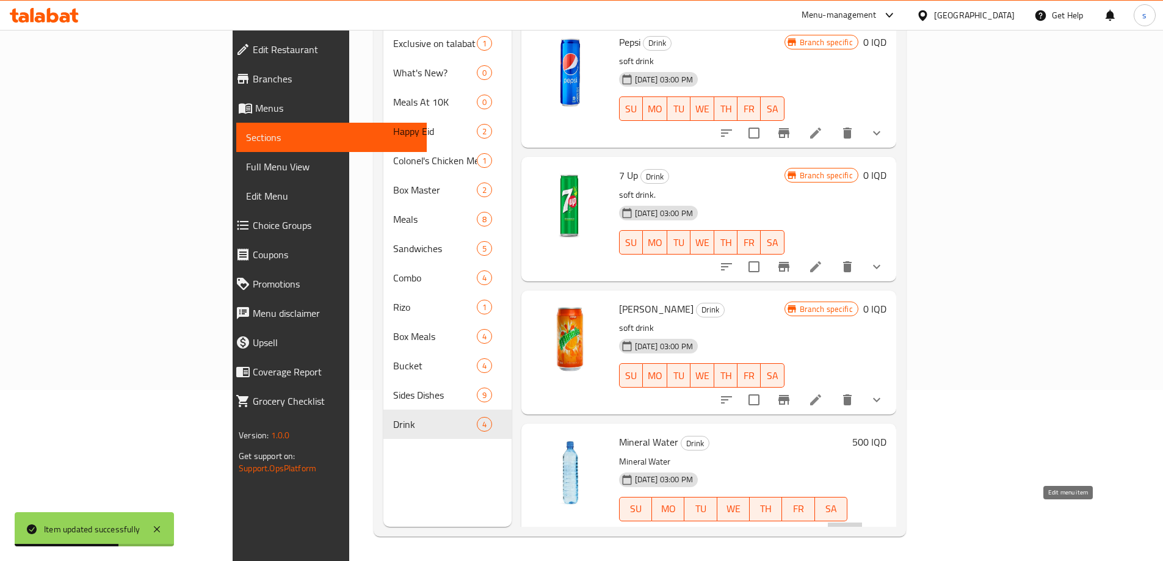
click at [853, 526] on icon at bounding box center [845, 533] width 15 height 15
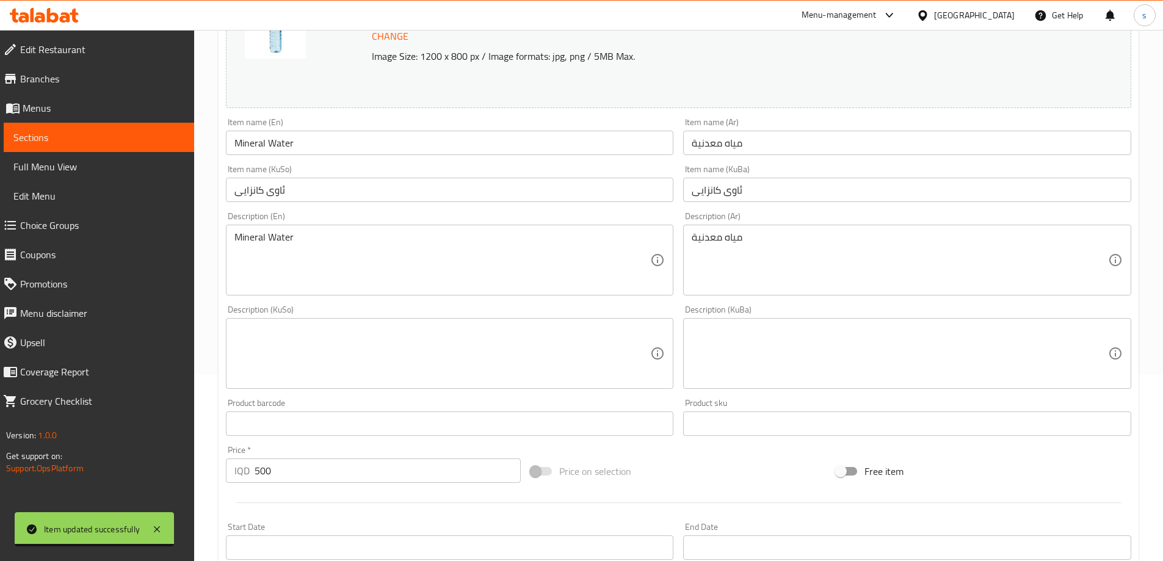
scroll to position [223, 0]
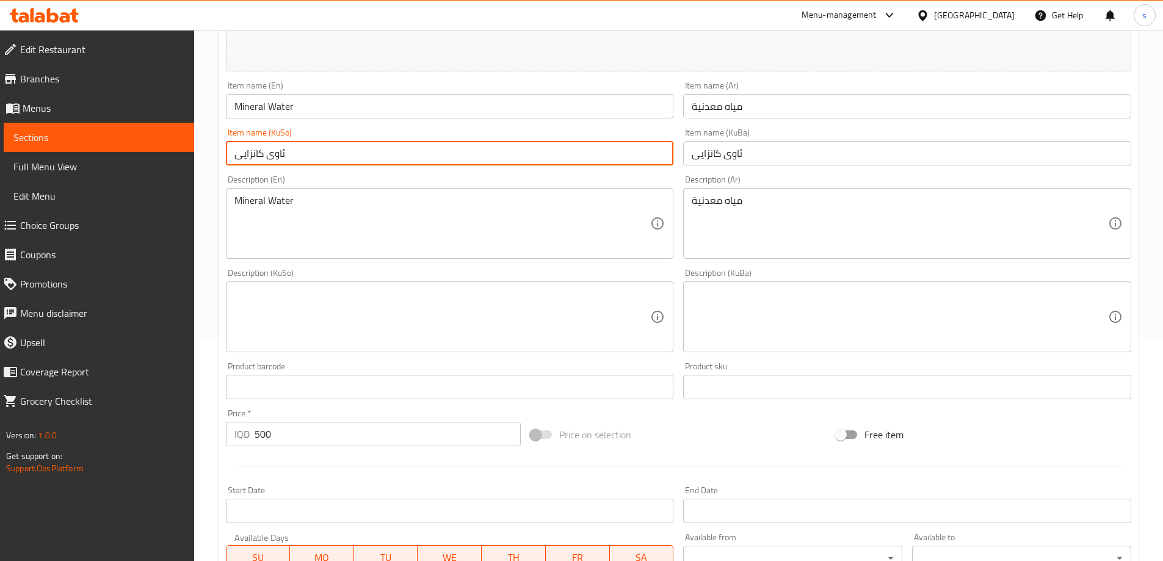
drag, startPoint x: 320, startPoint y: 157, endPoint x: 183, endPoint y: 161, distance: 136.9
click at [183, 161] on div "Edit Restaurant Branches Menus Sections Full Menu View Edit Menu Choice Groups …" at bounding box center [581, 302] width 1163 height 991
click at [442, 289] on textarea at bounding box center [443, 317] width 416 height 58
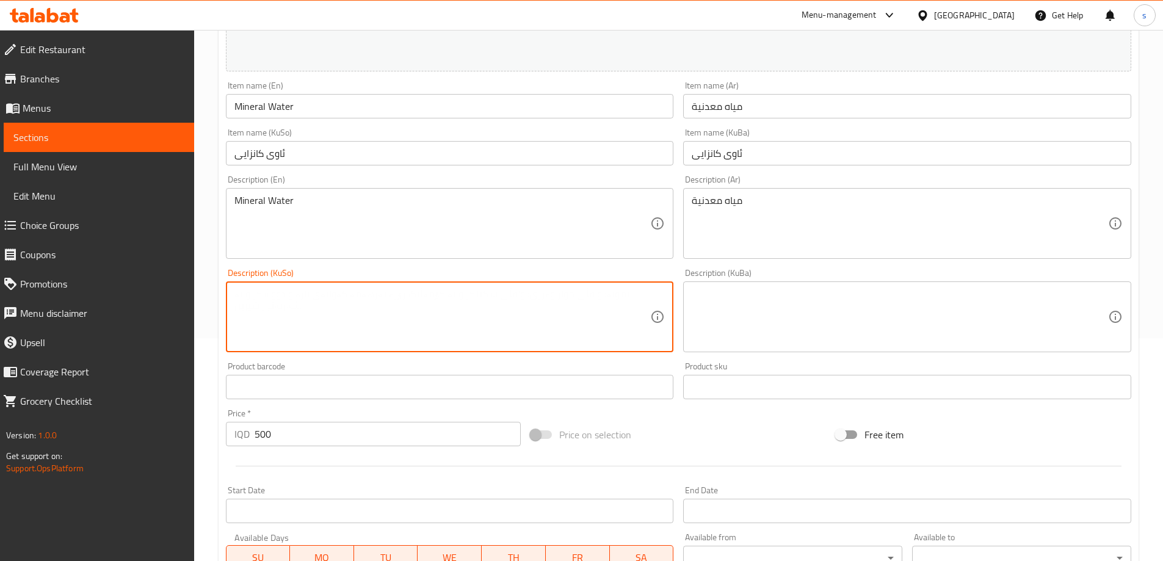
paste textarea "ئاوی کانزایی"
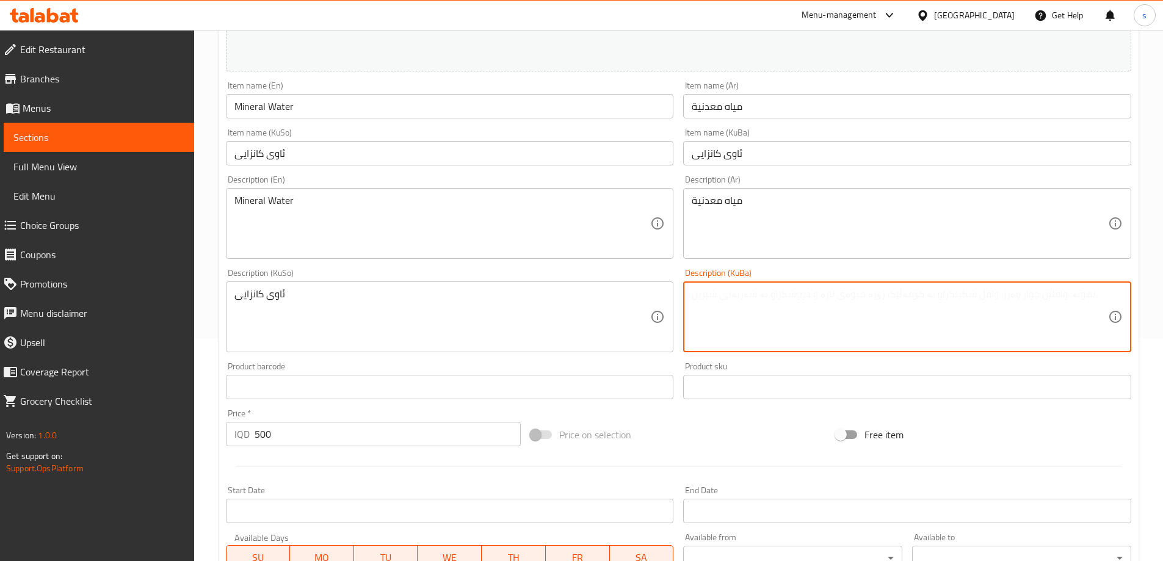
click at [849, 325] on textarea at bounding box center [900, 317] width 416 height 58
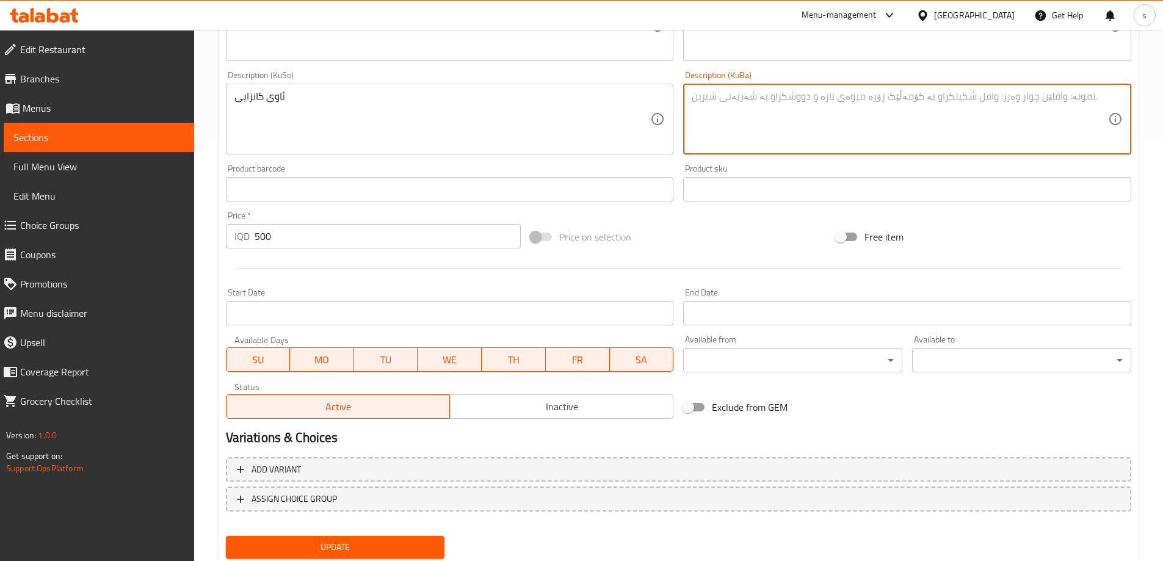
click at [402, 545] on span "Update" at bounding box center [336, 547] width 200 height 15
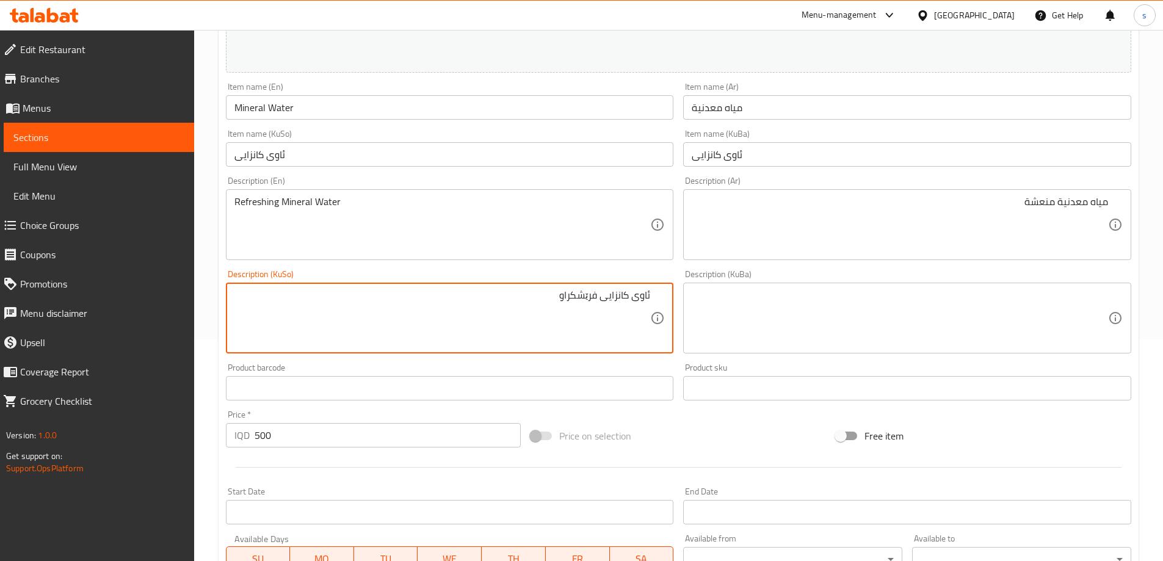
scroll to position [460, 0]
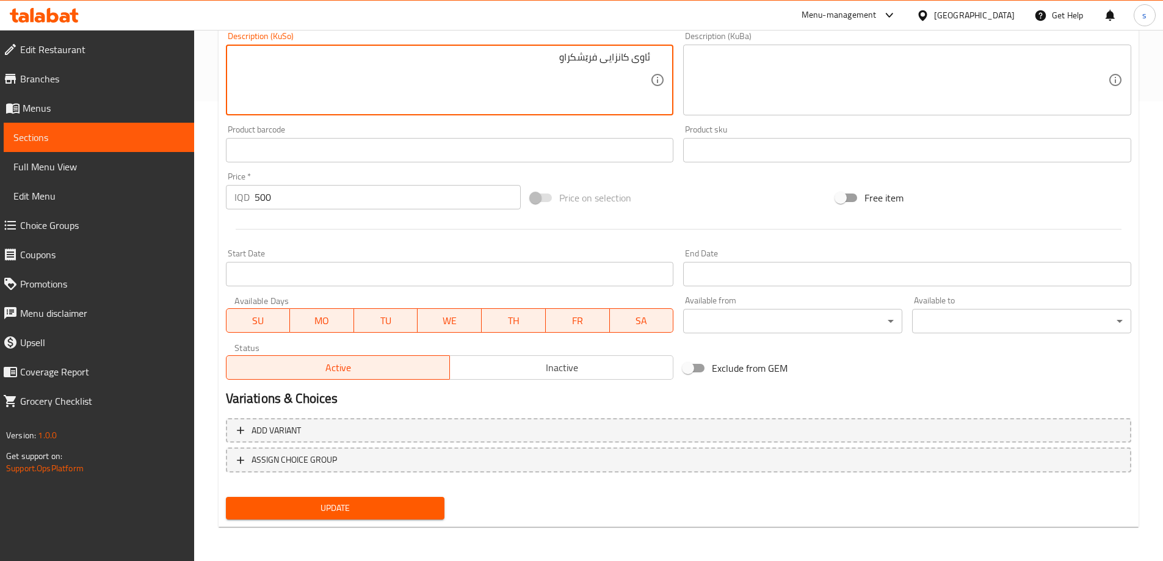
click at [376, 502] on span "Update" at bounding box center [336, 508] width 200 height 15
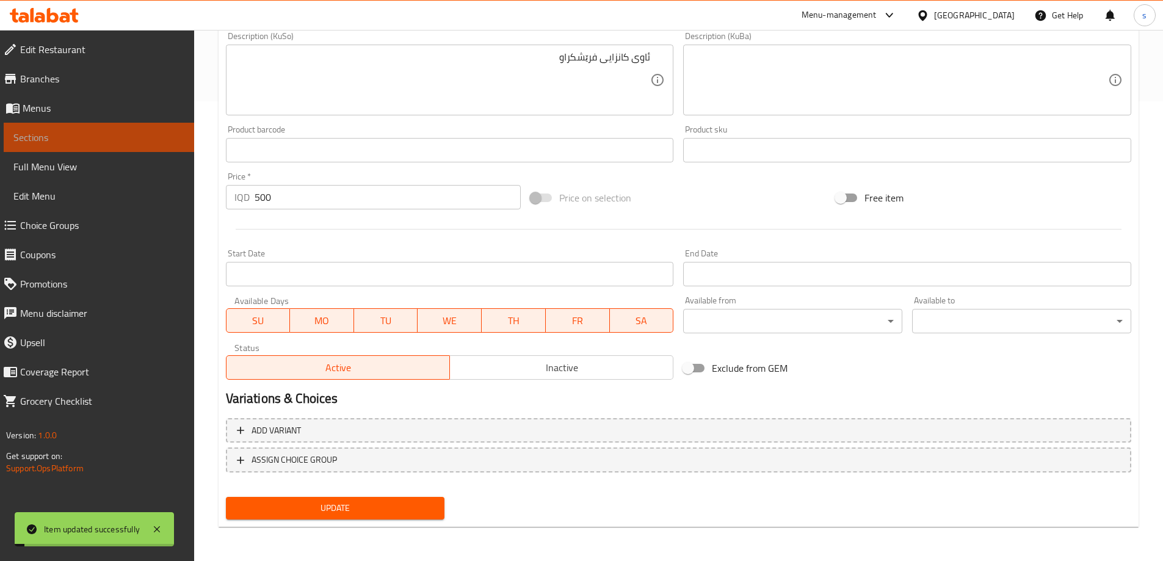
click at [112, 144] on span "Sections" at bounding box center [98, 137] width 171 height 15
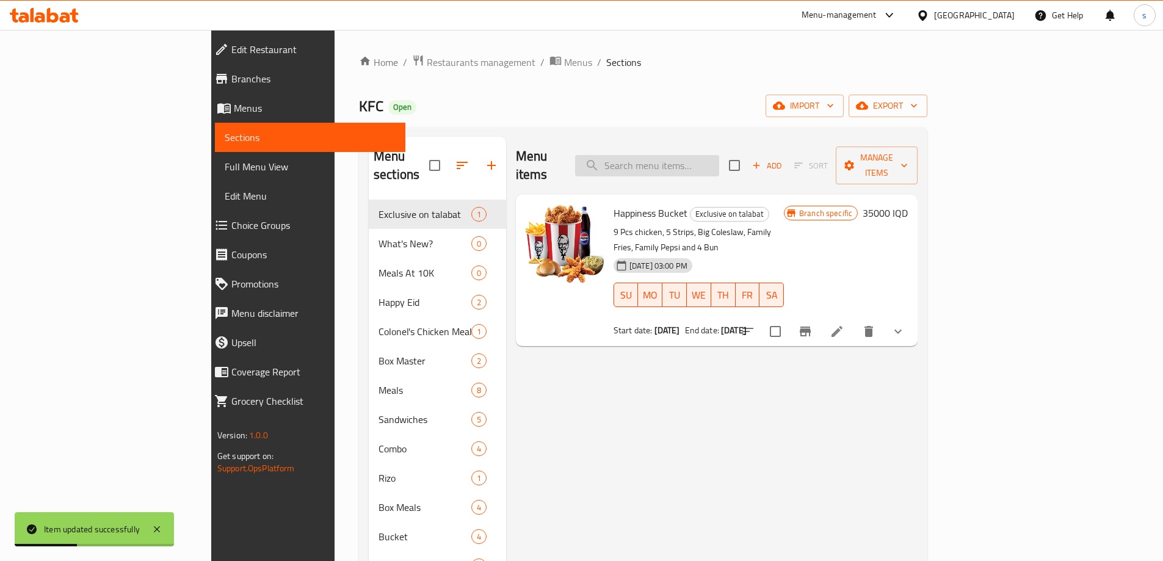
click at [705, 161] on input "search" at bounding box center [647, 165] width 144 height 21
paste input "Friends Bucket"
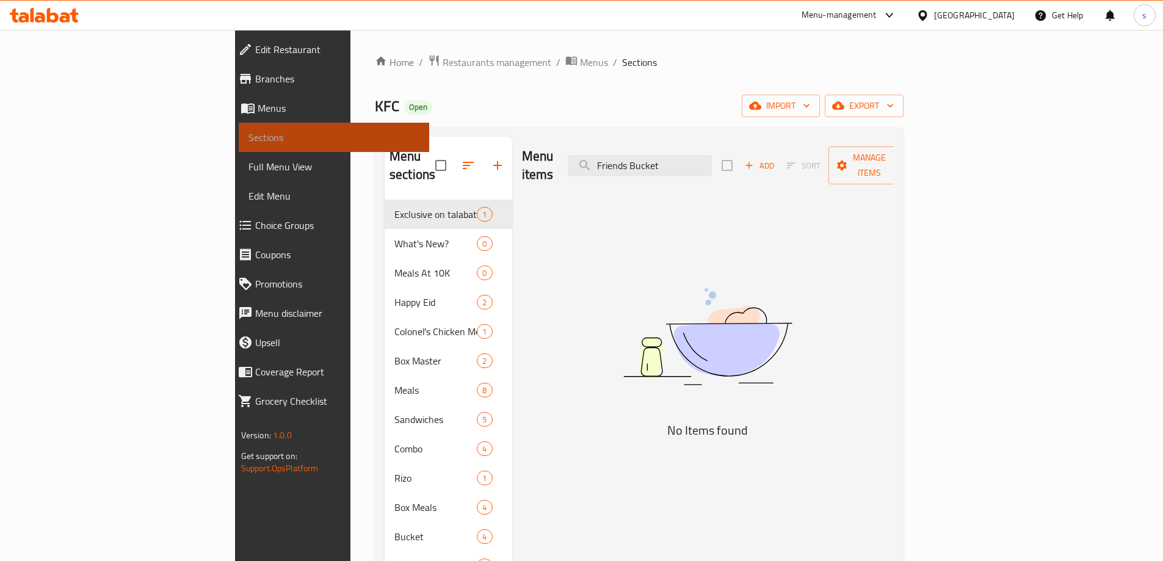
click at [249, 137] on span "Sections" at bounding box center [334, 137] width 171 height 15
click at [249, 162] on span "Full Menu View" at bounding box center [334, 166] width 171 height 15
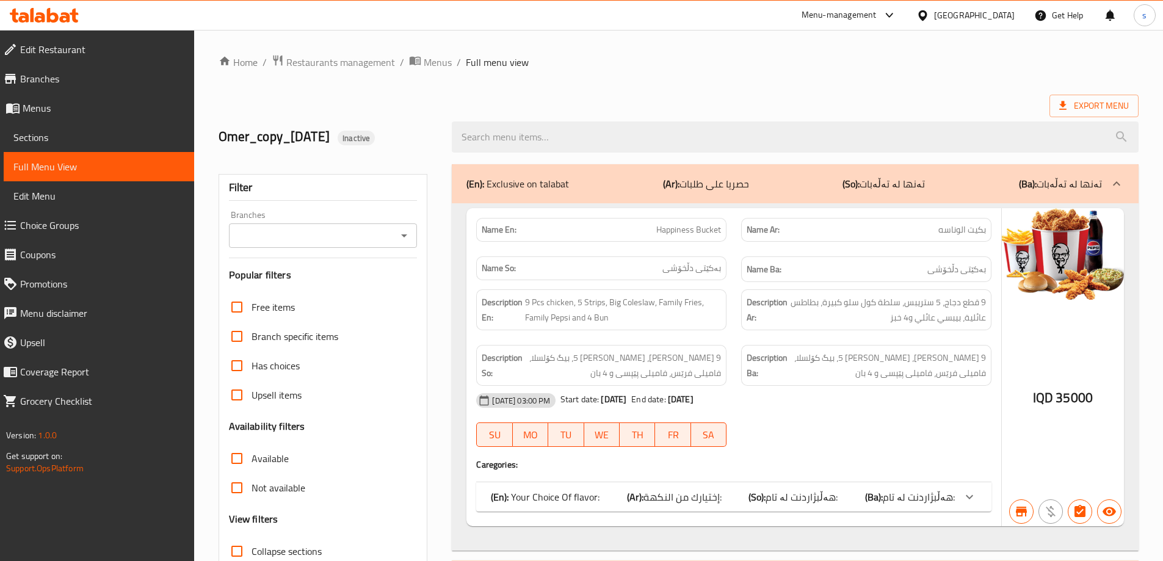
click at [395, 242] on div "Branches" at bounding box center [323, 236] width 189 height 24
click at [412, 233] on button "Open" at bounding box center [404, 235] width 17 height 17
click at [82, 135] on span "Sections" at bounding box center [98, 137] width 171 height 15
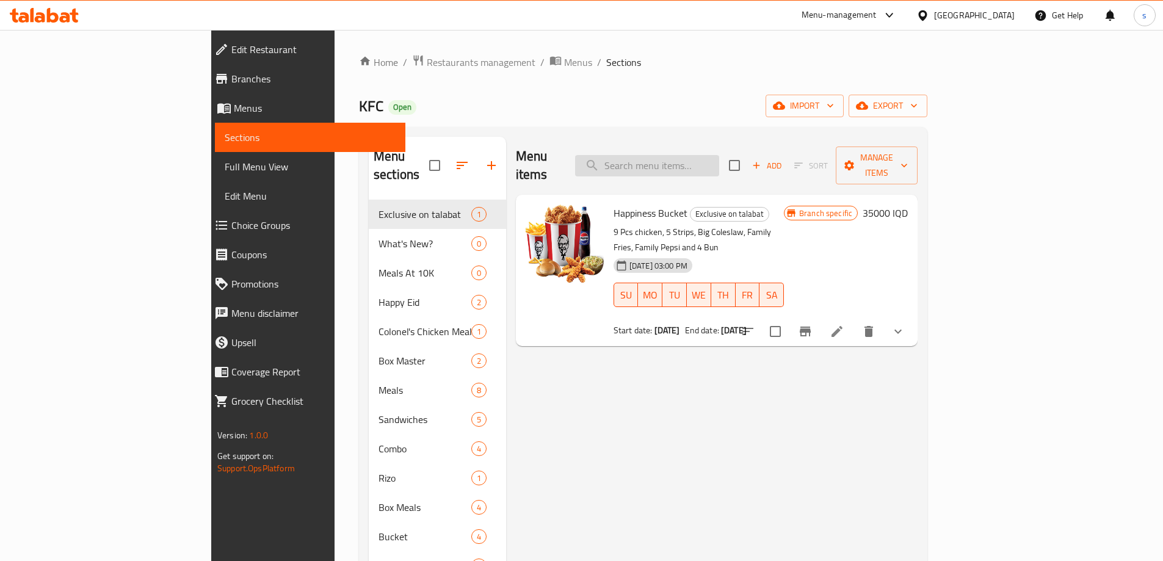
click at [719, 155] on input "search" at bounding box center [647, 165] width 144 height 21
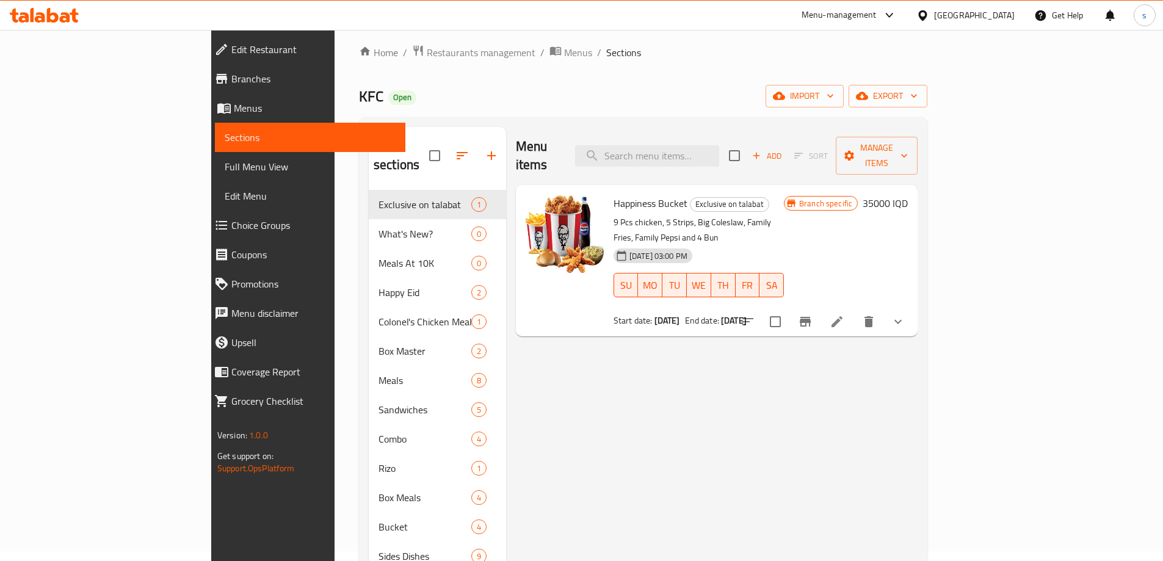
scroll to position [9, 0]
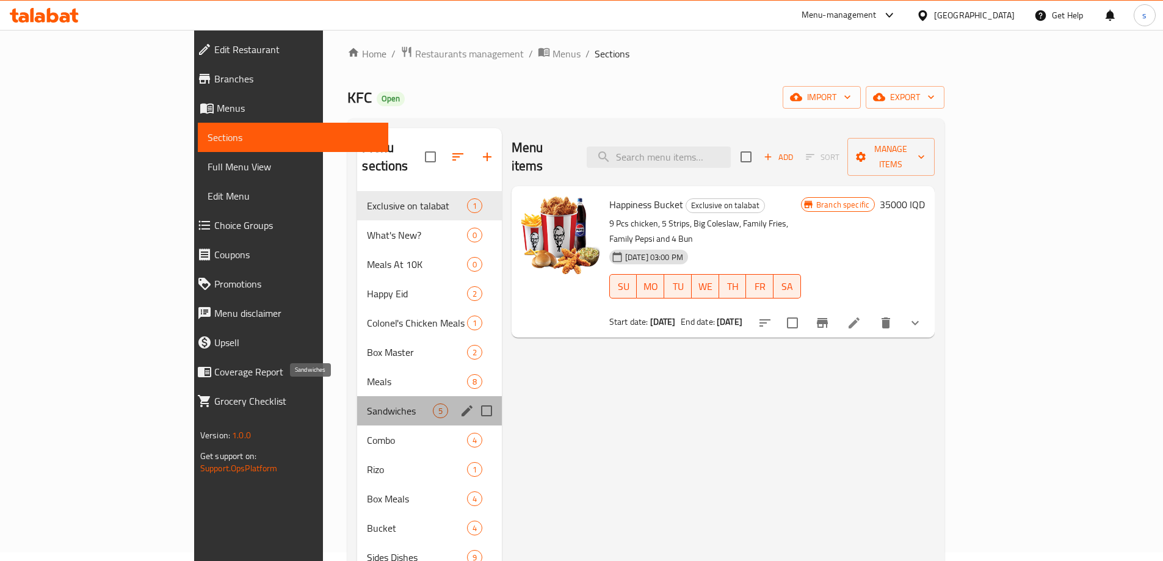
click at [367, 404] on span "Sandwiches" at bounding box center [399, 411] width 65 height 15
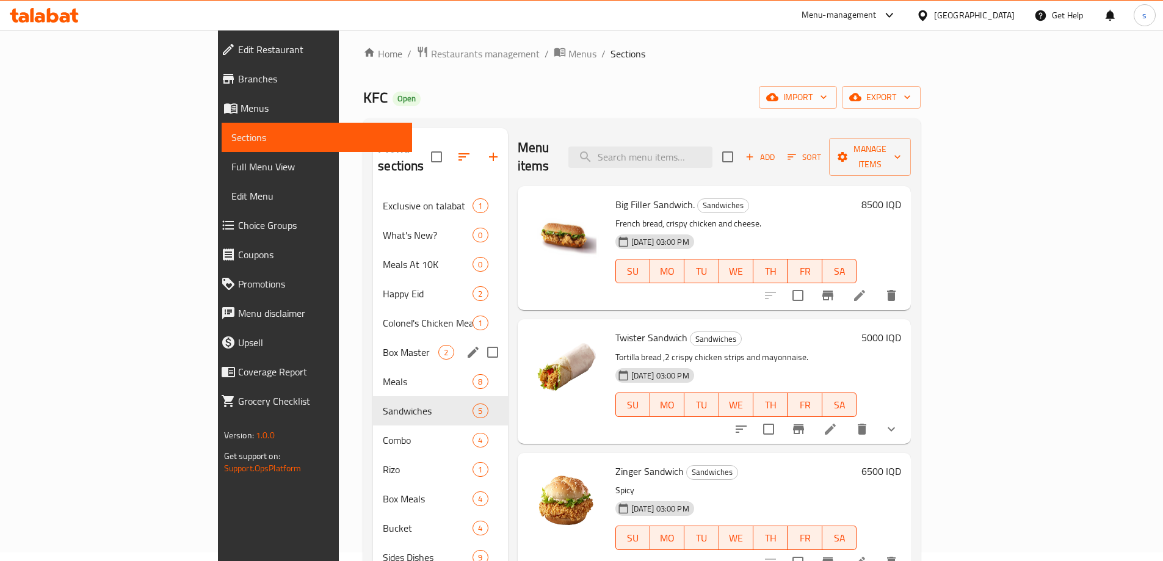
click at [373, 343] on div "Box Master 2" at bounding box center [440, 352] width 134 height 29
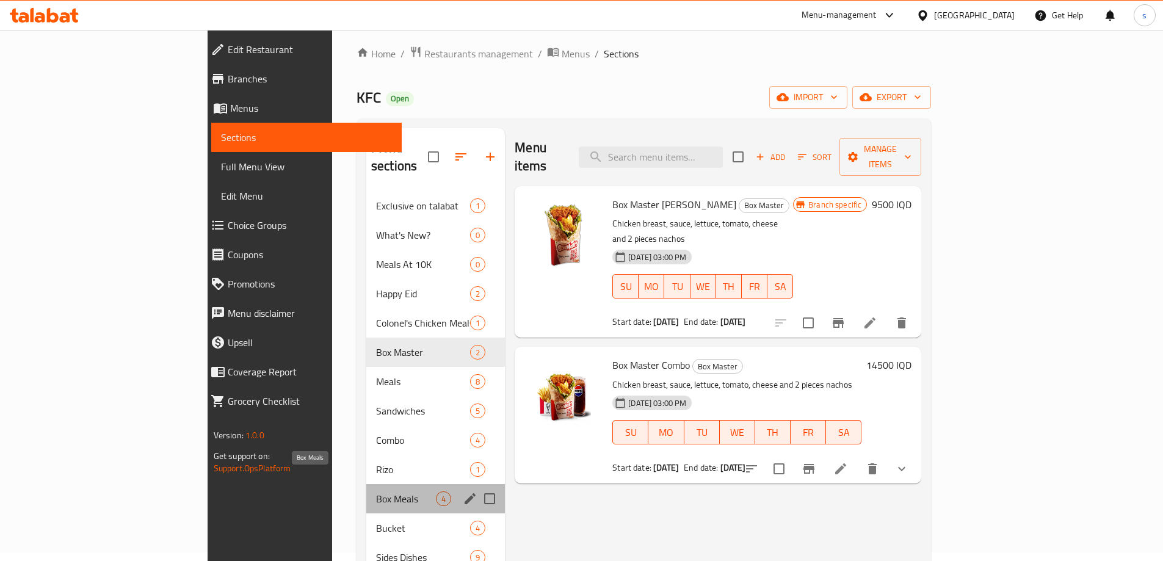
click at [376, 492] on span "Box Meals" at bounding box center [406, 499] width 60 height 15
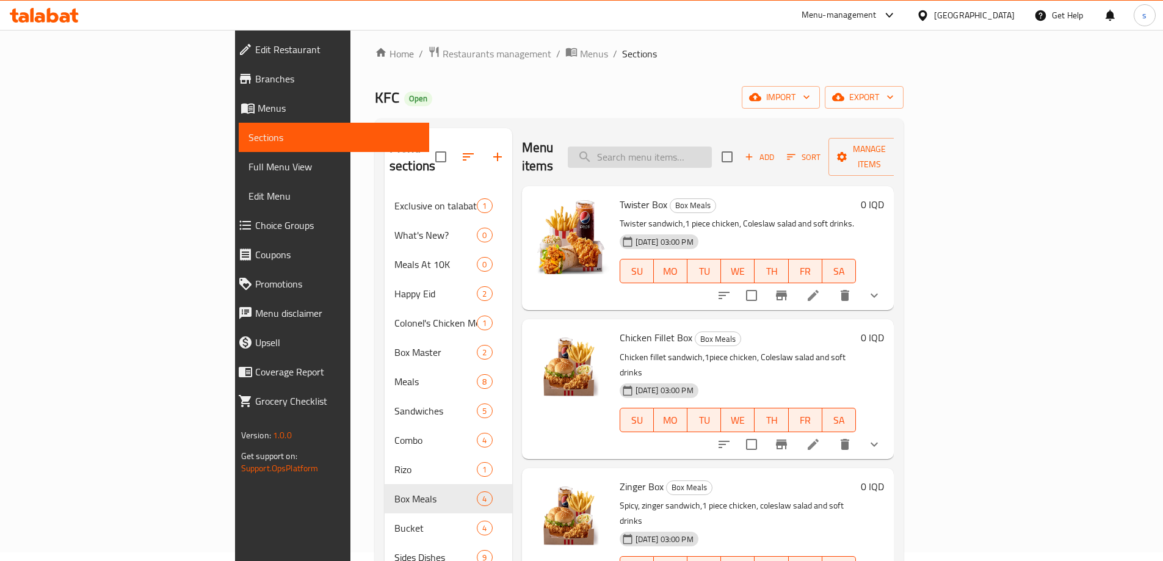
click at [695, 147] on input "search" at bounding box center [640, 157] width 144 height 21
paste input "Big Filler Box"
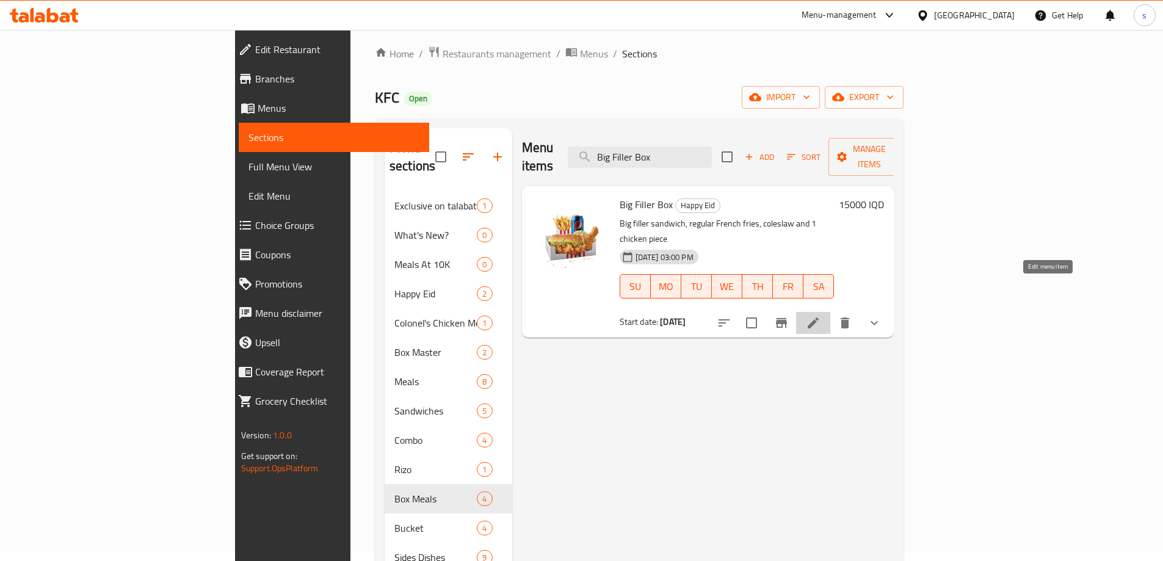
click at [821, 316] on icon at bounding box center [813, 323] width 15 height 15
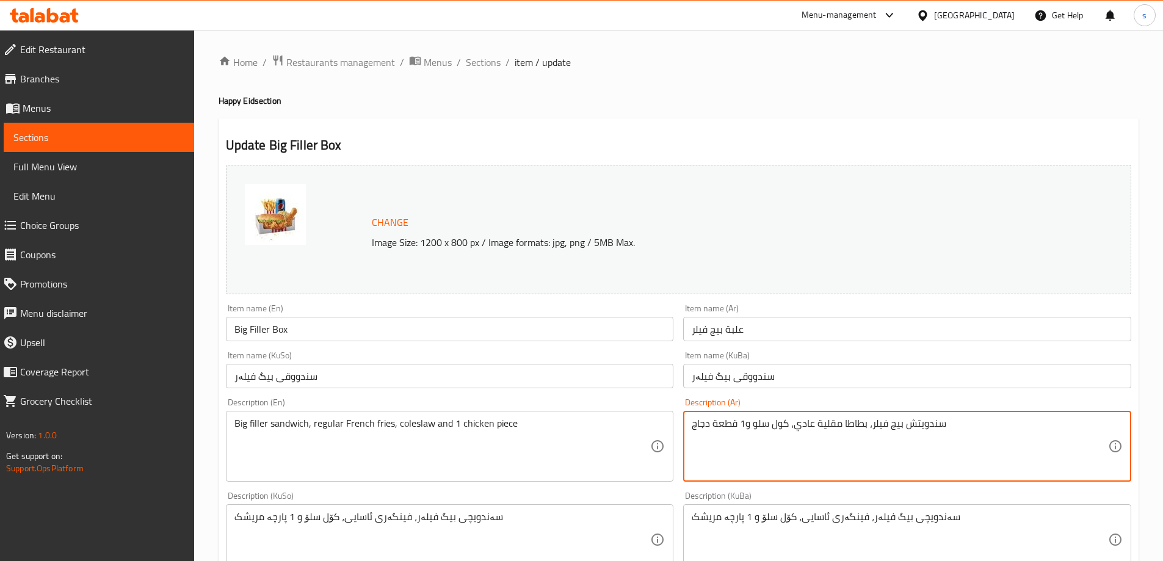
click at [89, 190] on span "Edit Menu" at bounding box center [98, 196] width 171 height 15
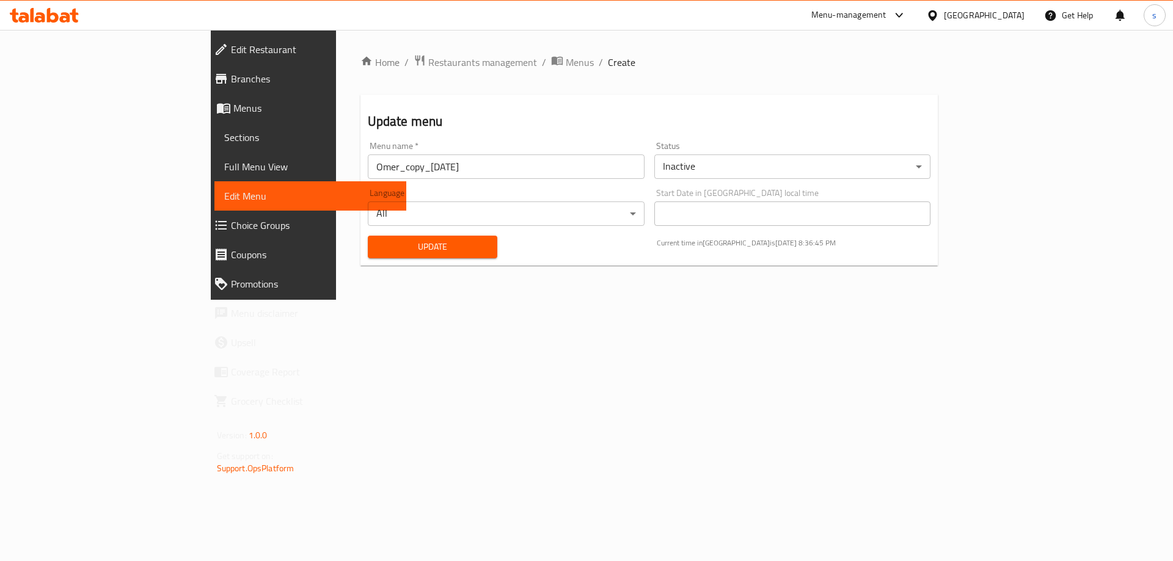
click at [730, 169] on body "​ Menu-management Iraq Get Help s Edit Restaurant Branches Menus Sections Full …" at bounding box center [586, 295] width 1173 height 531
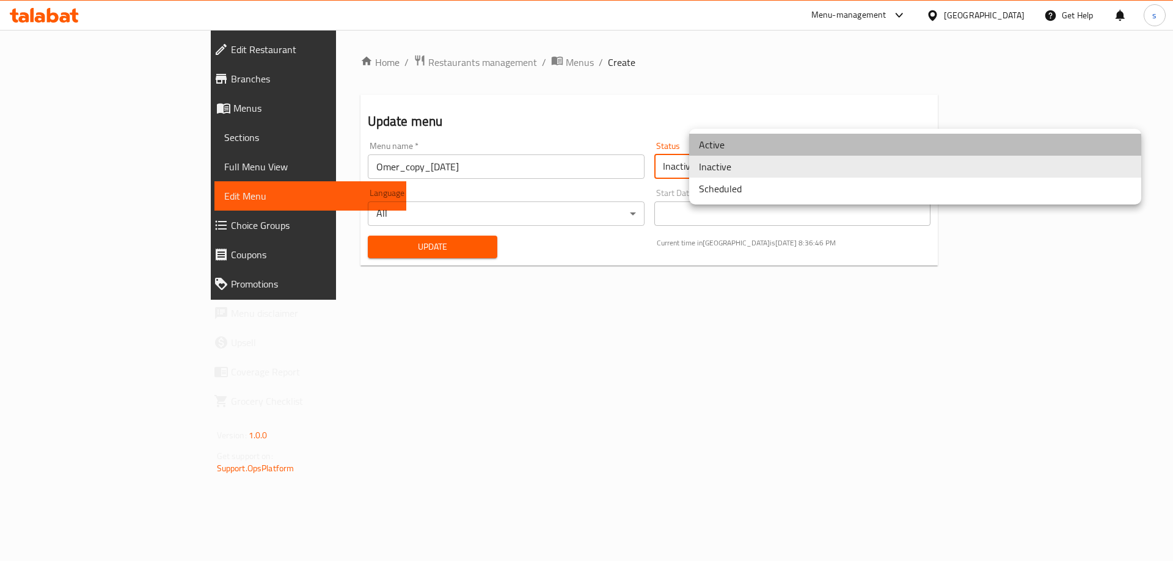
click at [730, 151] on li "Active" at bounding box center [915, 145] width 452 height 22
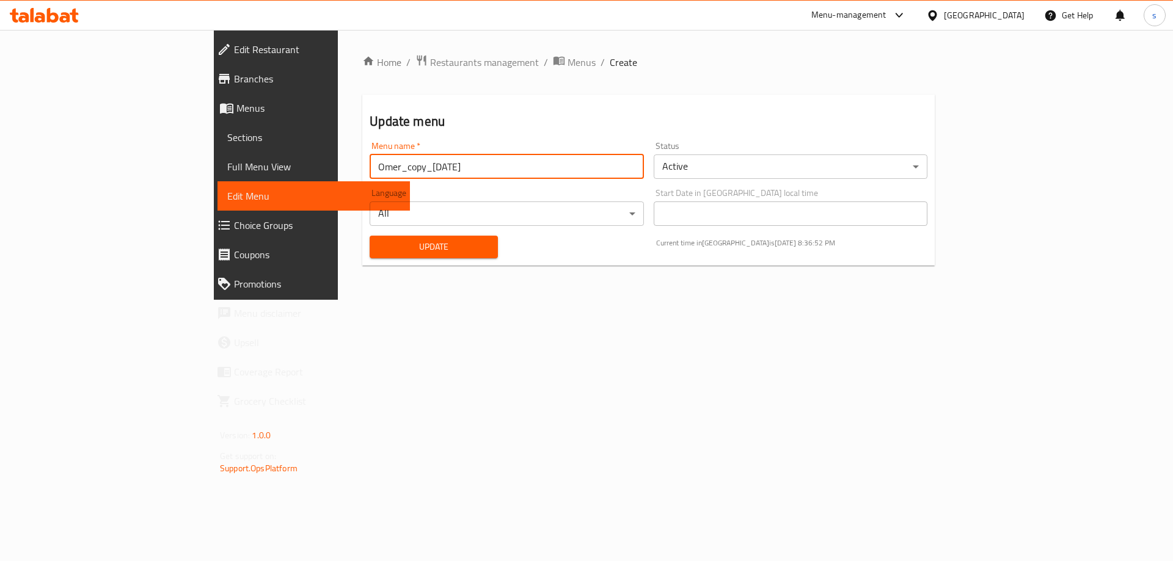
drag, startPoint x: 265, startPoint y: 169, endPoint x: 366, endPoint y: 172, distance: 100.8
click at [369, 172] on input "Omer_copy_10/08/2025" at bounding box center [506, 167] width 274 height 24
click at [379, 253] on span "Update" at bounding box center [433, 246] width 109 height 15
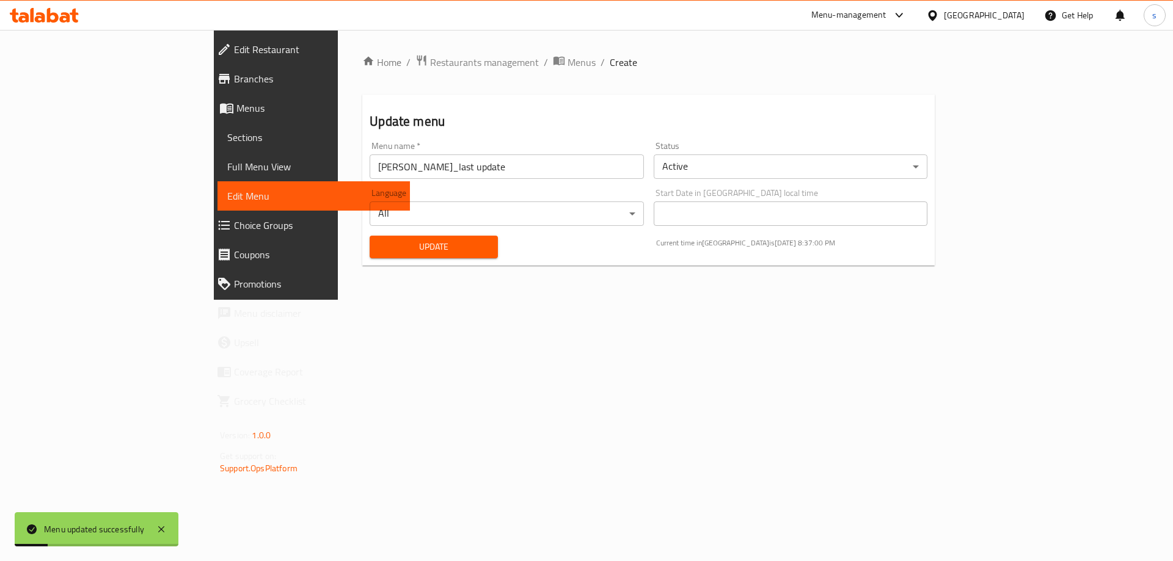
click at [227, 165] on span "Full Menu View" at bounding box center [313, 166] width 173 height 15
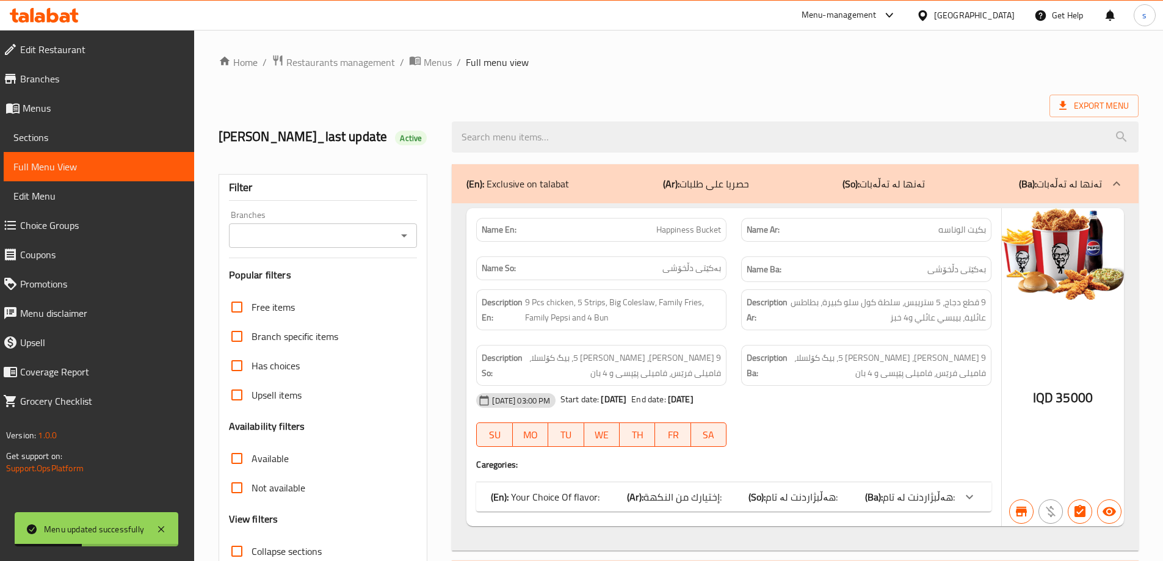
click at [409, 237] on icon "Open" at bounding box center [404, 235] width 15 height 15
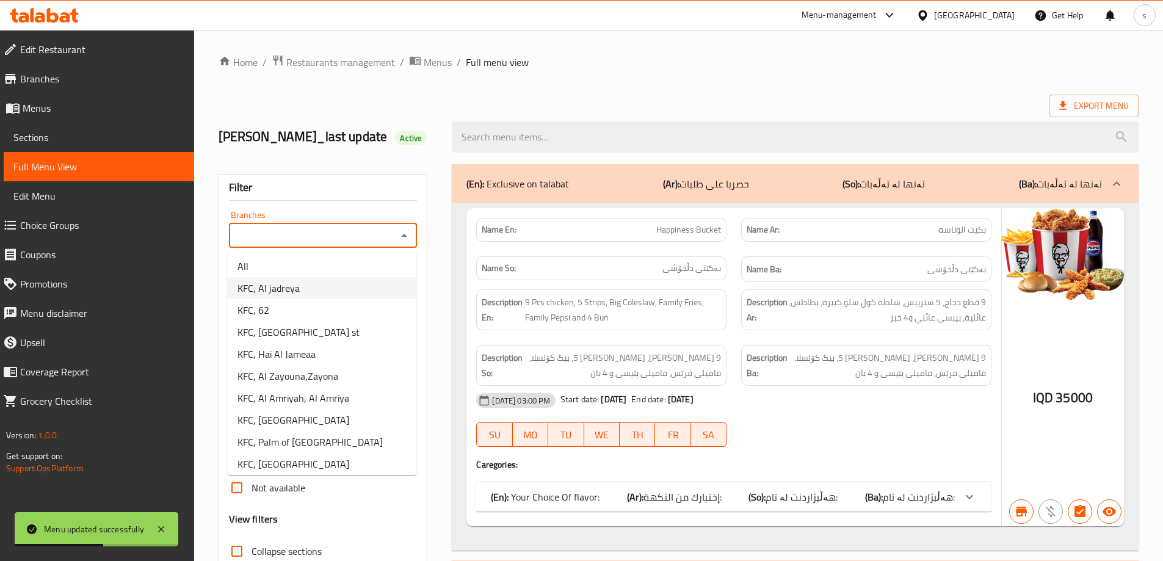
click at [360, 287] on li "KFC, Al jadreya" at bounding box center [322, 288] width 189 height 22
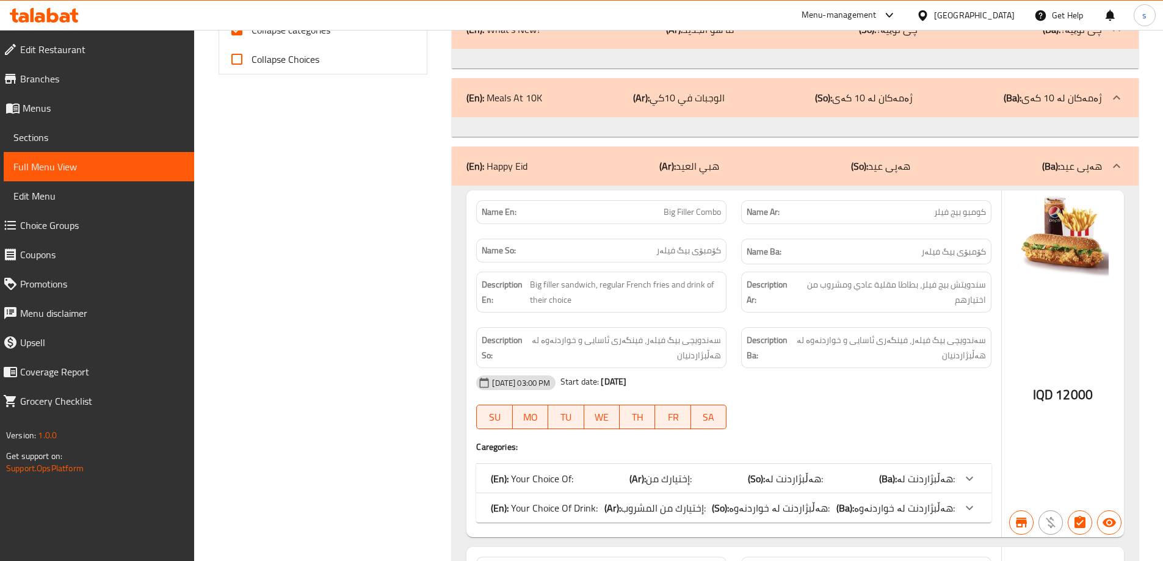
scroll to position [137, 0]
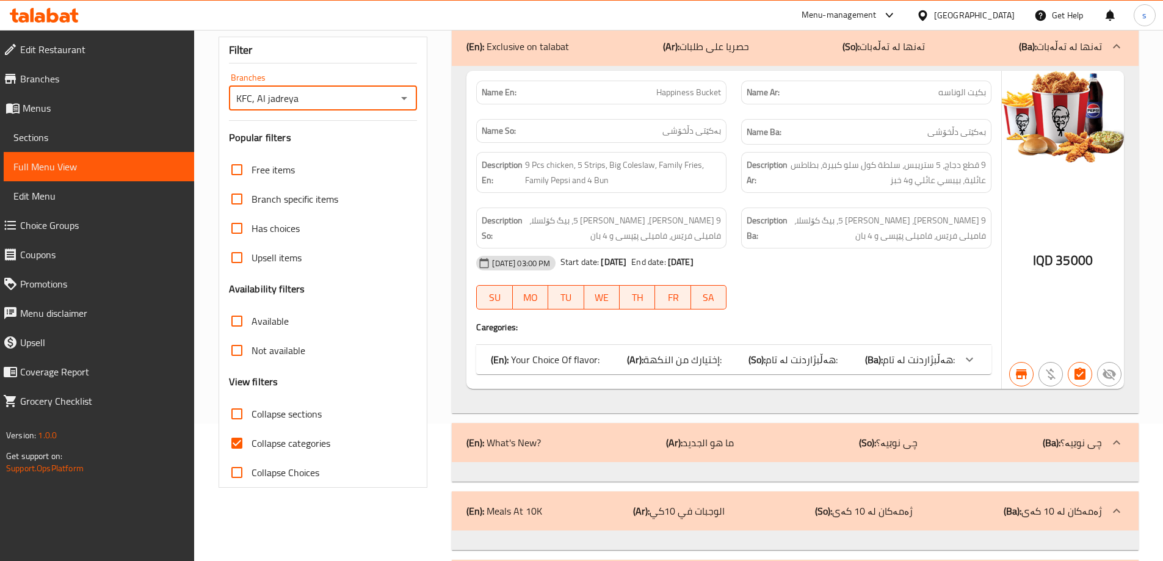
click at [235, 437] on input "Collapse categories" at bounding box center [236, 443] width 29 height 29
checkbox input "false"
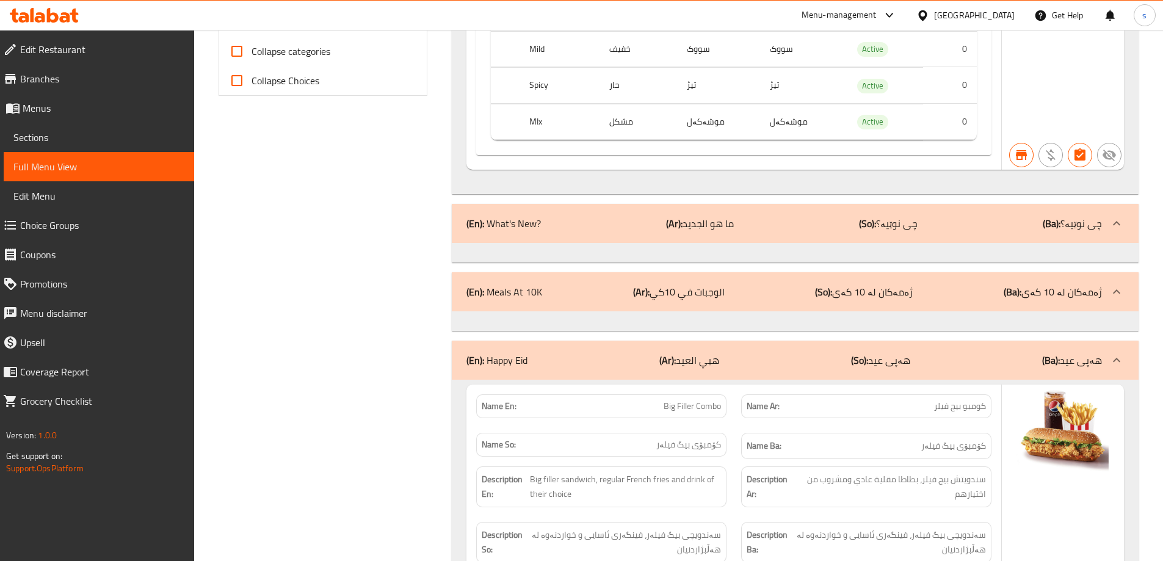
scroll to position [570, 0]
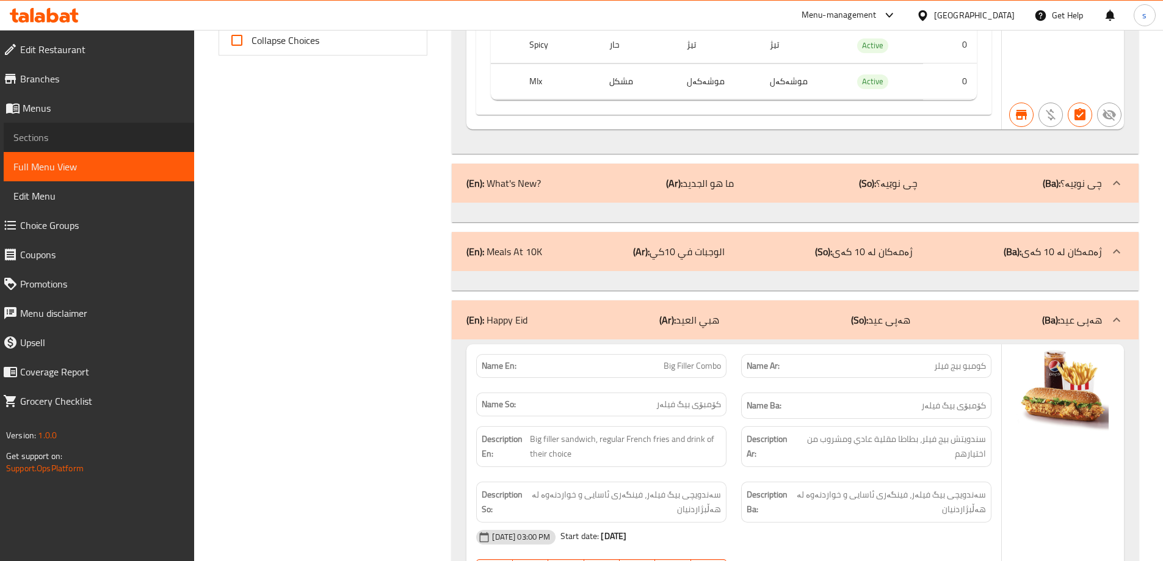
click at [54, 144] on span "Sections" at bounding box center [98, 137] width 171 height 15
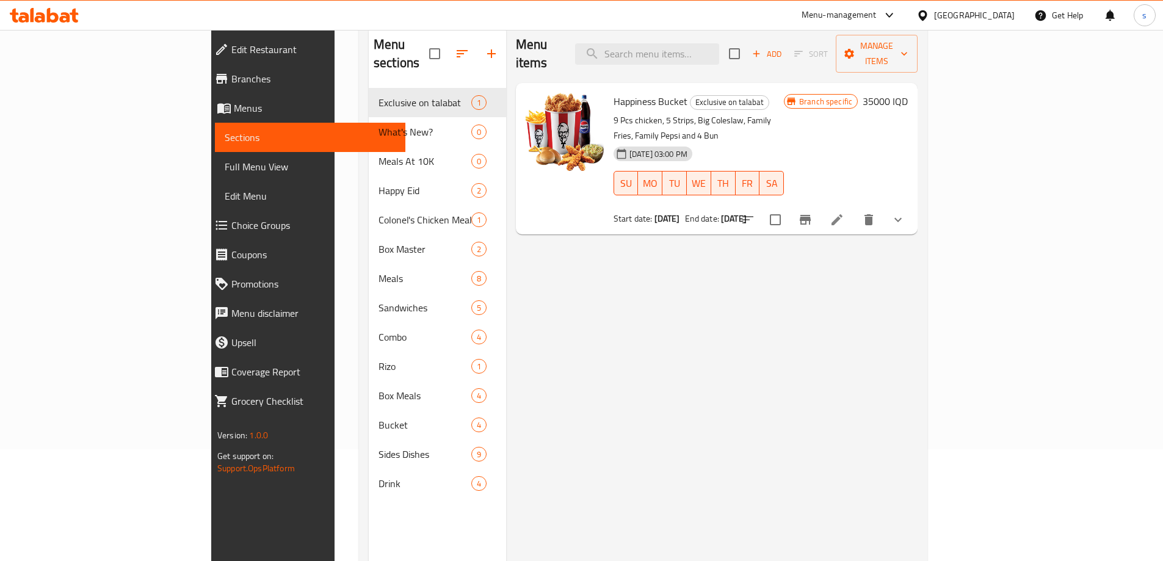
scroll to position [47, 0]
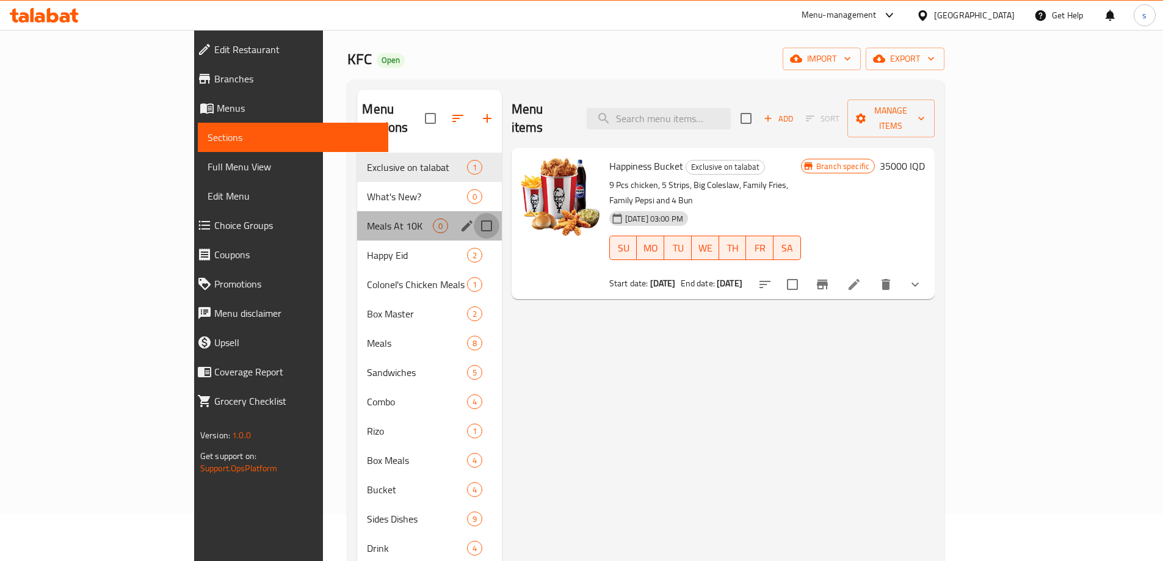
click at [474, 213] on input "Menu sections" at bounding box center [487, 226] width 26 height 26
checkbox input "true"
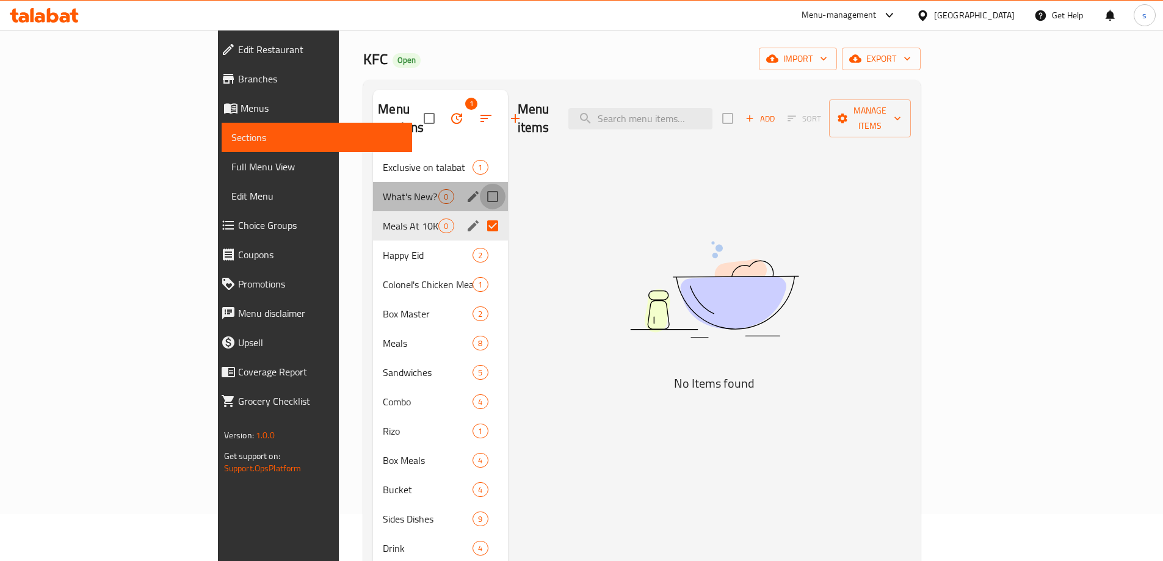
click at [480, 184] on input "Menu sections" at bounding box center [493, 197] width 26 height 26
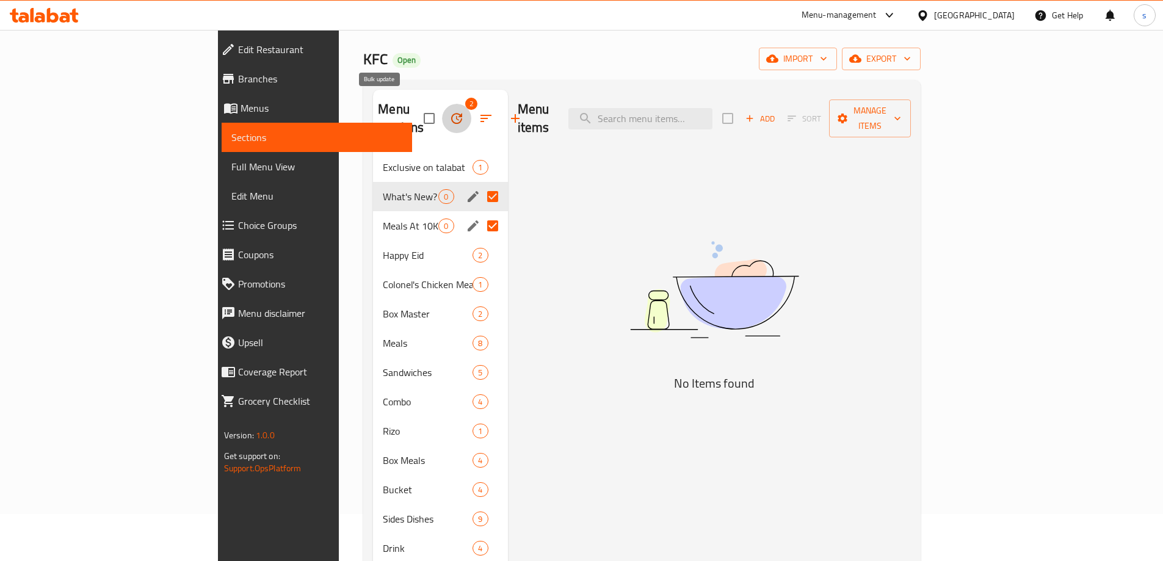
click at [451, 113] on icon "button" at bounding box center [456, 118] width 11 height 11
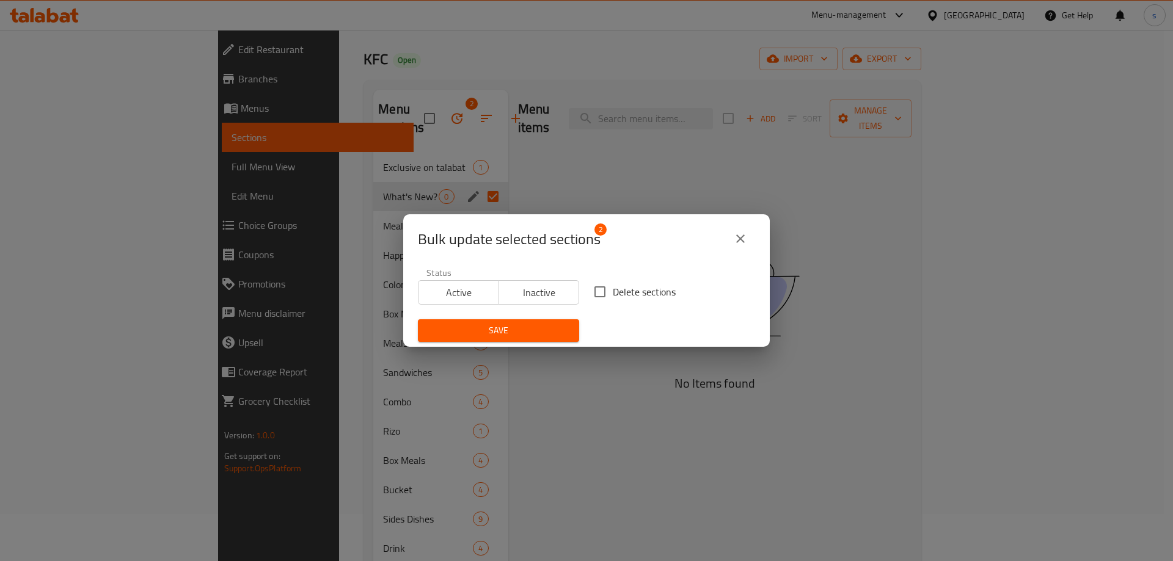
click at [610, 144] on div "Bulk update selected sections 2 Status Active Inactive Delete sections Save" at bounding box center [586, 280] width 1173 height 561
click at [740, 248] on button "close" at bounding box center [739, 238] width 29 height 29
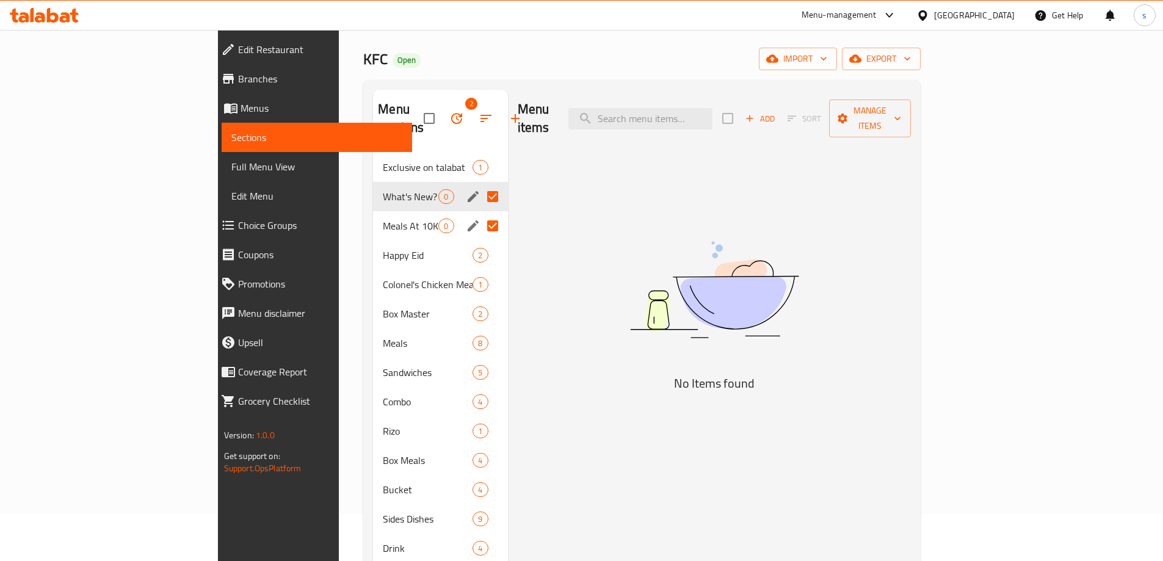
click at [480, 184] on input "Menu sections" at bounding box center [493, 197] width 26 height 26
checkbox input "false"
click at [449, 111] on icon "button" at bounding box center [456, 118] width 15 height 15
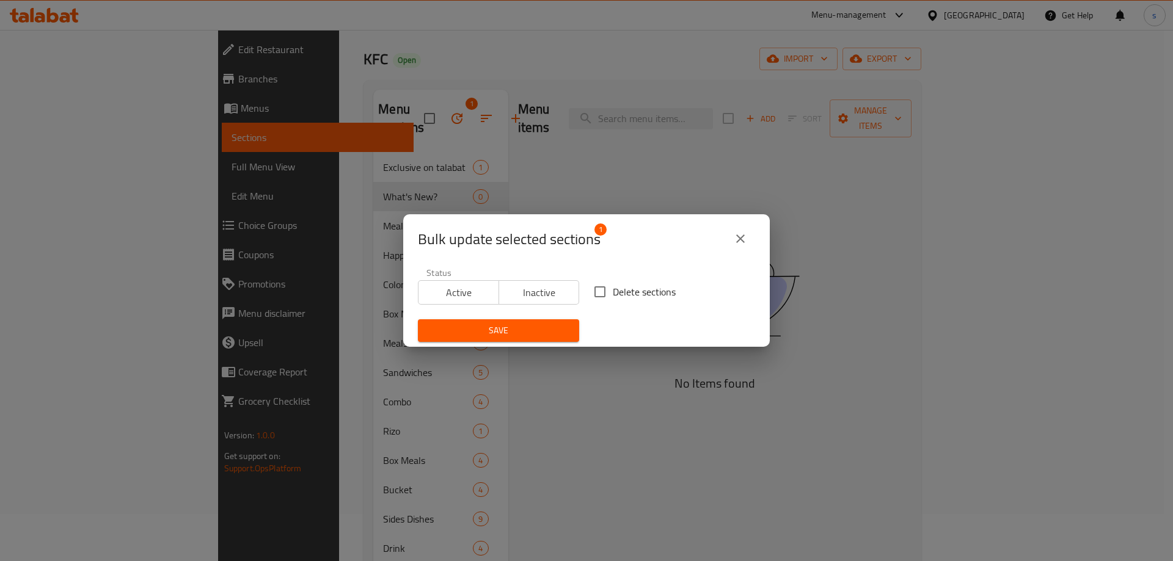
click at [599, 293] on input "Delete sections" at bounding box center [600, 292] width 26 height 26
checkbox input "true"
click at [529, 322] on button "Save" at bounding box center [498, 330] width 161 height 23
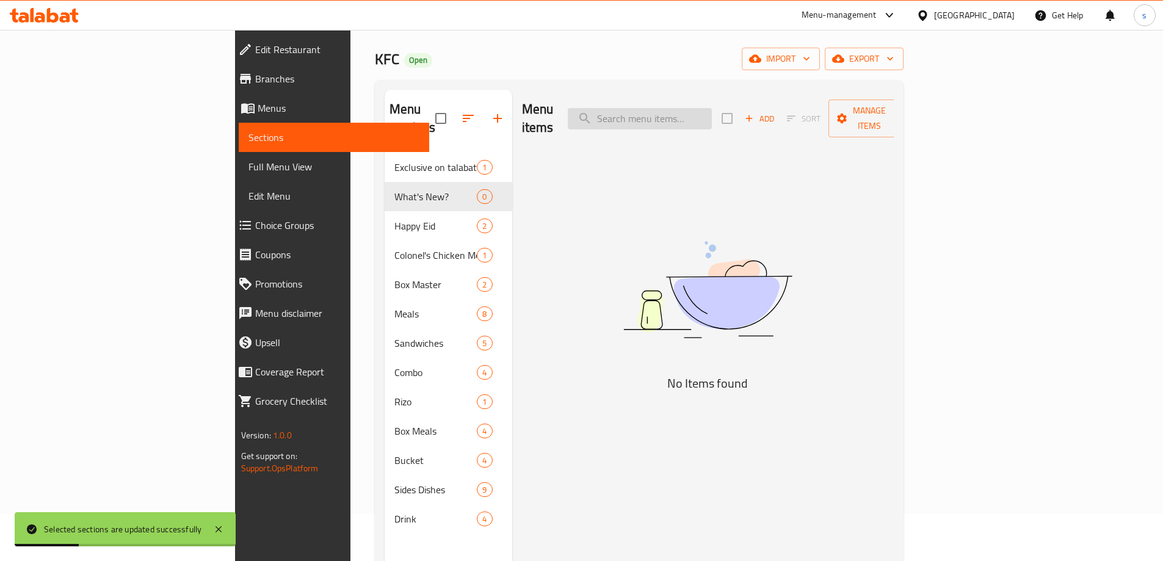
click at [712, 114] on input "search" at bounding box center [640, 118] width 144 height 21
paste input "Big Filler Box"
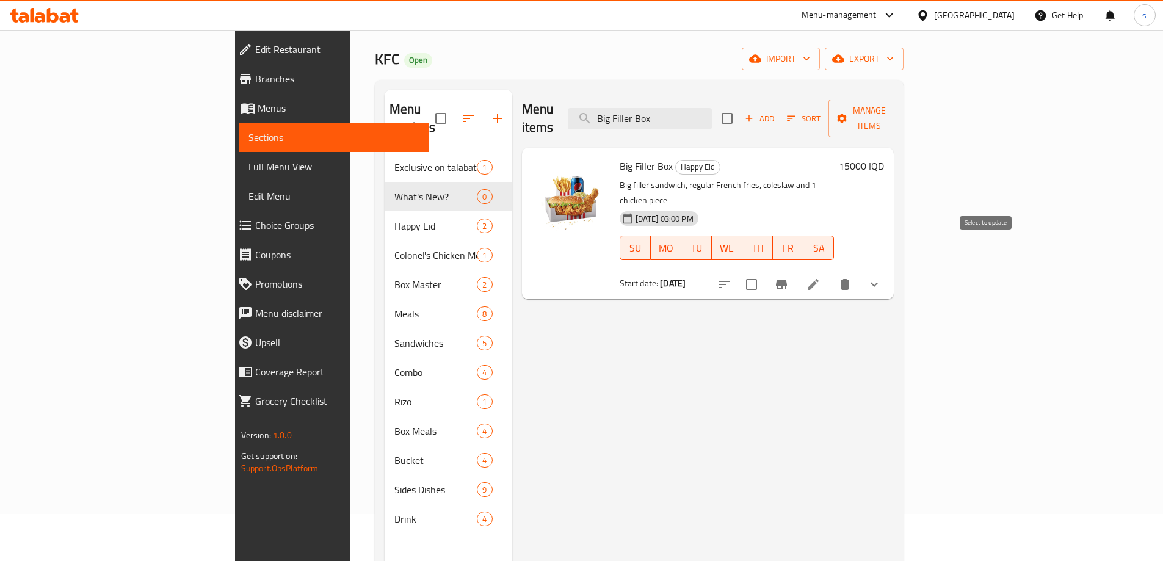
type input "Big Filler Box"
click at [765, 272] on input "checkbox" at bounding box center [752, 285] width 26 height 26
checkbox input "true"
click at [638, 396] on div "Menu items Big Filler Box Add Sort Manage items Big Filler Box Happy Eid Big fi…" at bounding box center [703, 370] width 382 height 561
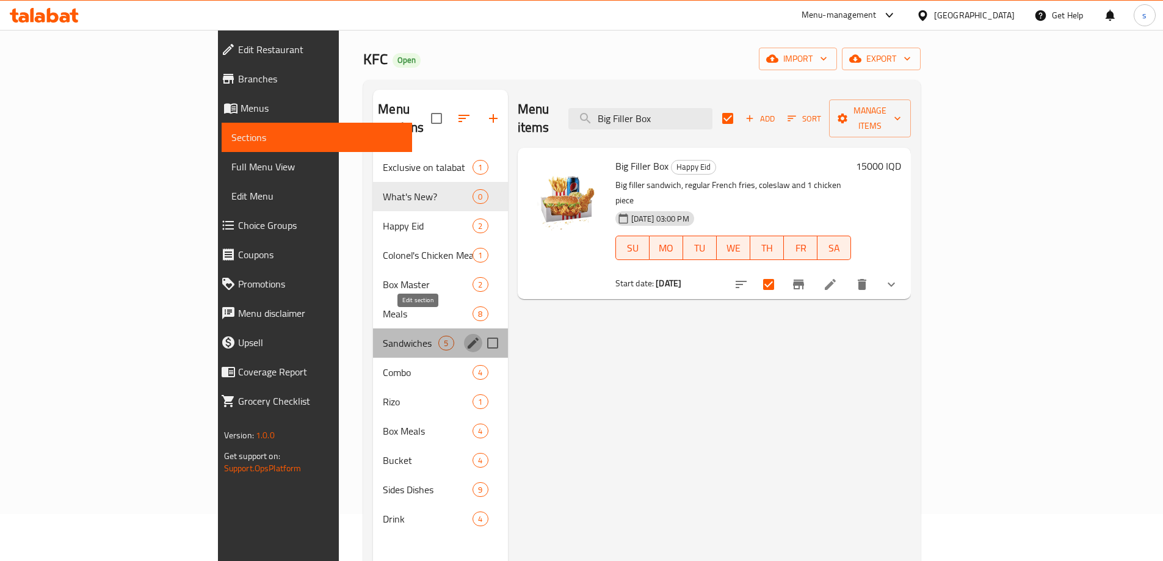
click at [468, 338] on icon "edit" at bounding box center [473, 343] width 11 height 11
checkbox input "false"
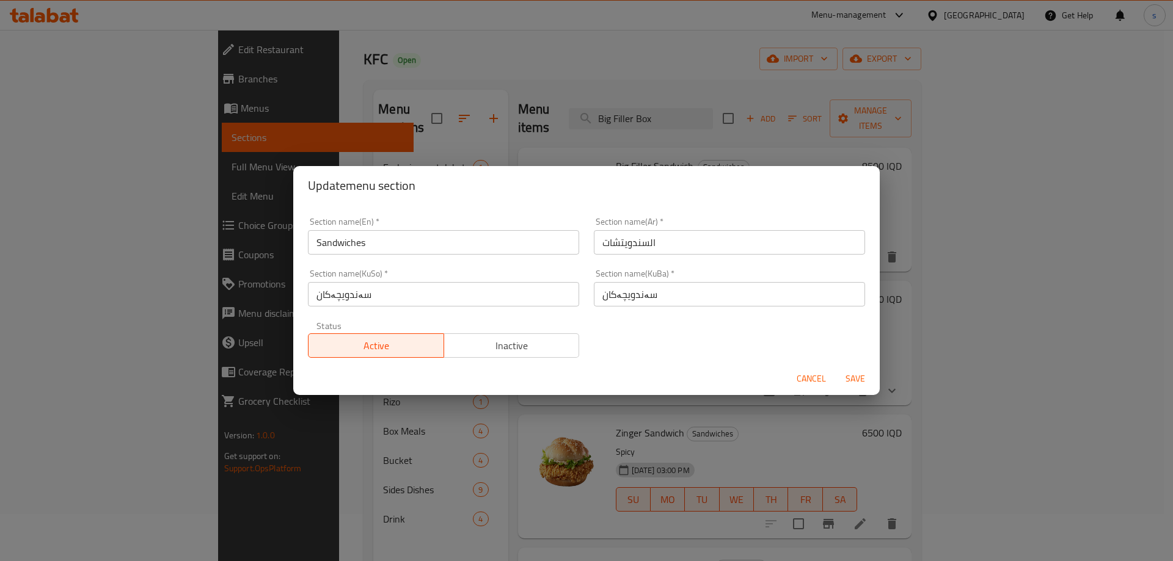
click at [420, 245] on input "Sandwiches" at bounding box center [443, 242] width 271 height 24
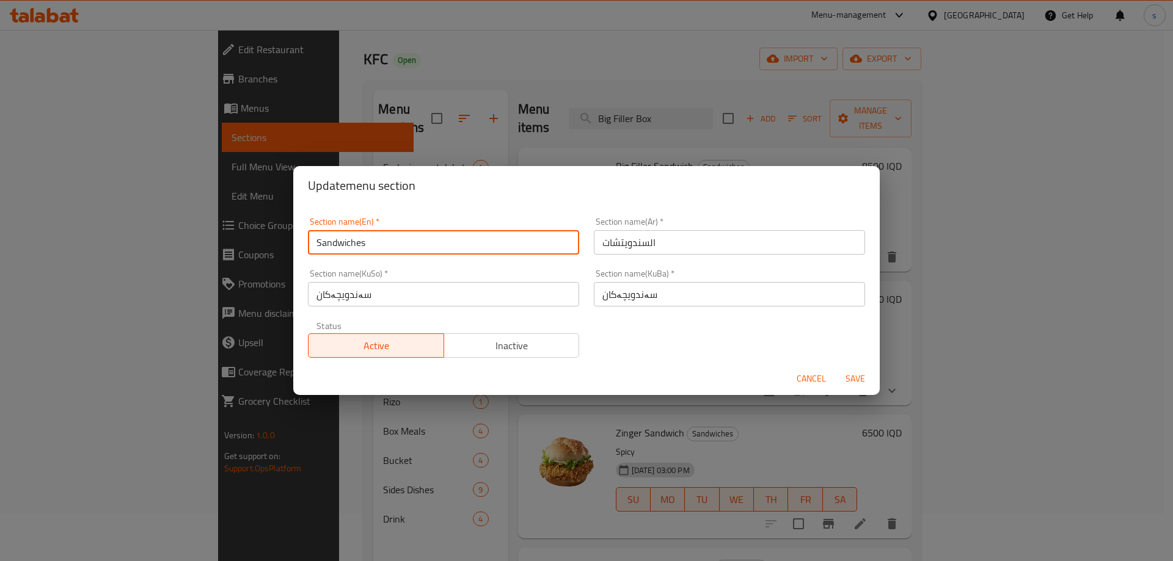
click at [420, 245] on input "Sandwiches" at bounding box center [443, 242] width 271 height 24
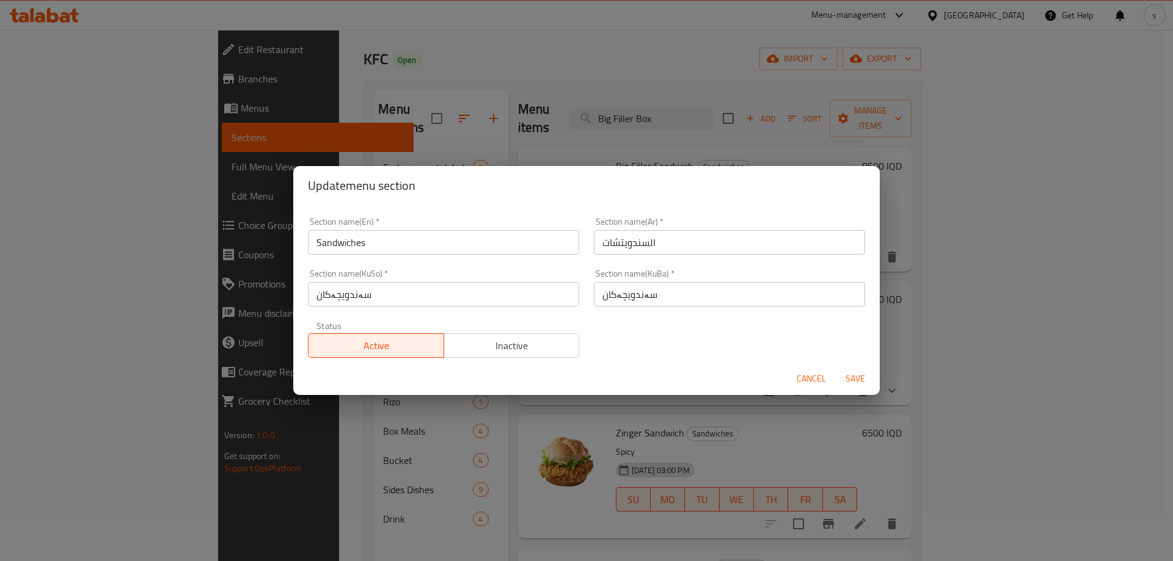
click at [407, 311] on div "Section name(KuSo)   * سەندویچەکان Section name(KuSo) *" at bounding box center [443, 288] width 286 height 52
click at [407, 297] on input "سەندویچەکان" at bounding box center [443, 294] width 271 height 24
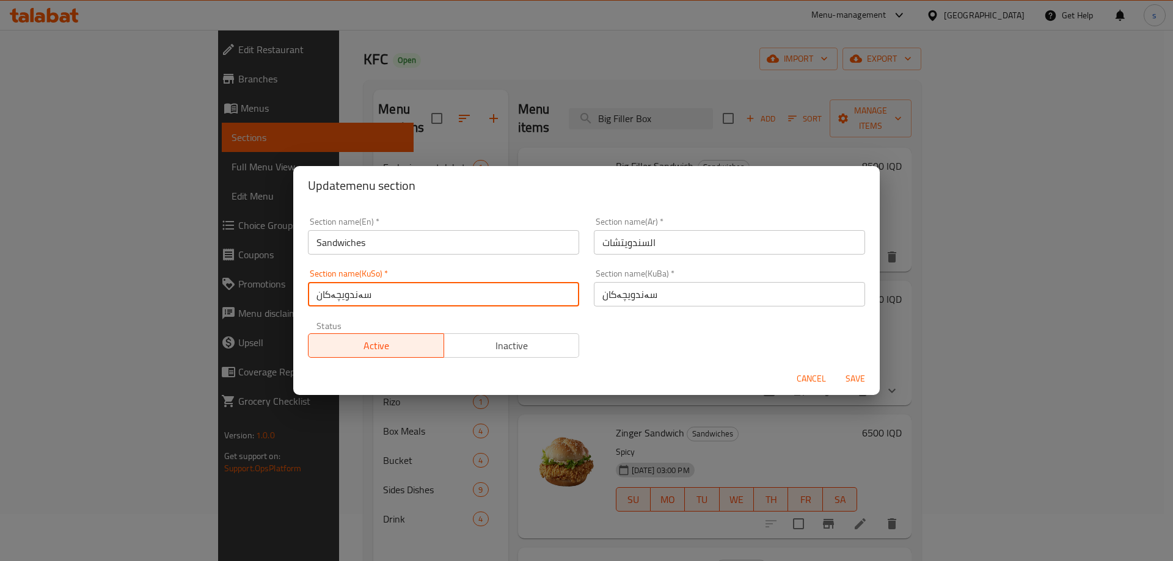
click at [407, 297] on input "سەندویچەکان" at bounding box center [443, 294] width 271 height 24
click at [683, 240] on input "السندويتشات" at bounding box center [729, 242] width 271 height 24
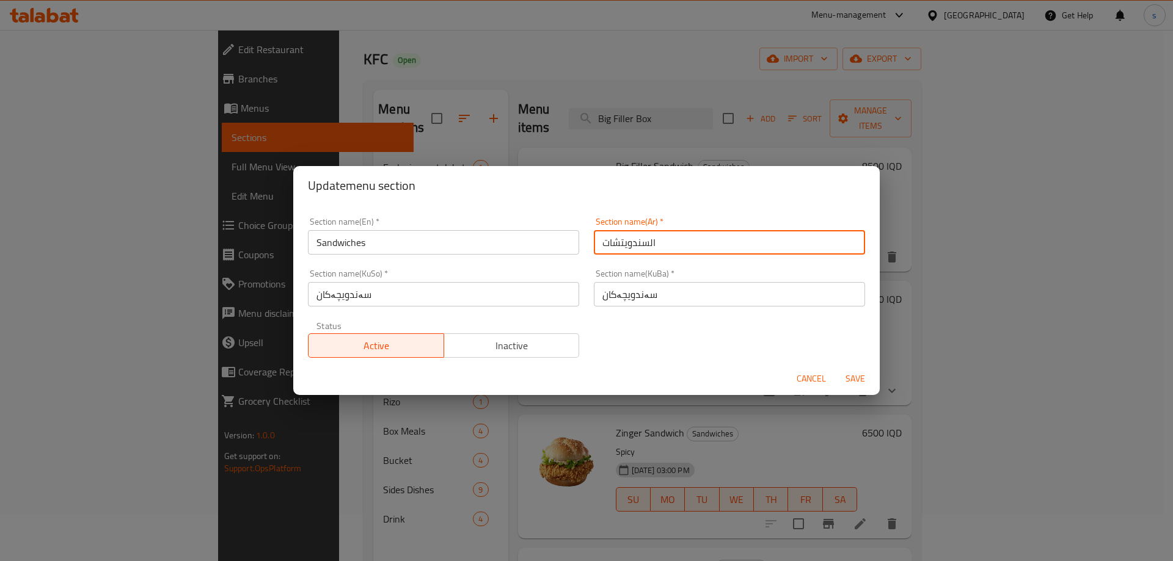
click at [683, 240] on input "السندويتشات" at bounding box center [729, 242] width 271 height 24
drag, startPoint x: 804, startPoint y: 382, endPoint x: 789, endPoint y: 376, distance: 16.2
click at [805, 382] on span "Cancel" at bounding box center [810, 378] width 29 height 15
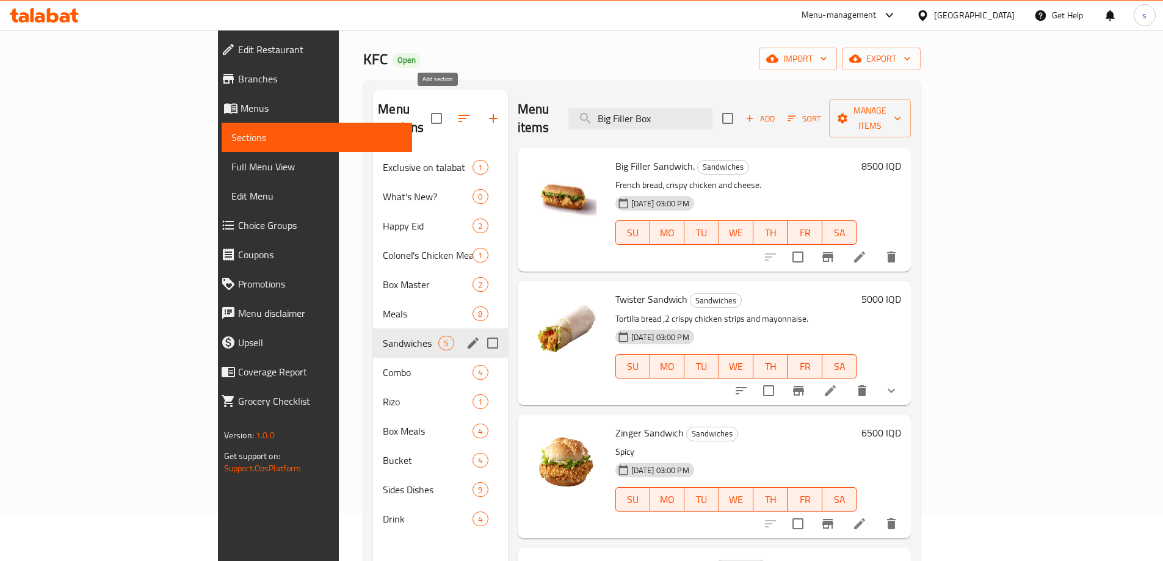
click at [486, 114] on icon "button" at bounding box center [493, 118] width 15 height 15
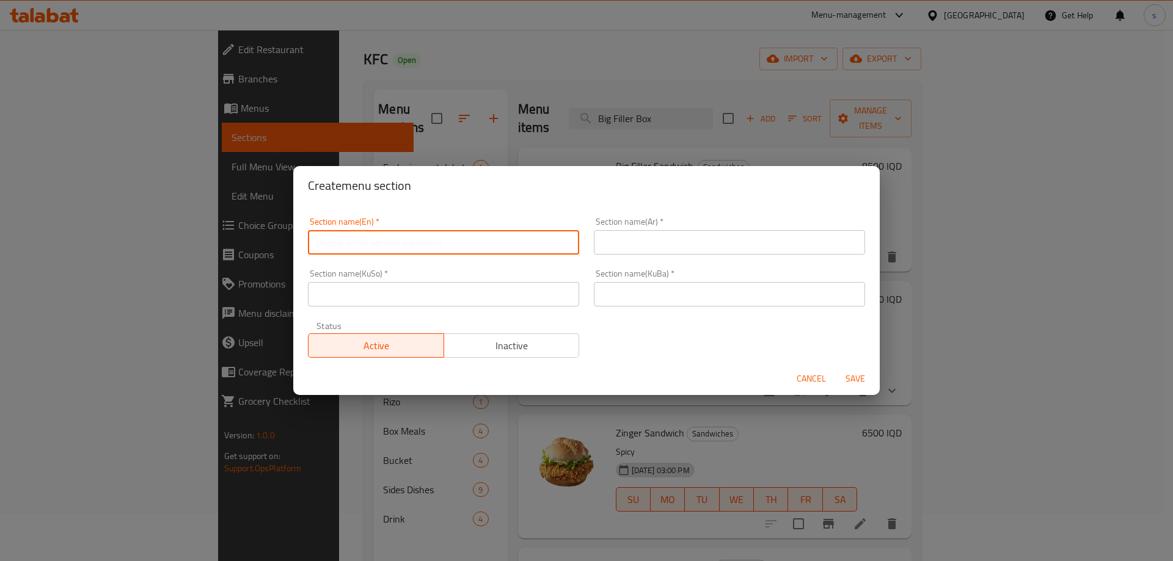
click at [369, 238] on input "text" at bounding box center [443, 242] width 271 height 24
drag, startPoint x: 389, startPoint y: 252, endPoint x: 343, endPoint y: 247, distance: 46.7
click at [343, 247] on input "Boxes Happiness" at bounding box center [443, 242] width 271 height 24
paste input "Sandwiche"
click at [712, 241] on input "text" at bounding box center [729, 242] width 271 height 24
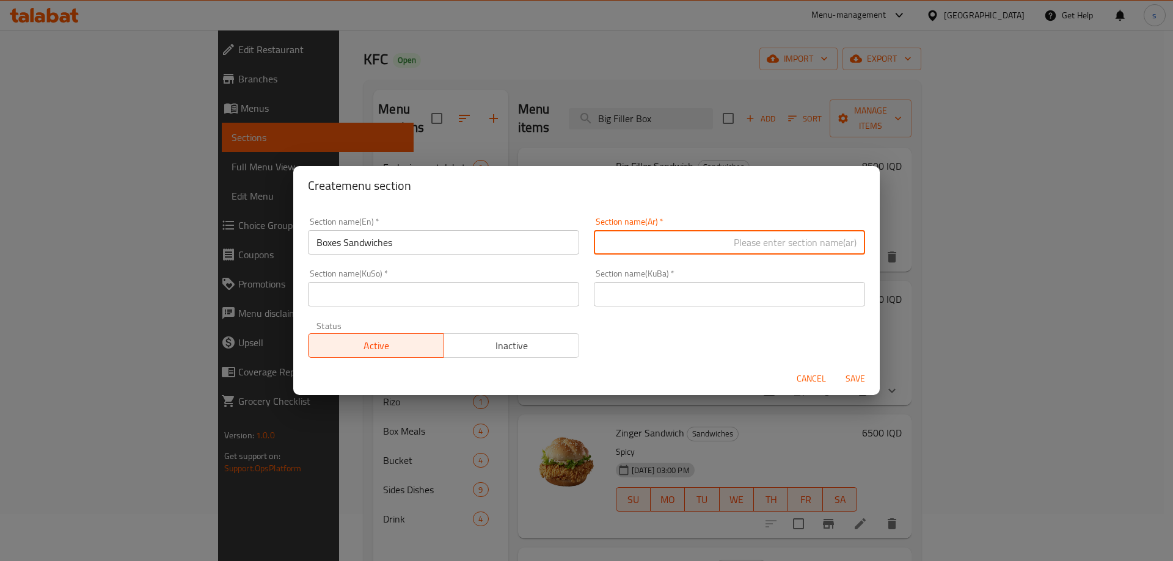
click at [365, 248] on input "Boxes Sandwiches" at bounding box center [443, 242] width 271 height 24
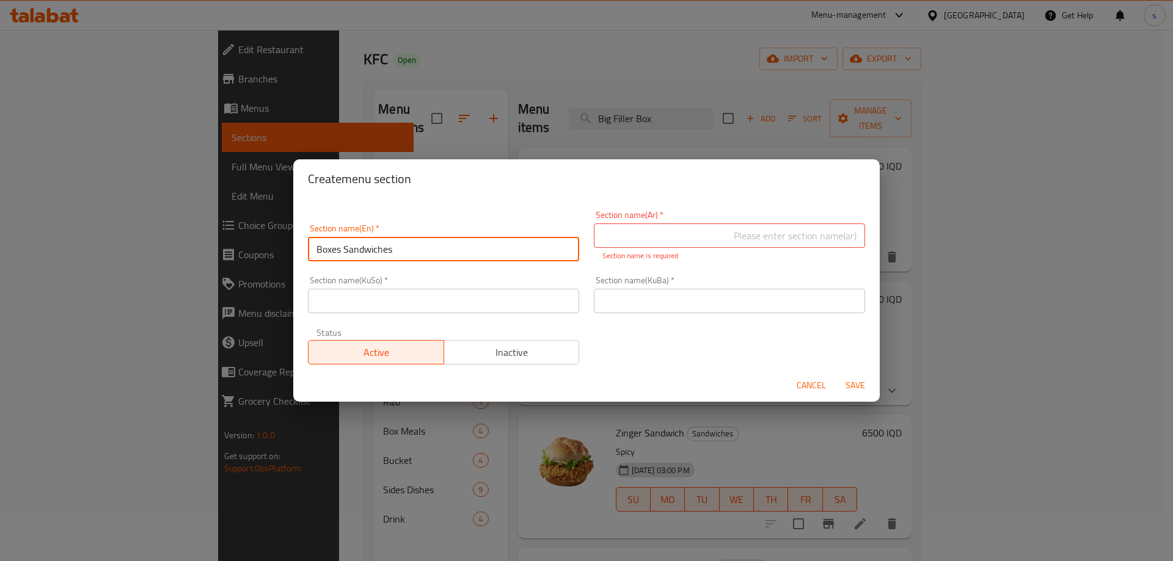
click at [365, 248] on input "Boxes Sandwiches" at bounding box center [443, 249] width 271 height 24
click at [315, 251] on input "Boxes" at bounding box center [443, 249] width 271 height 24
paste input "Sandwiches"
type input "Sandwiches Boxes"
click at [780, 239] on input "text" at bounding box center [729, 236] width 271 height 24
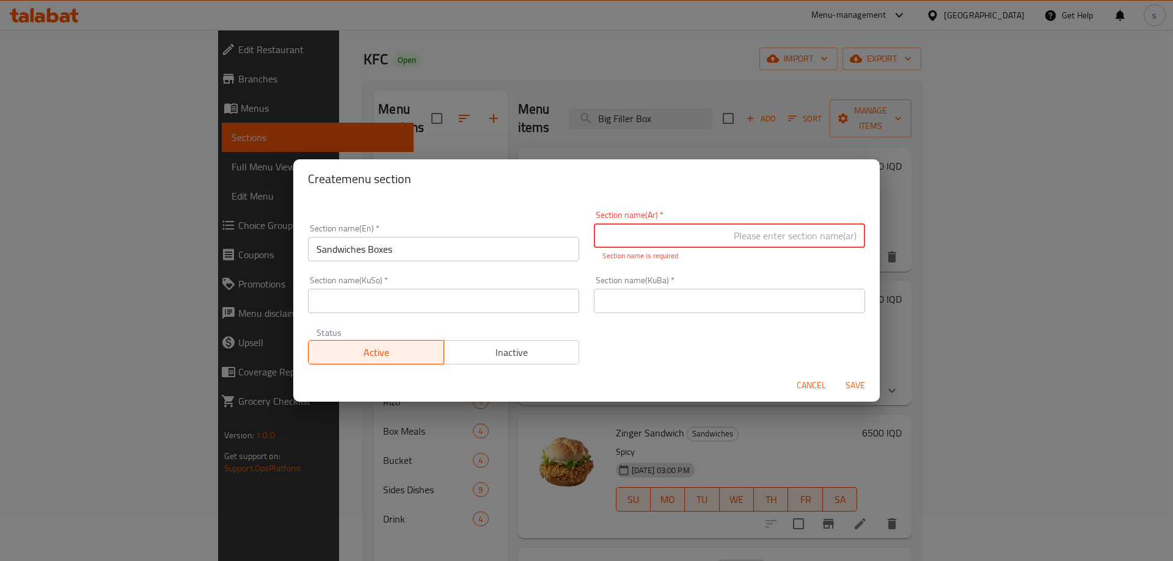
paste input "السندويتشات"
click at [853, 241] on input "السندويتشات" at bounding box center [729, 236] width 271 height 24
type input "البوكس السندويتشات"
click at [542, 304] on input "text" at bounding box center [443, 301] width 271 height 24
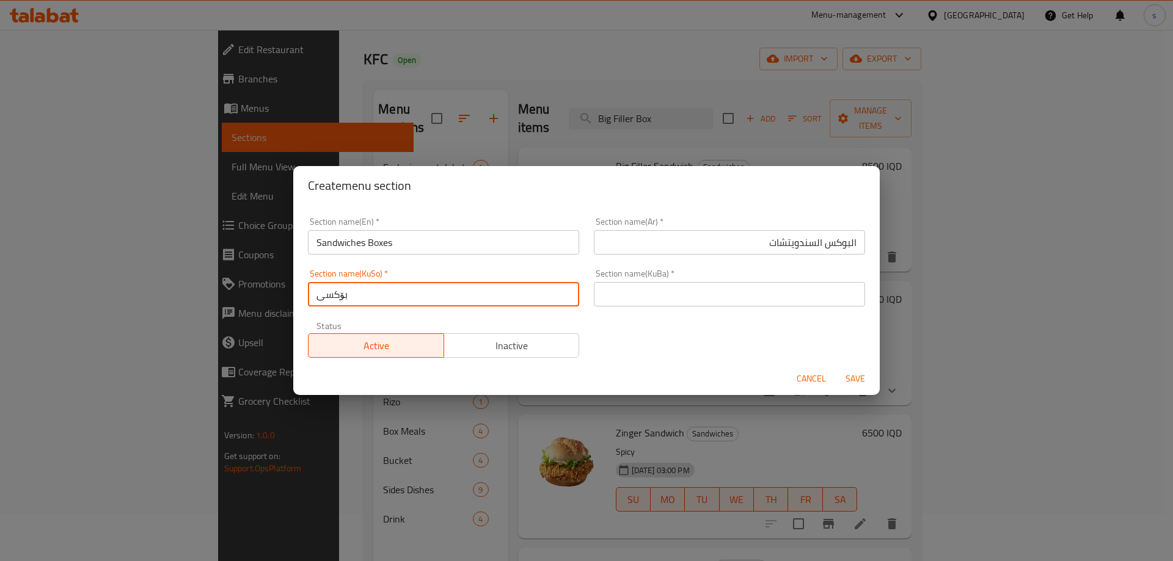
paste input "سەندویچەکان"
click at [437, 297] on input "بۆکسی سەندویچەکان" at bounding box center [443, 294] width 271 height 24
type input "بۆکسی سەندویچەکان"
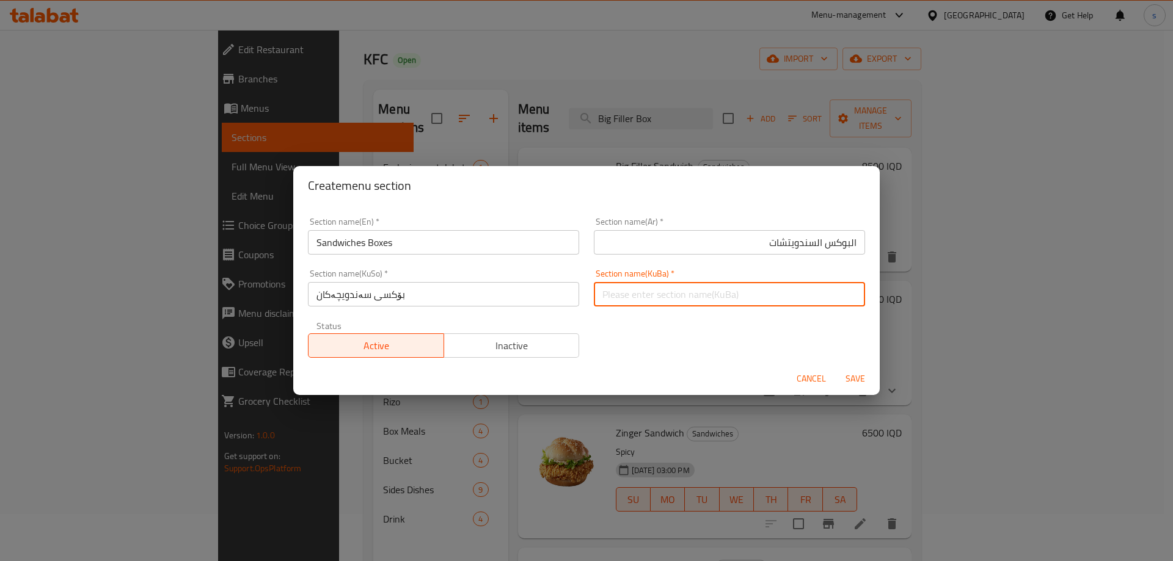
click at [684, 283] on input "text" at bounding box center [729, 294] width 271 height 24
paste input "بۆکسی سەندویچەکان"
type input "بۆکسی سەندویچەکان"
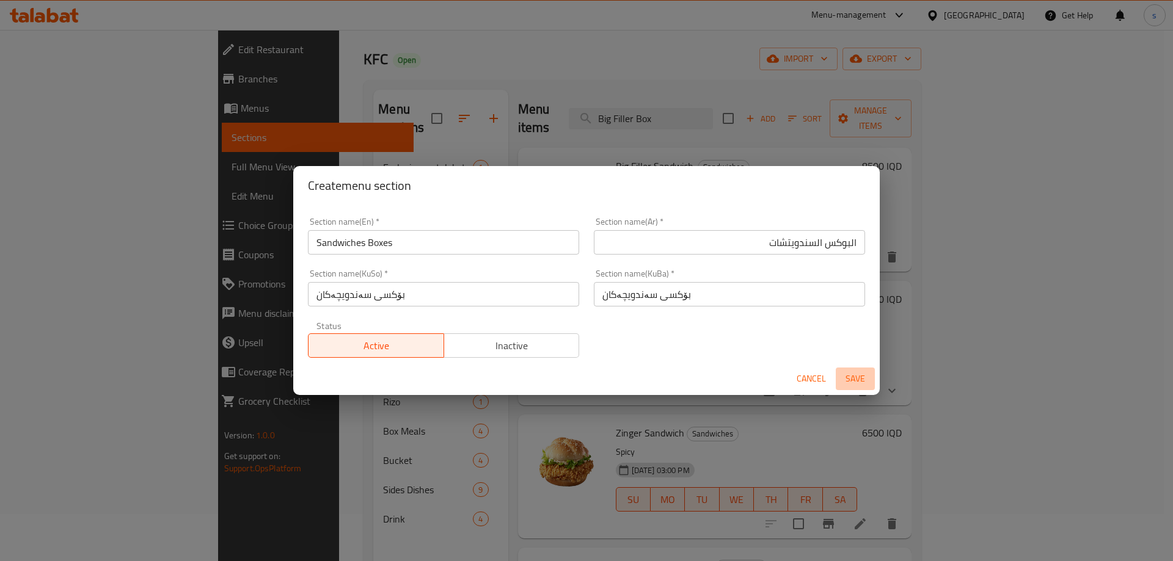
click at [849, 376] on span "Save" at bounding box center [854, 378] width 29 height 15
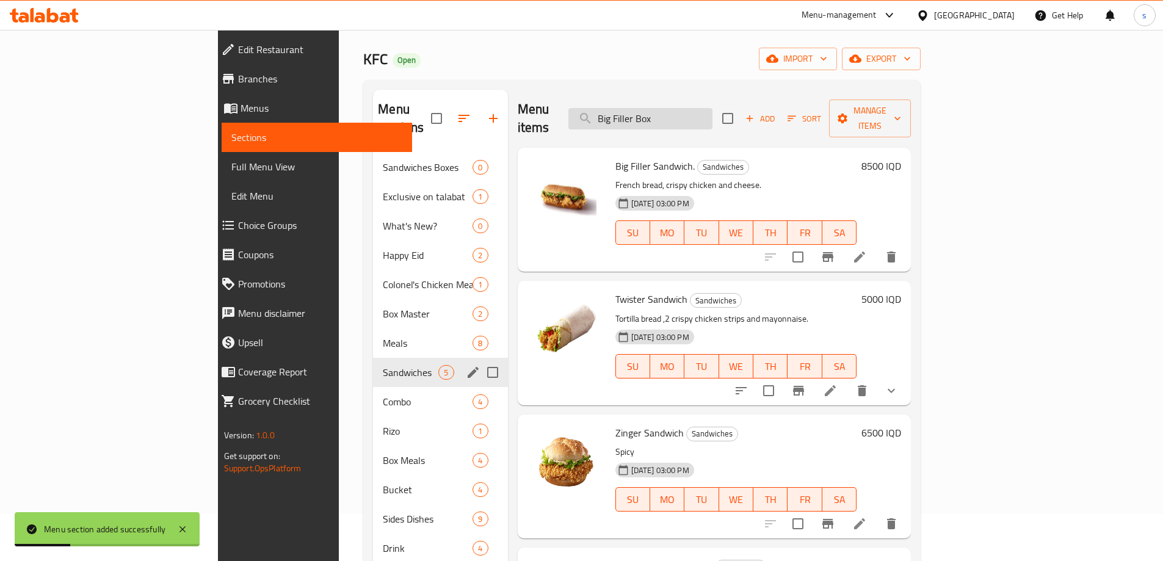
drag, startPoint x: 733, startPoint y: 114, endPoint x: 672, endPoint y: 114, distance: 61.1
click at [672, 114] on input "Big Filler Box" at bounding box center [641, 118] width 144 height 21
paste input "Big Filler Box"
type input "Big Filler Box"
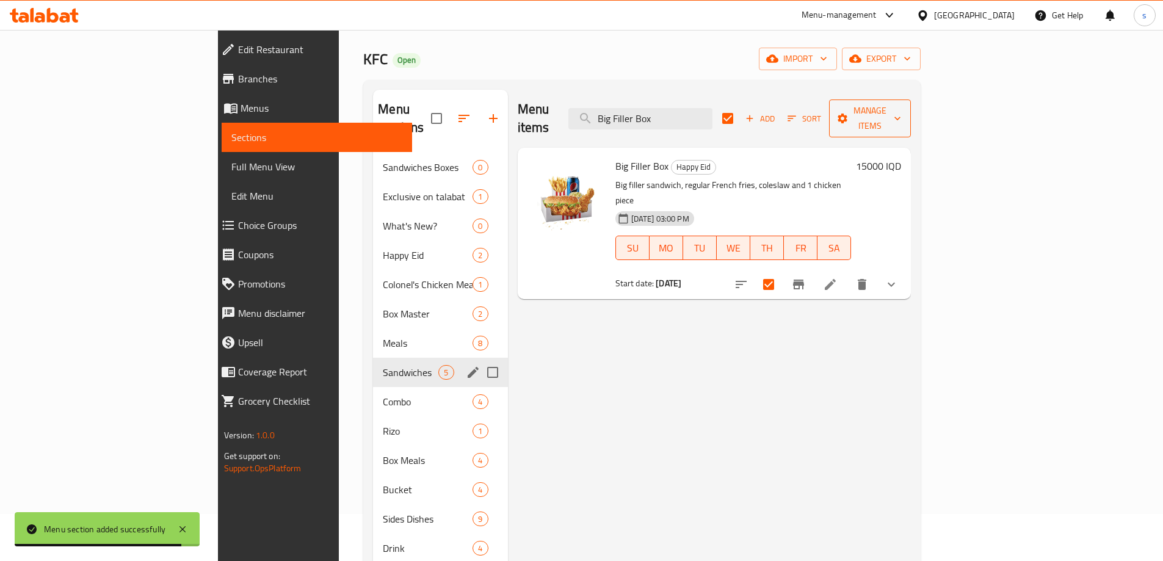
click at [901, 103] on span "Manage items" at bounding box center [870, 118] width 62 height 31
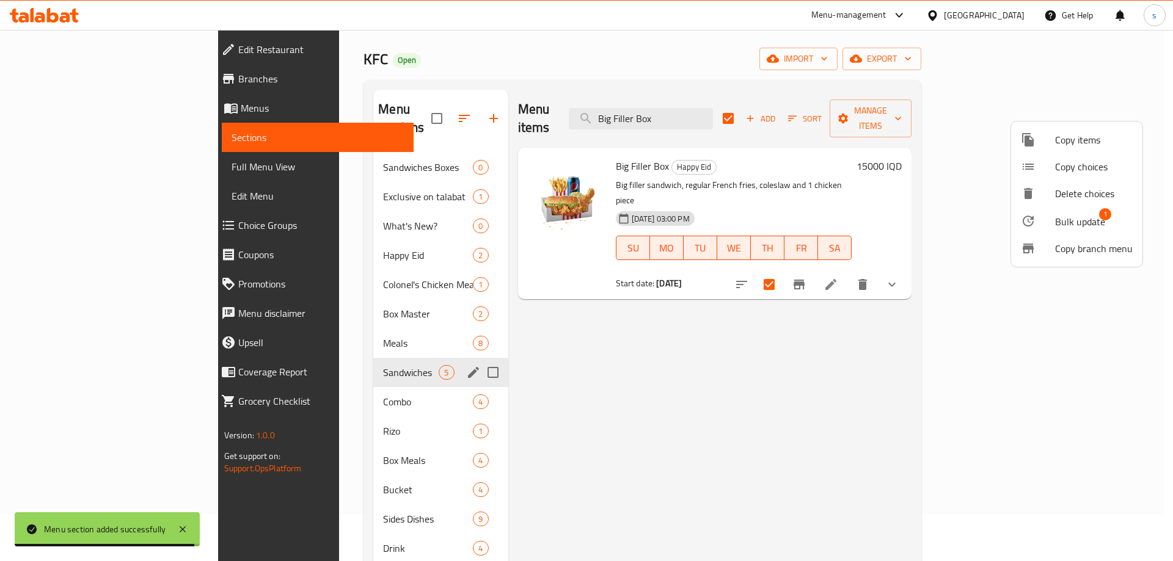
click at [1054, 217] on div at bounding box center [1037, 221] width 34 height 15
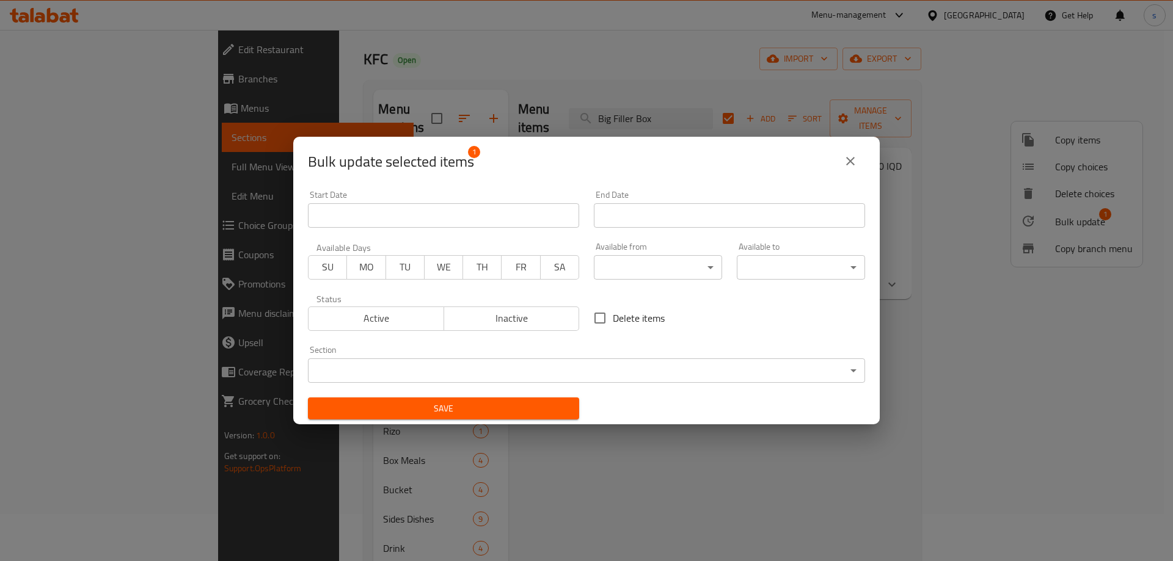
click at [483, 366] on body "​ Menu-management [GEOGRAPHIC_DATA] Get Help s Edit Restaurant Branches Menus S…" at bounding box center [586, 248] width 1173 height 531
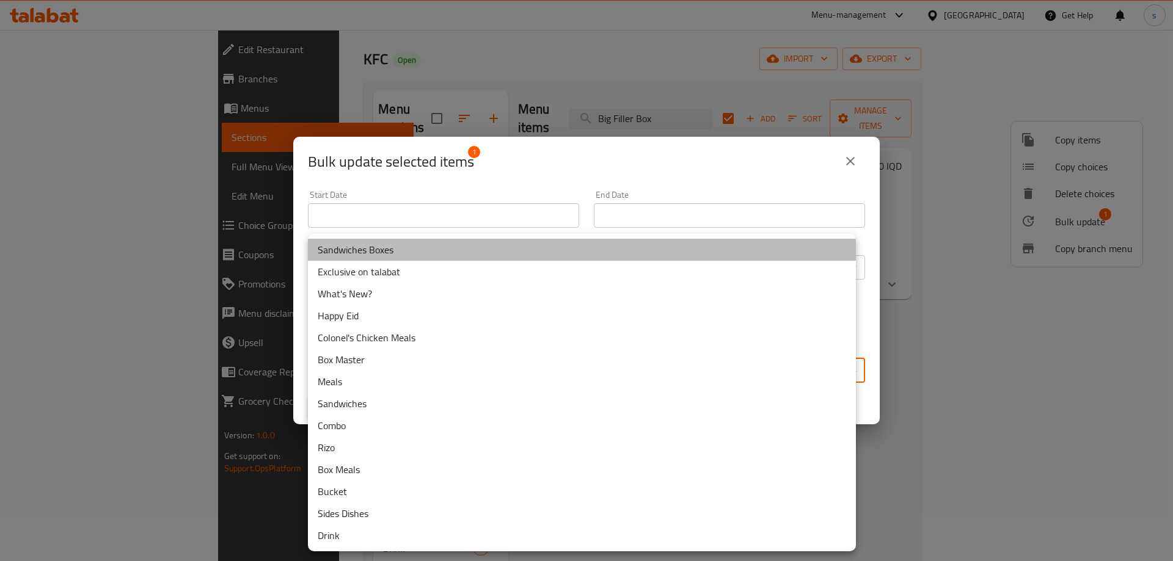
click at [443, 249] on li "Sandwiches Boxes" at bounding box center [582, 250] width 548 height 22
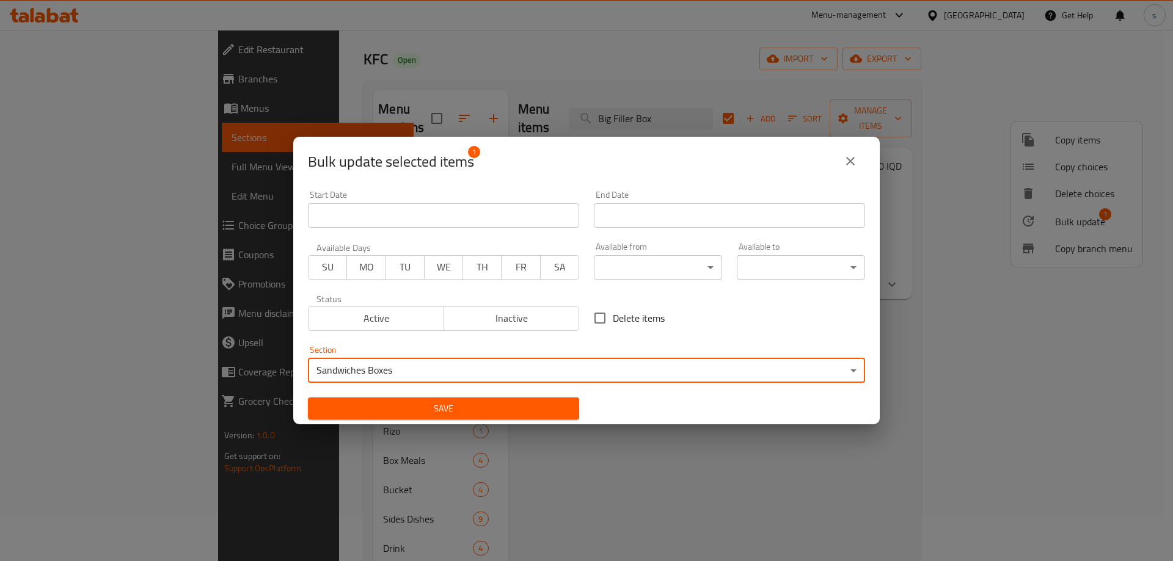
click at [458, 398] on button "Save" at bounding box center [443, 409] width 271 height 23
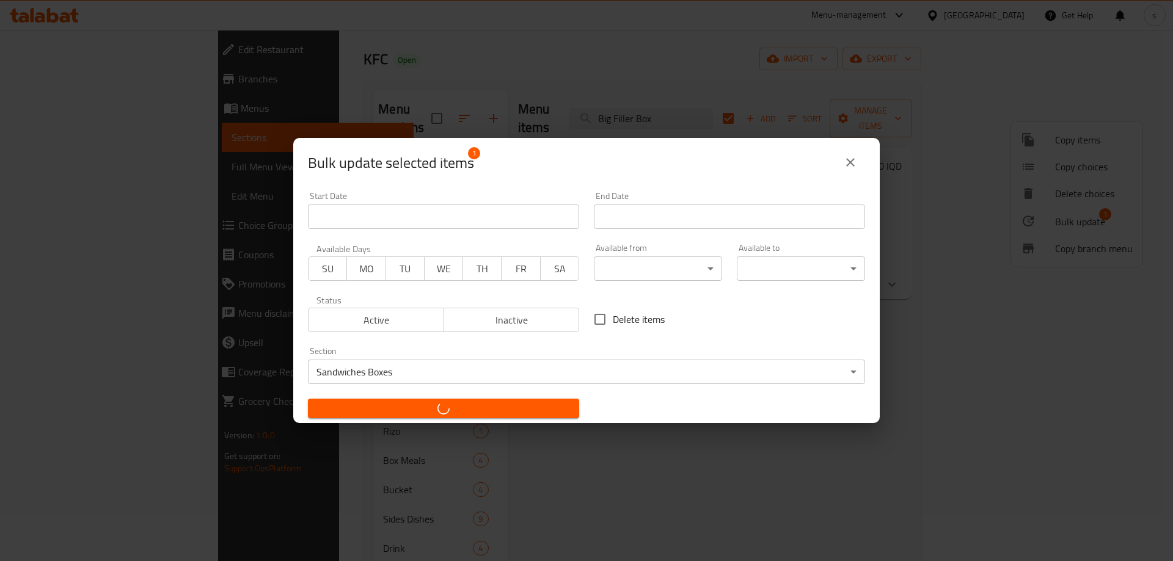
checkbox input "false"
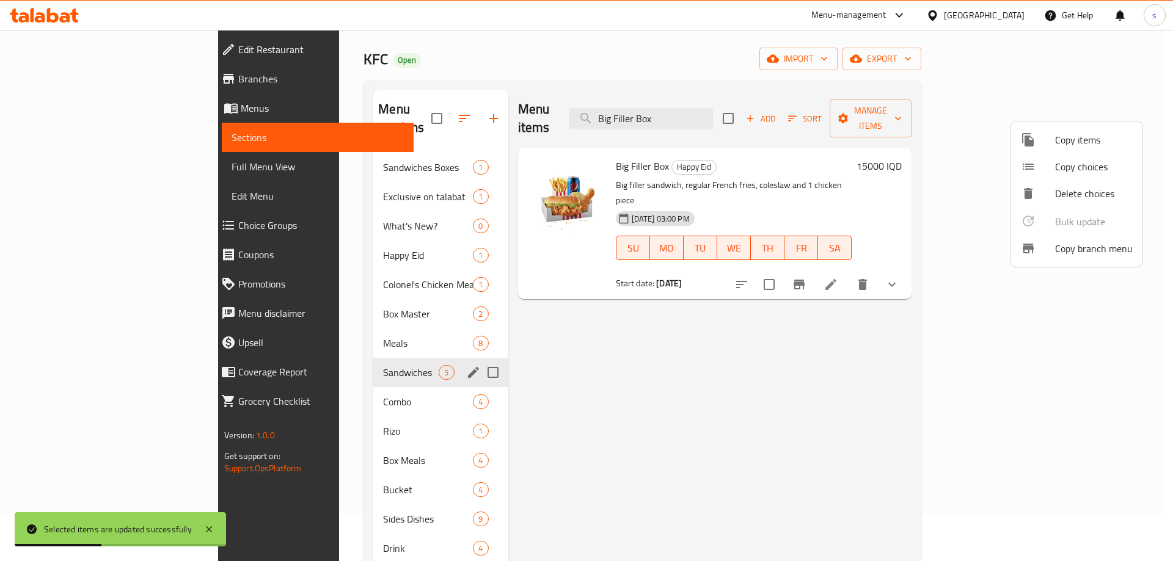
click at [412, 108] on div at bounding box center [586, 280] width 1173 height 561
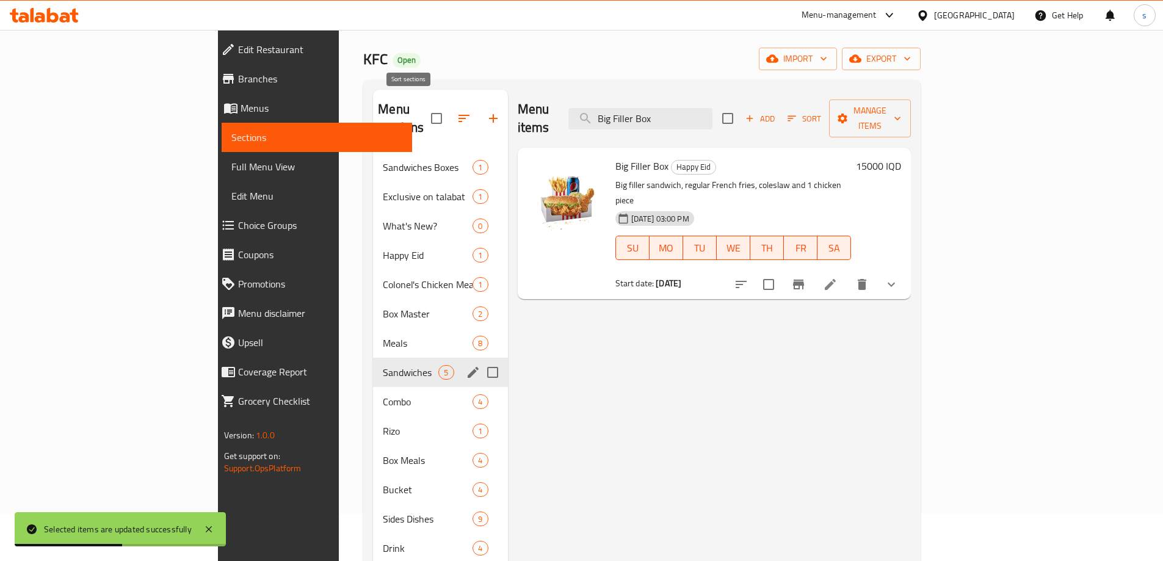
click at [457, 111] on icon "button" at bounding box center [464, 118] width 15 height 15
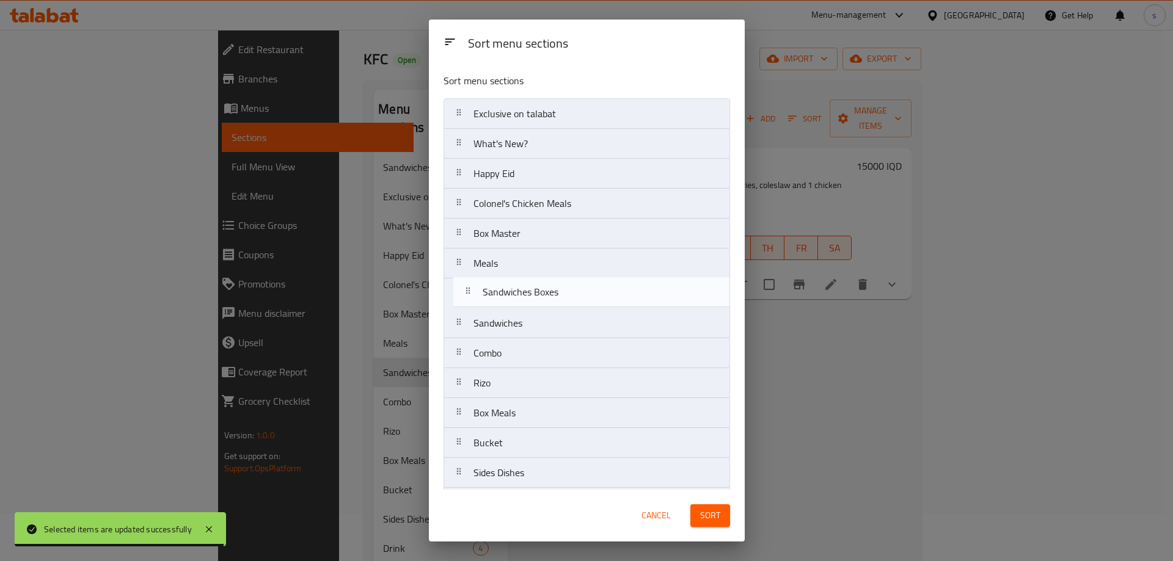
drag, startPoint x: 515, startPoint y: 118, endPoint x: 527, endPoint y: 302, distance: 184.2
click at [527, 302] on nav "Sandwiches Boxes Exclusive on talabat What's New? Happy Eid Colonel's Chicken M…" at bounding box center [586, 308] width 286 height 420
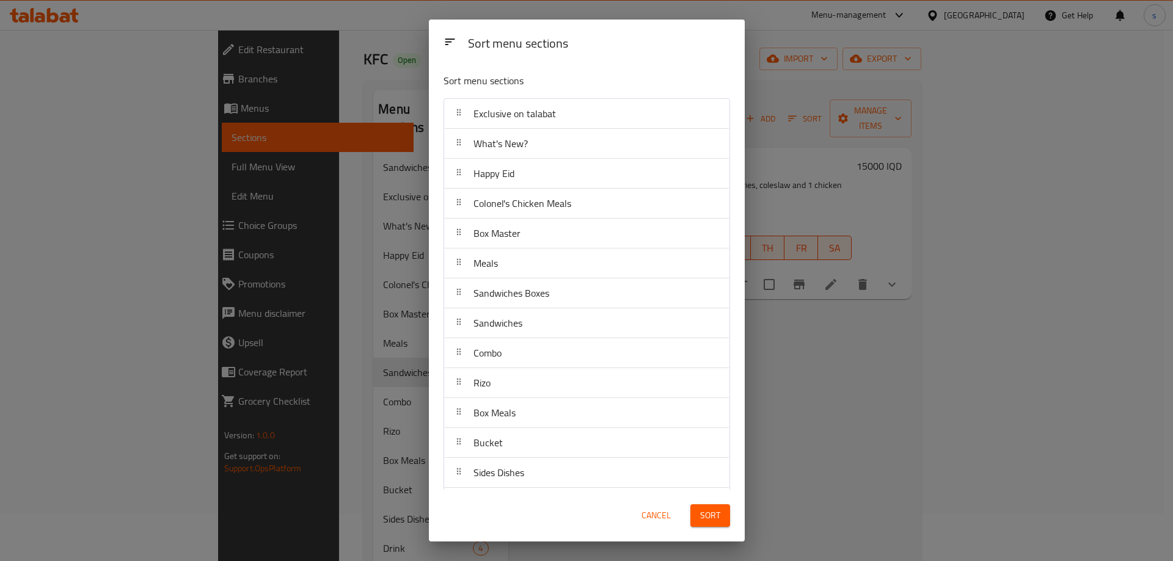
click at [713, 516] on span "Sort" at bounding box center [710, 515] width 20 height 15
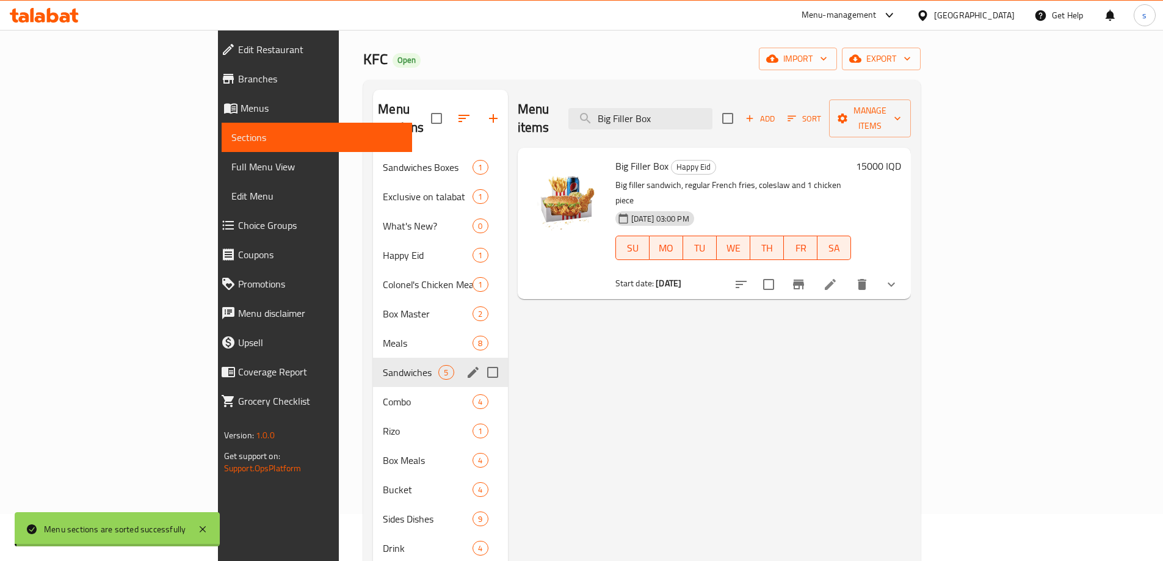
click at [845, 392] on div "Menu items Big Filler Box Add Sort Manage items Big Filler Box Happy Eid Big fi…" at bounding box center [710, 370] width 404 height 561
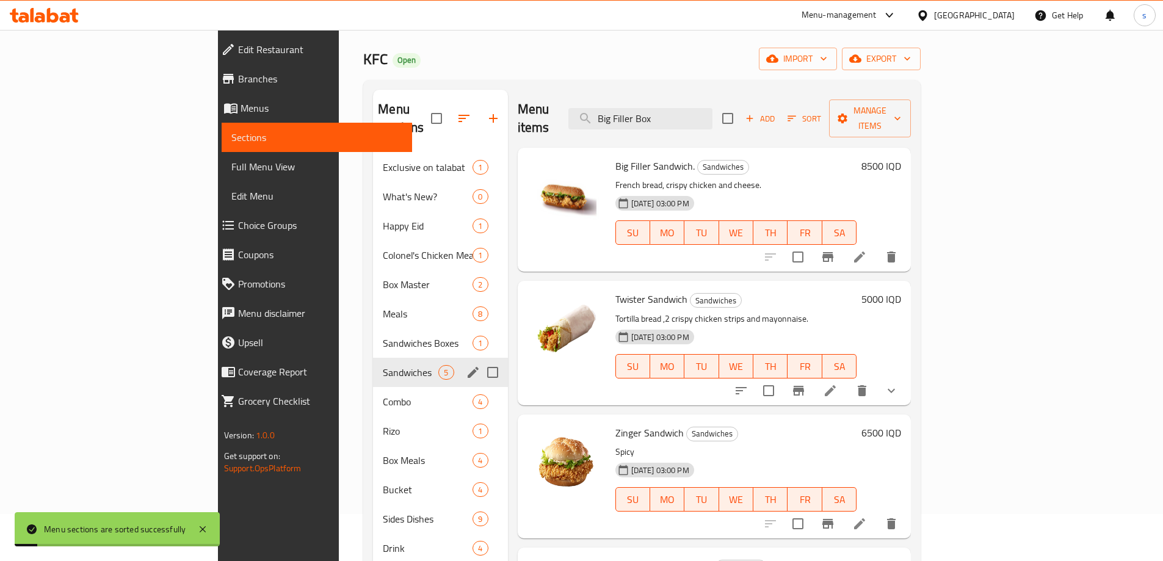
click at [231, 163] on span "Full Menu View" at bounding box center [316, 166] width 171 height 15
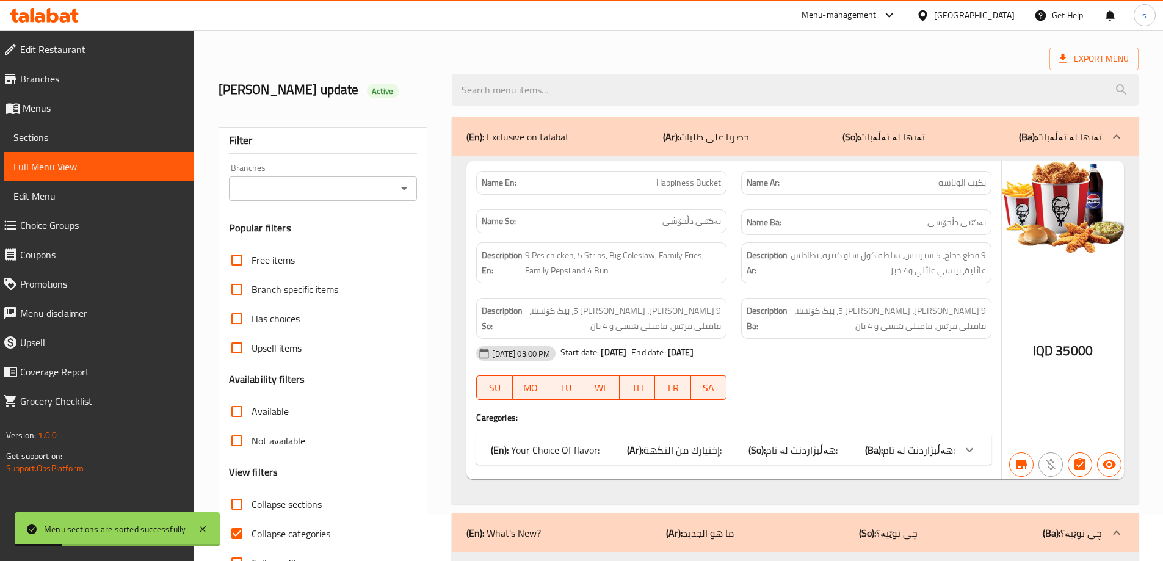
click at [404, 196] on button "Open" at bounding box center [404, 188] width 17 height 17
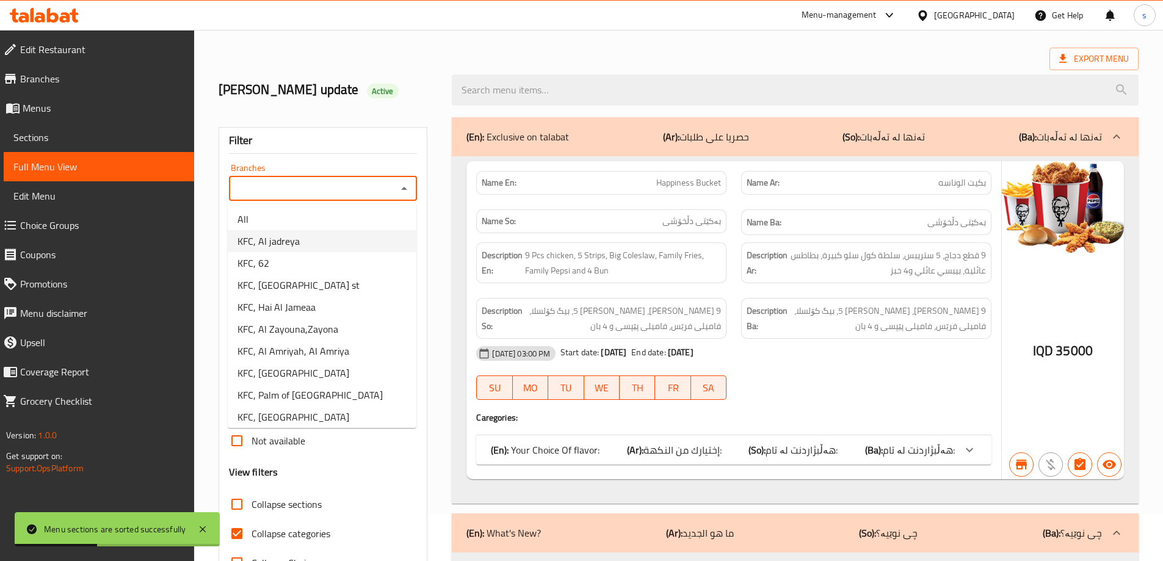
click at [369, 244] on li "KFC, Al jadreya" at bounding box center [322, 241] width 189 height 22
type input "KFC, Al jadreya"
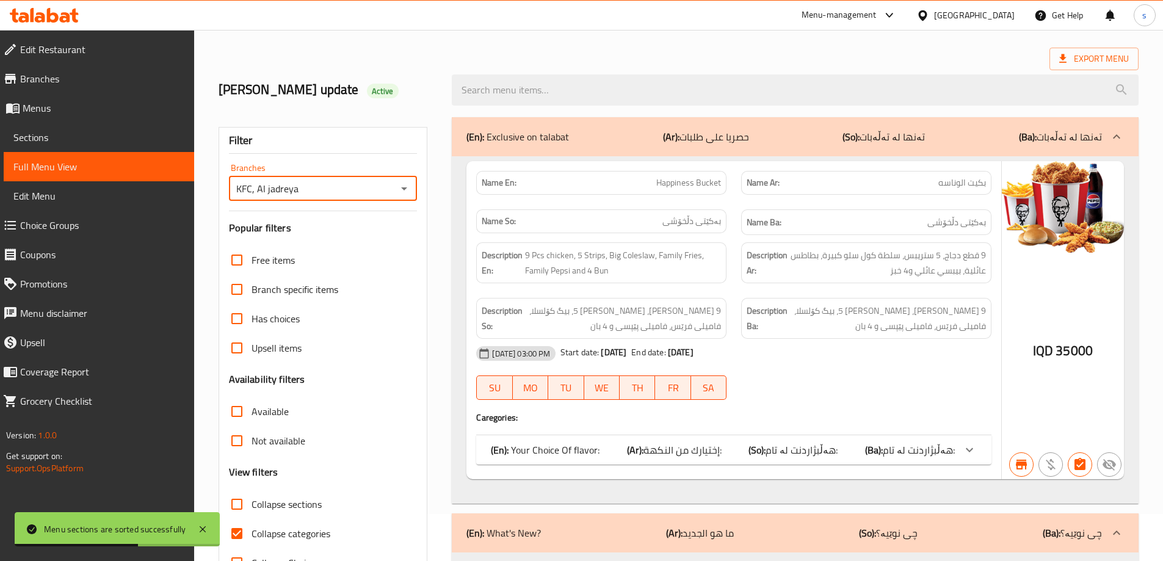
scroll to position [288, 0]
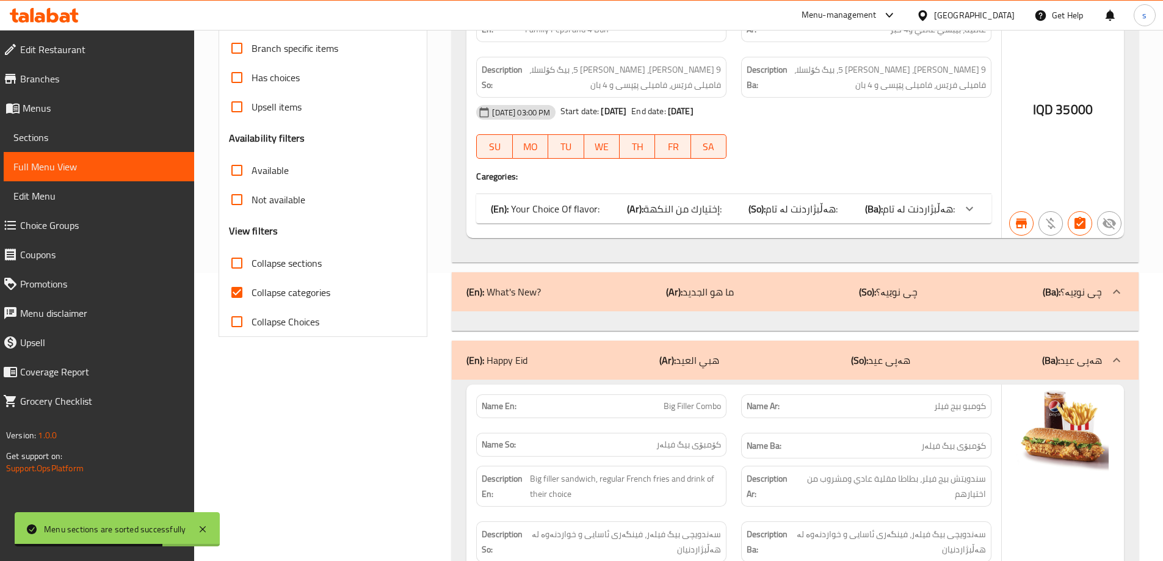
click at [238, 288] on input "Collapse categories" at bounding box center [236, 292] width 29 height 29
checkbox input "false"
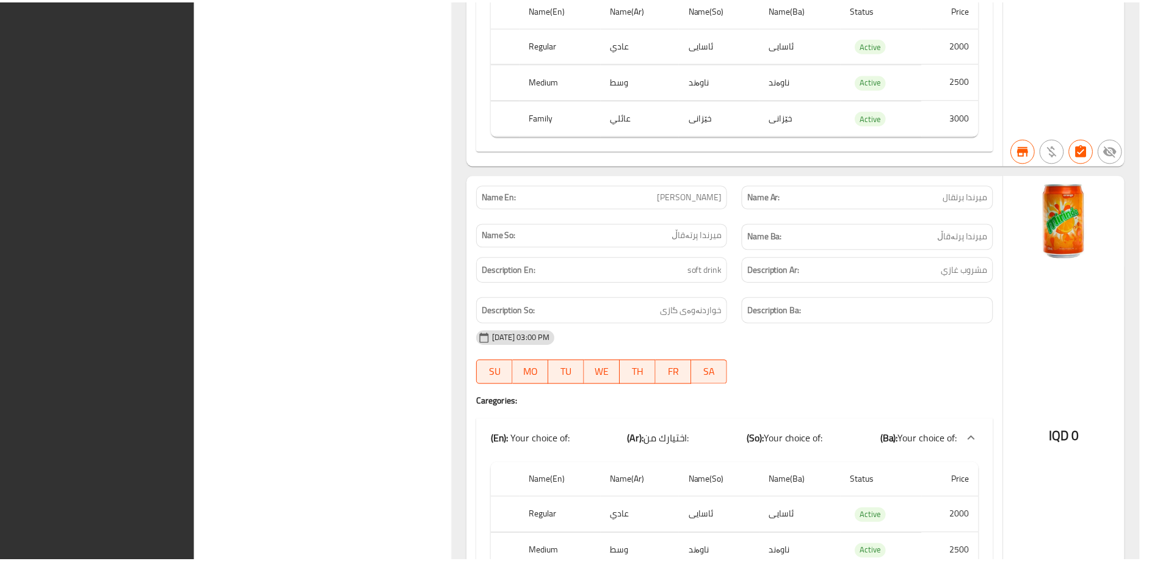
scroll to position [32352, 0]
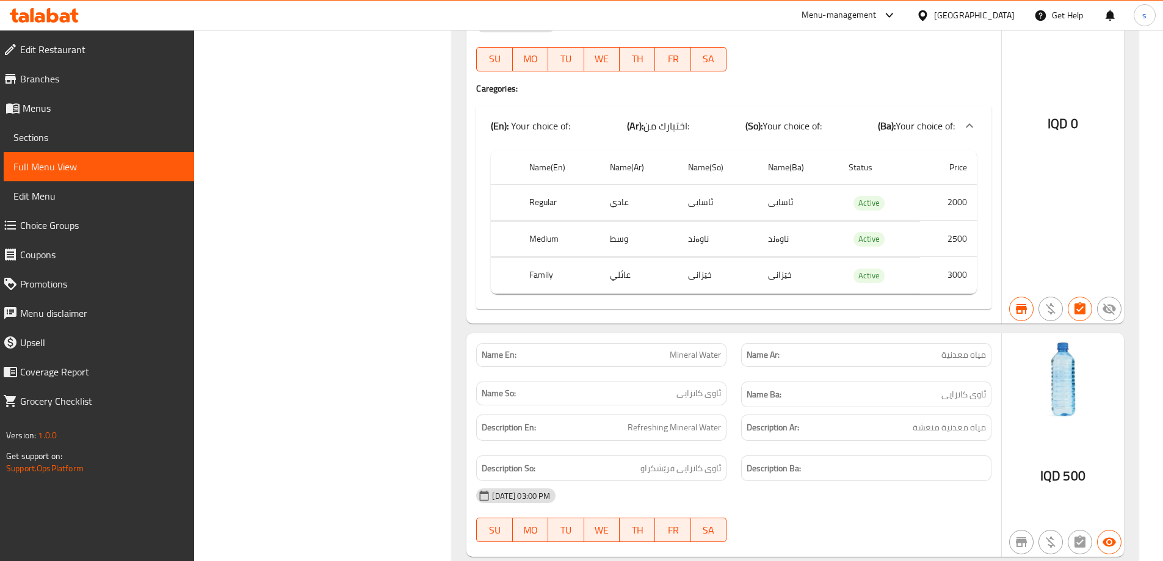
click at [79, 110] on span "Menus" at bounding box center [104, 108] width 162 height 15
